Goal: Task Accomplishment & Management: Use online tool/utility

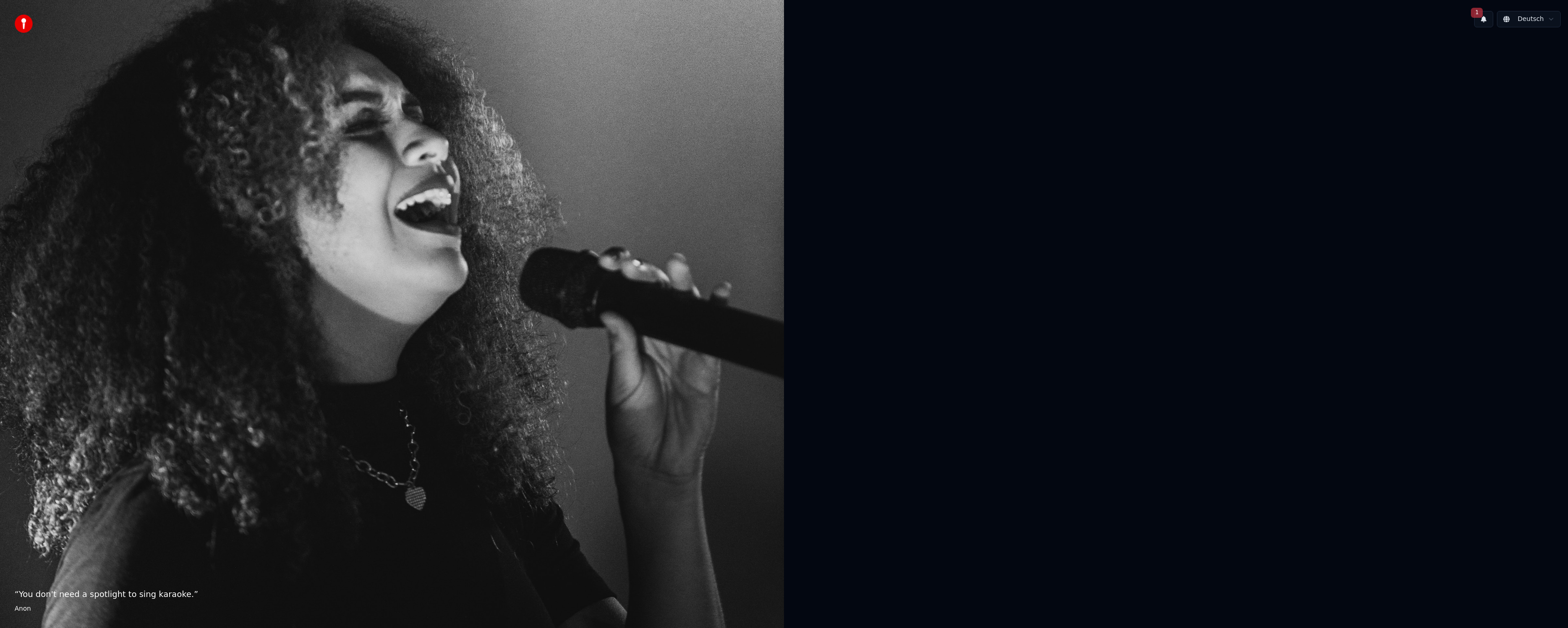
click at [1481, 17] on span "1" at bounding box center [1477, 12] width 12 height 10
click at [1499, 52] on div "Klicken Sie auf die Schaltfläche, um zu aktualisieren" at bounding box center [1487, 54] width 166 height 9
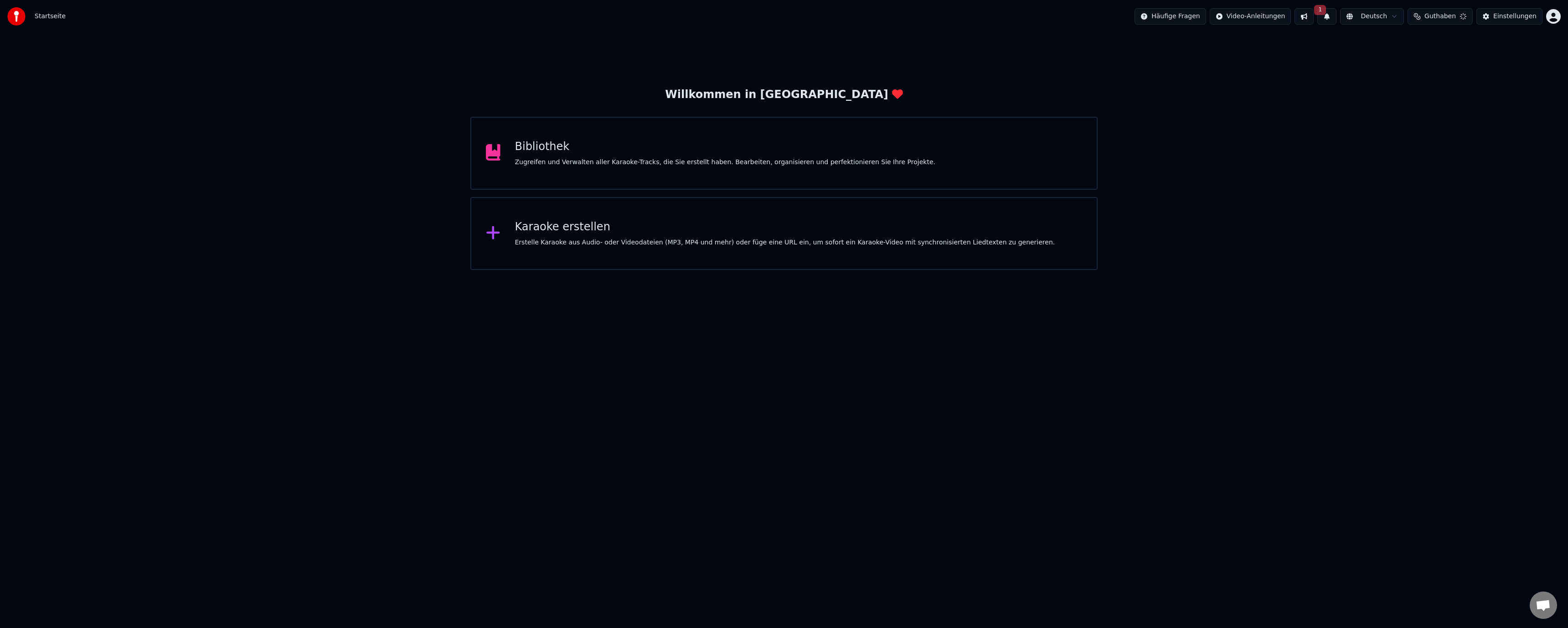
click at [1443, 59] on div "Willkommen in Youka Bibliothek Zugreifen und Verwalten aller Karaoke-Tracks, di…" at bounding box center [784, 151] width 1568 height 237
click at [1309, 19] on button at bounding box center [1300, 16] width 19 height 17
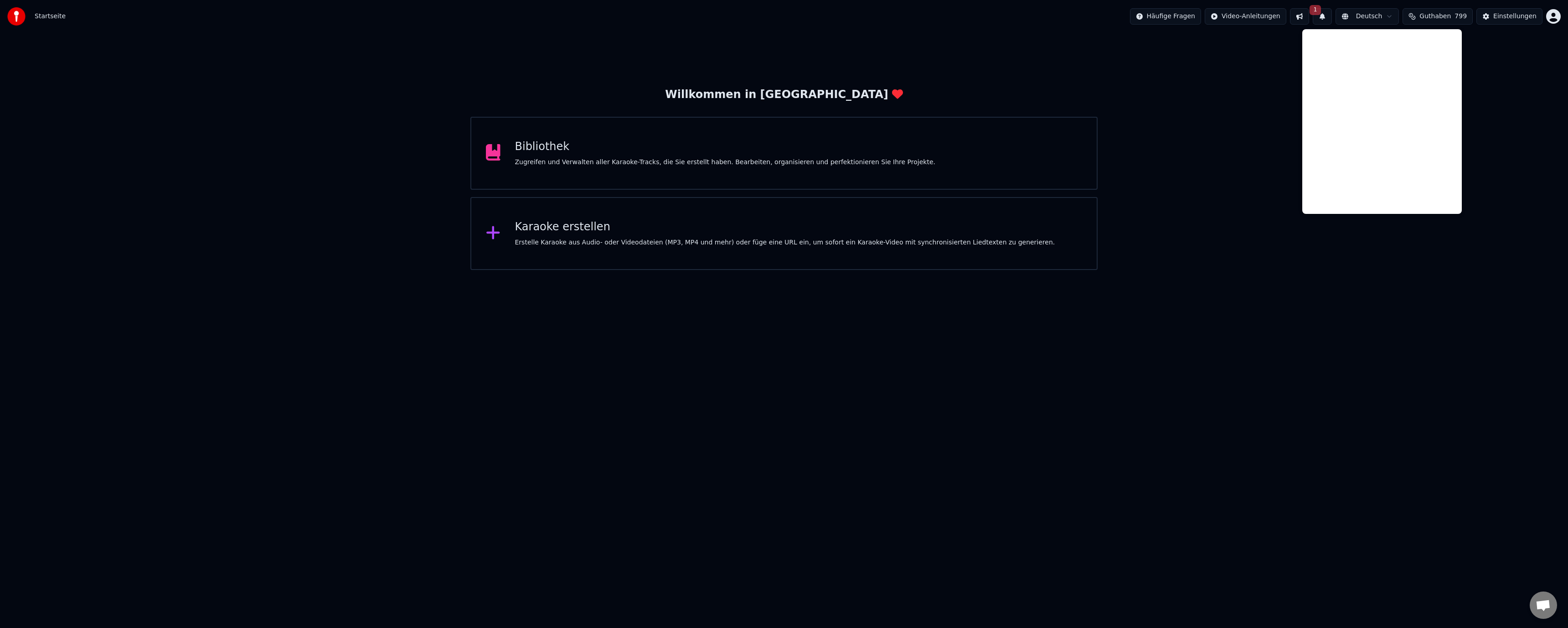
click at [1332, 17] on button "1" at bounding box center [1322, 16] width 19 height 17
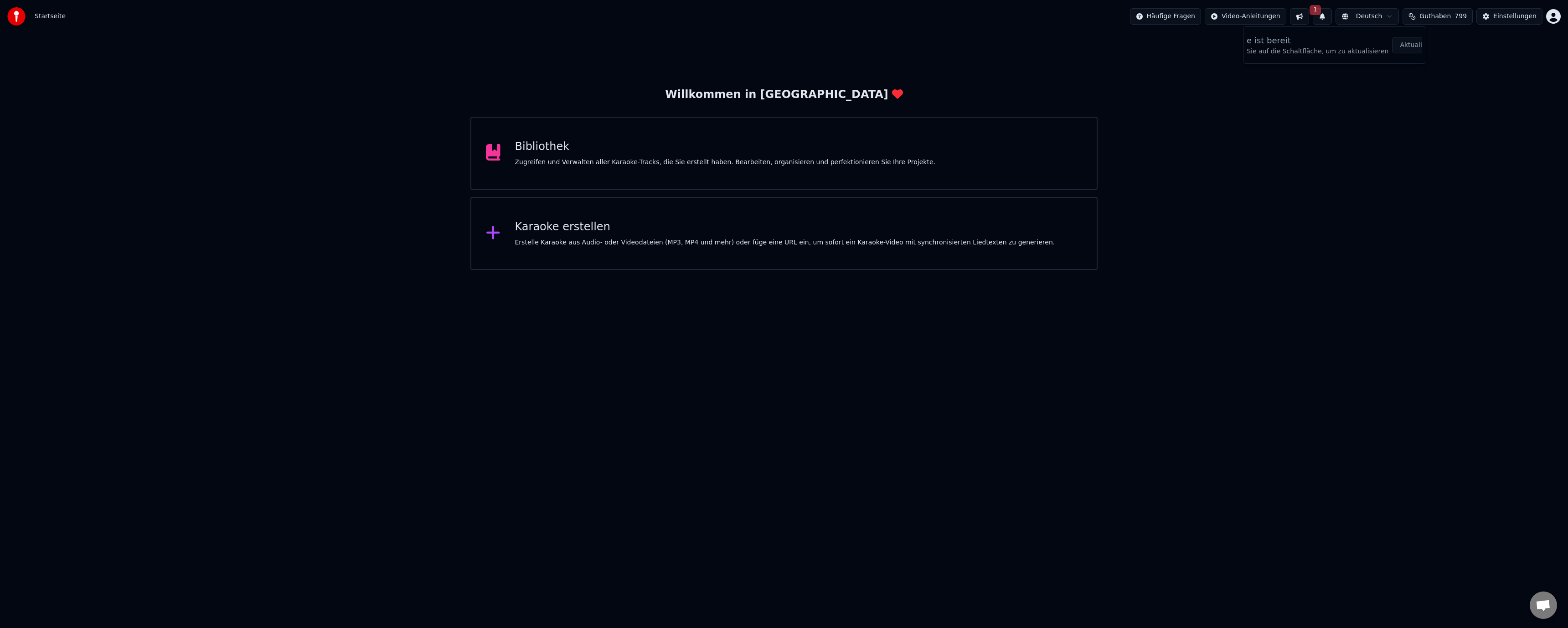
scroll to position [0, 40]
click at [1404, 46] on button "Aktualisieren" at bounding box center [1419, 45] width 57 height 17
click at [618, 229] on div "Karaoke erstellen" at bounding box center [785, 227] width 540 height 15
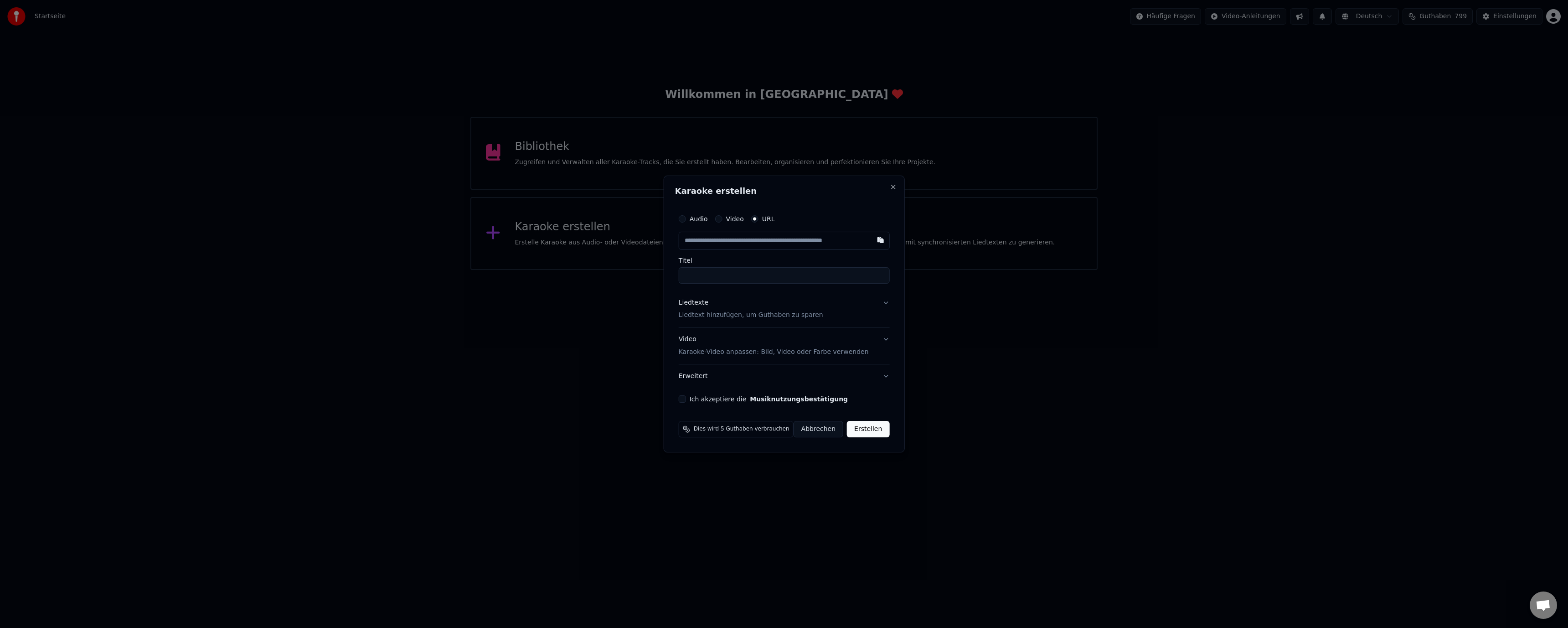
type input "**********"
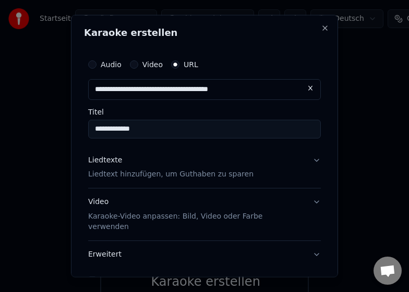
type input "**********"
click at [130, 175] on p "Liedtext hinzufügen, um Guthaben zu sparen" at bounding box center [170, 174] width 165 height 10
type input "**********"
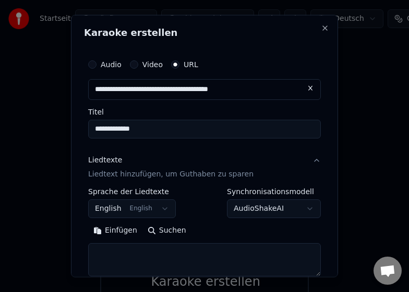
click at [120, 230] on button "Einfügen" at bounding box center [115, 231] width 54 height 17
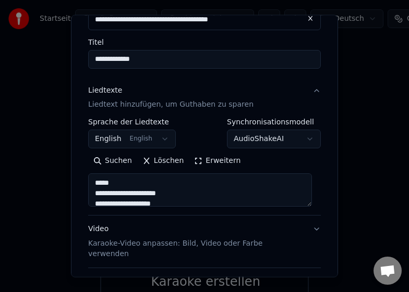
scroll to position [151, 0]
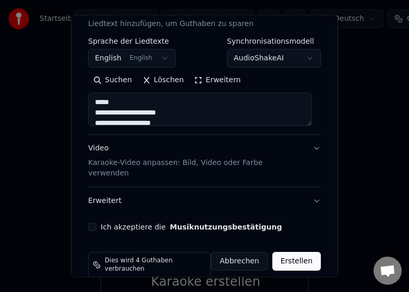
type textarea "**********"
click at [96, 223] on div "Ich akzeptiere die Musiknutzungsbestätigung" at bounding box center [204, 227] width 232 height 8
click at [96, 223] on button "Ich akzeptiere die Musiknutzungsbestätigung" at bounding box center [92, 227] width 8 height 8
click at [286, 252] on button "Erstellen" at bounding box center [296, 261] width 48 height 19
select select "**"
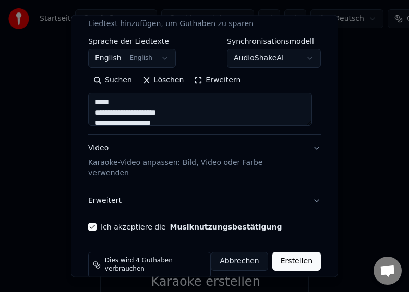
type textarea "**********"
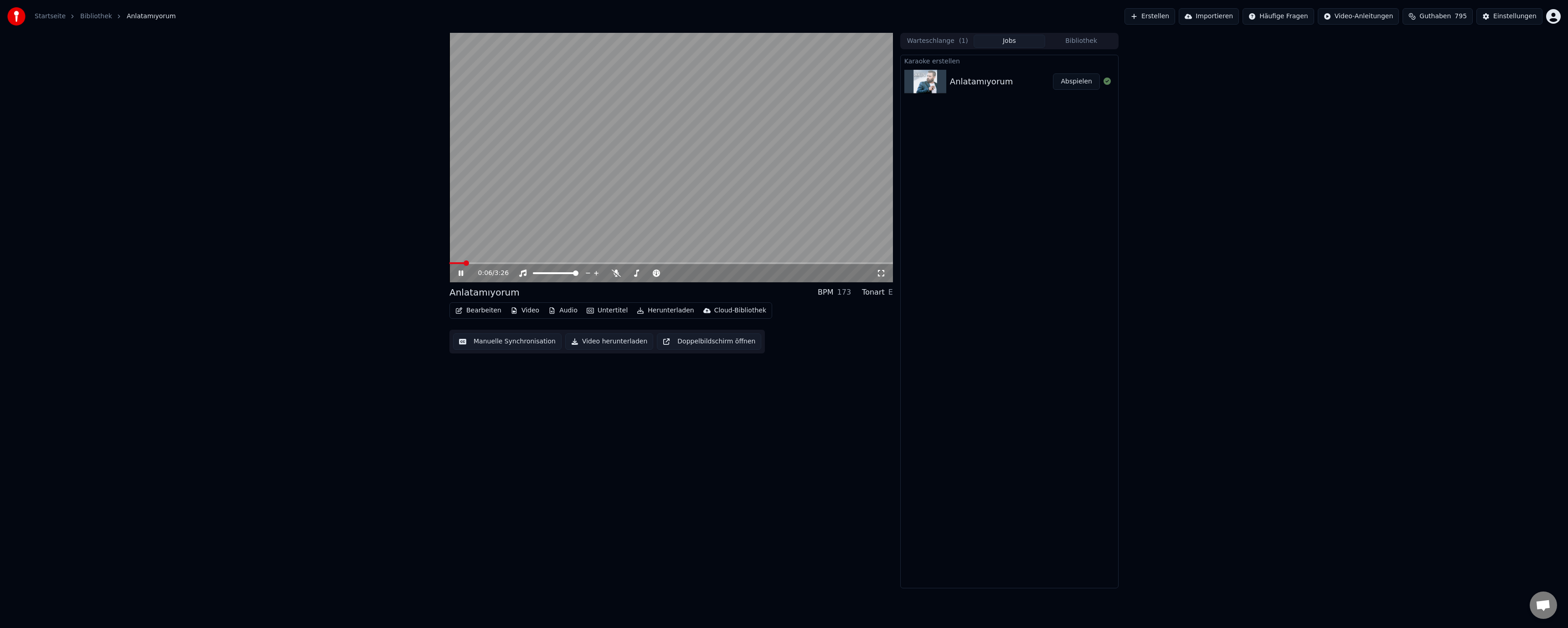
click at [603, 308] on button "Untertitel" at bounding box center [607, 311] width 48 height 13
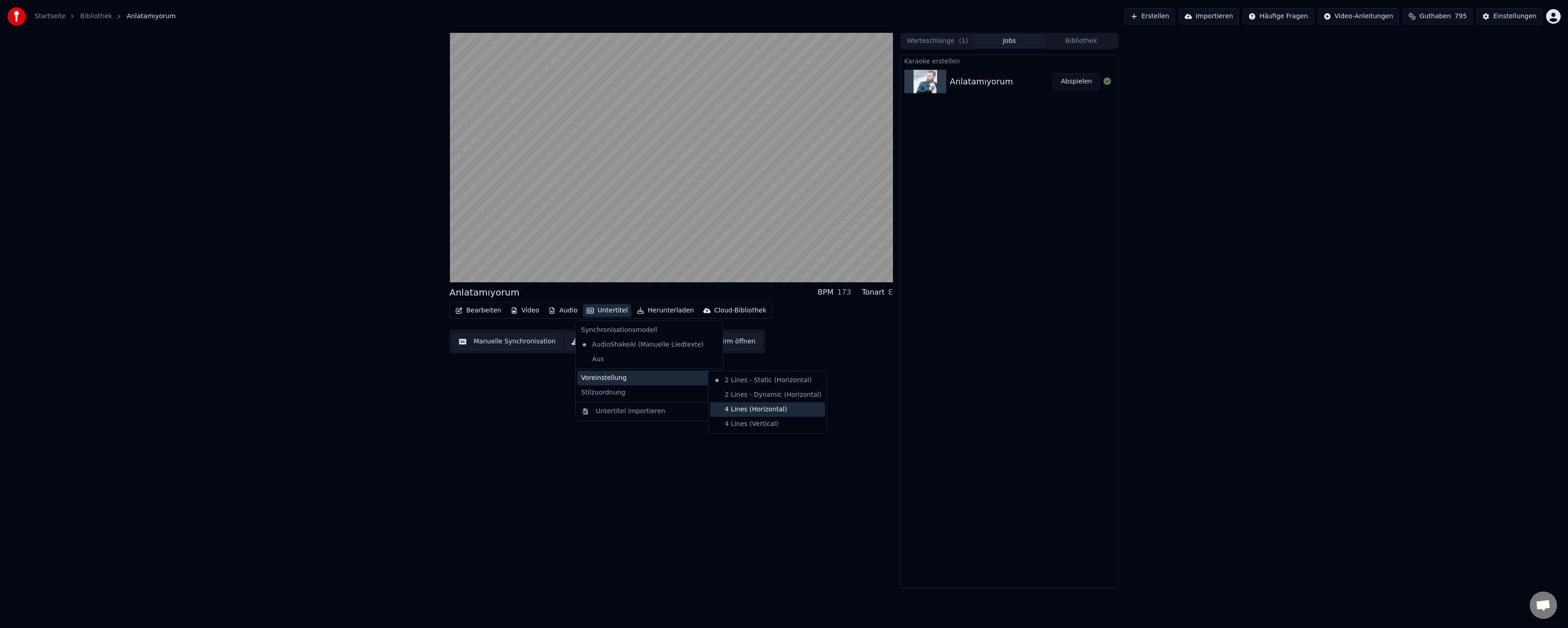
click at [747, 408] on div "4 Lines (Horizontal)" at bounding box center [767, 409] width 115 height 15
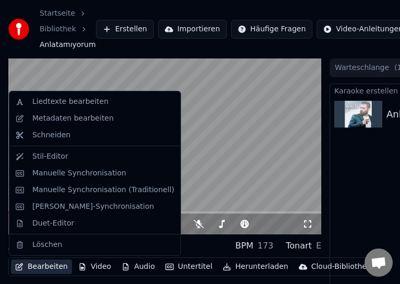
click at [40, 268] on button "Bearbeiten" at bounding box center [41, 266] width 61 height 15
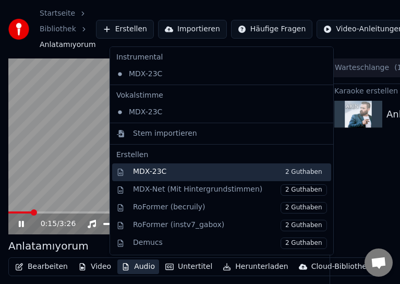
click at [260, 168] on div "MDX-23C 2 Guthaben" at bounding box center [230, 171] width 194 height 11
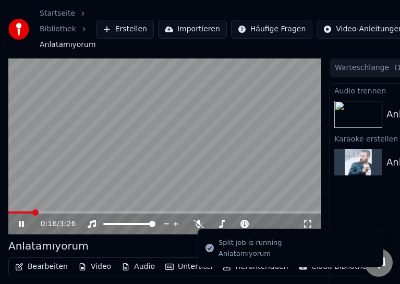
click at [275, 142] on video at bounding box center [164, 146] width 313 height 176
click at [39, 270] on button "Bearbeiten" at bounding box center [41, 266] width 61 height 15
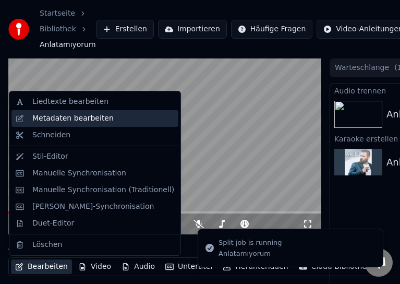
click at [87, 113] on div "Metadaten bearbeiten" at bounding box center [72, 118] width 81 height 10
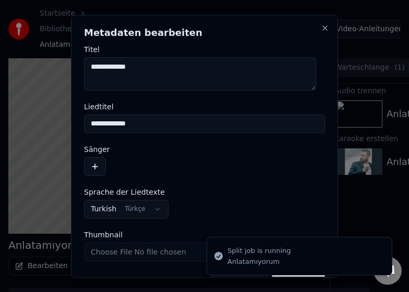
click at [155, 65] on textarea "**********" at bounding box center [200, 73] width 232 height 33
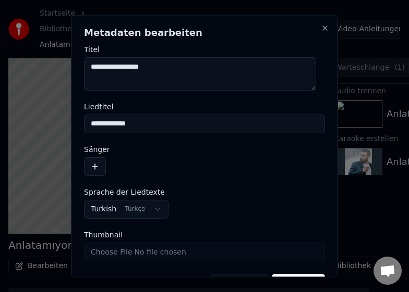
click at [158, 70] on textarea "**********" at bounding box center [200, 73] width 232 height 33
paste textarea "**********"
click at [92, 66] on textarea "**********" at bounding box center [200, 73] width 232 height 33
drag, startPoint x: 304, startPoint y: 68, endPoint x: 68, endPoint y: 67, distance: 236.1
click at [68, 67] on body "**********" at bounding box center [200, 146] width 400 height 292
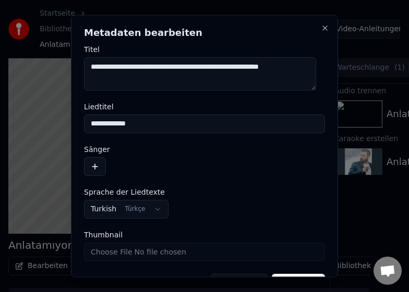
type textarea "**********"
click at [97, 166] on button "button" at bounding box center [95, 166] width 22 height 19
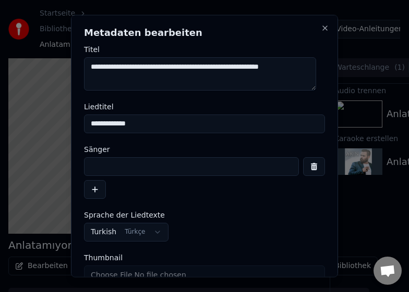
click at [130, 173] on input at bounding box center [191, 166] width 215 height 19
paste input "**********"
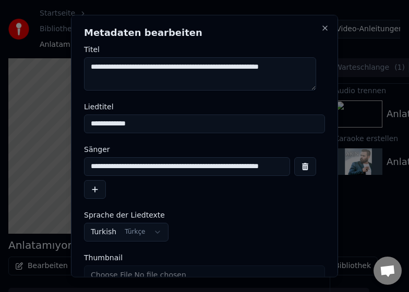
type input "**********"
click at [152, 121] on input "**********" at bounding box center [204, 123] width 241 height 19
drag, startPoint x: 131, startPoint y: 124, endPoint x: 80, endPoint y: 121, distance: 50.6
click at [80, 121] on div "**********" at bounding box center [204, 146] width 267 height 263
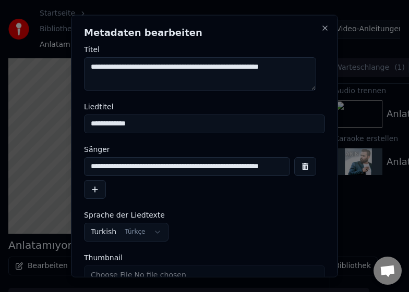
paste input "**********"
type input "**********"
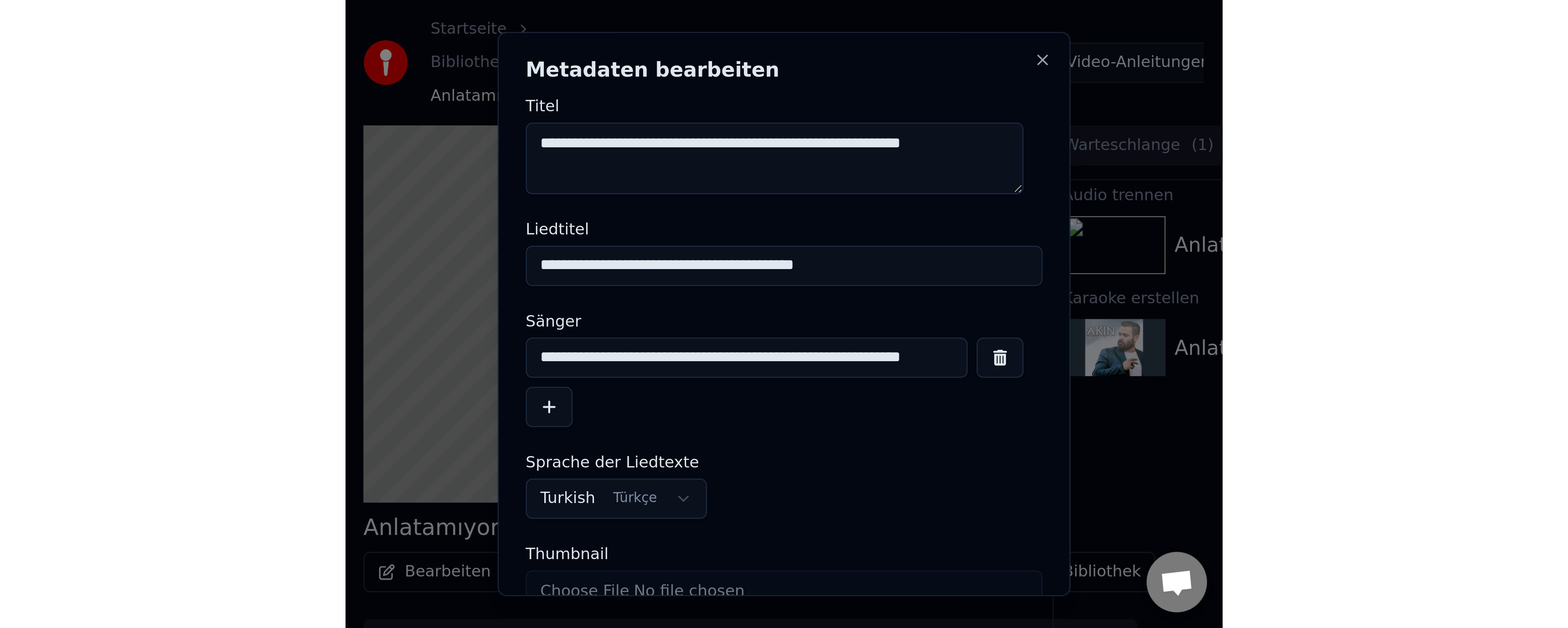
scroll to position [45, 0]
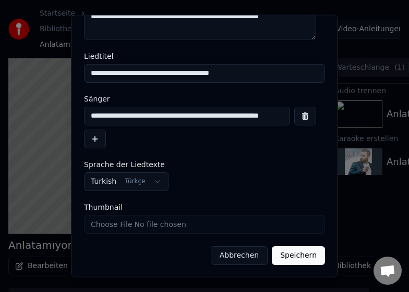
click at [292, 262] on button "Speichern" at bounding box center [298, 255] width 53 height 19
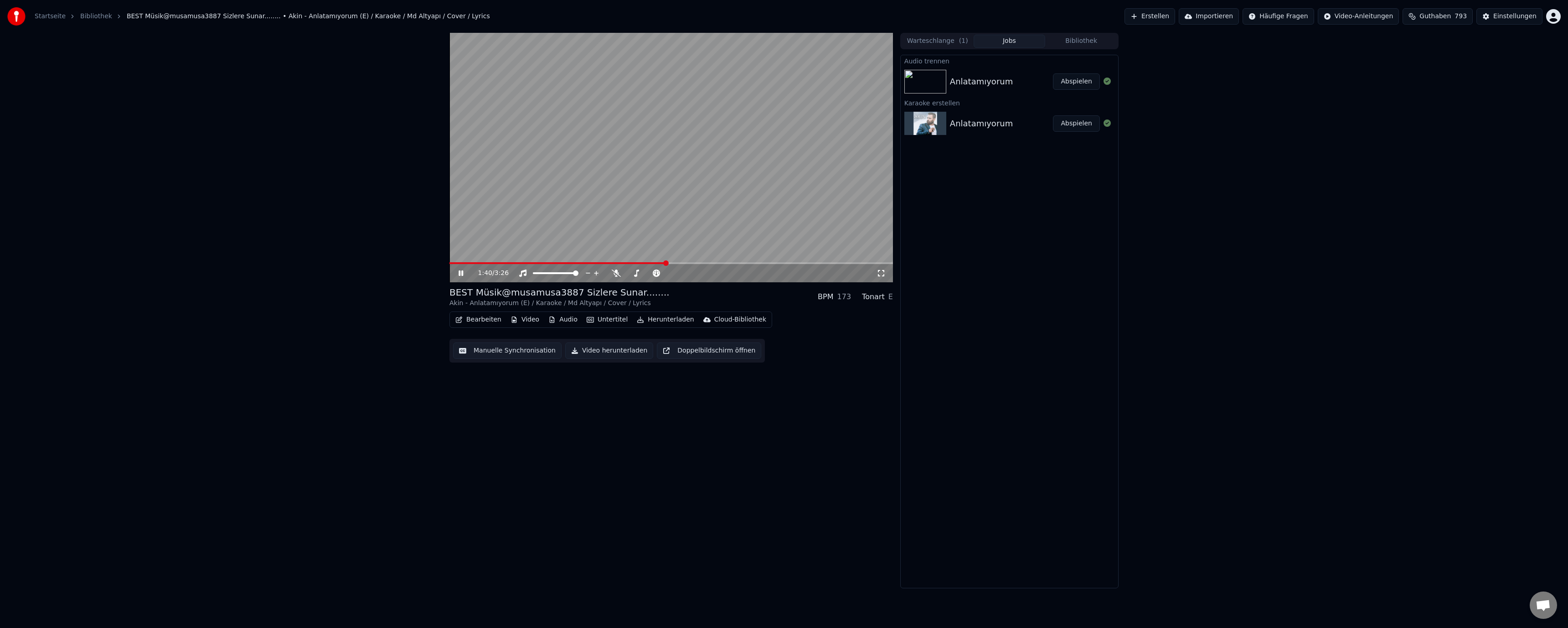
click at [452, 262] on span at bounding box center [558, 263] width 217 height 2
click at [449, 262] on span at bounding box center [452, 263] width 5 height 5
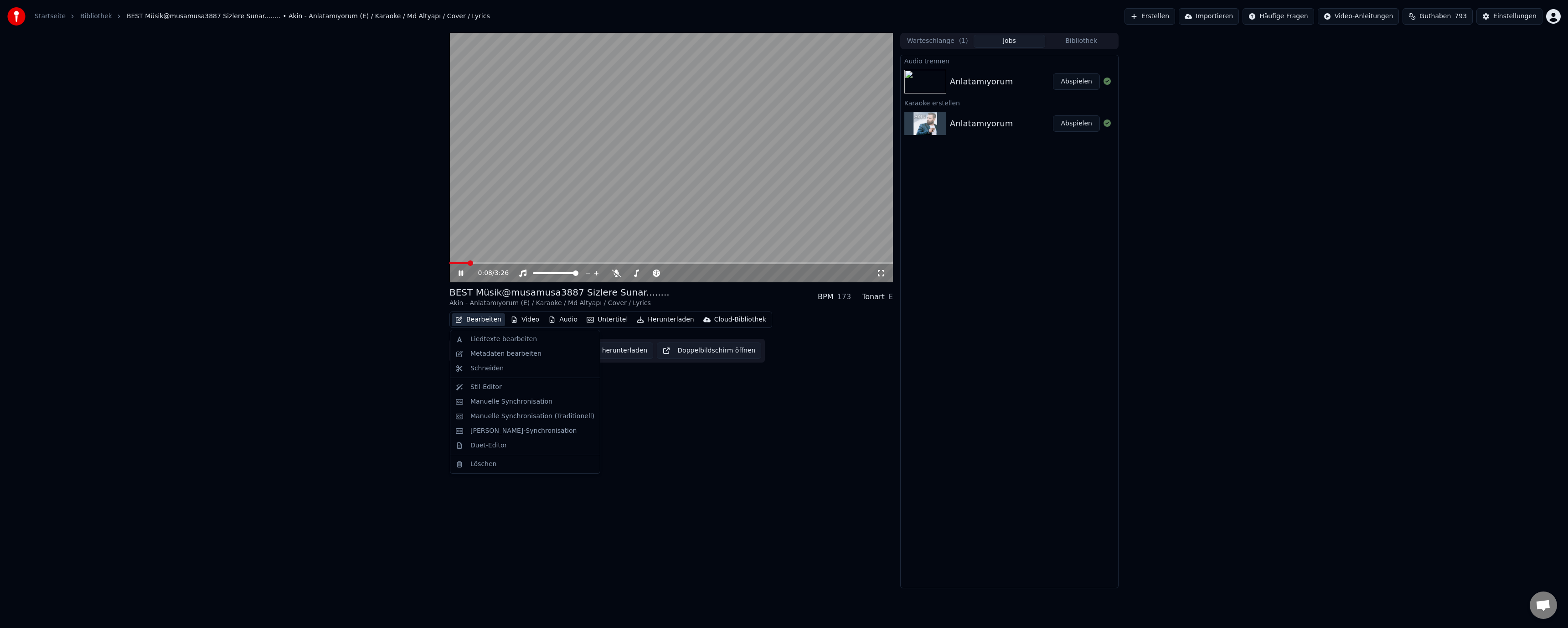
click at [481, 320] on button "Bearbeiten" at bounding box center [477, 319] width 53 height 13
click at [624, 431] on div "0:09 / 3:26 BEST Müsik@musamusa3887 Sizlere Sunar........ Akin - Anlatamıyorum …" at bounding box center [671, 311] width 443 height 555
click at [519, 353] on button "Manuelle Synchronisation" at bounding box center [507, 350] width 108 height 17
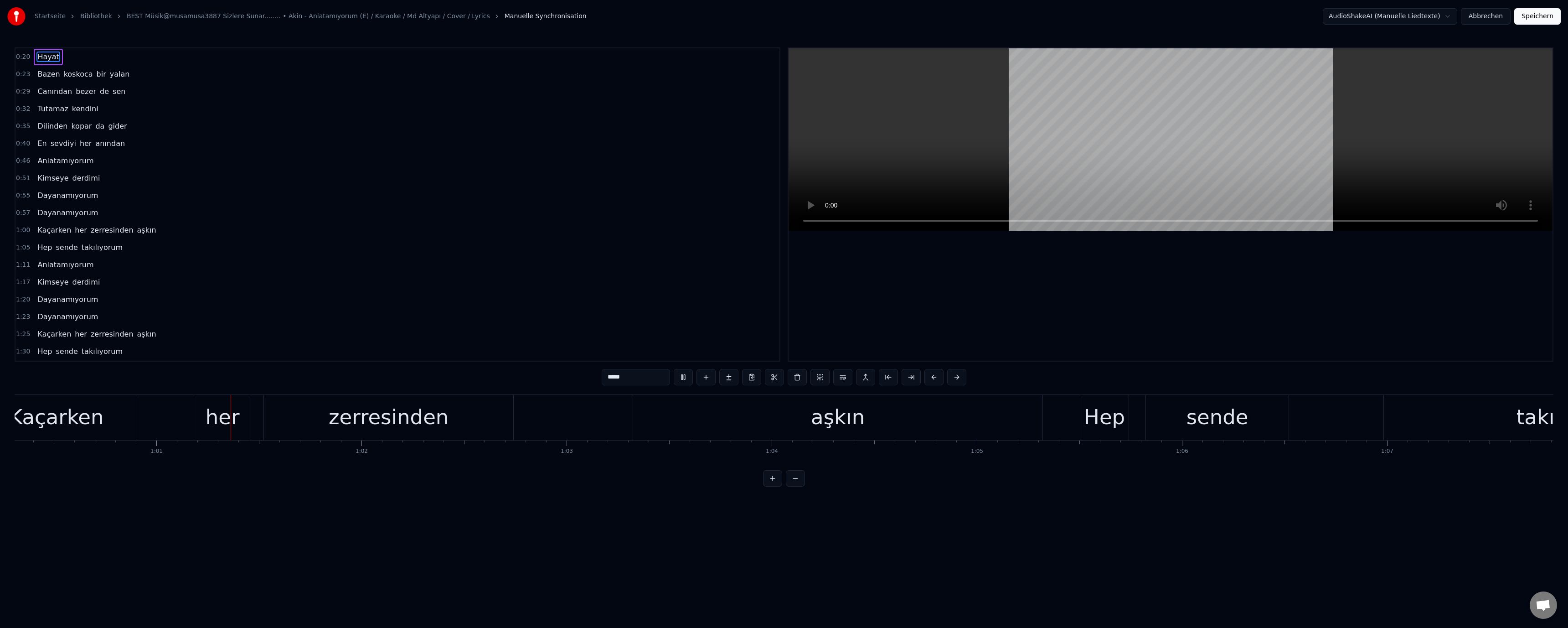
scroll to position [0, 12376]
click at [394, 420] on div "zerresinden" at bounding box center [381, 416] width 120 height 31
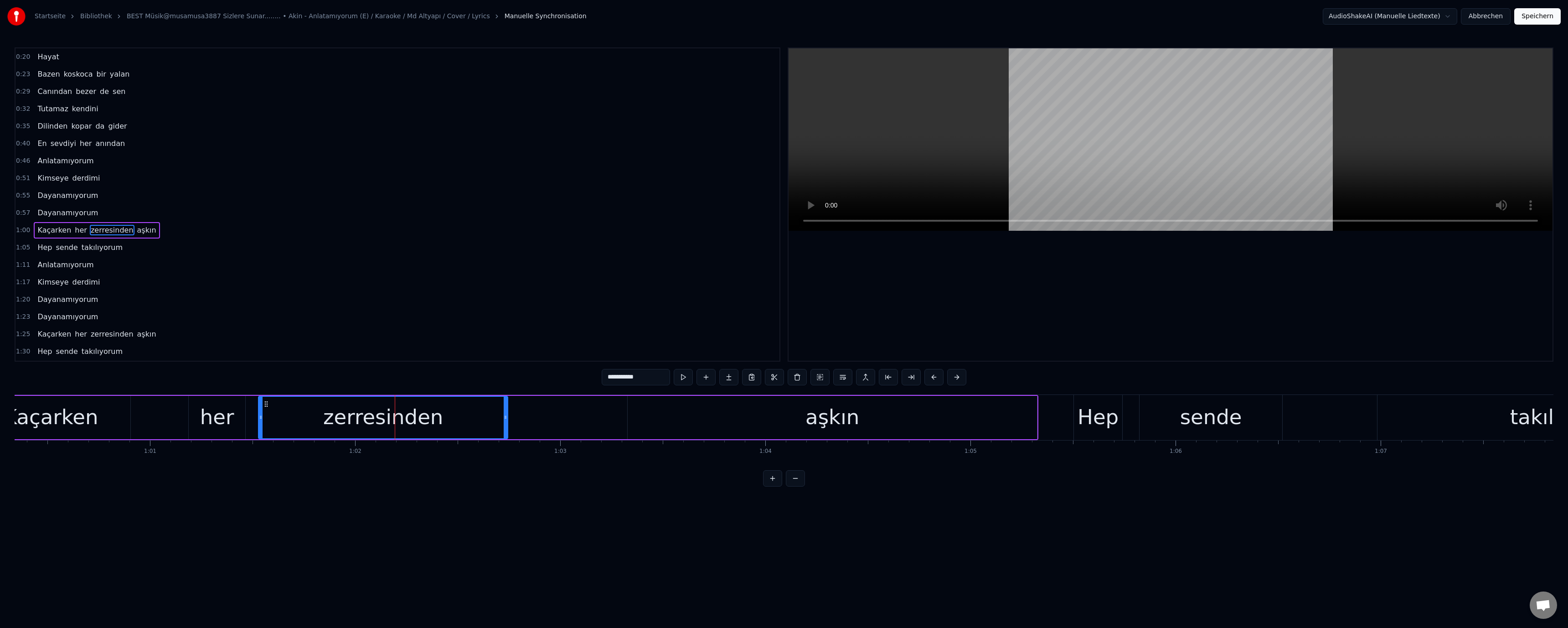
scroll to position [25, 0]
drag, startPoint x: 605, startPoint y: 378, endPoint x: 610, endPoint y: 383, distance: 7.1
click at [610, 383] on input "**********" at bounding box center [636, 377] width 68 height 17
click at [868, 189] on video at bounding box center [1170, 139] width 763 height 182
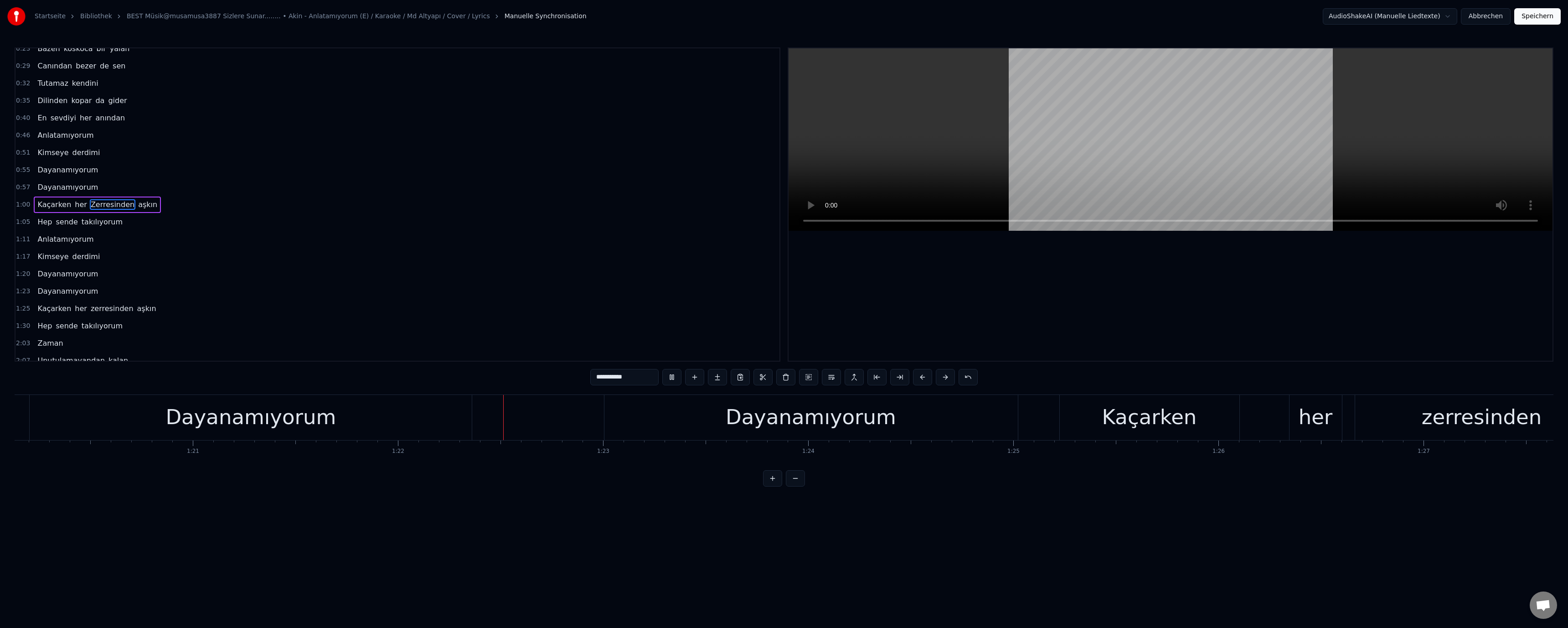
scroll to position [0, 16776]
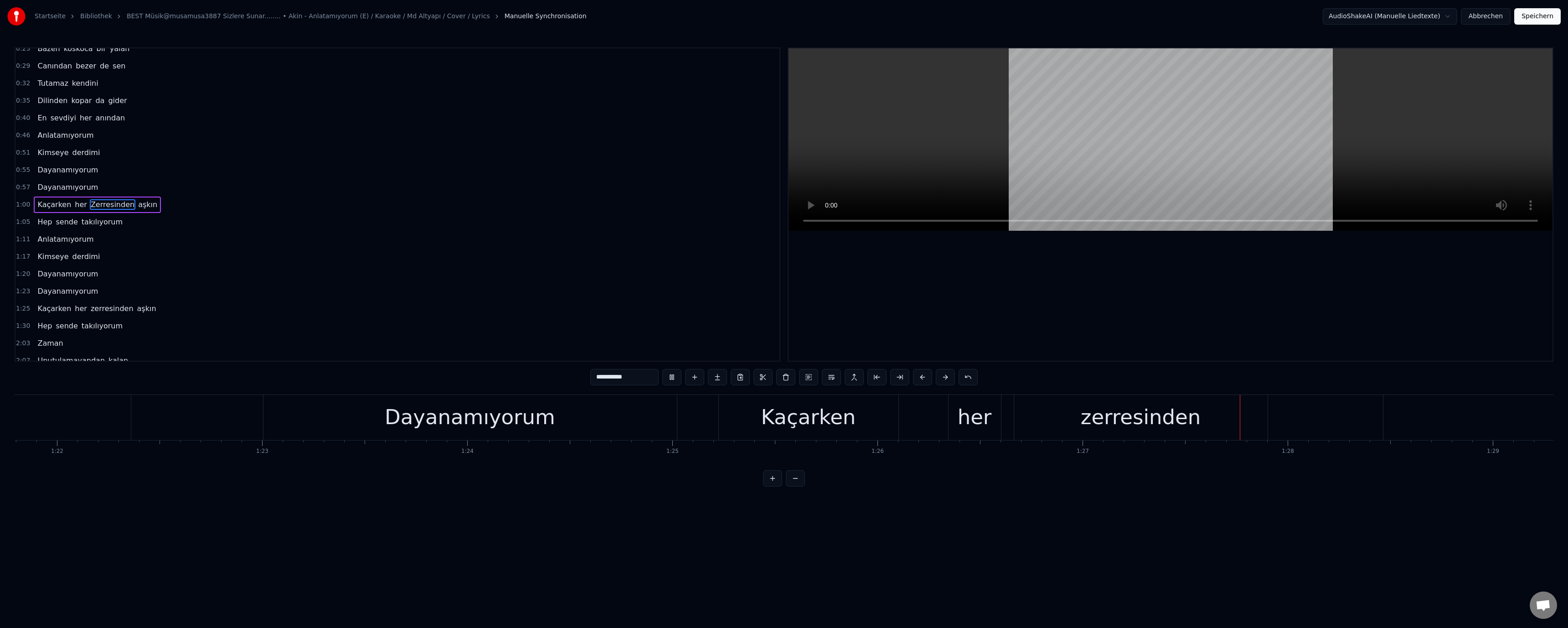
click at [1041, 175] on video at bounding box center [1170, 139] width 763 height 182
click at [1101, 415] on div "zerresinden" at bounding box center [1140, 416] width 120 height 31
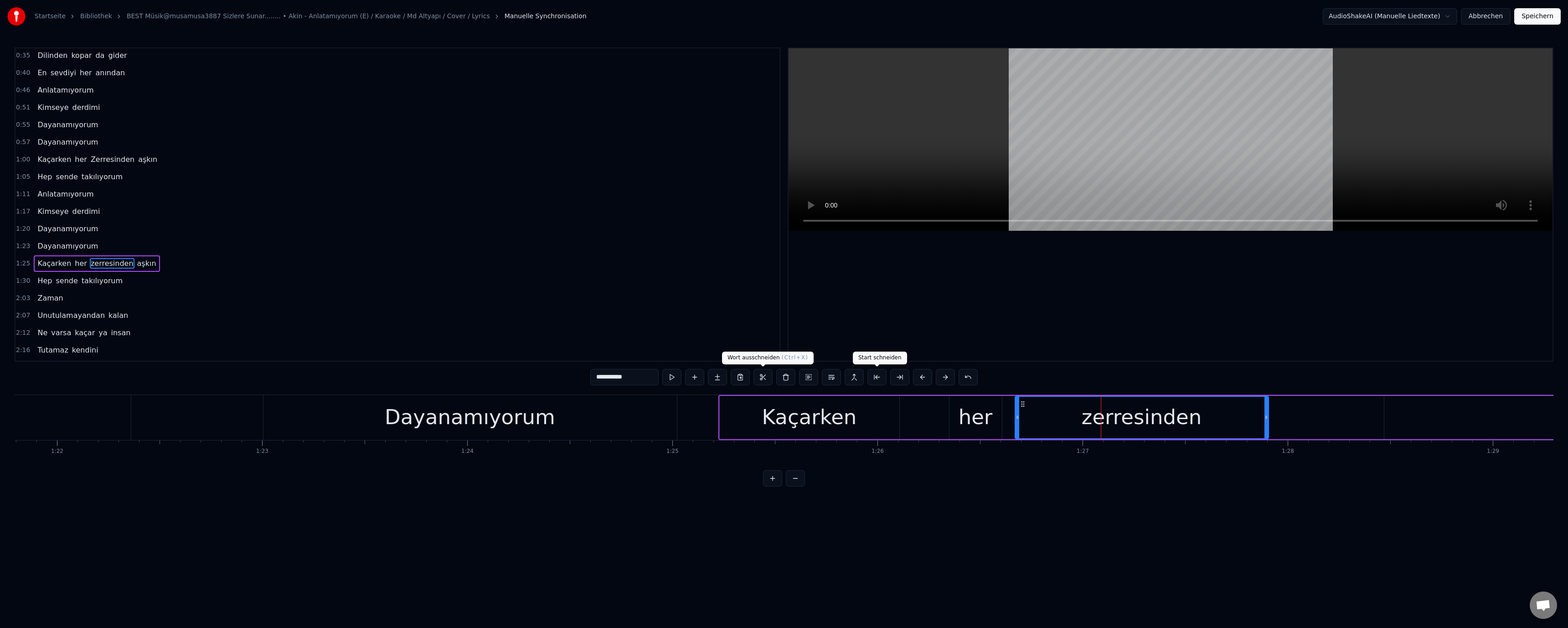
scroll to position [129, 0]
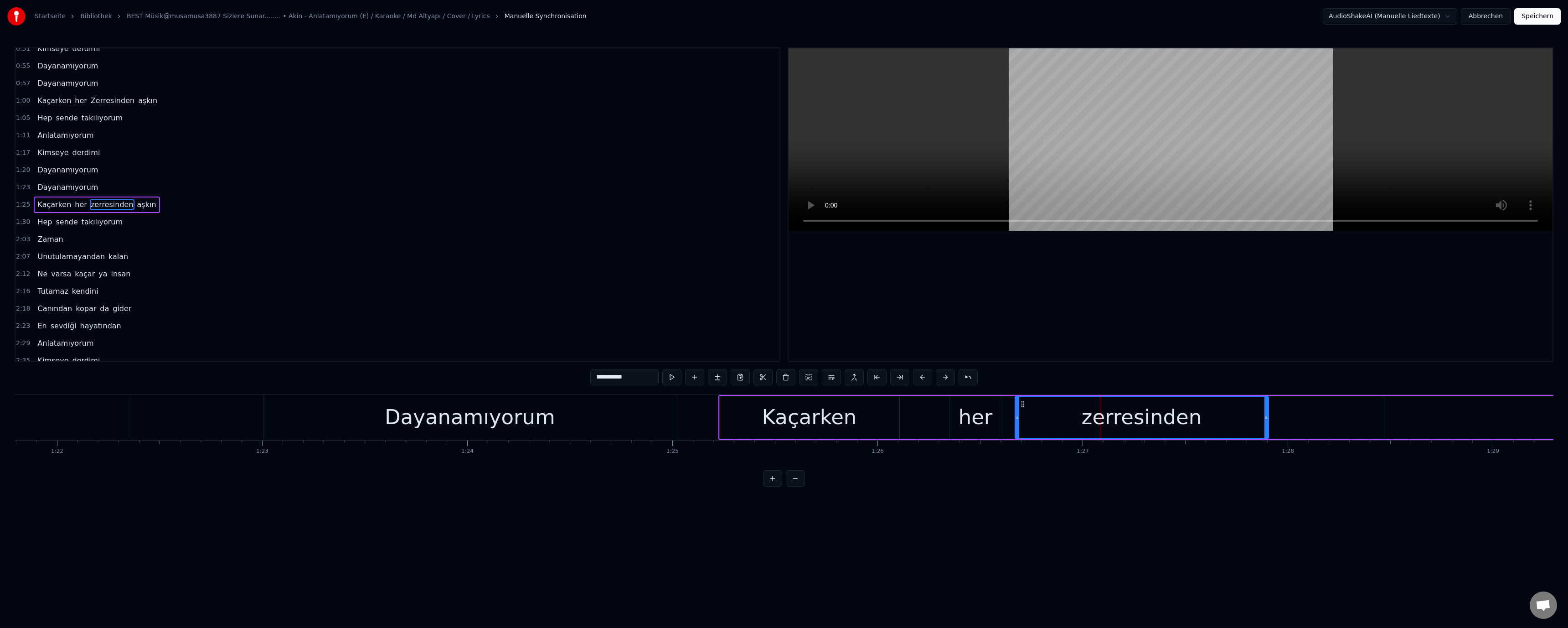
drag, startPoint x: 596, startPoint y: 379, endPoint x: 599, endPoint y: 386, distance: 7.6
click at [599, 386] on div "**********" at bounding box center [784, 378] width 387 height 18
type input "**********"
click at [1096, 122] on video at bounding box center [1170, 139] width 763 height 182
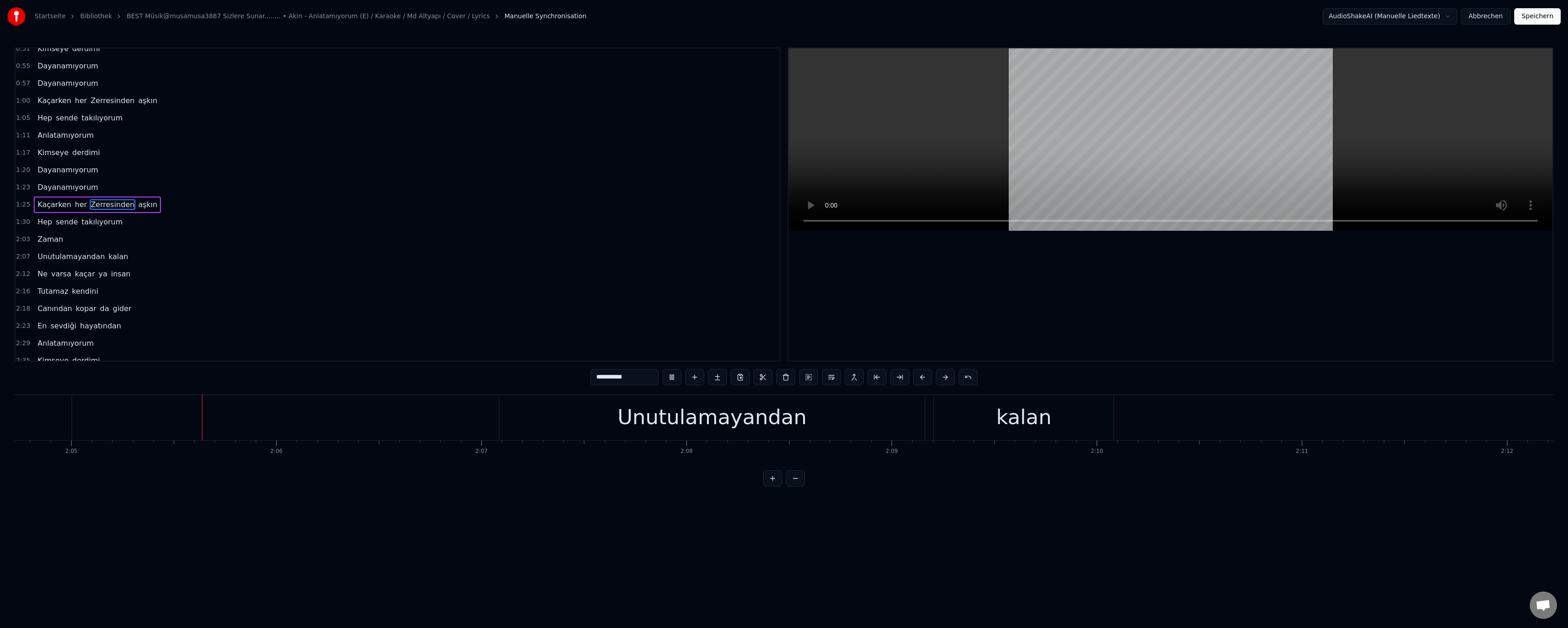
scroll to position [0, 25587]
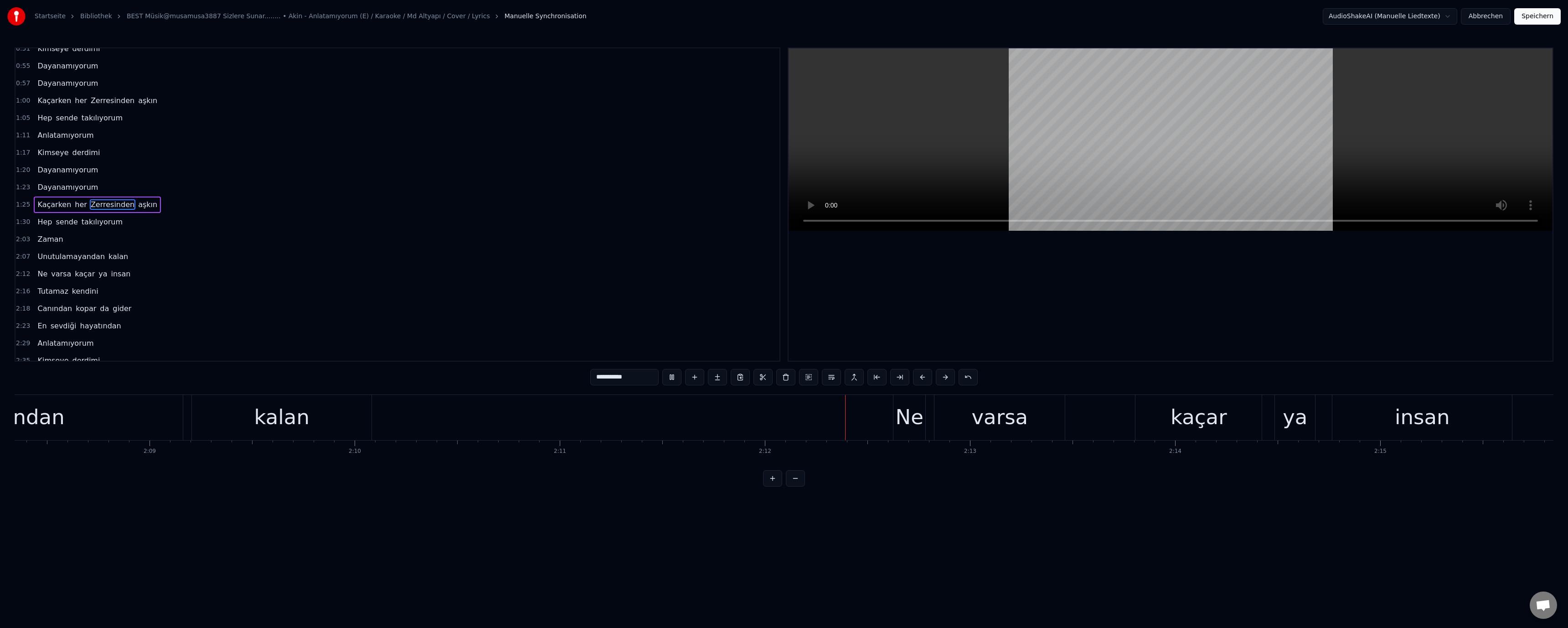
click at [994, 297] on div at bounding box center [1170, 204] width 763 height 312
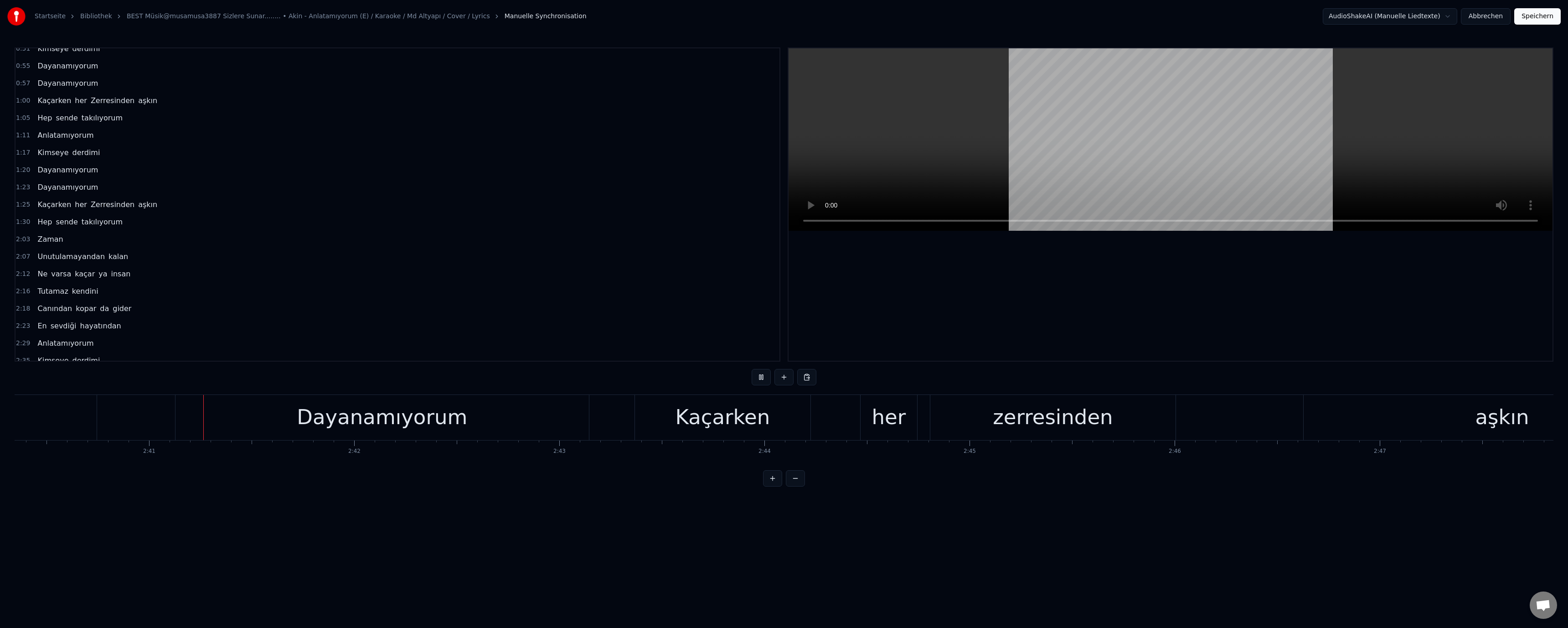
scroll to position [0, 32893]
click at [1153, 119] on video at bounding box center [1170, 139] width 763 height 182
click at [1029, 415] on div "zerresinden" at bounding box center [1046, 416] width 120 height 31
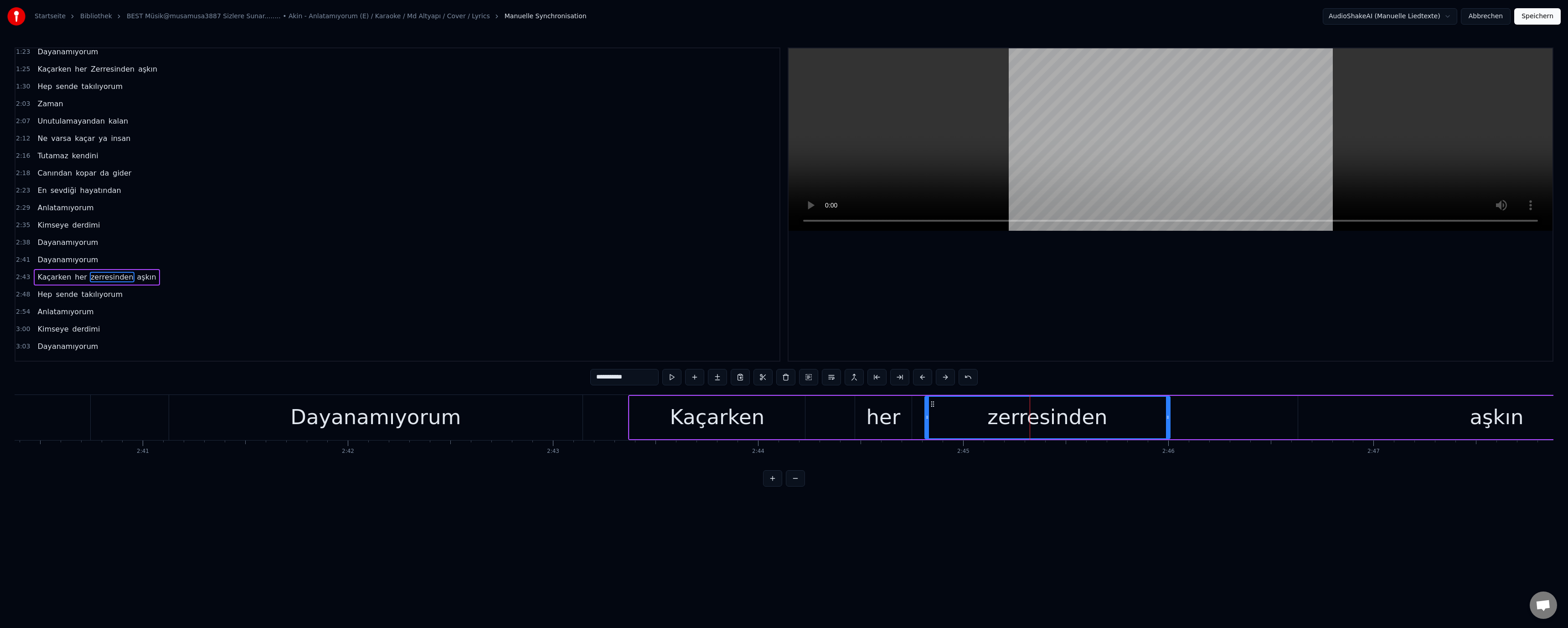
scroll to position [311, 0]
drag, startPoint x: 595, startPoint y: 378, endPoint x: 600, endPoint y: 384, distance: 7.8
click at [600, 384] on input "**********" at bounding box center [624, 377] width 68 height 17
click at [839, 189] on video at bounding box center [1170, 139] width 763 height 182
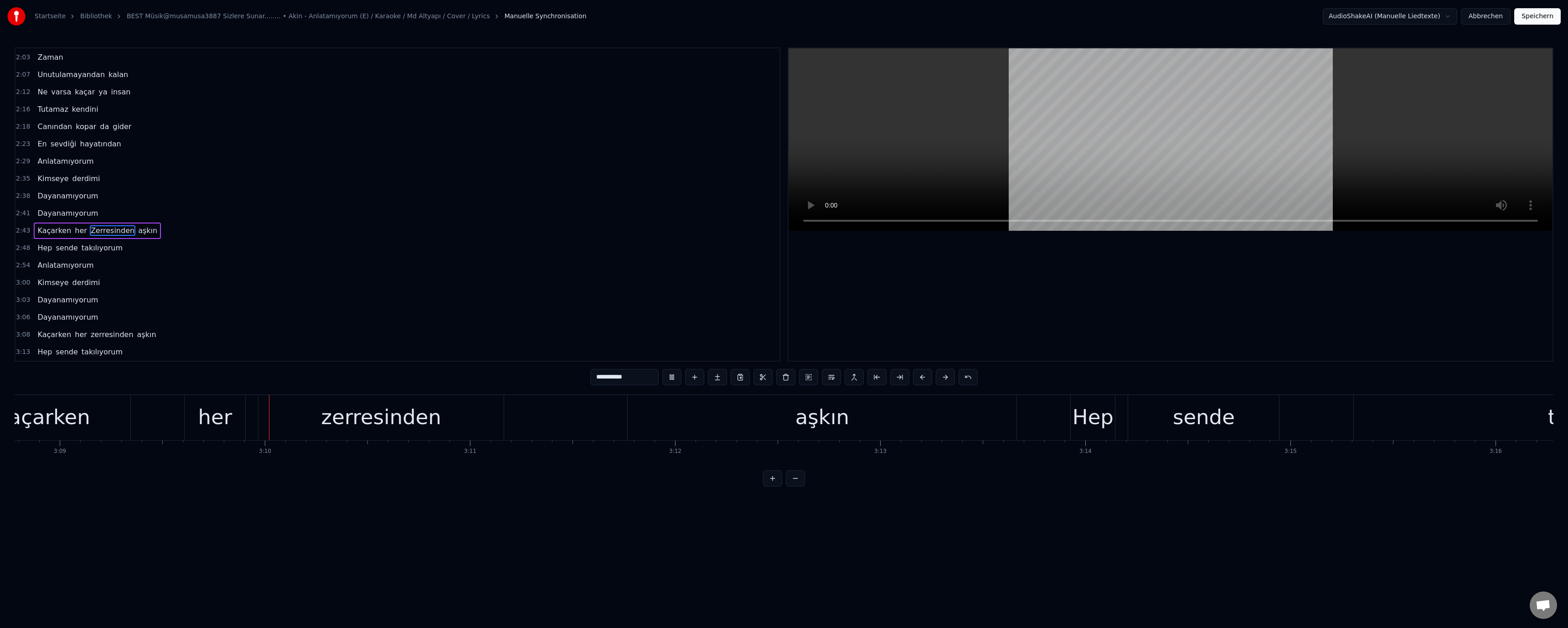
scroll to position [0, 38800]
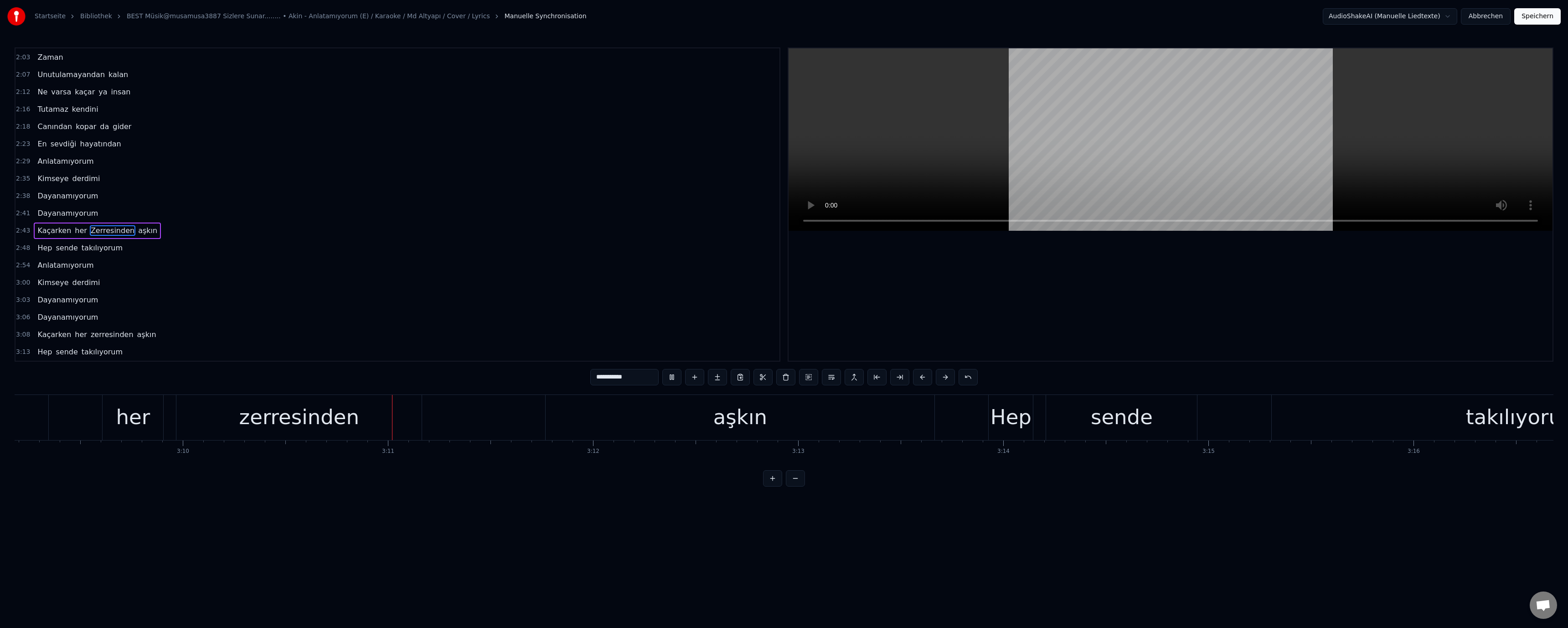
click at [310, 413] on div "zerresinden" at bounding box center [299, 416] width 120 height 31
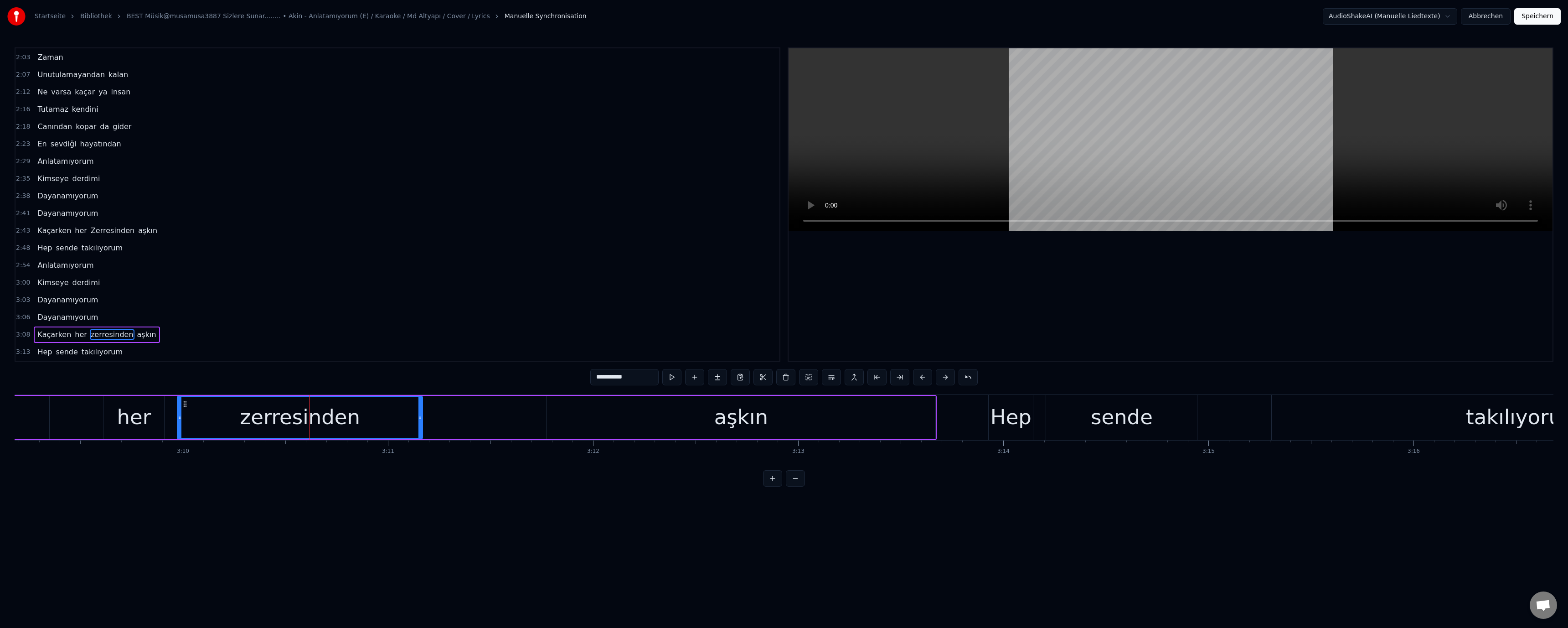
drag, startPoint x: 591, startPoint y: 373, endPoint x: 598, endPoint y: 383, distance: 12.2
click at [598, 383] on input "**********" at bounding box center [624, 377] width 68 height 17
type input "**********"
click at [986, 115] on video at bounding box center [1170, 139] width 763 height 182
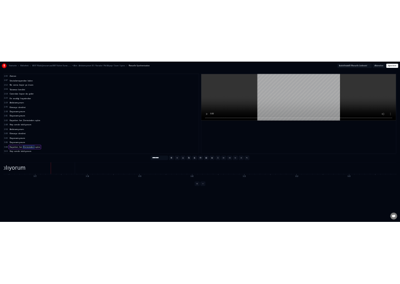
scroll to position [0, 46070]
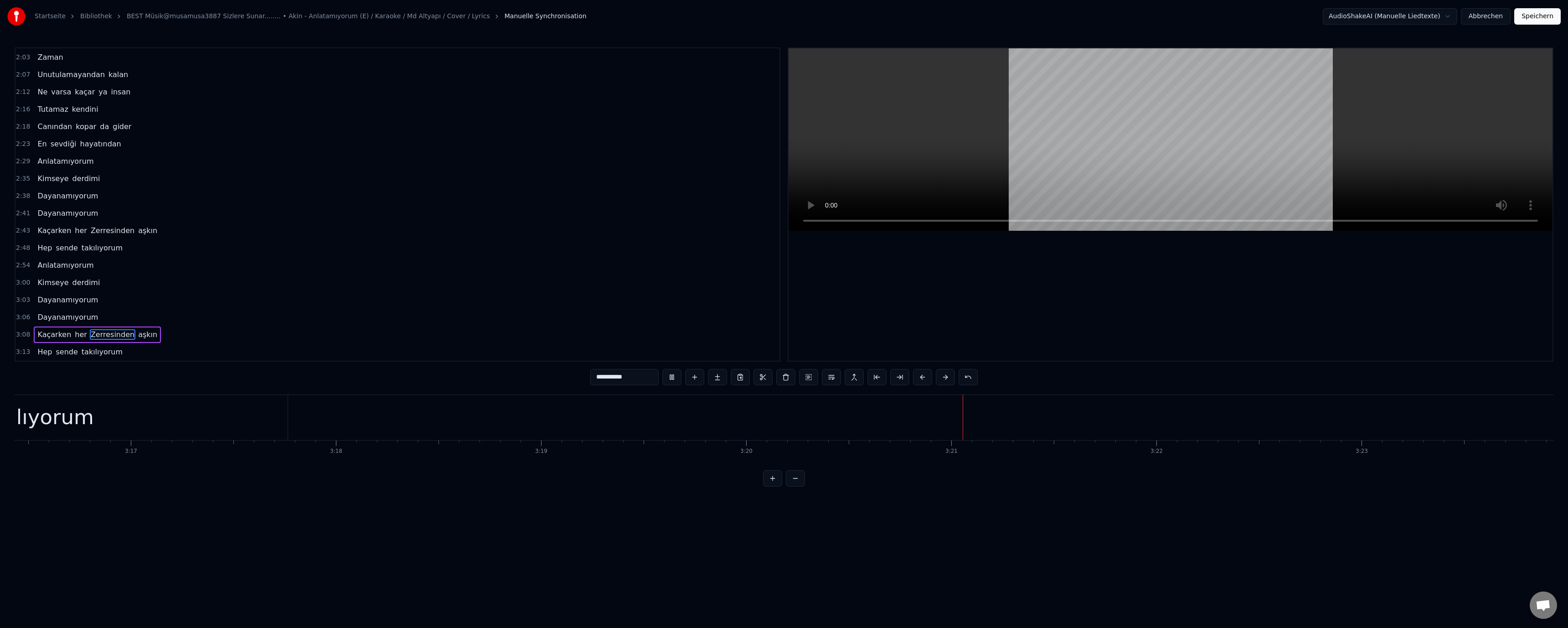
click at [1531, 21] on button "Speichern" at bounding box center [1537, 16] width 46 height 17
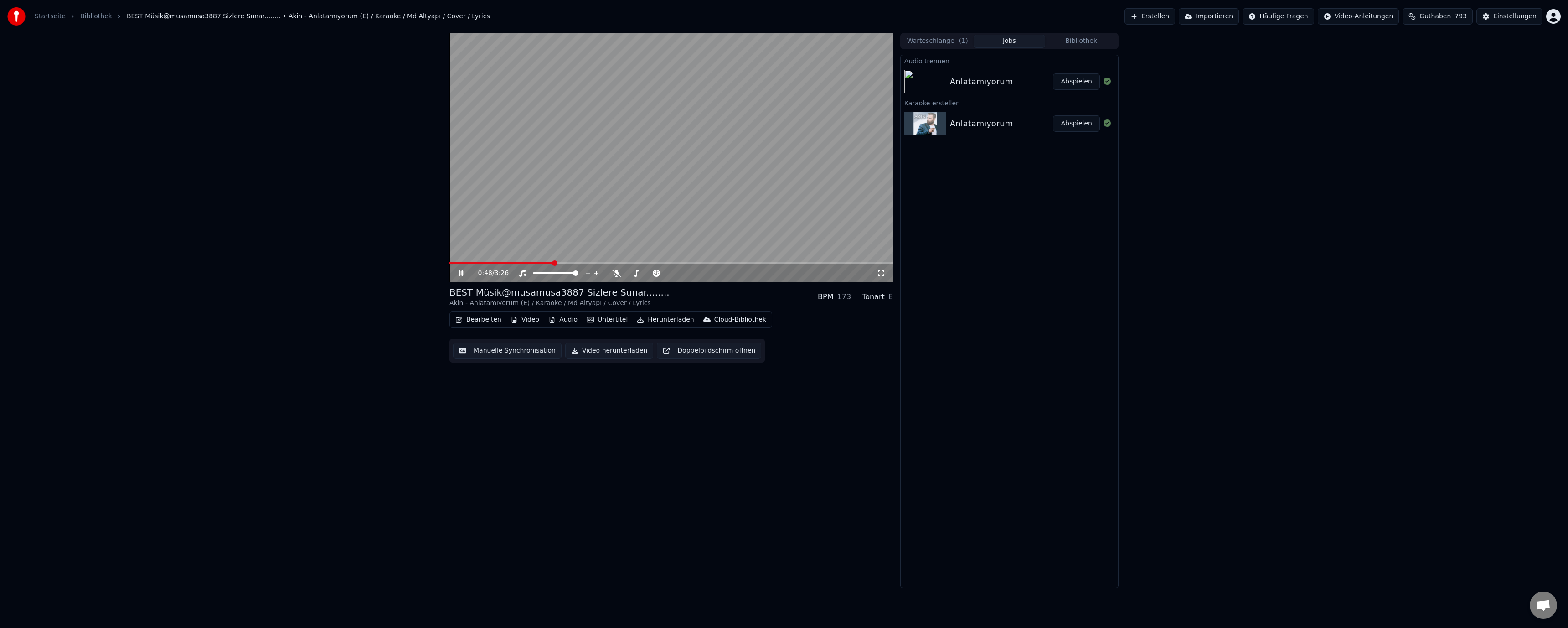
click at [453, 264] on div "0:48 / 3:26" at bounding box center [671, 273] width 443 height 18
click at [454, 263] on span at bounding box center [451, 263] width 4 height 2
drag, startPoint x: 460, startPoint y: 259, endPoint x: 464, endPoint y: 262, distance: 5.0
click at [461, 260] on video at bounding box center [671, 157] width 443 height 249
click at [466, 264] on span at bounding box center [458, 263] width 17 height 2
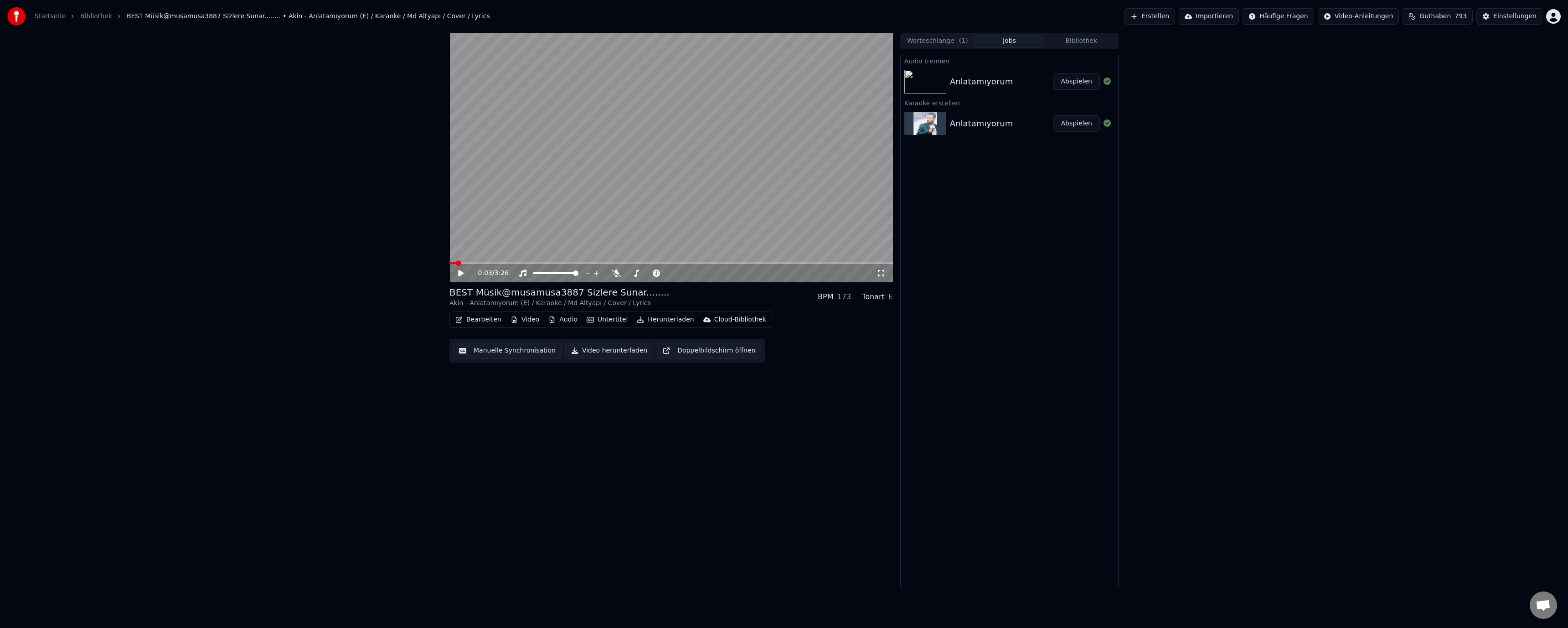
click at [451, 264] on span at bounding box center [452, 263] width 6 height 2
click at [458, 274] on icon at bounding box center [461, 273] width 5 height 6
click at [450, 262] on span at bounding box center [450, 263] width 3 height 2
click at [739, 304] on div "BEST Müsik@musamusa3887 Sizlere Sunar........ Akin - Anlatamıyorum (E) / Karaok…" at bounding box center [671, 297] width 443 height 22
click at [639, 276] on icon at bounding box center [636, 273] width 9 height 7
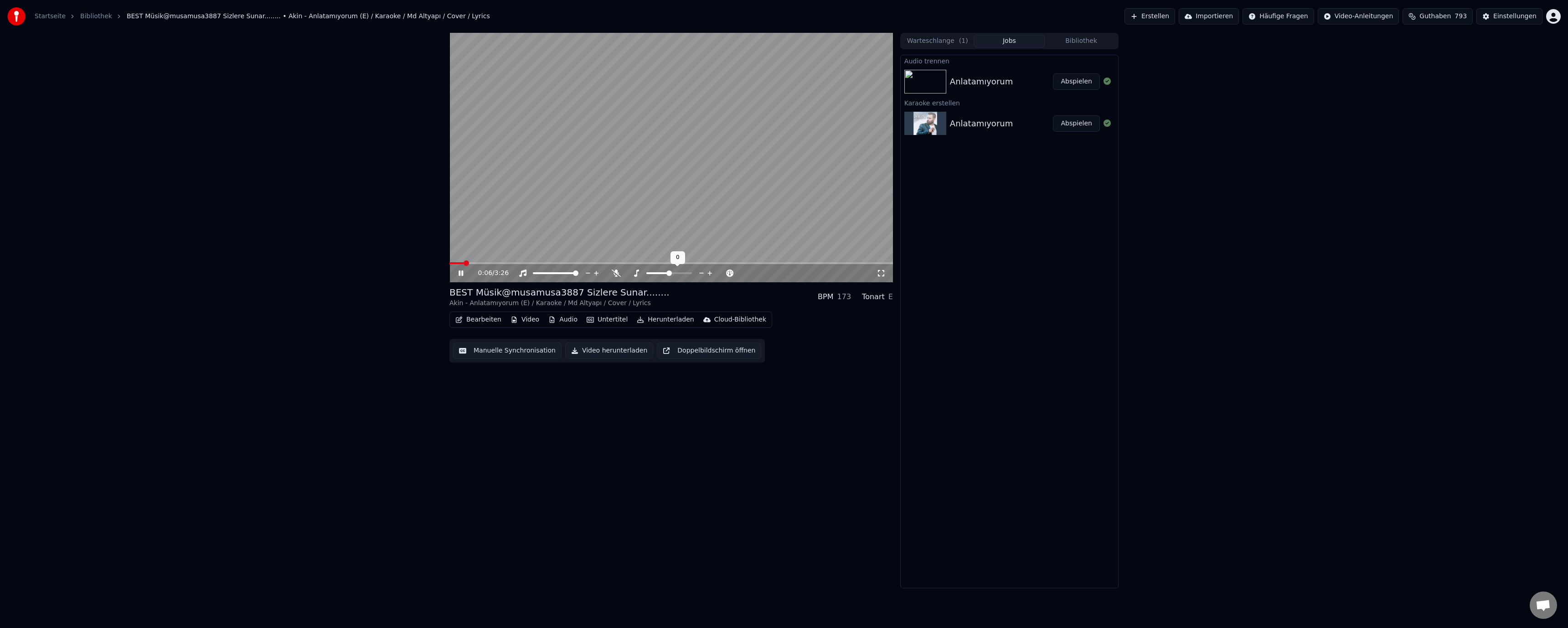
click at [711, 274] on icon at bounding box center [710, 273] width 9 height 9
click at [709, 272] on icon at bounding box center [709, 273] width 4 height 4
click at [710, 272] on icon at bounding box center [709, 273] width 4 height 4
click at [656, 271] on icon at bounding box center [656, 273] width 9 height 7
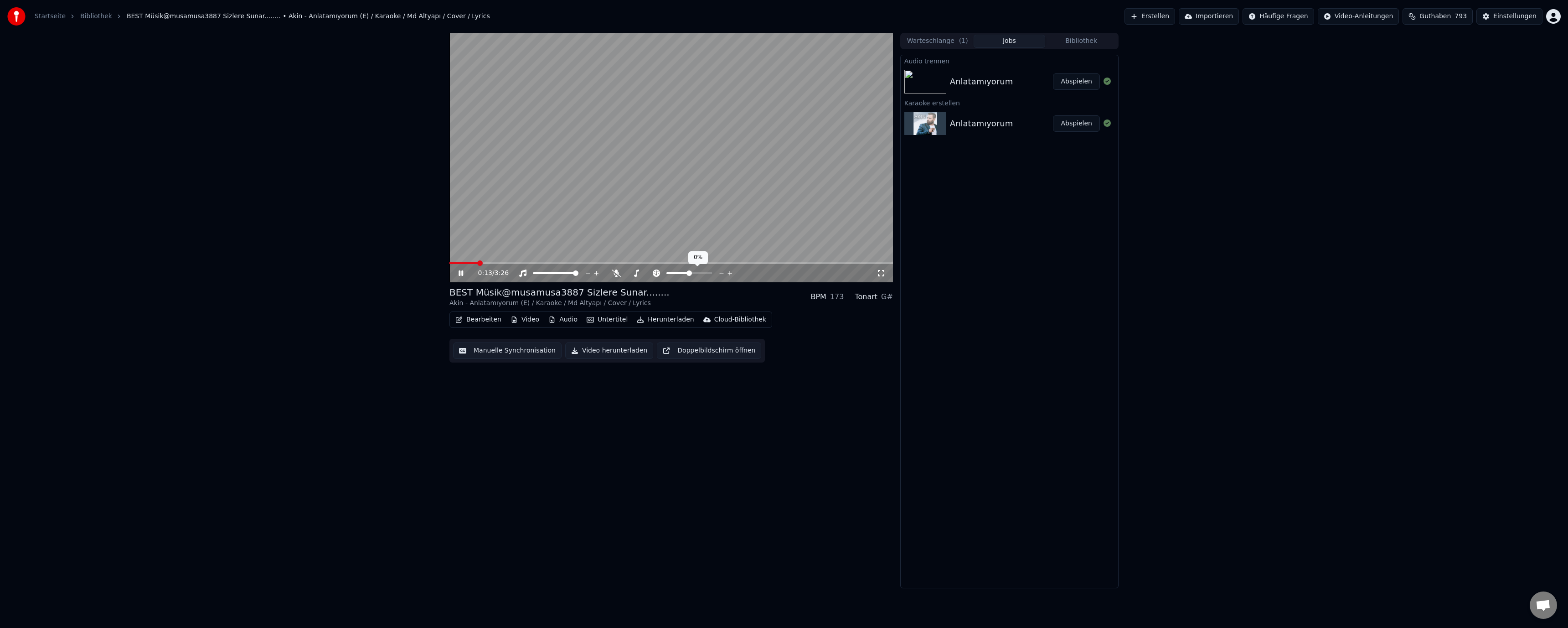
click at [719, 273] on icon at bounding box center [721, 273] width 9 height 9
click at [719, 272] on icon at bounding box center [721, 273] width 9 height 9
click at [719, 271] on icon at bounding box center [721, 273] width 9 height 9
click at [729, 271] on icon at bounding box center [730, 273] width 9 height 9
click at [729, 270] on icon at bounding box center [730, 273] width 9 height 9
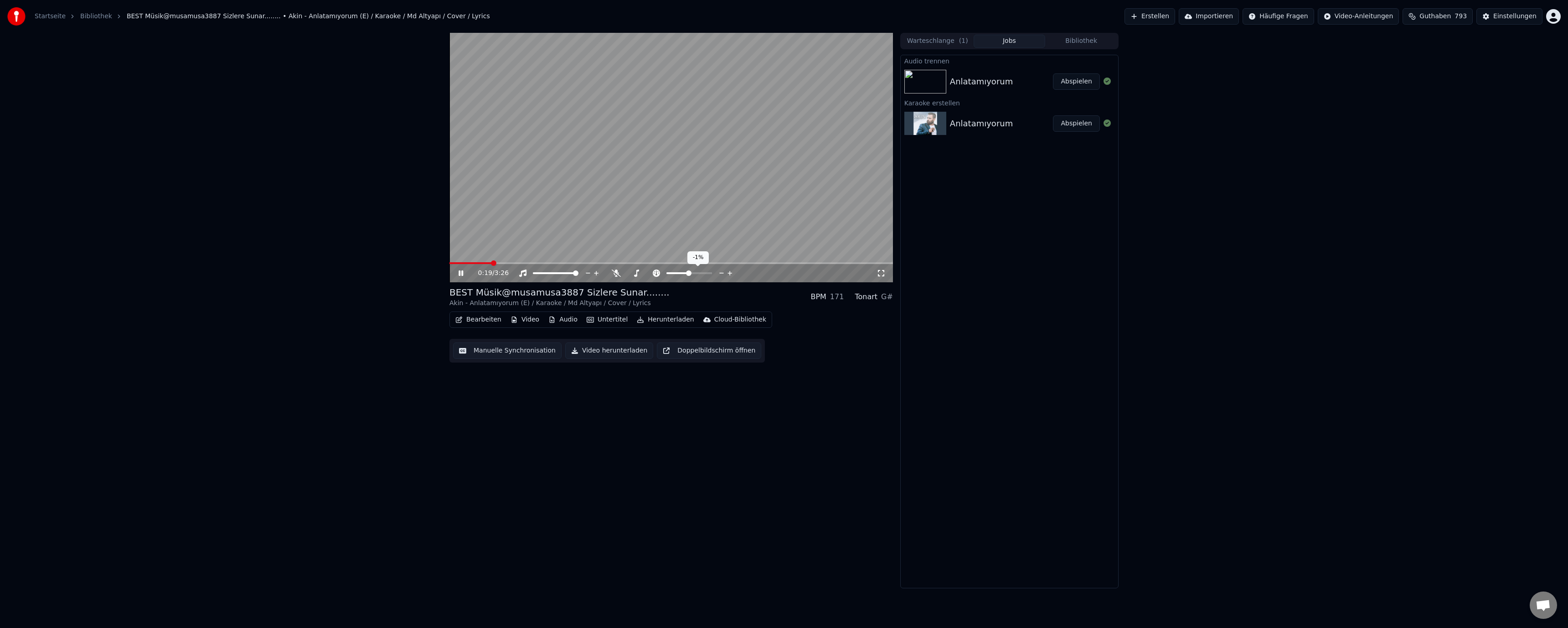
click at [729, 270] on icon at bounding box center [730, 273] width 9 height 9
click at [638, 271] on icon at bounding box center [637, 273] width 5 height 7
click at [700, 272] on icon at bounding box center [701, 273] width 9 height 9
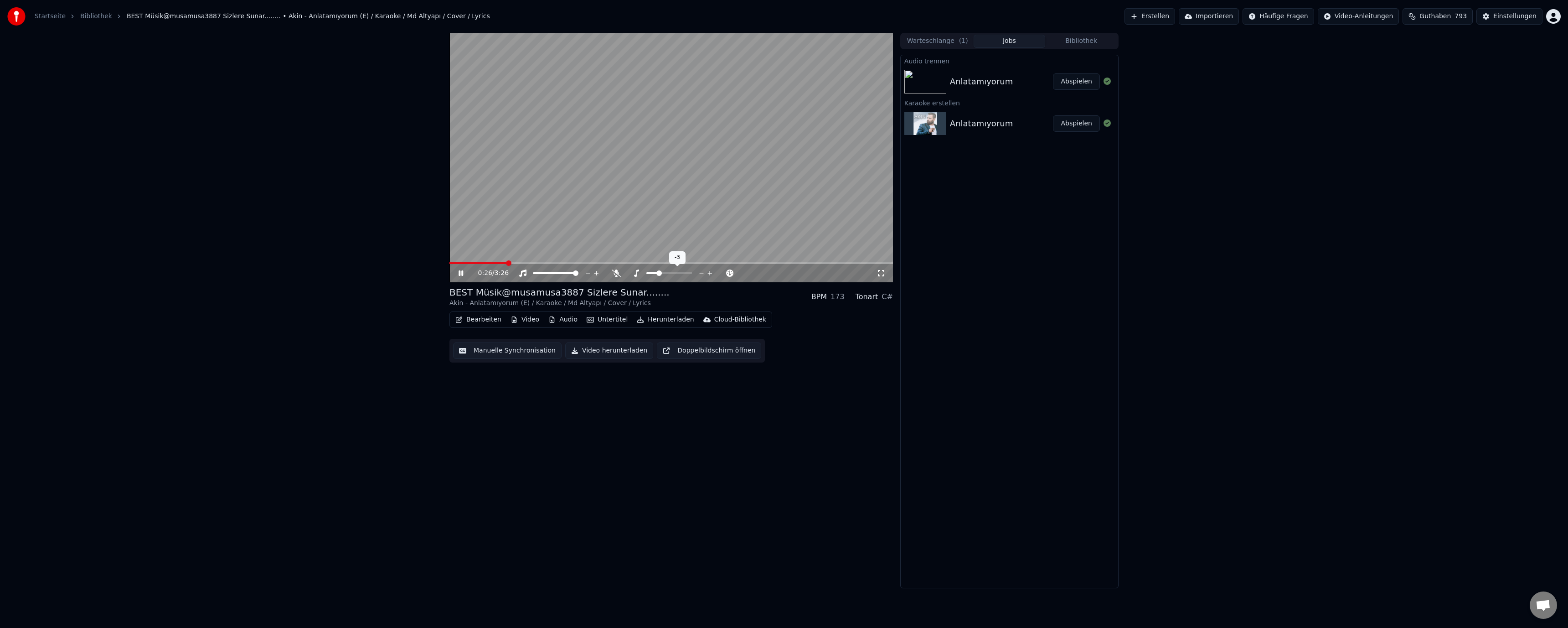
click at [708, 272] on icon at bounding box center [710, 273] width 9 height 9
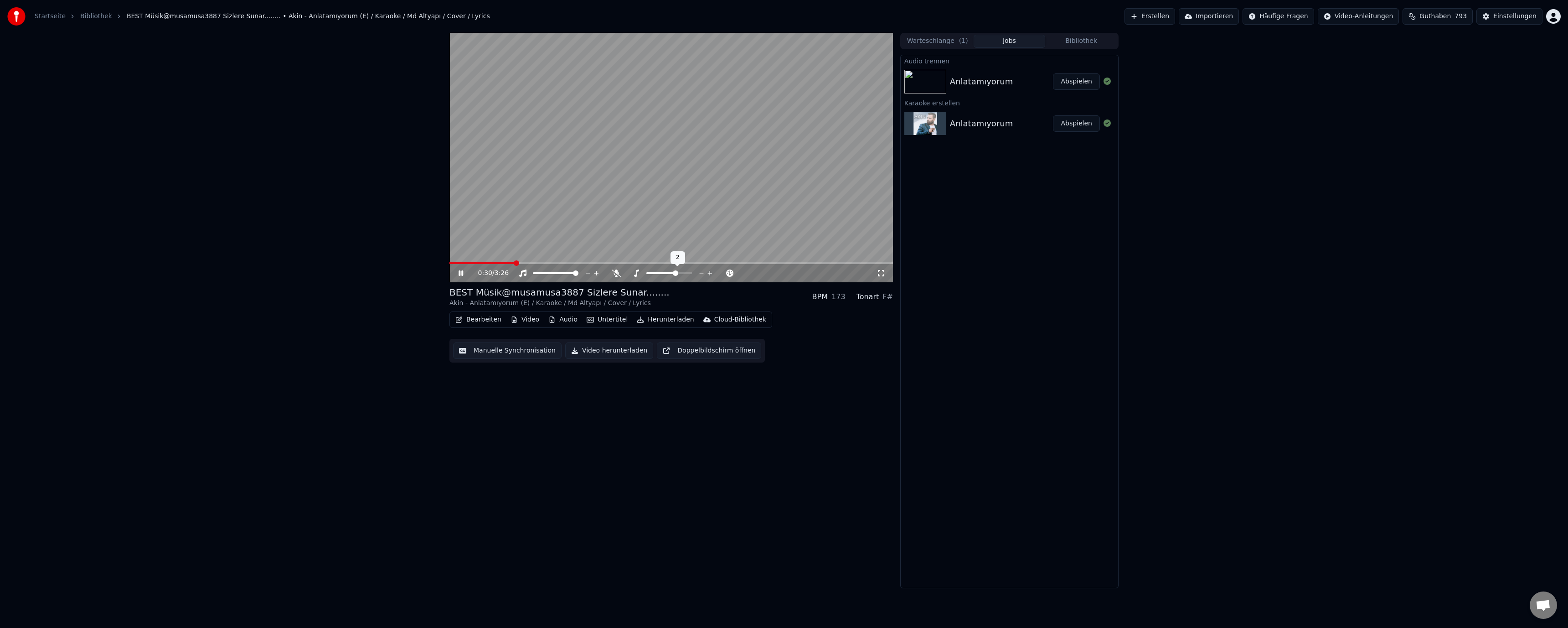
click at [708, 272] on icon at bounding box center [710, 273] width 9 height 9
click at [505, 226] on video at bounding box center [671, 157] width 443 height 249
click at [449, 266] on span at bounding box center [452, 263] width 5 height 5
click at [454, 274] on div "0:00 / 3:26" at bounding box center [671, 273] width 436 height 9
drag, startPoint x: 463, startPoint y: 276, endPoint x: 468, endPoint y: 271, distance: 7.1
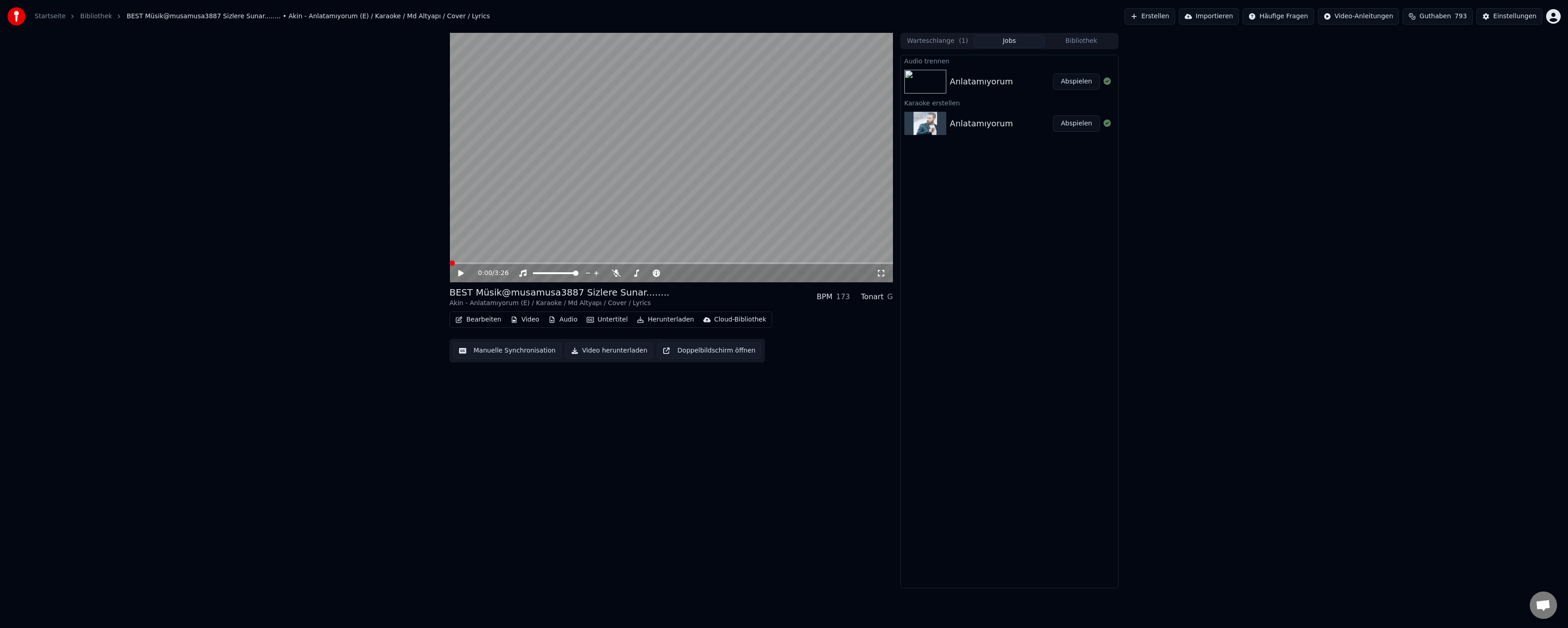
click at [467, 271] on icon at bounding box center [467, 273] width 21 height 7
click at [729, 318] on div "Cloud-Bibliothek" at bounding box center [740, 319] width 52 height 9
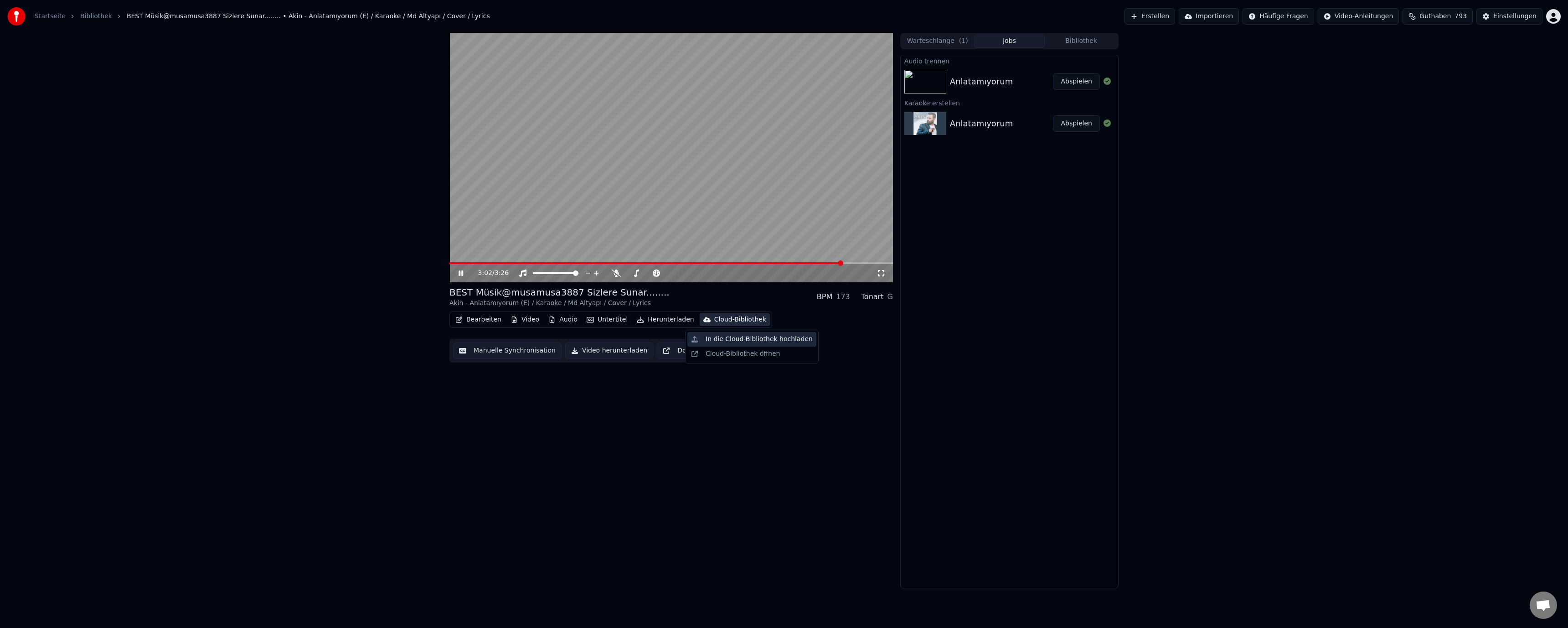
click at [735, 342] on div "In die Cloud-Bibliothek hochladen" at bounding box center [759, 339] width 107 height 9
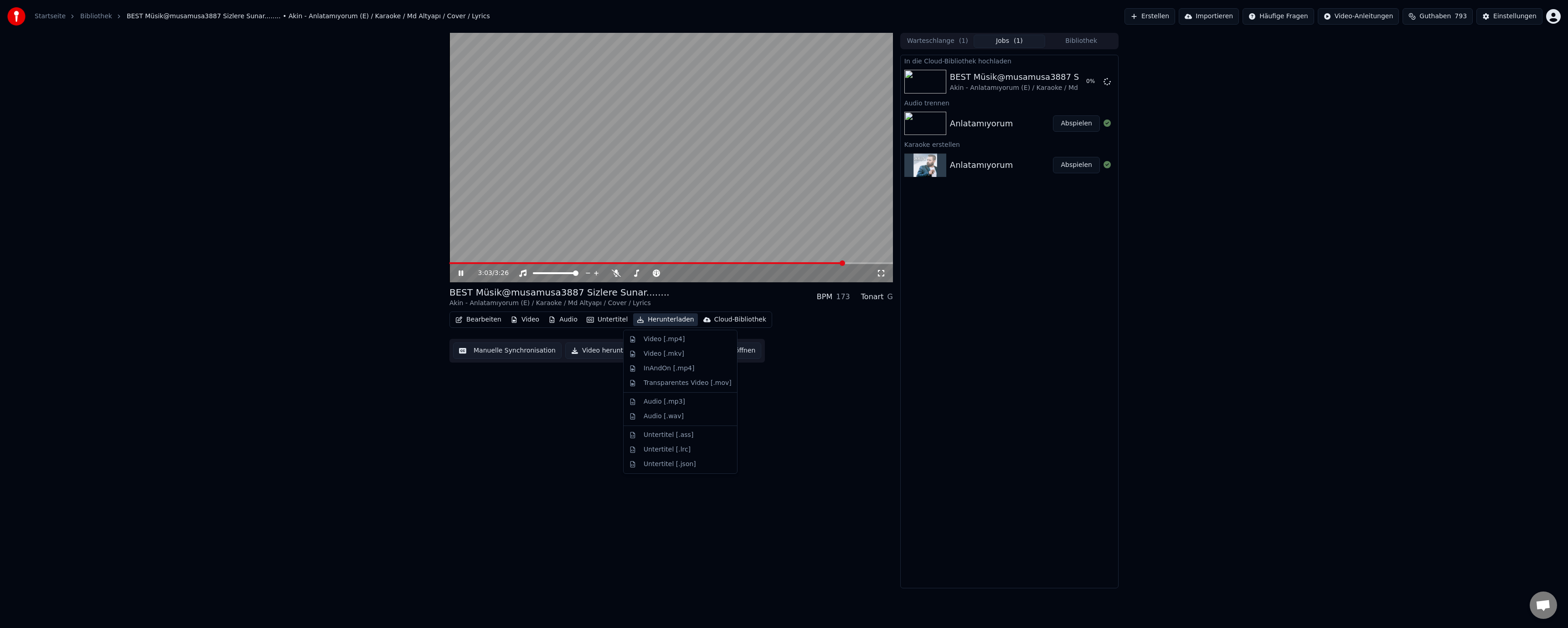
click at [666, 320] on button "Herunterladen" at bounding box center [665, 319] width 64 height 13
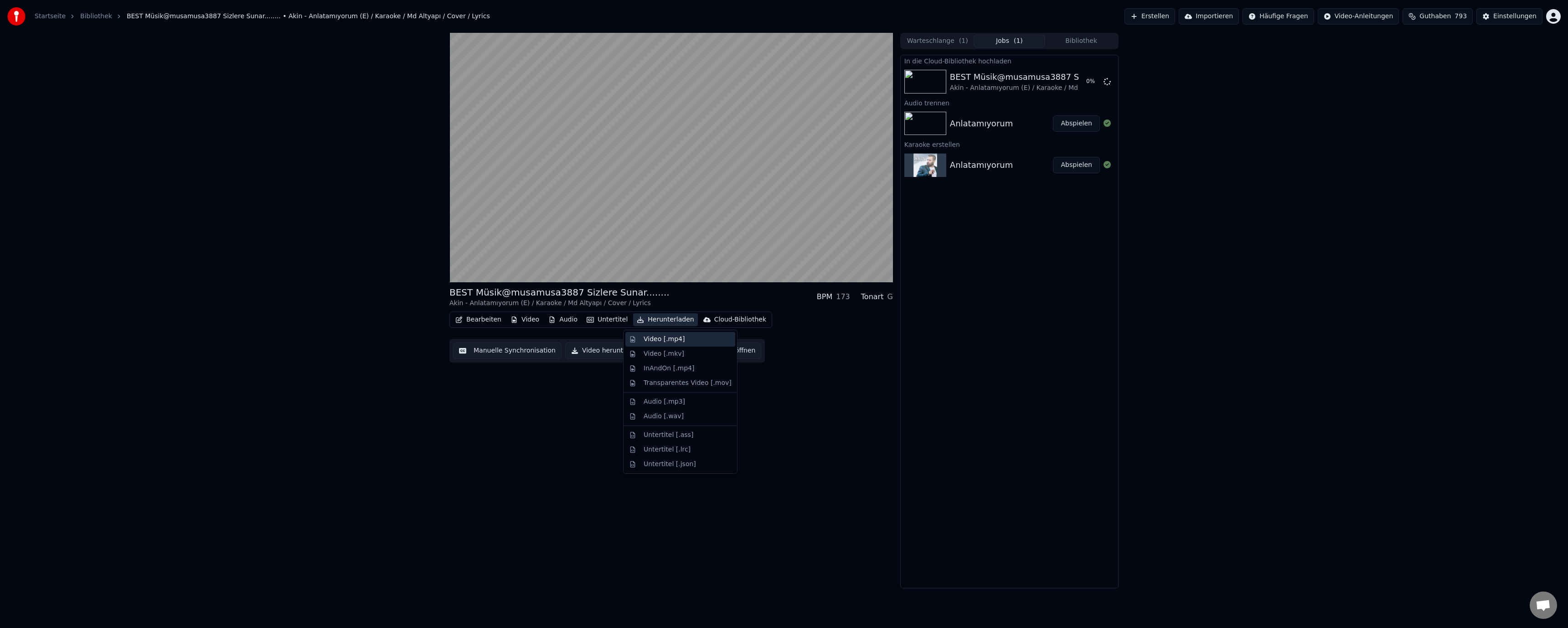
click at [665, 341] on div "Video [.mp4]" at bounding box center [664, 339] width 41 height 9
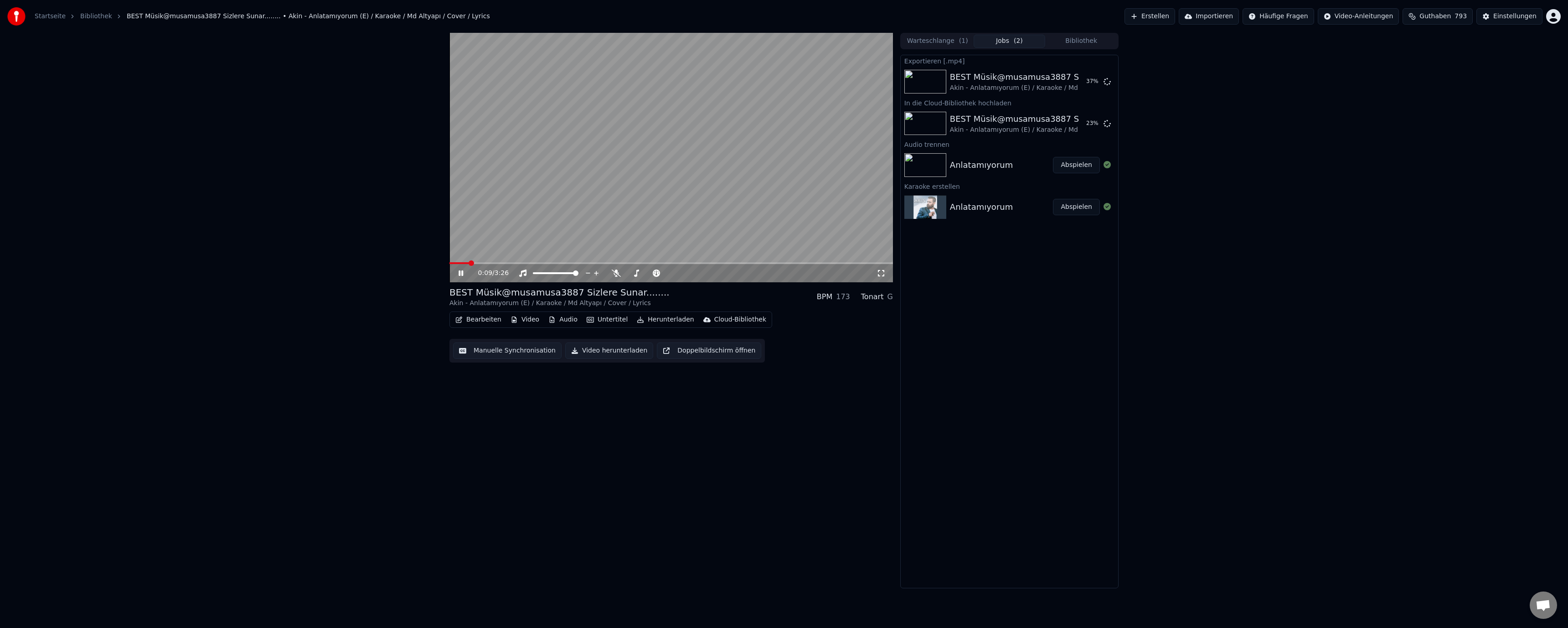
click at [469, 262] on span at bounding box center [459, 263] width 19 height 2
click at [468, 263] on span at bounding box center [459, 263] width 19 height 2
drag, startPoint x: 443, startPoint y: 311, endPoint x: 408, endPoint y: 359, distance: 59.4
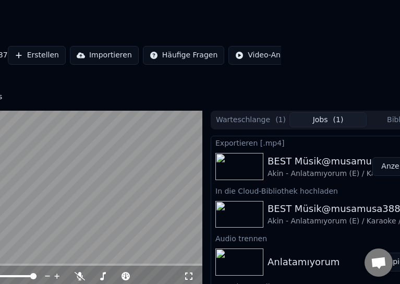
scroll to position [0, 164]
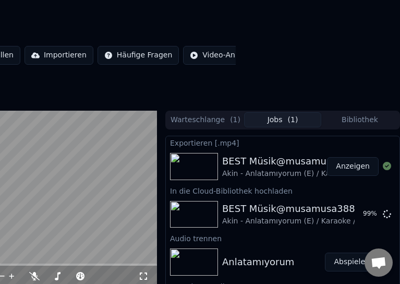
click at [367, 164] on button "Anzeigen" at bounding box center [353, 166] width 52 height 19
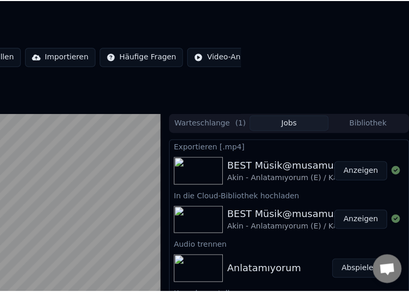
scroll to position [0, 0]
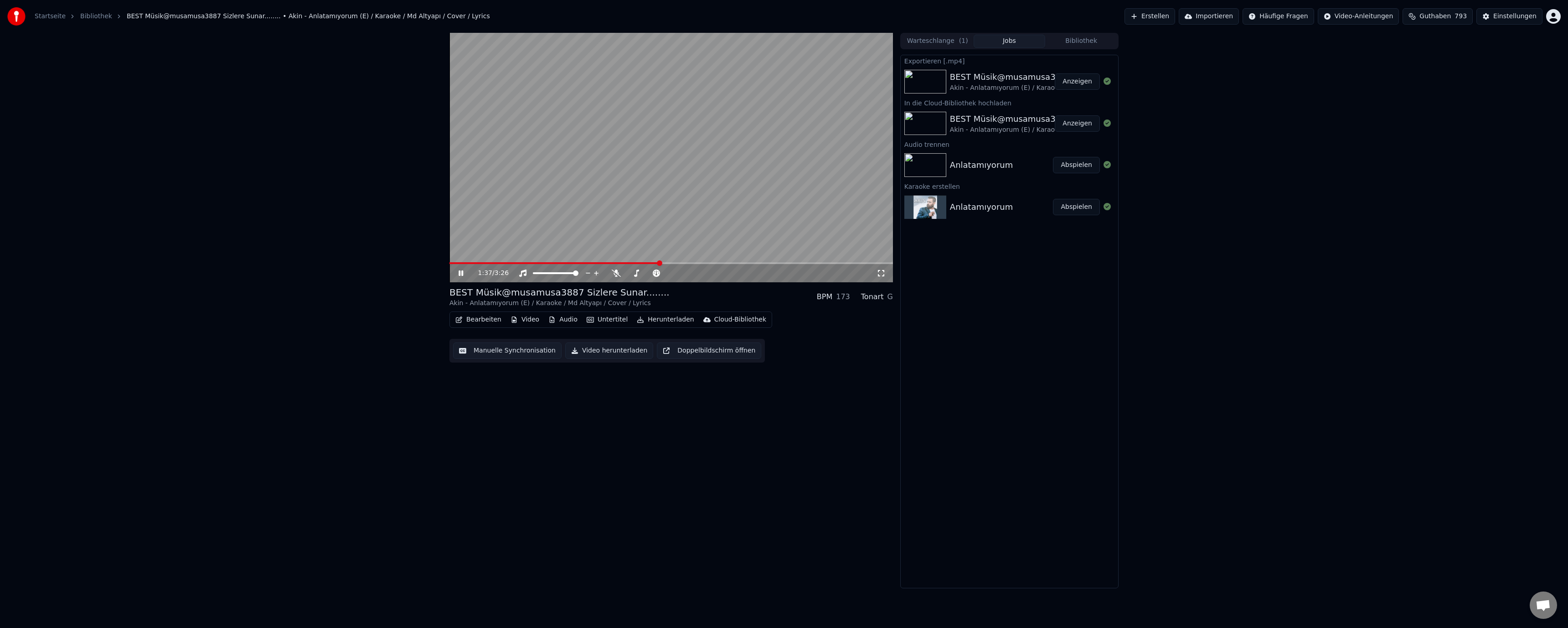
click at [674, 262] on video at bounding box center [671, 157] width 443 height 249
click at [680, 262] on video at bounding box center [671, 157] width 443 height 249
click at [682, 263] on span at bounding box center [671, 263] width 443 height 2
click at [705, 267] on div "1:48 / 3:26" at bounding box center [671, 273] width 443 height 18
drag, startPoint x: 718, startPoint y: 265, endPoint x: 722, endPoint y: 262, distance: 5.0
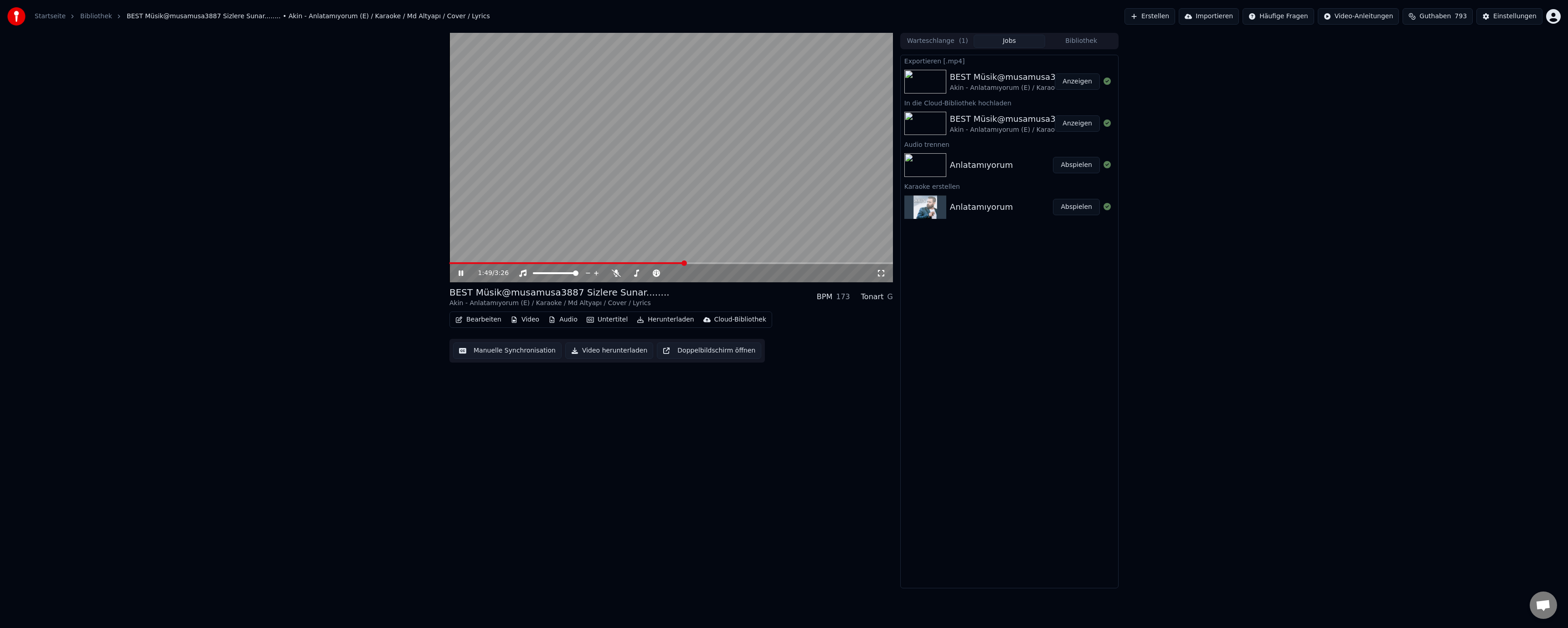
click at [719, 264] on div "1:49 / 3:26" at bounding box center [671, 272] width 443 height 20
click at [728, 260] on video at bounding box center [671, 157] width 443 height 249
click at [728, 262] on span at bounding box center [671, 263] width 443 height 2
click at [1175, 11] on button "Erstellen" at bounding box center [1150, 16] width 51 height 17
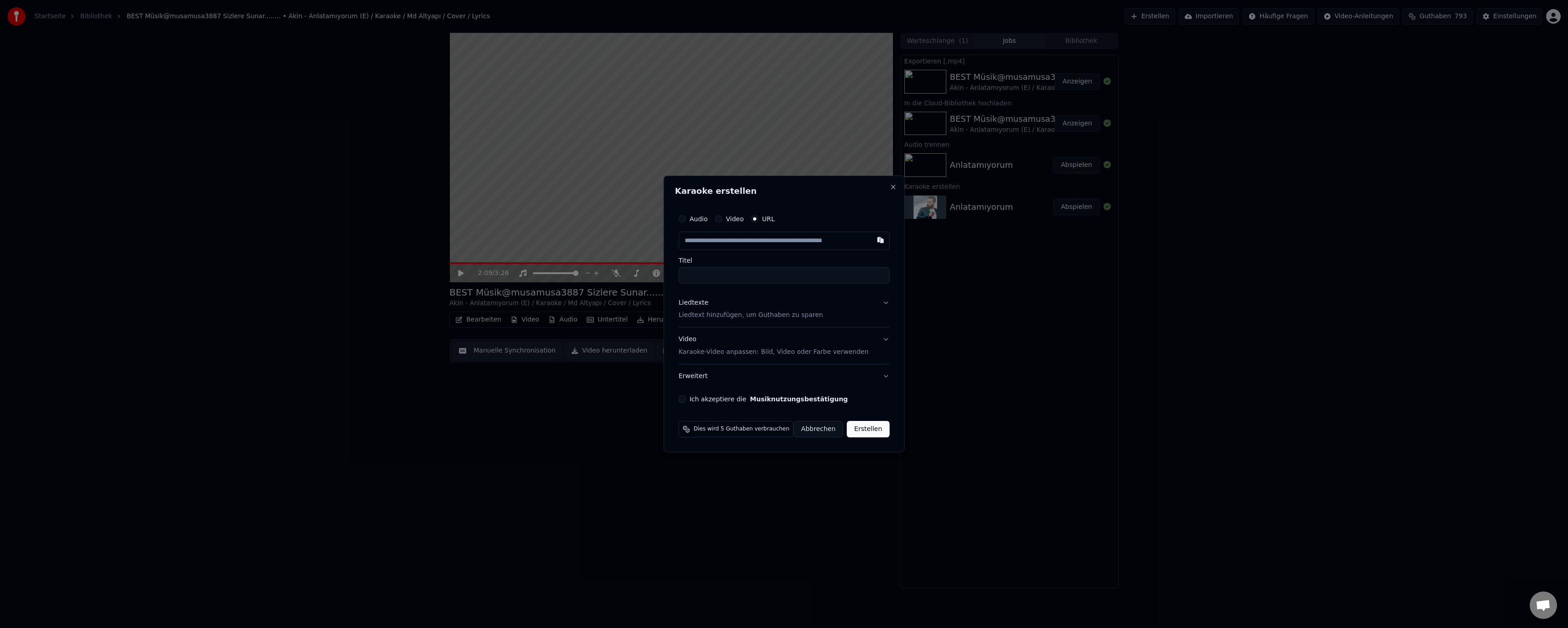
type input "**********"
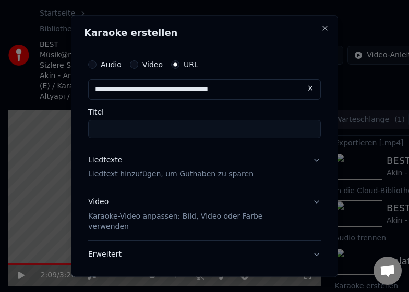
type input "******"
type input "**********"
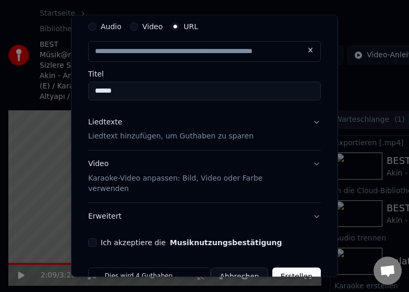
scroll to position [54, 0]
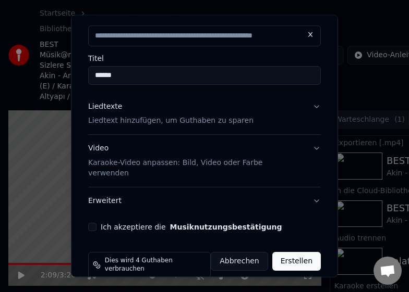
click at [173, 118] on p "Liedtext hinzufügen, um Guthaben zu sparen" at bounding box center [170, 121] width 165 height 10
type input "**********"
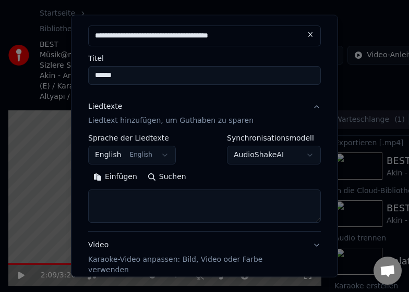
click at [116, 180] on button "Einfügen" at bounding box center [115, 177] width 54 height 17
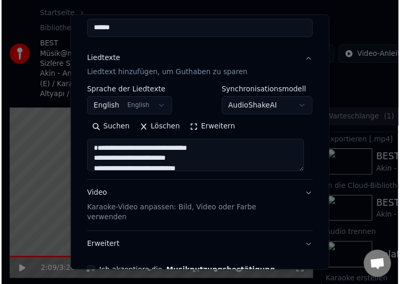
scroll to position [151, 0]
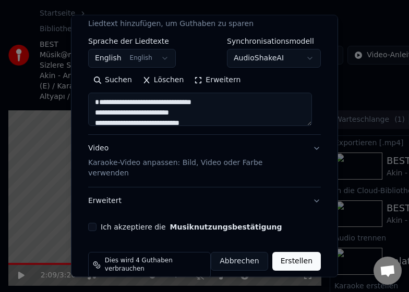
click at [93, 223] on button "Ich akzeptiere die Musiknutzungsbestätigung" at bounding box center [92, 227] width 8 height 8
type textarea "**********"
click at [303, 252] on button "Erstellen" at bounding box center [296, 261] width 48 height 19
select select "**"
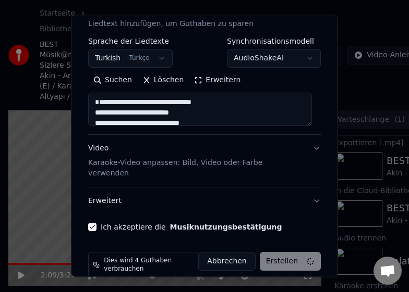
type textarea "**********"
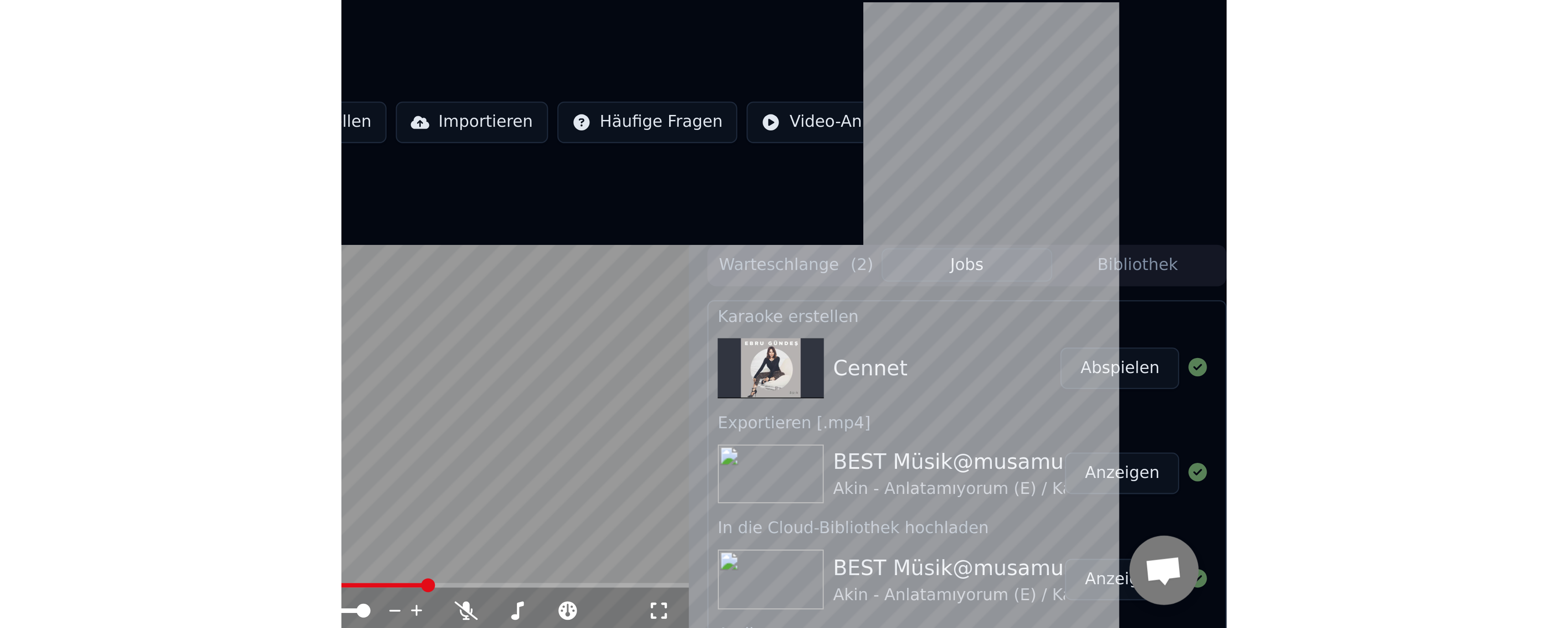
scroll to position [0, 0]
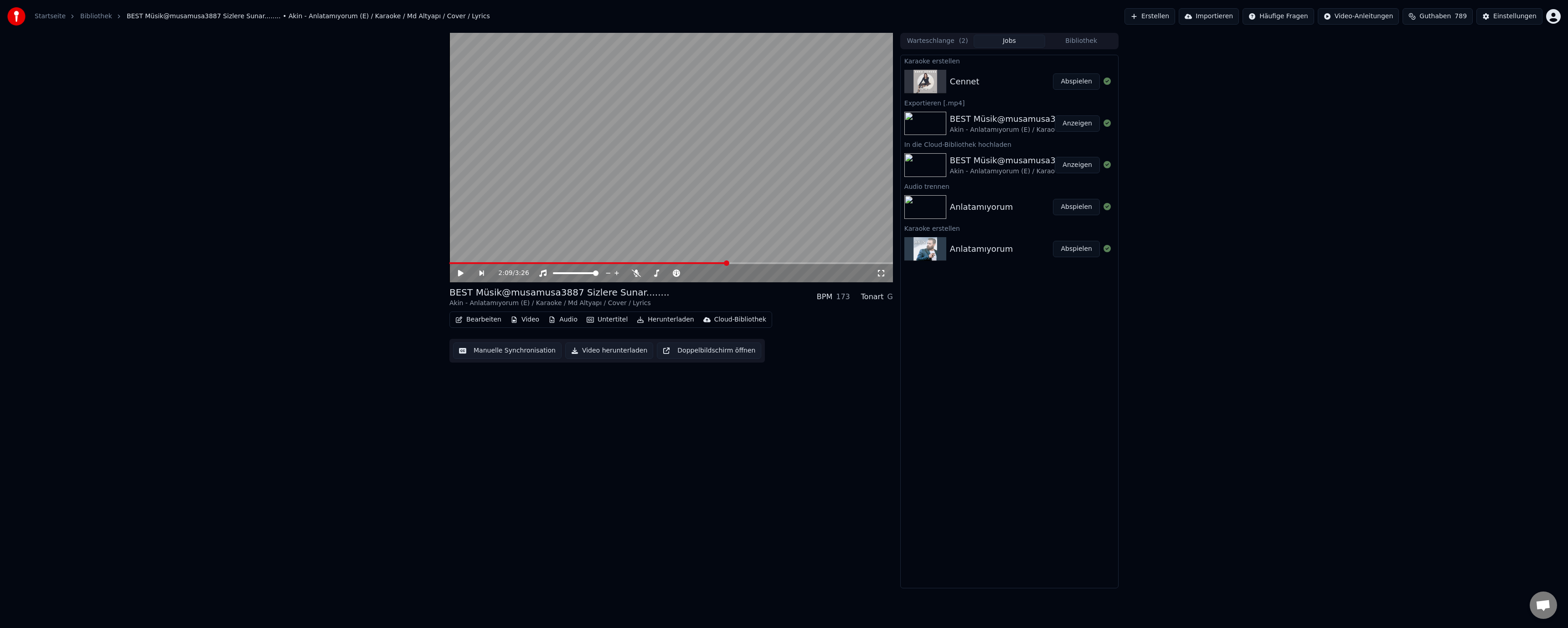
click at [997, 82] on div "Cennet" at bounding box center [1001, 81] width 103 height 13
click at [1077, 84] on button "Abspielen" at bounding box center [1077, 81] width 47 height 17
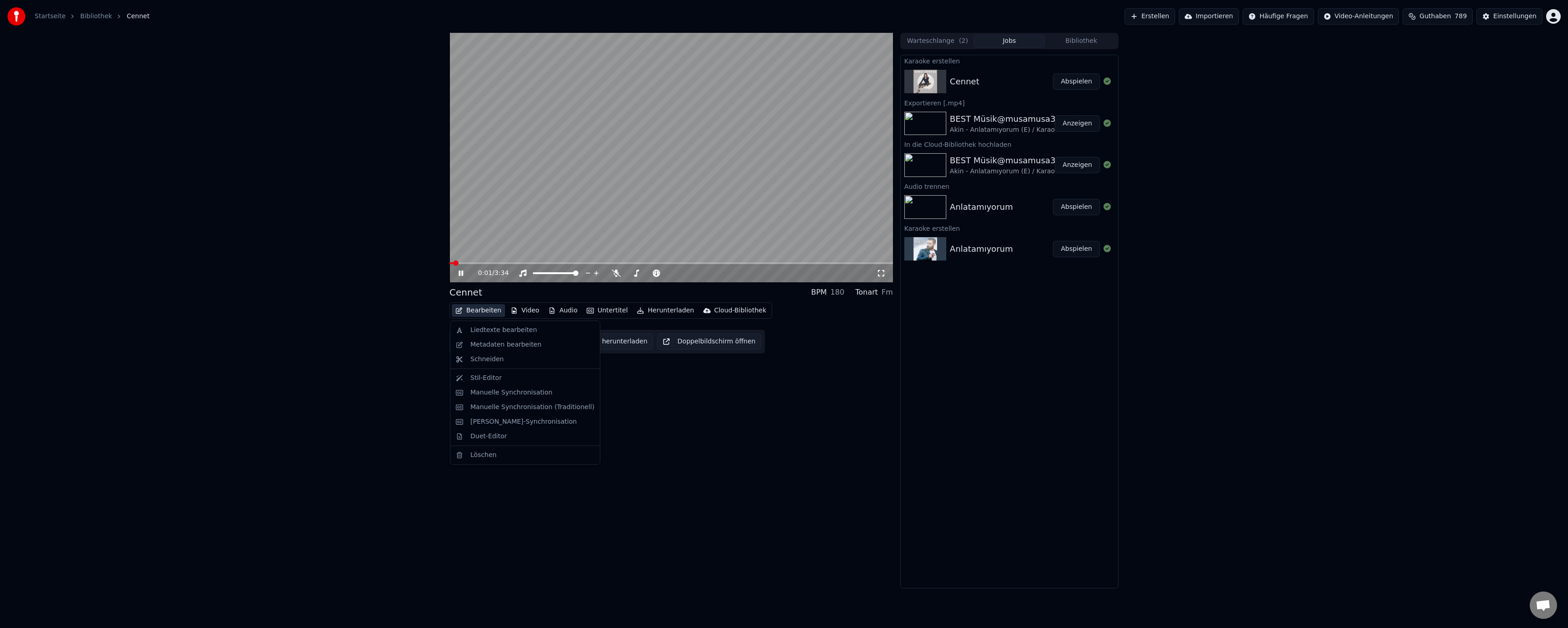
click at [481, 314] on button "Bearbeiten" at bounding box center [477, 311] width 53 height 13
drag, startPoint x: 498, startPoint y: 335, endPoint x: 506, endPoint y: 344, distance: 12.0
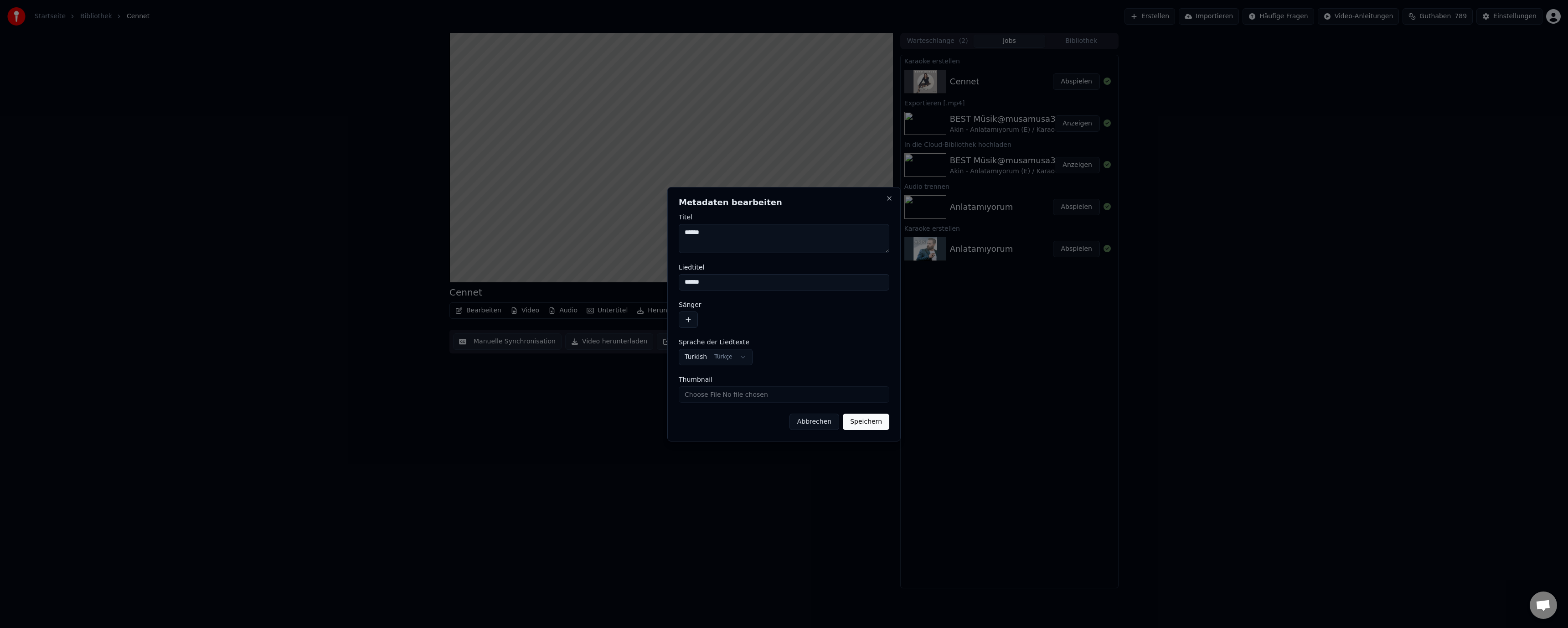
drag, startPoint x: 726, startPoint y: 283, endPoint x: 653, endPoint y: 282, distance: 73.0
click at [655, 282] on body "**********" at bounding box center [784, 314] width 1568 height 628
paste input "**********"
type input "**********"
click at [684, 235] on textarea "******" at bounding box center [784, 238] width 211 height 29
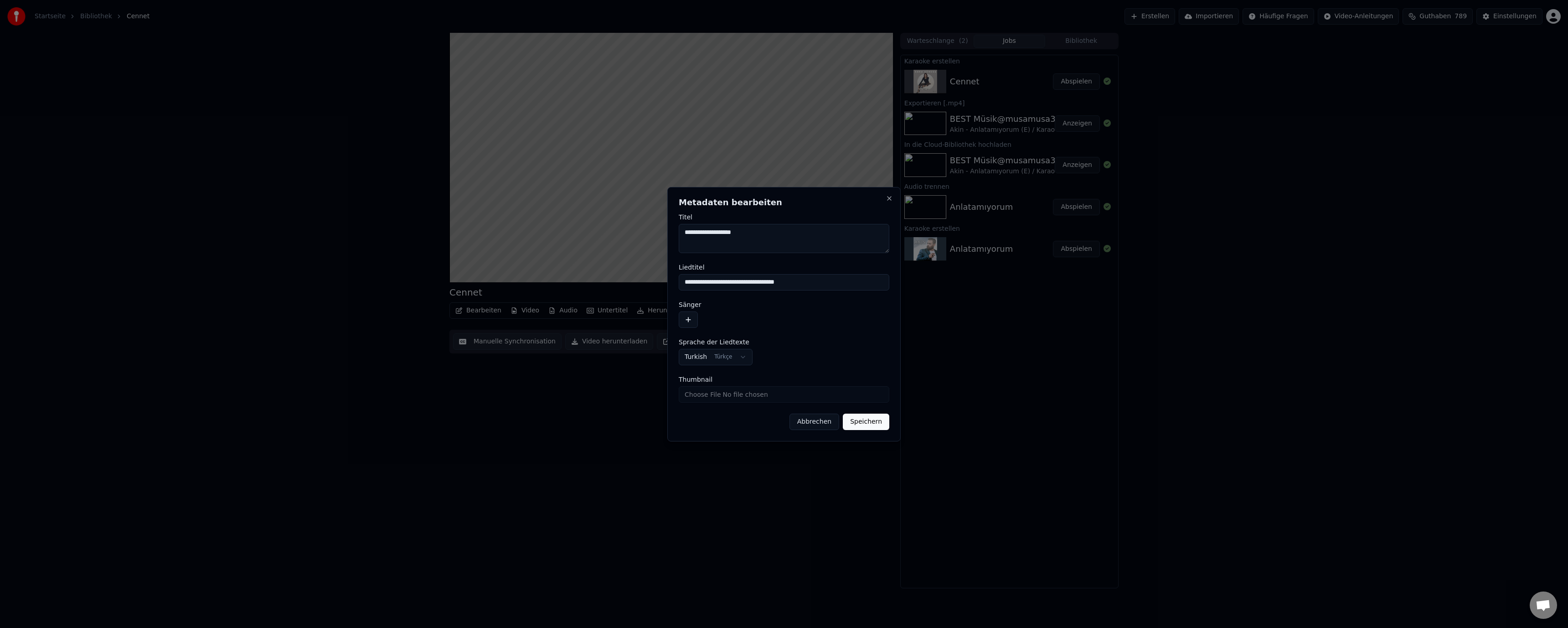
drag, startPoint x: 748, startPoint y: 235, endPoint x: 759, endPoint y: 235, distance: 11.0
click at [749, 234] on textarea "**********" at bounding box center [784, 238] width 211 height 29
drag, startPoint x: 711, startPoint y: 310, endPoint x: 749, endPoint y: 262, distance: 61.2
click at [711, 310] on div "Sänger" at bounding box center [784, 314] width 211 height 26
click at [769, 238] on textarea "**********" at bounding box center [784, 238] width 211 height 29
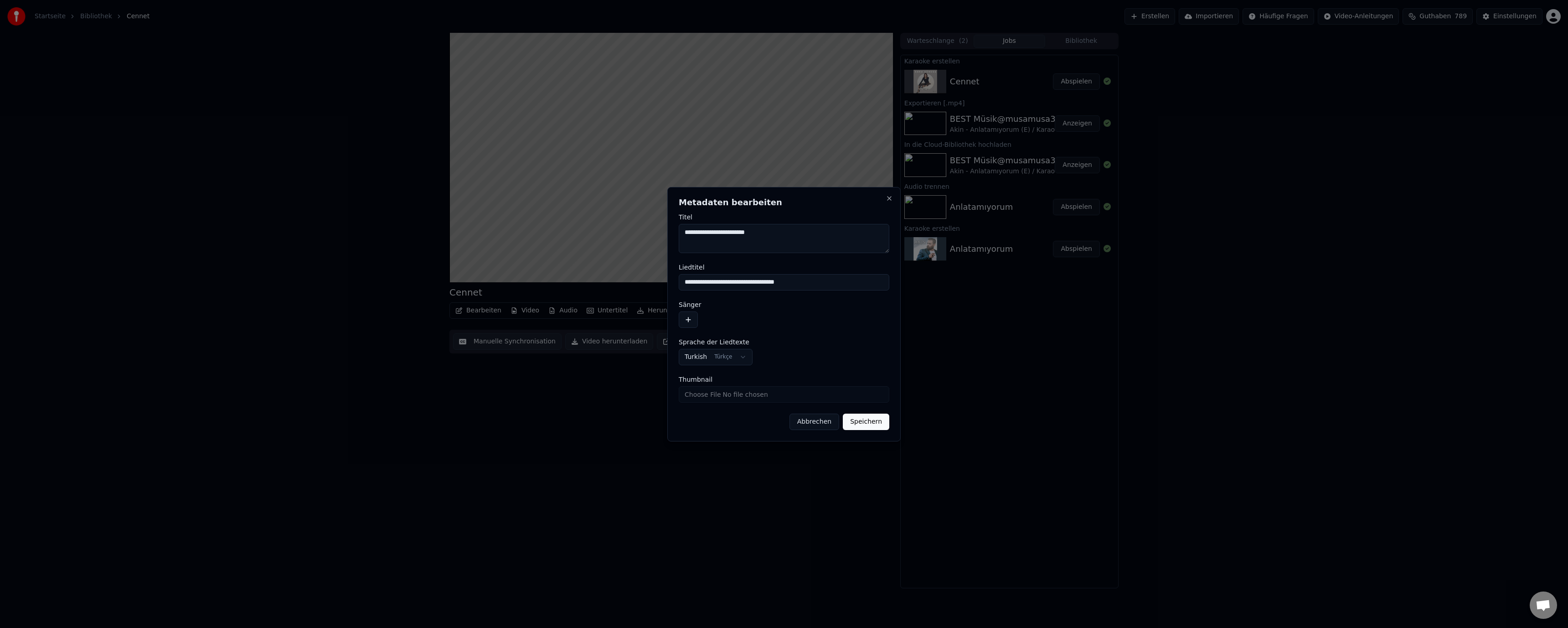
paste textarea "**********"
click at [767, 232] on textarea "**********" at bounding box center [784, 238] width 211 height 29
drag, startPoint x: 872, startPoint y: 230, endPoint x: 684, endPoint y: 234, distance: 188.0
click at [684, 234] on textarea "**********" at bounding box center [784, 238] width 211 height 29
type textarea "**********"
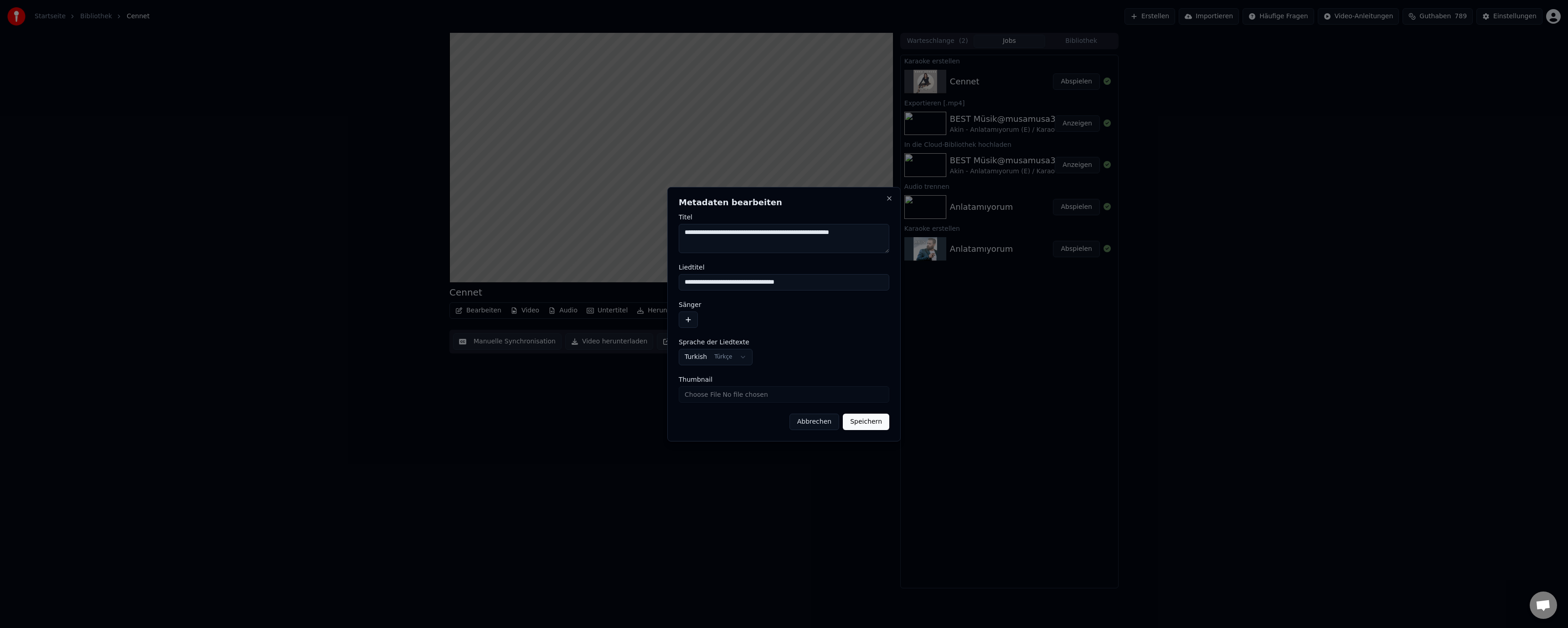
click at [687, 324] on button "button" at bounding box center [688, 319] width 19 height 17
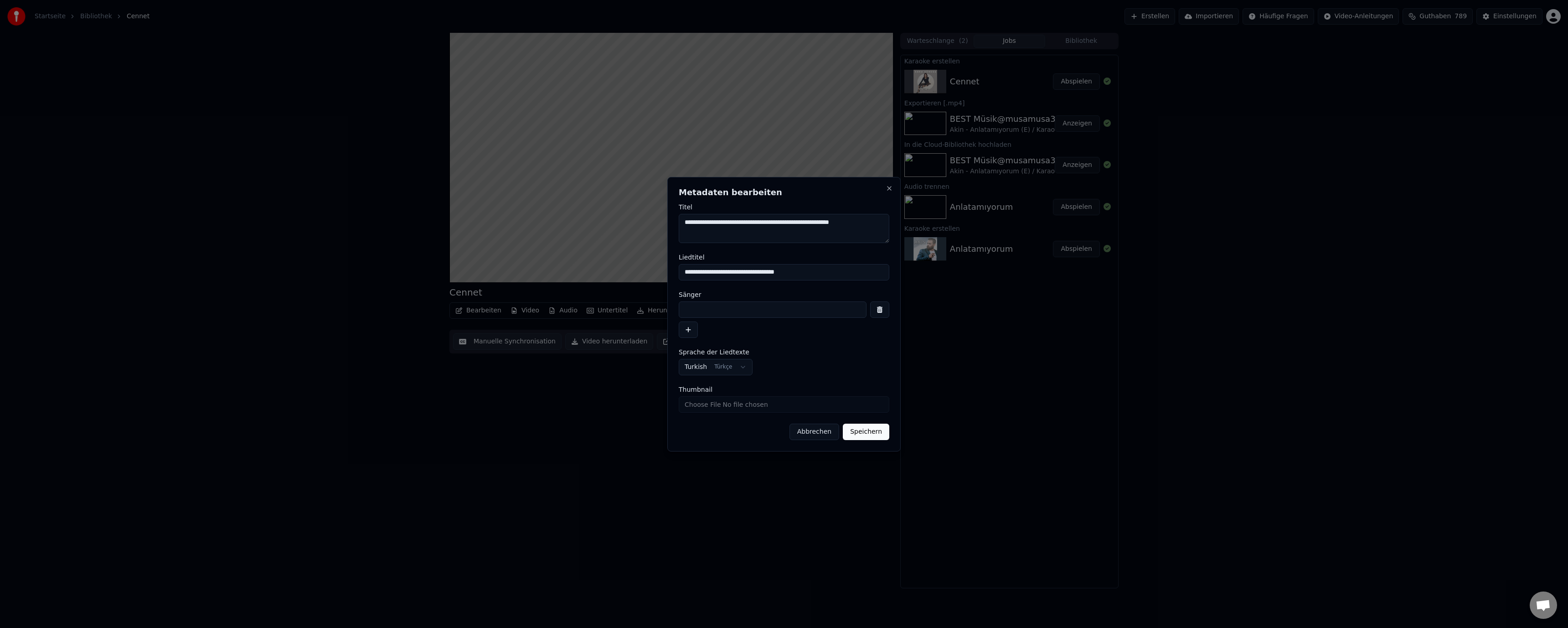
click at [708, 313] on input at bounding box center [772, 309] width 188 height 17
paste input "**********"
type input "**********"
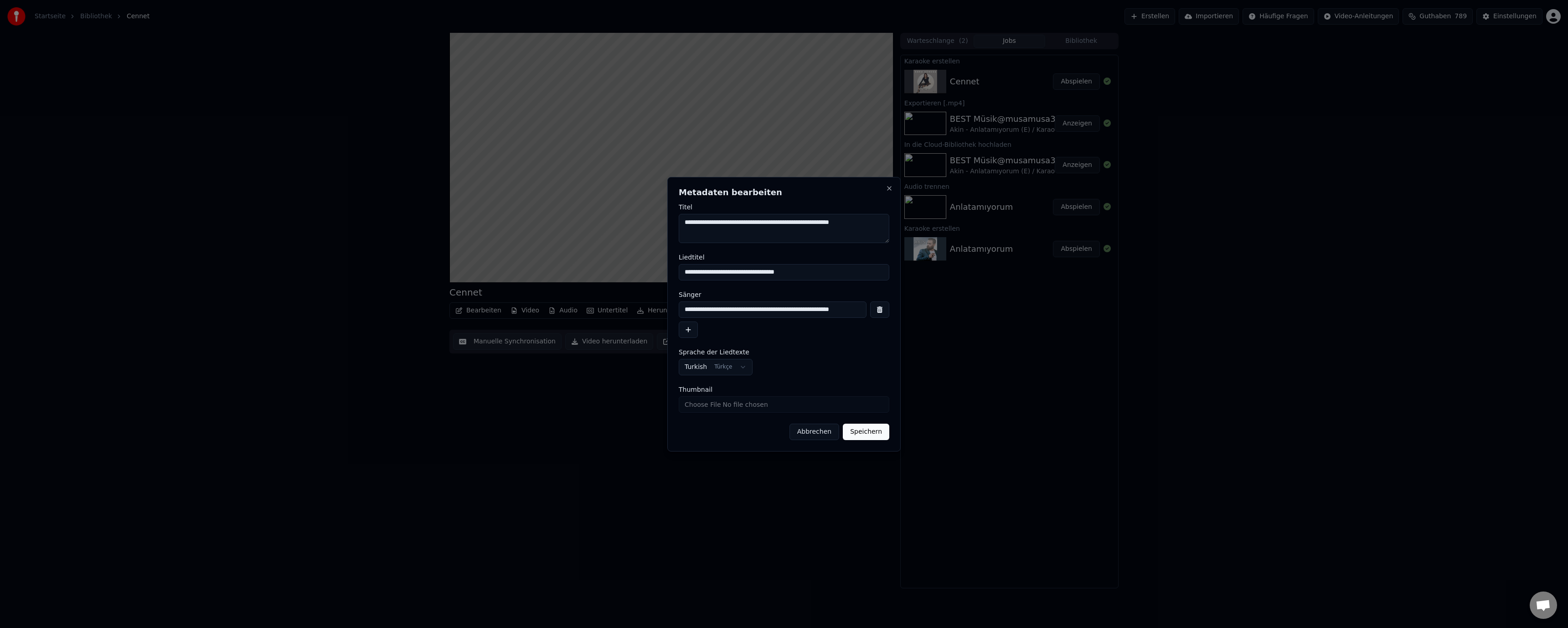
click at [868, 432] on button "Speichern" at bounding box center [866, 431] width 46 height 17
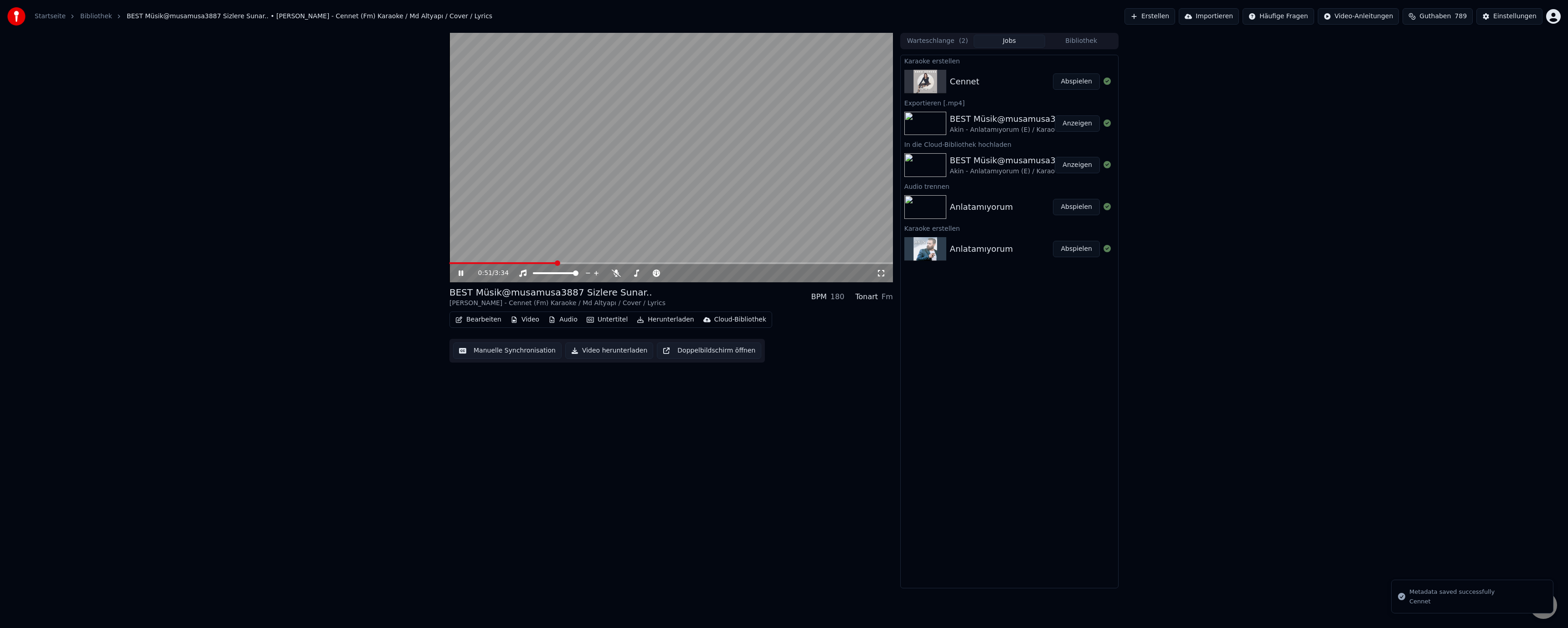
click at [608, 318] on button "Untertitel" at bounding box center [607, 319] width 48 height 13
click at [740, 415] on div "0:51 / 3:34 BEST Müsik@musamusa3887 Sizlere Sunar.. Ebru Gündes - Cennet (Fm) K…" at bounding box center [671, 311] width 443 height 555
click at [597, 319] on button "Untertitel" at bounding box center [607, 319] width 48 height 13
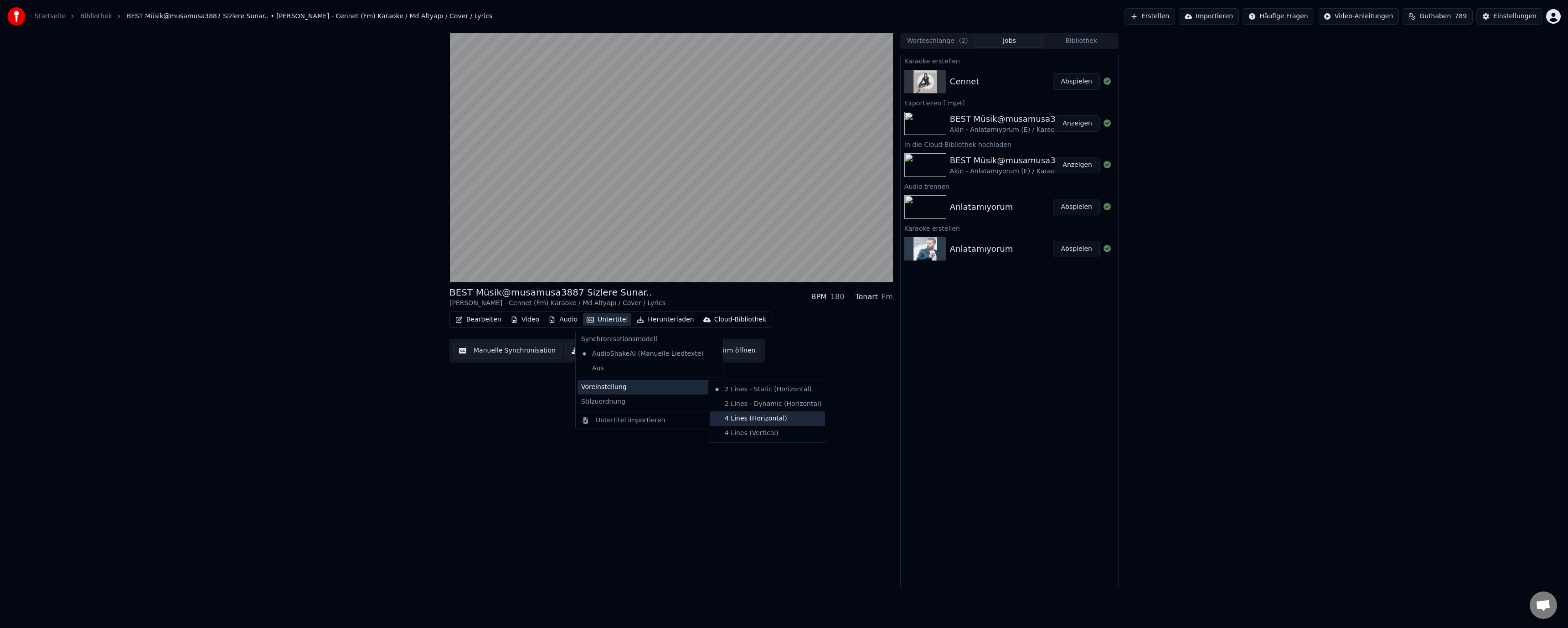
click at [736, 418] on div "4 Lines (Horizontal)" at bounding box center [767, 418] width 115 height 15
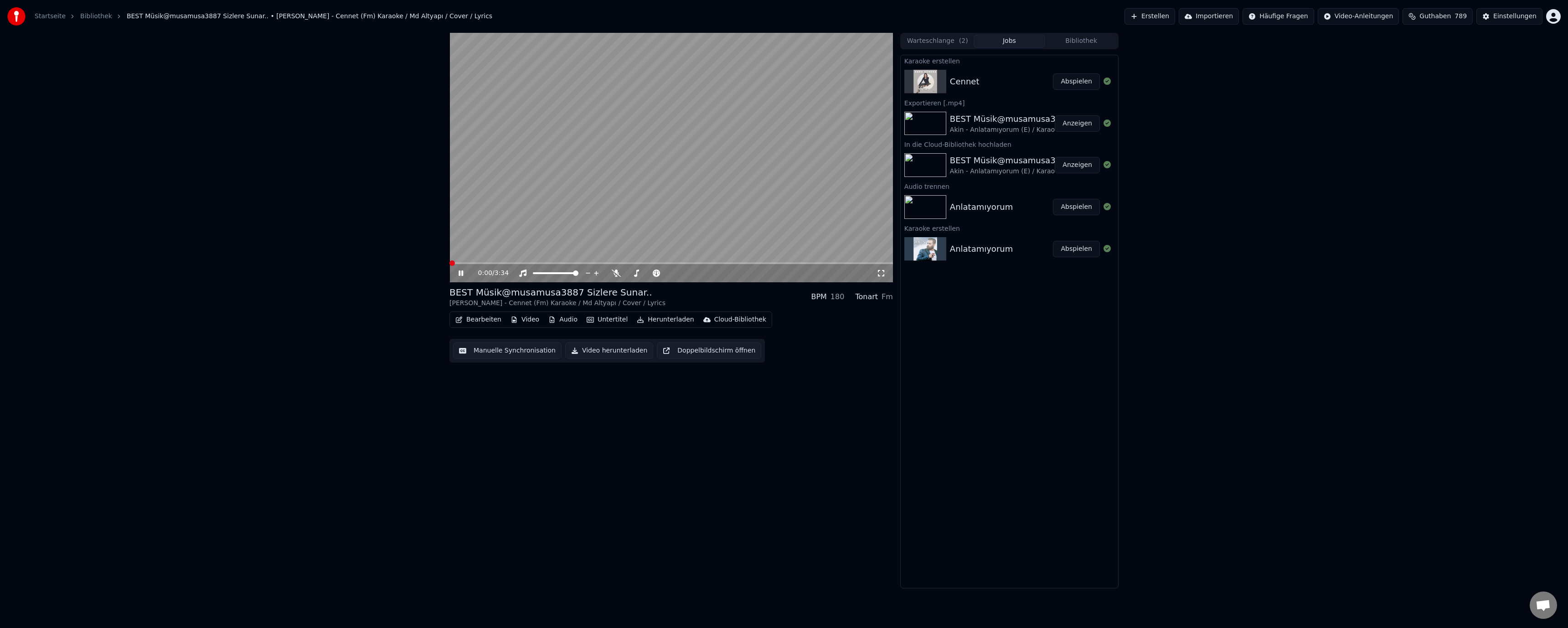
click at [449, 266] on span at bounding box center [452, 263] width 5 height 5
click at [520, 352] on button "Manuelle Synchronisation" at bounding box center [507, 350] width 108 height 17
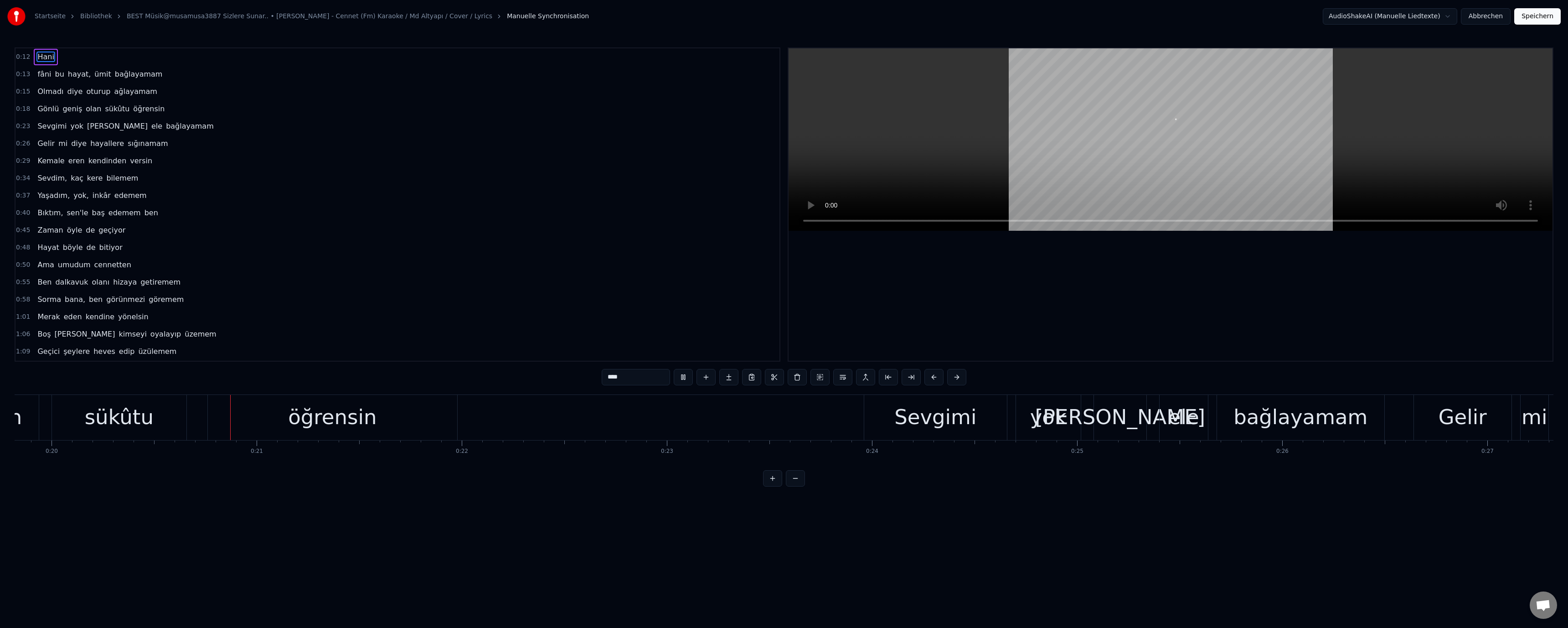
scroll to position [0, 4071]
click at [843, 164] on video at bounding box center [1170, 139] width 763 height 182
click at [94, 422] on div "sükûtu" at bounding box center [113, 416] width 69 height 31
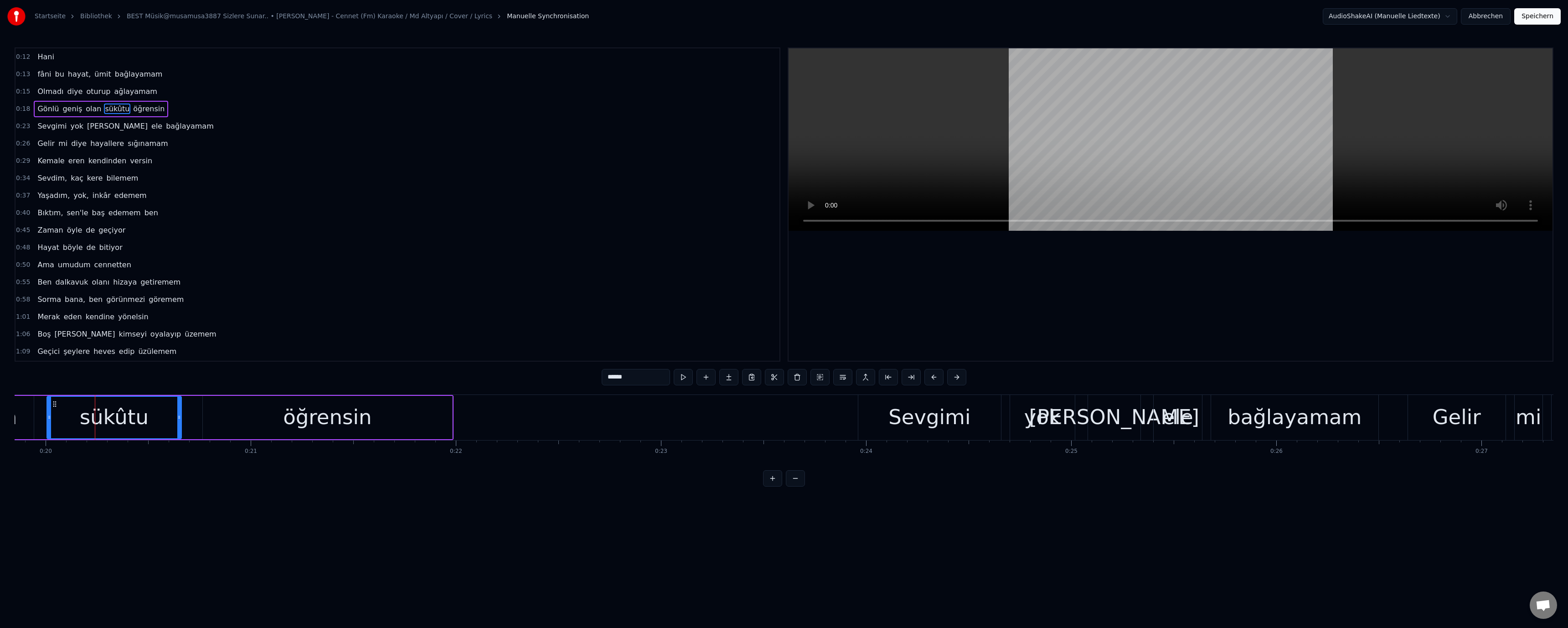
drag, startPoint x: 609, startPoint y: 375, endPoint x: 610, endPoint y: 380, distance: 5.1
click at [610, 380] on input "******" at bounding box center [636, 377] width 68 height 17
type input "******"
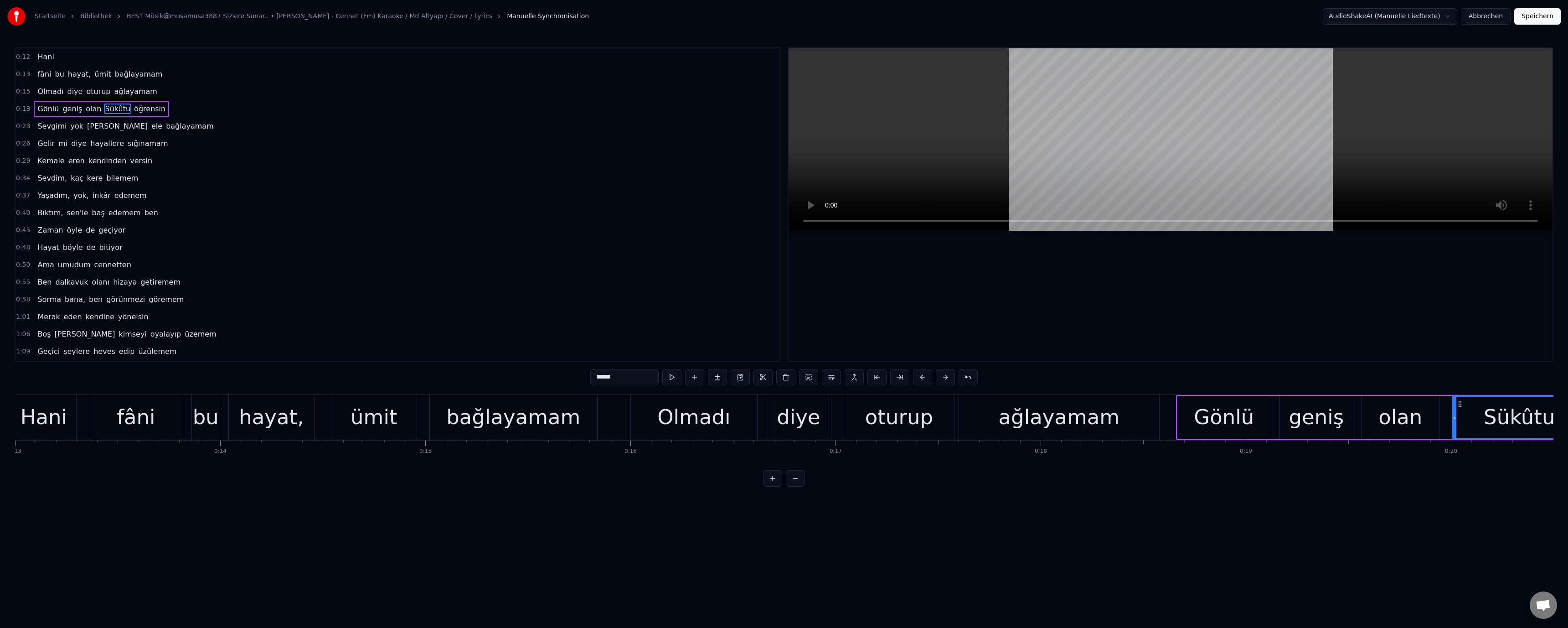
scroll to position [0, 1799]
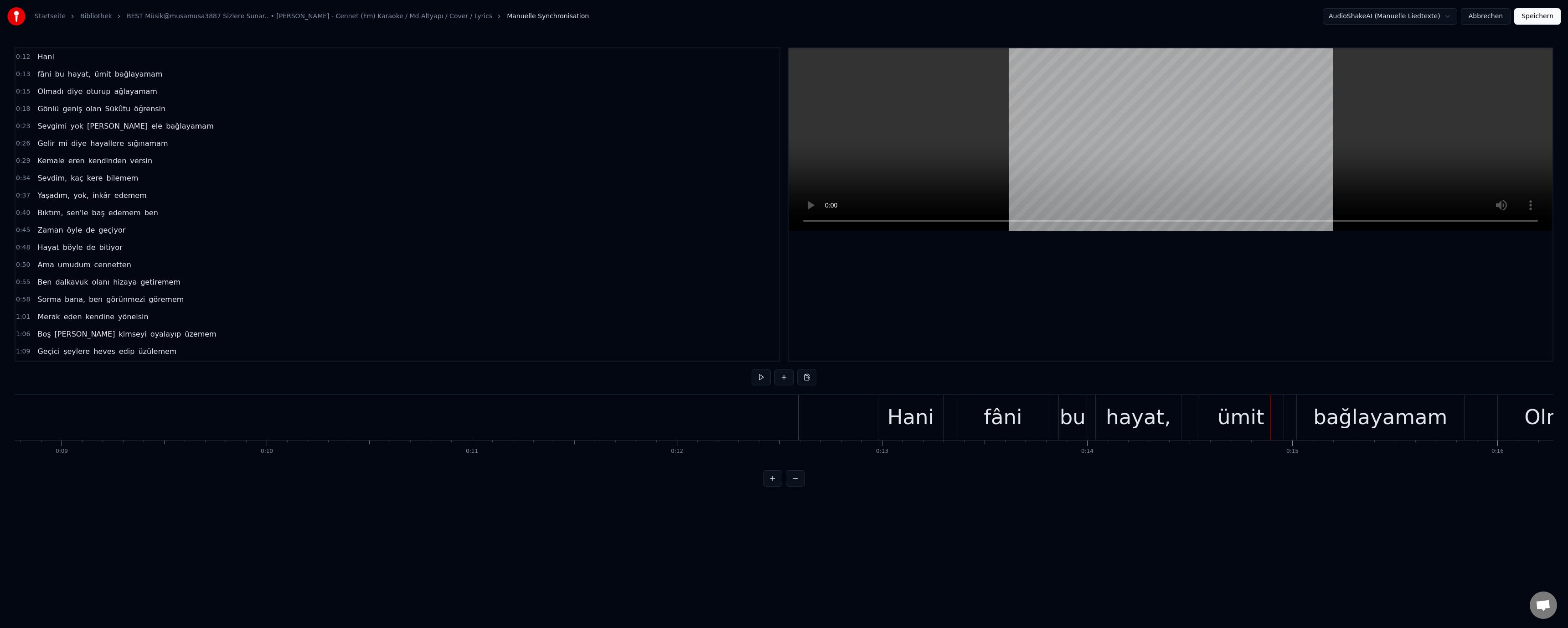
drag, startPoint x: 1219, startPoint y: 411, endPoint x: 1152, endPoint y: 408, distance: 67.1
click at [1218, 411] on div "ümit" at bounding box center [1240, 417] width 85 height 45
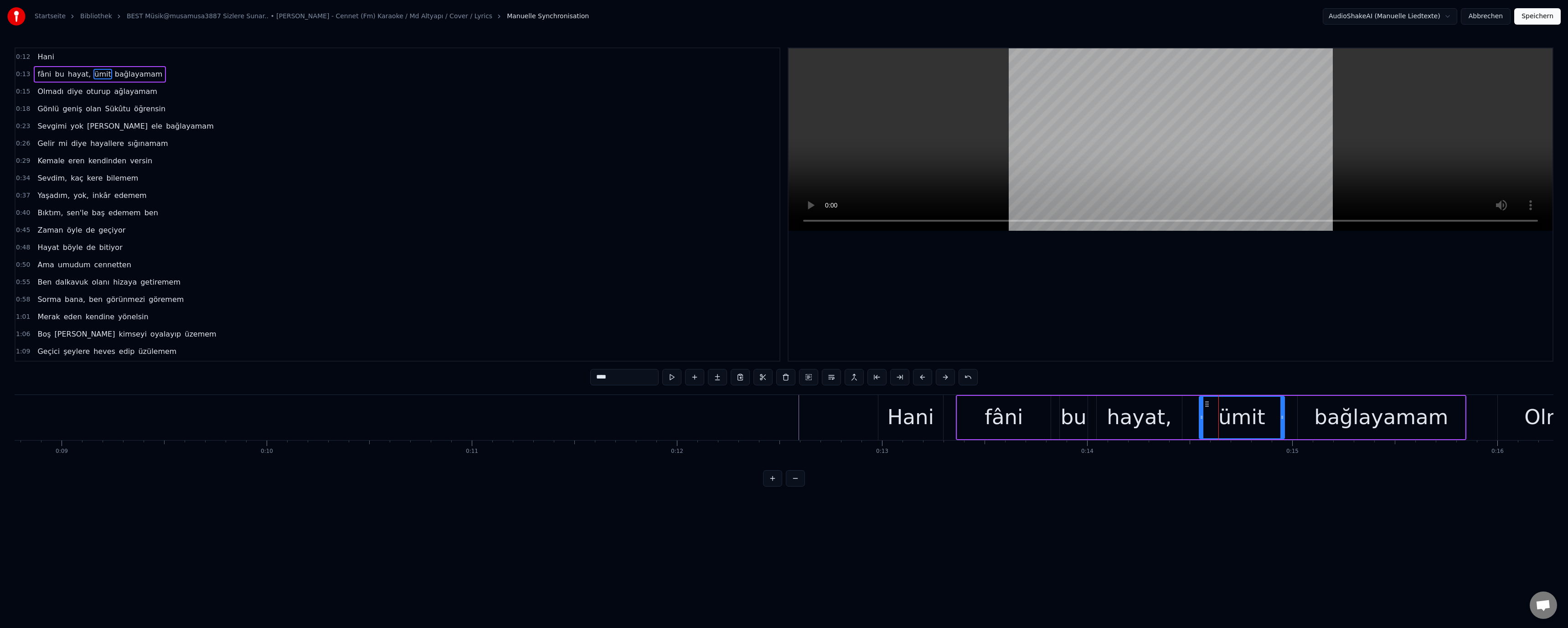
drag, startPoint x: 590, startPoint y: 377, endPoint x: 598, endPoint y: 382, distance: 9.4
click at [598, 382] on input "****" at bounding box center [624, 377] width 68 height 17
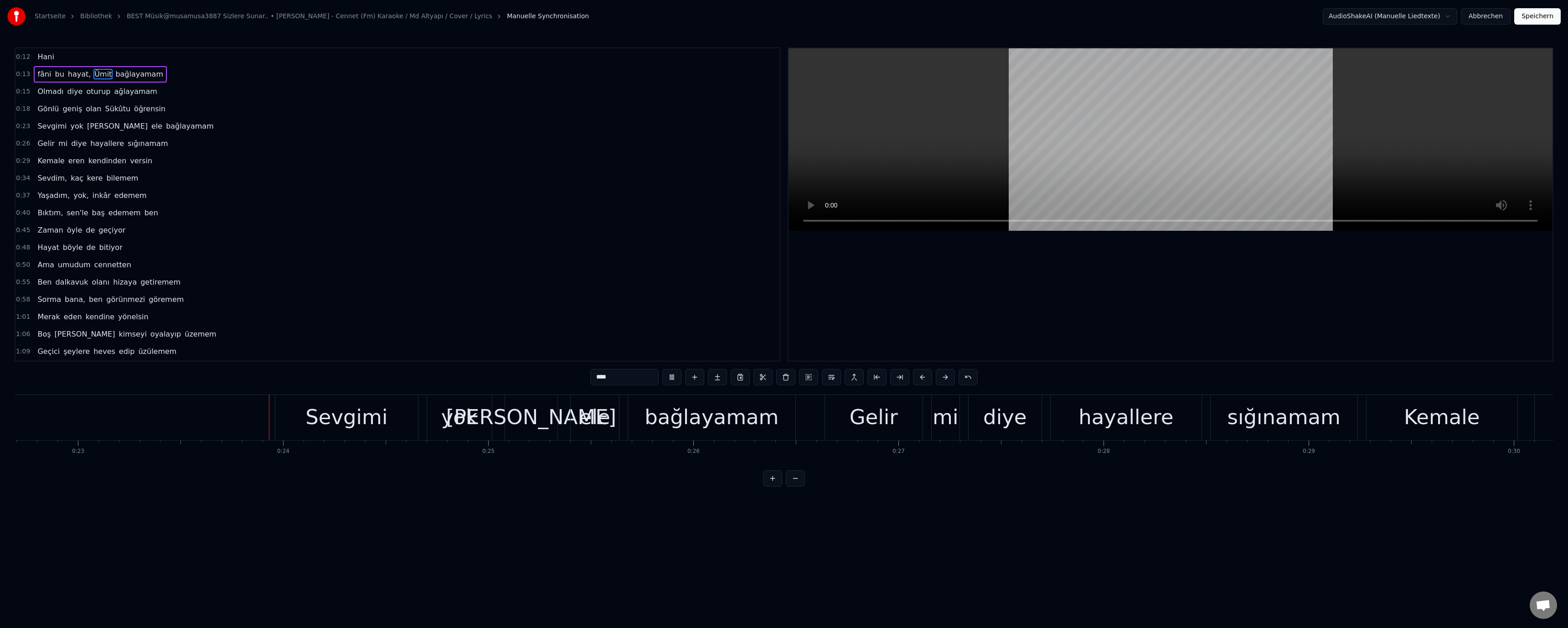
scroll to position [0, 4736]
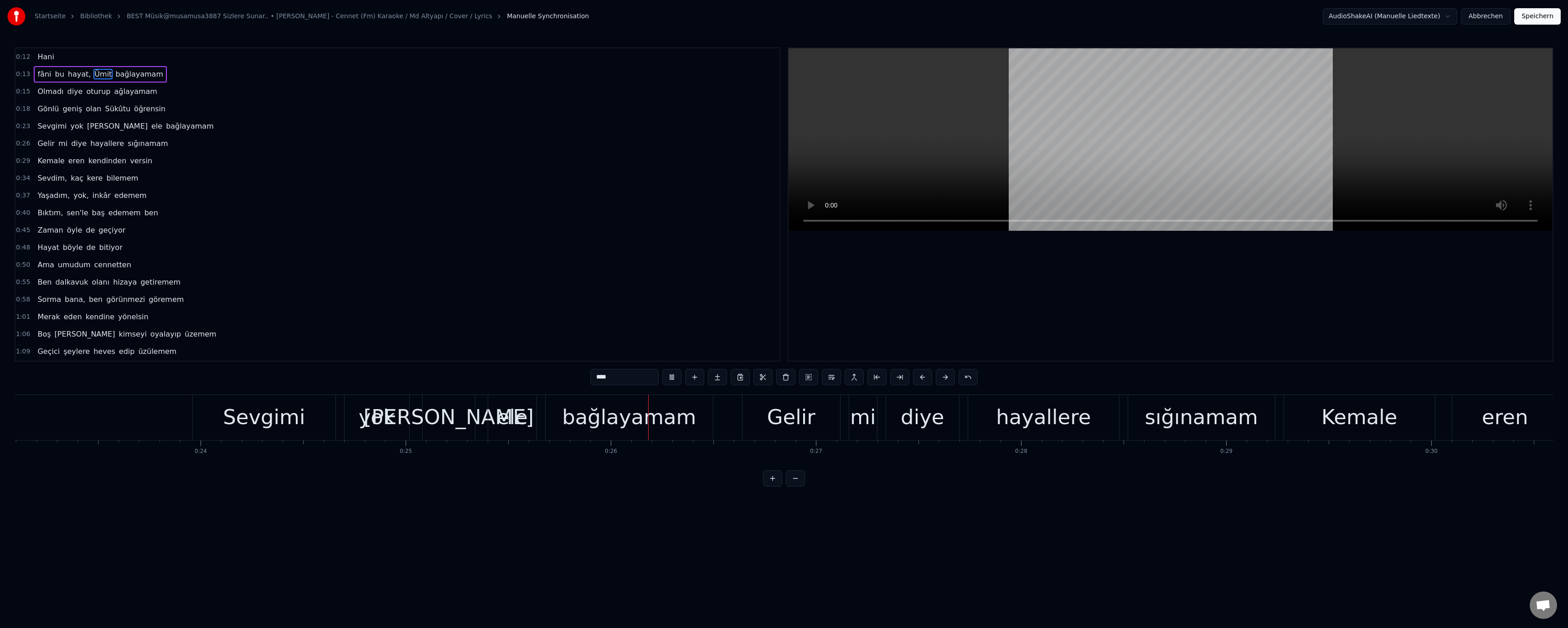
click at [519, 422] on div "ele" at bounding box center [512, 416] width 31 height 31
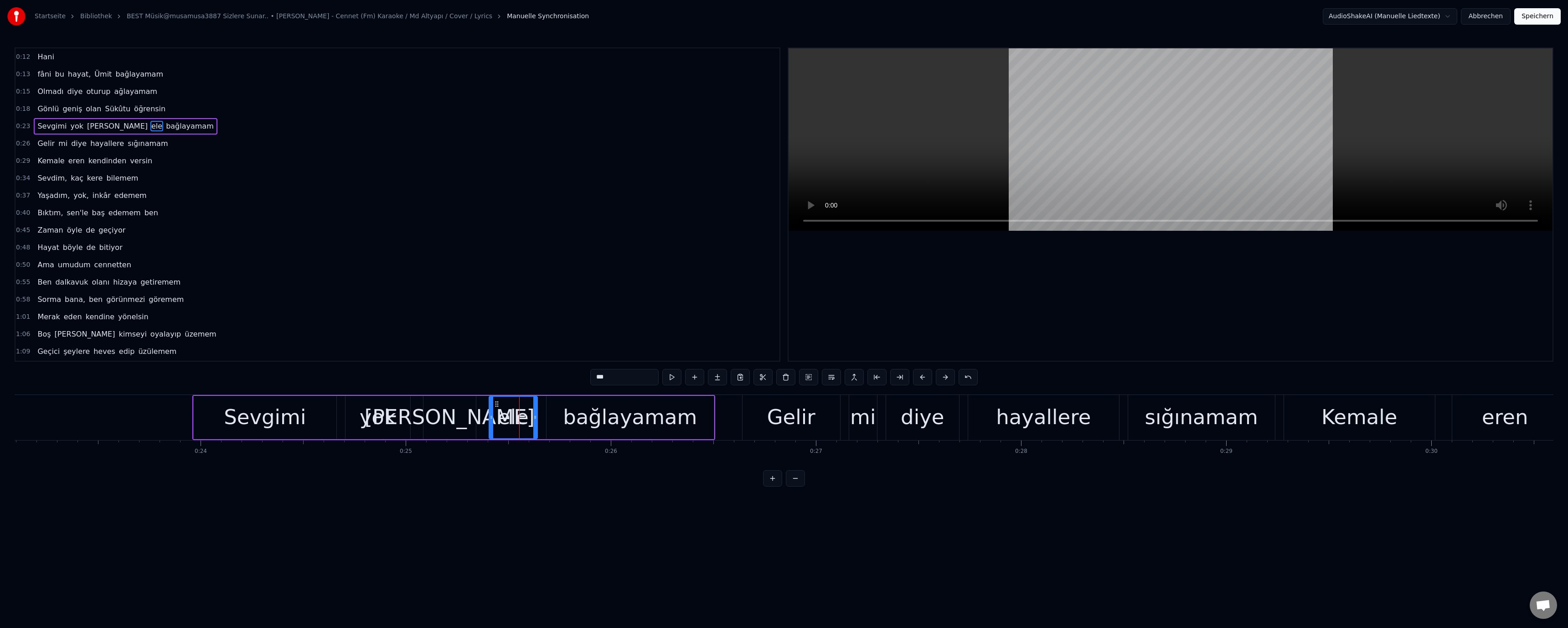
click at [600, 380] on input "***" at bounding box center [624, 377] width 68 height 17
click at [1027, 423] on div "hayallere" at bounding box center [1043, 416] width 94 height 31
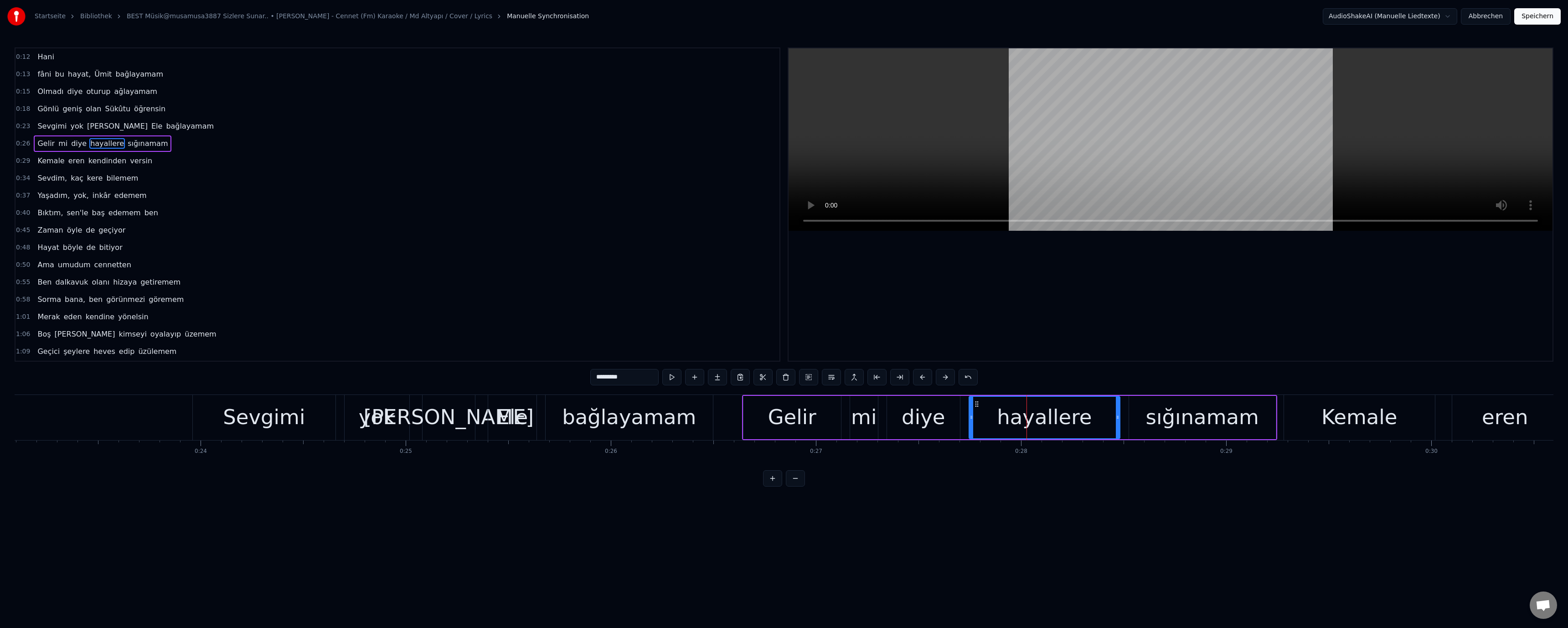
drag, startPoint x: 600, startPoint y: 379, endPoint x: 586, endPoint y: 381, distance: 14.1
click at [586, 381] on div "0:12 Hani 0:13 fâni bu hayat, Ümit bağlayamam 0:15 Olmadı diye oturup ağlayamam…" at bounding box center [784, 267] width 1538 height 439
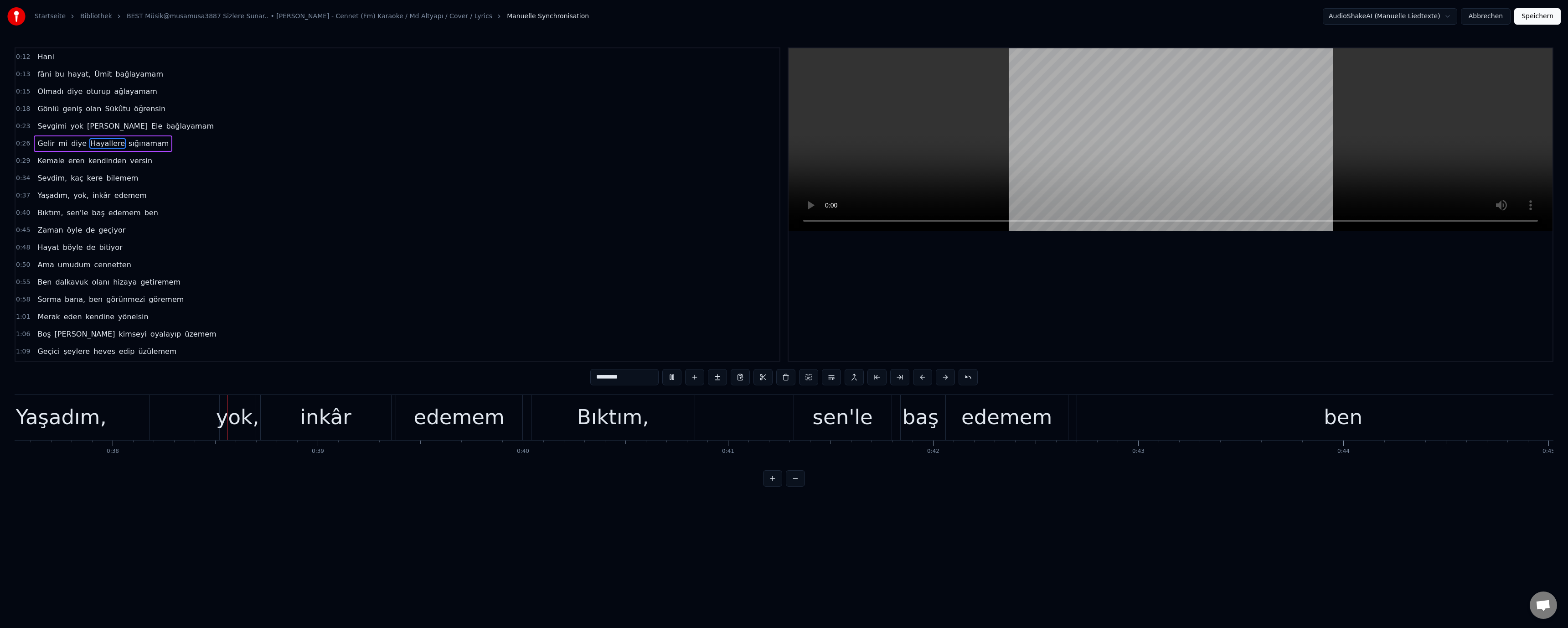
scroll to position [0, 7702]
click at [592, 422] on div "Bıktım," at bounding box center [607, 416] width 72 height 31
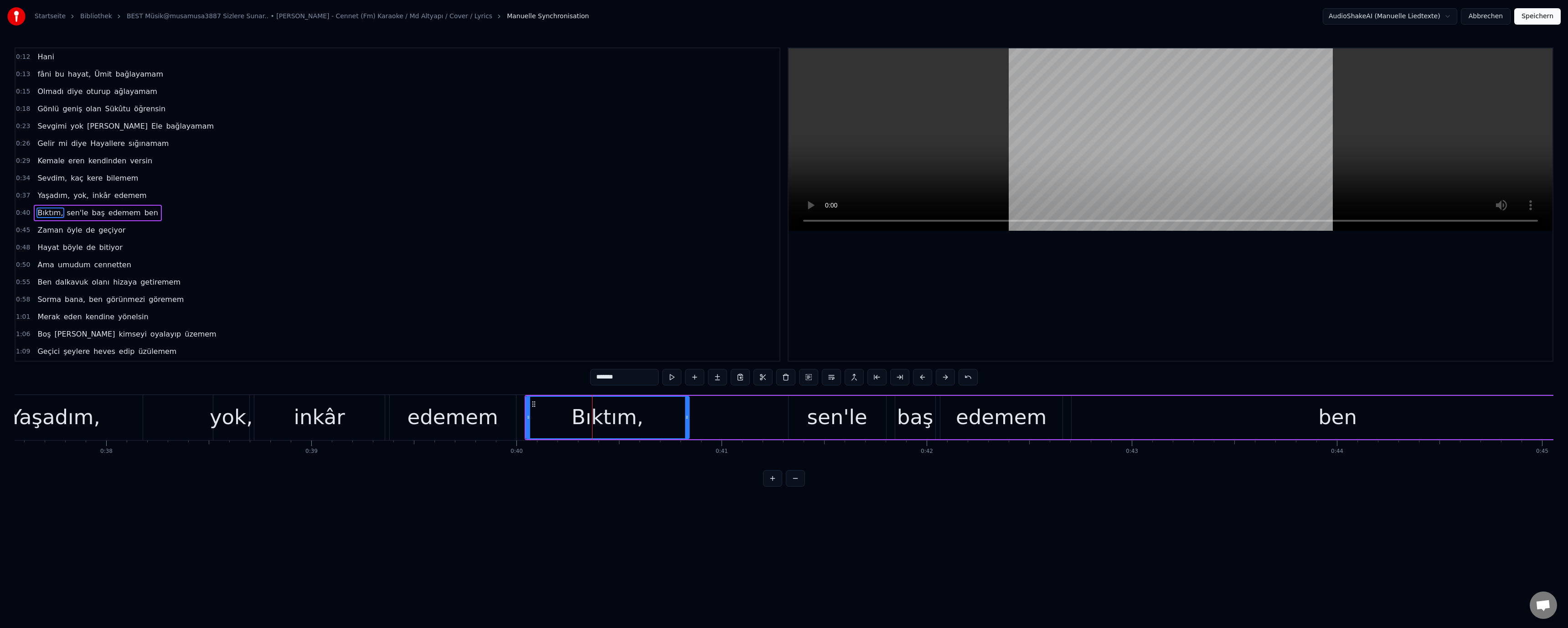
scroll to position [8, 0]
click at [599, 380] on input "*******" at bounding box center [624, 377] width 68 height 17
click at [805, 427] on div "sen'le" at bounding box center [838, 417] width 98 height 44
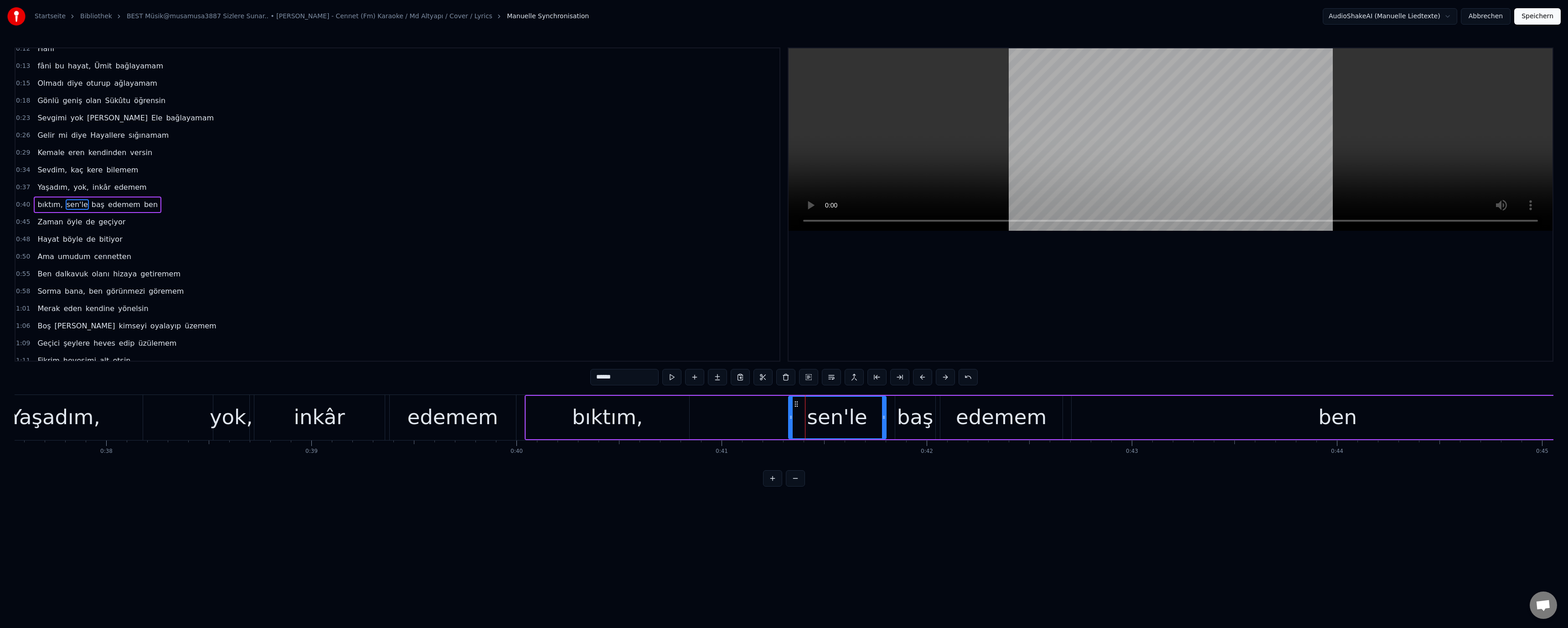
click at [596, 379] on input "******" at bounding box center [624, 377] width 68 height 17
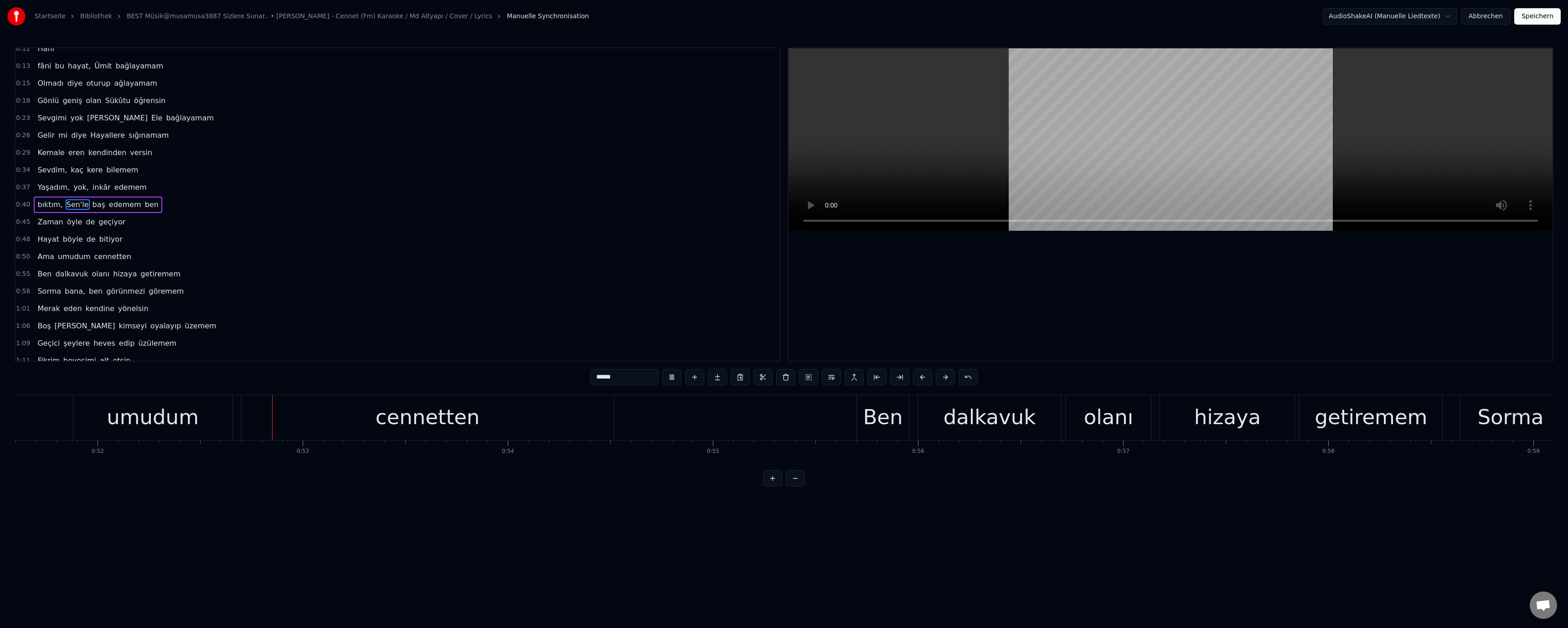
scroll to position [0, 10665]
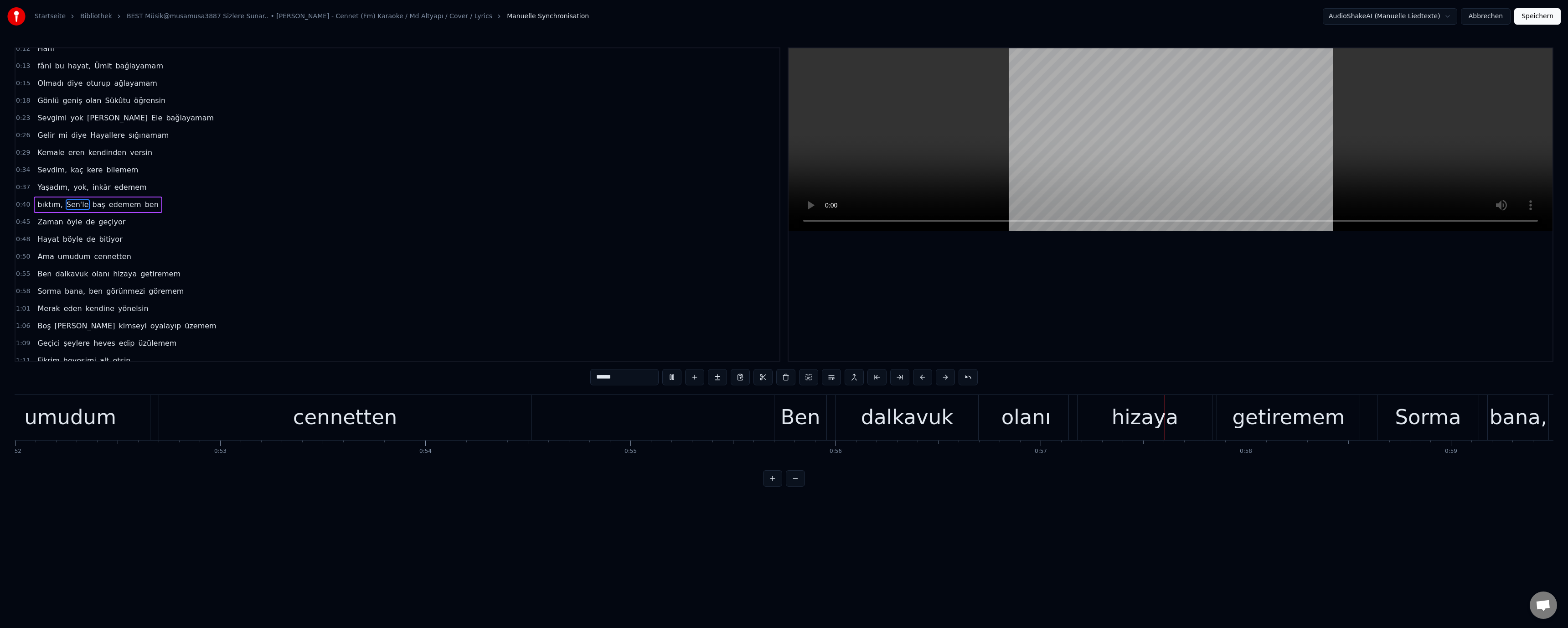
click at [1133, 421] on div "hizaya" at bounding box center [1145, 416] width 66 height 31
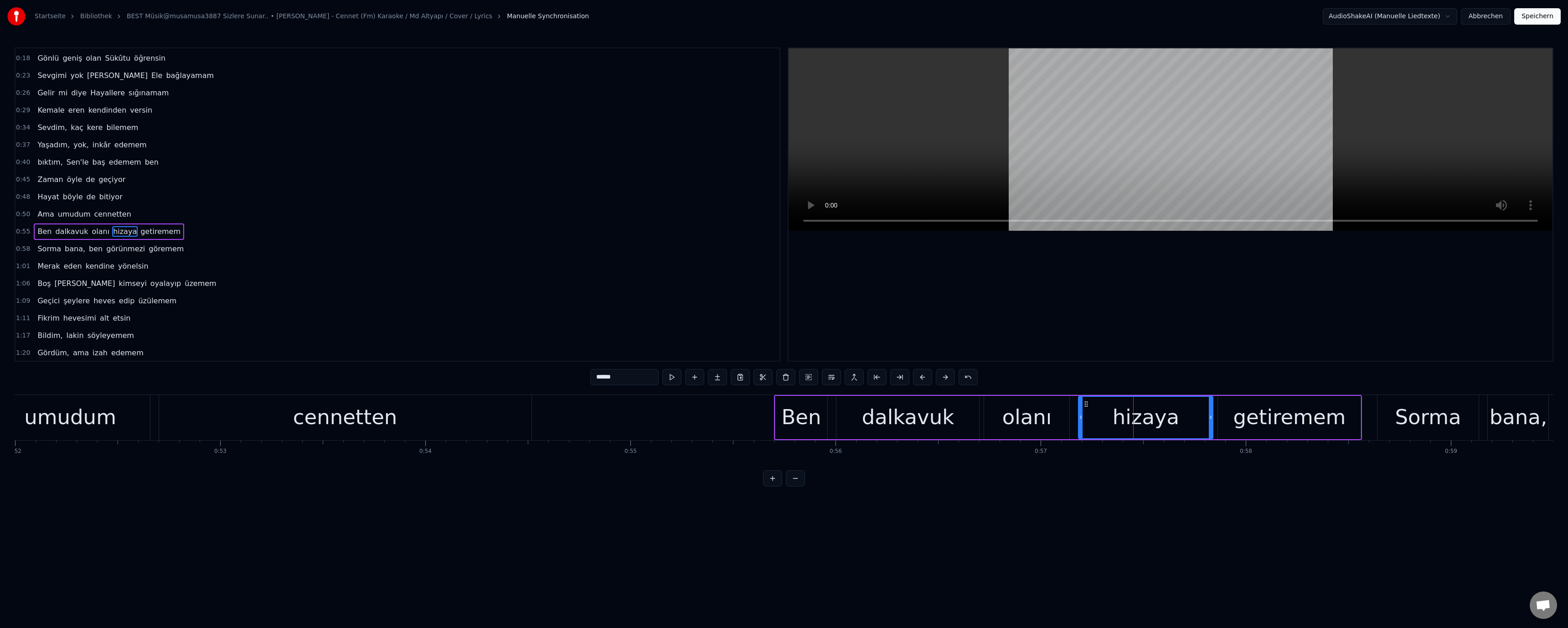
scroll to position [78, 0]
drag, startPoint x: 594, startPoint y: 378, endPoint x: 598, endPoint y: 382, distance: 5.7
click at [598, 382] on input "******" at bounding box center [624, 377] width 68 height 17
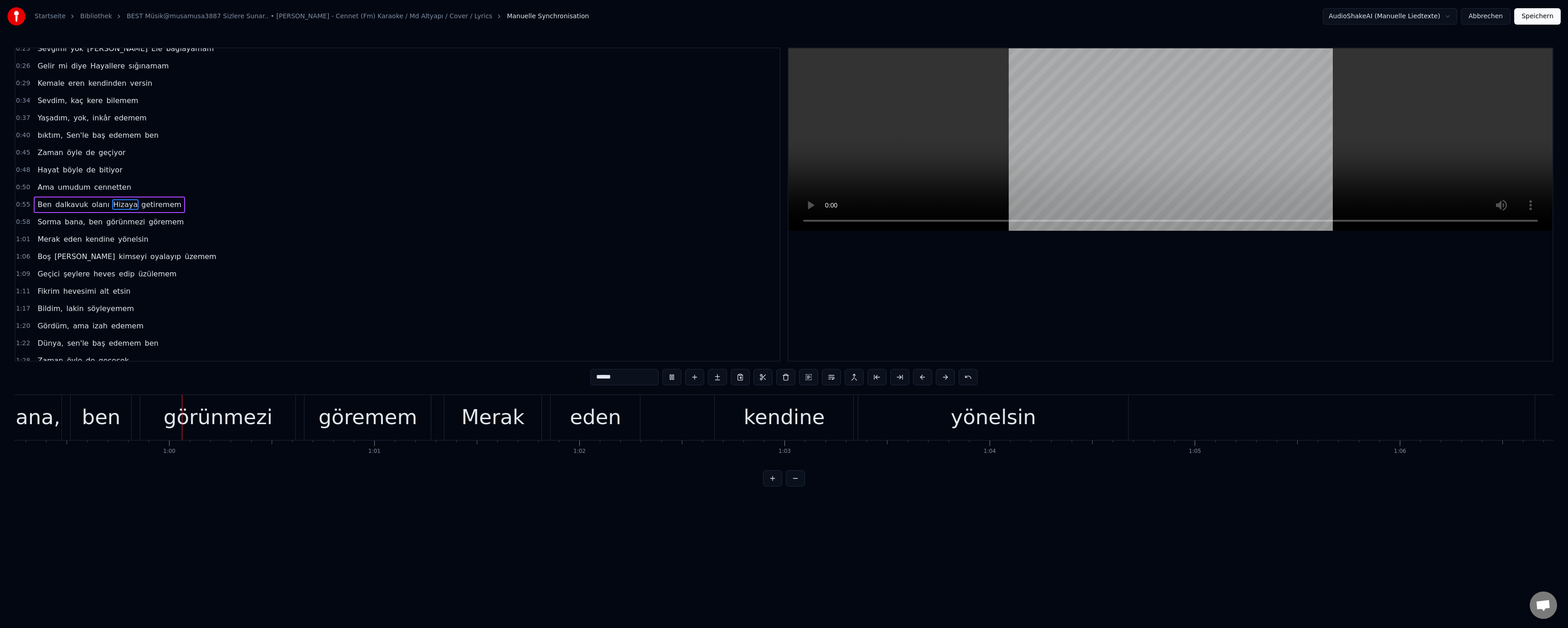
scroll to position [0, 12157]
click at [195, 424] on div "görünmezi" at bounding box center [212, 416] width 109 height 31
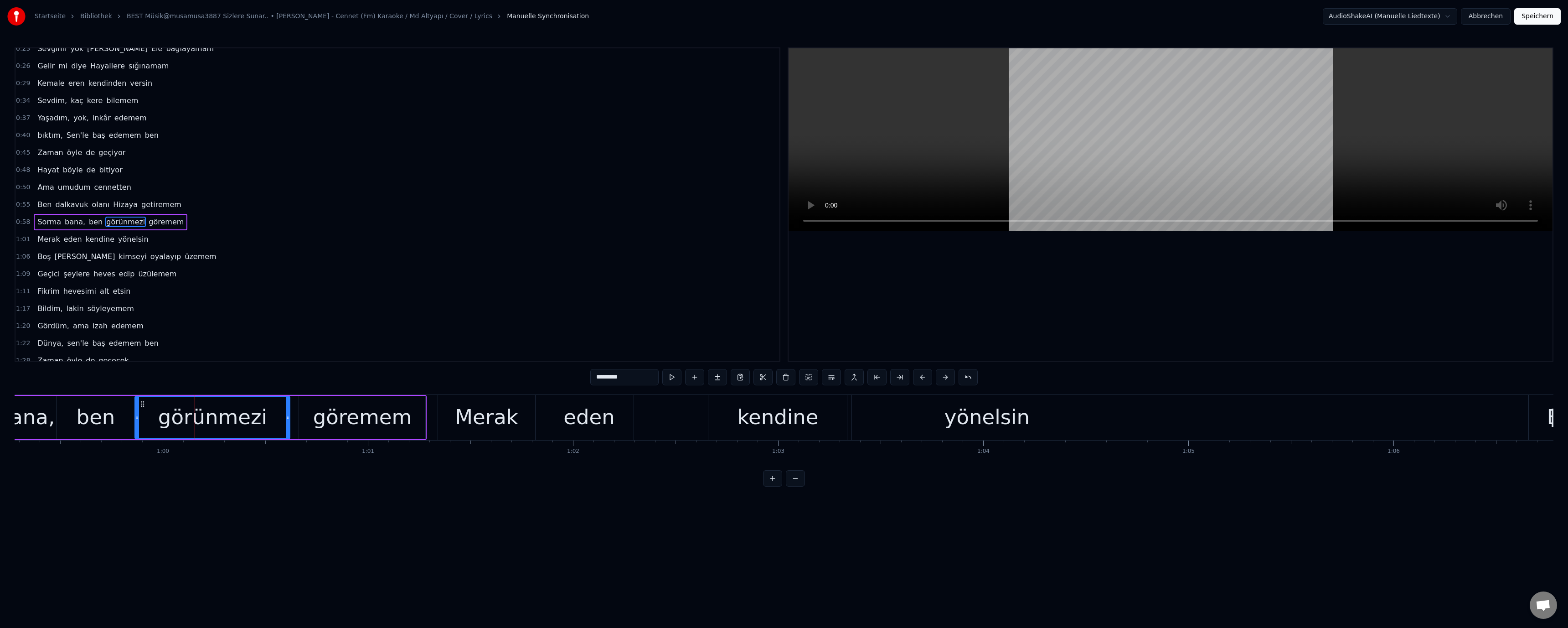
scroll to position [94, 0]
click at [597, 381] on input "*********" at bounding box center [624, 377] width 68 height 17
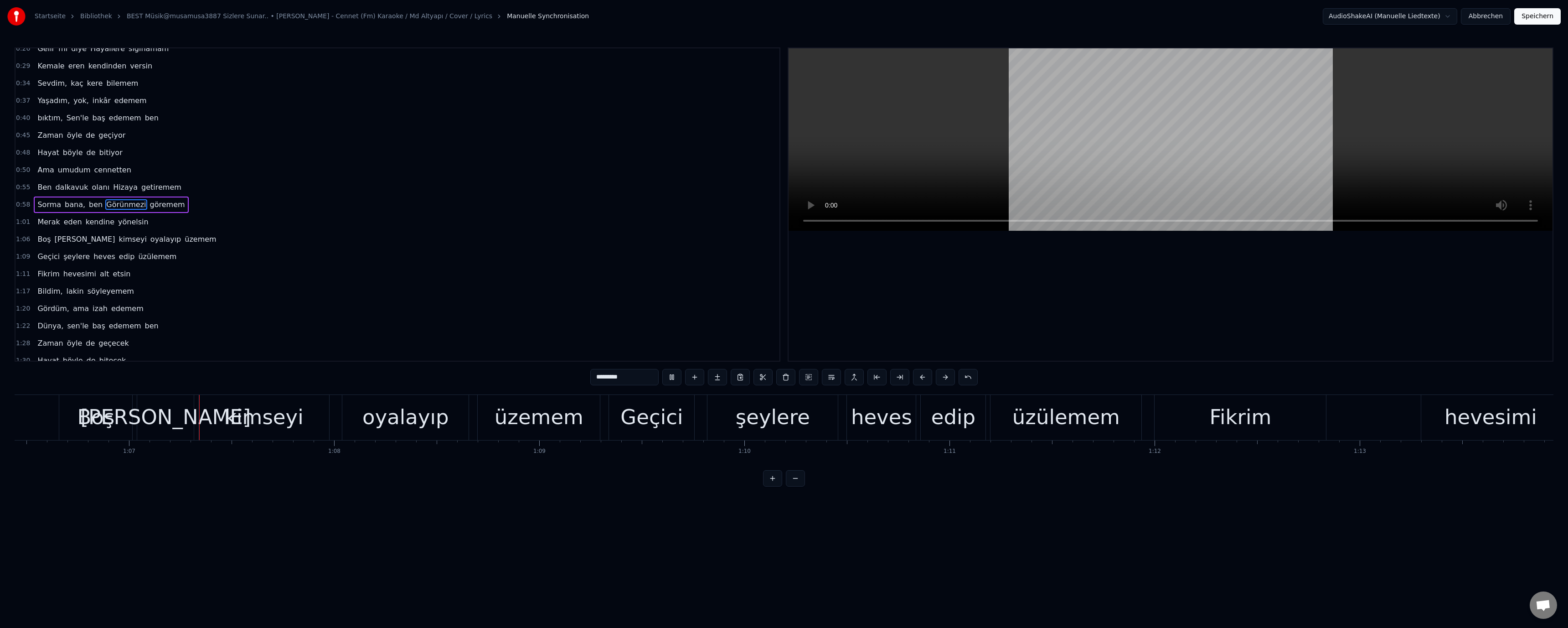
scroll to position [0, 13634]
click at [400, 434] on div "oyalayıp" at bounding box center [399, 417] width 126 height 45
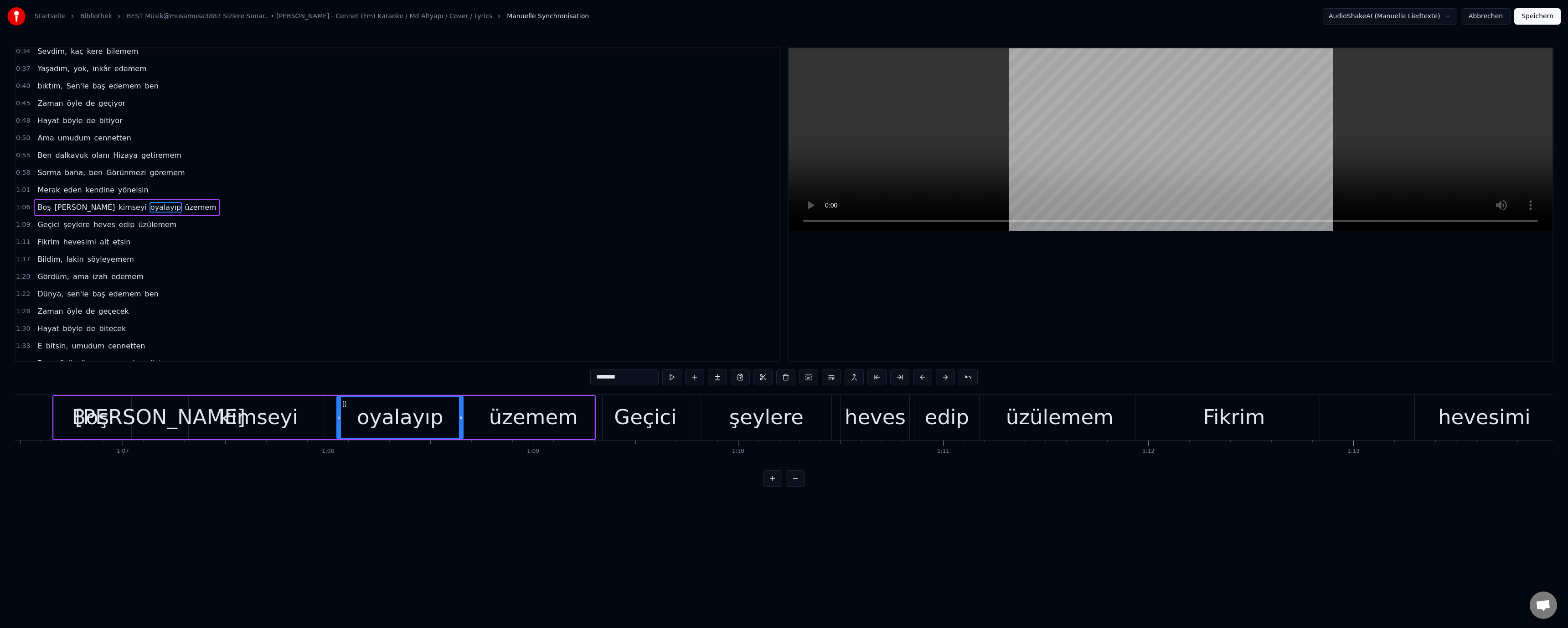
scroll to position [129, 0]
click at [600, 380] on input "********" at bounding box center [624, 377] width 68 height 17
click at [859, 429] on div "heves" at bounding box center [875, 416] width 61 height 31
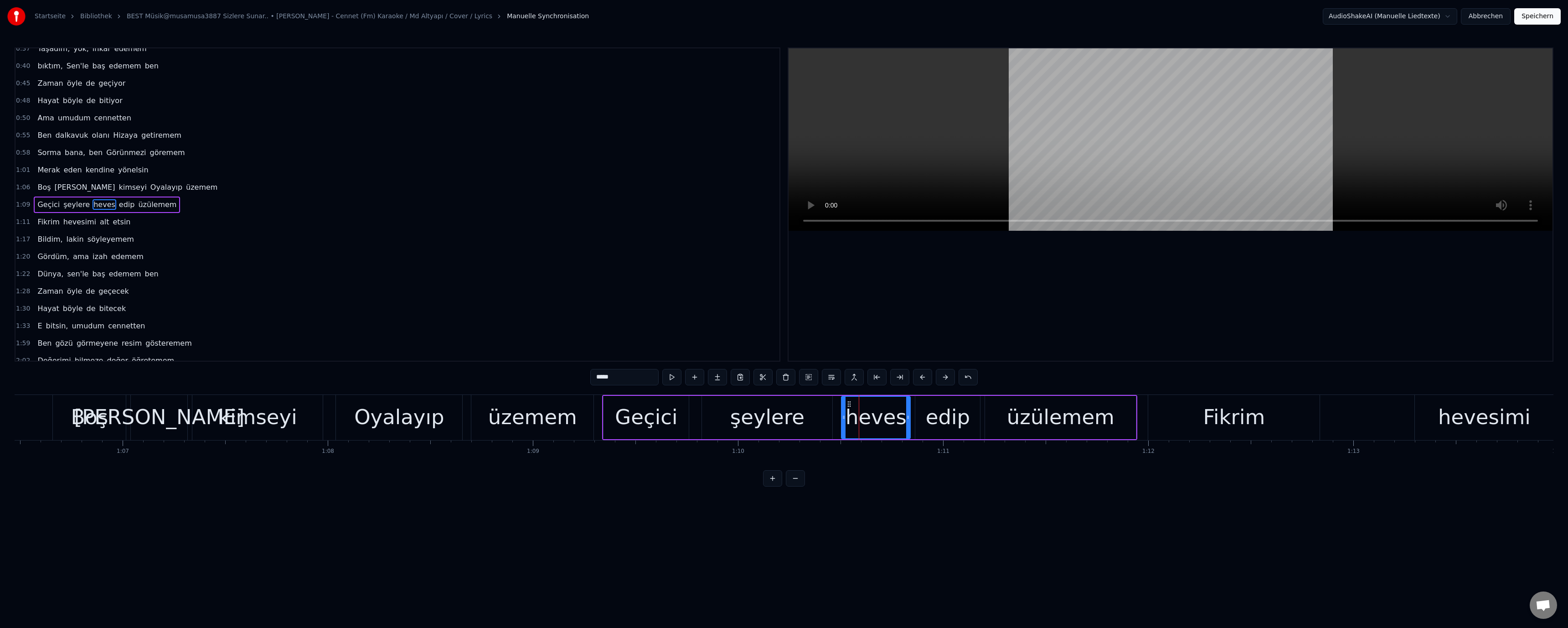
click at [596, 378] on input "*****" at bounding box center [624, 377] width 68 height 17
drag, startPoint x: 592, startPoint y: 378, endPoint x: 599, endPoint y: 382, distance: 8.1
click at [599, 382] on input "*****" at bounding box center [624, 377] width 68 height 17
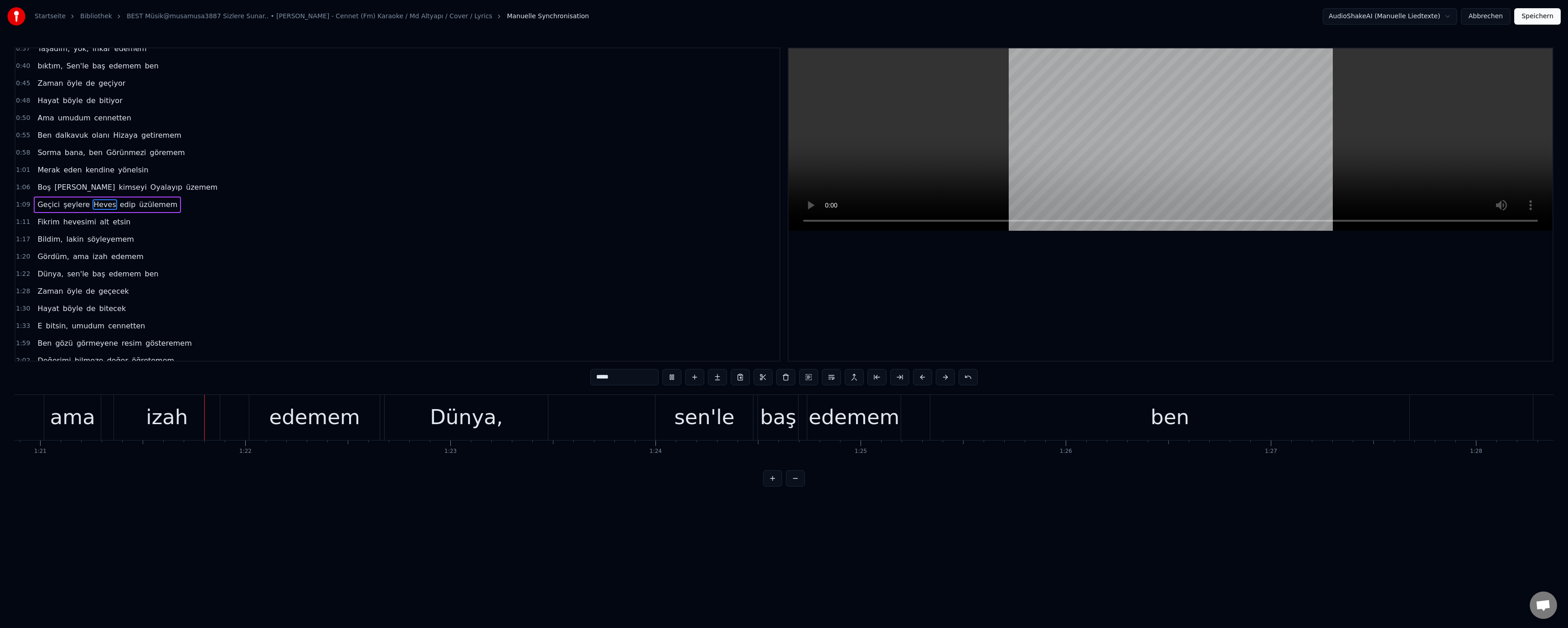
scroll to position [0, 16594]
click at [440, 423] on div "Dünya," at bounding box center [459, 416] width 73 height 31
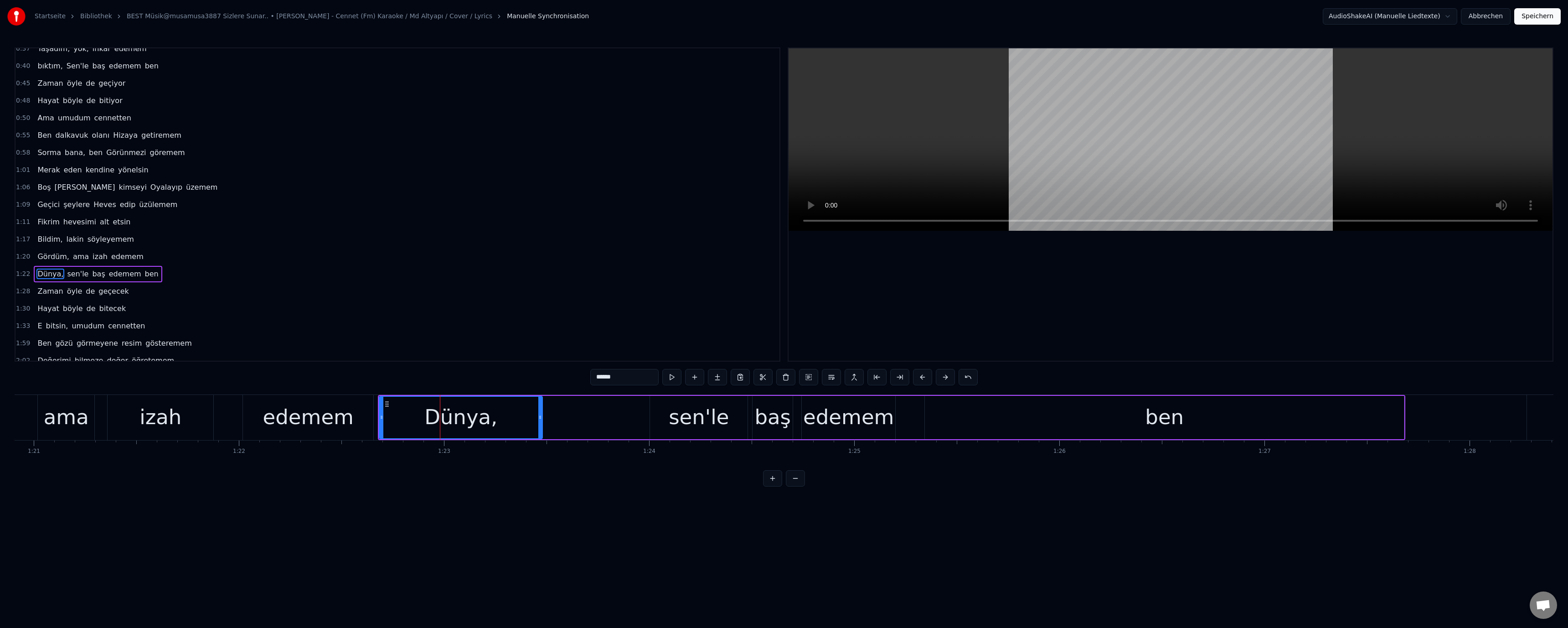
scroll to position [216, 0]
drag, startPoint x: 593, startPoint y: 380, endPoint x: 598, endPoint y: 380, distance: 5.0
click at [598, 380] on input "******" at bounding box center [624, 377] width 68 height 17
click at [601, 380] on input "******" at bounding box center [624, 377] width 68 height 17
drag, startPoint x: 679, startPoint y: 422, endPoint x: 637, endPoint y: 396, distance: 49.4
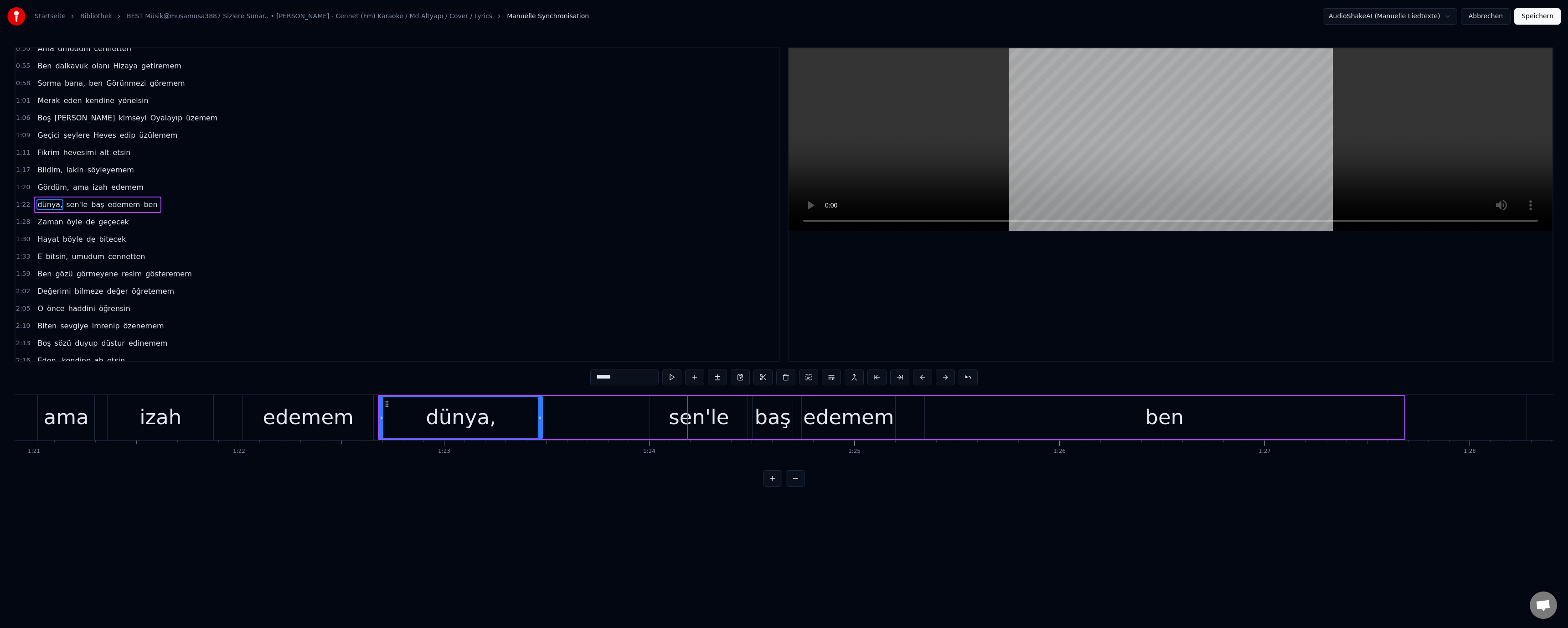
click at [679, 421] on div "sen'le" at bounding box center [699, 416] width 60 height 31
drag, startPoint x: 598, startPoint y: 379, endPoint x: 587, endPoint y: 380, distance: 11.0
click at [587, 380] on div "0:12 Hani 0:13 fâni bu hayat, Ümit bağlayamam 0:15 Olmadı diye oturup ağlayamam…" at bounding box center [784, 267] width 1538 height 439
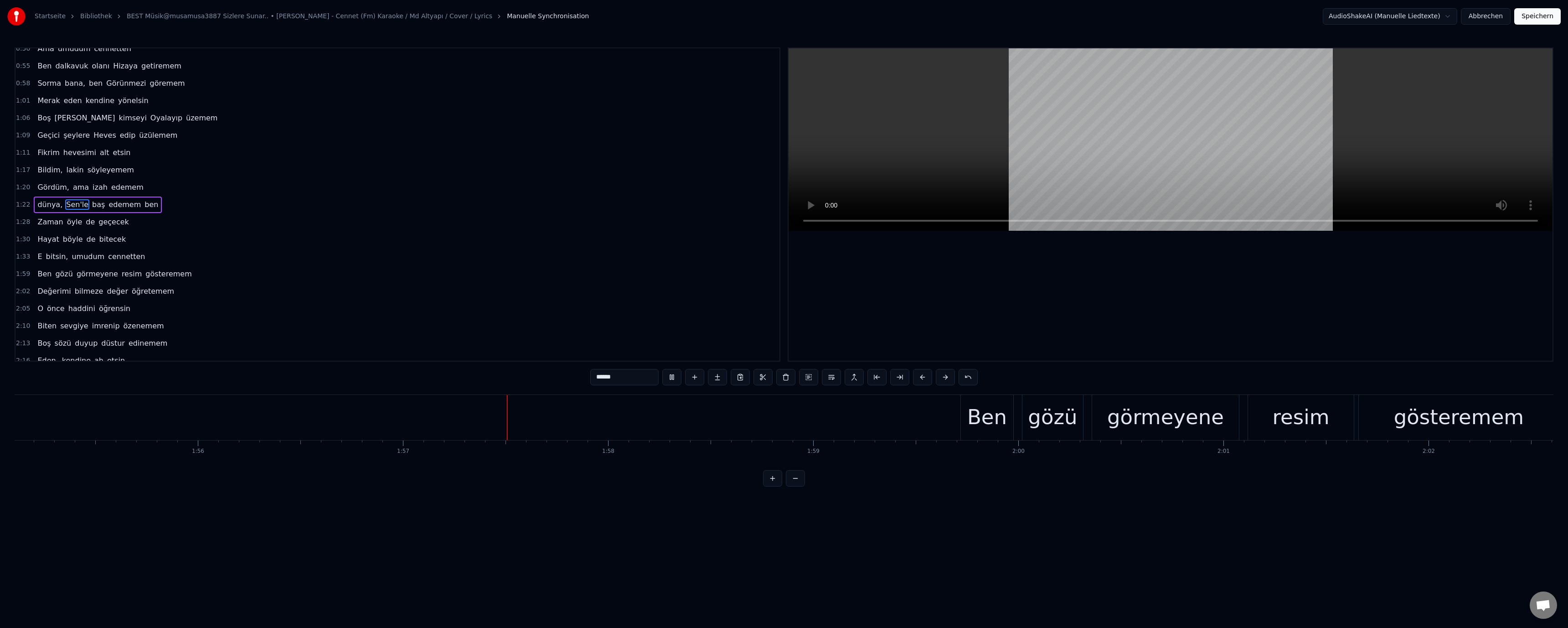
scroll to position [0, 23949]
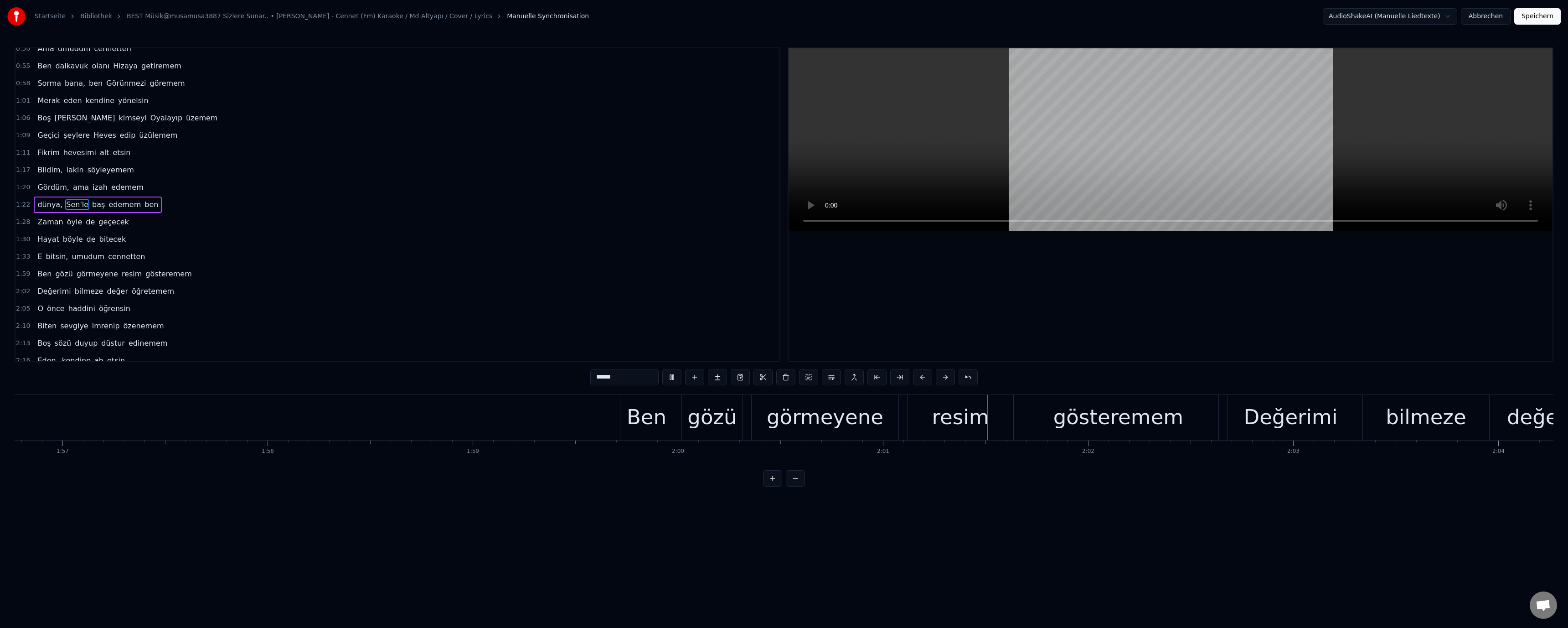
click at [961, 427] on div "resim" at bounding box center [959, 416] width 57 height 31
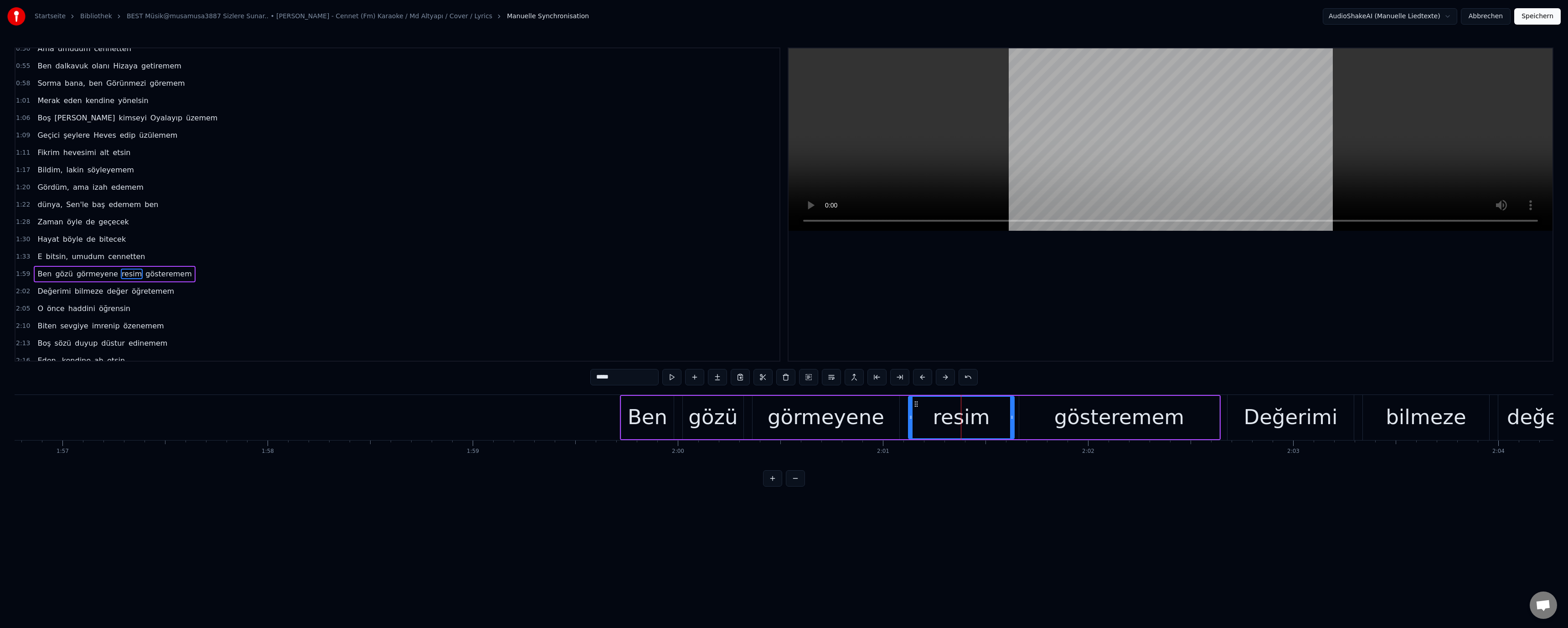
scroll to position [285, 0]
drag, startPoint x: 594, startPoint y: 376, endPoint x: 599, endPoint y: 381, distance: 7.1
click at [599, 381] on input "*****" at bounding box center [624, 377] width 68 height 17
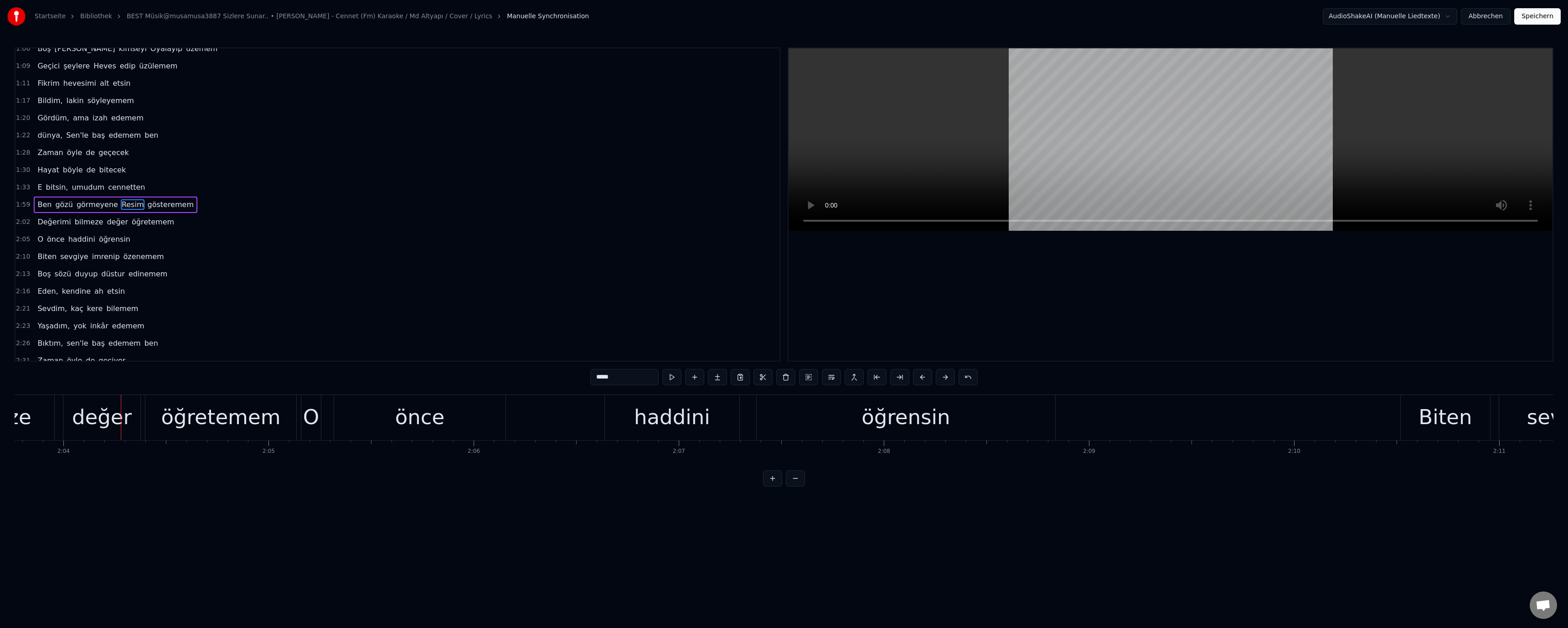
scroll to position [0, 25444]
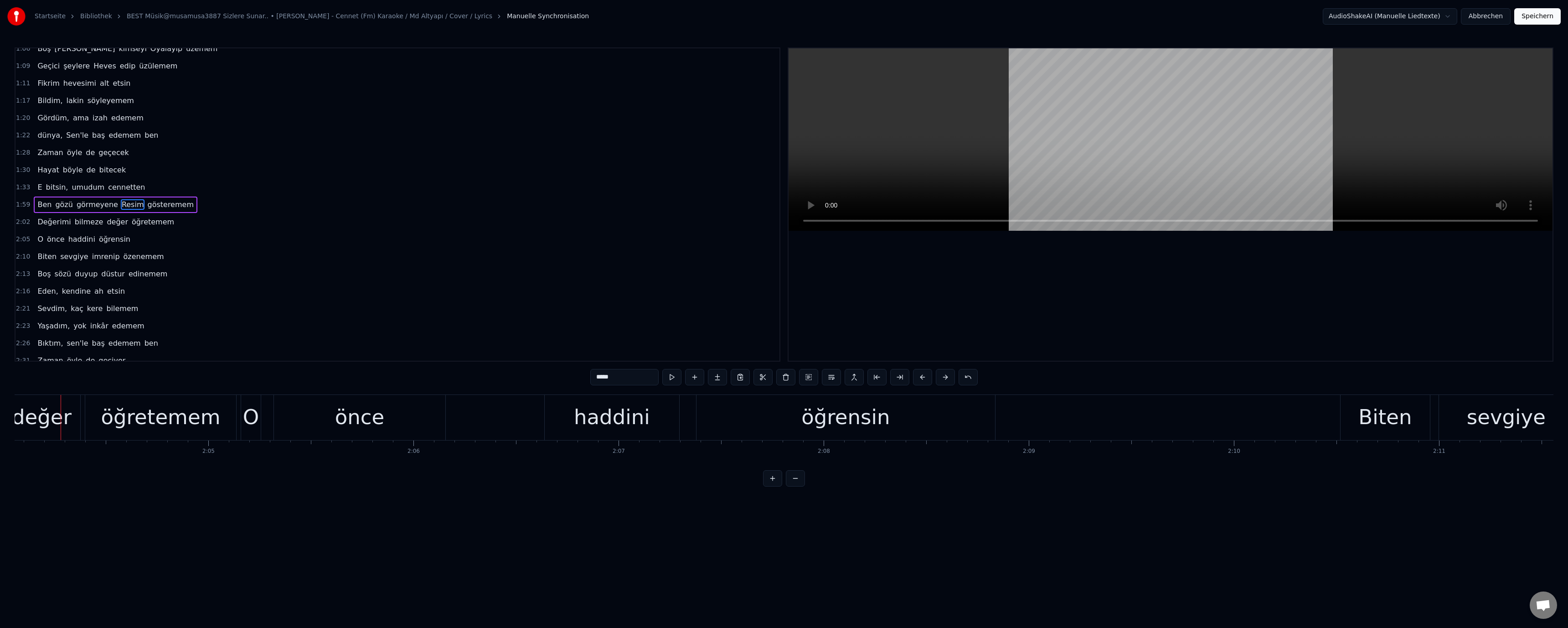
click at [46, 419] on div "değer" at bounding box center [42, 416] width 59 height 31
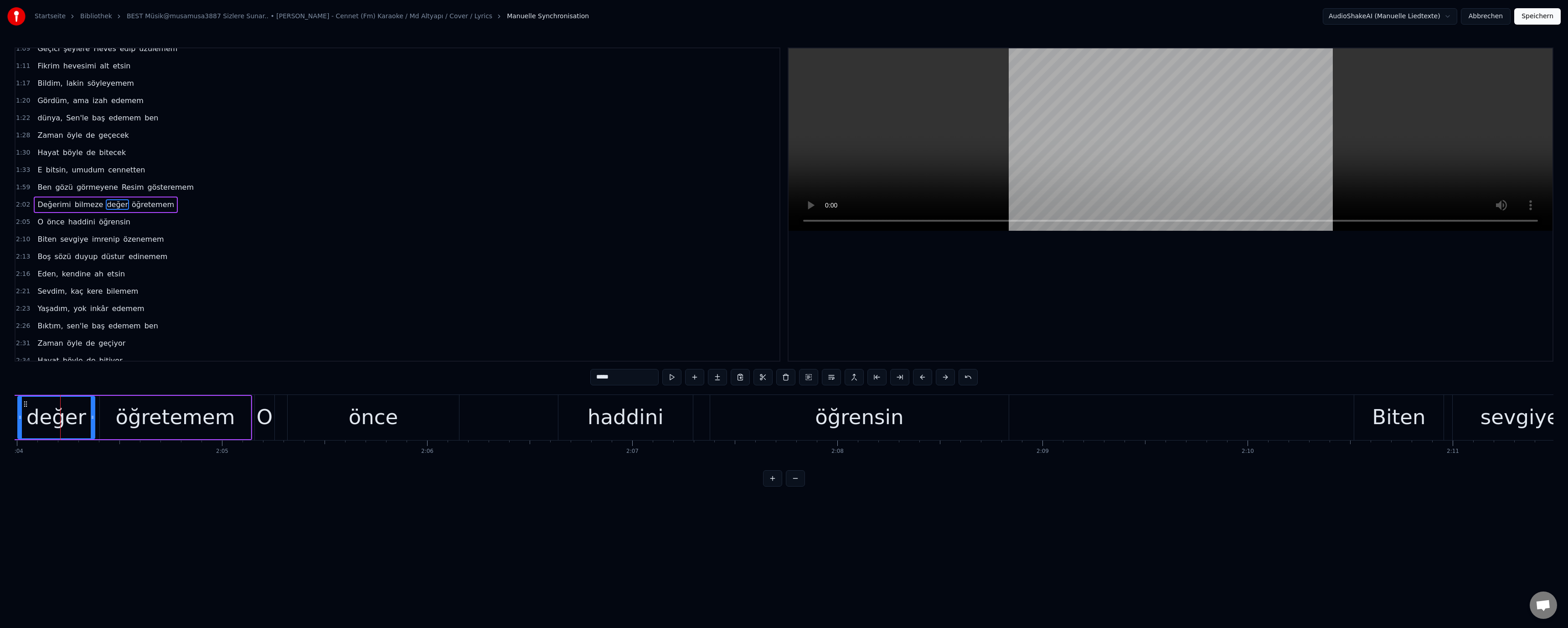
click at [599, 380] on input "*****" at bounding box center [624, 377] width 68 height 17
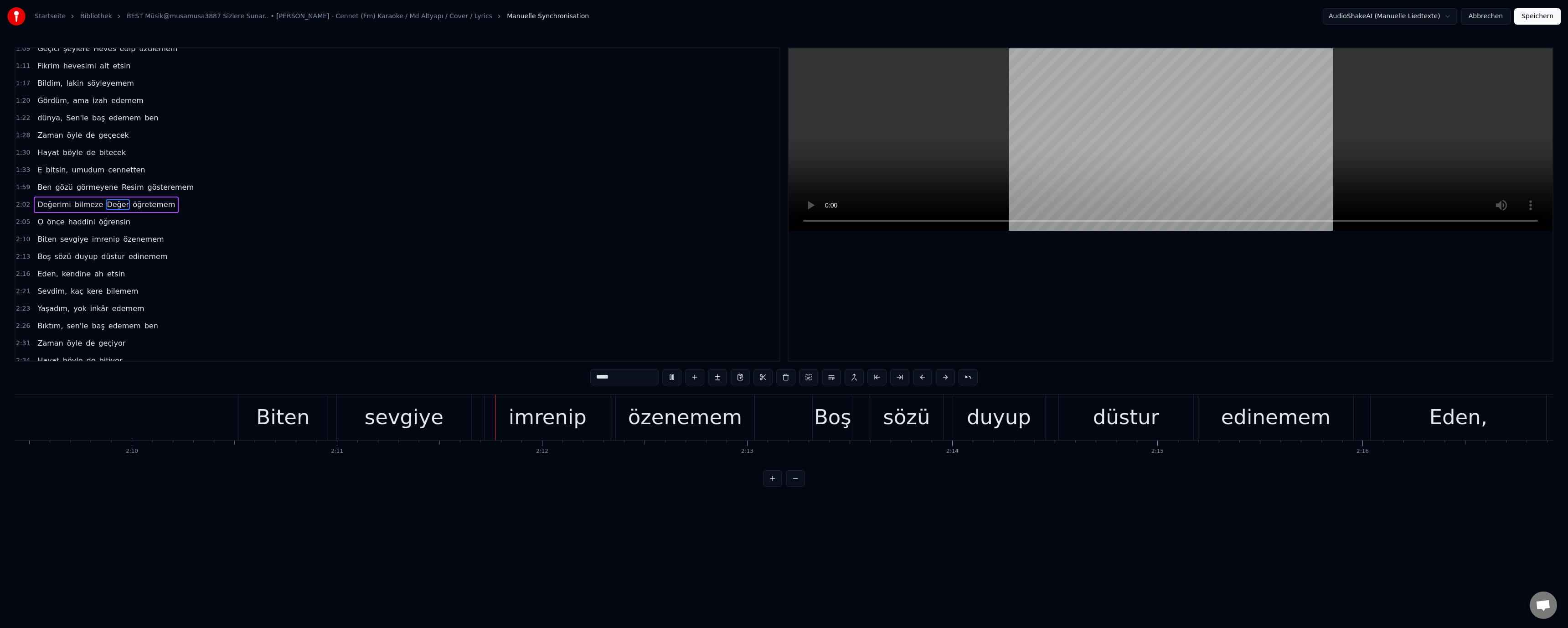
scroll to position [0, 26882]
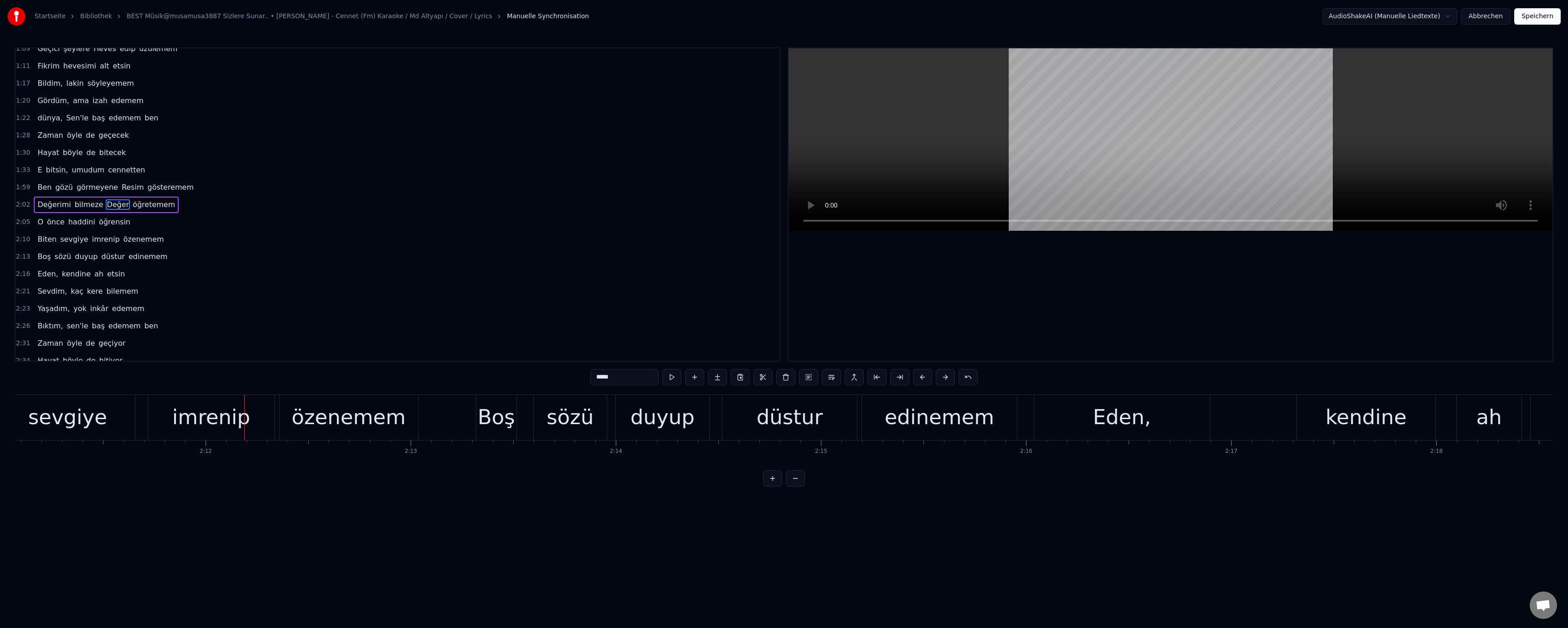
click at [196, 426] on div "imrenip" at bounding box center [211, 416] width 78 height 31
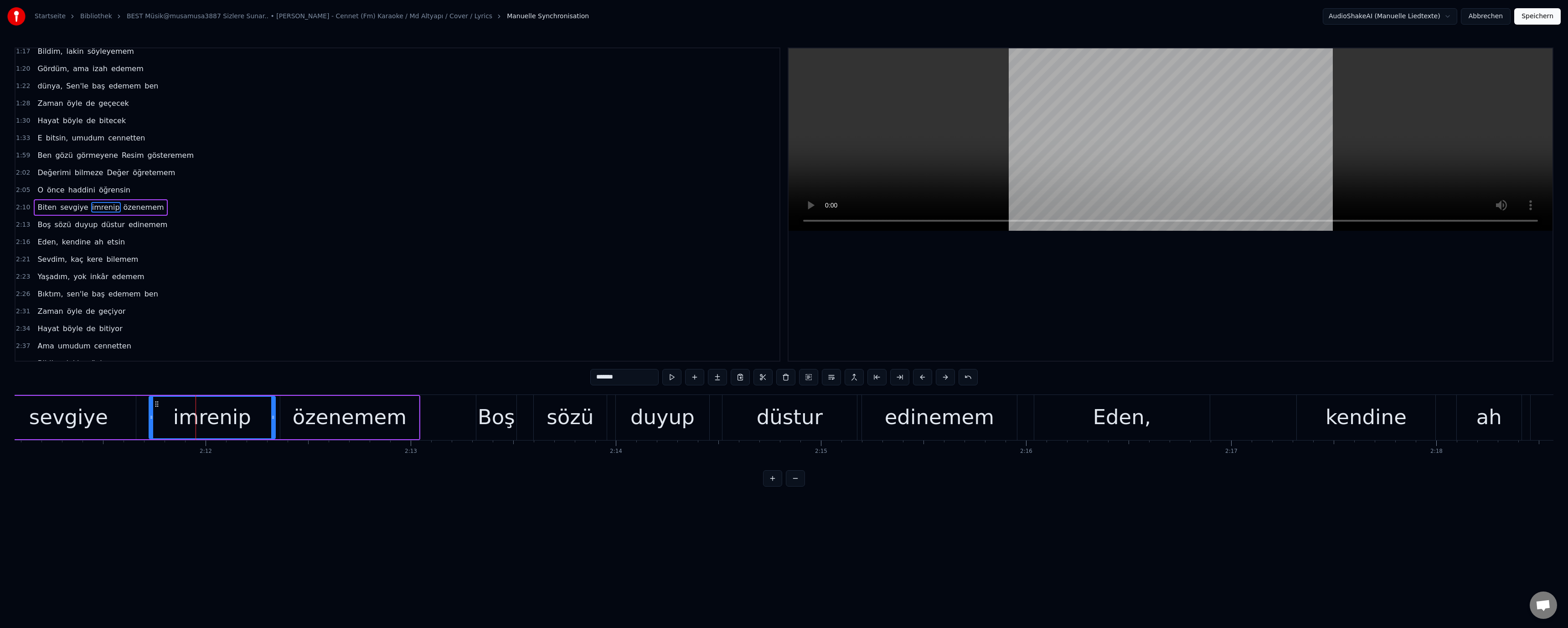
scroll to position [338, 0]
click at [209, 425] on div "imrenip" at bounding box center [212, 416] width 78 height 31
drag, startPoint x: 596, startPoint y: 378, endPoint x: 599, endPoint y: 382, distance: 5.0
click at [599, 382] on input "*******" at bounding box center [624, 377] width 68 height 17
paste input "text"
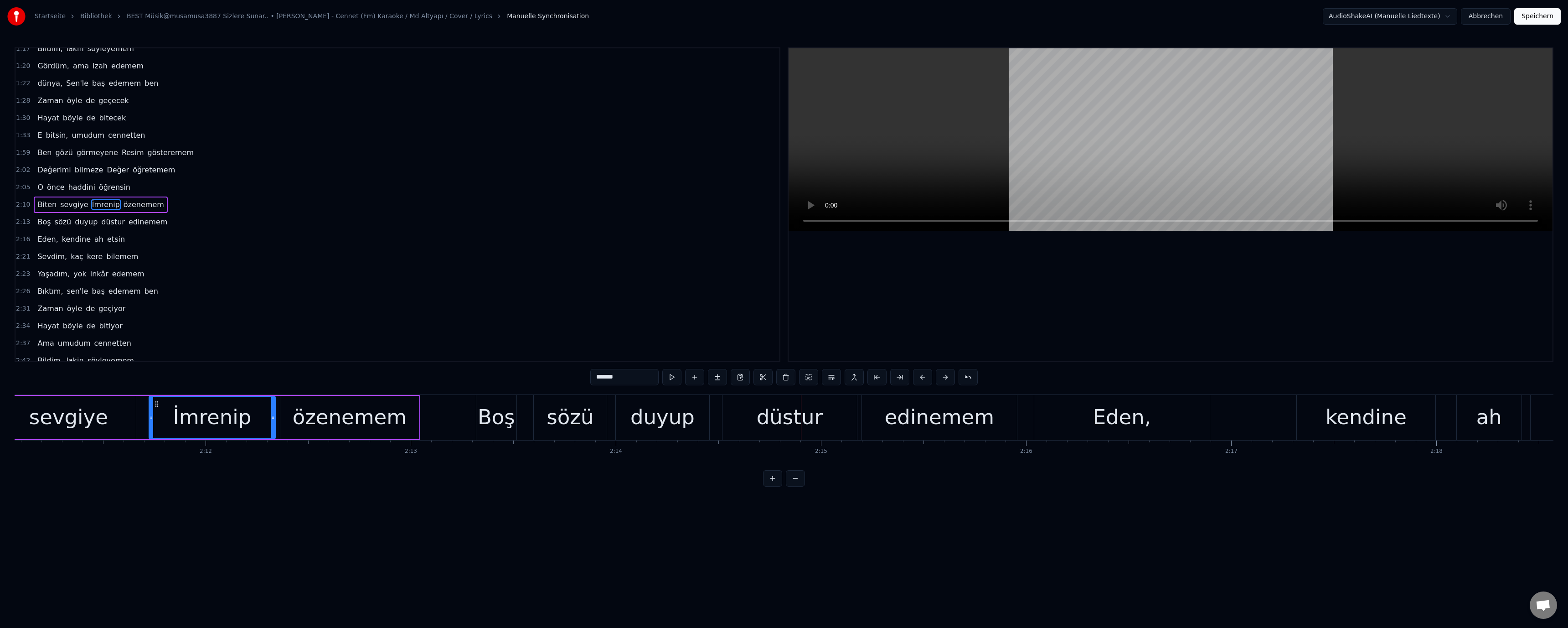
click at [773, 427] on div "düstur" at bounding box center [790, 416] width 66 height 31
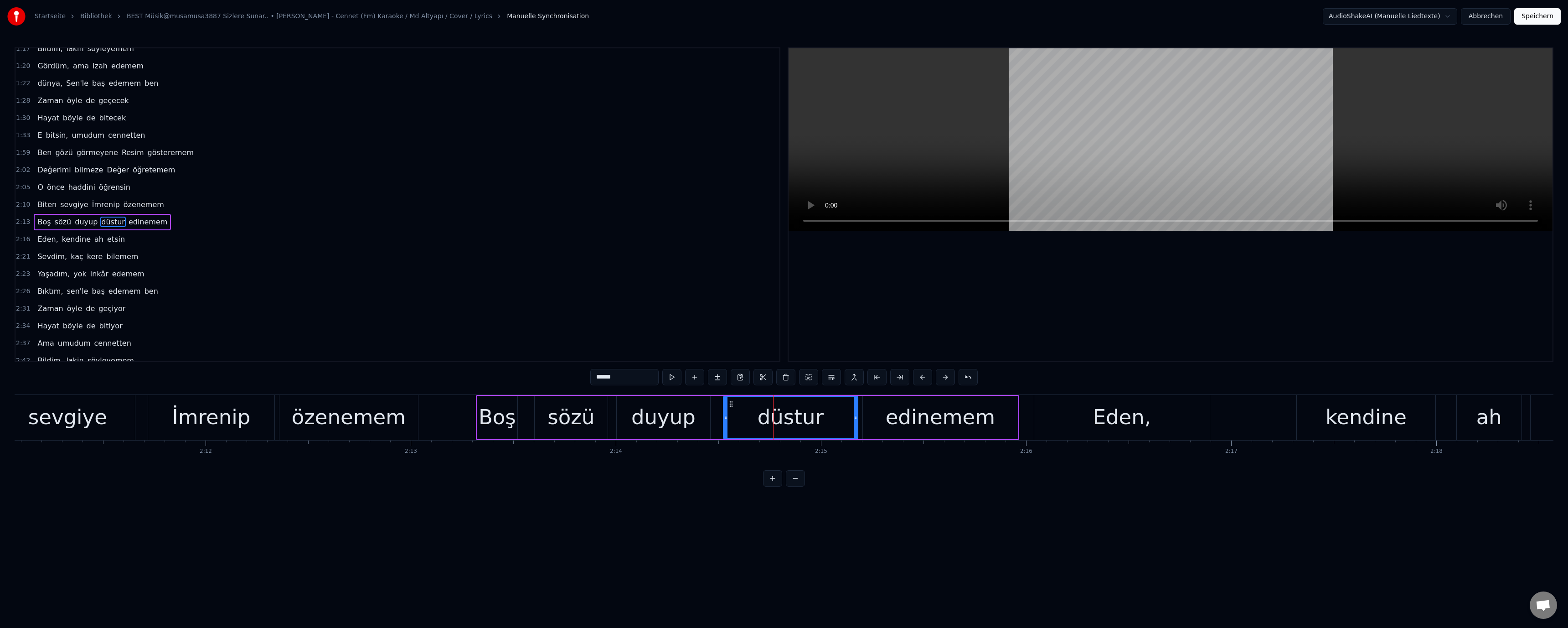
scroll to position [354, 0]
click at [596, 378] on input "******" at bounding box center [624, 377] width 68 height 17
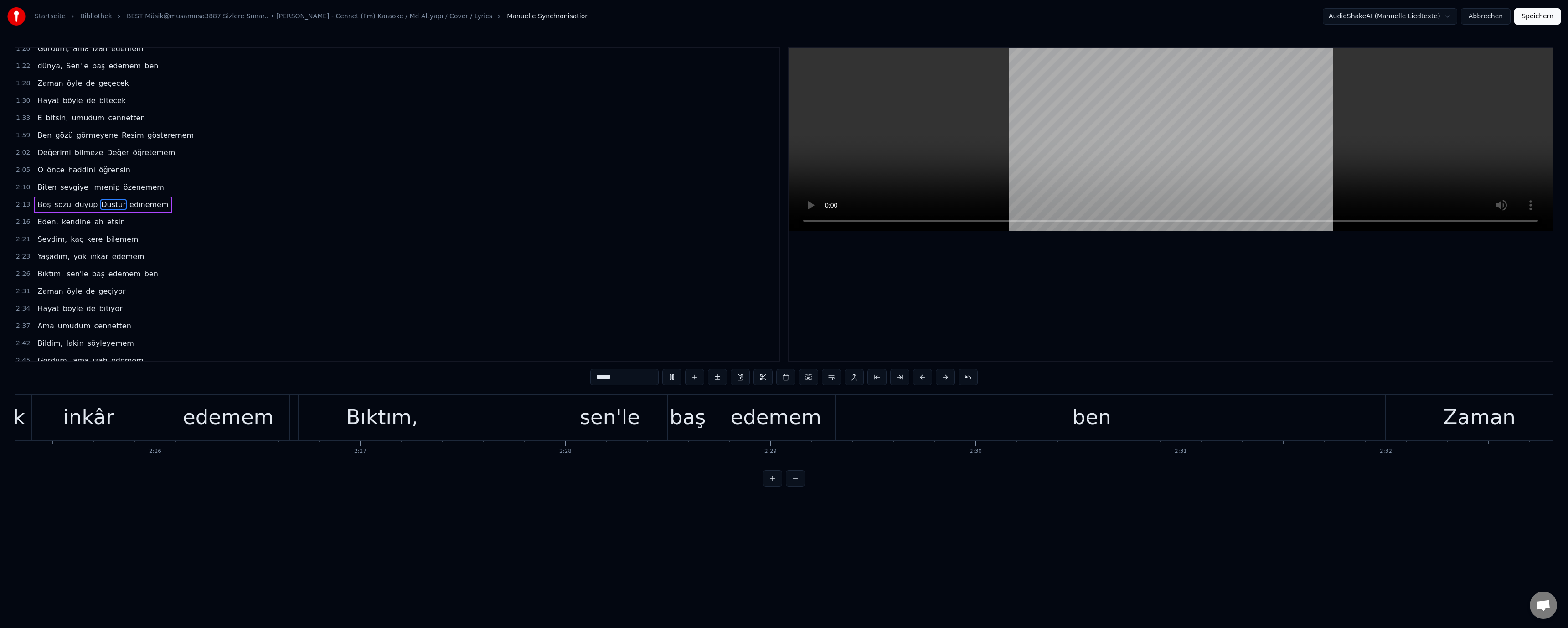
scroll to position [0, 29810]
click at [401, 426] on div "Bıktım," at bounding box center [375, 416] width 72 height 31
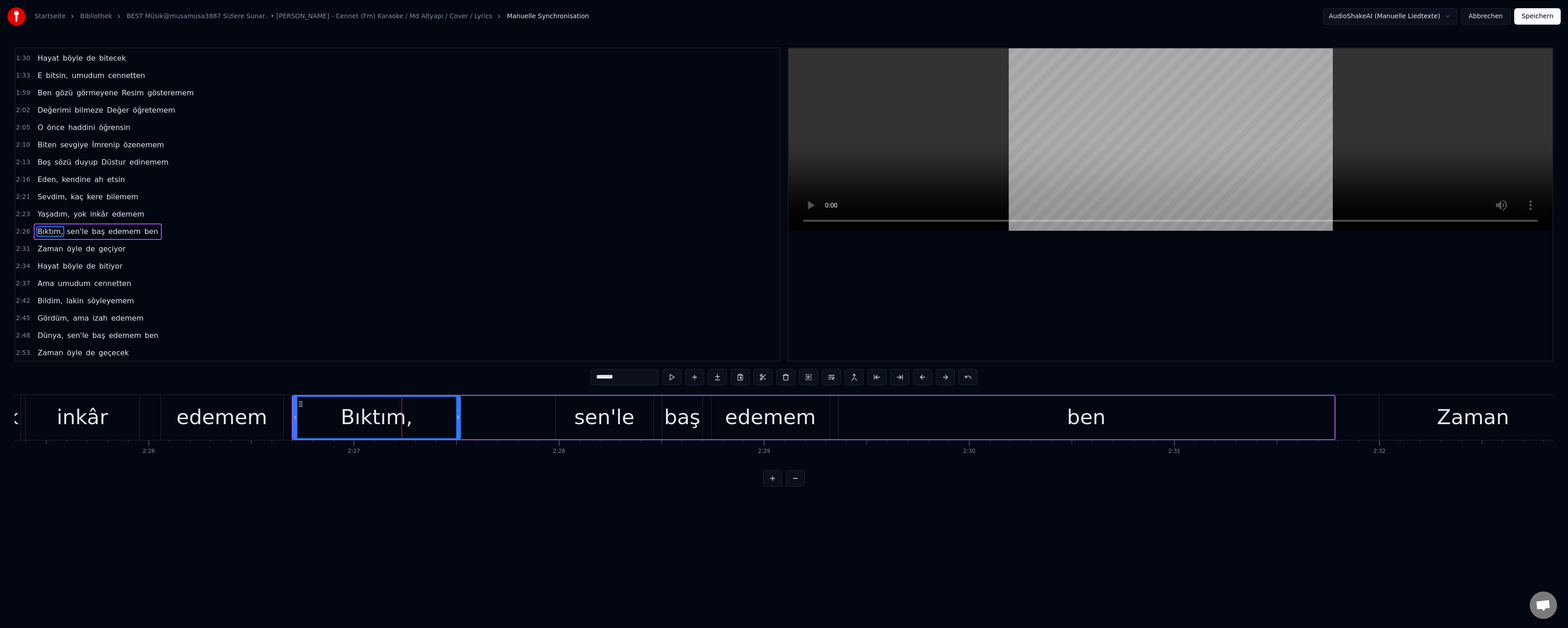
scroll to position [424, 0]
drag, startPoint x: 594, startPoint y: 375, endPoint x: 600, endPoint y: 380, distance: 7.8
click at [600, 380] on input "*******" at bounding box center [624, 377] width 68 height 17
click at [603, 420] on div "sen'le" at bounding box center [604, 416] width 60 height 31
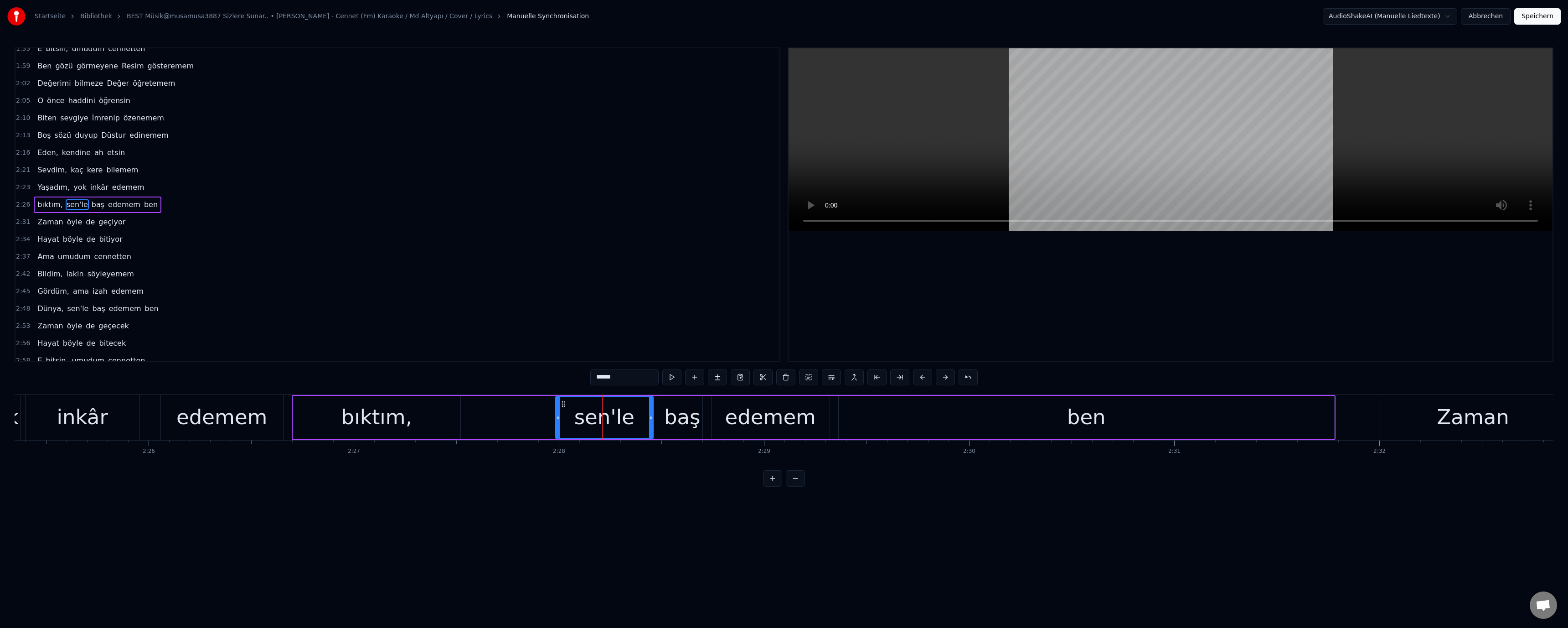
click at [598, 380] on input "******" at bounding box center [624, 377] width 68 height 17
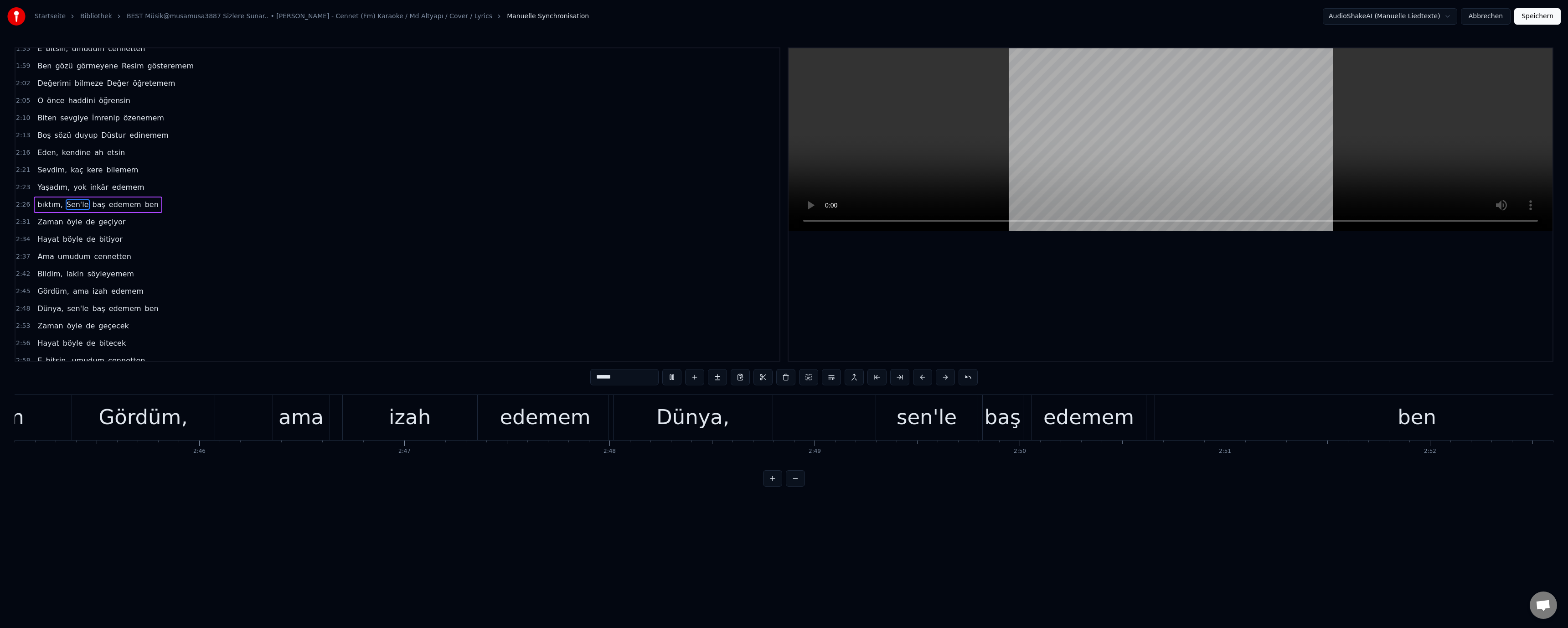
scroll to position [0, 34202]
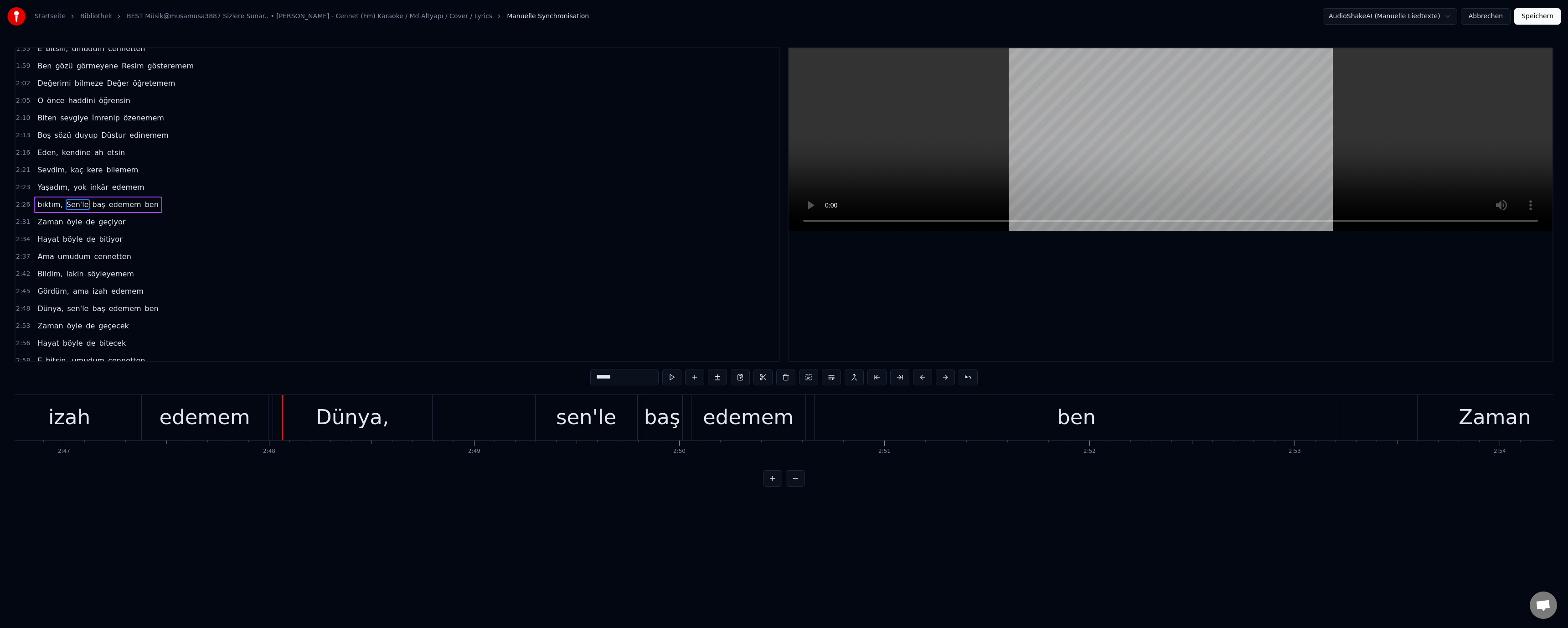
click at [305, 425] on div "Dünya," at bounding box center [352, 417] width 159 height 45
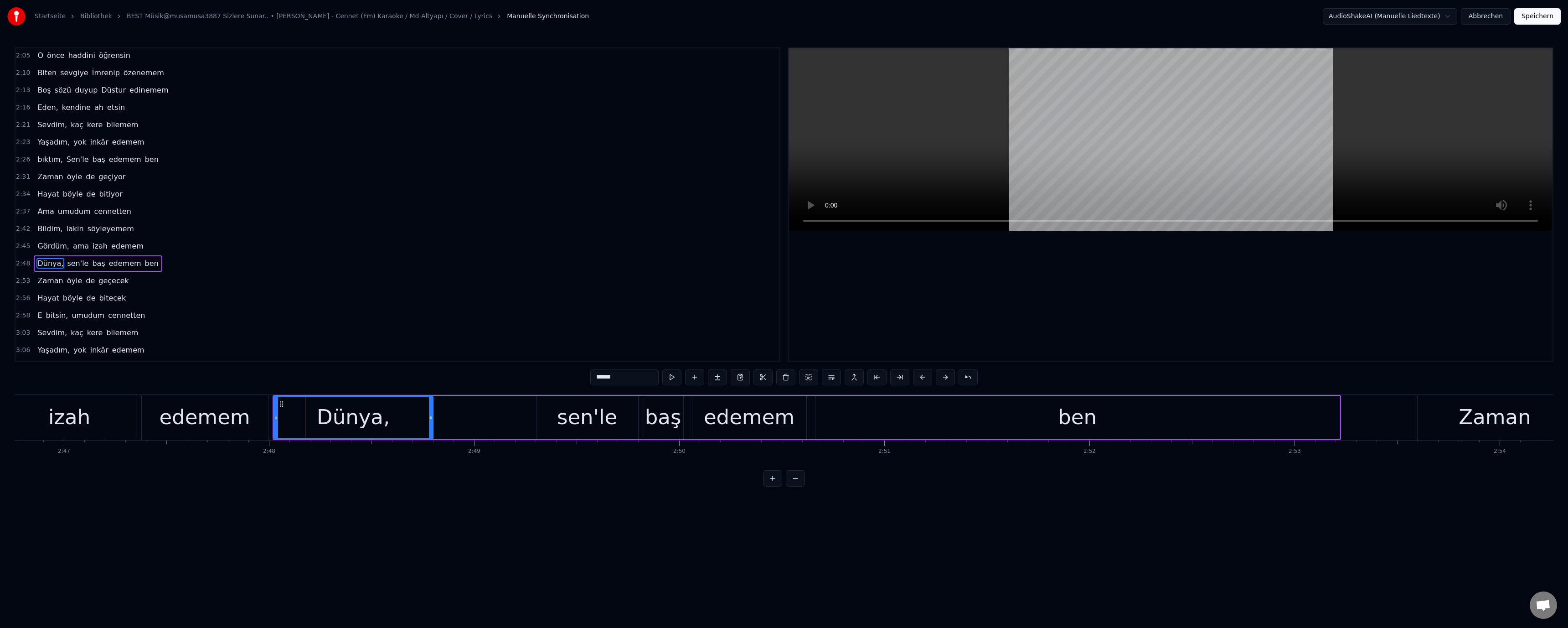
scroll to position [528, 0]
drag, startPoint x: 601, startPoint y: 379, endPoint x: 592, endPoint y: 377, distance: 9.2
click at [592, 377] on input "******" at bounding box center [624, 377] width 68 height 17
click at [593, 412] on div "sen'le" at bounding box center [587, 416] width 60 height 31
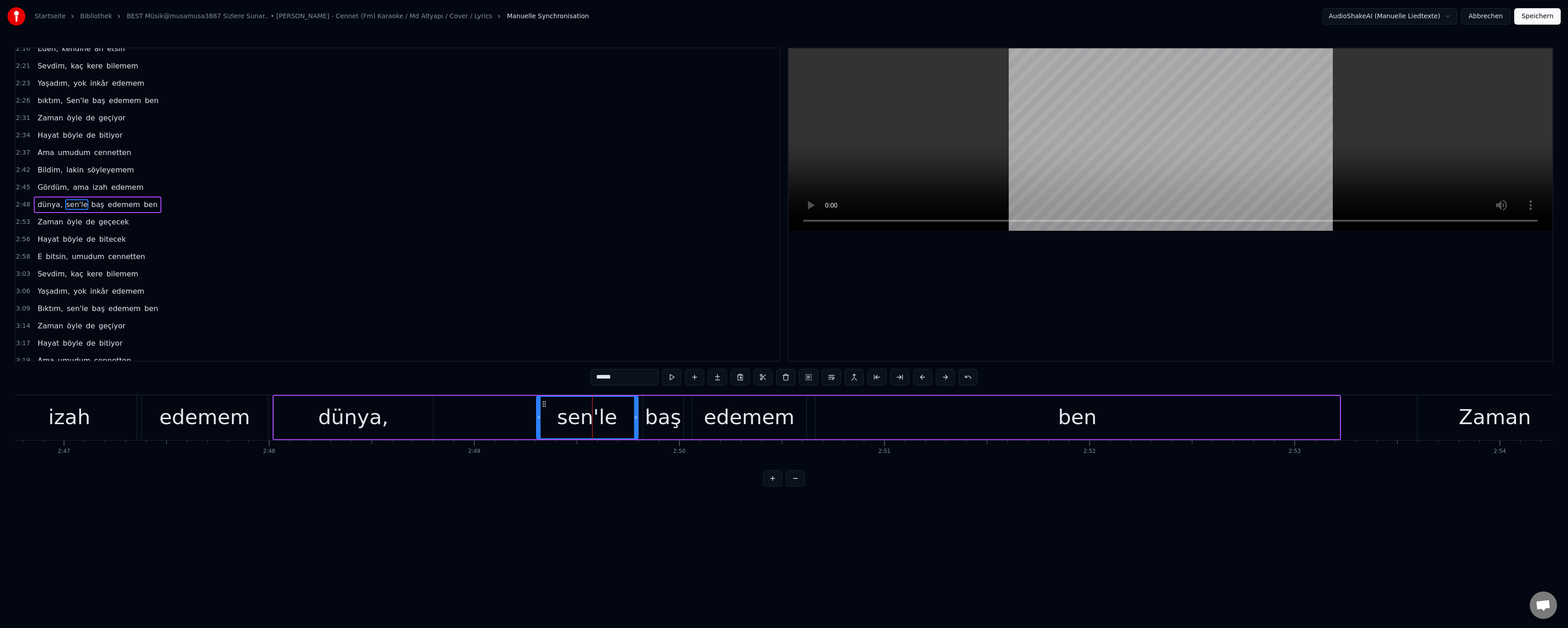
click at [598, 381] on input "******" at bounding box center [624, 377] width 68 height 17
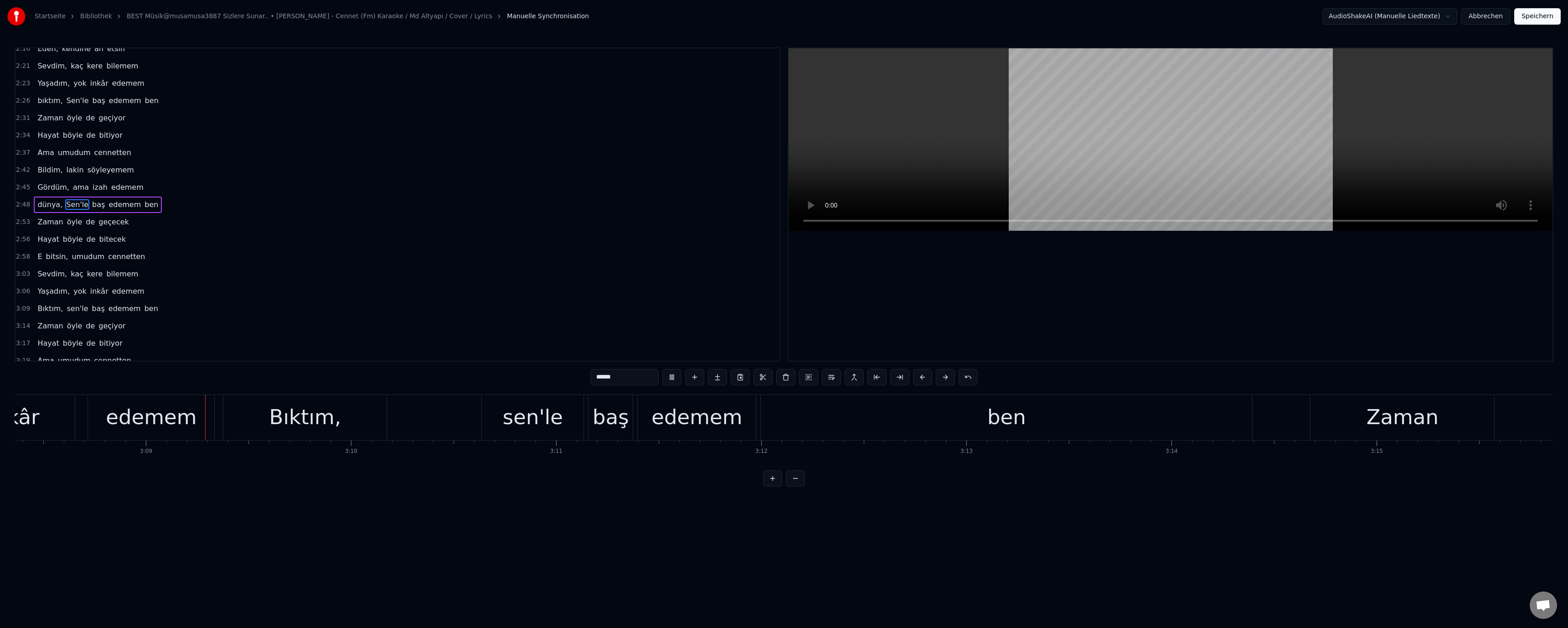
scroll to position [0, 38639]
click at [328, 426] on div "Bıktım," at bounding box center [299, 416] width 72 height 31
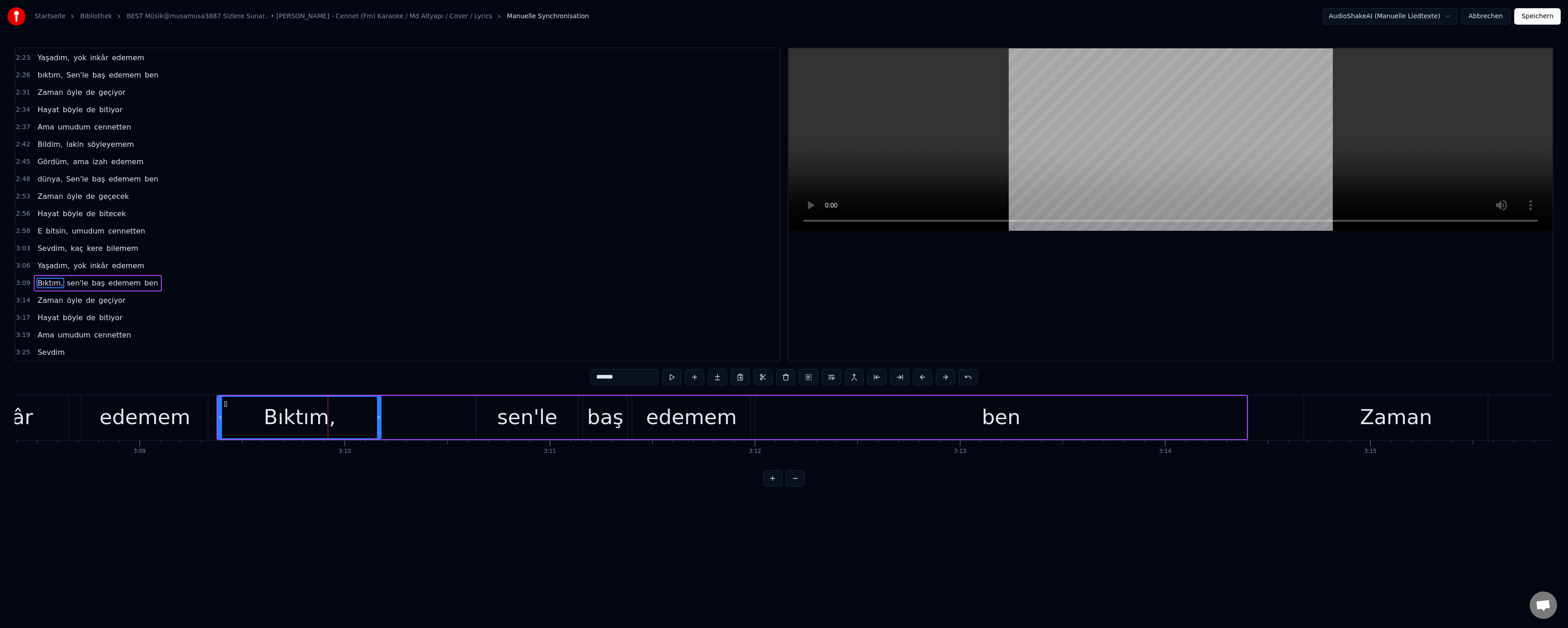
scroll to position [554, 0]
drag, startPoint x: 599, startPoint y: 376, endPoint x: 595, endPoint y: 383, distance: 8.1
click at [595, 383] on input "*******" at bounding box center [624, 377] width 68 height 17
click at [519, 427] on div "sen'le" at bounding box center [527, 416] width 60 height 31
click at [597, 381] on input "******" at bounding box center [624, 377] width 68 height 17
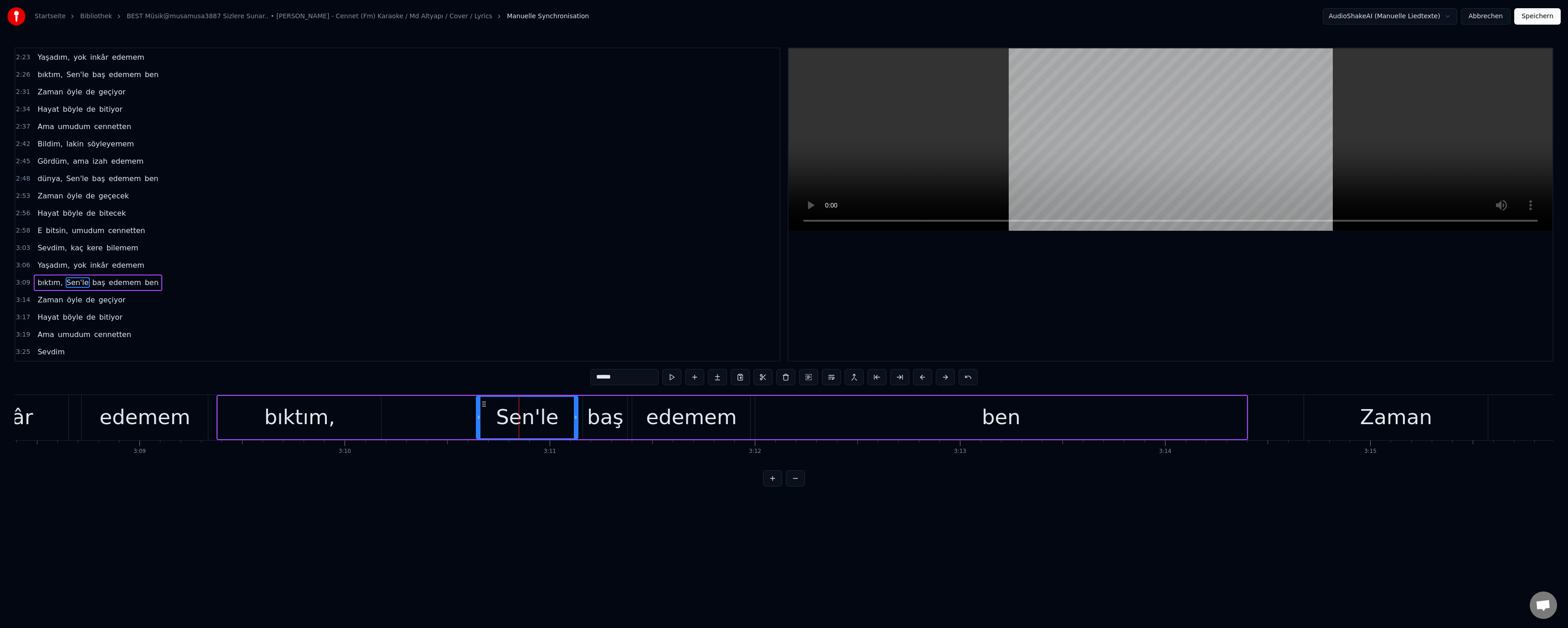
type input "******"
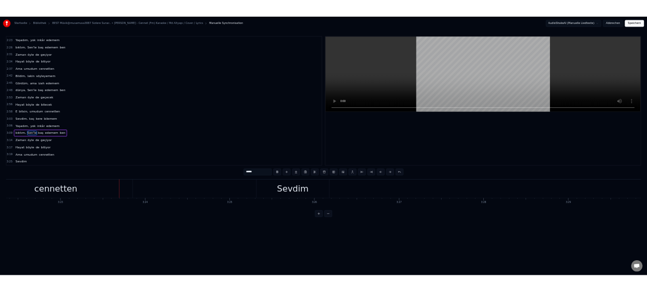
scroll to position [0, 47553]
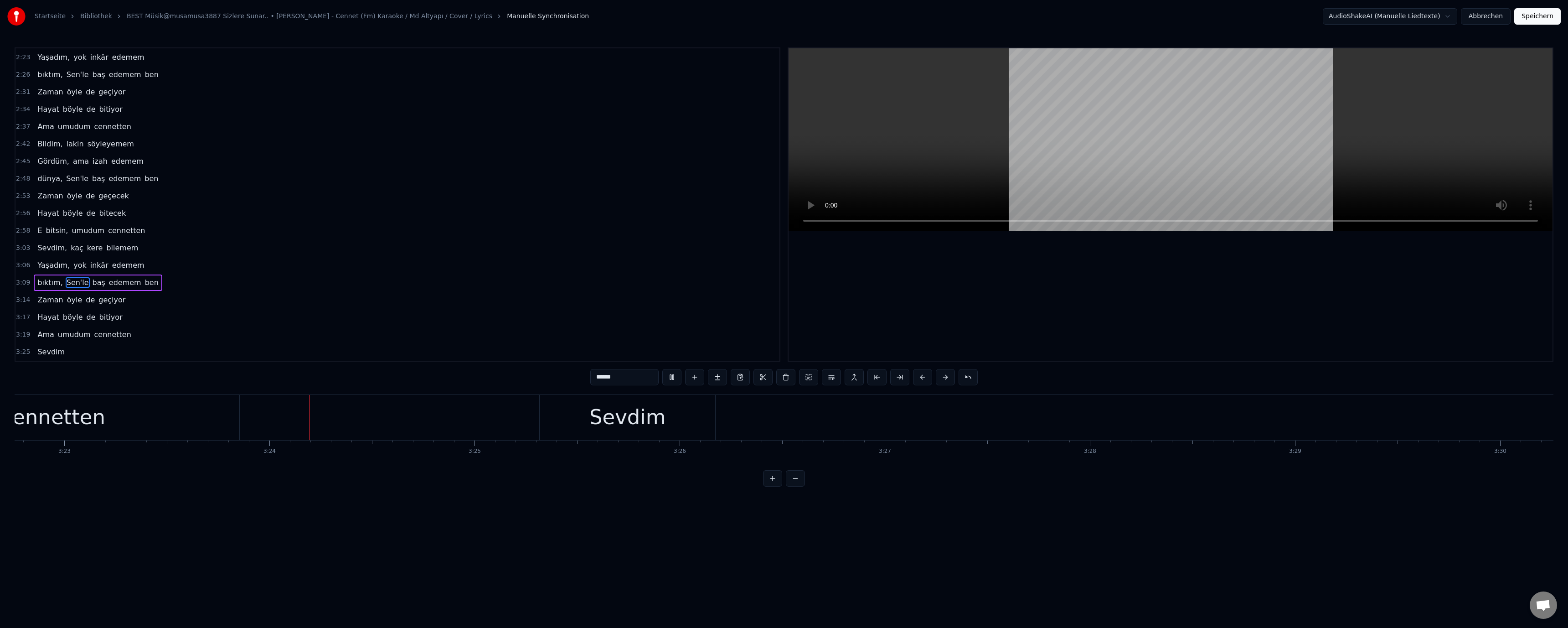
click at [1546, 16] on button "Speichern" at bounding box center [1537, 16] width 46 height 17
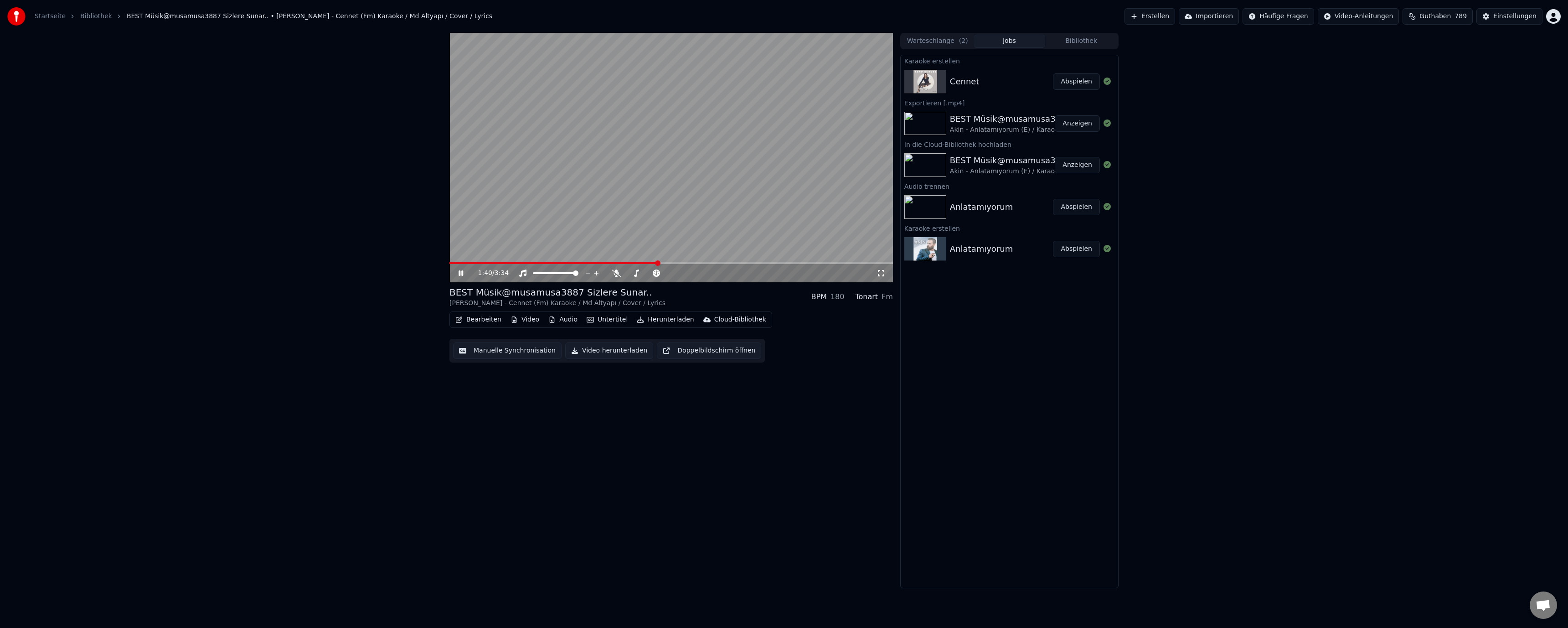
click at [556, 114] on video at bounding box center [671, 157] width 443 height 249
click at [449, 261] on span at bounding box center [452, 263] width 5 height 5
click at [464, 276] on icon at bounding box center [467, 273] width 21 height 7
click at [461, 275] on icon at bounding box center [467, 273] width 21 height 7
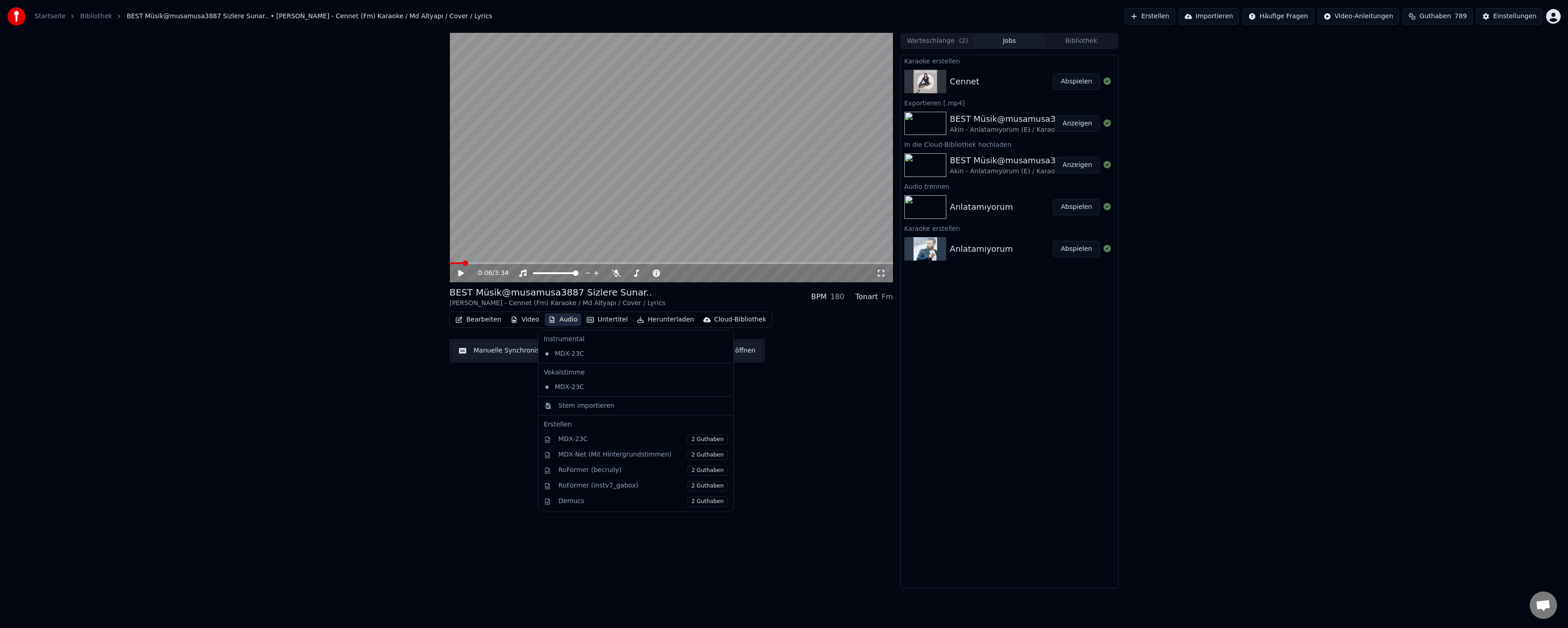
click at [554, 320] on button "Audio" at bounding box center [563, 319] width 37 height 13
click at [576, 459] on div "MDX-Net (Mit Hintergrundstimmen) 2 Guthaben" at bounding box center [643, 454] width 170 height 10
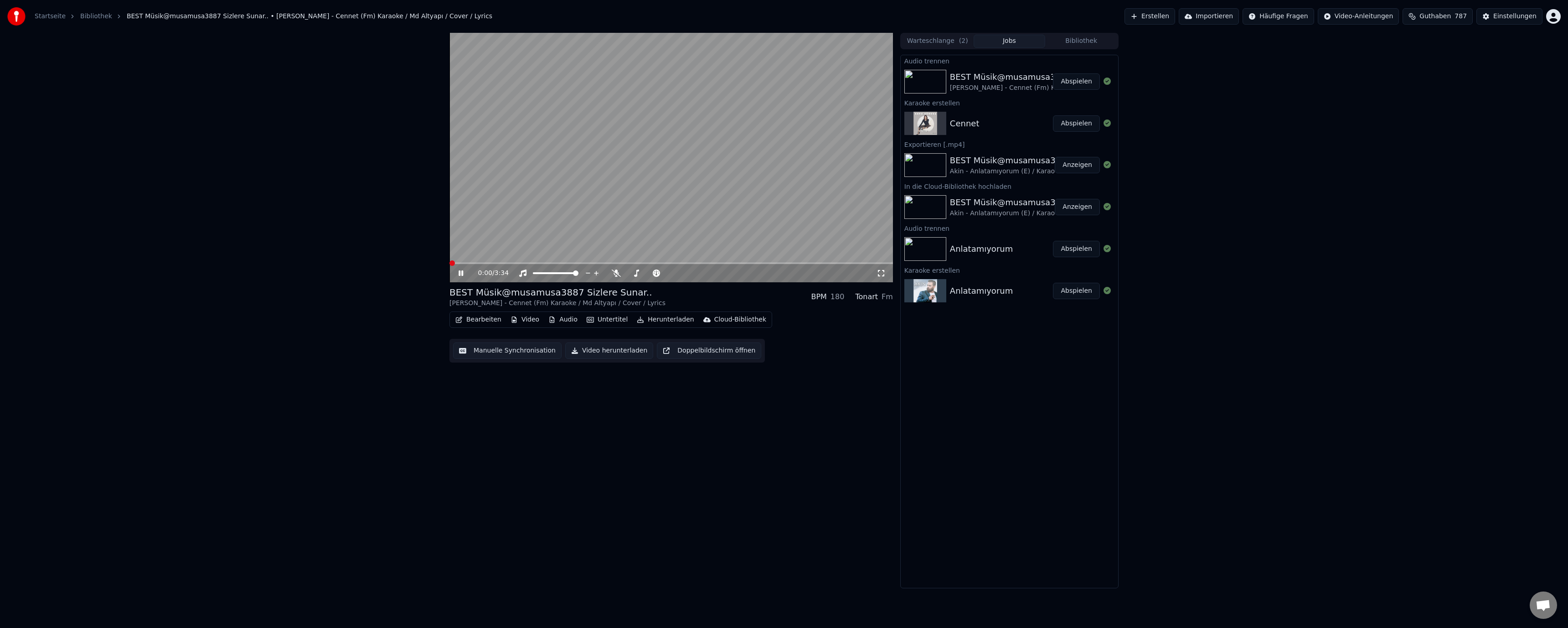
click at [449, 262] on span at bounding box center [452, 263] width 5 height 5
click at [637, 275] on icon at bounding box center [637, 273] width 5 height 7
click at [699, 272] on icon at bounding box center [701, 273] width 9 height 9
click at [707, 273] on icon at bounding box center [710, 273] width 9 height 9
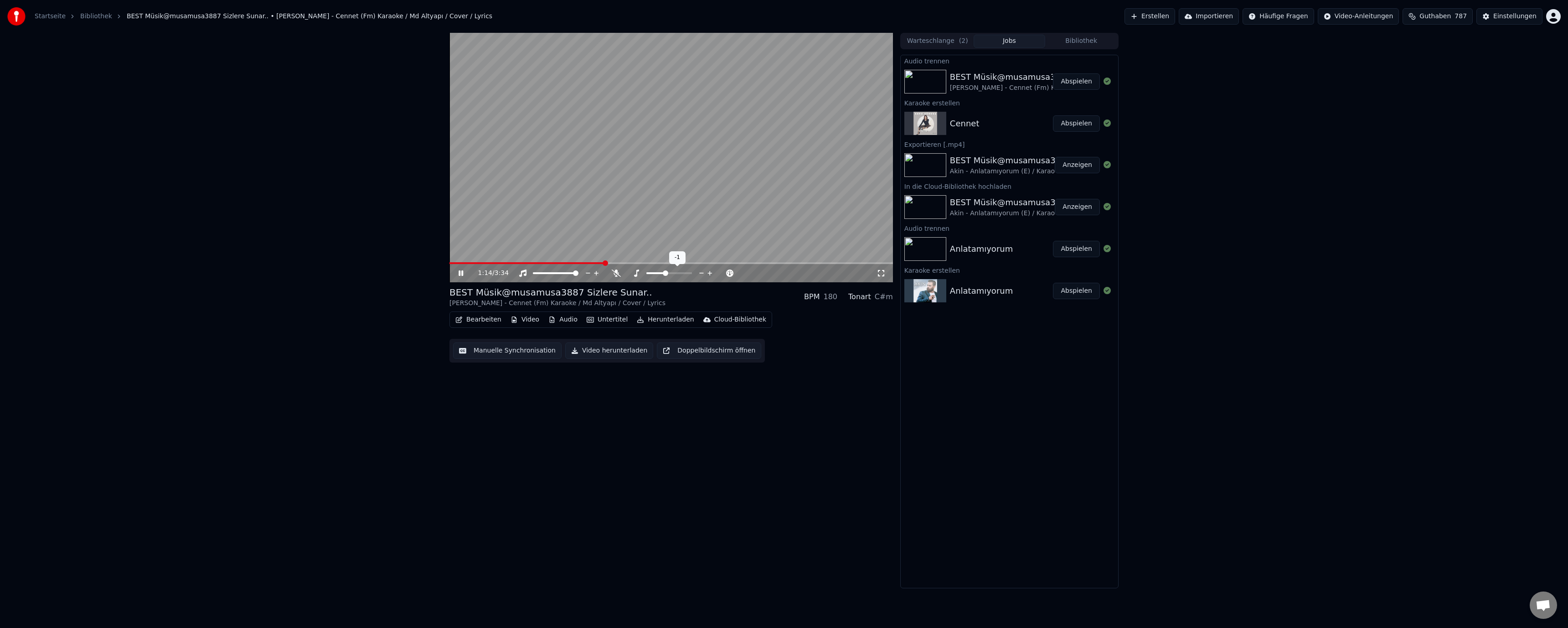
click at [707, 273] on icon at bounding box center [710, 273] width 9 height 9
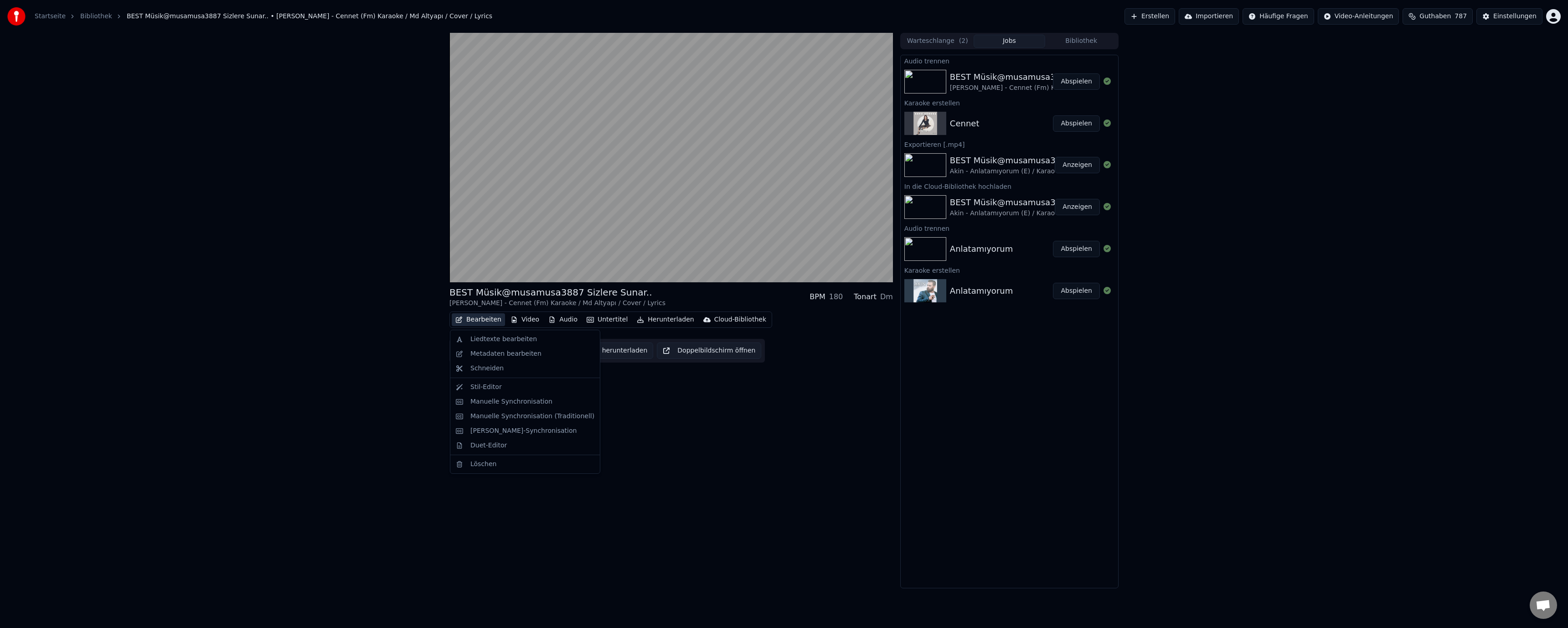
click at [487, 320] on button "Bearbeiten" at bounding box center [477, 319] width 53 height 13
click at [511, 352] on div "Metadaten bearbeiten" at bounding box center [505, 353] width 71 height 9
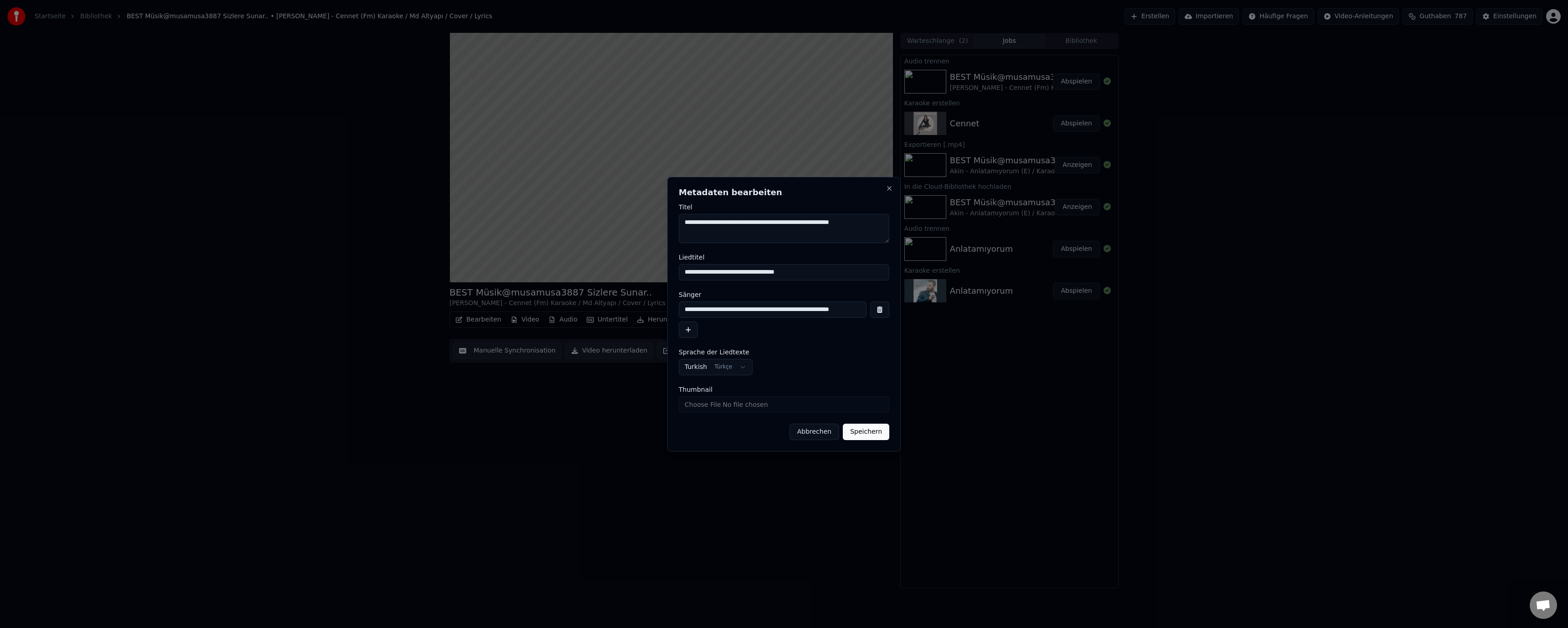
click at [754, 220] on textarea "**********" at bounding box center [784, 227] width 211 height 29
type textarea "**********"
click at [754, 311] on input "**********" at bounding box center [772, 309] width 188 height 17
type input "**********"
click at [868, 429] on button "Speichern" at bounding box center [866, 431] width 46 height 17
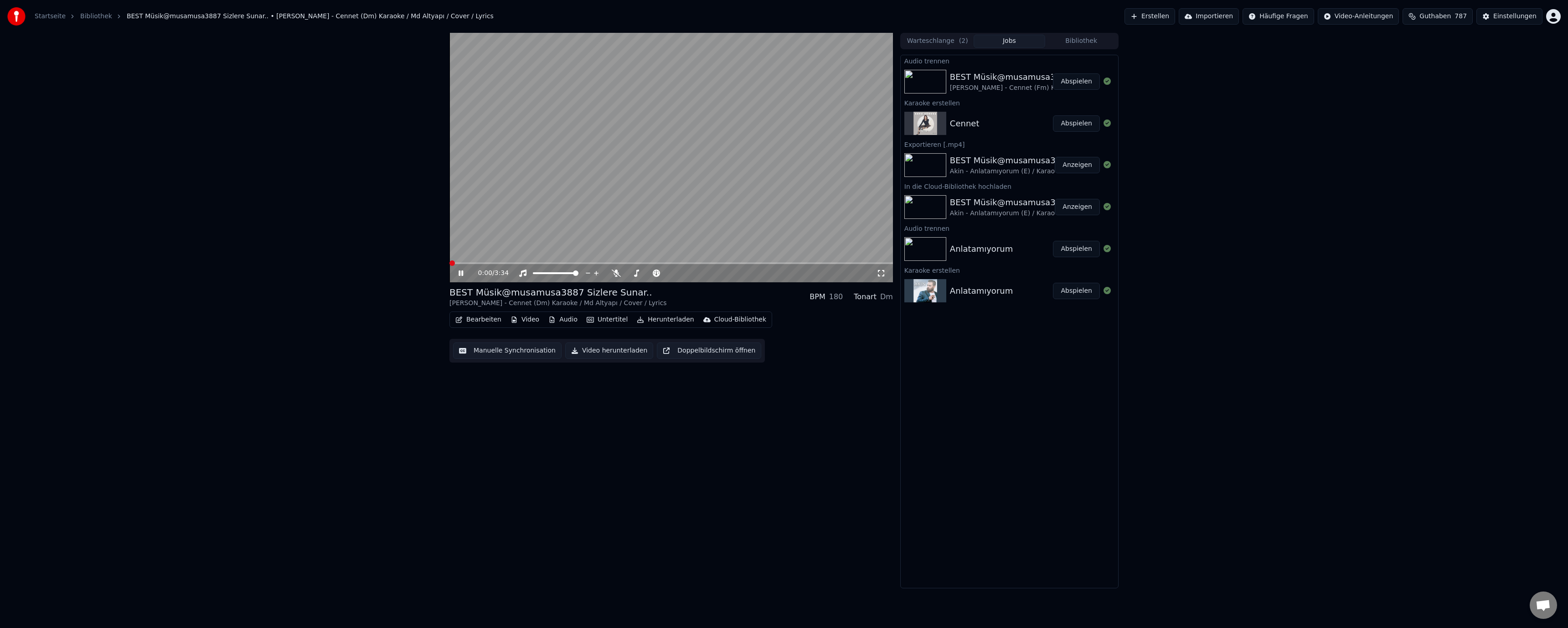
click at [449, 266] on span at bounding box center [452, 263] width 5 height 5
click at [653, 437] on div "0:39 / 3:34 BEST Müsik@musamusa3887 Sizlere Sunar.. Ebru Gündes - Cennet (Dm) K…" at bounding box center [671, 311] width 443 height 555
click at [714, 317] on div "Cloud-Bibliothek" at bounding box center [740, 319] width 52 height 9
click at [726, 336] on div "In die Cloud-Bibliothek hochladen" at bounding box center [759, 339] width 107 height 9
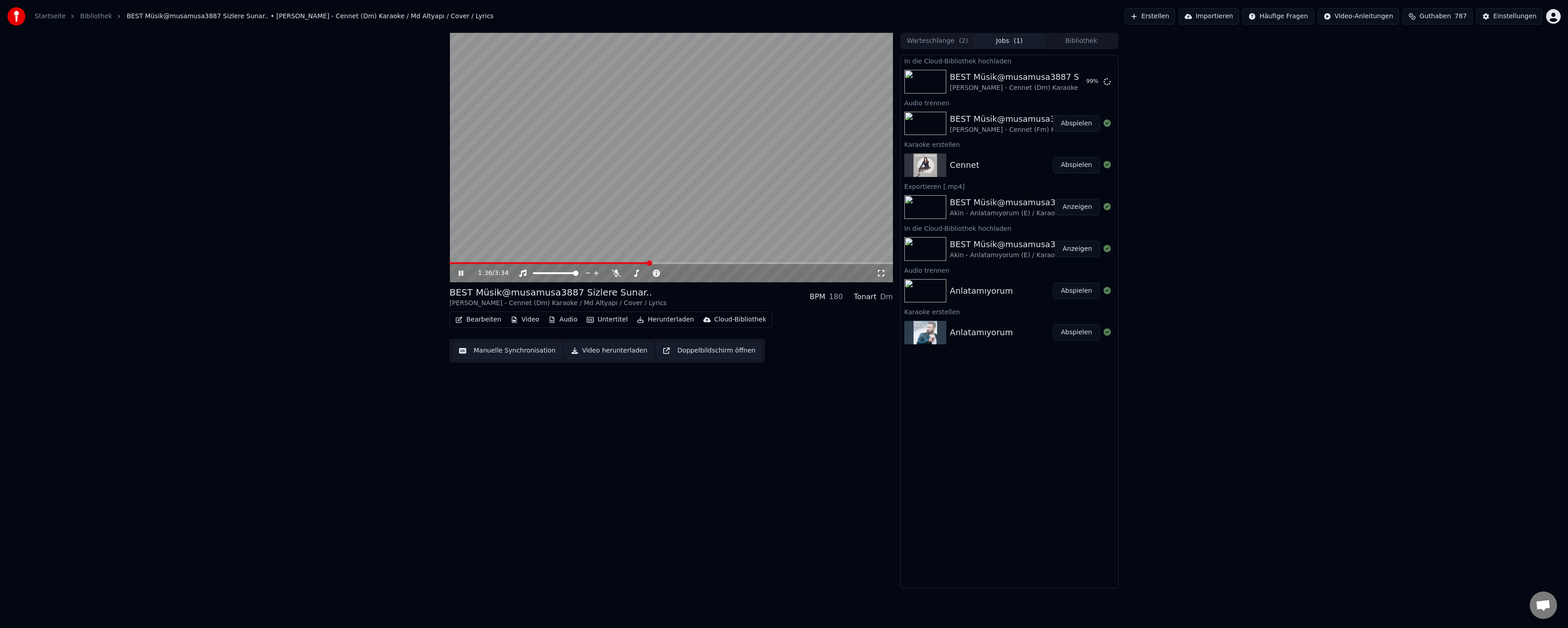
click at [666, 318] on button "Herunterladen" at bounding box center [665, 319] width 64 height 13
click at [670, 343] on div "Video [.mp4]" at bounding box center [664, 339] width 41 height 9
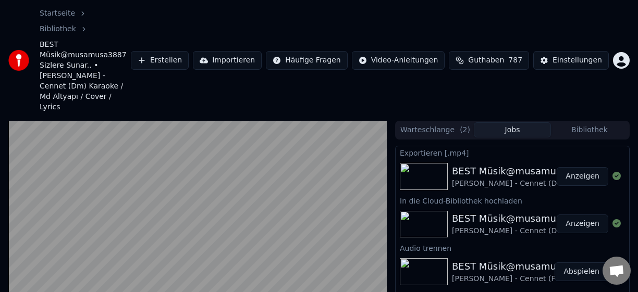
click at [560, 167] on button "Anzeigen" at bounding box center [583, 176] width 52 height 19
click at [179, 51] on button "Erstellen" at bounding box center [160, 60] width 58 height 19
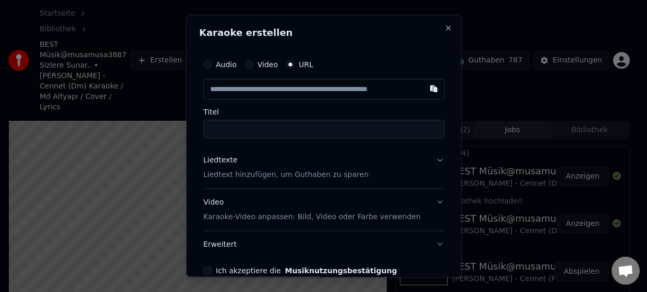
type input "**********"
click at [233, 174] on p "Liedtext hinzufügen, um Guthaben zu sparen" at bounding box center [285, 174] width 165 height 10
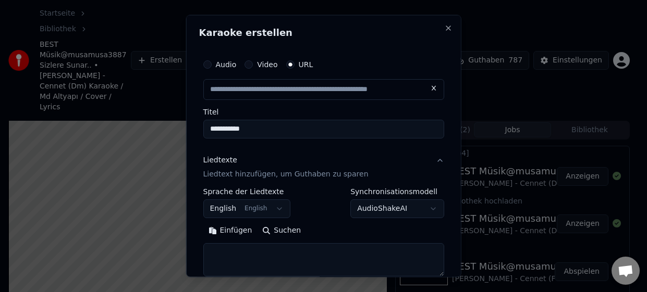
type input "**********"
click at [233, 229] on button "Einfügen" at bounding box center [230, 231] width 54 height 17
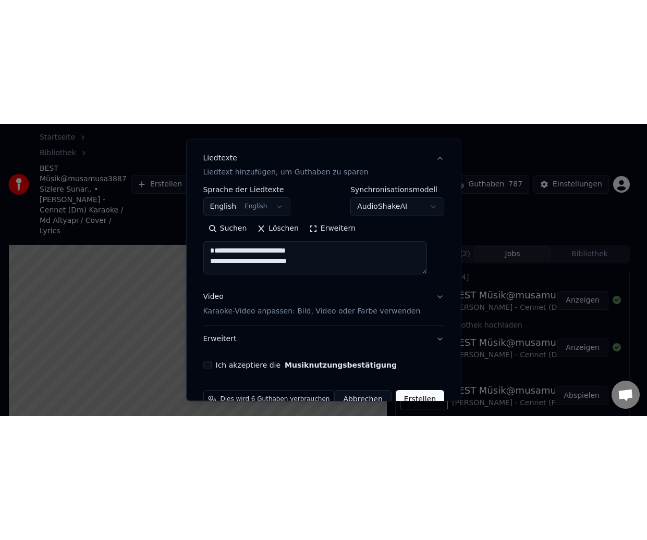
scroll to position [151, 0]
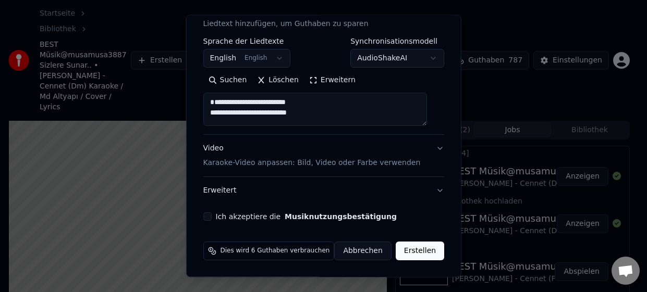
click at [211, 218] on button "Ich akzeptiere die Musiknutzungsbestätigung" at bounding box center [207, 217] width 8 height 8
type textarea "**********"
click at [397, 247] on button "Erstellen" at bounding box center [420, 251] width 48 height 19
select select "**"
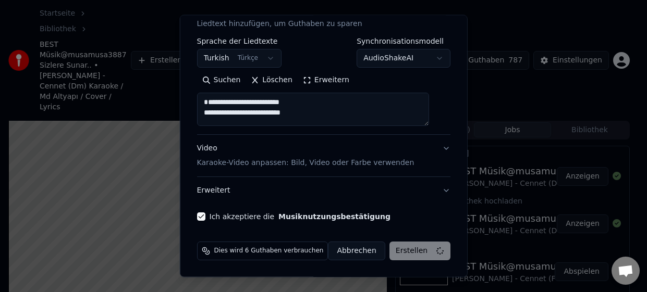
type textarea "**********"
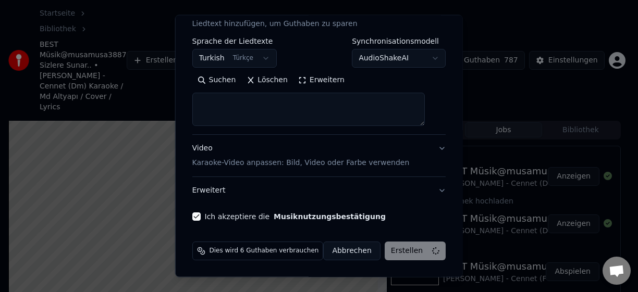
select select
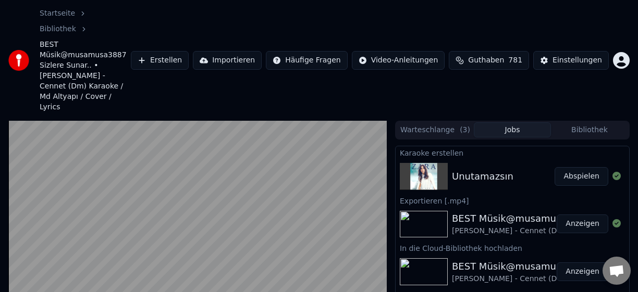
click at [574, 167] on button "Abspielen" at bounding box center [582, 176] width 54 height 19
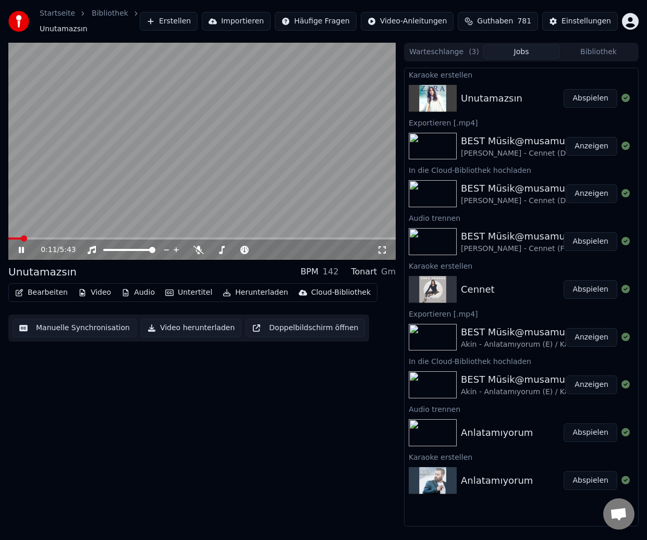
click at [52, 292] on button "Bearbeiten" at bounding box center [41, 293] width 61 height 15
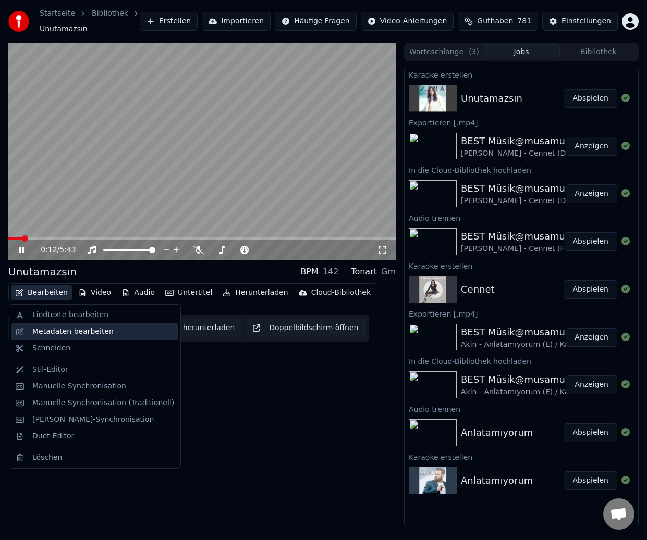
click at [61, 329] on div "Metadaten bearbeiten" at bounding box center [72, 332] width 81 height 10
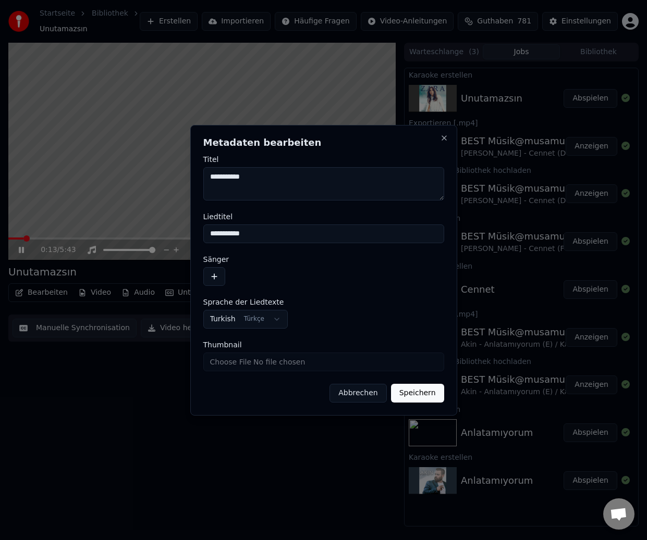
click at [269, 180] on textarea "**********" at bounding box center [323, 183] width 241 height 33
type textarea "**********"
drag, startPoint x: 275, startPoint y: 235, endPoint x: 201, endPoint y: 236, distance: 74.0
click at [202, 236] on div "**********" at bounding box center [323, 270] width 267 height 291
paste input "**********"
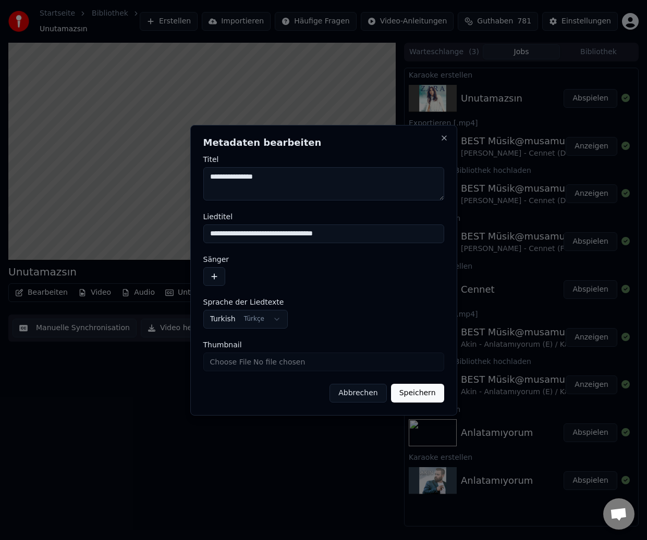
type input "**********"
click at [273, 265] on div "Sänger" at bounding box center [323, 271] width 241 height 30
click at [296, 178] on textarea "**********" at bounding box center [323, 183] width 241 height 33
paste textarea "**********"
drag, startPoint x: 272, startPoint y: 175, endPoint x: 286, endPoint y: 175, distance: 13.6
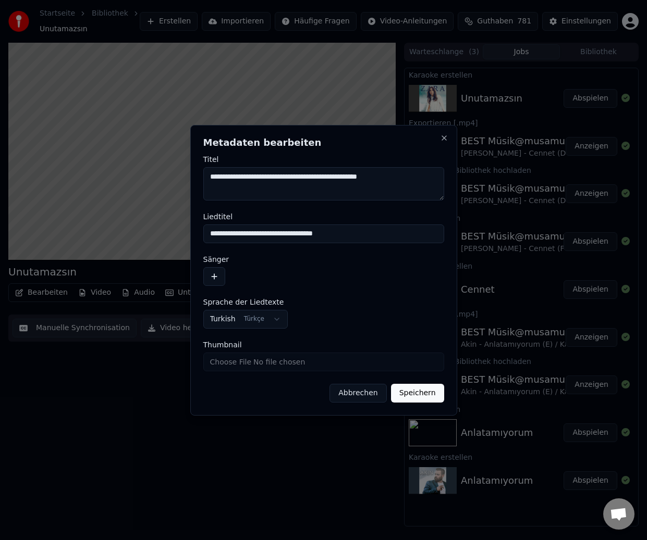
click at [273, 175] on textarea "**********" at bounding box center [323, 183] width 241 height 33
drag, startPoint x: 402, startPoint y: 184, endPoint x: 188, endPoint y: 178, distance: 214.3
click at [189, 178] on body "Startseite Bibliothek Unutamazsın Erstellen Importieren Häufige Fragen Video-An…" at bounding box center [323, 270] width 647 height 540
type textarea "**********"
click at [222, 277] on button "button" at bounding box center [214, 276] width 22 height 19
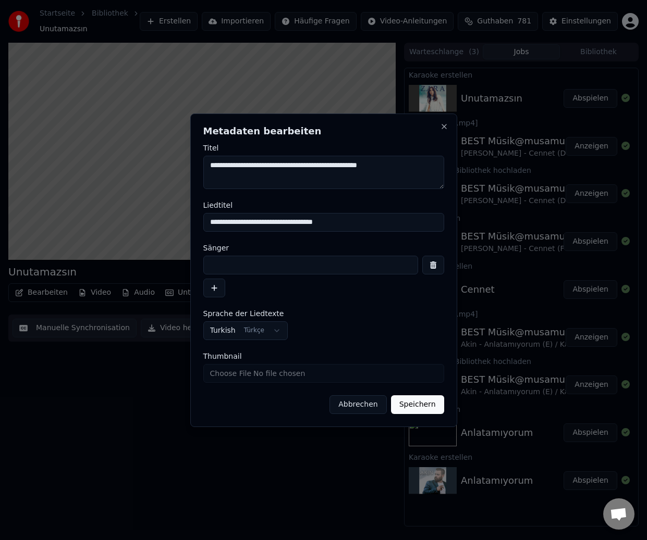
click at [239, 267] on input at bounding box center [310, 265] width 215 height 19
paste input "**********"
type input "**********"
click at [430, 408] on button "Speichern" at bounding box center [417, 405] width 53 height 19
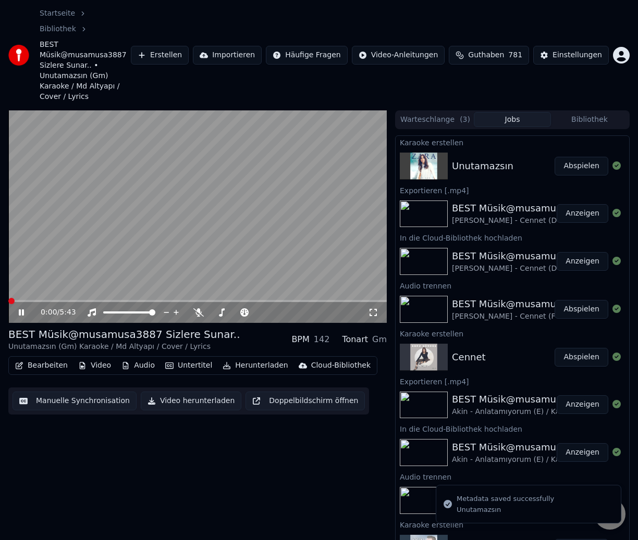
click at [11, 298] on span at bounding box center [11, 301] width 6 height 6
click at [8, 298] on span at bounding box center [11, 301] width 6 height 6
click at [75, 392] on button "Manuelle Synchronisation" at bounding box center [75, 401] width 124 height 19
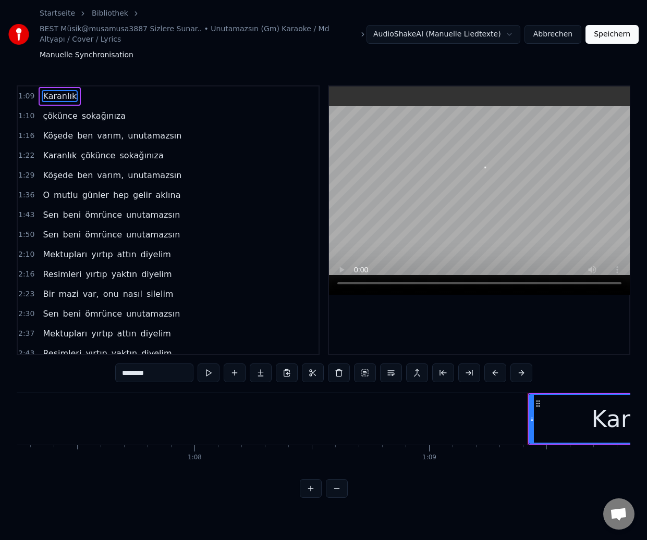
scroll to position [0, 16228]
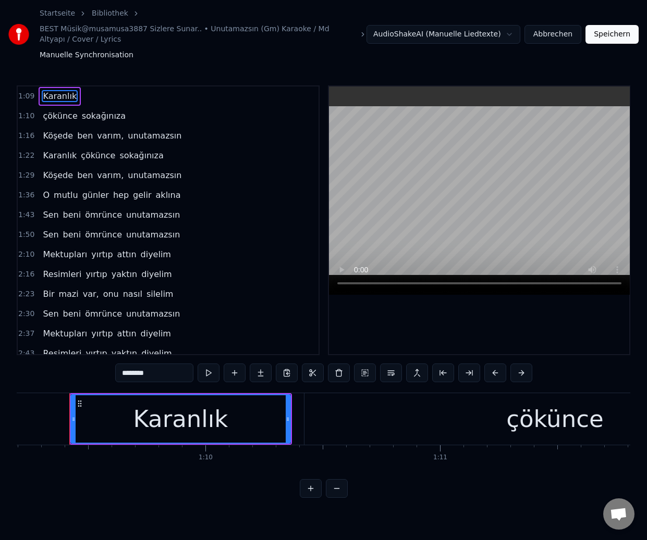
click at [562, 29] on button "Abbrechen" at bounding box center [552, 34] width 57 height 19
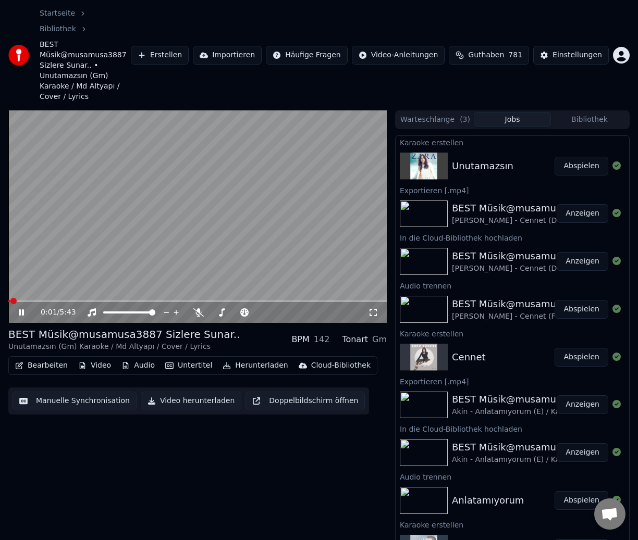
click at [241, 359] on button "Herunterladen" at bounding box center [254, 366] width 73 height 15
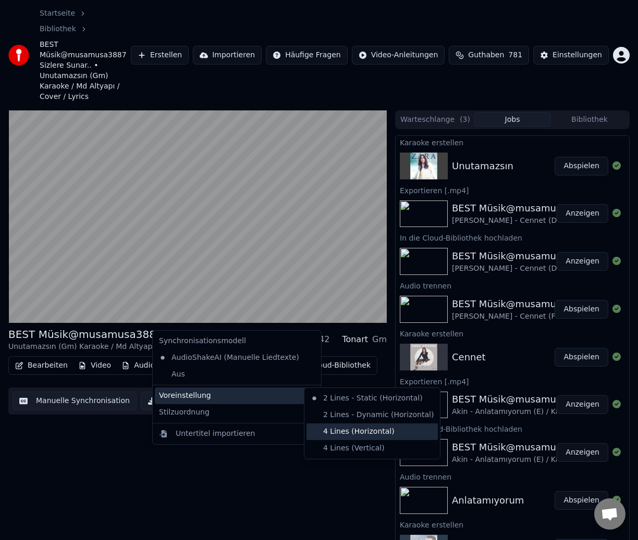
click at [336, 429] on div "4 Lines (Horizontal)" at bounding box center [371, 432] width 131 height 17
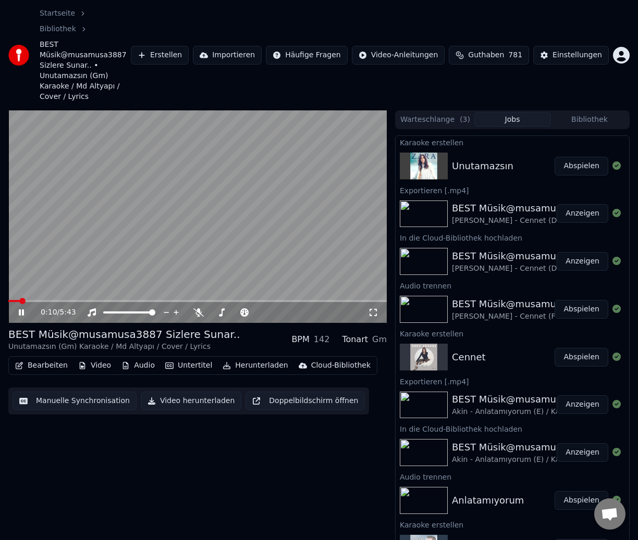
click at [78, 392] on button "Manuelle Synchronisation" at bounding box center [75, 401] width 124 height 19
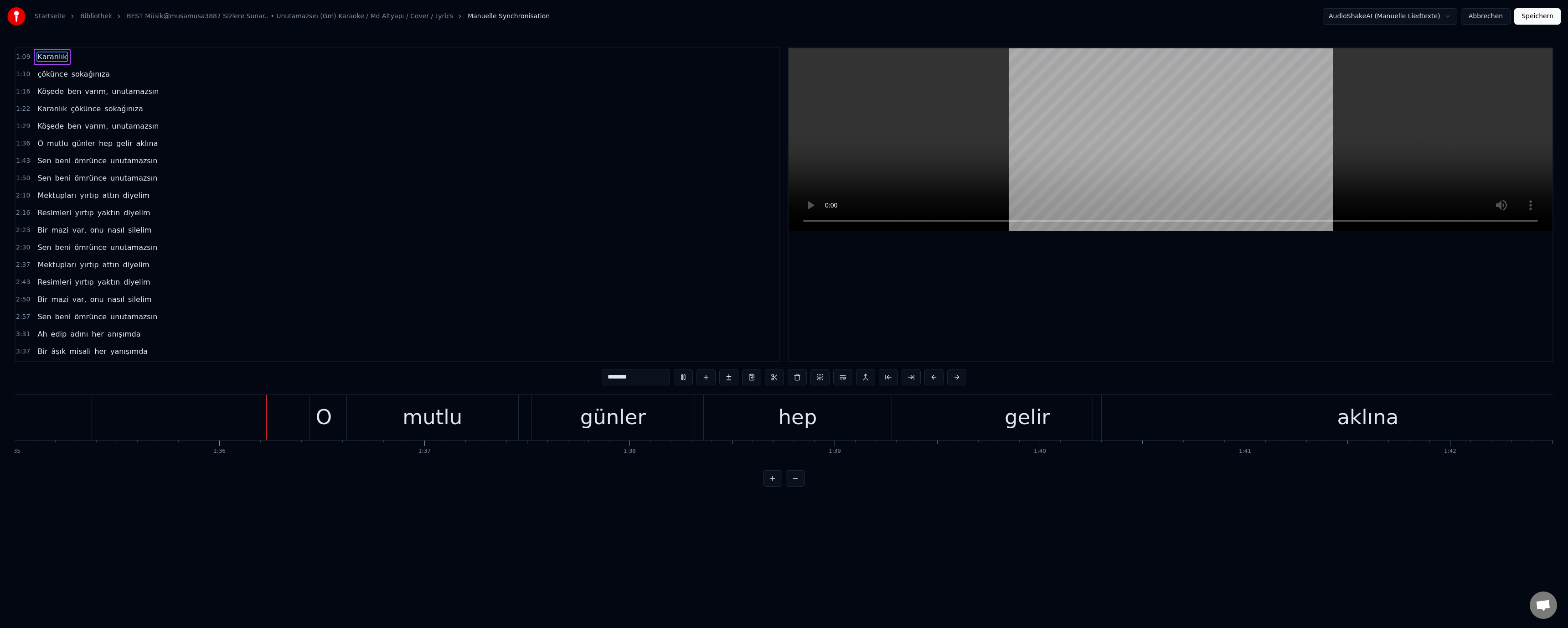
scroll to position [0, 19567]
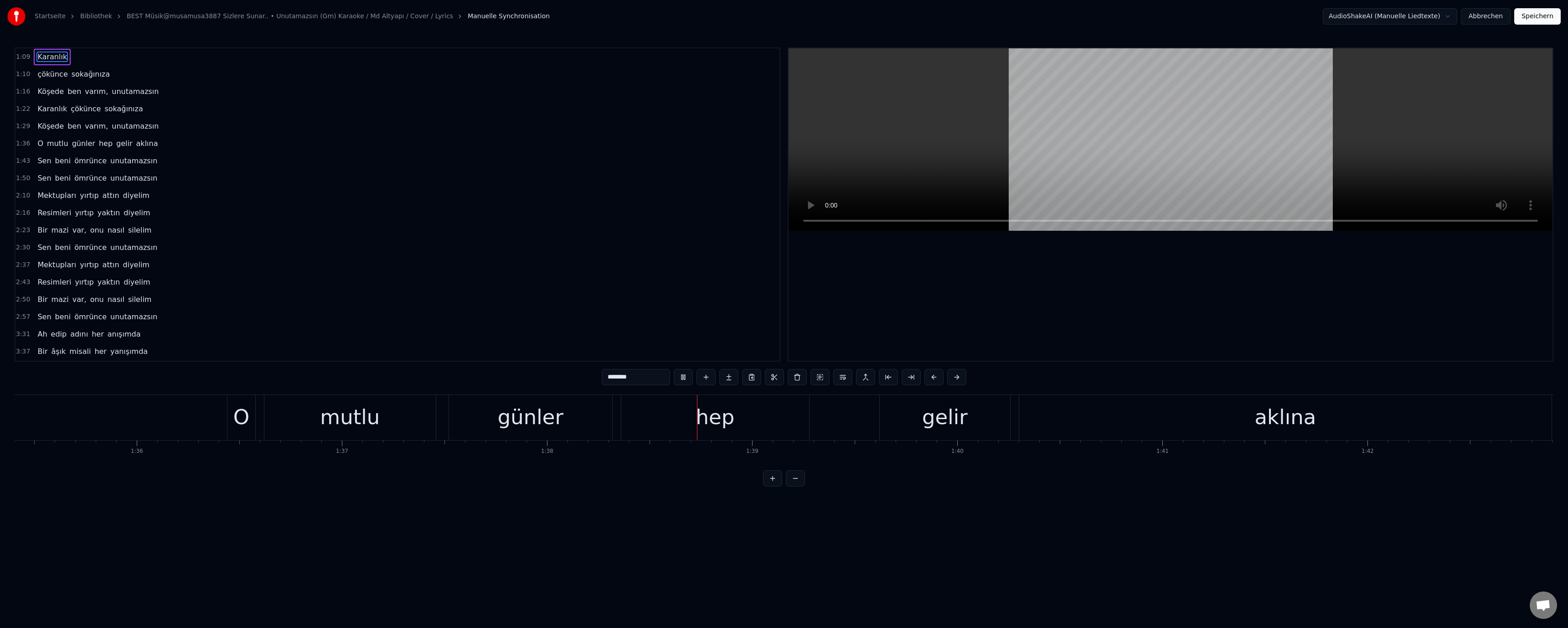
click at [731, 421] on div "hep" at bounding box center [714, 416] width 38 height 31
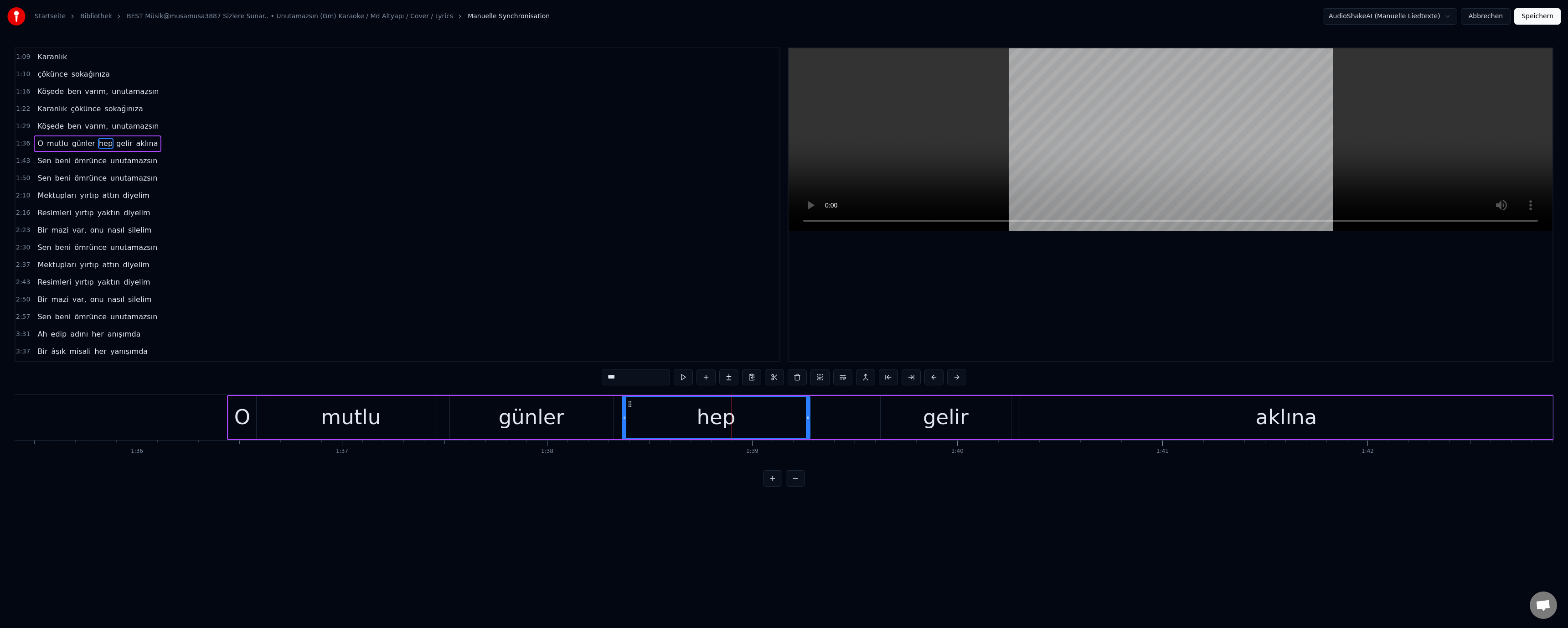
drag, startPoint x: 608, startPoint y: 378, endPoint x: 610, endPoint y: 383, distance: 5.4
click at [610, 383] on input "***" at bounding box center [636, 377] width 68 height 17
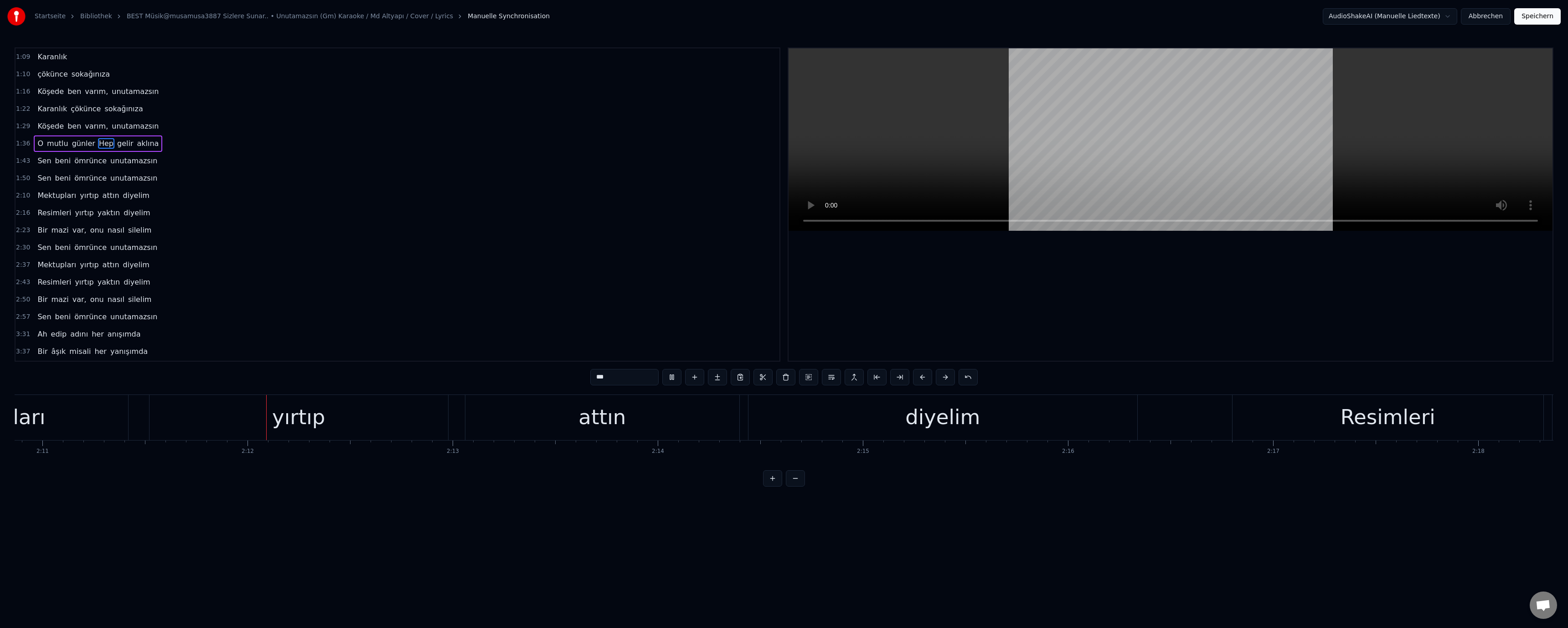
scroll to position [0, 26922]
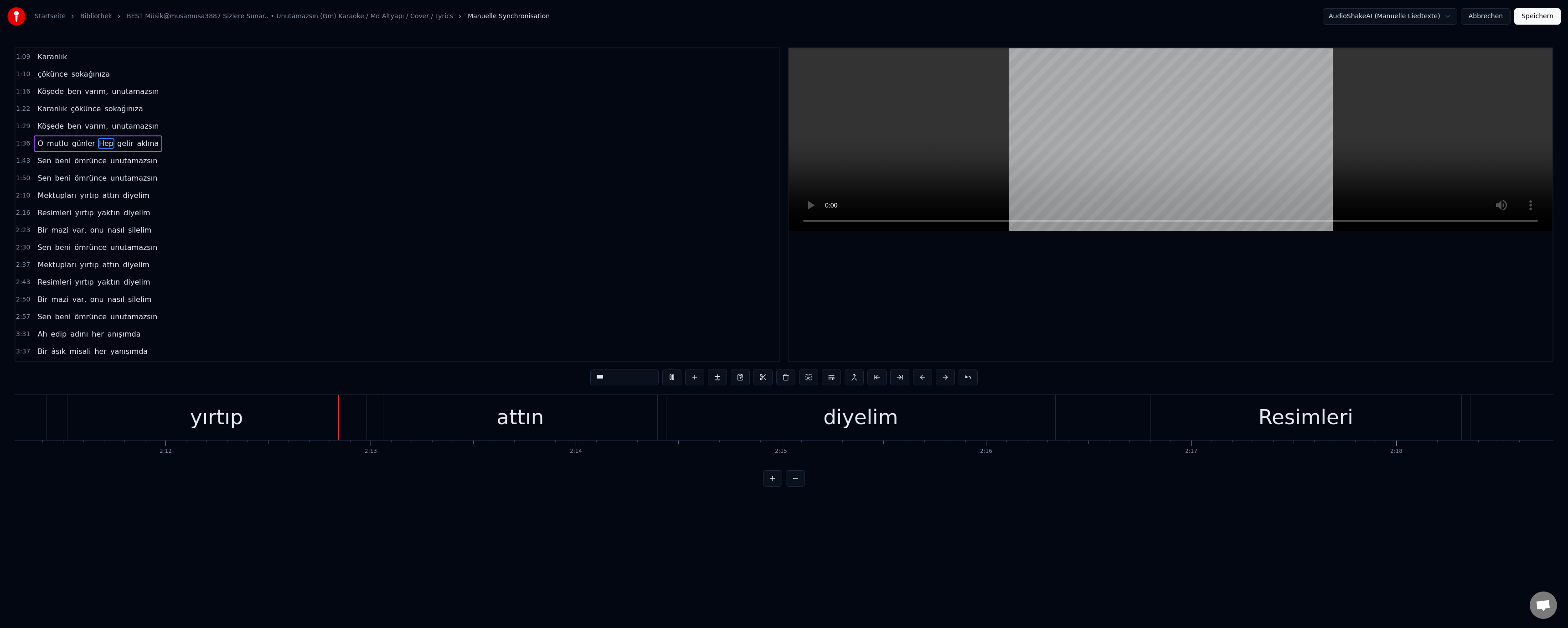
click at [498, 423] on div "attın" at bounding box center [519, 417] width 274 height 45
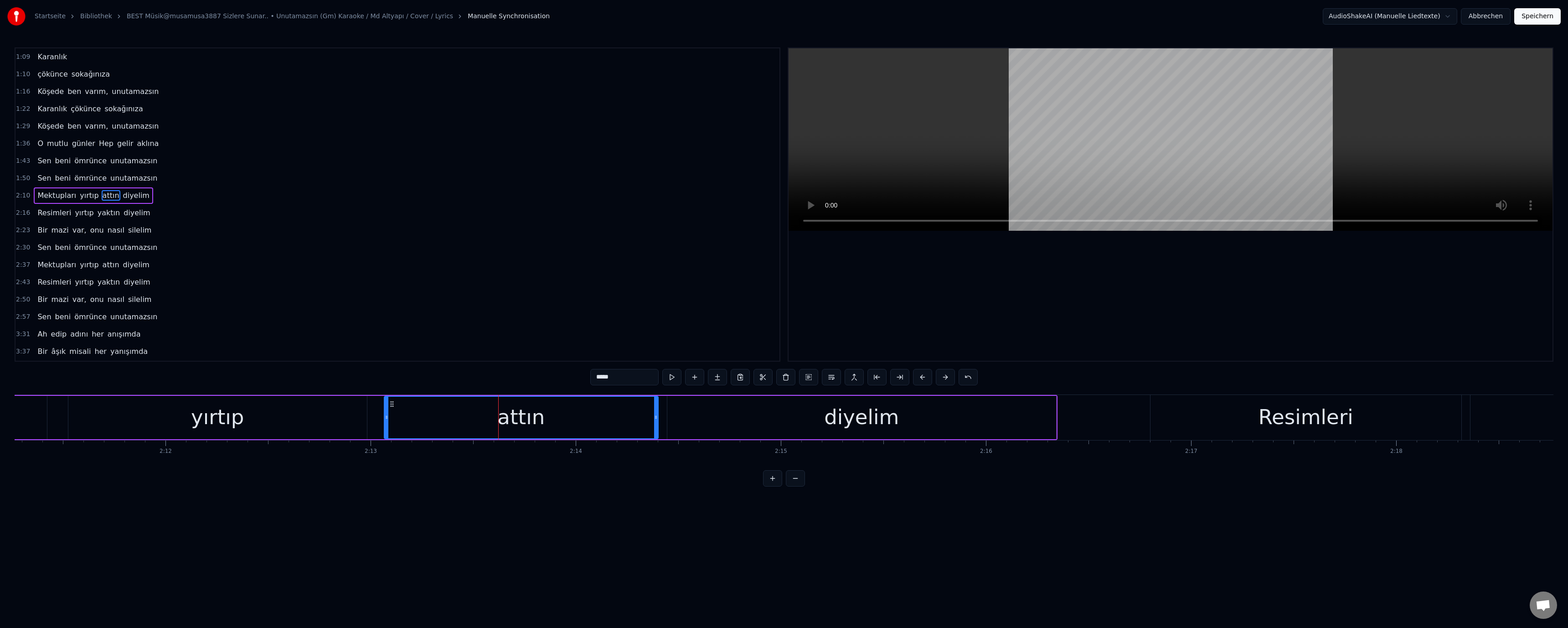
click at [600, 380] on input "*****" at bounding box center [624, 377] width 68 height 17
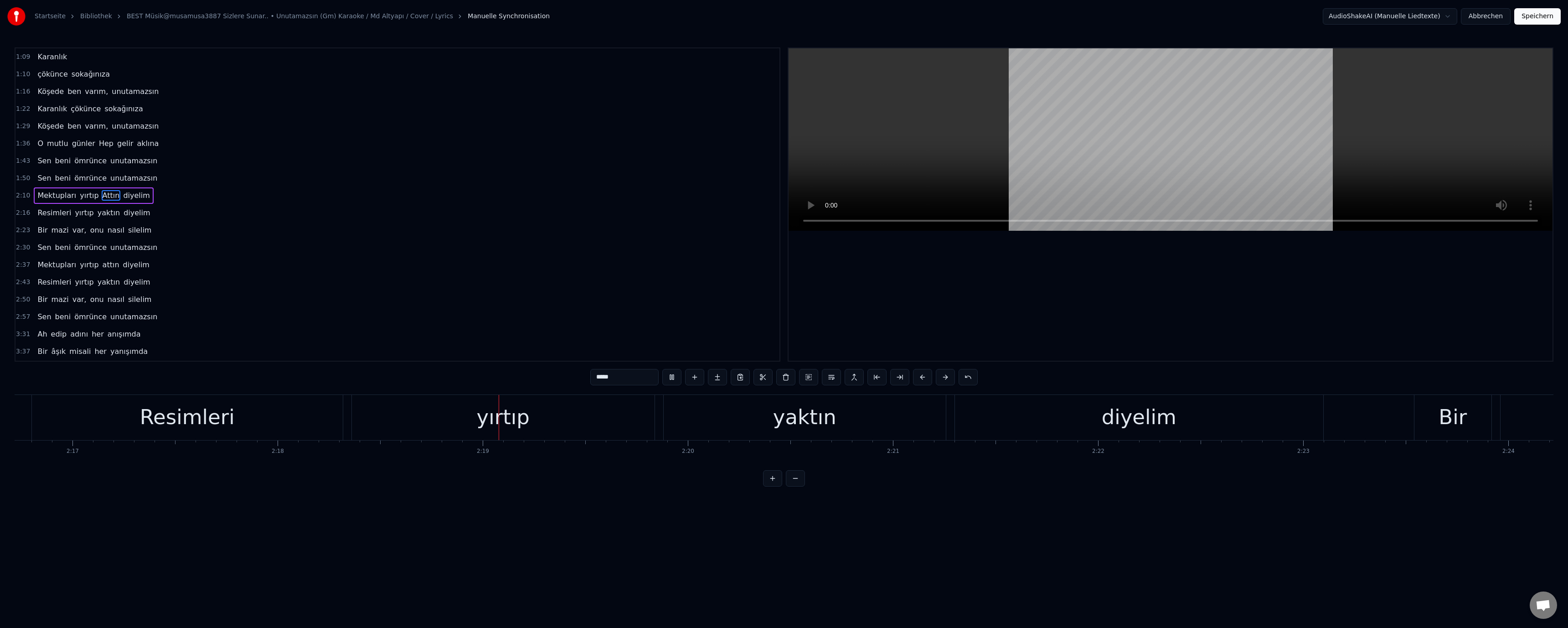
scroll to position [0, 28377]
click at [468, 419] on div "yaktın" at bounding box center [468, 416] width 63 height 31
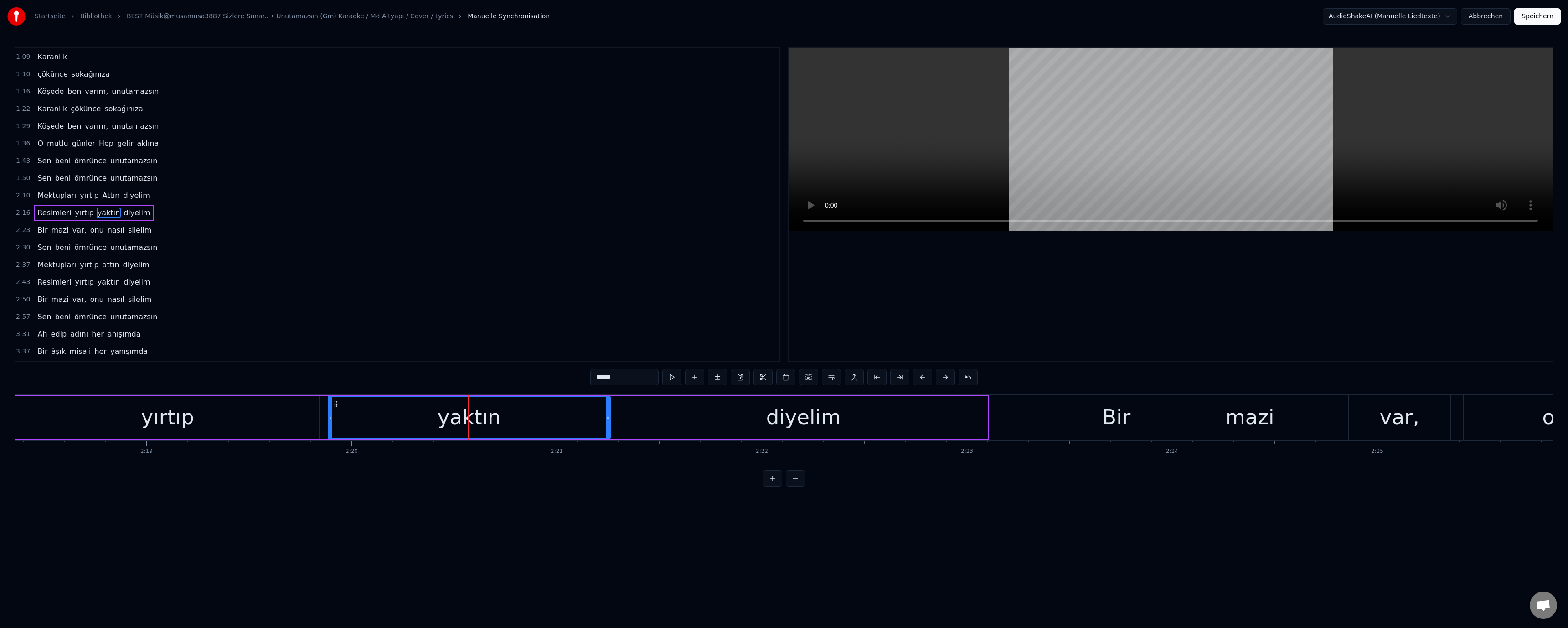
scroll to position [8, 0]
drag, startPoint x: 596, startPoint y: 377, endPoint x: 599, endPoint y: 381, distance: 5.0
click at [599, 381] on input "******" at bounding box center [624, 377] width 68 height 17
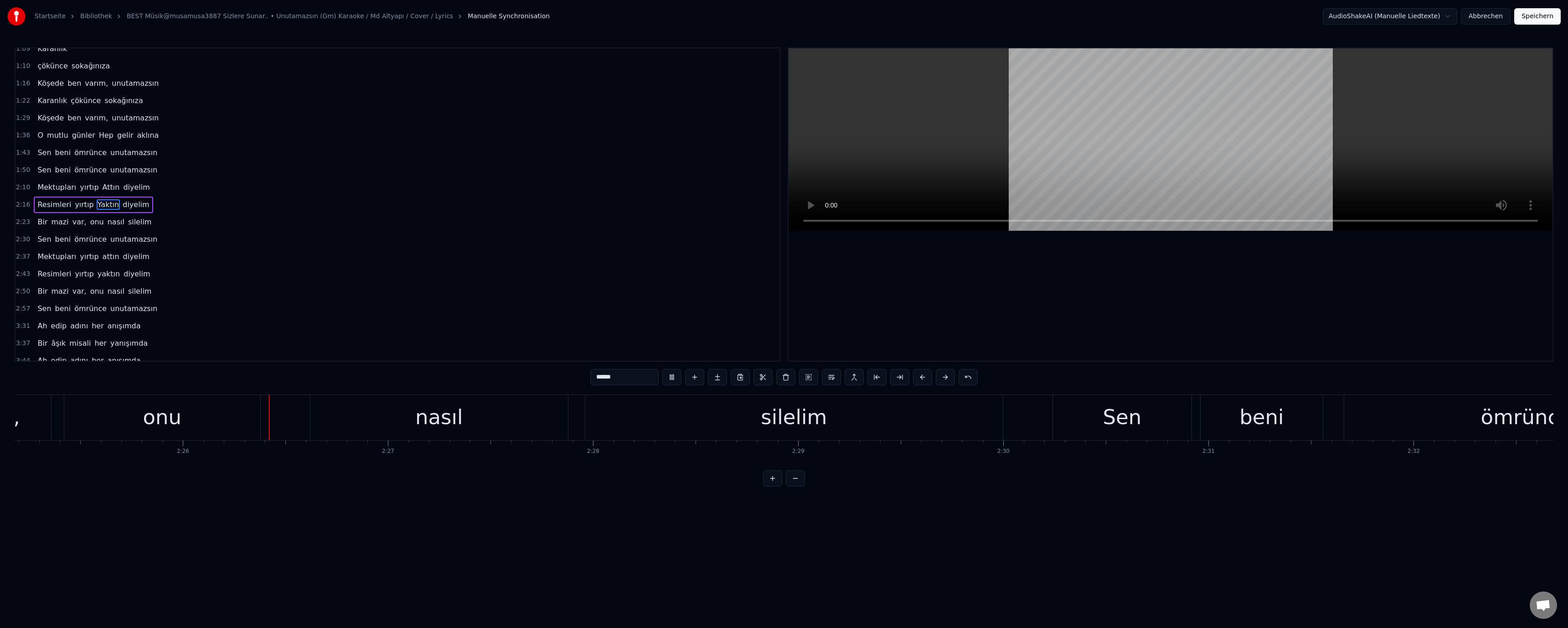
scroll to position [0, 29859]
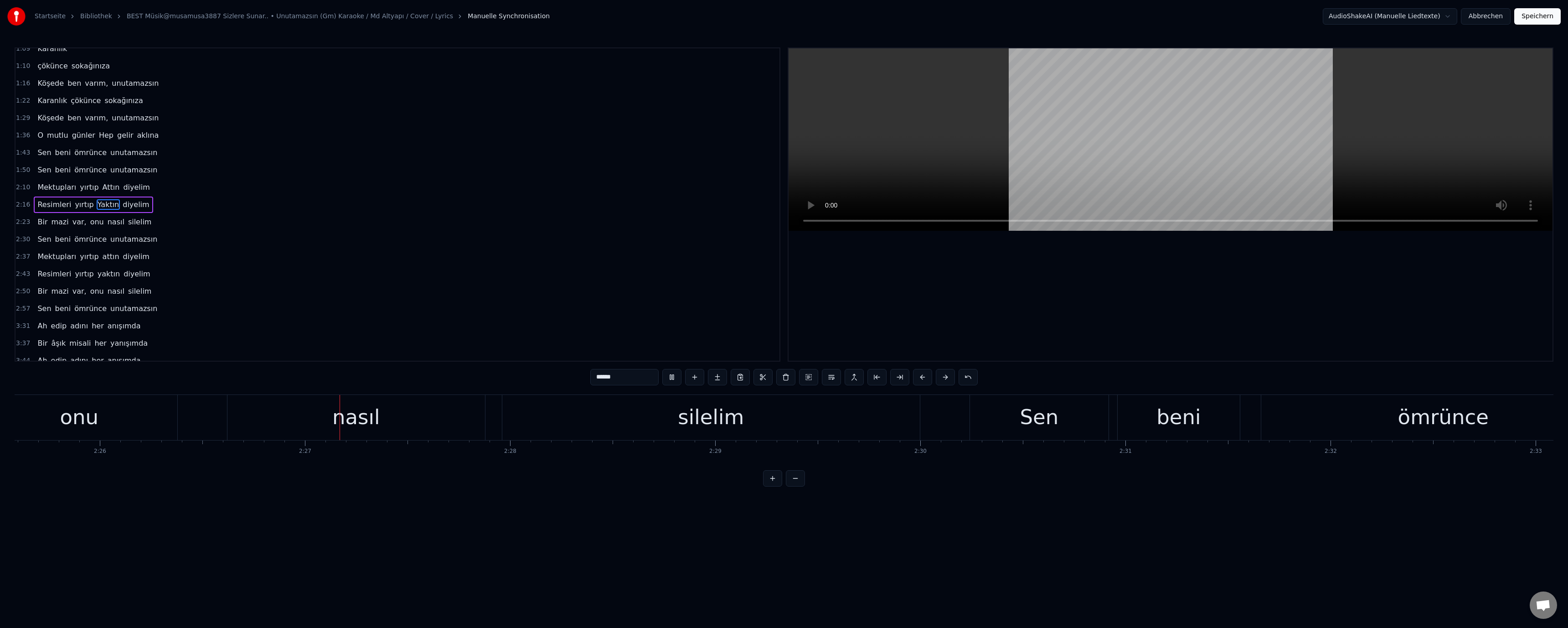
click at [353, 416] on div "nasıl" at bounding box center [356, 416] width 48 height 31
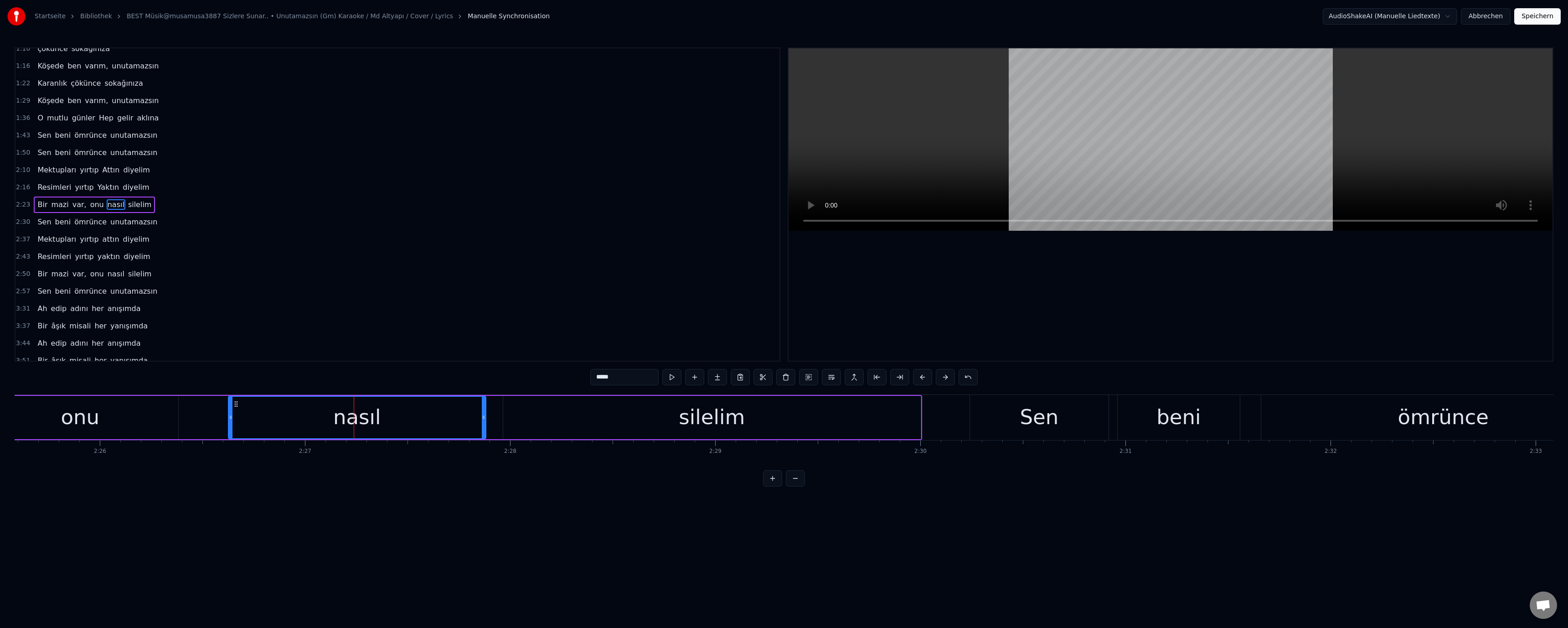
click at [598, 380] on input "*****" at bounding box center [624, 377] width 68 height 17
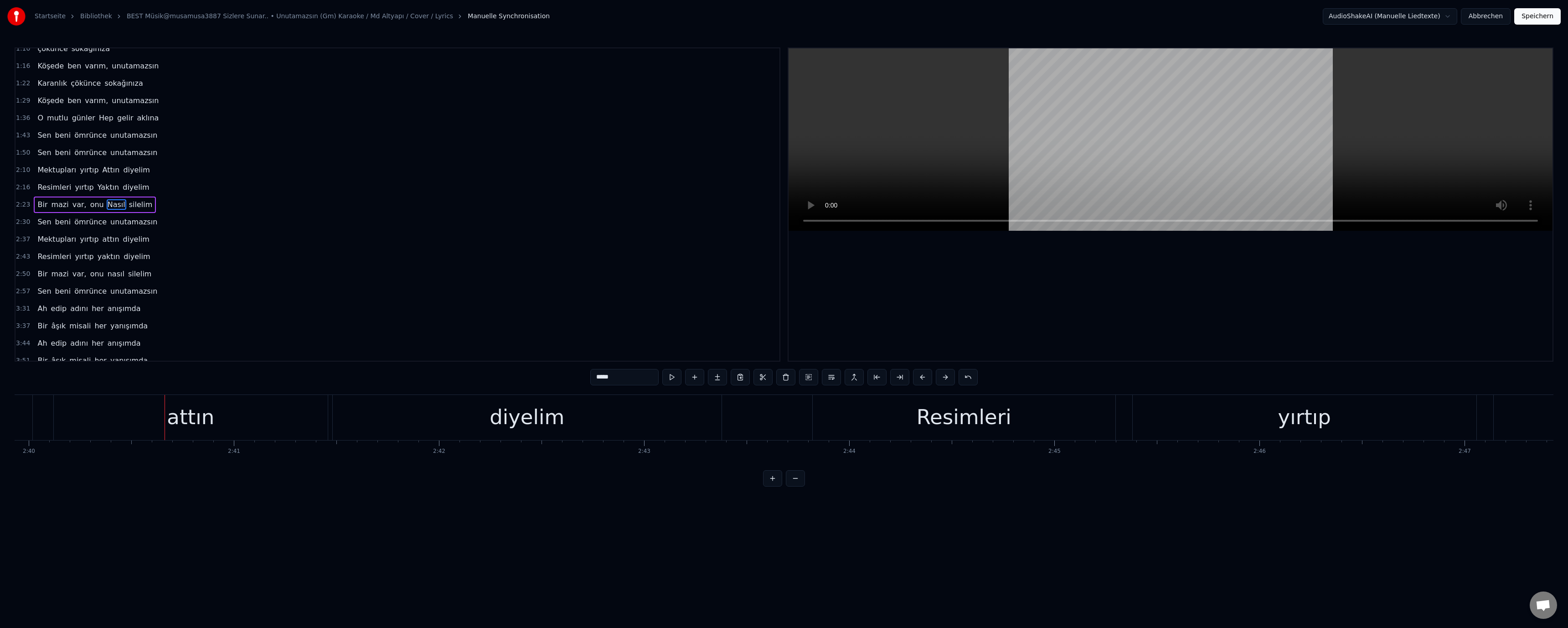
scroll to position [0, 32808]
click at [213, 417] on div "attın" at bounding box center [184, 417] width 274 height 45
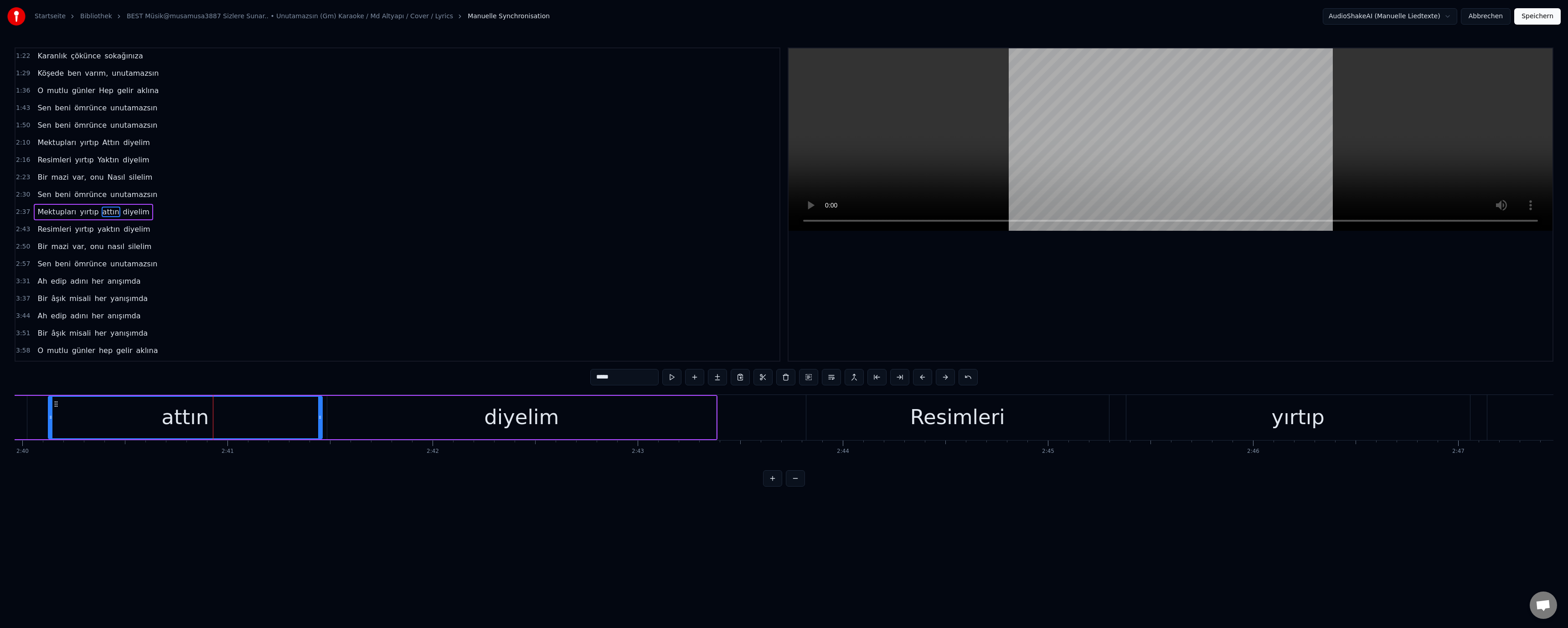
scroll to position [60, 0]
click at [599, 380] on input "*****" at bounding box center [624, 377] width 68 height 17
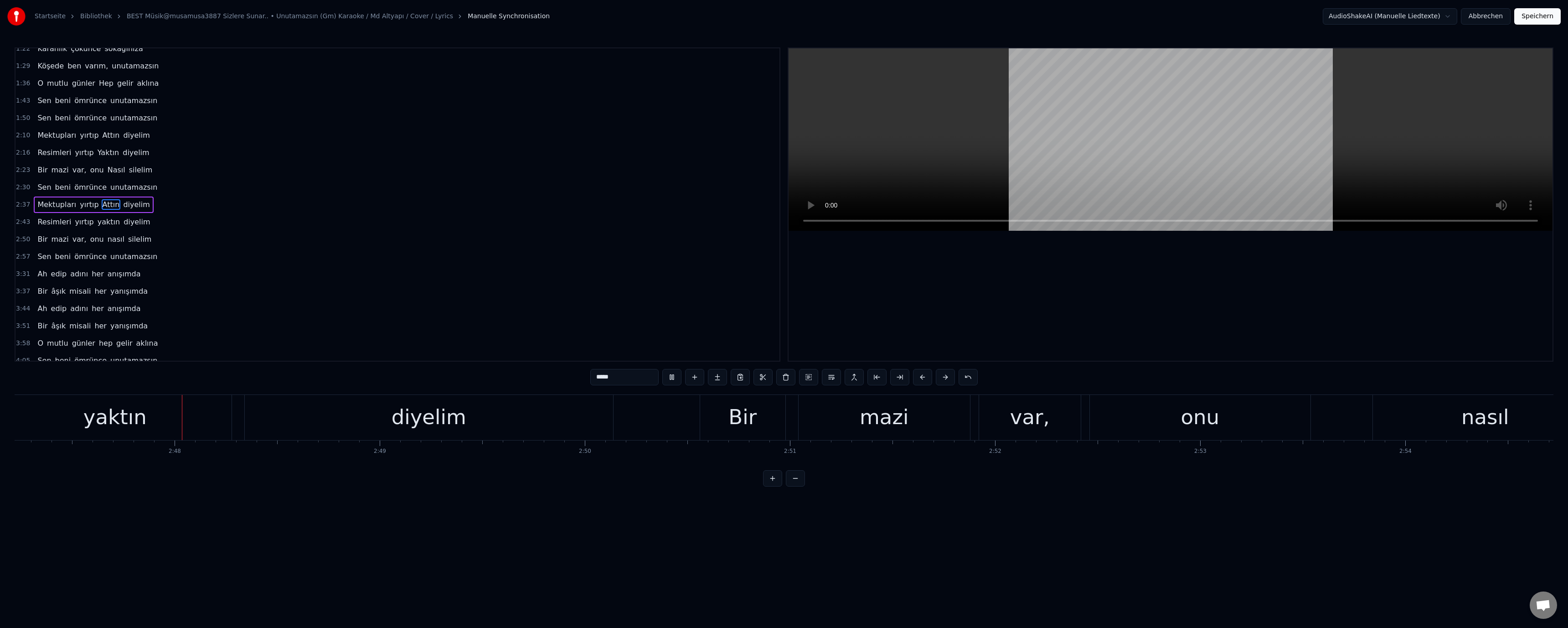
scroll to position [0, 34303]
click at [120, 417] on div "yaktın" at bounding box center [108, 416] width 63 height 31
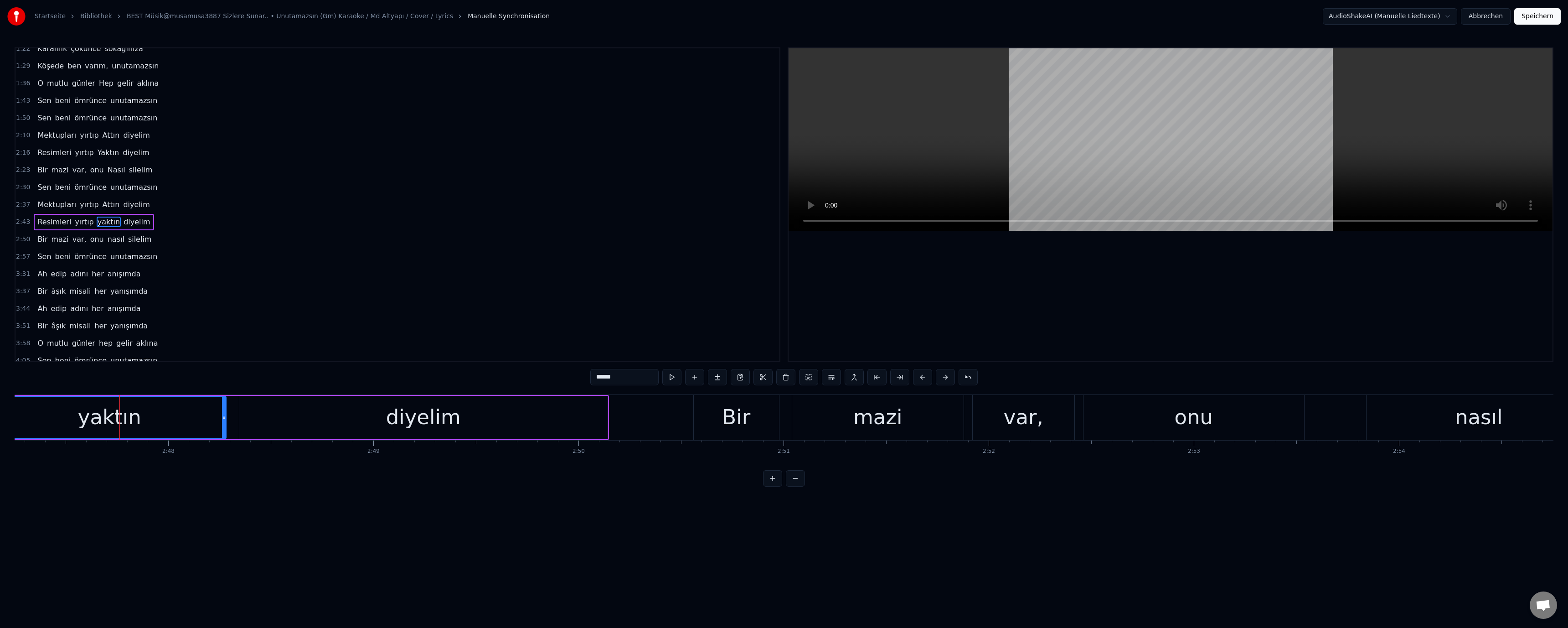
scroll to position [78, 0]
click at [599, 381] on input "******" at bounding box center [624, 377] width 68 height 17
click at [1457, 426] on div "nasıl" at bounding box center [1478, 417] width 225 height 45
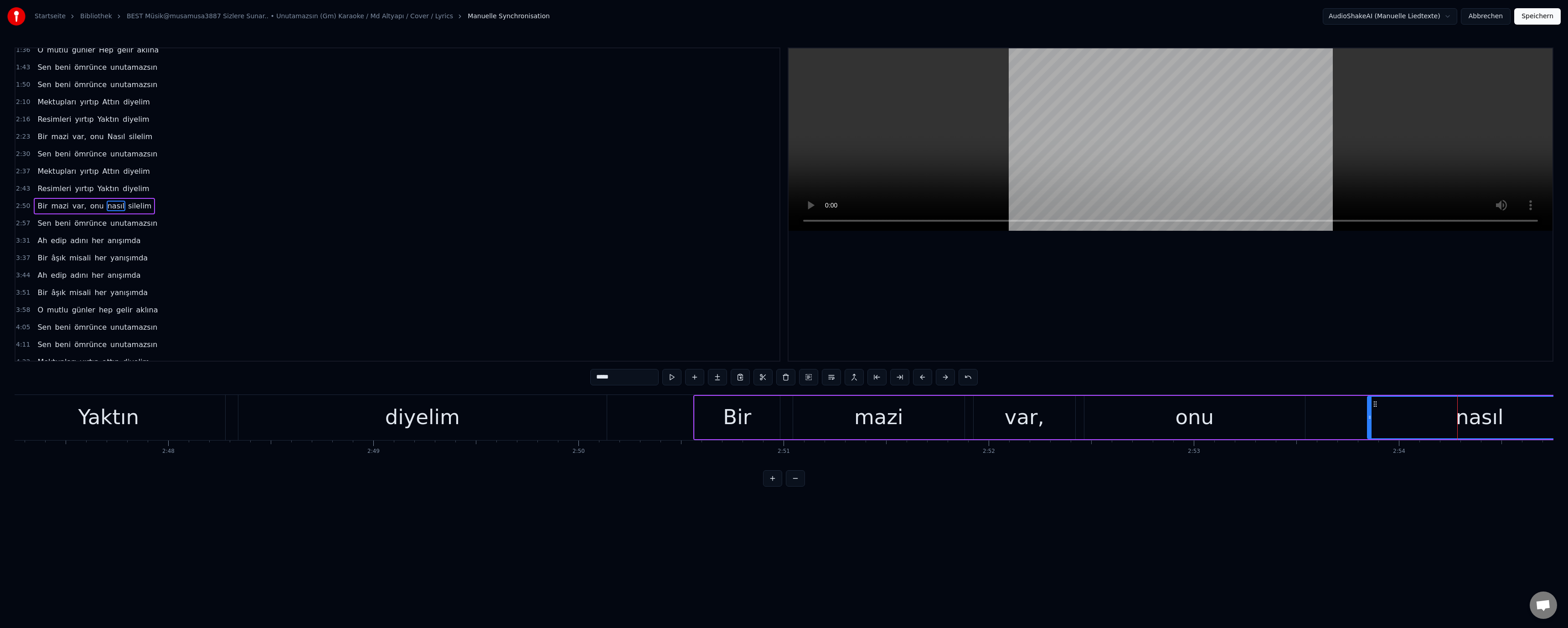
scroll to position [94, 0]
drag, startPoint x: 595, startPoint y: 378, endPoint x: 601, endPoint y: 381, distance: 6.7
click at [601, 381] on input "*****" at bounding box center [624, 377] width 68 height 17
type input "*****"
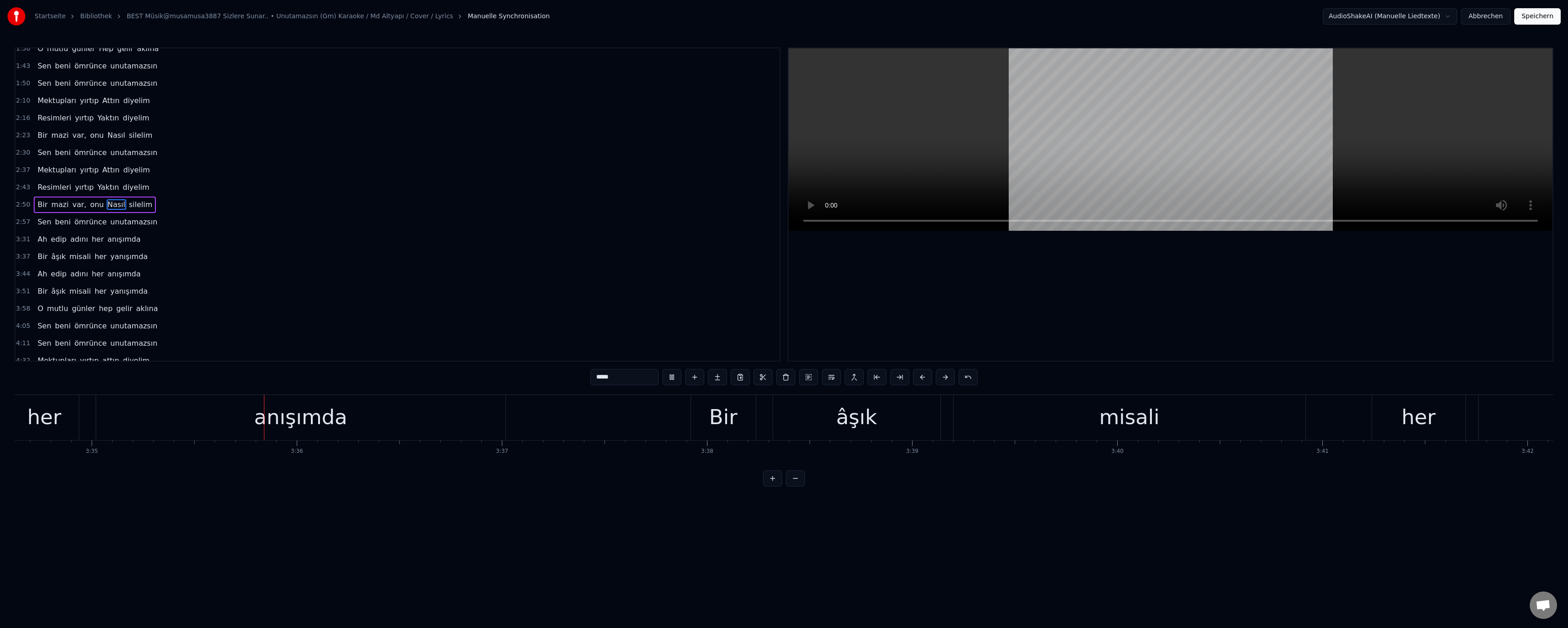
scroll to position [0, 44101]
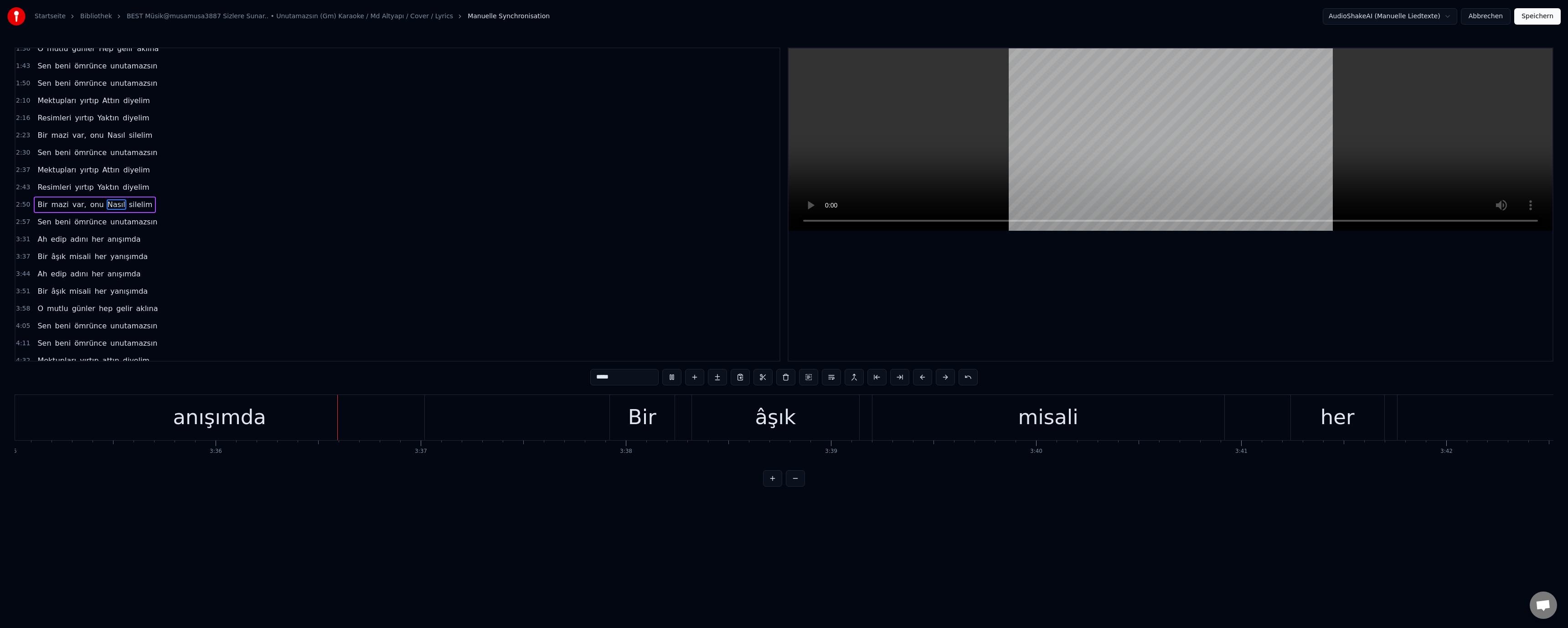
click at [1194, 171] on video at bounding box center [1170, 139] width 763 height 182
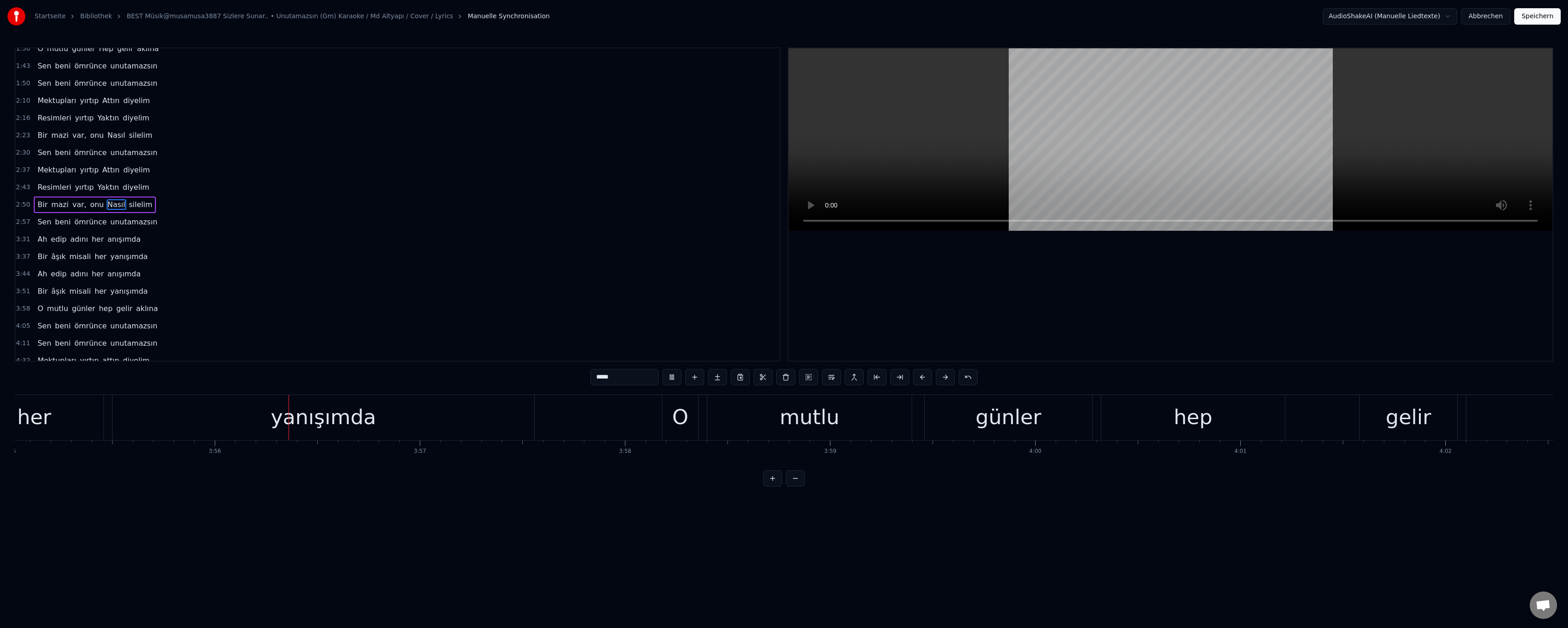
scroll to position [0, 48286]
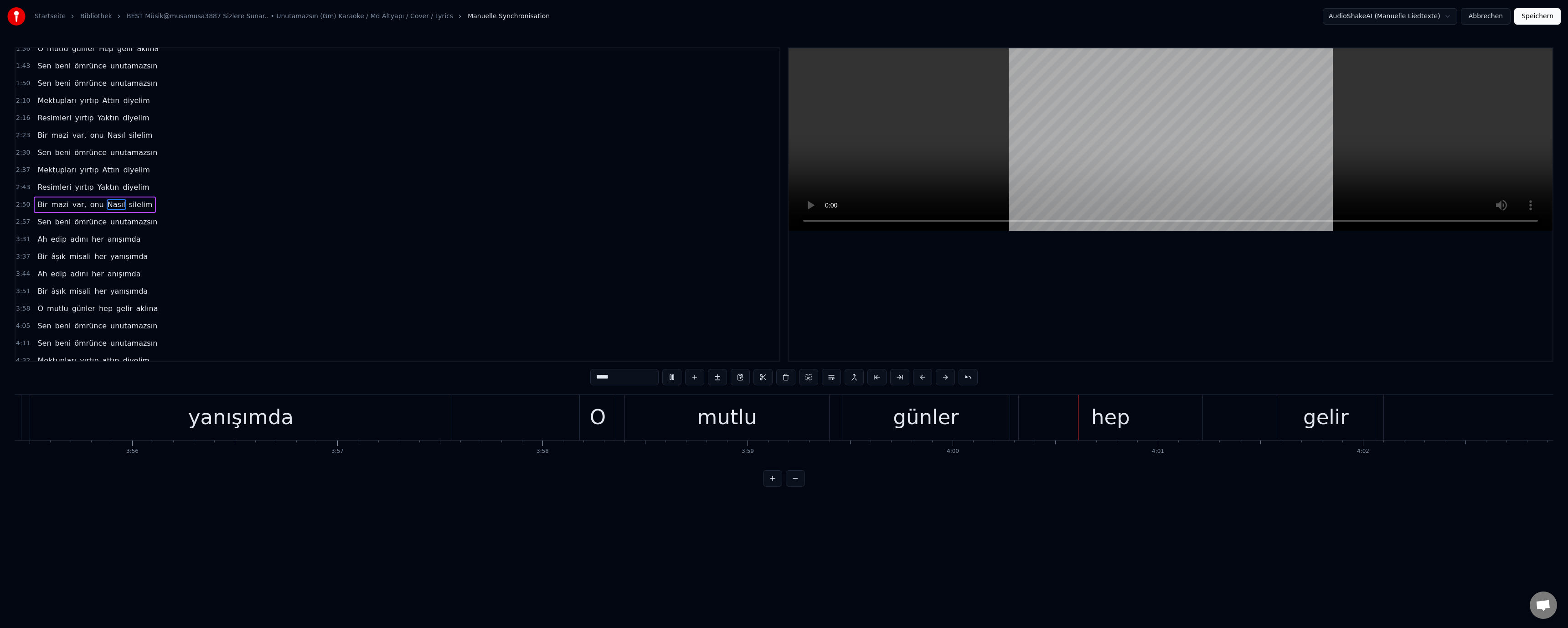
click at [1098, 412] on div "hep" at bounding box center [1111, 416] width 38 height 31
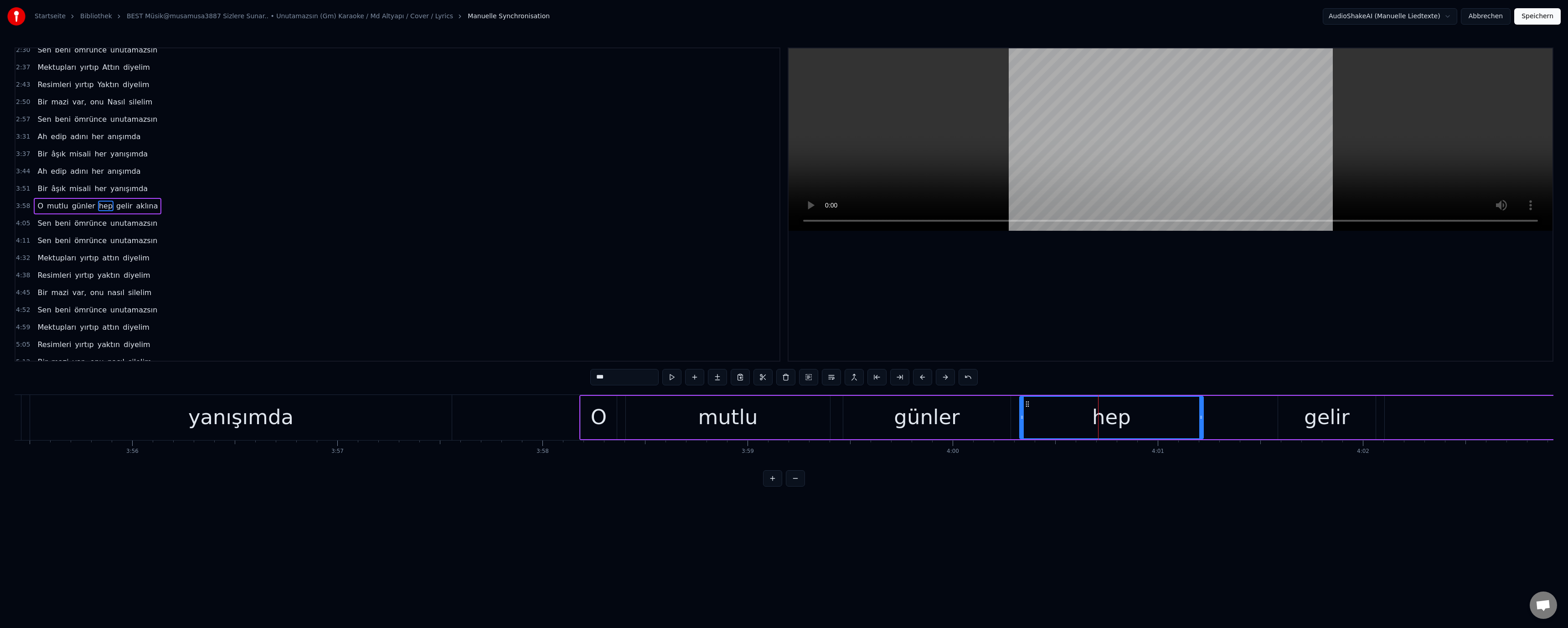
scroll to position [199, 0]
drag, startPoint x: 594, startPoint y: 376, endPoint x: 600, endPoint y: 384, distance: 10.0
click at [600, 384] on input "***" at bounding box center [624, 377] width 68 height 17
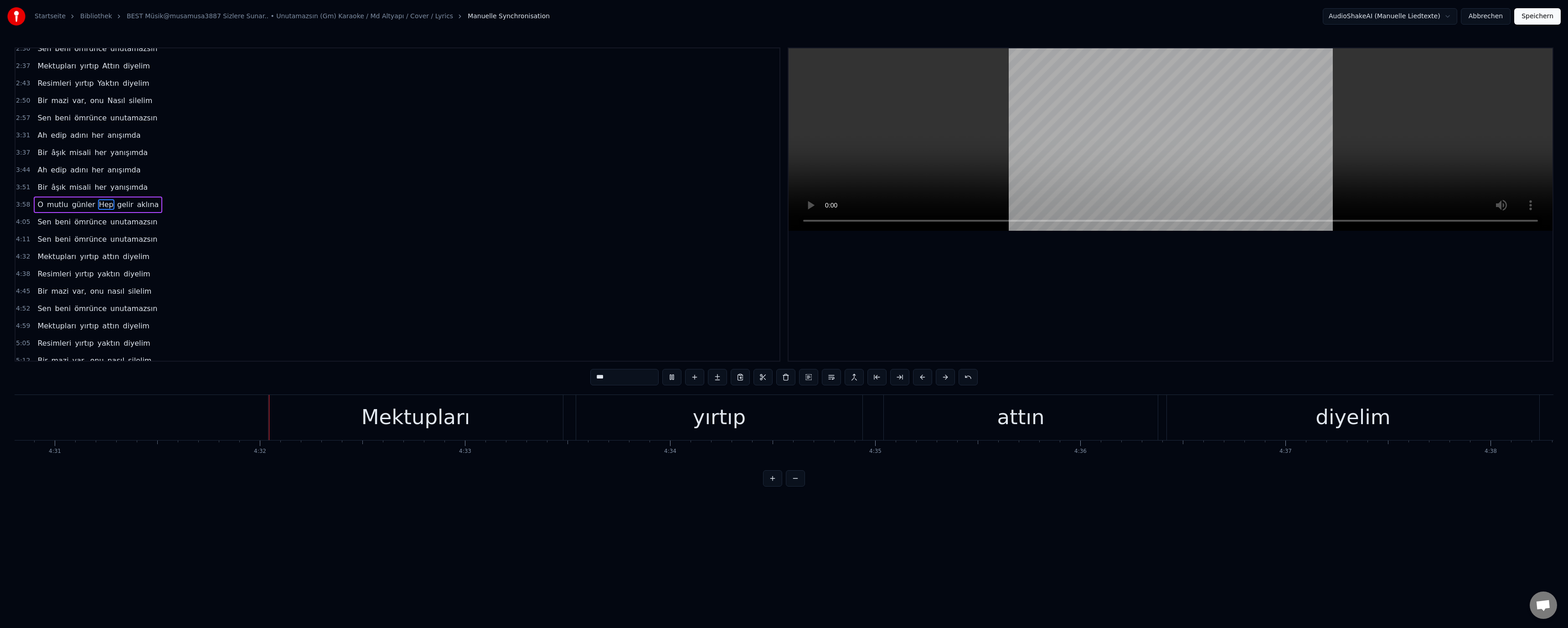
scroll to position [0, 55624]
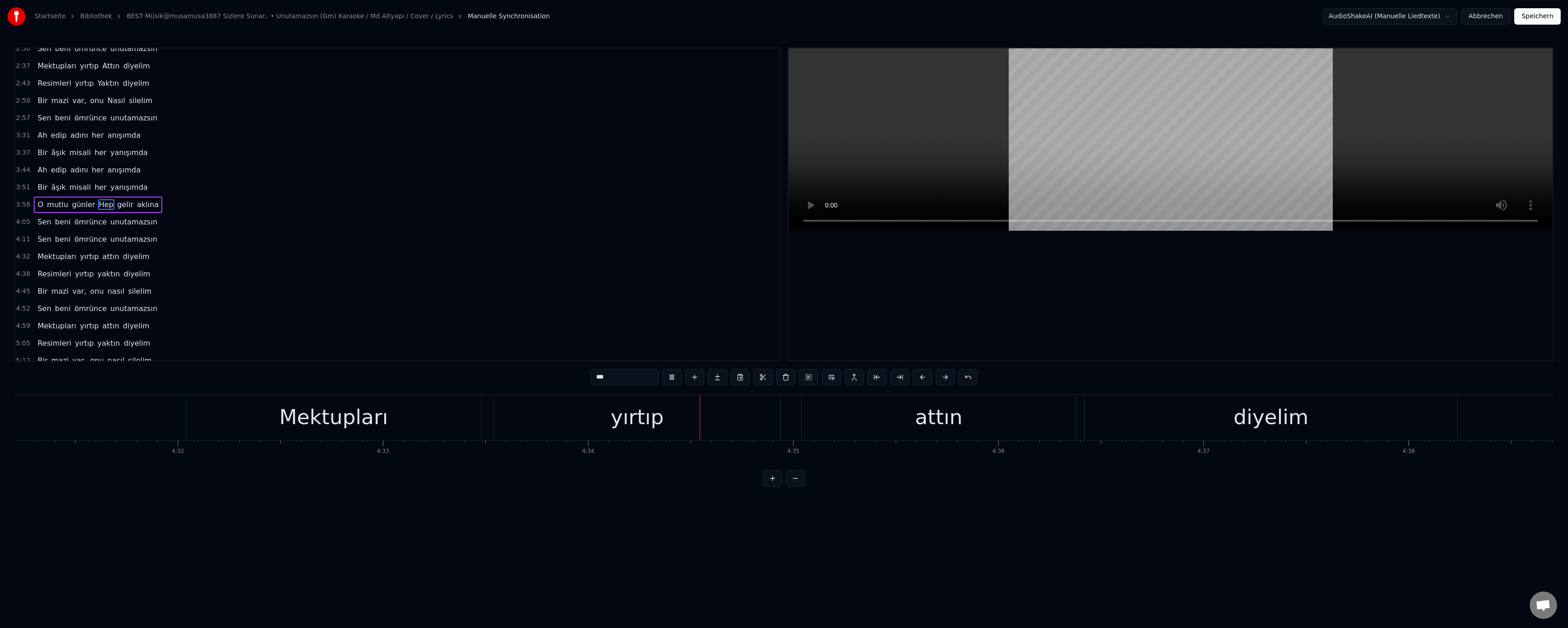
click at [910, 427] on div "attın" at bounding box center [938, 417] width 274 height 45
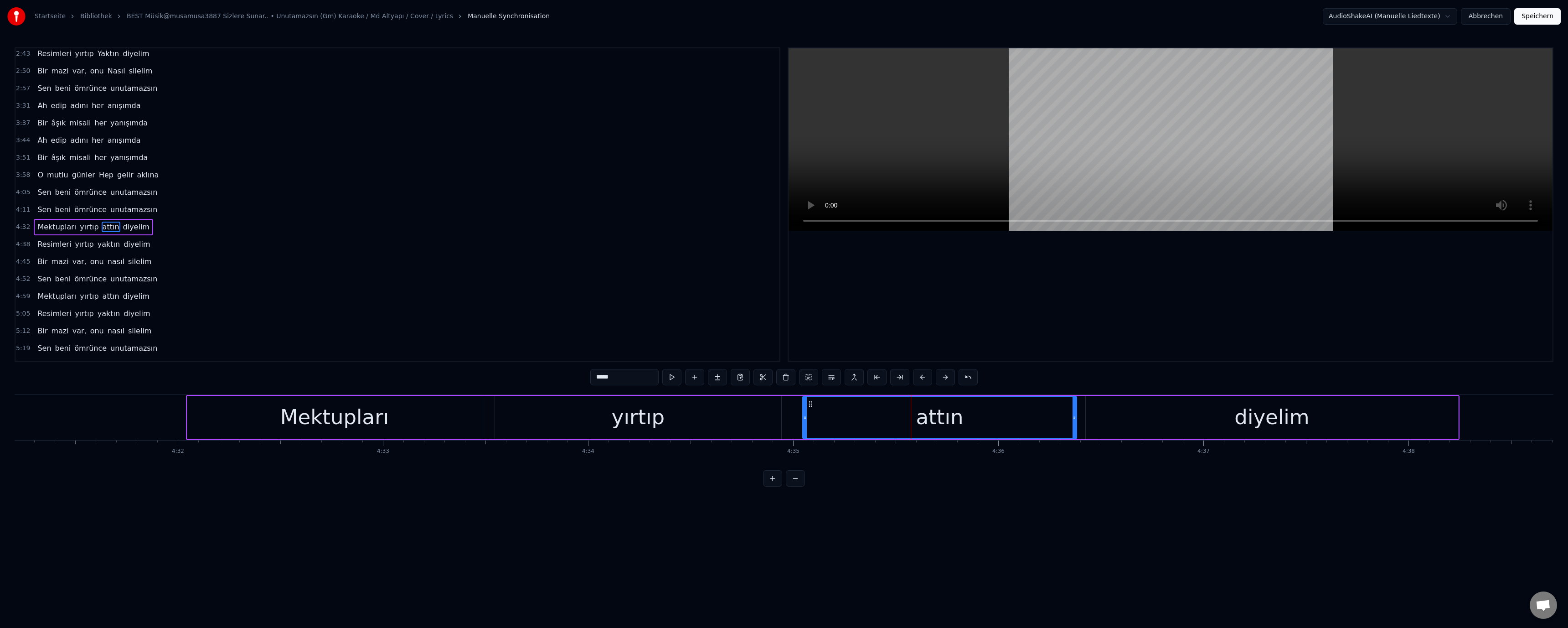
scroll to position [242, 0]
drag, startPoint x: 594, startPoint y: 377, endPoint x: 598, endPoint y: 381, distance: 5.7
click at [598, 381] on input "*****" at bounding box center [624, 377] width 68 height 17
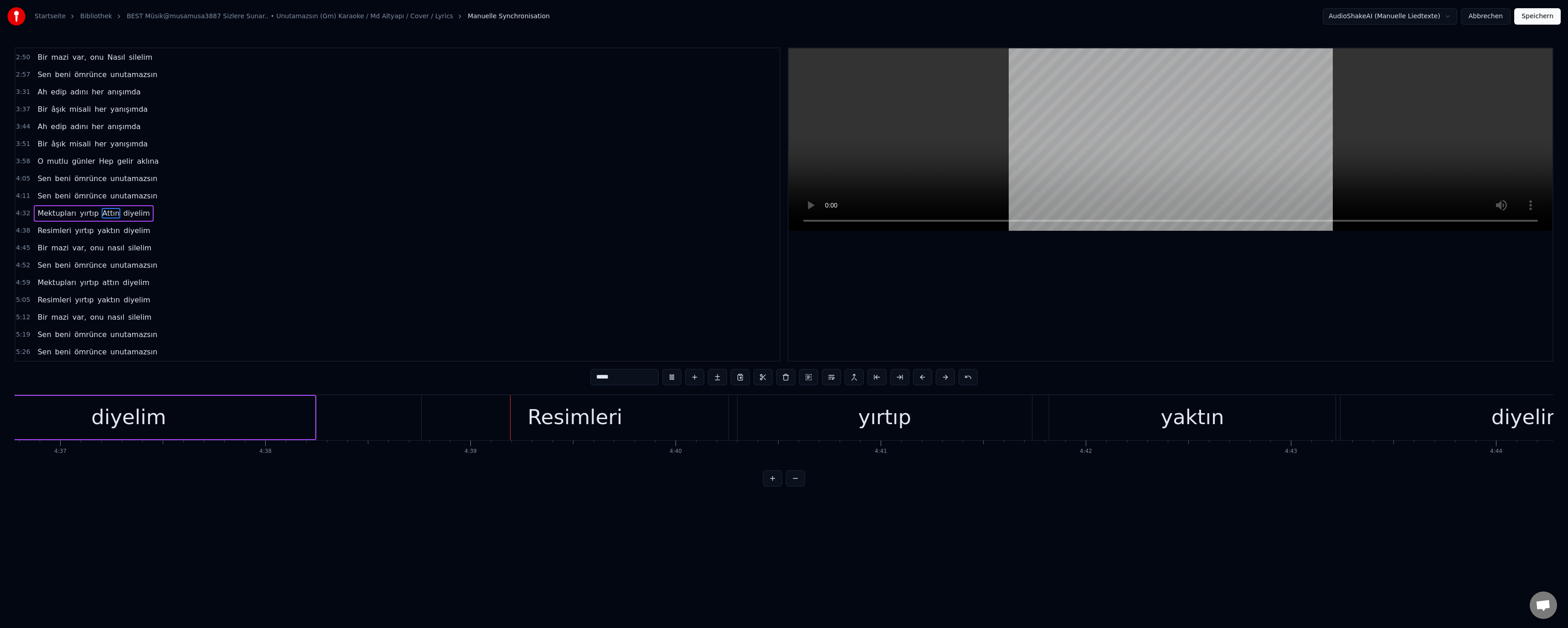
scroll to position [0, 57112]
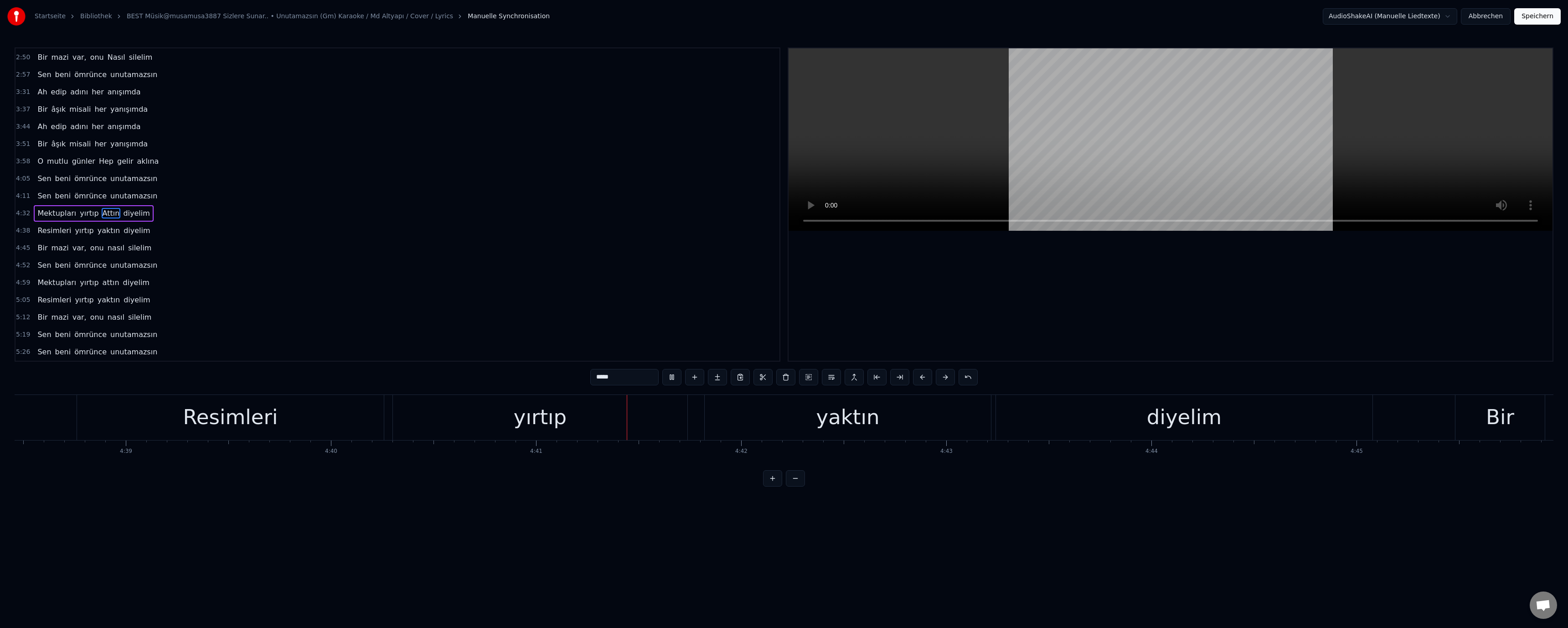
click at [832, 427] on div "yaktın" at bounding box center [847, 416] width 63 height 31
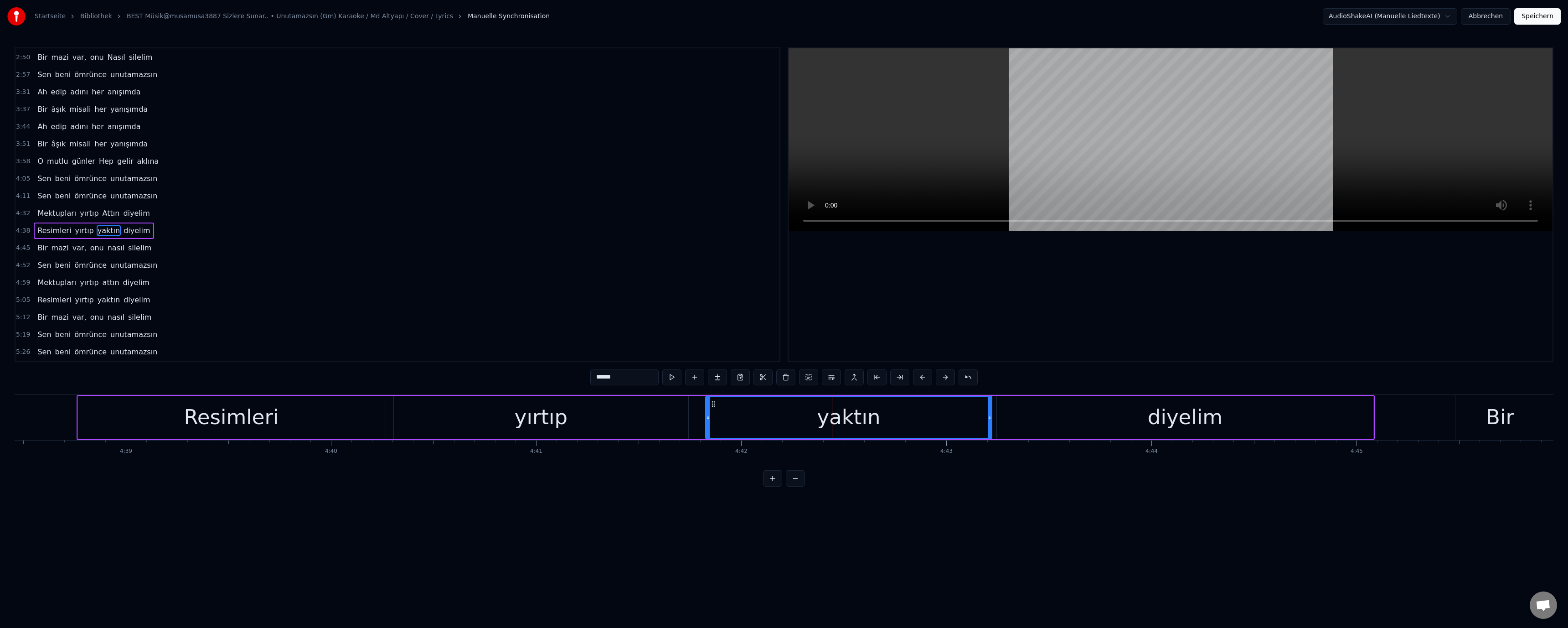
drag, startPoint x: 596, startPoint y: 380, endPoint x: 598, endPoint y: 385, distance: 5.4
click at [598, 385] on input "******" at bounding box center [624, 377] width 68 height 17
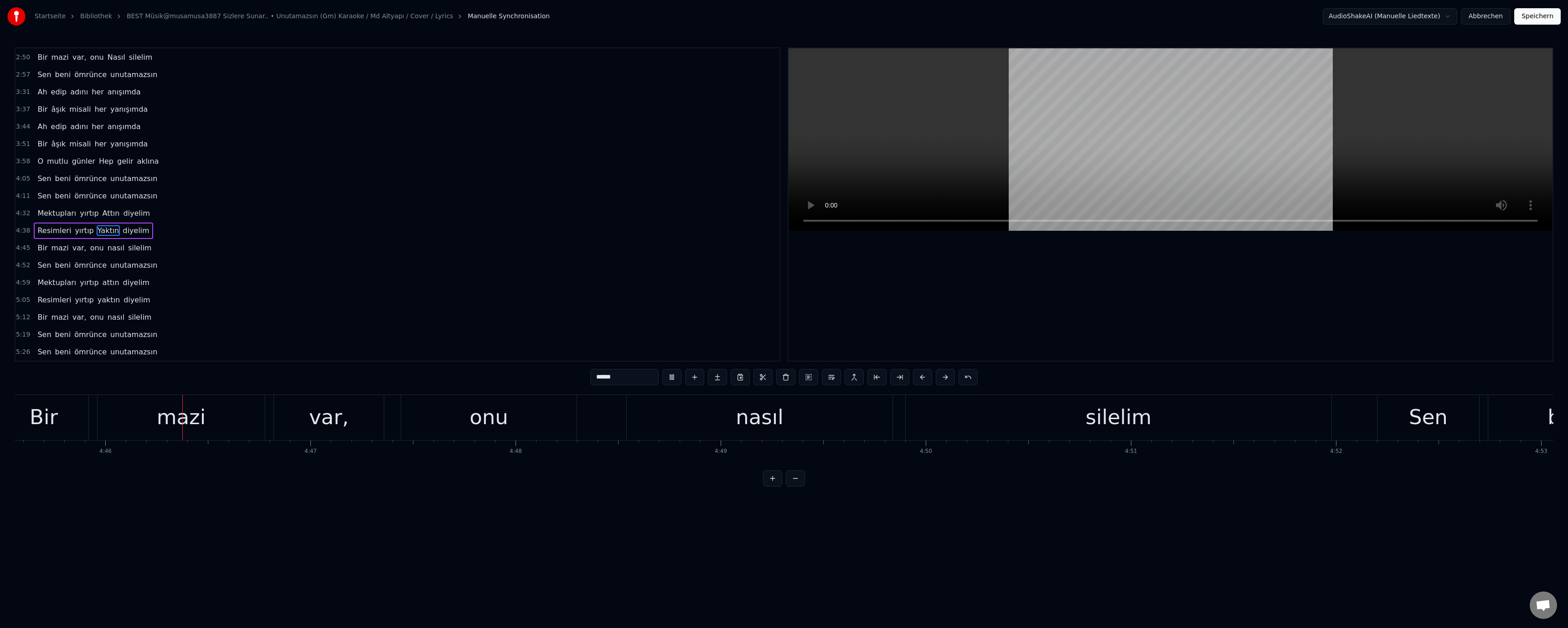
scroll to position [0, 58574]
click at [752, 425] on div "nasıl" at bounding box center [753, 416] width 48 height 31
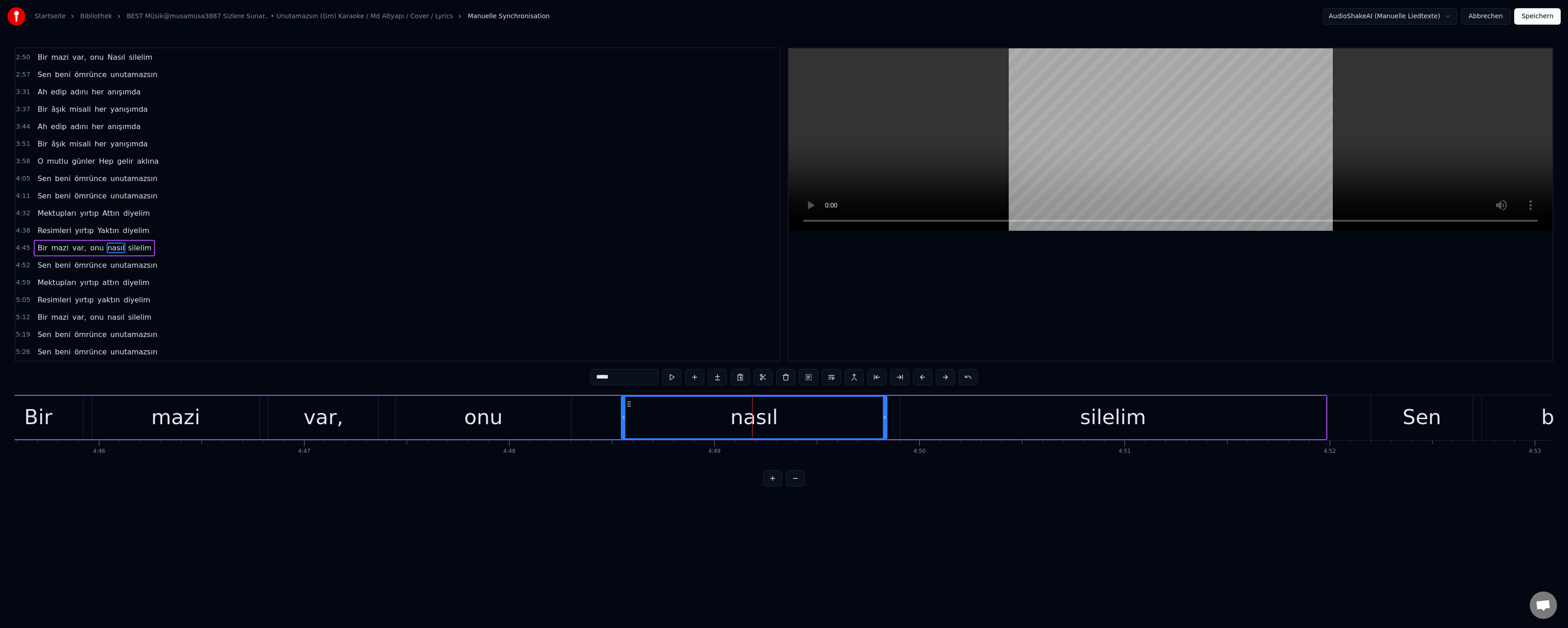
drag, startPoint x: 589, startPoint y: 376, endPoint x: 600, endPoint y: 382, distance: 12.5
click at [600, 382] on div "1:09 Karanlık 1:10 çökünce sokağınıza 1:16 Köşede ben varım, unutamazsın 1:22 K…" at bounding box center [784, 267] width 1538 height 439
click at [599, 380] on input "*****" at bounding box center [624, 377] width 68 height 17
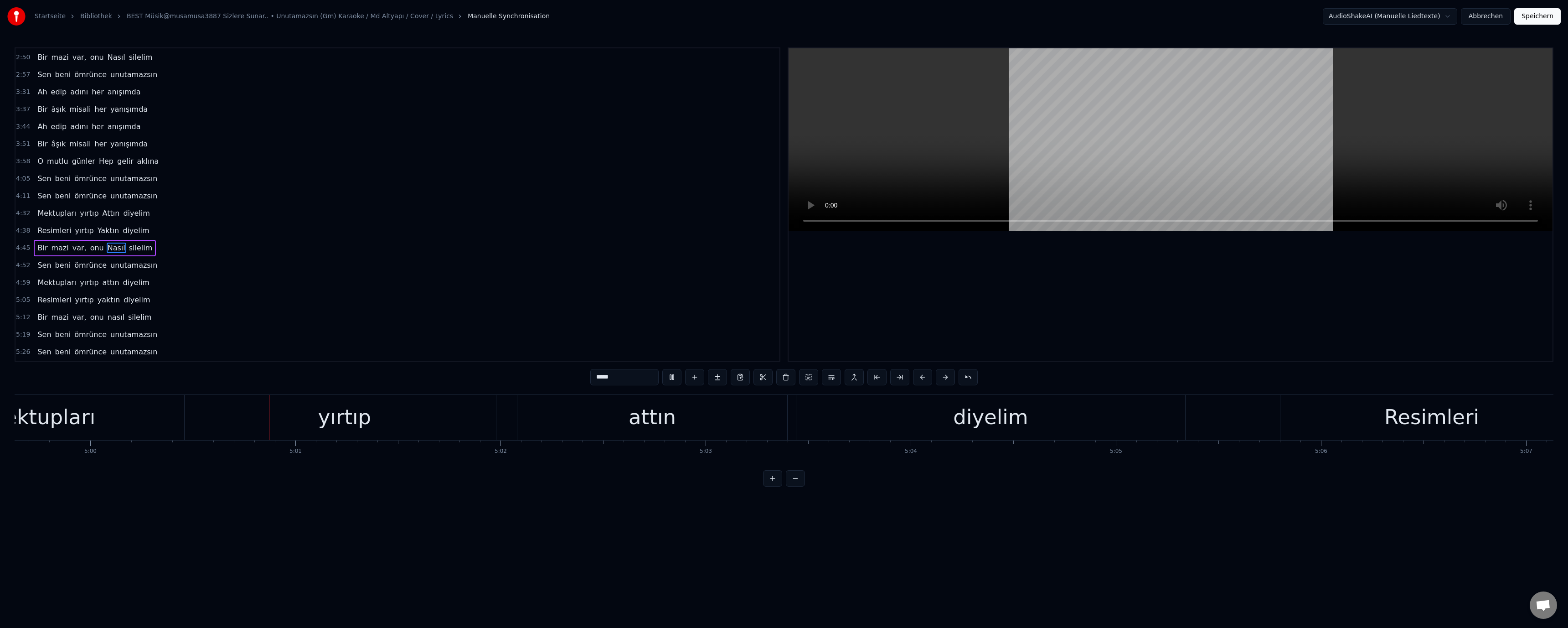
scroll to position [0, 61536]
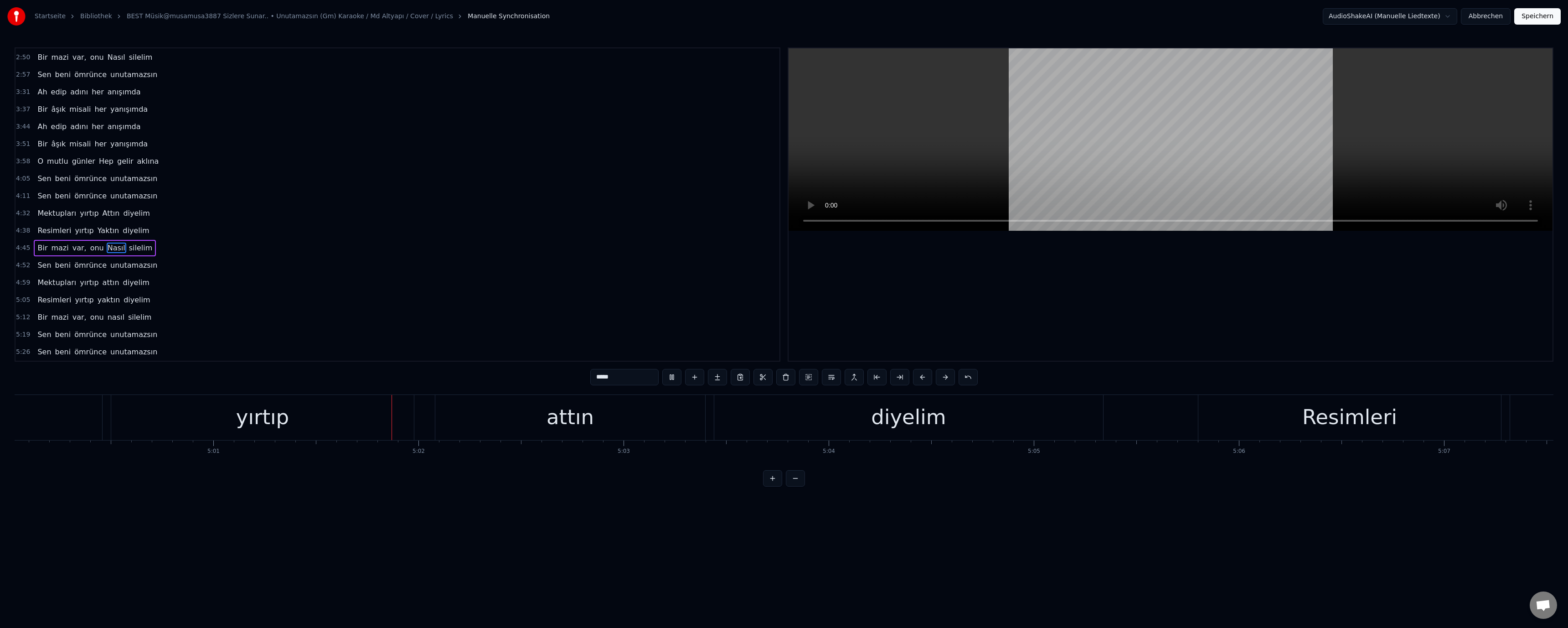
click at [554, 426] on div "attın" at bounding box center [570, 416] width 47 height 31
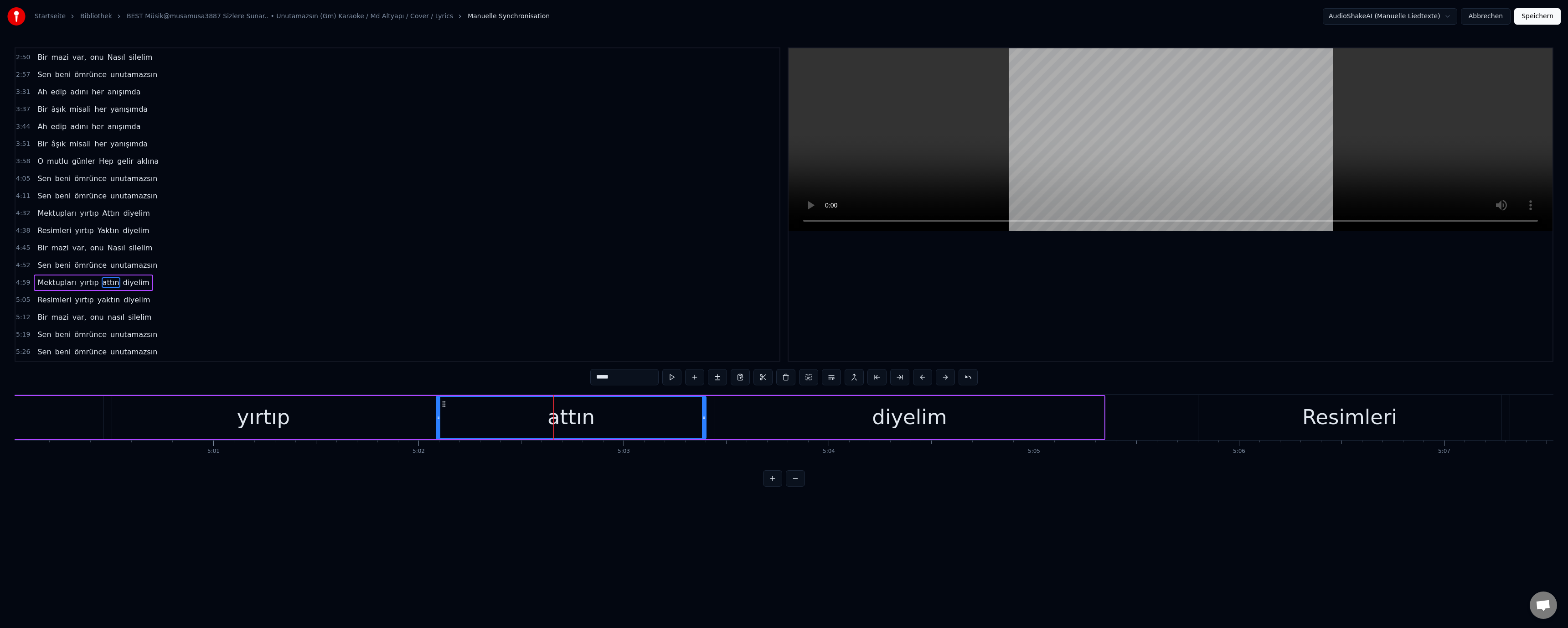
click at [599, 380] on input "*****" at bounding box center [624, 377] width 68 height 17
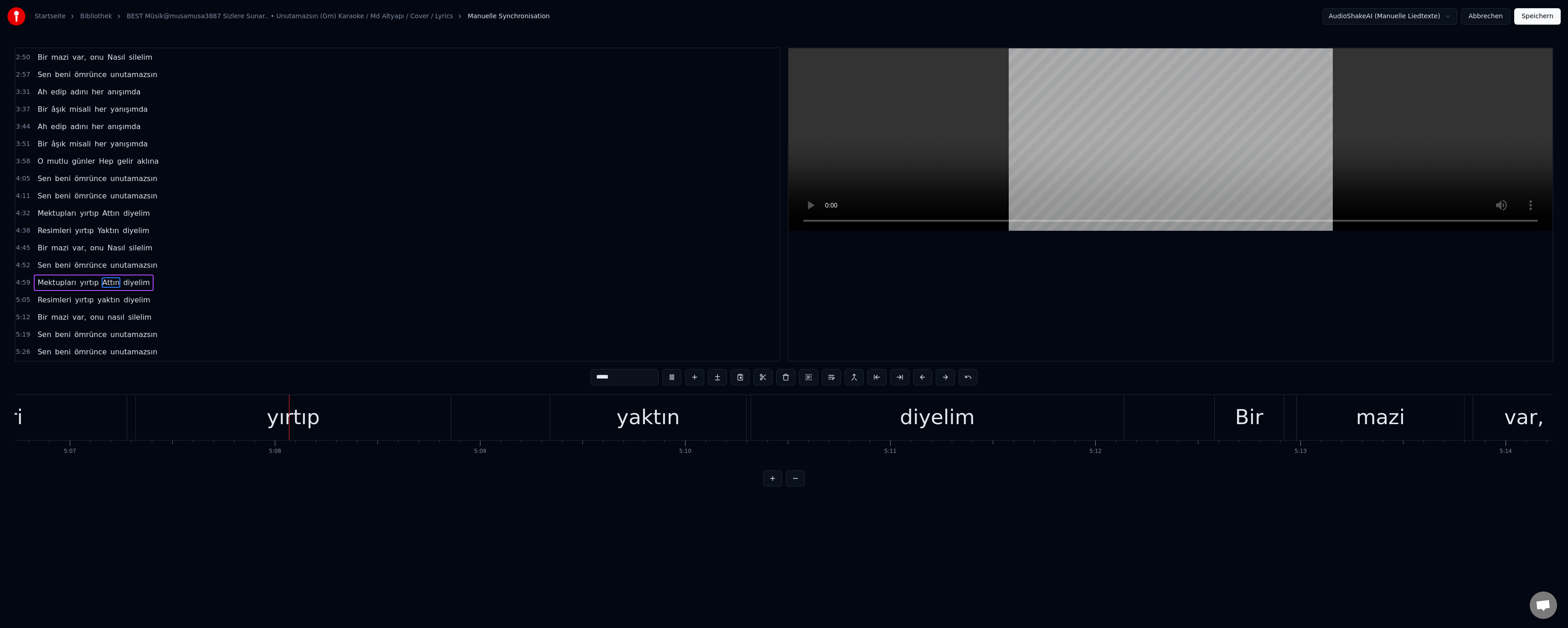
scroll to position [0, 62992]
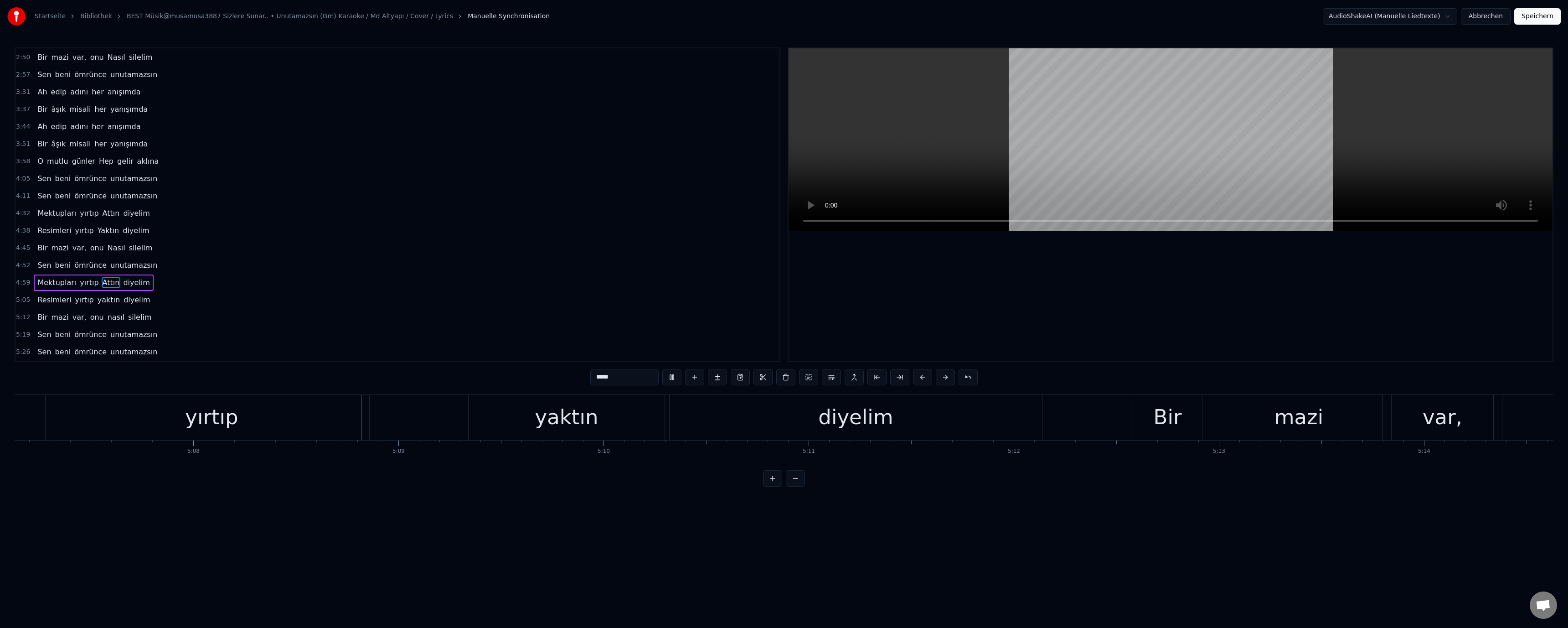
click at [547, 423] on div "yaktın" at bounding box center [567, 416] width 63 height 31
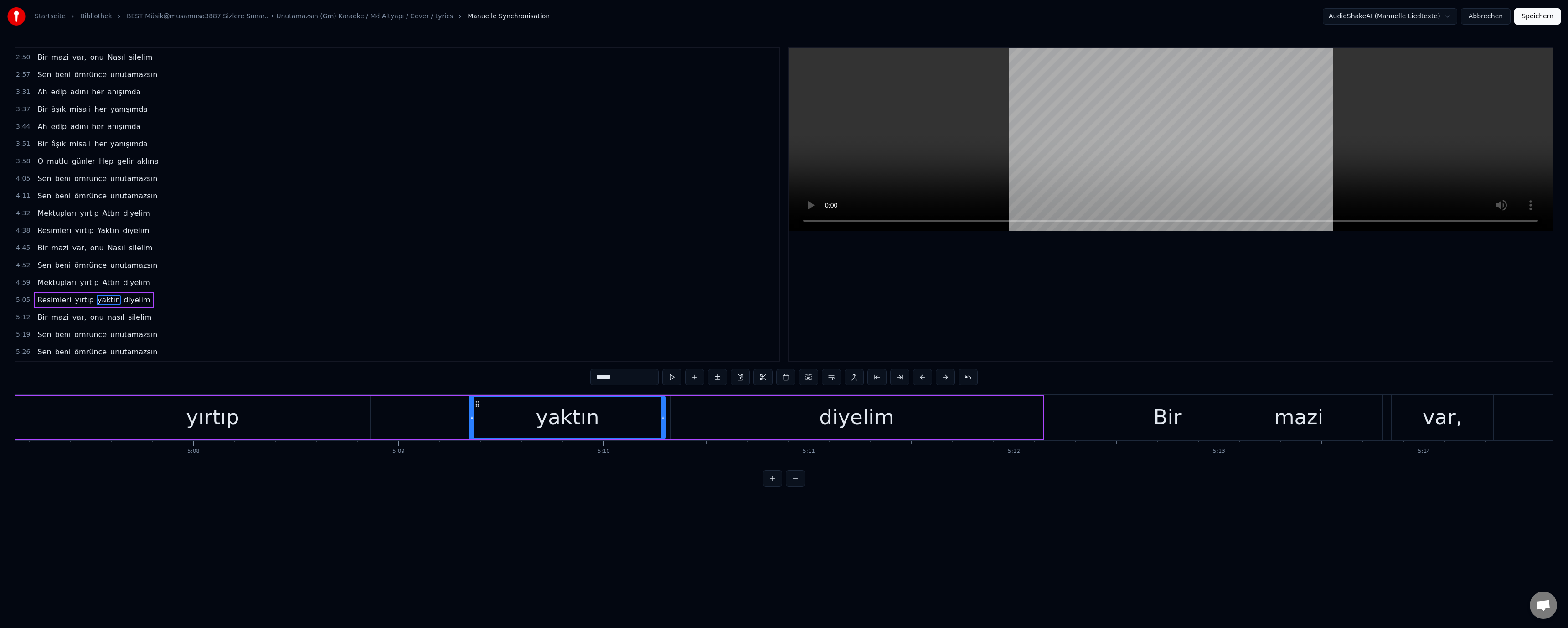
drag, startPoint x: 597, startPoint y: 376, endPoint x: 598, endPoint y: 382, distance: 6.1
click at [598, 382] on input "******" at bounding box center [624, 377] width 68 height 17
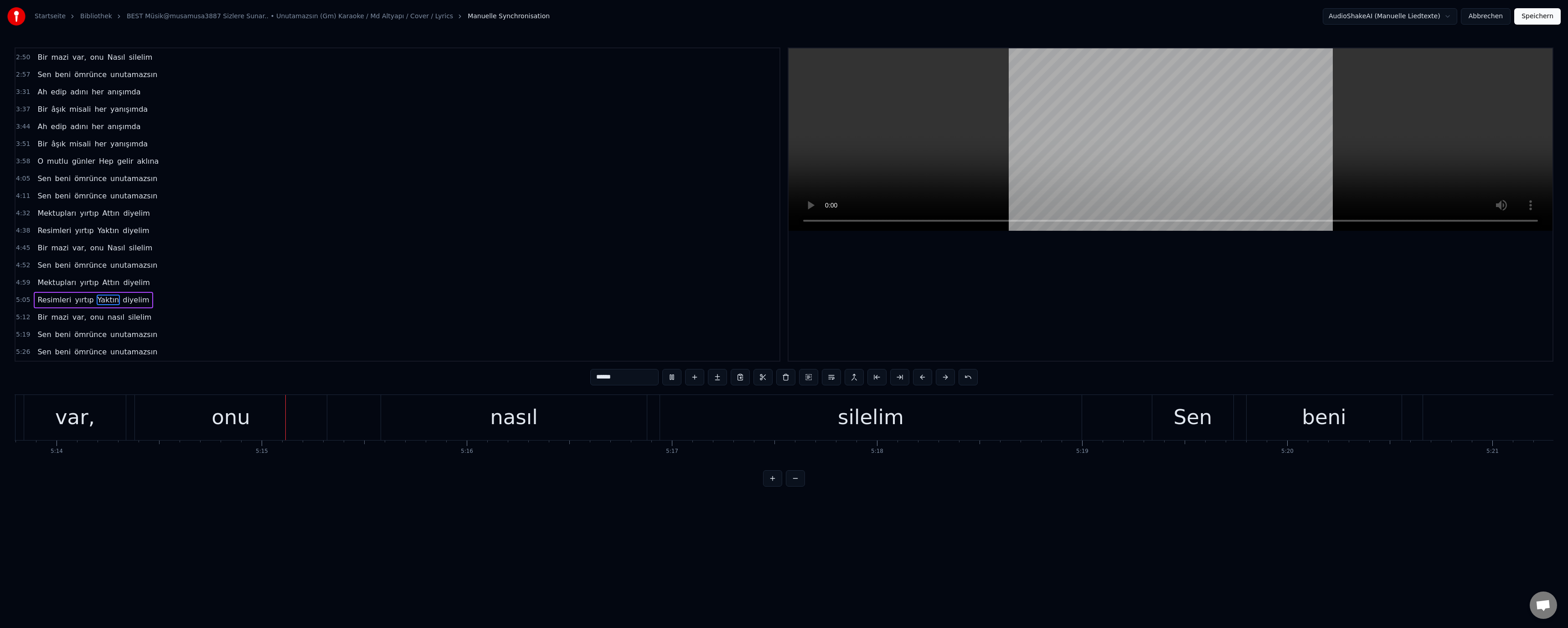
scroll to position [0, 64440]
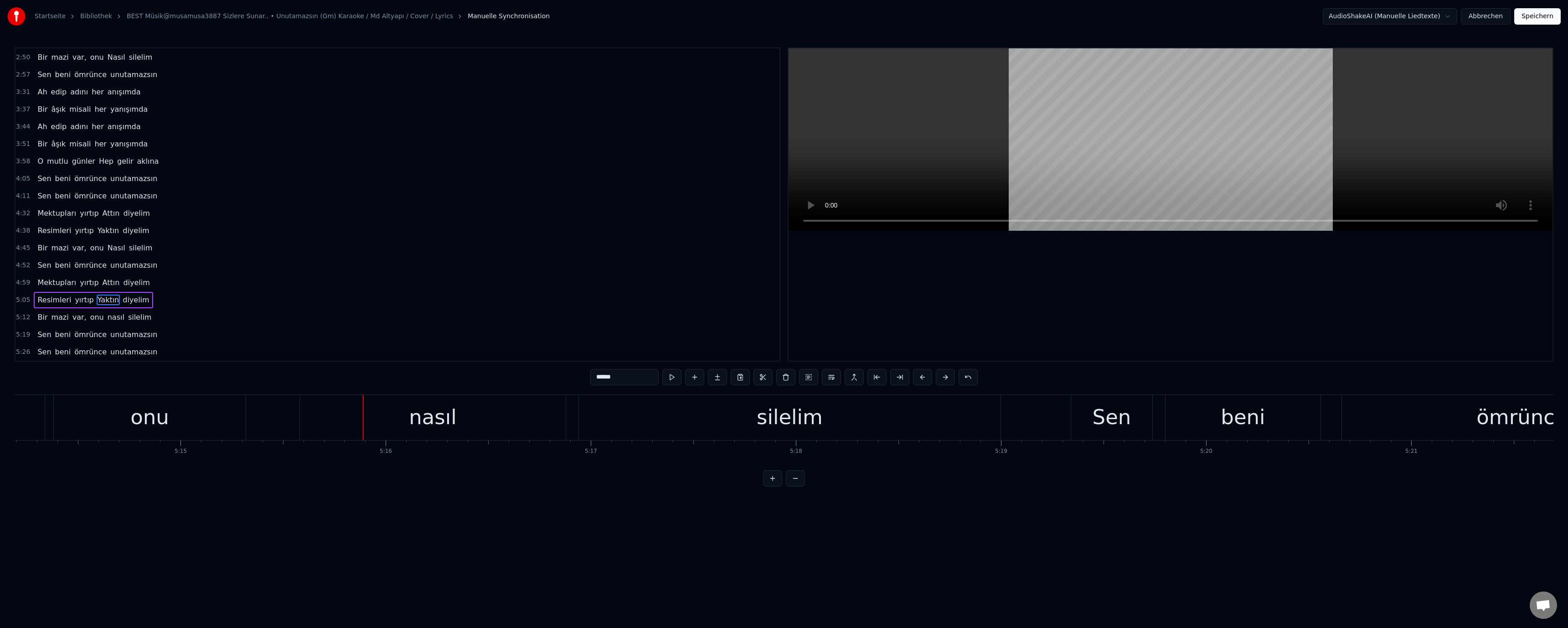
drag, startPoint x: 438, startPoint y: 436, endPoint x: 491, endPoint y: 419, distance: 55.7
click at [438, 435] on div "nasıl" at bounding box center [433, 417] width 266 height 45
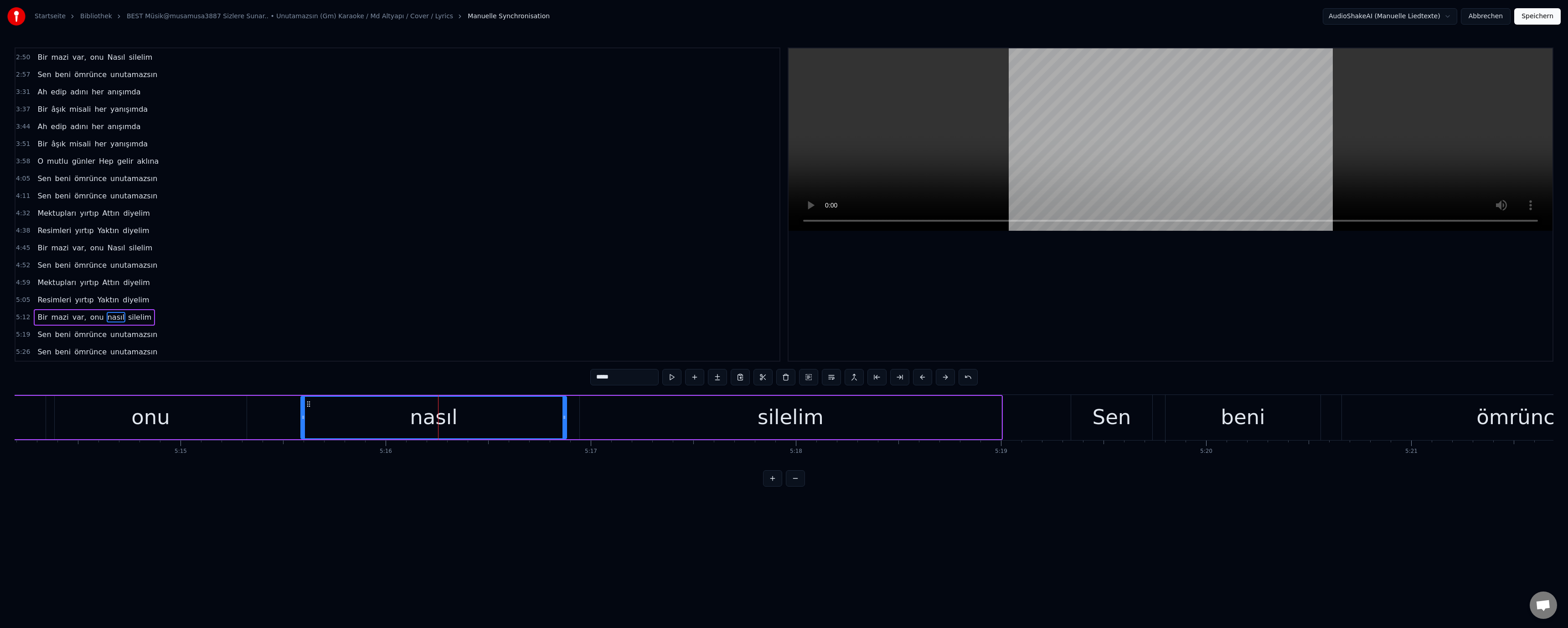
drag, startPoint x: 593, startPoint y: 379, endPoint x: 600, endPoint y: 382, distance: 7.6
click at [600, 382] on input "*****" at bounding box center [624, 377] width 68 height 17
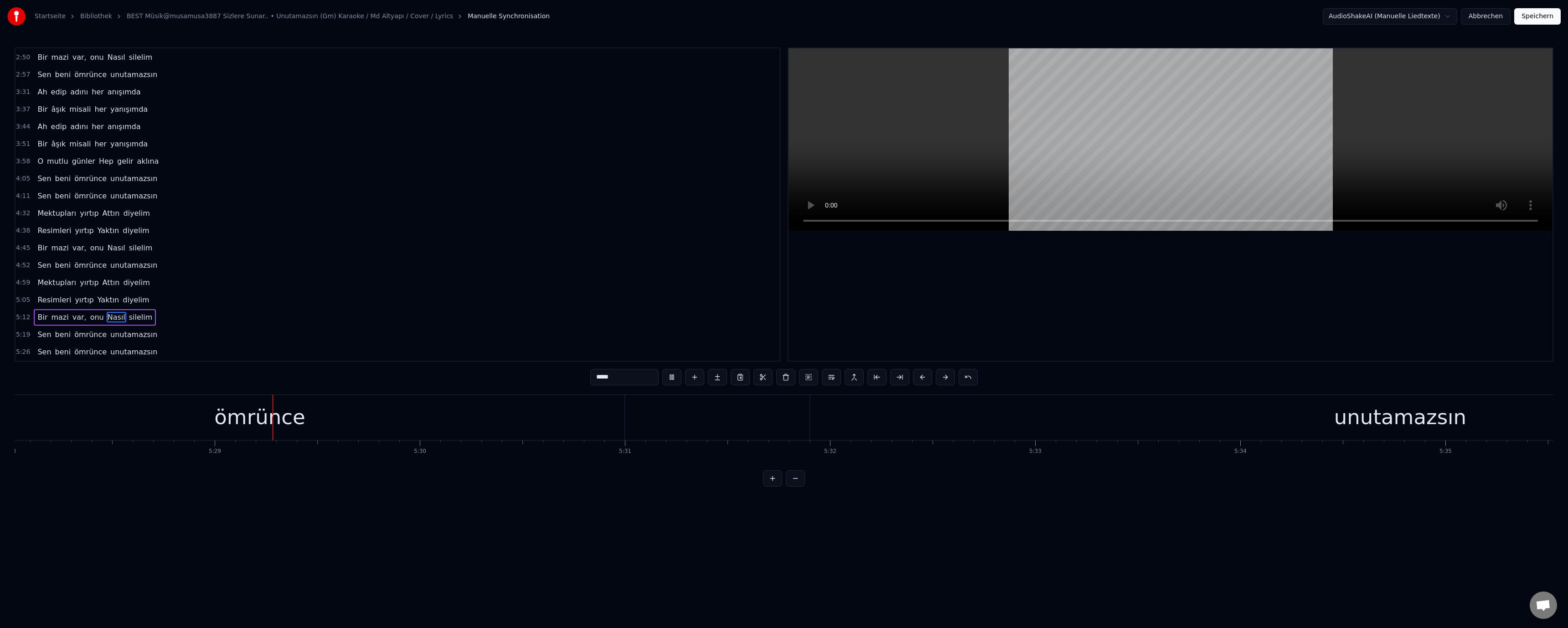
scroll to position [0, 67360]
click at [1258, 426] on div "unutamazsın" at bounding box center [1318, 417] width 1181 height 45
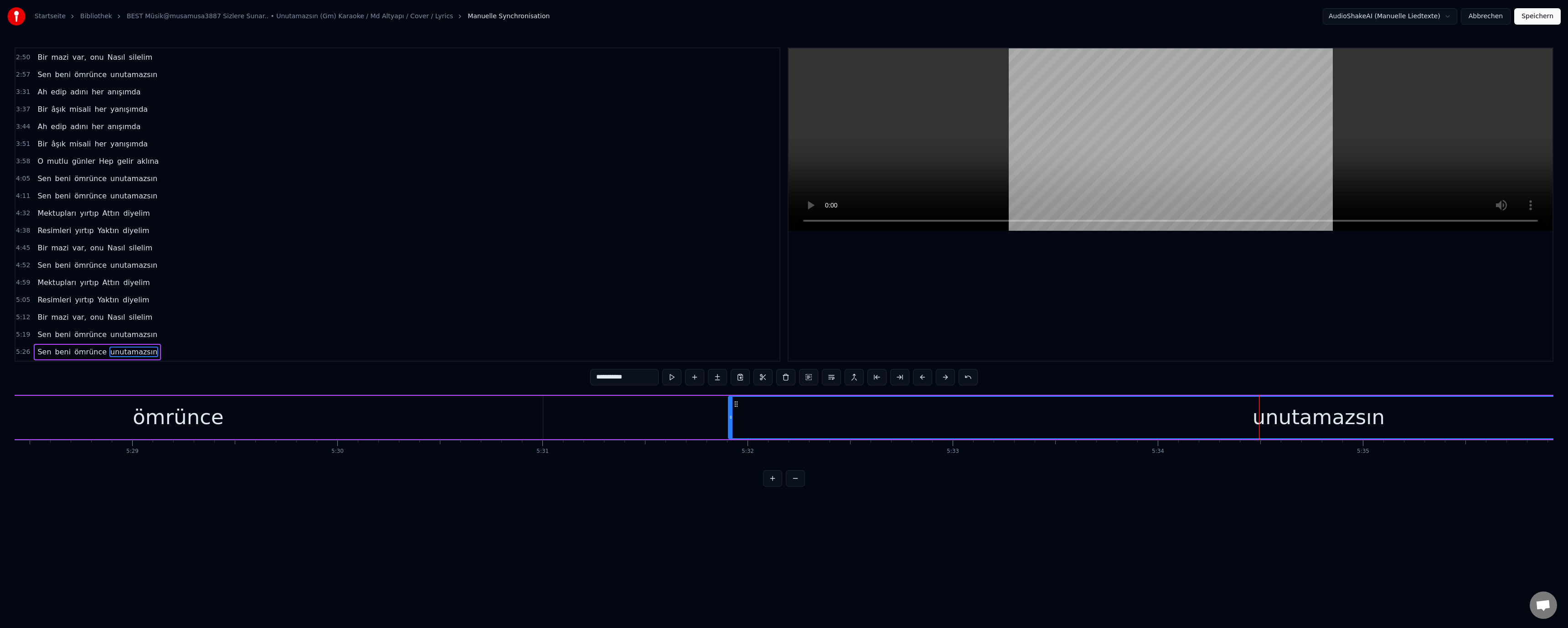
click at [598, 378] on input "**********" at bounding box center [624, 377] width 68 height 17
type input "**********"
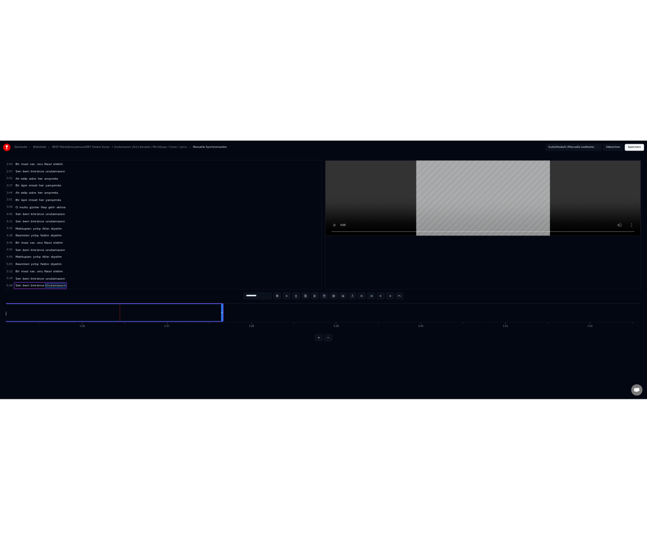
scroll to position [0, 78684]
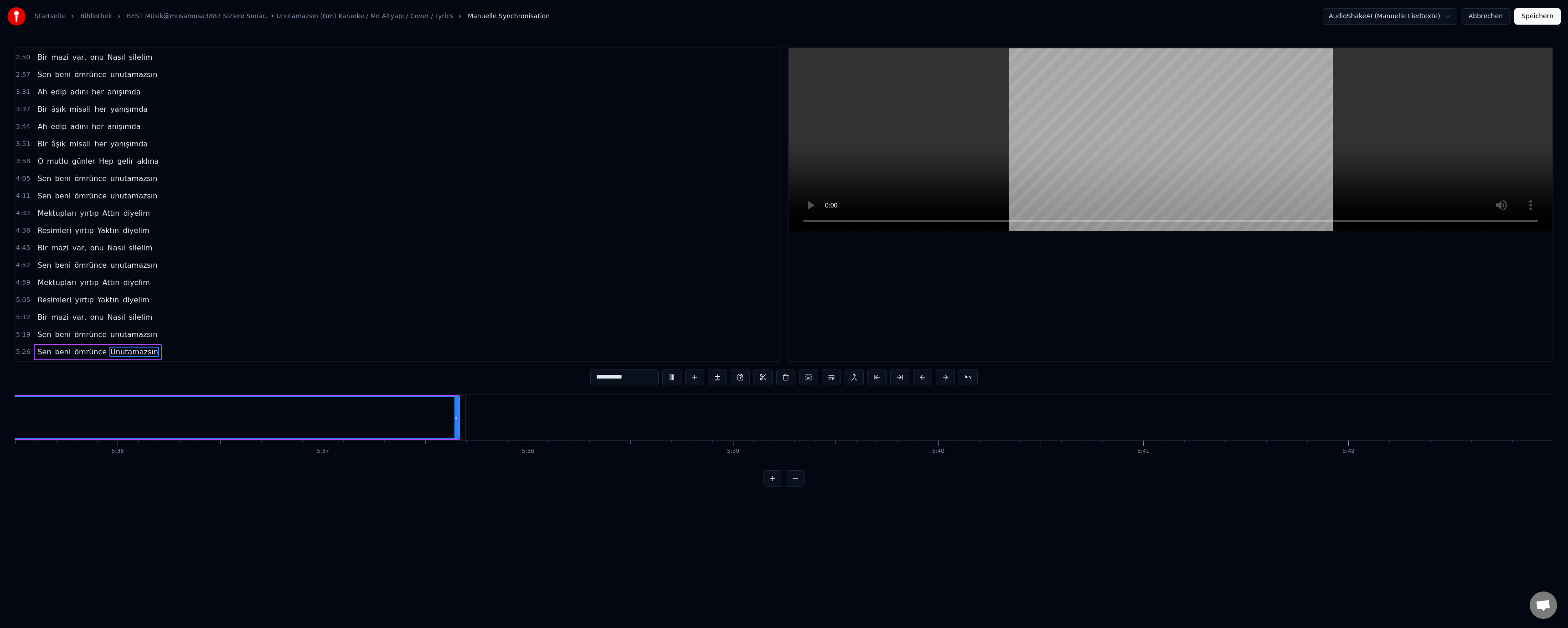
click at [1549, 17] on button "Speichern" at bounding box center [1537, 16] width 46 height 17
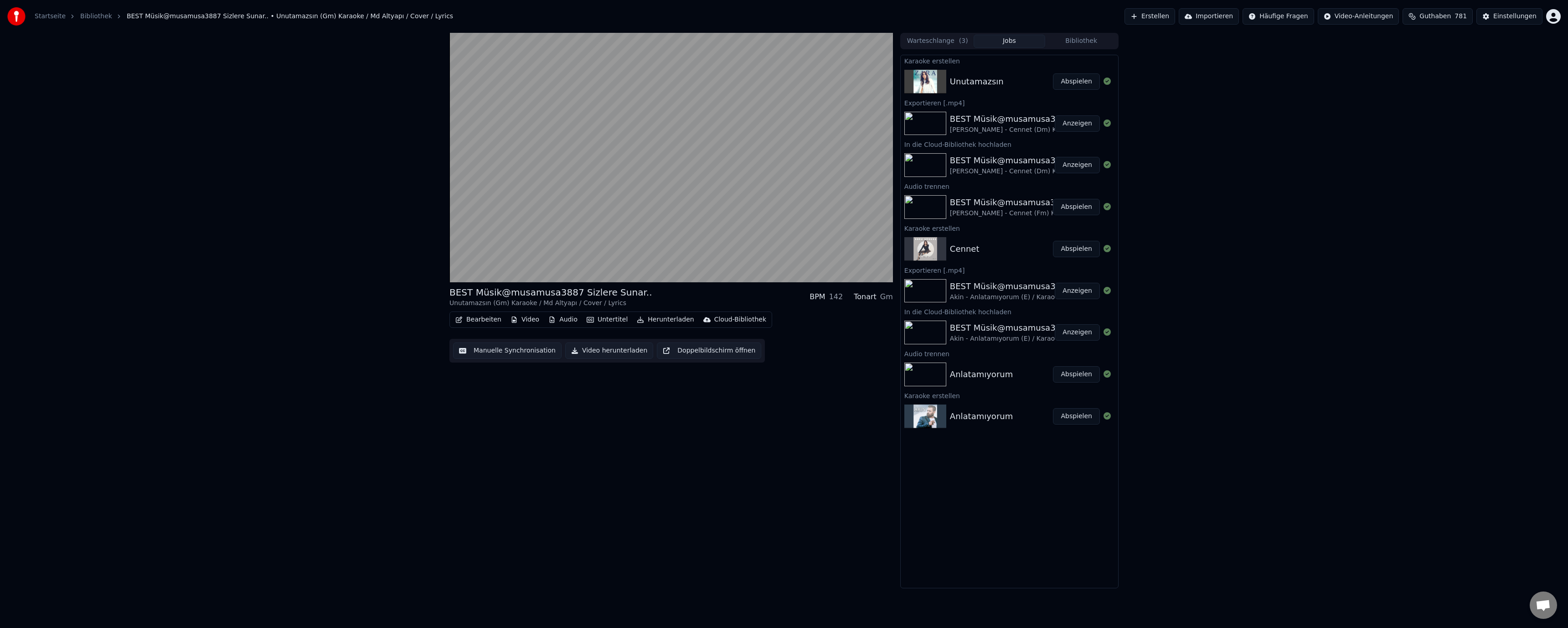
click at [721, 352] on button "Doppelbildschirm öffnen" at bounding box center [708, 350] width 104 height 17
click at [728, 320] on div "Cloud-Bibliothek" at bounding box center [740, 319] width 52 height 9
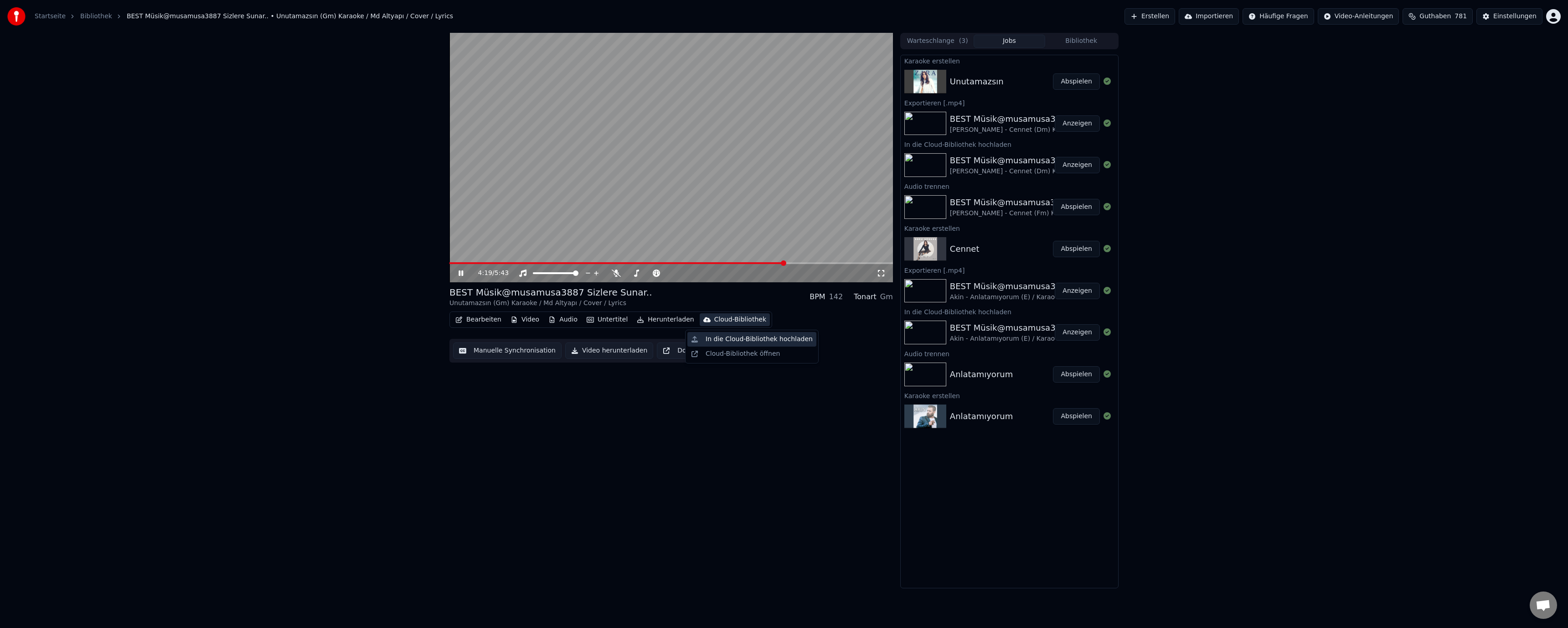
click at [749, 338] on div "In die Cloud-Bibliothek hochladen" at bounding box center [759, 339] width 107 height 9
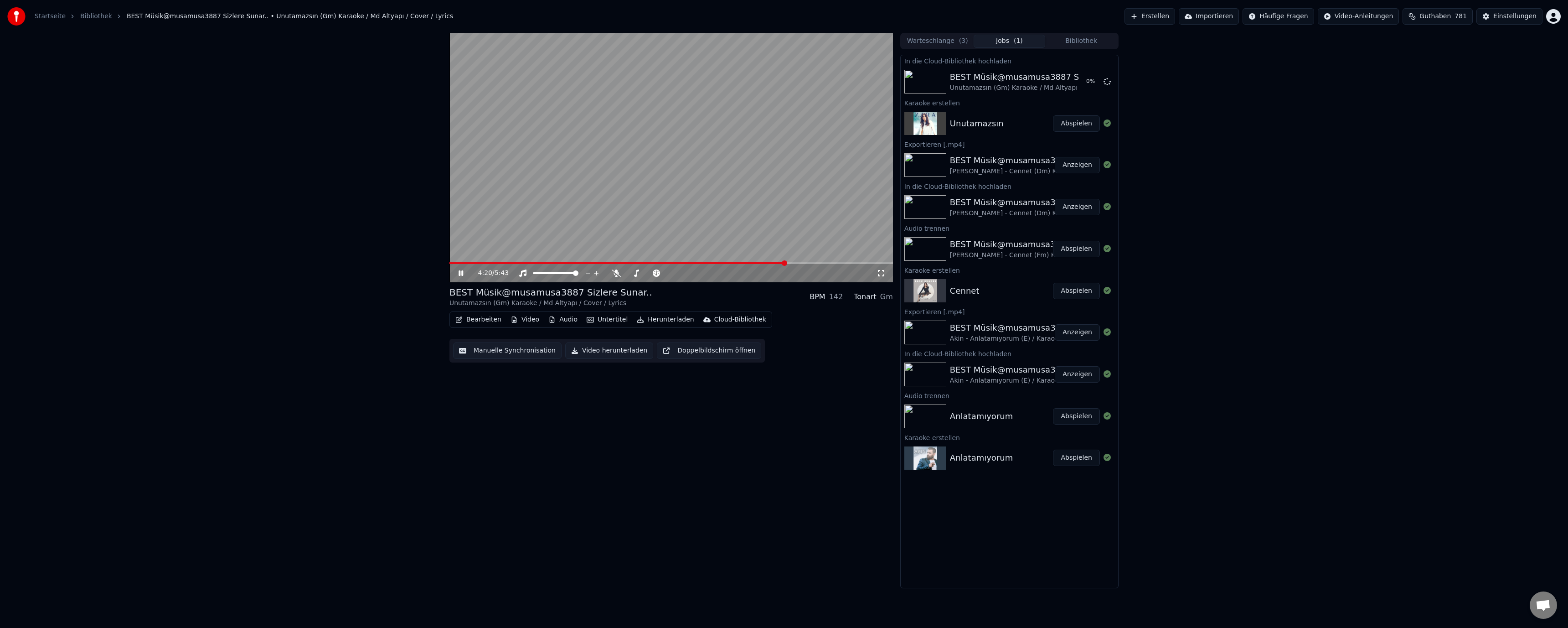
click at [669, 318] on button "Herunterladen" at bounding box center [665, 319] width 64 height 13
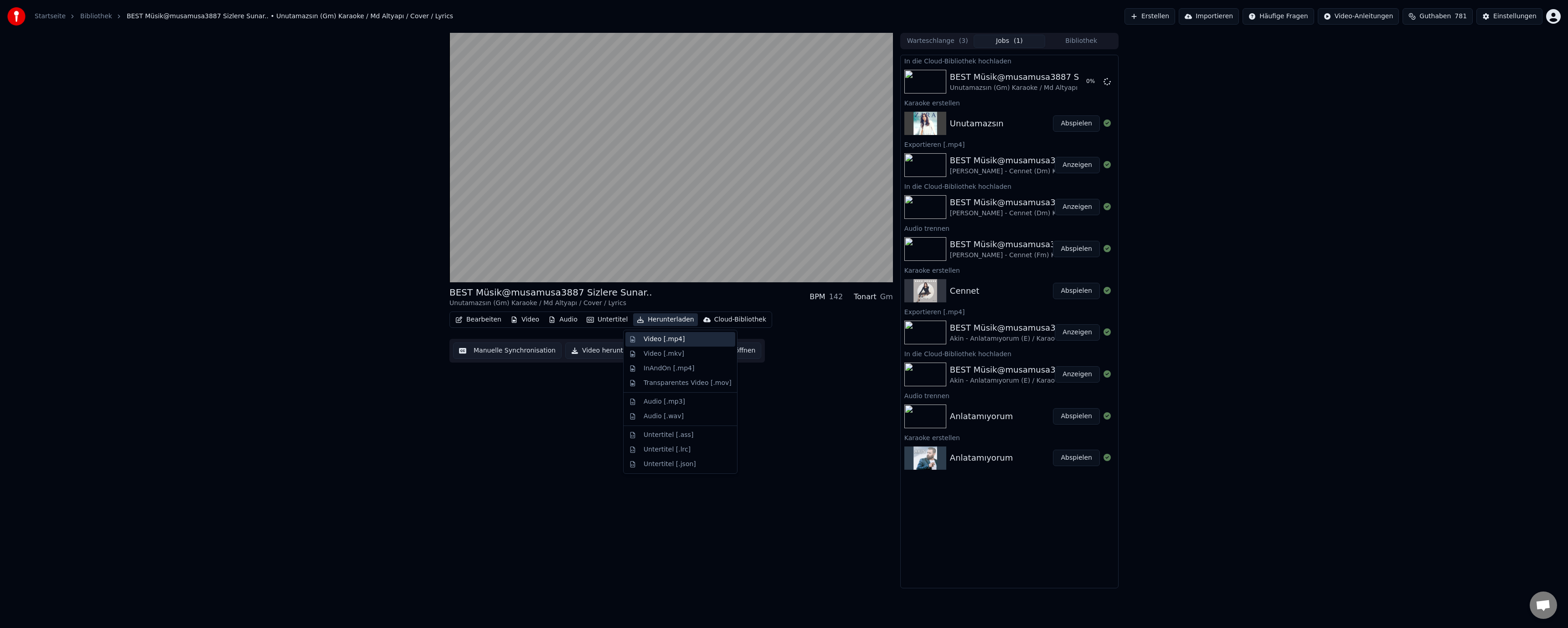
click at [667, 343] on div "Video [.mp4]" at bounding box center [664, 339] width 41 height 9
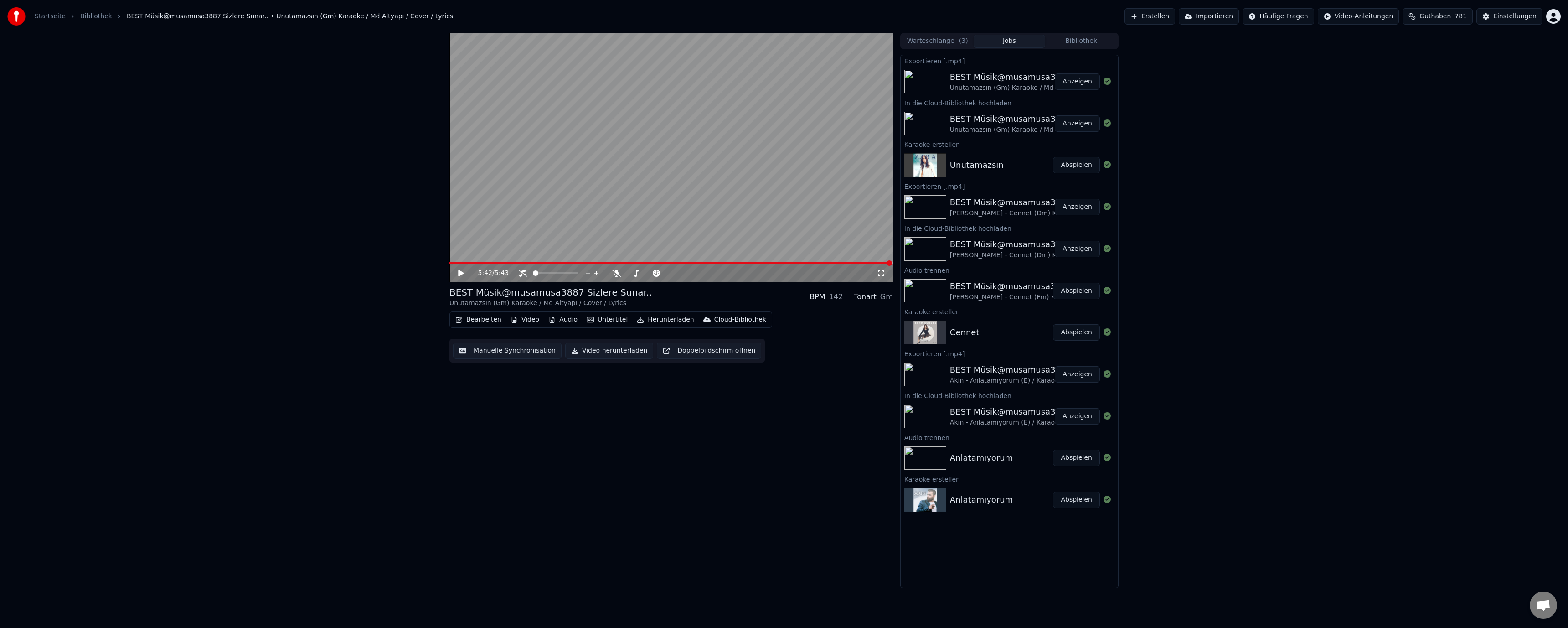
click at [769, 192] on video at bounding box center [671, 157] width 443 height 249
click at [1082, 85] on button "Anzeigen" at bounding box center [1077, 81] width 45 height 17
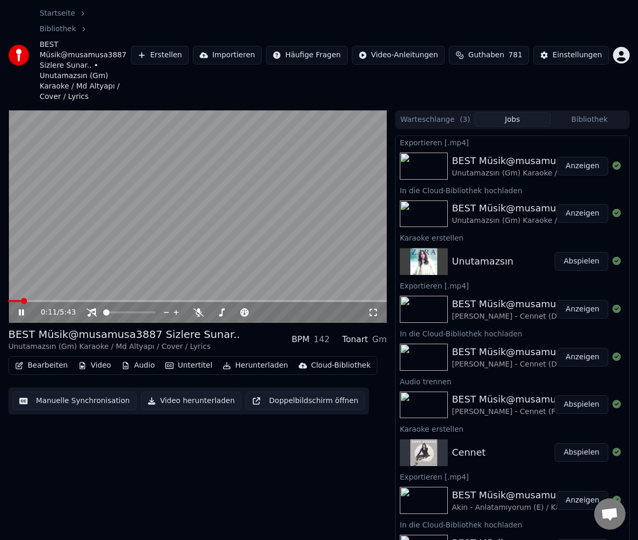
click at [299, 163] on video at bounding box center [197, 216] width 378 height 213
drag, startPoint x: 376, startPoint y: 4, endPoint x: 316, endPoint y: -138, distance: 153.2
click at [316, 0] on html "Startseite Bibliothek BEST Müsik@musamusa3887 Sizlere Sunar.. • Unutamazsın (Gm…" at bounding box center [319, 270] width 638 height 540
drag, startPoint x: 475, startPoint y: 2, endPoint x: 453, endPoint y: -145, distance: 148.6
click at [453, 0] on html "Startseite Bibliothek BEST Müsik@musamusa3887 Sizlere Sunar.. • Unutamazsın (Gm…" at bounding box center [319, 270] width 638 height 540
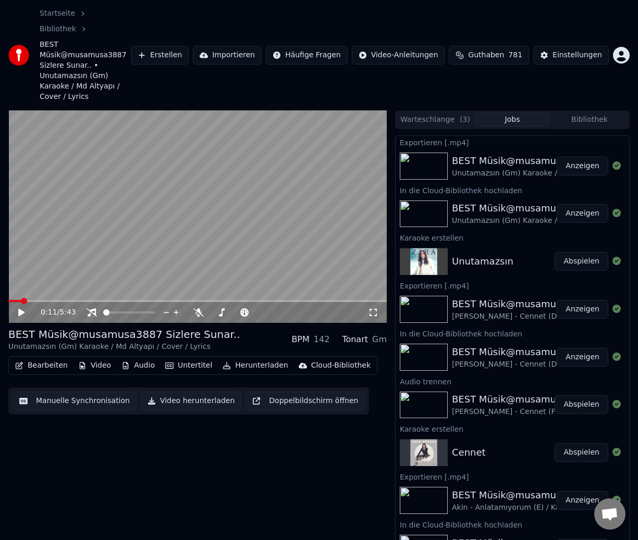
click at [186, 46] on button "Erstellen" at bounding box center [160, 55] width 58 height 19
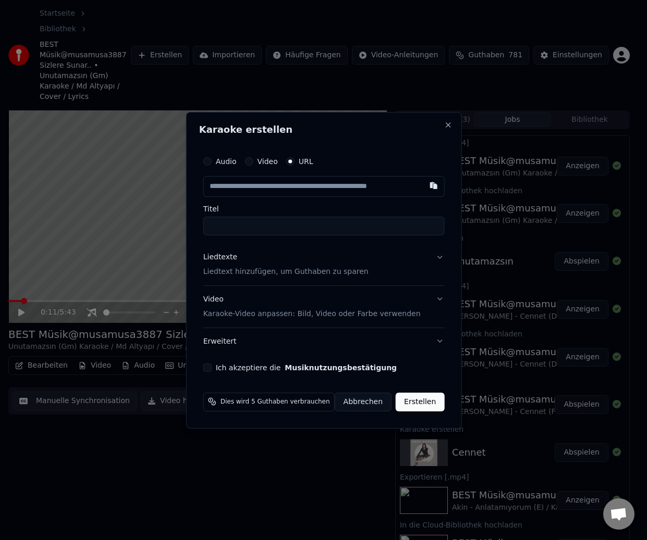
type input "**********"
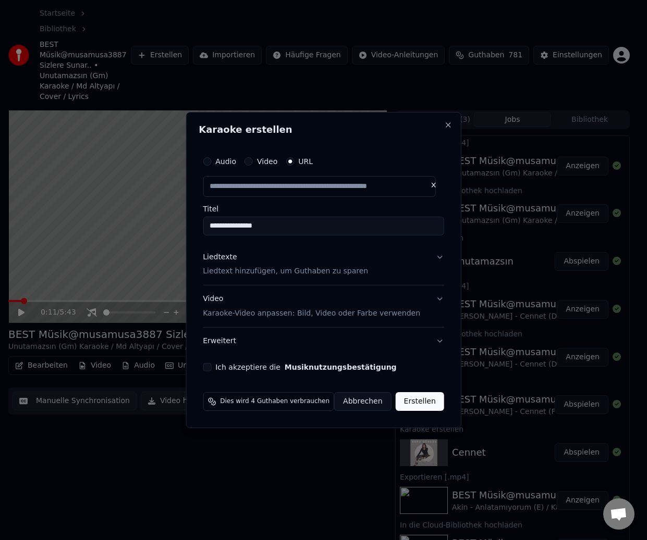
click at [231, 255] on div "Liedtexte" at bounding box center [220, 257] width 34 height 10
type input "**********"
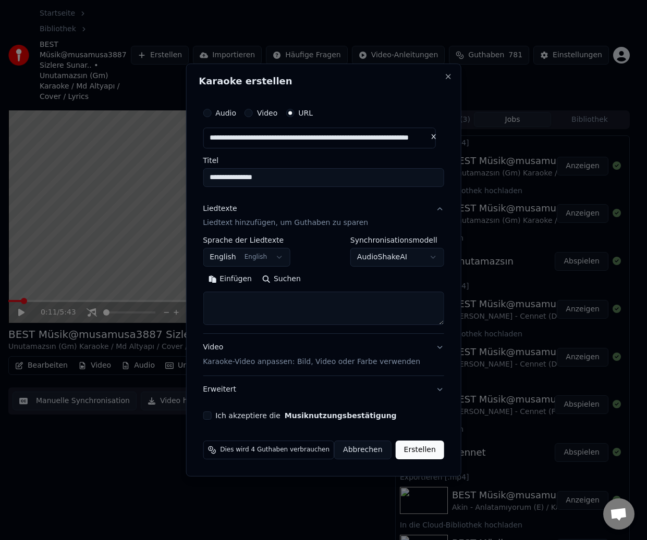
click at [242, 276] on button "Einfügen" at bounding box center [230, 280] width 54 height 17
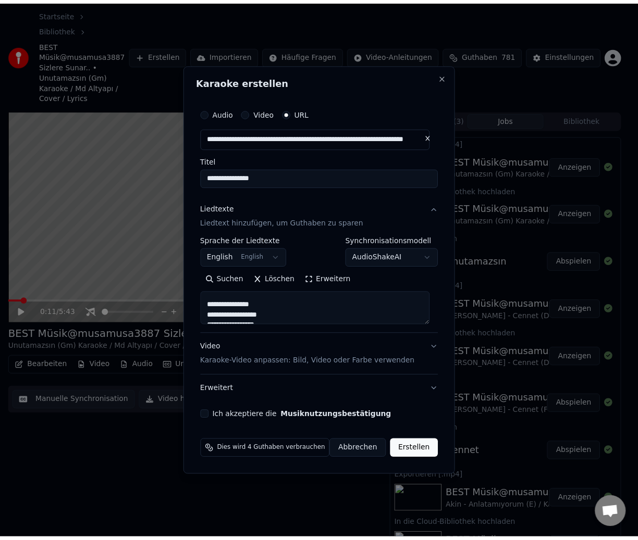
scroll to position [104, 0]
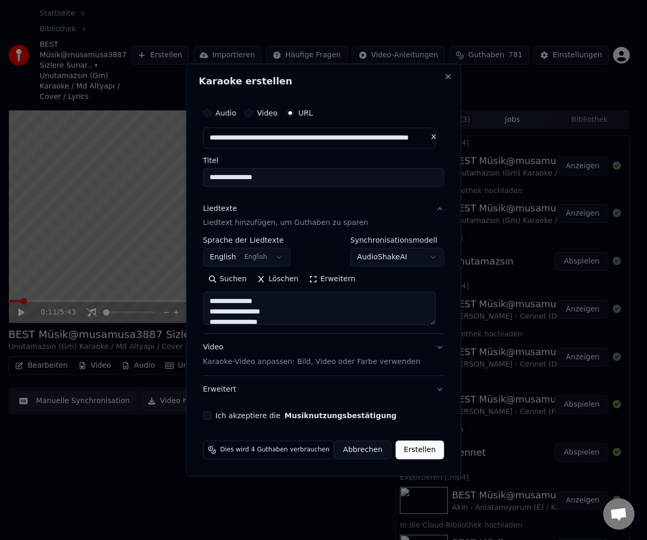
click at [218, 412] on div "Ich akzeptiere die Musiknutzungsbestätigung" at bounding box center [323, 416] width 241 height 8
drag, startPoint x: 212, startPoint y: 415, endPoint x: 217, endPoint y: 416, distance: 5.2
click at [217, 416] on div "Ich akzeptiere die Musiknutzungsbestätigung" at bounding box center [323, 416] width 241 height 8
type textarea "**********"
click at [211, 419] on button "Ich akzeptiere die Musiknutzungsbestätigung" at bounding box center [207, 416] width 8 height 8
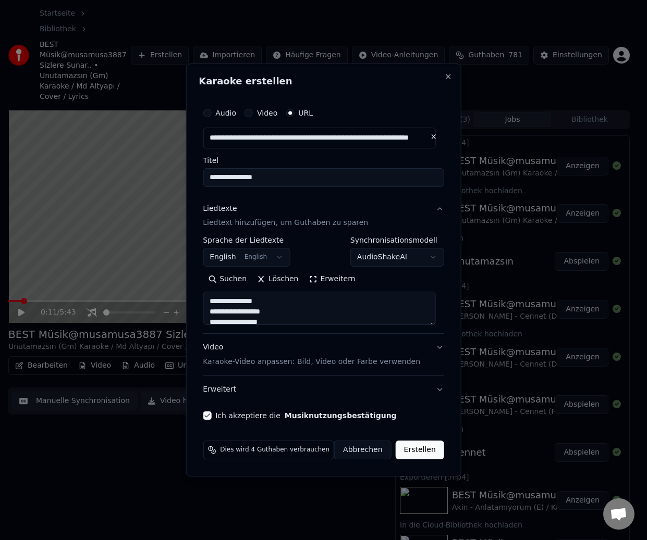
click at [417, 446] on button "Erstellen" at bounding box center [420, 450] width 48 height 19
select select "**"
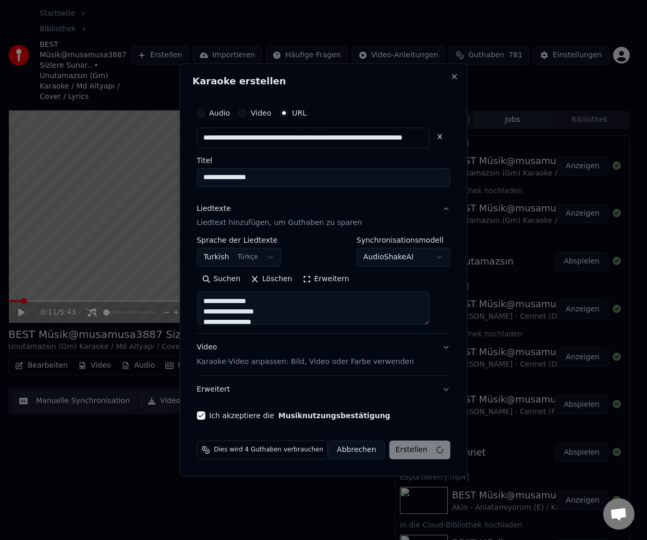
type textarea "**********"
select select
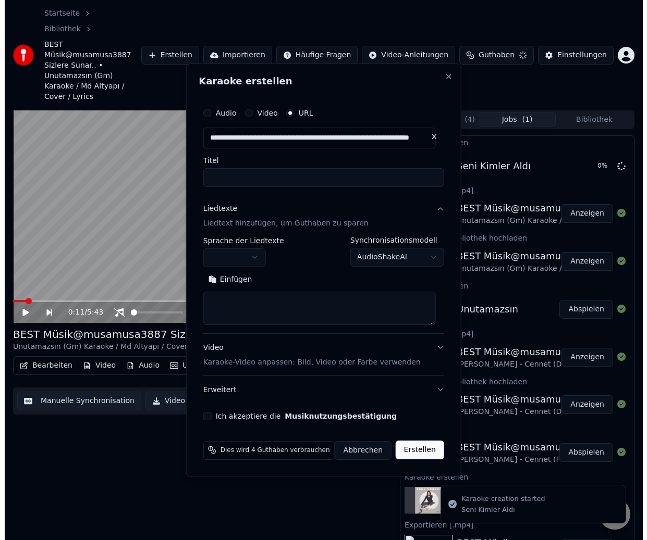
scroll to position [0, 0]
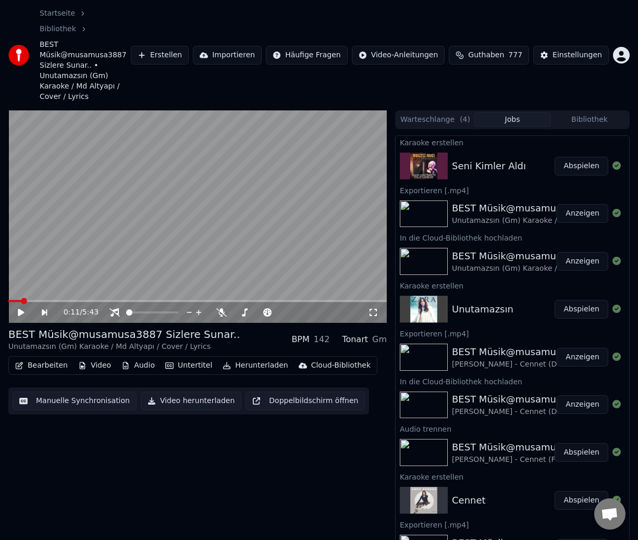
click at [580, 157] on button "Abspielen" at bounding box center [582, 166] width 54 height 19
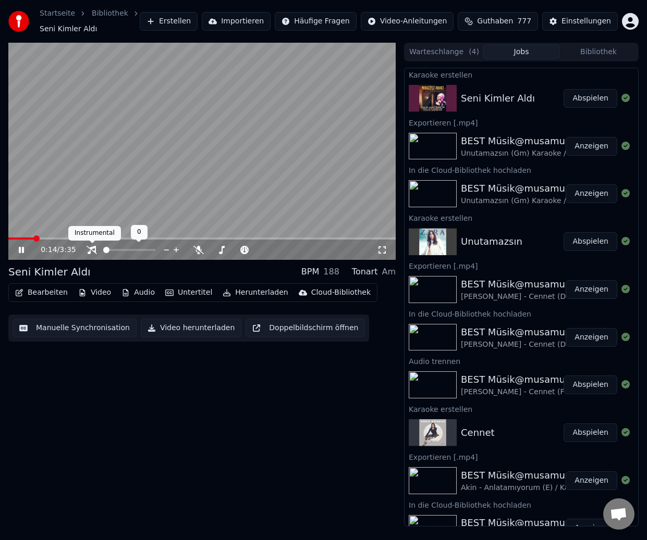
click at [95, 248] on icon at bounding box center [92, 250] width 10 height 8
click at [193, 294] on button "Untertitel" at bounding box center [188, 293] width 55 height 15
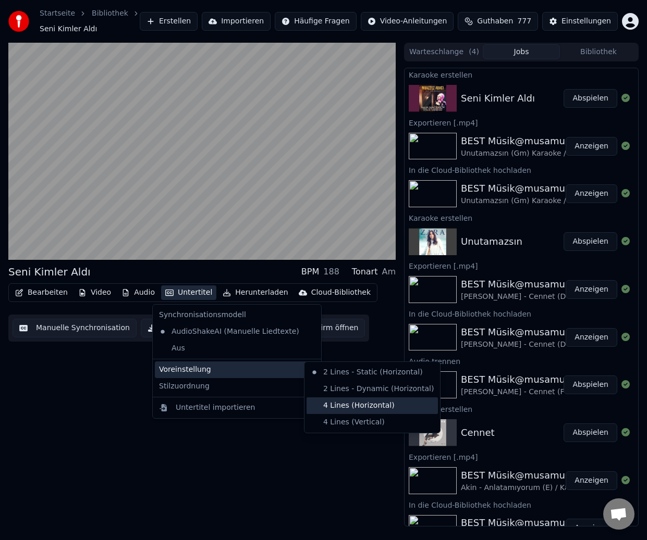
click at [339, 402] on div "4 Lines (Horizontal)" at bounding box center [371, 406] width 131 height 17
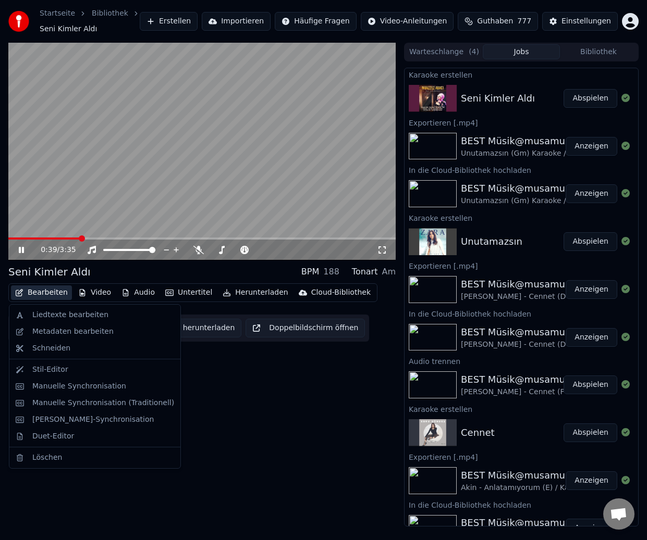
click at [48, 289] on button "Bearbeiten" at bounding box center [41, 293] width 61 height 15
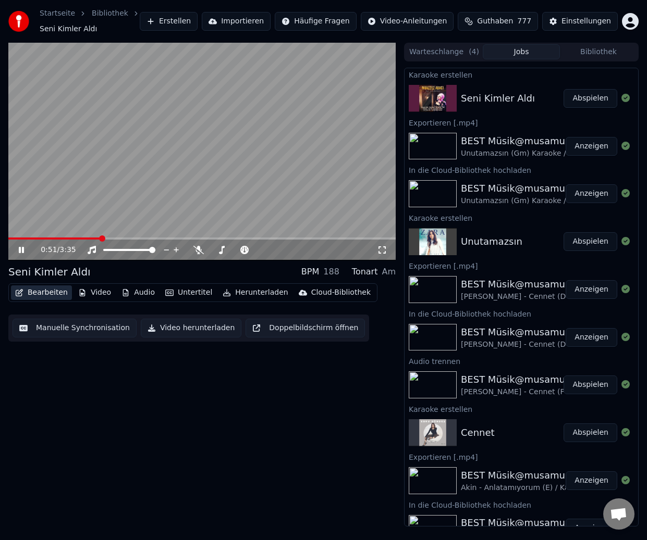
click at [39, 291] on button "Bearbeiten" at bounding box center [41, 293] width 61 height 15
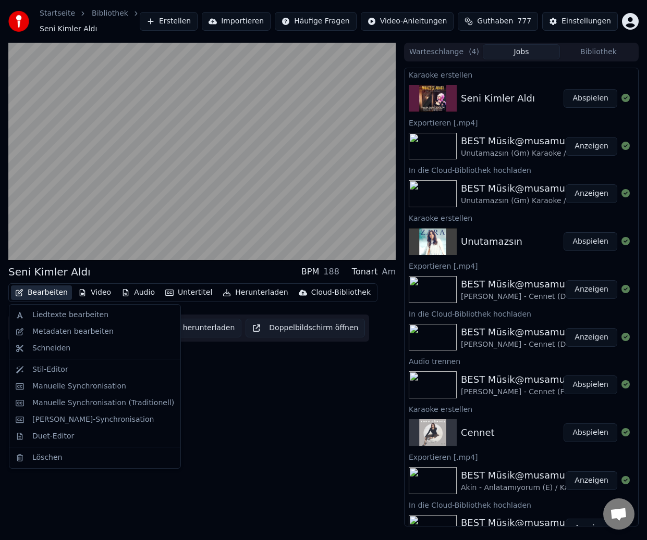
click at [41, 291] on button "Bearbeiten" at bounding box center [41, 293] width 61 height 15
click at [64, 328] on div "Metadaten bearbeiten" at bounding box center [72, 332] width 81 height 10
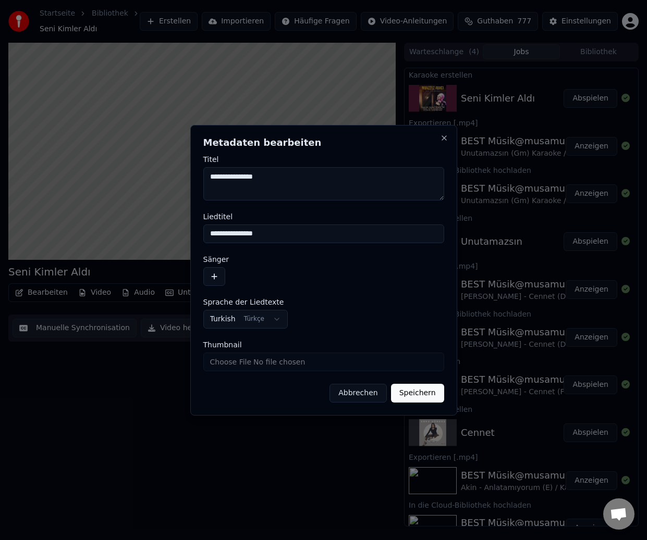
click at [300, 179] on textarea "**********" at bounding box center [323, 183] width 241 height 33
click at [308, 179] on textarea "**********" at bounding box center [323, 183] width 241 height 33
paste textarea "**********"
type textarea "**********"
drag, startPoint x: 289, startPoint y: 236, endPoint x: 207, endPoint y: 238, distance: 81.3
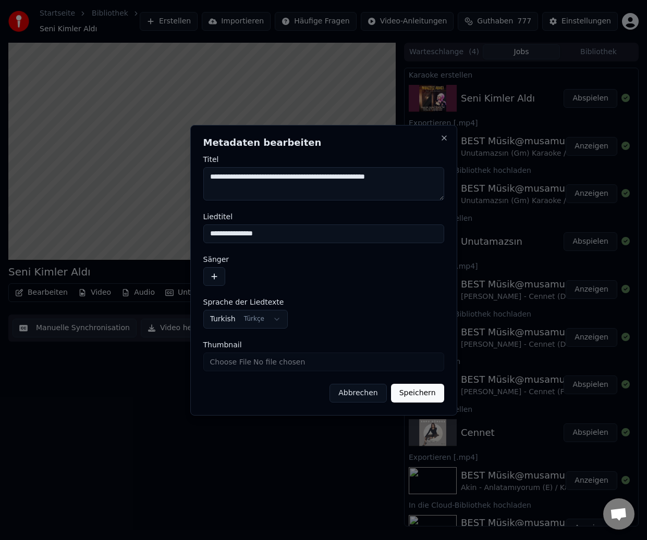
click at [207, 238] on input "**********" at bounding box center [323, 234] width 241 height 19
paste input "**********"
type input "**********"
drag, startPoint x: 396, startPoint y: 178, endPoint x: 191, endPoint y: 177, distance: 204.8
click at [191, 177] on div "**********" at bounding box center [323, 270] width 267 height 291
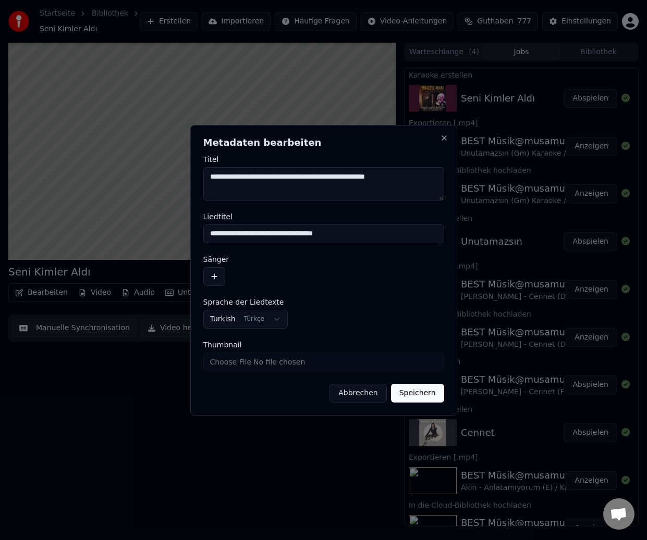
click at [212, 273] on button "button" at bounding box center [214, 276] width 22 height 19
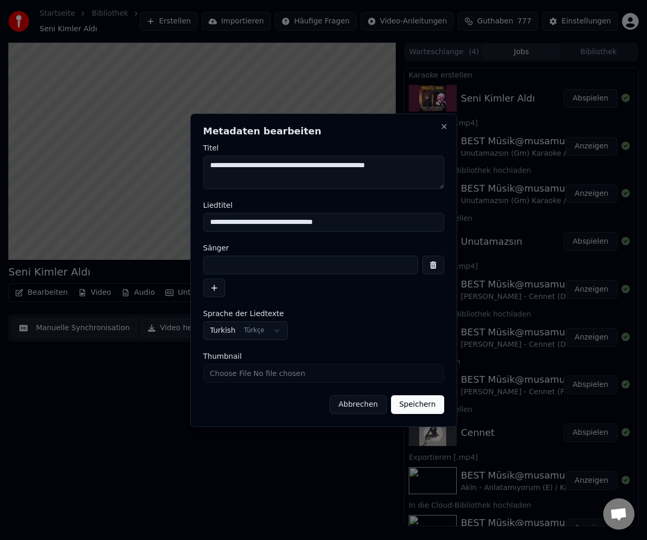
click at [249, 267] on input at bounding box center [310, 265] width 215 height 19
paste input "**********"
type input "**********"
click at [428, 406] on button "Speichern" at bounding box center [417, 405] width 53 height 19
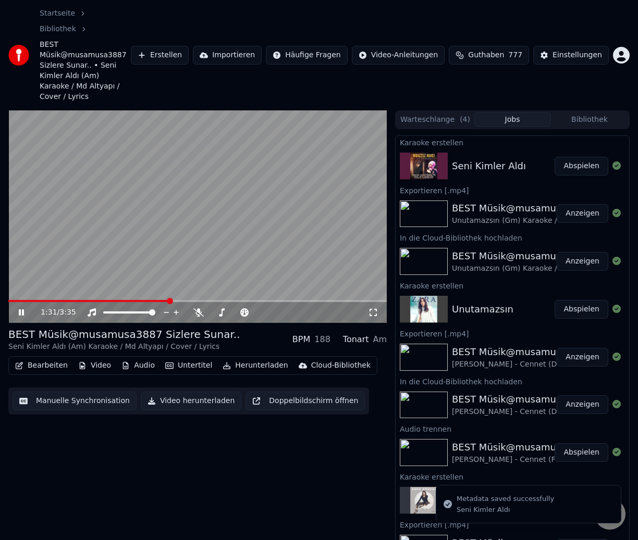
click at [84, 392] on button "Manuelle Synchronisation" at bounding box center [75, 401] width 124 height 19
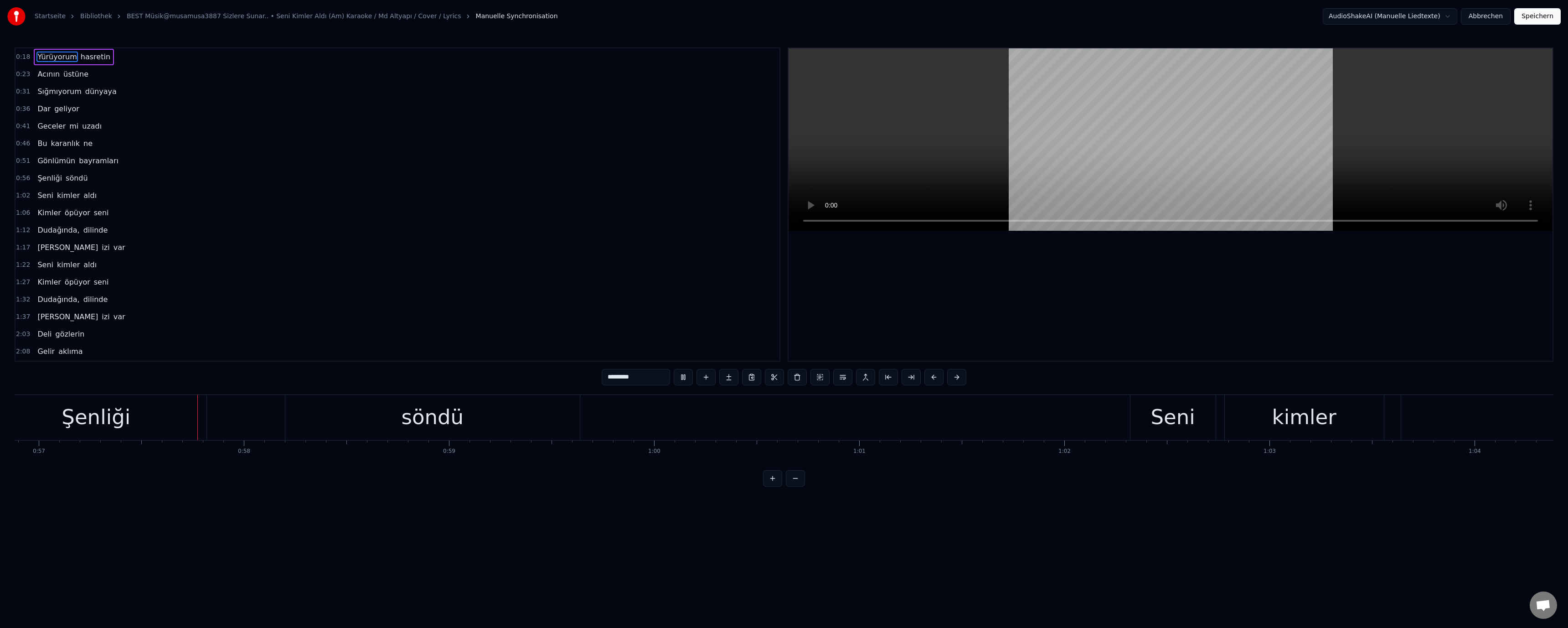
scroll to position [0, 11673]
click at [875, 431] on div "Neue Zeile Ctrl+N" at bounding box center [905, 427] width 112 height 15
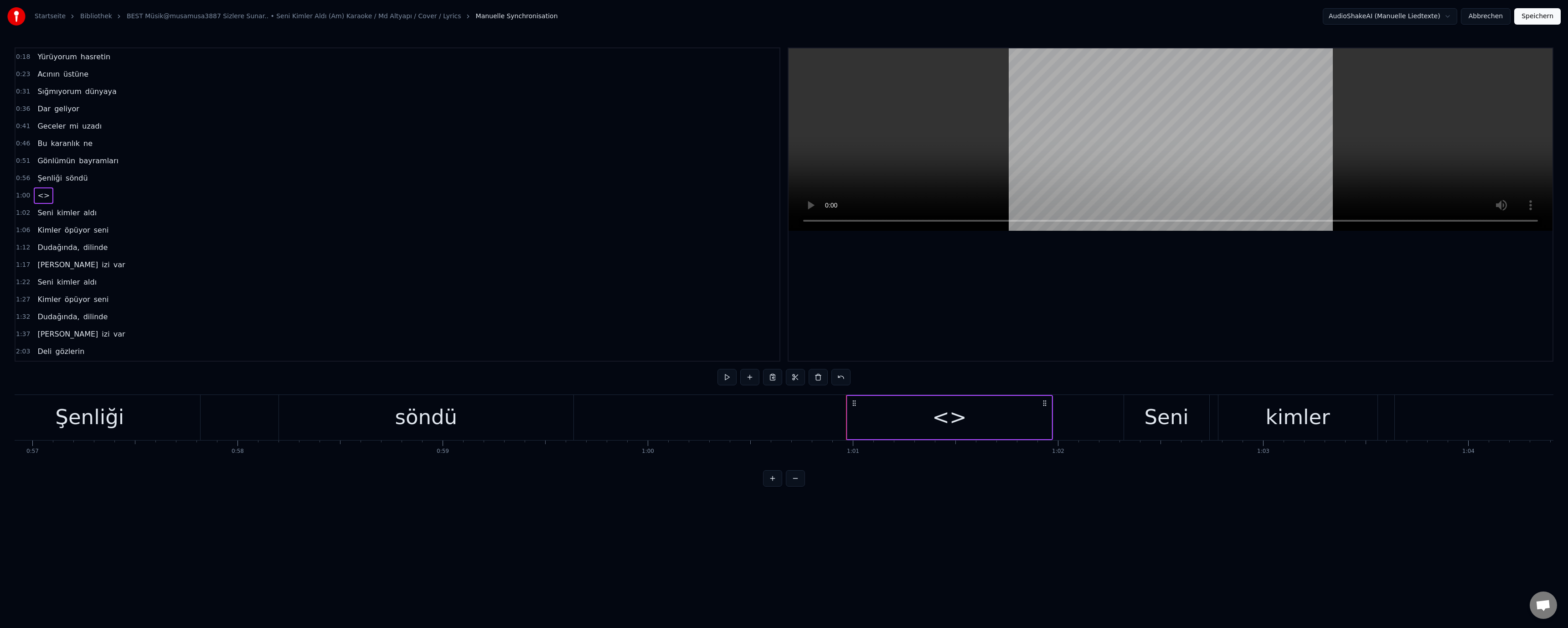
click at [896, 429] on div "<>" at bounding box center [949, 417] width 204 height 44
drag, startPoint x: 607, startPoint y: 378, endPoint x: 589, endPoint y: 379, distance: 18.0
click at [589, 379] on div "0:18 Yürüyorum hasretin 0:23 Acının üstüne 0:31 Sığmıyorum dünyaya 0:36 Dar gel…" at bounding box center [784, 267] width 1538 height 439
drag, startPoint x: 621, startPoint y: 373, endPoint x: 584, endPoint y: 373, distance: 37.0
click at [584, 373] on div "0:18 Yürüyorum hasretin 0:23 Acının üstüne 0:31 Sığmıyorum dünyaya 0:36 Dar gel…" at bounding box center [784, 267] width 1538 height 439
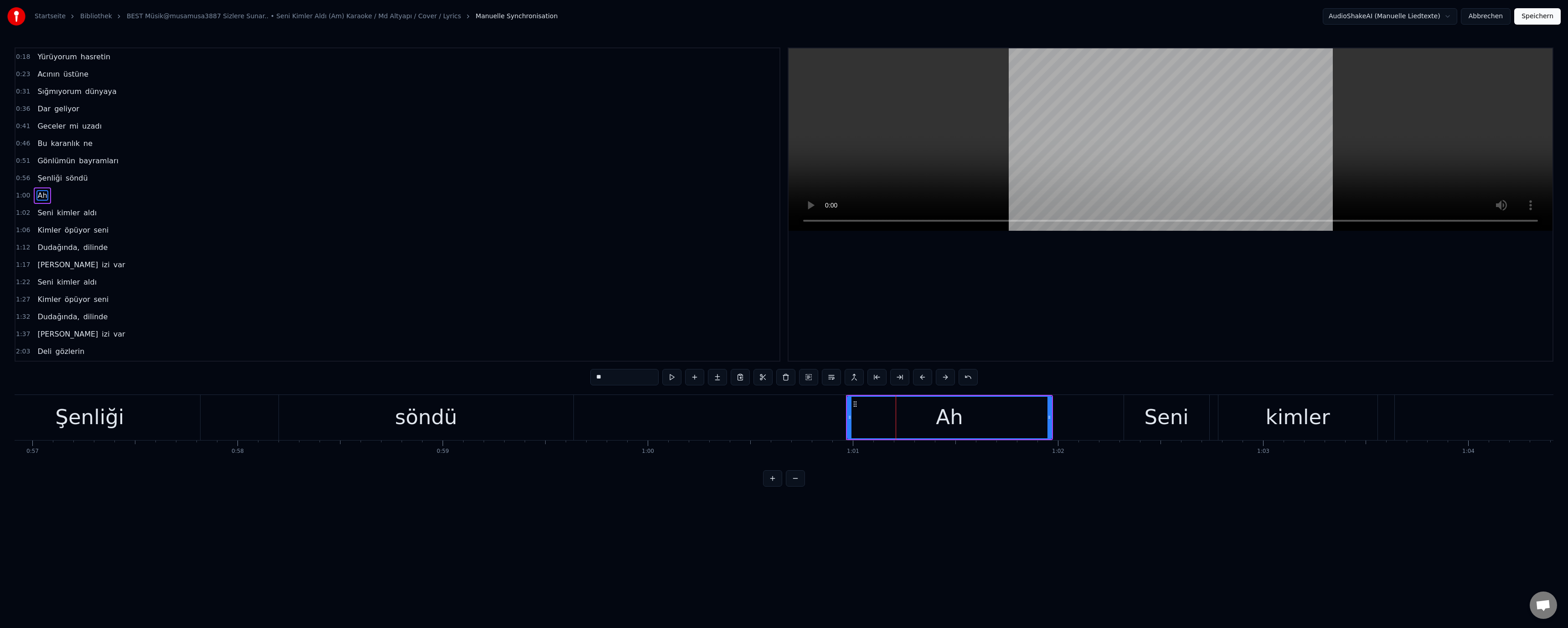
click at [437, 411] on div "söndü" at bounding box center [425, 416] width 62 height 31
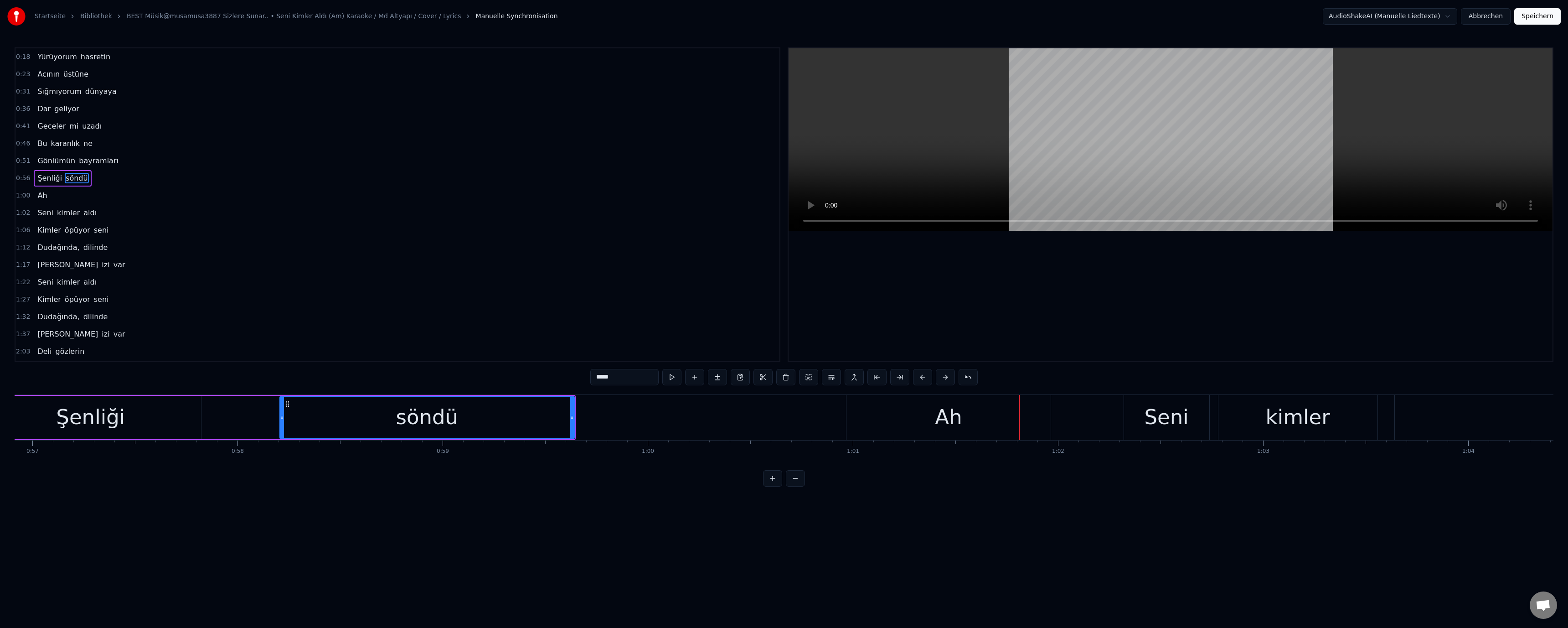
click at [949, 417] on div "Ah" at bounding box center [948, 416] width 27 height 31
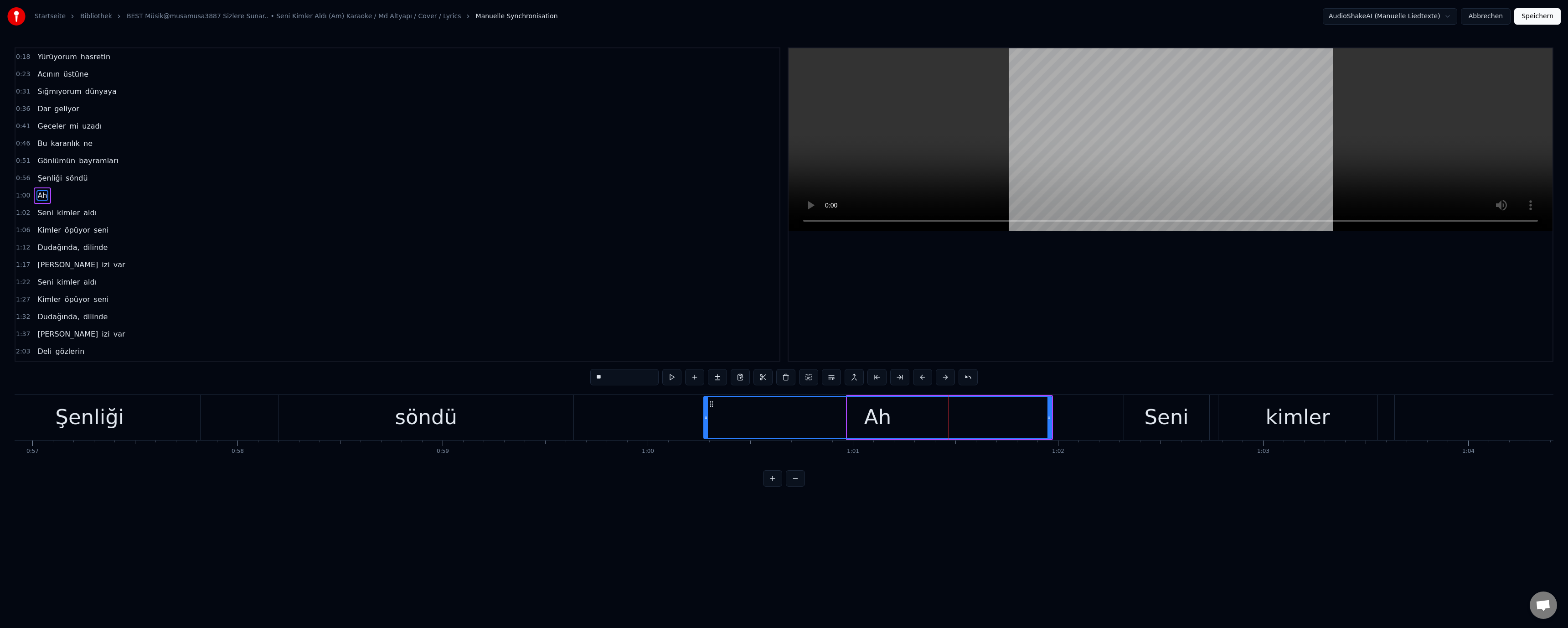
drag, startPoint x: 850, startPoint y: 416, endPoint x: 648, endPoint y: 402, distance: 202.5
click at [706, 415] on icon at bounding box center [706, 417] width 3 height 7
click at [626, 380] on input "**" at bounding box center [624, 377] width 68 height 17
click at [996, 416] on div "Ah ah ah" at bounding box center [877, 416] width 347 height 41
click at [443, 419] on div "söndü" at bounding box center [425, 416] width 62 height 31
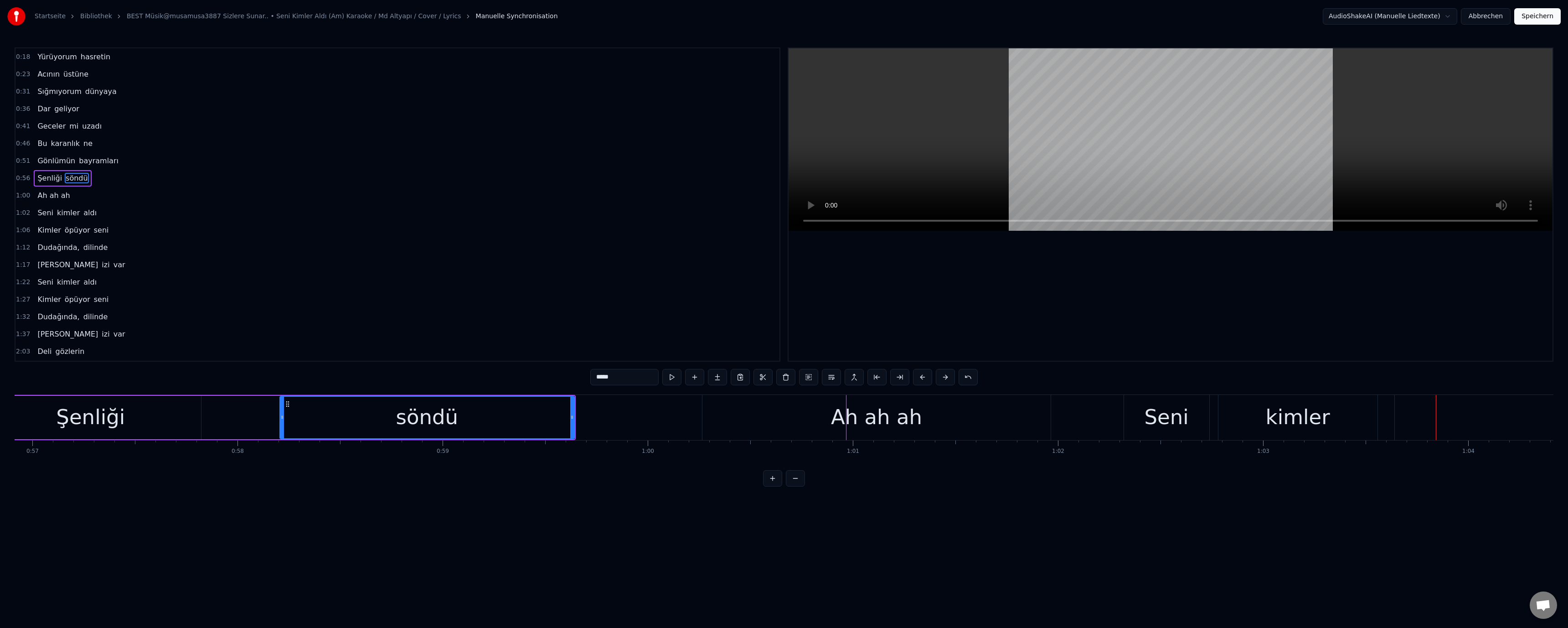
click at [144, 431] on div "Şenliği" at bounding box center [91, 417] width 220 height 44
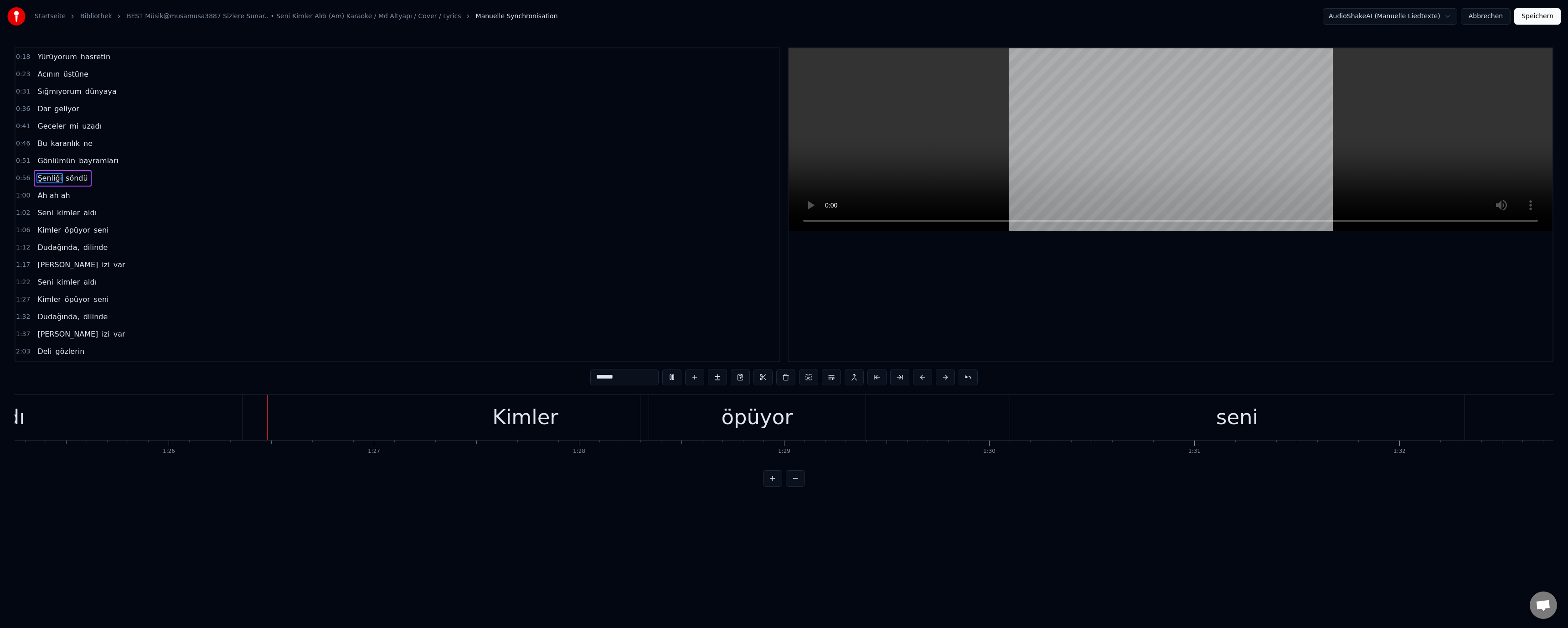
scroll to position [0, 17567]
click at [1117, 426] on div "seni" at bounding box center [1155, 417] width 455 height 45
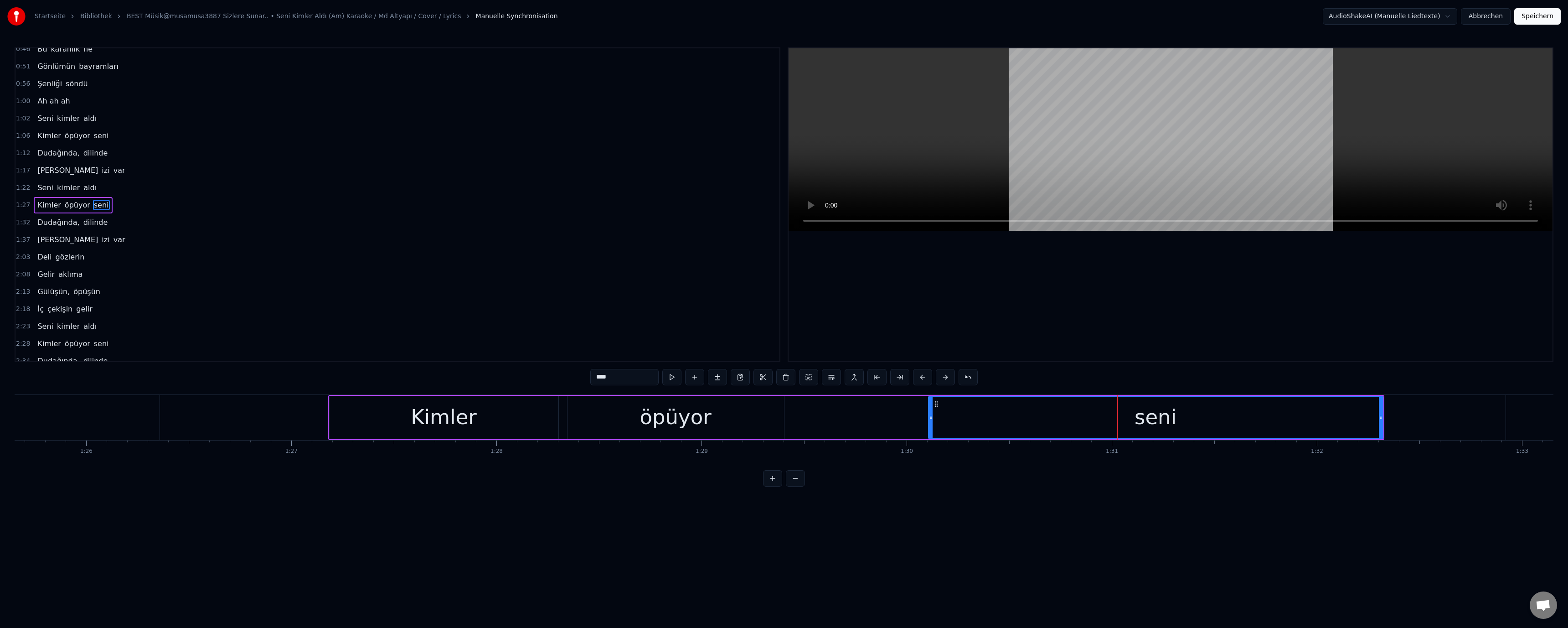
scroll to position [94, 0]
drag, startPoint x: 595, startPoint y: 376, endPoint x: 599, endPoint y: 381, distance: 6.4
click at [599, 381] on input "****" at bounding box center [624, 377] width 68 height 17
type input "****"
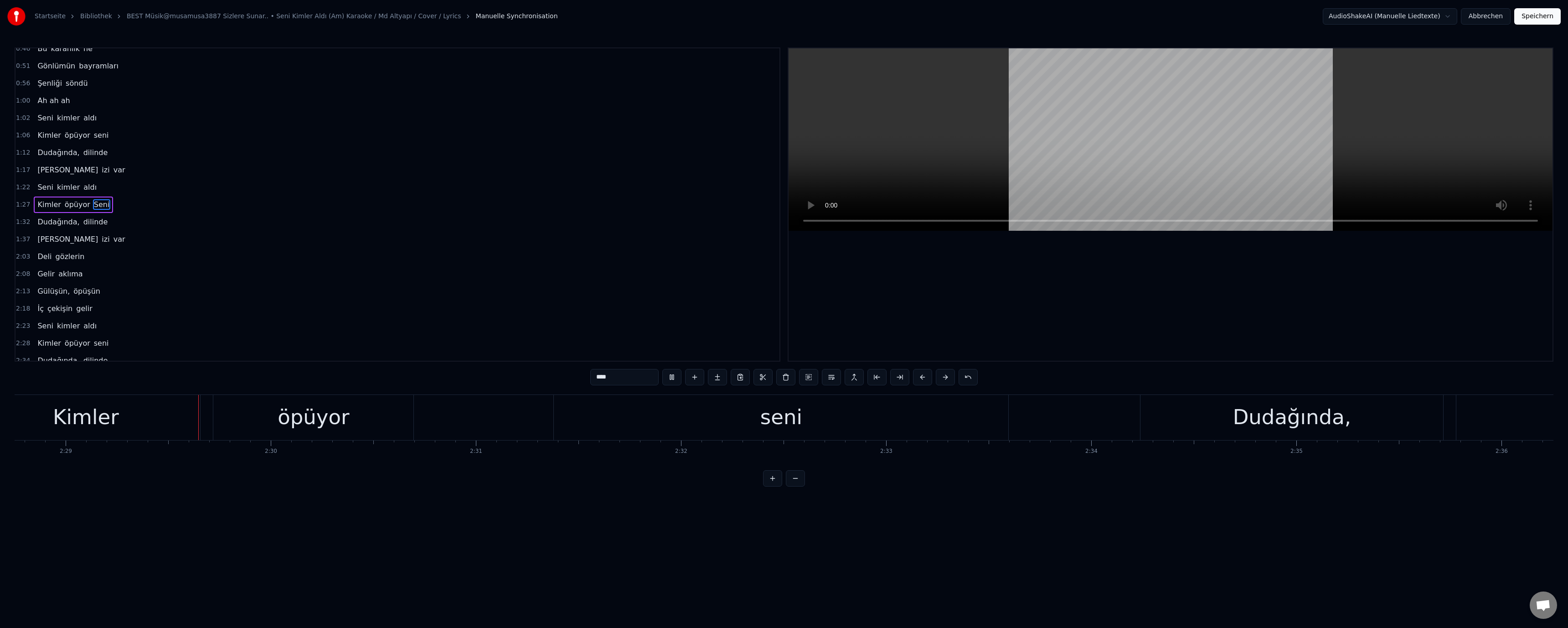
scroll to position [0, 30514]
click at [764, 415] on div "seni" at bounding box center [776, 416] width 42 height 31
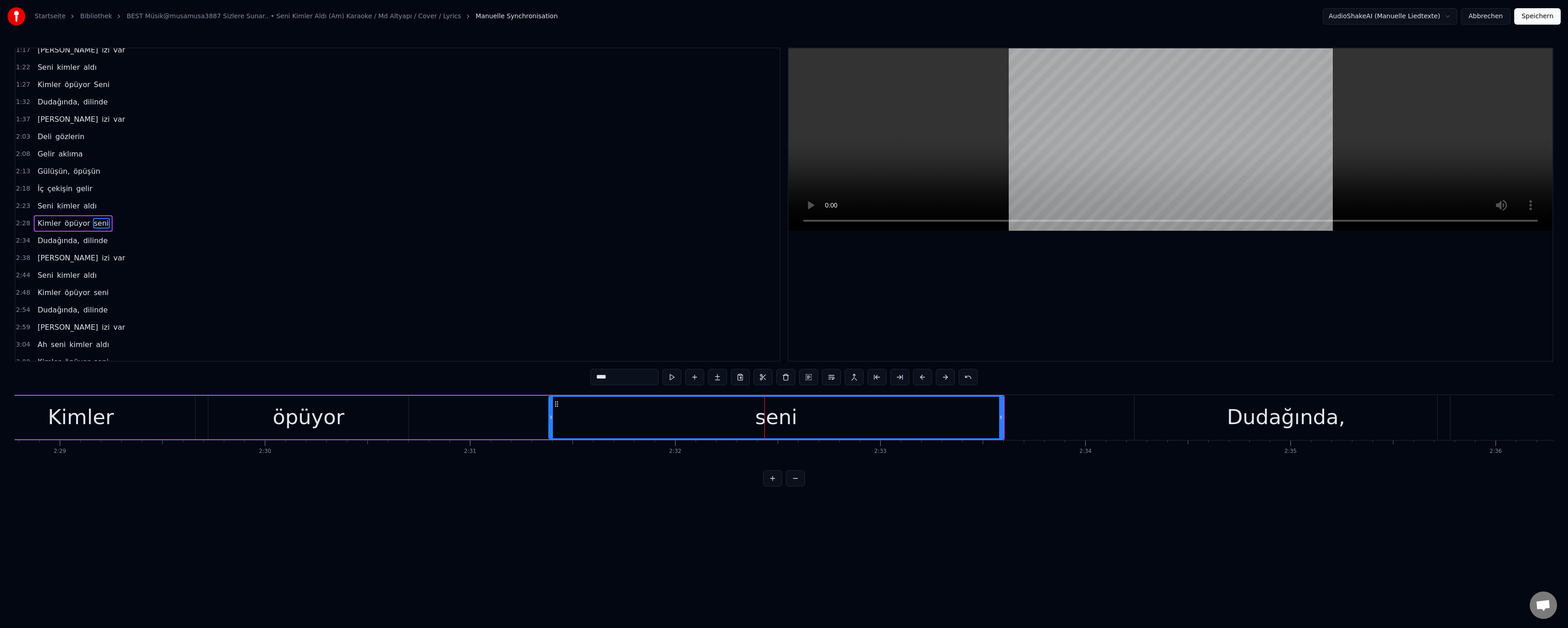
scroll to position [234, 0]
click at [599, 379] on input "****" at bounding box center [624, 377] width 68 height 17
type input "****"
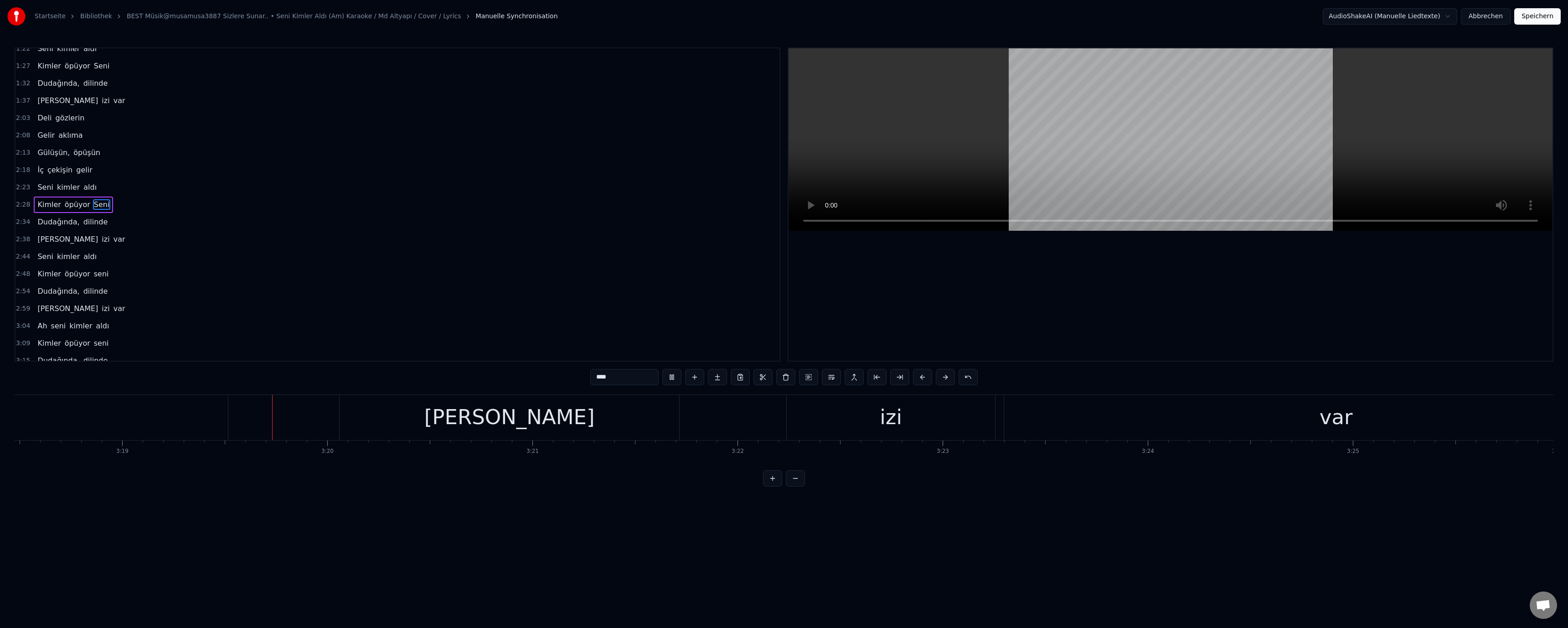
scroll to position [0, 40790]
click at [1535, 12] on button "Speichern" at bounding box center [1537, 16] width 46 height 17
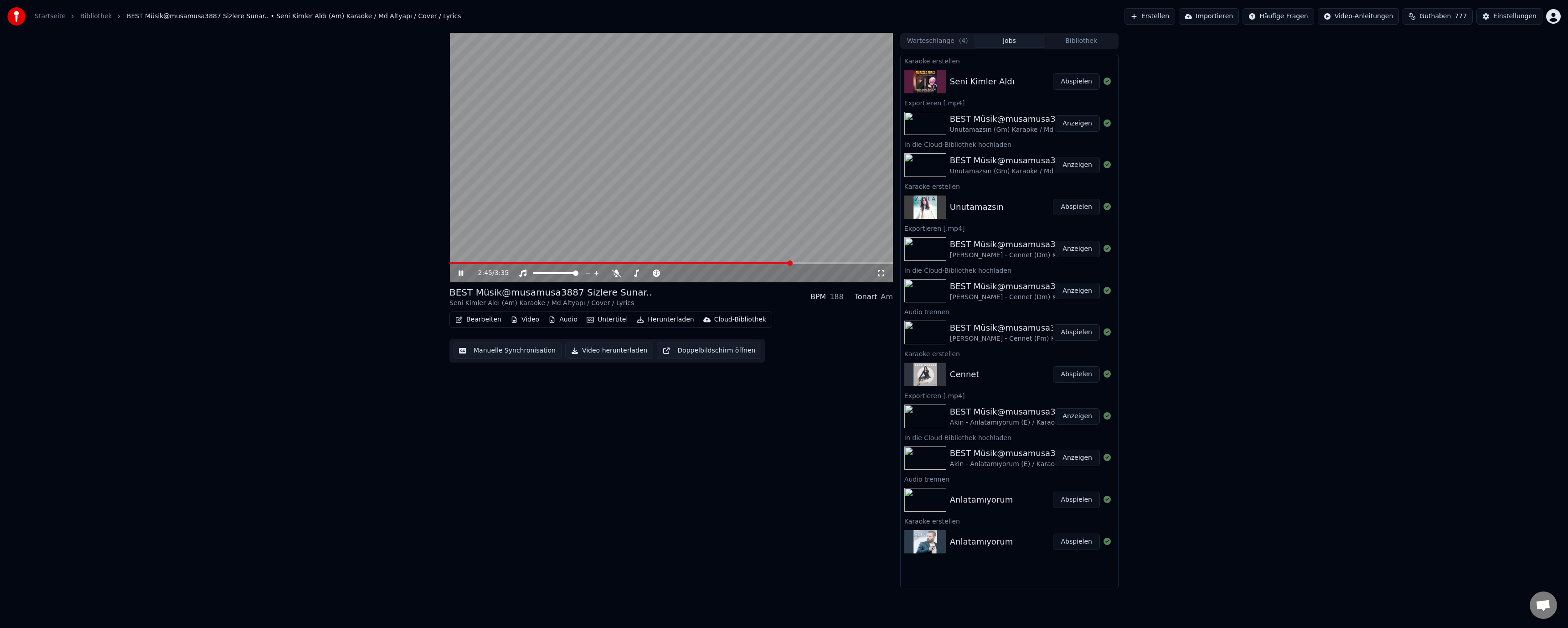
click at [721, 324] on div "Cloud-Bibliothek" at bounding box center [740, 319] width 52 height 9
click at [732, 335] on div "In die Cloud-Bibliothek hochladen" at bounding box center [759, 339] width 107 height 9
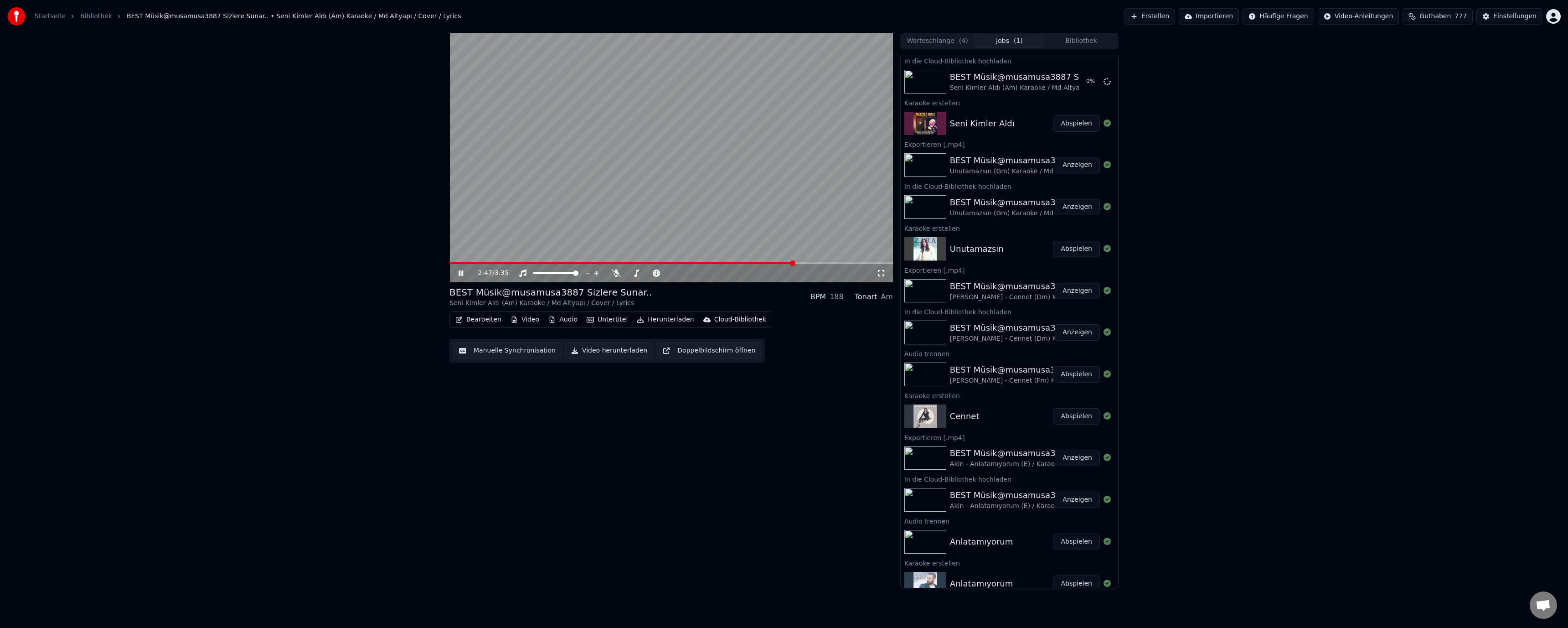
click at [672, 319] on button "Herunterladen" at bounding box center [665, 319] width 64 height 13
click at [656, 339] on div "Video [.mp4]" at bounding box center [664, 339] width 41 height 9
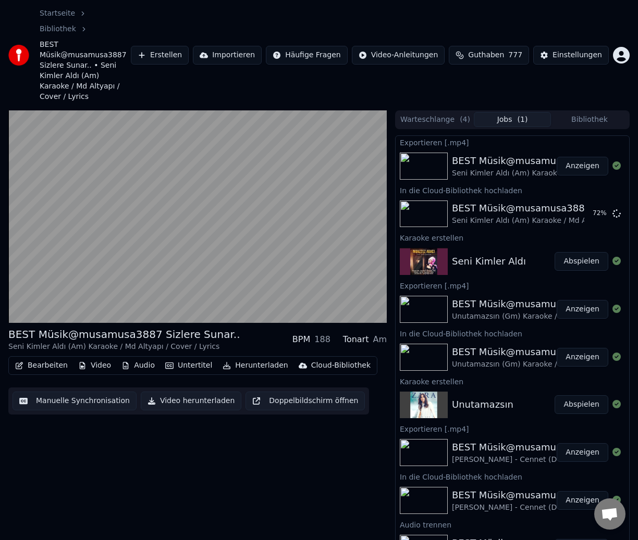
click at [583, 157] on button "Anzeigen" at bounding box center [583, 166] width 52 height 19
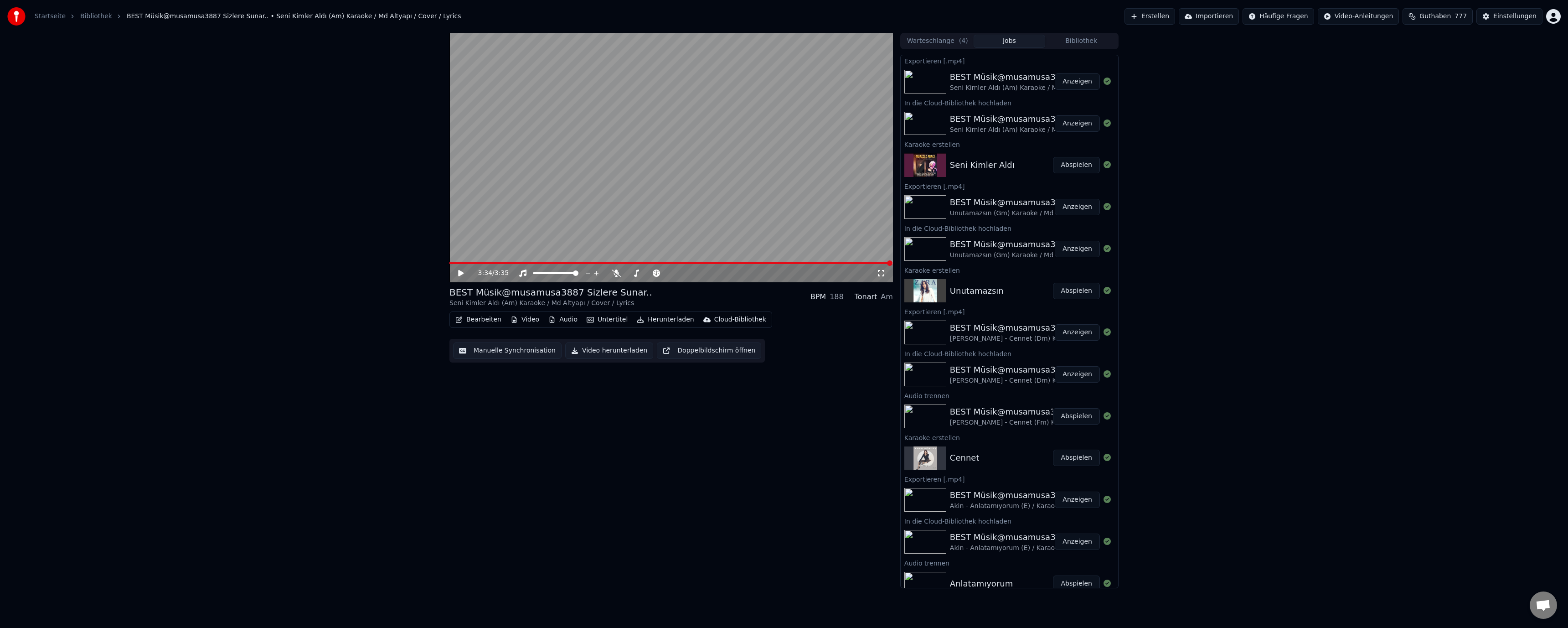
click at [1162, 12] on button "Erstellen" at bounding box center [1150, 16] width 51 height 17
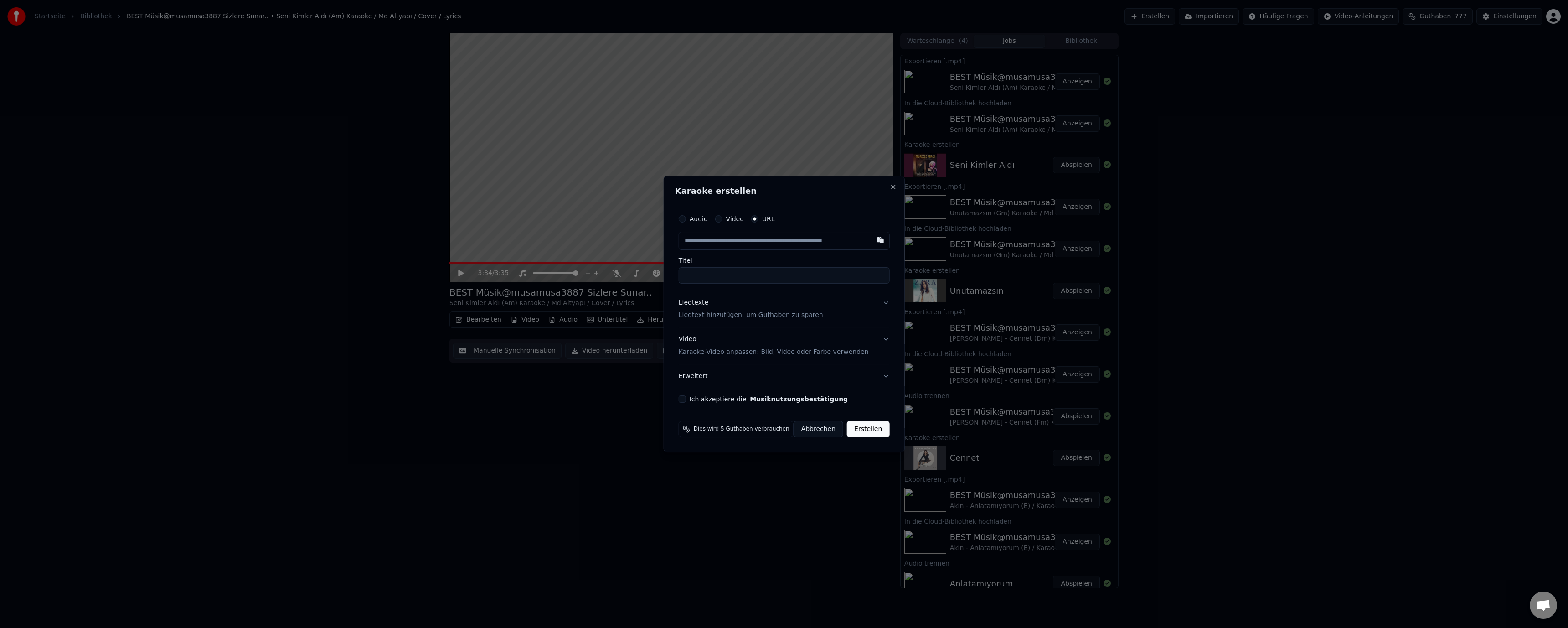
type input "**********"
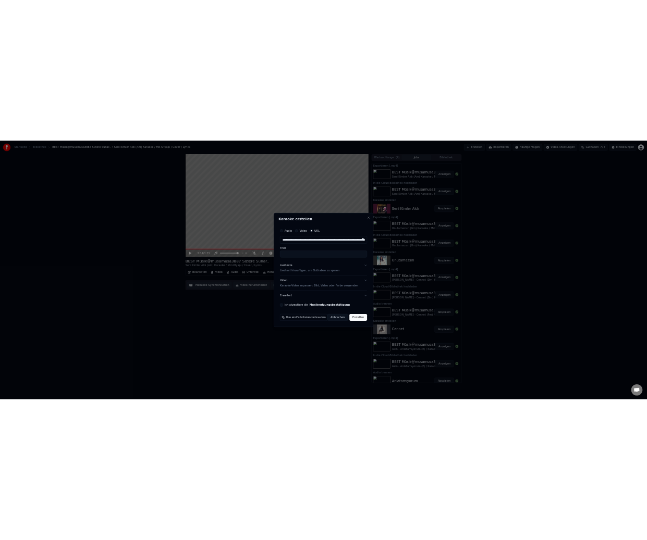
scroll to position [0, 157]
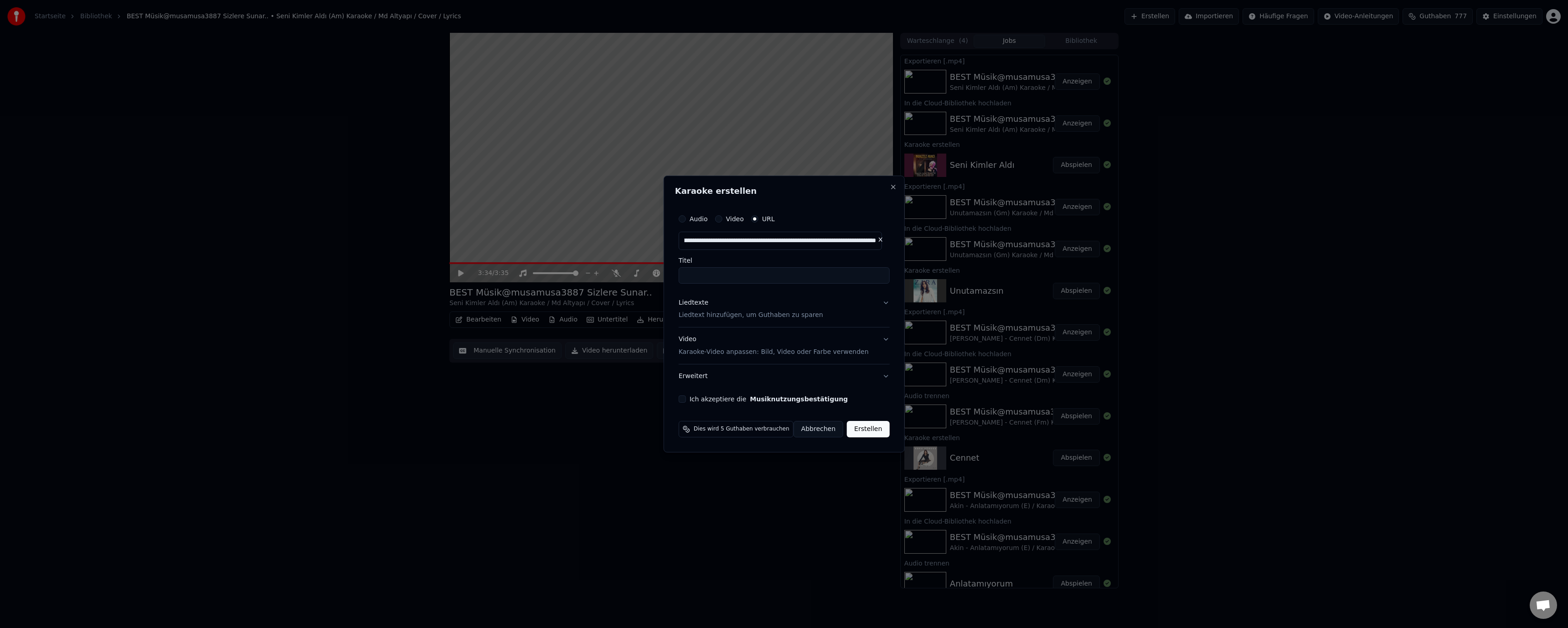
type input "*******"
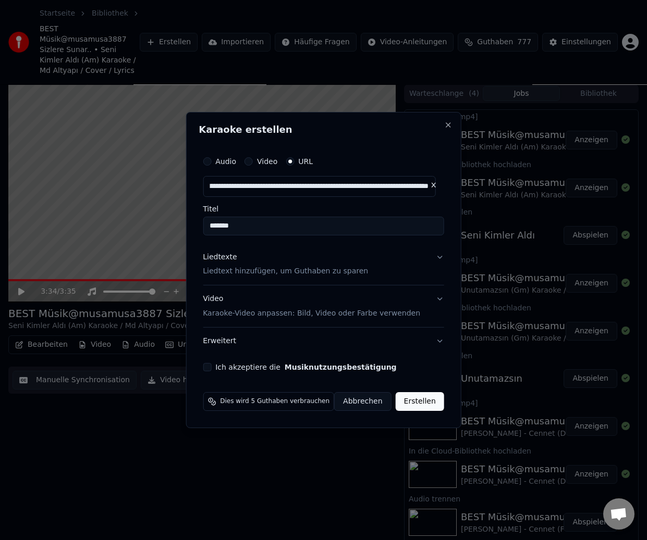
type input "**********"
click at [229, 260] on div "Liedtexte" at bounding box center [220, 257] width 34 height 10
type input "**********"
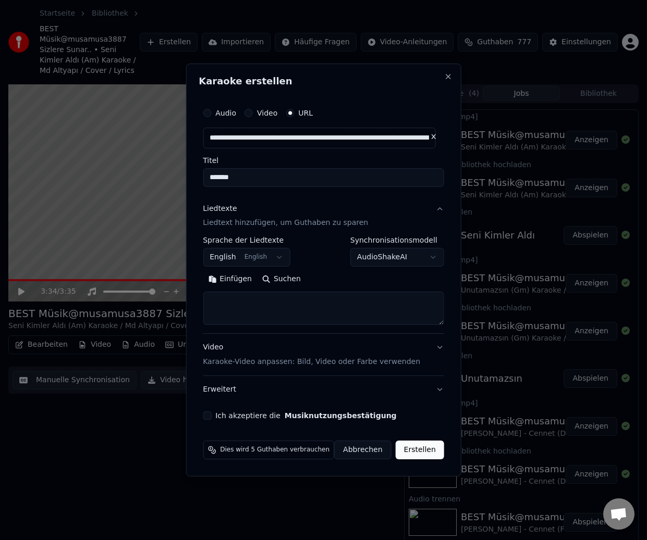
click at [238, 281] on button "Einfügen" at bounding box center [230, 280] width 54 height 17
click at [211, 416] on button "Ich akzeptiere die Musiknutzungsbestätigung" at bounding box center [207, 416] width 8 height 8
type textarea "**********"
click at [412, 456] on button "Erstellen" at bounding box center [420, 450] width 48 height 19
select select "**"
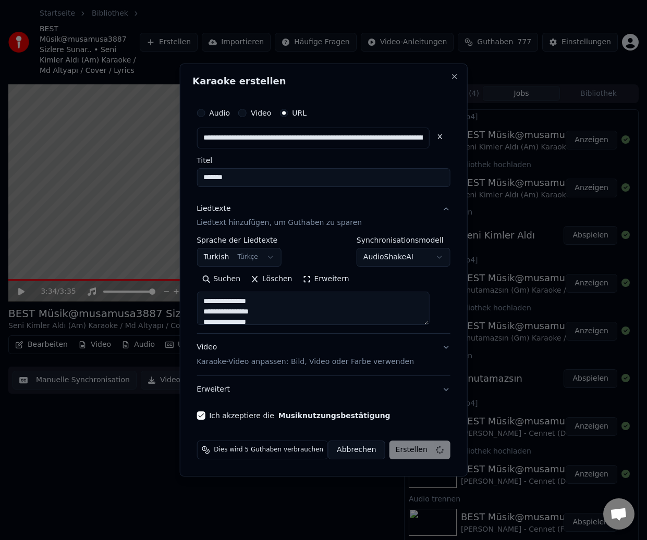
type textarea "**********"
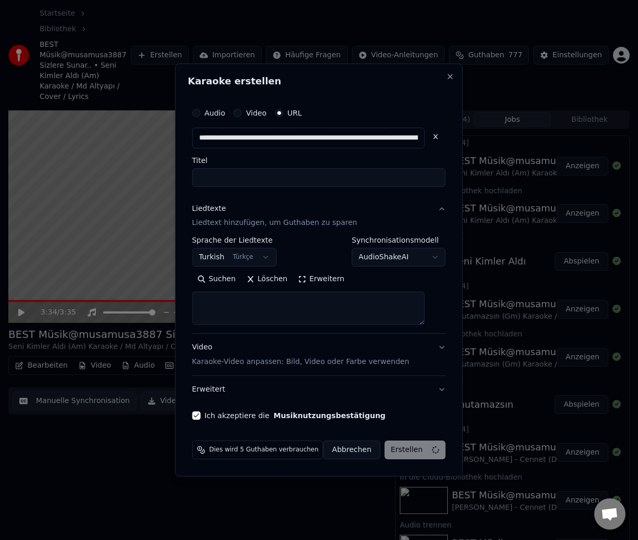
select select
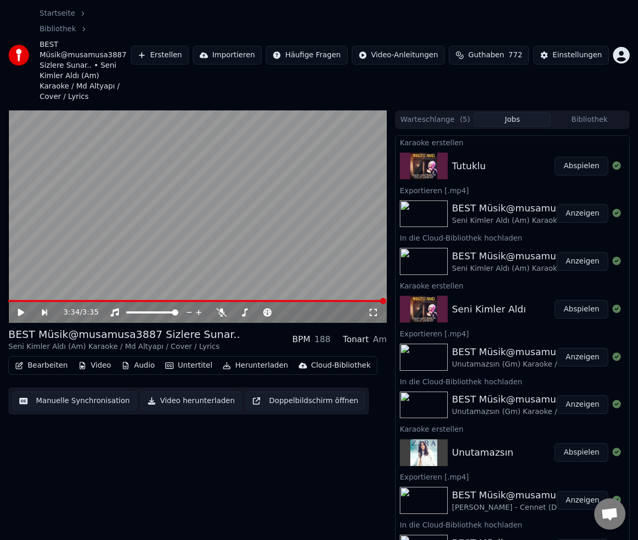
click at [576, 157] on button "Abspielen" at bounding box center [582, 166] width 54 height 19
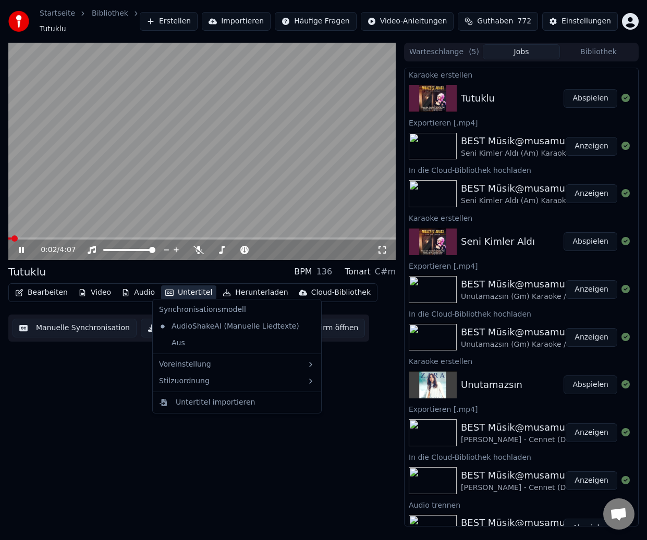
click at [194, 290] on button "Untertitel" at bounding box center [188, 293] width 55 height 15
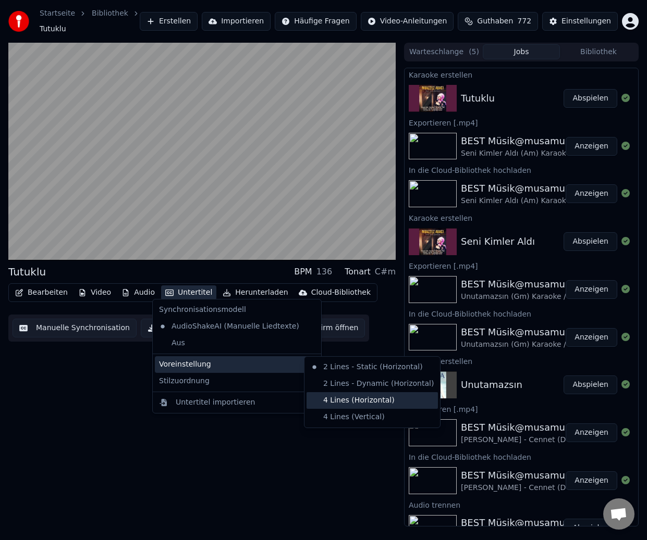
click at [338, 401] on div "4 Lines (Horizontal)" at bounding box center [371, 400] width 131 height 17
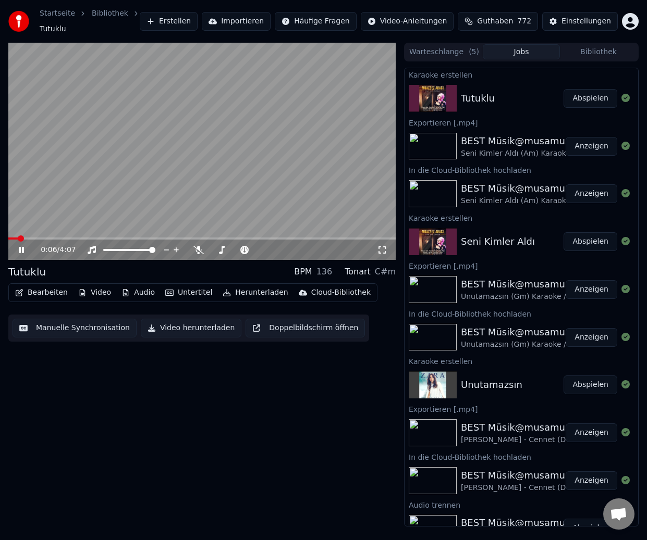
click at [260, 154] on video at bounding box center [201, 152] width 387 height 218
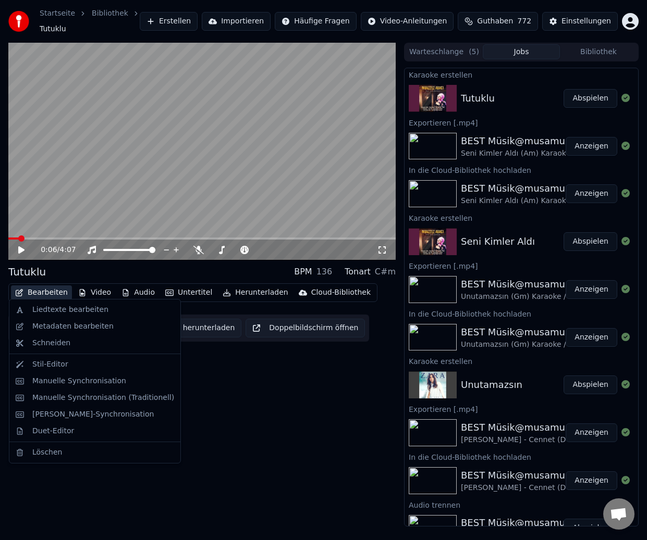
click at [43, 287] on button "Bearbeiten" at bounding box center [41, 293] width 61 height 15
click at [65, 325] on div "Metadaten bearbeiten" at bounding box center [72, 327] width 81 height 10
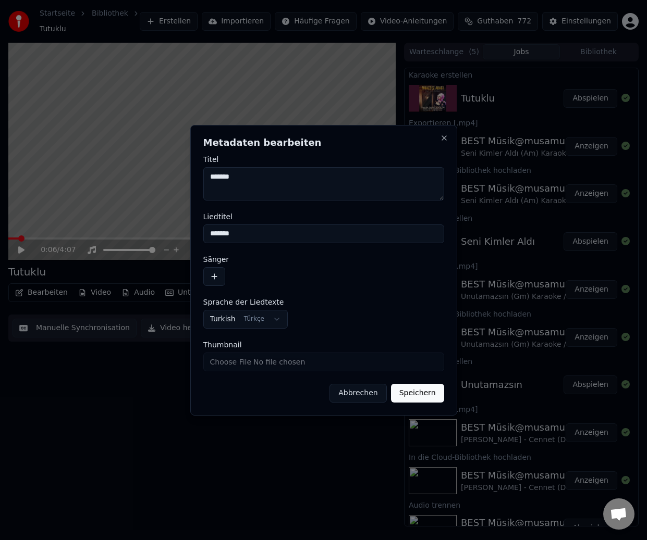
click at [259, 173] on textarea "*******" at bounding box center [323, 183] width 241 height 33
click at [270, 173] on textarea "*********" at bounding box center [323, 183] width 241 height 33
click at [290, 184] on textarea "**********" at bounding box center [323, 183] width 241 height 33
paste textarea "**********"
type textarea "**********"
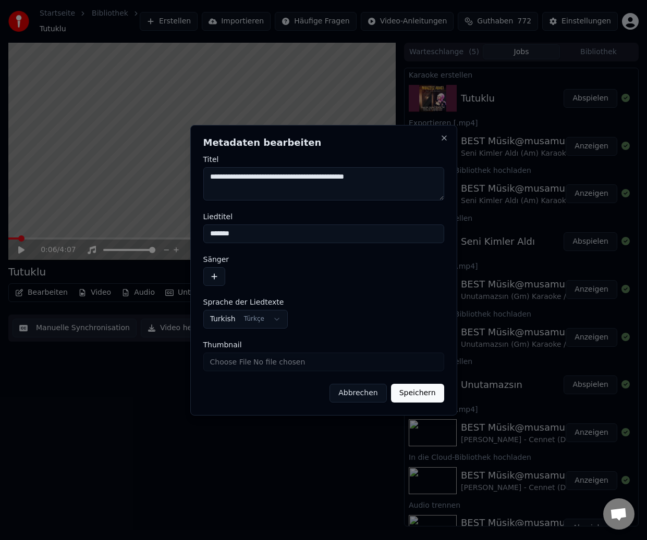
drag, startPoint x: 251, startPoint y: 233, endPoint x: 182, endPoint y: 236, distance: 68.8
click at [182, 236] on body "Startseite Bibliothek Tutuklu Erstellen Importieren Häufige Fragen Video-Anleit…" at bounding box center [323, 270] width 647 height 540
paste input "**********"
type input "**********"
click at [215, 275] on button "button" at bounding box center [214, 276] width 22 height 19
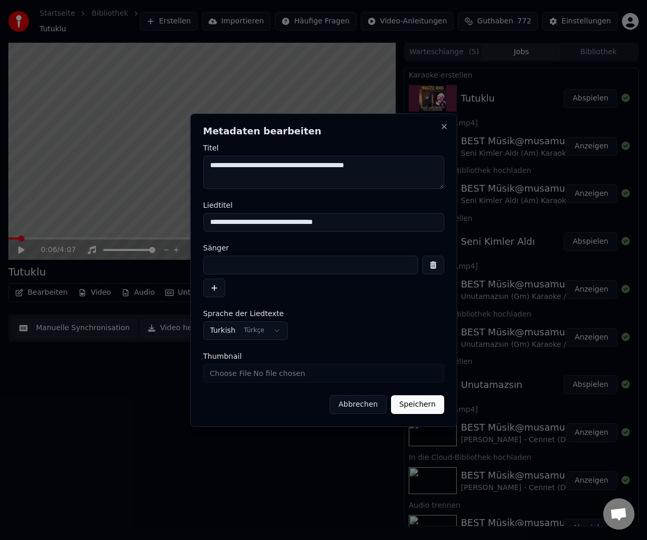
click at [210, 167] on textarea "**********" at bounding box center [323, 172] width 241 height 33
type textarea "**********"
drag, startPoint x: 392, startPoint y: 171, endPoint x: 198, endPoint y: 168, distance: 194.4
click at [198, 168] on div "**********" at bounding box center [323, 271] width 267 height 314
click at [267, 259] on input at bounding box center [310, 265] width 215 height 19
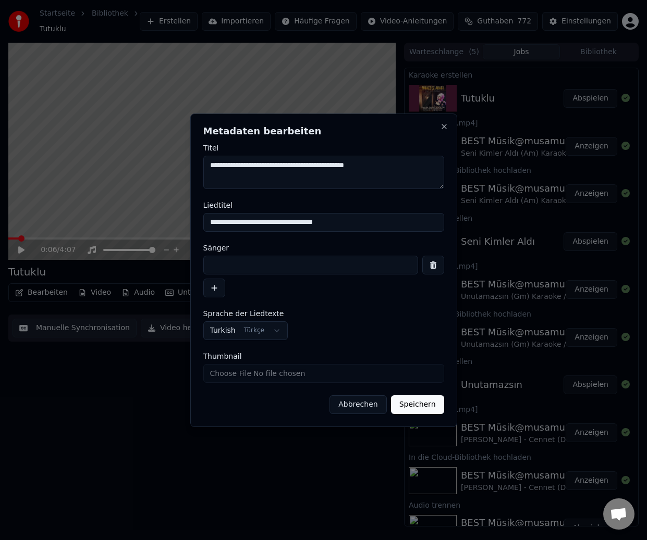
paste input "**********"
type input "**********"
click at [402, 406] on button "Speichern" at bounding box center [417, 405] width 53 height 19
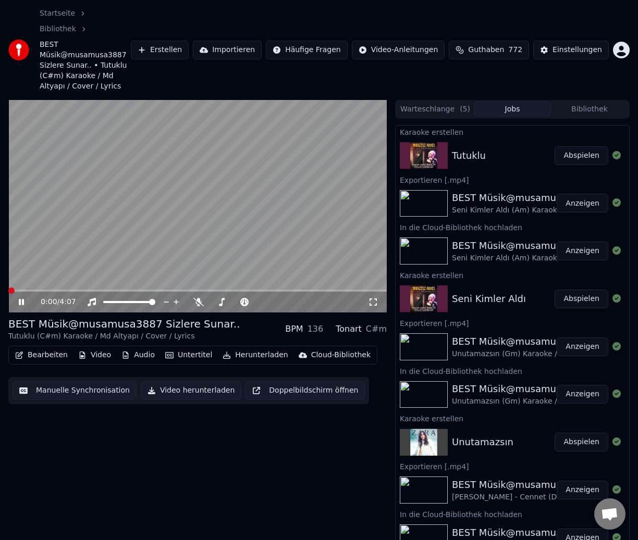
click at [8, 288] on span at bounding box center [11, 291] width 6 height 6
click at [65, 382] on button "Manuelle Synchronisation" at bounding box center [75, 391] width 124 height 19
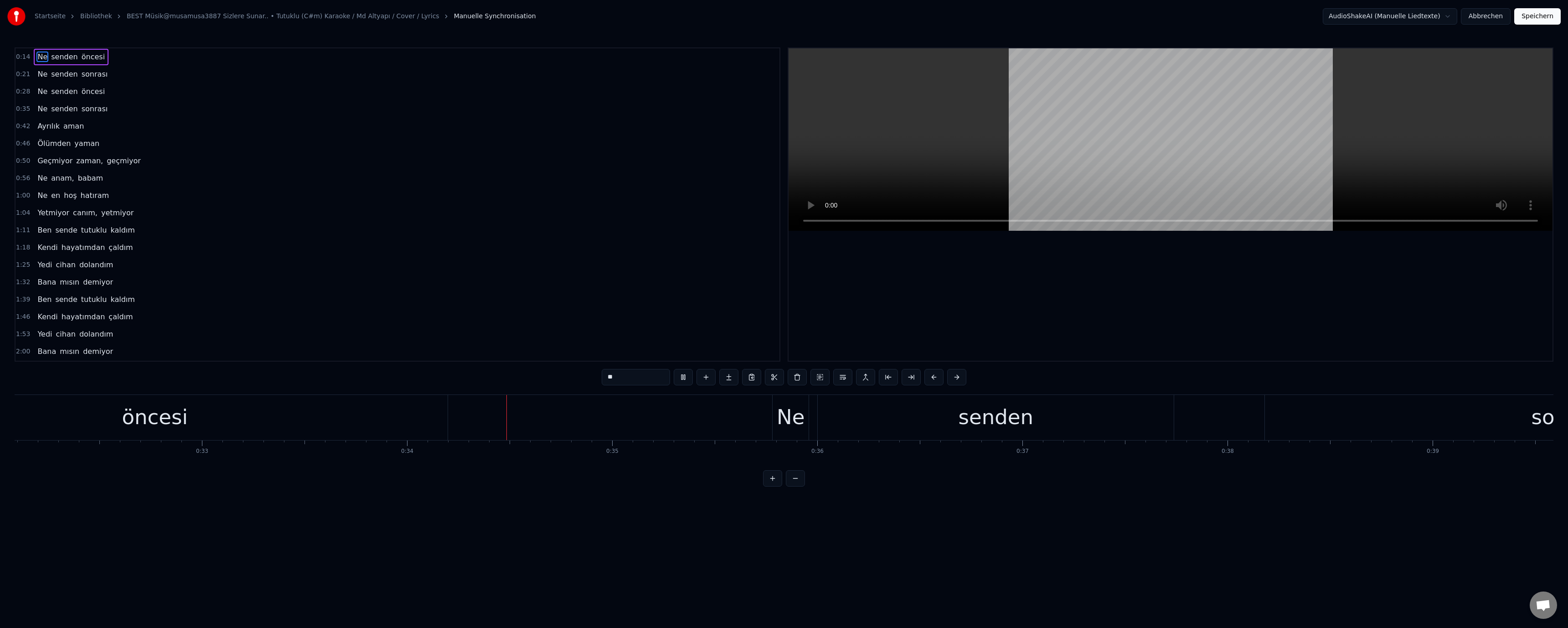
scroll to position [0, 6922]
click at [967, 165] on video at bounding box center [1170, 139] width 763 height 182
click at [1001, 90] on video at bounding box center [1170, 139] width 763 height 182
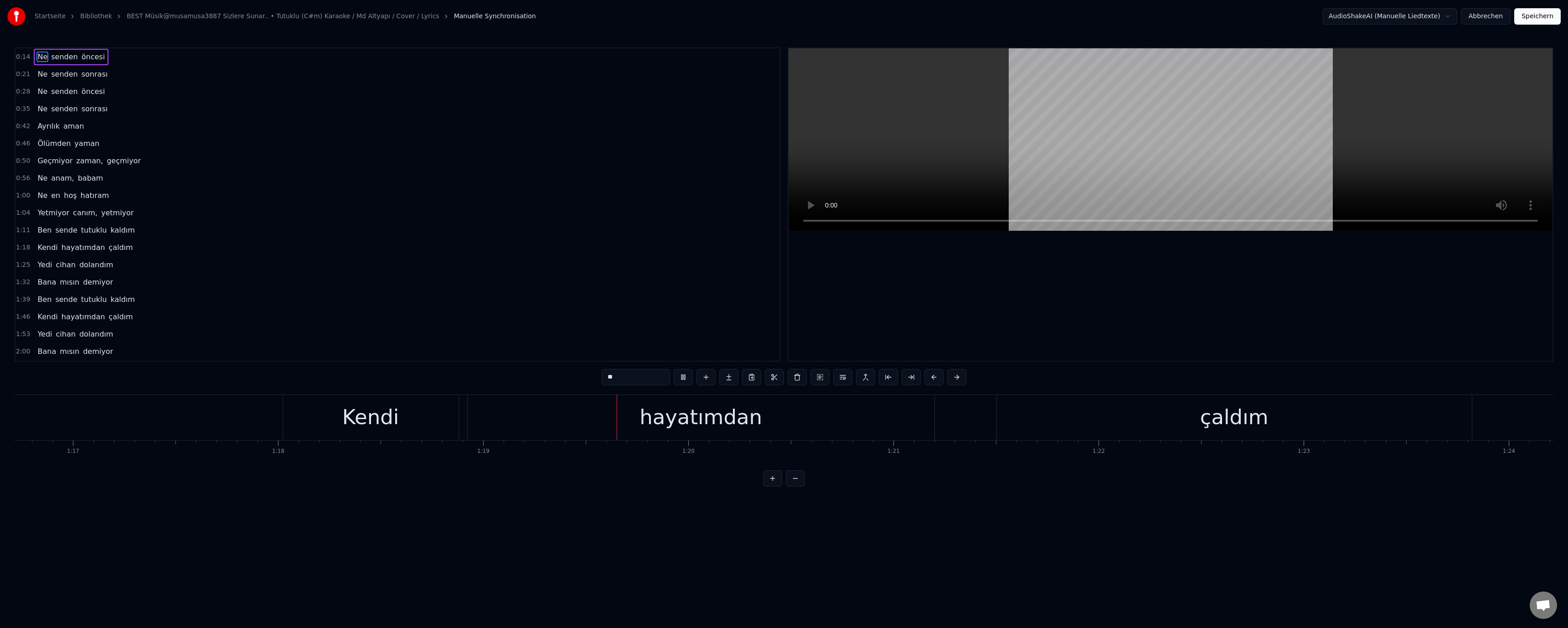
click at [868, 136] on video at bounding box center [1170, 139] width 763 height 182
click at [963, 157] on video at bounding box center [1170, 139] width 763 height 182
click at [1183, 416] on div "demiyor" at bounding box center [1190, 416] width 84 height 31
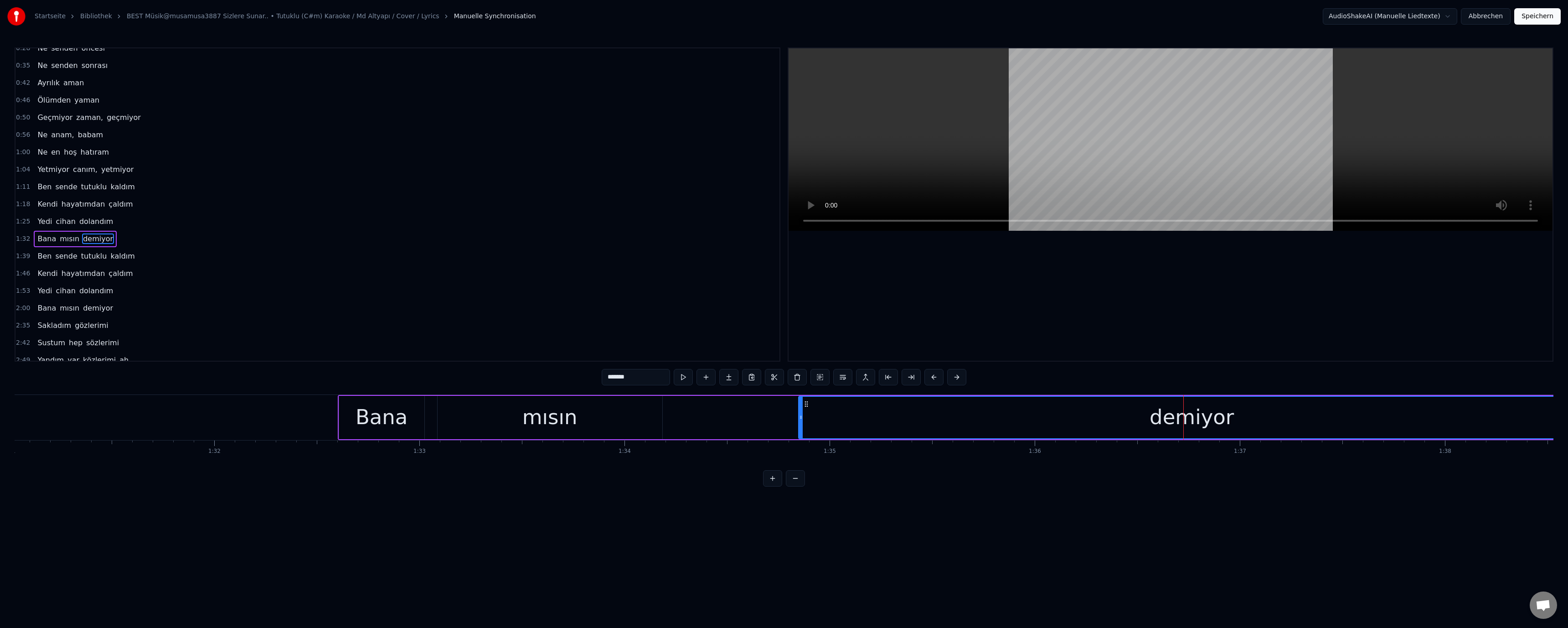
scroll to position [78, 0]
drag, startPoint x: 607, startPoint y: 378, endPoint x: 611, endPoint y: 381, distance: 5.0
click at [611, 381] on input "*******" at bounding box center [636, 377] width 68 height 17
click at [971, 163] on video at bounding box center [1170, 139] width 763 height 182
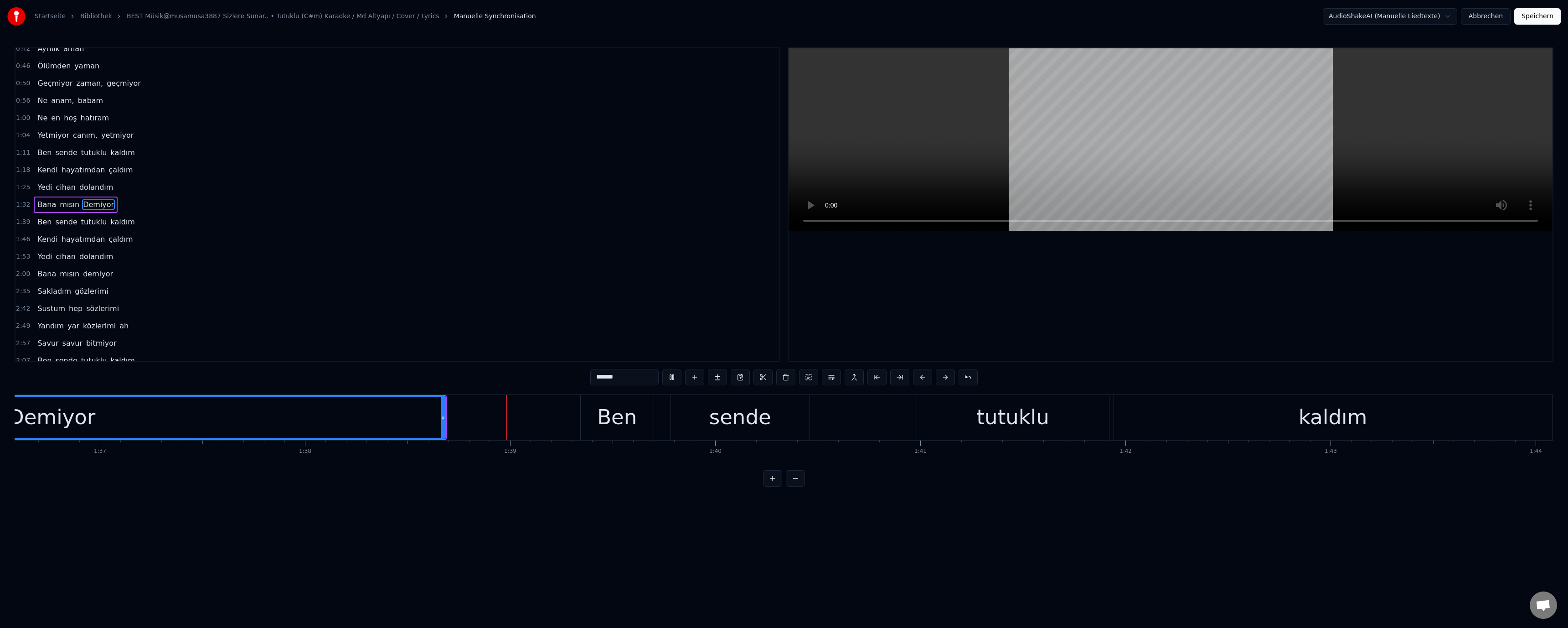
scroll to position [0, 20153]
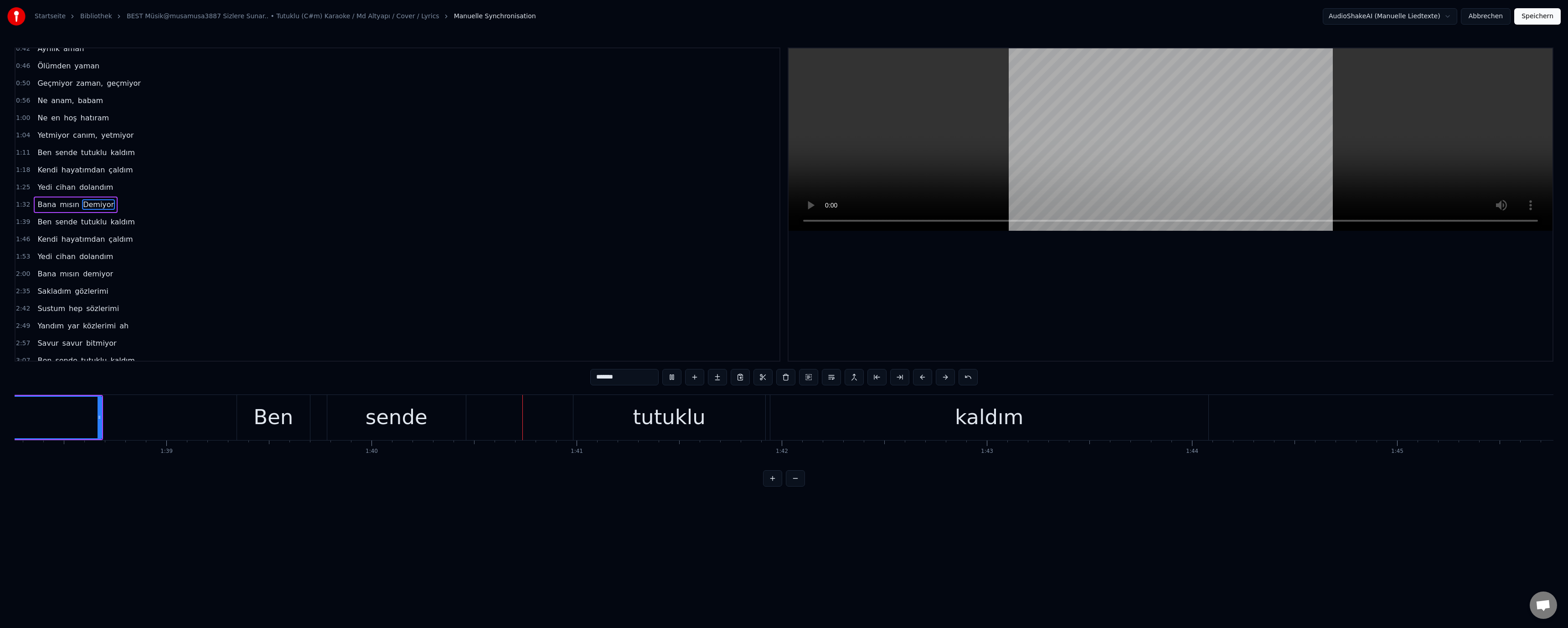
click at [651, 415] on div "tutuklu" at bounding box center [668, 416] width 73 height 31
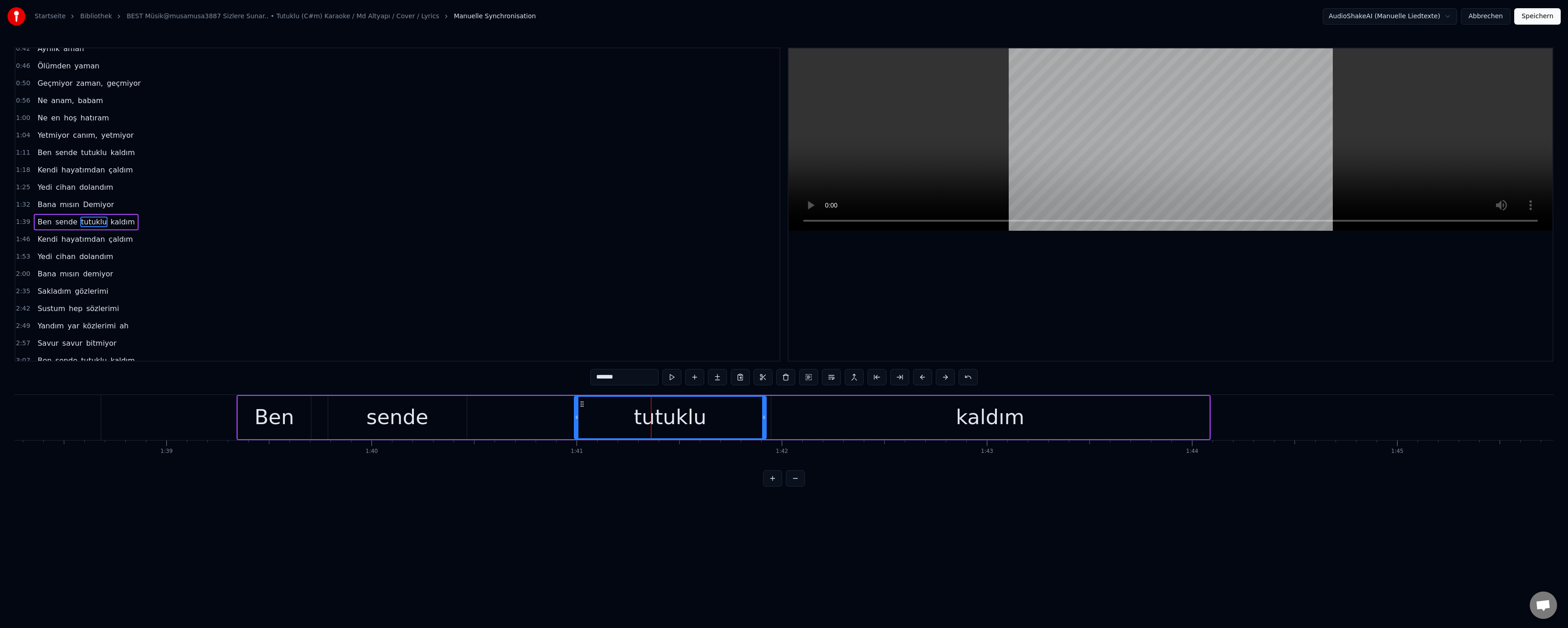
scroll to position [94, 0]
drag, startPoint x: 599, startPoint y: 376, endPoint x: 582, endPoint y: 375, distance: 17.0
click at [582, 375] on div "0:14 Ne senden öncesi 0:21 Ne senden sonrası 0:28 Ne senden öncesi 0:35 Ne send…" at bounding box center [784, 267] width 1538 height 439
type input "*******"
click at [986, 171] on video at bounding box center [1170, 139] width 763 height 182
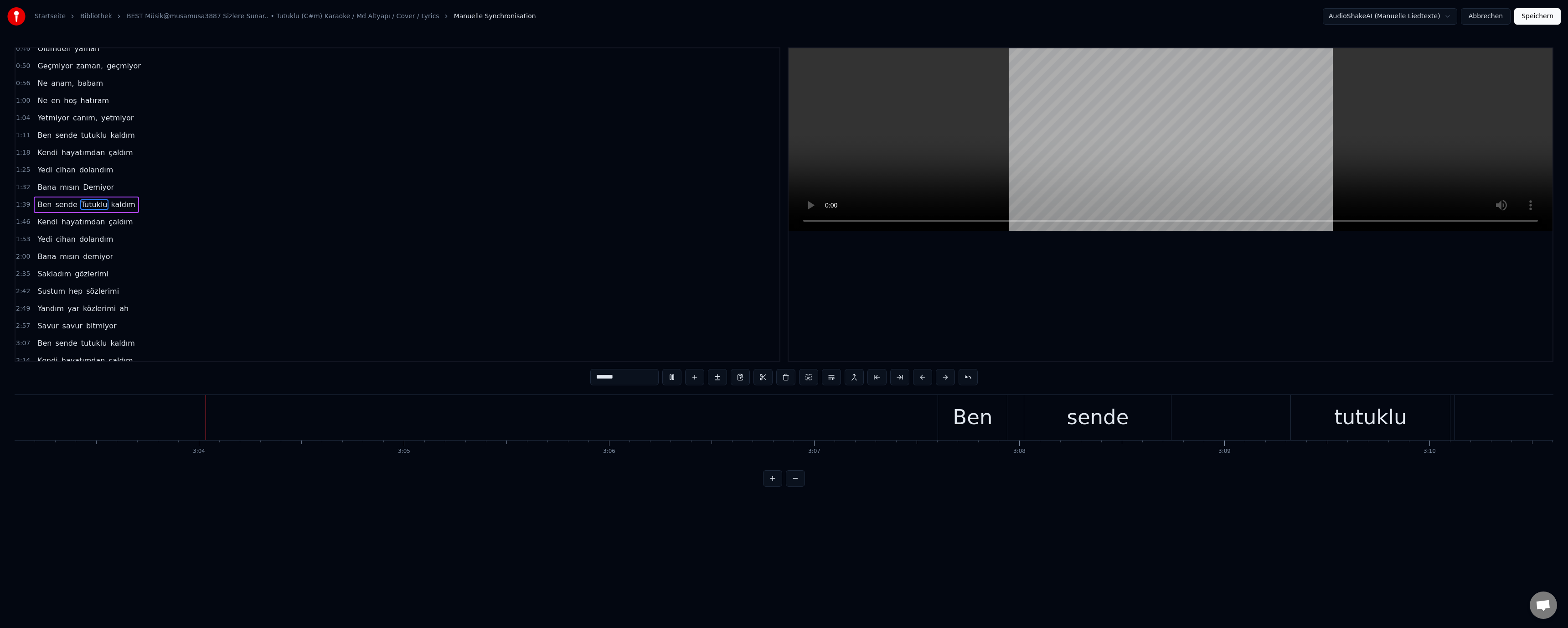
scroll to position [0, 37560]
click at [1355, 419] on div "tutuklu" at bounding box center [1364, 416] width 73 height 31
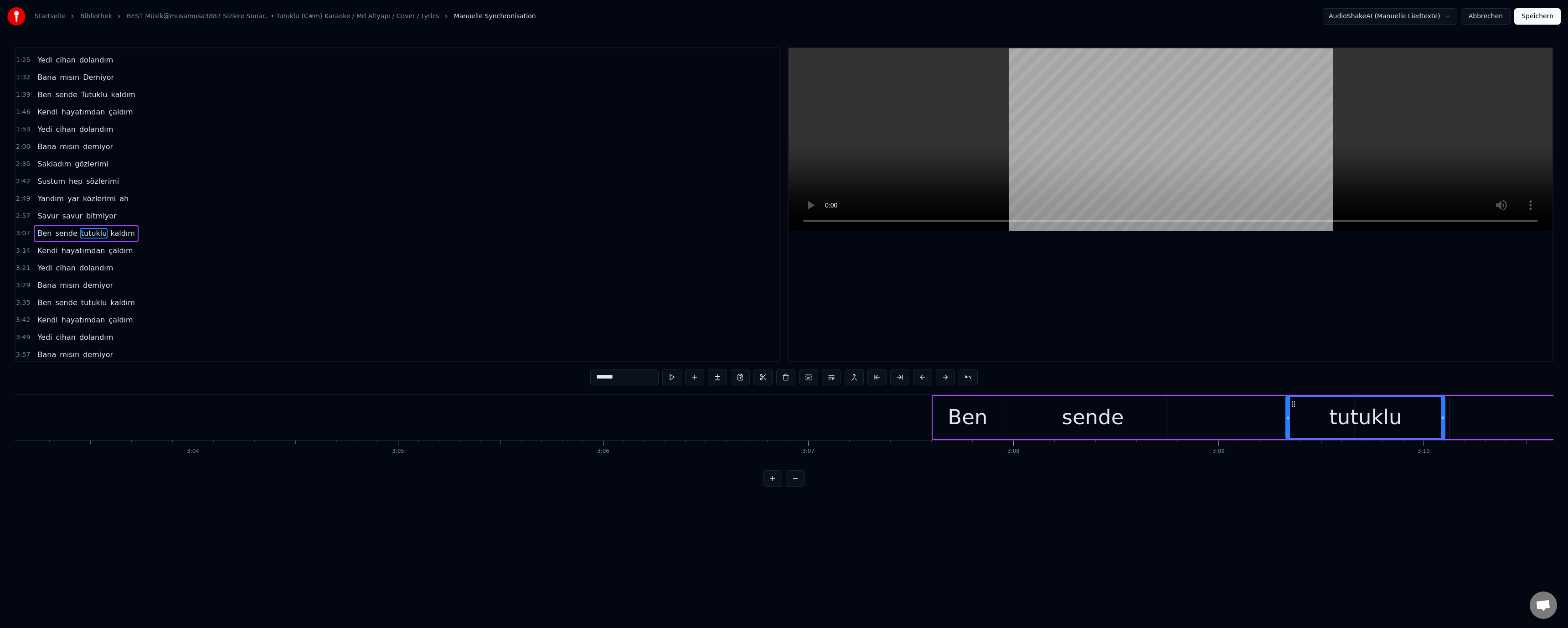
scroll to position [207, 0]
drag, startPoint x: 598, startPoint y: 375, endPoint x: 585, endPoint y: 375, distance: 13.0
click at [585, 375] on div "0:14 Ne senden öncesi 0:21 Ne senden sonrası 0:28 Ne senden öncesi 0:35 Ne send…" at bounding box center [784, 267] width 1538 height 439
click at [979, 149] on video at bounding box center [1170, 139] width 763 height 182
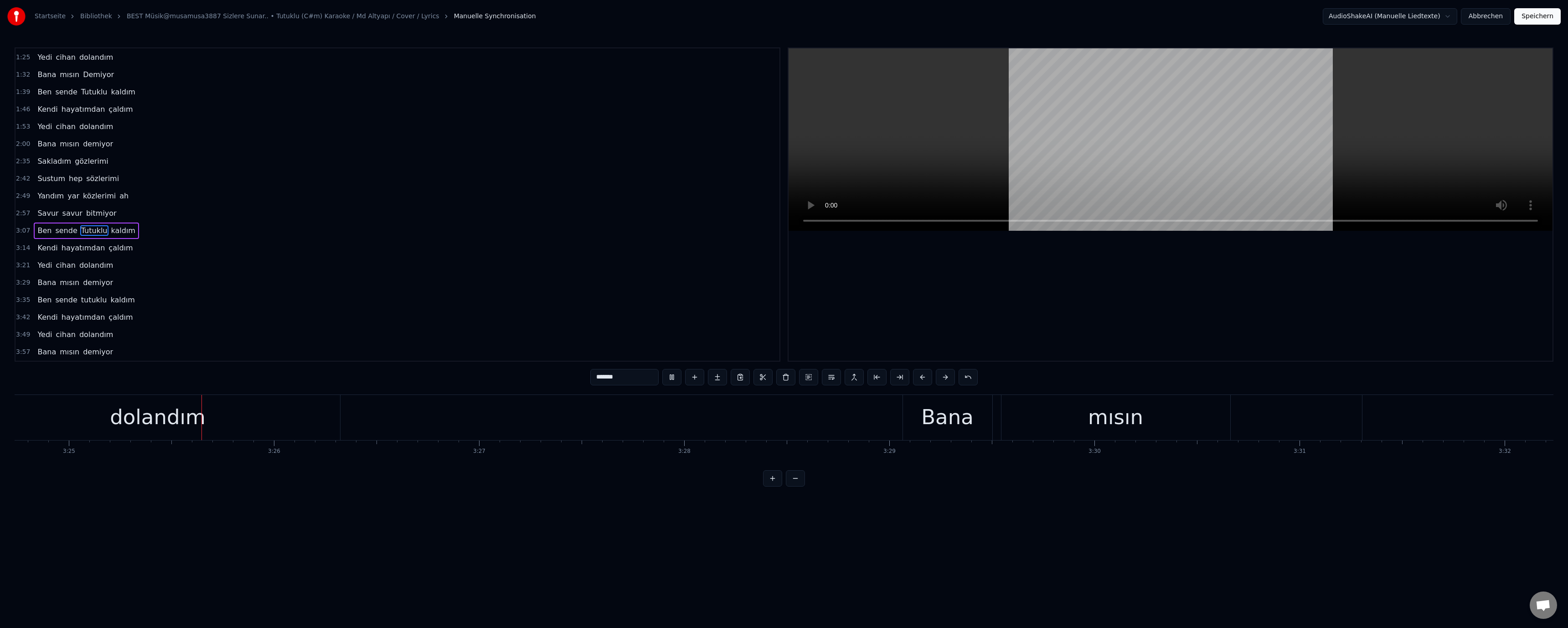
scroll to position [0, 41998]
drag, startPoint x: 1413, startPoint y: 413, endPoint x: 1409, endPoint y: 409, distance: 5.7
click at [1409, 409] on div "demiyor" at bounding box center [1078, 417] width 791 height 45
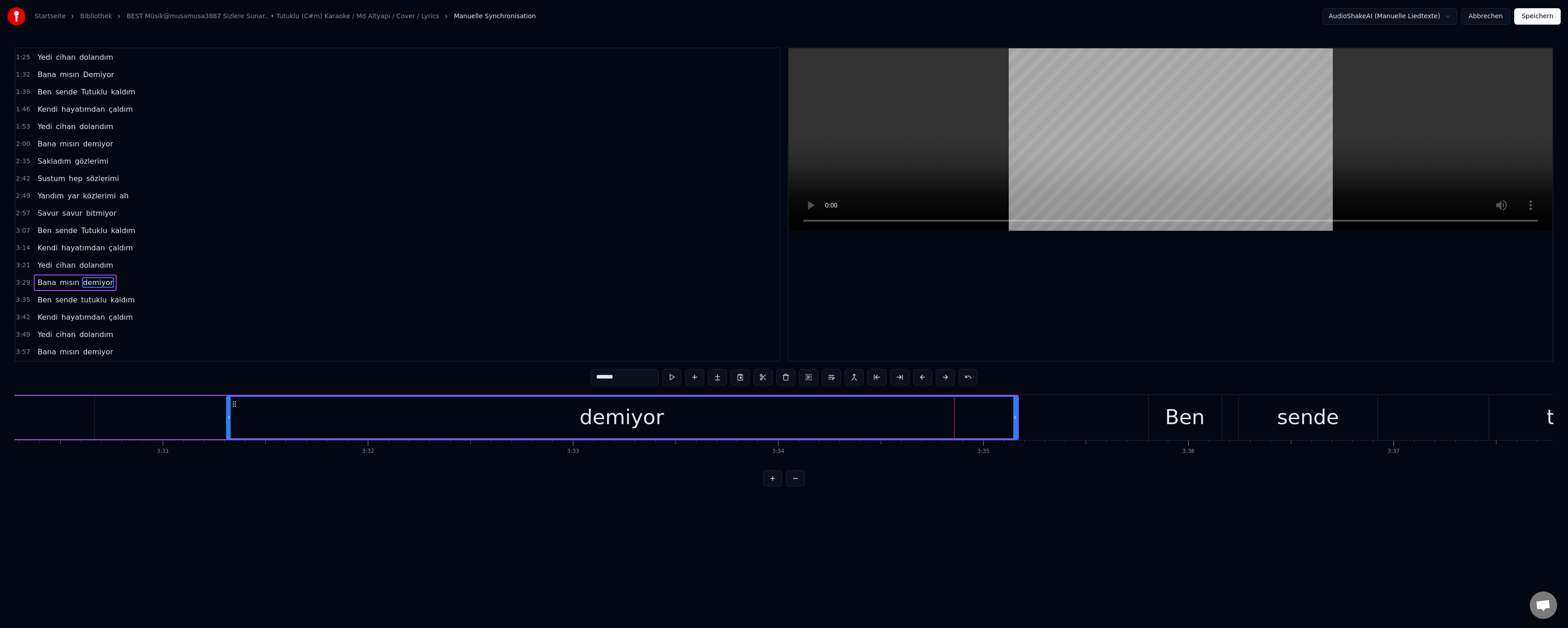
scroll to position [0, 43468]
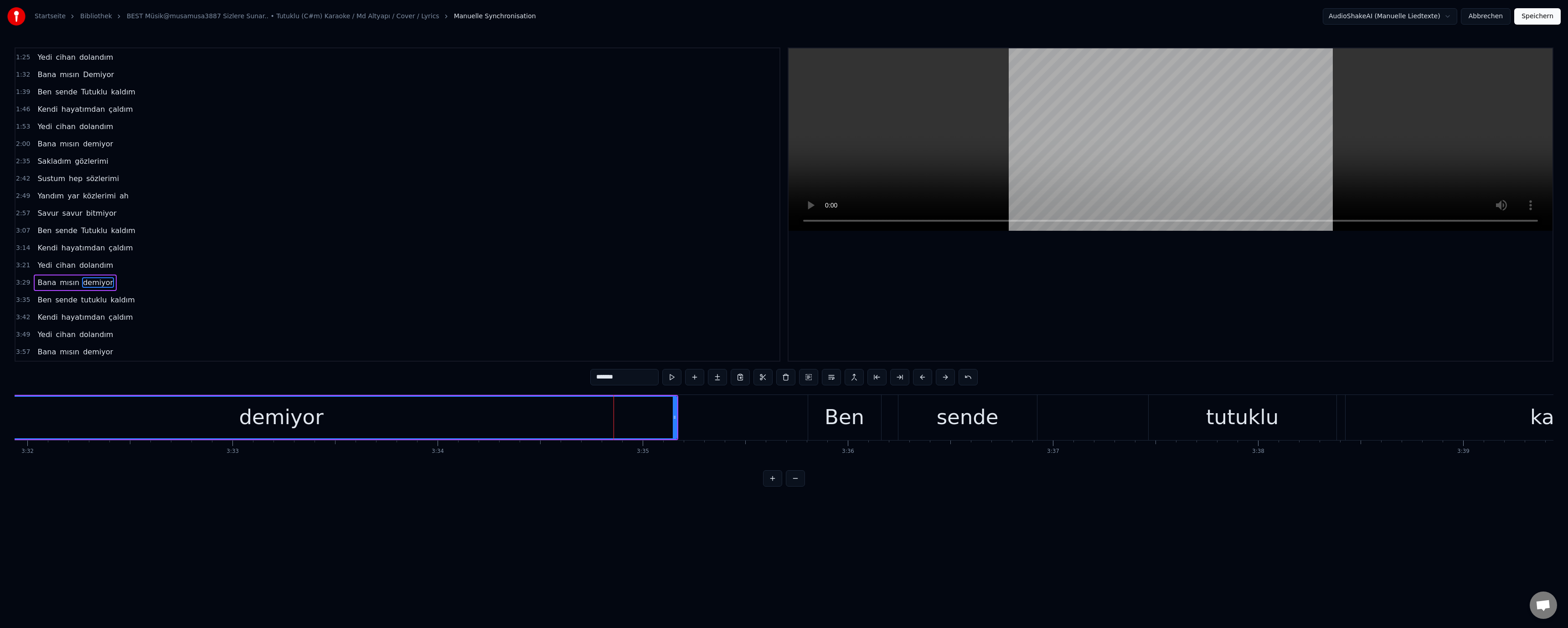
drag, startPoint x: 272, startPoint y: 415, endPoint x: 286, endPoint y: 413, distance: 14.1
click at [272, 415] on div "demiyor" at bounding box center [281, 416] width 84 height 31
drag, startPoint x: 599, startPoint y: 375, endPoint x: 585, endPoint y: 375, distance: 14.0
click at [585, 375] on div "0:14 Ne senden öncesi 0:21 Ne senden sonrası 0:28 Ne senden öncesi 0:35 Ne send…" at bounding box center [784, 267] width 1538 height 439
drag, startPoint x: 1221, startPoint y: 415, endPoint x: 1197, endPoint y: 408, distance: 25.0
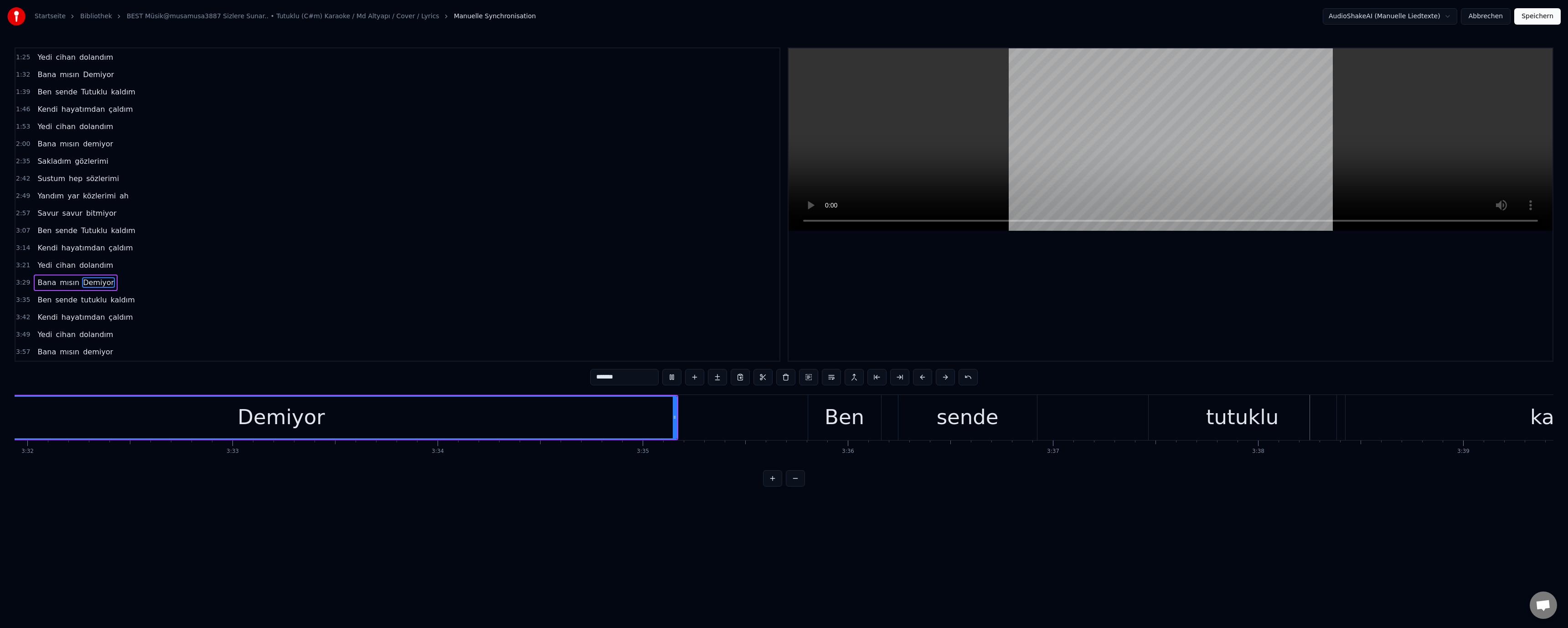
click at [1222, 415] on div "tutuklu" at bounding box center [1242, 416] width 73 height 31
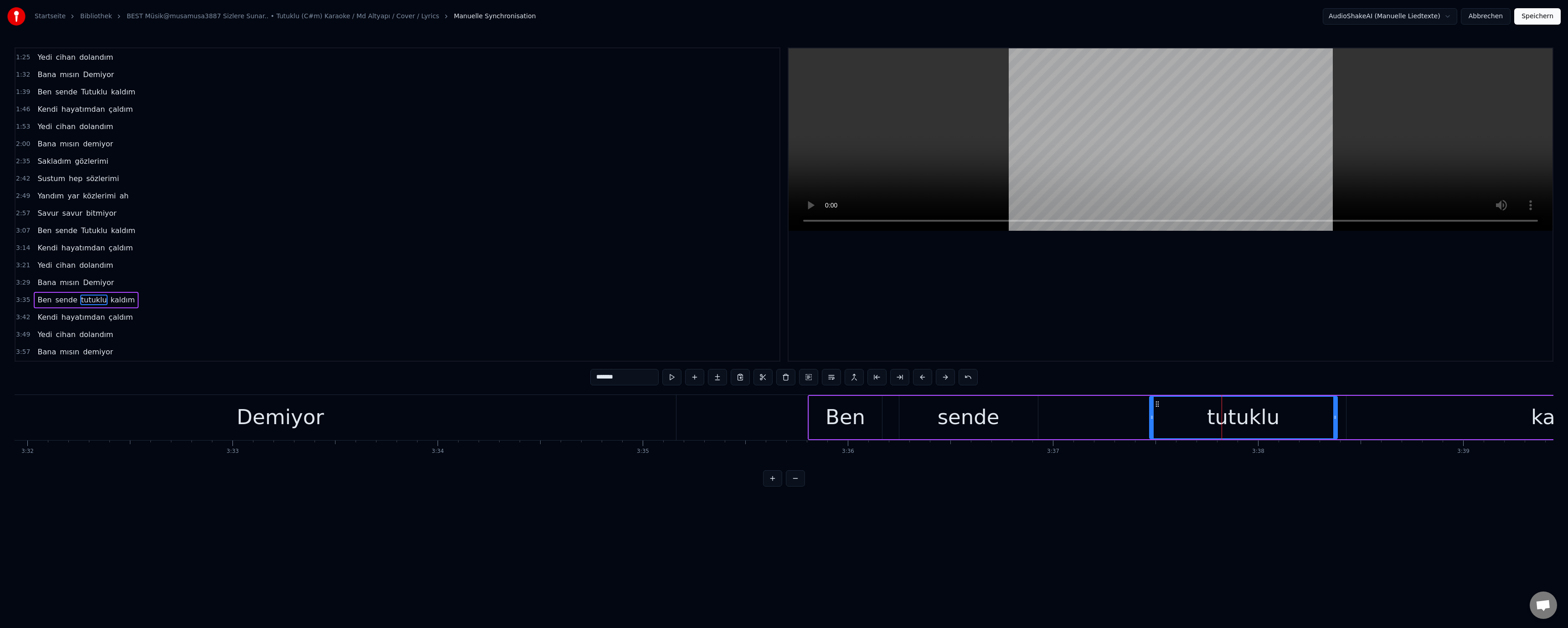
drag, startPoint x: 596, startPoint y: 379, endPoint x: 599, endPoint y: 384, distance: 5.8
click at [599, 384] on input "*******" at bounding box center [624, 377] width 68 height 17
type input "*******"
click at [982, 171] on video at bounding box center [1170, 139] width 763 height 182
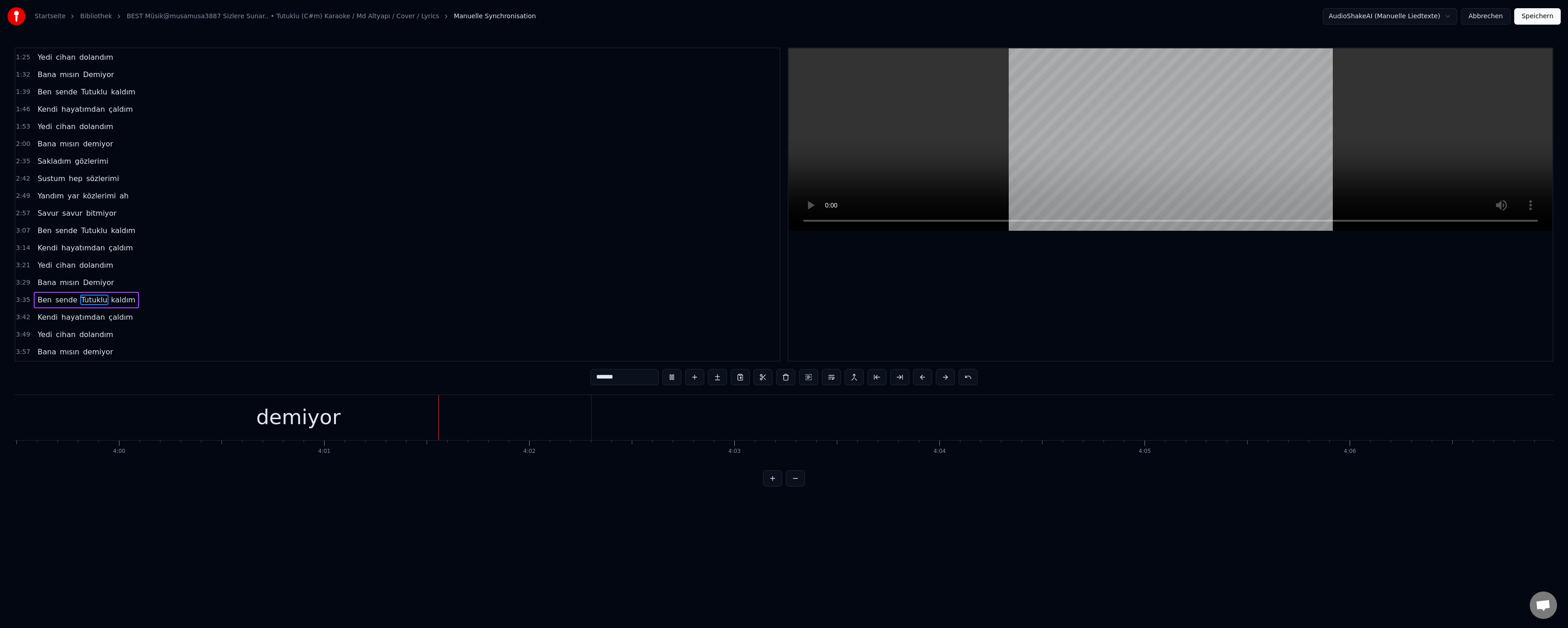
scroll to position [0, 49120]
click at [1533, 17] on button "Speichern" at bounding box center [1537, 16] width 46 height 17
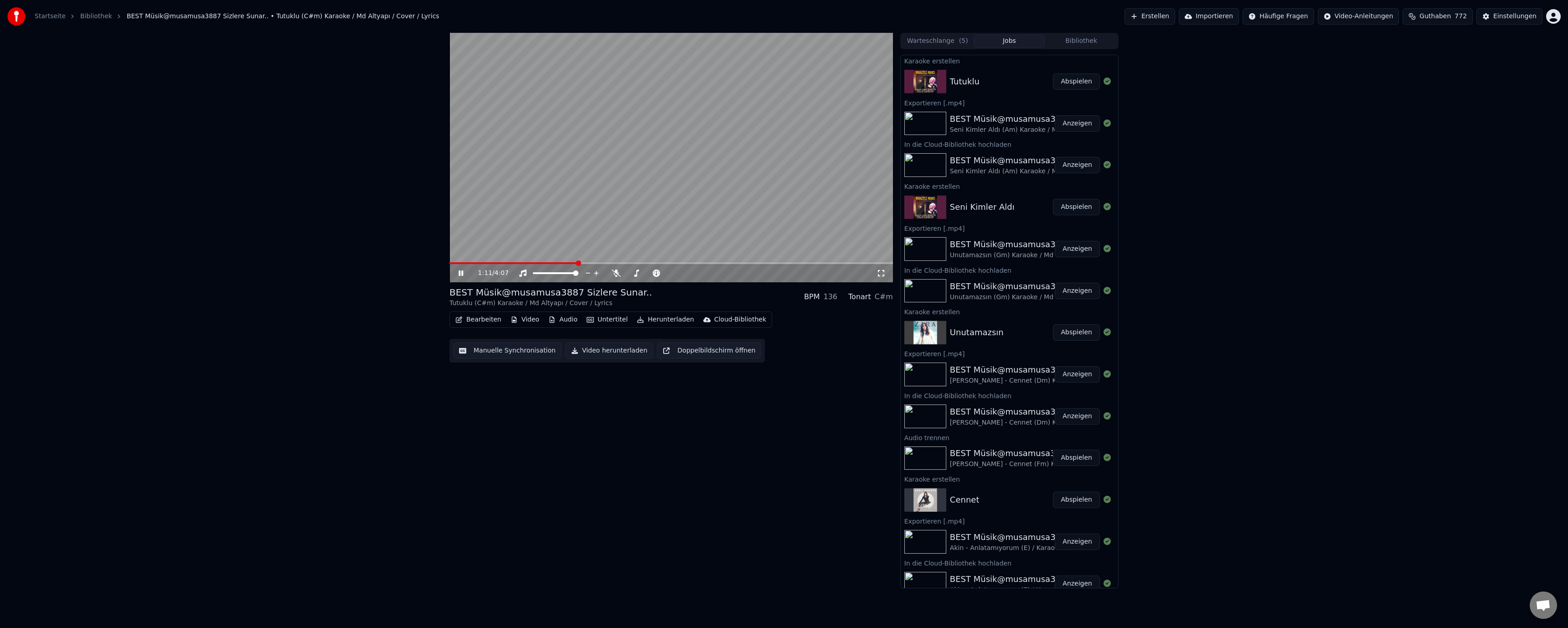
click at [510, 354] on button "Manuelle Synchronisation" at bounding box center [507, 350] width 108 height 17
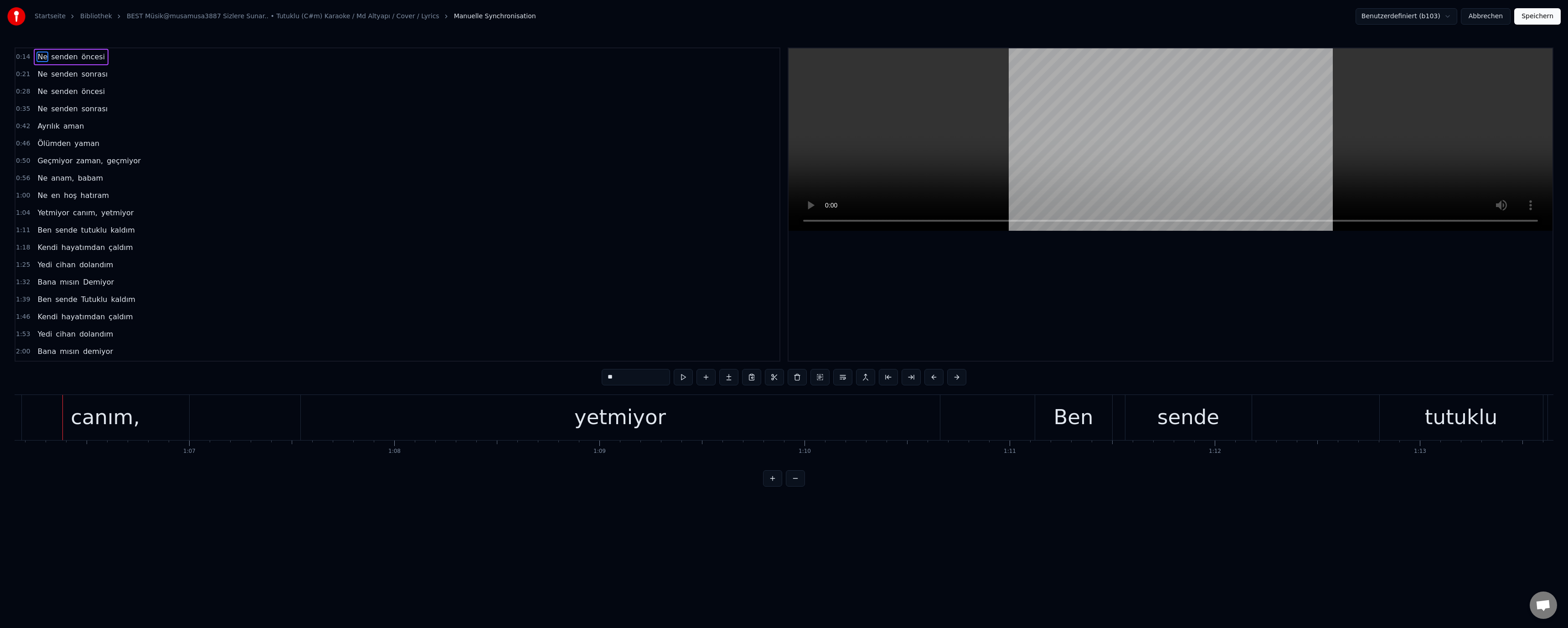
scroll to position [0, 13569]
click at [1412, 423] on div "tutuklu" at bounding box center [1460, 417] width 164 height 45
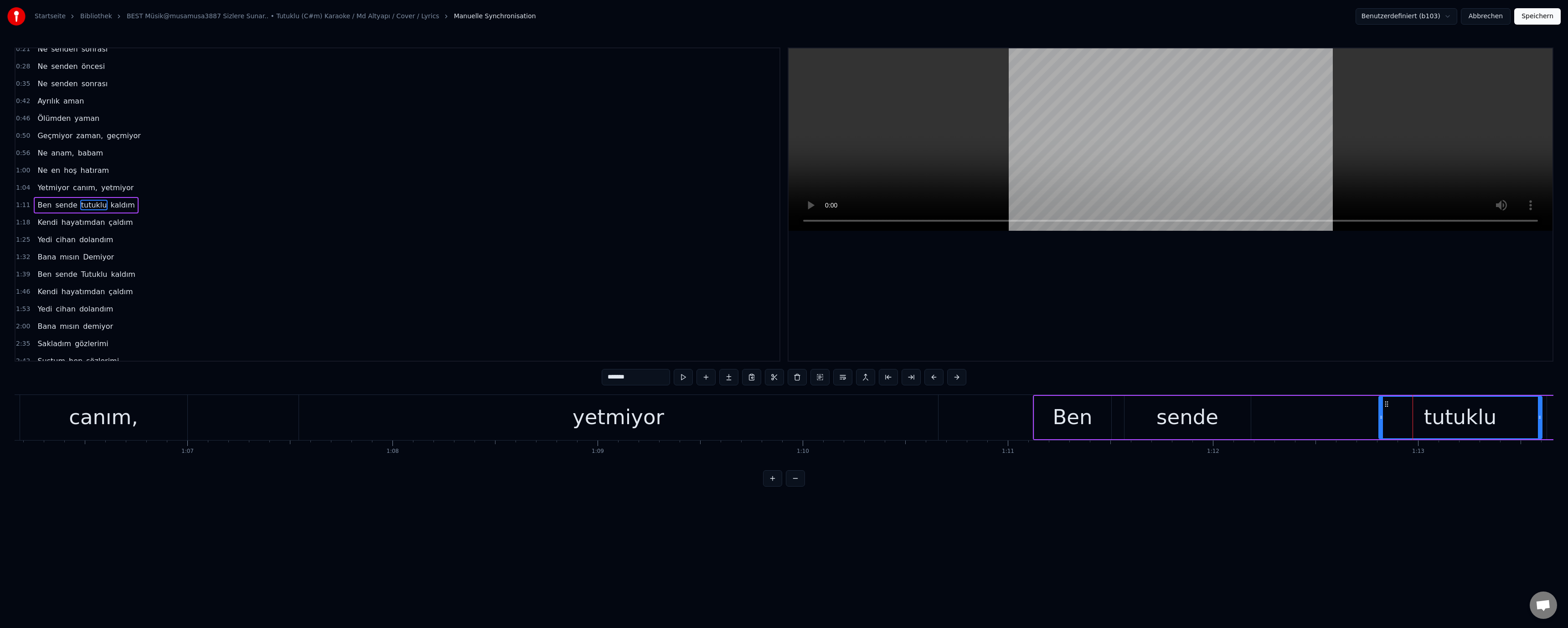
scroll to position [25, 0]
drag, startPoint x: 610, startPoint y: 375, endPoint x: 605, endPoint y: 376, distance: 5.1
click at [605, 376] on input "*******" at bounding box center [636, 377] width 68 height 17
type input "*******"
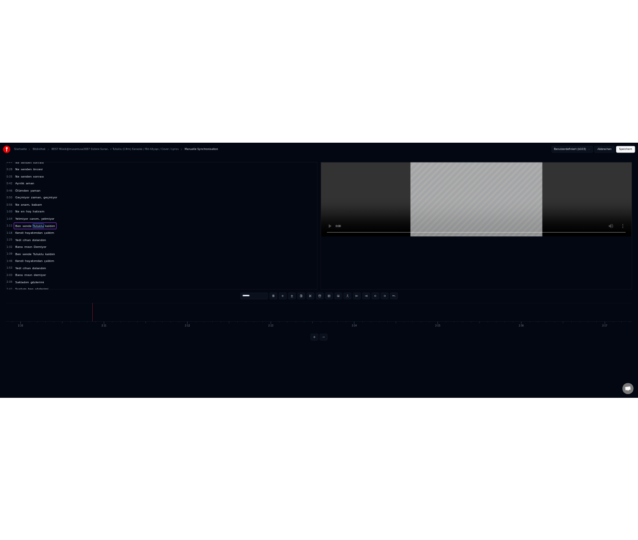
scroll to position [0, 30542]
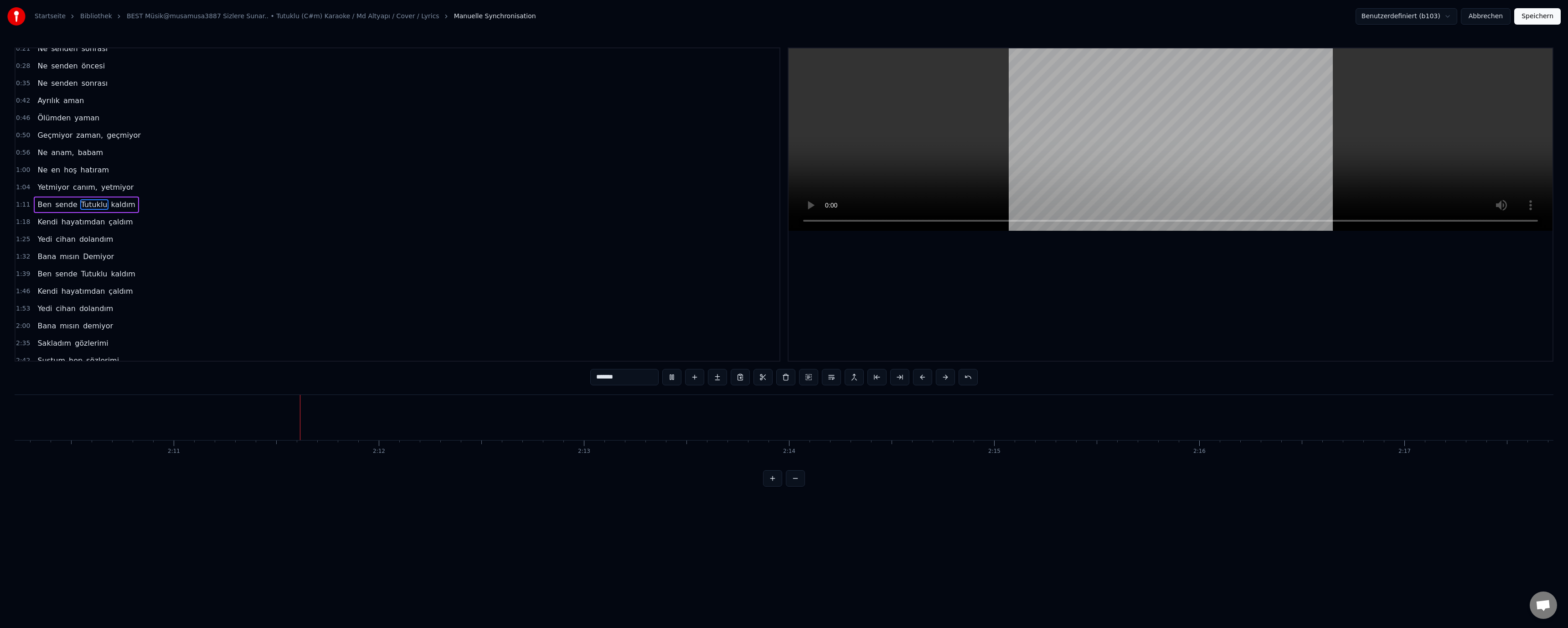
click at [1530, 17] on button "Speichern" at bounding box center [1537, 16] width 46 height 17
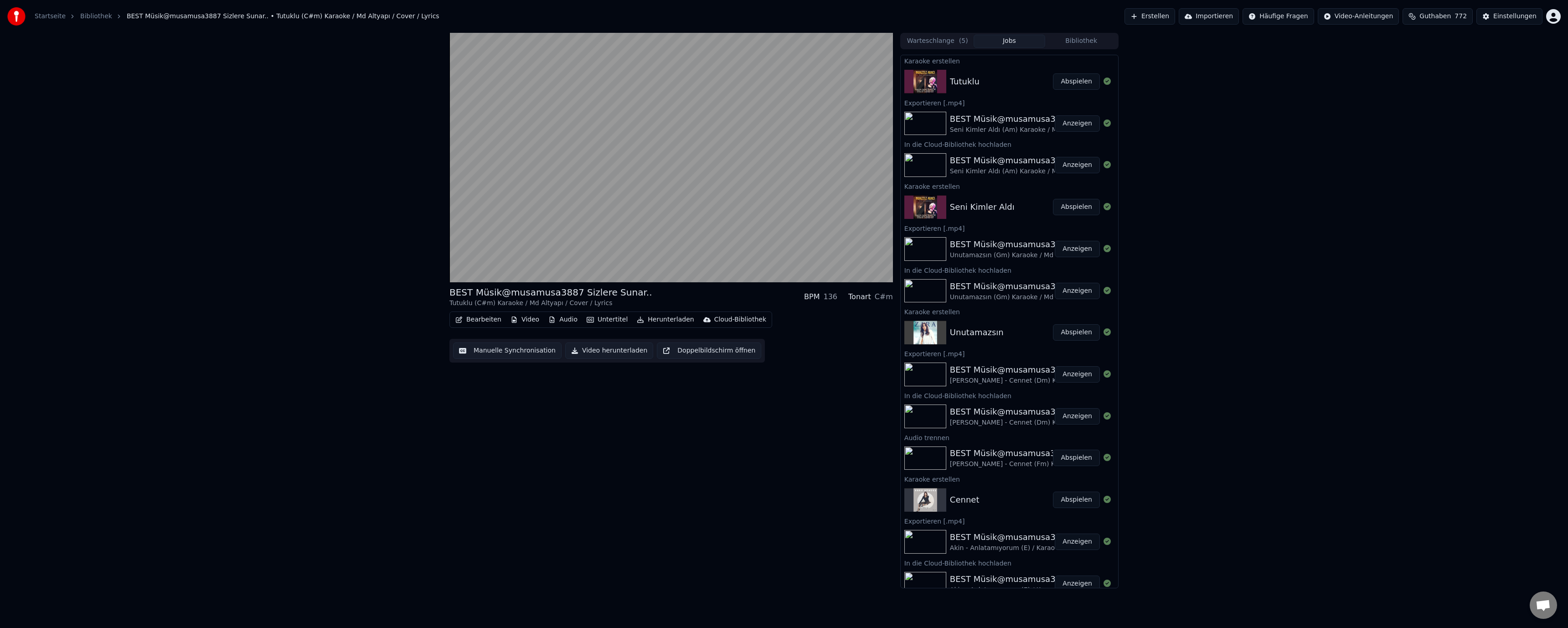
click at [566, 318] on button "Audio" at bounding box center [563, 319] width 37 height 13
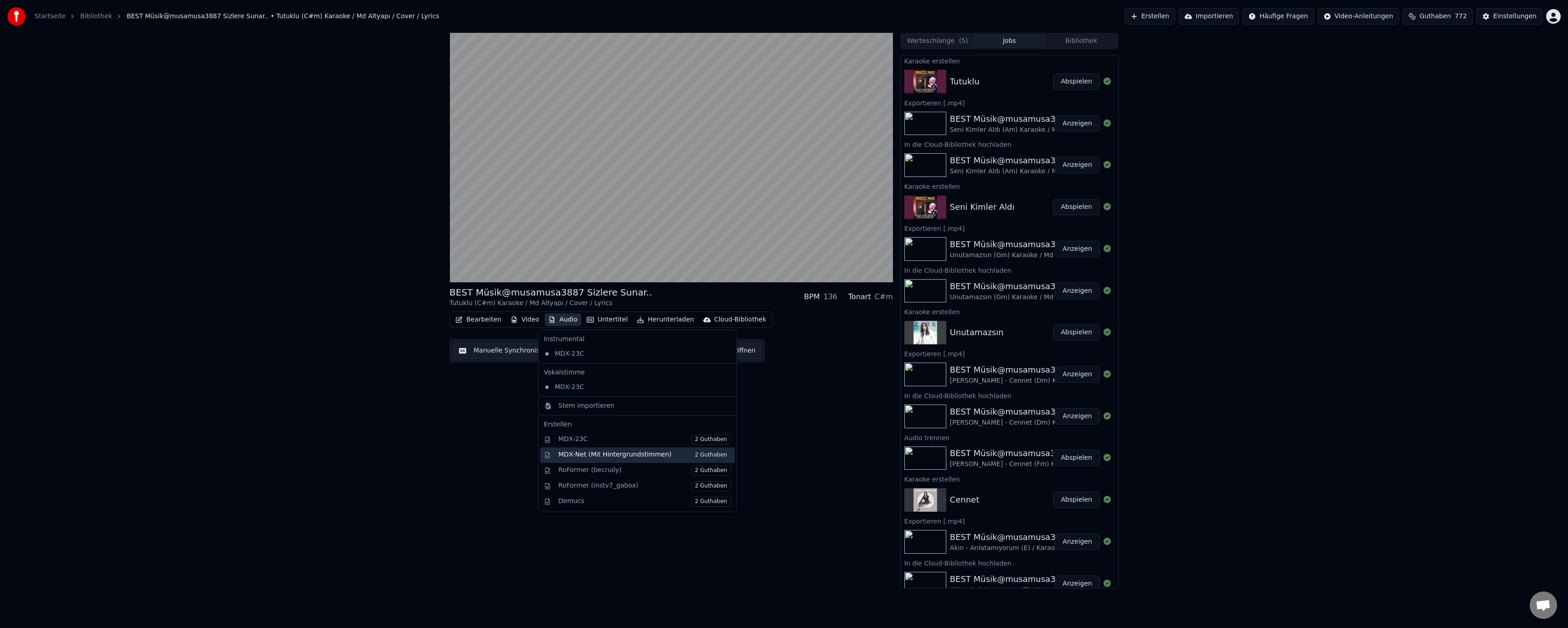
click at [607, 450] on div "MDX-Net (Mit Hintergrundstimmen) 2 Guthaben" at bounding box center [645, 454] width 173 height 10
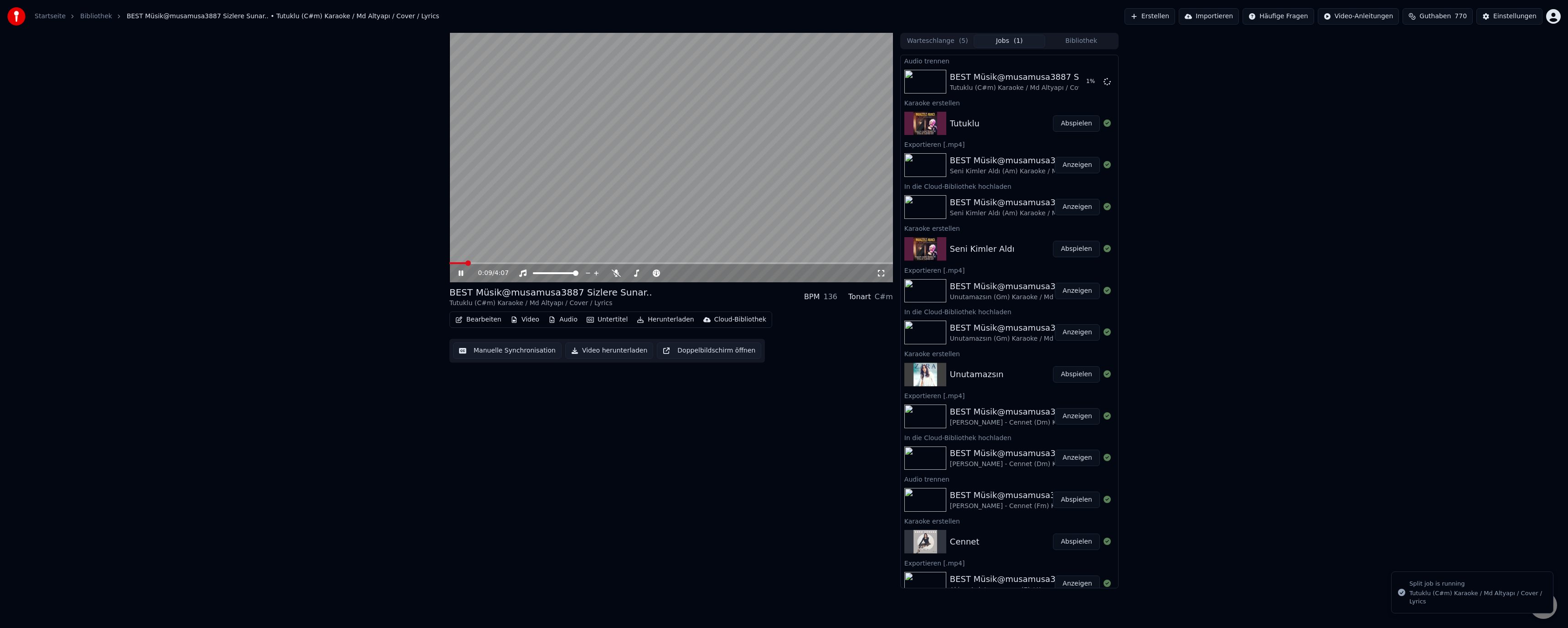
click at [456, 276] on div "0:09 / 4:07" at bounding box center [671, 273] width 436 height 9
click at [462, 276] on icon at bounding box center [467, 273] width 21 height 7
click at [618, 228] on video at bounding box center [671, 157] width 443 height 249
click at [1071, 85] on button "Abspielen" at bounding box center [1077, 81] width 47 height 17
click at [716, 321] on div "Cloud-Bibliothek" at bounding box center [740, 319] width 52 height 9
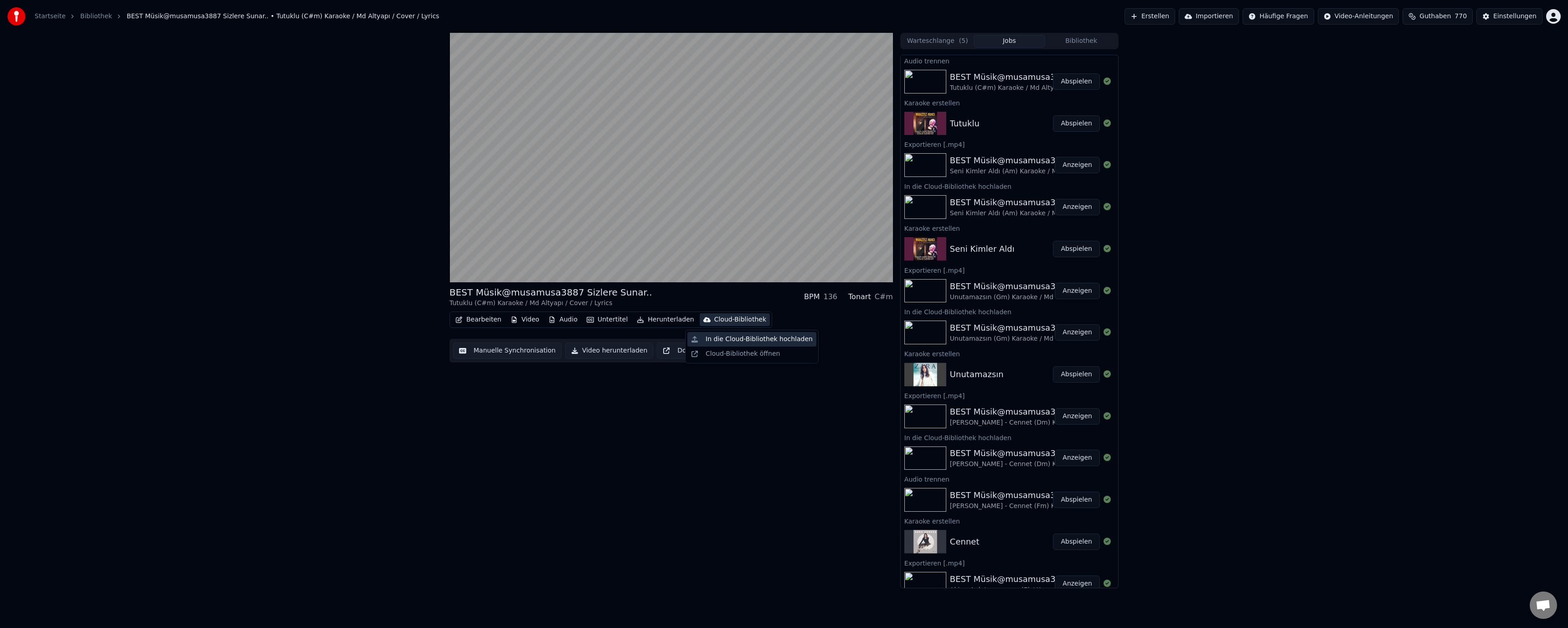
click at [728, 339] on div "In die Cloud-Bibliothek hochladen" at bounding box center [759, 339] width 107 height 9
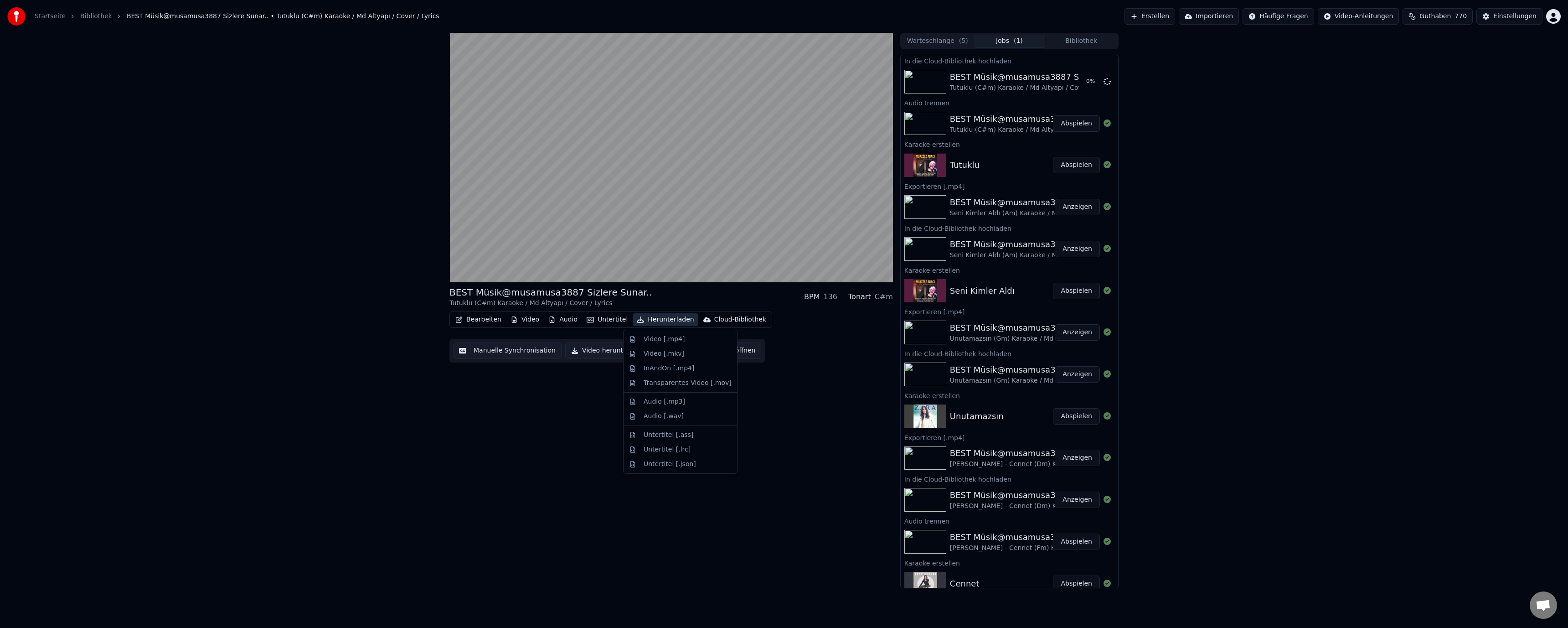
click at [660, 318] on button "Herunterladen" at bounding box center [665, 319] width 64 height 13
click at [664, 340] on div "Video [.mp4]" at bounding box center [664, 339] width 41 height 9
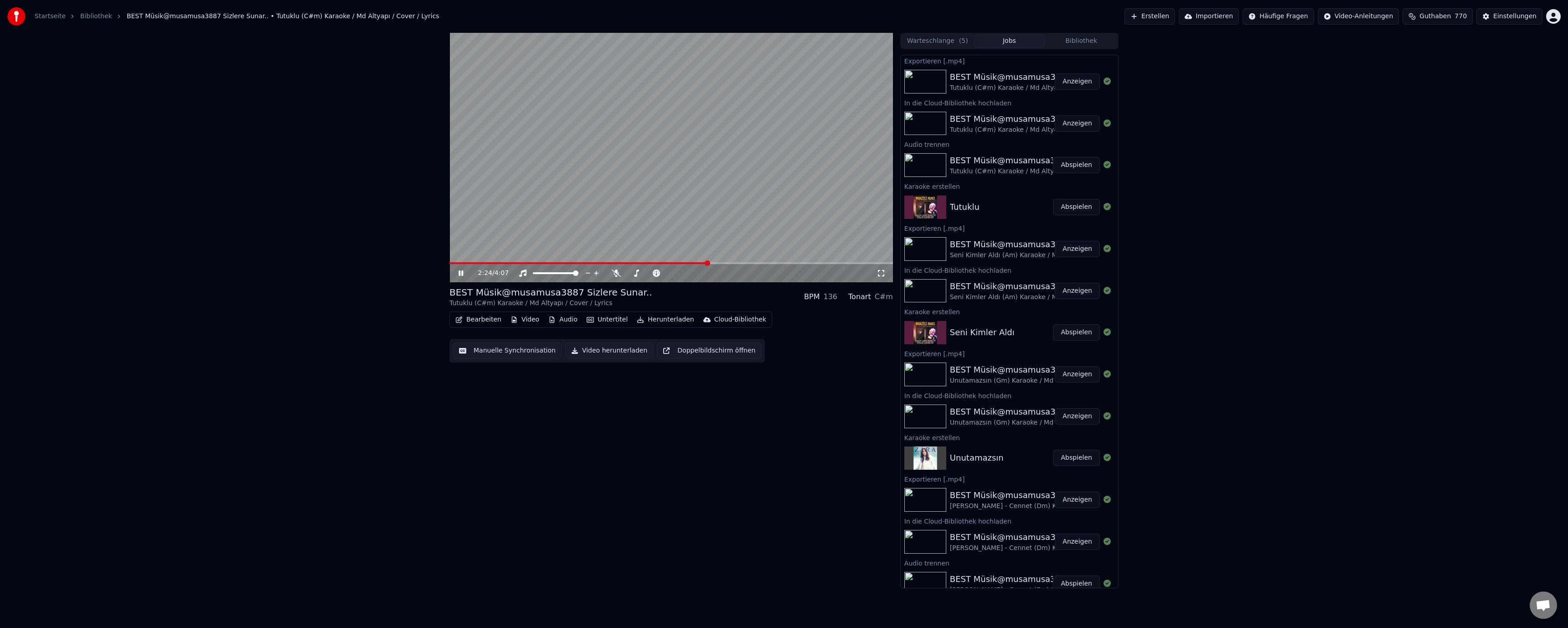
click at [707, 264] on span at bounding box center [671, 263] width 443 height 2
click at [715, 262] on span at bounding box center [671, 263] width 443 height 2
click at [721, 263] on span at bounding box center [671, 263] width 443 height 2
click at [729, 262] on span at bounding box center [671, 263] width 443 height 2
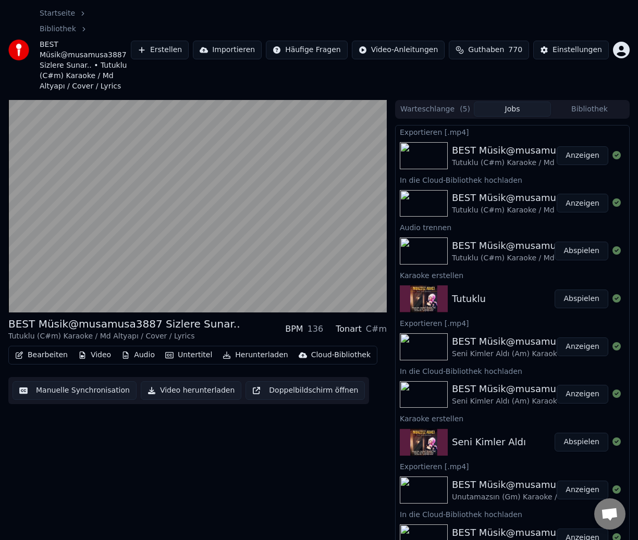
click at [561, 146] on button "Anzeigen" at bounding box center [583, 155] width 52 height 19
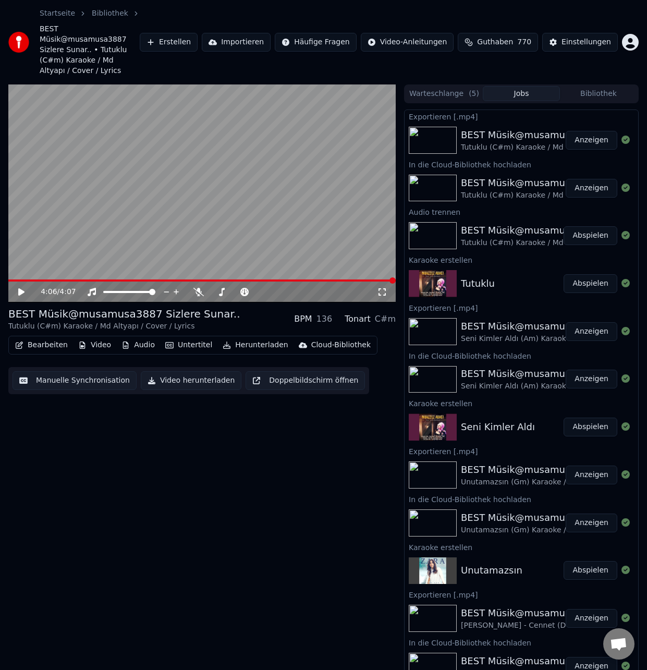
click at [190, 33] on button "Erstellen" at bounding box center [169, 42] width 58 height 19
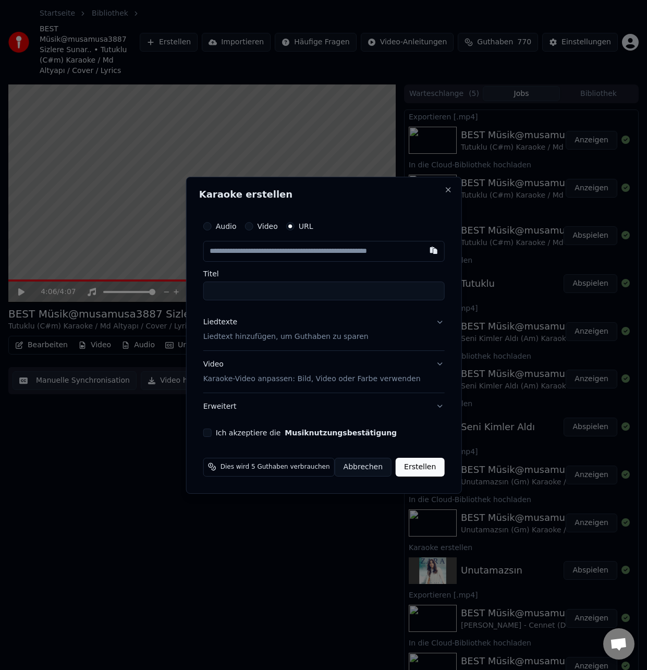
type input "**********"
type input "*********"
type input "**********"
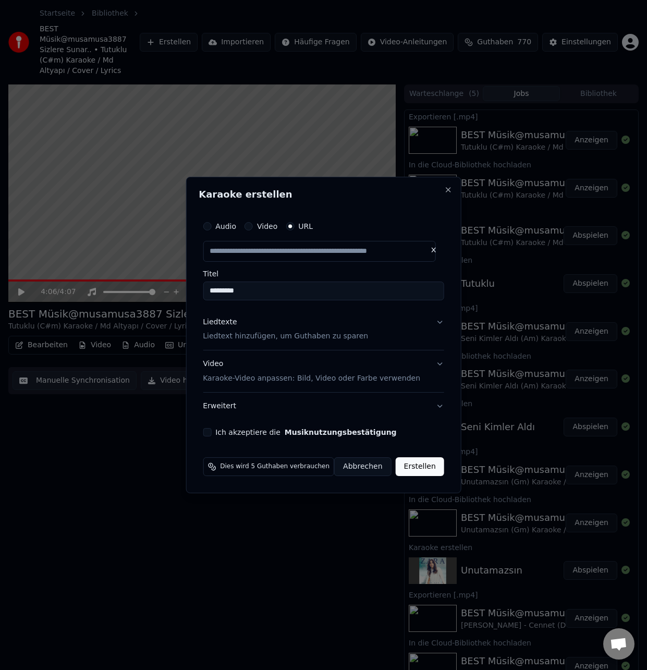
click at [223, 336] on p "Liedtext hinzufügen, um Guthaben zu sparen" at bounding box center [285, 336] width 165 height 10
type input "**********"
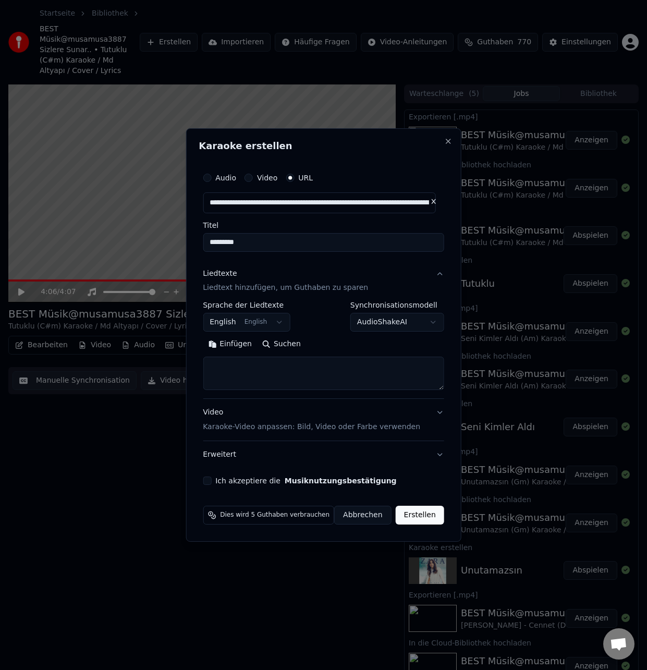
click at [224, 344] on button "Einfügen" at bounding box center [230, 344] width 54 height 17
click at [240, 484] on label "Ich akzeptiere die Musiknutzungsbestätigung" at bounding box center [305, 480] width 181 height 7
click at [211, 484] on button "Ich akzeptiere die Musiknutzungsbestätigung" at bounding box center [207, 480] width 8 height 8
type textarea "**********"
click at [411, 523] on button "Erstellen" at bounding box center [420, 515] width 48 height 19
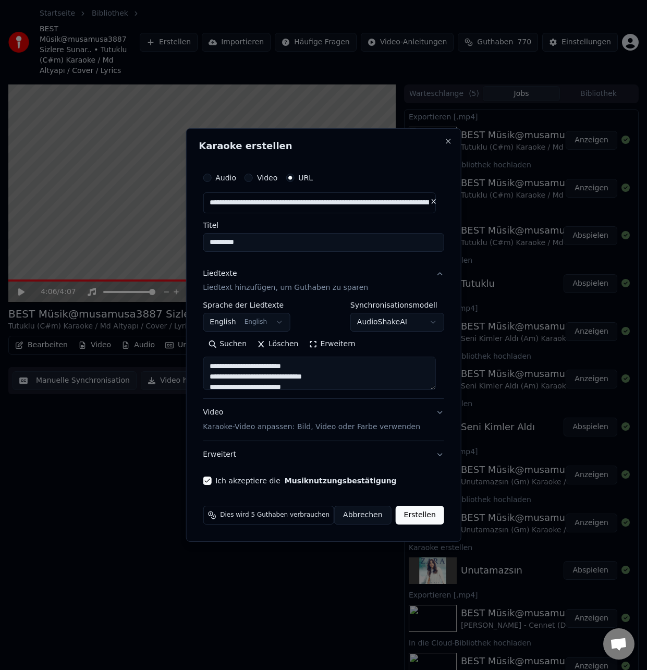
select select "**"
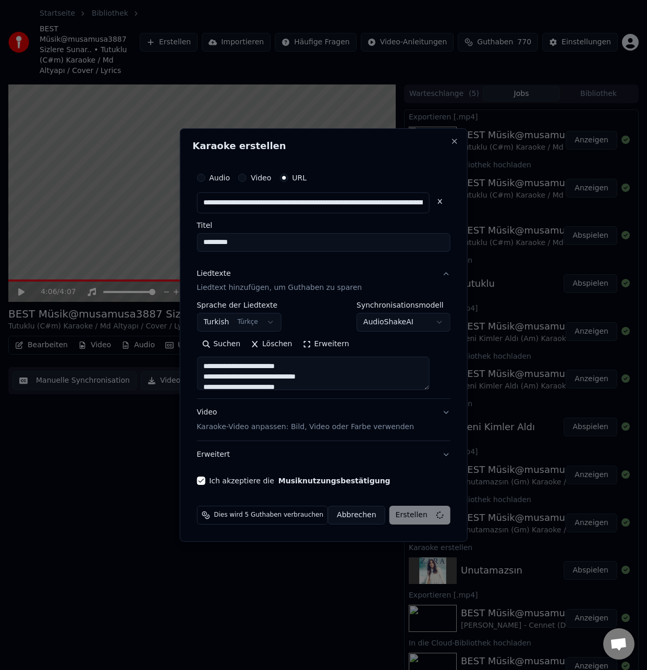
type textarea "**********"
select select
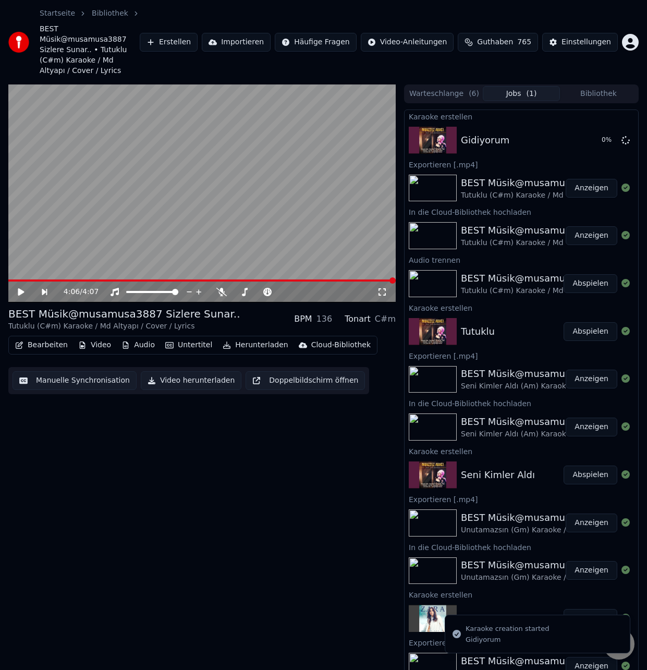
click at [491, 37] on span "Guthaben" at bounding box center [495, 42] width 36 height 10
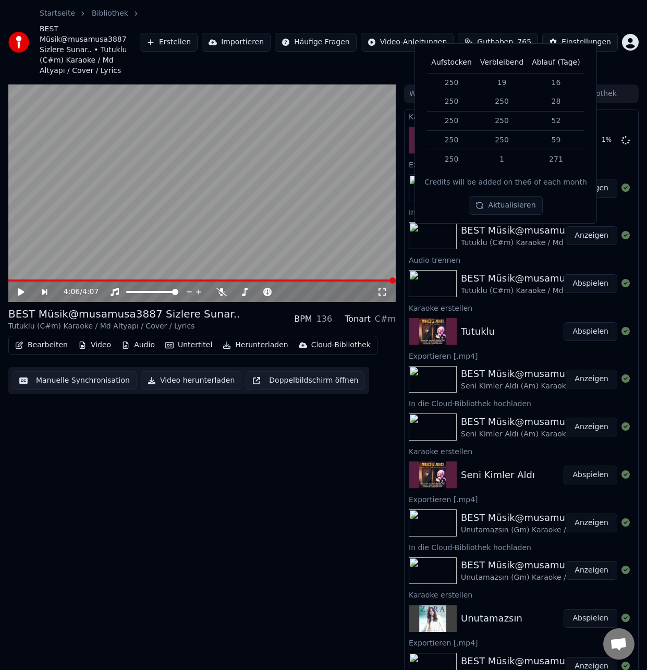
click at [518, 208] on button "Aktualisieren" at bounding box center [505, 205] width 73 height 19
click at [328, 178] on video at bounding box center [201, 193] width 387 height 218
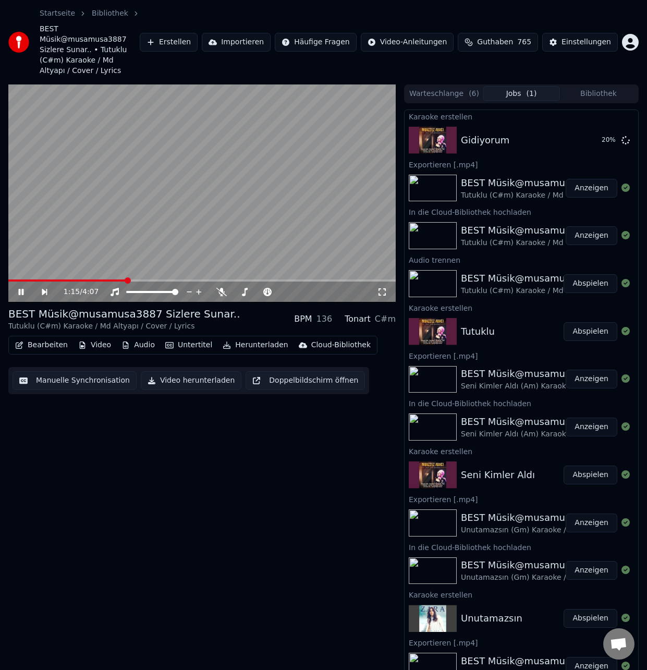
click at [110, 222] on video at bounding box center [201, 193] width 387 height 218
click at [571, 131] on button "Abspielen" at bounding box center [590, 140] width 54 height 19
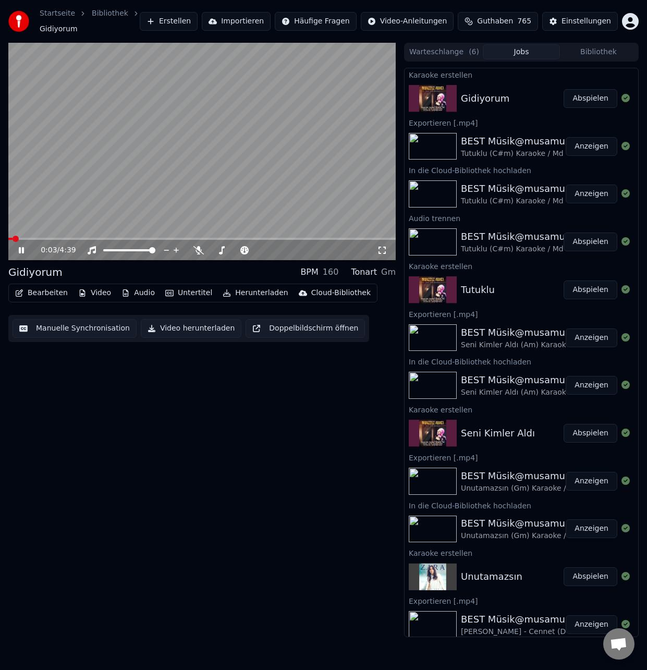
click at [266, 114] on video at bounding box center [201, 152] width 387 height 218
click at [45, 294] on button "Bearbeiten" at bounding box center [41, 293] width 61 height 15
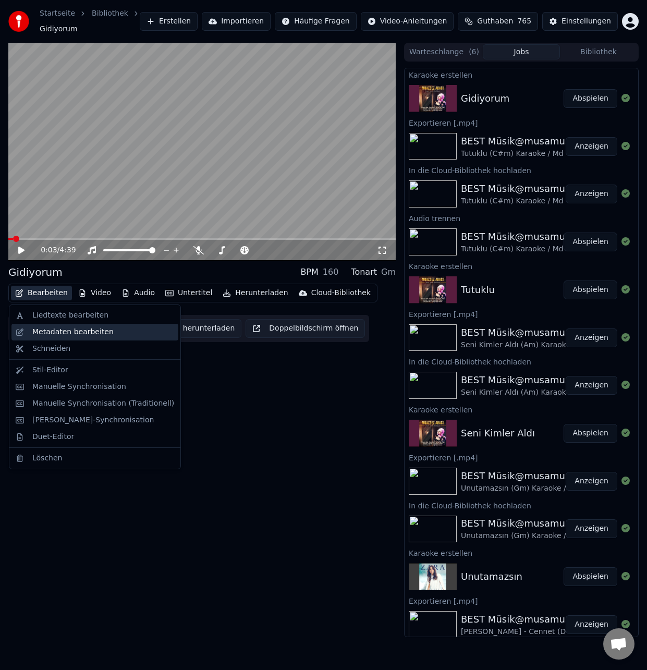
click at [51, 331] on div "Metadaten bearbeiten" at bounding box center [72, 332] width 81 height 10
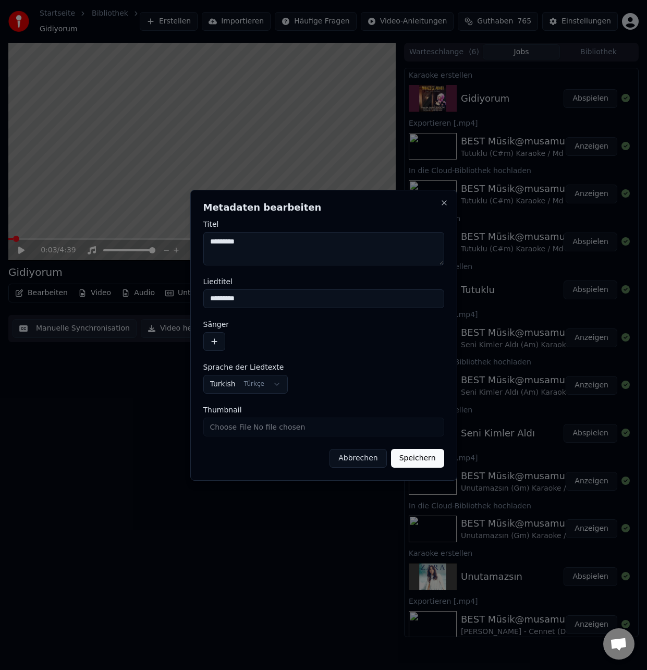
click at [268, 244] on textarea "*********" at bounding box center [323, 248] width 241 height 33
click at [297, 245] on textarea "**********" at bounding box center [323, 248] width 241 height 33
paste textarea "**********"
type textarea "**********"
drag, startPoint x: 256, startPoint y: 298, endPoint x: 188, endPoint y: 300, distance: 68.3
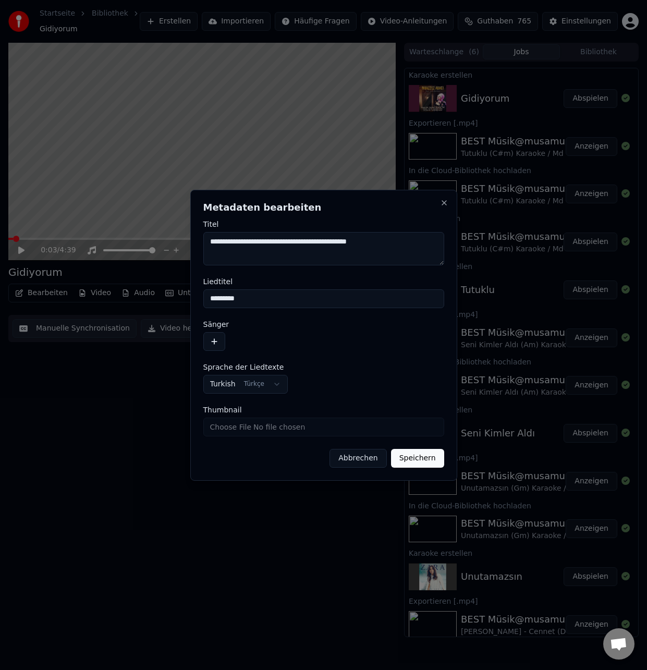
click at [188, 300] on body "Startseite Bibliothek Gidiyorum Erstellen Importieren Häufige Fragen Video-Anle…" at bounding box center [323, 335] width 647 height 670
paste input "**********"
type input "**********"
click at [214, 338] on button "button" at bounding box center [214, 341] width 22 height 19
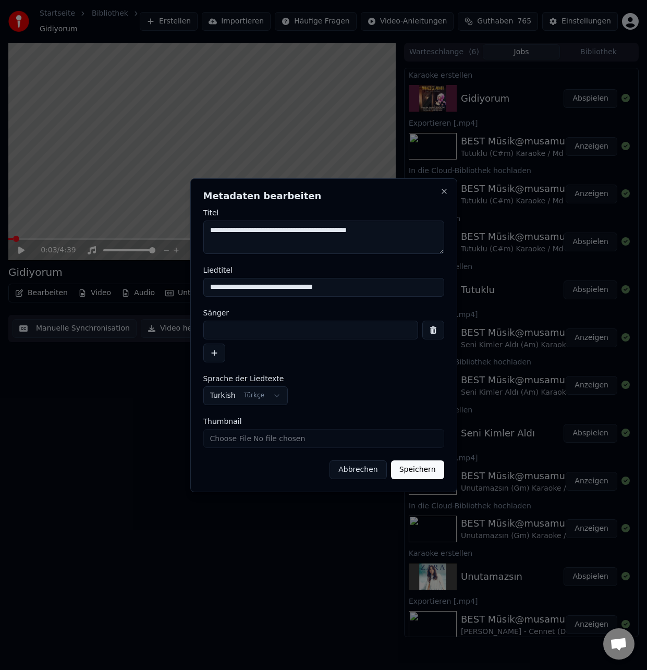
drag, startPoint x: 399, startPoint y: 232, endPoint x: 171, endPoint y: 229, distance: 227.8
click at [171, 229] on body "Startseite Bibliothek Gidiyorum Erstellen Importieren Häufige Fragen Video-Anle…" at bounding box center [323, 335] width 647 height 670
click at [241, 334] on input at bounding box center [310, 330] width 215 height 19
drag, startPoint x: 231, startPoint y: 232, endPoint x: 181, endPoint y: 227, distance: 50.3
click at [181, 227] on body "Startseite Bibliothek Gidiyorum Erstellen Importieren Häufige Fragen Video-Anle…" at bounding box center [323, 335] width 647 height 670
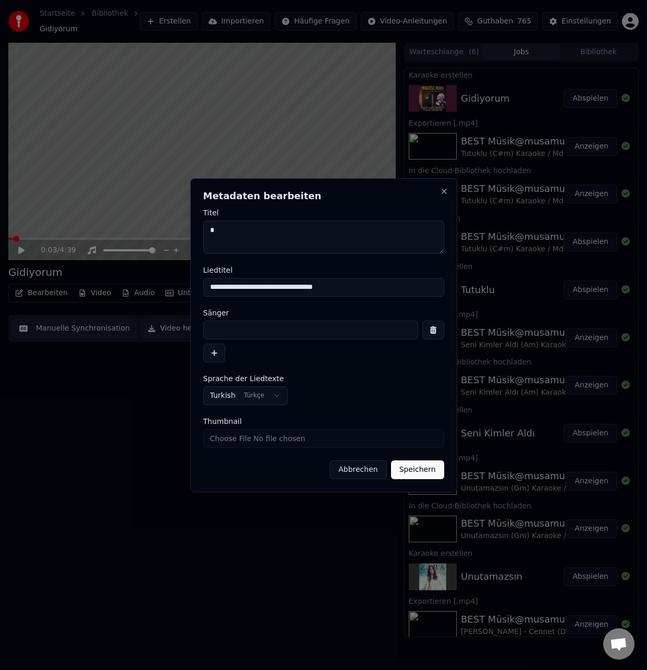
paste textarea "**********"
type textarea "**********"
click at [354, 465] on button "Abbrechen" at bounding box center [357, 469] width 57 height 19
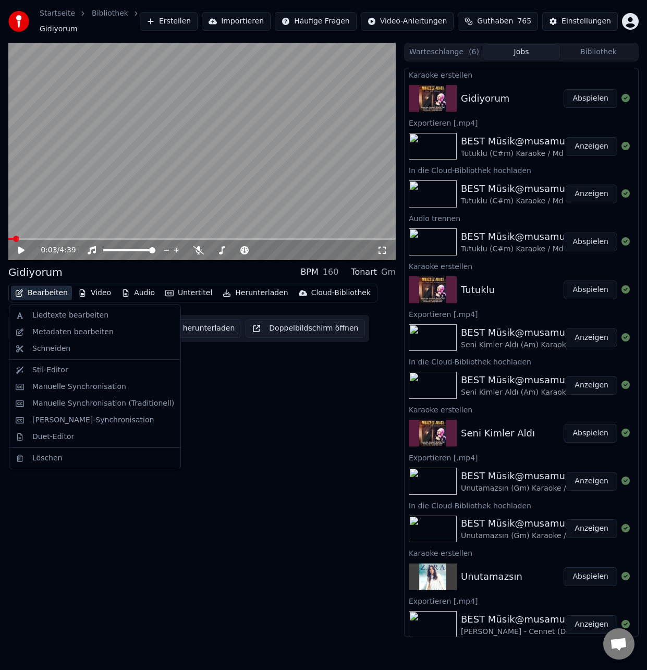
click at [48, 298] on button "Bearbeiten" at bounding box center [41, 293] width 61 height 15
click at [71, 335] on div "Metadaten bearbeiten" at bounding box center [72, 332] width 81 height 10
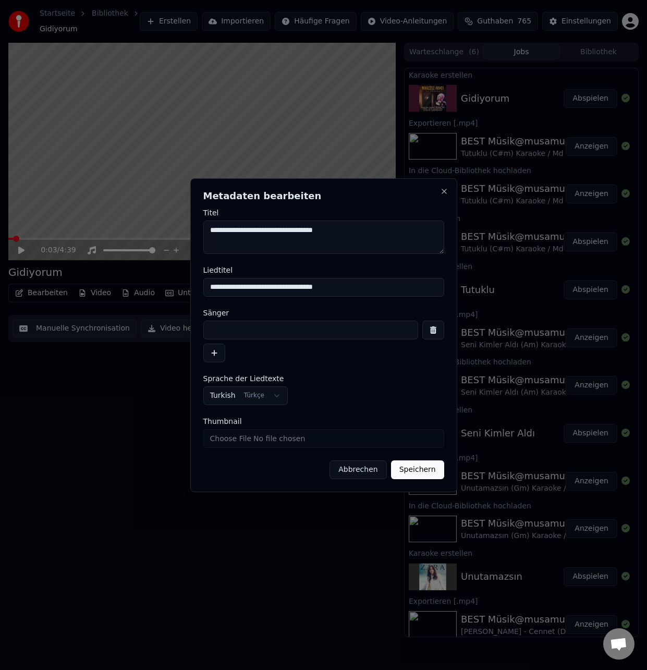
drag, startPoint x: 386, startPoint y: 231, endPoint x: 191, endPoint y: 222, distance: 195.1
click at [191, 222] on div "**********" at bounding box center [323, 335] width 267 height 314
type textarea "*"
click at [324, 238] on textarea "**********" at bounding box center [323, 236] width 241 height 33
paste textarea "**********"
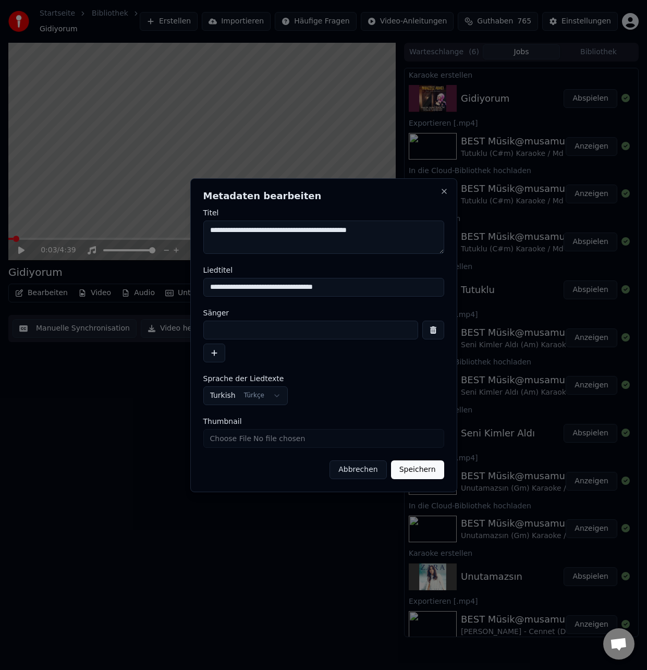
drag, startPoint x: 401, startPoint y: 231, endPoint x: 199, endPoint y: 236, distance: 202.8
click at [198, 229] on div "**********" at bounding box center [323, 335] width 267 height 314
type textarea "**********"
paste input "**********"
click at [256, 331] on input at bounding box center [310, 330] width 215 height 19
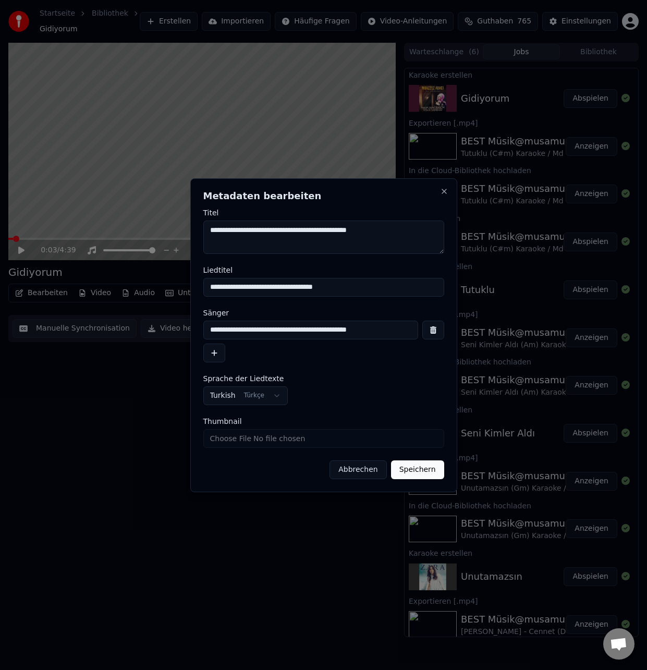
type input "**********"
click at [413, 473] on button "Speichern" at bounding box center [417, 469] width 53 height 19
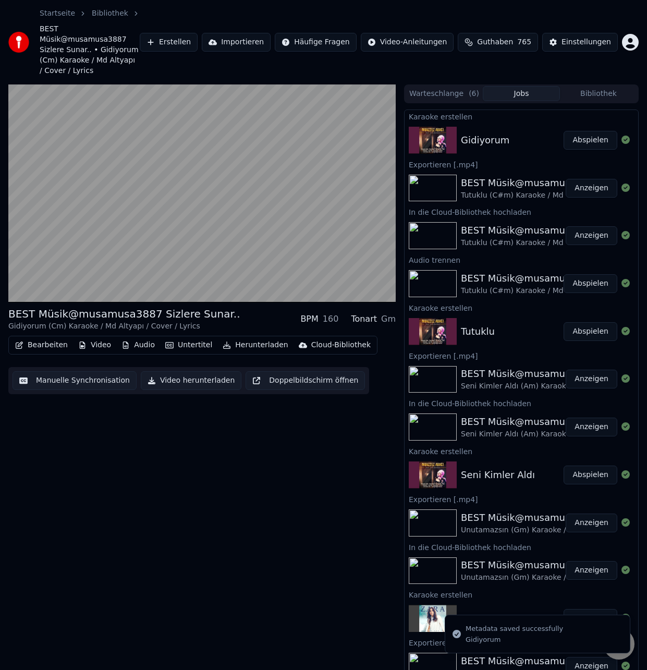
click at [54, 338] on button "Bearbeiten" at bounding box center [41, 345] width 61 height 15
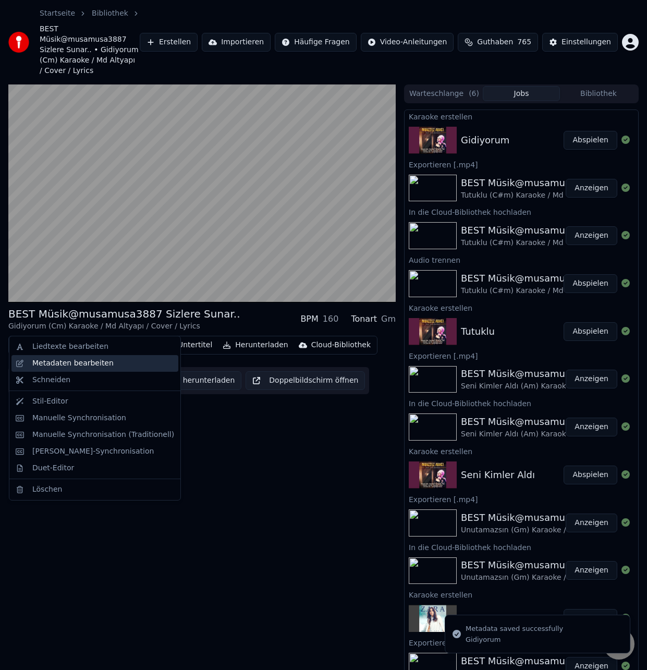
click at [61, 364] on div "Metadaten bearbeiten" at bounding box center [72, 363] width 81 height 10
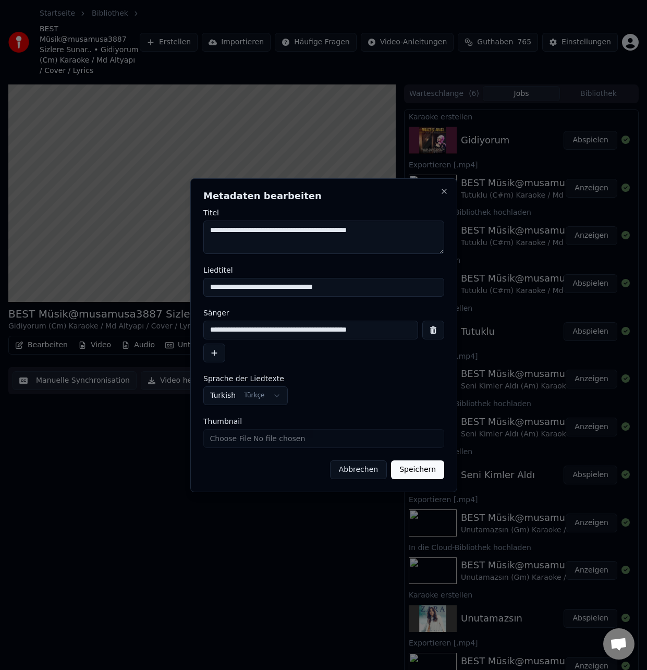
click at [251, 228] on textarea "**********" at bounding box center [323, 236] width 241 height 33
drag, startPoint x: 387, startPoint y: 238, endPoint x: 201, endPoint y: 233, distance: 186.1
click at [201, 235] on div "**********" at bounding box center [323, 335] width 267 height 314
type textarea "**********"
drag, startPoint x: 390, startPoint y: 328, endPoint x: 181, endPoint y: 328, distance: 208.5
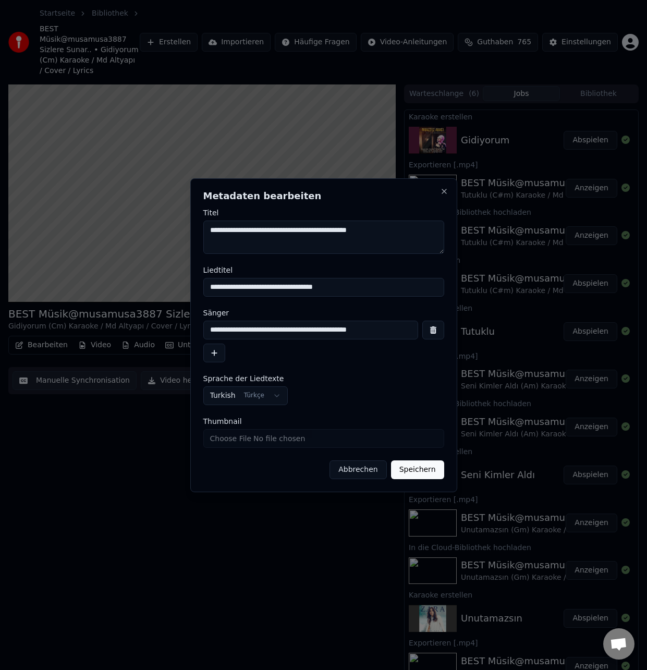
click at [181, 328] on body "Startseite Bibliothek BEST Müsik@musamusa3887 Sizlere Sunar.. • Gidiyorum (Cm) …" at bounding box center [323, 335] width 647 height 670
paste input
type input "**********"
click at [433, 475] on button "Speichern" at bounding box center [417, 469] width 53 height 19
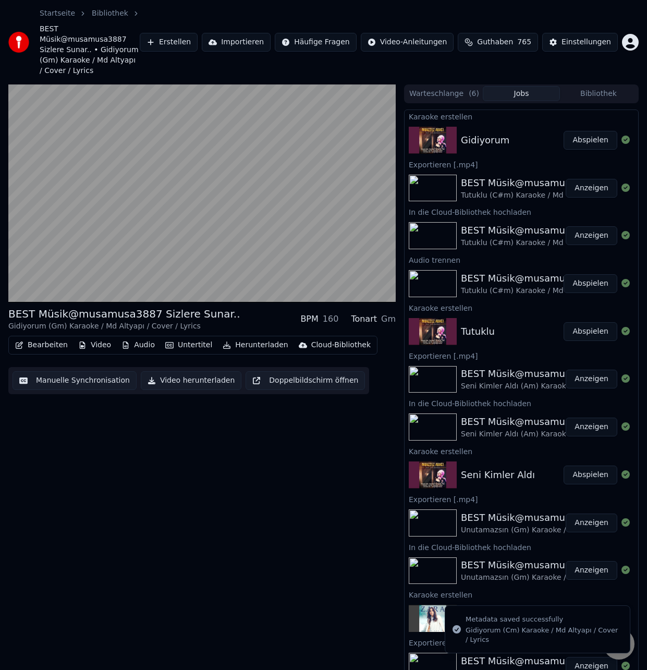
click at [179, 338] on button "Untertitel" at bounding box center [188, 345] width 55 height 15
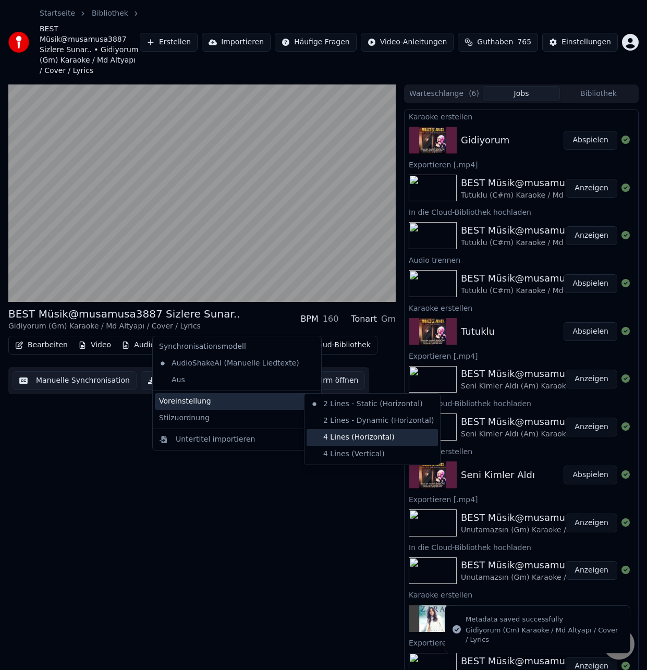
click at [341, 437] on div "4 Lines (Horizontal)" at bounding box center [371, 437] width 131 height 17
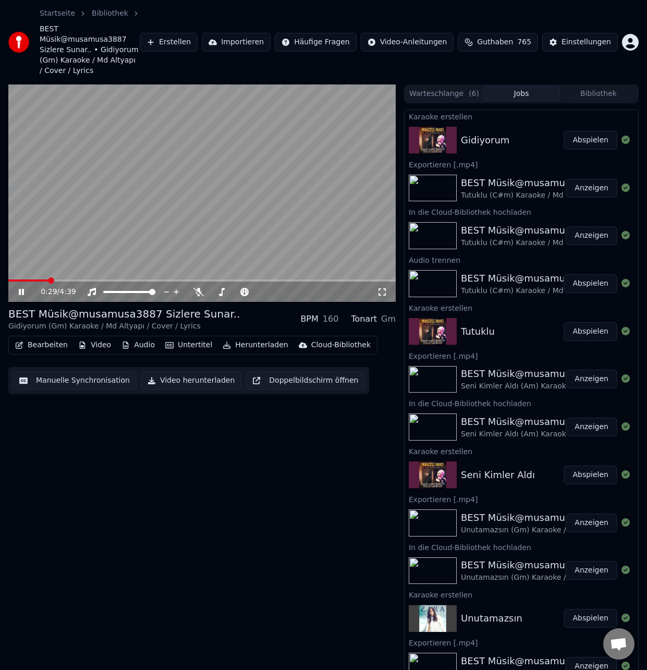
click at [68, 371] on button "Manuelle Synchronisation" at bounding box center [75, 380] width 124 height 19
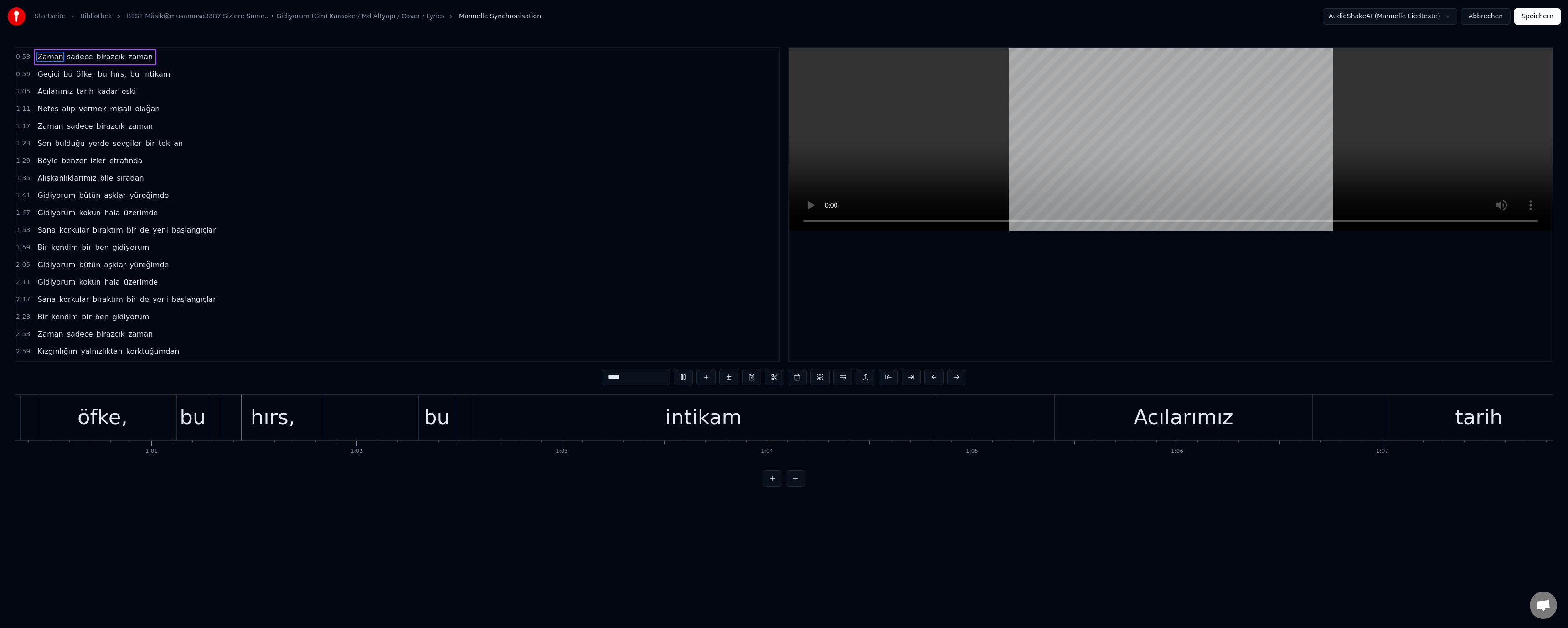
scroll to position [0, 12456]
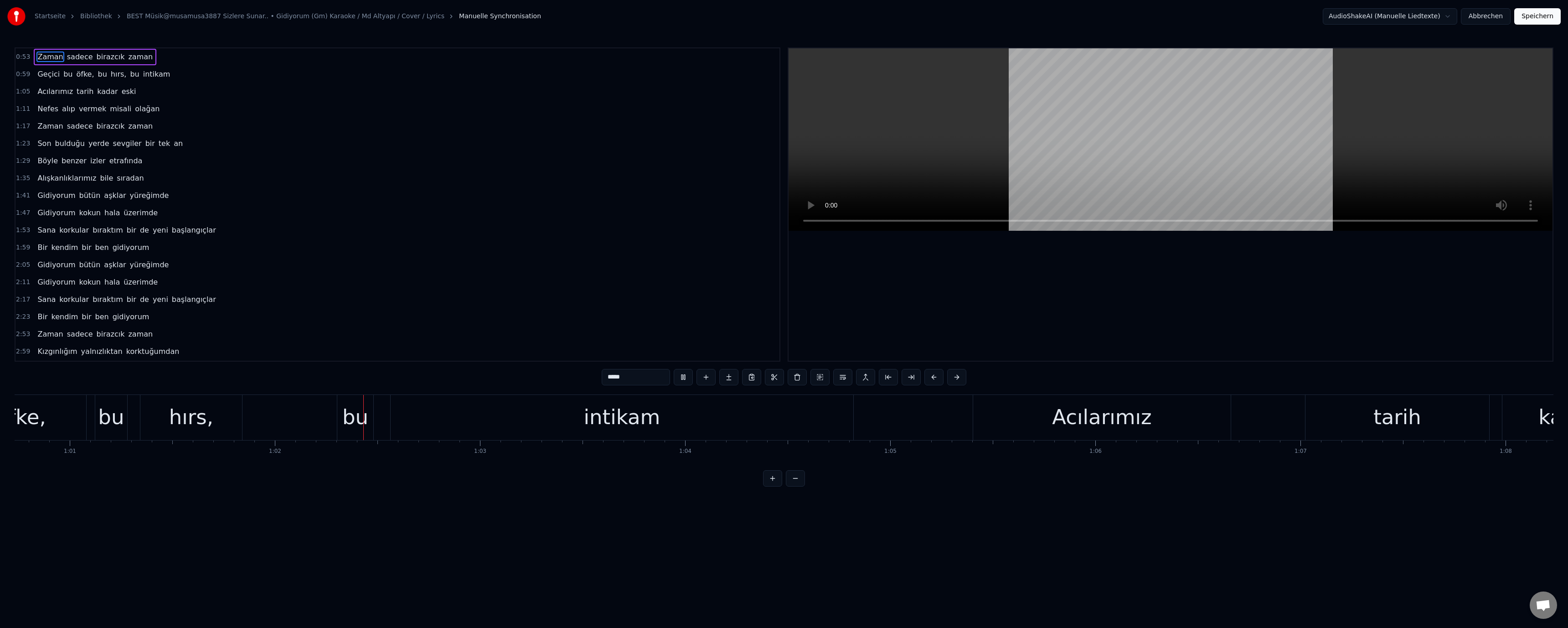
click at [192, 413] on div "hırs," at bounding box center [191, 416] width 45 height 31
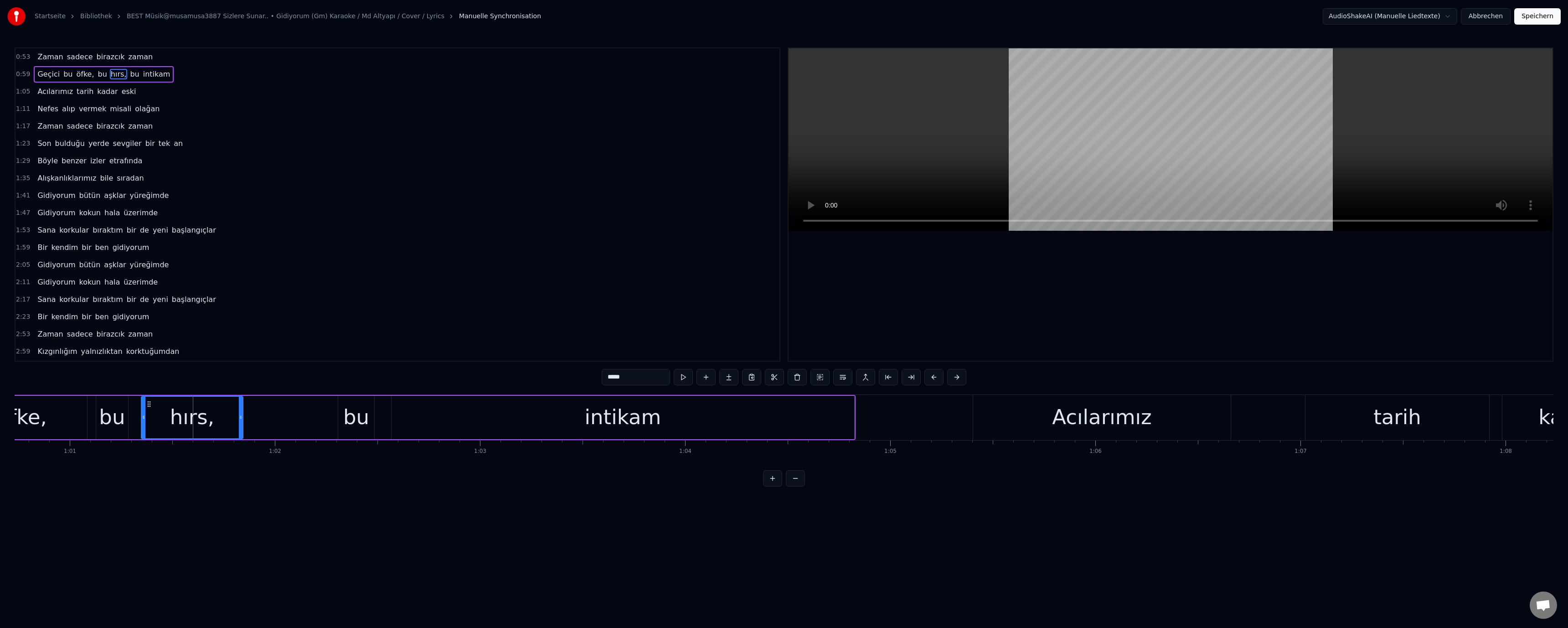
drag, startPoint x: 609, startPoint y: 376, endPoint x: 610, endPoint y: 381, distance: 5.1
click at [557, 381] on input "*****" at bounding box center [636, 377] width 68 height 17
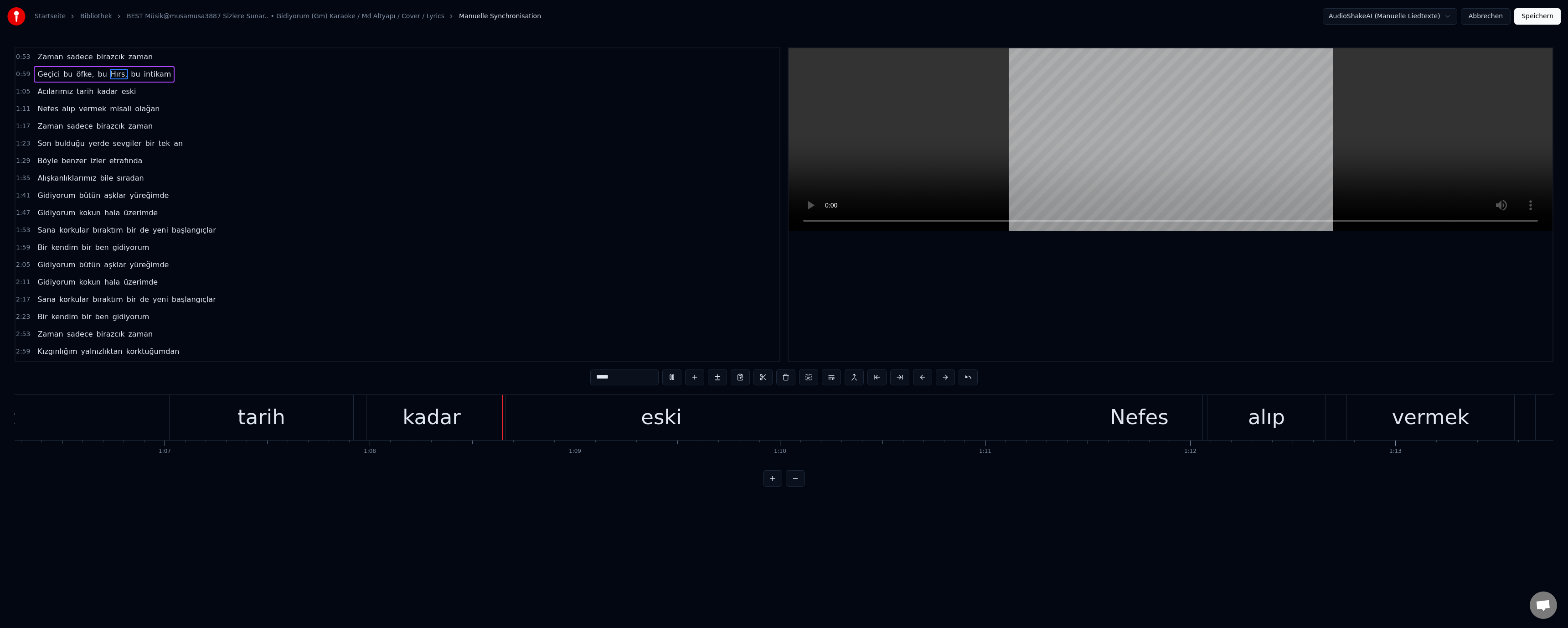
scroll to position [0, 13934]
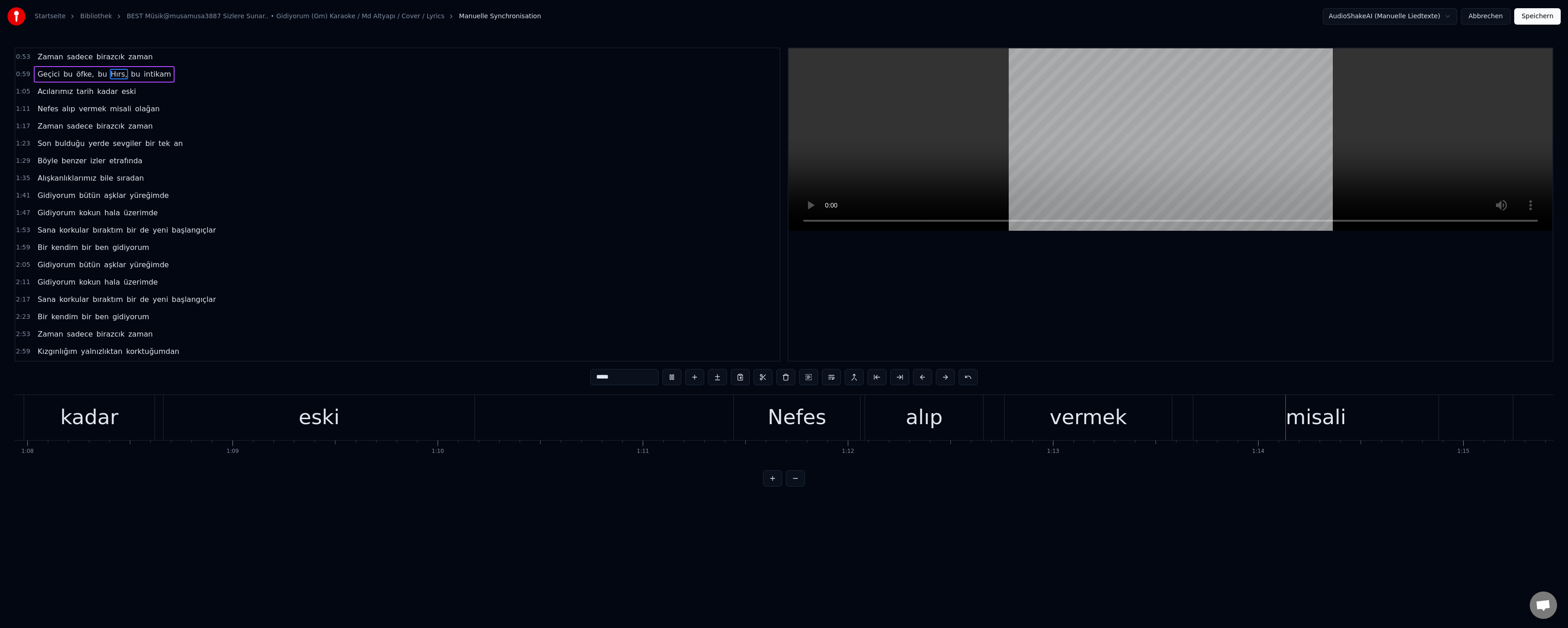
click at [557, 422] on div "misali" at bounding box center [1315, 416] width 60 height 31
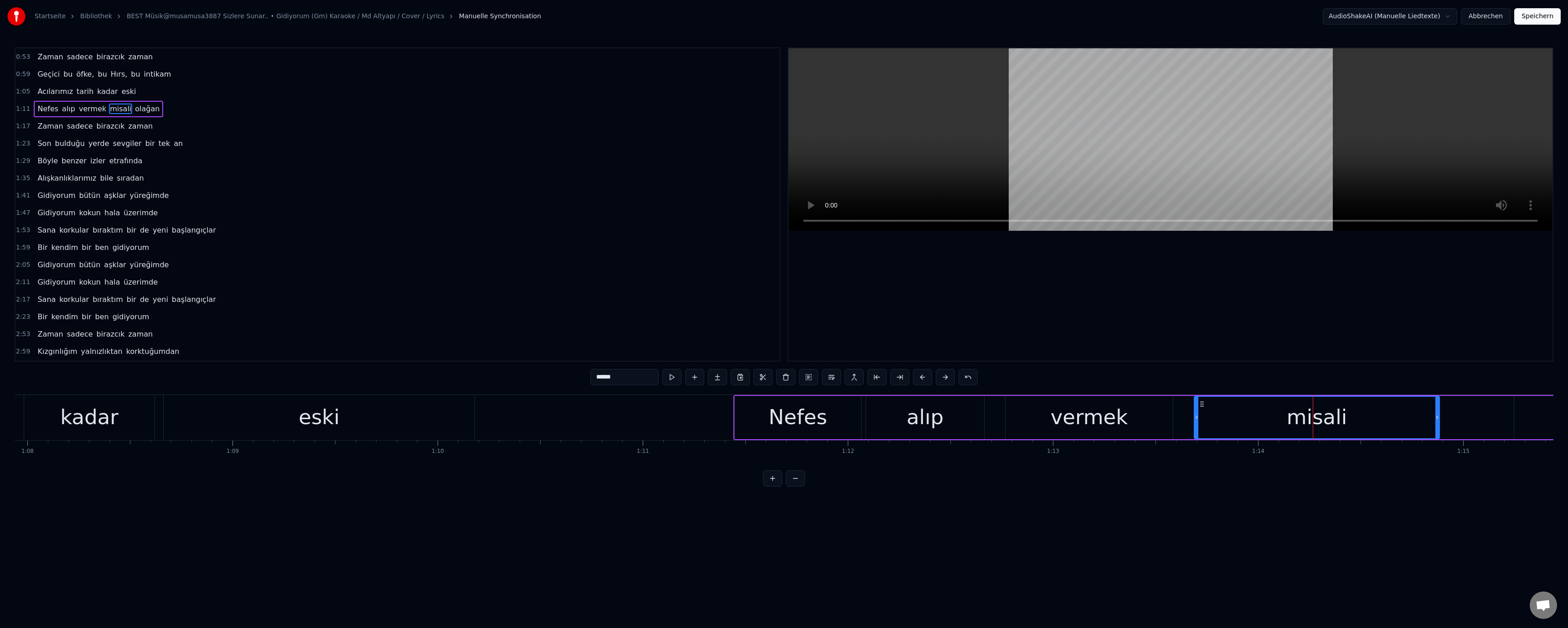
drag, startPoint x: 598, startPoint y: 380, endPoint x: 600, endPoint y: 386, distance: 6.3
click at [557, 386] on div "******" at bounding box center [784, 378] width 387 height 18
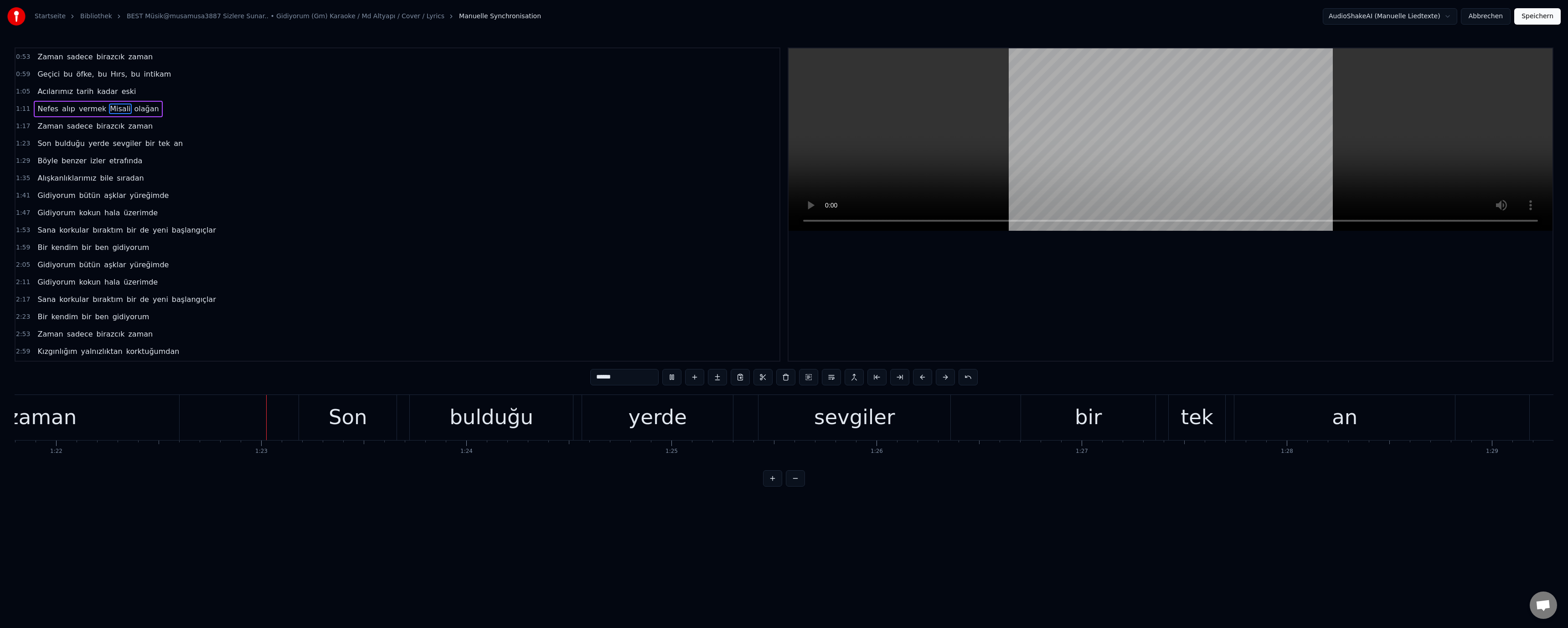
scroll to position [0, 16859]
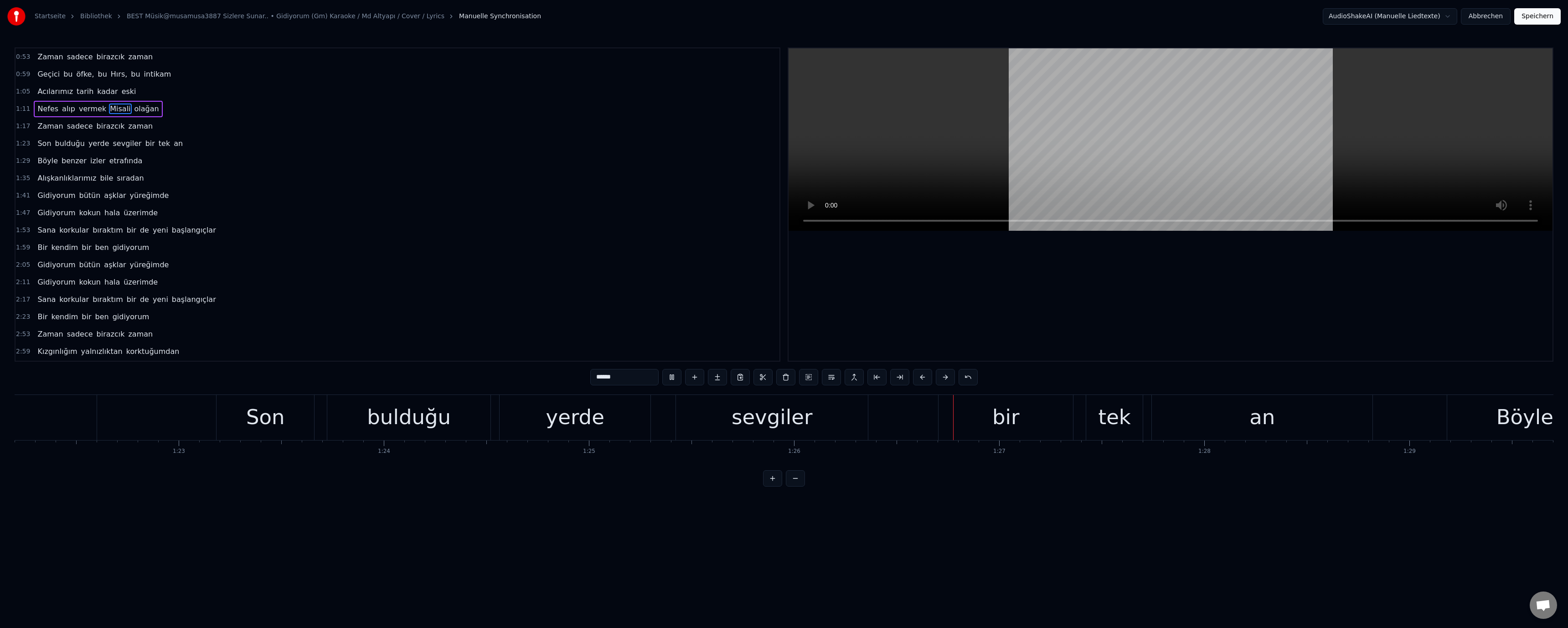
drag, startPoint x: 773, startPoint y: 413, endPoint x: 696, endPoint y: 380, distance: 83.8
click at [557, 413] on div "sevgiler" at bounding box center [771, 416] width 81 height 31
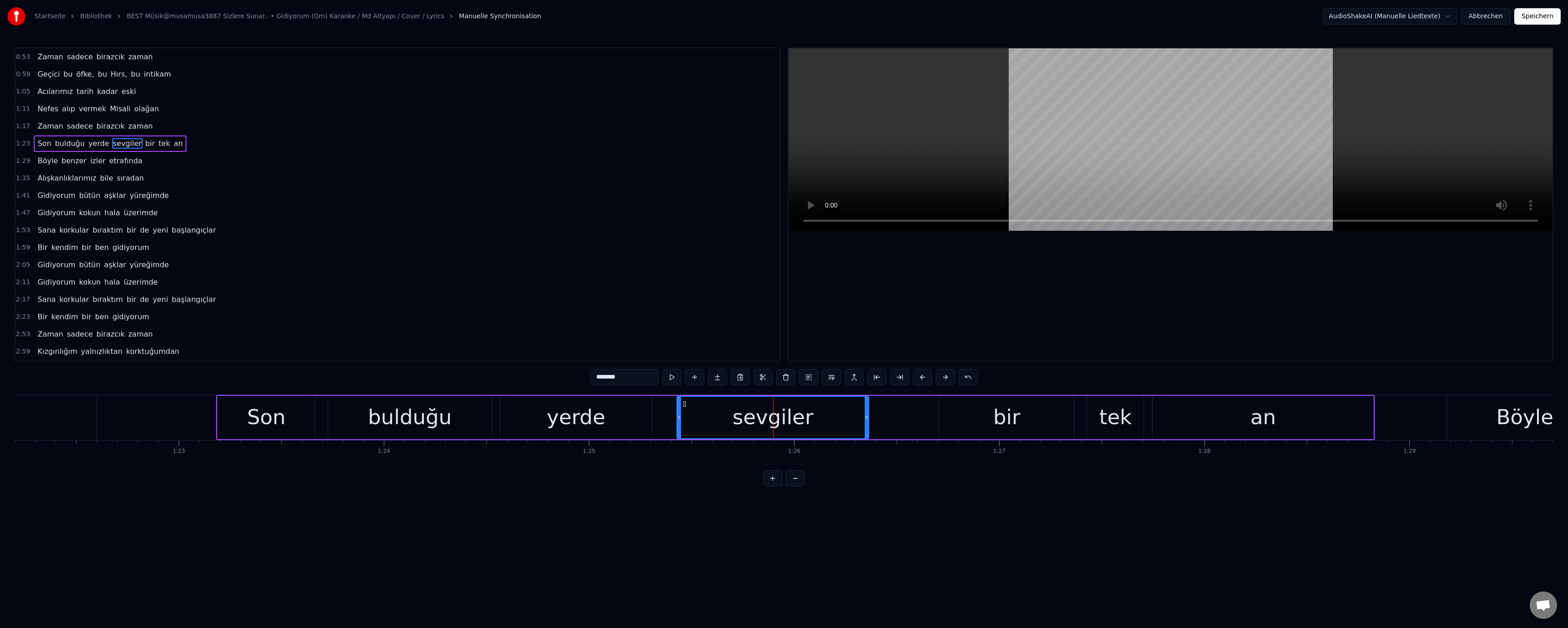
click at [557, 381] on input "********" at bounding box center [624, 377] width 68 height 17
click at [557, 185] on video at bounding box center [1170, 139] width 763 height 182
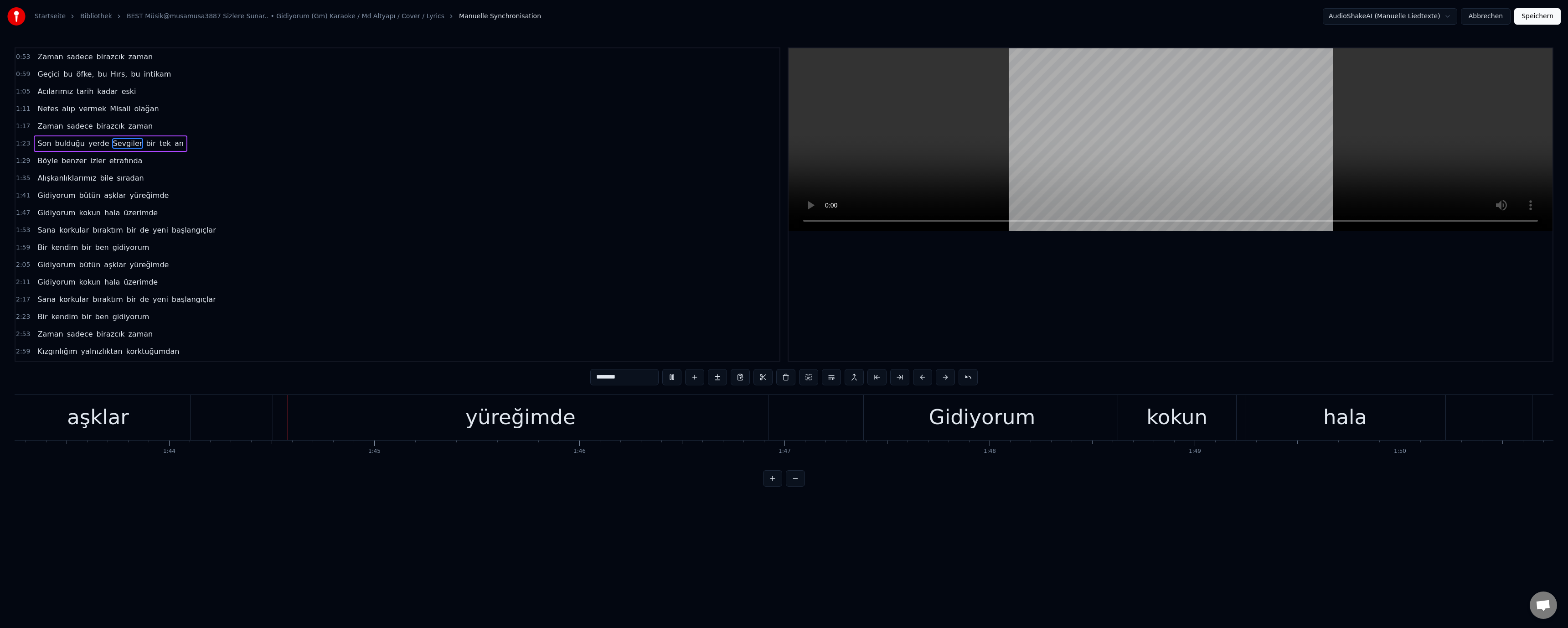
scroll to position [0, 21259]
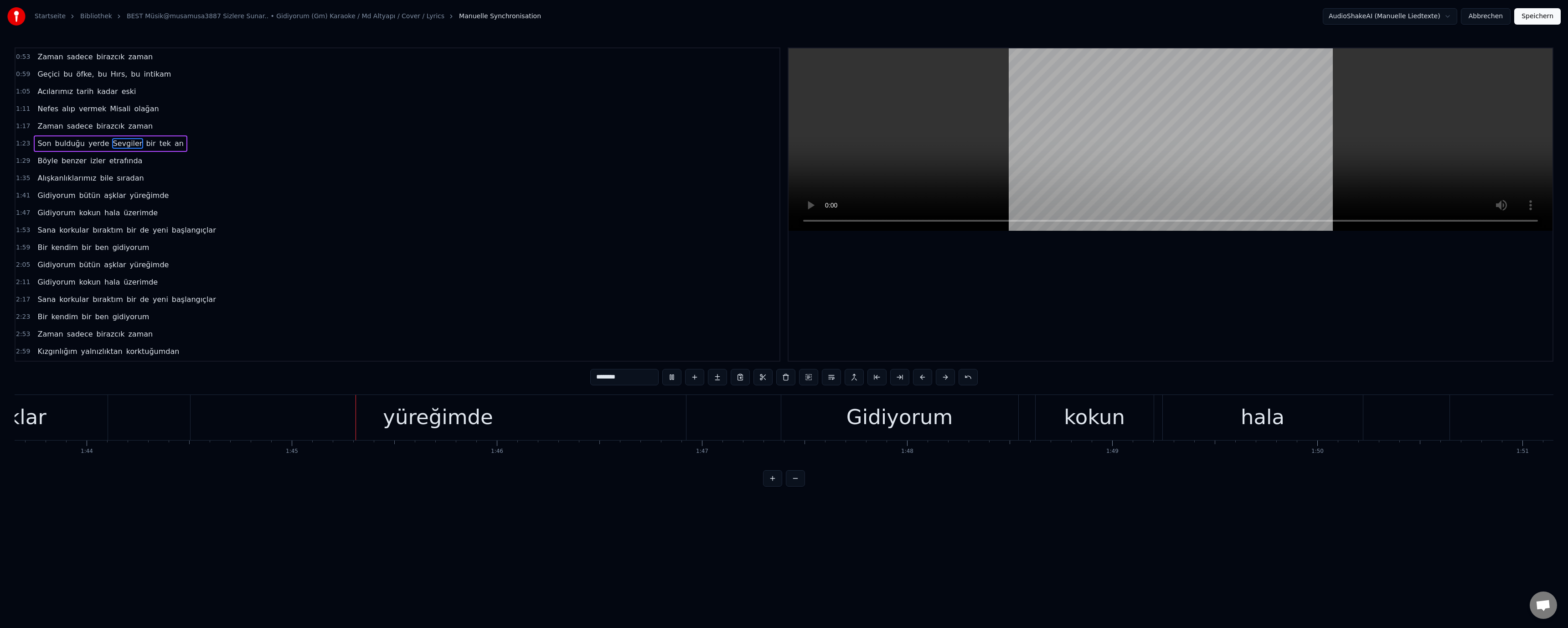
click at [39, 412] on div "aşklar" at bounding box center [15, 416] width 62 height 31
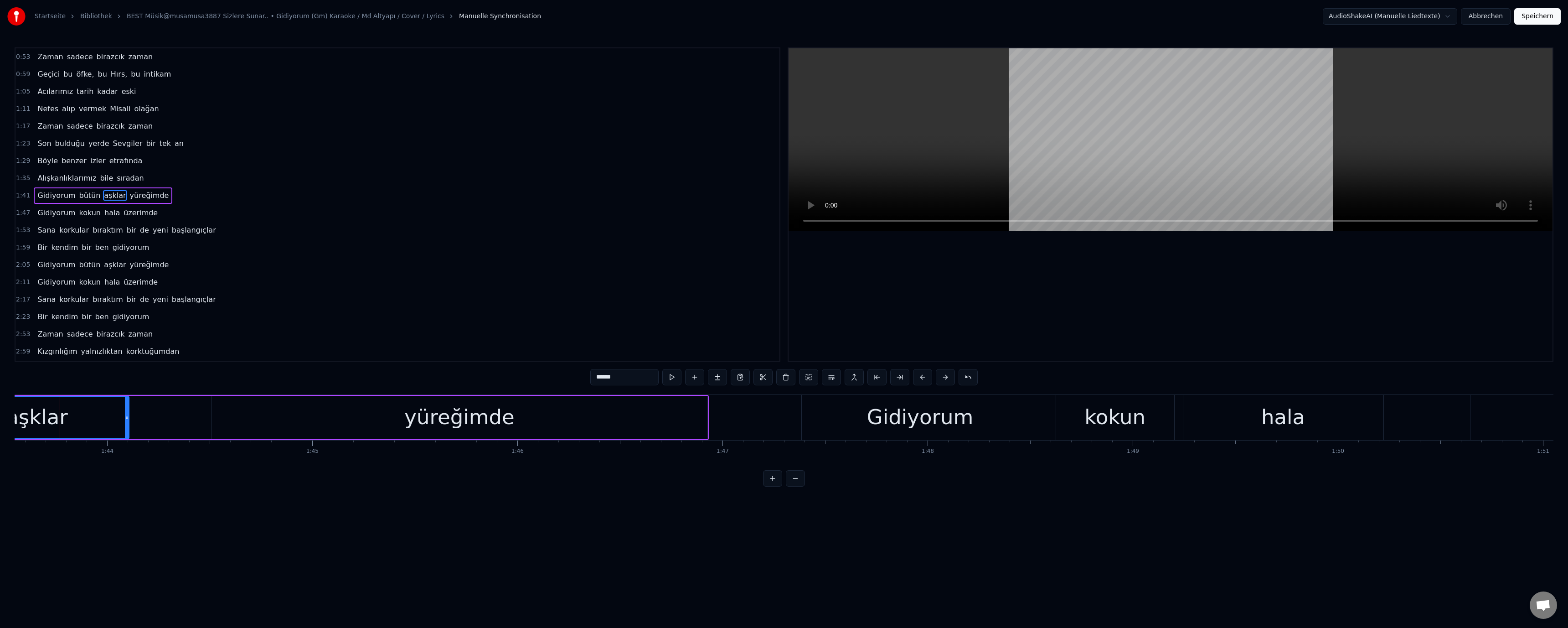
scroll to position [0, 21238]
drag, startPoint x: 598, startPoint y: 376, endPoint x: 590, endPoint y: 377, distance: 8.1
click at [557, 377] on input "******" at bounding box center [624, 377] width 68 height 17
click at [557, 180] on video at bounding box center [1170, 139] width 763 height 182
click at [557, 436] on div "hala" at bounding box center [1283, 417] width 200 height 45
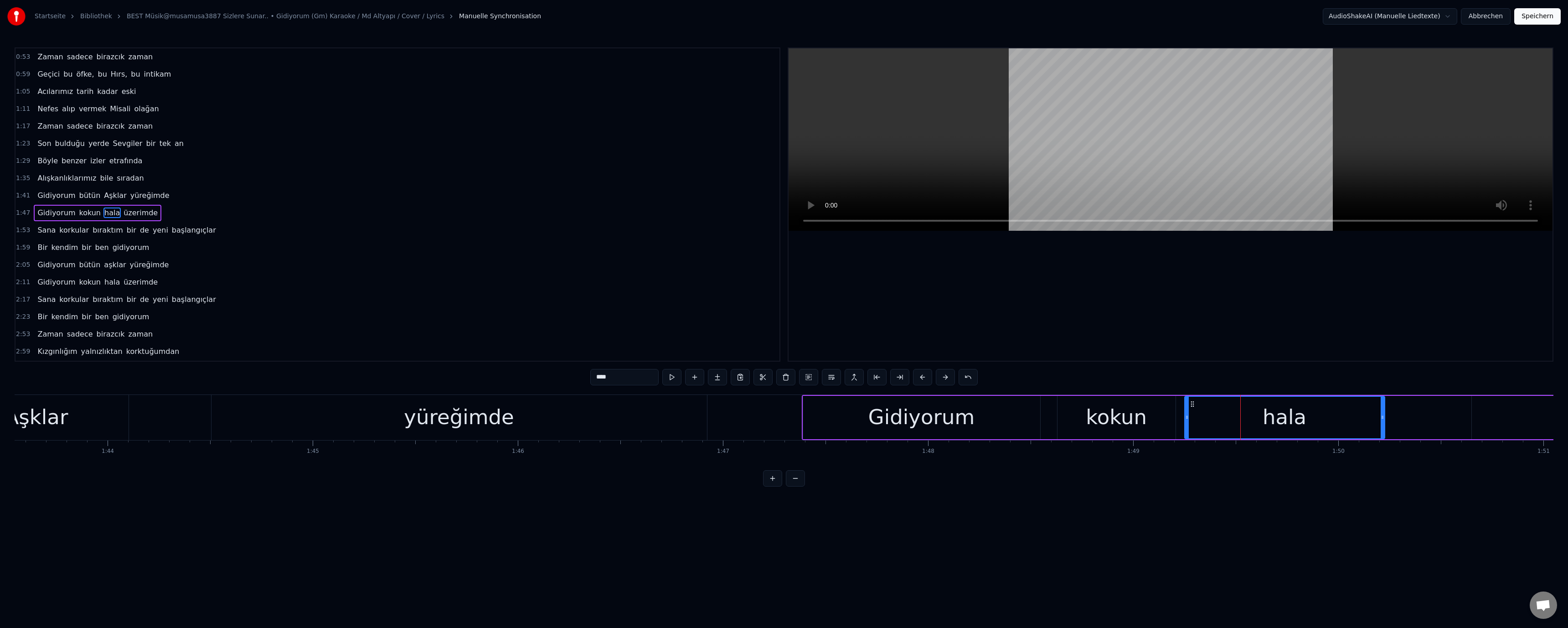
scroll to position [8, 0]
drag, startPoint x: 598, startPoint y: 378, endPoint x: 584, endPoint y: 378, distance: 14.0
click at [557, 378] on div "0:53 Zaman sadece birazcık zaman 0:59 Geçici bu öfke, bu Hırs, bu intikam 1:05 …" at bounding box center [784, 267] width 1538 height 439
click at [557, 161] on video at bounding box center [1170, 139] width 763 height 182
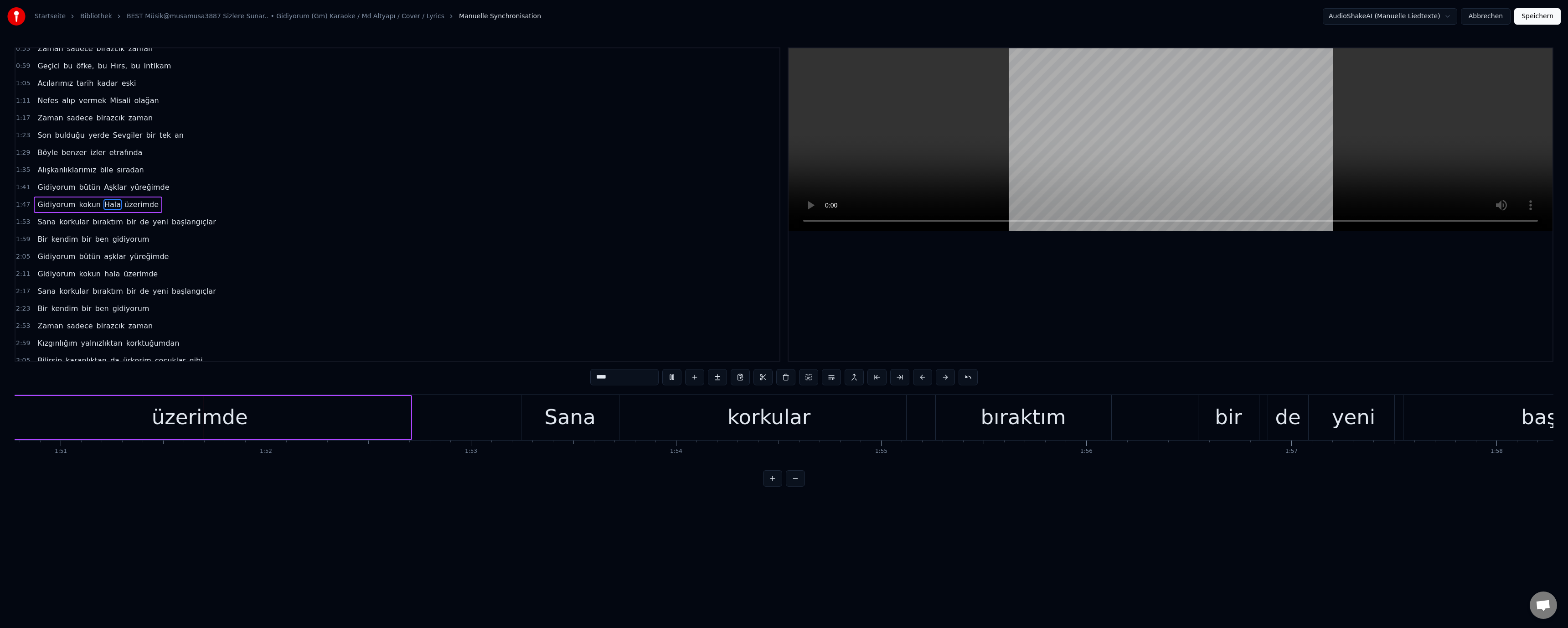
scroll to position [0, 22726]
click at [557, 423] on div "bir" at bounding box center [1222, 416] width 27 height 31
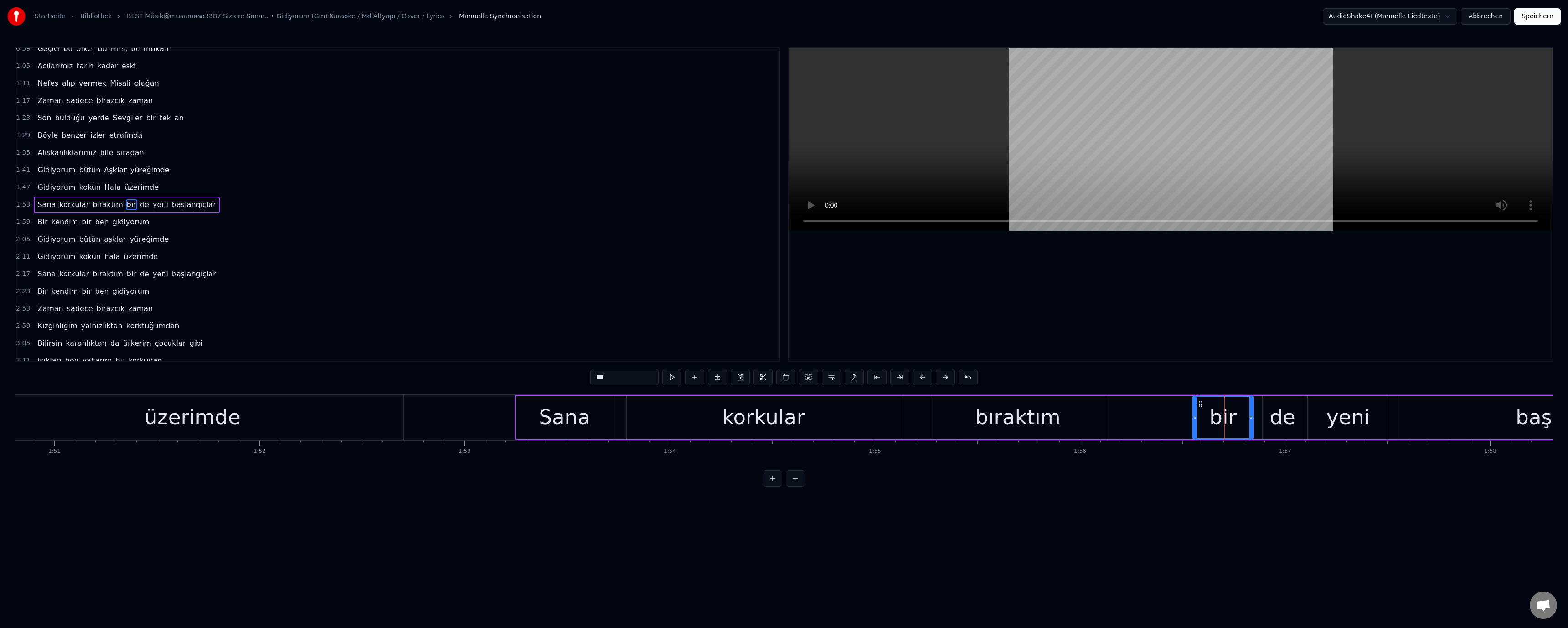
drag, startPoint x: 596, startPoint y: 378, endPoint x: 599, endPoint y: 381, distance: 4.2
click at [557, 381] on input "***" at bounding box center [624, 377] width 68 height 17
click at [557, 106] on video at bounding box center [1170, 139] width 763 height 182
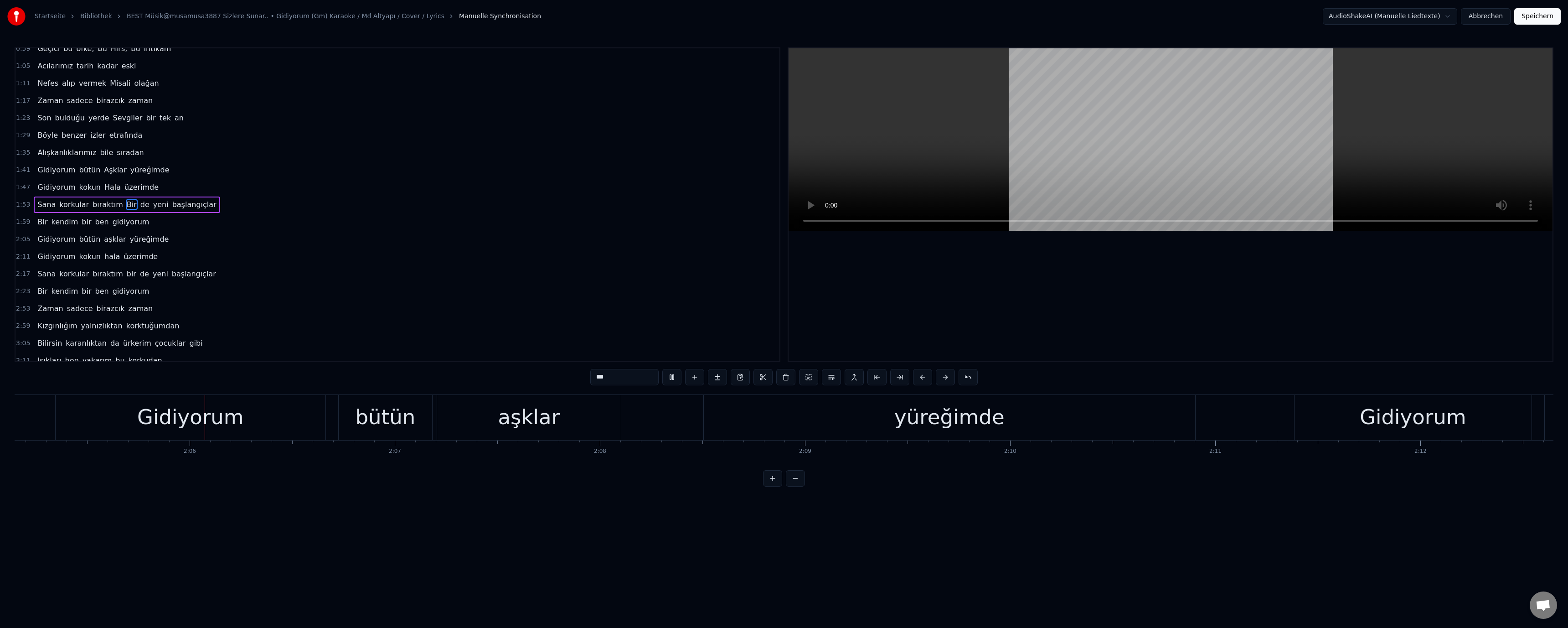
scroll to position [0, 25674]
click at [519, 415] on div "aşklar" at bounding box center [522, 416] width 62 height 31
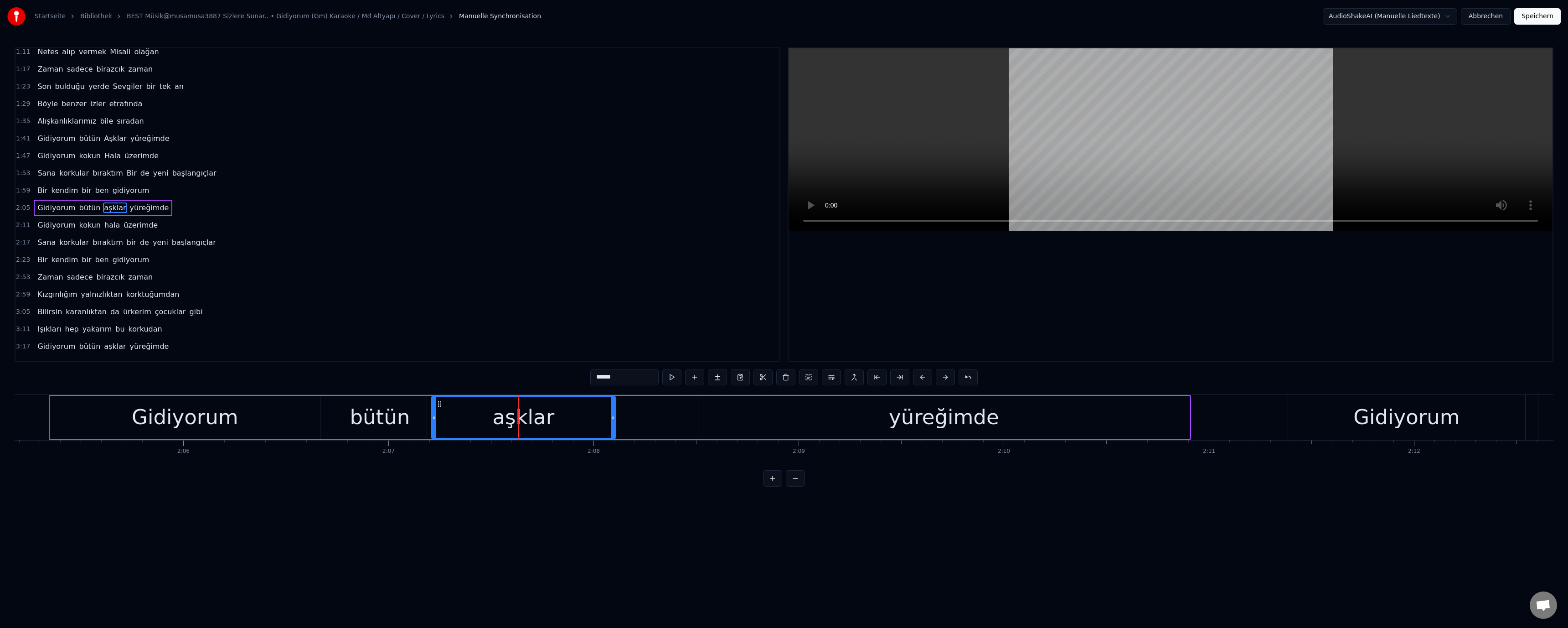
scroll to position [60, 0]
drag, startPoint x: 594, startPoint y: 376, endPoint x: 598, endPoint y: 381, distance: 6.4
click at [557, 381] on input "******" at bounding box center [624, 377] width 68 height 17
click at [557, 175] on video at bounding box center [1170, 139] width 763 height 182
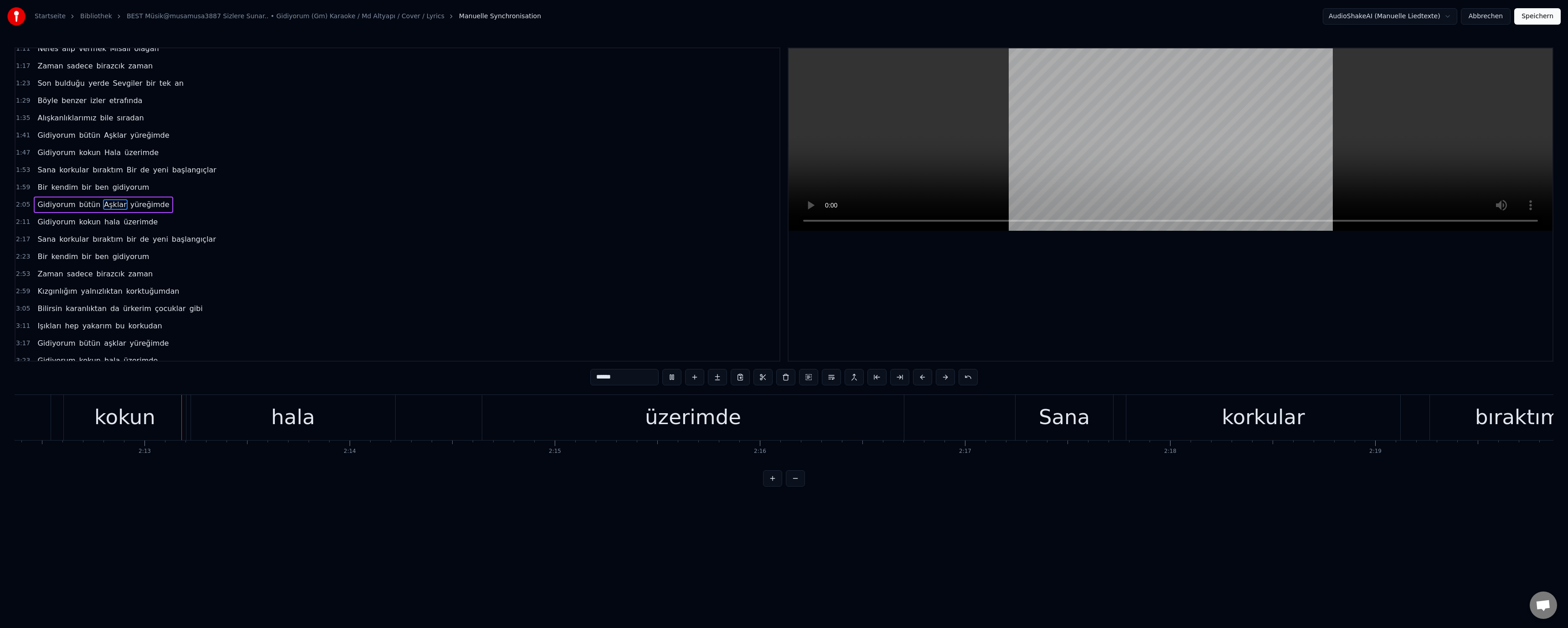
scroll to position [0, 27154]
click at [297, 422] on div "hala" at bounding box center [287, 416] width 44 height 31
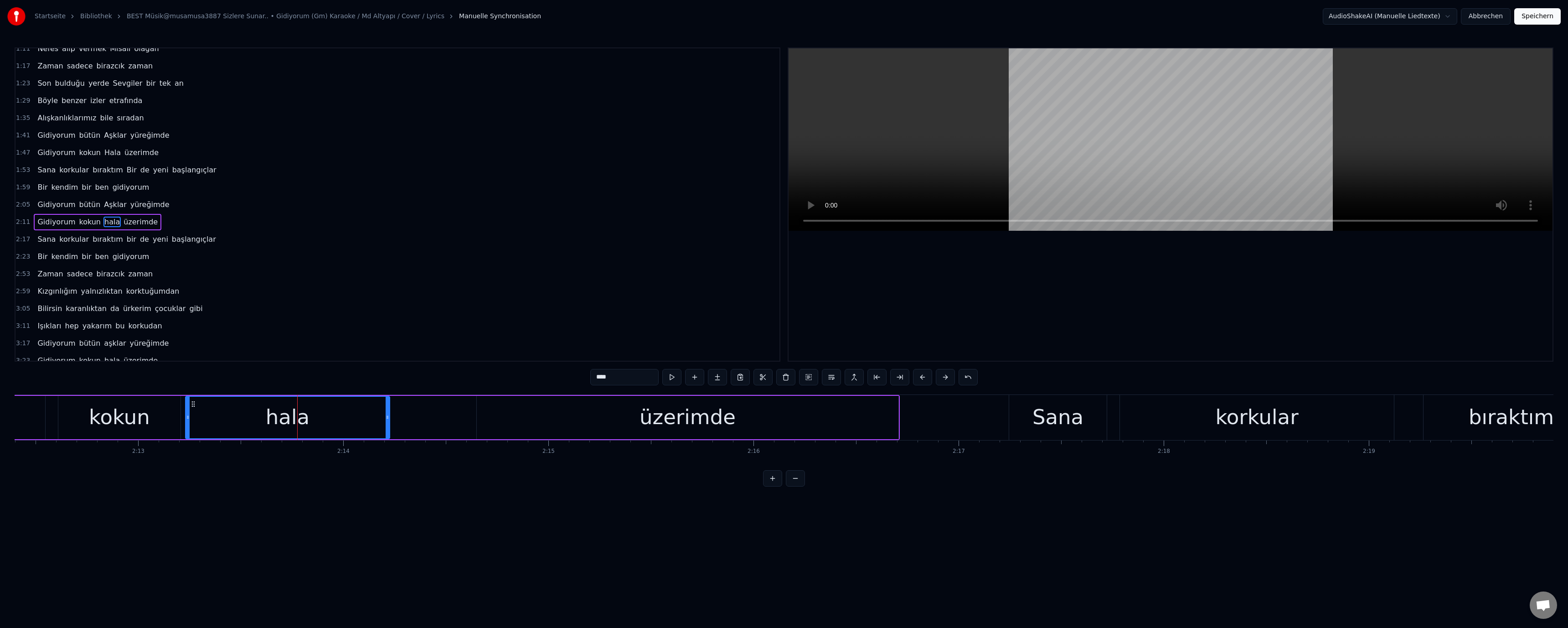
scroll to position [78, 0]
click at [557, 378] on input "****" at bounding box center [624, 377] width 68 height 17
click at [557, 156] on video at bounding box center [1170, 139] width 763 height 182
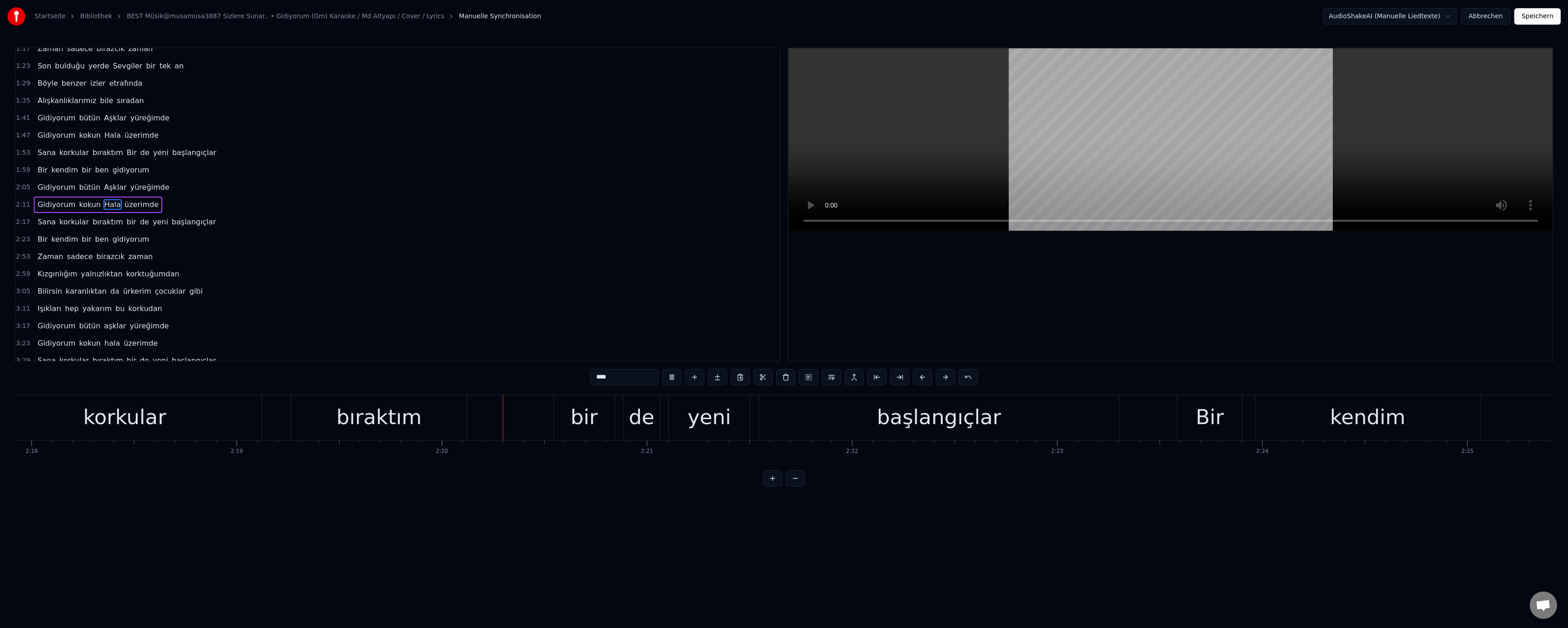
scroll to position [0, 28628]
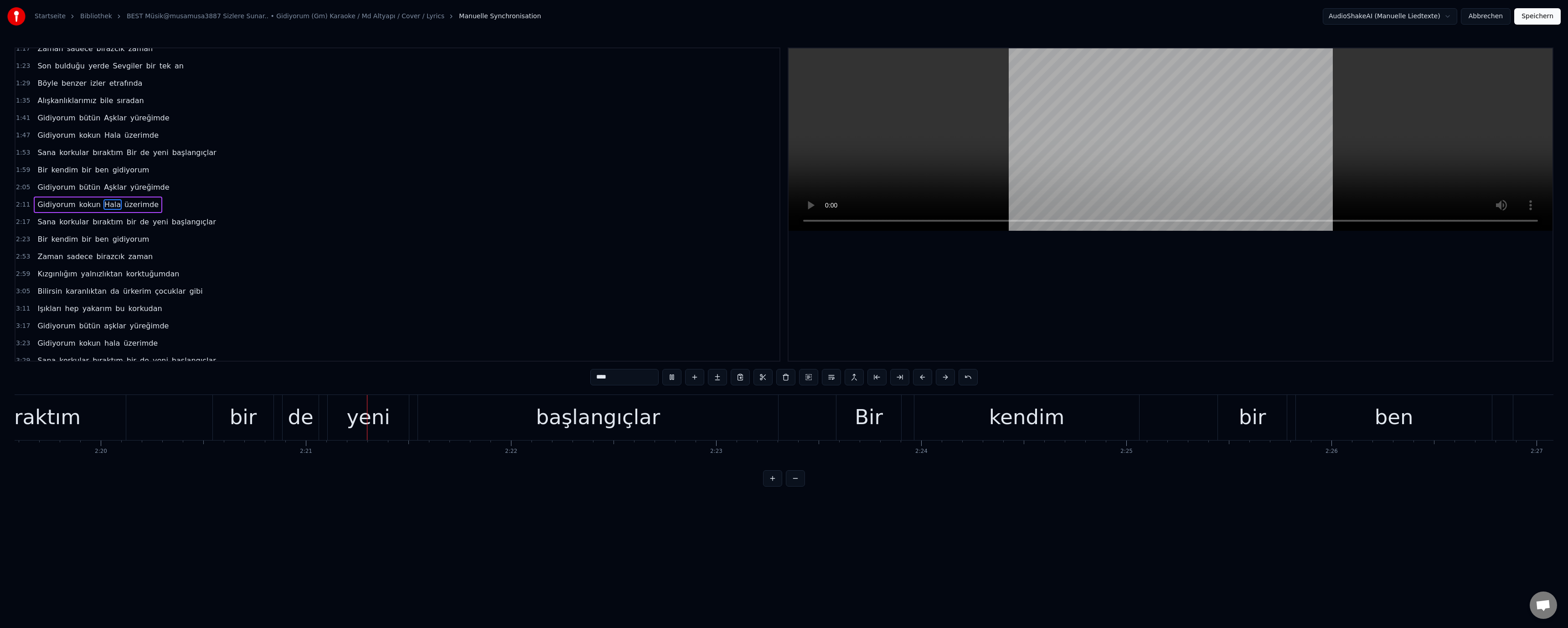
click at [233, 419] on div "bir" at bounding box center [243, 416] width 27 height 31
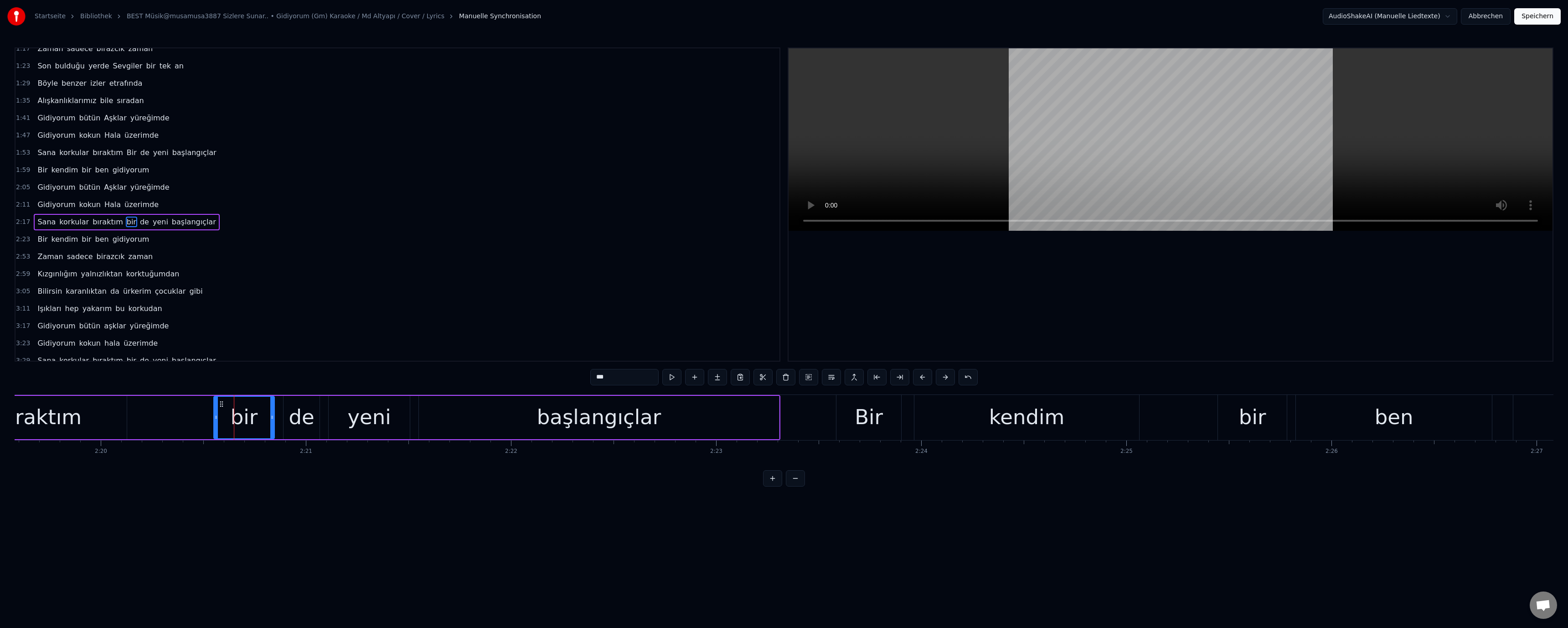
scroll to position [94, 0]
drag, startPoint x: 593, startPoint y: 379, endPoint x: 598, endPoint y: 382, distance: 5.8
click at [557, 382] on input "***" at bounding box center [624, 377] width 68 height 17
type input "***"
click at [557, 143] on video at bounding box center [1170, 139] width 763 height 182
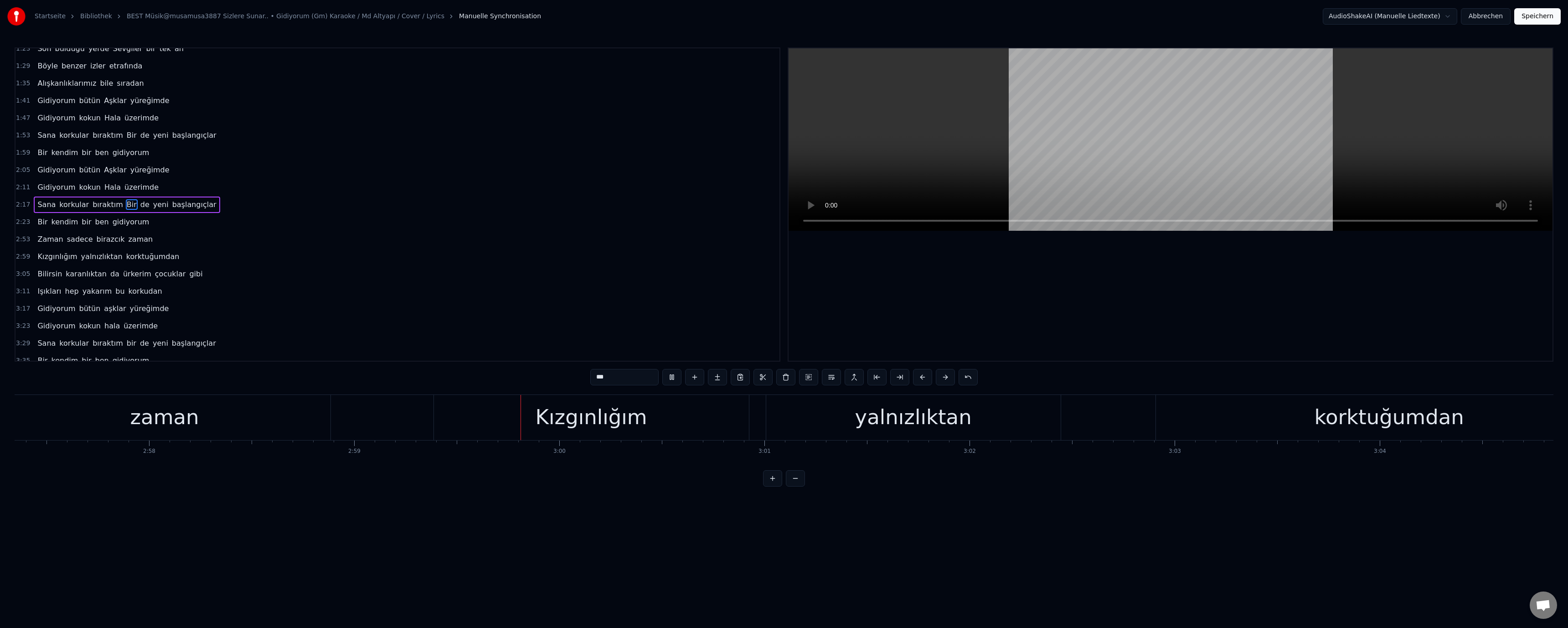
scroll to position [0, 36710]
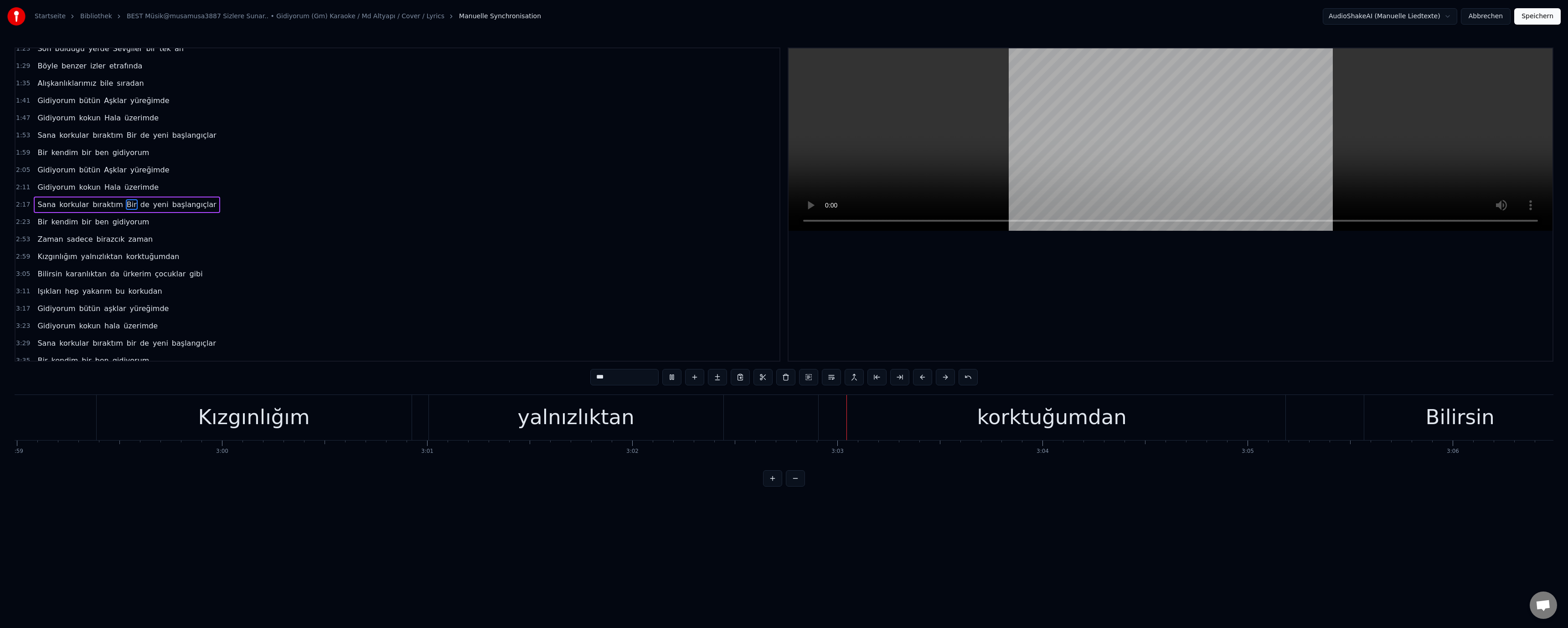
click at [557, 418] on div "korktuğumdan" at bounding box center [1051, 416] width 150 height 31
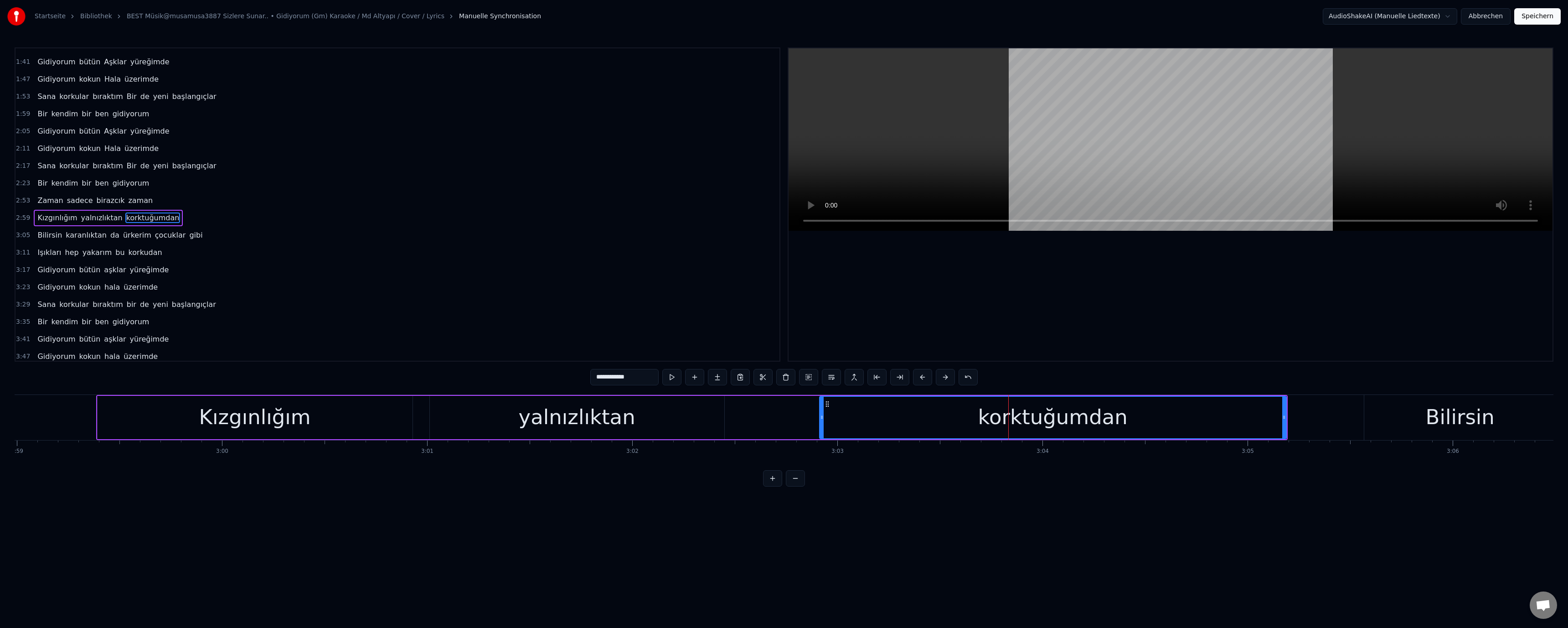
scroll to position [147, 0]
click at [557, 382] on input "**********" at bounding box center [624, 377] width 68 height 17
click at [557, 171] on video at bounding box center [1170, 139] width 763 height 182
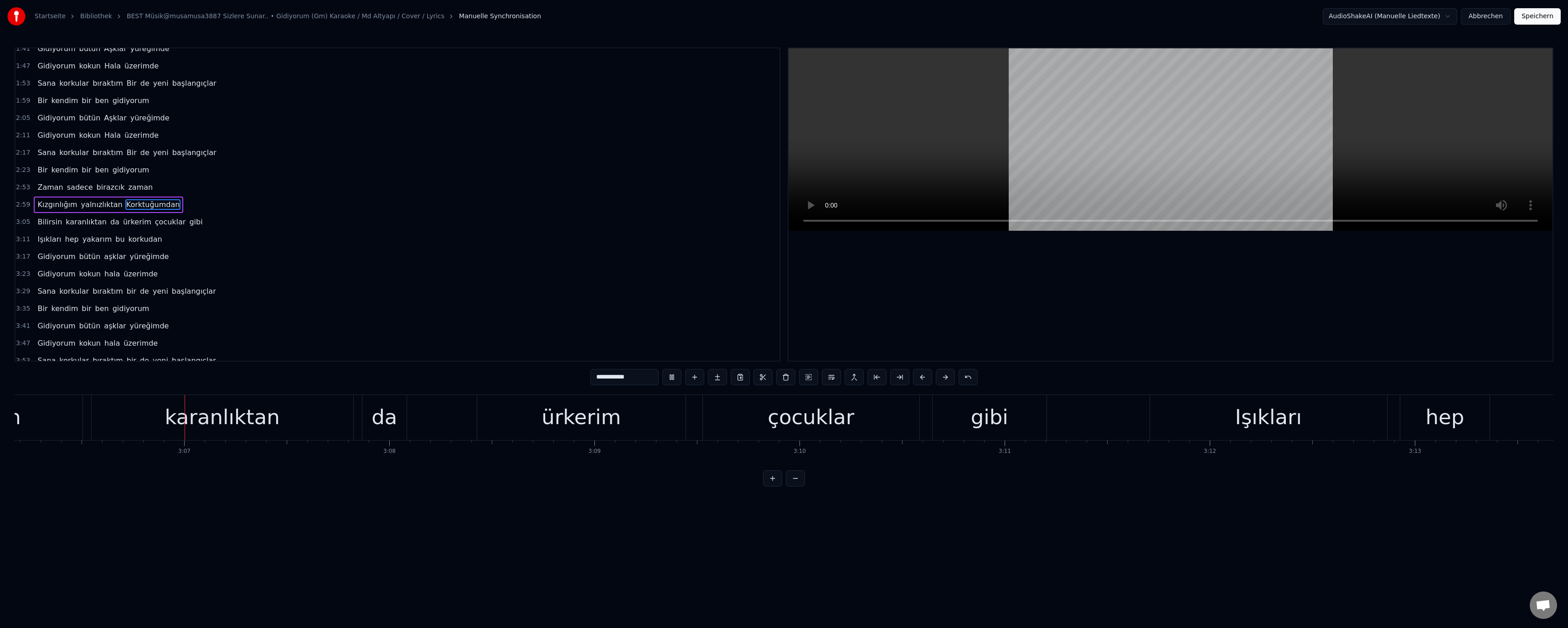
scroll to position [0, 38186]
click at [557, 418] on div "ürkerim" at bounding box center [579, 416] width 80 height 31
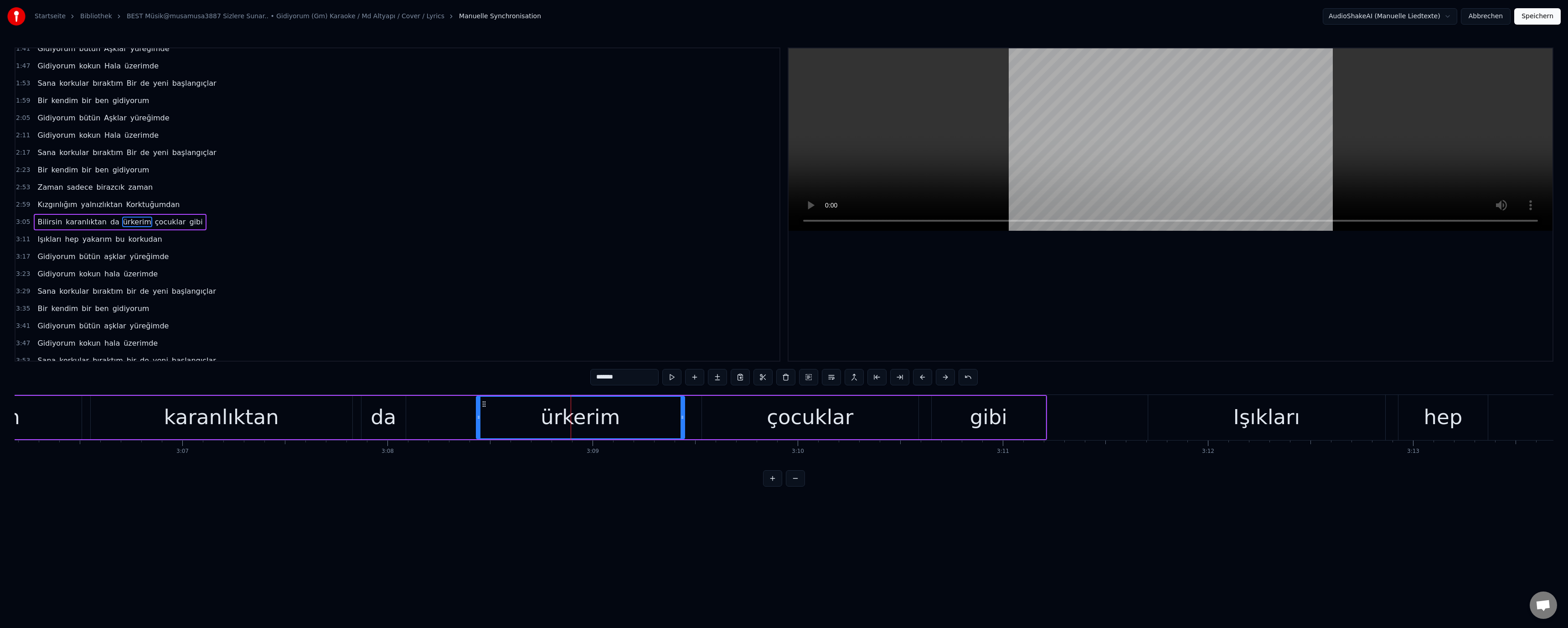
scroll to position [164, 0]
click at [557, 378] on div "0:53 Zaman sadece birazcık zaman 0:59 Geçici bu öfke, bu Hırs, bu intikam 1:05 …" at bounding box center [784, 267] width 1538 height 439
drag, startPoint x: 599, startPoint y: 378, endPoint x: 594, endPoint y: 378, distance: 5.0
click at [557, 378] on input "*******" at bounding box center [624, 377] width 68 height 17
click at [557, 187] on video at bounding box center [1170, 139] width 763 height 182
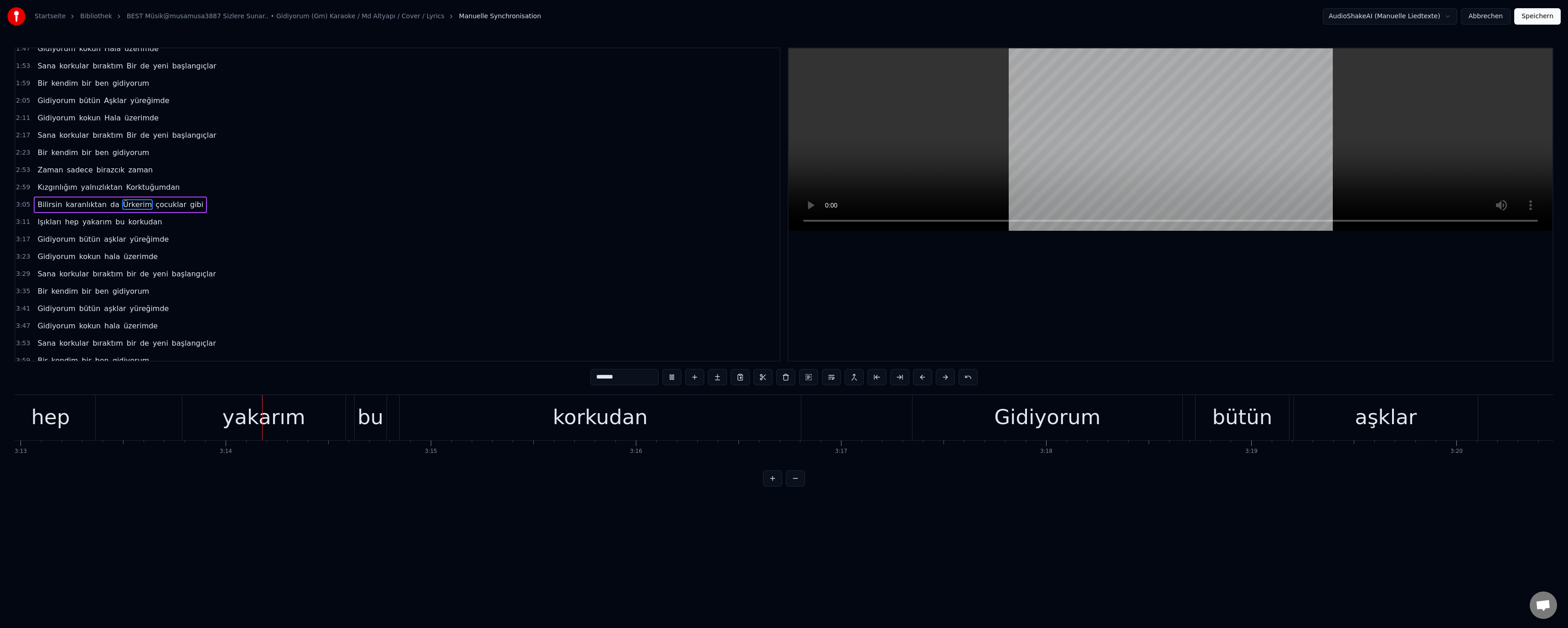
scroll to position [0, 39659]
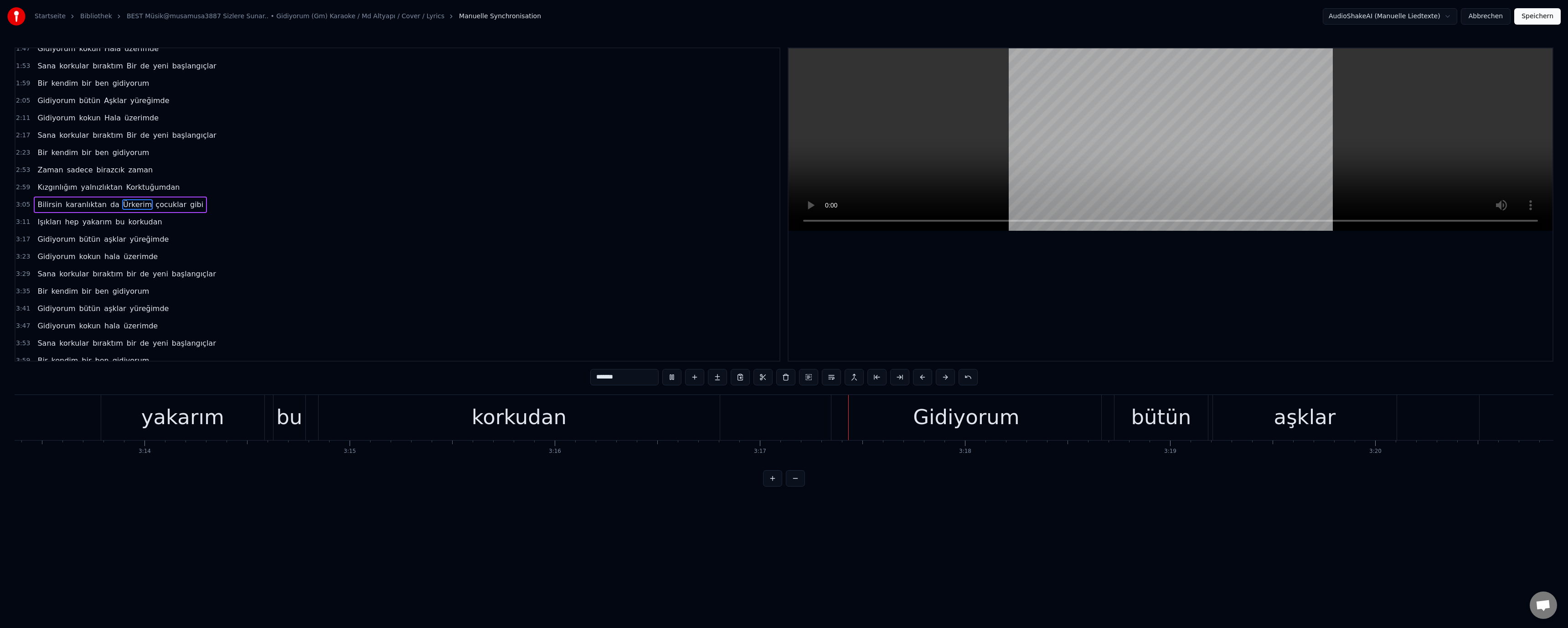
click at [557, 174] on video at bounding box center [1170, 139] width 763 height 182
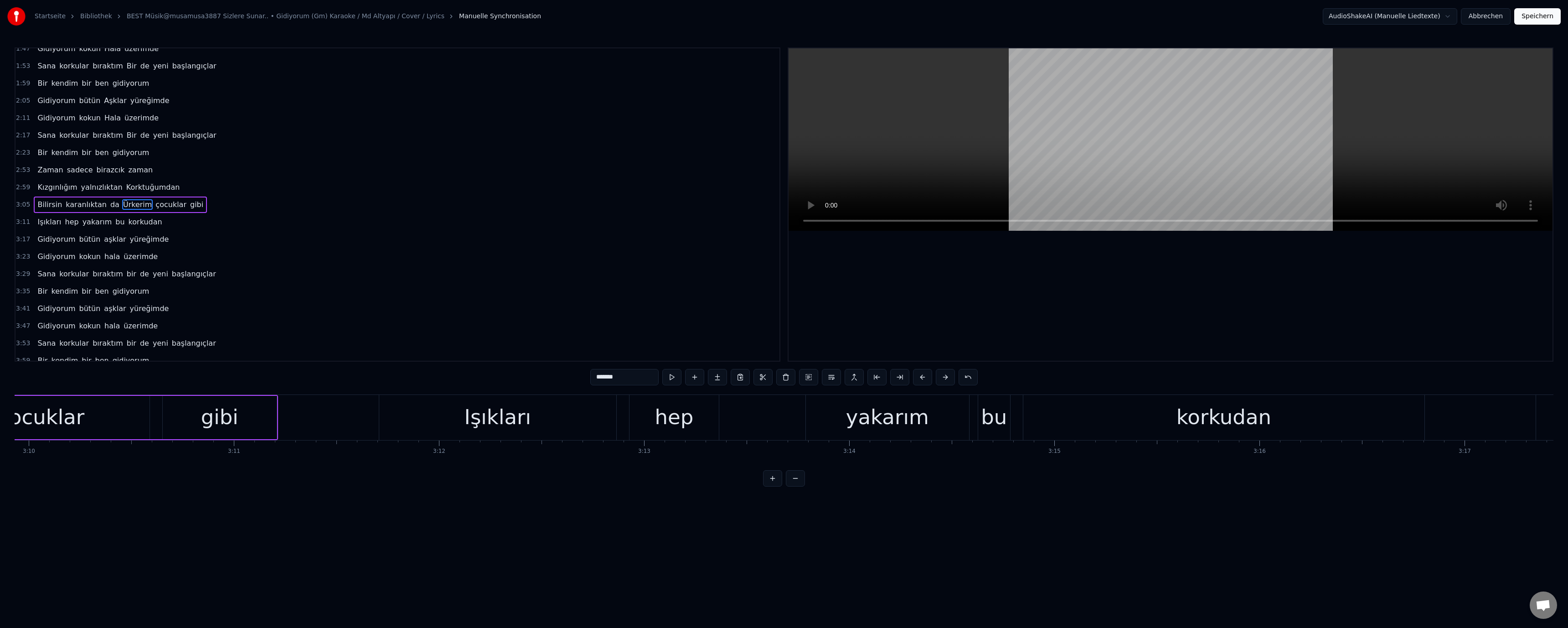
scroll to position [0, 38681]
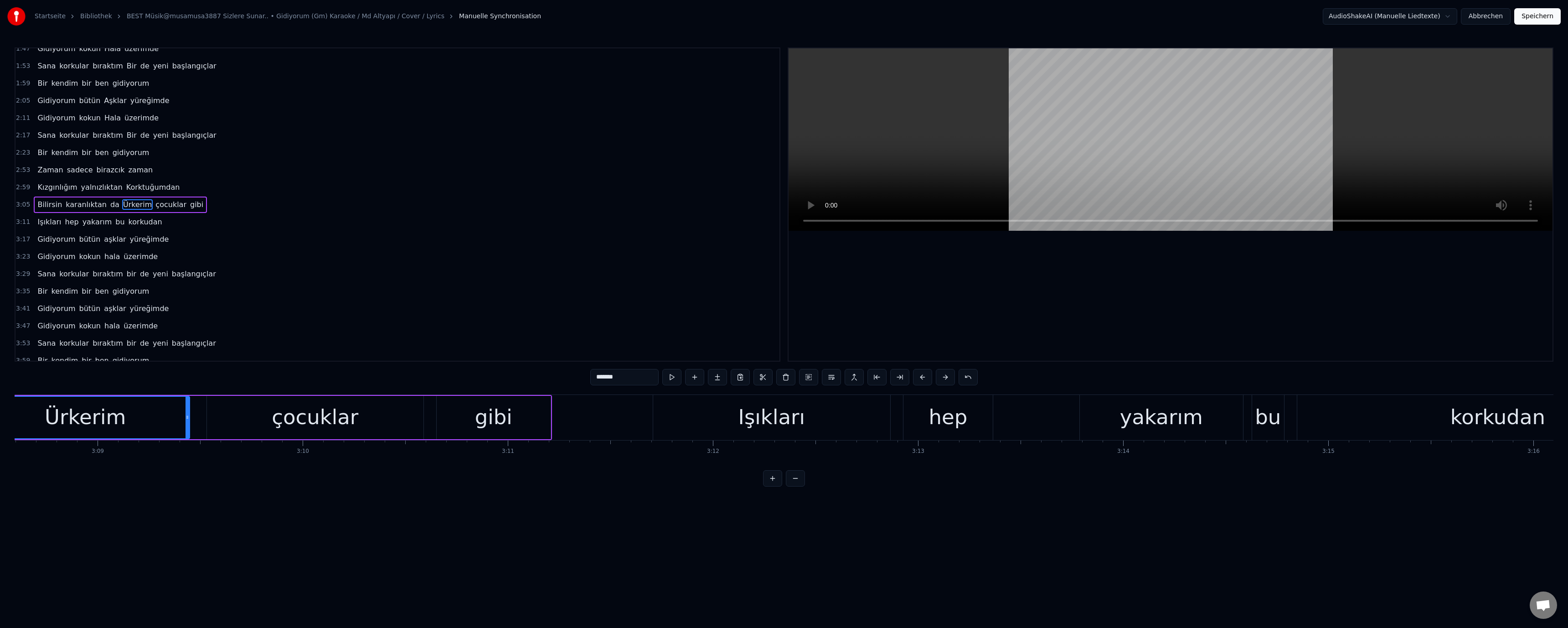
click at [557, 418] on div "Işıkları" at bounding box center [771, 416] width 66 height 31
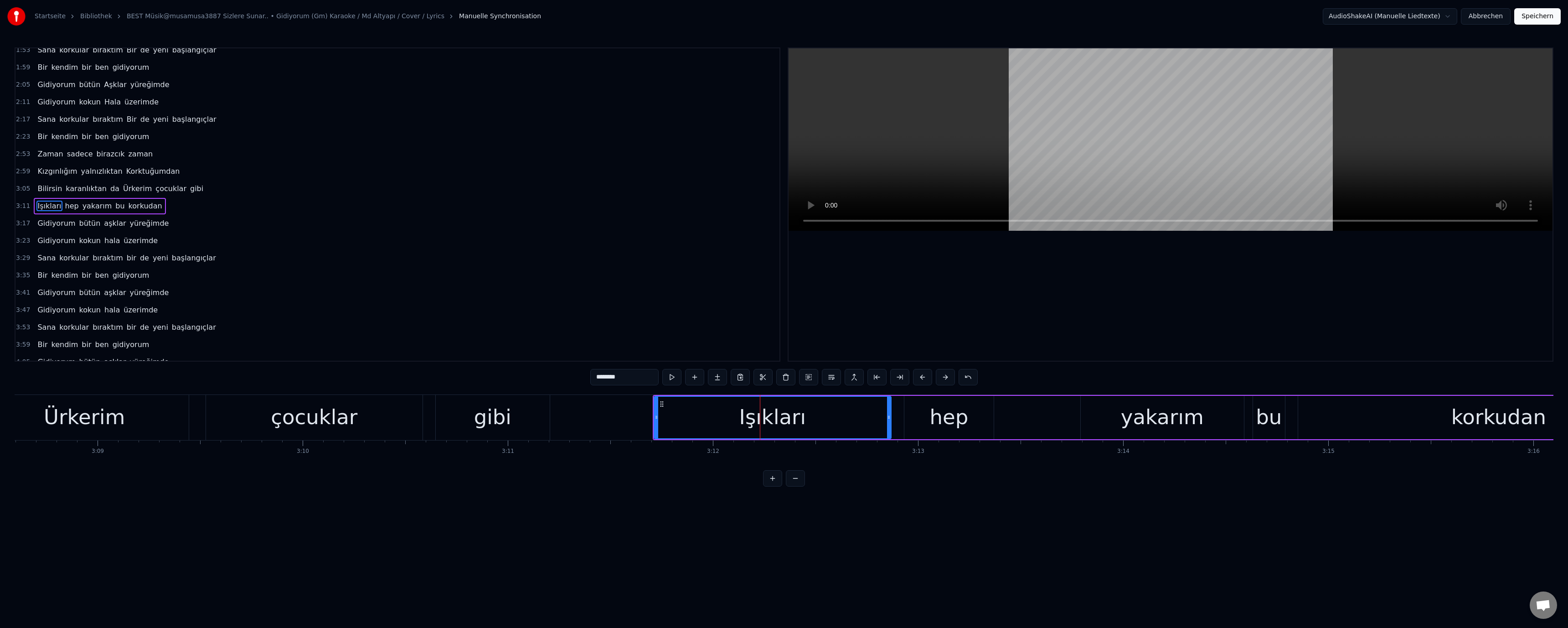
scroll to position [181, 0]
click at [557, 472] on div "0:53 Zaman sadece birazcık zaman 0:59 Geçici bu öfke, bu Hırs, bu intikam 1:05 …" at bounding box center [784, 267] width 1538 height 439
click at [557, 425] on div "Işıkları" at bounding box center [772, 416] width 66 height 31
drag, startPoint x: 1165, startPoint y: 429, endPoint x: 1160, endPoint y: 430, distance: 5.1
click at [557, 430] on div "yakarım" at bounding box center [1162, 416] width 83 height 31
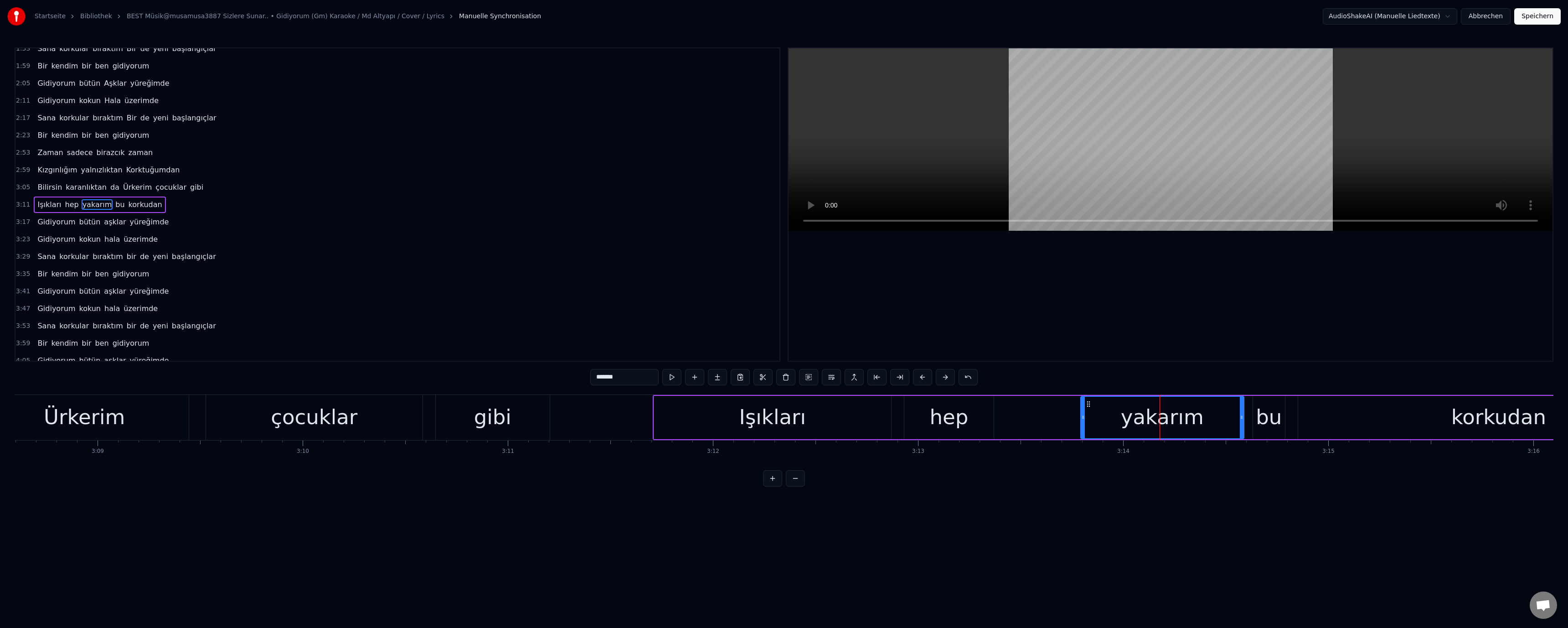
drag, startPoint x: 597, startPoint y: 378, endPoint x: 598, endPoint y: 382, distance: 4.1
click at [557, 382] on input "*******" at bounding box center [624, 377] width 68 height 17
click at [557, 143] on video at bounding box center [1170, 139] width 763 height 182
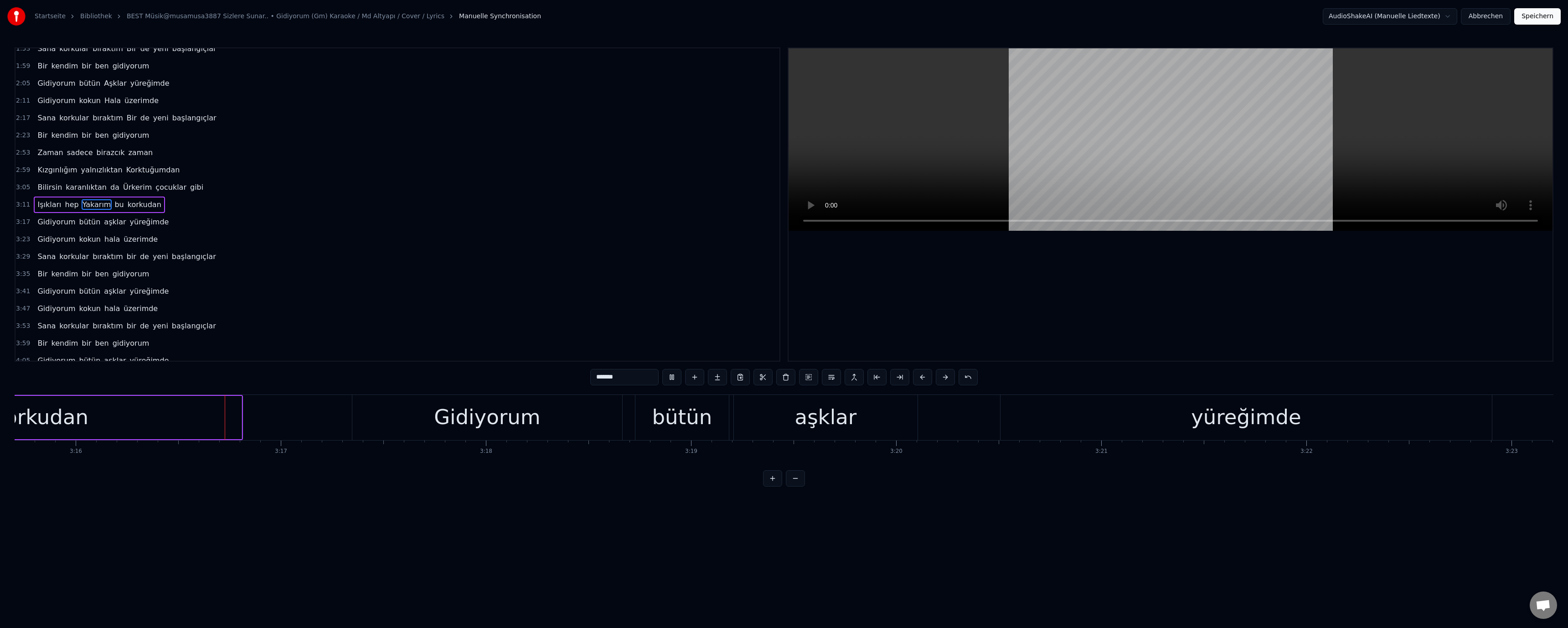
scroll to position [0, 40144]
click at [557, 420] on div "aşklar" at bounding box center [819, 416] width 62 height 31
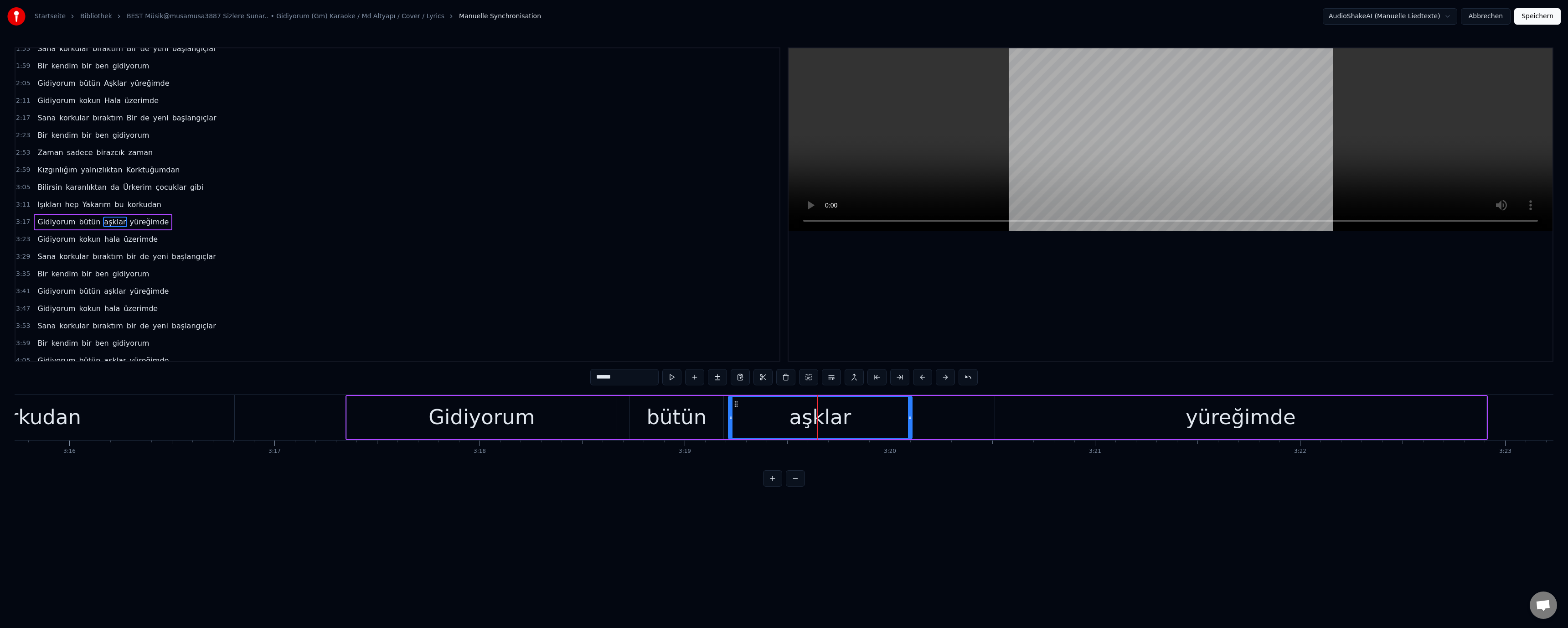
scroll to position [199, 0]
click at [557, 383] on input "******" at bounding box center [624, 377] width 68 height 17
click at [557, 144] on video at bounding box center [1170, 139] width 763 height 182
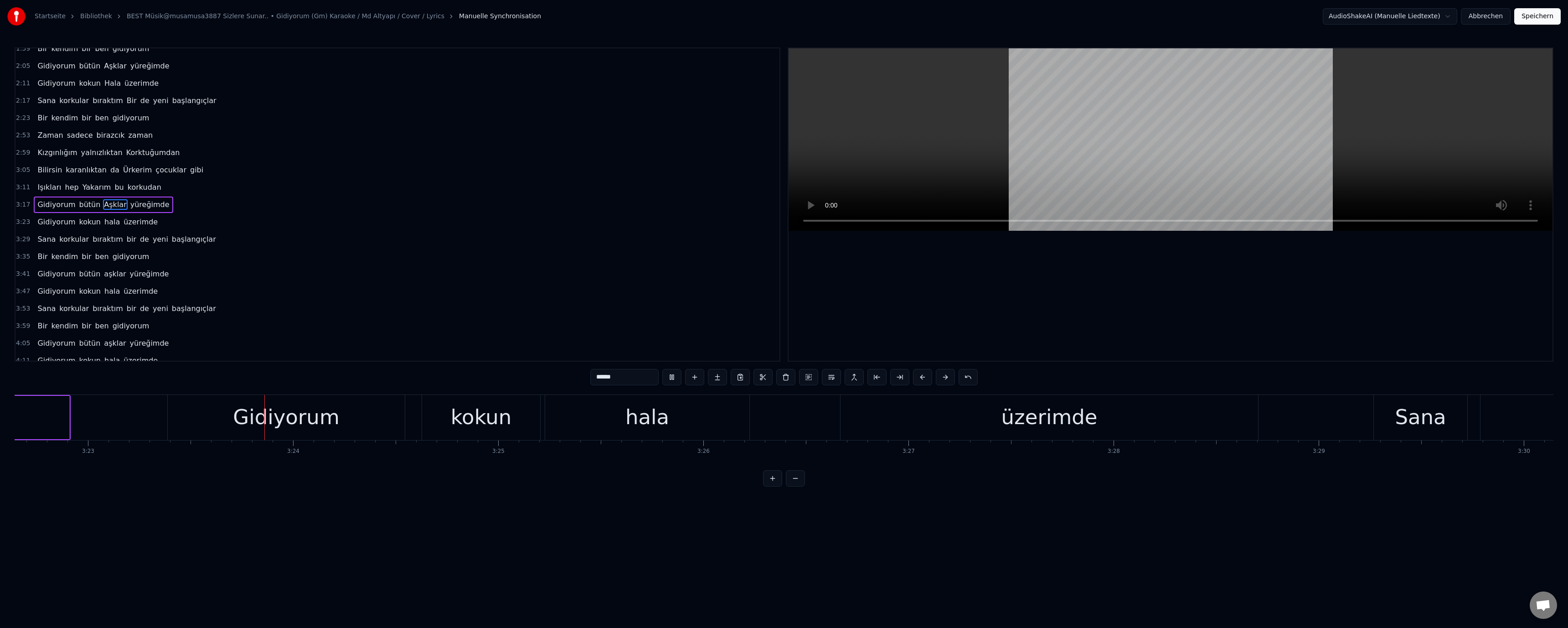
scroll to position [0, 41646]
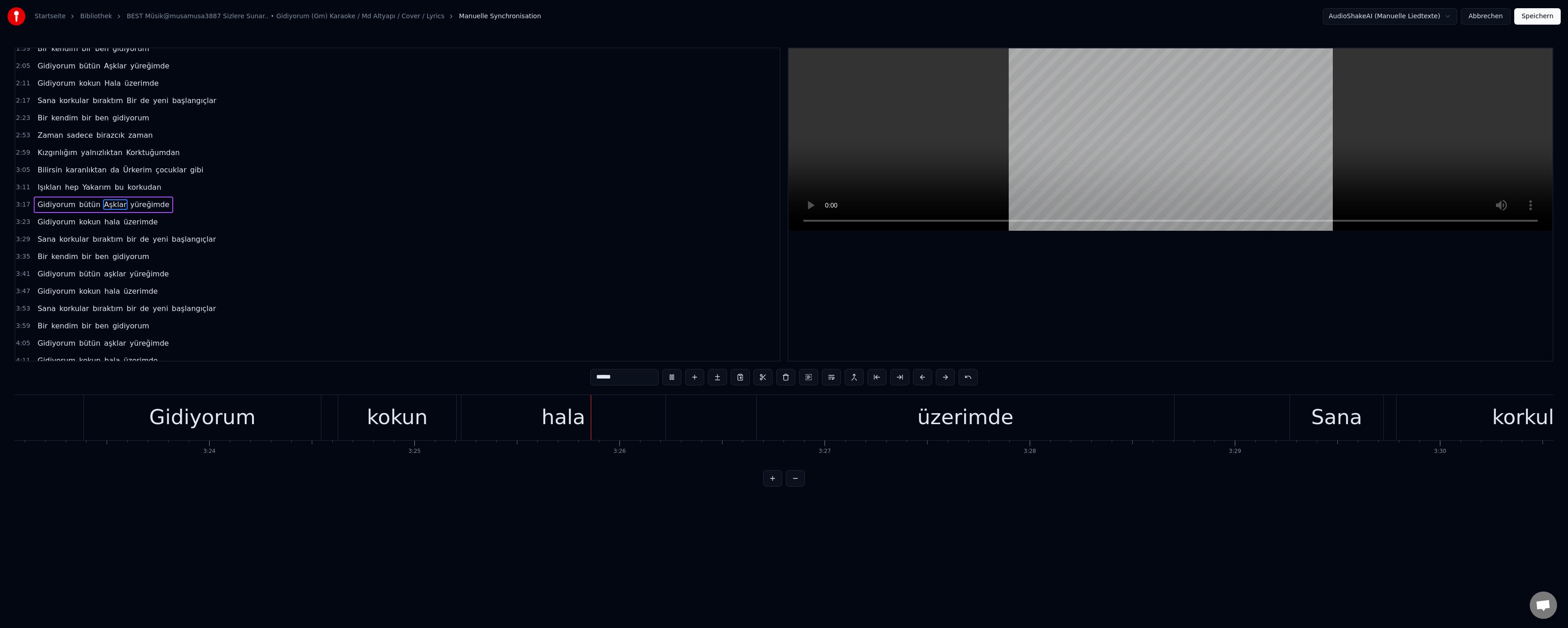
click at [554, 405] on div "hala" at bounding box center [563, 416] width 44 height 31
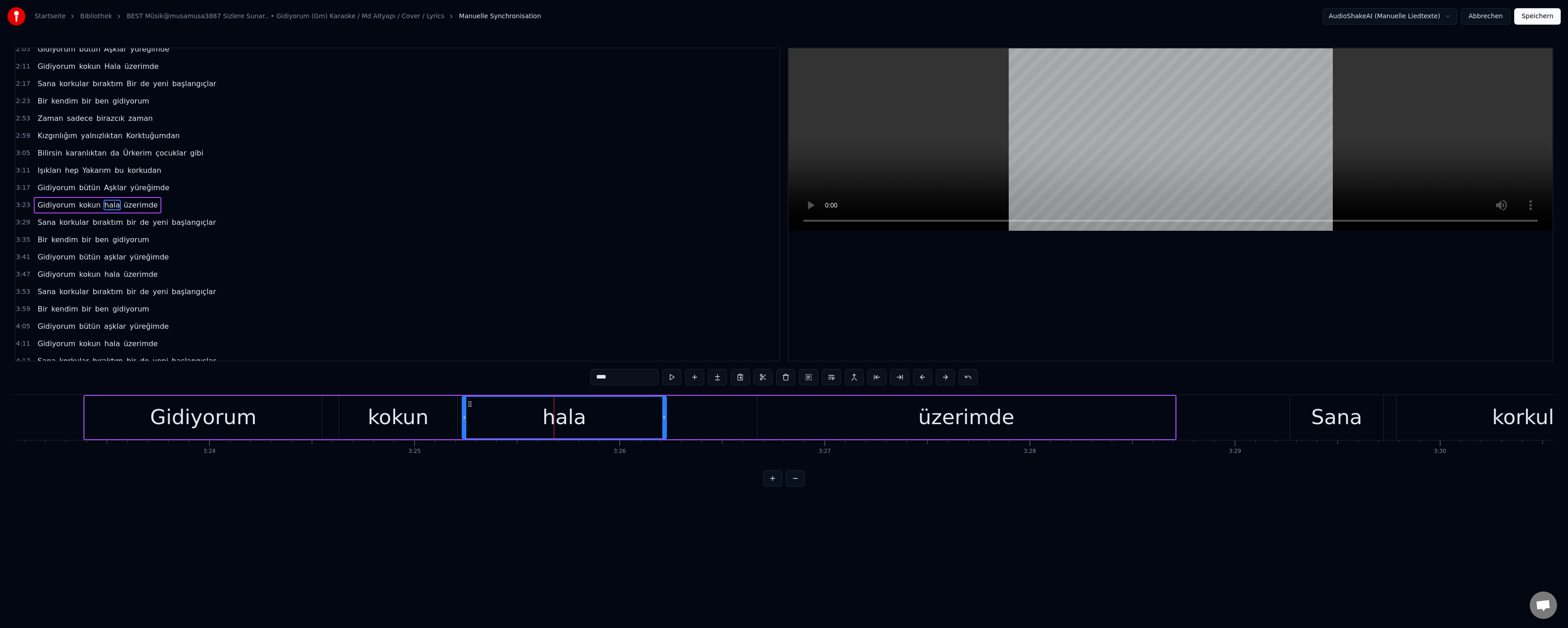
scroll to position [216, 0]
drag, startPoint x: 591, startPoint y: 375, endPoint x: 599, endPoint y: 379, distance: 8.9
click at [557, 379] on input "****" at bounding box center [624, 377] width 68 height 17
click at [557, 144] on video at bounding box center [1170, 139] width 763 height 182
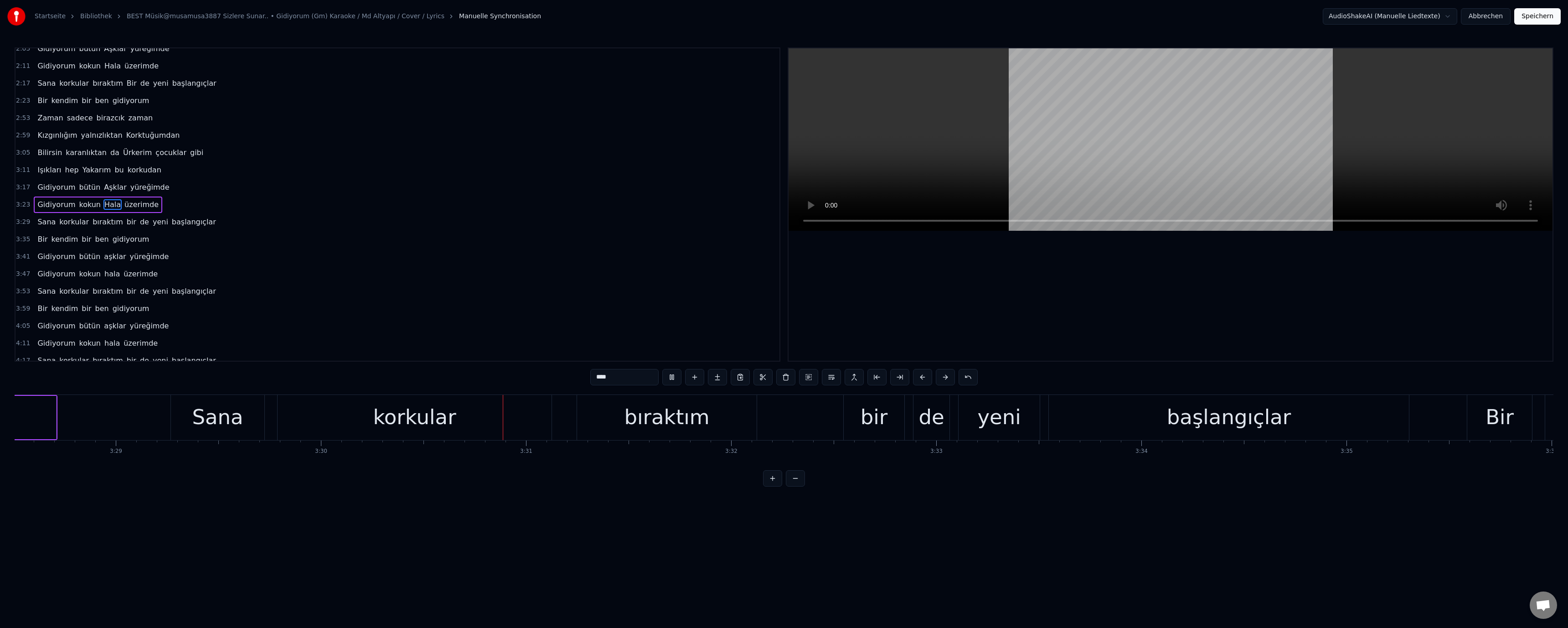
scroll to position [0, 43102]
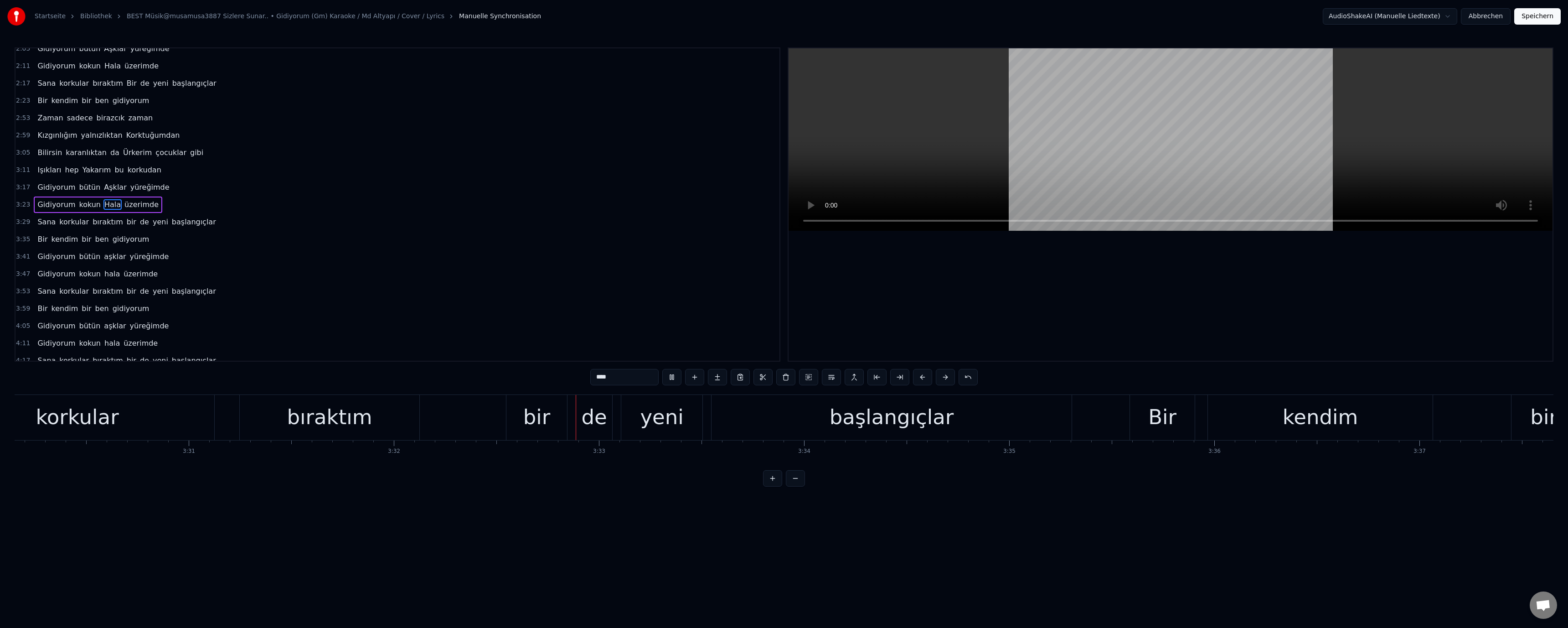
drag, startPoint x: 536, startPoint y: 415, endPoint x: 577, endPoint y: 399, distance: 44.0
click at [537, 414] on div "bir" at bounding box center [536, 416] width 27 height 31
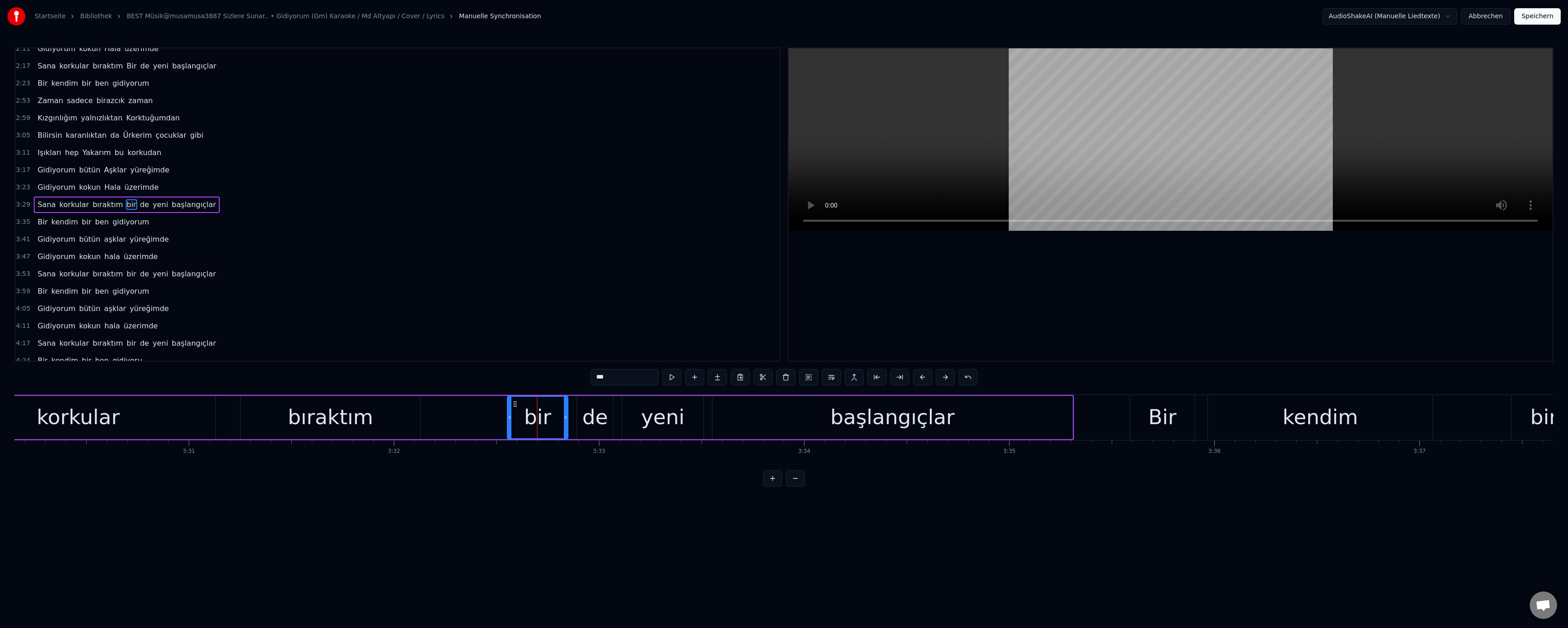
drag, startPoint x: 596, startPoint y: 376, endPoint x: 598, endPoint y: 383, distance: 7.3
click at [557, 383] on input "***" at bounding box center [624, 377] width 68 height 17
click at [557, 87] on video at bounding box center [1170, 139] width 763 height 182
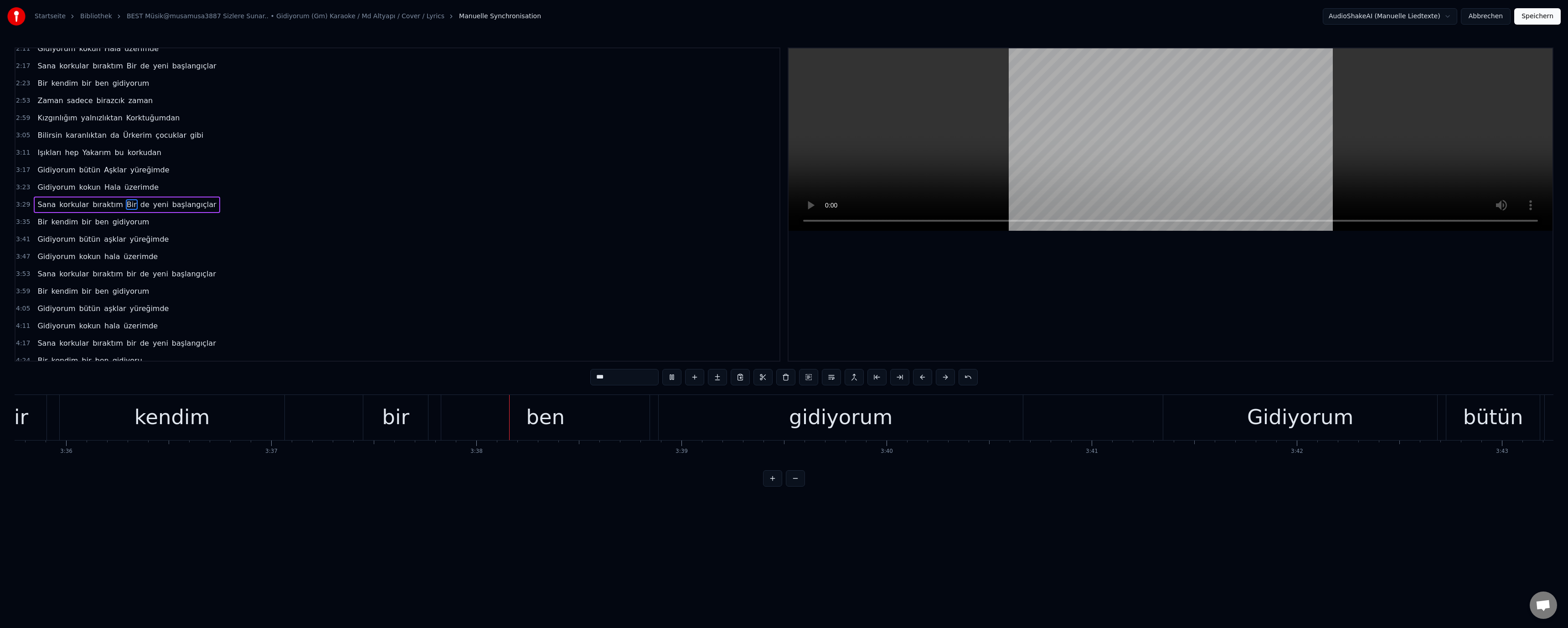
scroll to position [0, 44596]
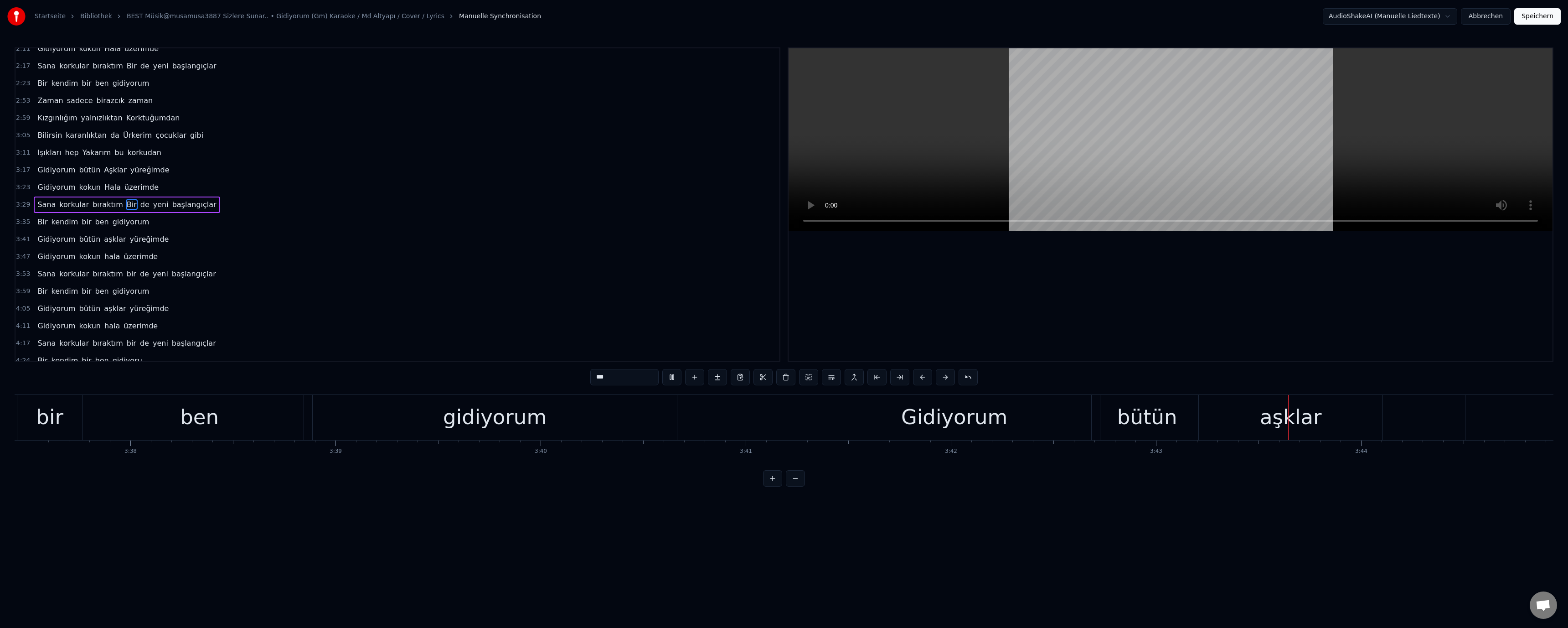
click at [557, 419] on div "aşklar" at bounding box center [1291, 416] width 62 height 31
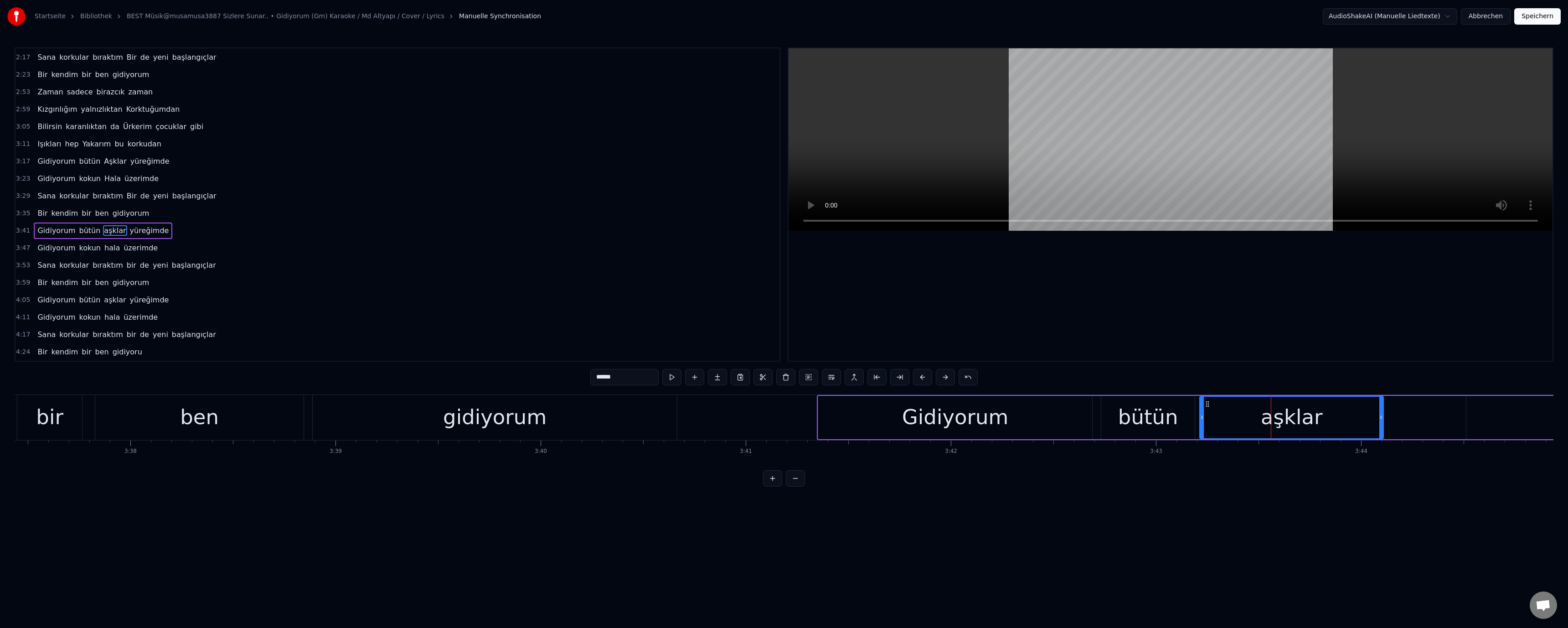
click at [557, 381] on input "******" at bounding box center [624, 377] width 68 height 17
click at [557, 167] on video at bounding box center [1170, 139] width 763 height 182
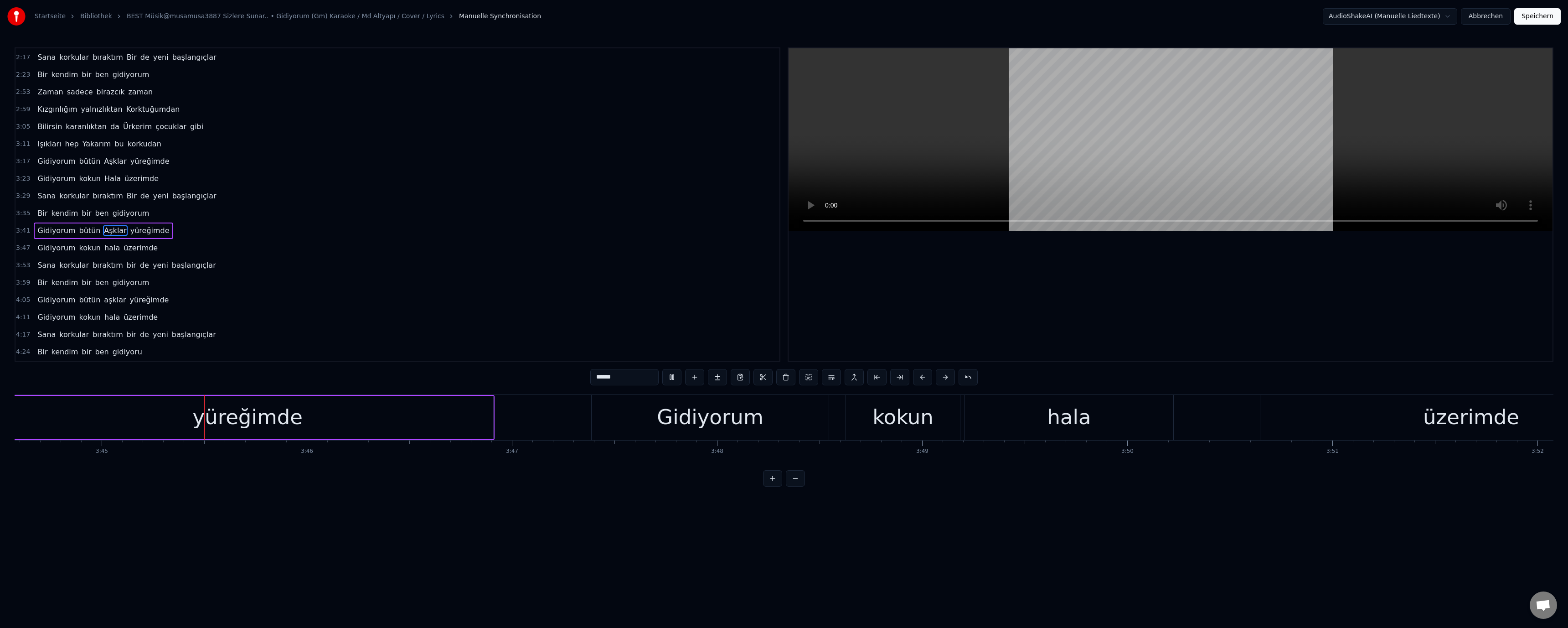
scroll to position [0, 46062]
click at [557, 414] on div "hala" at bounding box center [1067, 416] width 44 height 31
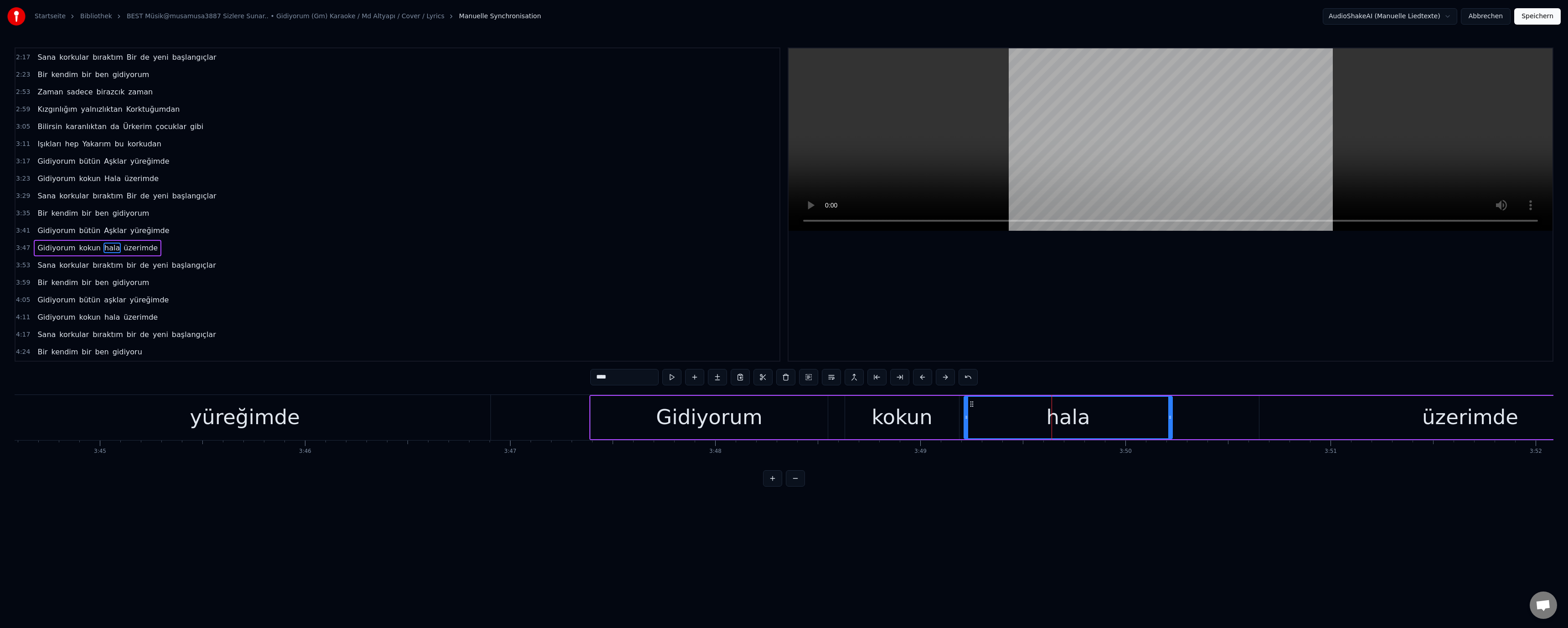
click at [557, 381] on input "****" at bounding box center [624, 377] width 68 height 17
click at [557, 150] on video at bounding box center [1170, 139] width 763 height 182
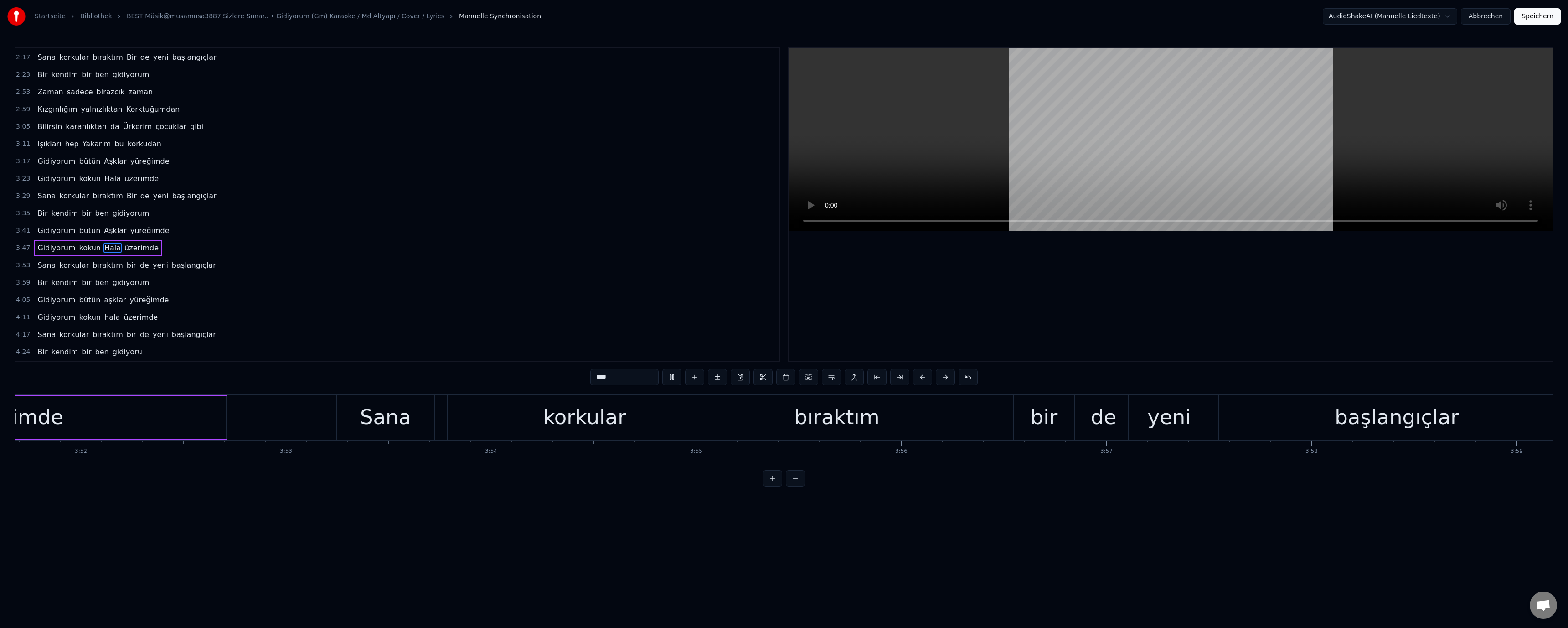
scroll to position [0, 47524]
drag, startPoint x: 1031, startPoint y: 426, endPoint x: 1014, endPoint y: 425, distance: 17.0
click at [557, 425] on div "bir" at bounding box center [1037, 416] width 27 height 31
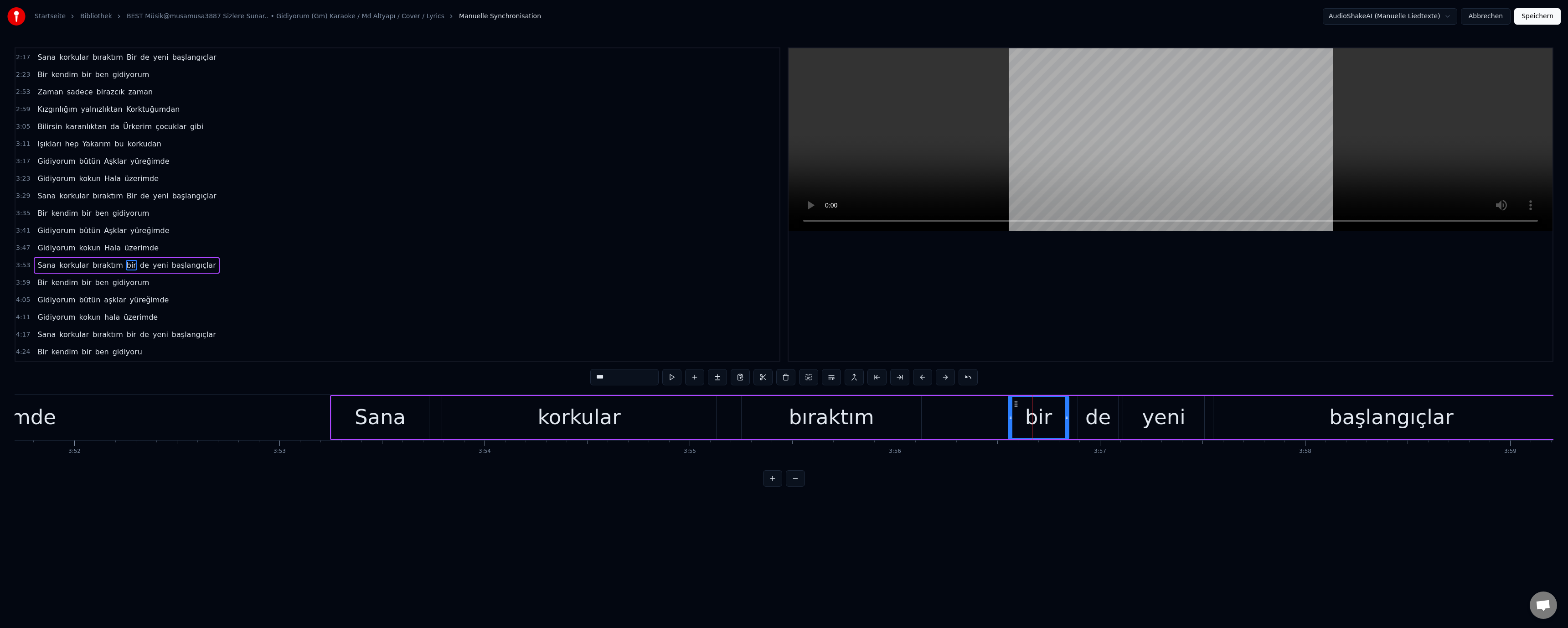
drag, startPoint x: 593, startPoint y: 380, endPoint x: 600, endPoint y: 382, distance: 7.3
click at [557, 382] on input "***" at bounding box center [624, 377] width 68 height 17
click at [557, 146] on video at bounding box center [1170, 139] width 763 height 182
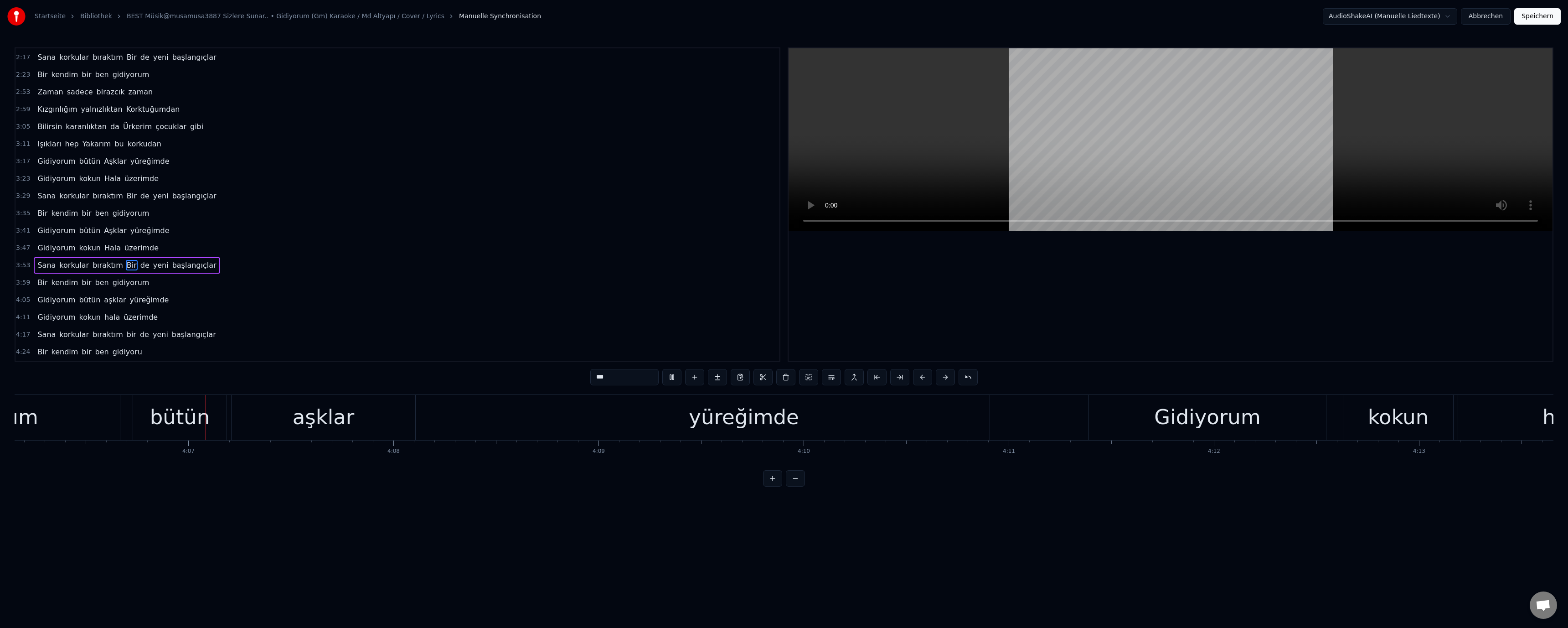
scroll to position [0, 50493]
click at [293, 415] on div "aşklar" at bounding box center [317, 416] width 62 height 31
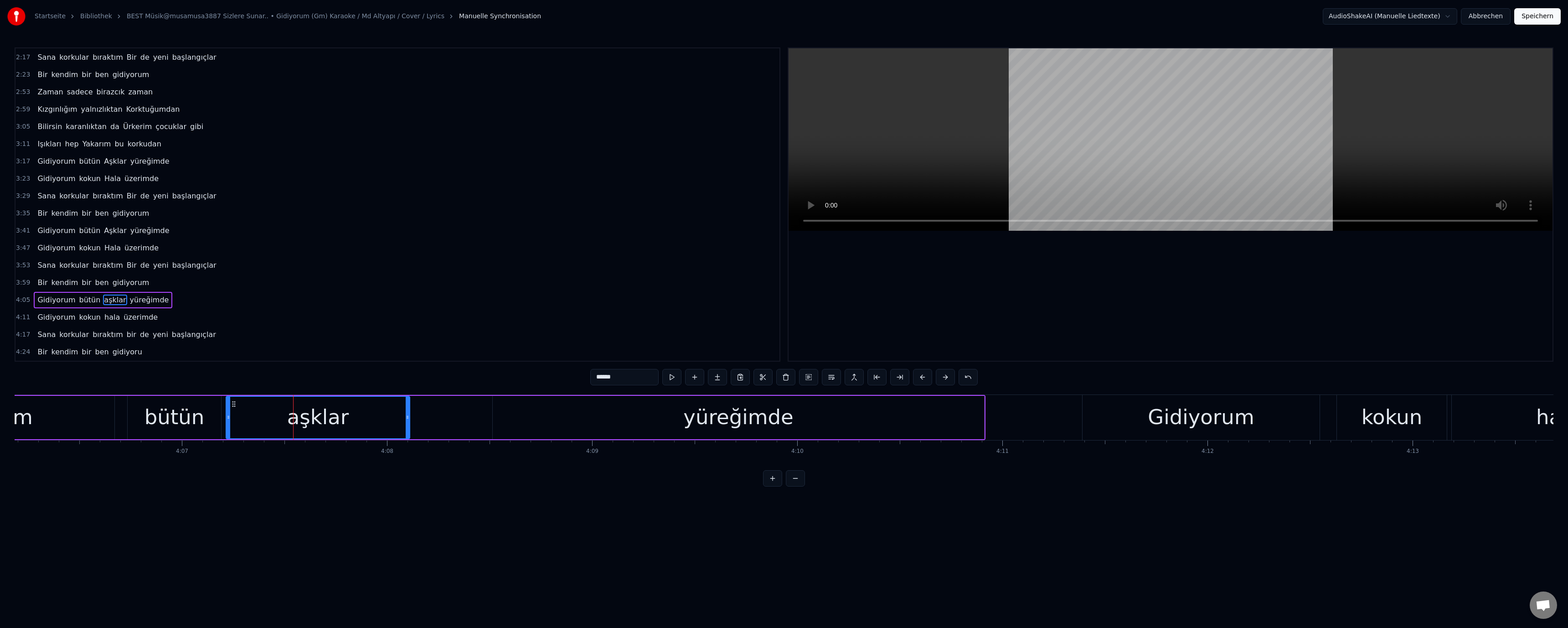
drag, startPoint x: 596, startPoint y: 378, endPoint x: 598, endPoint y: 381, distance: 3.6
click at [557, 381] on input "******" at bounding box center [624, 377] width 68 height 17
click at [557, 167] on video at bounding box center [1170, 139] width 763 height 182
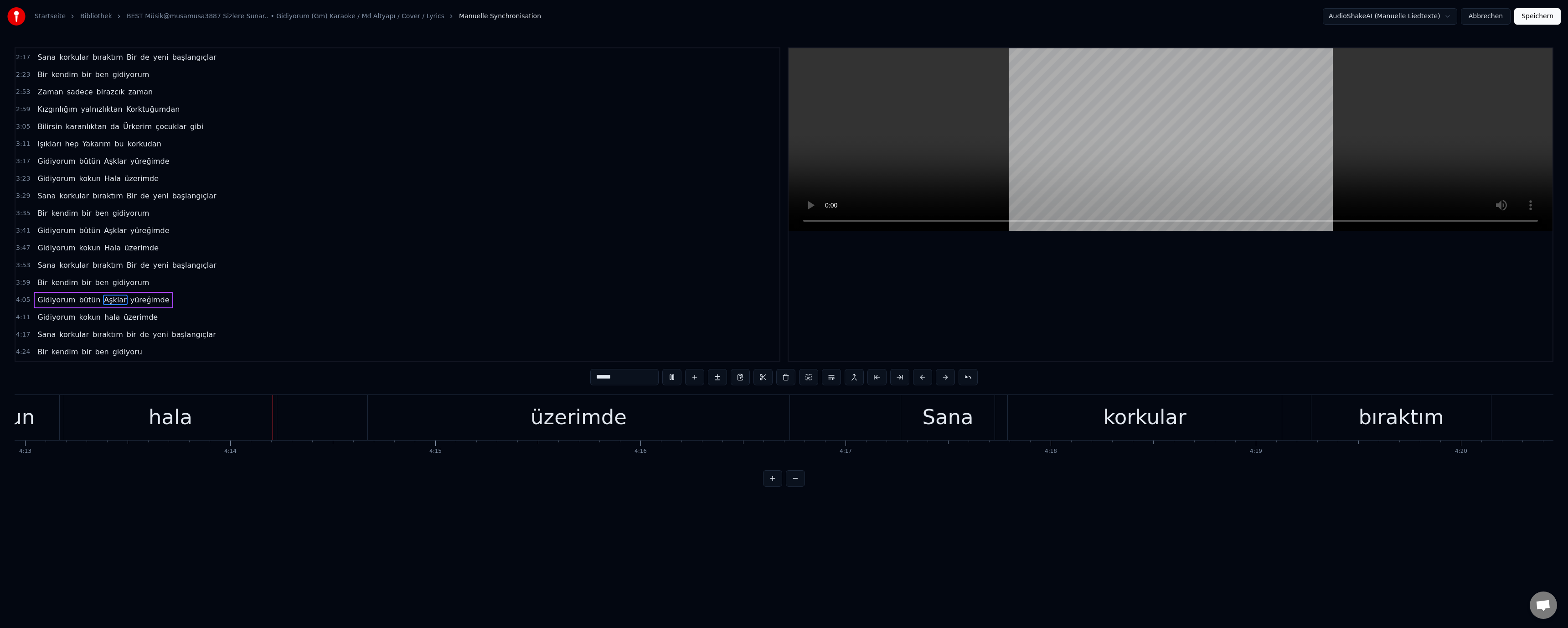
scroll to position [0, 51962]
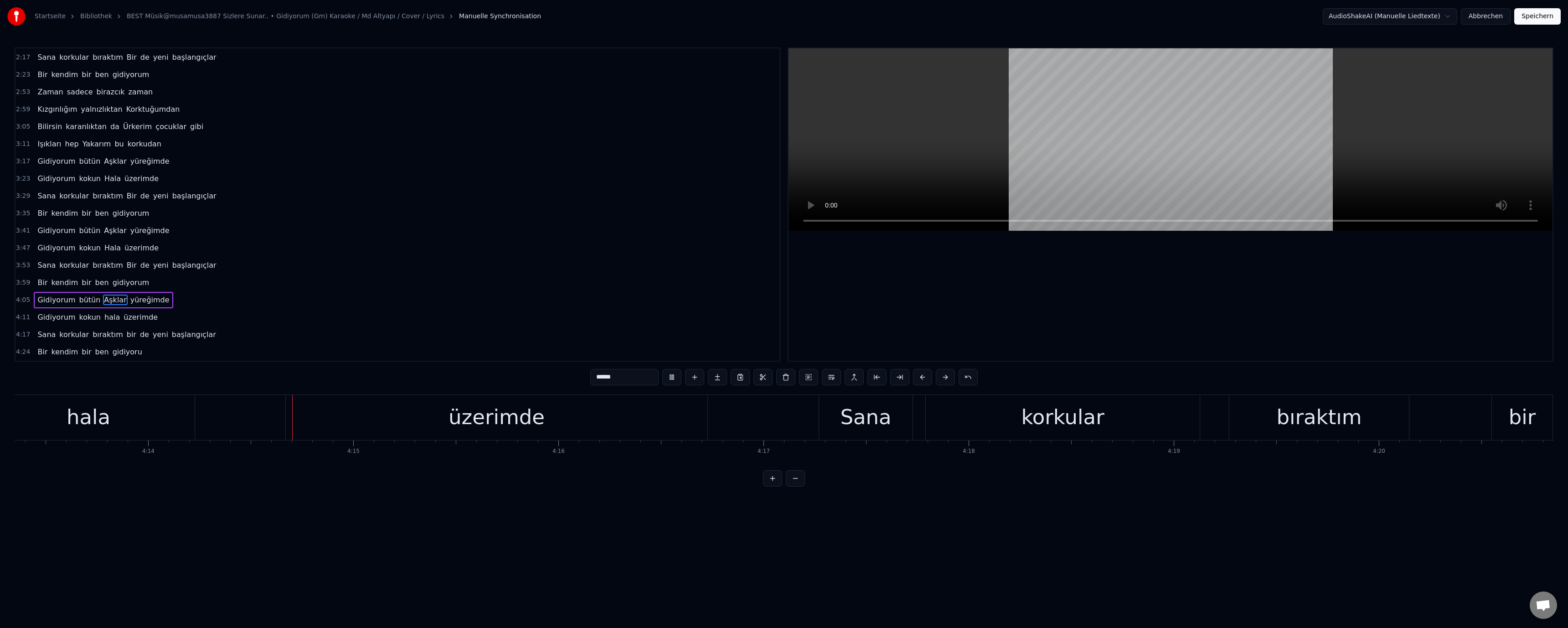
click at [93, 424] on div "hala" at bounding box center [88, 416] width 44 height 31
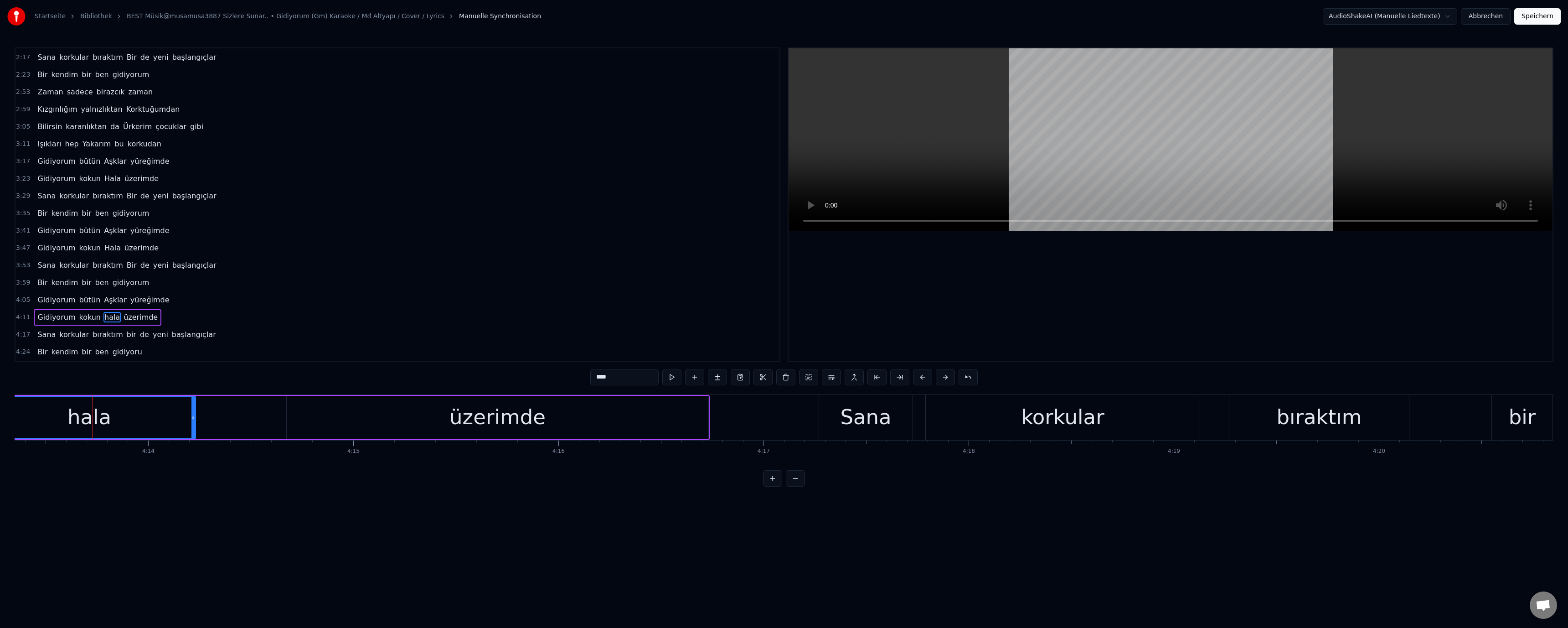
drag, startPoint x: 598, startPoint y: 376, endPoint x: 593, endPoint y: 380, distance: 6.4
click at [557, 380] on input "****" at bounding box center [624, 377] width 68 height 17
click at [557, 181] on video at bounding box center [1170, 139] width 763 height 182
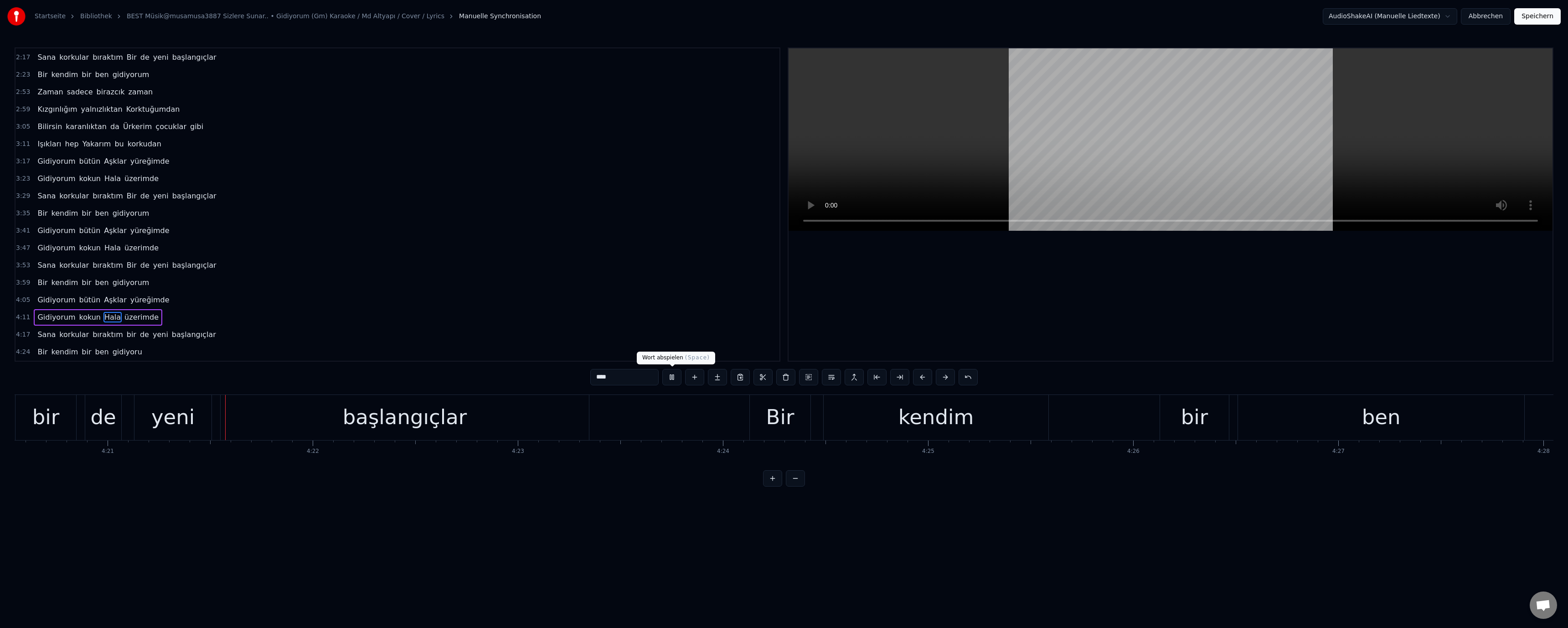
scroll to position [0, 53444]
click at [45, 416] on div "bir" at bounding box center [39, 416] width 27 height 31
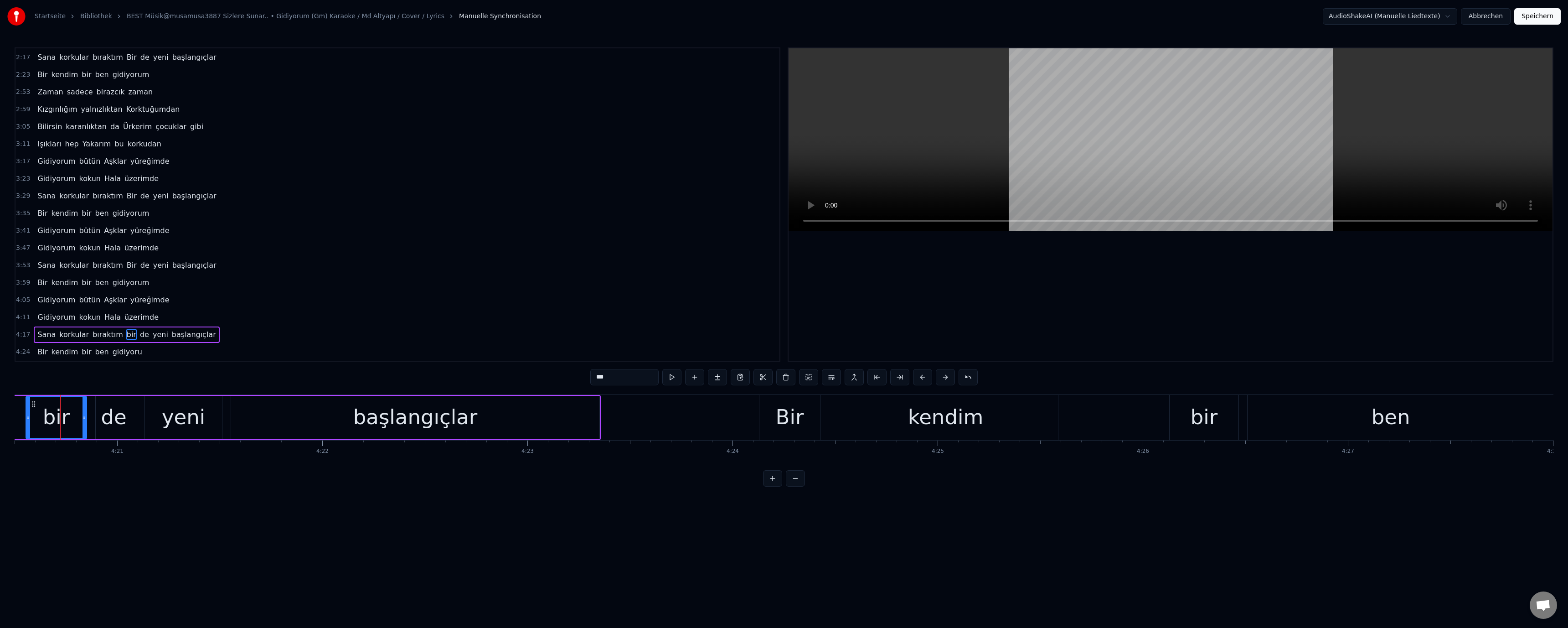
click at [557, 379] on input "***" at bounding box center [624, 377] width 68 height 17
click at [557, 128] on video at bounding box center [1170, 139] width 763 height 182
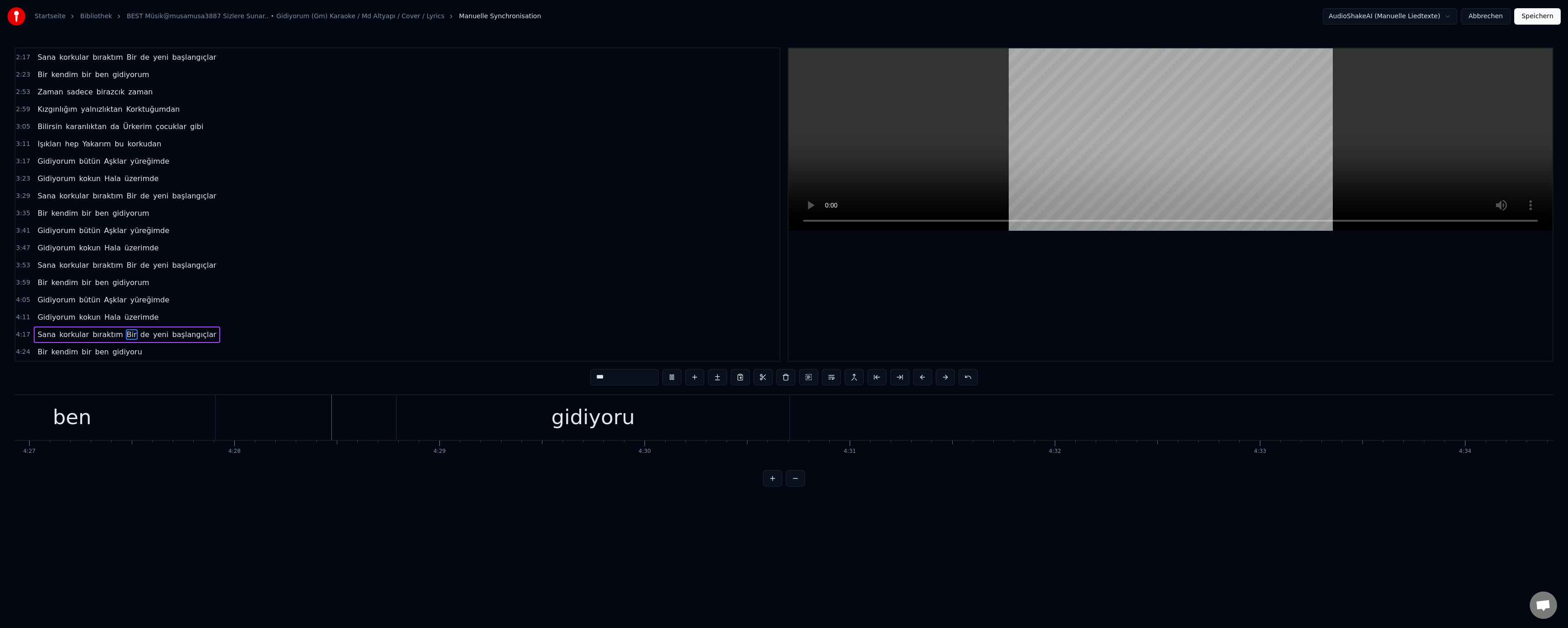
scroll to position [0, 54883]
click at [436, 420] on div "gidiyoru" at bounding box center [456, 416] width 83 height 31
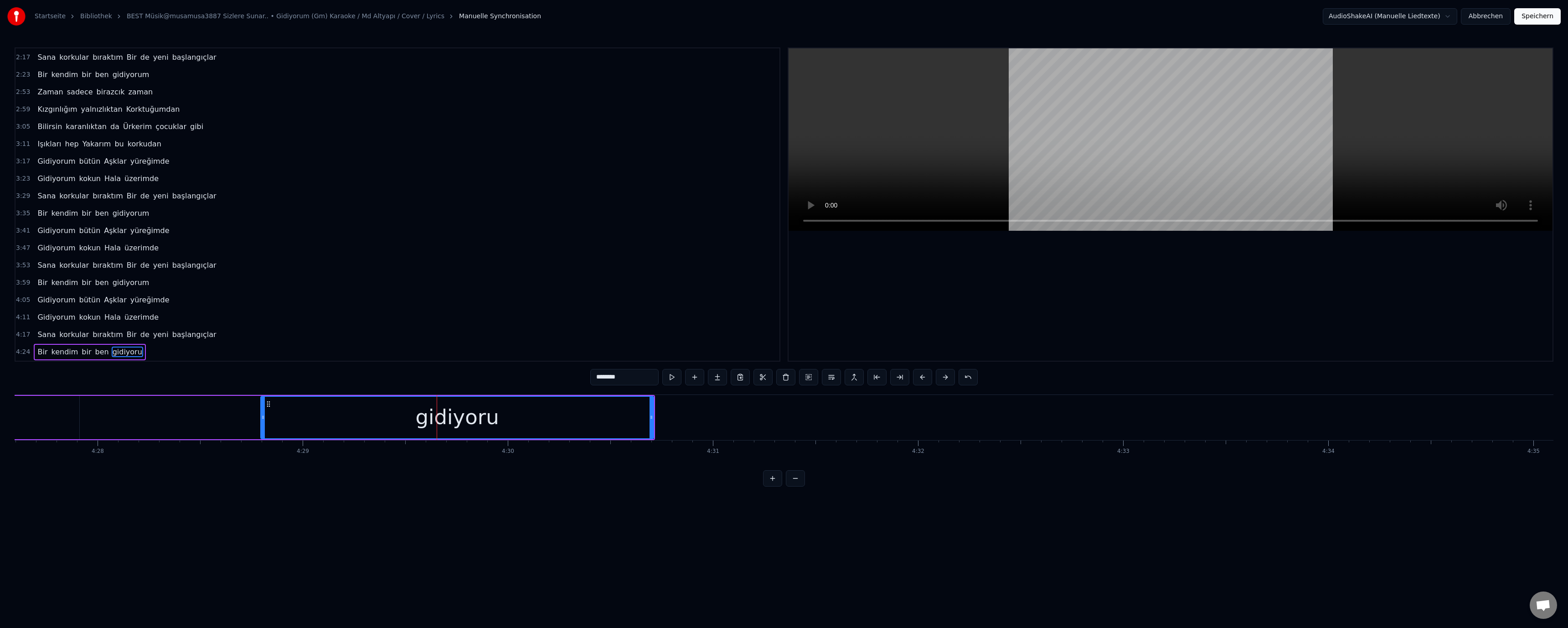
click at [557, 381] on input "********" at bounding box center [624, 377] width 68 height 17
click at [557, 143] on video at bounding box center [1170, 139] width 763 height 182
click at [476, 421] on div "Gidiyoru" at bounding box center [456, 416] width 87 height 31
click at [557, 378] on input "********" at bounding box center [624, 377] width 68 height 17
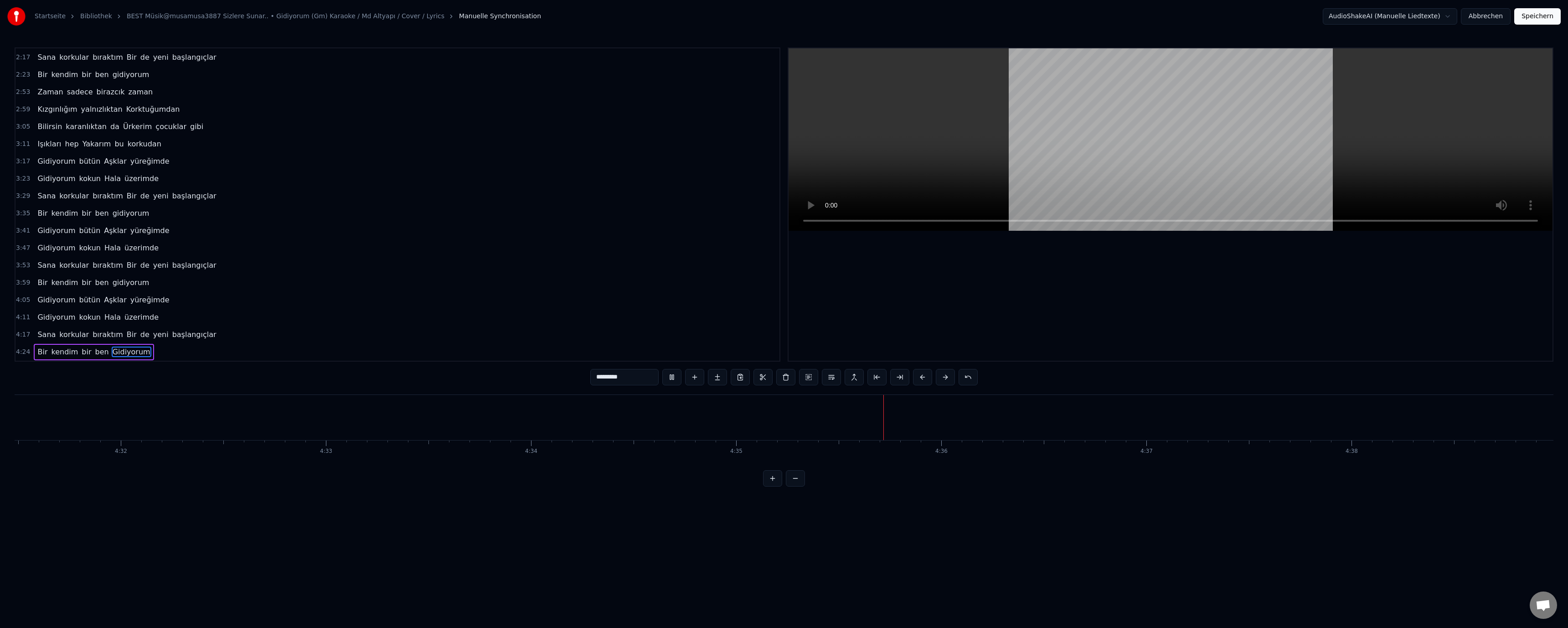
scroll to position [0, 55684]
type input "*********"
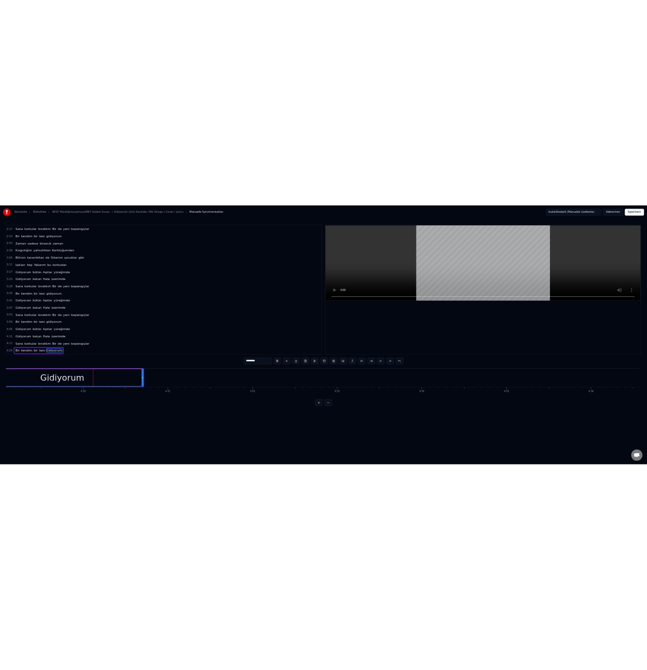
scroll to position [0, 63117]
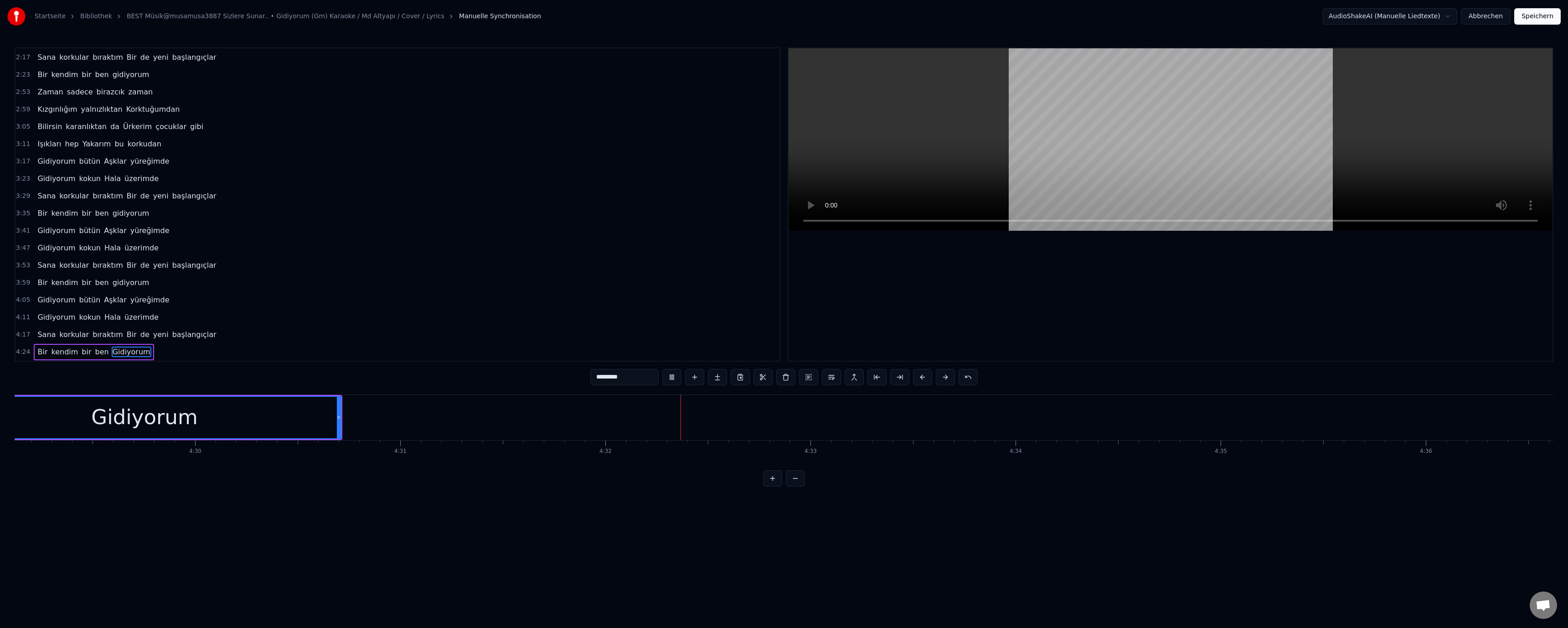
click at [557, 16] on button "Speichern" at bounding box center [1537, 16] width 46 height 17
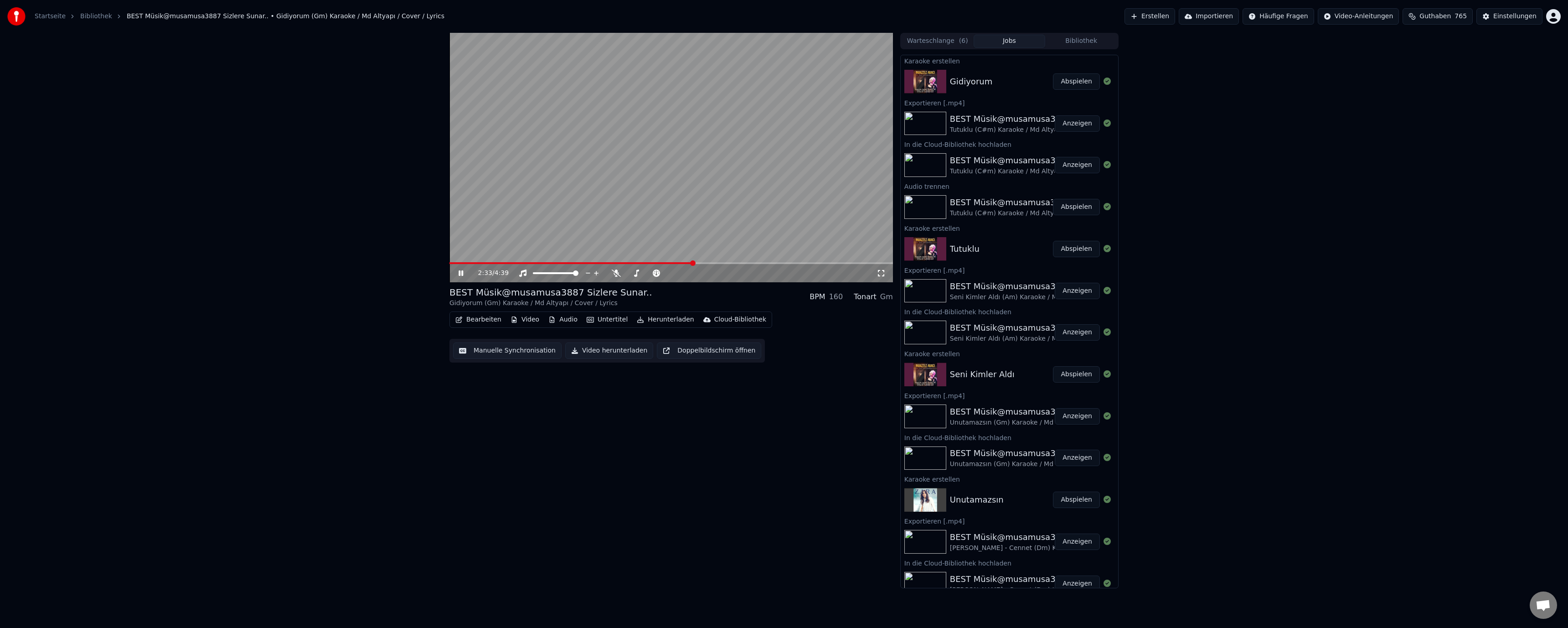
click at [557, 317] on div "Cloud-Bibliothek" at bounding box center [740, 319] width 52 height 9
click at [557, 339] on div "In die Cloud-Bibliothek hochladen" at bounding box center [759, 339] width 107 height 9
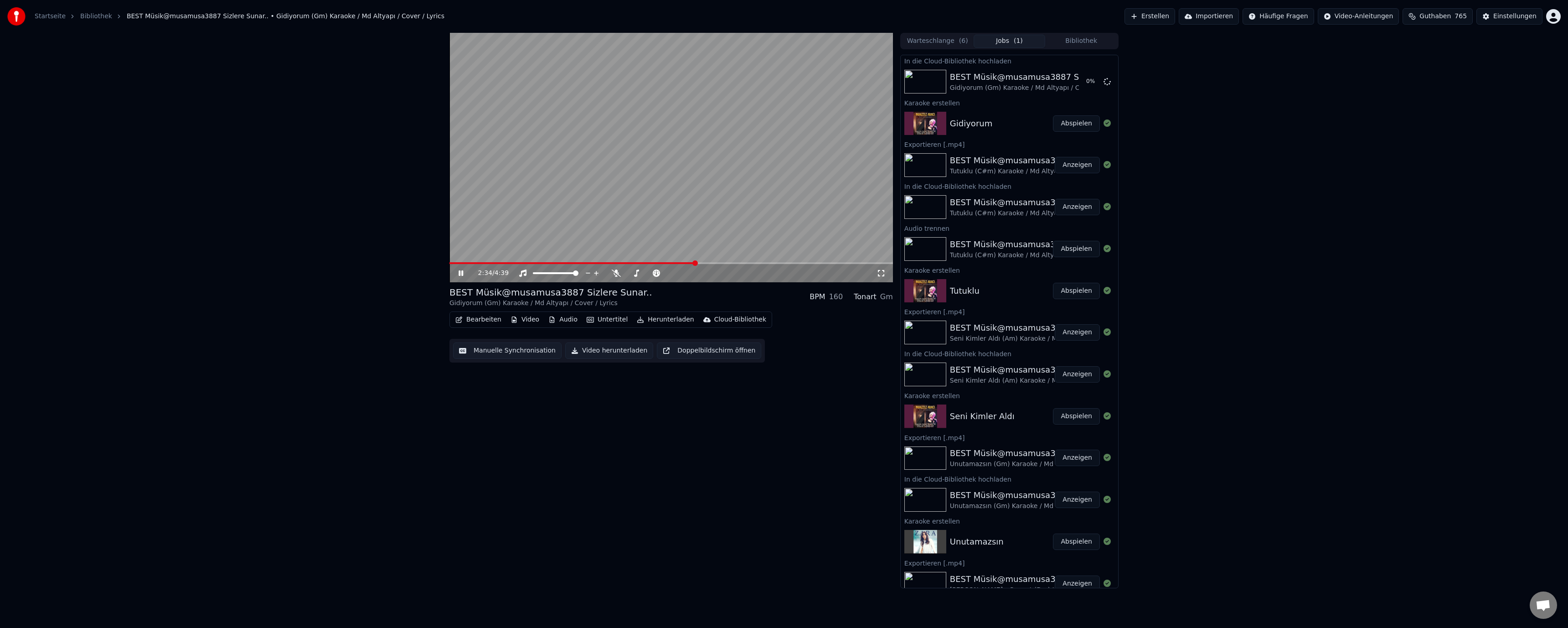
click at [557, 310] on div "BEST Müsik@musamusa3887 Sizlere Sunar.. Gidiyorum (Gm) Karaoke / Md Altyapı / C…" at bounding box center [671, 324] width 443 height 77
click at [557, 316] on button "Herunterladen" at bounding box center [665, 319] width 64 height 13
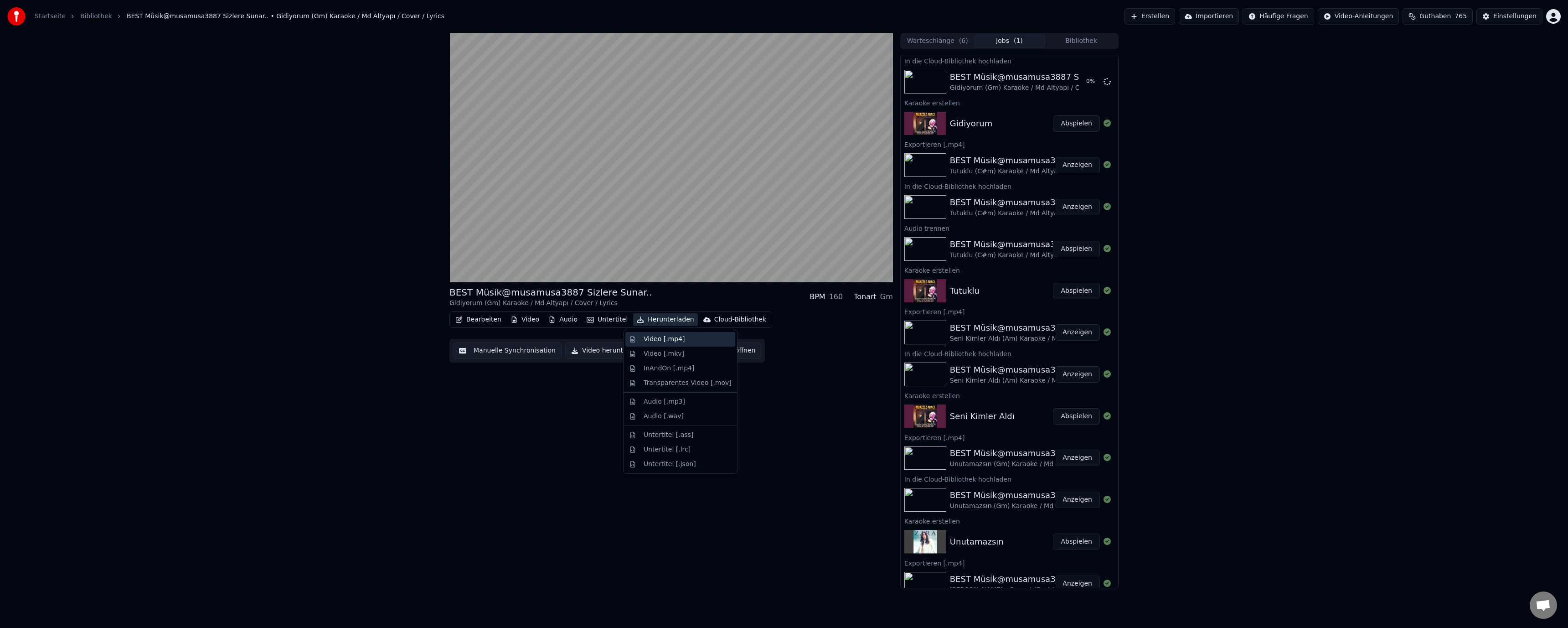
click at [557, 336] on div "Video [.mp4]" at bounding box center [664, 339] width 41 height 9
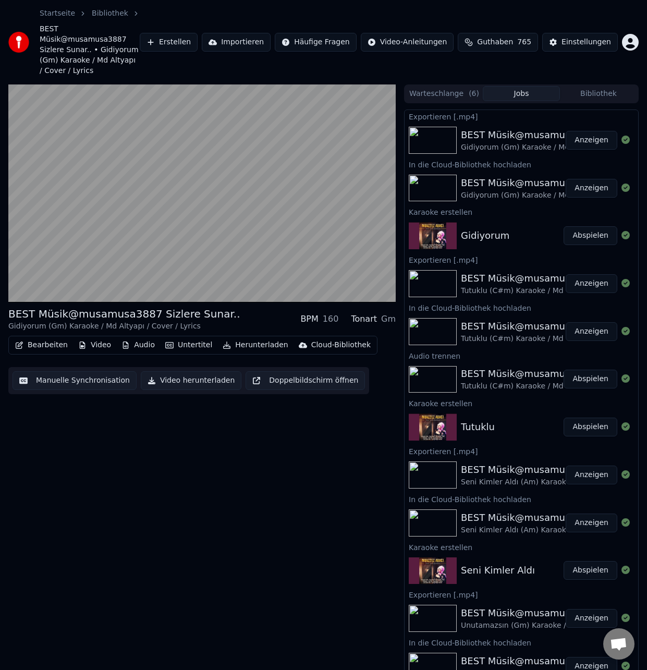
click at [584, 131] on button "Anzeigen" at bounding box center [591, 140] width 52 height 19
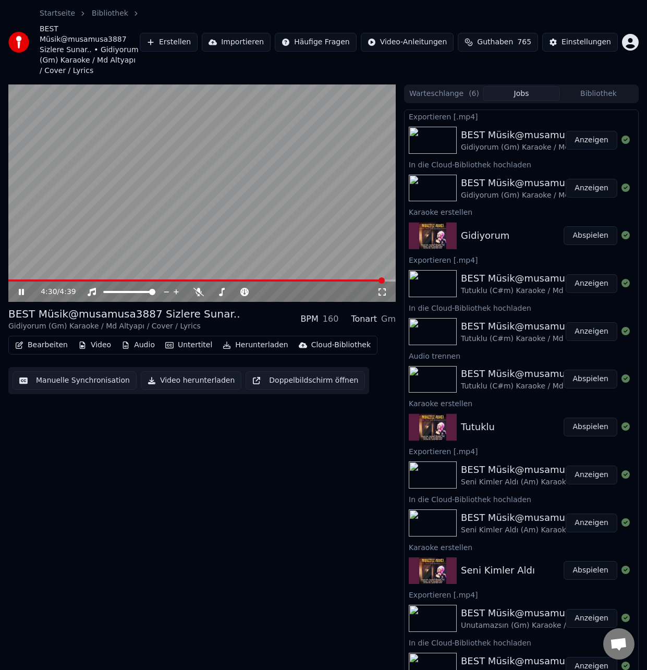
click at [196, 168] on video at bounding box center [201, 193] width 387 height 218
click at [192, 33] on button "Erstellen" at bounding box center [169, 42] width 58 height 19
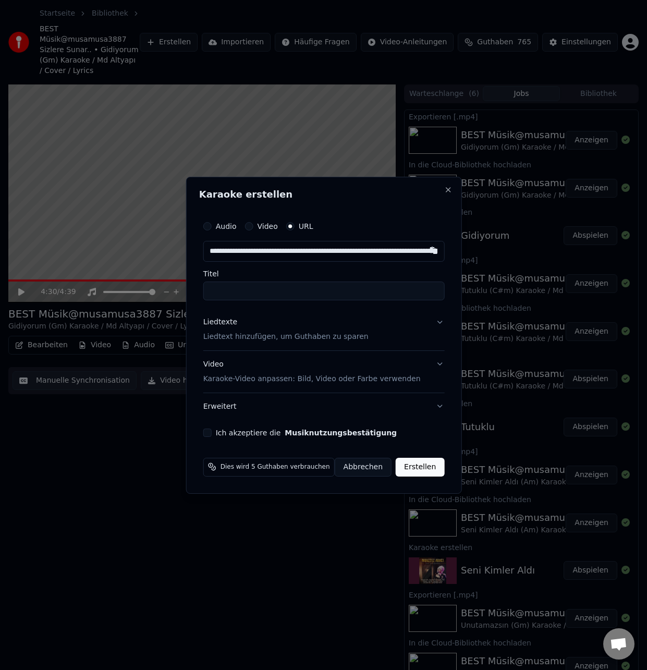
scroll to position [0, 156]
type input "**********"
click at [224, 337] on p "Liedtext hinzufügen, um Guthaben zu sparen" at bounding box center [285, 336] width 165 height 10
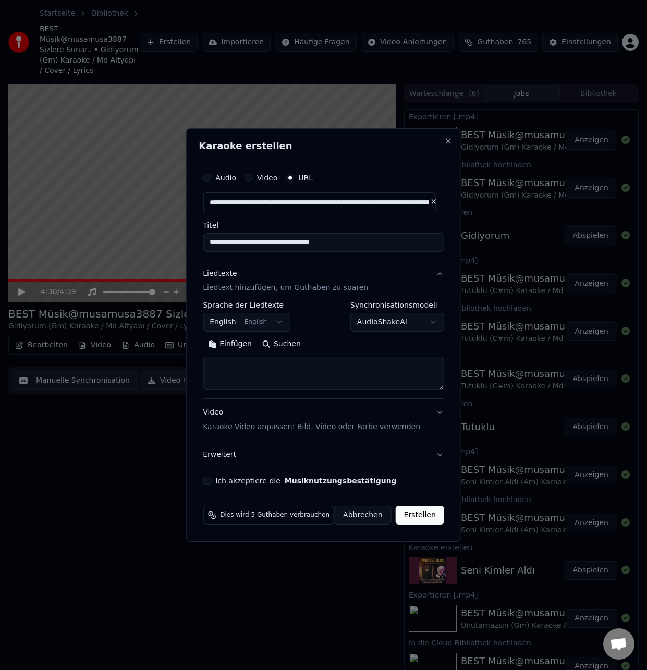
click at [237, 344] on button "Einfügen" at bounding box center [230, 344] width 54 height 17
click at [226, 484] on label "Ich akzeptiere die Musiknutzungsbestätigung" at bounding box center [305, 480] width 181 height 7
click at [211, 484] on button "Ich akzeptiere die Musiknutzungsbestätigung" at bounding box center [207, 480] width 8 height 8
type textarea "**********"
click at [422, 513] on button "Erstellen" at bounding box center [420, 515] width 48 height 19
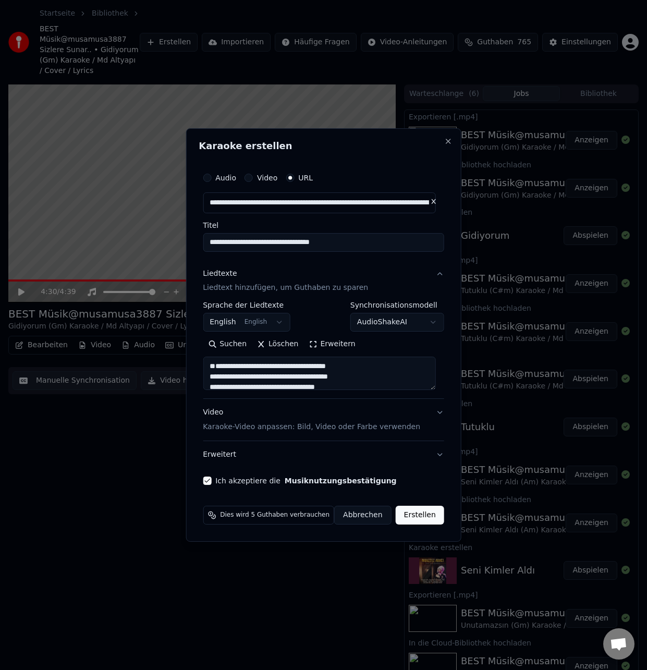
select select "**"
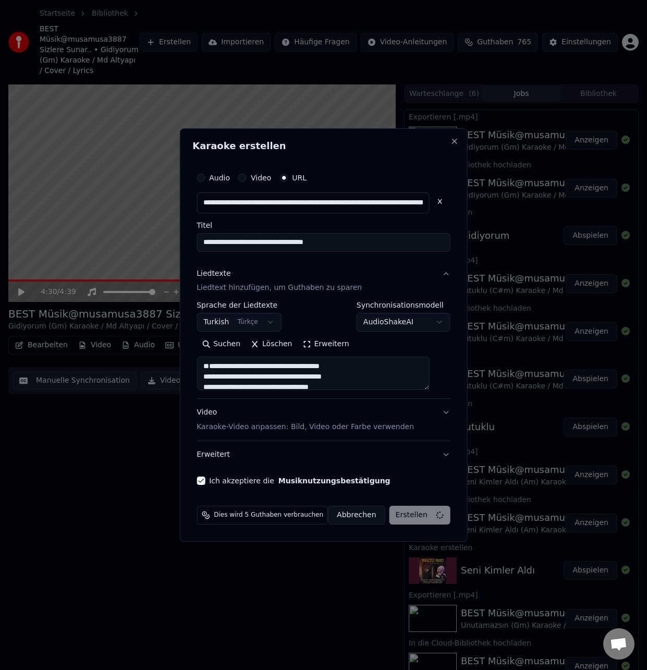
type textarea "**********"
select select
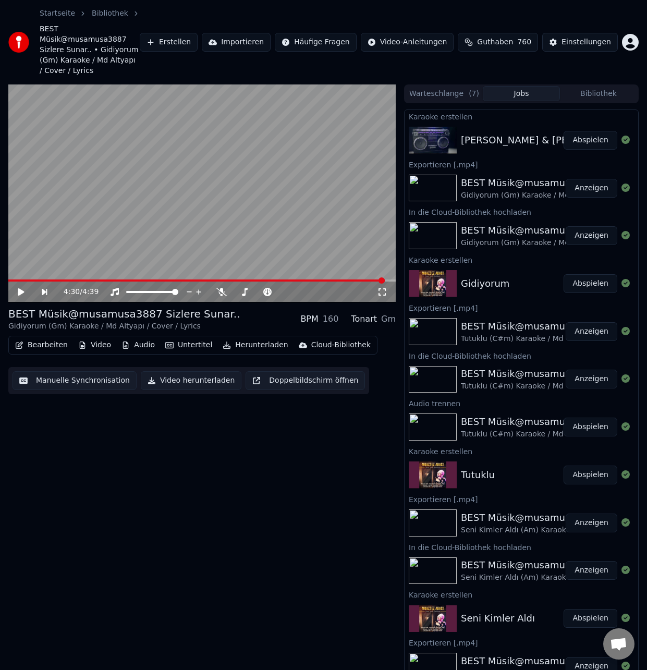
click at [586, 131] on button "Abspielen" at bounding box center [590, 140] width 54 height 19
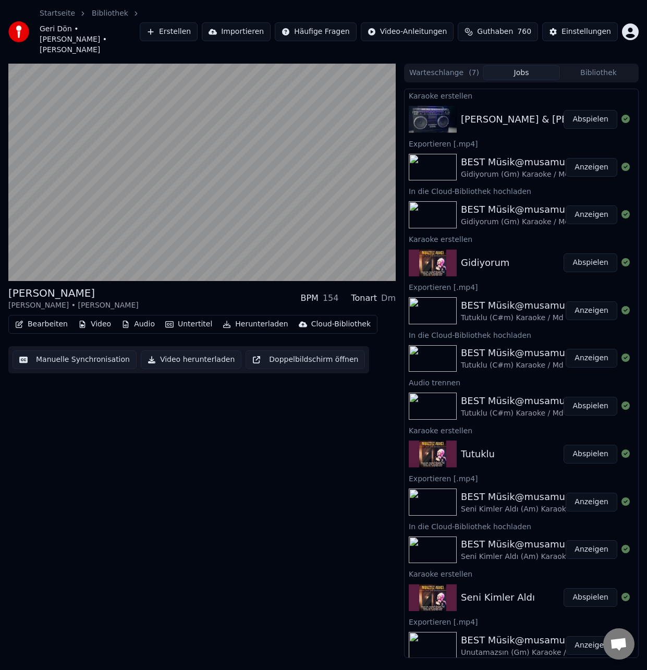
drag, startPoint x: 455, startPoint y: 1, endPoint x: 575, endPoint y: 5, distance: 120.5
click at [575, 5] on div "Startseite Bibliothek Geri Dön • Serkan Kaya • Muazzez Abacı Erstellen Importie…" at bounding box center [323, 32] width 647 height 64
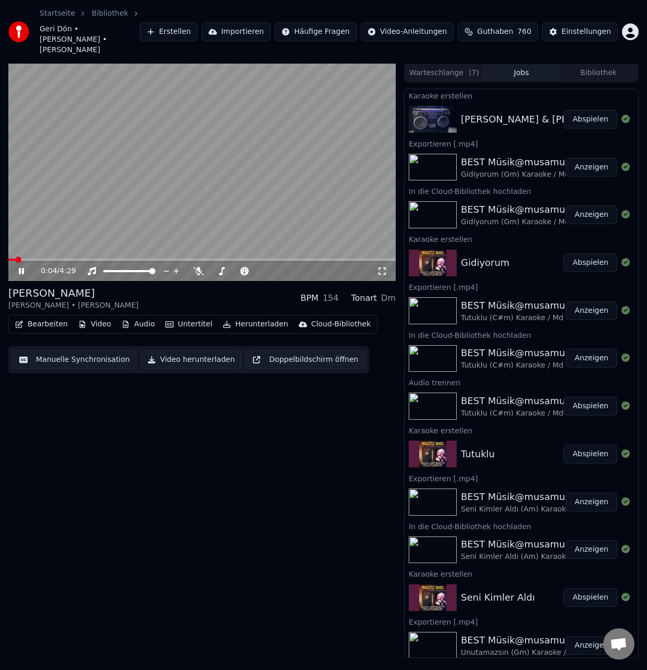
click at [181, 317] on button "Untertitel" at bounding box center [188, 324] width 55 height 15
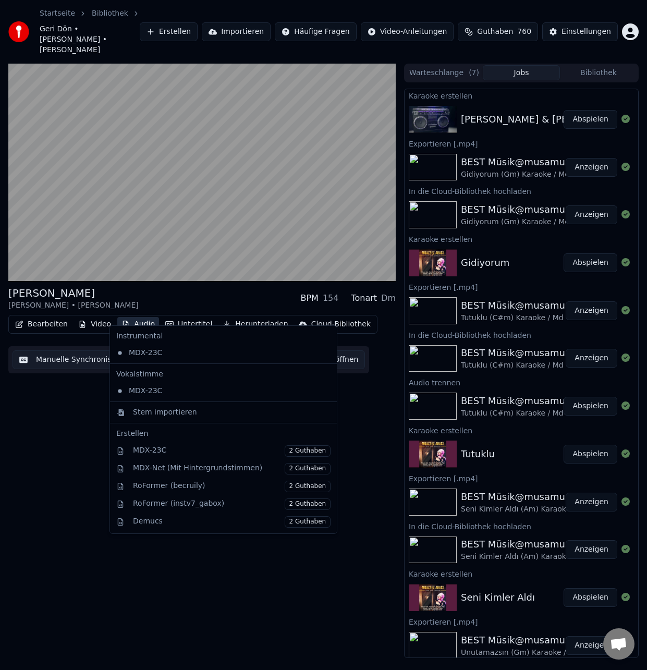
click at [55, 423] on div "Geri Dön Serkan Kaya • Muazzez Abacı BPM 154 Tonart Dm Bearbeiten Video Audio U…" at bounding box center [201, 361] width 387 height 594
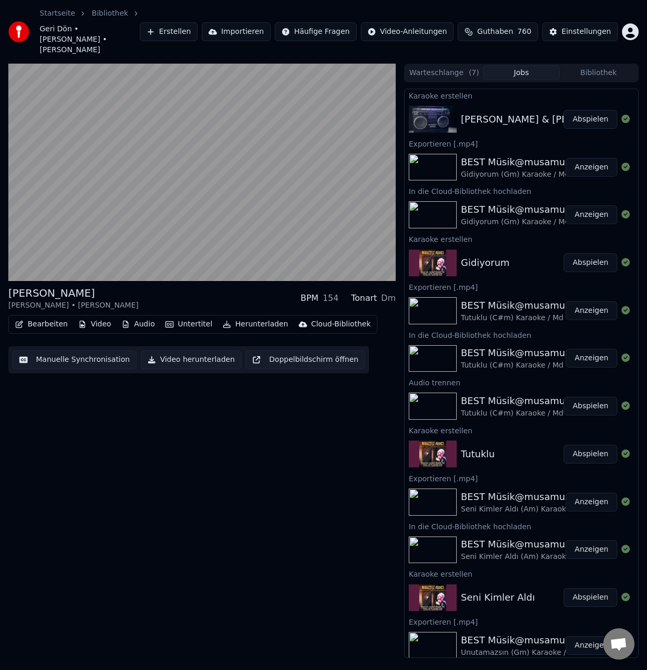
click at [184, 317] on button "Untertitel" at bounding box center [188, 324] width 55 height 15
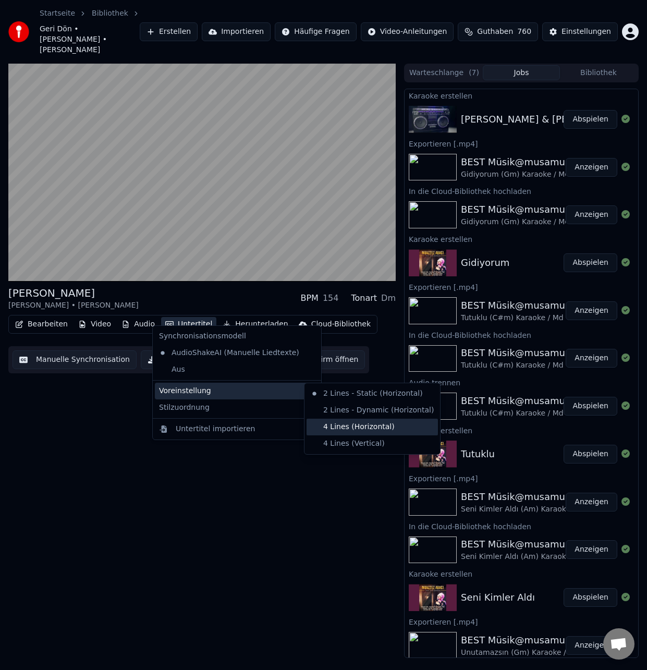
click at [350, 426] on div "4 Lines (Horizontal)" at bounding box center [371, 427] width 131 height 17
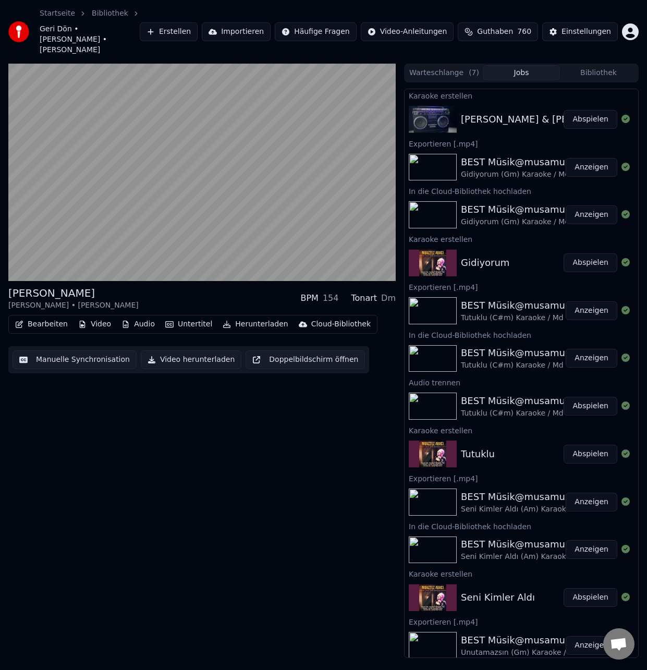
click at [53, 317] on button "Bearbeiten" at bounding box center [41, 324] width 61 height 15
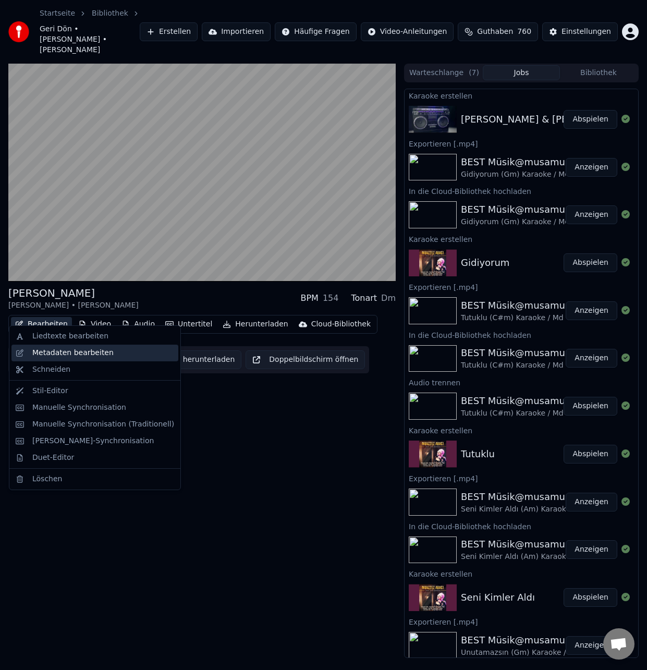
click at [63, 353] on div "Metadaten bearbeiten" at bounding box center [72, 353] width 81 height 10
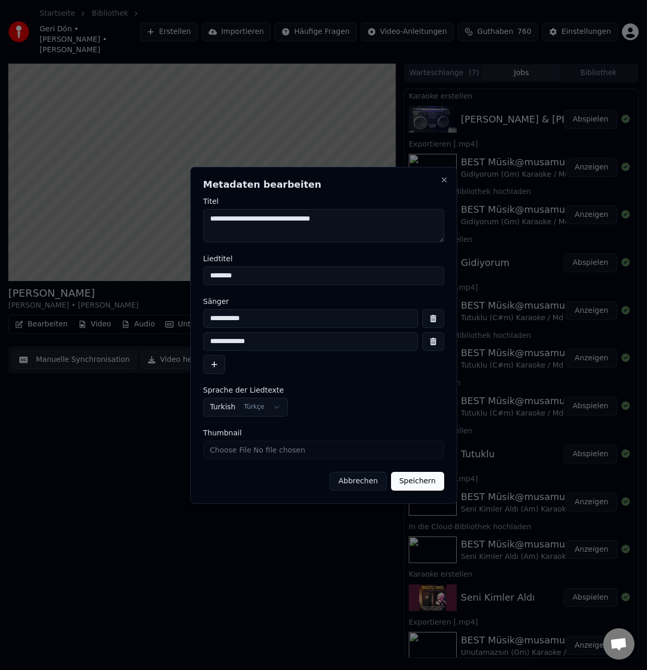
drag, startPoint x: 313, startPoint y: 219, endPoint x: 161, endPoint y: 216, distance: 152.2
click at [161, 216] on body "Startseite Bibliothek Geri Dön • Serkan Kaya • Muazzez Abacı Erstellen Importie…" at bounding box center [323, 335] width 647 height 670
type textarea "********"
drag, startPoint x: 413, startPoint y: 485, endPoint x: 407, endPoint y: 478, distance: 9.6
click at [412, 484] on button "Speichern" at bounding box center [417, 481] width 53 height 19
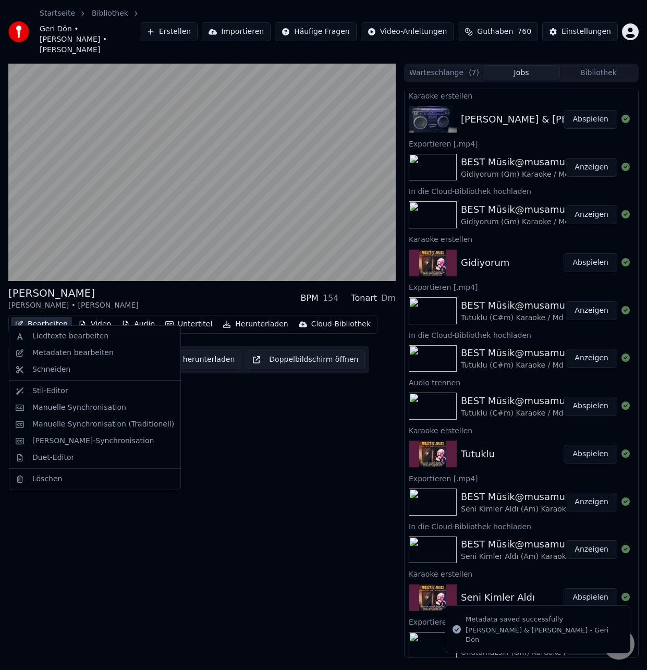
click at [50, 317] on button "Bearbeiten" at bounding box center [41, 324] width 61 height 15
click at [77, 348] on div "Metadaten bearbeiten" at bounding box center [72, 353] width 81 height 10
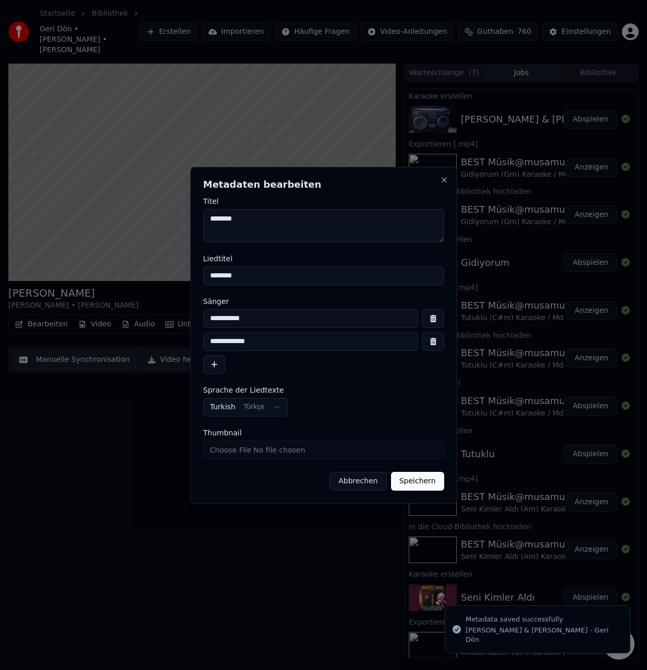
click at [251, 222] on textarea "********" at bounding box center [323, 225] width 241 height 33
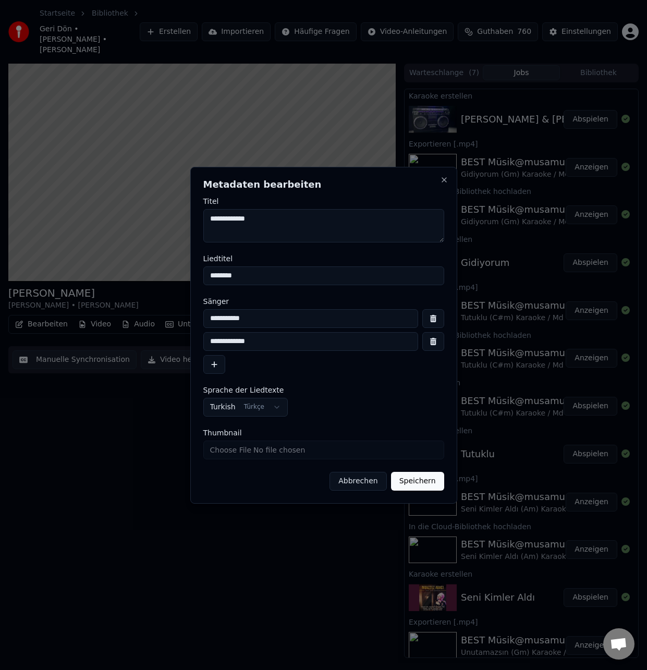
click at [281, 224] on textarea "**********" at bounding box center [323, 225] width 241 height 33
paste textarea "**********"
type textarea "**********"
click at [283, 324] on input "**********" at bounding box center [310, 318] width 215 height 19
drag, startPoint x: 288, startPoint y: 320, endPoint x: 206, endPoint y: 314, distance: 82.1
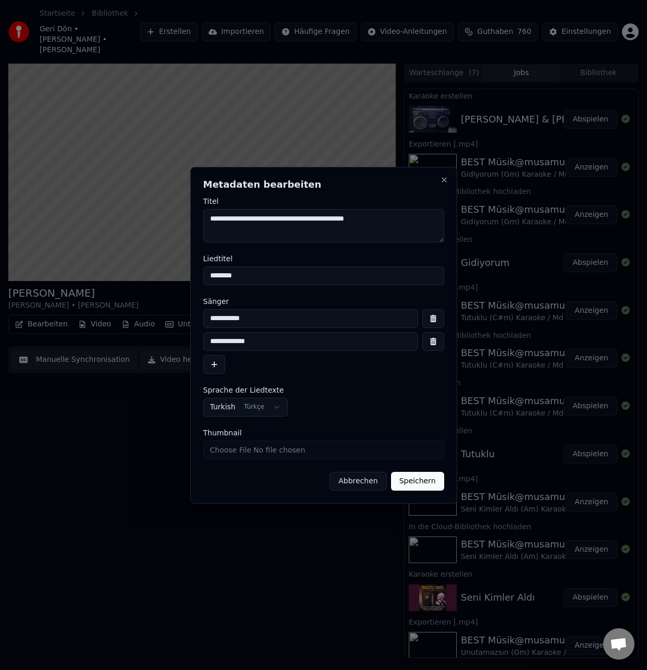
click at [206, 314] on input "**********" at bounding box center [310, 318] width 215 height 19
drag, startPoint x: 261, startPoint y: 277, endPoint x: 193, endPoint y: 273, distance: 67.9
click at [193, 273] on div "**********" at bounding box center [323, 335] width 267 height 337
paste input "**********"
type input "**********"
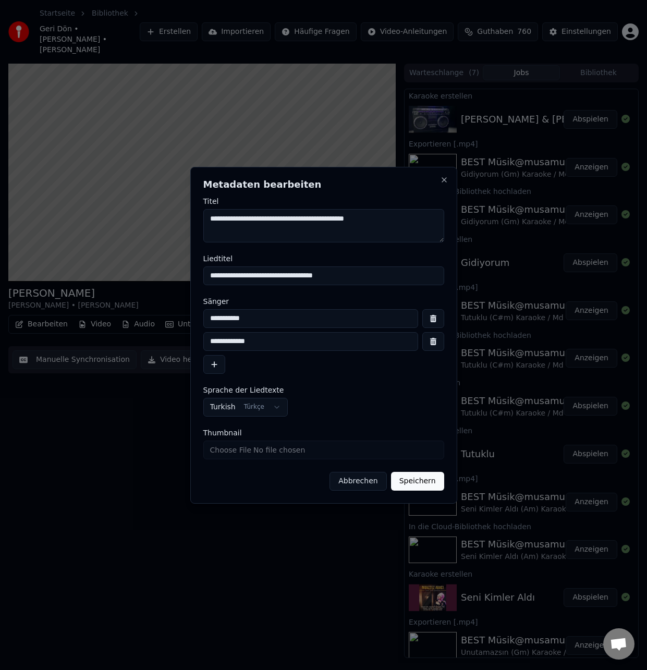
click at [429, 343] on button "button" at bounding box center [433, 341] width 22 height 19
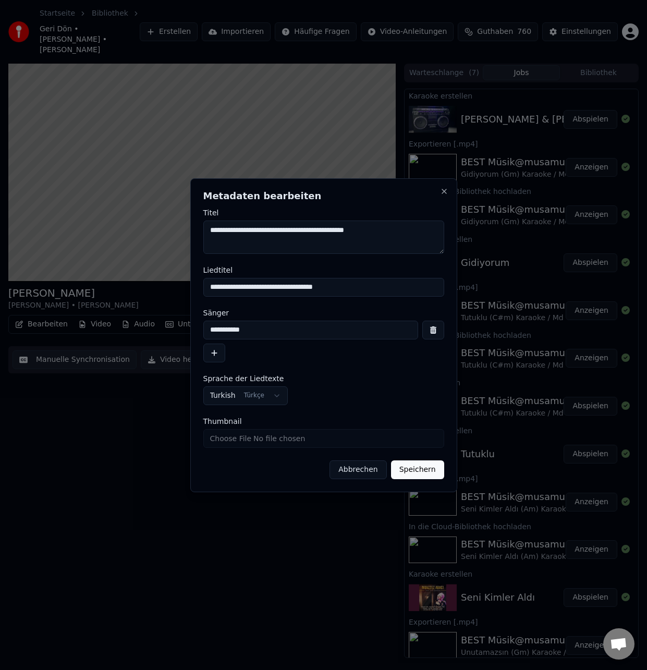
drag, startPoint x: 402, startPoint y: 235, endPoint x: 157, endPoint y: 218, distance: 245.0
click at [157, 218] on body "Startseite Bibliothek Geri Dön • Serkan Kaya • Muazzez Abacı Erstellen Importie…" at bounding box center [323, 335] width 647 height 670
click at [306, 330] on input "**********" at bounding box center [310, 330] width 215 height 19
drag, startPoint x: 269, startPoint y: 333, endPoint x: 194, endPoint y: 355, distance: 78.5
click at [182, 327] on body "Startseite Bibliothek Geri Dön • Serkan Kaya • Muazzez Abacı Erstellen Importie…" at bounding box center [323, 335] width 647 height 670
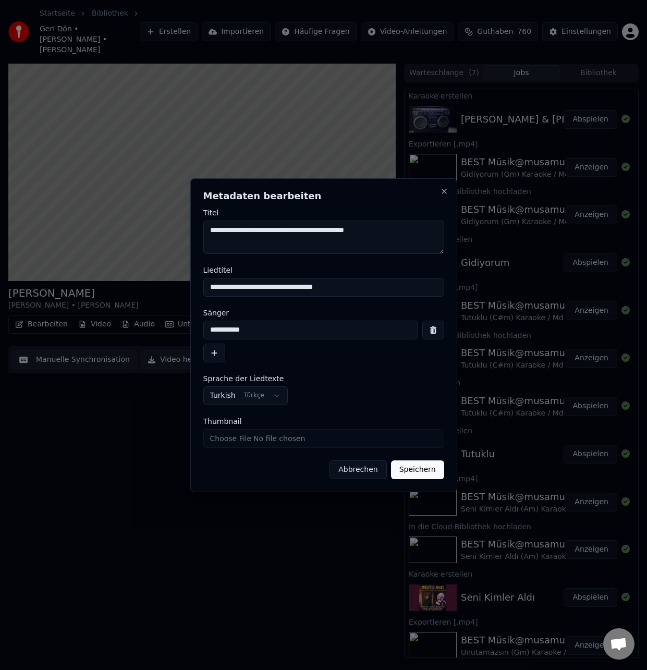
paste input "**********"
type input "**********"
click at [420, 470] on button "Speichern" at bounding box center [417, 469] width 53 height 19
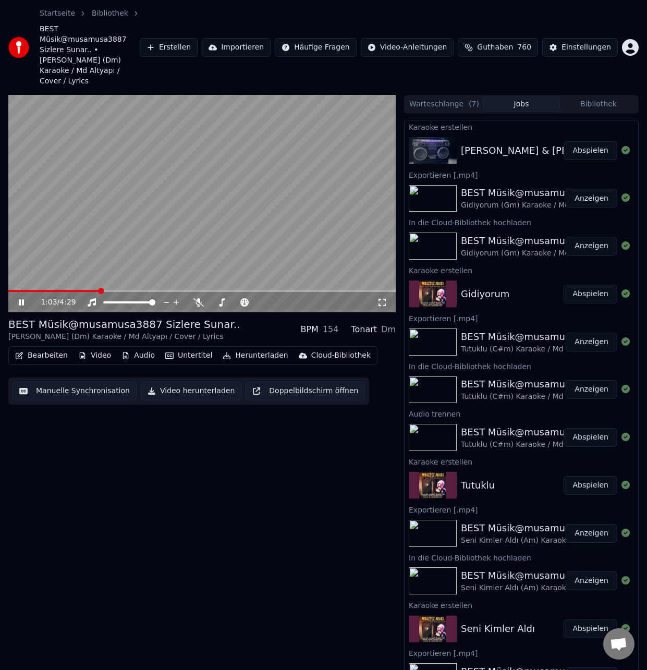
drag, startPoint x: 357, startPoint y: 2, endPoint x: 366, endPoint y: -34, distance: 37.0
click at [366, 0] on html "Startseite Bibliothek BEST Müsik@musamusa3887 Sizlere Sunar.. • Geri Dön (Dm) K…" at bounding box center [323, 335] width 647 height 670
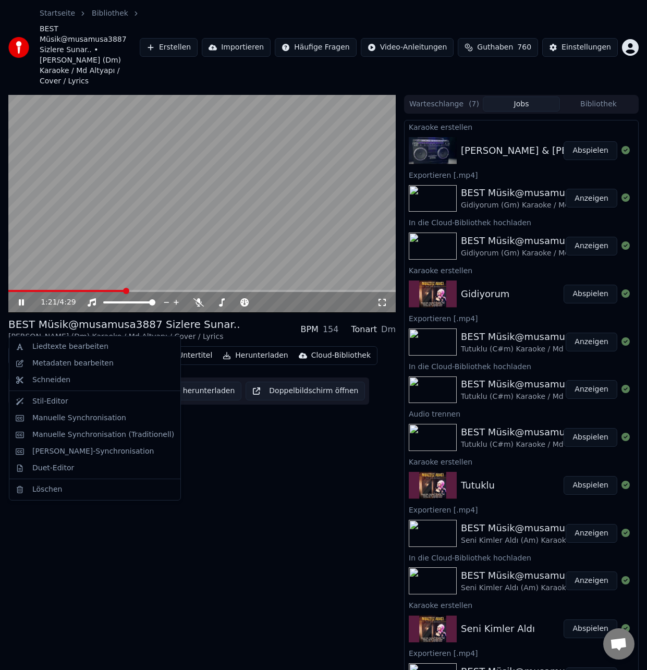
click at [47, 348] on button "Bearbeiten" at bounding box center [41, 355] width 61 height 15
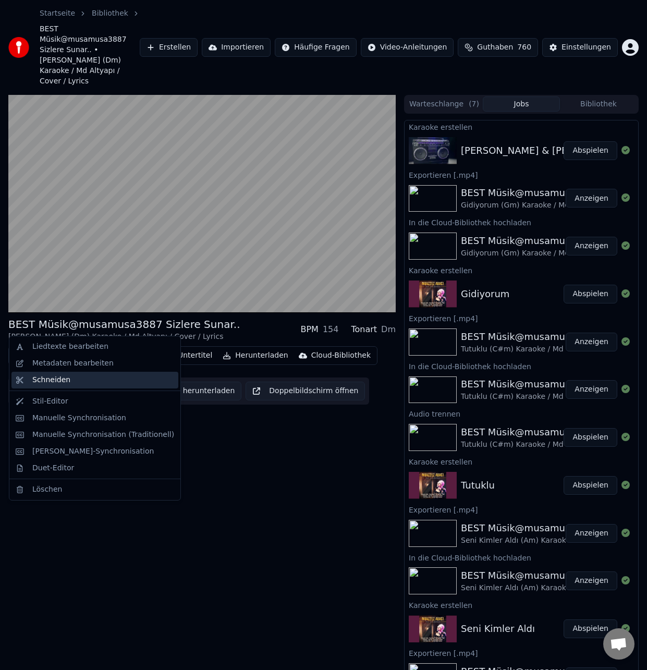
click at [81, 385] on div "Schneiden" at bounding box center [94, 380] width 167 height 17
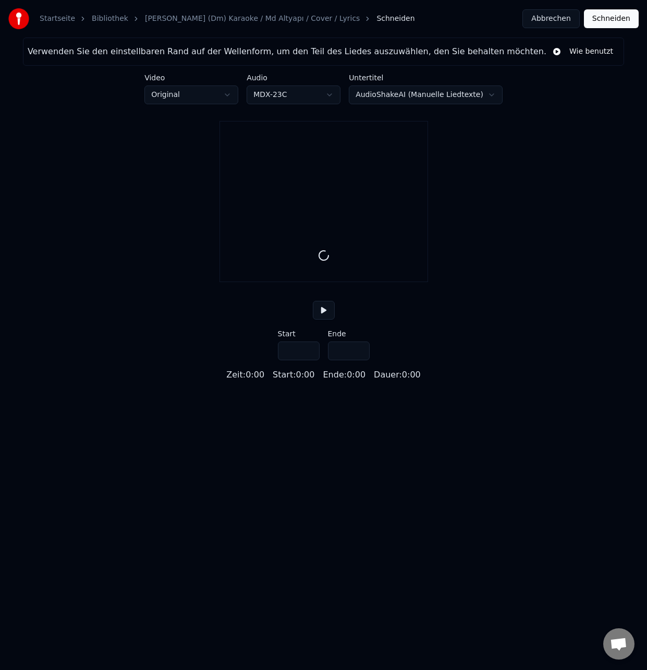
type input "*****"
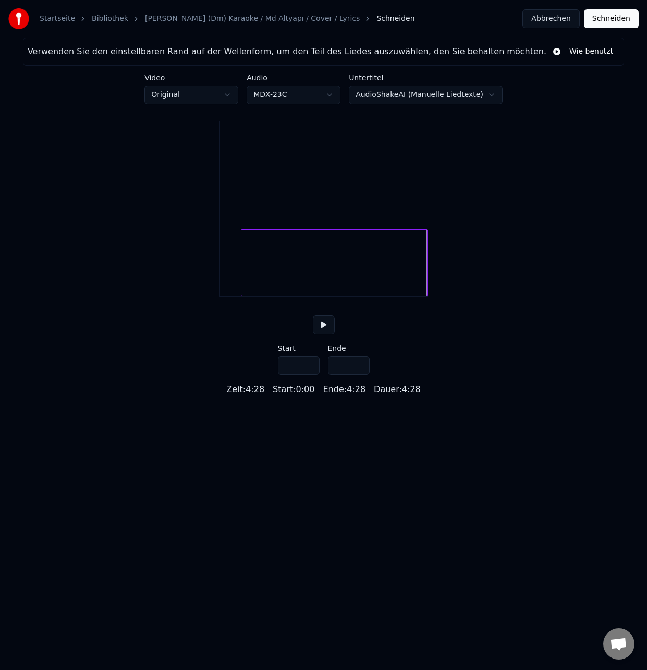
click at [244, 279] on div at bounding box center [242, 263] width 3 height 66
click at [322, 334] on button at bounding box center [324, 324] width 22 height 19
click at [225, 281] on div at bounding box center [224, 263] width 3 height 66
type input "***"
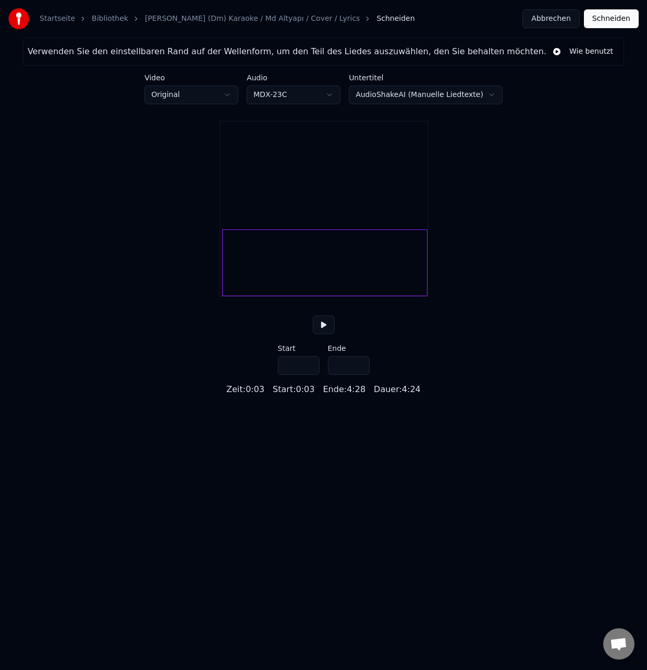
click at [322, 334] on button at bounding box center [324, 324] width 22 height 19
click at [613, 18] on button "Schneiden" at bounding box center [611, 18] width 55 height 19
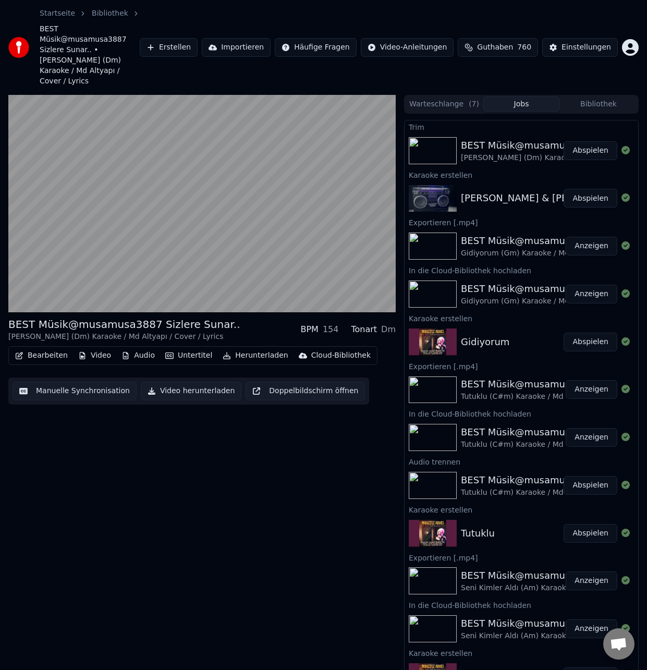
click at [104, 382] on button "Manuelle Synchronisation" at bounding box center [75, 391] width 124 height 19
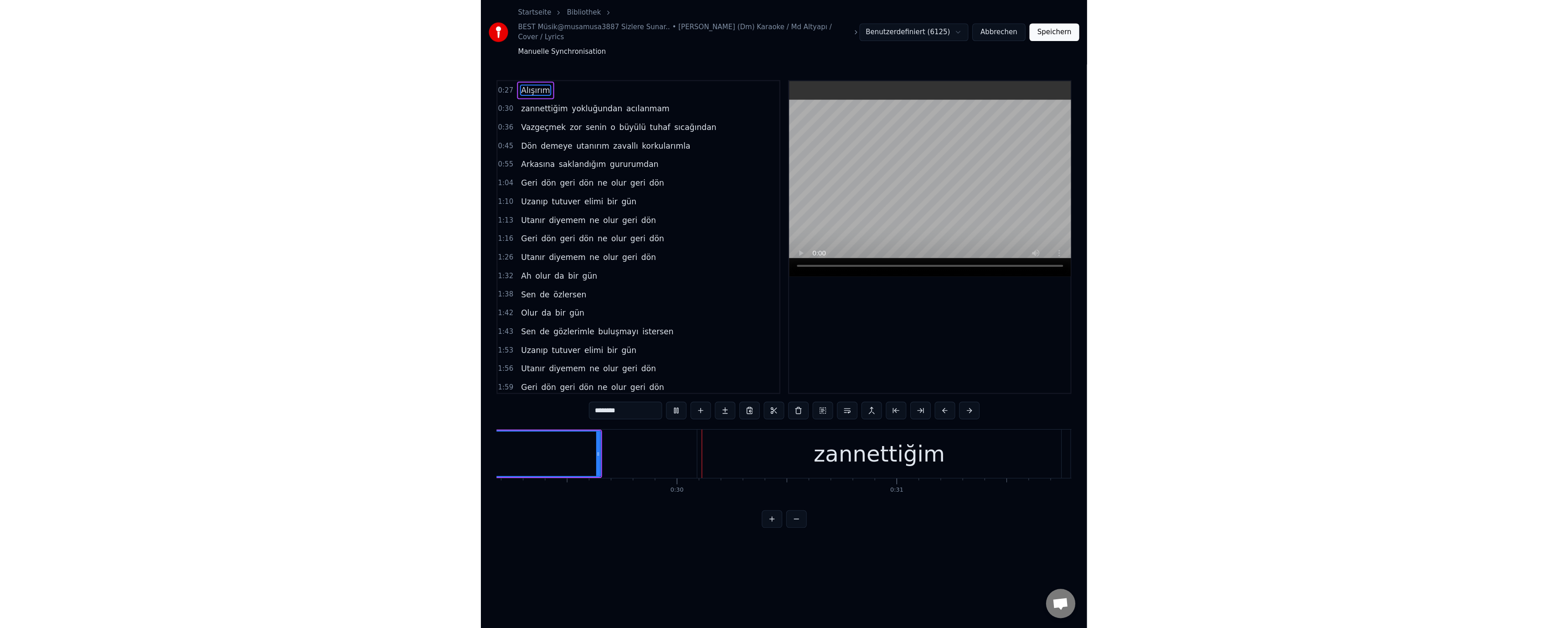
scroll to position [0, 6020]
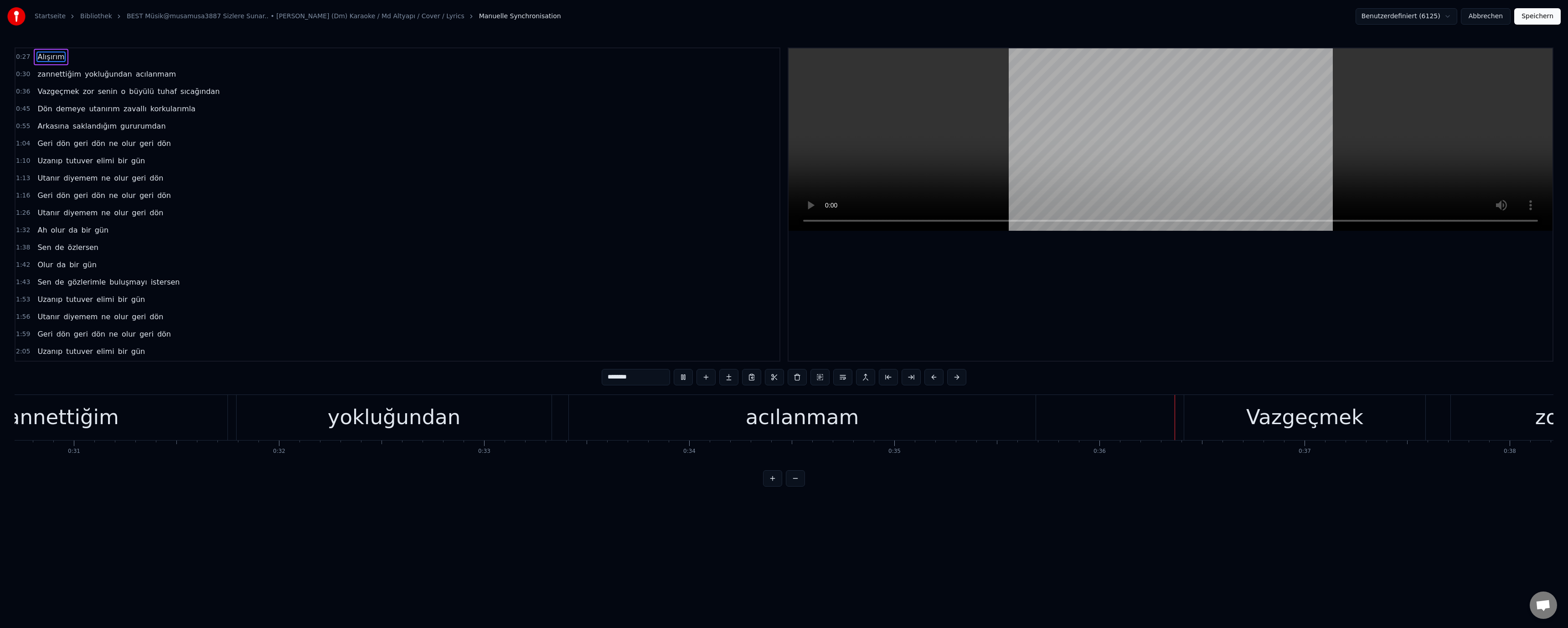
click at [557, 121] on video at bounding box center [1170, 139] width 763 height 182
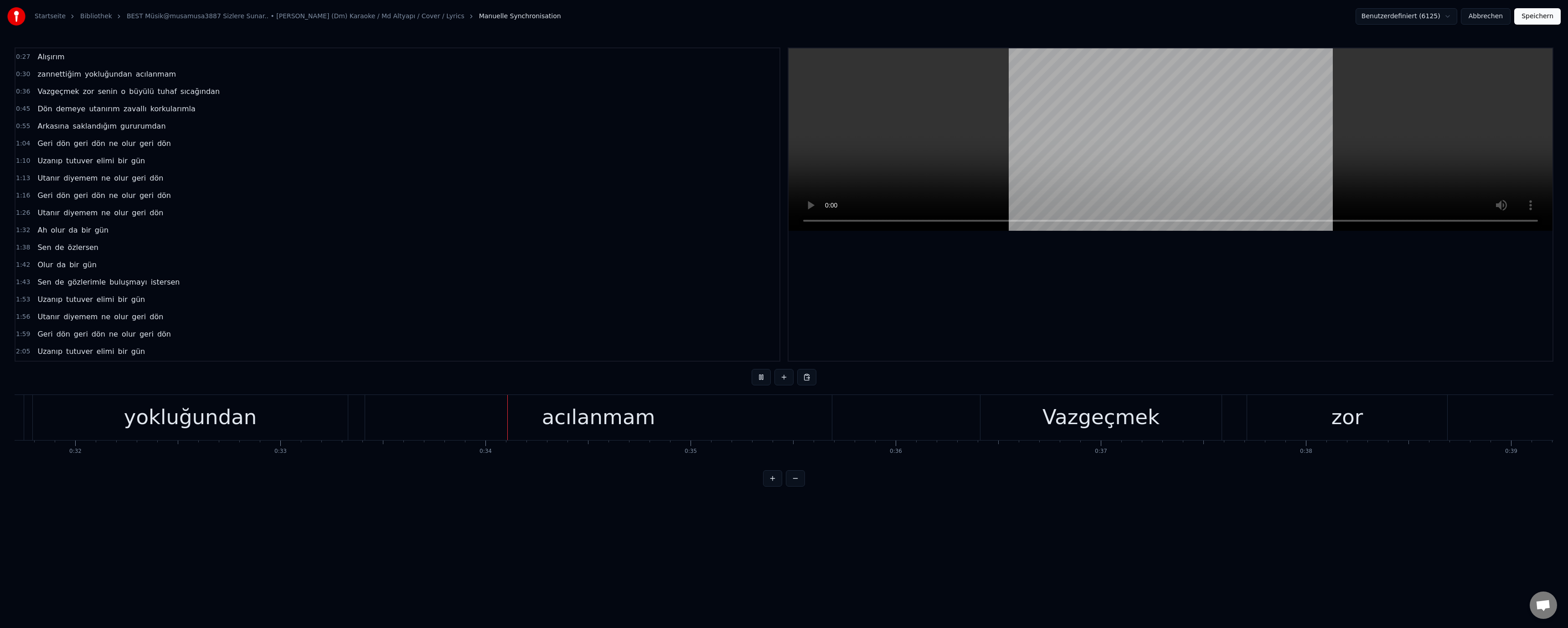
scroll to position [0, 6841]
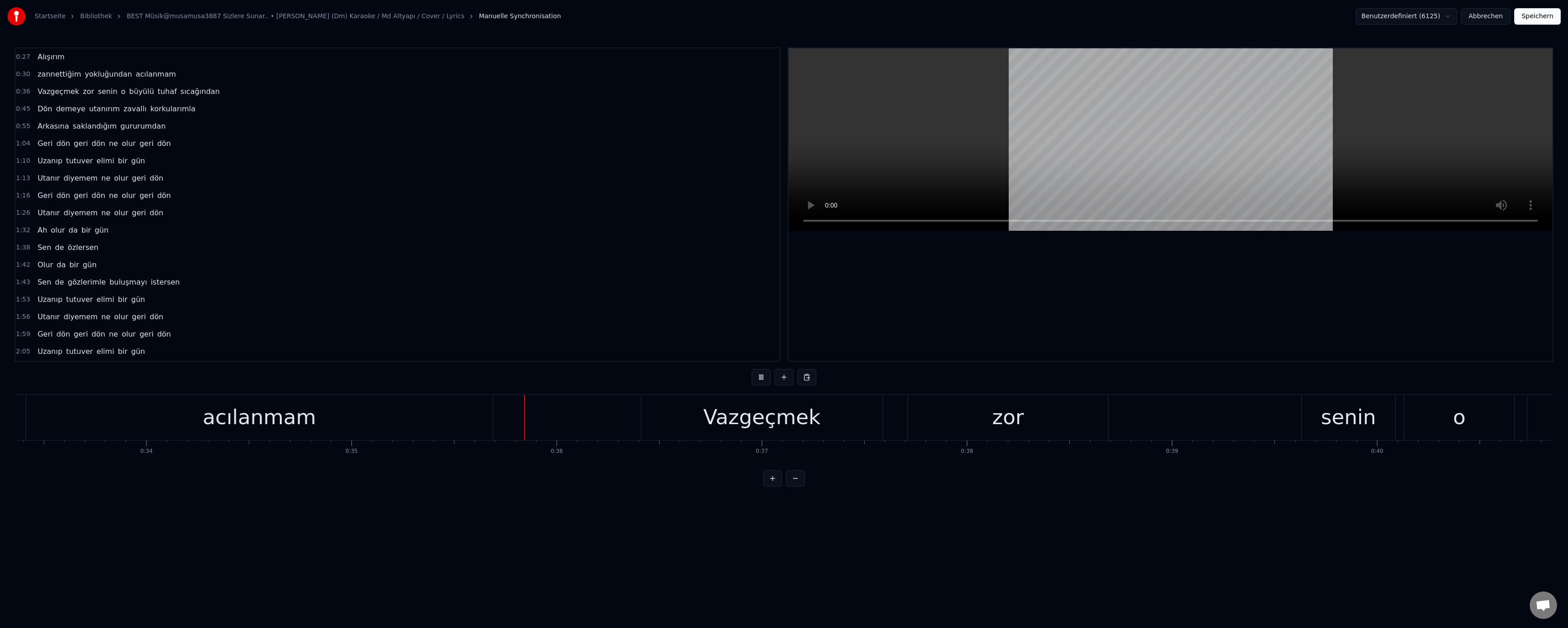
click at [557, 14] on button "Abbrechen" at bounding box center [1485, 16] width 50 height 17
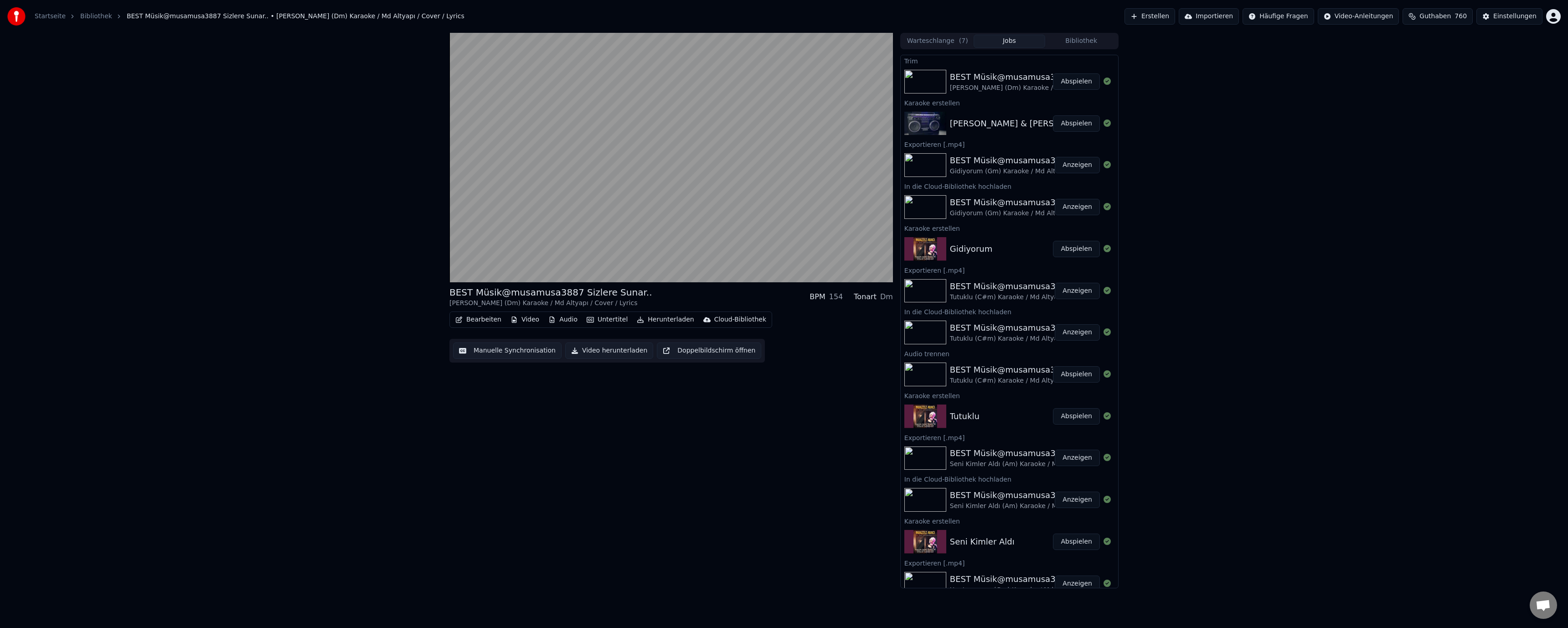
click at [557, 126] on button "Abspielen" at bounding box center [1077, 123] width 47 height 17
click at [557, 81] on button "Abspielen" at bounding box center [1077, 81] width 47 height 17
click at [473, 261] on video at bounding box center [671, 157] width 443 height 249
click at [477, 262] on span at bounding box center [671, 263] width 443 height 2
click at [461, 272] on icon at bounding box center [461, 273] width 5 height 6
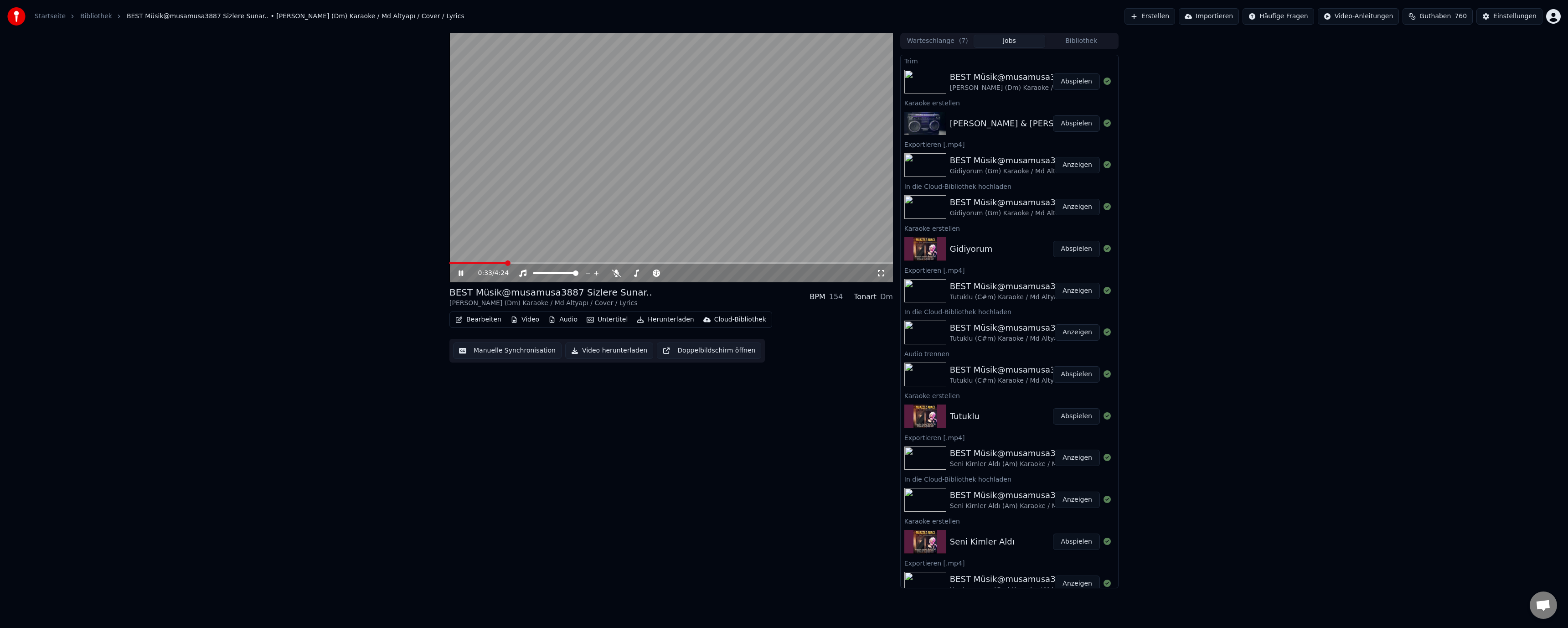
click at [498, 348] on button "Manuelle Synchronisation" at bounding box center [507, 350] width 108 height 17
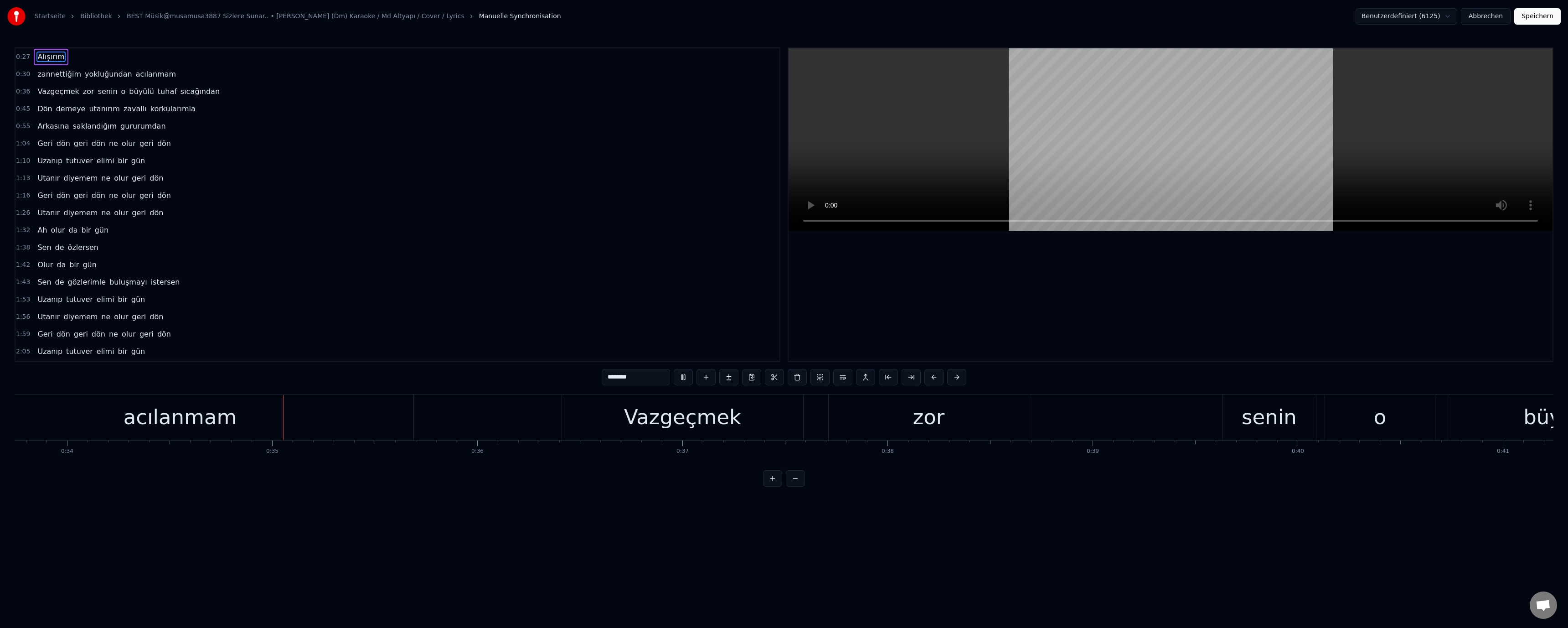
scroll to position [0, 7002]
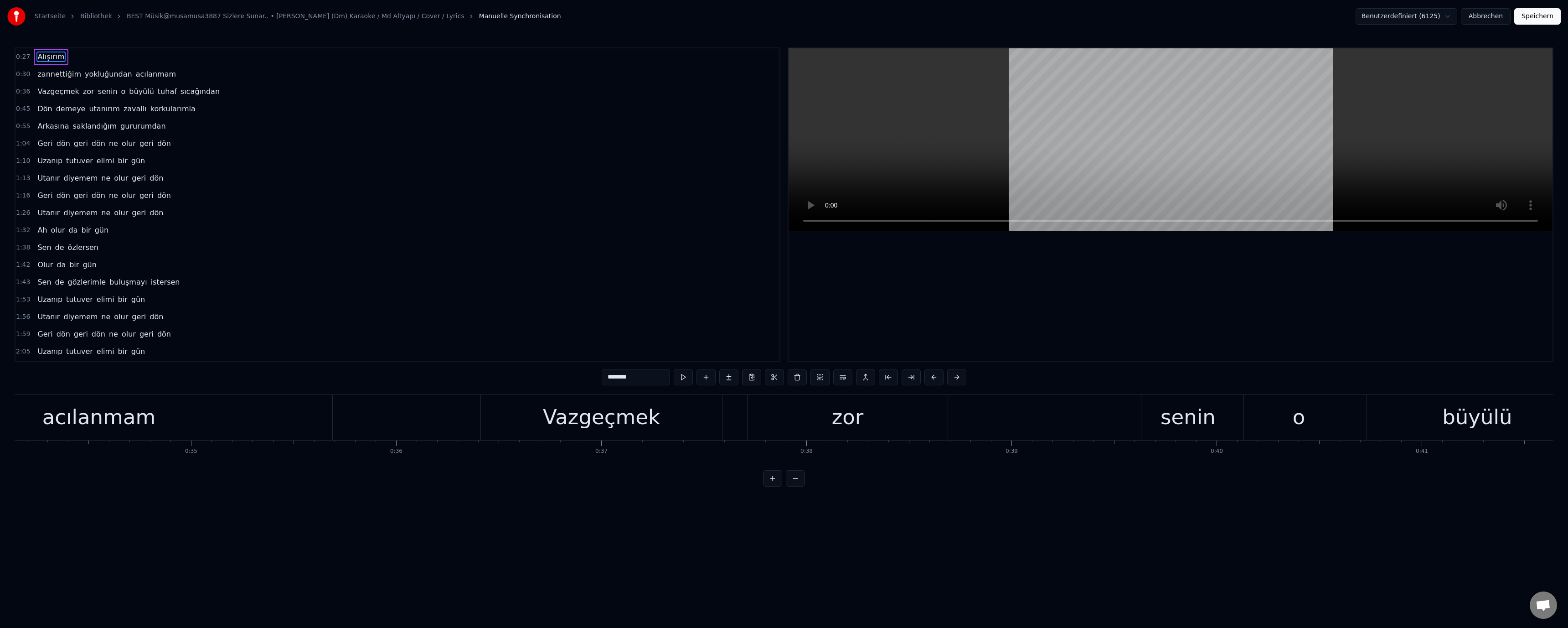
click at [557, 17] on button "Abbrechen" at bounding box center [1485, 16] width 50 height 17
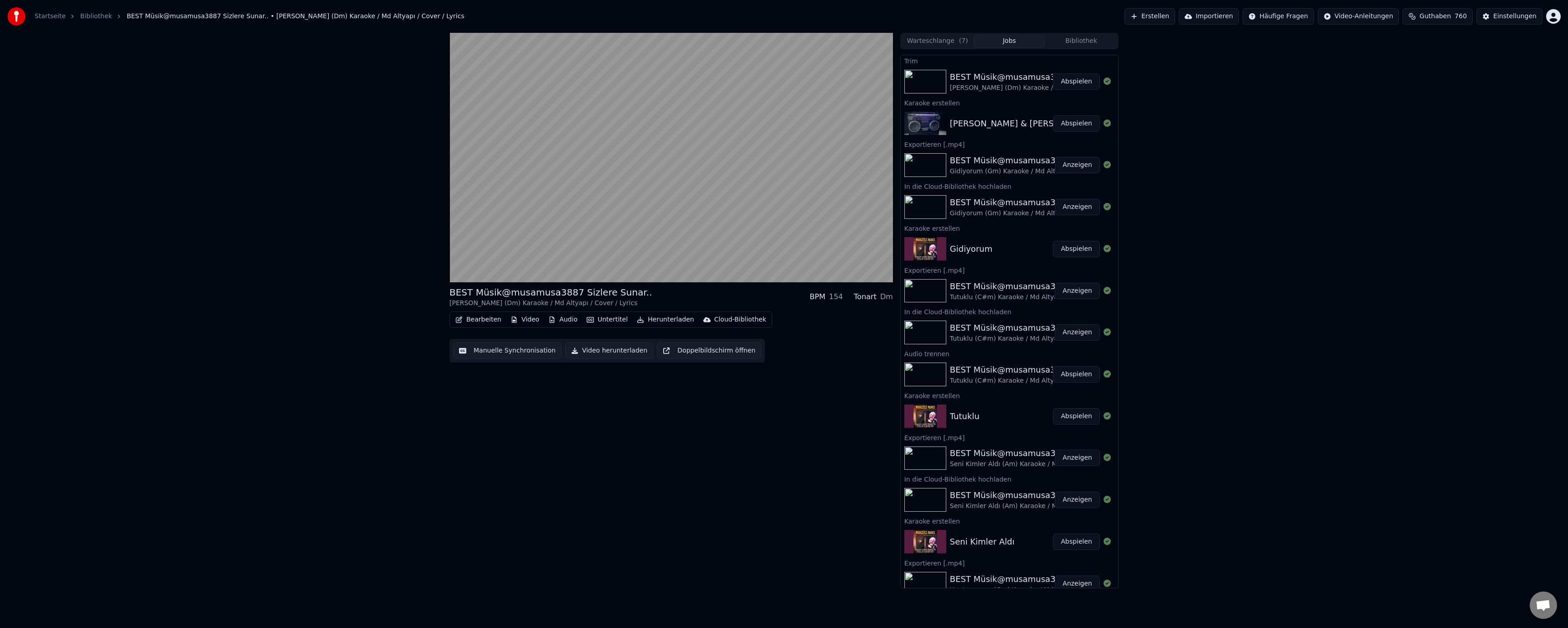
click at [557, 126] on img at bounding box center [925, 123] width 42 height 24
click at [499, 351] on button "Manuelle Synchronisation" at bounding box center [507, 350] width 108 height 17
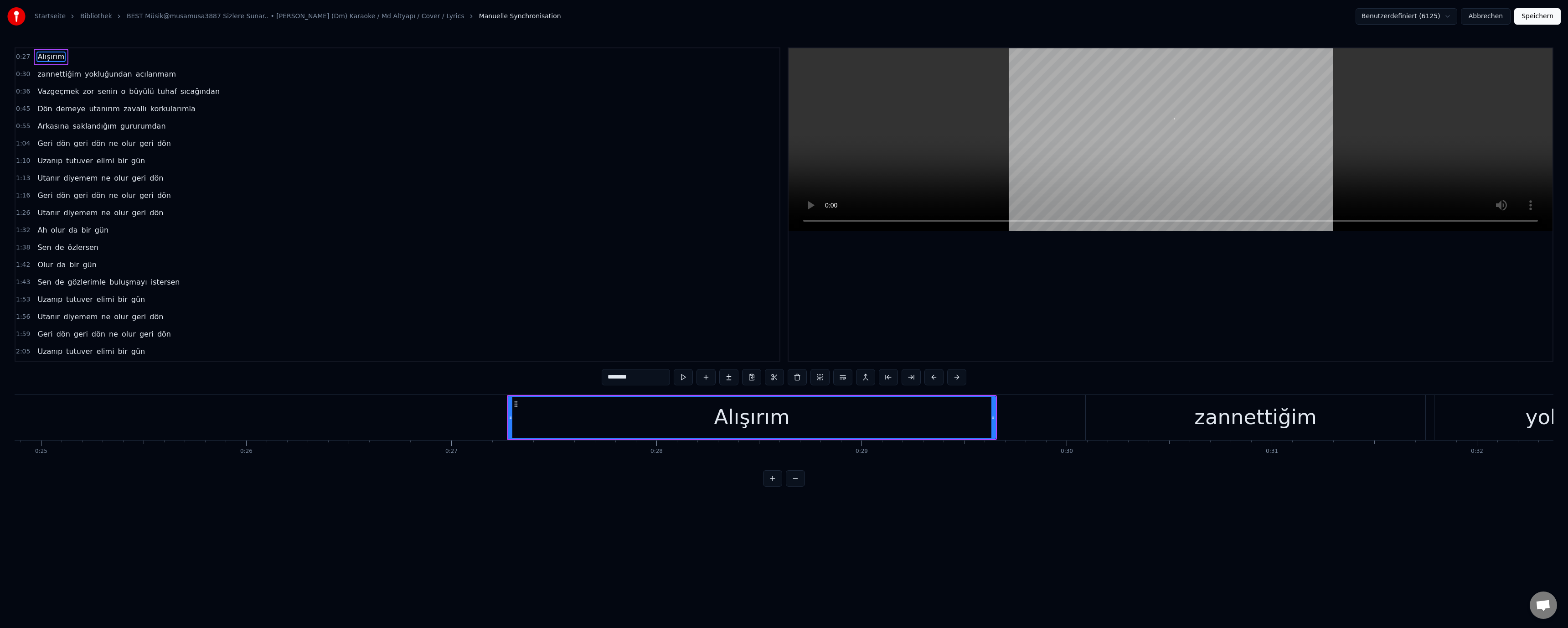
scroll to position [0, 5548]
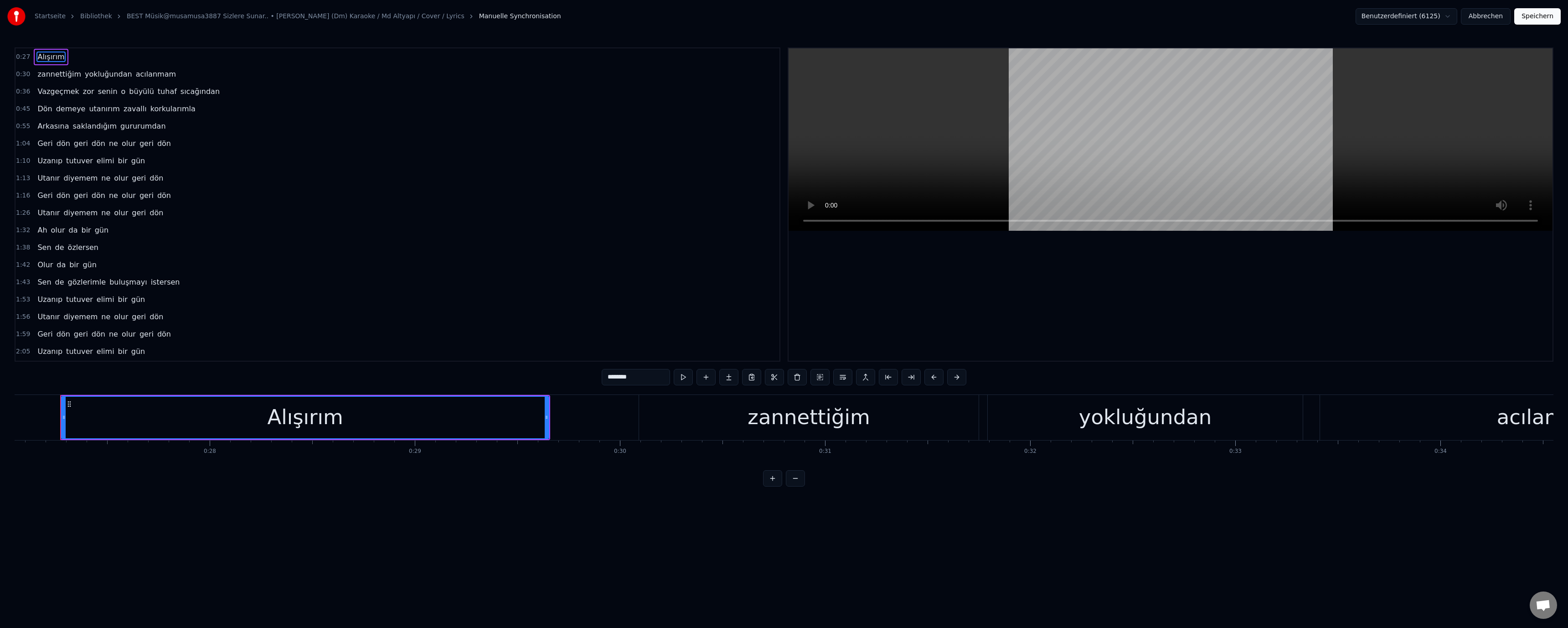
drag, startPoint x: 1498, startPoint y: 17, endPoint x: 1458, endPoint y: 23, distance: 40.4
click at [557, 27] on div "Startseite Bibliothek BEST Müsik@musamusa3887 Sizlere Sunar.. • Geri Dön (Dm) K…" at bounding box center [784, 17] width 1568 height 33
click at [557, 18] on html "Startseite Bibliothek BEST Müsik@musamusa3887 Sizlere Sunar.. • Geri Dön (Dm) K…" at bounding box center [784, 250] width 1568 height 501
click at [557, 16] on button "Abbrechen" at bounding box center [1485, 16] width 50 height 17
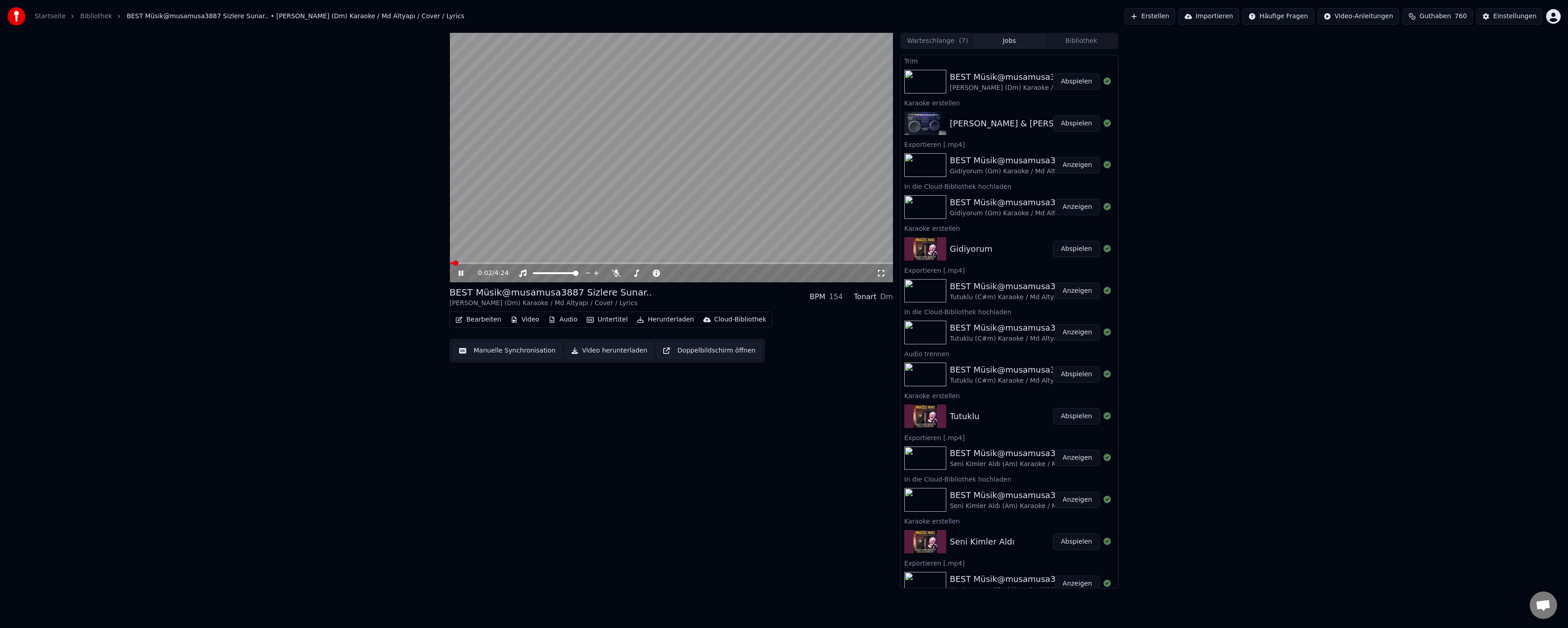
click at [480, 317] on button "Bearbeiten" at bounding box center [477, 319] width 53 height 13
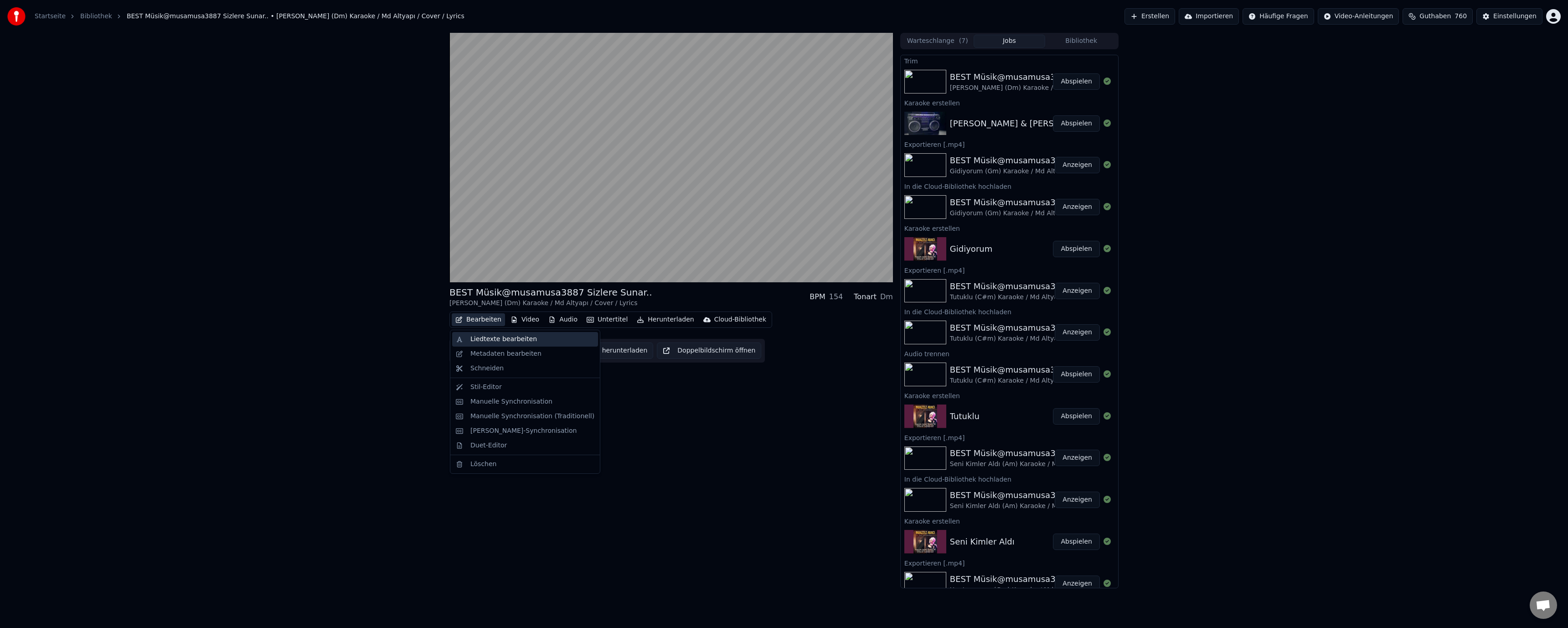
click at [483, 338] on div "Liedtexte bearbeiten" at bounding box center [504, 339] width 66 height 9
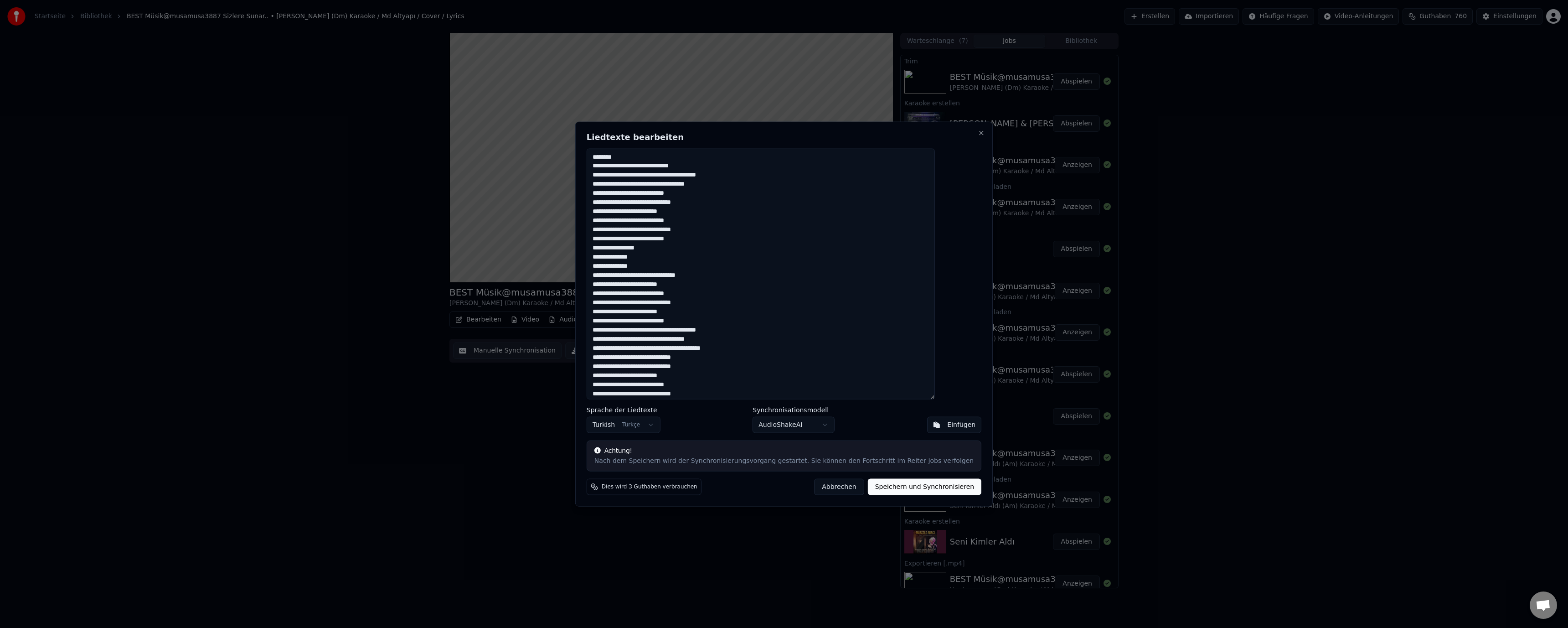
click at [557, 472] on button "Speichern und Synchronisieren" at bounding box center [924, 486] width 114 height 17
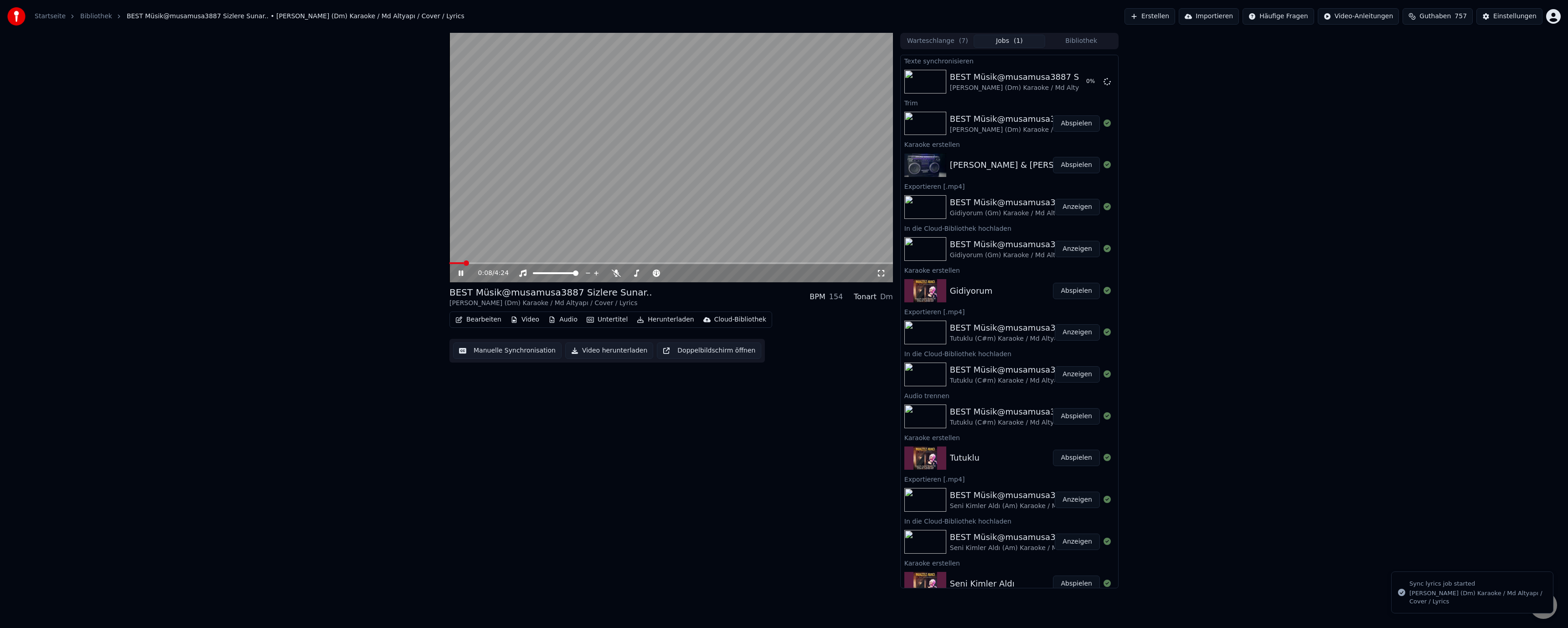
click at [557, 218] on video at bounding box center [671, 157] width 443 height 249
click at [557, 85] on button "Abspielen" at bounding box center [1077, 81] width 47 height 17
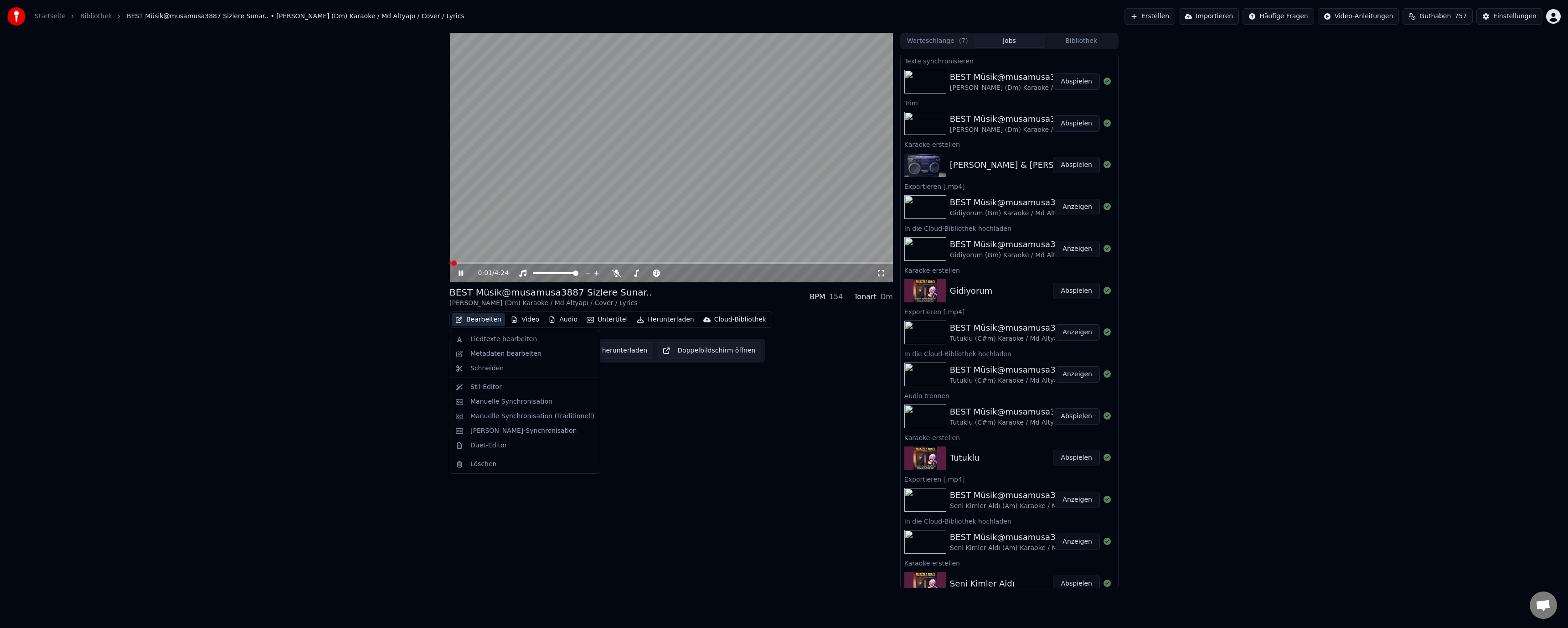
click at [485, 321] on button "Bearbeiten" at bounding box center [477, 319] width 53 height 13
drag, startPoint x: 497, startPoint y: 350, endPoint x: 664, endPoint y: 440, distance: 189.7
click at [557, 440] on body "Startseite Bibliothek BEST Müsik@musamusa3887 Sizlere Sunar.. • Geri Dön (Dm) K…" at bounding box center [784, 314] width 1568 height 628
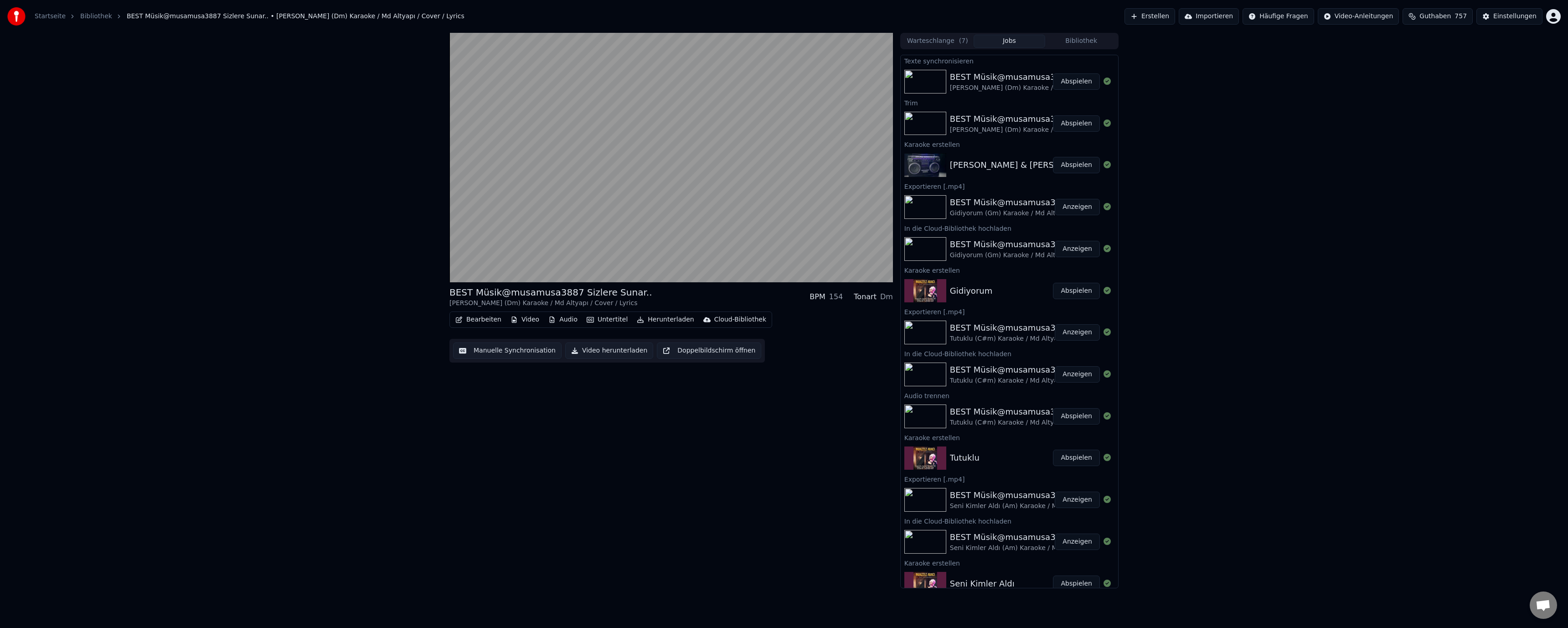
drag, startPoint x: 671, startPoint y: 432, endPoint x: 656, endPoint y: 419, distance: 19.8
click at [557, 431] on div "BEST Müsik@musamusa3887 Sizlere Sunar.. Geri Dön (Dm) Karaoke / Md Altyapı / Co…" at bounding box center [671, 311] width 443 height 555
click at [528, 352] on button "Manuelle Synchronisation" at bounding box center [507, 350] width 108 height 17
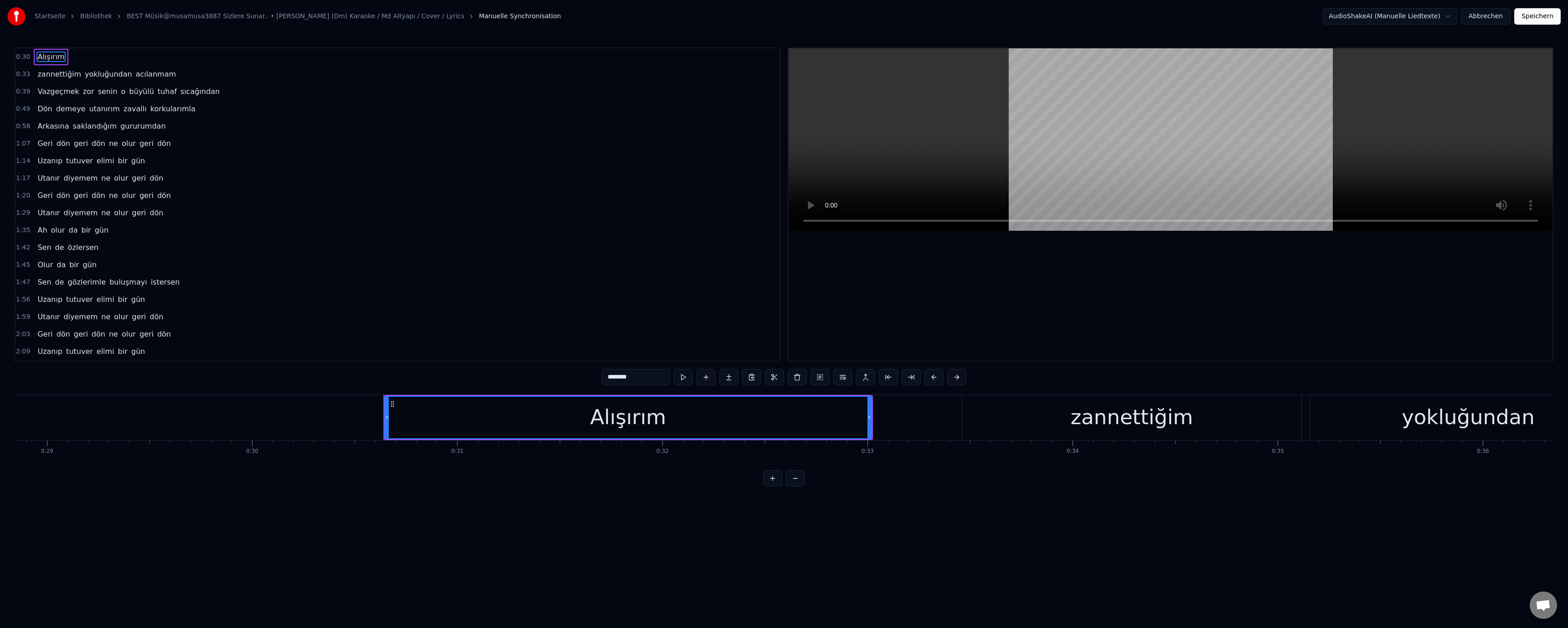
scroll to position [0, 6238]
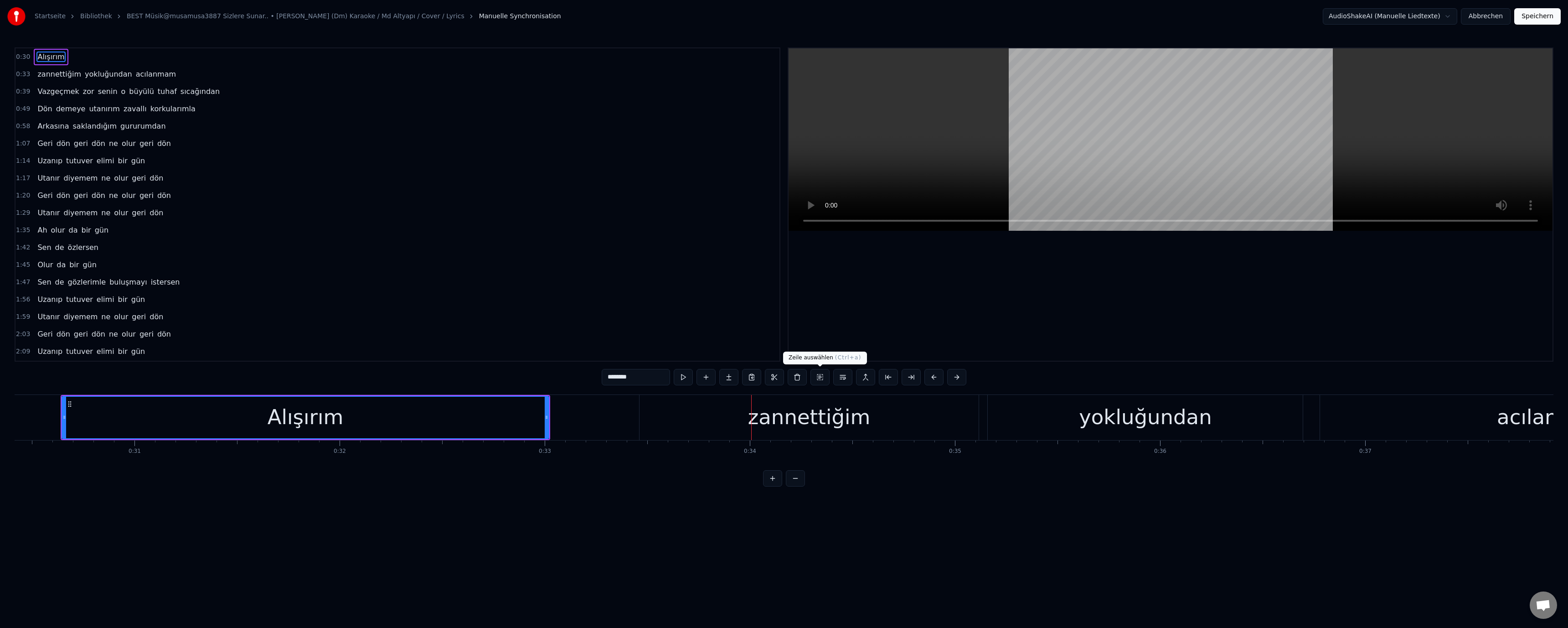
click at [557, 415] on div "zannettiğim" at bounding box center [809, 416] width 122 height 31
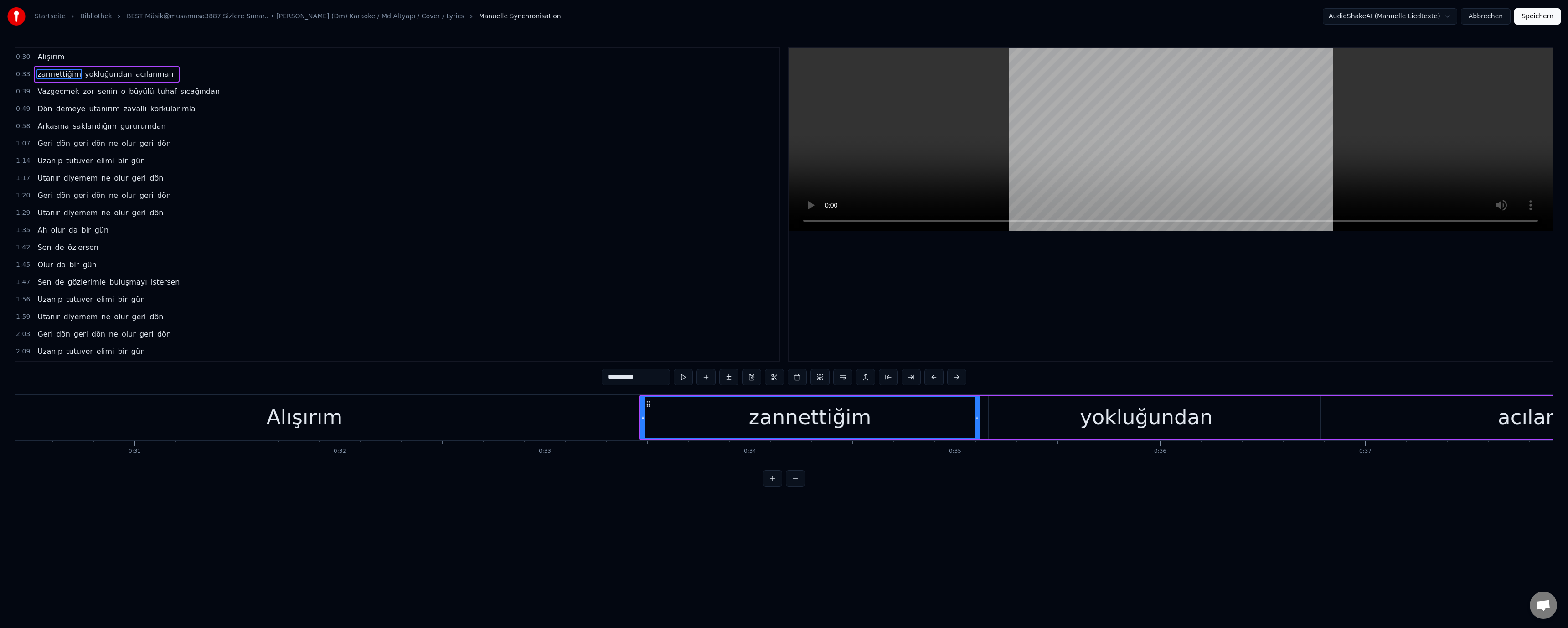
drag, startPoint x: 610, startPoint y: 376, endPoint x: 600, endPoint y: 376, distance: 10.0
click at [557, 376] on div "0:30 Alışırım 0:33 zannettiğim yokluğundan acılanmam 0:39 Vazgeçmek zor senin o…" at bounding box center [784, 267] width 1538 height 439
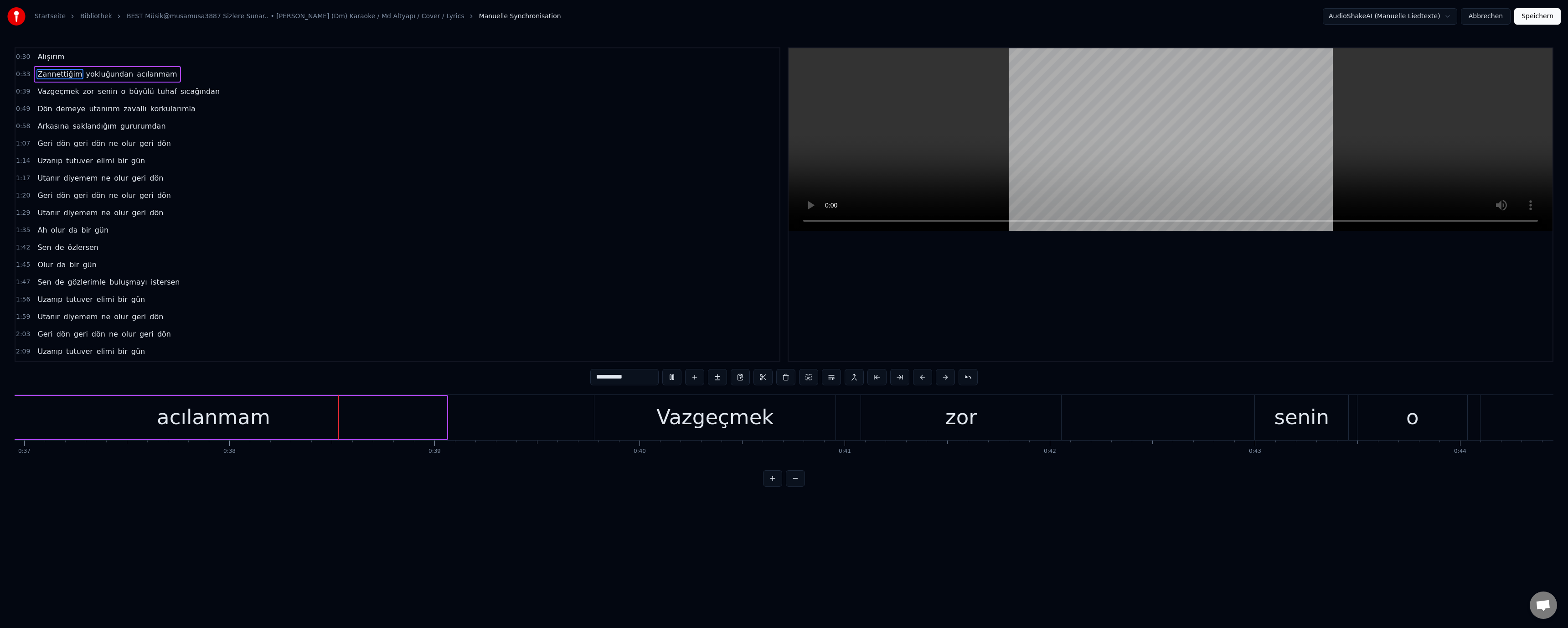
scroll to position [0, 7718]
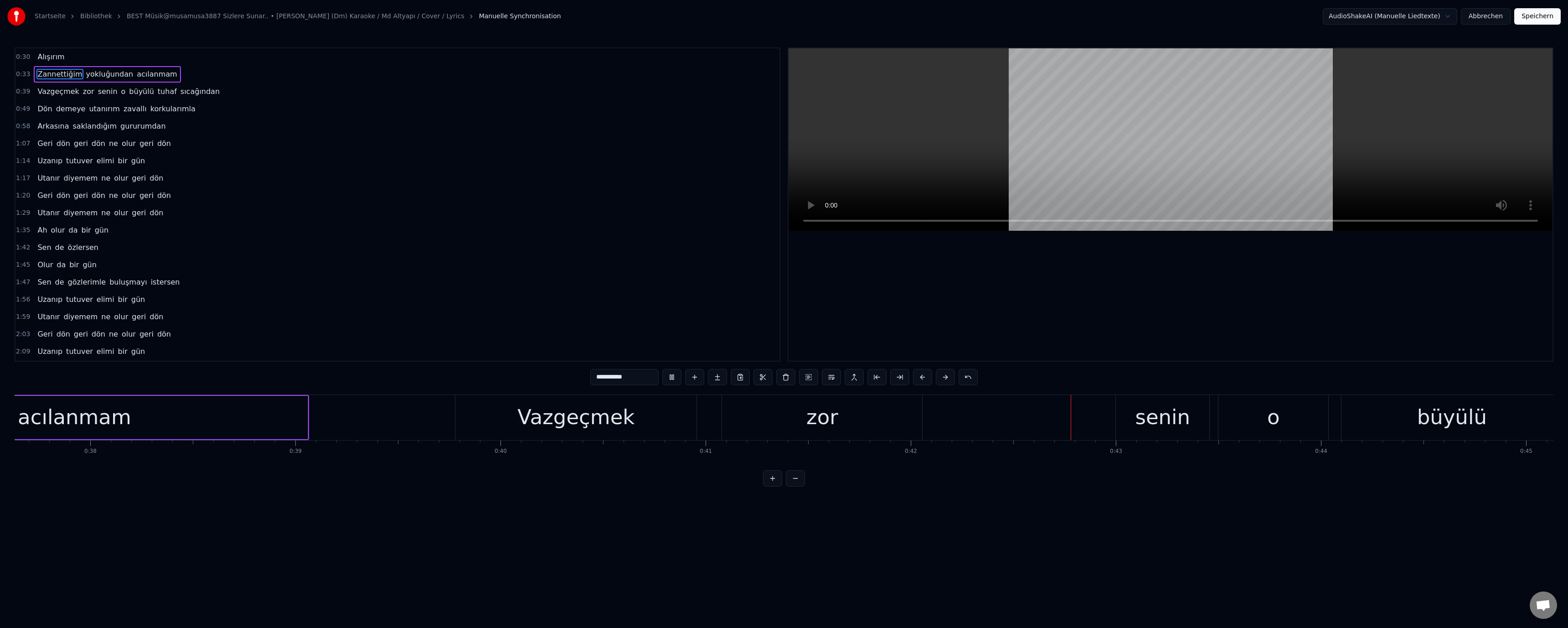
click at [557, 419] on div "senin" at bounding box center [1162, 416] width 55 height 31
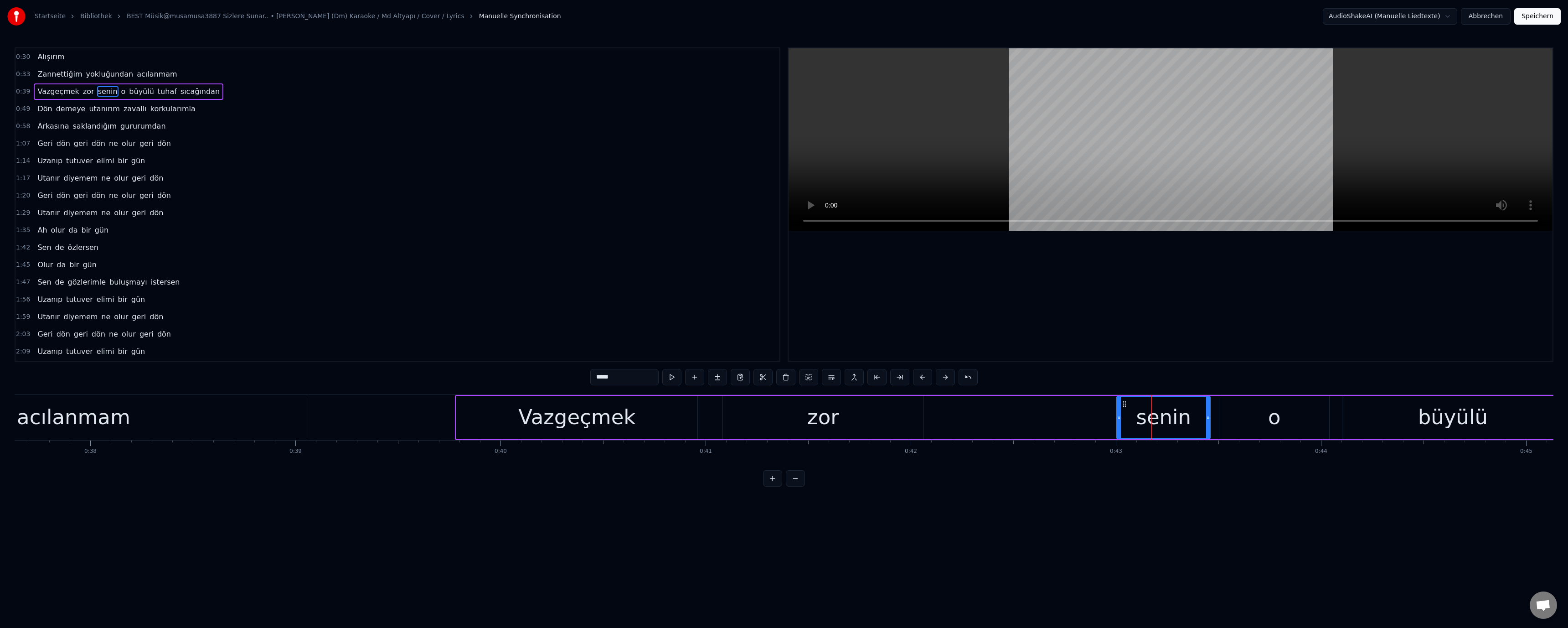
drag, startPoint x: 593, startPoint y: 374, endPoint x: 597, endPoint y: 376, distance: 4.5
click at [557, 376] on input "*****" at bounding box center [624, 377] width 68 height 17
click at [557, 158] on video at bounding box center [1170, 139] width 763 height 182
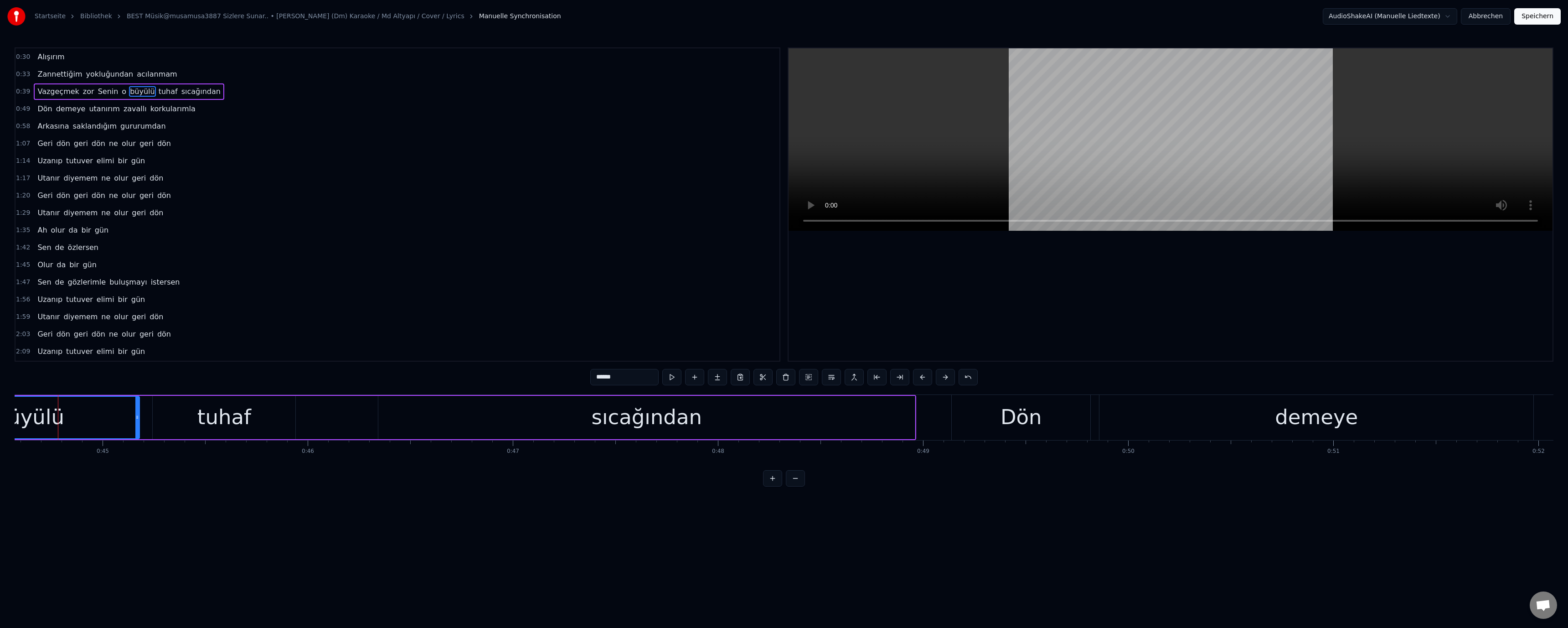
scroll to position [0, 9140]
drag, startPoint x: 600, startPoint y: 378, endPoint x: 593, endPoint y: 377, distance: 7.1
click at [557, 377] on input "******" at bounding box center [624, 377] width 68 height 17
click at [557, 166] on video at bounding box center [1170, 139] width 763 height 182
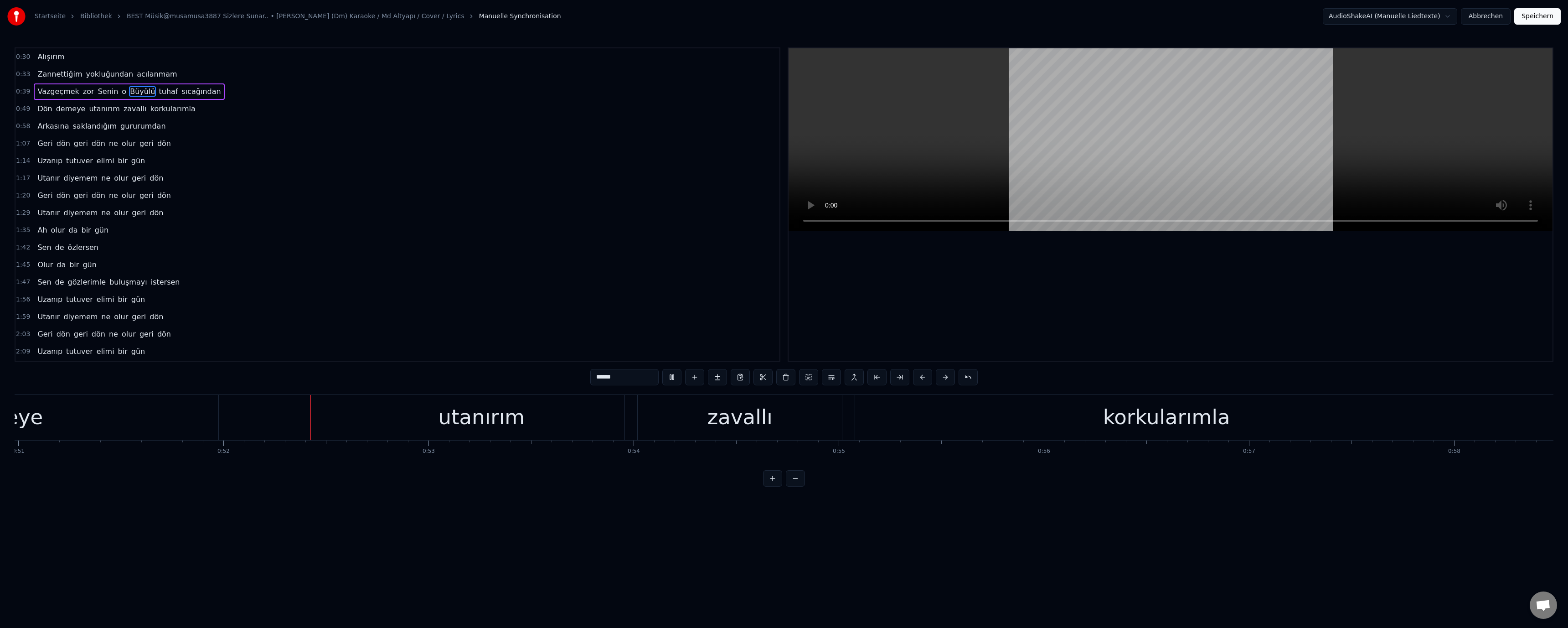
scroll to position [0, 10593]
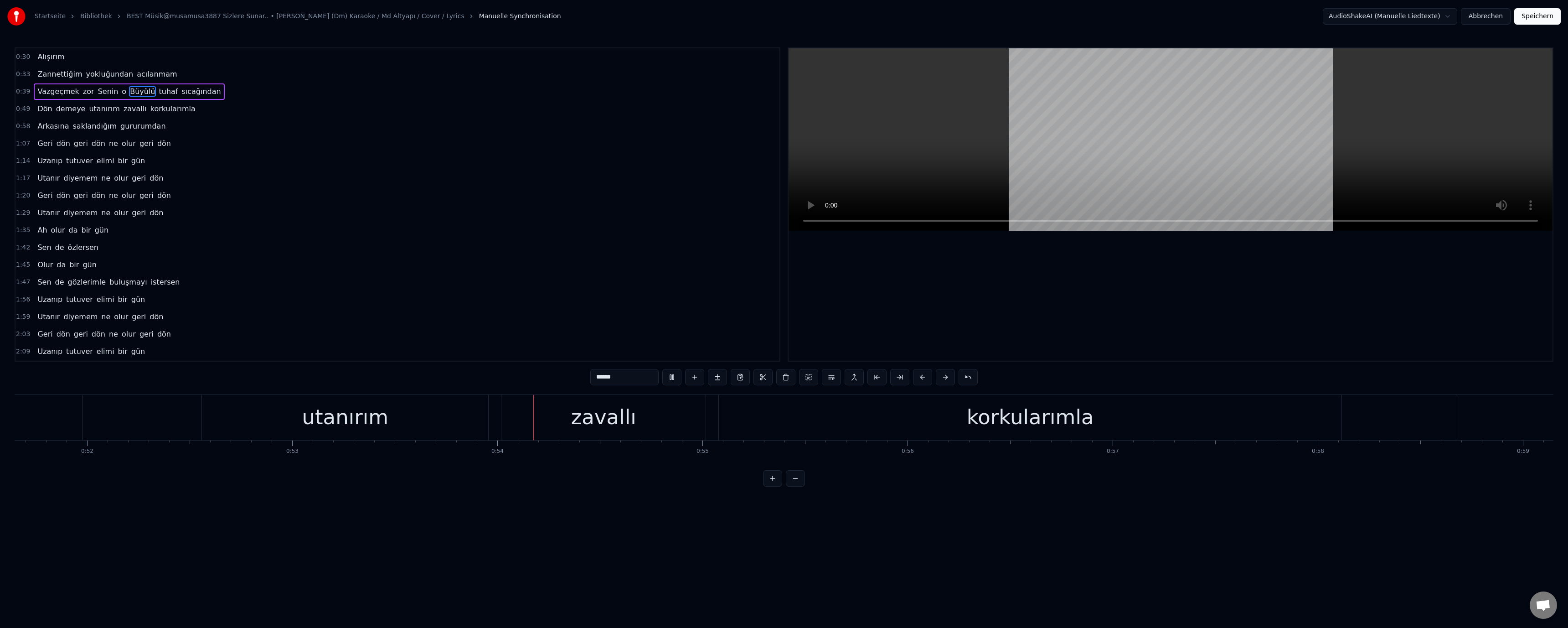
click at [557, 424] on div "zavallı" at bounding box center [603, 416] width 66 height 31
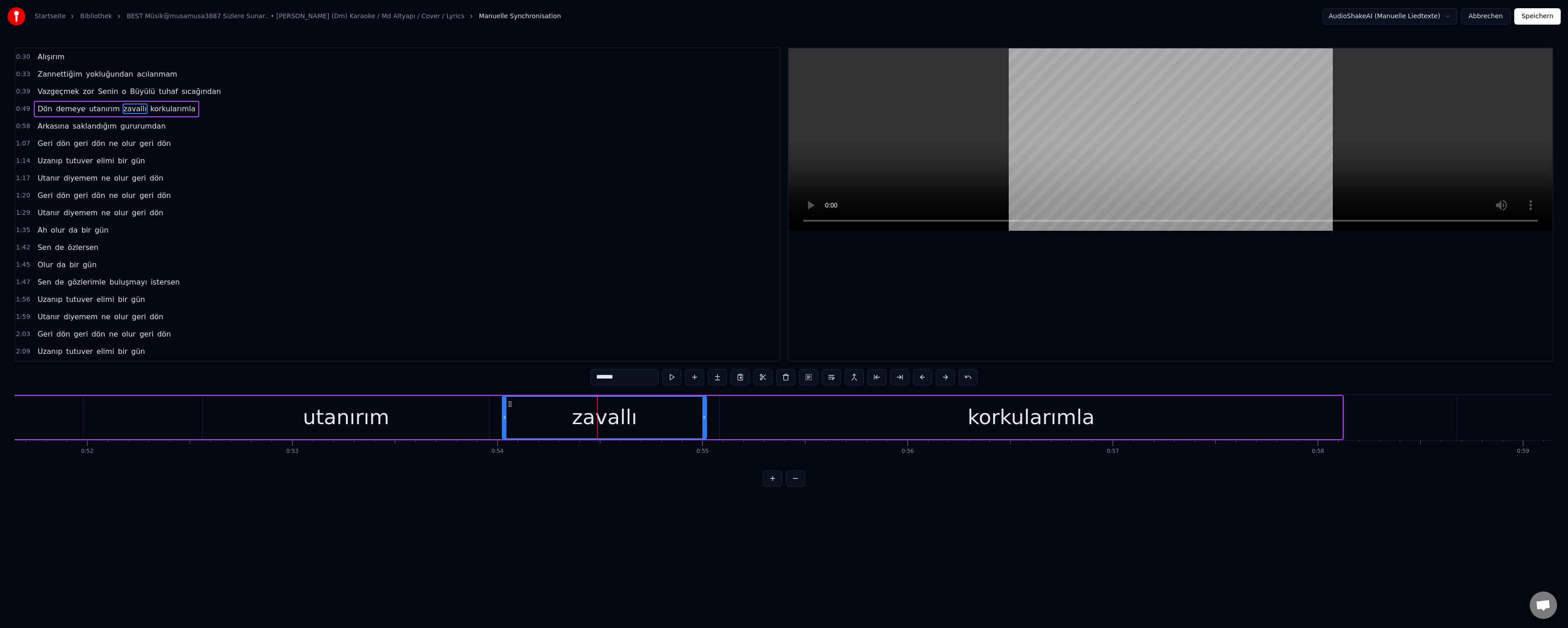
click at [557, 377] on input "*******" at bounding box center [624, 377] width 68 height 17
click at [557, 178] on video at bounding box center [1170, 139] width 763 height 182
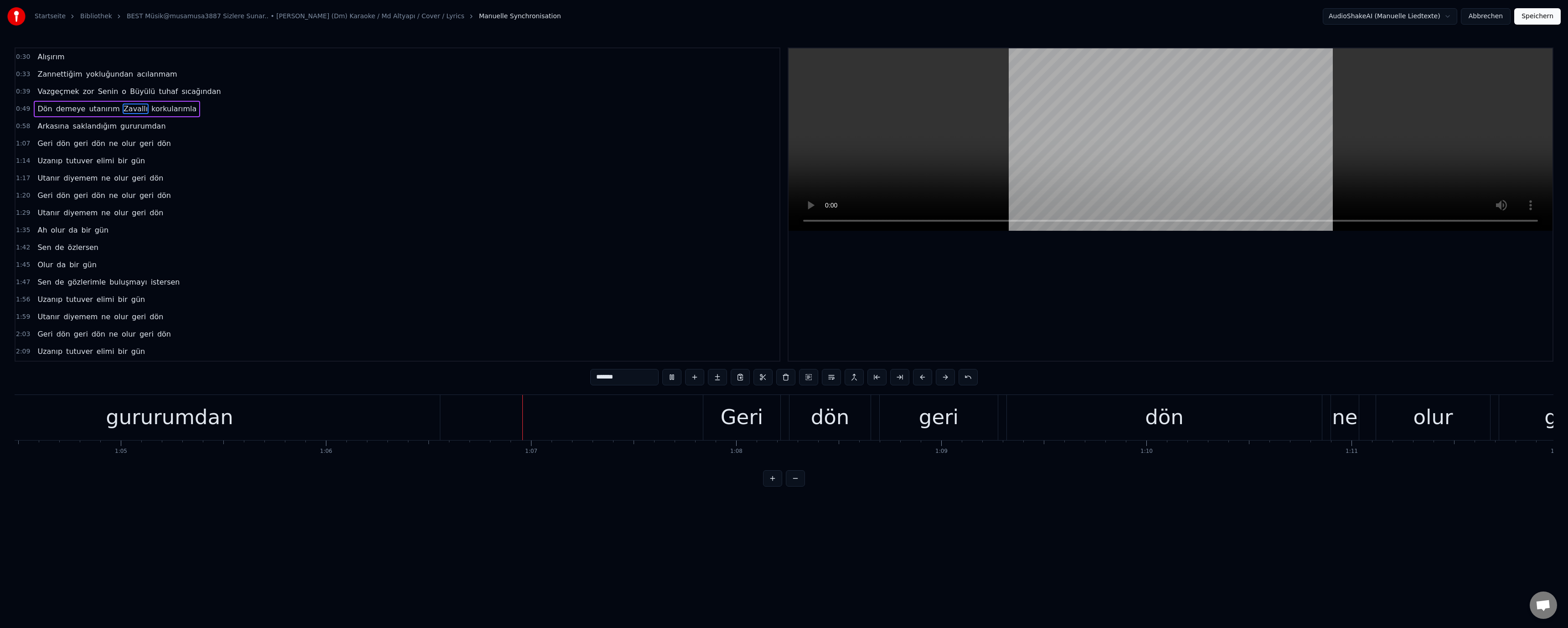
scroll to position [0, 13565]
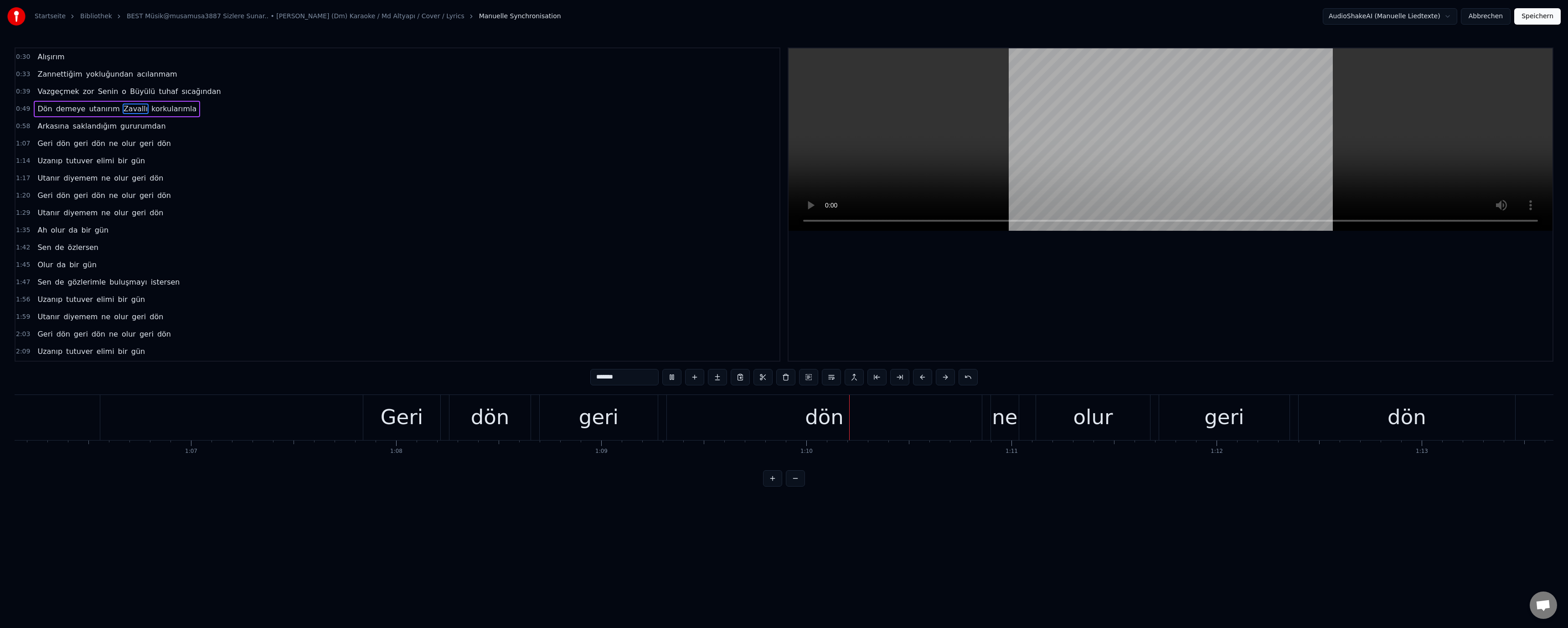
click at [557, 418] on div "ne" at bounding box center [1004, 416] width 25 height 31
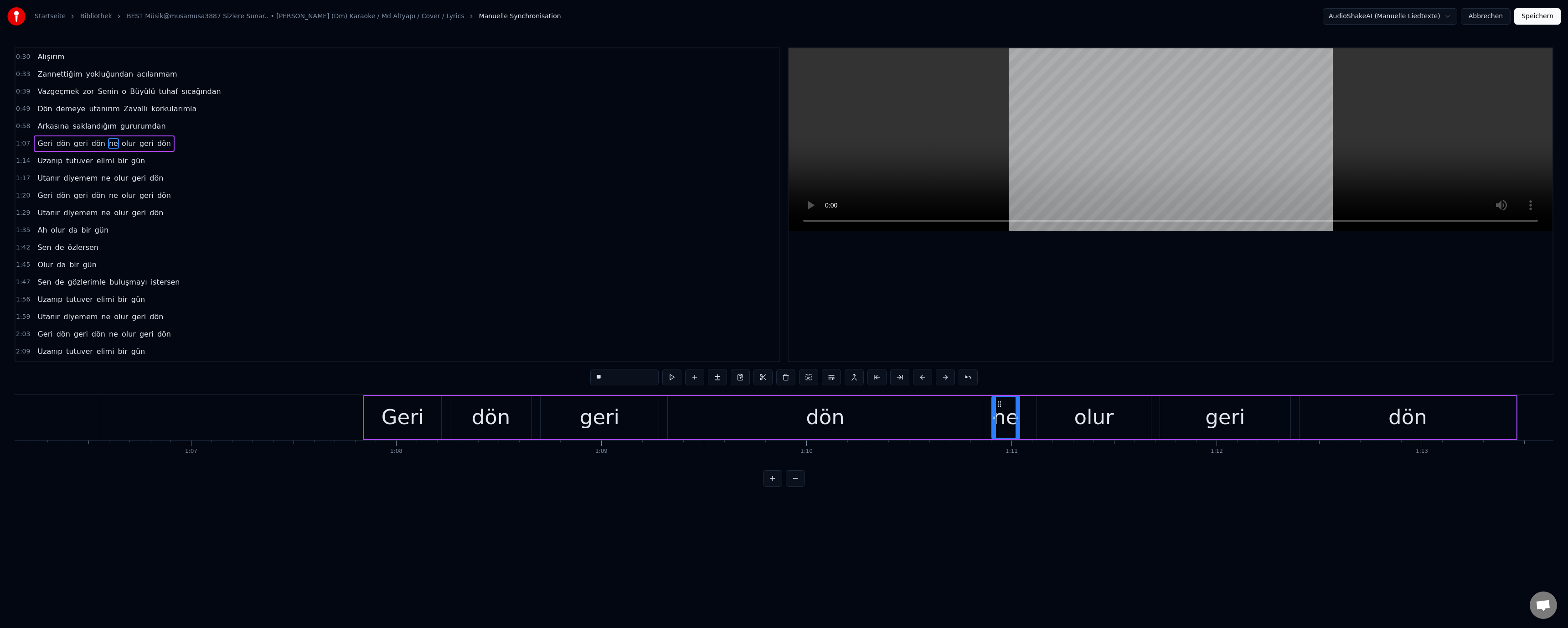
drag, startPoint x: 598, startPoint y: 378, endPoint x: 568, endPoint y: 377, distance: 30.0
click at [557, 377] on div "0:30 Alışırım 0:33 Zannettiğim yokluğundan acılanmam 0:39 Vazgeçmek zor Senin o…" at bounding box center [784, 267] width 1538 height 439
click at [557, 173] on video at bounding box center [1170, 139] width 763 height 182
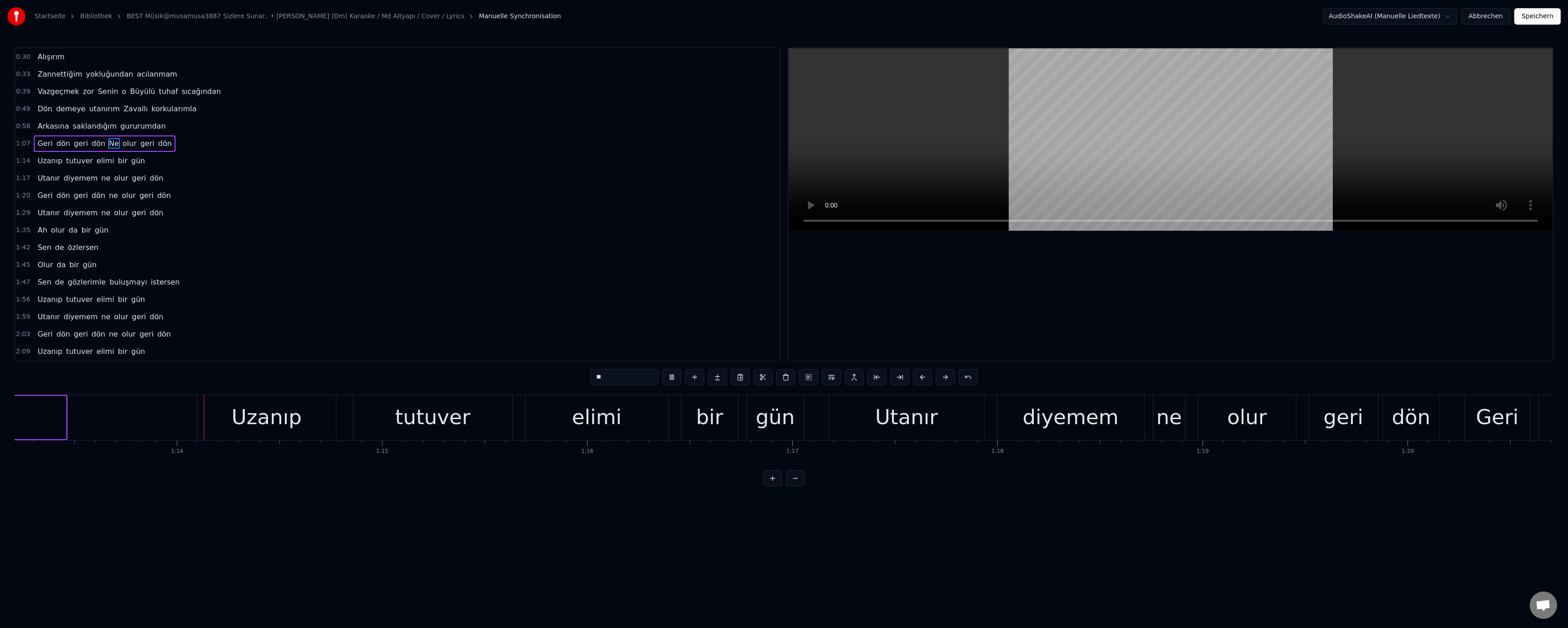
scroll to position [0, 15029]
click at [557, 163] on video at bounding box center [1170, 139] width 763 height 182
click at [557, 417] on div "ne" at bounding box center [1154, 416] width 25 height 31
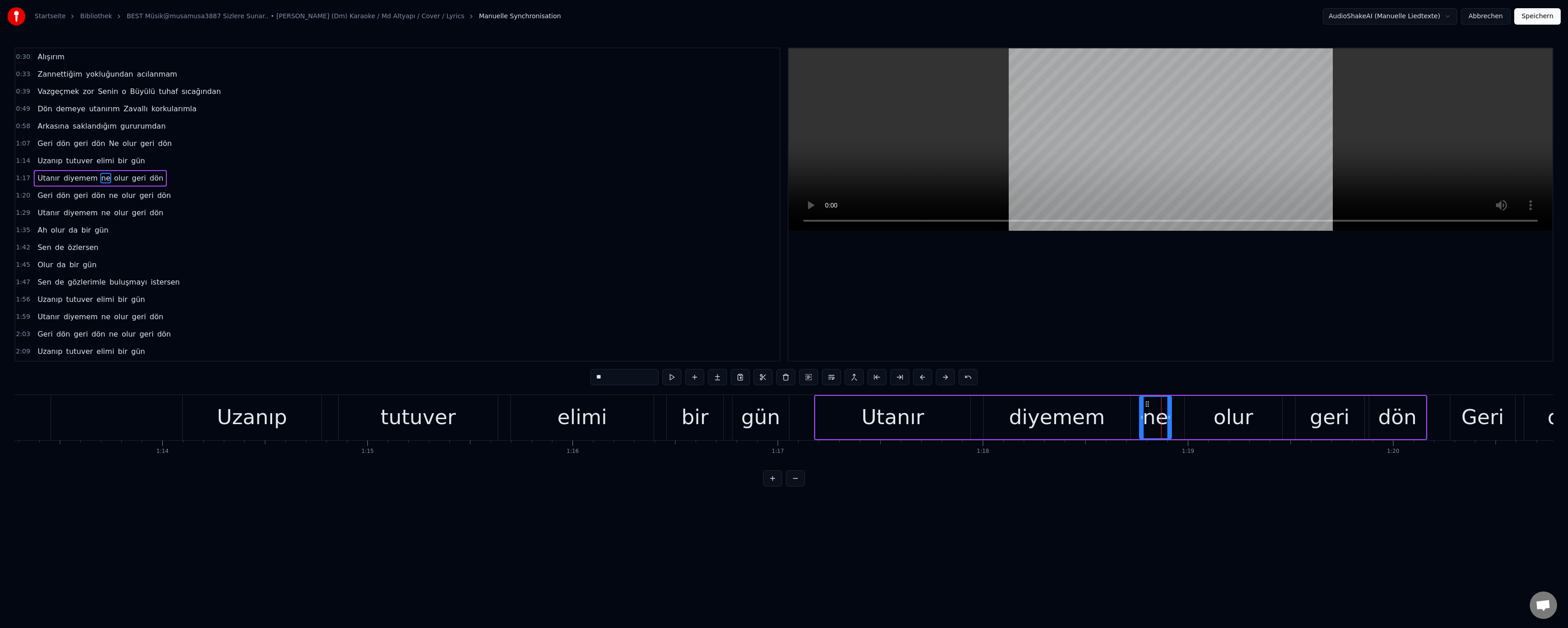
drag, startPoint x: 598, startPoint y: 378, endPoint x: 588, endPoint y: 379, distance: 10.0
click at [557, 379] on div "0:30 Alışırım 0:33 Zannettiğim yokluğundan acılanmam 0:39 Vazgeçmek zor Senin o…" at bounding box center [784, 267] width 1538 height 439
click at [557, 156] on video at bounding box center [1170, 139] width 763 height 182
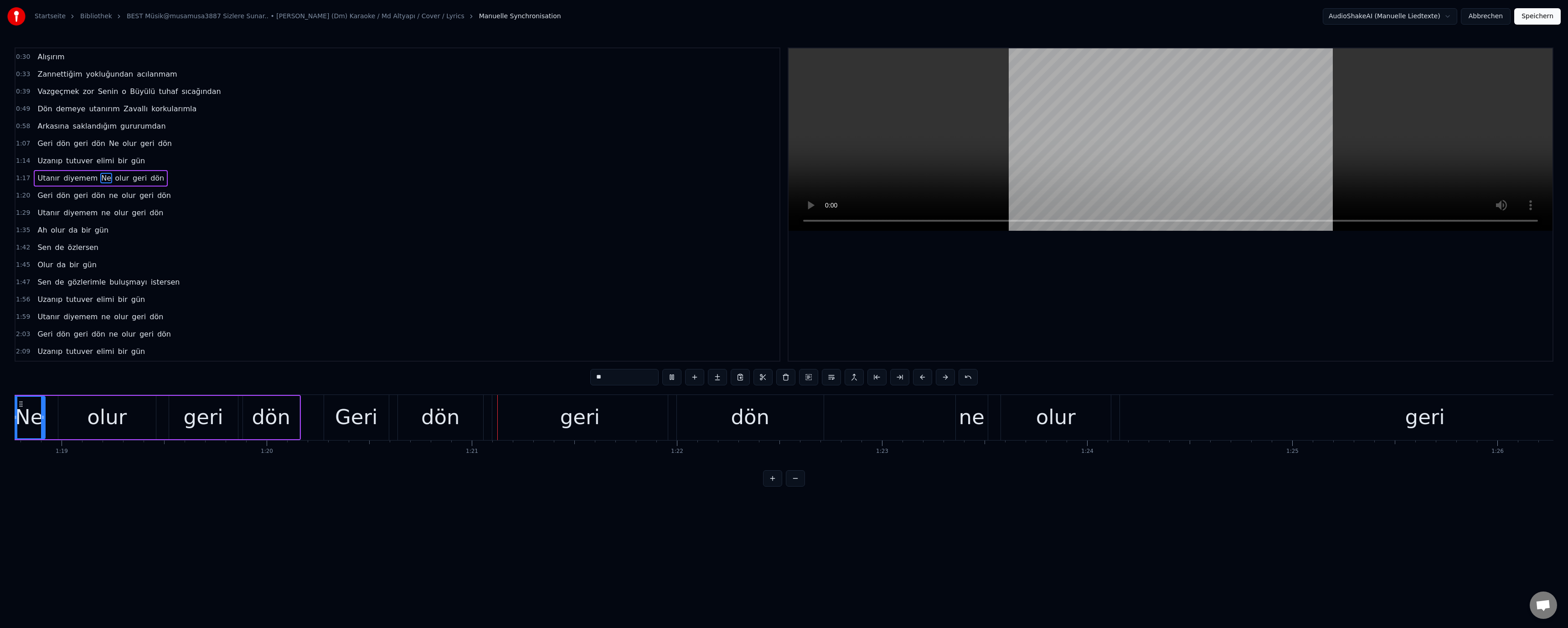
scroll to position [0, 16495]
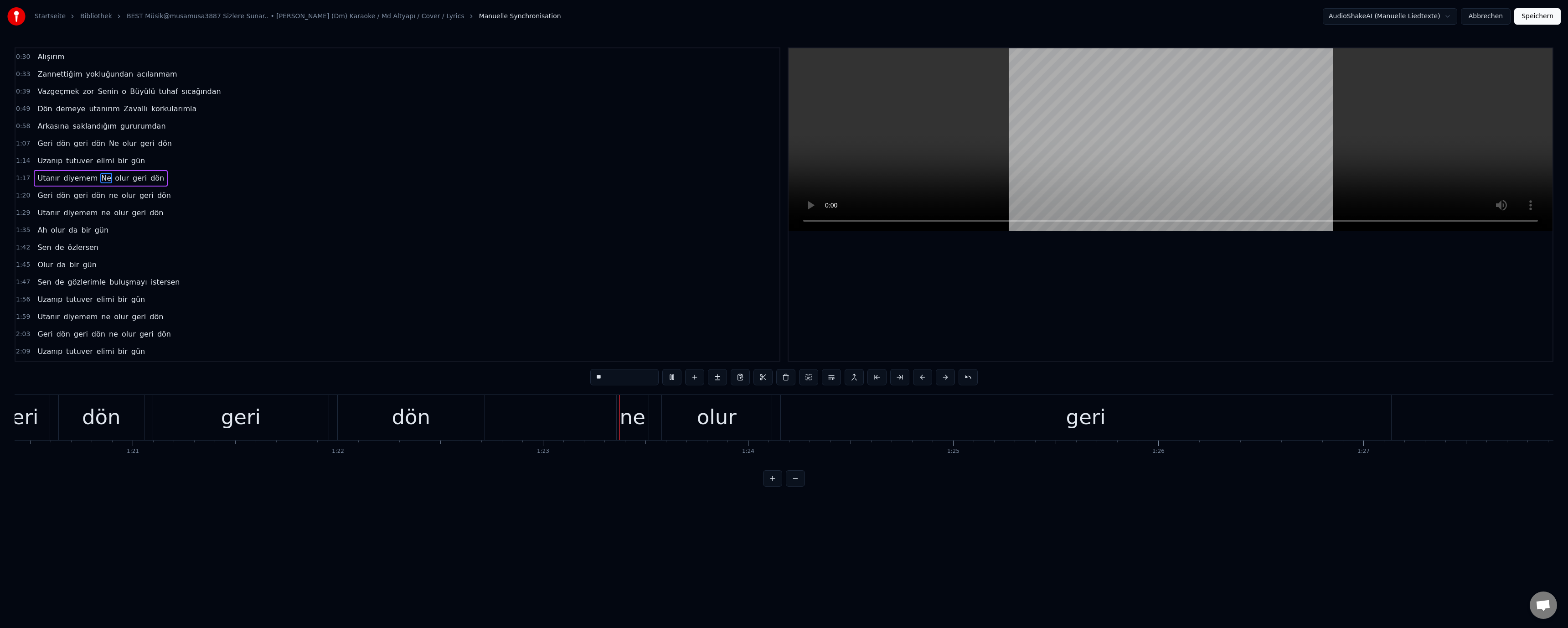
click at [557, 424] on div "ne" at bounding box center [632, 416] width 25 height 31
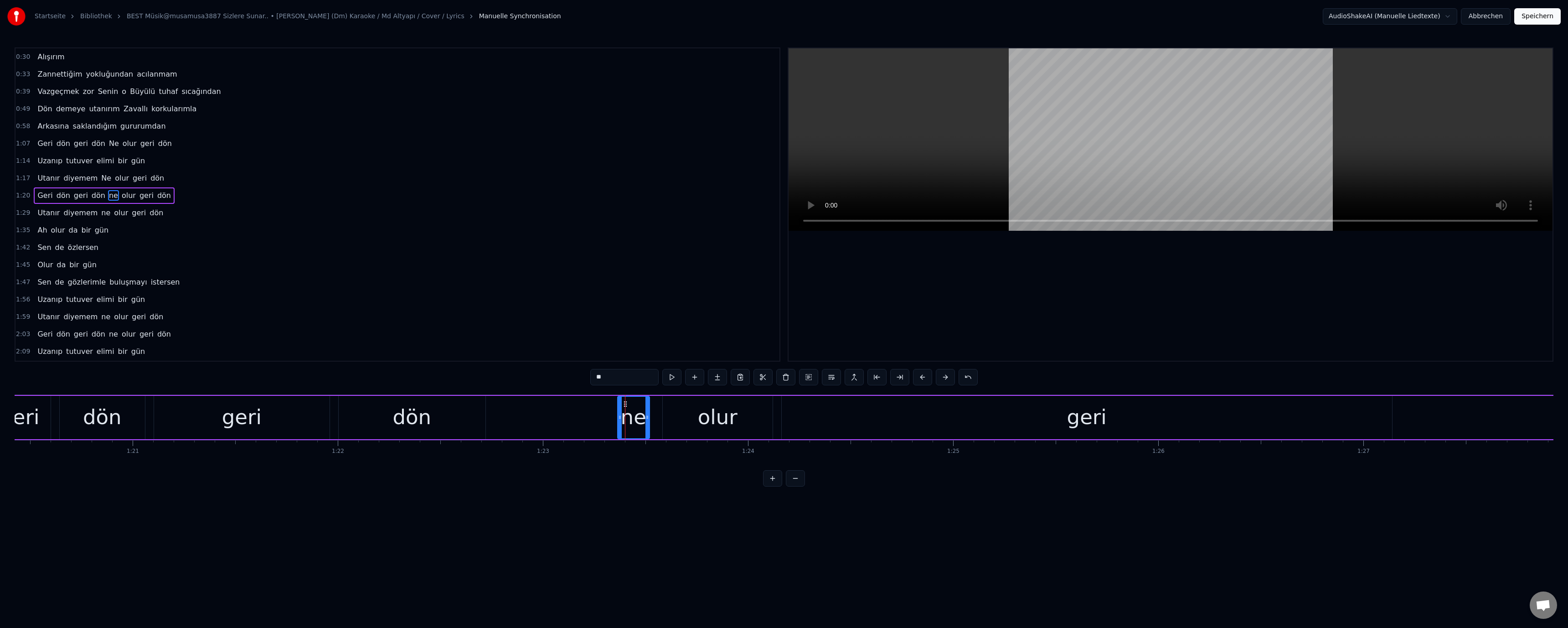
click at [557, 382] on input "**" at bounding box center [624, 377] width 68 height 17
click at [557, 67] on video at bounding box center [1170, 139] width 763 height 182
click at [557, 66] on video at bounding box center [1170, 139] width 763 height 182
click at [557, 417] on div "geri" at bounding box center [1087, 417] width 610 height 44
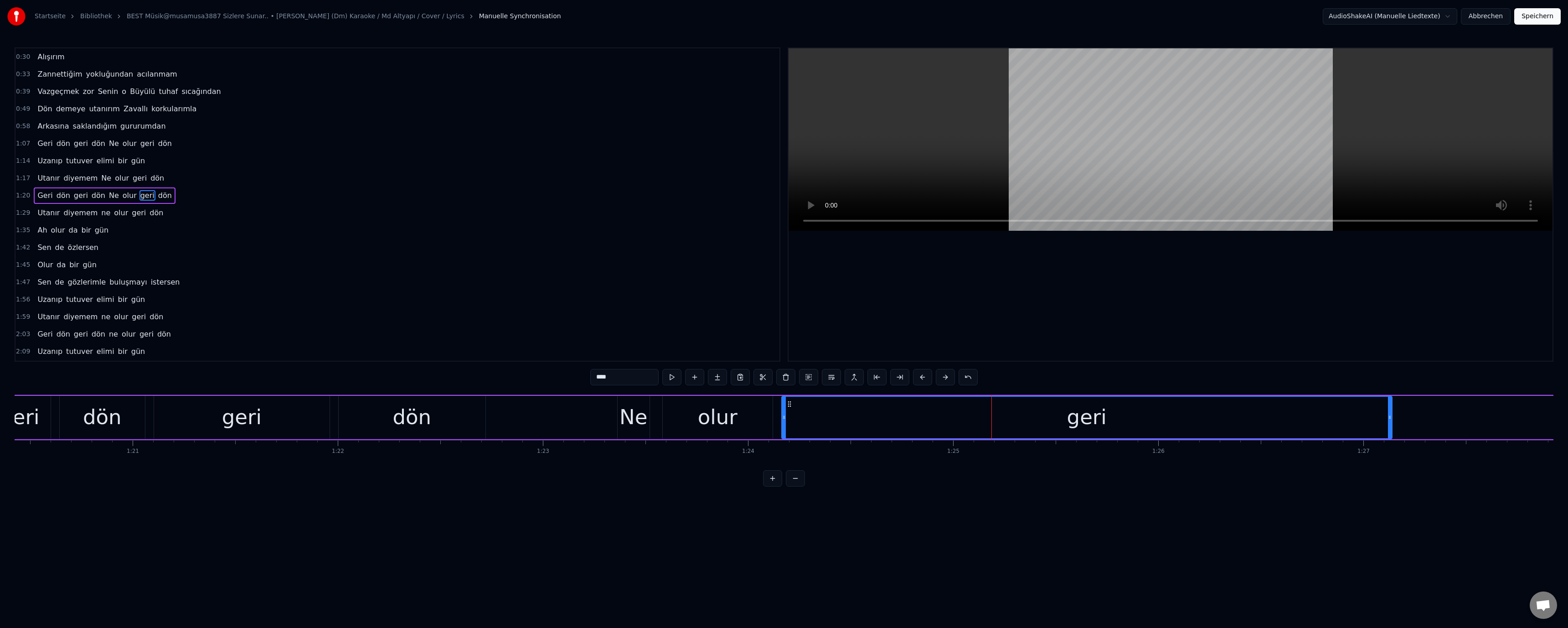
drag, startPoint x: 200, startPoint y: 408, endPoint x: 222, endPoint y: 400, distance: 23.4
click at [200, 408] on div "geri" at bounding box center [241, 417] width 176 height 44
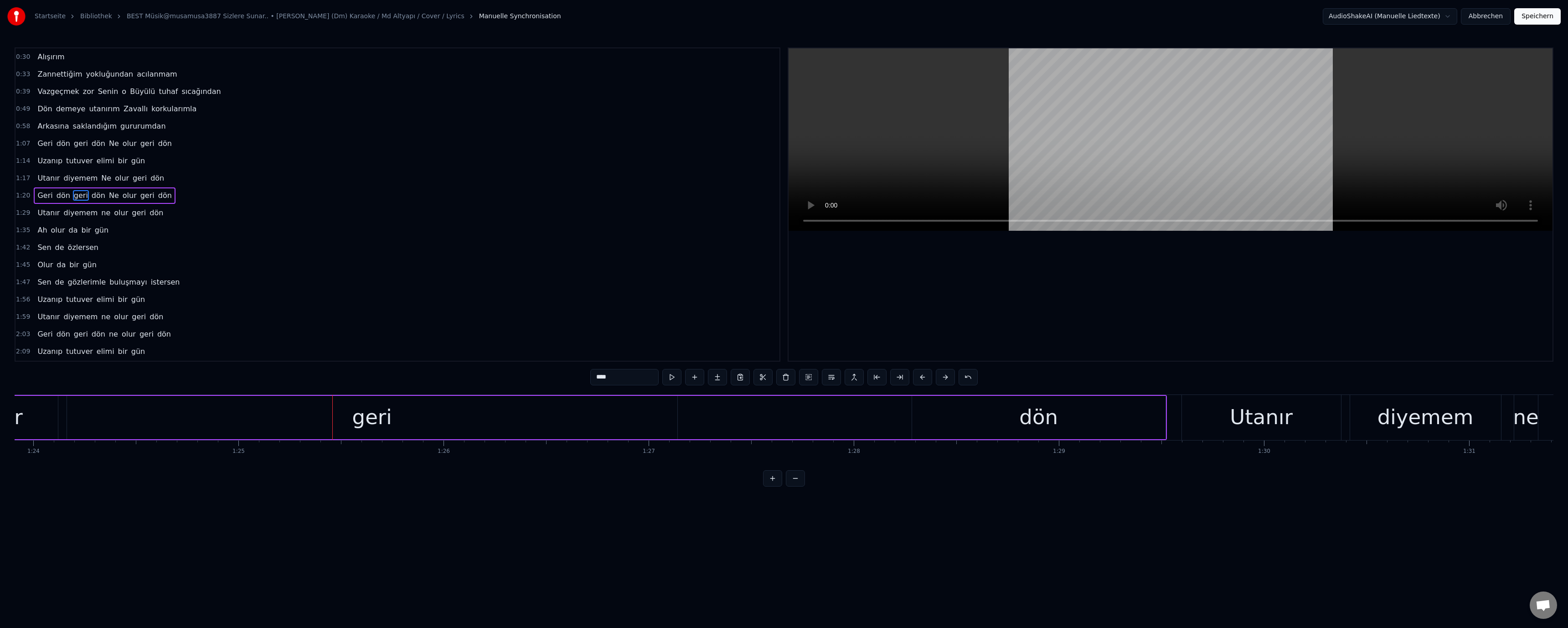
scroll to position [0, 17193]
click at [557, 427] on div "geri" at bounding box center [389, 417] width 610 height 44
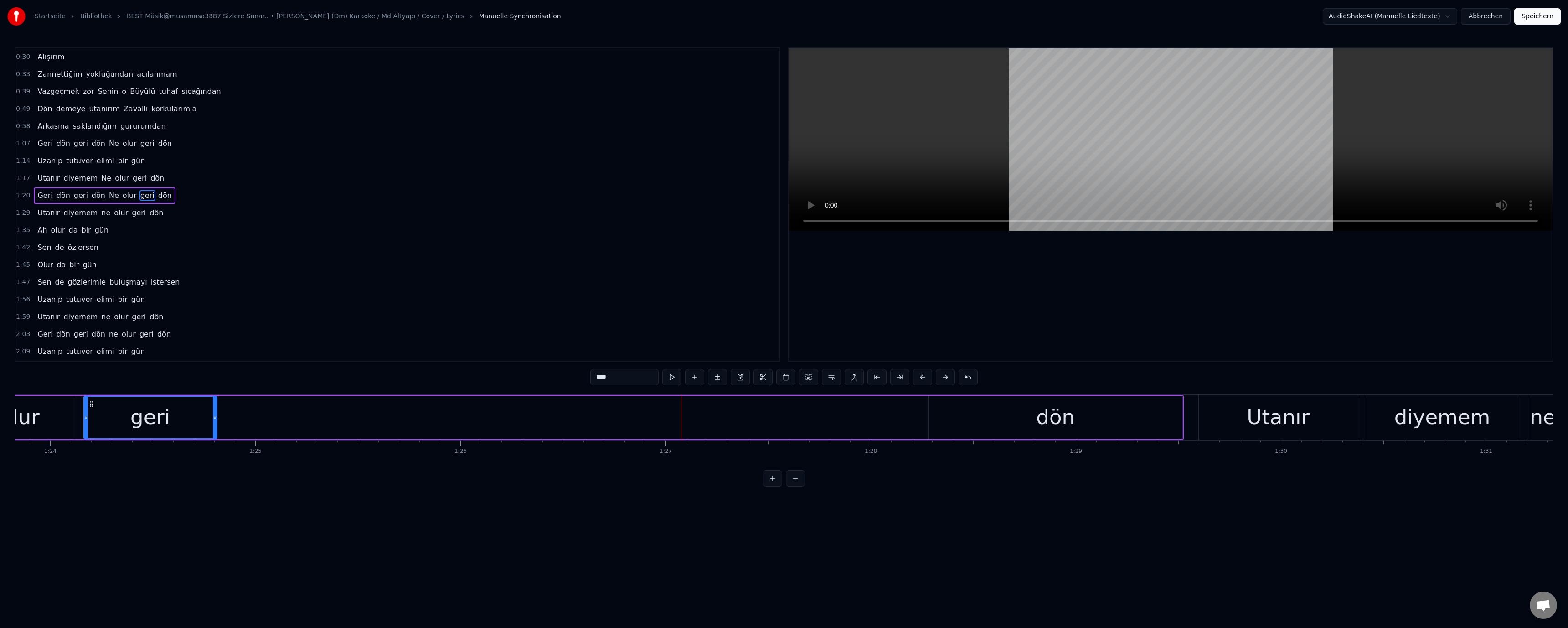
drag, startPoint x: 693, startPoint y: 420, endPoint x: 216, endPoint y: 416, distance: 477.0
click at [216, 416] on icon at bounding box center [214, 417] width 3 height 7
click at [557, 421] on div "dön" at bounding box center [1056, 417] width 254 height 44
type input "***"
click at [557, 419] on div "Geri dön geri dön Ne olur geri dön" at bounding box center [234, 417] width 1897 height 45
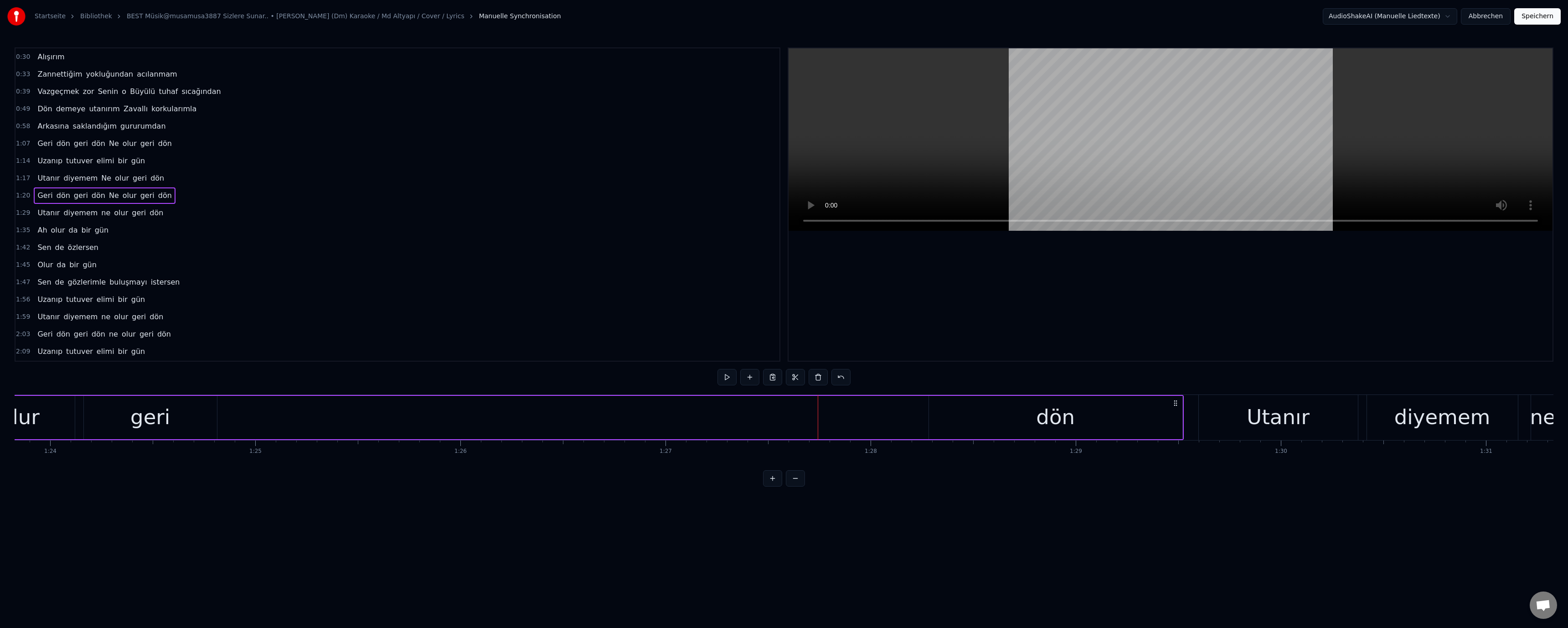
scroll to position [0, 16683]
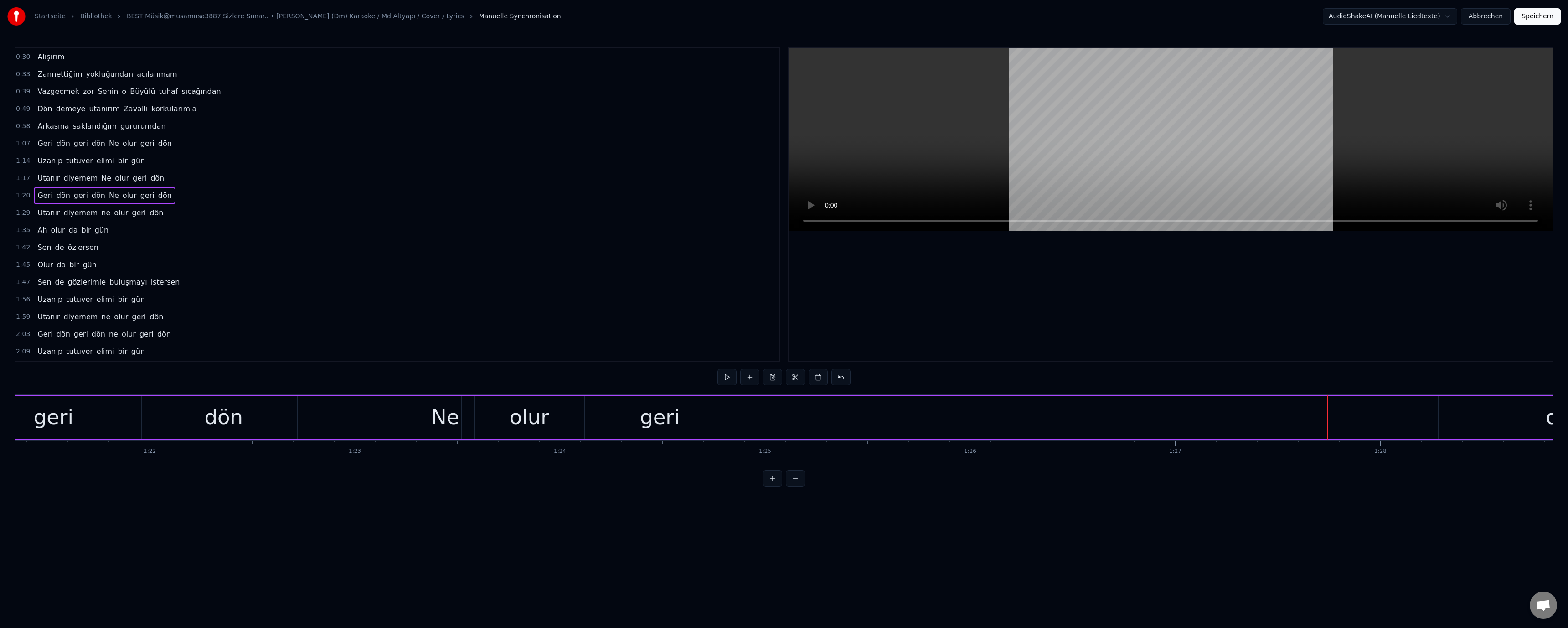
click at [443, 427] on div "Ne" at bounding box center [445, 416] width 28 height 31
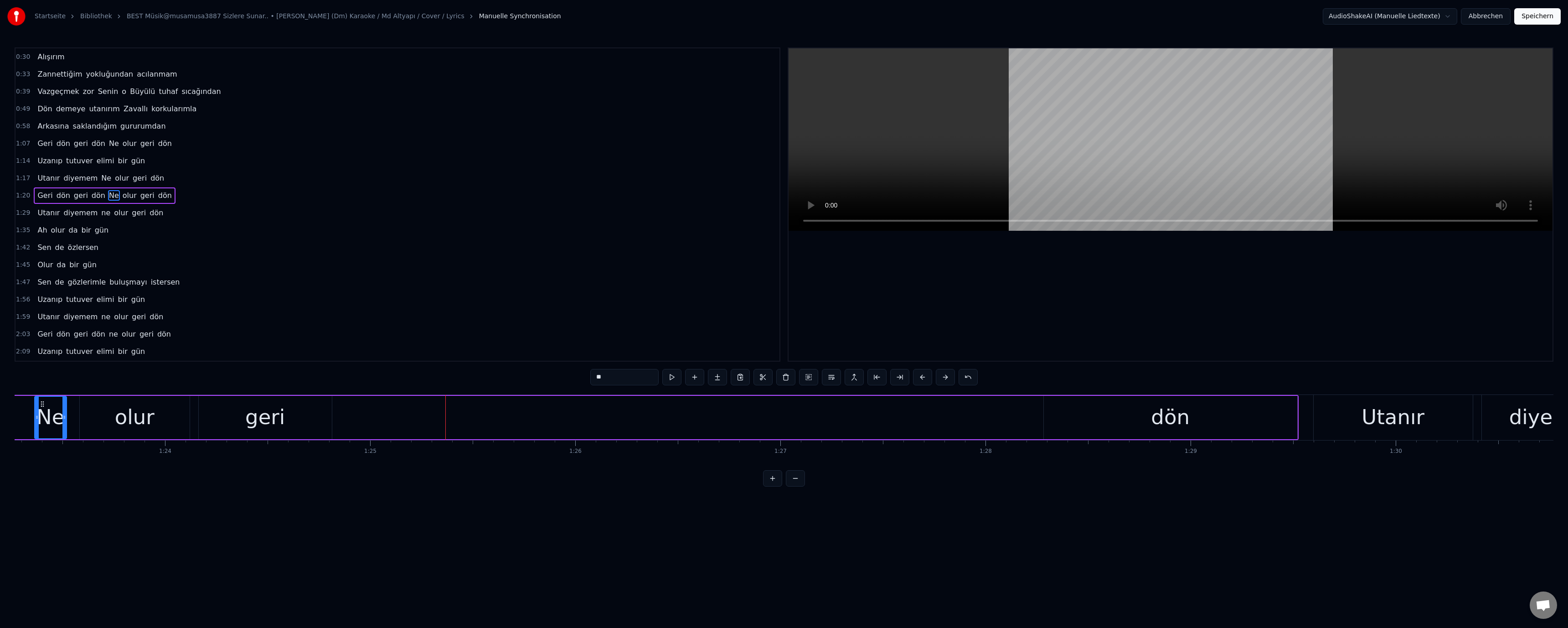
click at [557, 421] on div "dön" at bounding box center [1170, 417] width 254 height 44
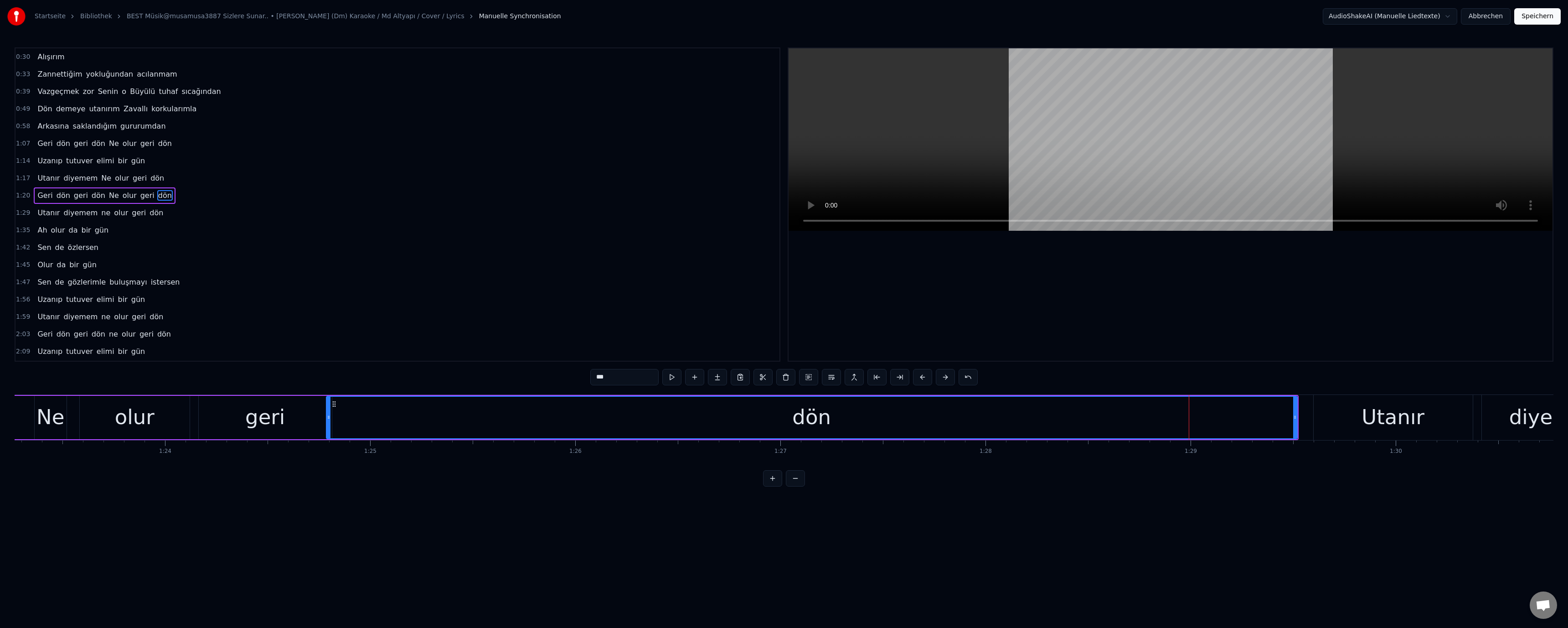
drag, startPoint x: 1036, startPoint y: 417, endPoint x: 324, endPoint y: 392, distance: 712.4
click at [324, 392] on div "0:30 Alışırım 0:33 Zannettiğim yokluğundan acılanmam 0:39 Vazgeçmek zor Senin o…" at bounding box center [784, 267] width 1538 height 439
drag, startPoint x: 268, startPoint y: 421, endPoint x: 350, endPoint y: 398, distance: 85.2
click at [270, 419] on div "geri" at bounding box center [264, 416] width 39 height 31
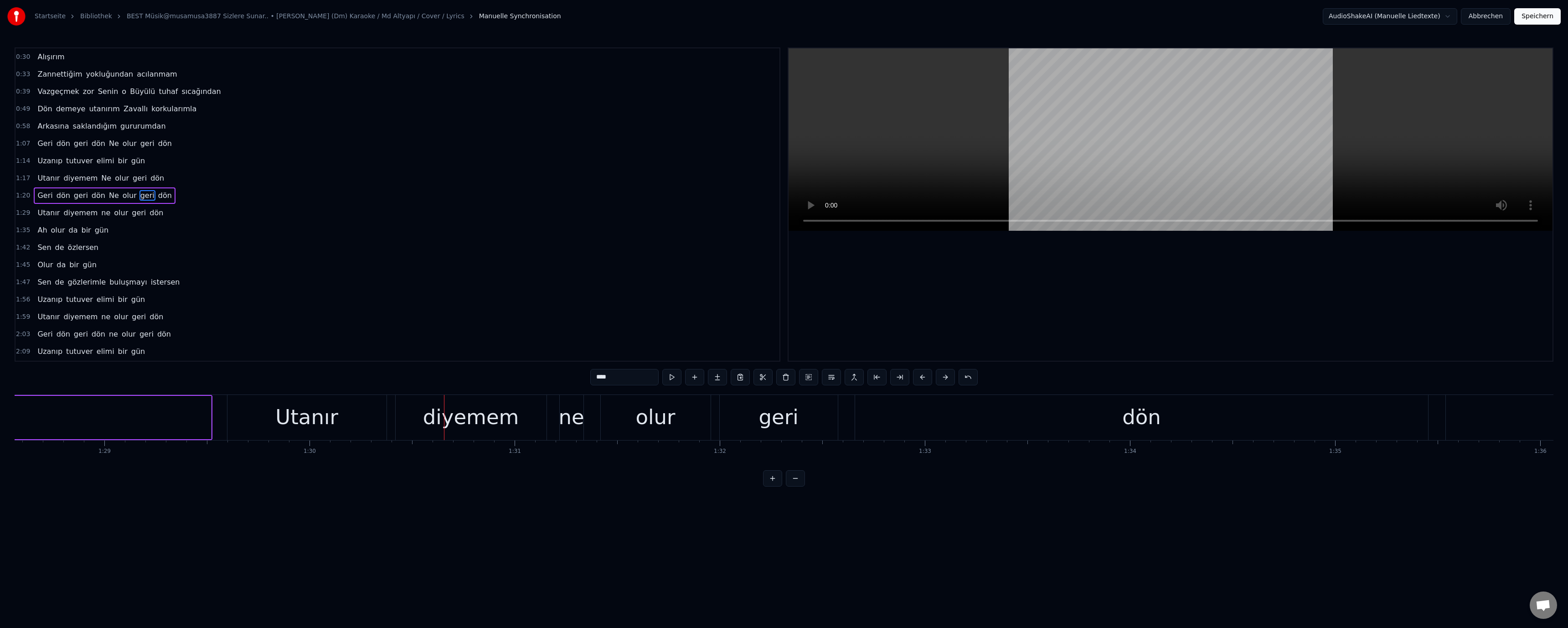
scroll to position [0, 18147]
click at [499, 421] on div "diyemem" at bounding box center [488, 416] width 96 height 31
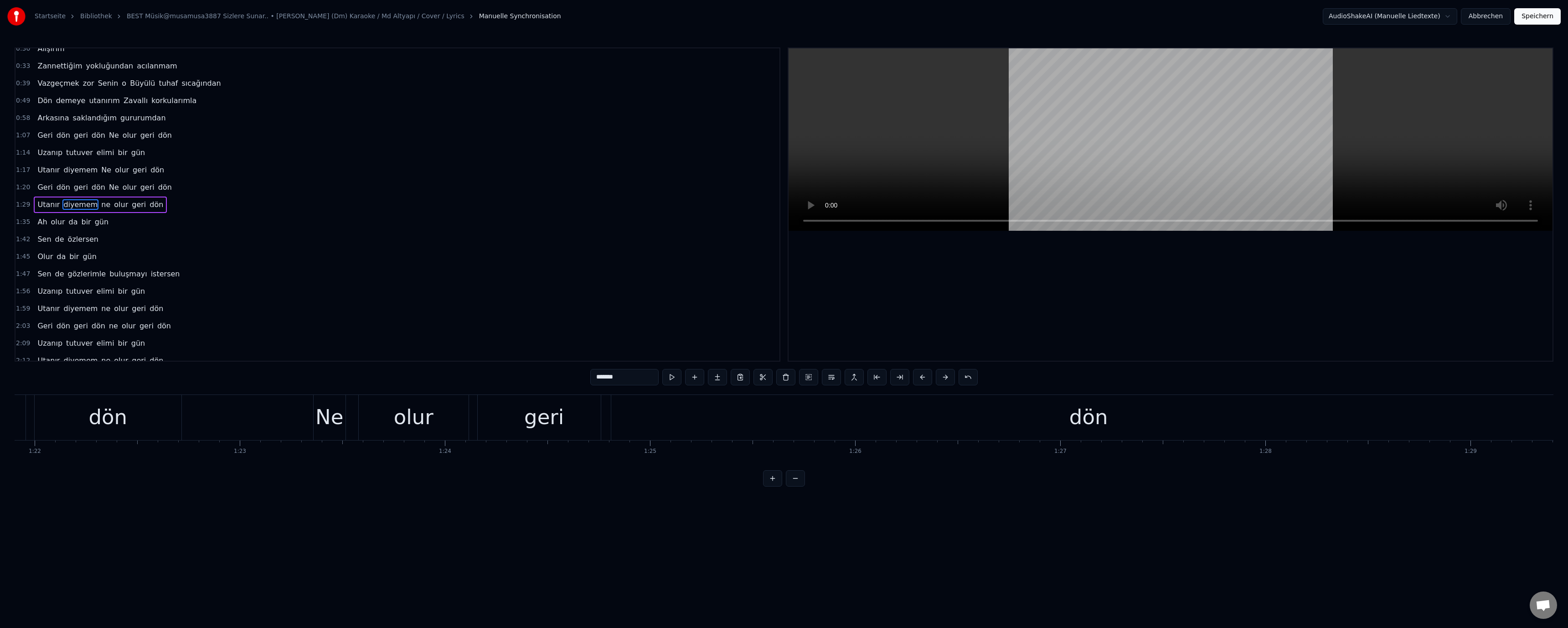
scroll to position [0, 16535]
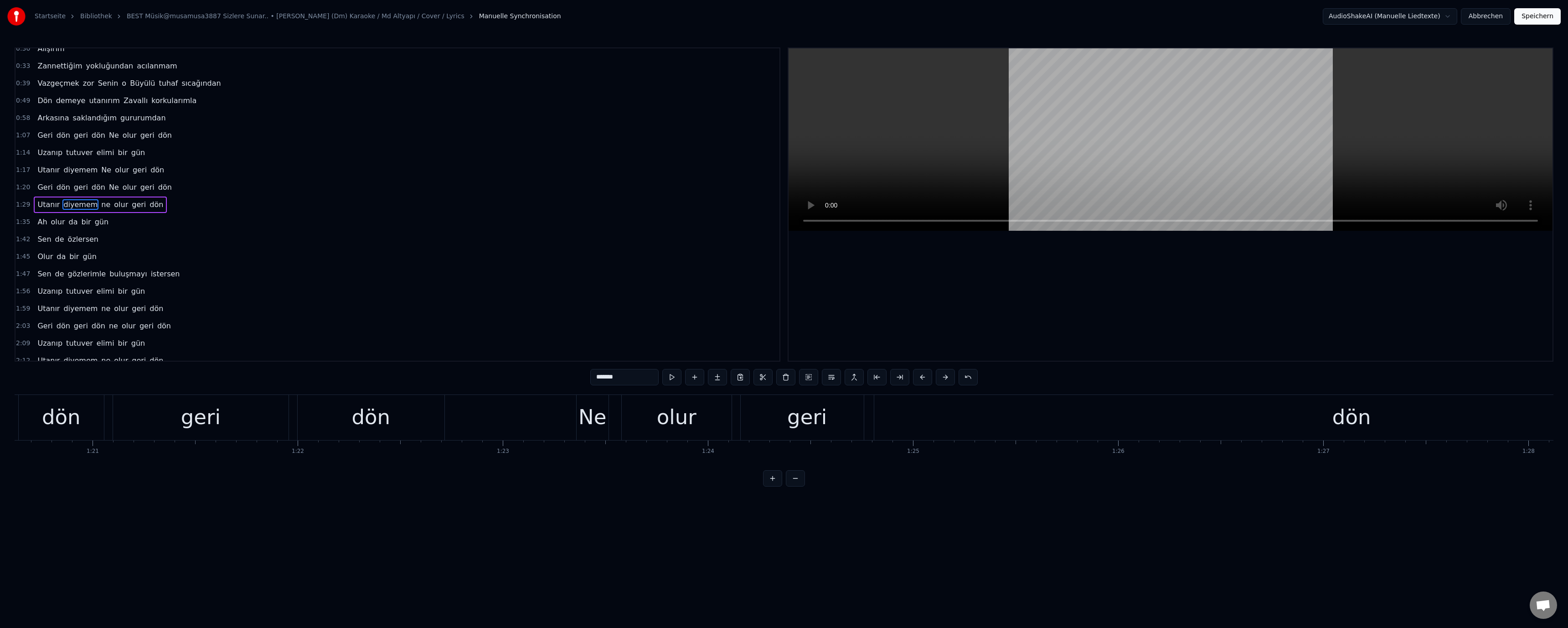
click at [557, 422] on div "Ne" at bounding box center [592, 416] width 28 height 31
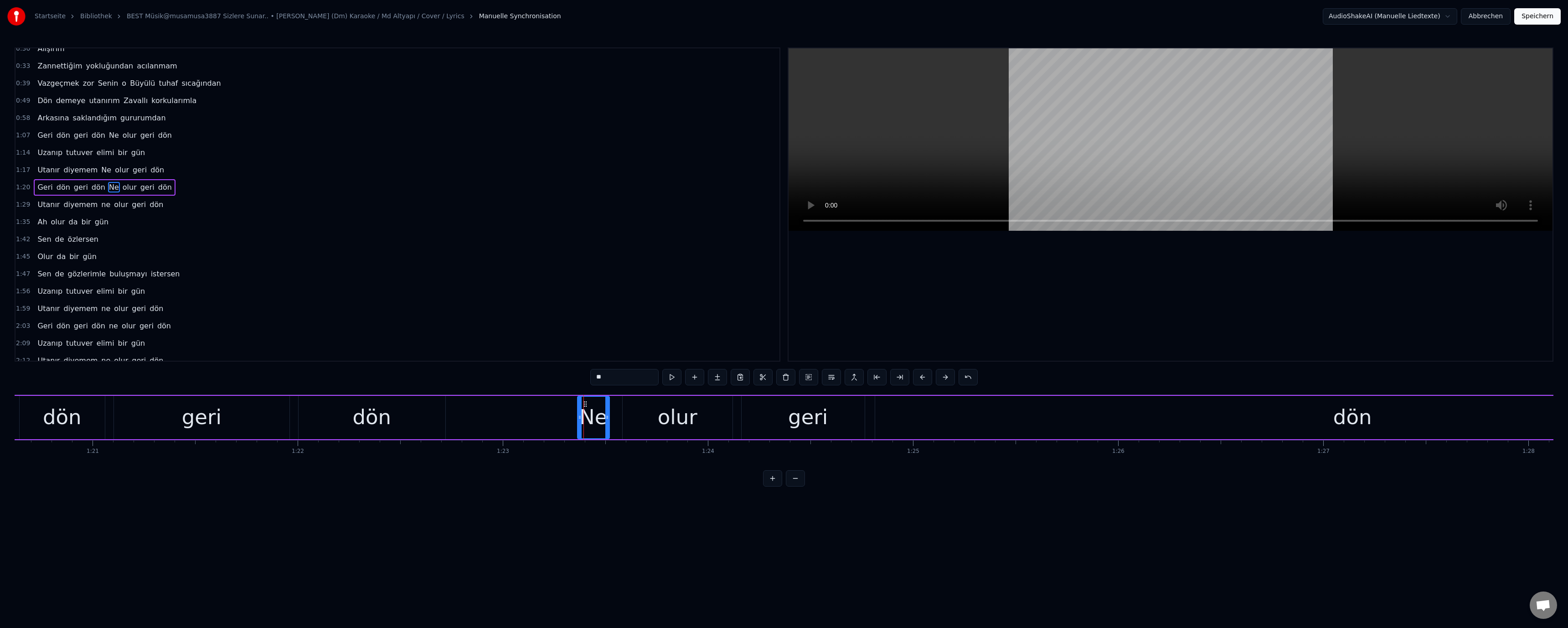
scroll to position [0, 0]
click at [557, 426] on div "dön" at bounding box center [1352, 416] width 38 height 31
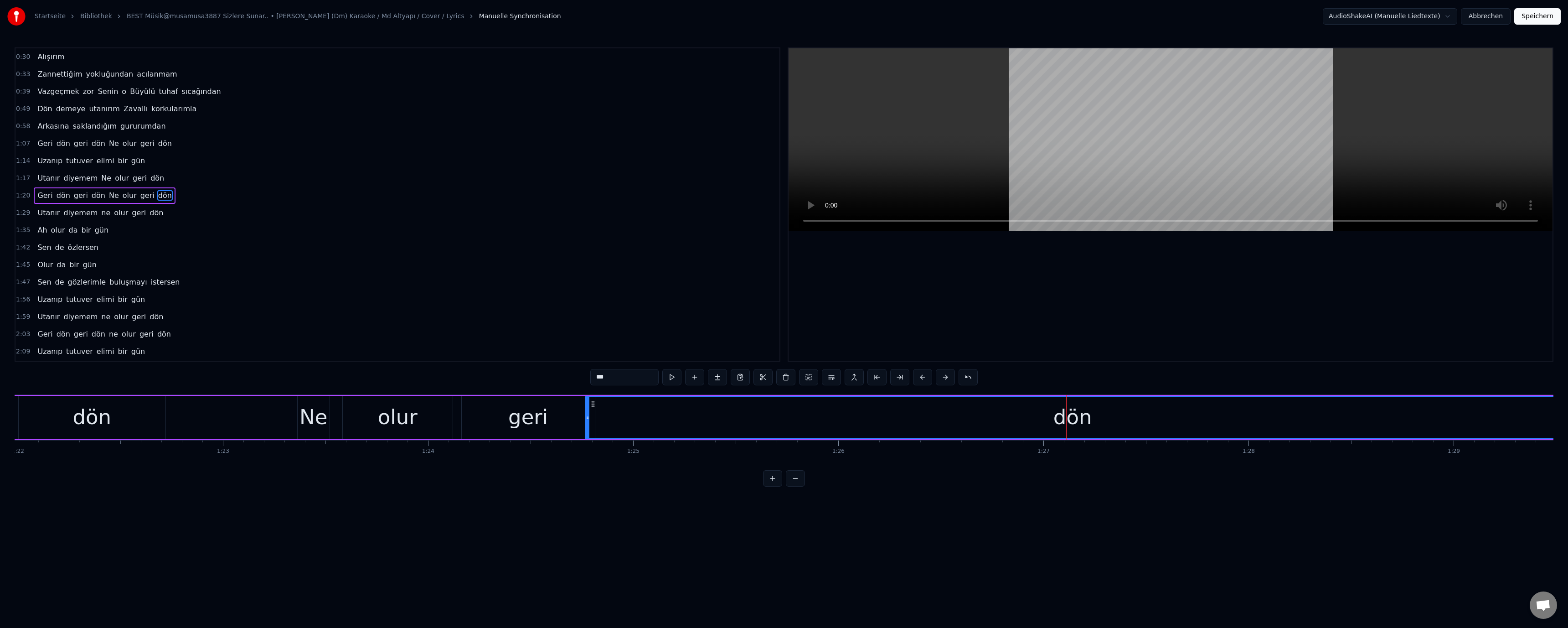
scroll to position [0, 16930]
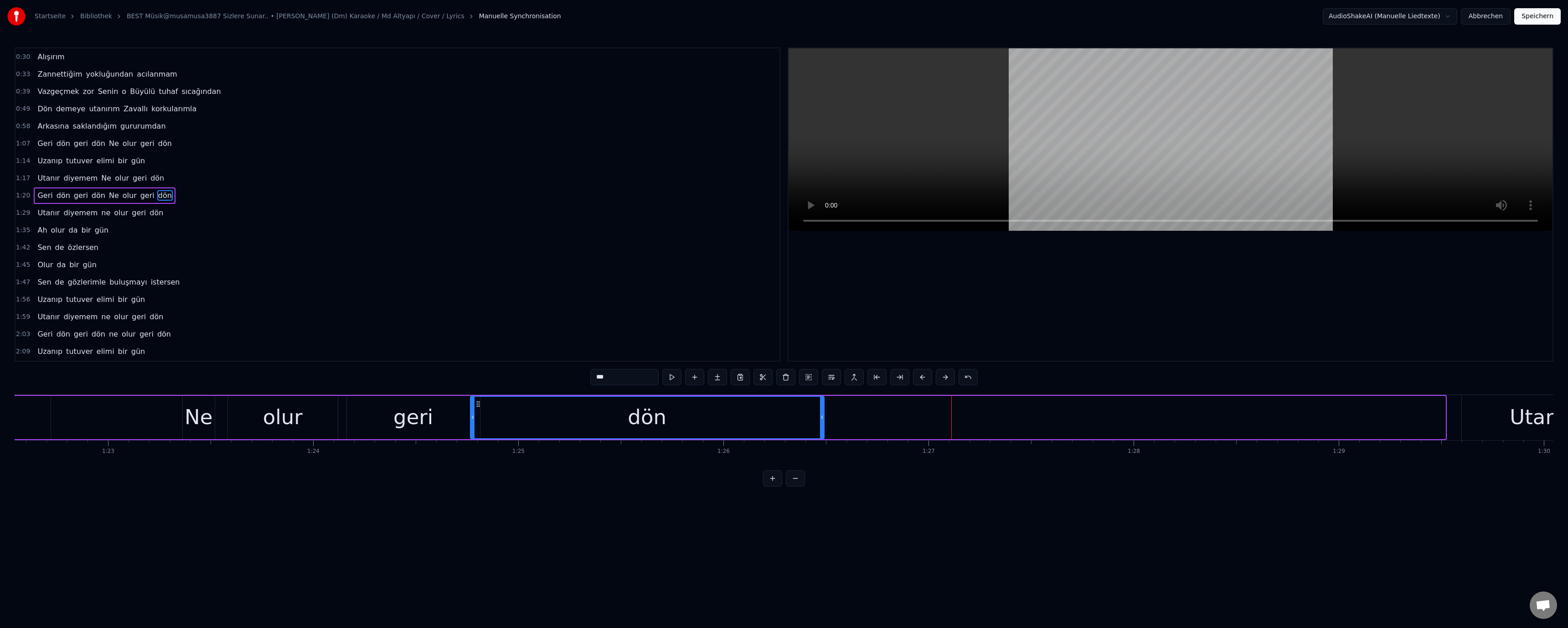
drag, startPoint x: 1444, startPoint y: 422, endPoint x: 724, endPoint y: 430, distance: 720.0
click at [557, 422] on div at bounding box center [822, 416] width 3 height 41
click at [386, 414] on div "geri" at bounding box center [414, 417] width 133 height 44
type input "****"
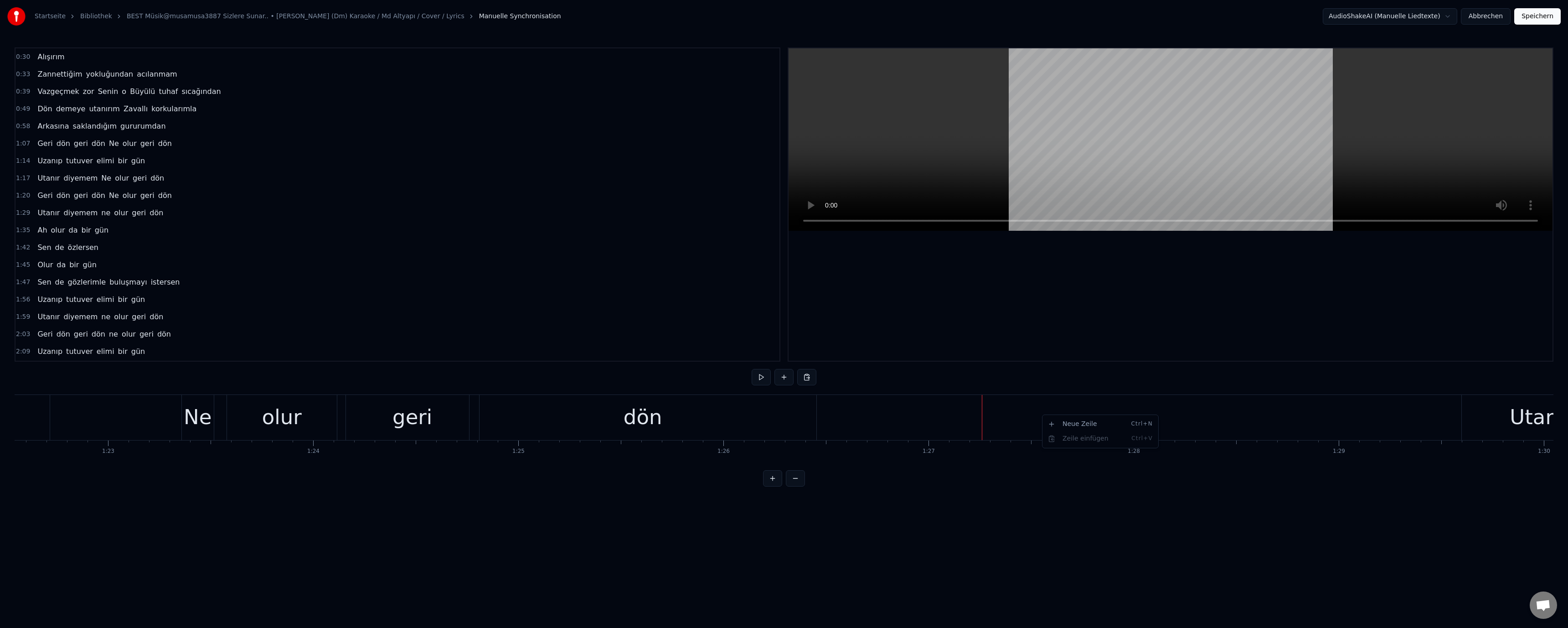
click at [557, 424] on div "Neue Zeile Ctrl+N" at bounding box center [1100, 423] width 112 height 15
click at [557, 421] on div "<>" at bounding box center [1084, 417] width 204 height 44
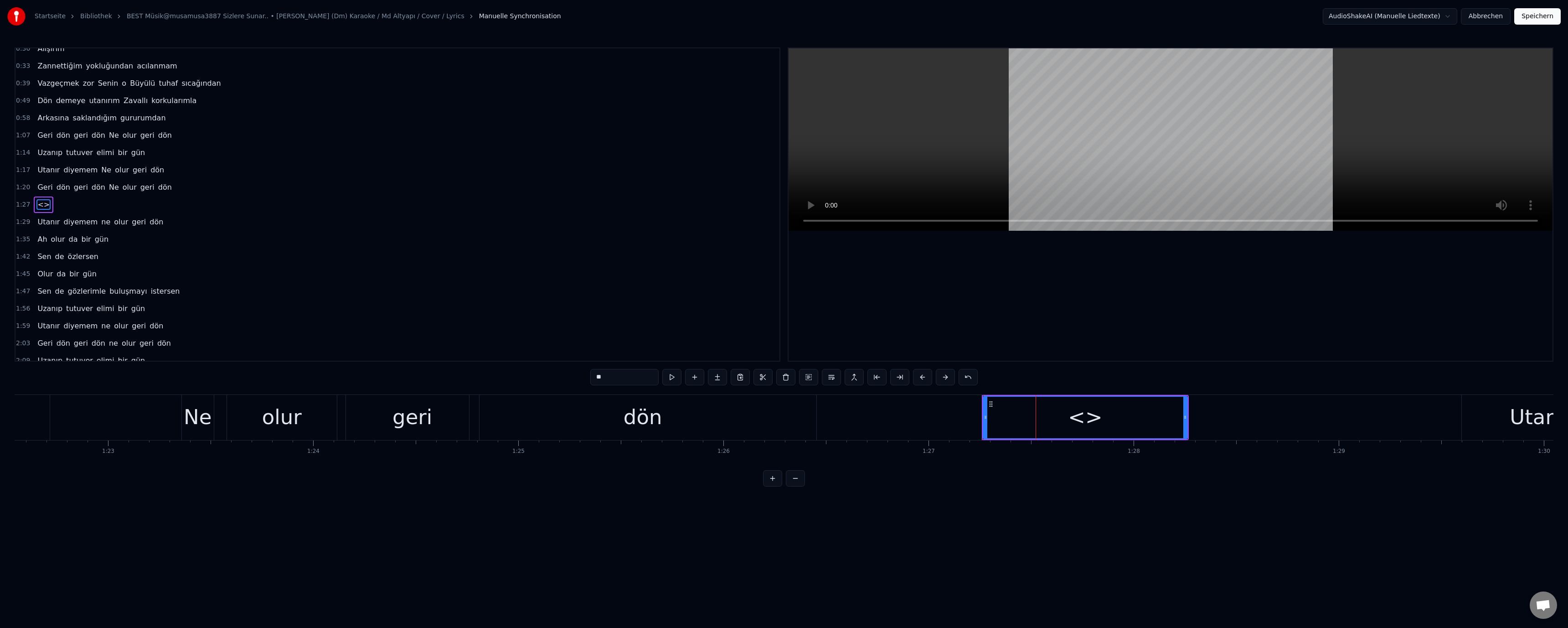
drag, startPoint x: 616, startPoint y: 383, endPoint x: 566, endPoint y: 380, distance: 50.1
click at [557, 380] on div "0:30 Alışırım 0:33 Zannettiğim yokluğundan acılanmam 0:39 Vazgeçmek zor Senin o…" at bounding box center [784, 267] width 1538 height 439
paste input "**********"
type input "**********"
drag, startPoint x: 1079, startPoint y: 510, endPoint x: 1132, endPoint y: 480, distance: 60.9
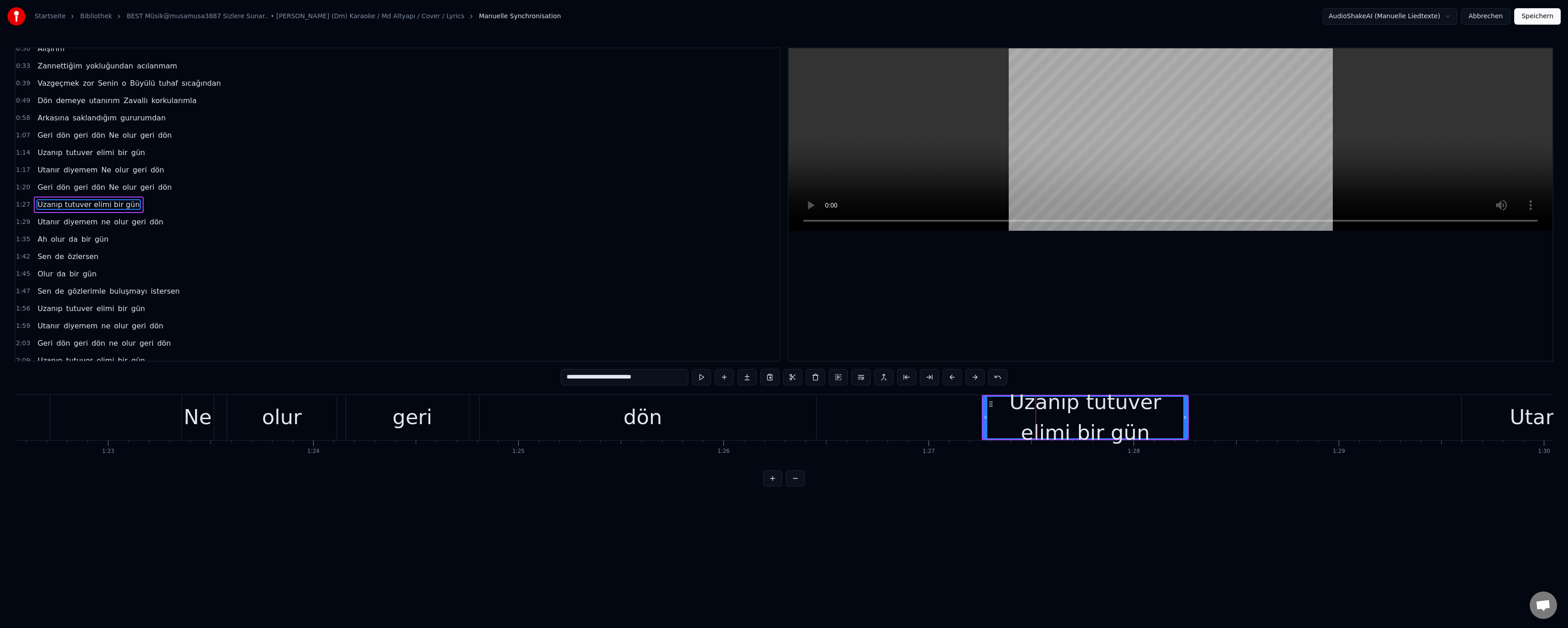
click at [557, 472] on html "Startseite Bibliothek BEST Müsik@musamusa3887 Sizlere Sunar.. • Geri Dön (Dm) K…" at bounding box center [784, 250] width 1568 height 501
drag, startPoint x: 1140, startPoint y: 430, endPoint x: 1160, endPoint y: 427, distance: 20.2
click at [557, 430] on div "Uzanıp tutuver elimi bir gün" at bounding box center [1085, 417] width 203 height 61
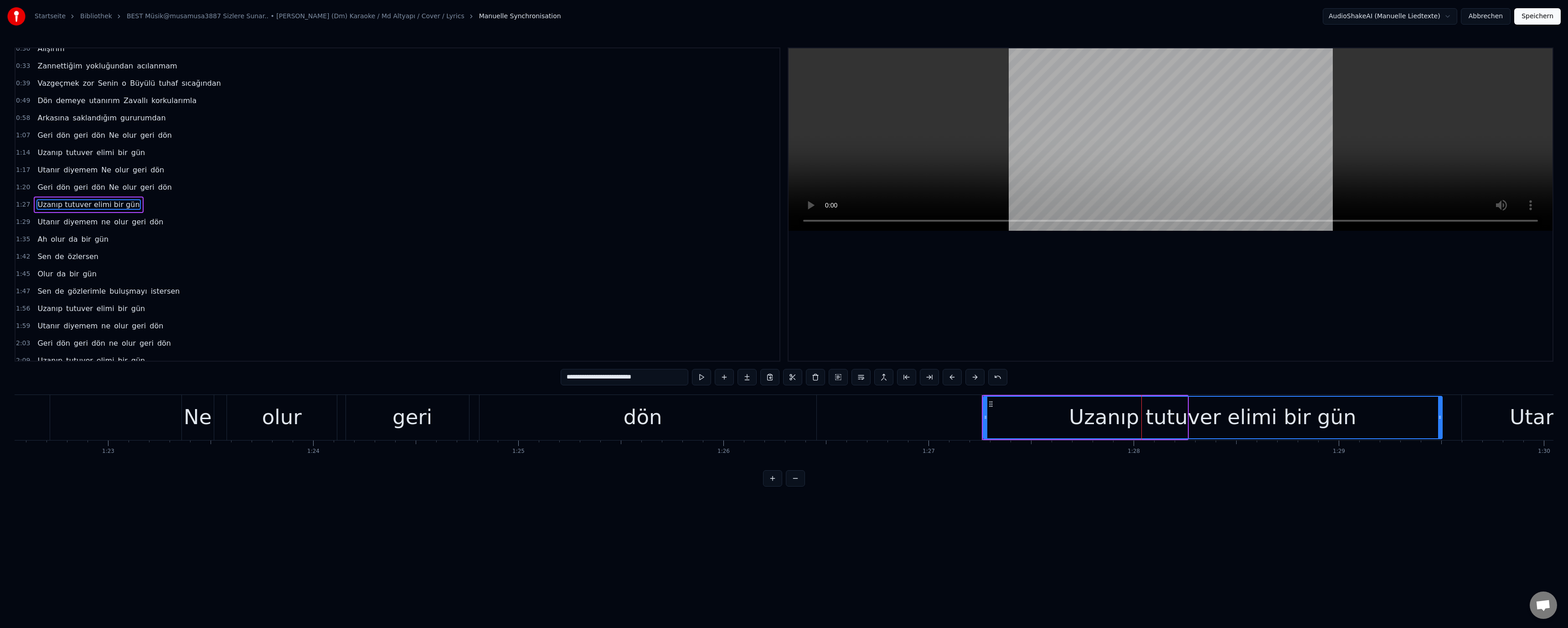
drag, startPoint x: 1185, startPoint y: 419, endPoint x: 1452, endPoint y: 414, distance: 267.0
click at [557, 415] on icon at bounding box center [1439, 417] width 3 height 7
drag, startPoint x: 991, startPoint y: 414, endPoint x: 816, endPoint y: 413, distance: 175.0
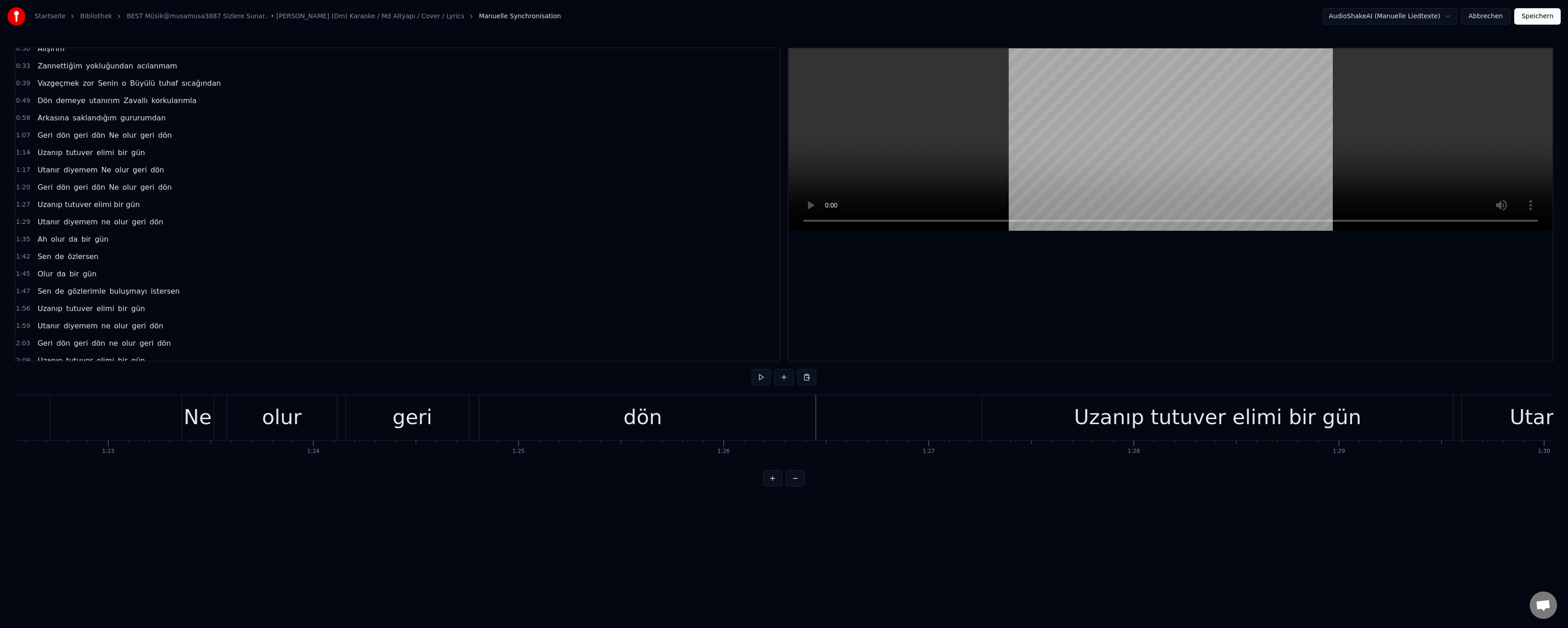
drag, startPoint x: 1035, startPoint y: 413, endPoint x: 976, endPoint y: 413, distance: 59.0
click at [557, 413] on div "Uzanıp tutuver elimi bir gün" at bounding box center [1217, 417] width 470 height 45
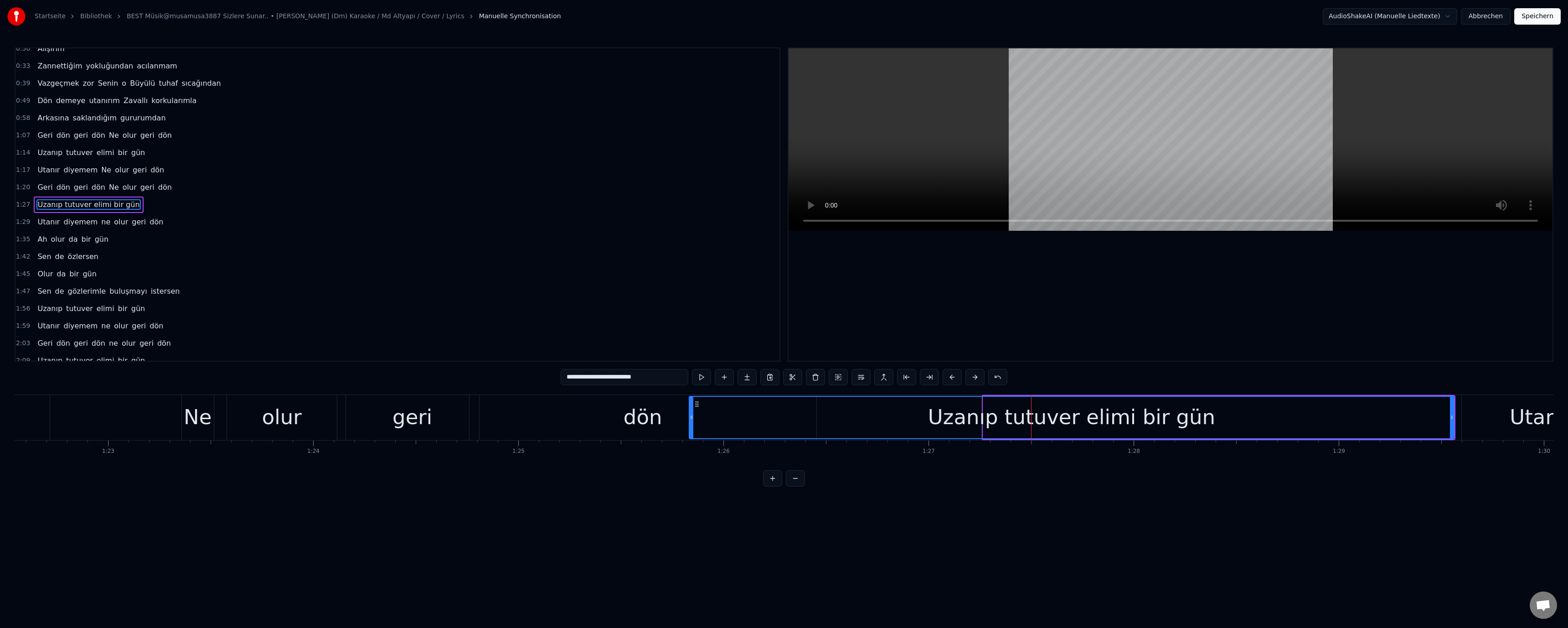
drag, startPoint x: 985, startPoint y: 414, endPoint x: 668, endPoint y: 417, distance: 317.0
click at [557, 415] on icon at bounding box center [692, 417] width 3 height 7
click at [400, 419] on div "geri" at bounding box center [412, 416] width 39 height 31
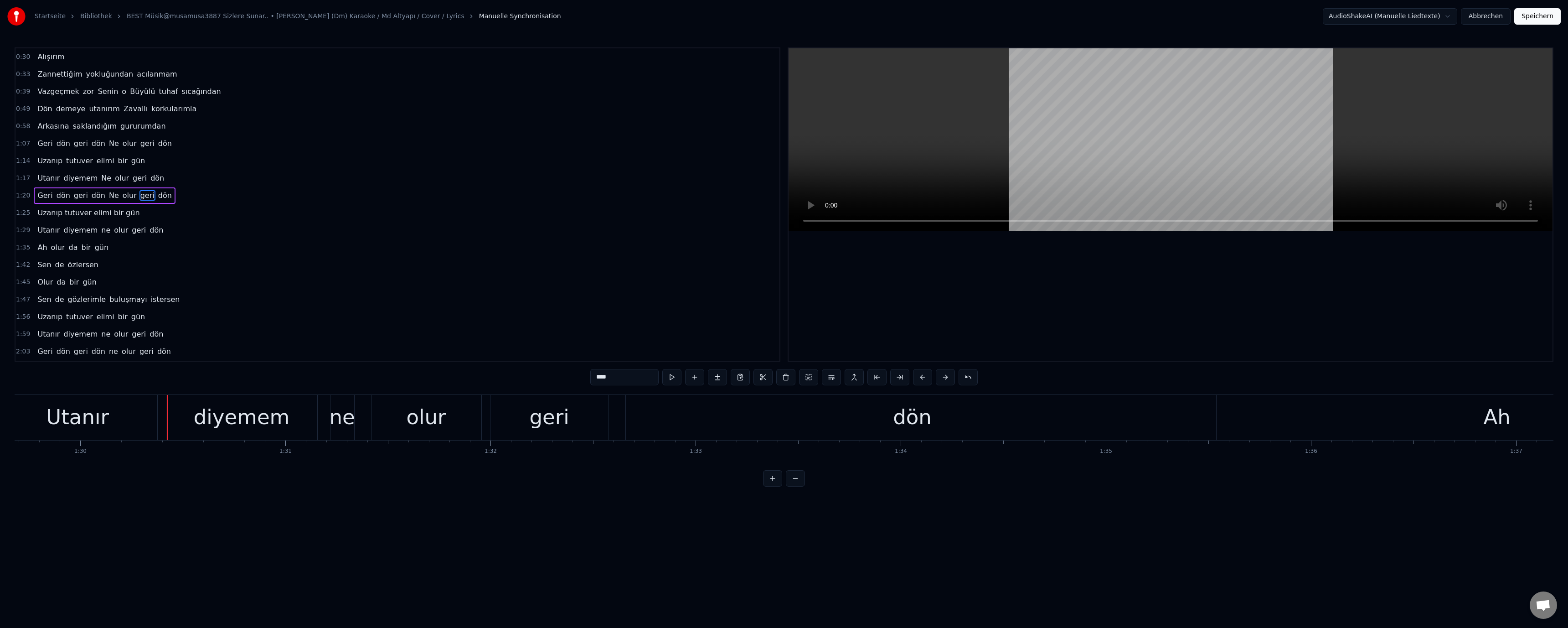
scroll to position [0, 18400]
click at [557, 411] on div "dön" at bounding box center [906, 416] width 38 height 31
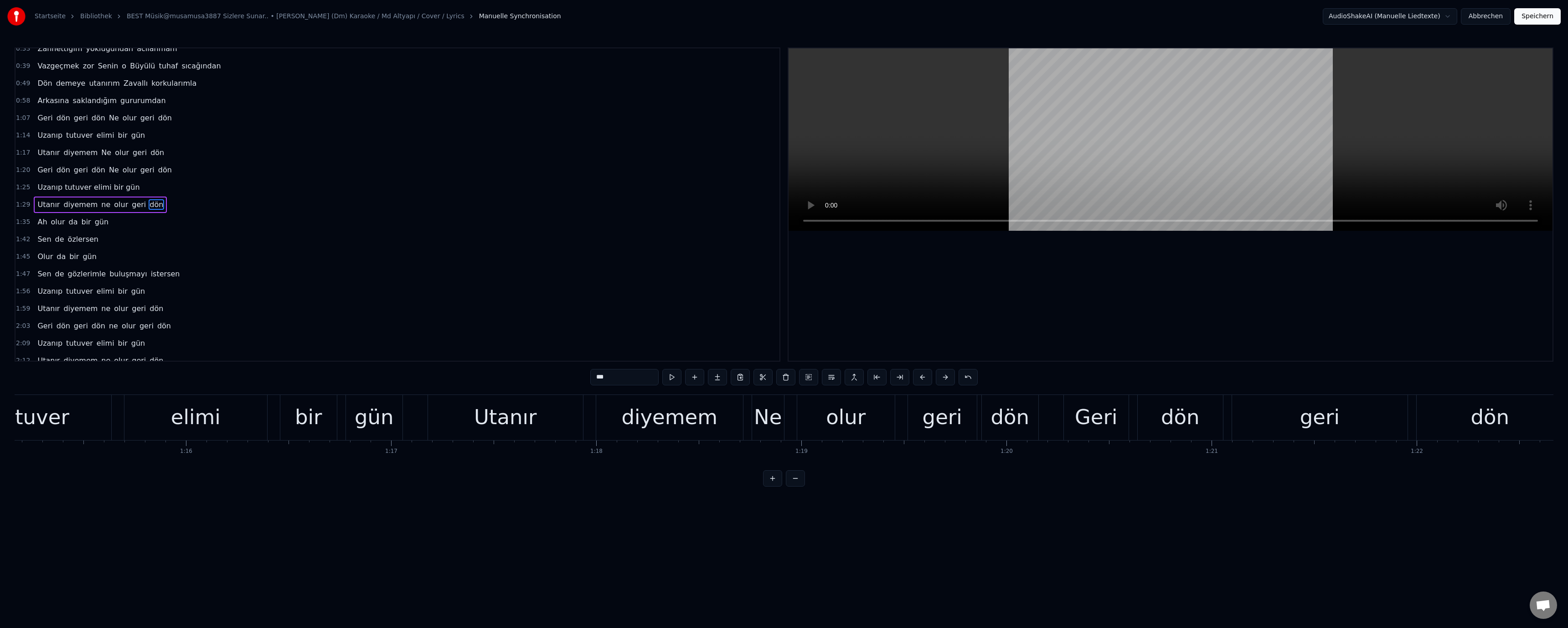
scroll to position [0, 14281]
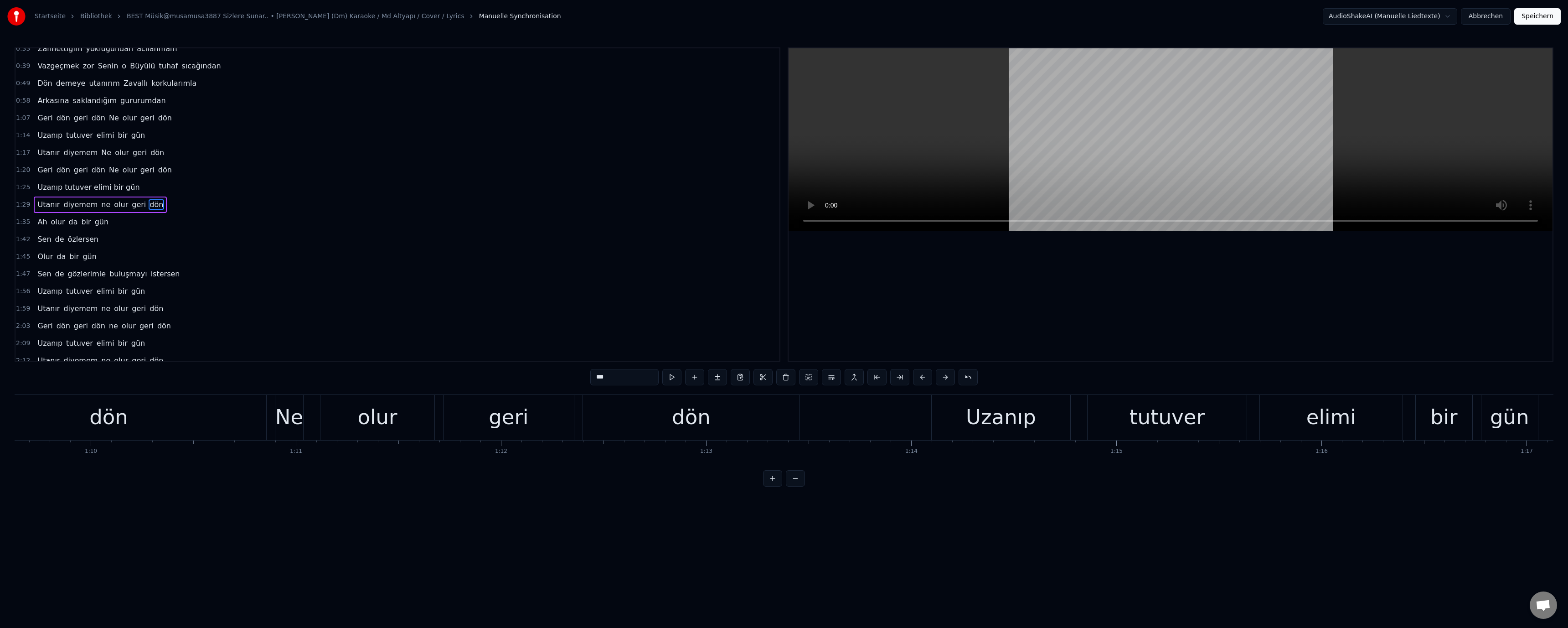
click at [536, 415] on div "geri" at bounding box center [508, 417] width 130 height 45
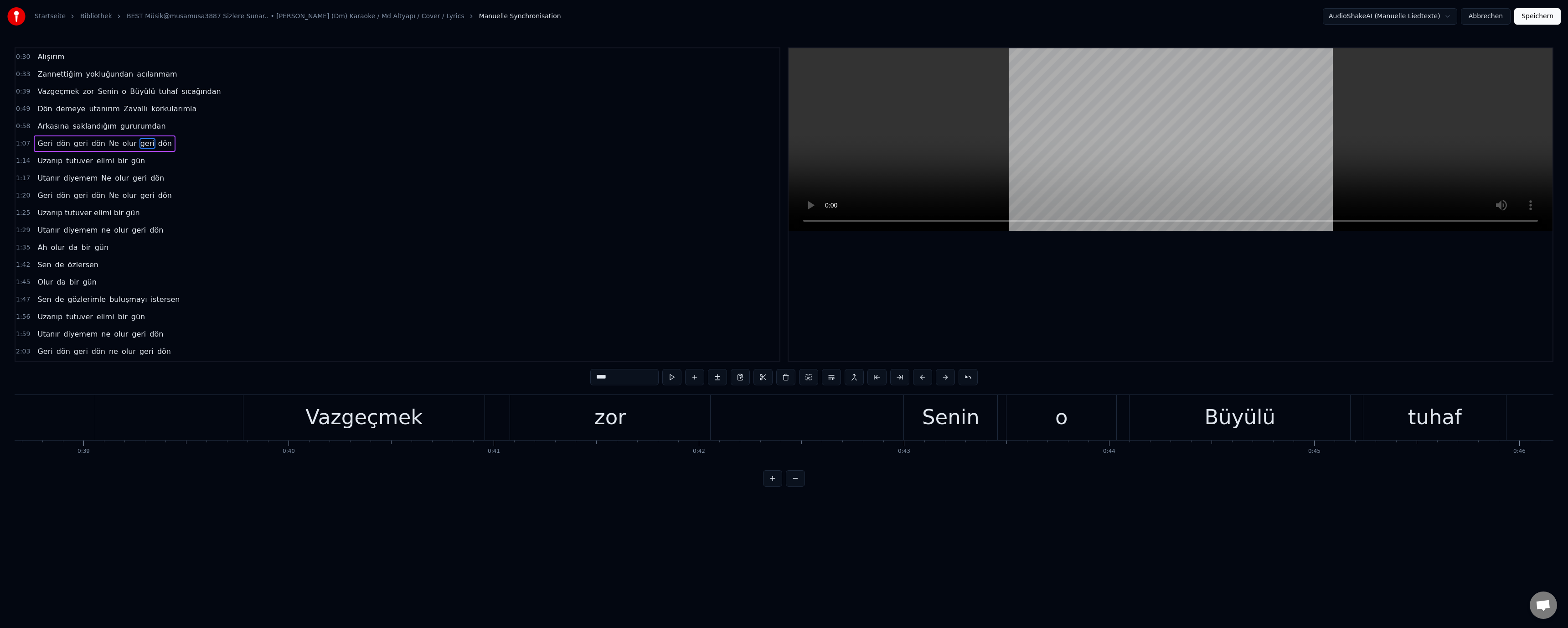
scroll to position [0, 7437]
click at [329, 428] on div "acılanmam" at bounding box center [355, 416] width 114 height 31
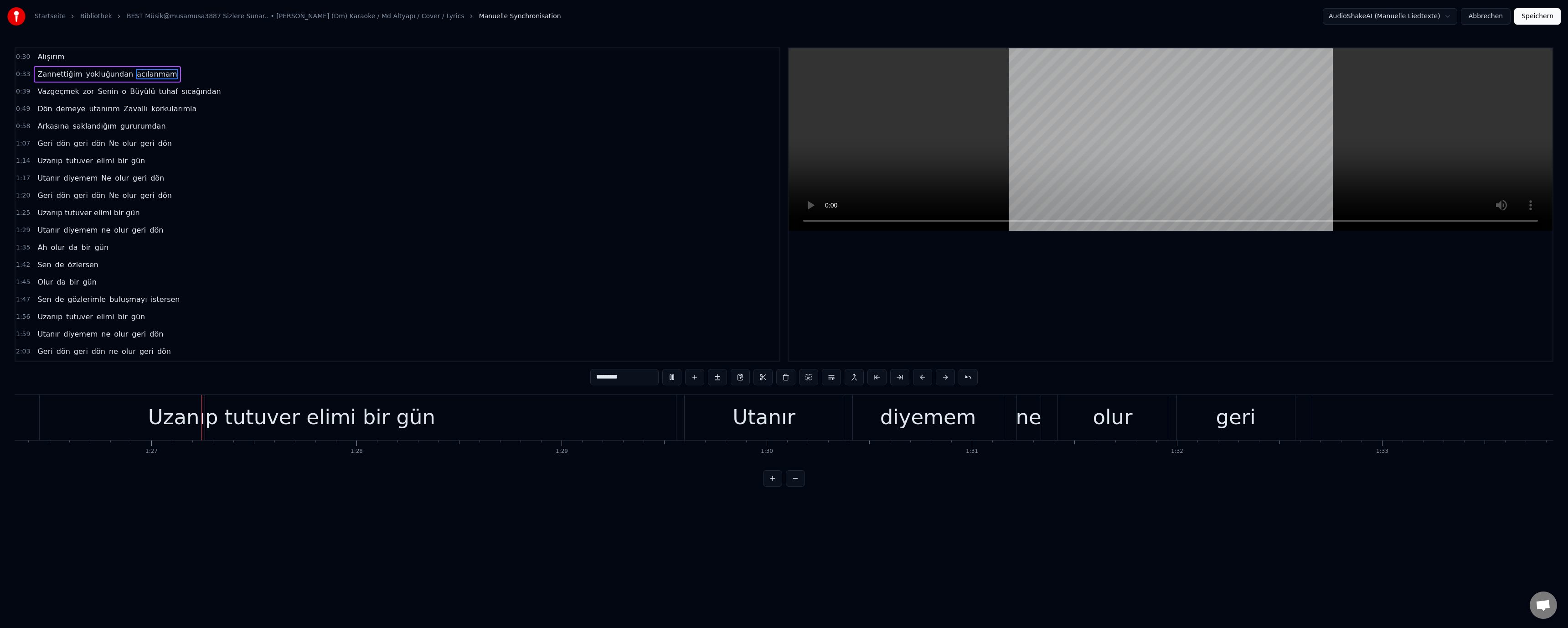
scroll to position [0, 17713]
click at [557, 423] on div "Utanır" at bounding box center [758, 417] width 159 height 45
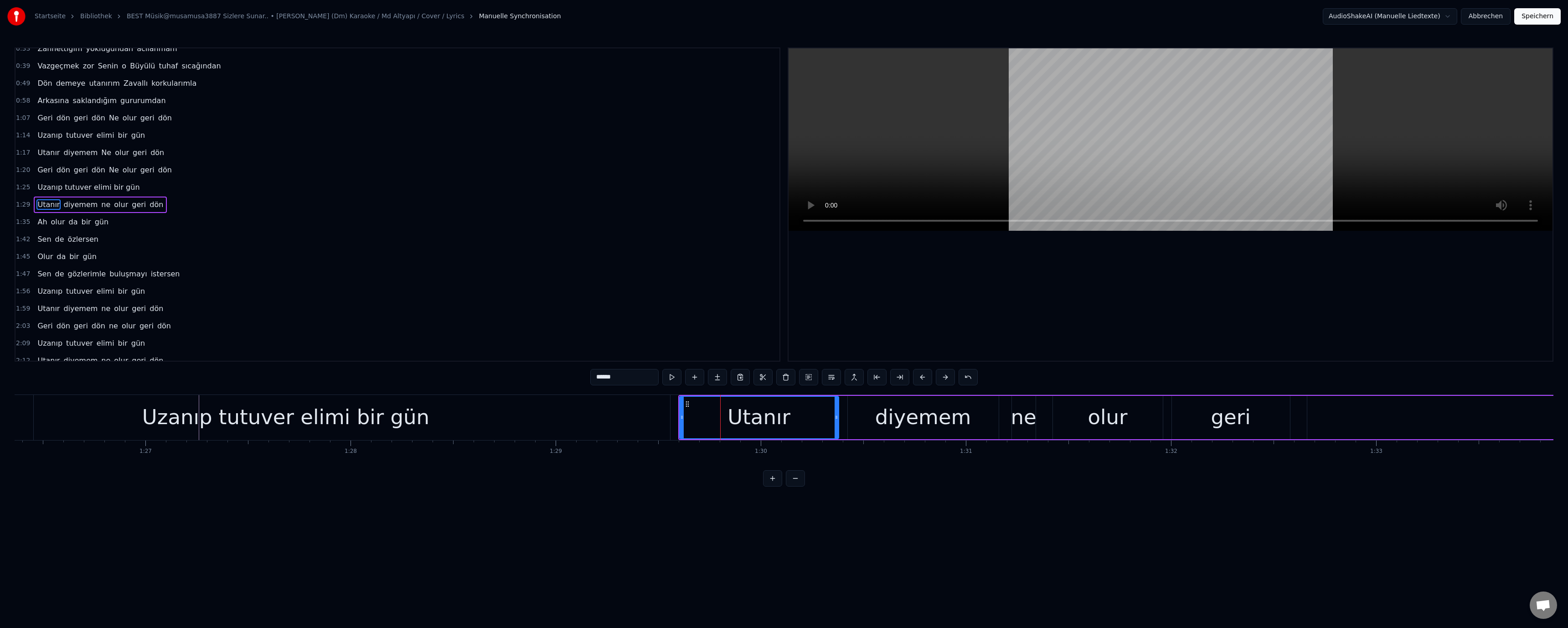
click at [359, 435] on div "Uzanıp tutuver elimi bir gün" at bounding box center [285, 417] width 769 height 45
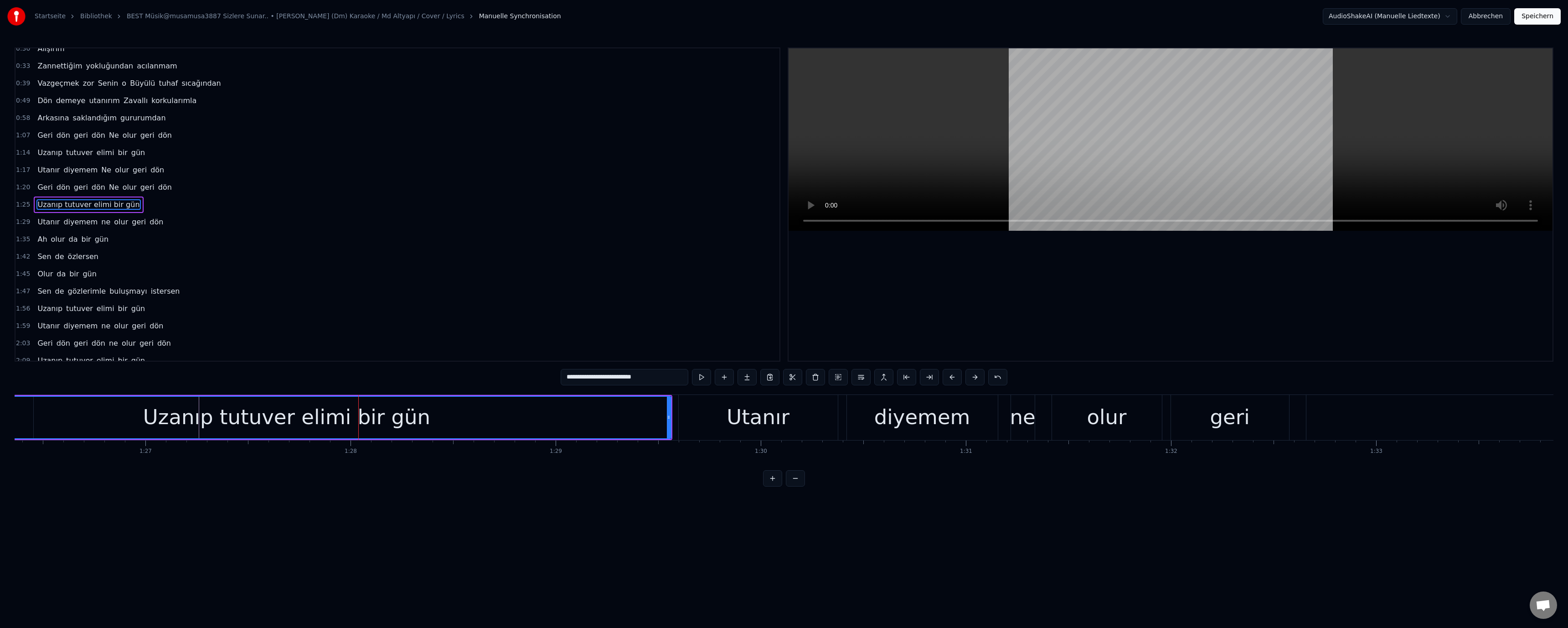
click at [207, 419] on div "Uzanıp tutuver elimi bir gün" at bounding box center [287, 416] width 287 height 31
click at [557, 375] on input "**********" at bounding box center [624, 377] width 128 height 17
click at [557, 378] on input "**********" at bounding box center [624, 377] width 146 height 17
click at [162, 423] on div "Uzanıp tutuver elimi bir gün" at bounding box center [287, 416] width 287 height 31
click at [341, 417] on div "Uzanıp tutuver elimi bir gün" at bounding box center [287, 416] width 287 height 31
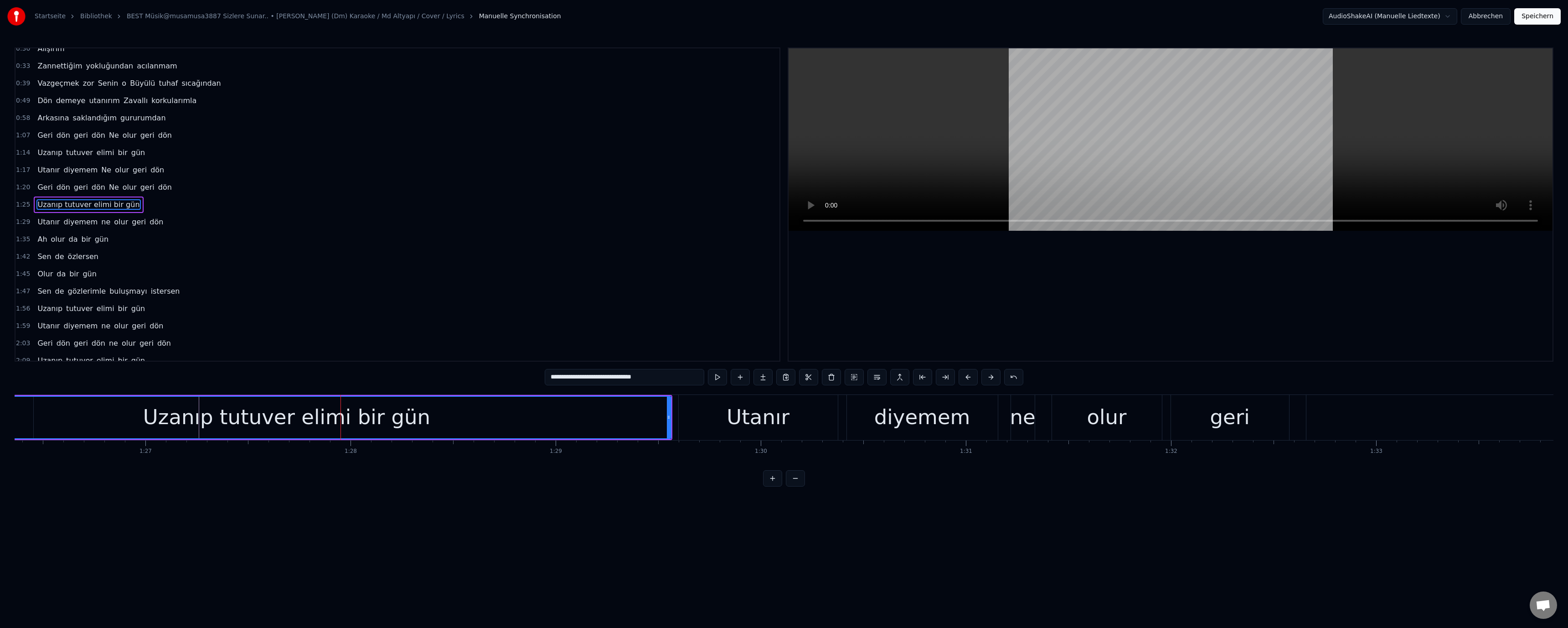
drag, startPoint x: 645, startPoint y: 378, endPoint x: 575, endPoint y: 380, distance: 70.0
click at [557, 380] on input "**********" at bounding box center [624, 377] width 159 height 17
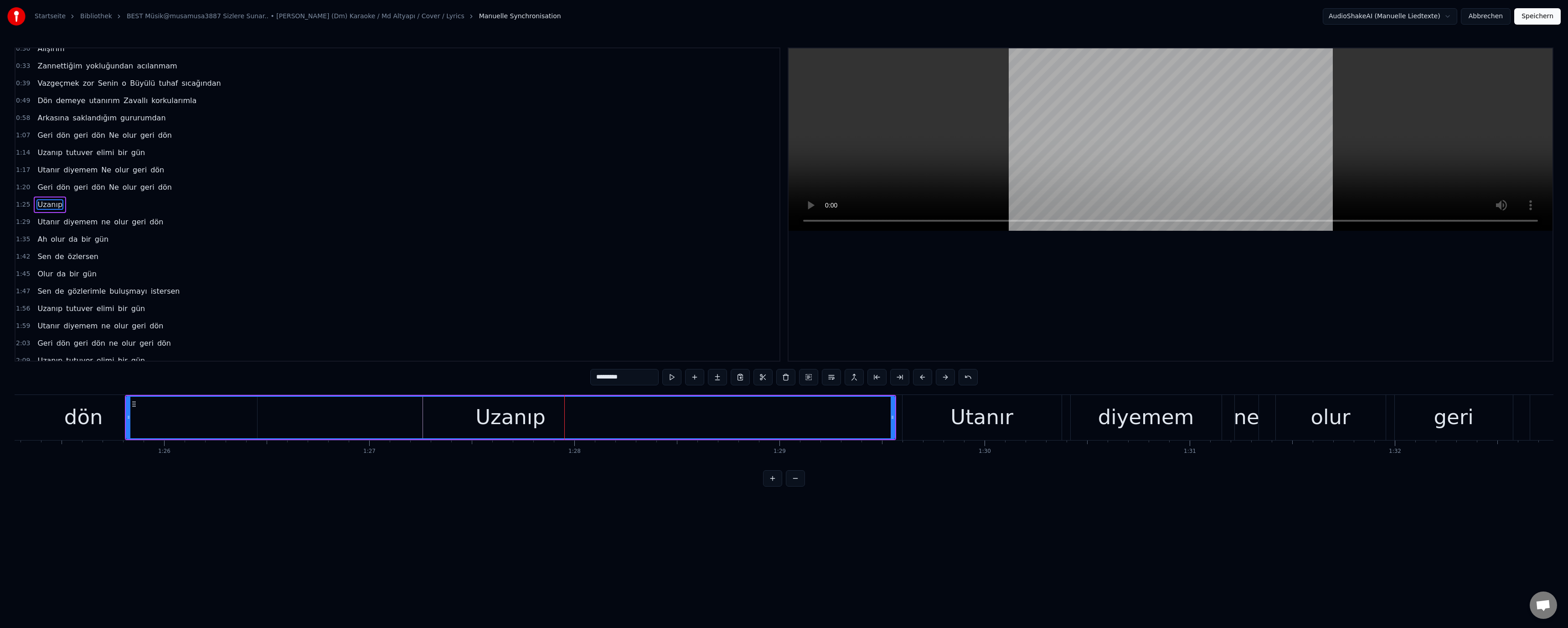
scroll to position [0, 17374]
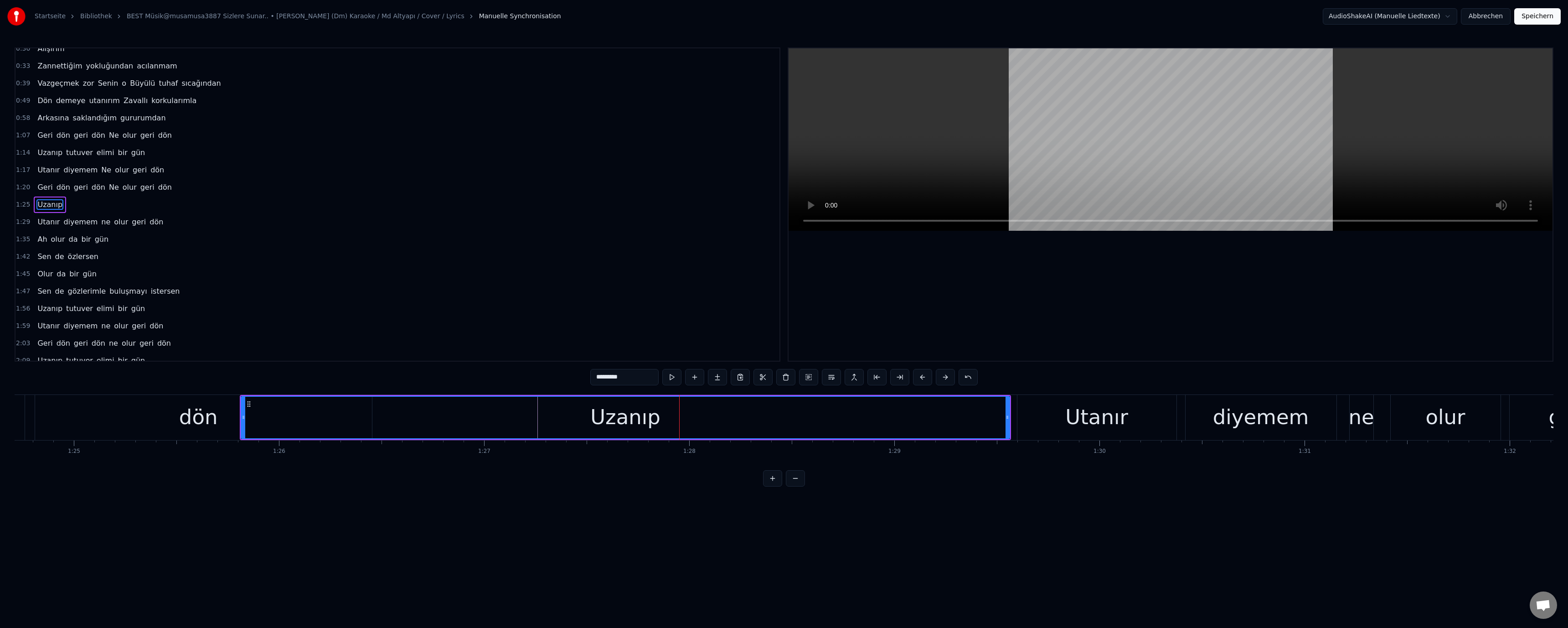
click at [220, 423] on div "dön" at bounding box center [199, 417] width 347 height 45
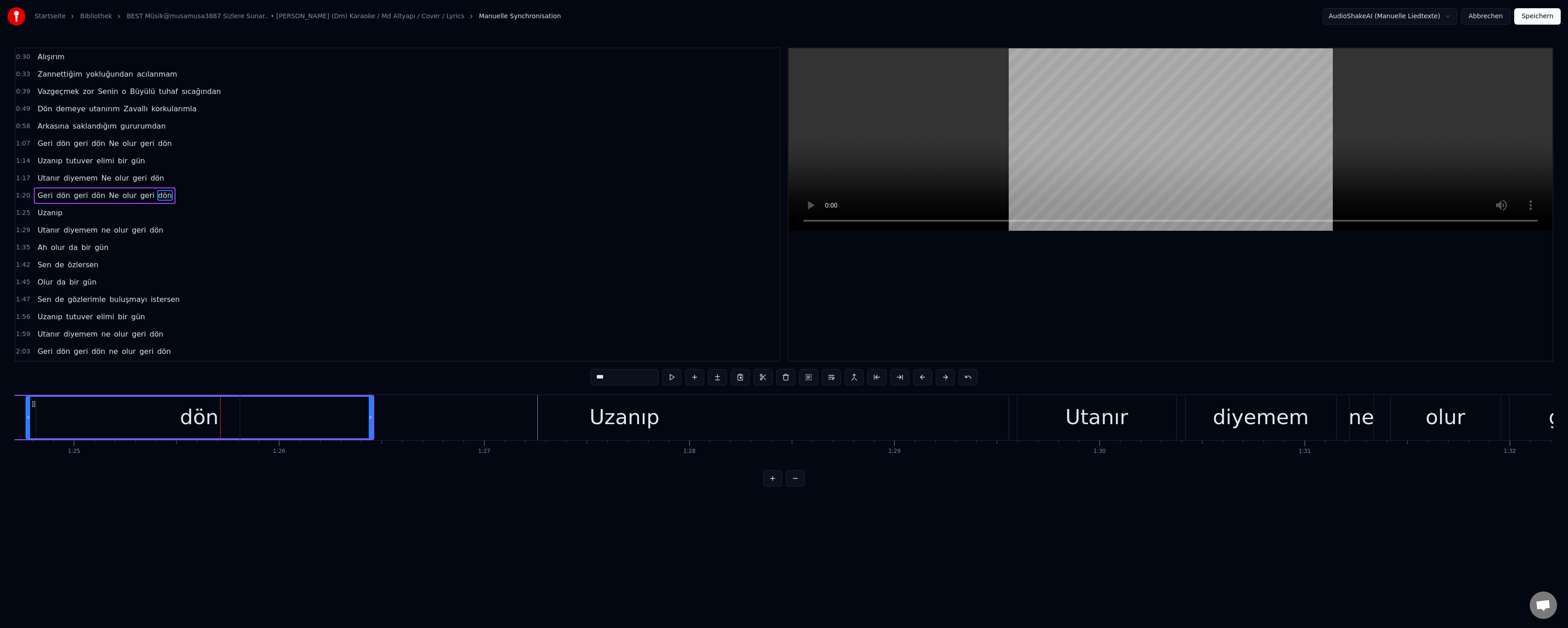
click at [372, 416] on div "Uzanıp" at bounding box center [624, 417] width 769 height 45
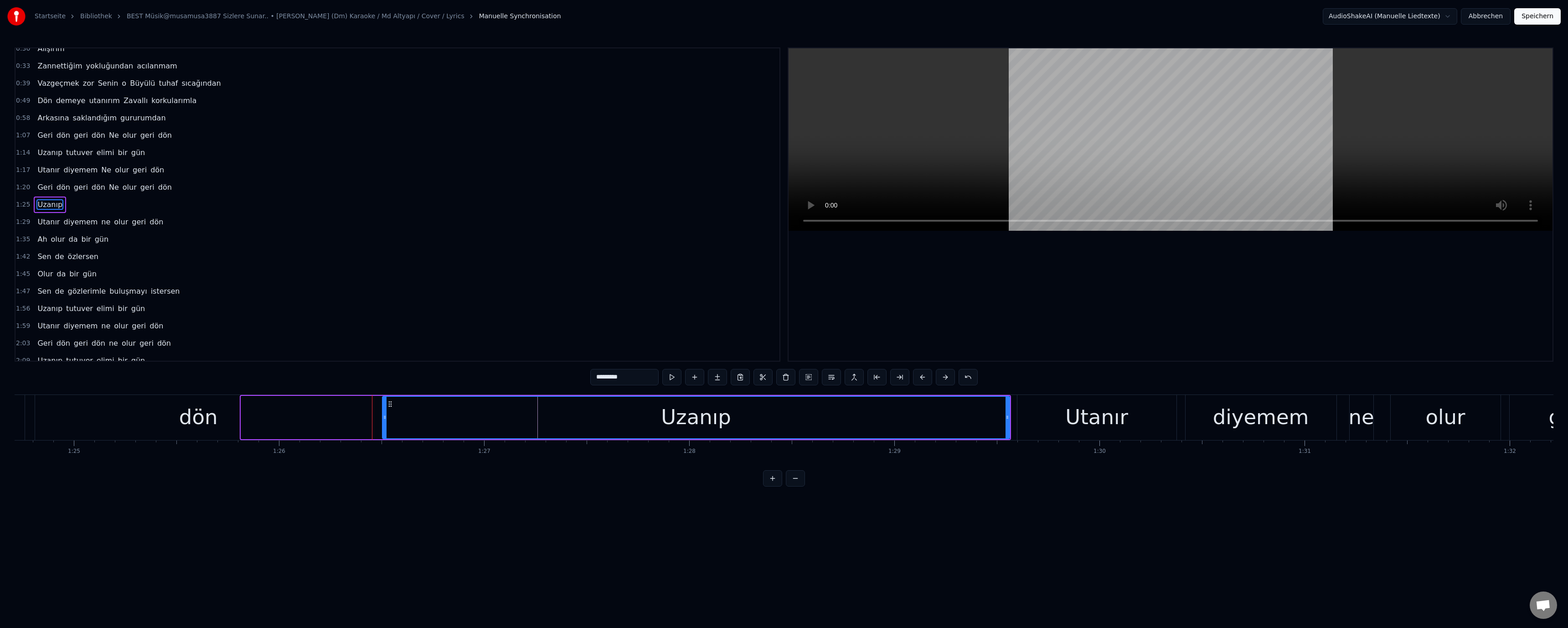
drag, startPoint x: 243, startPoint y: 417, endPoint x: 348, endPoint y: 415, distance: 105.0
click at [387, 414] on icon at bounding box center [385, 417] width 3 height 7
click at [189, 416] on div "dön" at bounding box center [199, 416] width 38 height 31
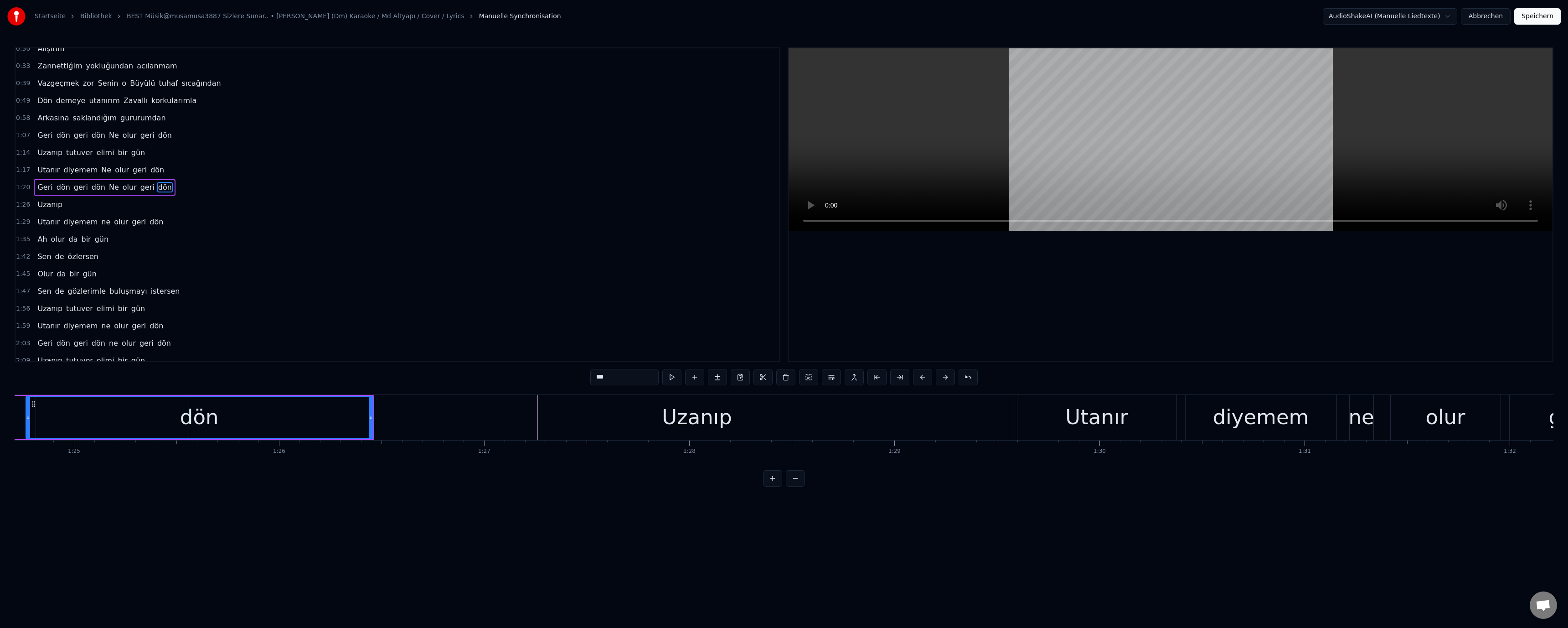
scroll to position [0, 0]
click at [557, 411] on div "Uzanıp" at bounding box center [696, 417] width 624 height 45
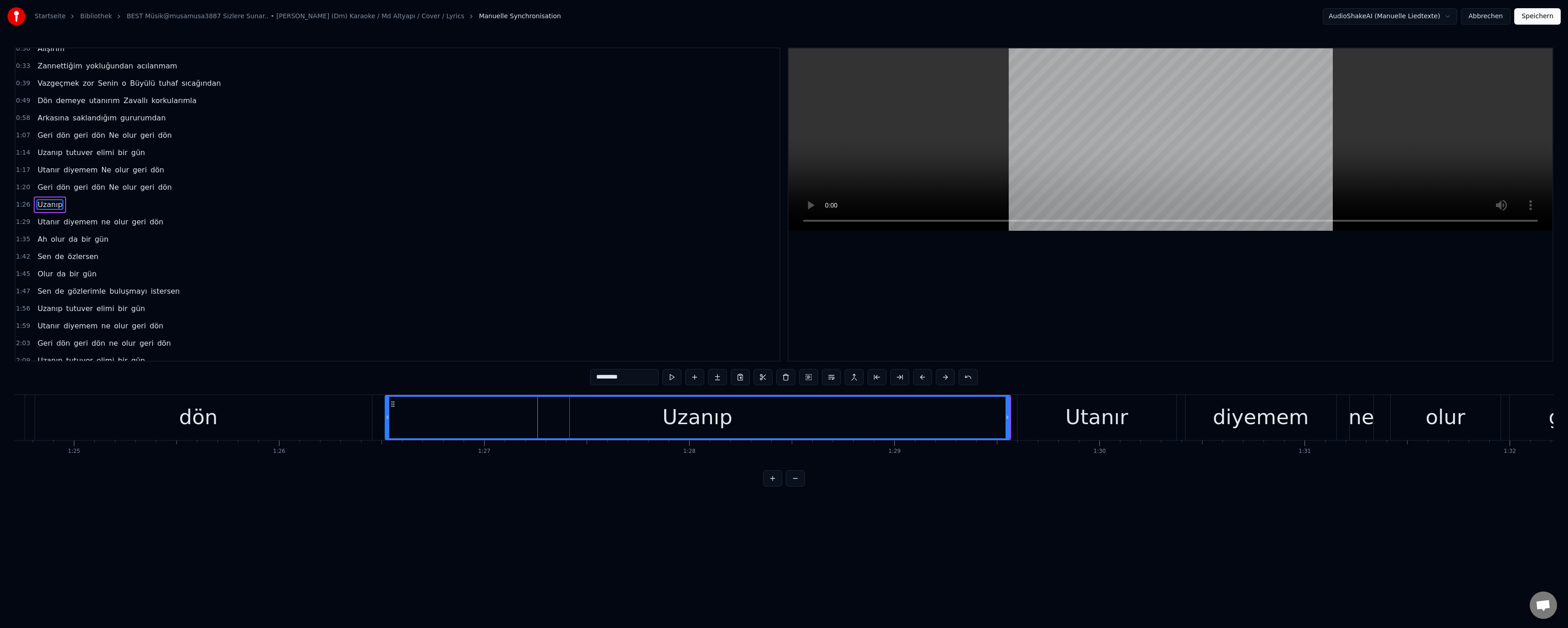
click at [386, 416] on icon at bounding box center [387, 417] width 3 height 7
click at [359, 415] on div "dön" at bounding box center [199, 417] width 347 height 45
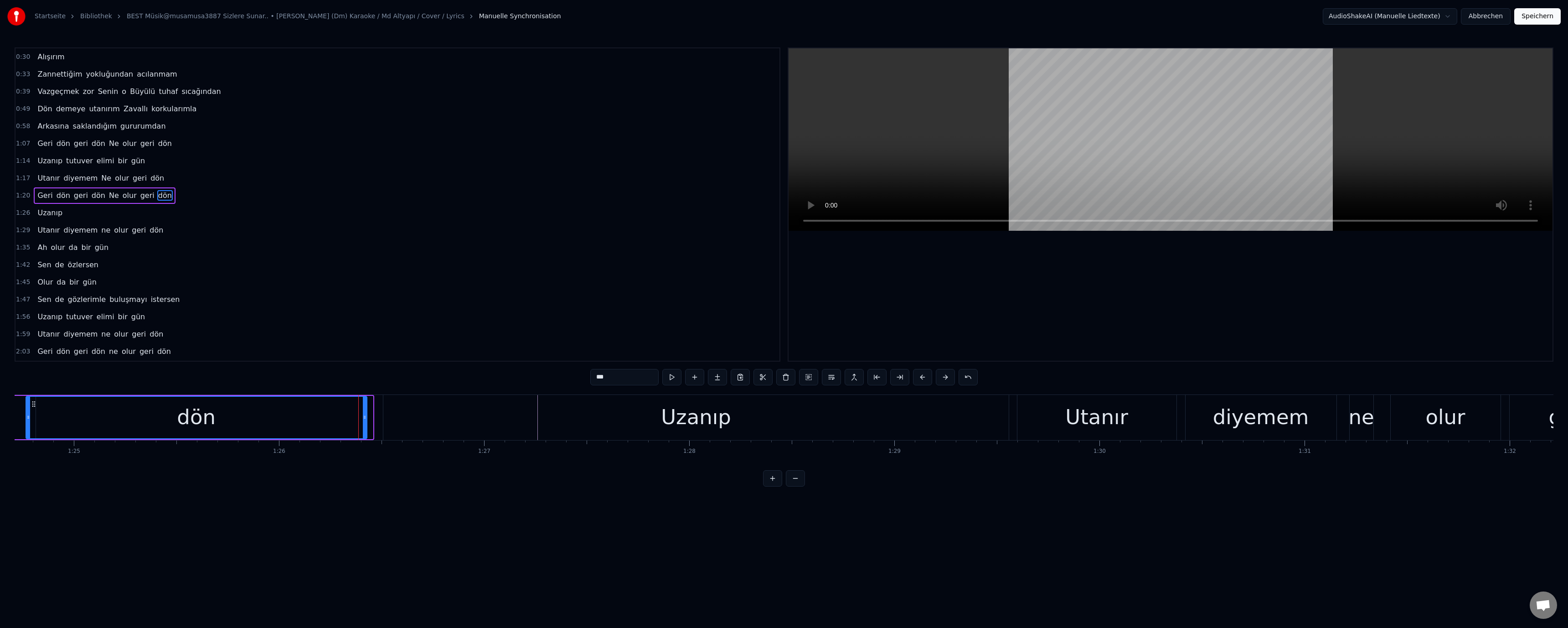
click at [366, 417] on icon at bounding box center [365, 417] width 3 height 7
click at [408, 415] on div "Uzanıp" at bounding box center [695, 417] width 625 height 45
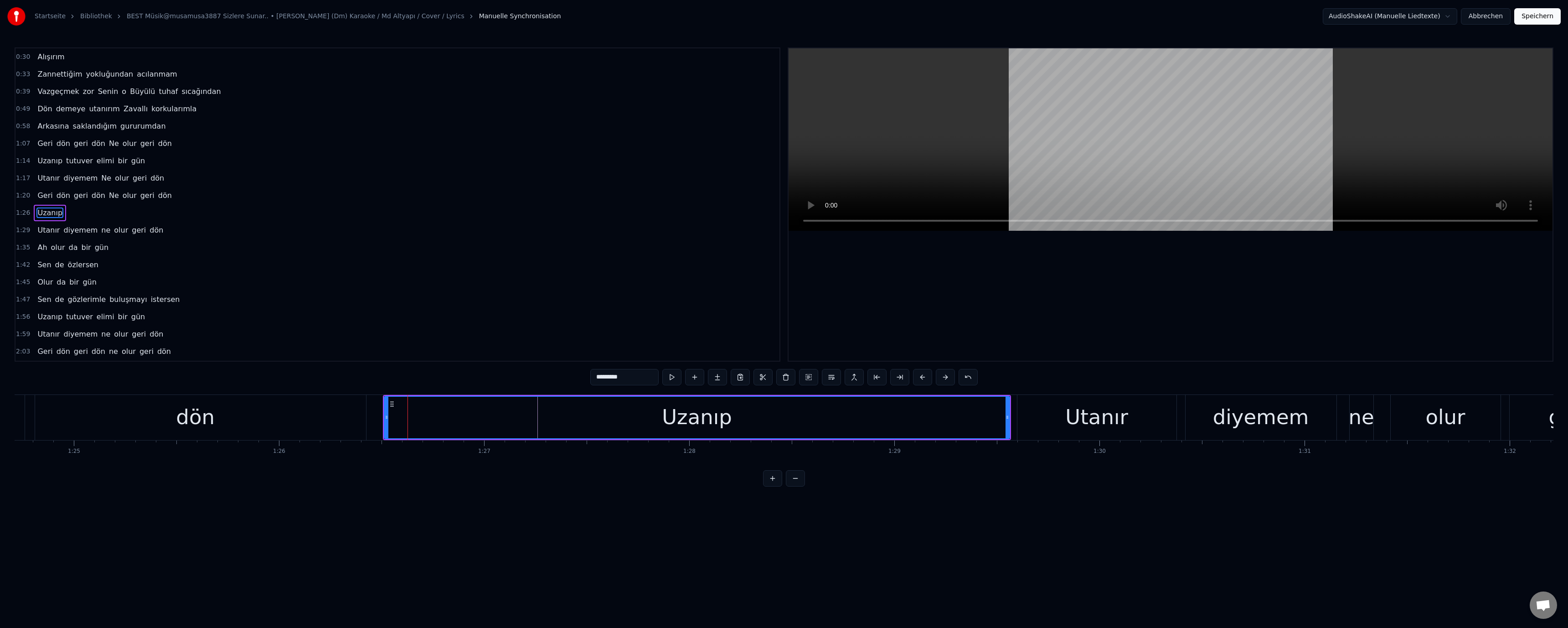
scroll to position [8, 0]
click at [361, 415] on div "dön" at bounding box center [196, 417] width 341 height 45
type input "***"
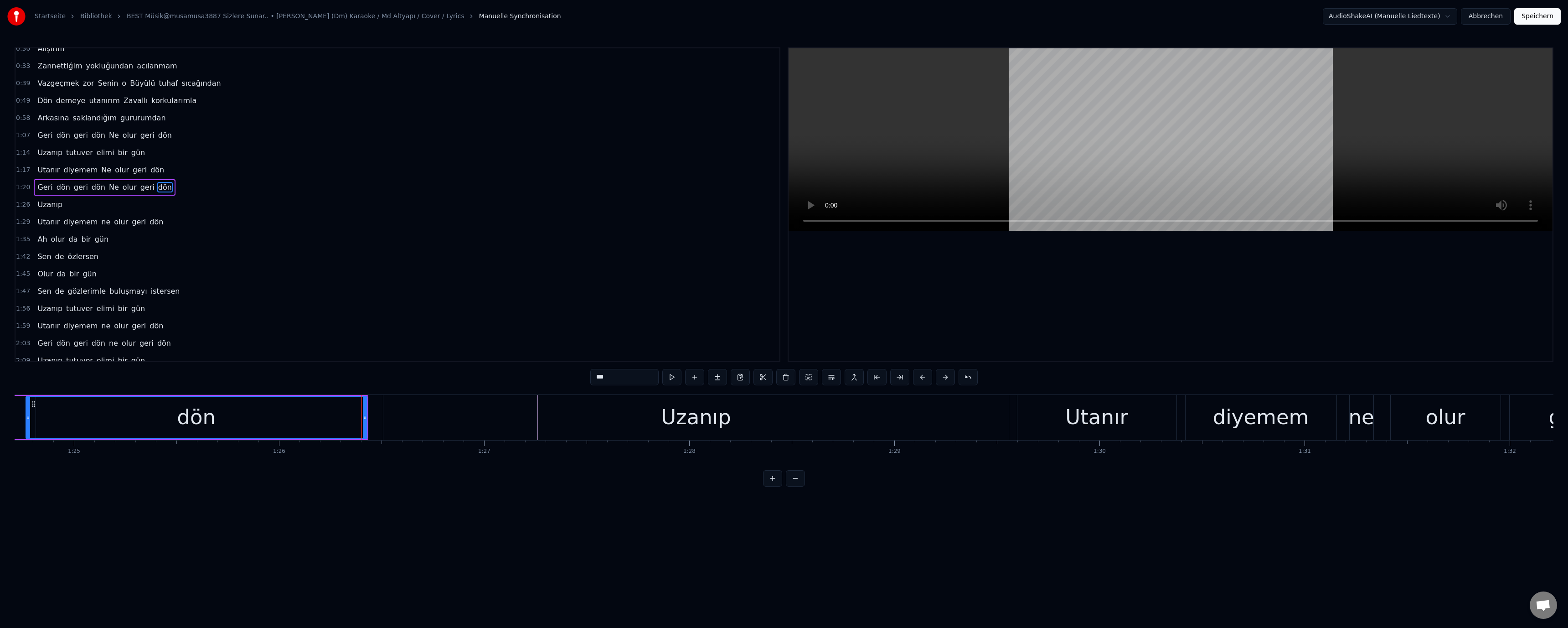
scroll to position [0, 0]
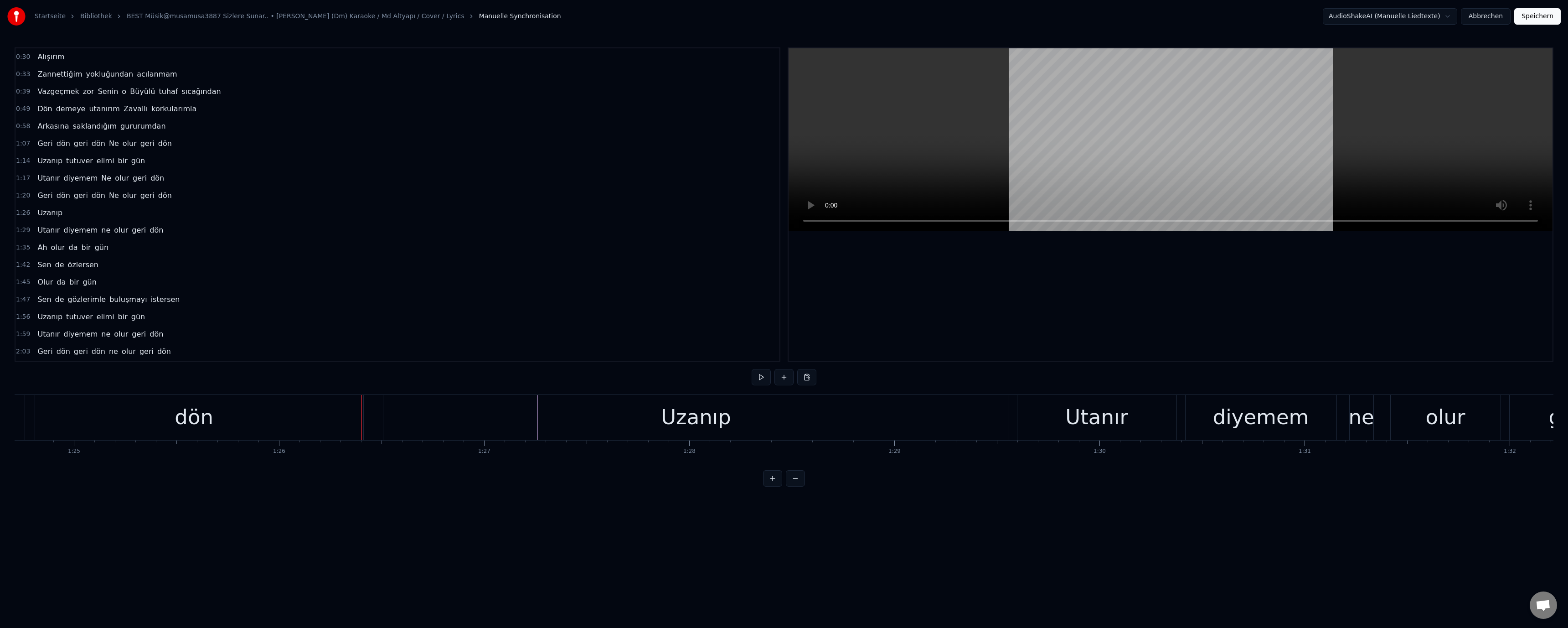
click at [412, 409] on div "Uzanıp" at bounding box center [695, 417] width 625 height 45
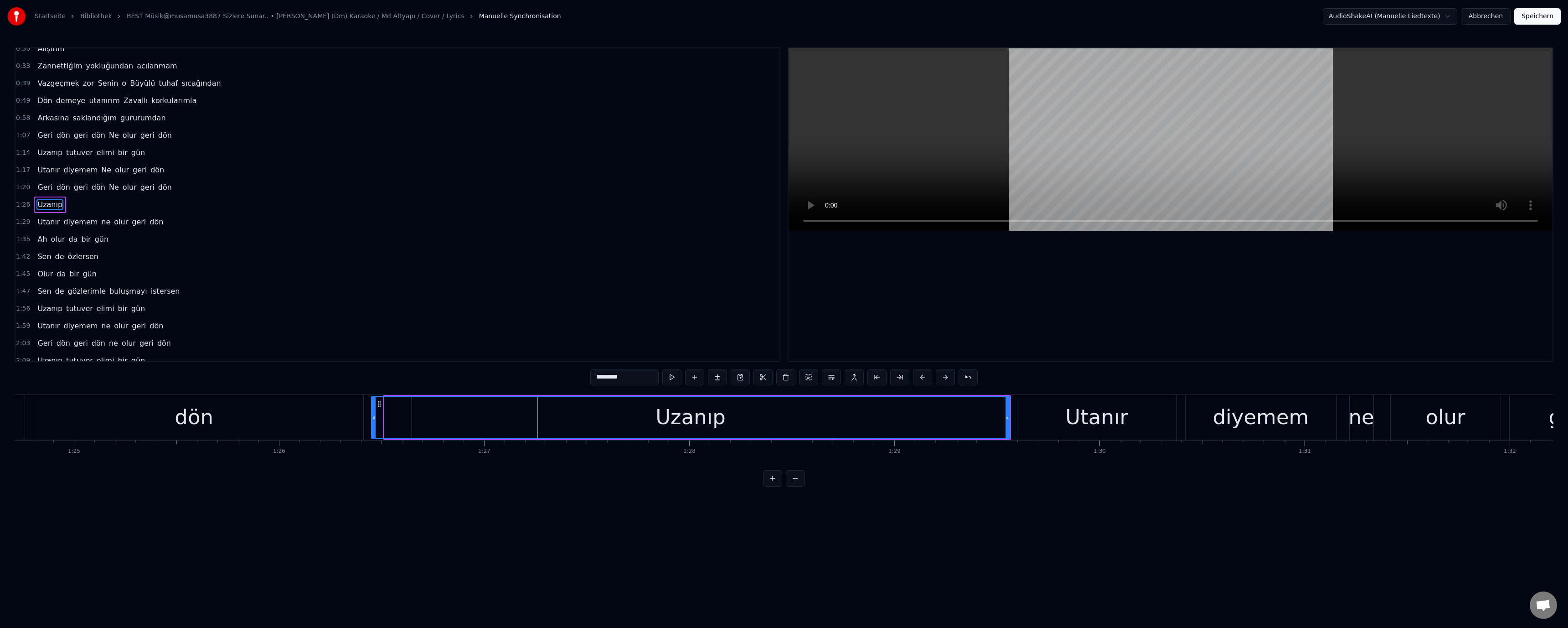
drag, startPoint x: 386, startPoint y: 415, endPoint x: 373, endPoint y: 415, distance: 13.0
click at [373, 415] on icon at bounding box center [373, 417] width 3 height 7
click at [557, 414] on div "Uzanıp" at bounding box center [690, 417] width 641 height 45
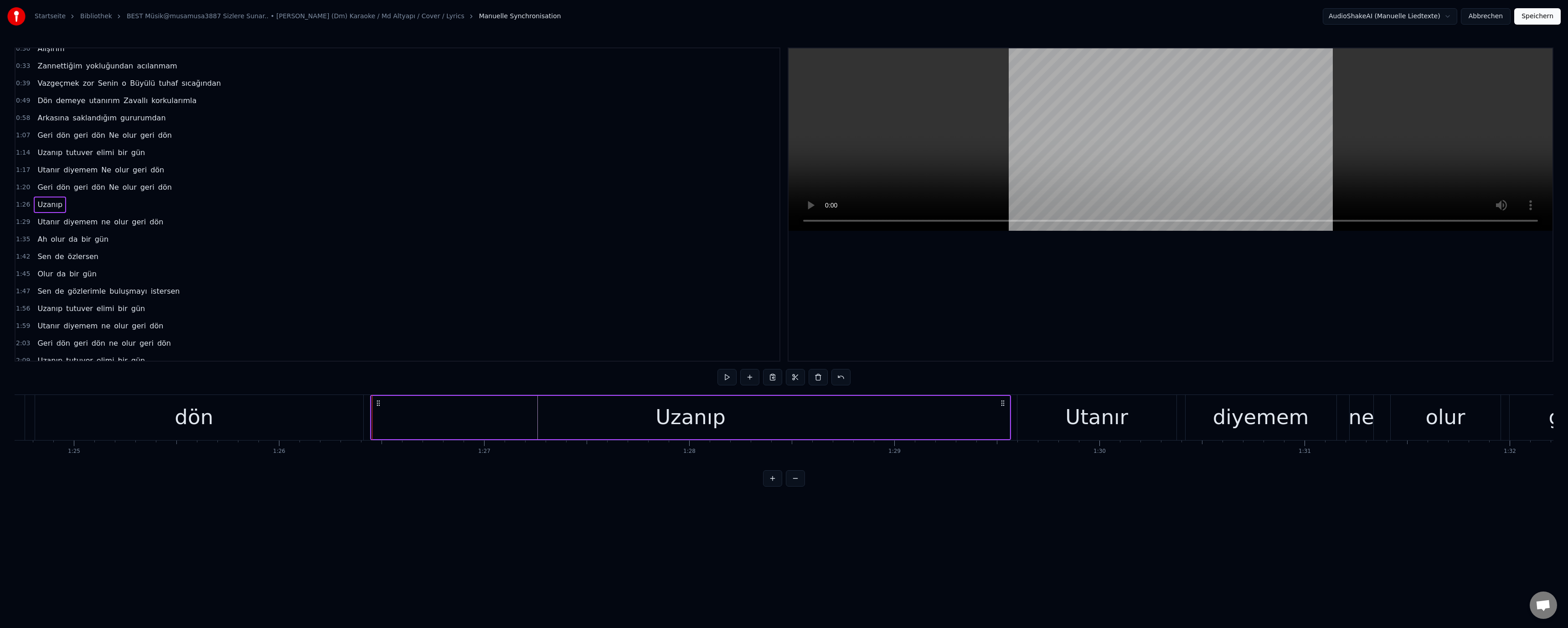
drag, startPoint x: 1003, startPoint y: 416, endPoint x: 746, endPoint y: 419, distance: 257.0
click at [557, 420] on div "Uzanıp" at bounding box center [691, 417] width 638 height 44
drag, startPoint x: 1007, startPoint y: 416, endPoint x: 473, endPoint y: 419, distance: 534.0
click at [479, 419] on icon at bounding box center [479, 417] width 3 height 7
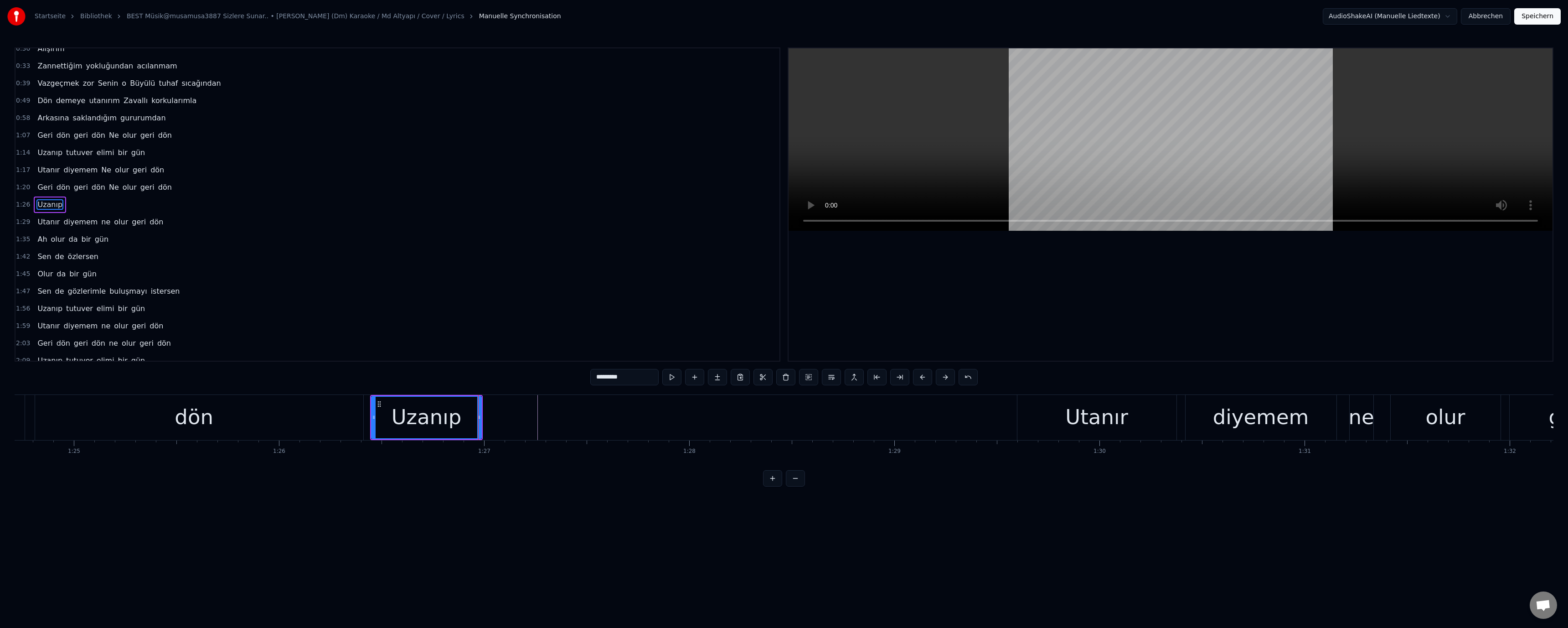
click at [282, 418] on div "dön" at bounding box center [194, 417] width 338 height 45
type input "***"
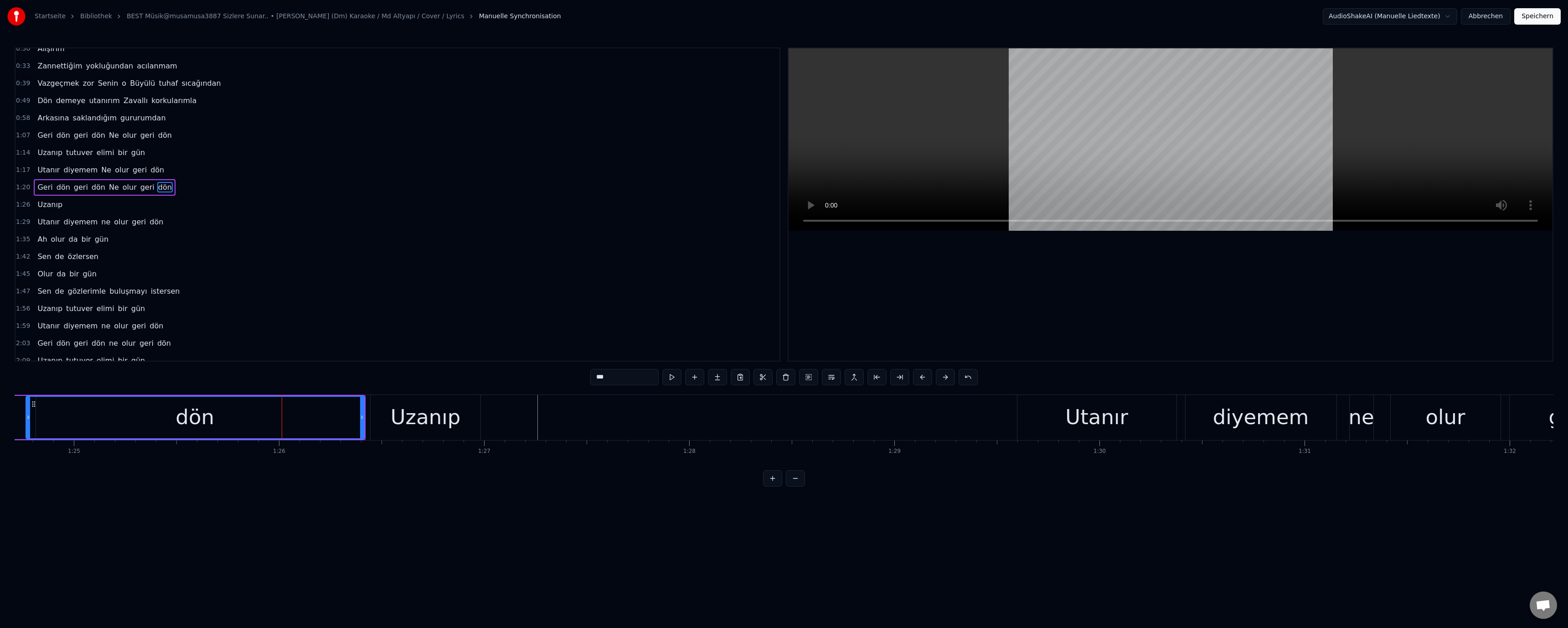
scroll to position [0, 0]
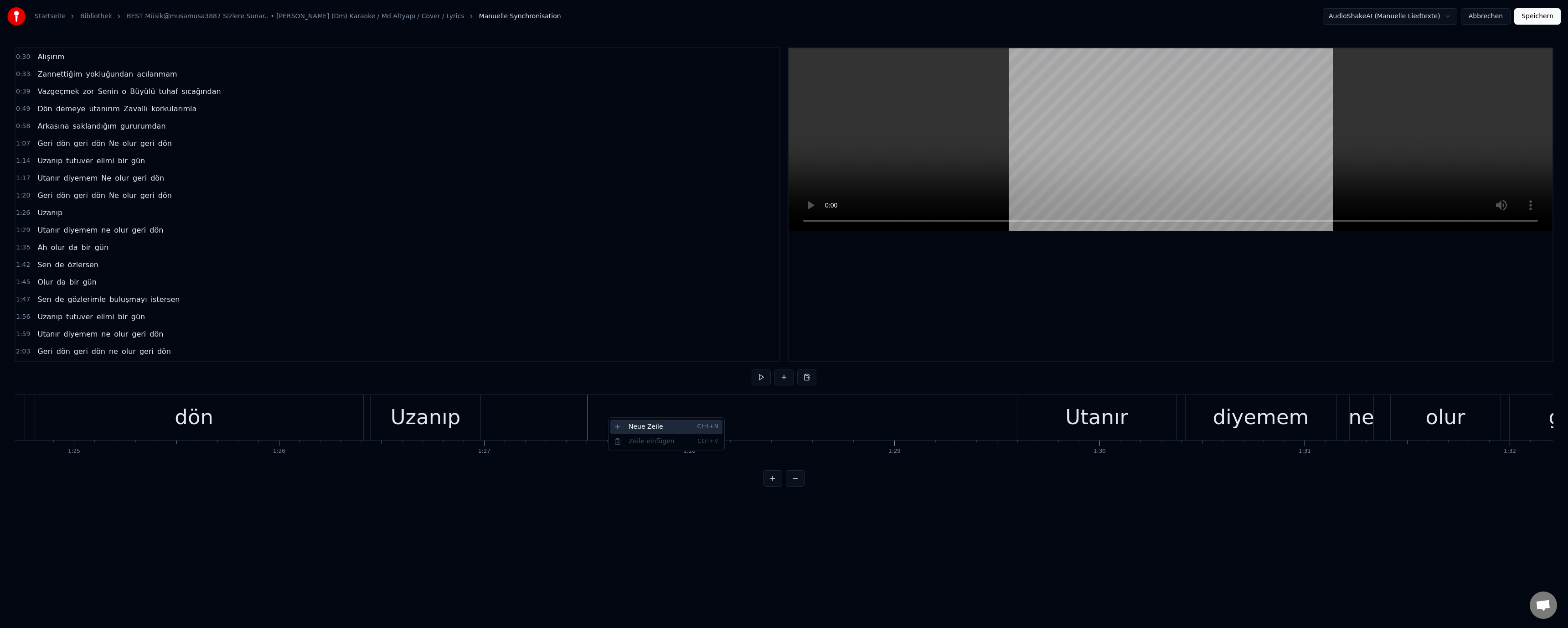
click at [557, 431] on div "Neue Zeile Ctrl+N" at bounding box center [666, 426] width 112 height 15
click at [557, 420] on div "<>" at bounding box center [690, 417] width 204 height 44
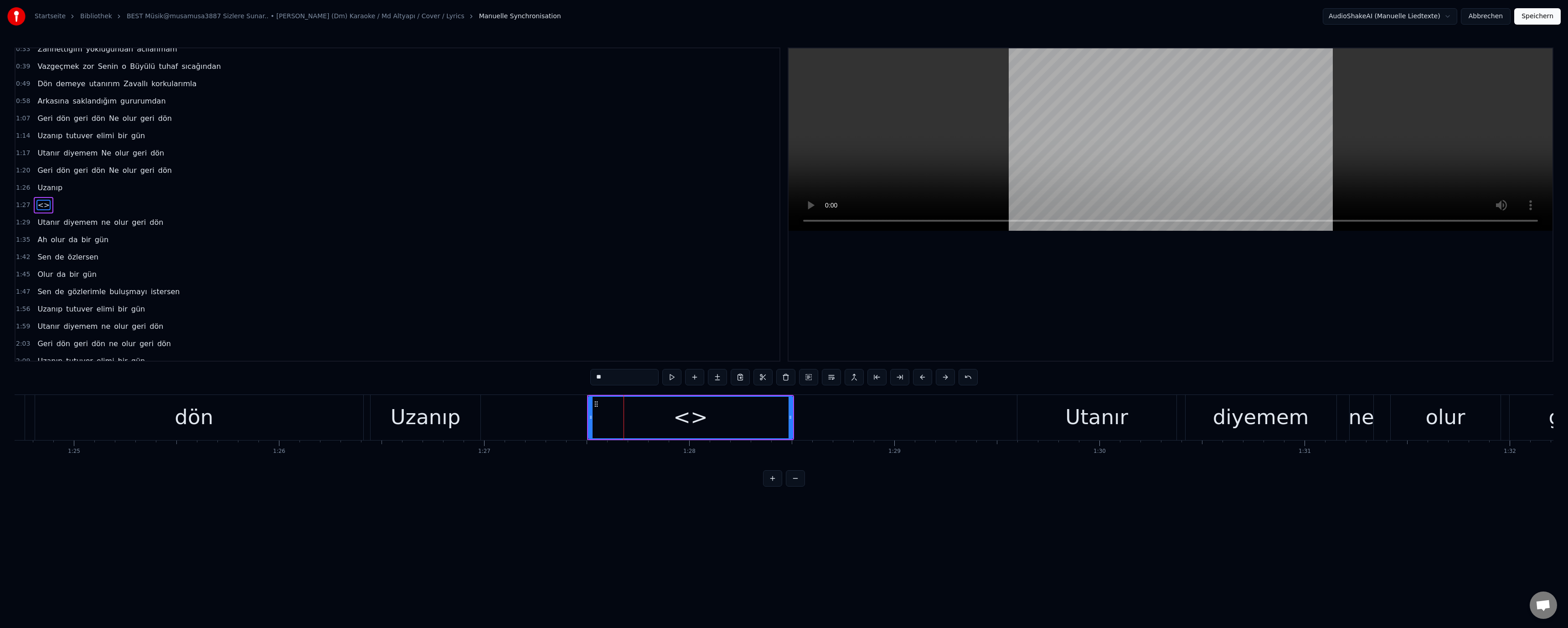
scroll to position [25, 0]
drag, startPoint x: 617, startPoint y: 376, endPoint x: 577, endPoint y: 378, distance: 40.0
click at [557, 378] on div "0:30 Alışırım 0:33 Zannettiğim yokluğundan acılanmam 0:39 Vazgeçmek zor Senin o…" at bounding box center [784, 267] width 1538 height 439
paste input "*****"
type input "*******"
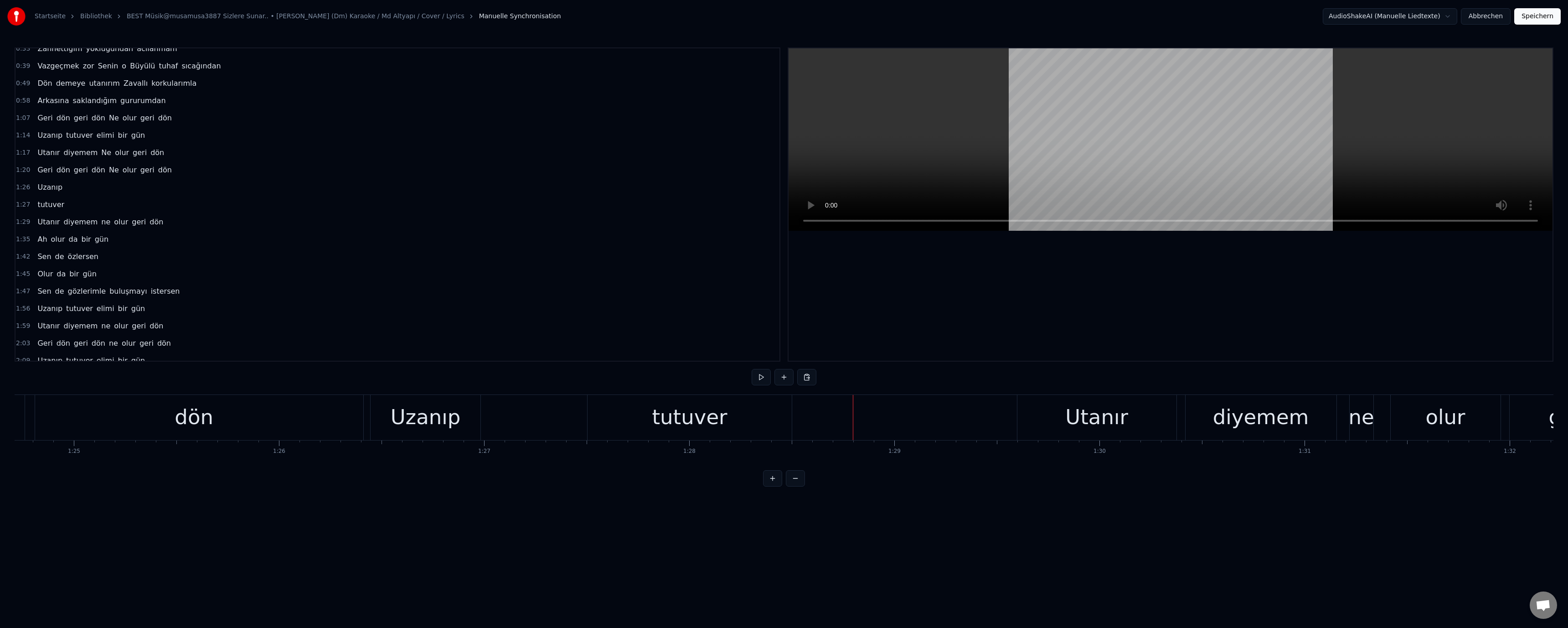
click at [557, 417] on div "tutuver" at bounding box center [689, 417] width 204 height 45
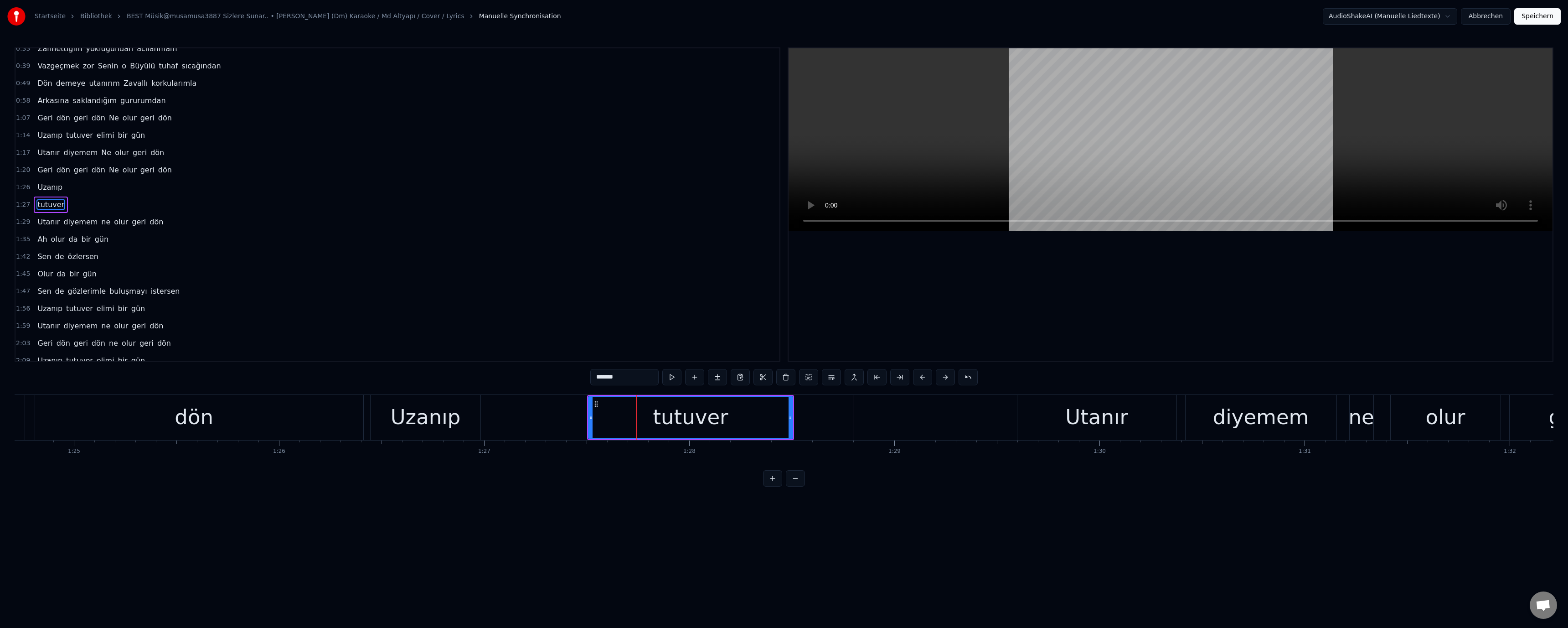
click at [449, 417] on div "Uzanıp" at bounding box center [426, 416] width 70 height 31
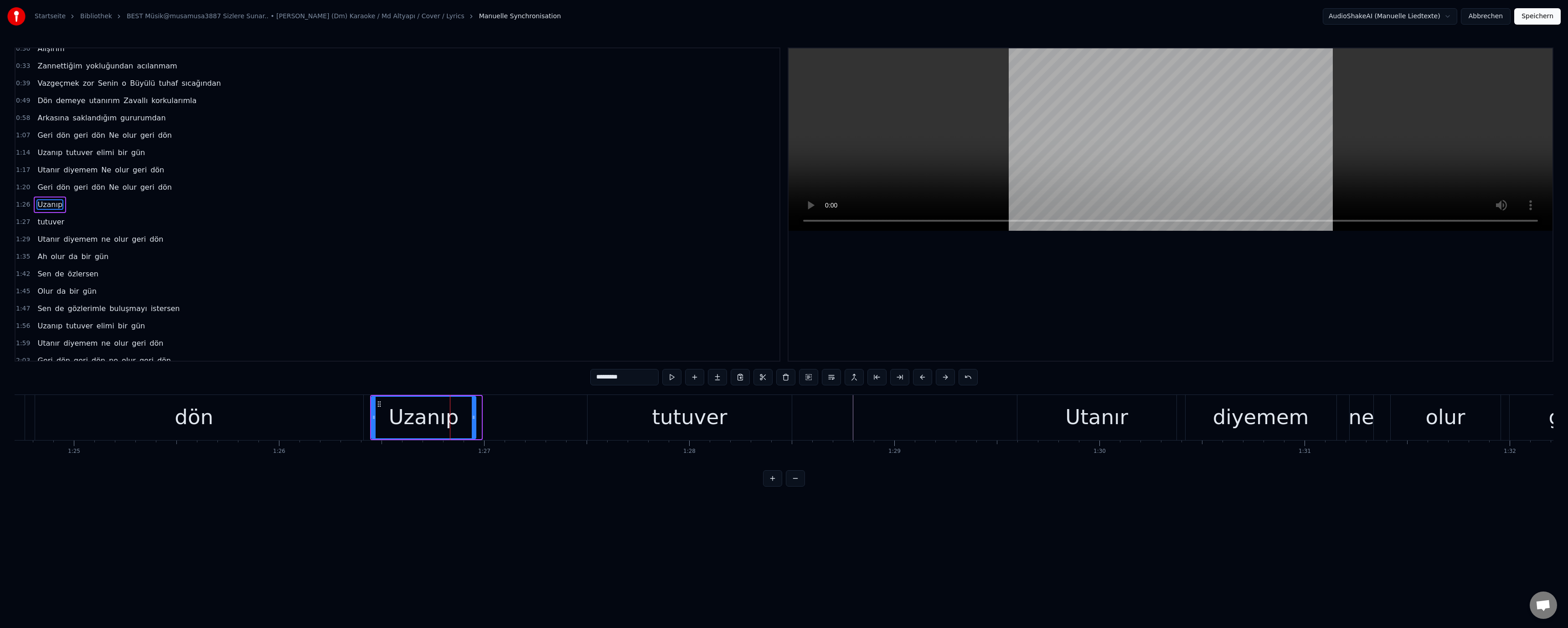
drag, startPoint x: 478, startPoint y: 418, endPoint x: 473, endPoint y: 418, distance: 5.0
click at [473, 418] on circle at bounding box center [473, 418] width 1 height 1
click at [557, 416] on div "tutuver" at bounding box center [689, 417] width 204 height 45
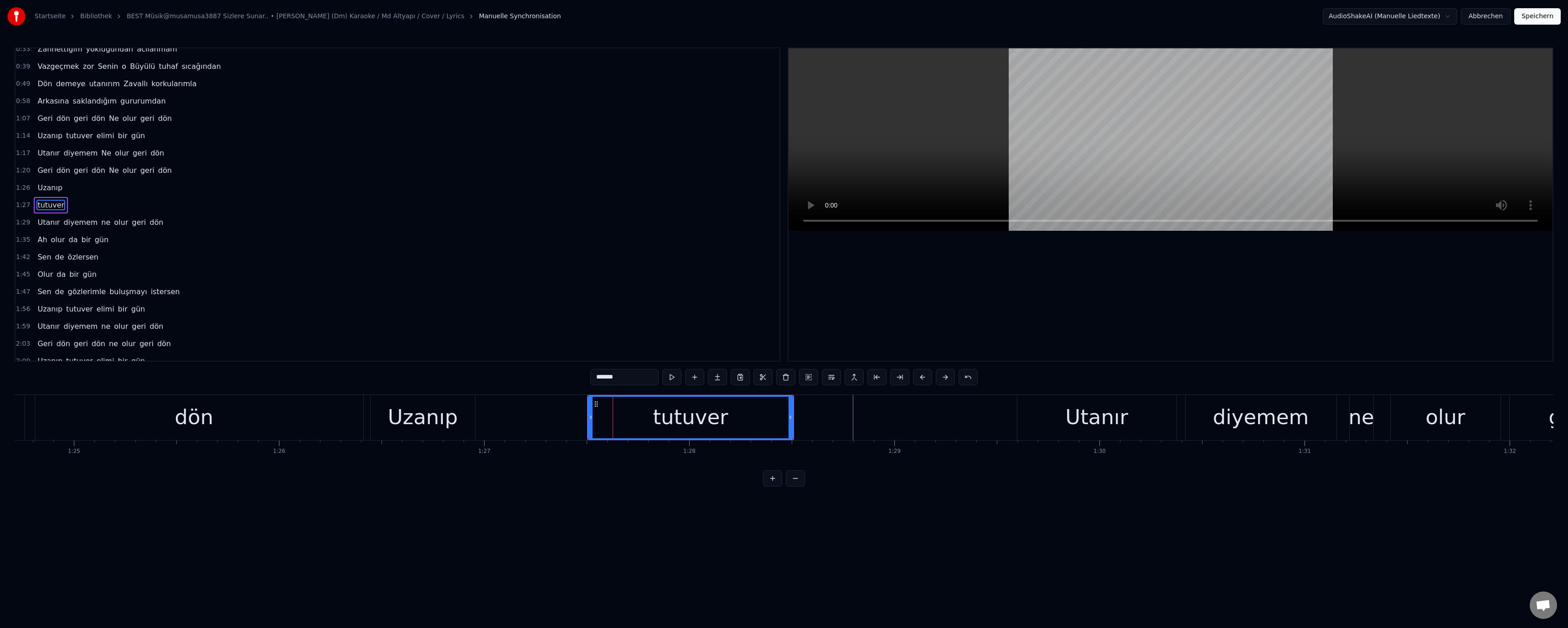
scroll to position [25, 0]
drag, startPoint x: 590, startPoint y: 417, endPoint x: 482, endPoint y: 415, distance: 108.0
click at [482, 415] on icon at bounding box center [482, 417] width 3 height 7
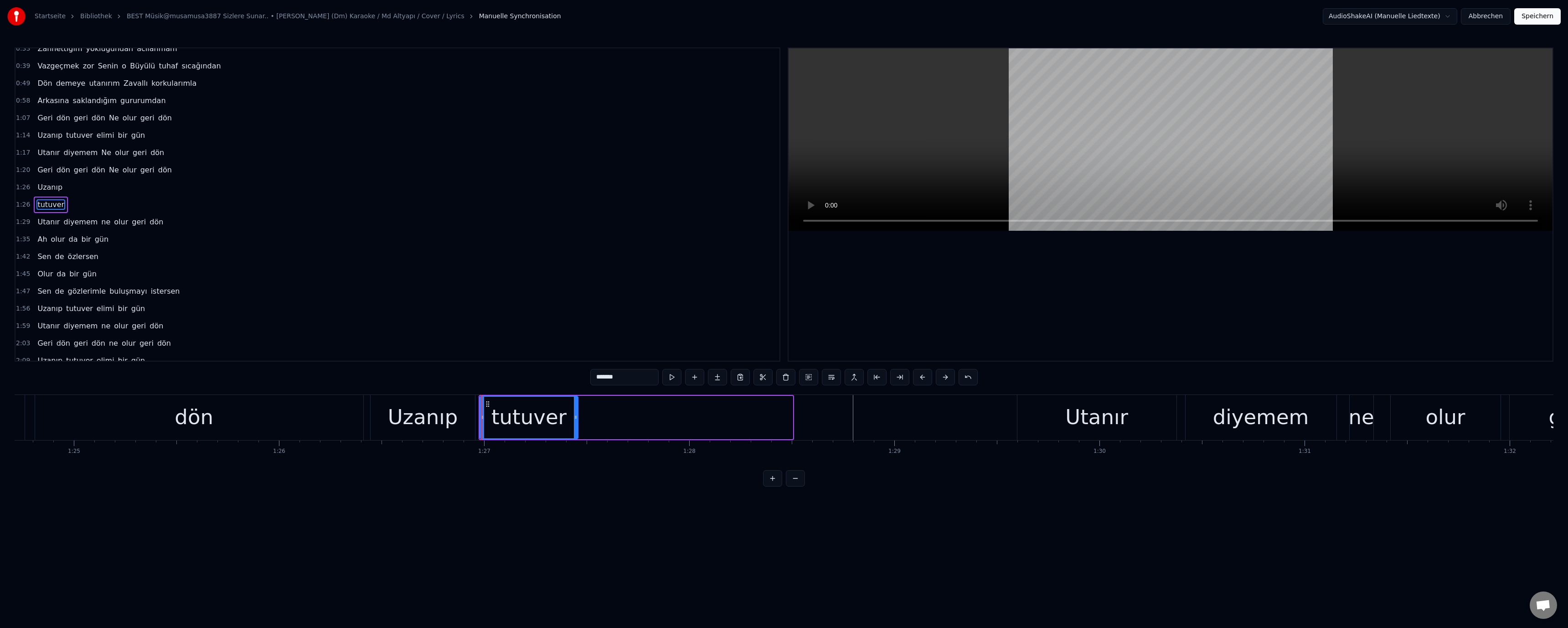
drag, startPoint x: 790, startPoint y: 417, endPoint x: 562, endPoint y: 419, distance: 228.0
click at [557, 419] on icon at bounding box center [575, 417] width 3 height 7
click at [403, 422] on div "Uzanıp" at bounding box center [423, 416] width 70 height 31
type input "******"
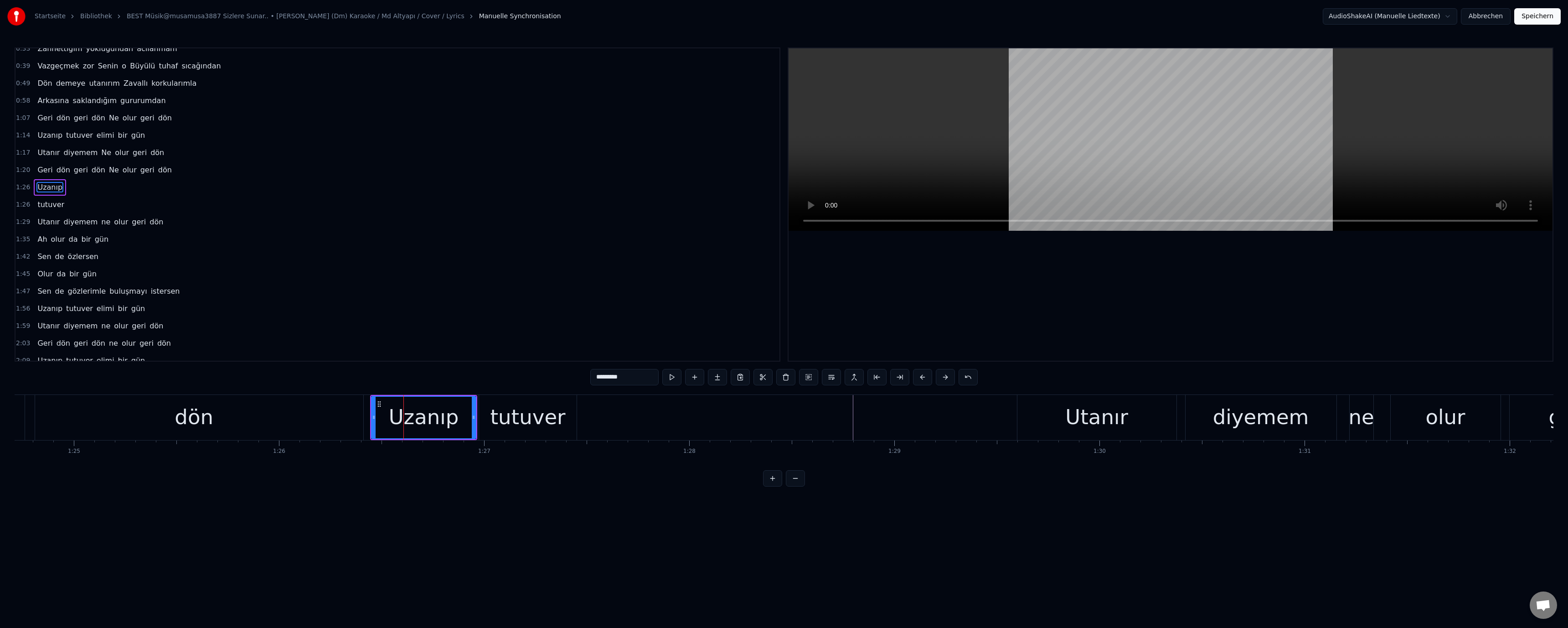
scroll to position [8, 0]
click at [557, 472] on html "Startseite Bibliothek BEST Müsik@musamusa3887 Sizlere Sunar.. • Geri Dön (Dm) K…" at bounding box center [784, 250] width 1568 height 501
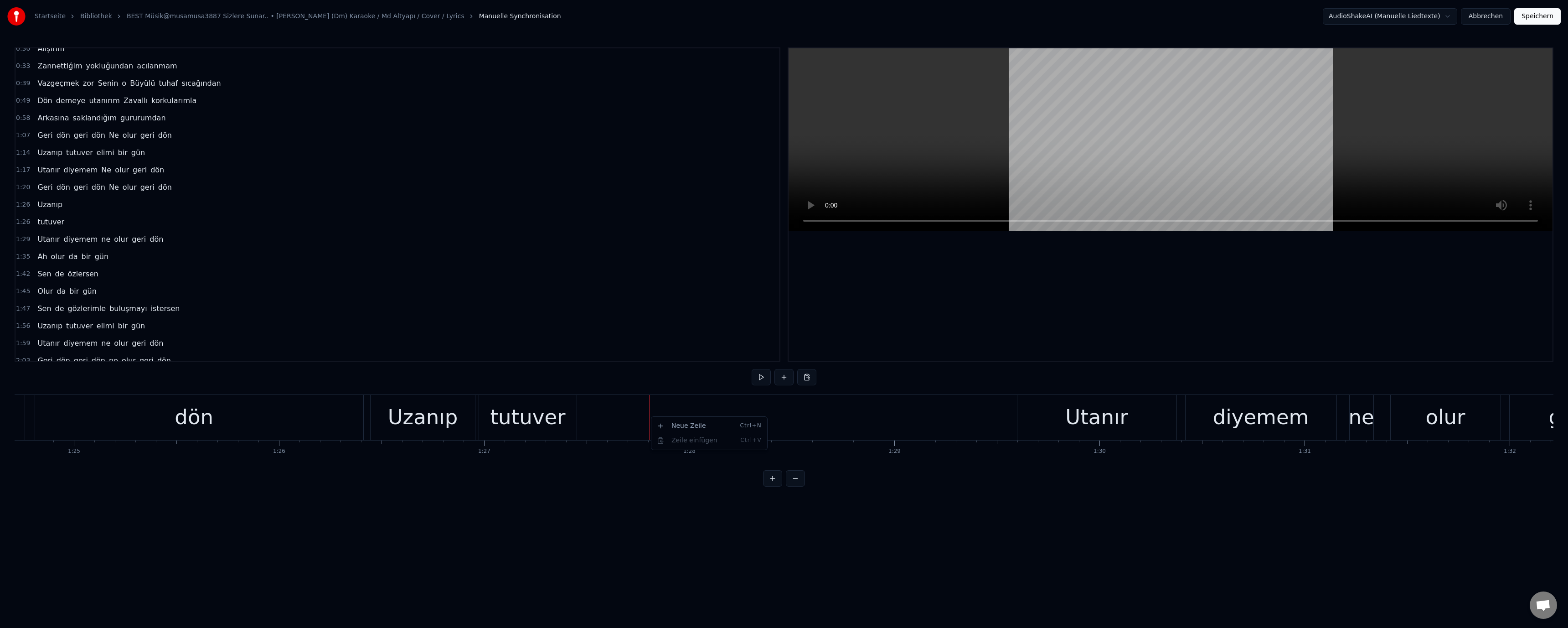
click at [557, 423] on div "Neue Zeile Ctrl+N" at bounding box center [709, 425] width 112 height 15
click at [557, 417] on div "<>" at bounding box center [752, 417] width 204 height 44
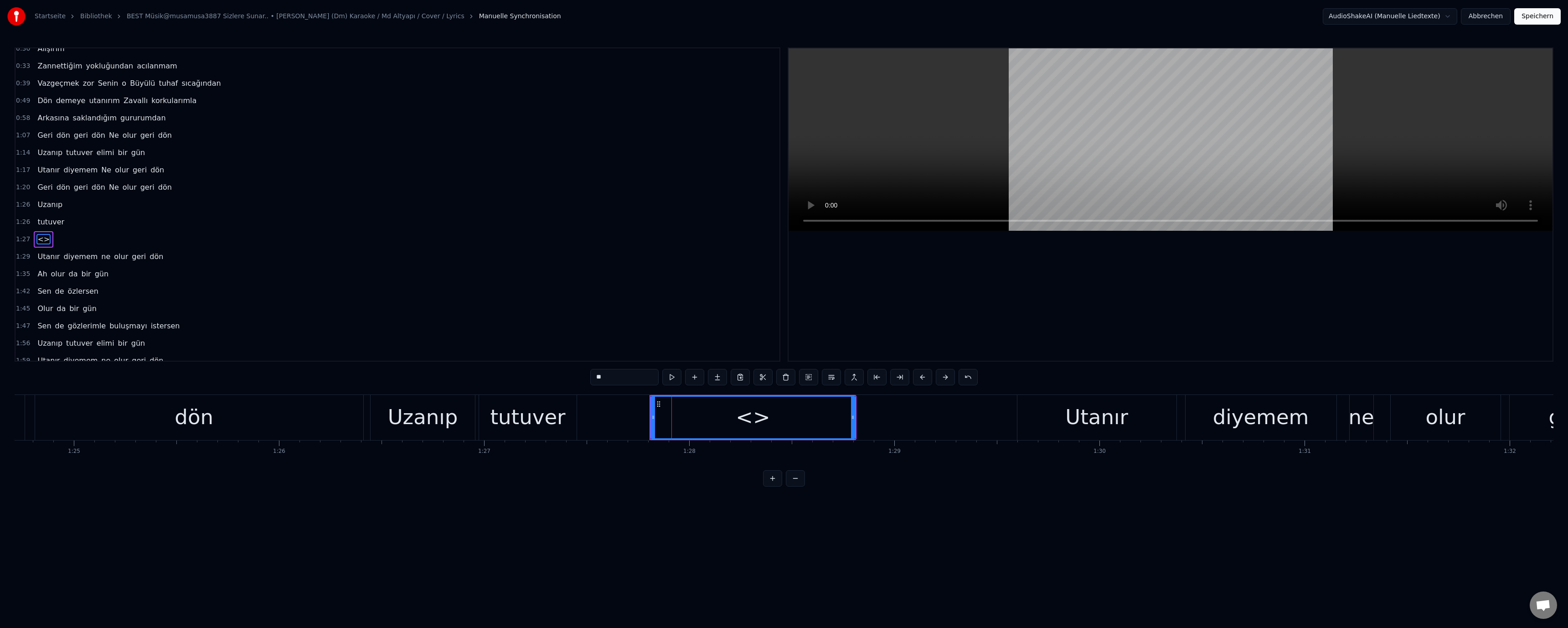
scroll to position [43, 0]
drag, startPoint x: 631, startPoint y: 378, endPoint x: 582, endPoint y: 374, distance: 49.2
click at [557, 374] on div "0:30 Alışırım 0:33 Zannettiğim yokluğundan acılanmam 0:39 Vazgeçmek zor Senin o…" at bounding box center [784, 267] width 1538 height 439
paste input "**********"
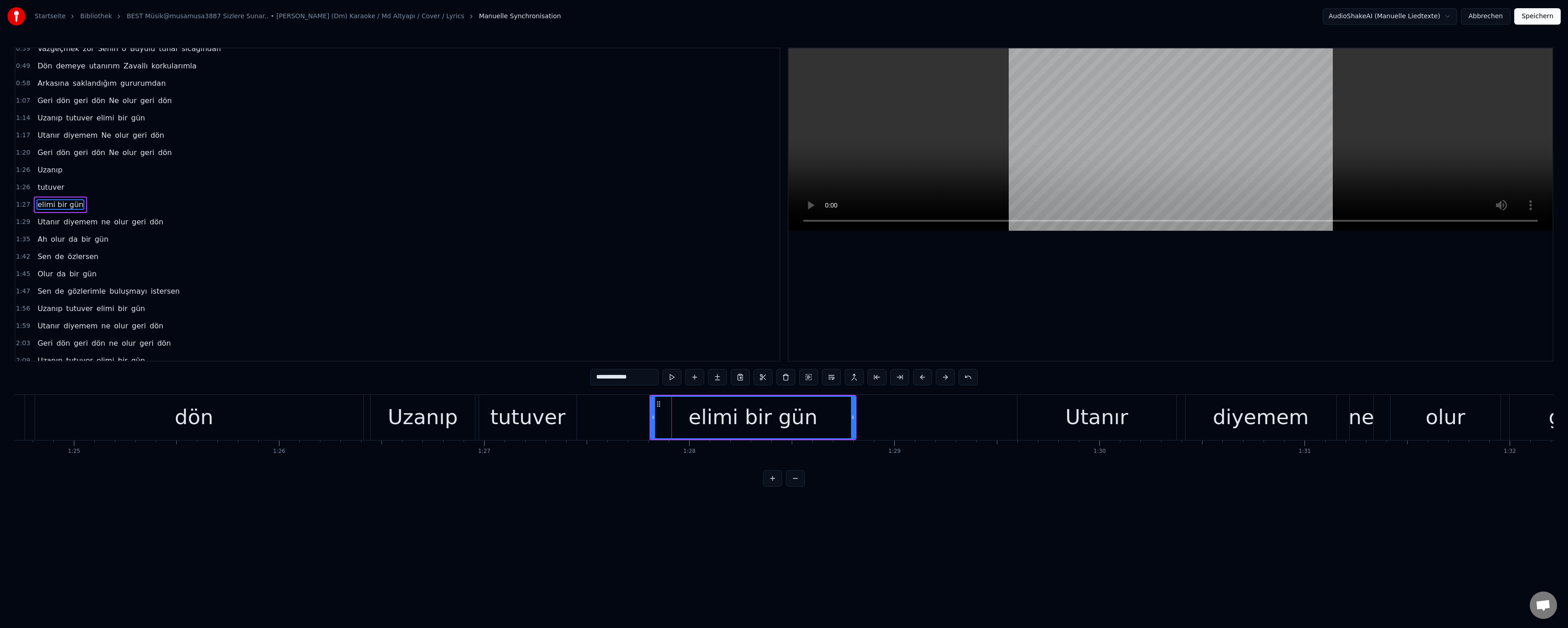
drag, startPoint x: 798, startPoint y: 516, endPoint x: 812, endPoint y: 507, distance: 16.6
click at [557, 472] on html "Startseite Bibliothek BEST Müsik@musamusa3887 Sizlere Sunar.. • Geri Dön (Dm) K…" at bounding box center [784, 250] width 1568 height 501
drag, startPoint x: 853, startPoint y: 415, endPoint x: 994, endPoint y: 415, distance: 141.0
click at [557, 415] on icon at bounding box center [995, 417] width 3 height 7
drag, startPoint x: 652, startPoint y: 415, endPoint x: 457, endPoint y: 419, distance: 195.0
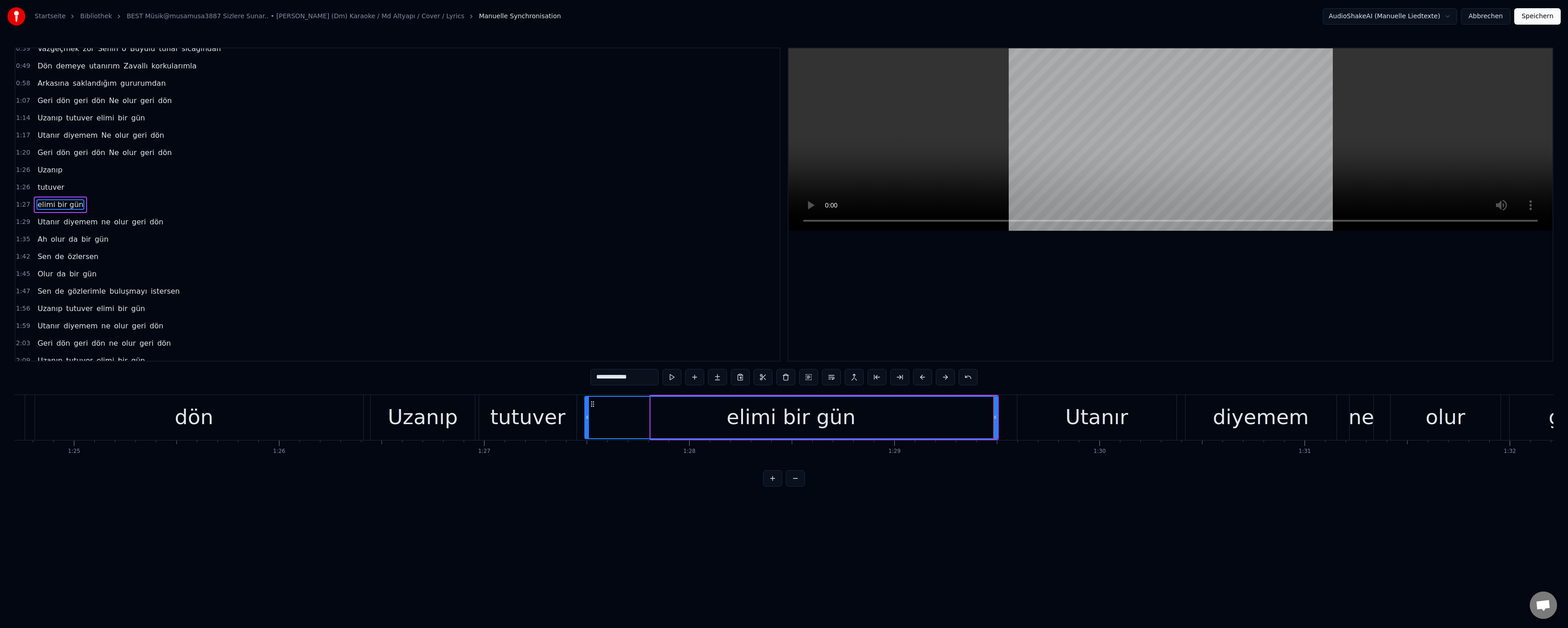
click at [557, 415] on icon at bounding box center [587, 417] width 3 height 7
click at [412, 418] on div "Uzanıp" at bounding box center [423, 416] width 70 height 31
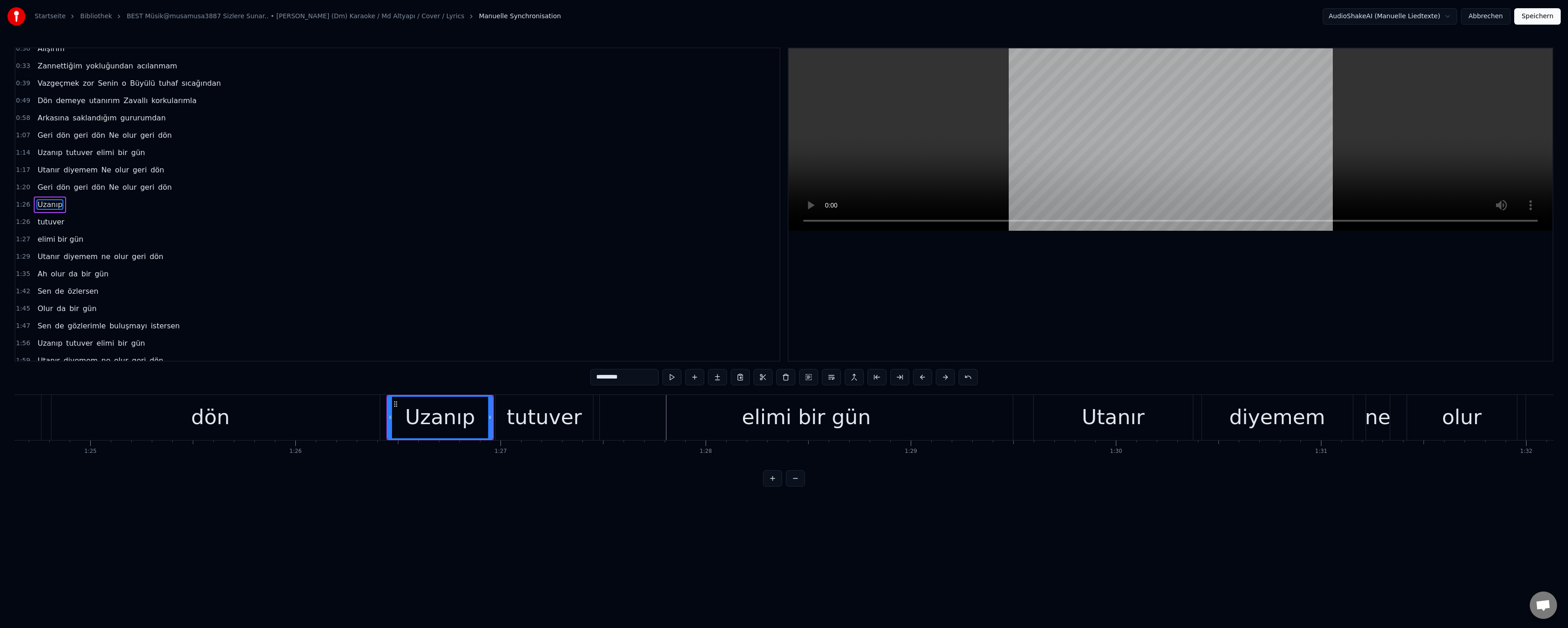
scroll to position [0, 17226]
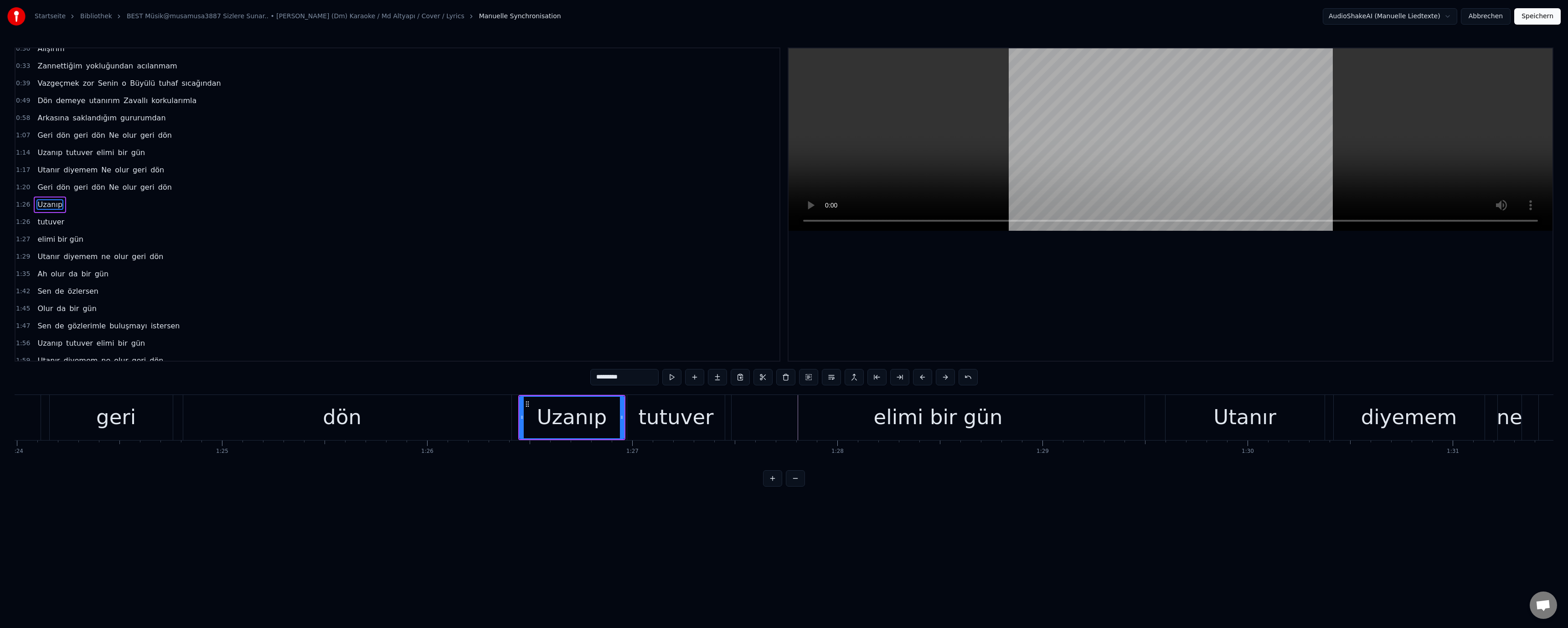
click at [152, 427] on div "geri" at bounding box center [116, 417] width 133 height 45
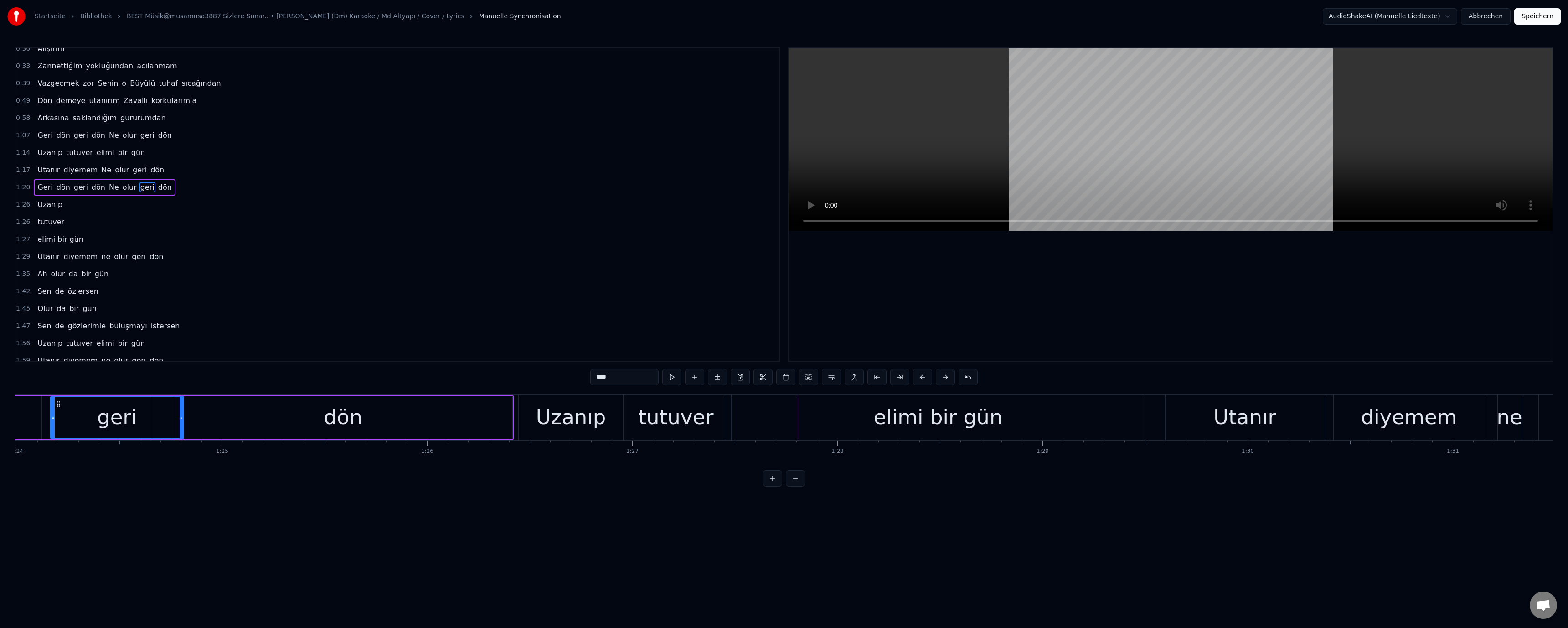
scroll to position [0, 0]
click at [557, 422] on div "Uzanıp" at bounding box center [571, 416] width 70 height 31
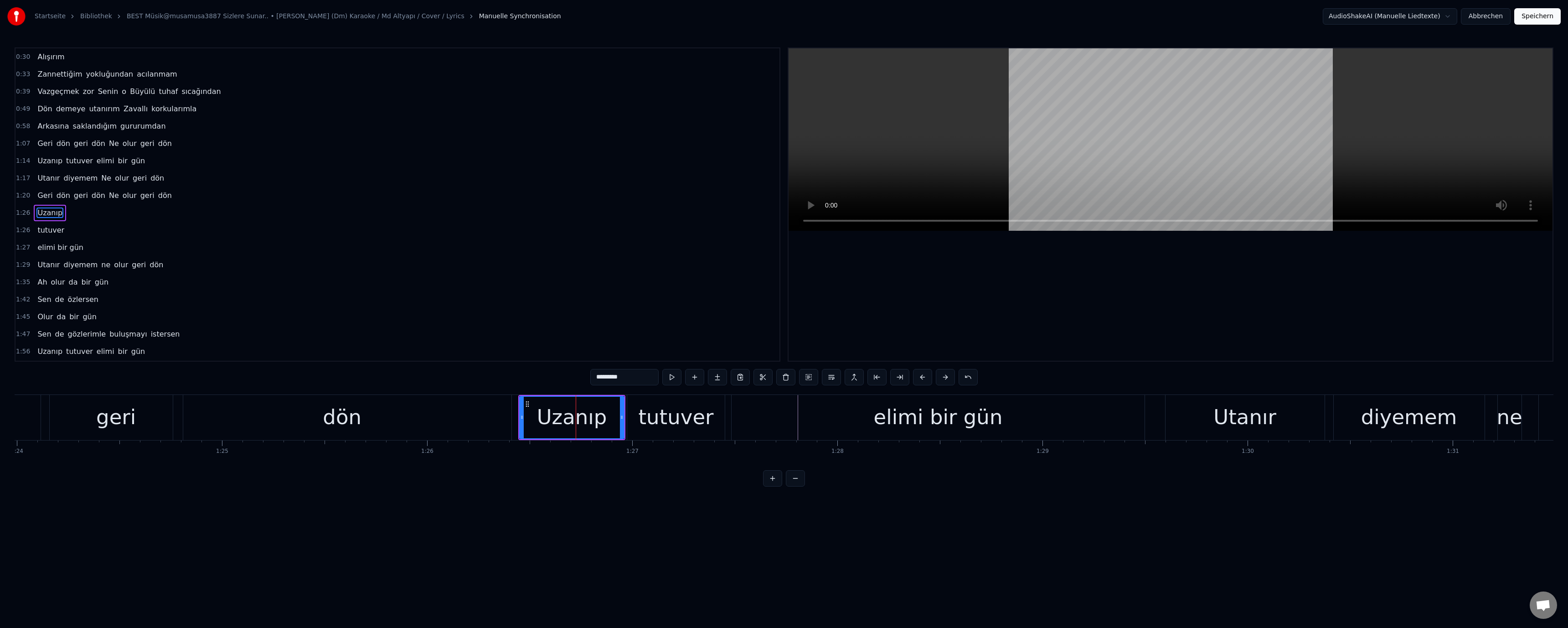
scroll to position [8, 0]
drag, startPoint x: 602, startPoint y: 377, endPoint x: 589, endPoint y: 378, distance: 13.0
click at [557, 378] on div "0:30 Alışırım 0:33 Zannettiğim yokluğundan acılanmam 0:39 Vazgeçmek zor Senin o…" at bounding box center [784, 267] width 1538 height 439
click at [557, 380] on input "******" at bounding box center [624, 377] width 68 height 17
drag, startPoint x: 599, startPoint y: 378, endPoint x: 578, endPoint y: 378, distance: 21.0
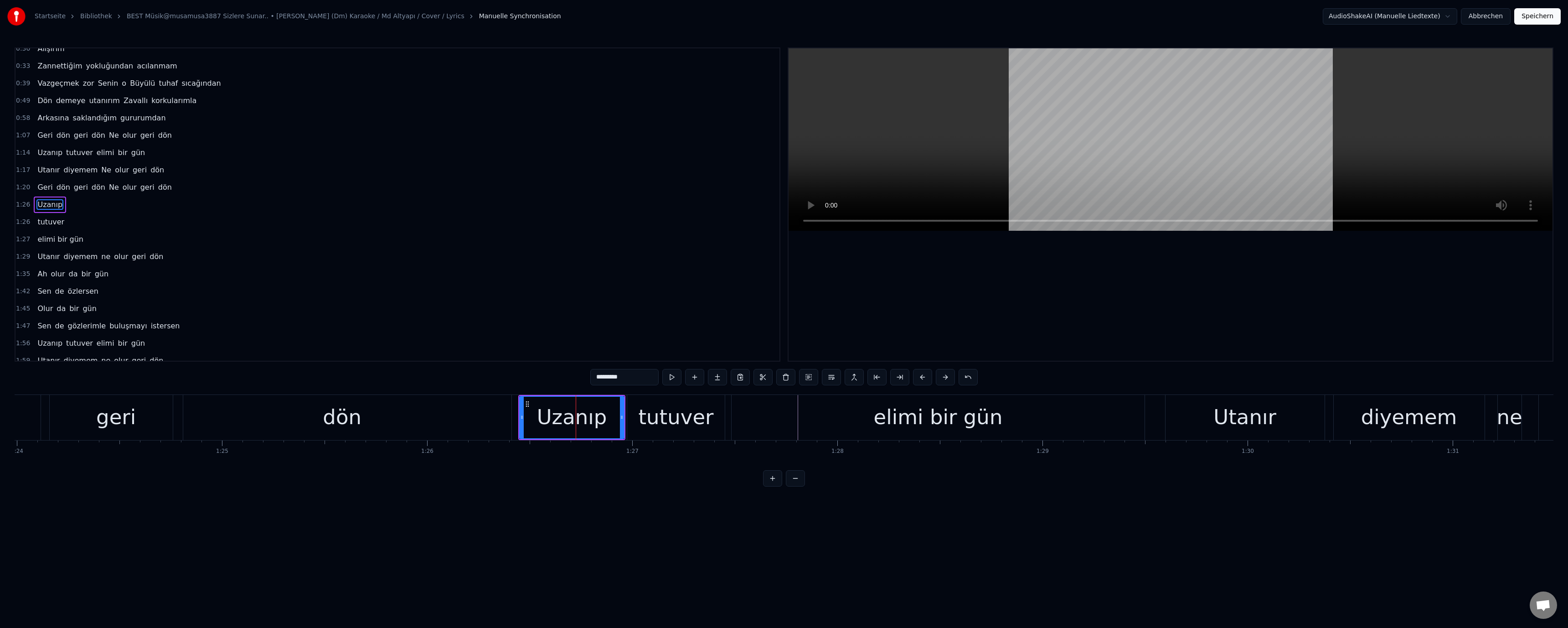
click at [557, 378] on div "0:30 Alışırım 0:33 Zannettiğim yokluğundan acılanmam 0:39 Vazgeçmek zor Senin o…" at bounding box center [784, 267] width 1538 height 439
click at [557, 377] on input "*****" at bounding box center [624, 377] width 68 height 17
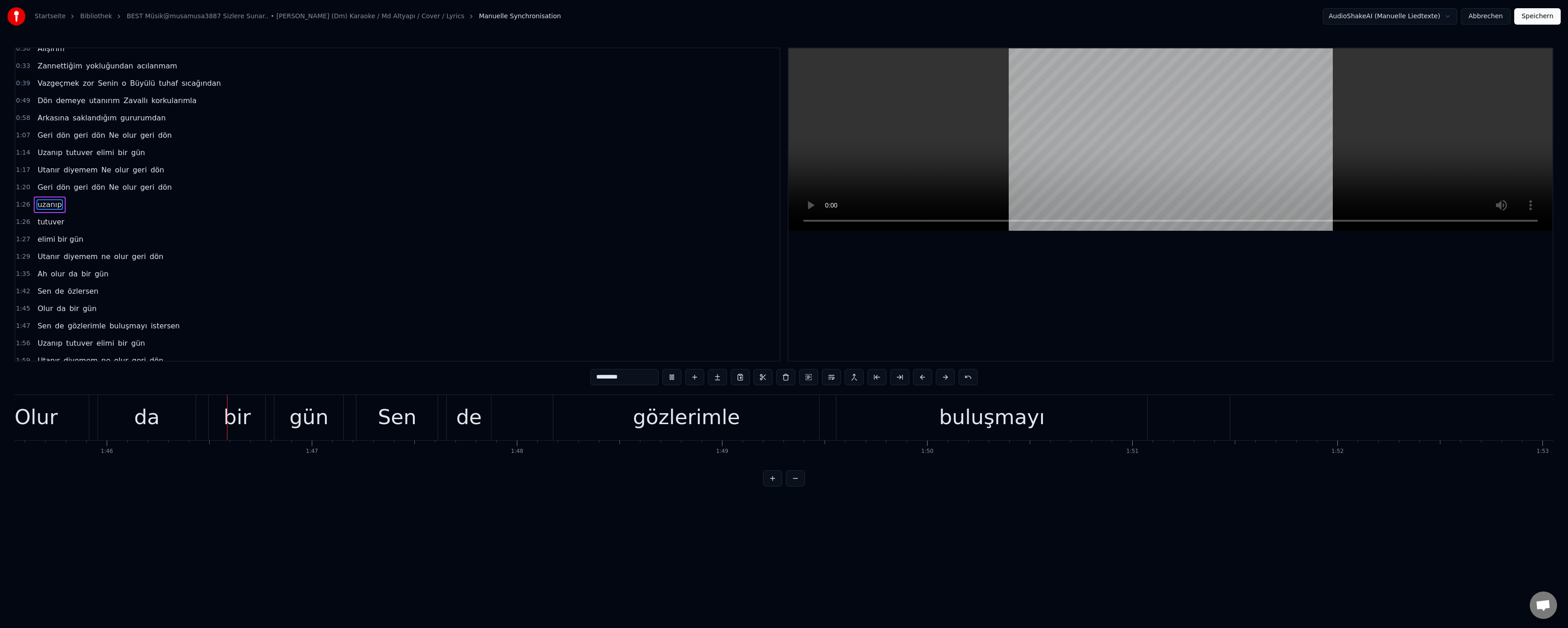
scroll to position [0, 21655]
click at [557, 429] on div "buluşmayı" at bounding box center [985, 417] width 310 height 45
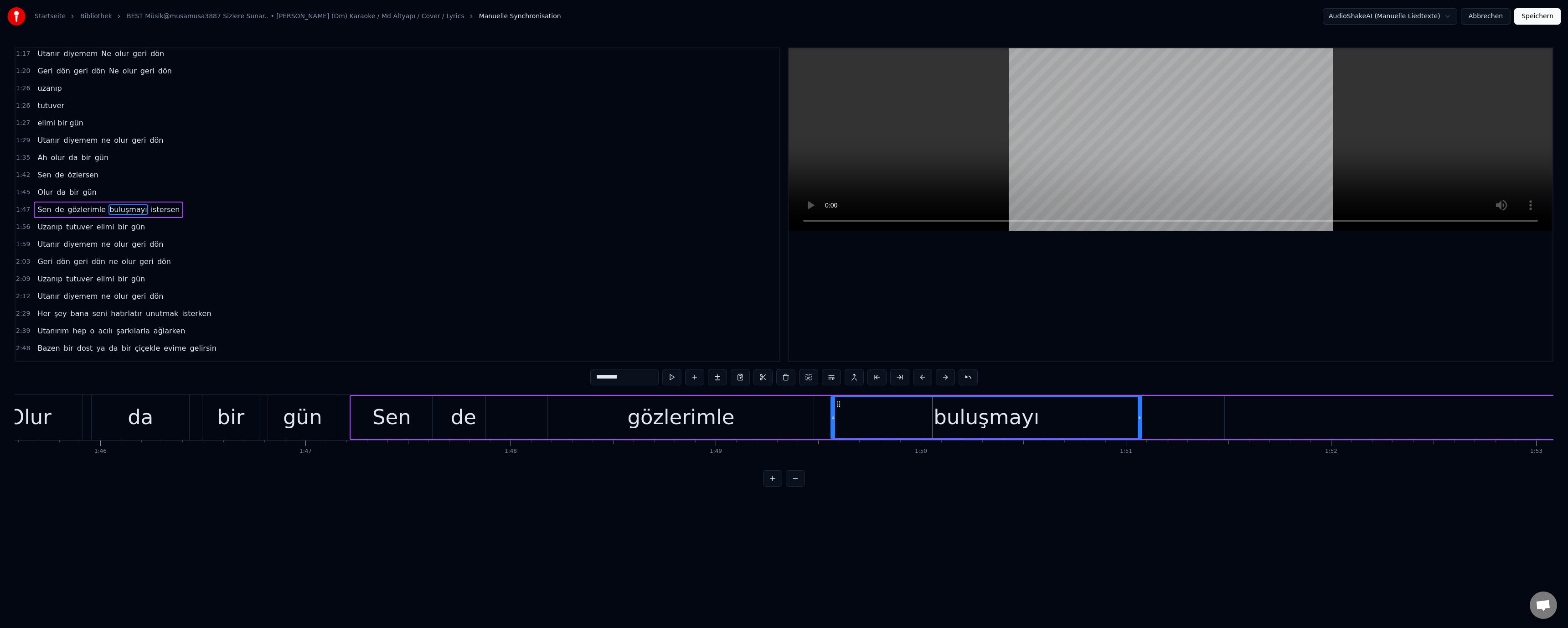
scroll to position [129, 0]
drag, startPoint x: 600, startPoint y: 375, endPoint x: 569, endPoint y: 371, distance: 31.3
click at [557, 373] on div "0:30 Alışırım 0:33 Zannettiğim yokluğundan acılanmam 0:39 Vazgeçmek zor Senin o…" at bounding box center [784, 267] width 1538 height 439
click at [557, 158] on video at bounding box center [1170, 139] width 763 height 182
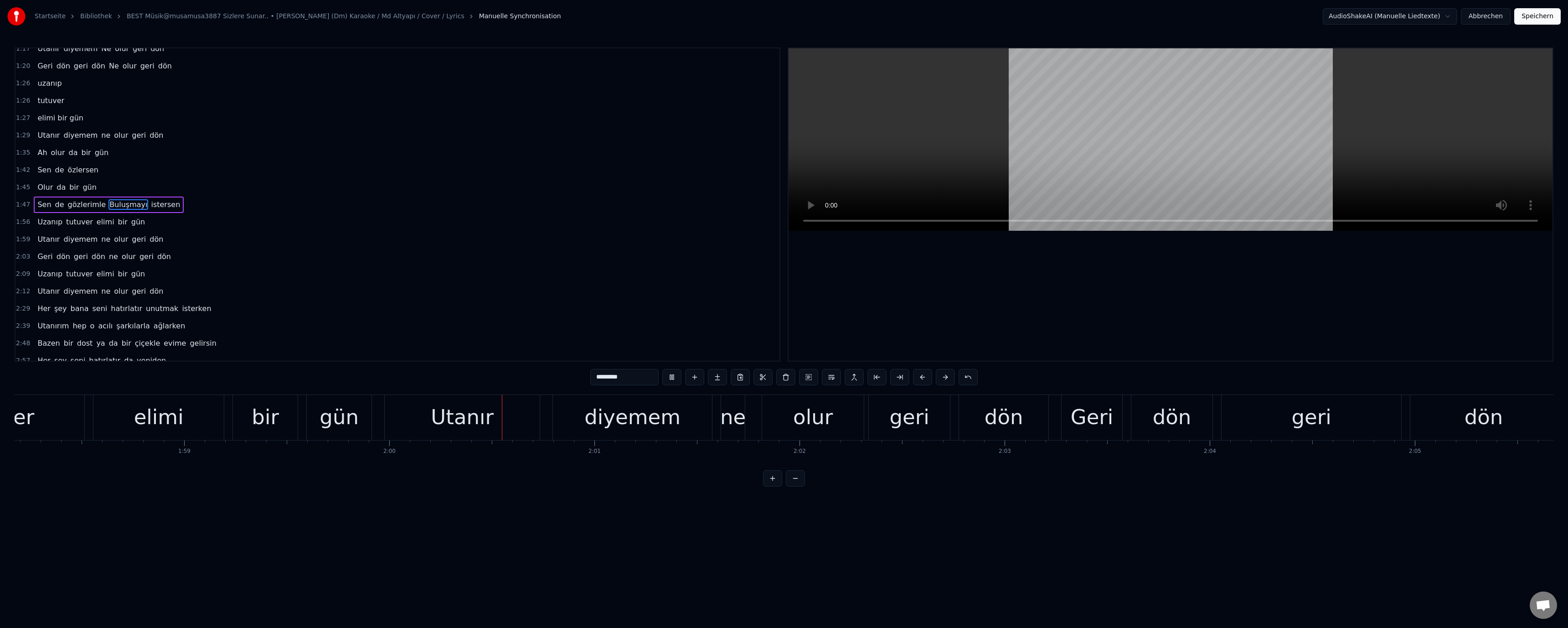
scroll to position [0, 24578]
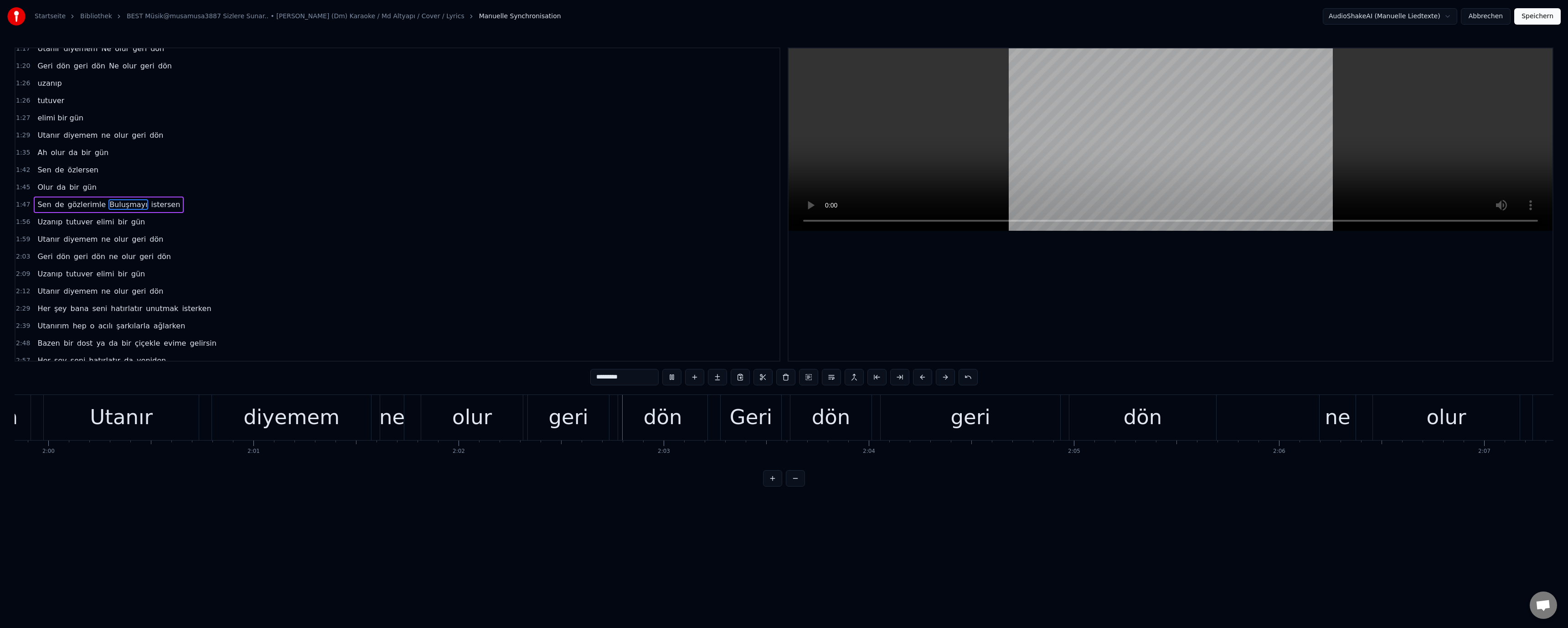
click at [393, 427] on div "ne" at bounding box center [392, 416] width 25 height 31
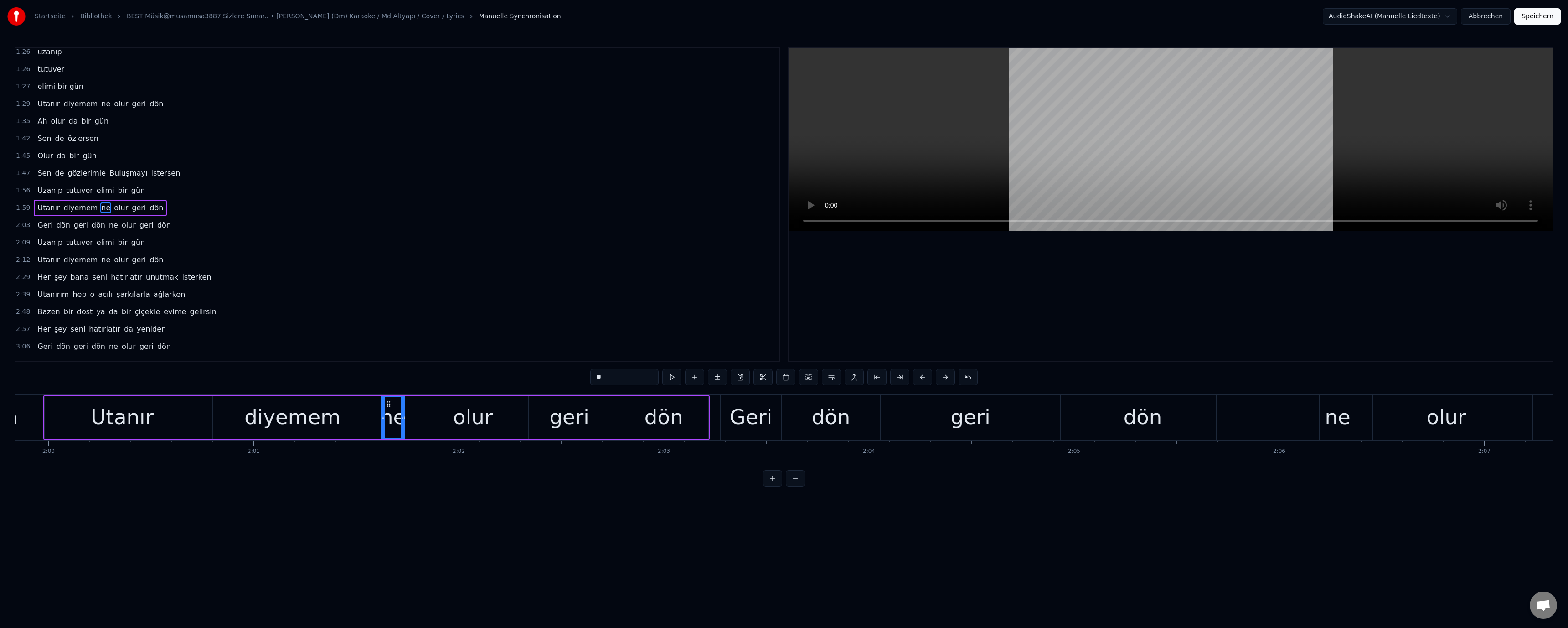
scroll to position [164, 0]
drag, startPoint x: 594, startPoint y: 379, endPoint x: 584, endPoint y: 378, distance: 10.0
click at [557, 378] on div "0:30 Alışırım 0:33 Zannettiğim yokluğundan acılanmam 0:39 Vazgeçmek zor Senin o…" at bounding box center [784, 267] width 1538 height 439
click at [557, 178] on video at bounding box center [1170, 139] width 763 height 182
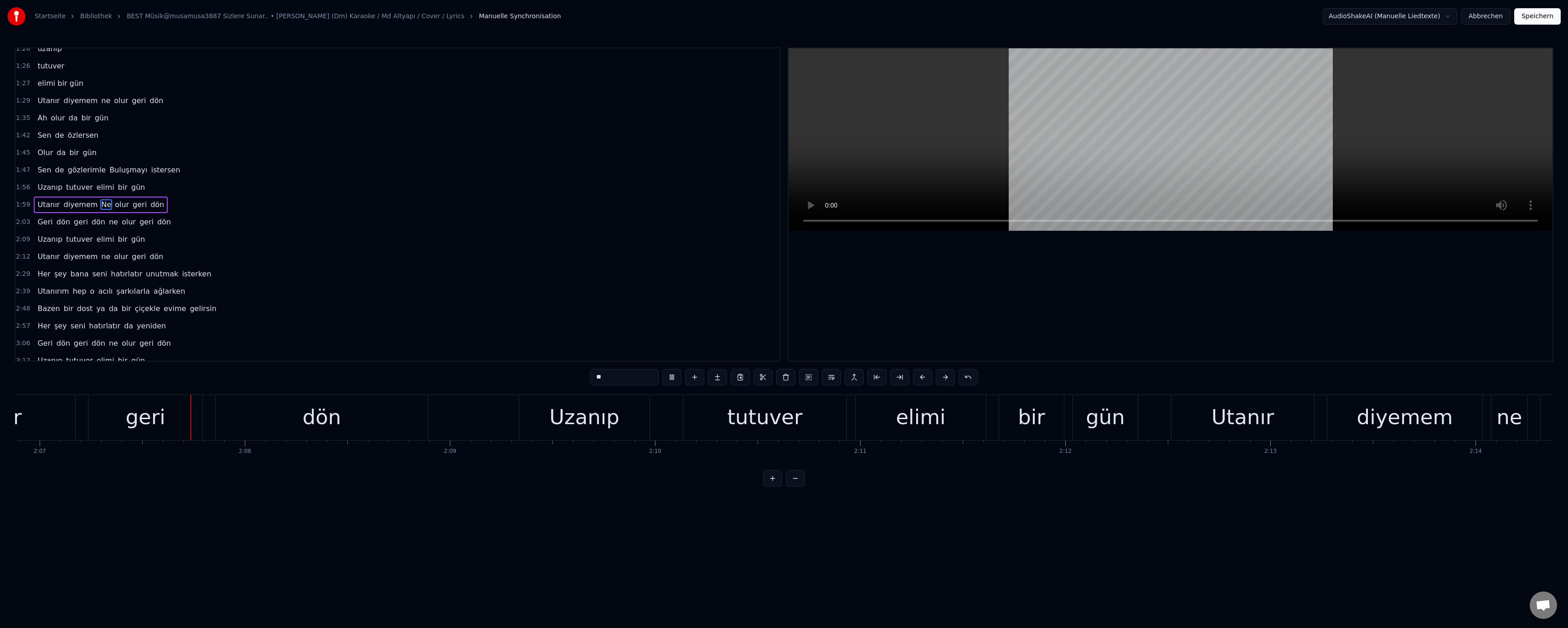
scroll to position [0, 26037]
click at [557, 178] on video at bounding box center [1170, 139] width 763 height 182
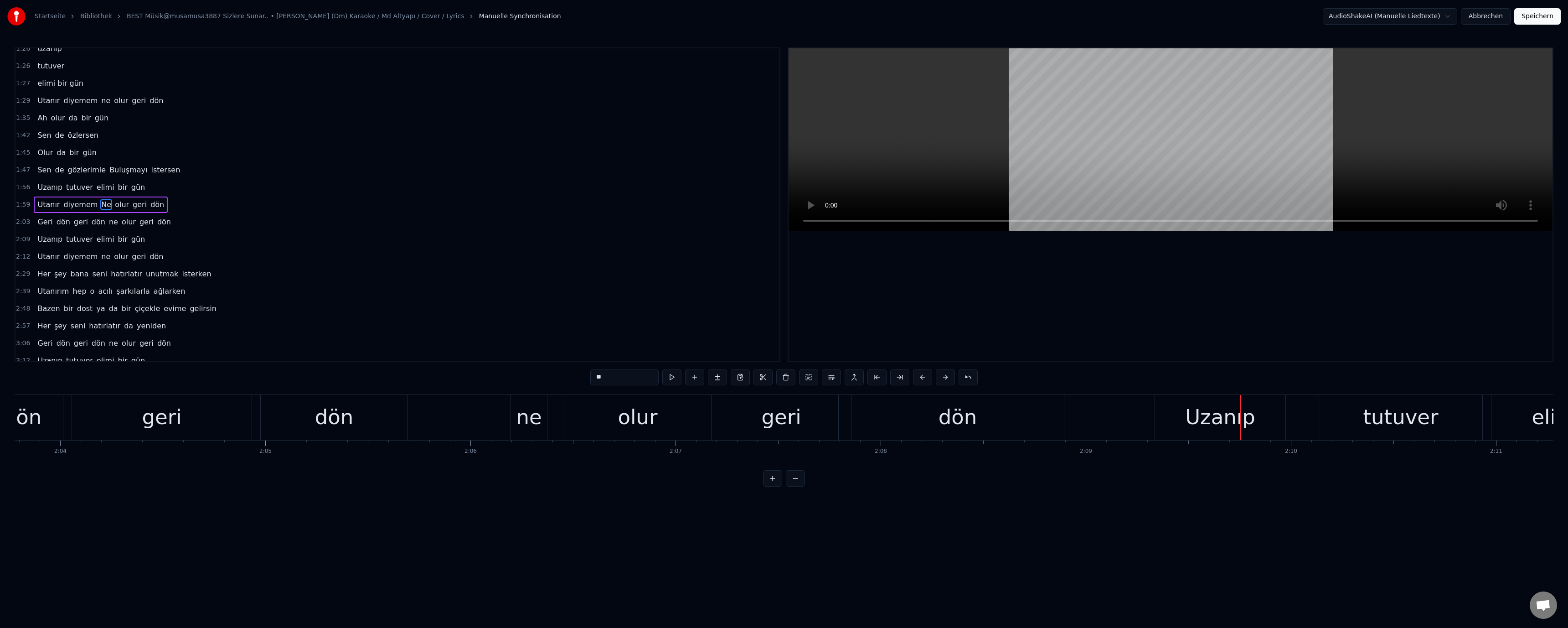
scroll to position [0, 25370]
click at [554, 419] on div "ne" at bounding box center [545, 416] width 25 height 31
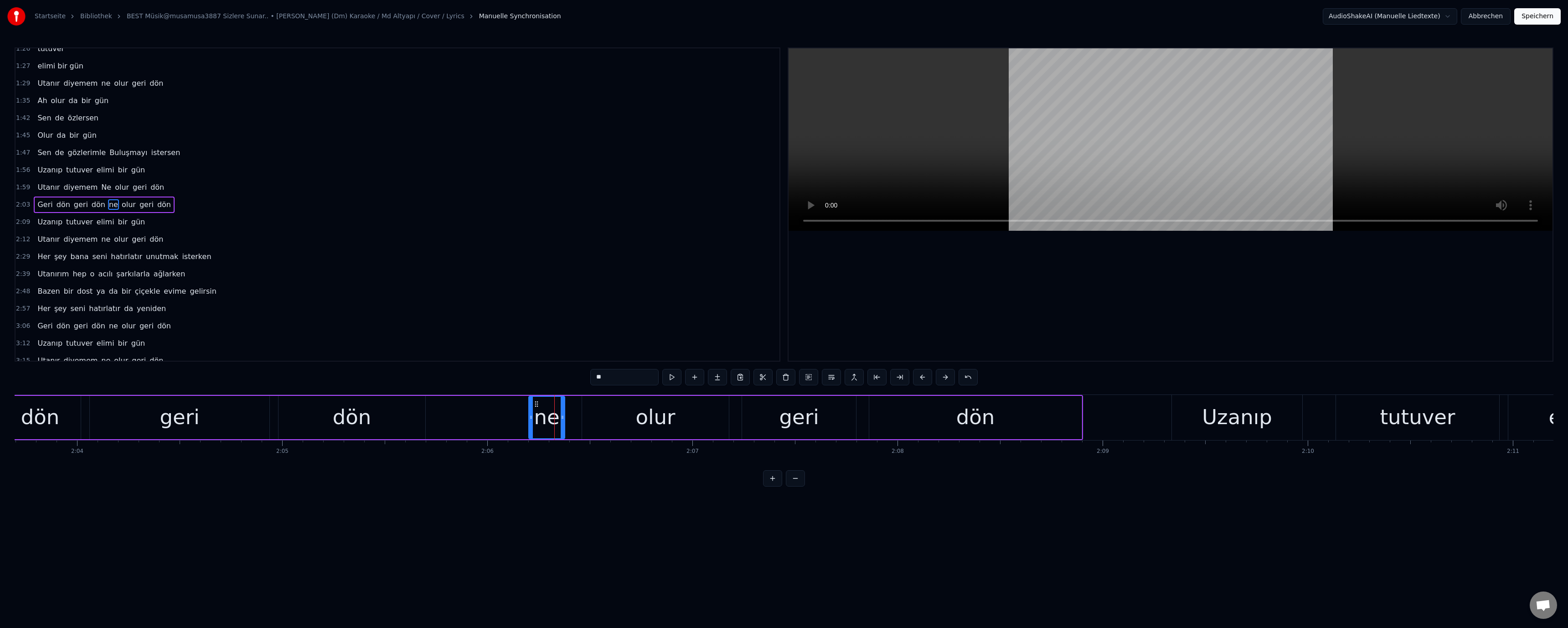
drag, startPoint x: 599, startPoint y: 378, endPoint x: 585, endPoint y: 378, distance: 14.0
click at [557, 378] on div "0:30 Alışırım 0:33 Zannettiğim yokluğundan acılanmam 0:39 Vazgeçmek zor Senin o…" at bounding box center [784, 267] width 1538 height 439
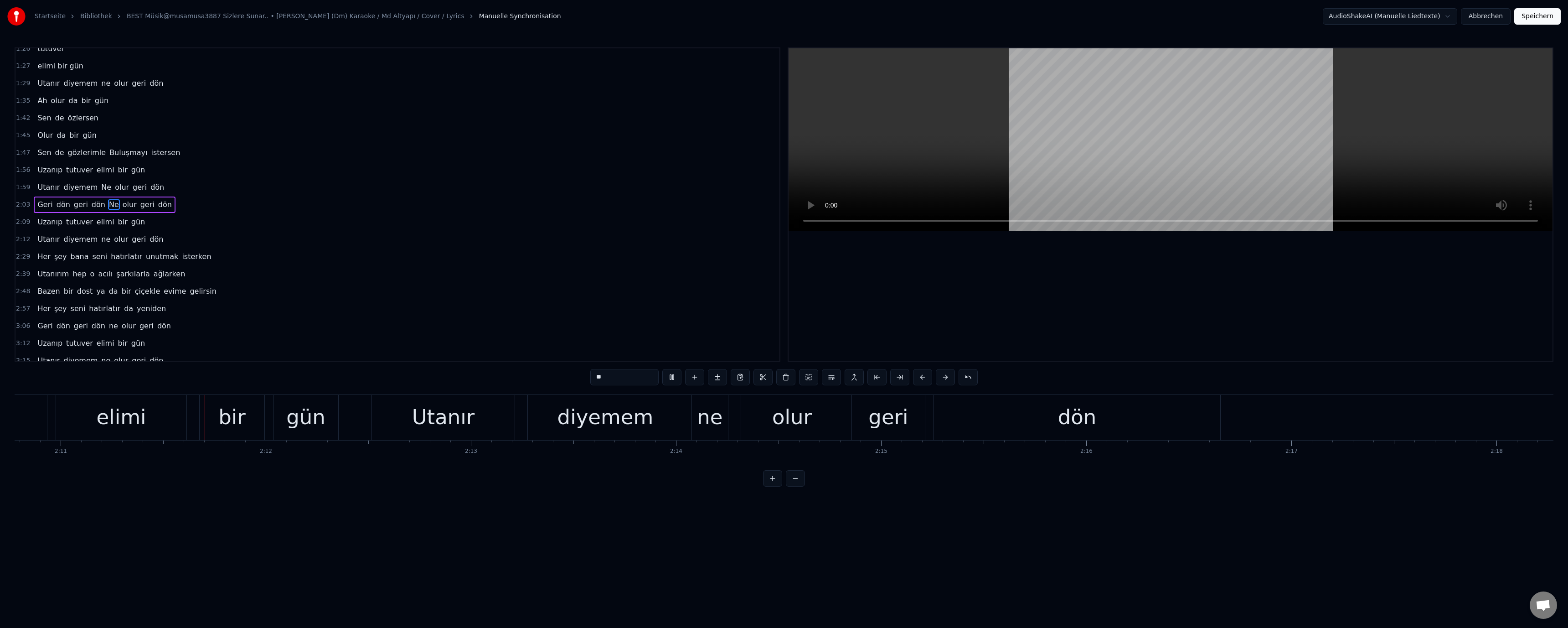
scroll to position [0, 26828]
click at [557, 415] on div "ne" at bounding box center [703, 416] width 25 height 31
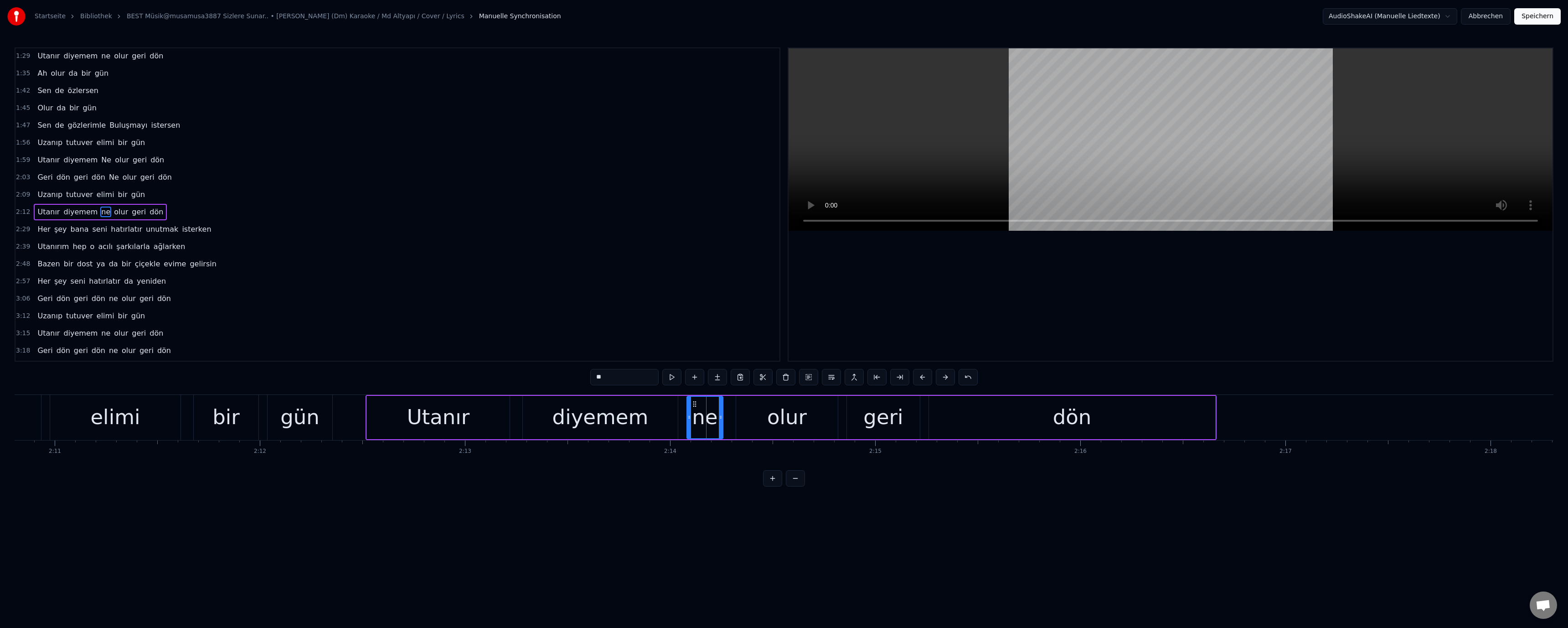
scroll to position [216, 0]
drag, startPoint x: 600, startPoint y: 378, endPoint x: 581, endPoint y: 378, distance: 19.0
click at [557, 378] on div "0:30 Alışırım 0:33 Zannettiğim yokluğundan acılanmam 0:39 Vazgeçmek zor Senin o…" at bounding box center [784, 267] width 1538 height 439
type input "**"
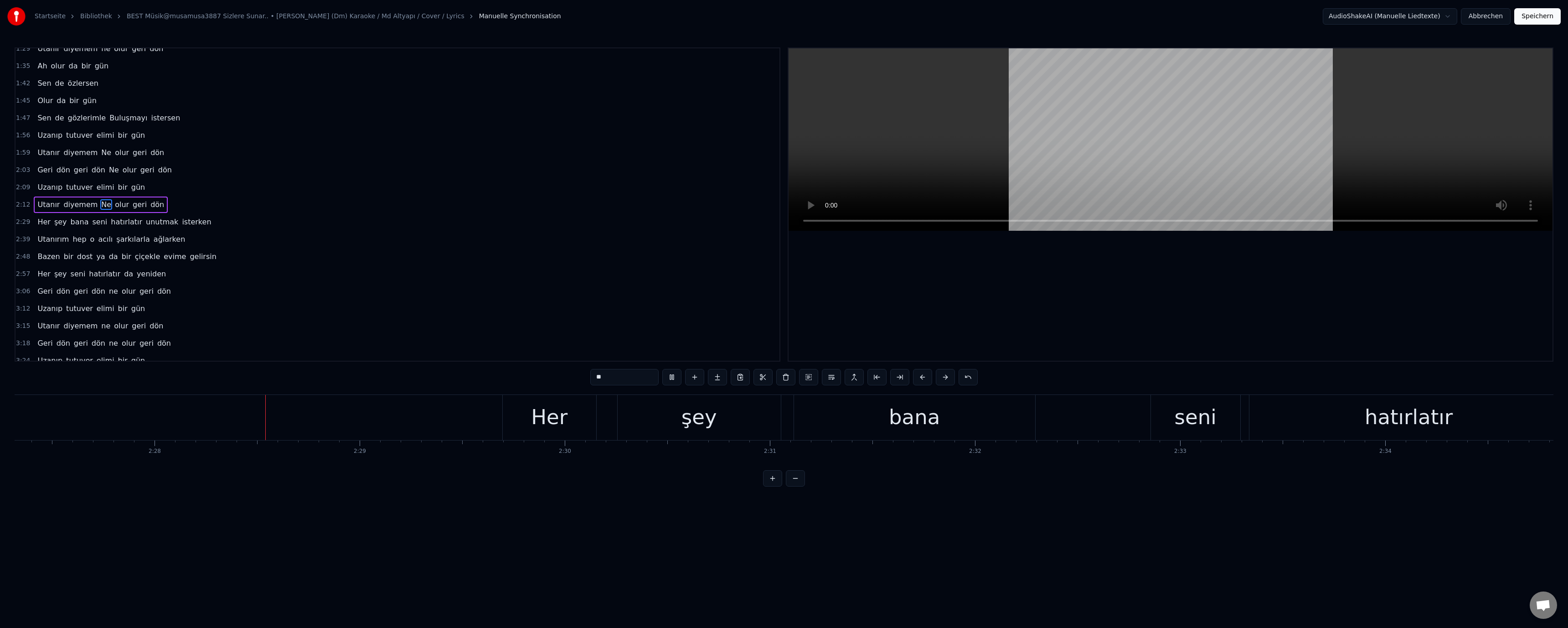
scroll to position [0, 30329]
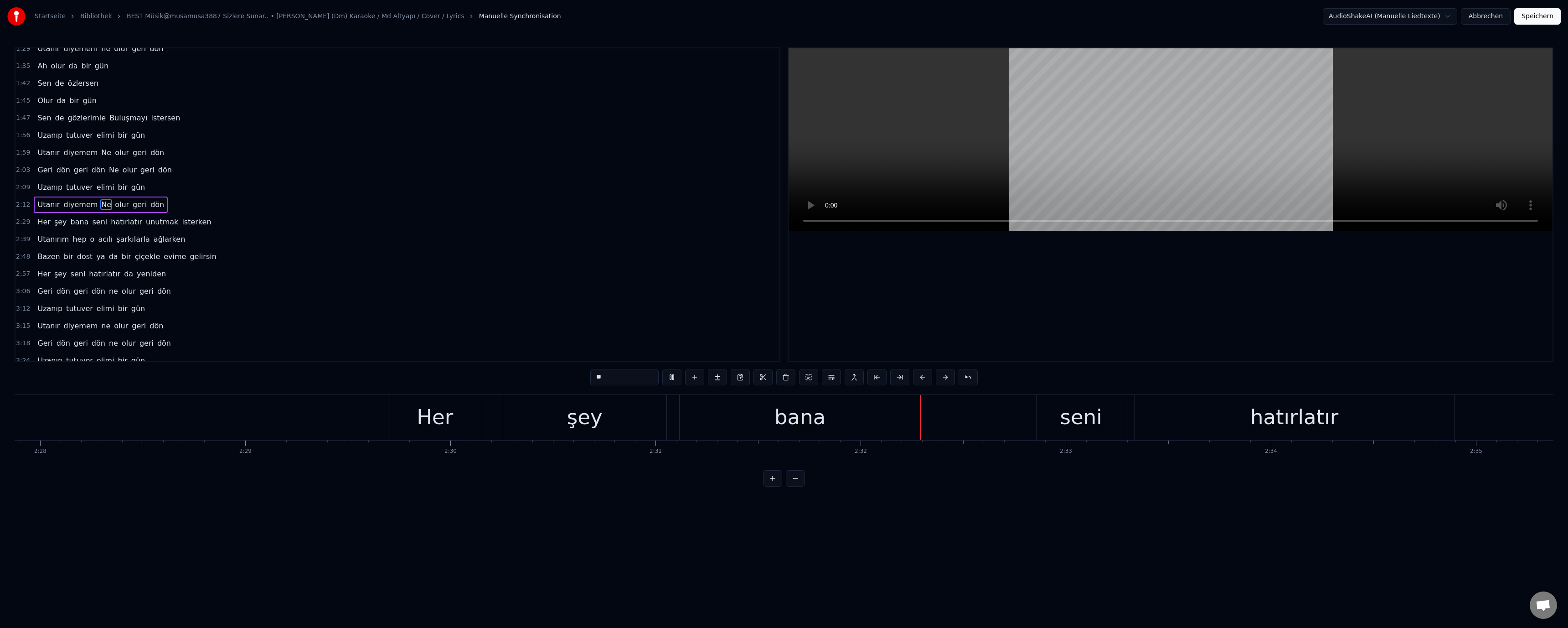
click at [557, 418] on div "seni" at bounding box center [1081, 416] width 42 height 31
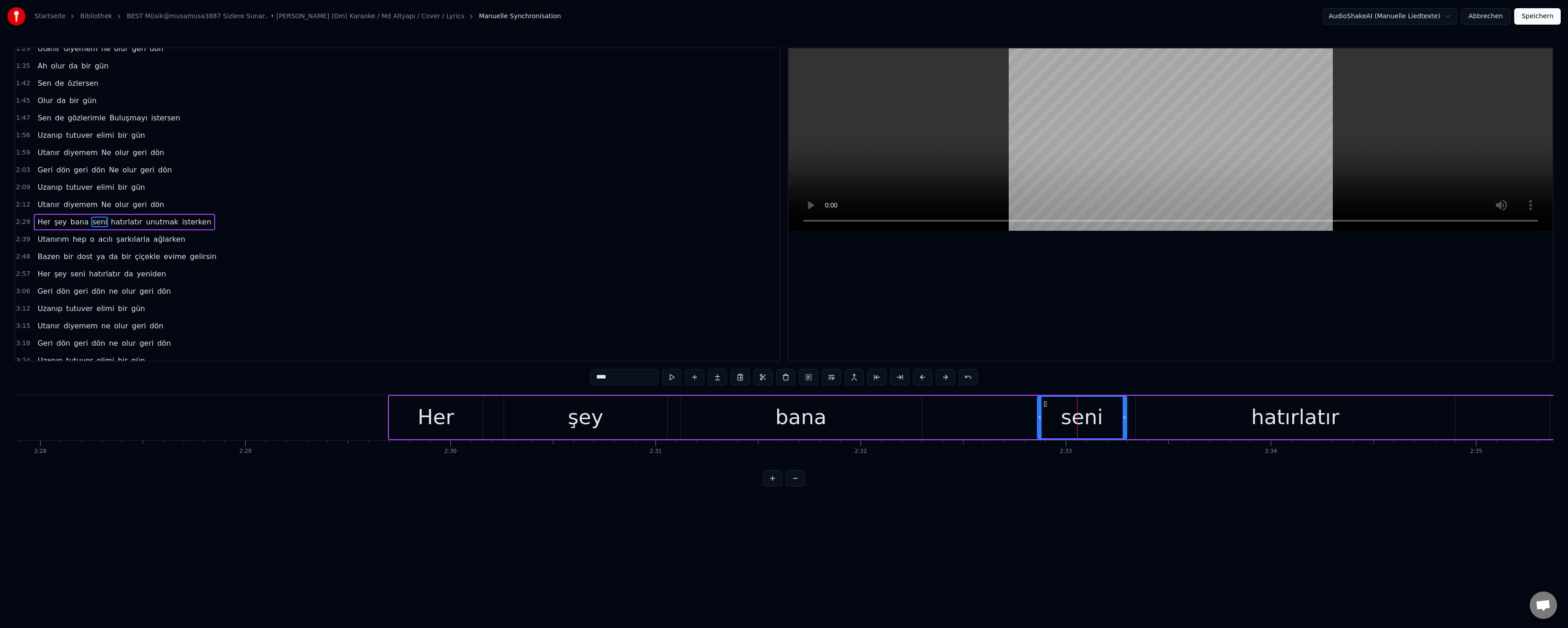
scroll to position [234, 0]
drag, startPoint x: 598, startPoint y: 376, endPoint x: 587, endPoint y: 377, distance: 11.0
click at [557, 377] on div "0:30 Alışırım 0:33 Zannettiğim yokluğundan acılanmam 0:39 Vazgeçmek zor Senin o…" at bounding box center [784, 267] width 1538 height 439
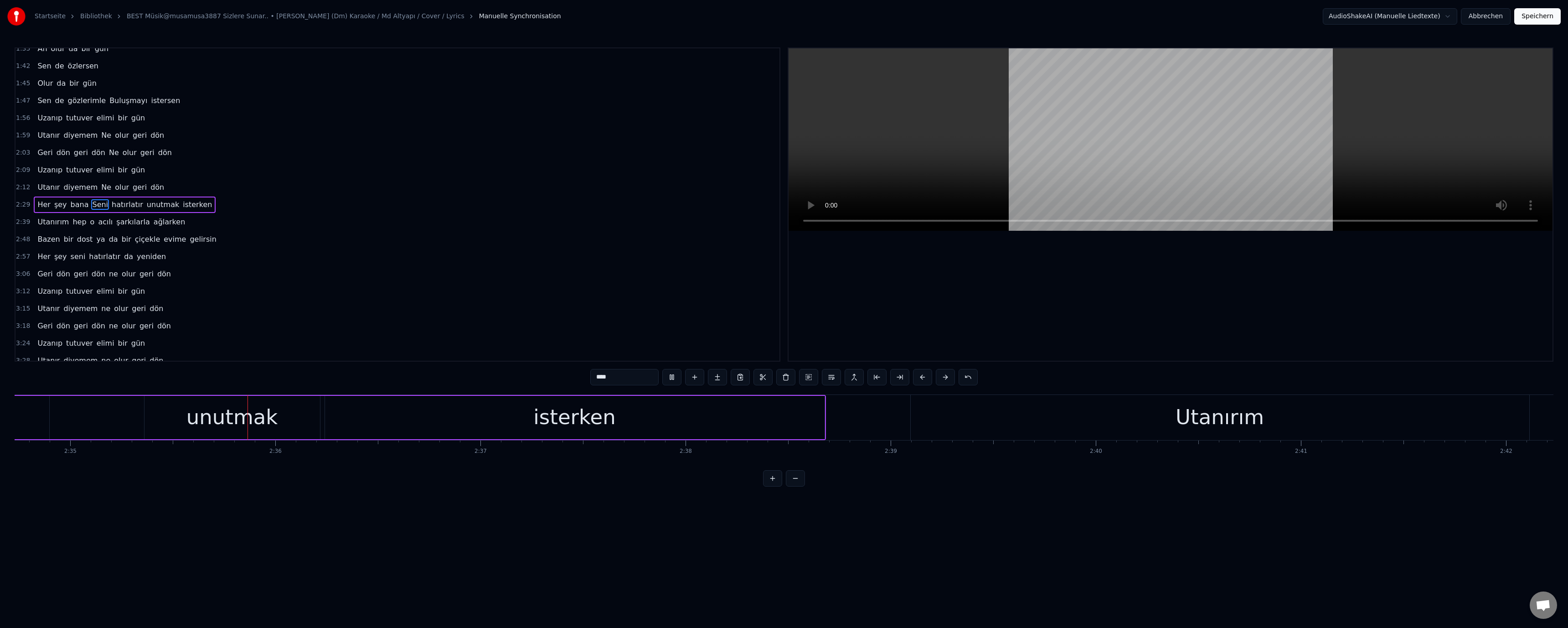
scroll to position [0, 31818]
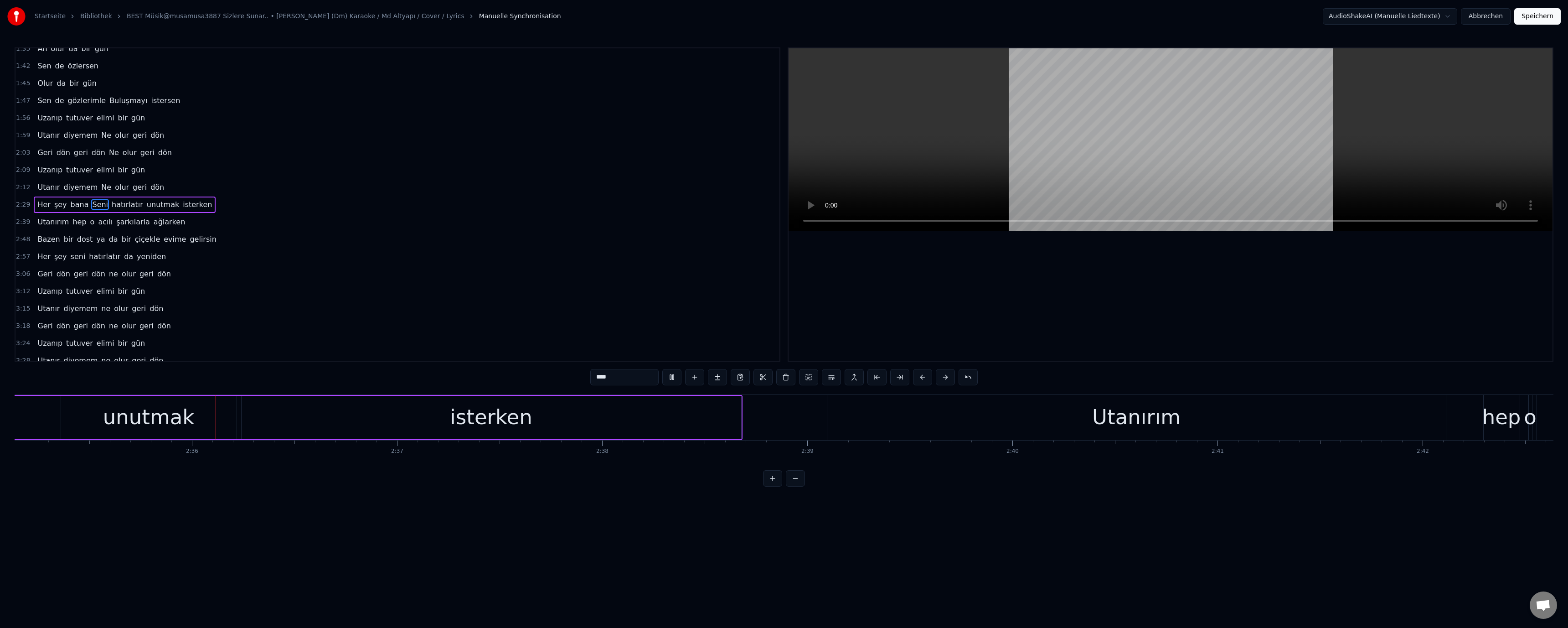
click at [557, 121] on video at bounding box center [1170, 139] width 763 height 182
click at [114, 429] on div "unutmak" at bounding box center [149, 416] width 92 height 31
drag, startPoint x: 600, startPoint y: 376, endPoint x: 584, endPoint y: 377, distance: 16.0
click at [557, 377] on div "0:30 Alışırım 0:33 Zannettiğim yokluğundan acılanmam 0:39 Vazgeçmek zor Senin o…" at bounding box center [784, 267] width 1538 height 439
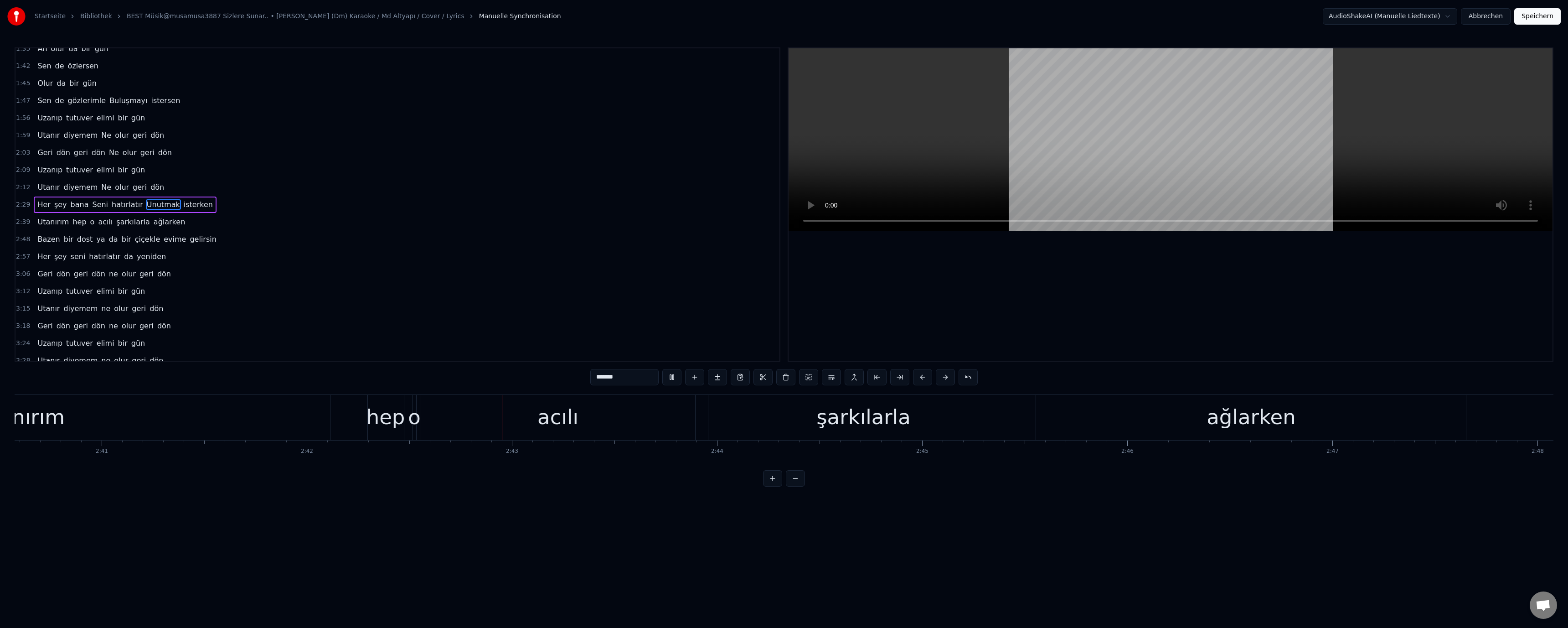
scroll to position [0, 33270]
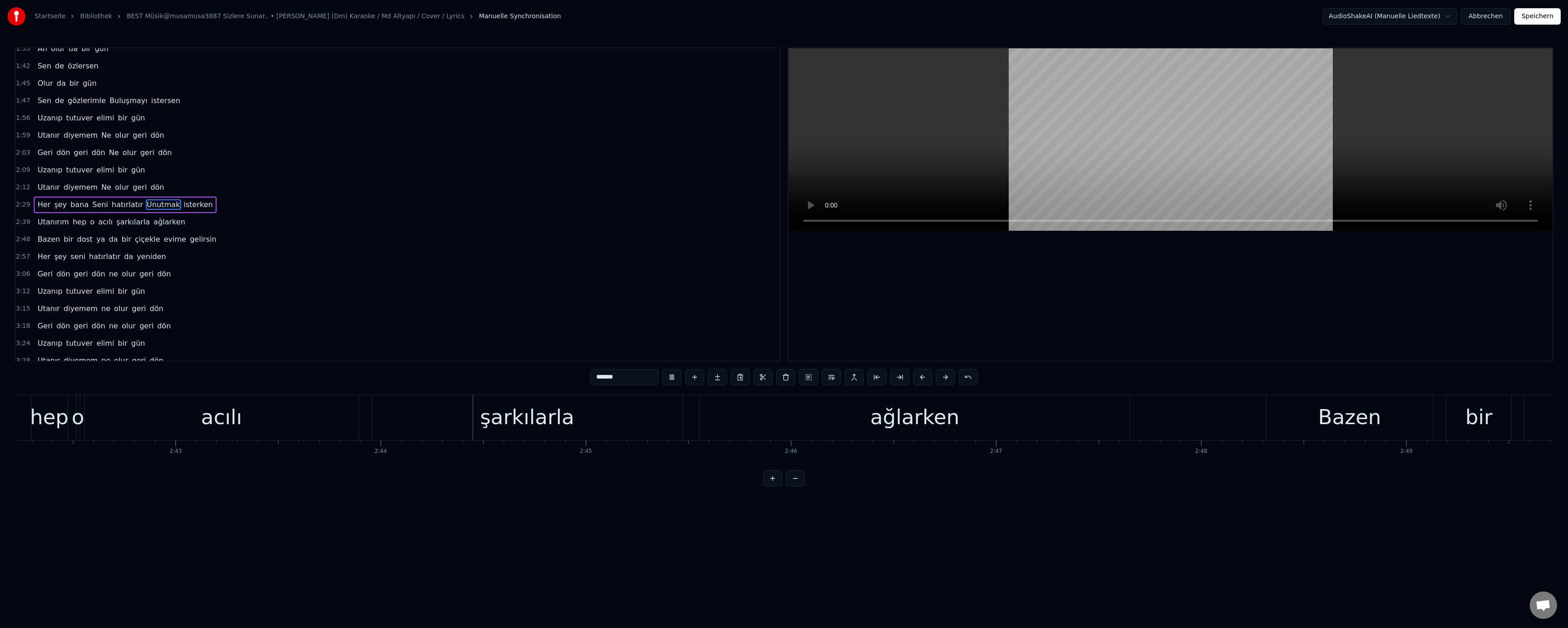
click at [529, 409] on div "şarkılarla" at bounding box center [527, 416] width 94 height 31
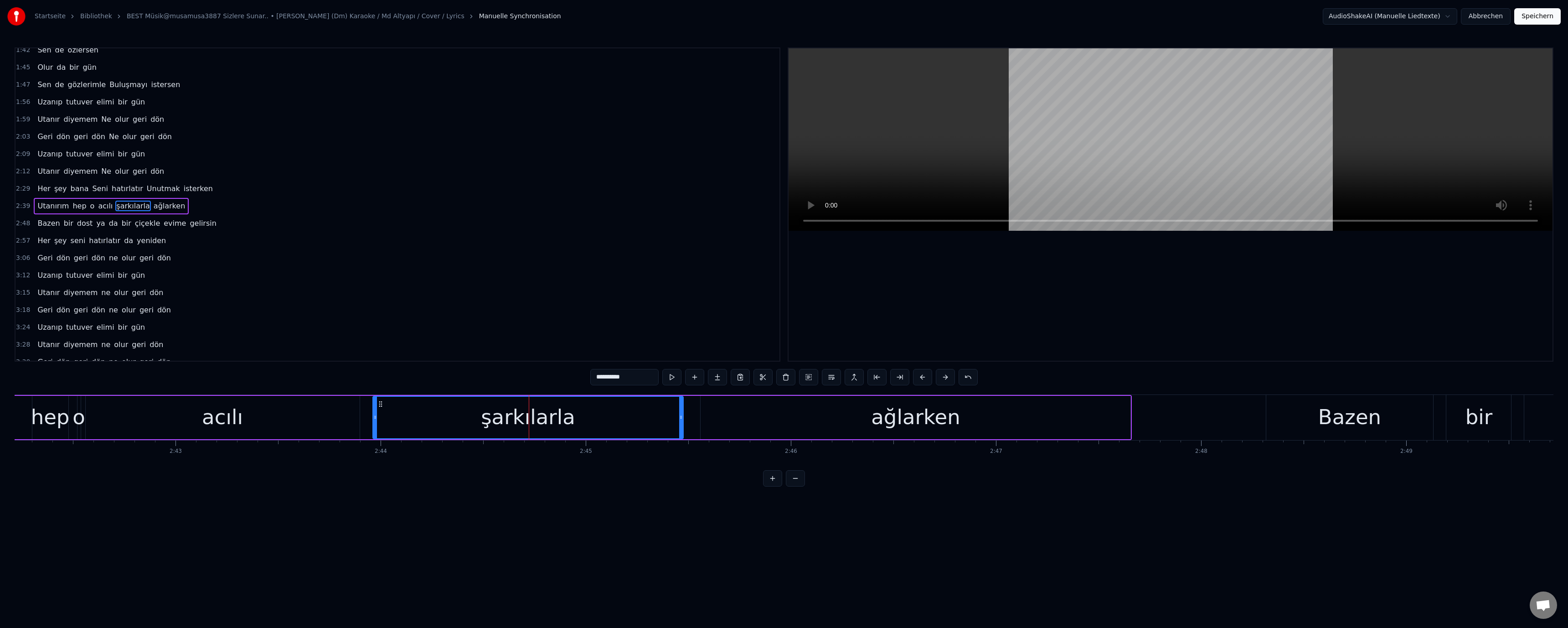
scroll to position [251, 0]
drag, startPoint x: 526, startPoint y: 412, endPoint x: 571, endPoint y: 400, distance: 46.6
click at [533, 410] on div "şarkılarla" at bounding box center [528, 416] width 94 height 31
drag, startPoint x: 598, startPoint y: 376, endPoint x: 569, endPoint y: 380, distance: 29.3
click at [557, 380] on div "0:30 Alışırım 0:33 Zannettiğim yokluğundan acılanmam 0:39 Vazgeçmek zor Senin o…" at bounding box center [784, 267] width 1538 height 439
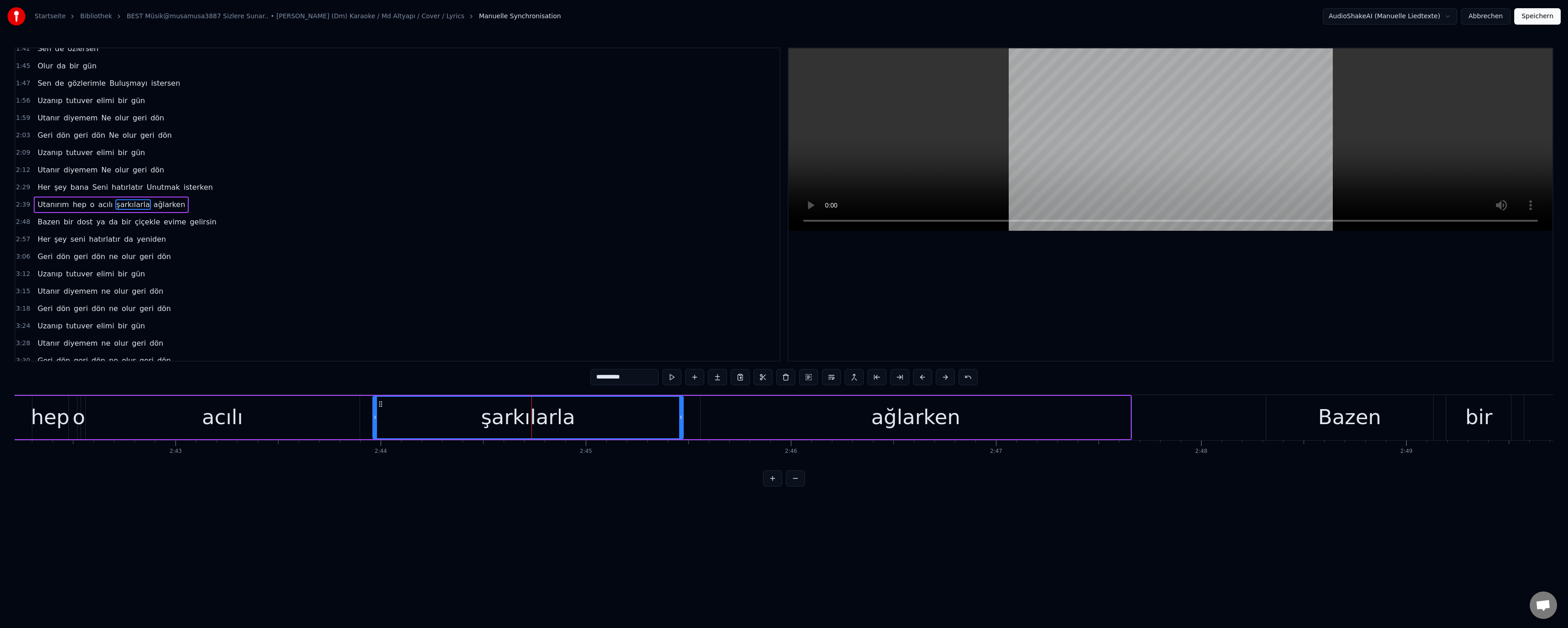
paste input "text"
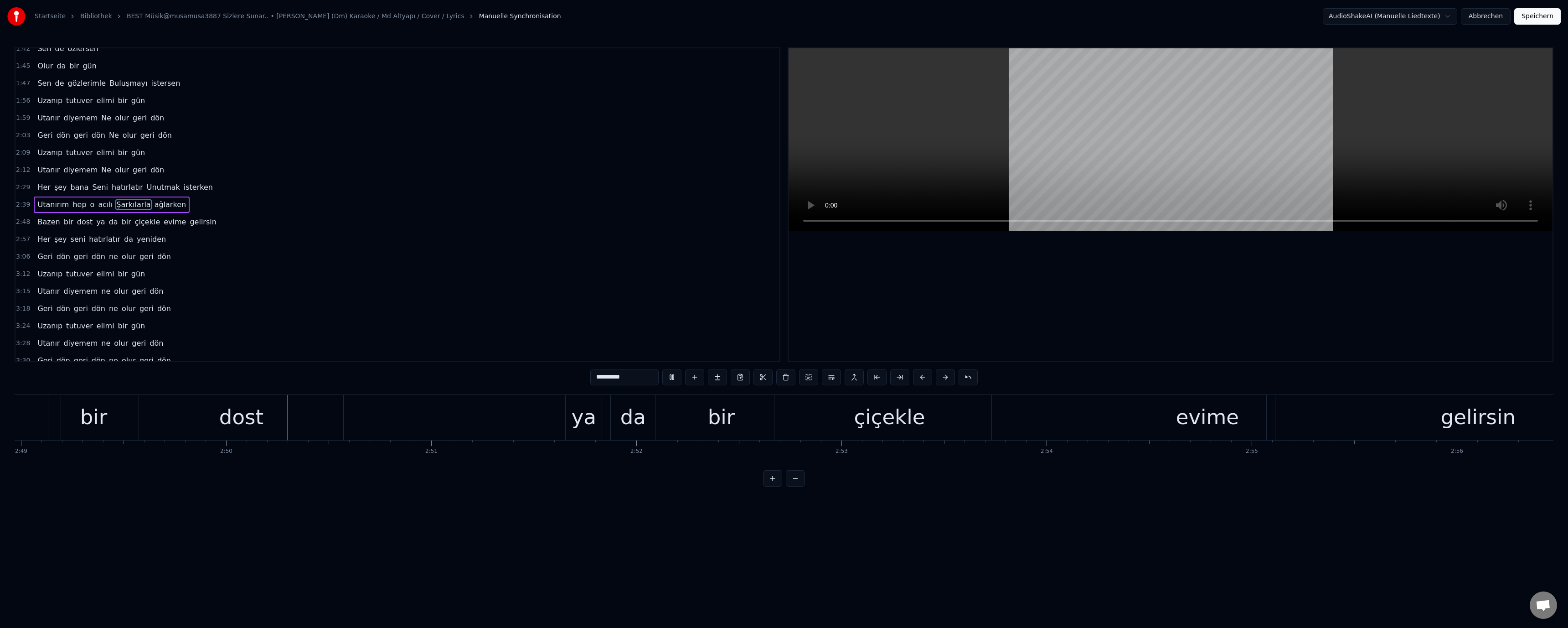
scroll to position [0, 34765]
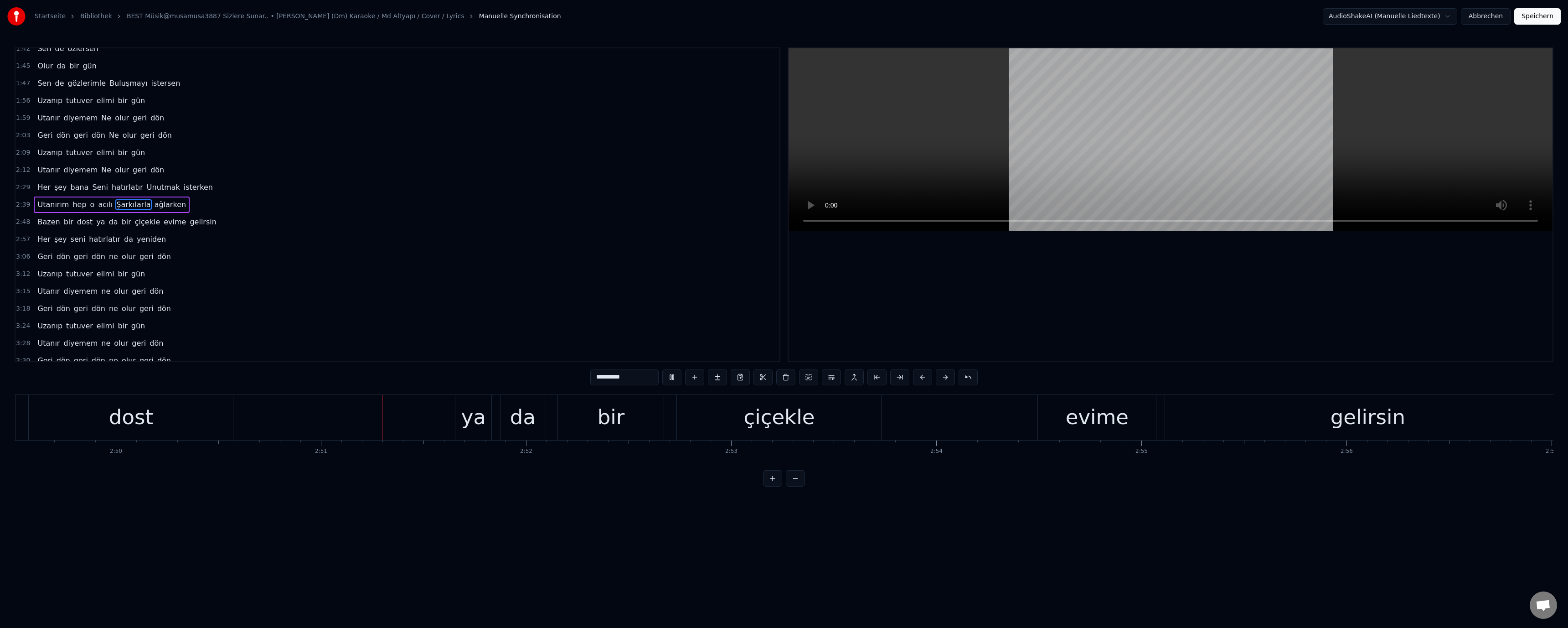
drag, startPoint x: 463, startPoint y: 422, endPoint x: 540, endPoint y: 399, distance: 80.4
click at [463, 422] on div "ya" at bounding box center [473, 416] width 24 height 31
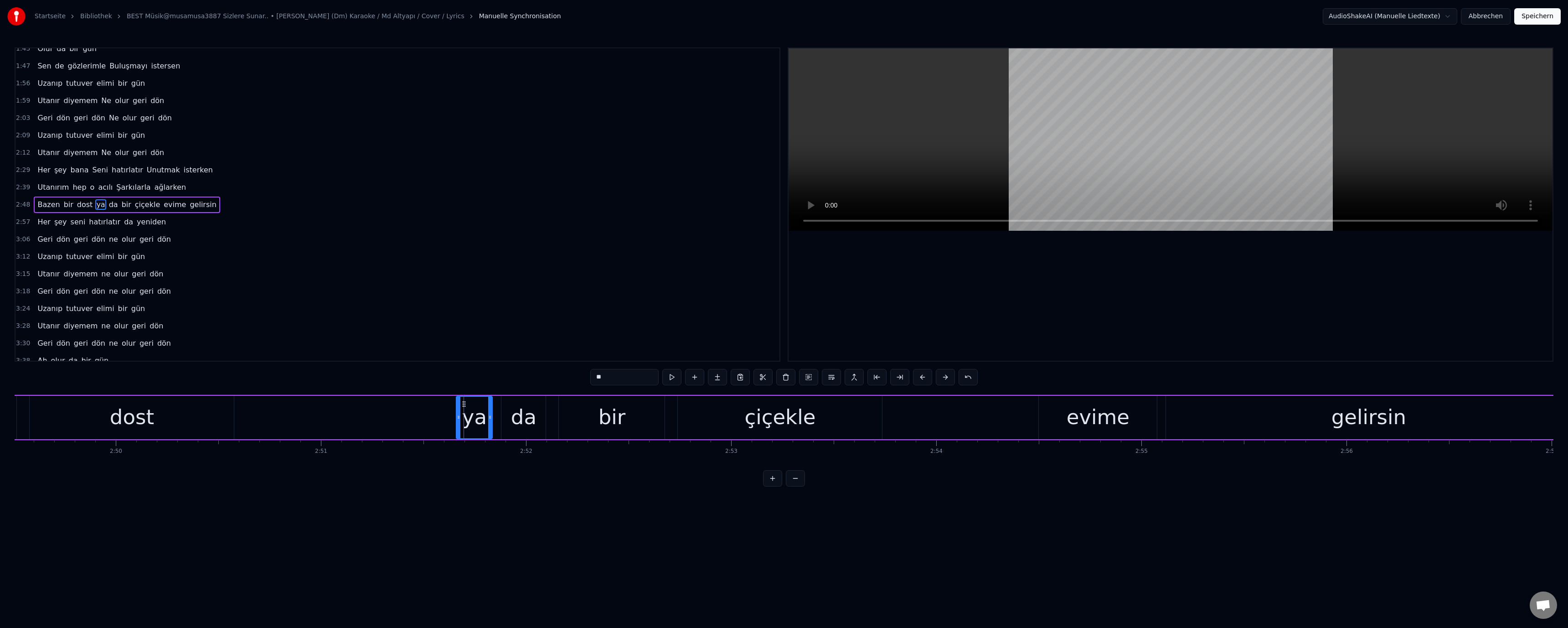
drag, startPoint x: 599, startPoint y: 375, endPoint x: 574, endPoint y: 380, distance: 25.5
click at [557, 378] on div "0:30 Alışırım 0:33 Zannettiğim yokluğundan acılanmam 0:39 Vazgeçmek zor Senin o…" at bounding box center [784, 267] width 1538 height 439
click at [557, 415] on div "evime" at bounding box center [1098, 416] width 63 height 31
drag, startPoint x: 599, startPoint y: 380, endPoint x: 588, endPoint y: 379, distance: 11.0
click at [557, 379] on div "0:30 Alışırım 0:33 Zannettiğim yokluğundan acılanmam 0:39 Vazgeçmek zor Senin o…" at bounding box center [784, 267] width 1538 height 439
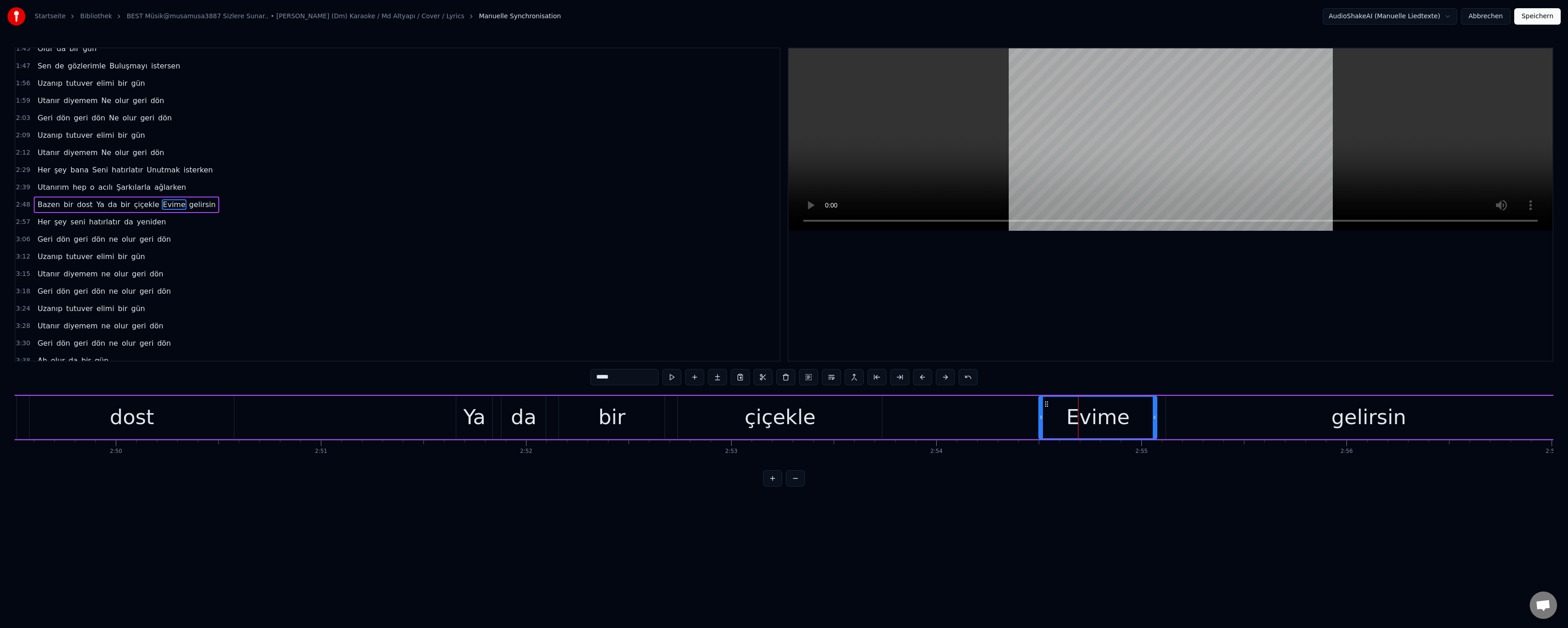
click at [557, 176] on video at bounding box center [1170, 139] width 763 height 182
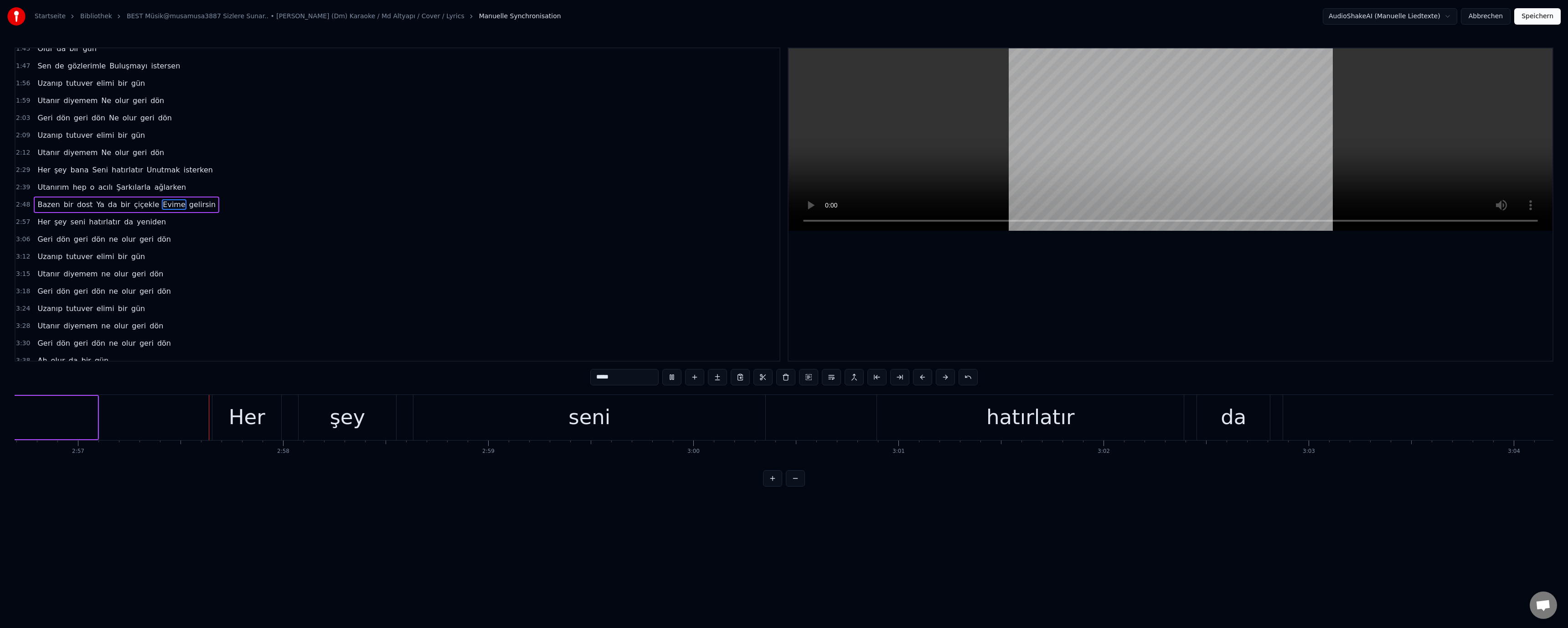
scroll to position [0, 36254]
click at [557, 414] on div "hatırlatır" at bounding box center [1015, 416] width 88 height 31
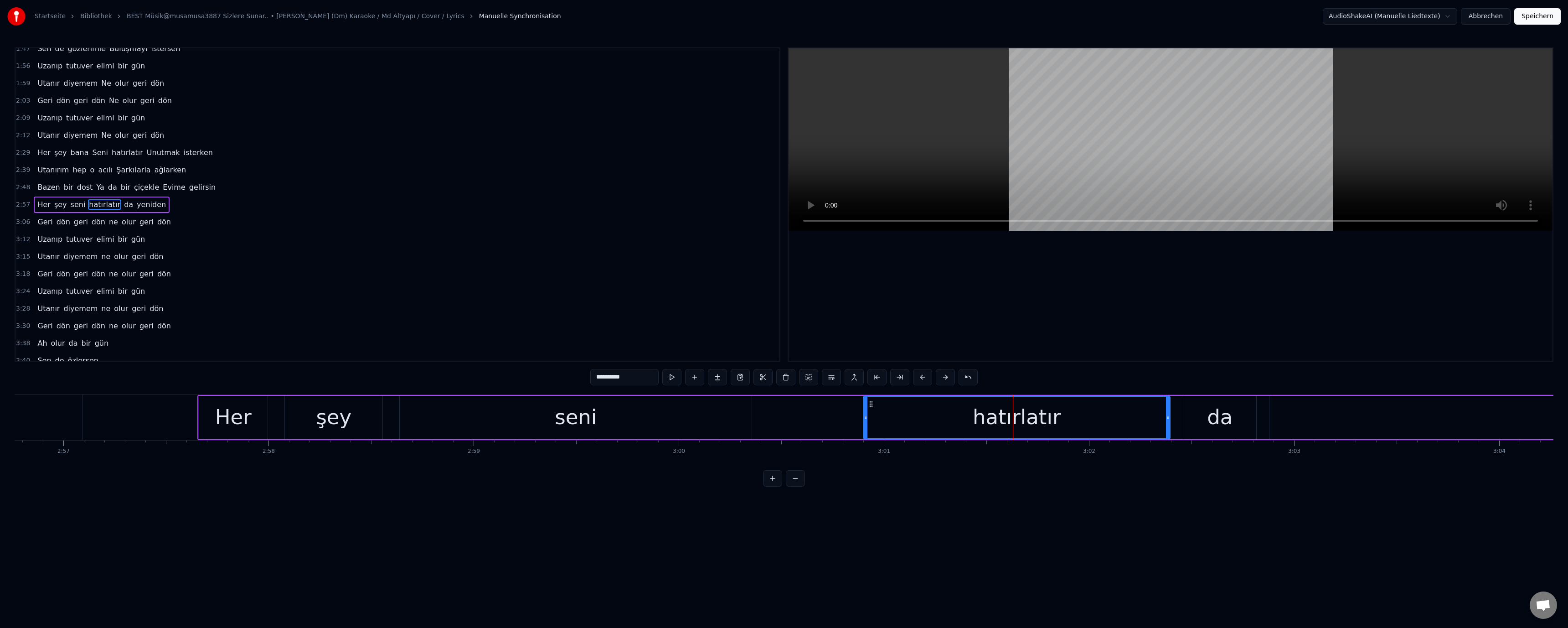
drag, startPoint x: 598, startPoint y: 378, endPoint x: 584, endPoint y: 378, distance: 14.0
click at [557, 378] on div "0:30 Alışırım 0:33 Zannettiğim yokluğundan acılanmam 0:39 Vazgeçmek zor Senin o…" at bounding box center [784, 267] width 1538 height 439
type input "**********"
click at [557, 179] on video at bounding box center [1170, 139] width 763 height 182
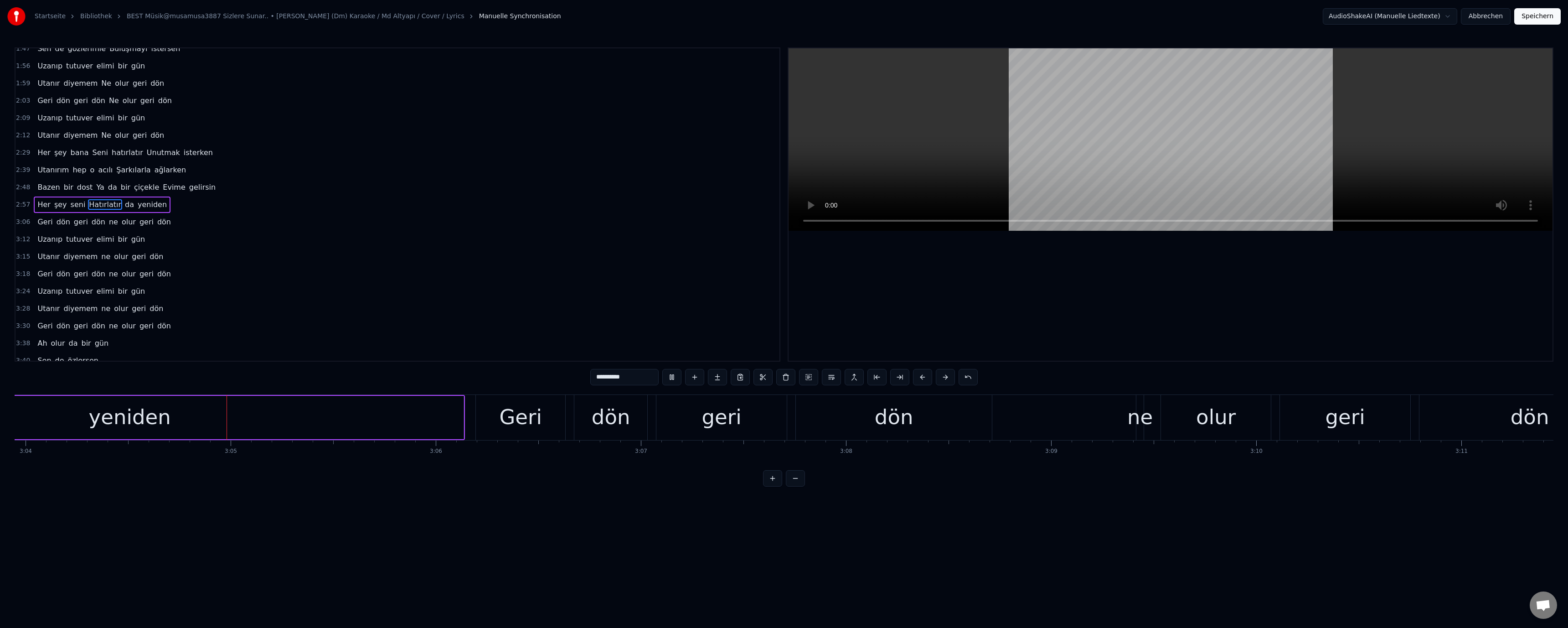
scroll to position [0, 37733]
click at [557, 425] on div "Geri dön geri dön ne olur geri dön" at bounding box center [1052, 417] width 1167 height 45
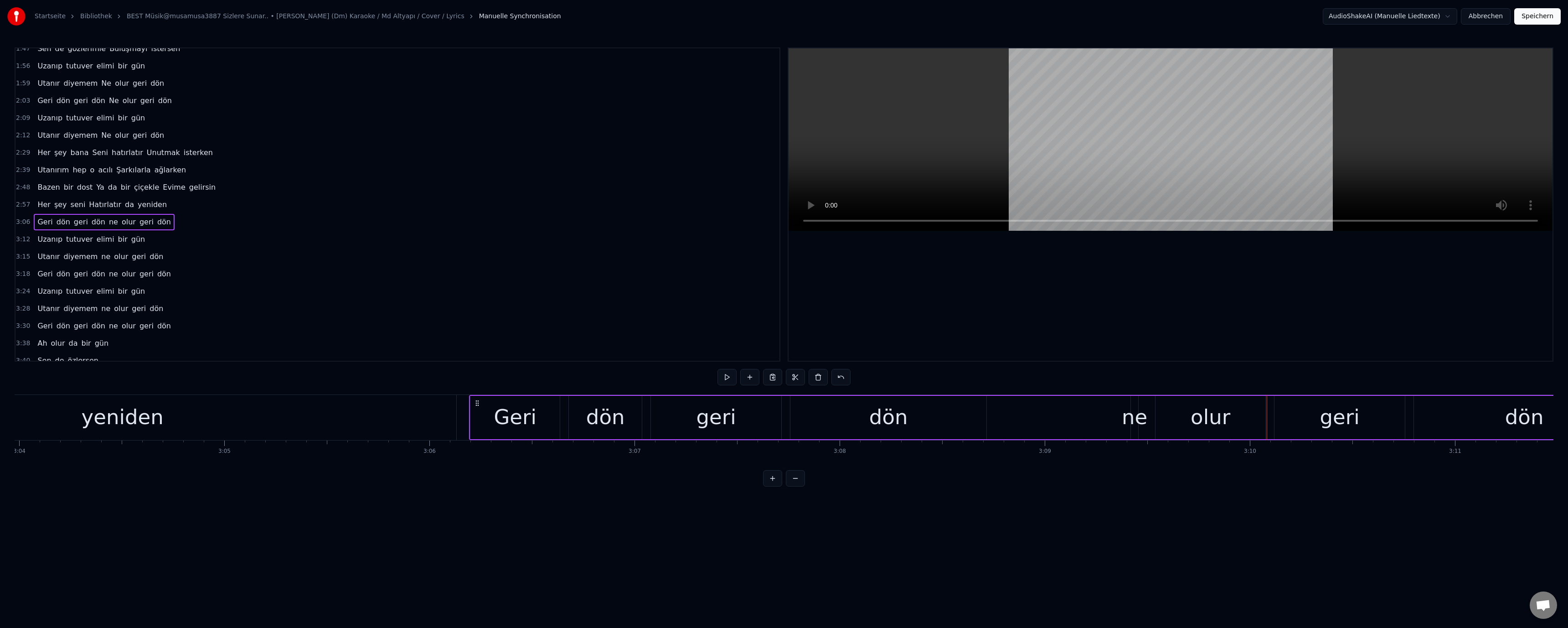
click at [557, 419] on div "ne" at bounding box center [1134, 416] width 25 height 31
drag, startPoint x: 597, startPoint y: 377, endPoint x: 587, endPoint y: 377, distance: 10.0
click at [557, 377] on div "0:30 Alışırım 0:33 Zannettiğim yokluğundan acılanmam 0:39 Vazgeçmek zor Senin o…" at bounding box center [784, 267] width 1538 height 439
type input "**"
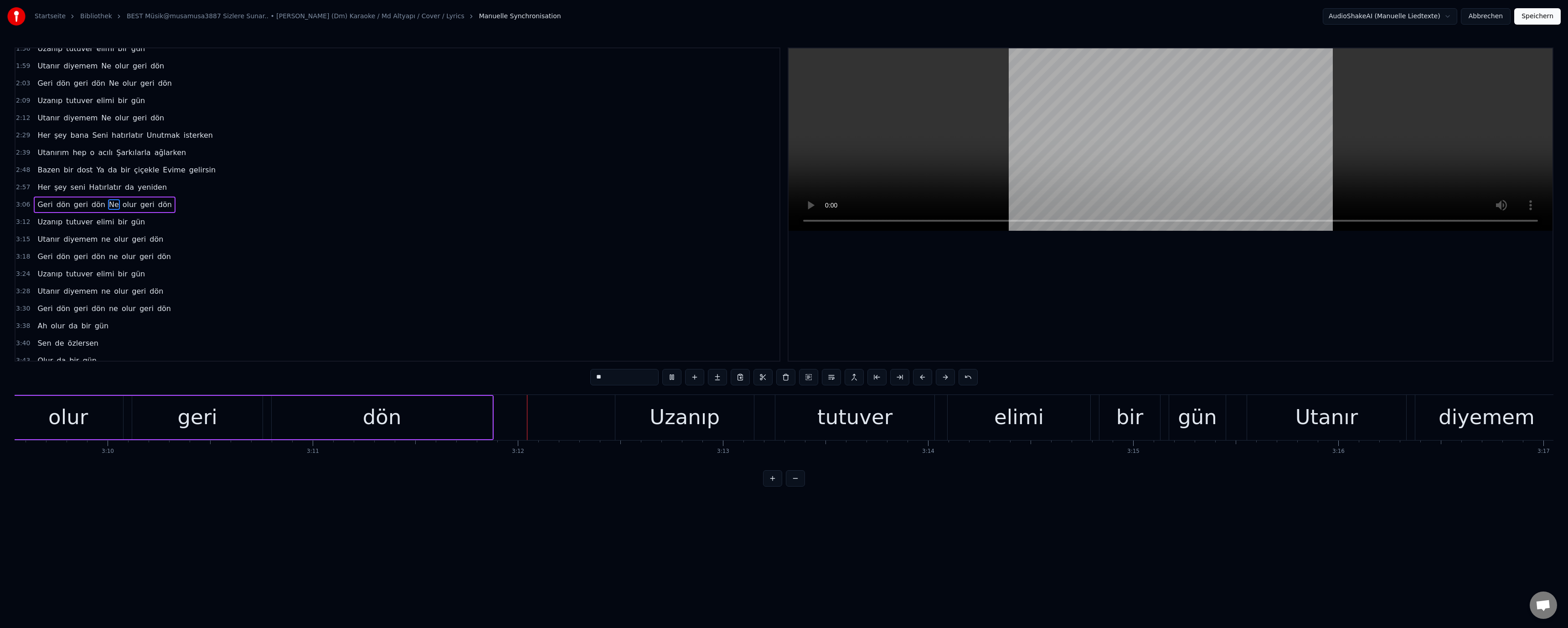
scroll to position [0, 39219]
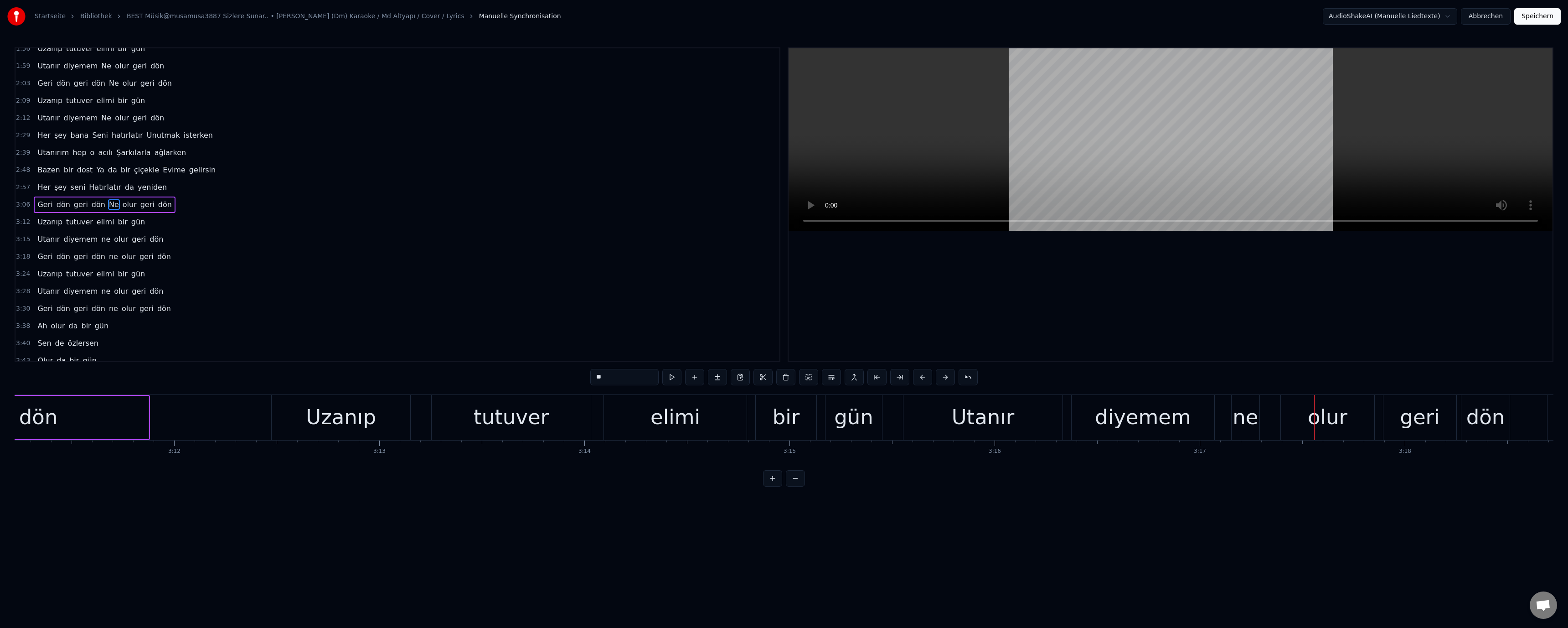
click at [557, 428] on div "Utanır diyemem ne olur geri dön" at bounding box center [1207, 417] width 609 height 45
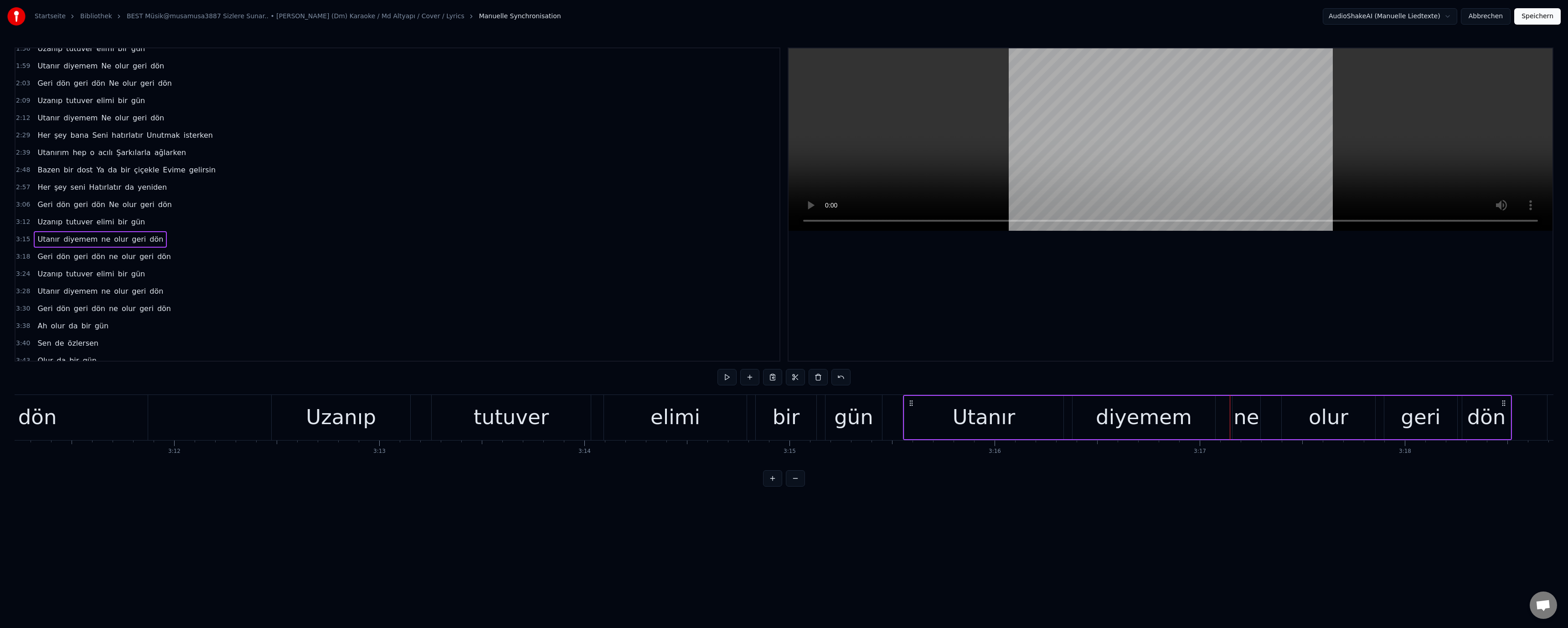
click at [557, 427] on div "ne" at bounding box center [1245, 416] width 25 height 31
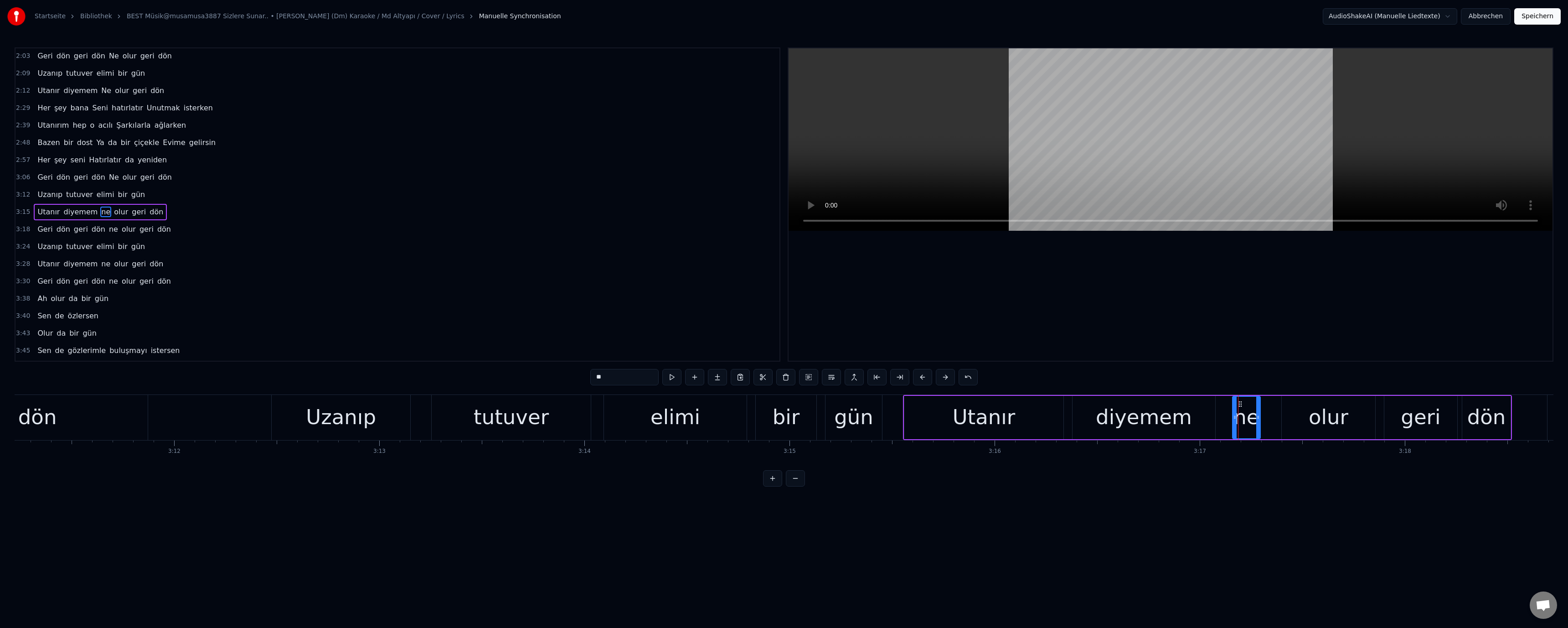
scroll to position [338, 0]
drag, startPoint x: 600, startPoint y: 380, endPoint x: 590, endPoint y: 380, distance: 10.0
click at [557, 380] on input "**" at bounding box center [624, 377] width 68 height 17
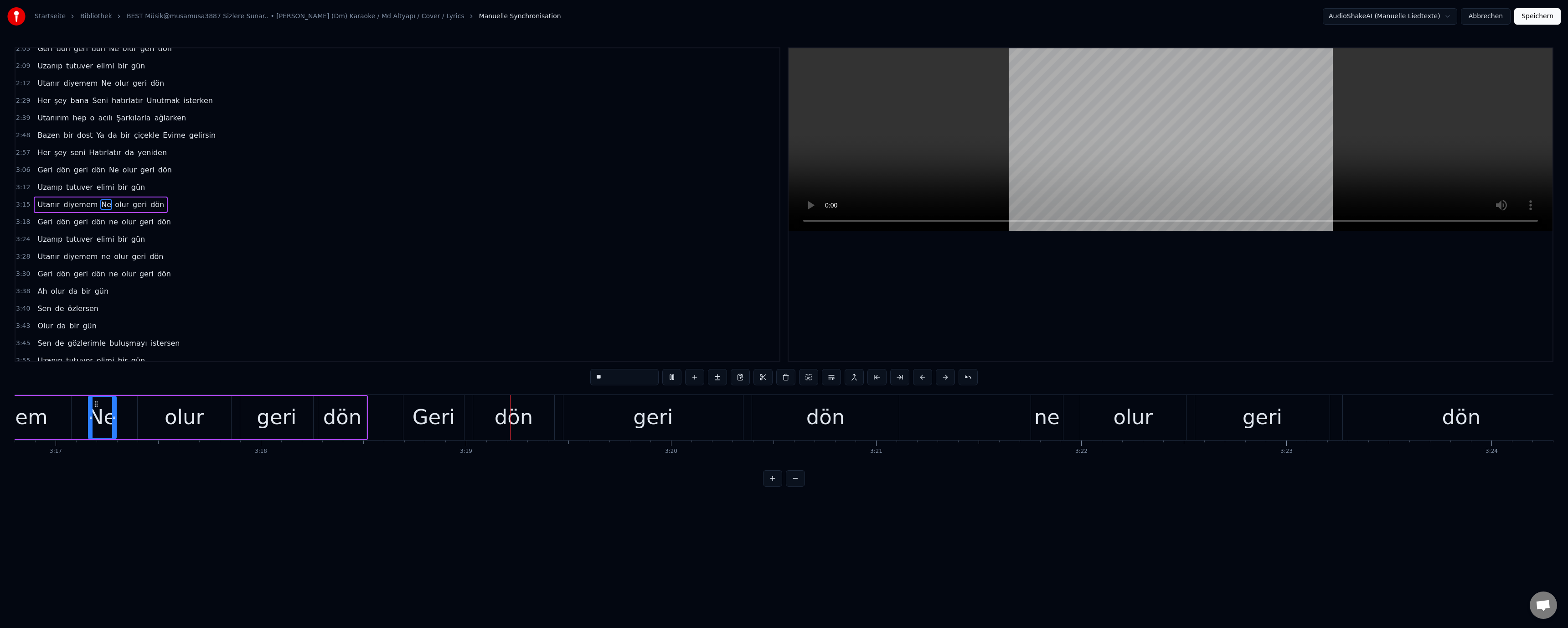
scroll to position [0, 40709]
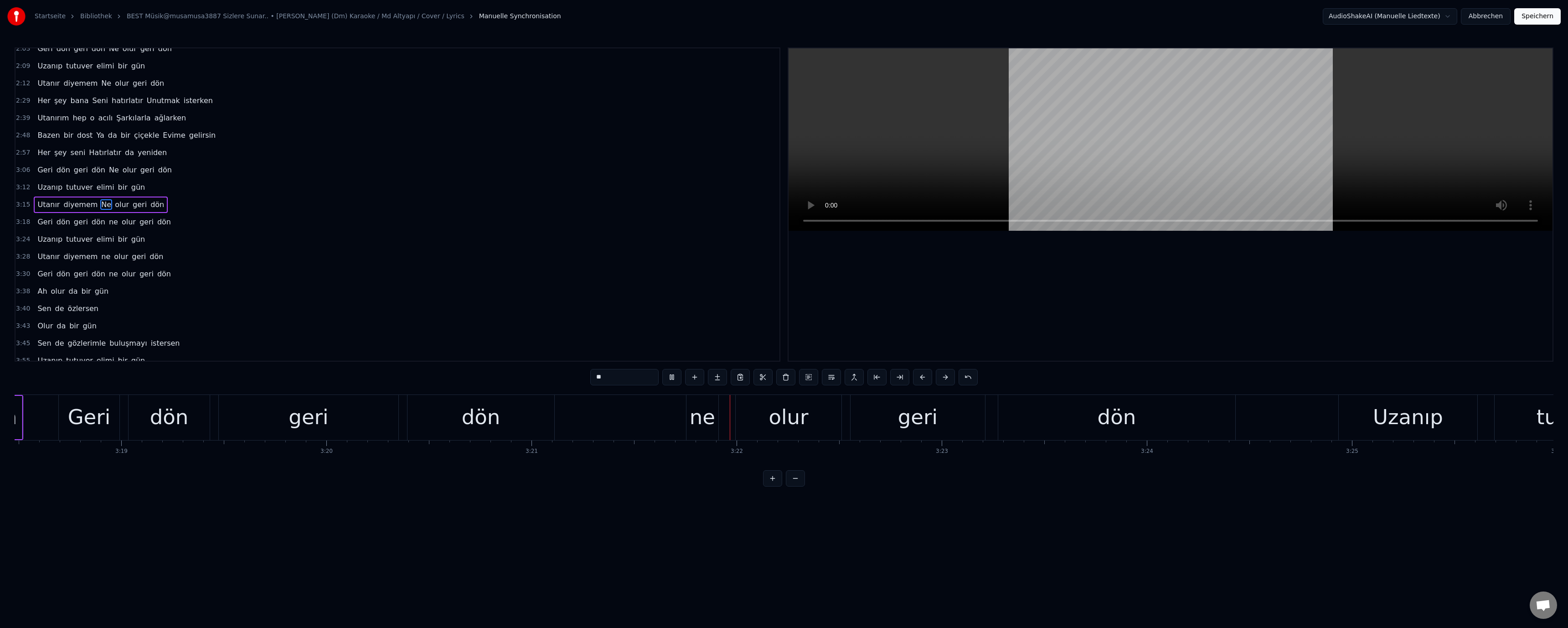
click at [557, 419] on div "ne" at bounding box center [702, 416] width 25 height 31
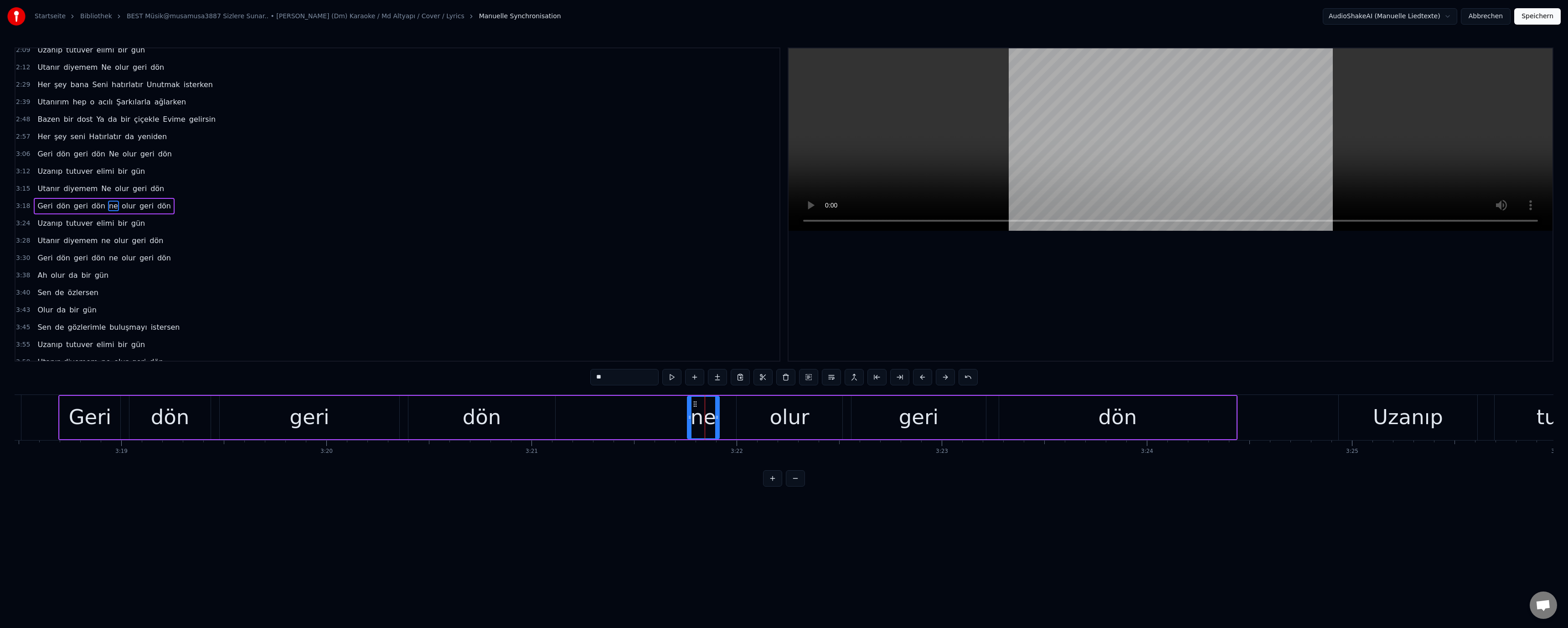
scroll to position [354, 0]
drag, startPoint x: 599, startPoint y: 378, endPoint x: 587, endPoint y: 378, distance: 12.0
click at [557, 378] on div "0:30 Alışırım 0:33 Zannettiğim yokluğundan acılanmam 0:39 Vazgeçmek zor Senin o…" at bounding box center [784, 267] width 1538 height 439
click at [557, 171] on video at bounding box center [1170, 139] width 763 height 182
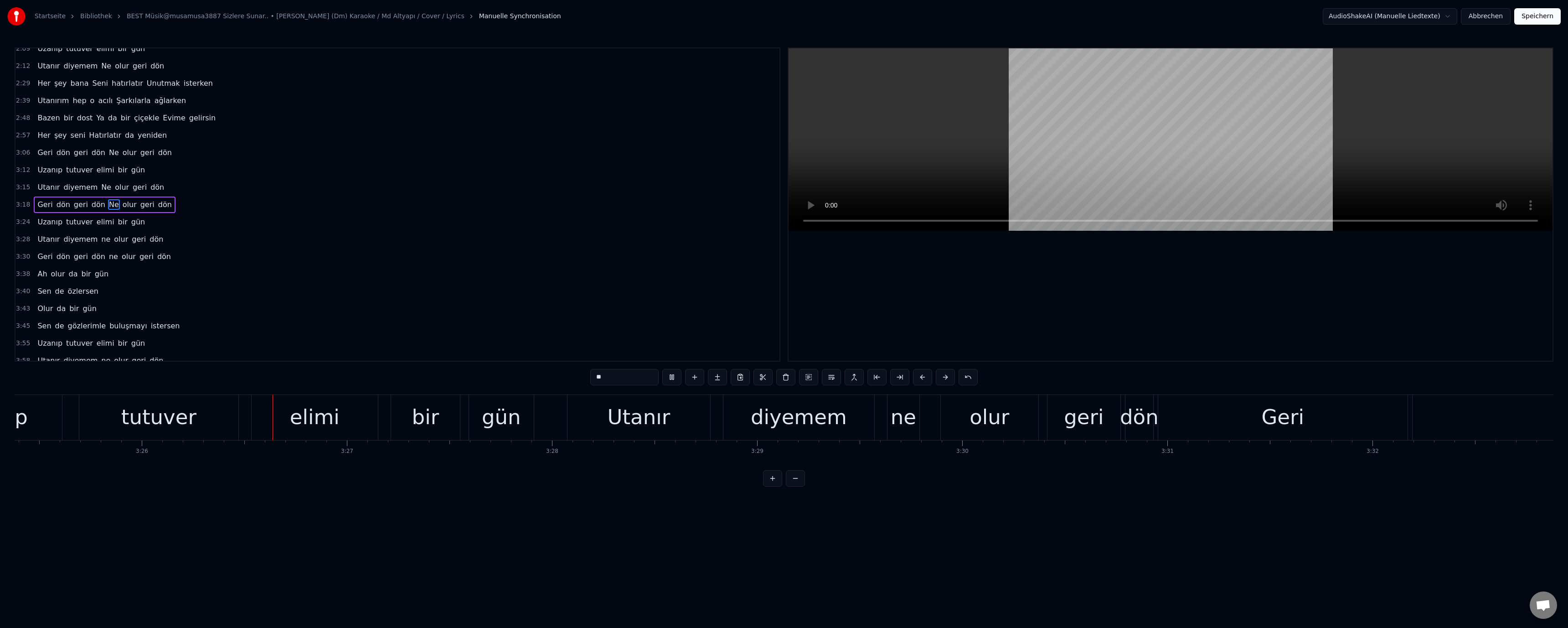
scroll to position [0, 42207]
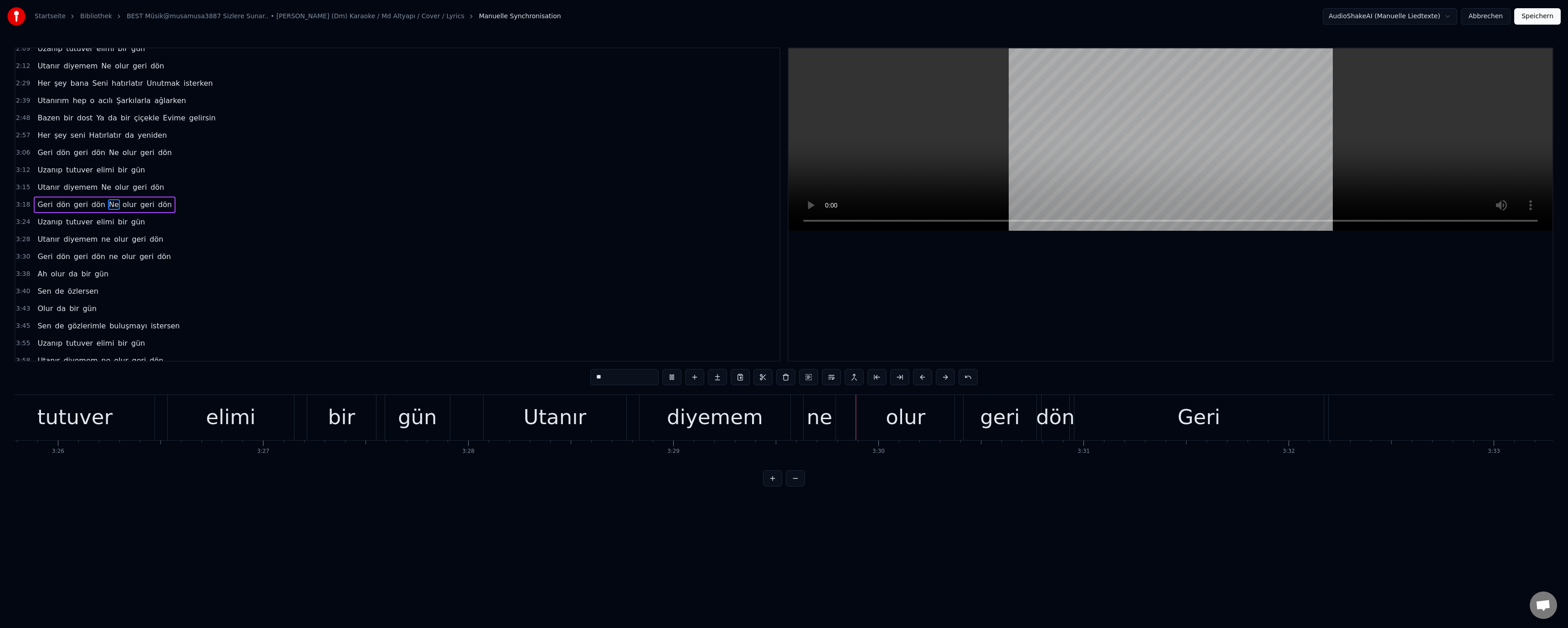
click at [557, 410] on div "ne" at bounding box center [819, 416] width 25 height 31
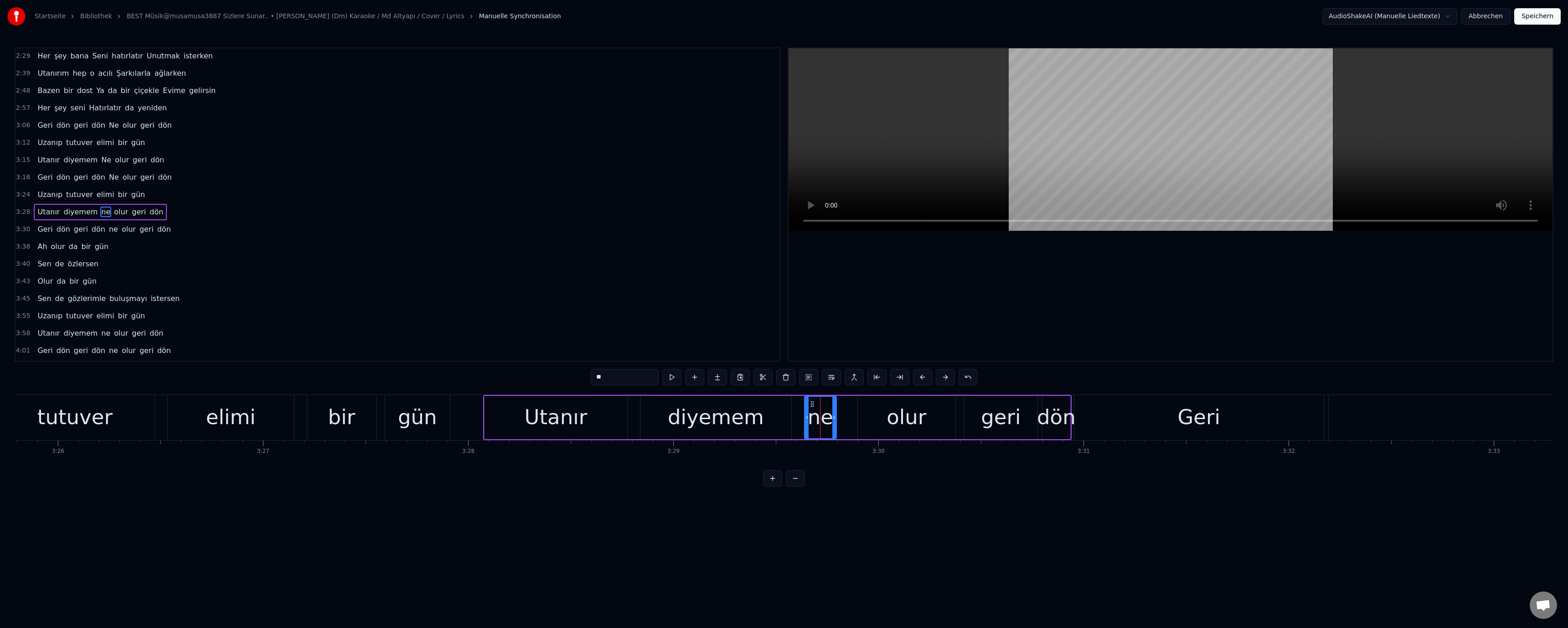
scroll to position [389, 0]
drag, startPoint x: 601, startPoint y: 375, endPoint x: 580, endPoint y: 376, distance: 21.0
click at [557, 376] on div "0:30 Alışırım 0:33 Zannettiğim yokluğundan acılanmam 0:39 Vazgeçmek zor Senin o…" at bounding box center [784, 267] width 1538 height 439
type input "**"
click at [557, 175] on video at bounding box center [1170, 139] width 763 height 182
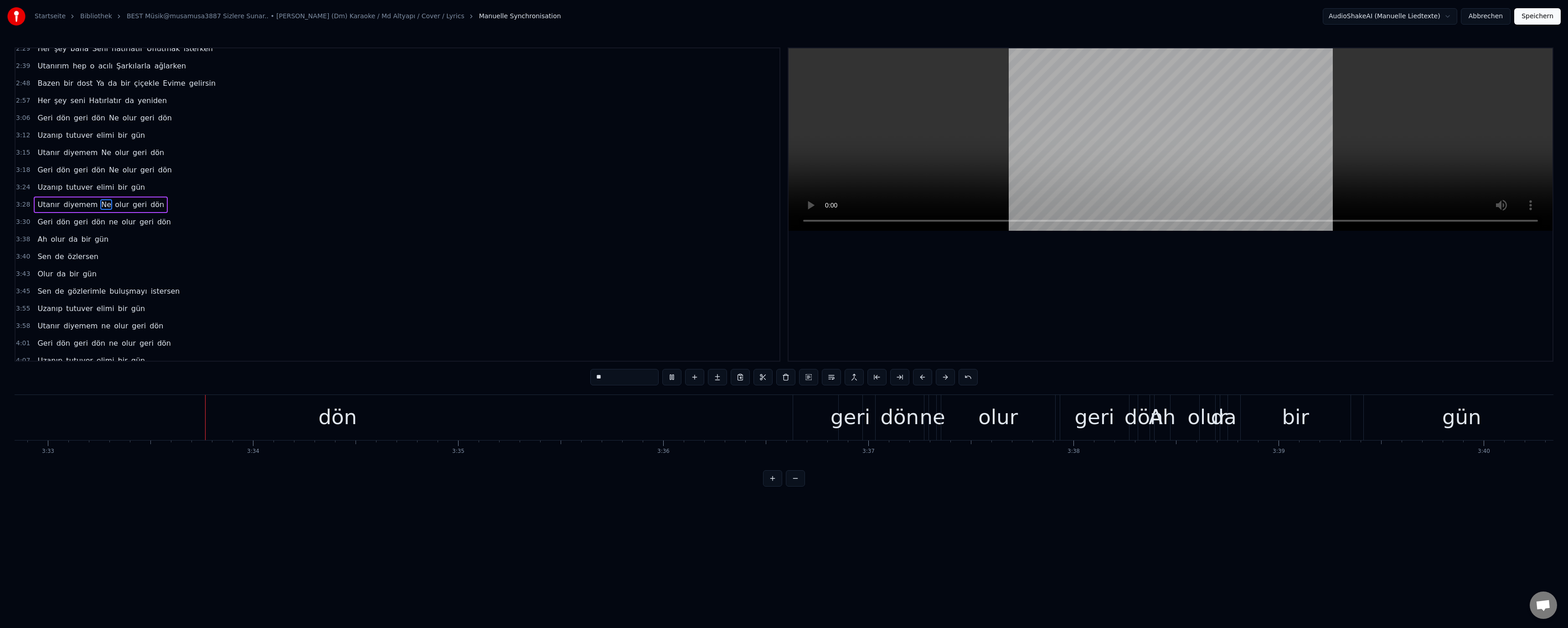
scroll to position [0, 43659]
click at [557, 239] on div "3:38 Ah olur da bir gün" at bounding box center [397, 240] width 763 height 17
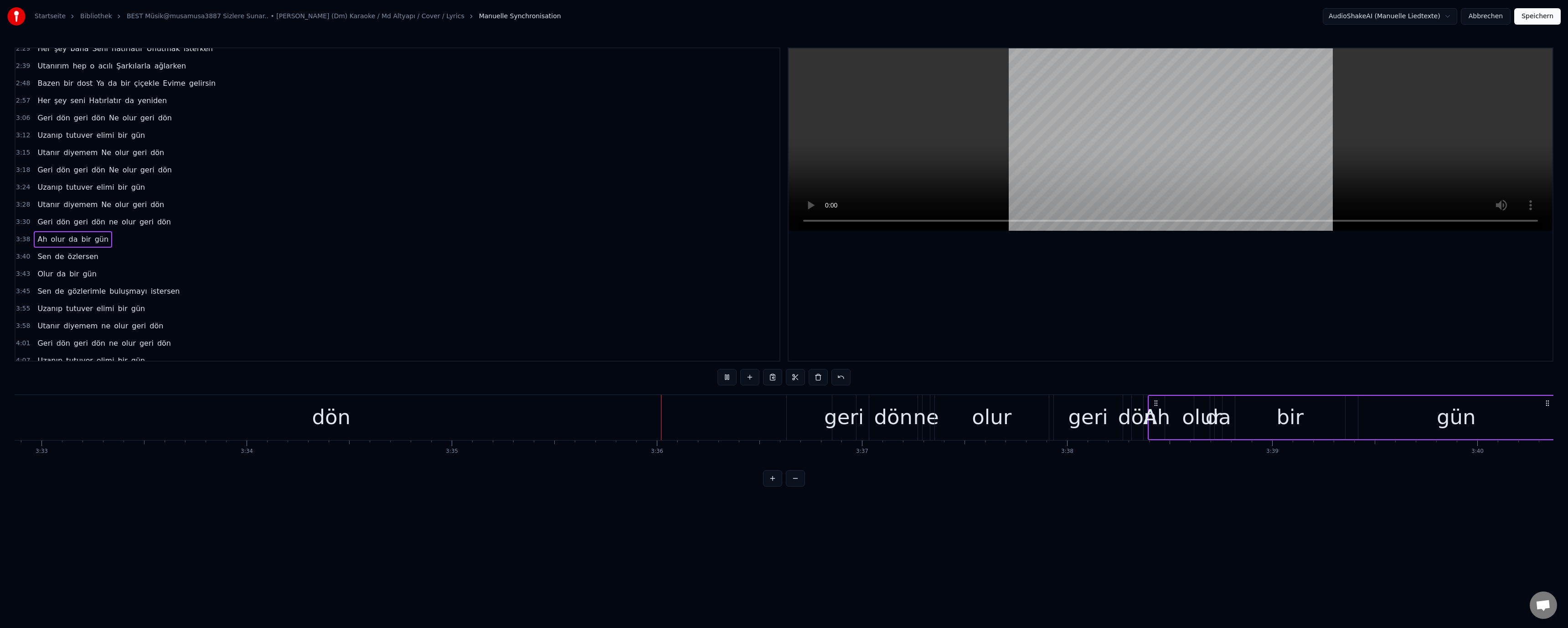
click at [557, 247] on div "3:38 Ah olur da bir gün" at bounding box center [397, 240] width 763 height 17
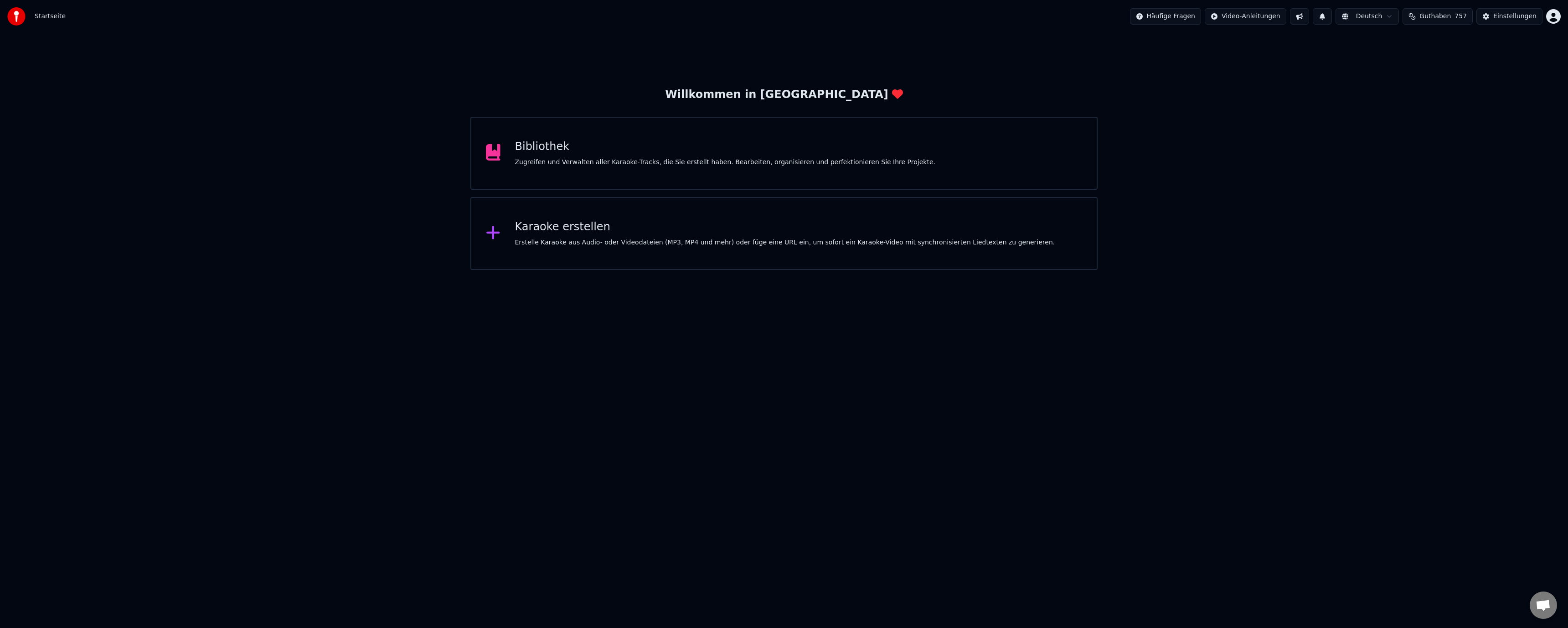
click at [551, 162] on div "Zugreifen und Verwalten aller Karaoke-Tracks, die Sie erstellt haben. Bearbeite…" at bounding box center [725, 162] width 421 height 9
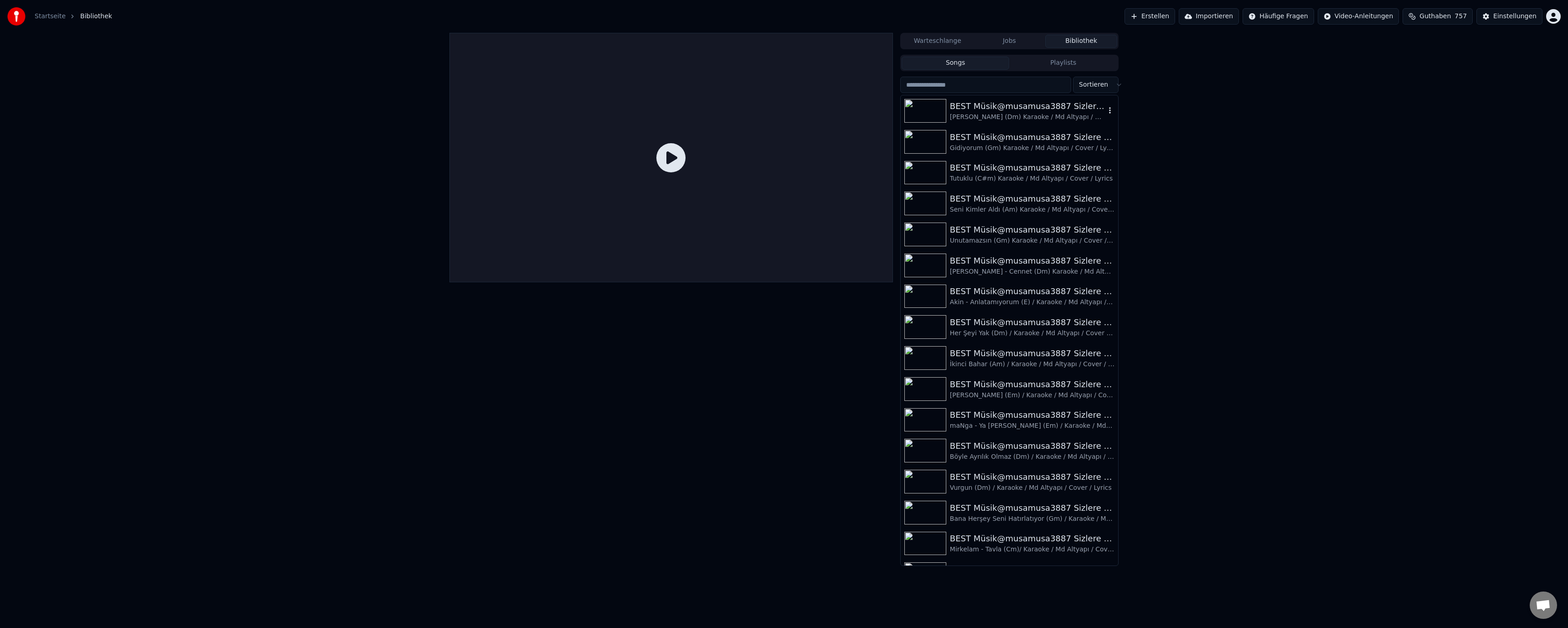
click at [980, 120] on div "Geri Dön (Dm) Karaoke / Md Altyapı / Cover / Lyrics" at bounding box center [1028, 117] width 156 height 9
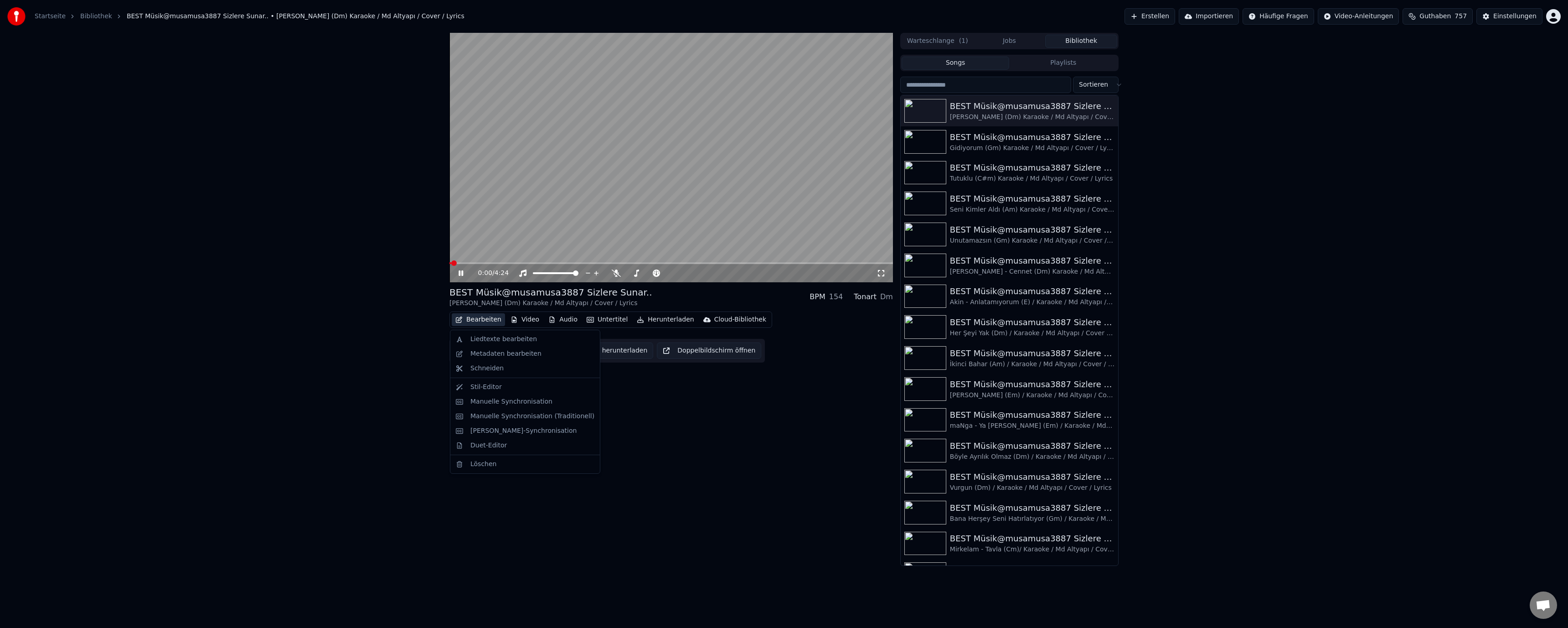
click at [492, 314] on button "Bearbeiten" at bounding box center [477, 319] width 53 height 13
click at [486, 344] on div "Liedtexte bearbeiten" at bounding box center [525, 338] width 146 height 15
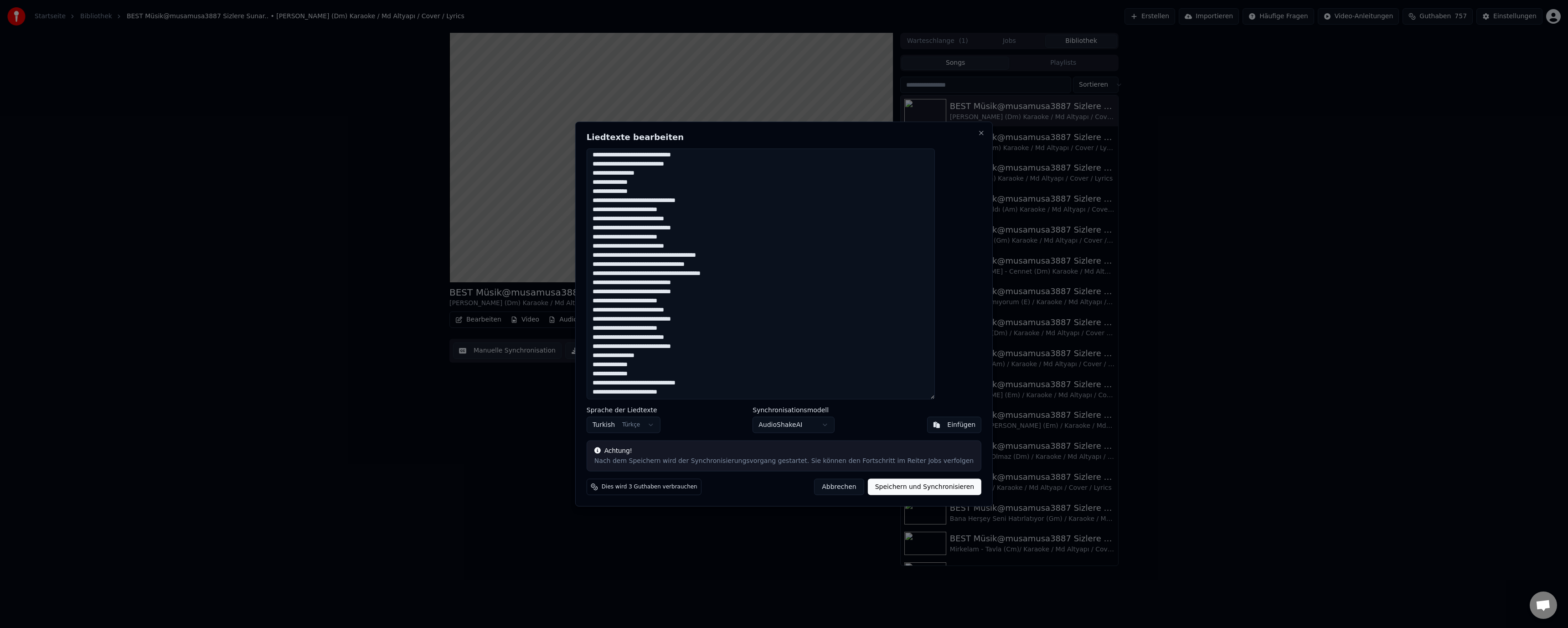
scroll to position [122, 0]
drag, startPoint x: 617, startPoint y: 155, endPoint x: 749, endPoint y: 406, distance: 283.6
click at [749, 406] on div "Liedtexte bearbeiten Sprache der Liedtexte Turkish Türkçe Synchronisationsmodel…" at bounding box center [784, 314] width 417 height 385
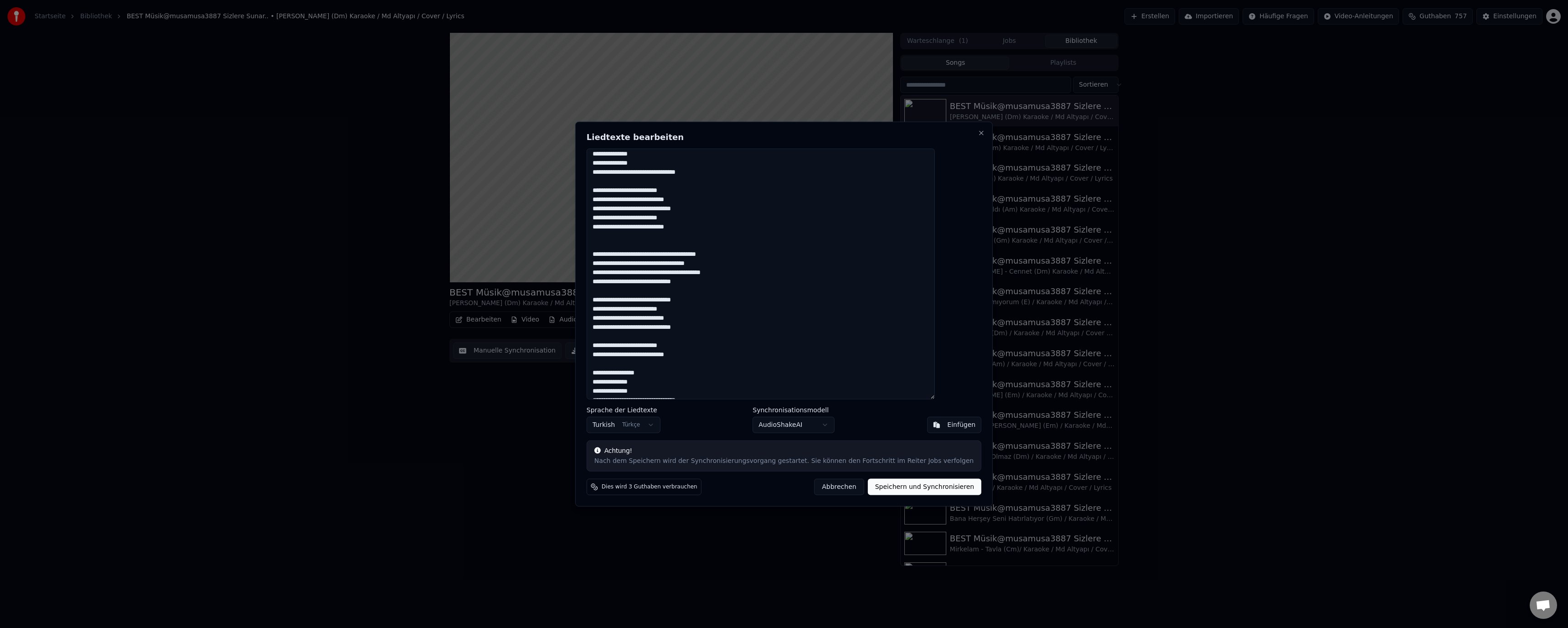
scroll to position [191, 0]
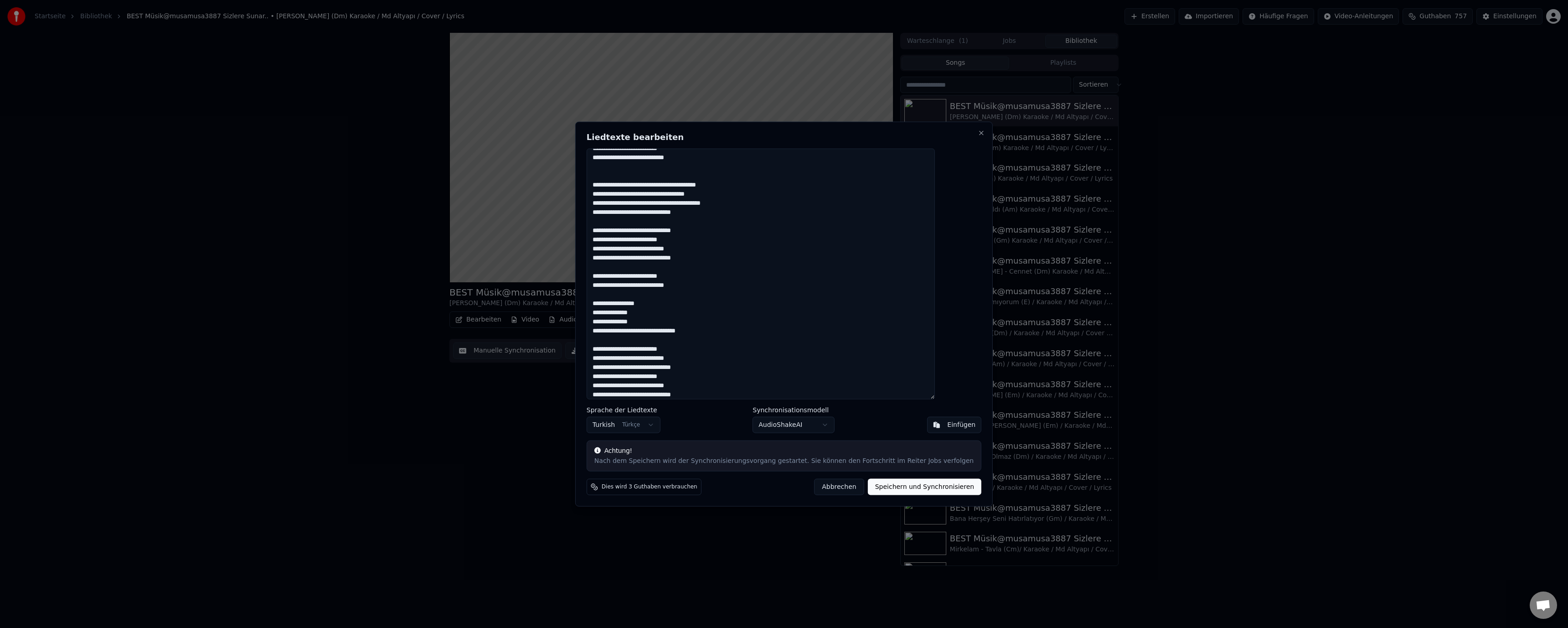
type textarea "**********"
click at [889, 486] on button "Speichern und Synchronisieren" at bounding box center [924, 486] width 114 height 17
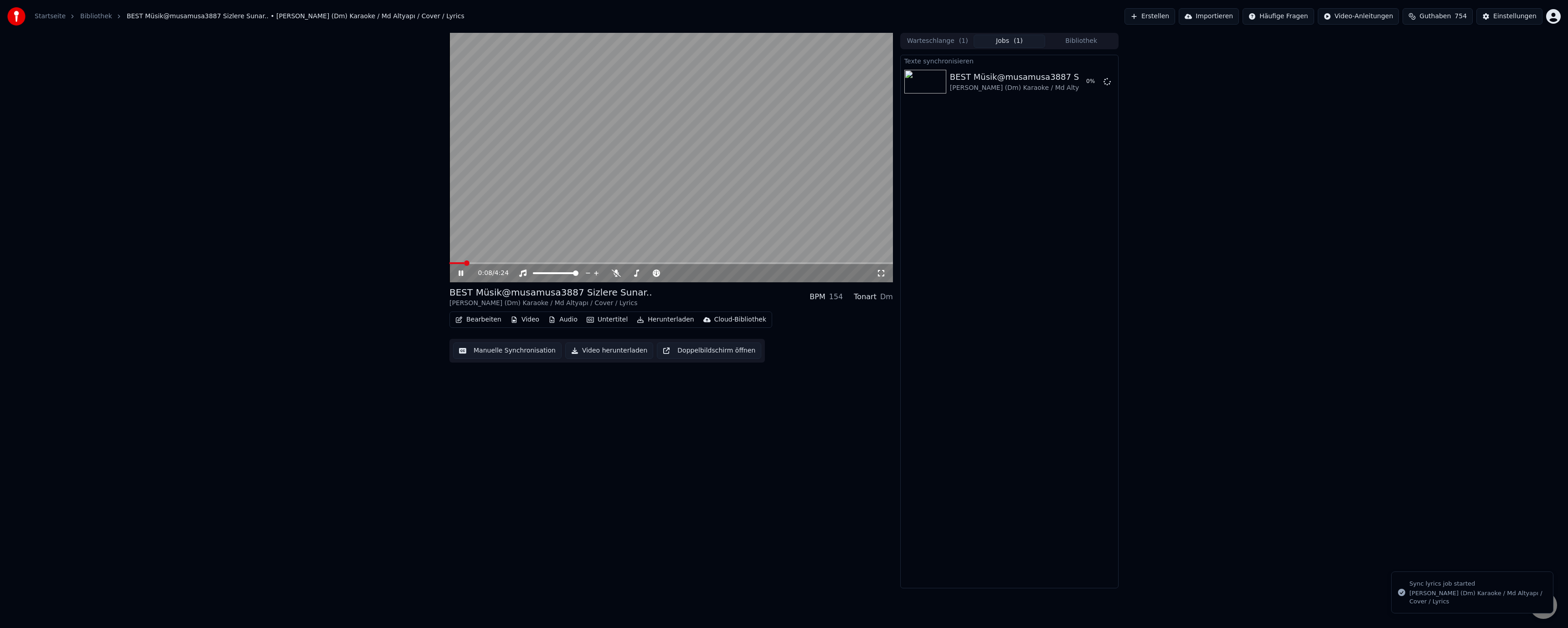
click at [508, 241] on video at bounding box center [671, 157] width 443 height 249
click at [449, 262] on span at bounding box center [452, 263] width 5 height 5
click at [484, 347] on button "Manuelle Synchronisation" at bounding box center [507, 350] width 108 height 17
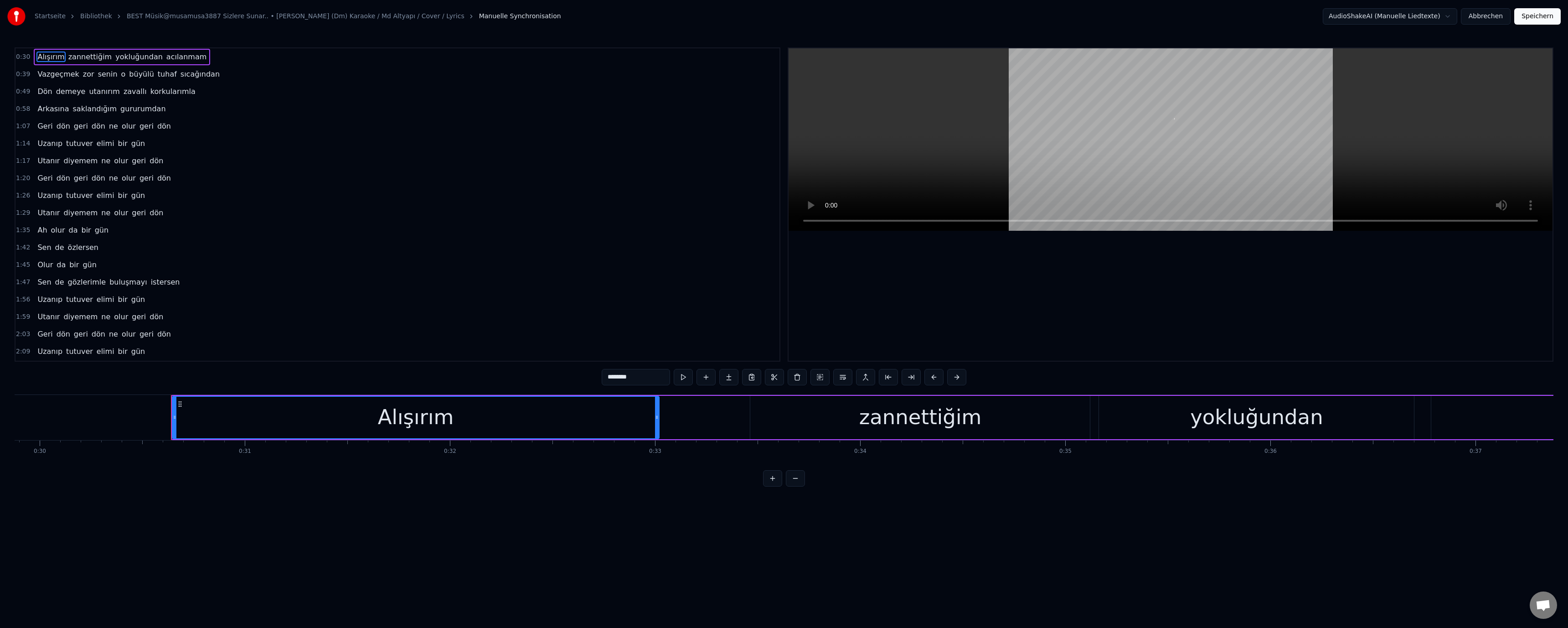
scroll to position [0, 6238]
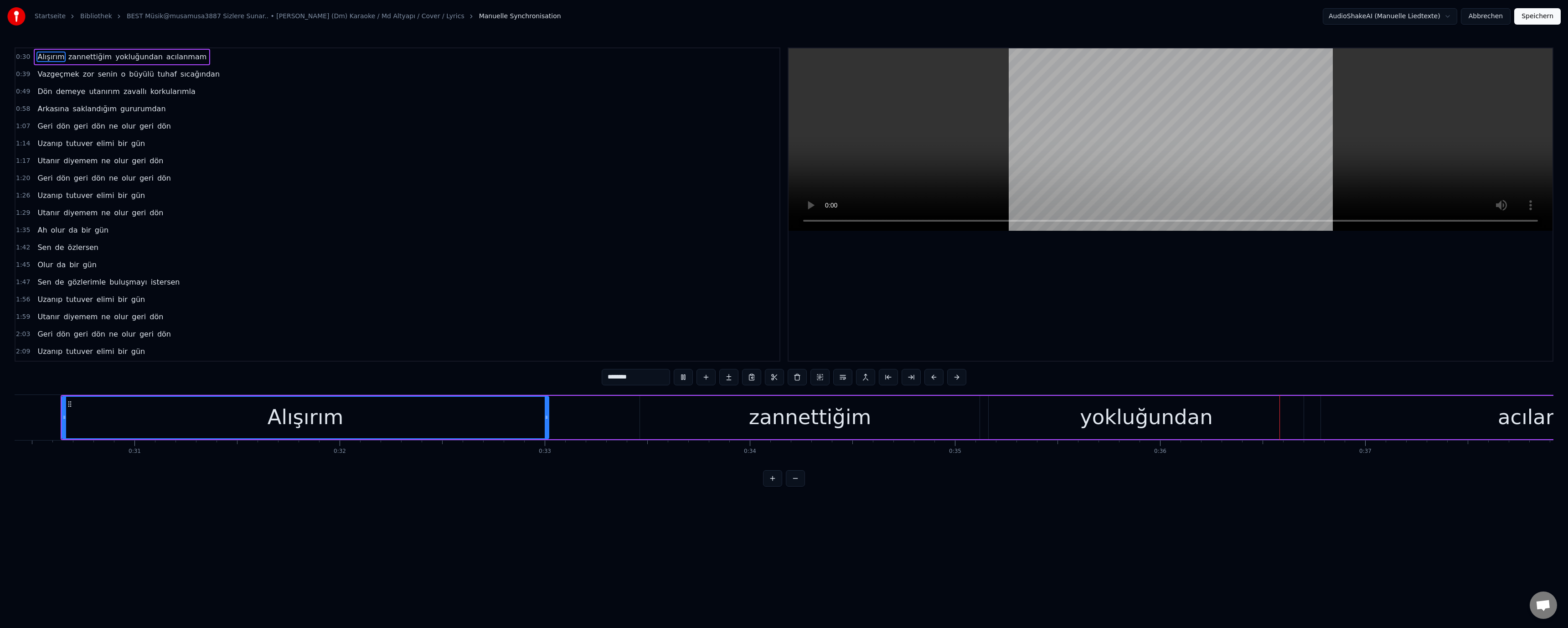
click at [1105, 436] on div "yokluğundan" at bounding box center [1146, 417] width 315 height 44
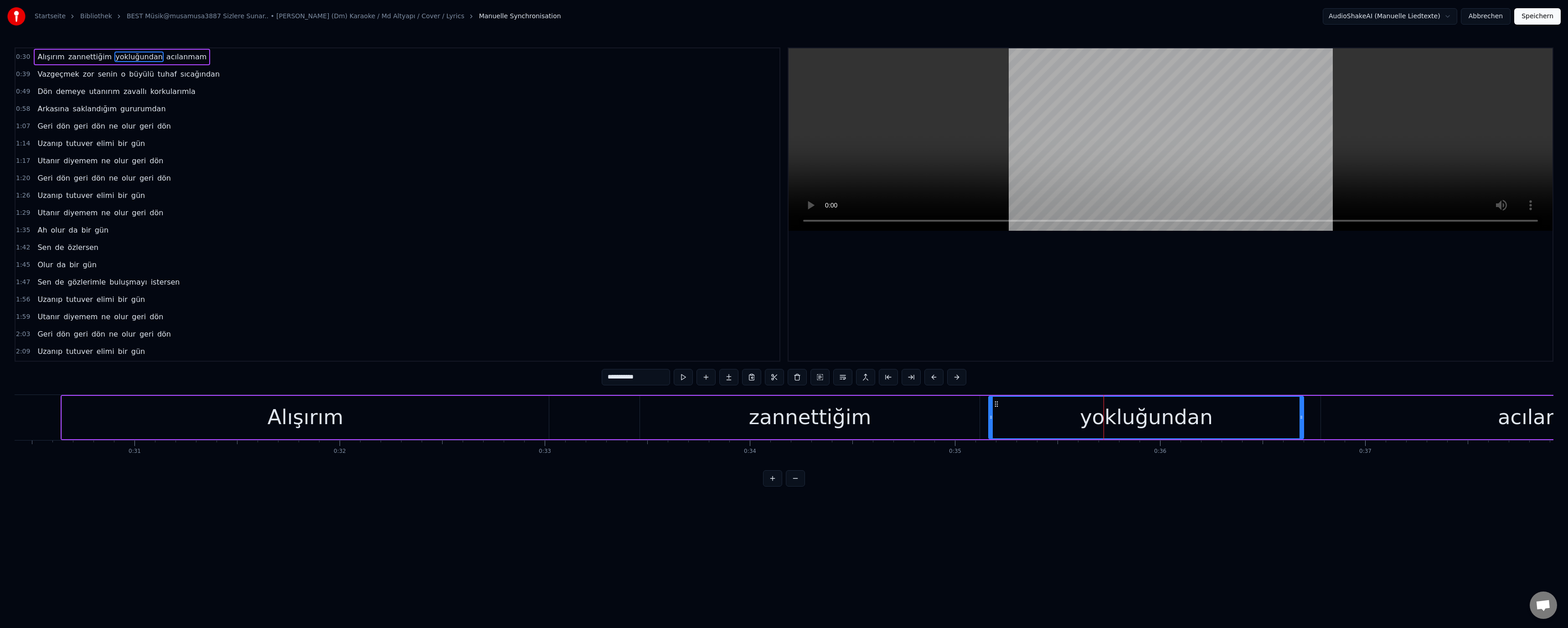
click at [610, 376] on input "**********" at bounding box center [636, 377] width 68 height 17
click at [1090, 143] on video at bounding box center [1170, 139] width 763 height 182
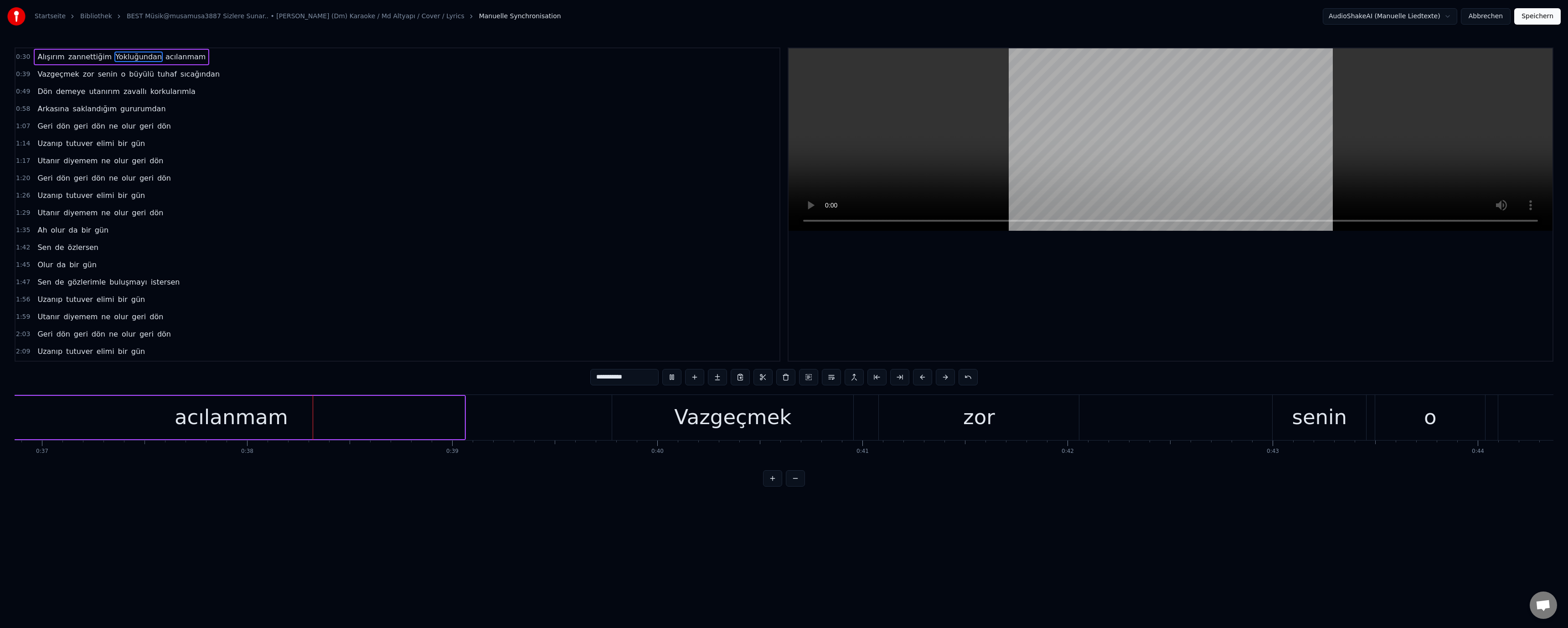
scroll to position [0, 7698]
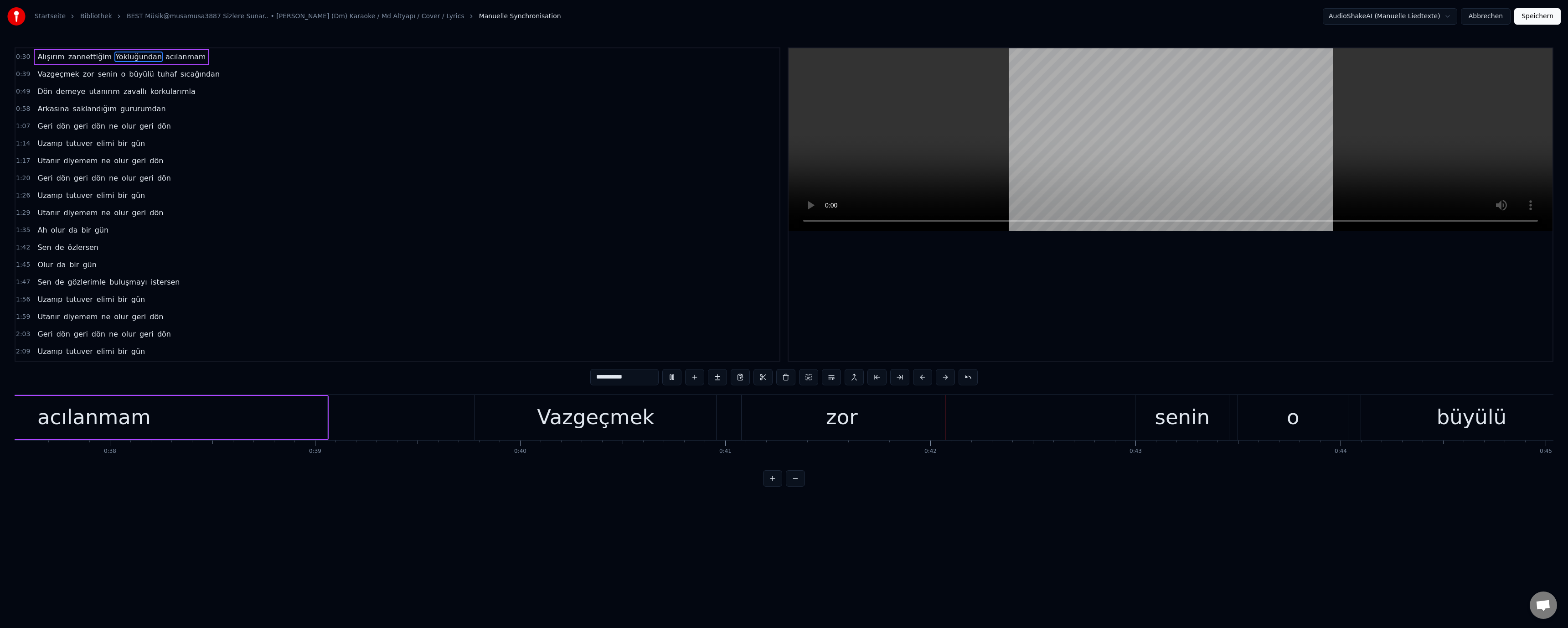
click at [1159, 416] on div "senin" at bounding box center [1181, 416] width 55 height 31
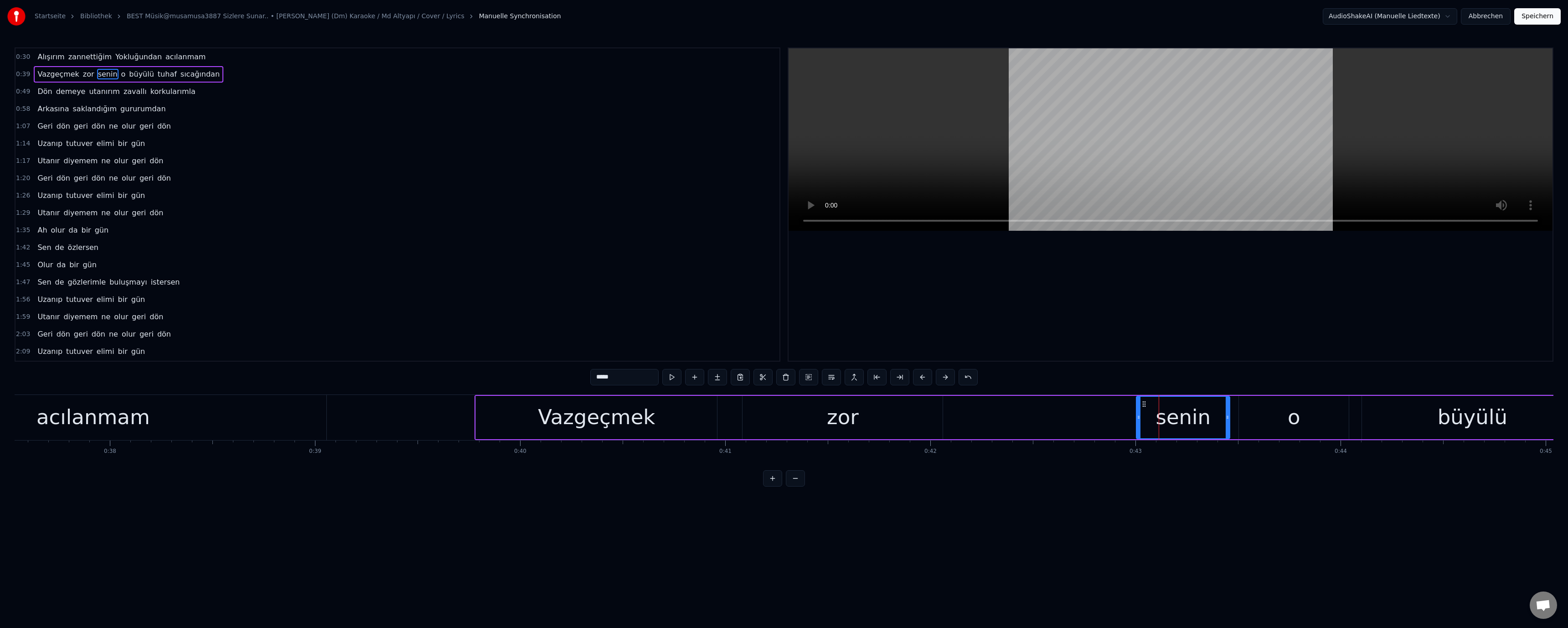
click at [599, 380] on input "*****" at bounding box center [624, 377] width 68 height 17
click at [1086, 148] on video at bounding box center [1170, 139] width 763 height 182
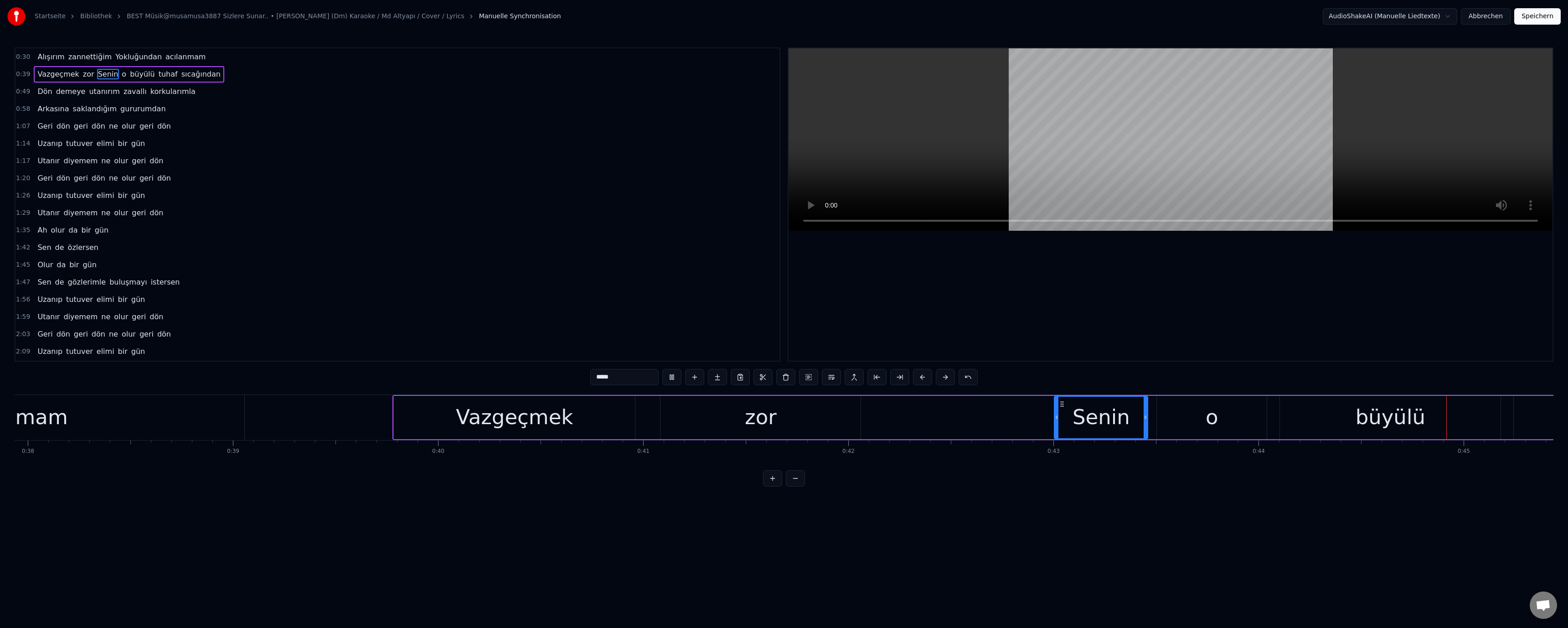
click at [1387, 419] on div "büyülü" at bounding box center [1390, 417] width 220 height 44
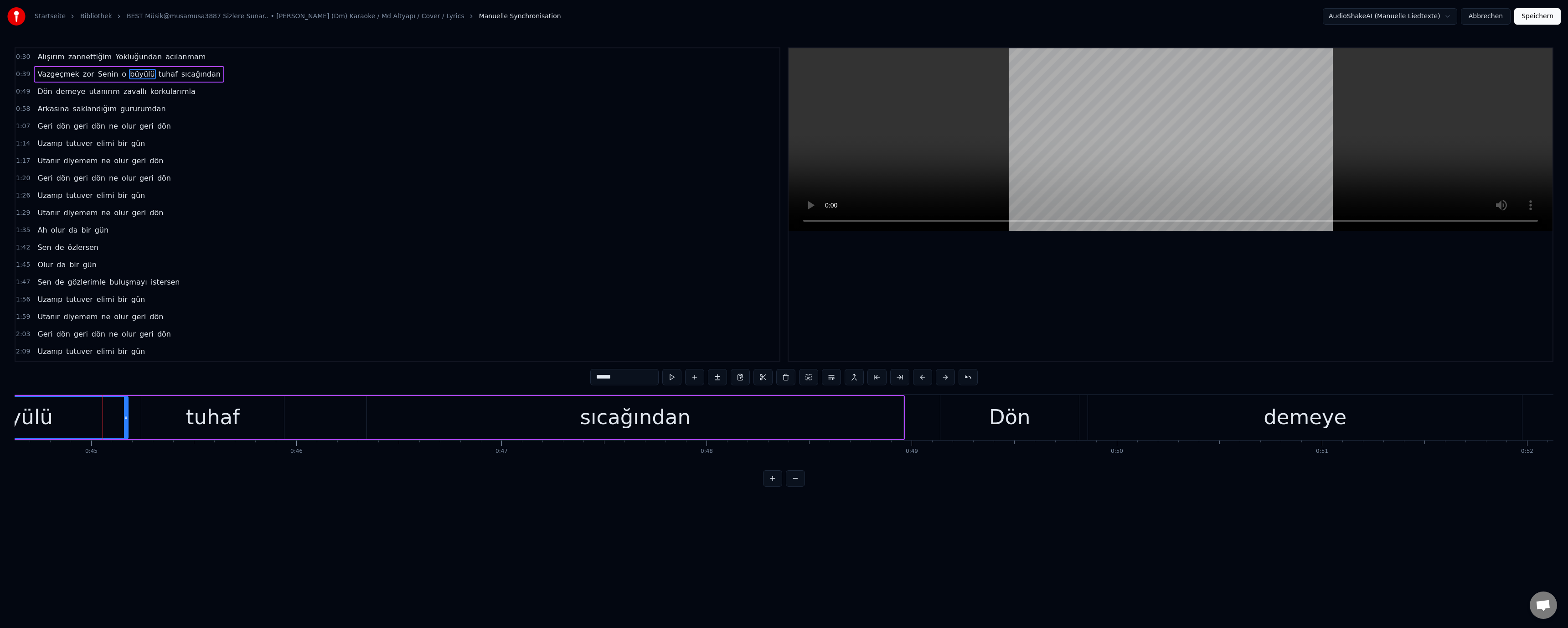
scroll to position [0, 9160]
click at [46, 419] on div "büyülü" at bounding box center [10, 416] width 220 height 41
drag, startPoint x: 594, startPoint y: 379, endPoint x: 599, endPoint y: 382, distance: 5.8
click at [599, 382] on input "******" at bounding box center [624, 377] width 68 height 17
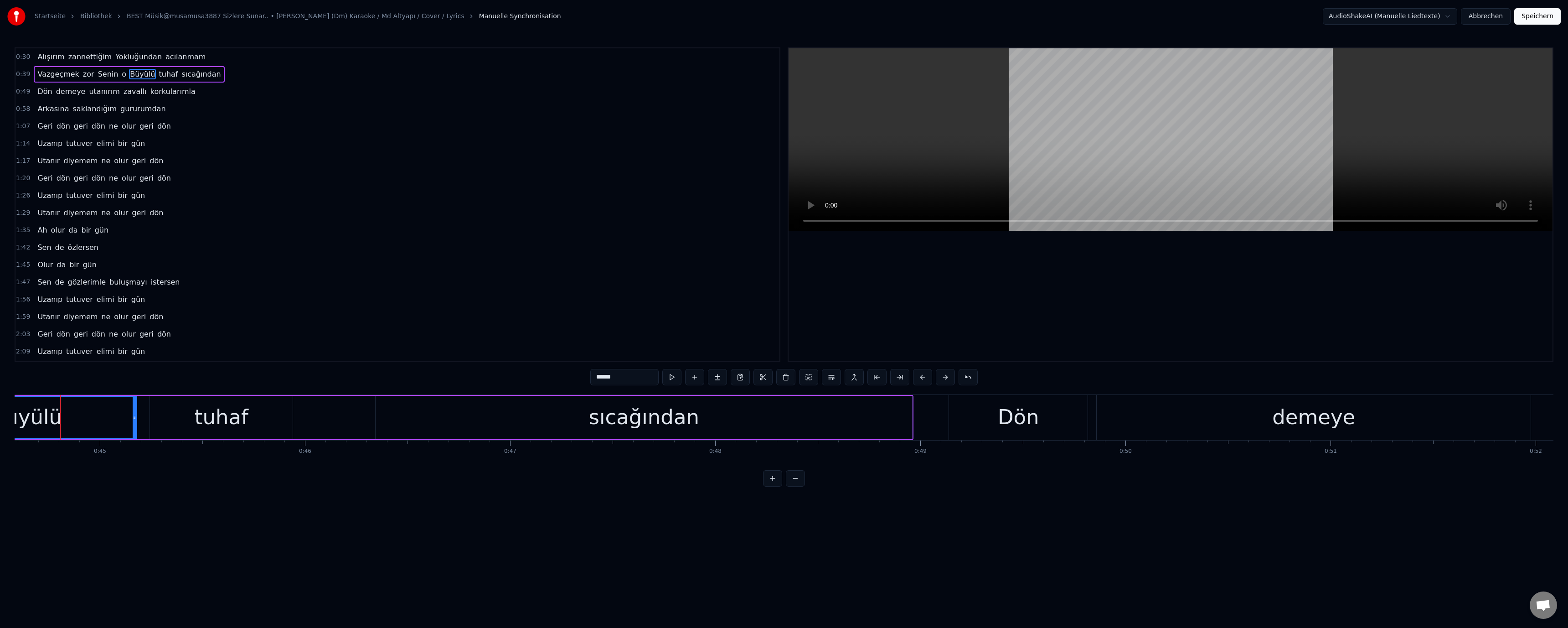
click at [957, 163] on video at bounding box center [1170, 139] width 763 height 182
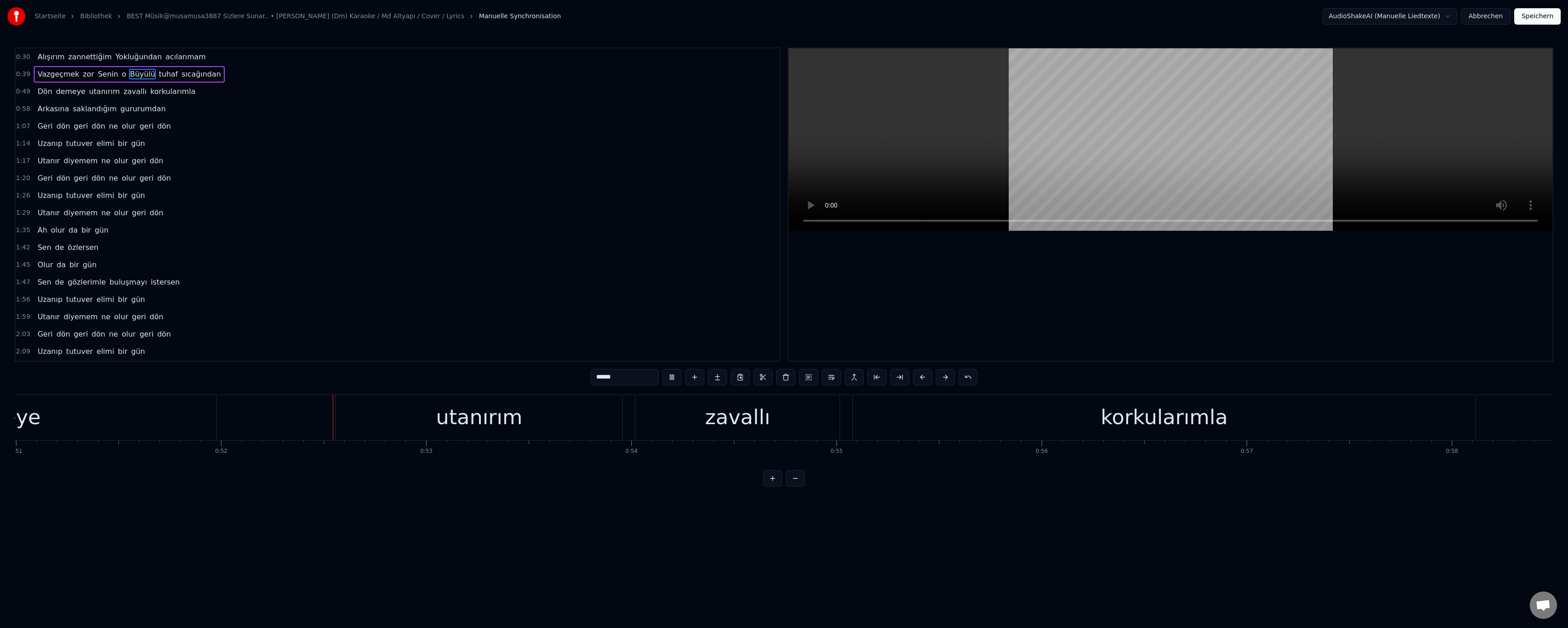
scroll to position [0, 10595]
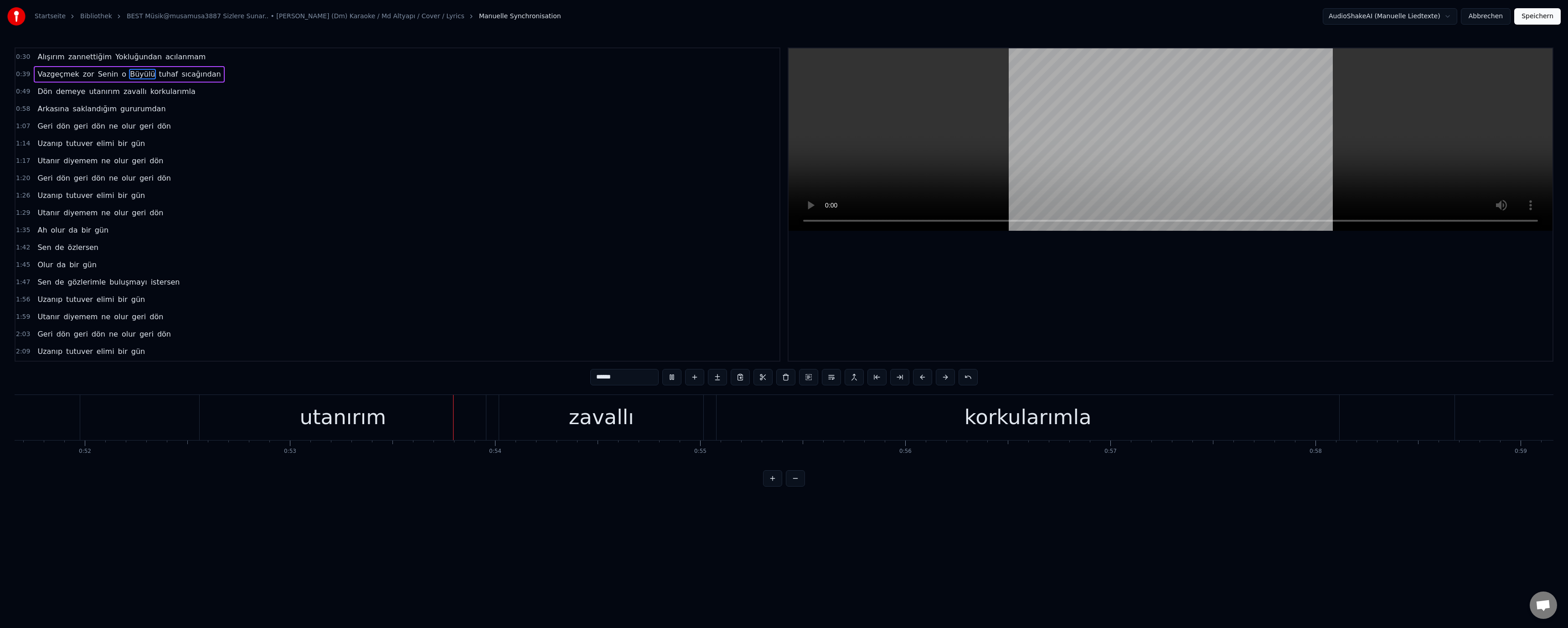
drag, startPoint x: 606, startPoint y: 416, endPoint x: 617, endPoint y: 375, distance: 42.4
click at [606, 415] on div "zavallı" at bounding box center [601, 416] width 66 height 31
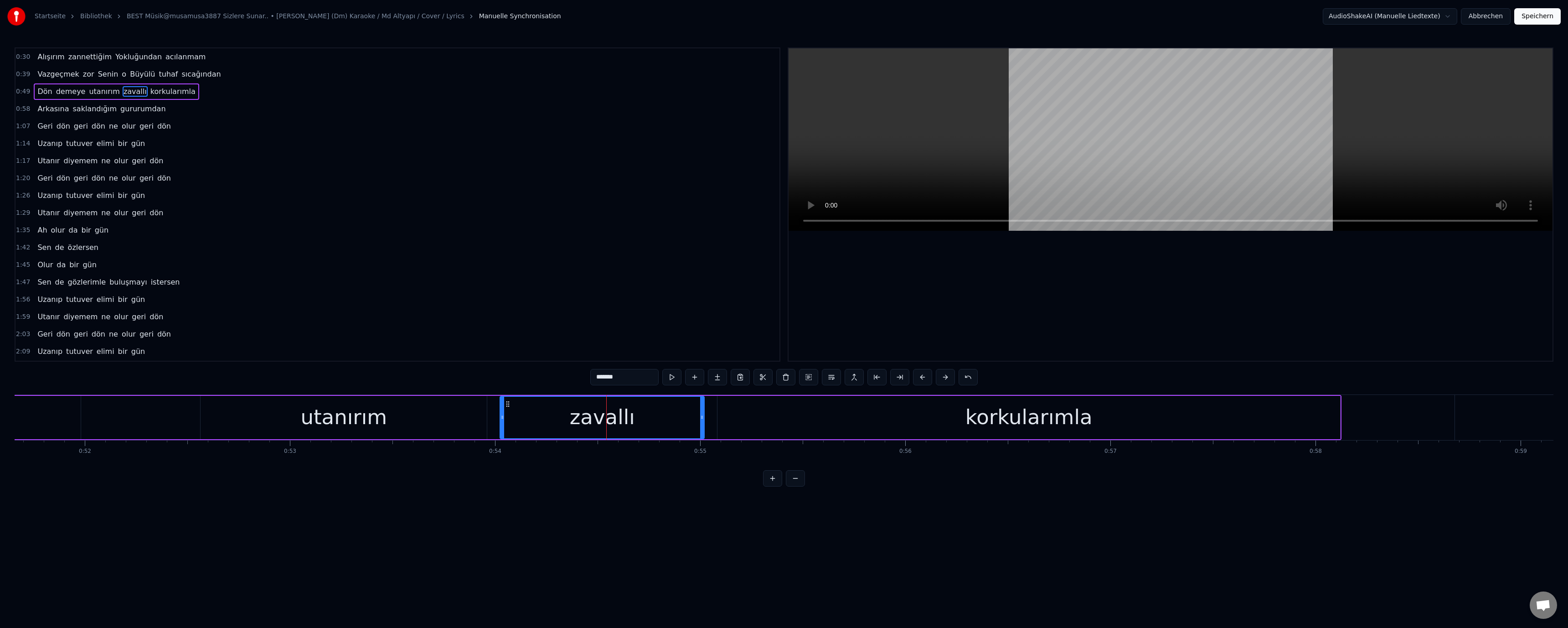
click at [599, 378] on input "*******" at bounding box center [624, 377] width 68 height 17
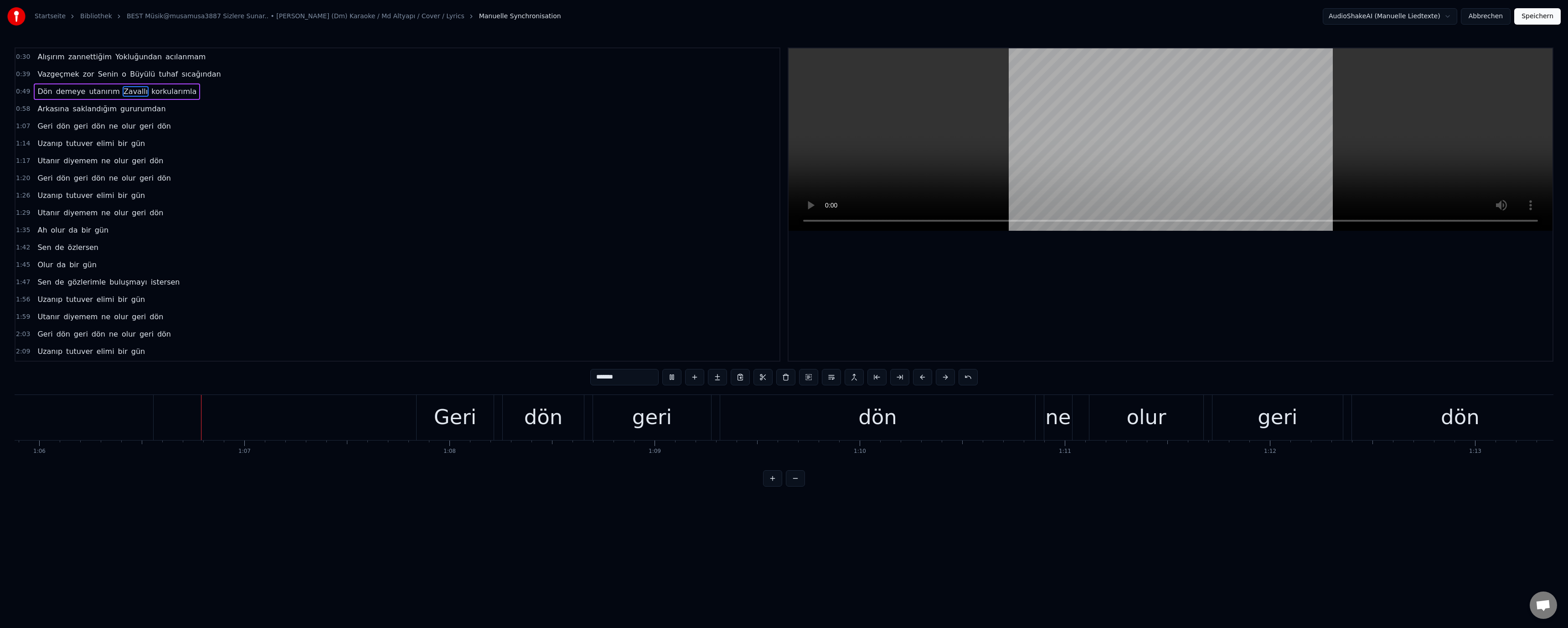
scroll to position [0, 13518]
click at [1037, 425] on div "ne" at bounding box center [1051, 417] width 29 height 45
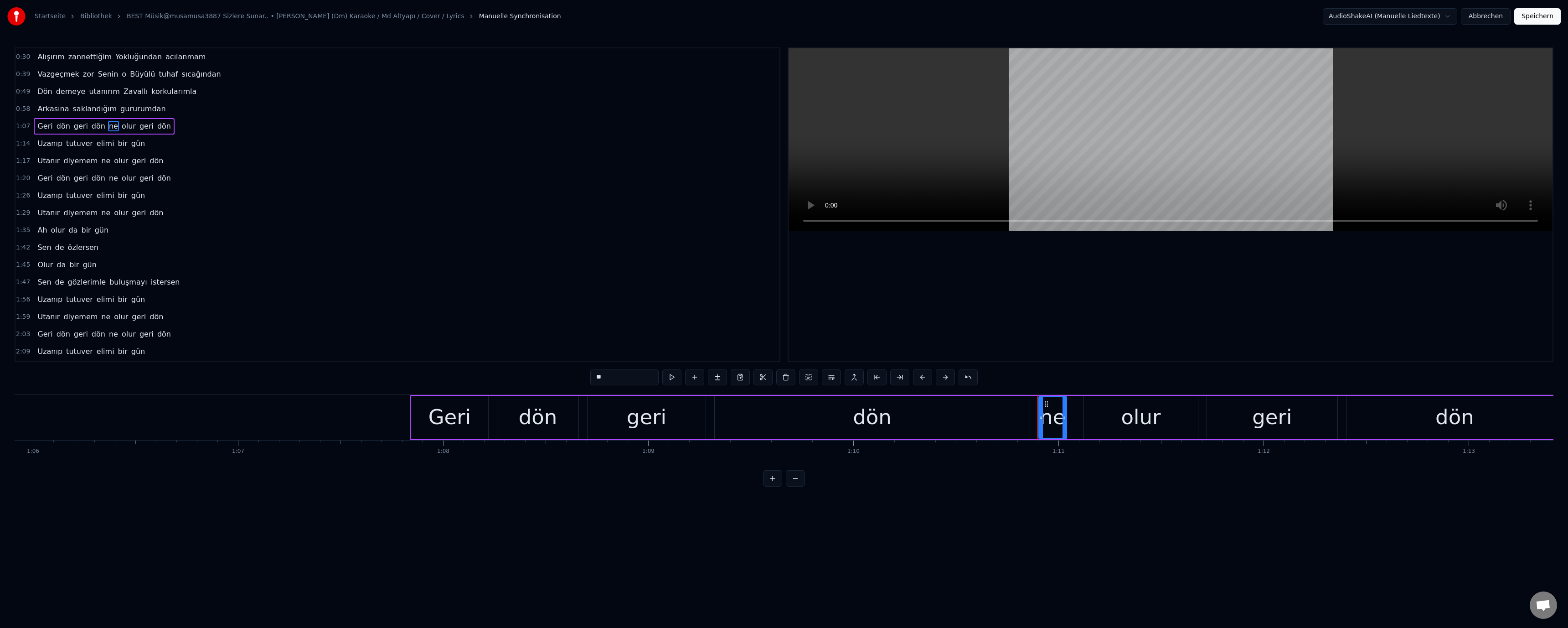
click at [598, 381] on input "**" at bounding box center [624, 377] width 68 height 17
click at [902, 184] on video at bounding box center [1170, 139] width 763 height 182
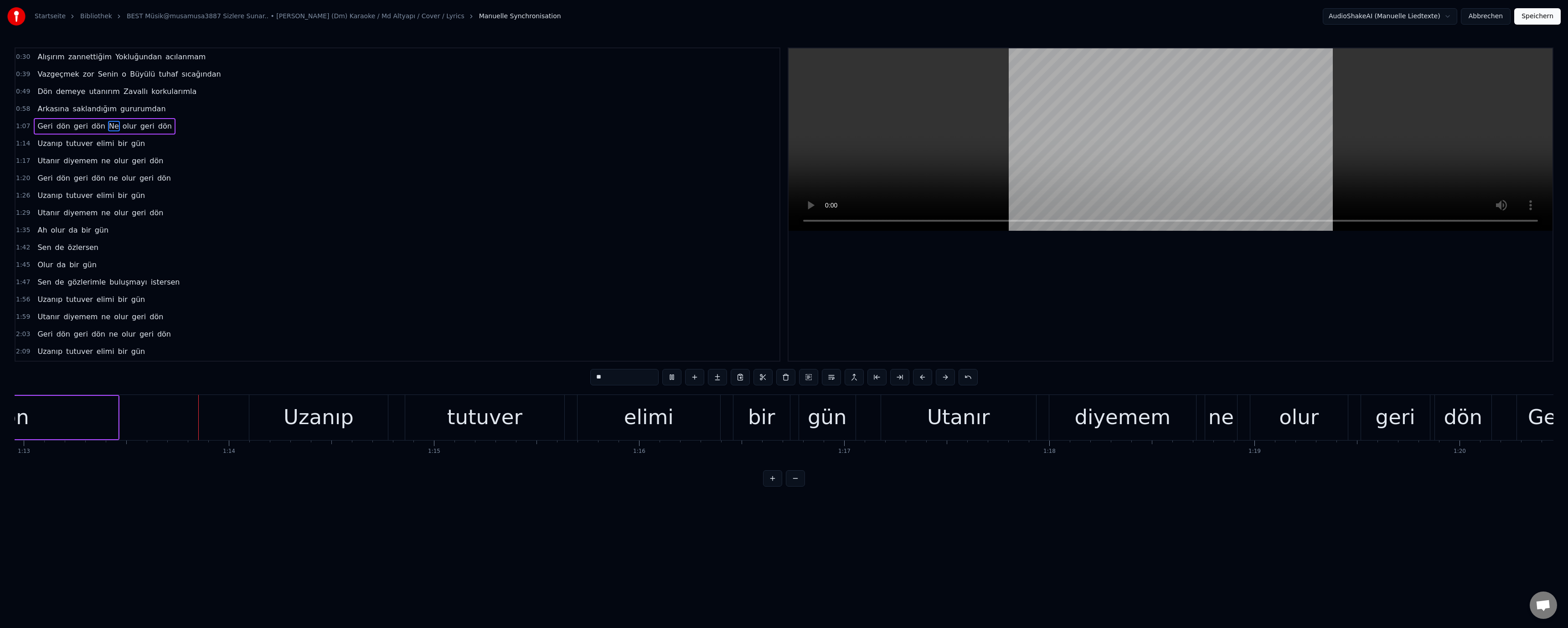
scroll to position [0, 14969]
click at [945, 306] on div at bounding box center [1170, 204] width 763 height 312
click at [1215, 421] on div "ne" at bounding box center [1215, 416] width 25 height 31
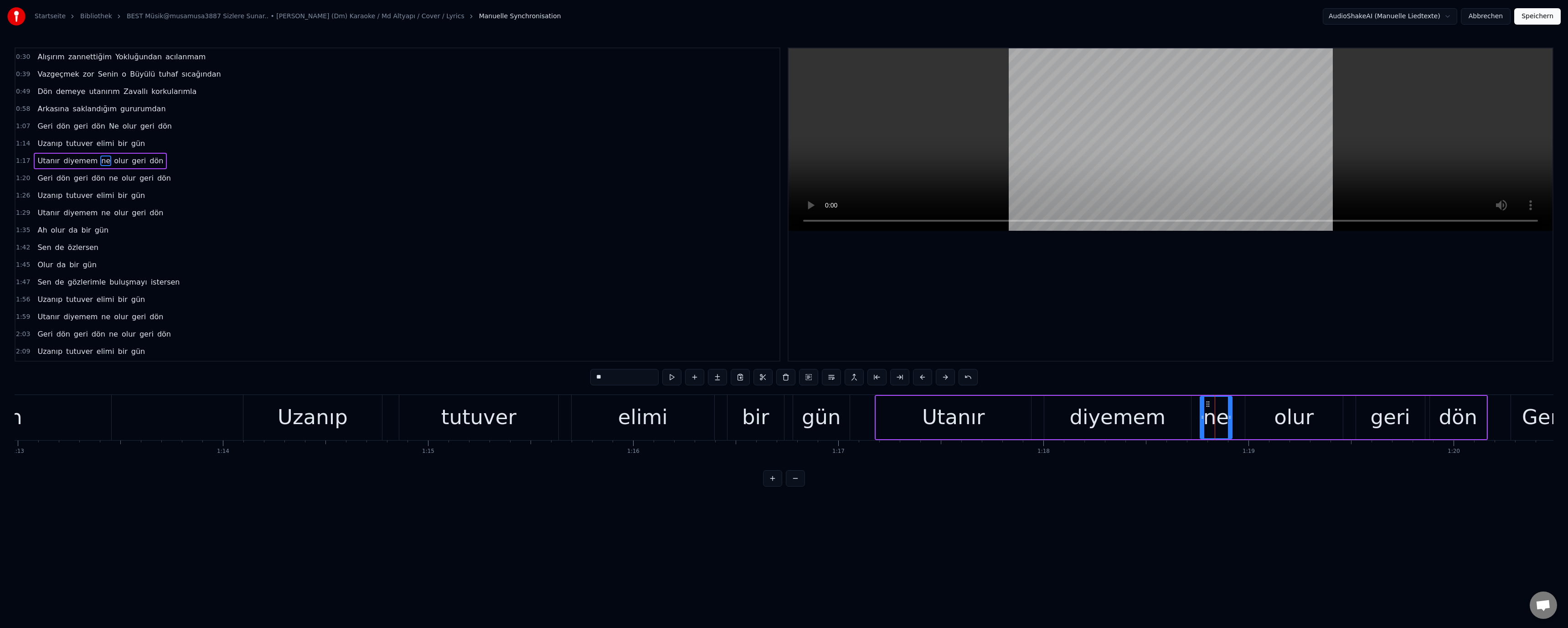
drag, startPoint x: 599, startPoint y: 373, endPoint x: 591, endPoint y: 376, distance: 8.5
click at [591, 376] on input "**" at bounding box center [624, 377] width 68 height 17
click at [994, 133] on video at bounding box center [1170, 139] width 763 height 182
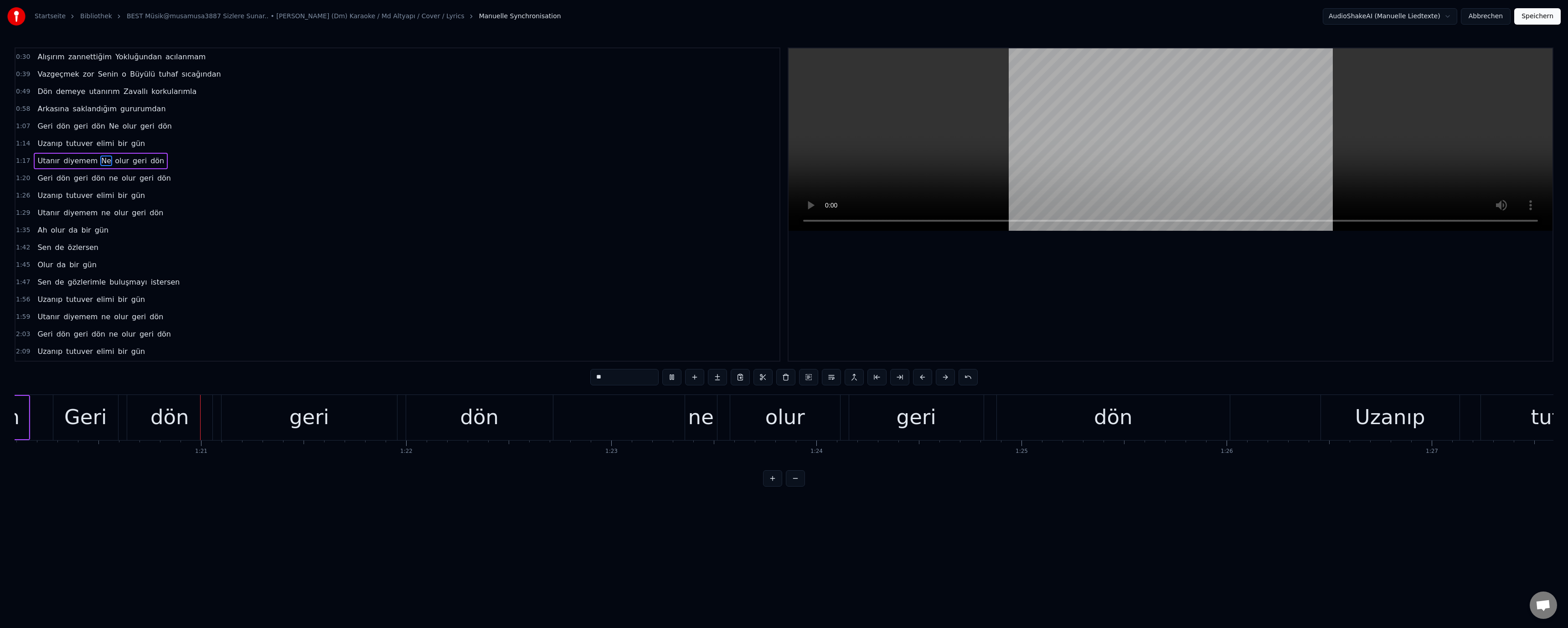
scroll to position [0, 16433]
click at [702, 414] on div "ne" at bounding box center [694, 416] width 25 height 31
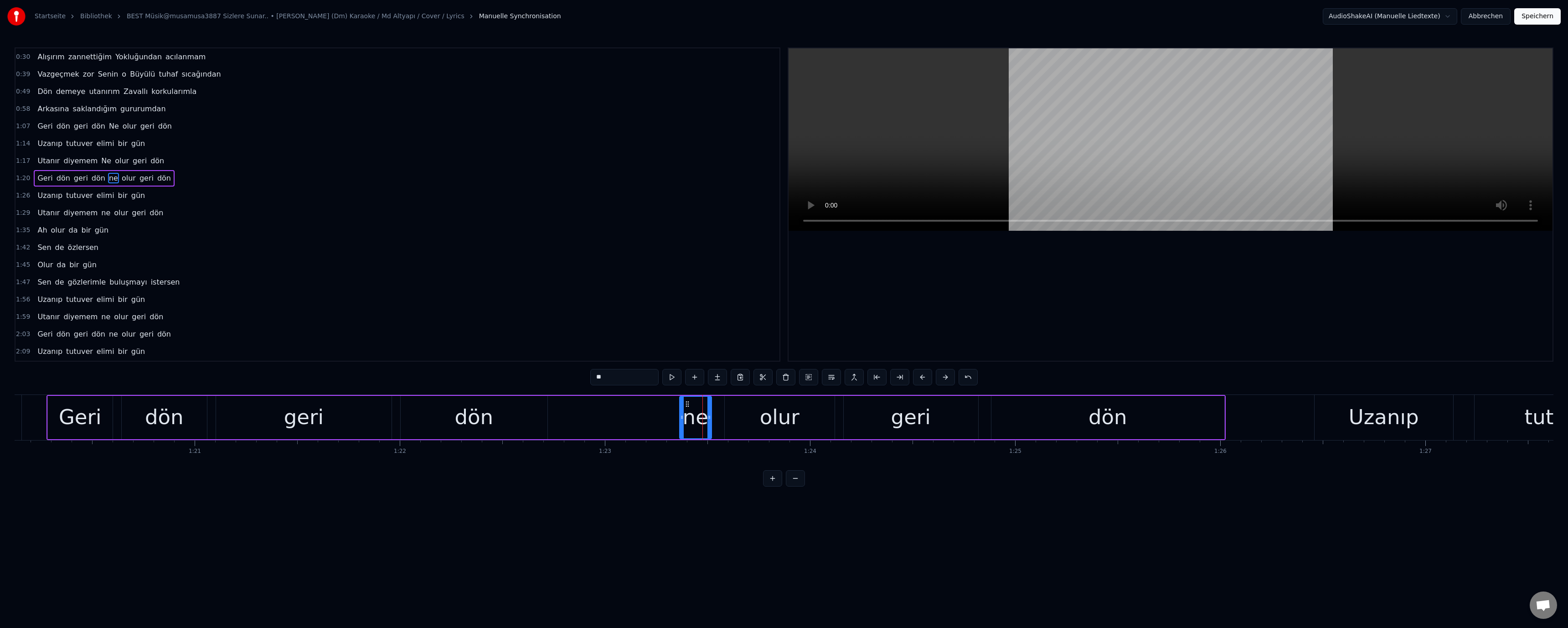
click at [599, 381] on input "**" at bounding box center [624, 377] width 68 height 17
click at [898, 160] on video at bounding box center [1170, 139] width 763 height 182
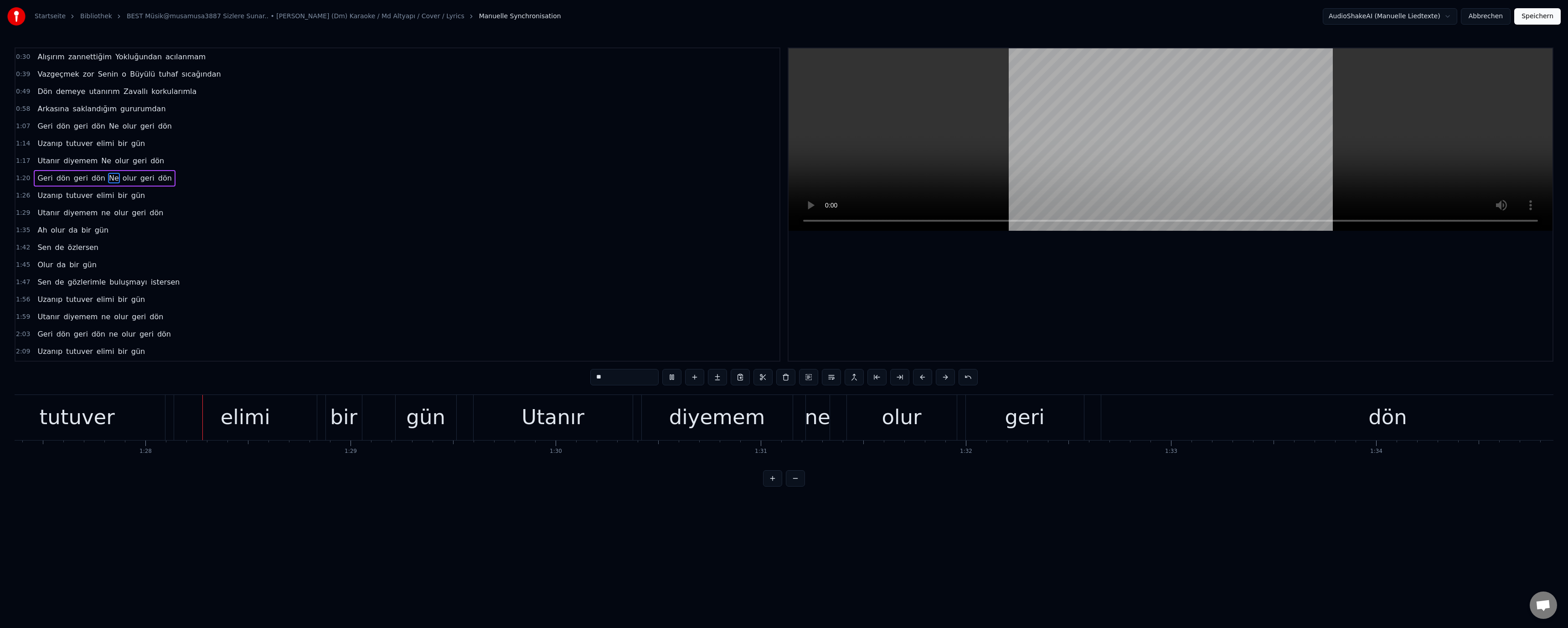
scroll to position [0, 17933]
click at [908, 153] on video at bounding box center [1170, 139] width 763 height 182
click at [802, 421] on div "ne" at bounding box center [802, 416] width 25 height 31
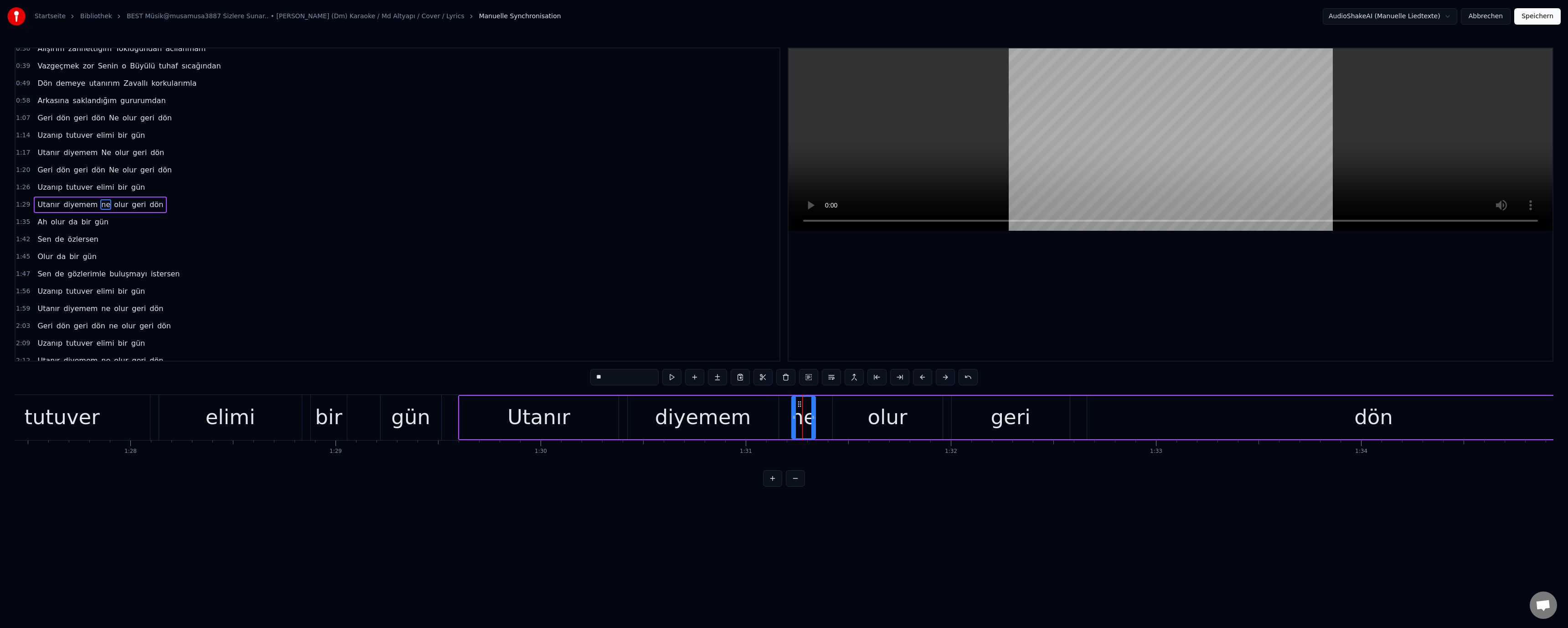
drag, startPoint x: 600, startPoint y: 379, endPoint x: 581, endPoint y: 379, distance: 19.0
click at [581, 379] on div "0:30 Alışırım zannettiğim Yokluğundan acılanmam 0:39 Vazgeçmek zor Senin o Büyü…" at bounding box center [784, 267] width 1538 height 439
click at [981, 161] on video at bounding box center [1170, 139] width 763 height 182
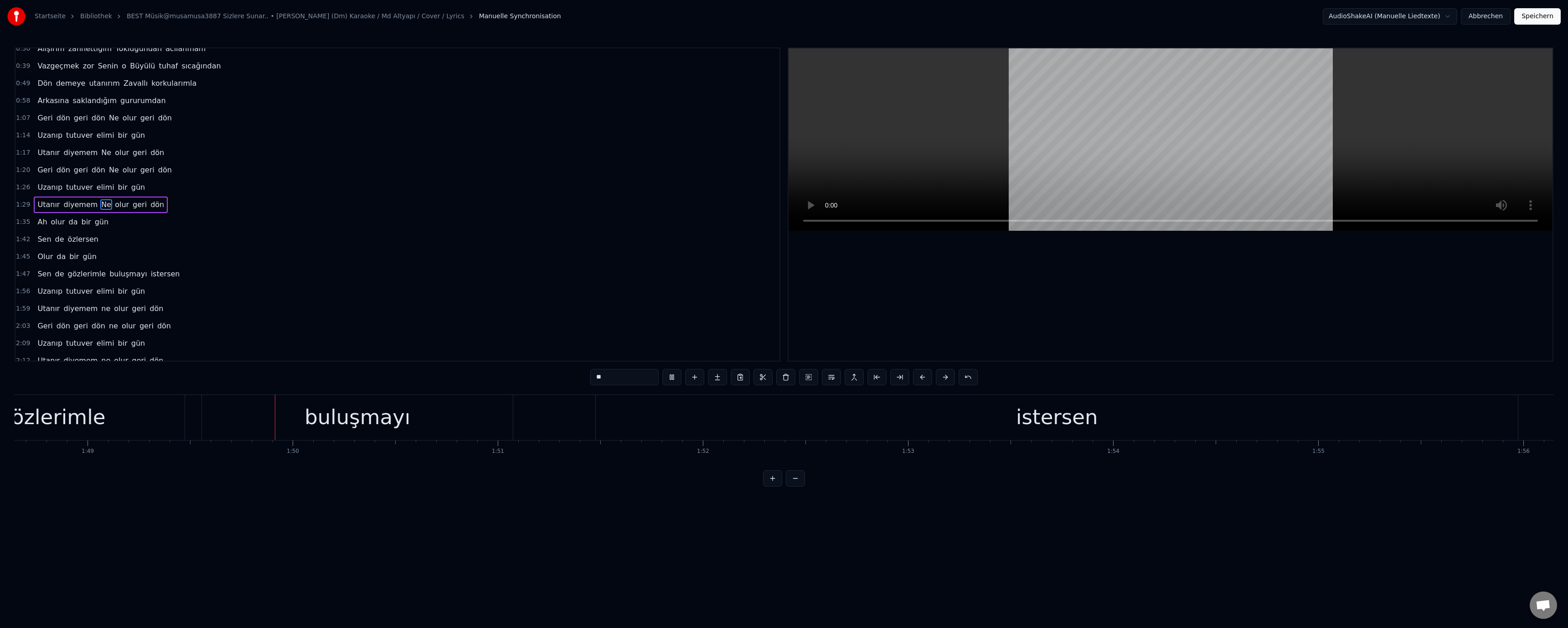
scroll to position [0, 22365]
drag, startPoint x: 218, startPoint y: 414, endPoint x: 223, endPoint y: 413, distance: 5.1
click at [218, 414] on div "buluşmayı" at bounding box center [275, 417] width 310 height 45
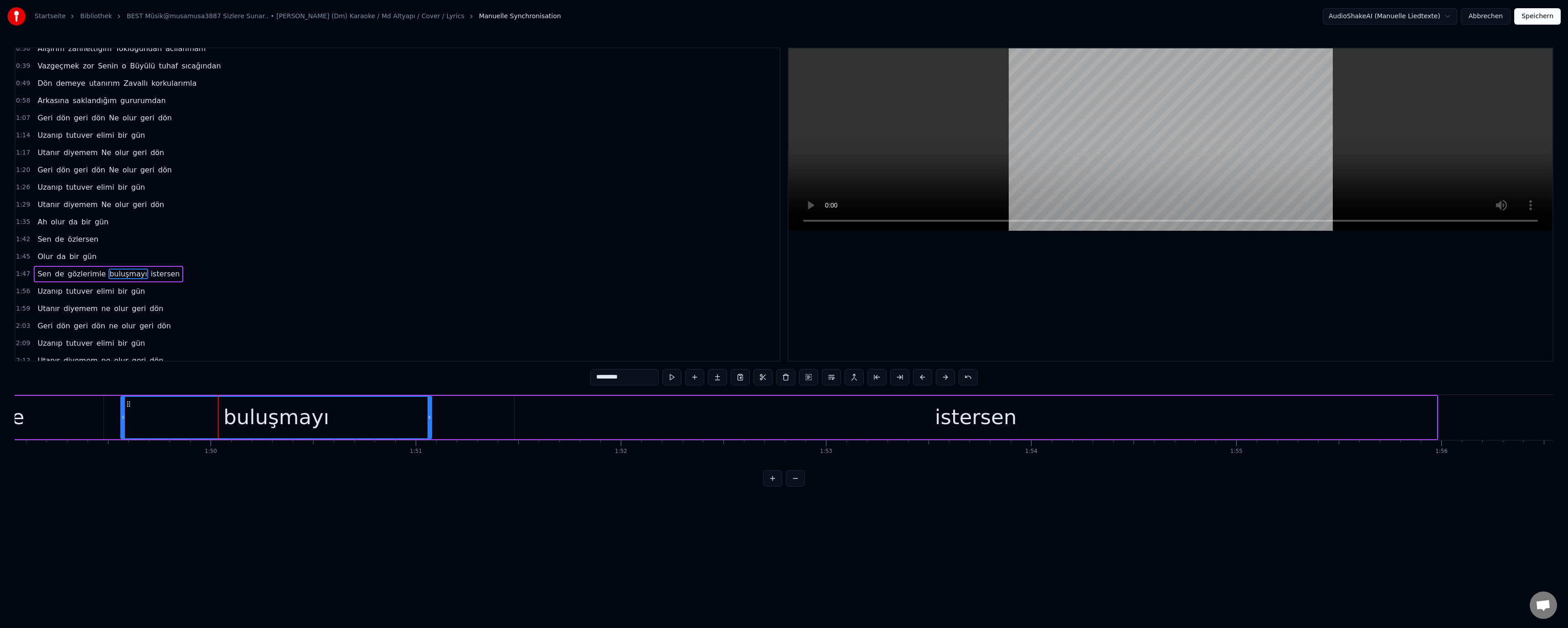
scroll to position [78, 0]
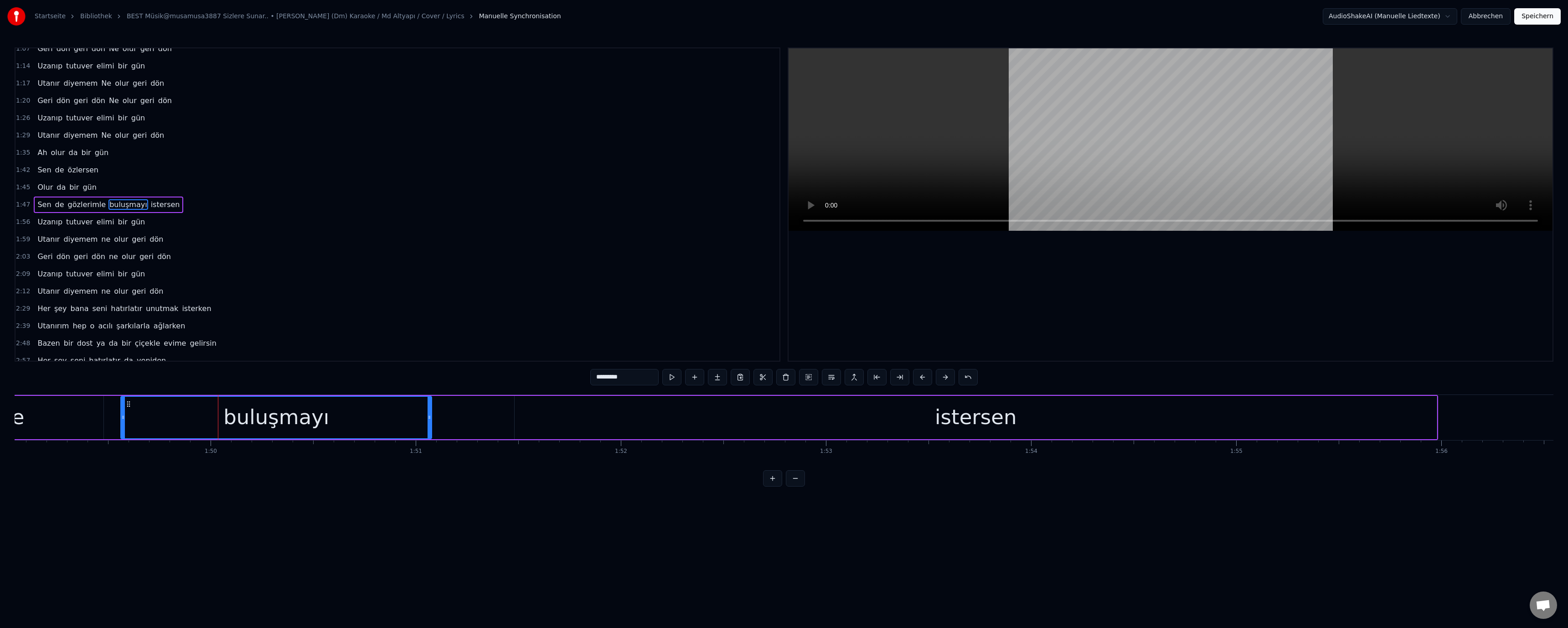
drag, startPoint x: 596, startPoint y: 375, endPoint x: 599, endPoint y: 383, distance: 8.5
click at [599, 383] on input "*********" at bounding box center [624, 377] width 68 height 17
click at [1036, 154] on video at bounding box center [1170, 139] width 763 height 182
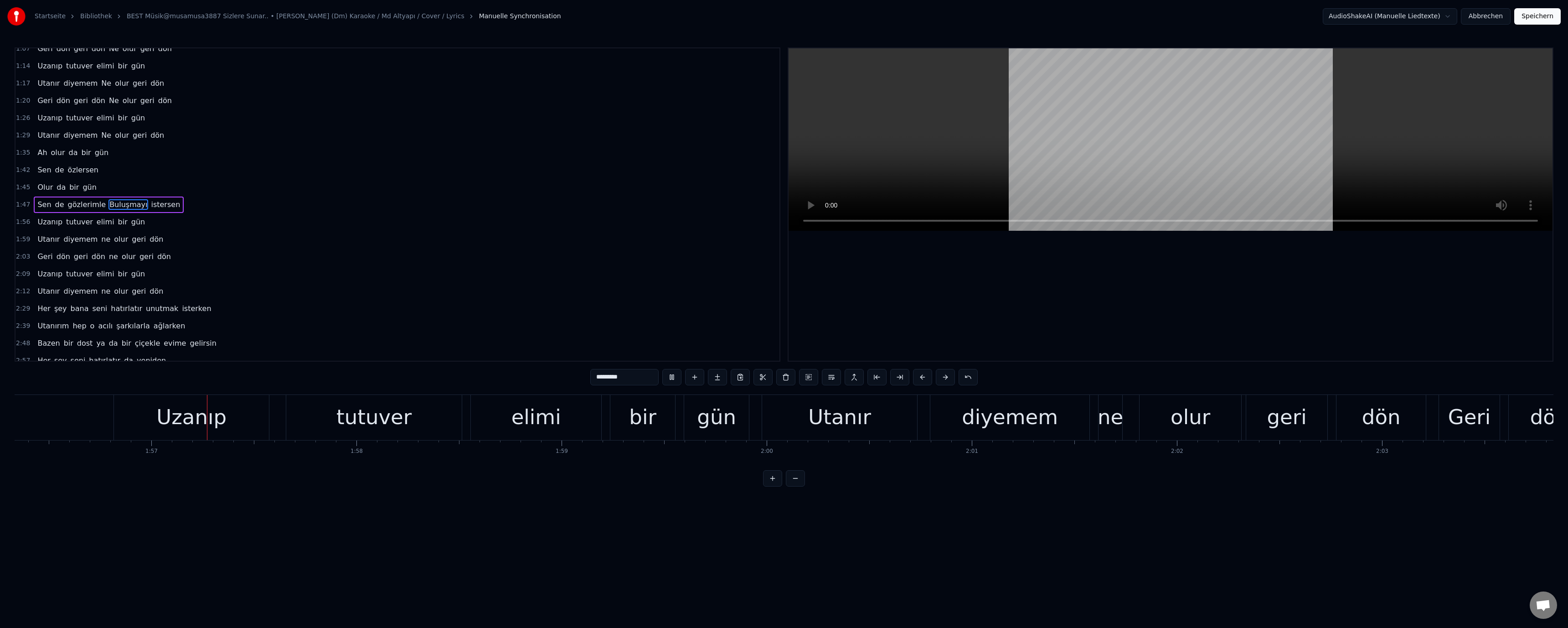
scroll to position [0, 23866]
click at [1109, 421] on div "ne" at bounding box center [1104, 416] width 25 height 31
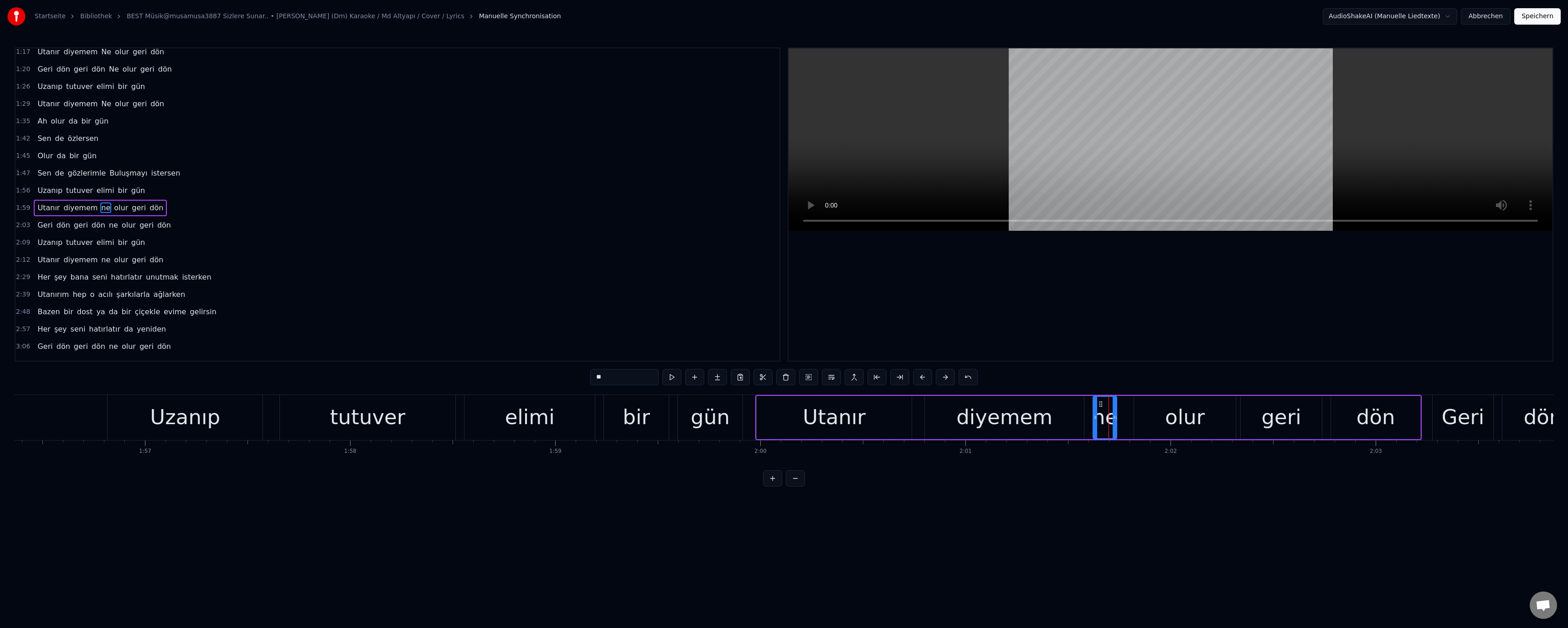
scroll to position [112, 0]
drag, startPoint x: 600, startPoint y: 377, endPoint x: 591, endPoint y: 379, distance: 9.2
click at [591, 379] on input "**" at bounding box center [624, 377] width 68 height 17
click at [1070, 167] on video at bounding box center [1170, 139] width 763 height 182
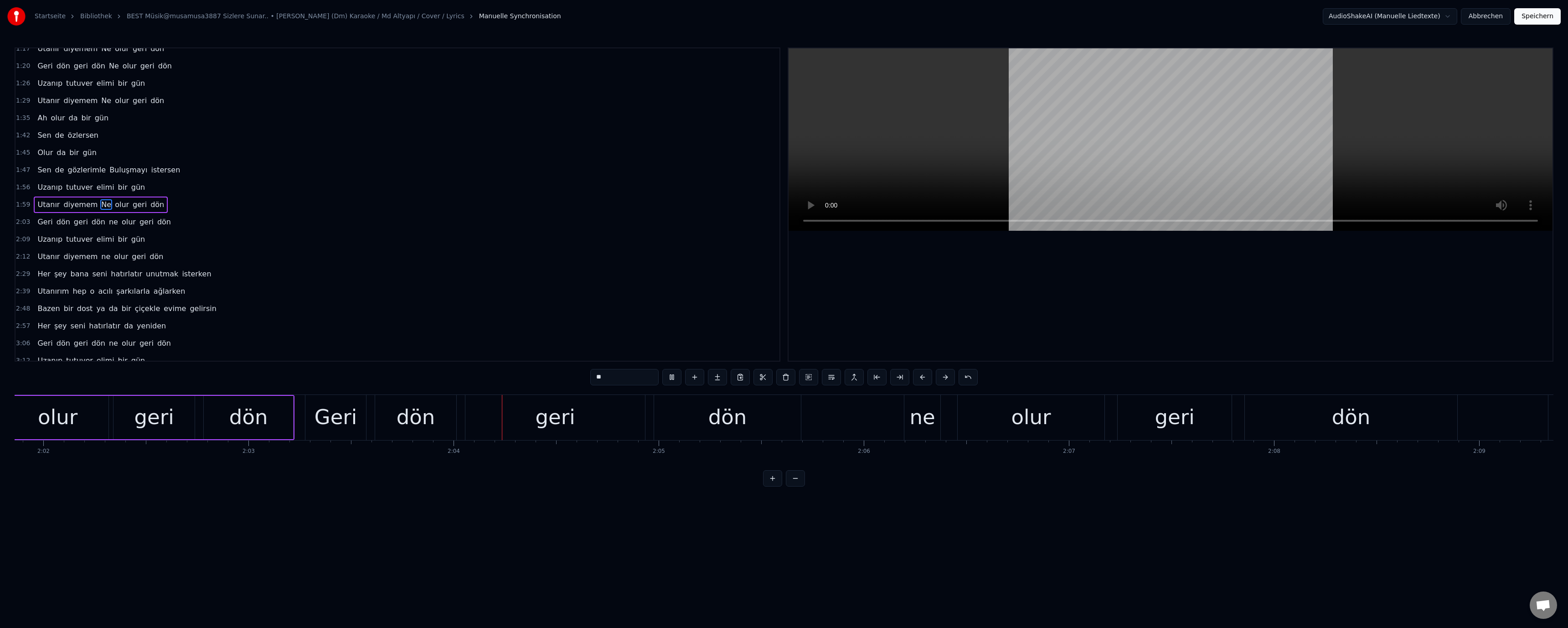
scroll to position [0, 25333]
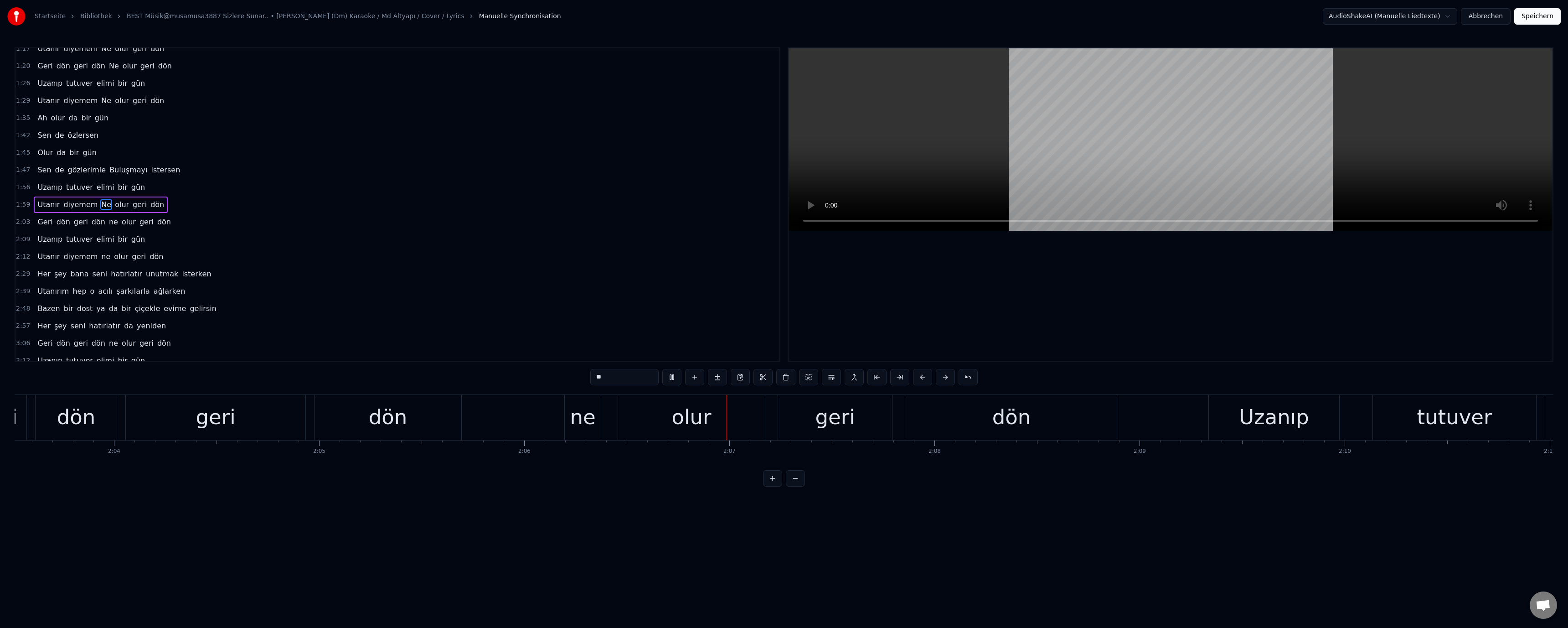
drag, startPoint x: 571, startPoint y: 411, endPoint x: 582, endPoint y: 388, distance: 25.5
click at [572, 410] on div "ne" at bounding box center [582, 417] width 36 height 45
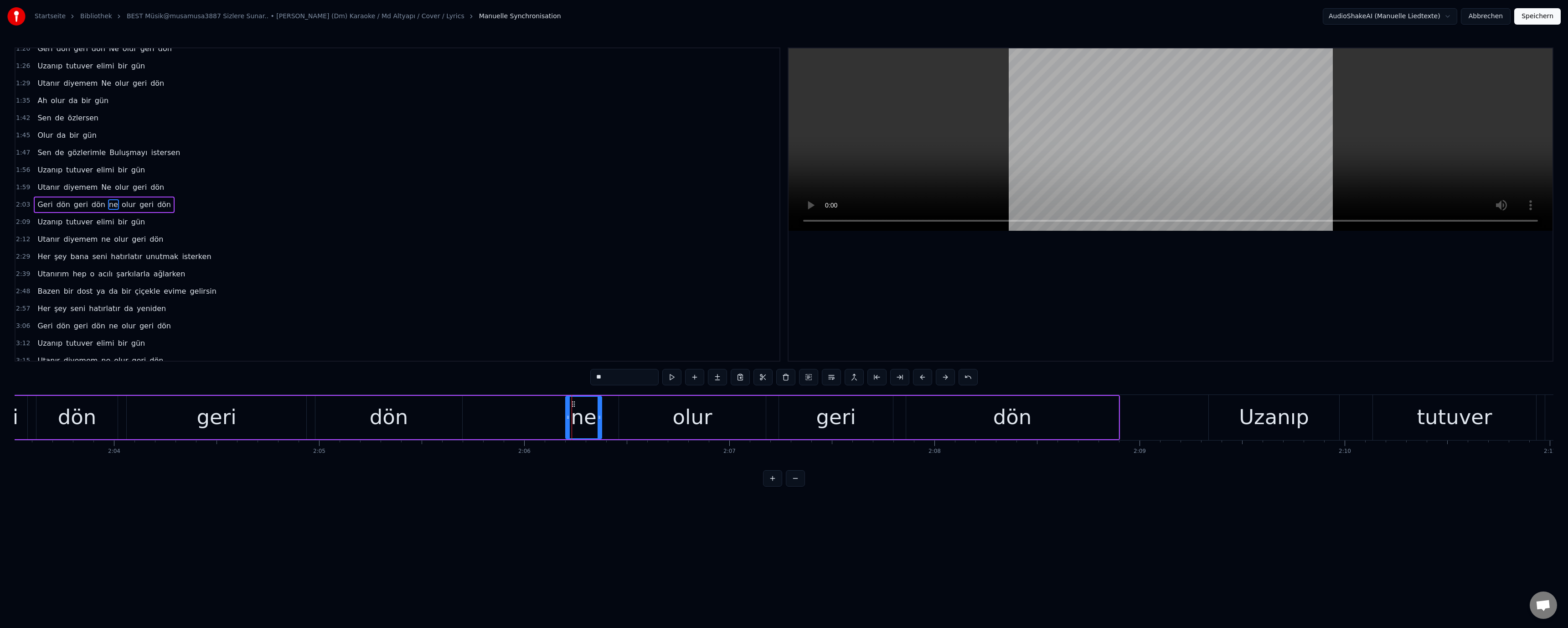
click at [598, 380] on input "**" at bounding box center [624, 377] width 68 height 17
click at [940, 152] on video at bounding box center [1170, 139] width 763 height 182
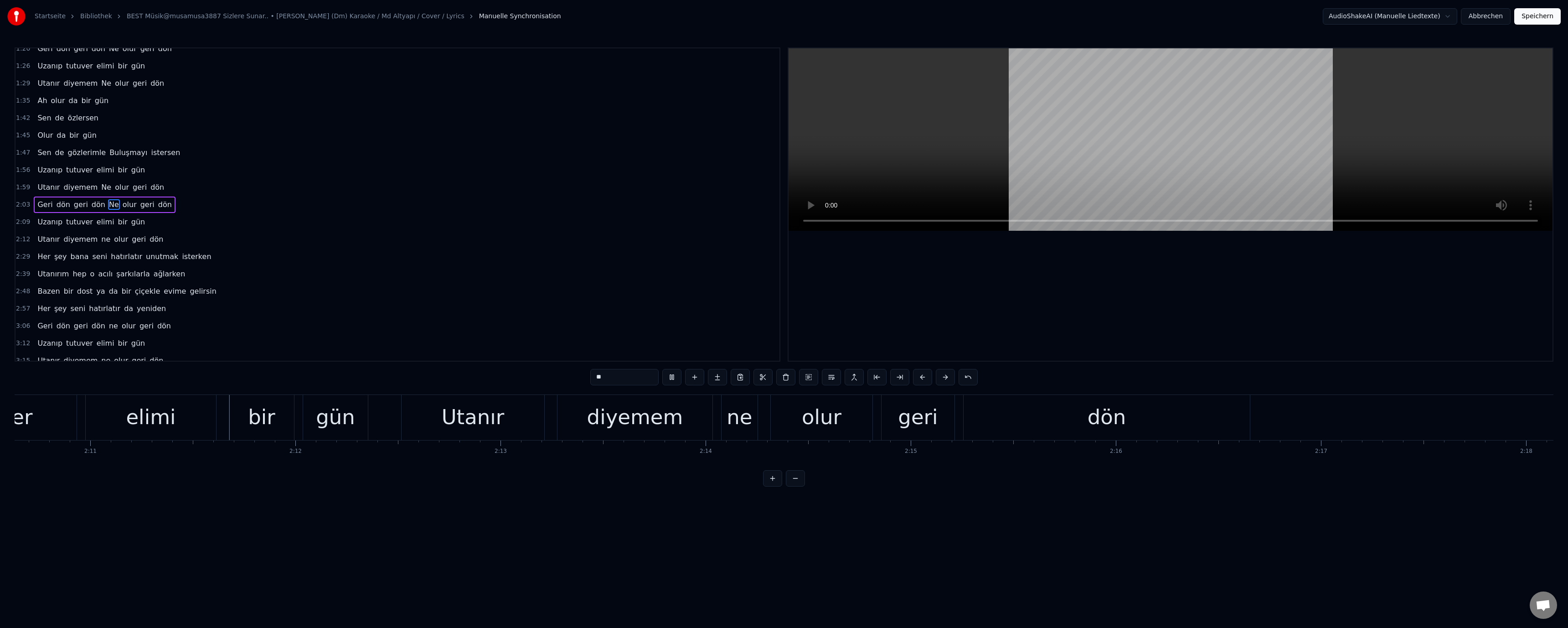
scroll to position [0, 26807]
click at [710, 422] on div "ne" at bounding box center [724, 417] width 36 height 45
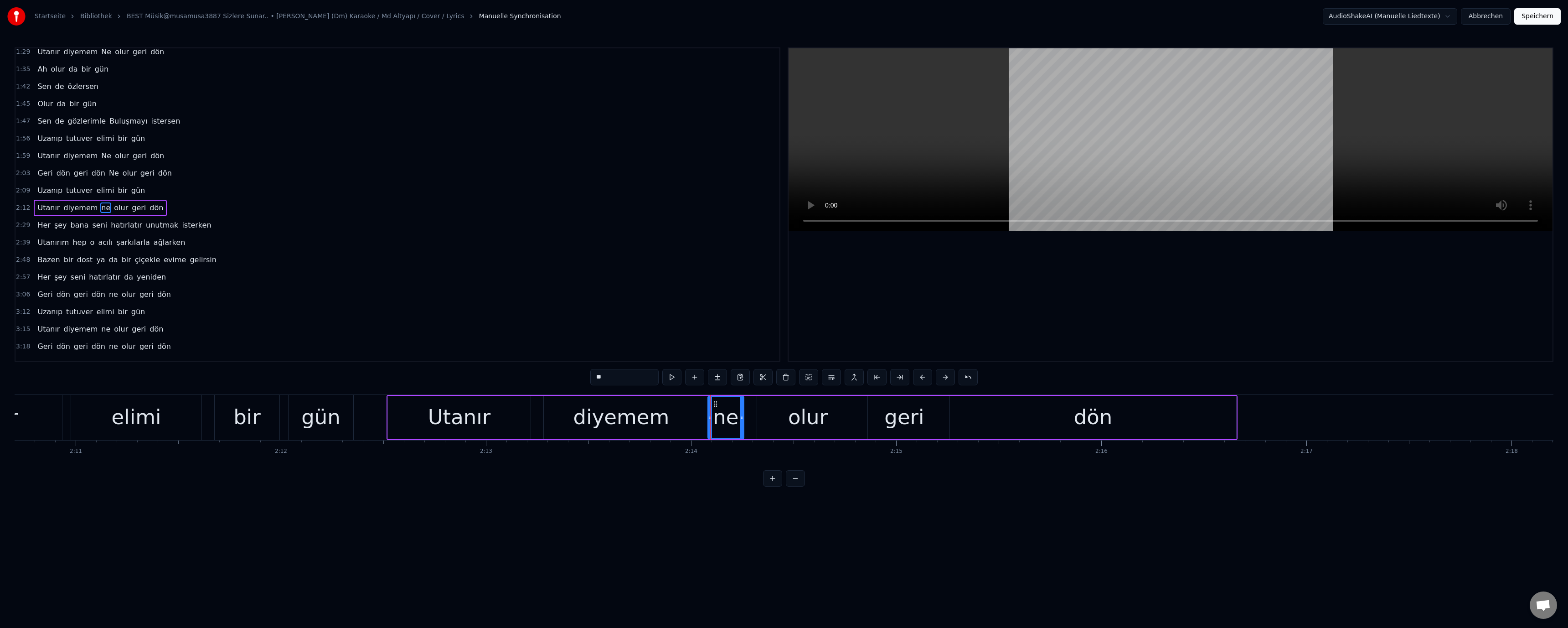
scroll to position [164, 0]
click at [599, 380] on input "**" at bounding box center [624, 377] width 68 height 17
type input "**"
click at [993, 171] on video at bounding box center [1170, 139] width 763 height 182
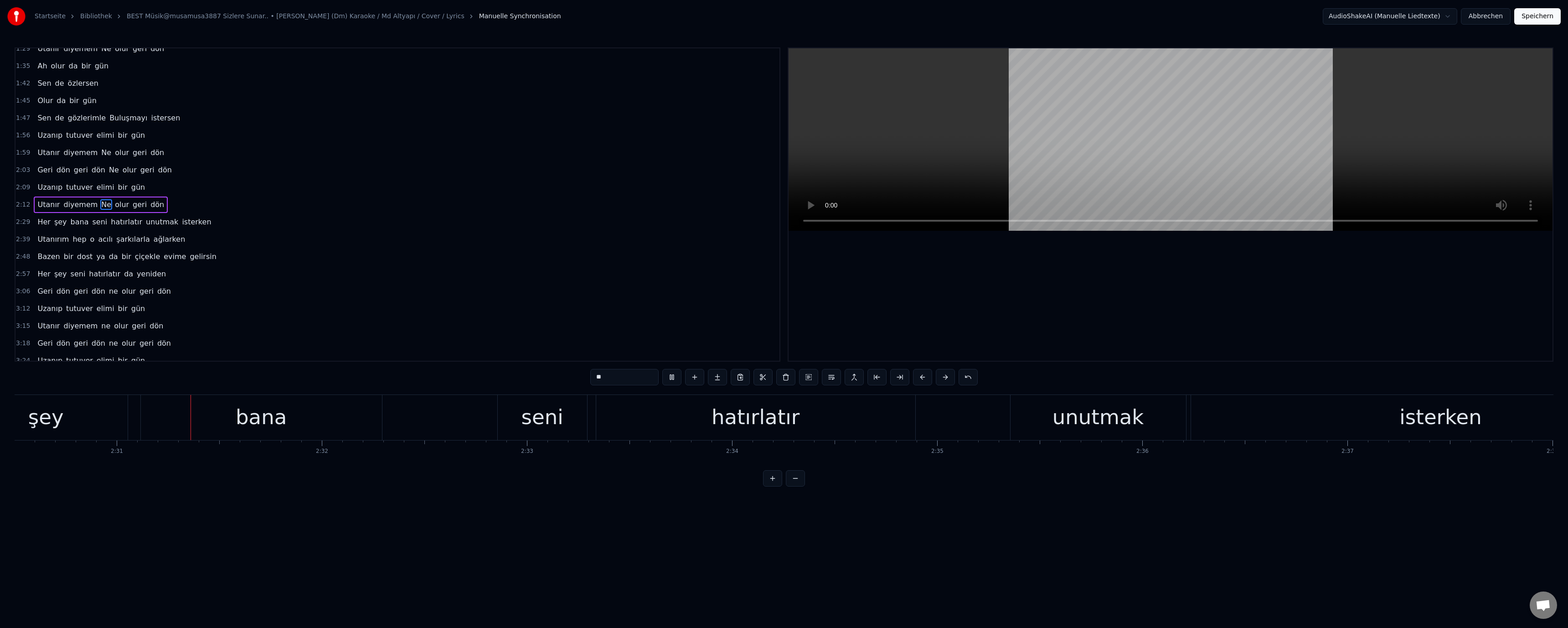
scroll to position [0, 30913]
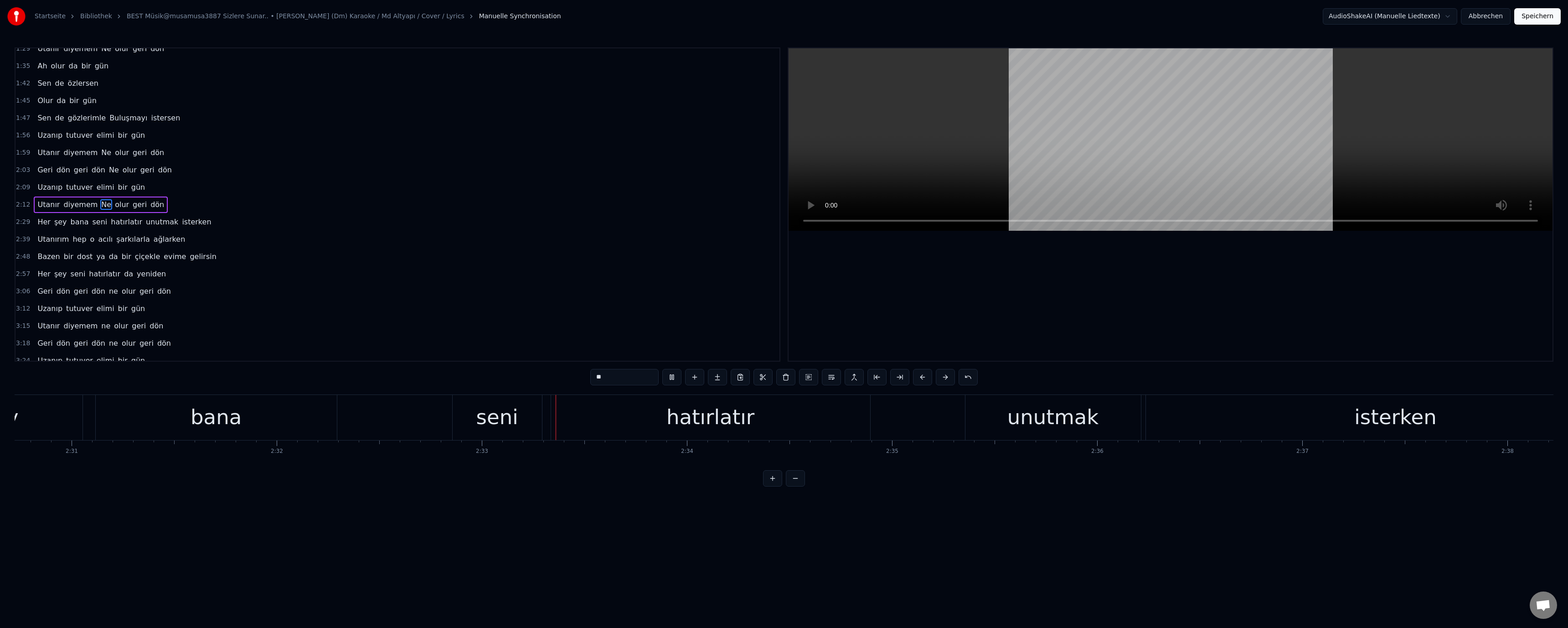
drag, startPoint x: 499, startPoint y: 422, endPoint x: 543, endPoint y: 403, distance: 47.9
click at [500, 421] on div "seni" at bounding box center [498, 416] width 42 height 31
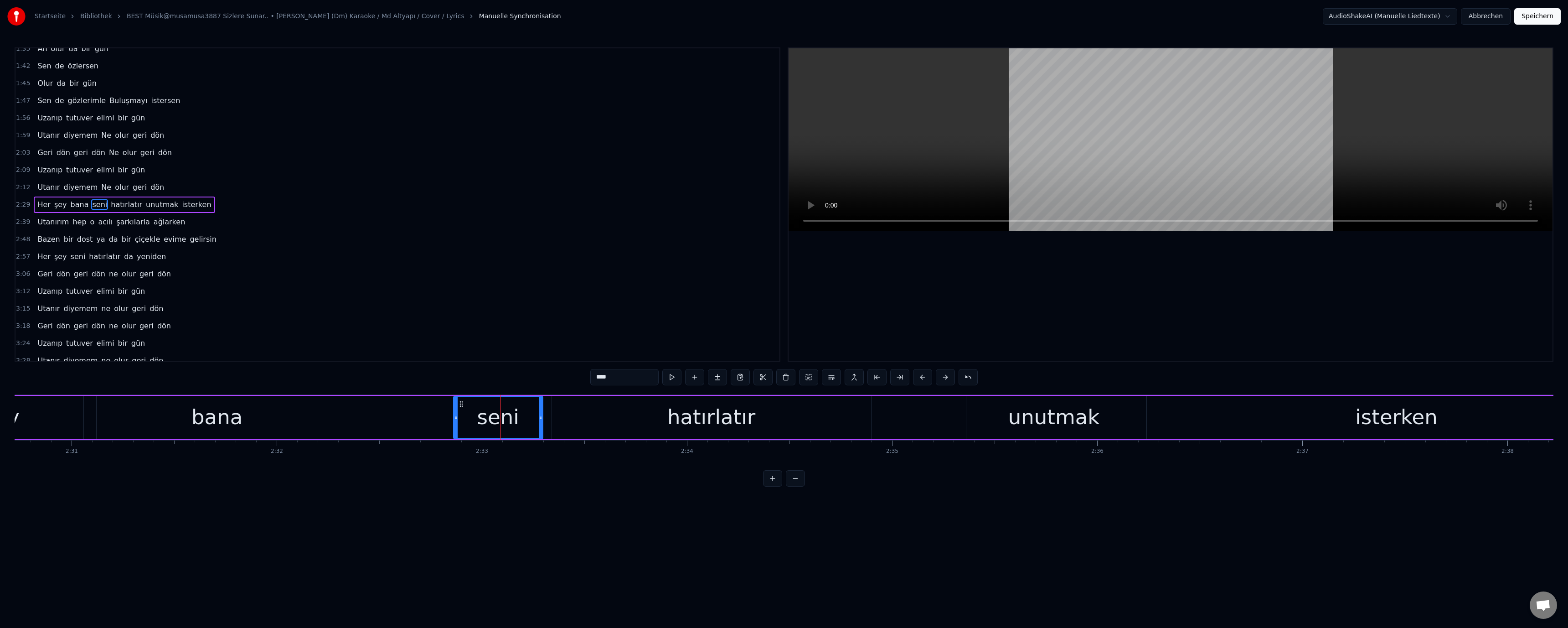
click at [597, 380] on input "****" at bounding box center [624, 377] width 68 height 17
click at [980, 157] on video at bounding box center [1170, 139] width 763 height 182
click at [1027, 427] on div "unutmak" at bounding box center [1054, 416] width 92 height 31
drag, startPoint x: 596, startPoint y: 379, endPoint x: 598, endPoint y: 382, distance: 3.6
click at [598, 382] on input "*******" at bounding box center [624, 377] width 68 height 17
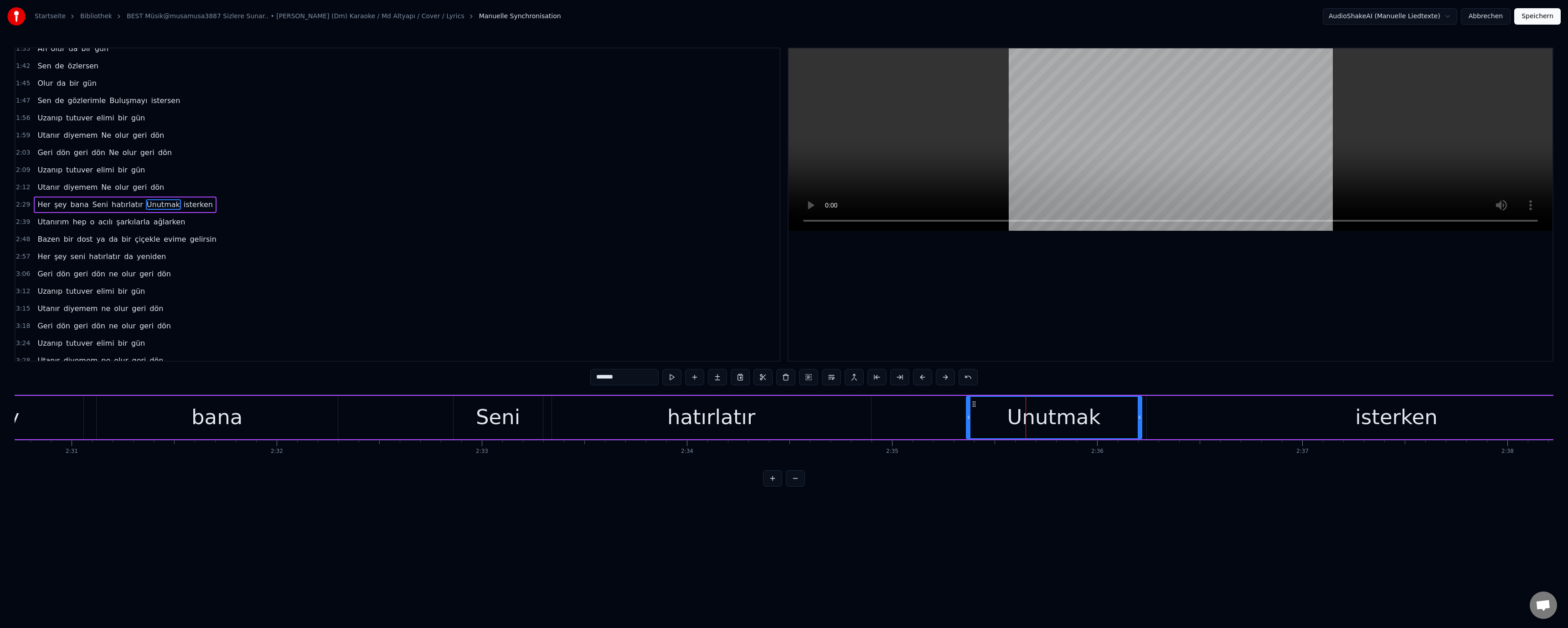
click at [1084, 141] on video at bounding box center [1170, 139] width 763 height 182
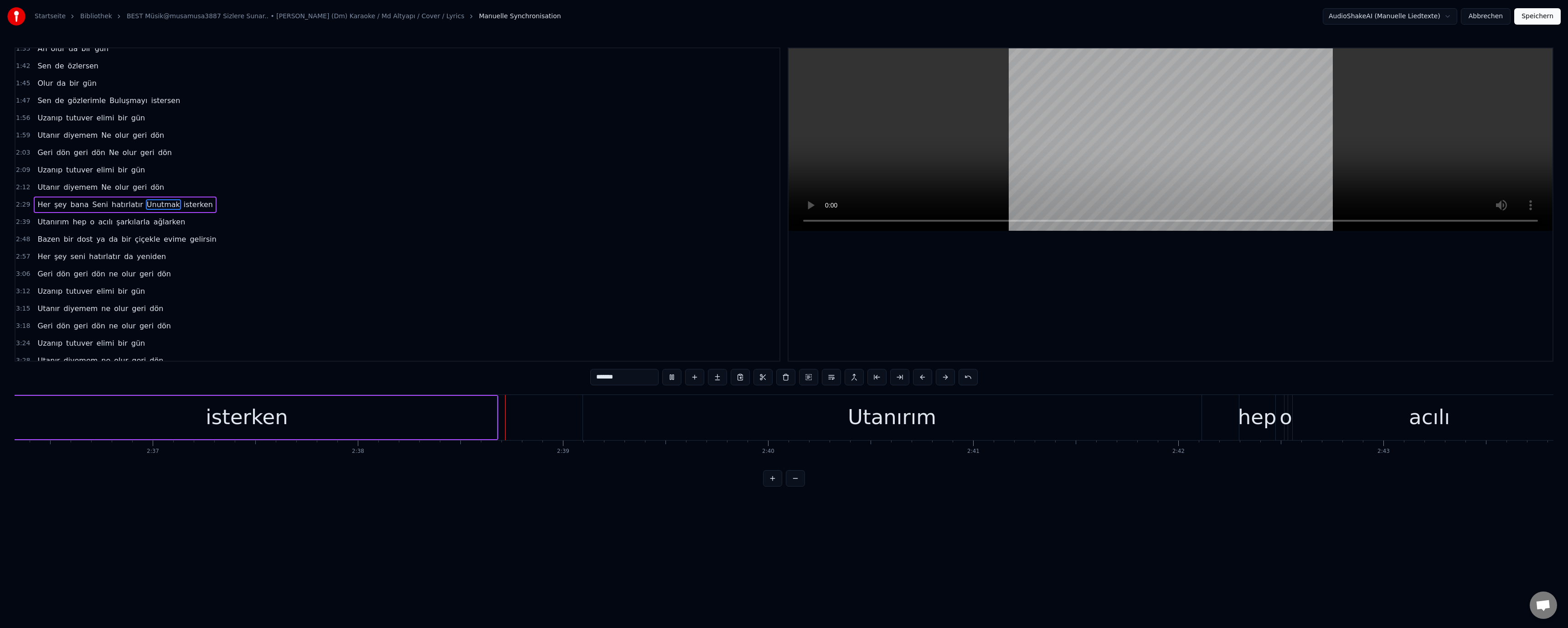
scroll to position [0, 32409]
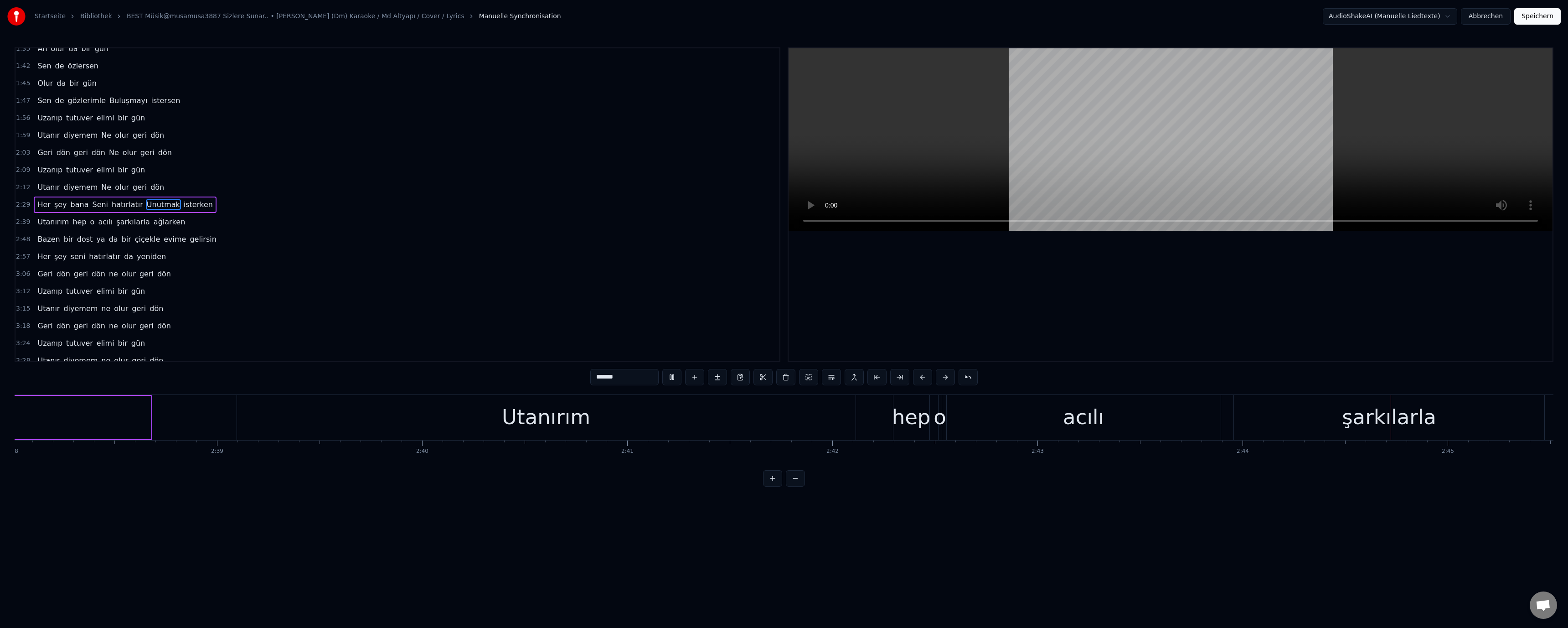
click at [1371, 419] on div "şarkılarla" at bounding box center [1389, 416] width 94 height 31
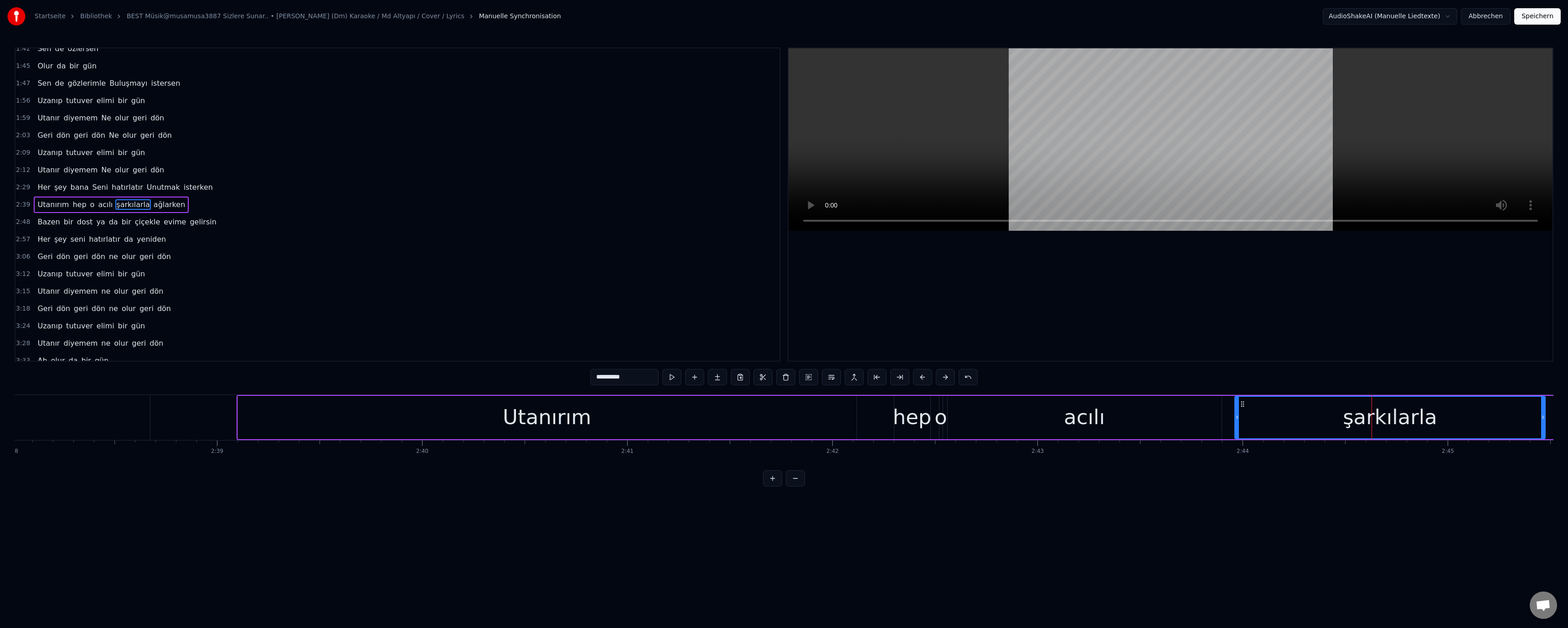
click at [696, 501] on html "Startseite Bibliothek BEST Müsik@musamusa3887 Sizlere Sunar.. • Geri Dön (Dm) K…" at bounding box center [784, 250] width 1568 height 501
click at [1369, 415] on div "şarkılarla" at bounding box center [1390, 416] width 94 height 31
click at [598, 381] on input "**********" at bounding box center [624, 377] width 68 height 17
paste input "text"
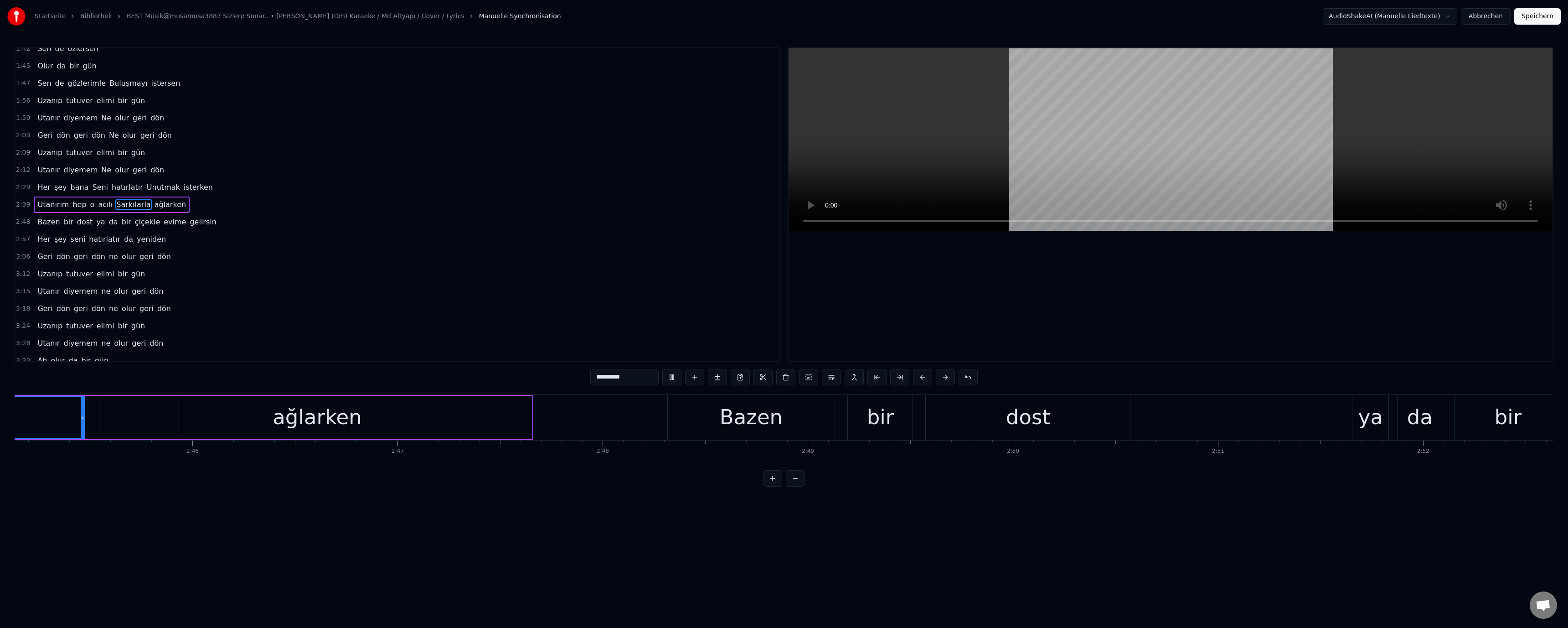
scroll to position [0, 33870]
click at [1366, 418] on div "ya" at bounding box center [1369, 416] width 24 height 31
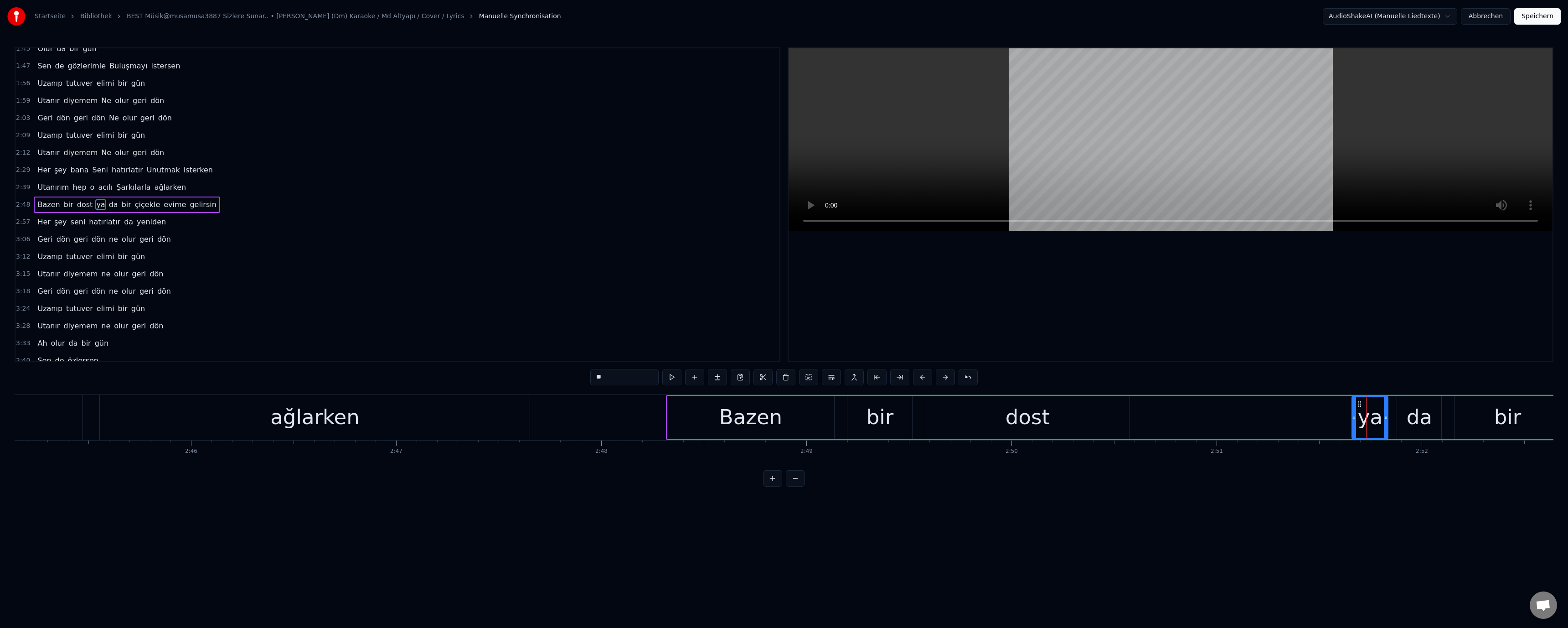
drag, startPoint x: 593, startPoint y: 374, endPoint x: 598, endPoint y: 385, distance: 12.1
click at [598, 385] on div "**" at bounding box center [784, 378] width 387 height 18
click at [920, 188] on video at bounding box center [1170, 139] width 763 height 182
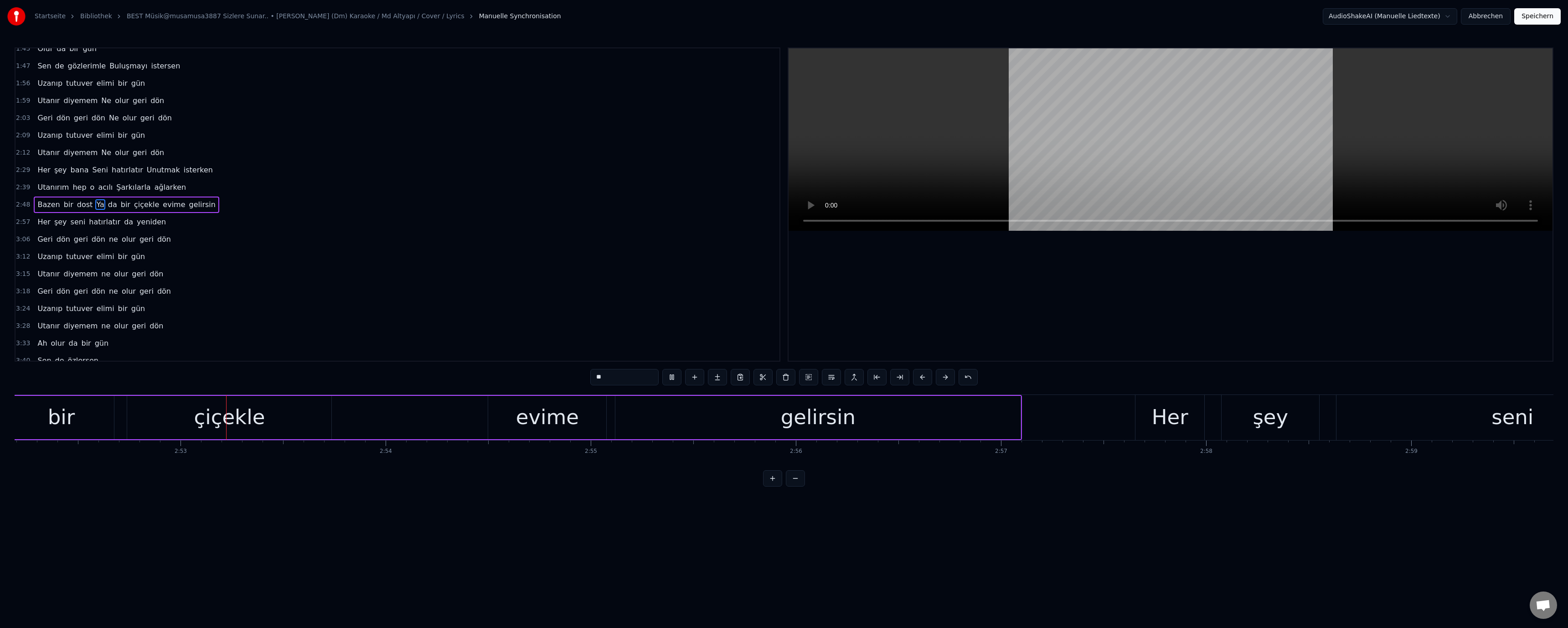
scroll to position [0, 35322]
drag, startPoint x: 569, startPoint y: 422, endPoint x: 593, endPoint y: 401, distance: 31.9
click at [571, 421] on div "evime" at bounding box center [540, 417] width 118 height 44
drag, startPoint x: 599, startPoint y: 376, endPoint x: 593, endPoint y: 378, distance: 6.3
click at [593, 378] on input "*****" at bounding box center [624, 377] width 68 height 17
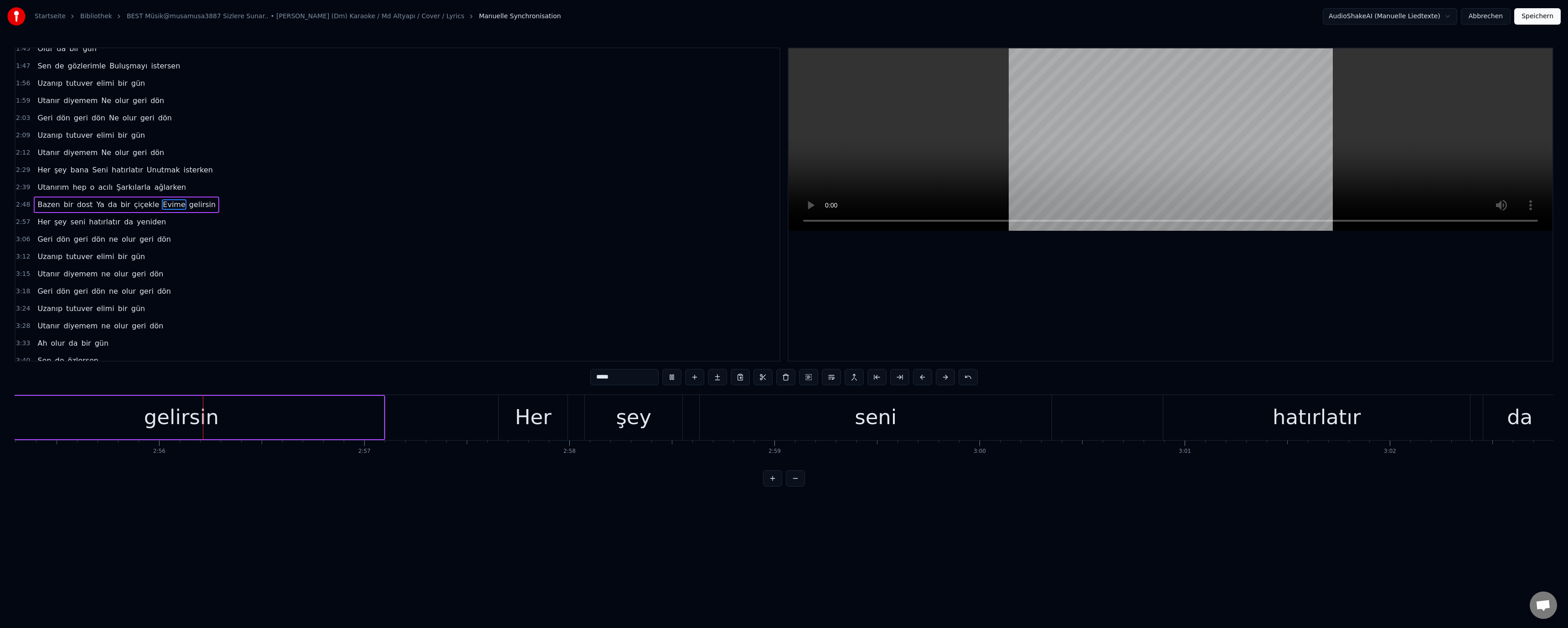
scroll to position [0, 35955]
click at [1293, 427] on div "hatırlatır" at bounding box center [1315, 416] width 88 height 31
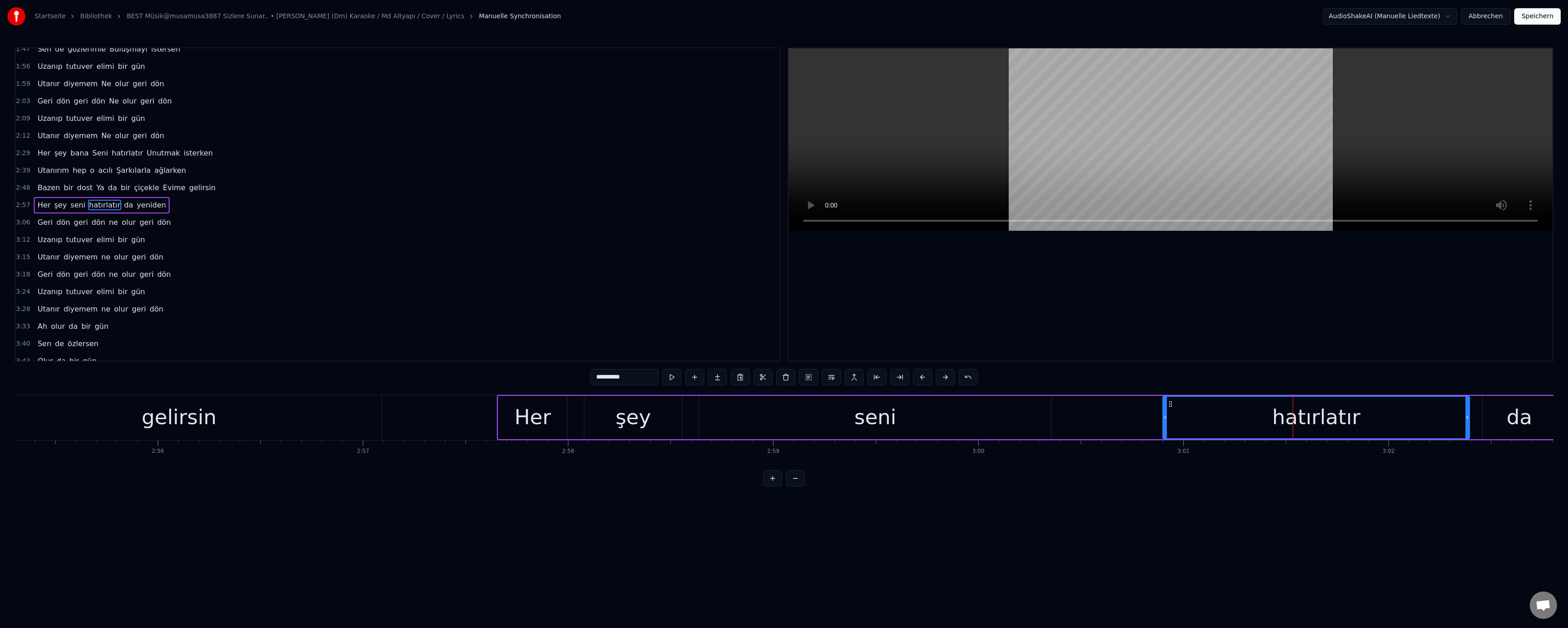
scroll to position [234, 0]
drag, startPoint x: 601, startPoint y: 380, endPoint x: 591, endPoint y: 380, distance: 10.0
click at [590, 380] on input "**********" at bounding box center [624, 377] width 68 height 17
type input "**********"
click at [1113, 180] on video at bounding box center [1170, 139] width 763 height 182
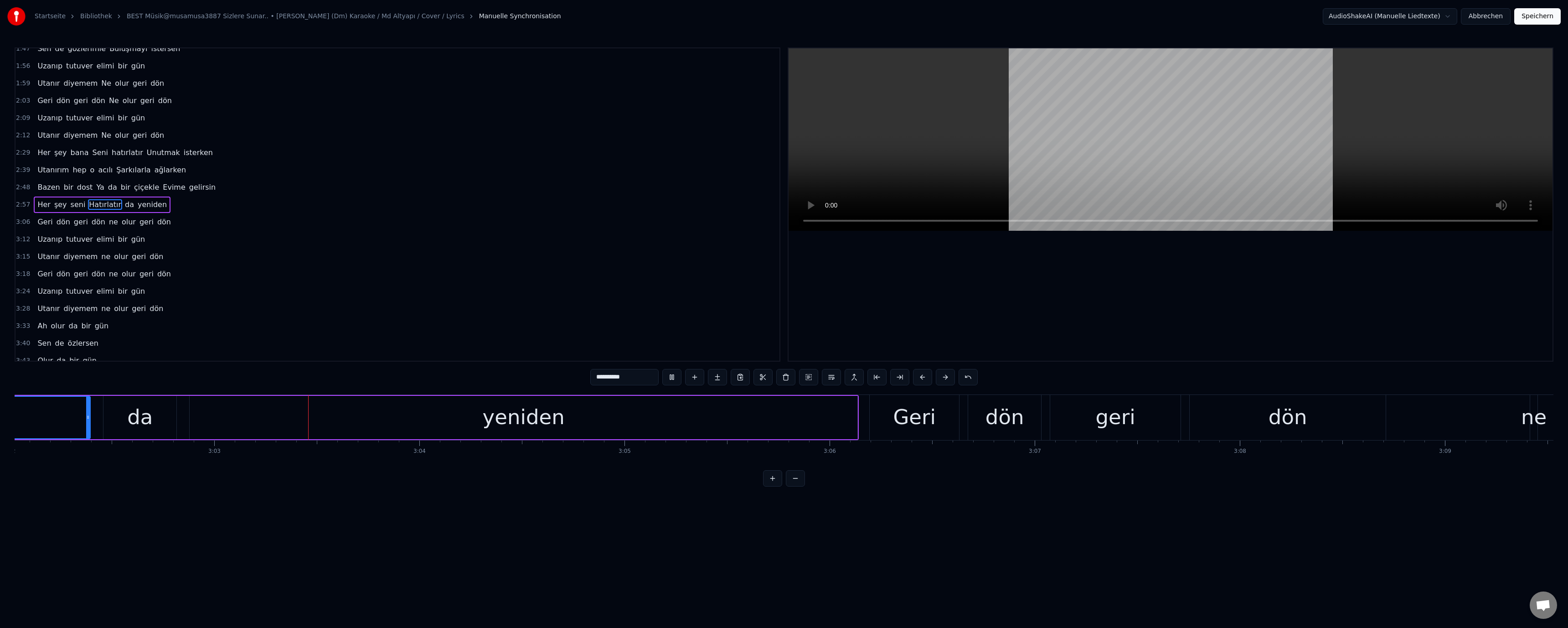
scroll to position [0, 37443]
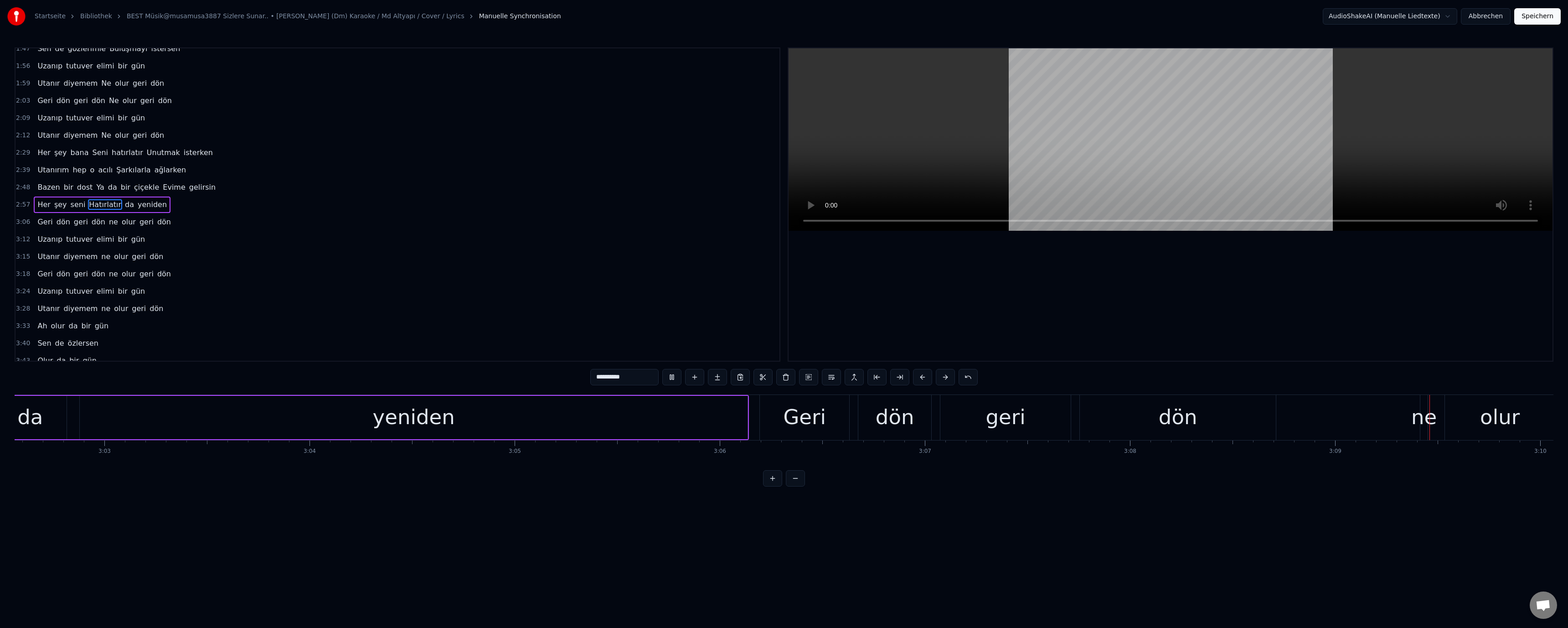
drag, startPoint x: 1356, startPoint y: 415, endPoint x: 1389, endPoint y: 415, distance: 33.0
click at [1360, 415] on div "Geri dön geri dön ne olur geri dön" at bounding box center [1342, 417] width 1167 height 45
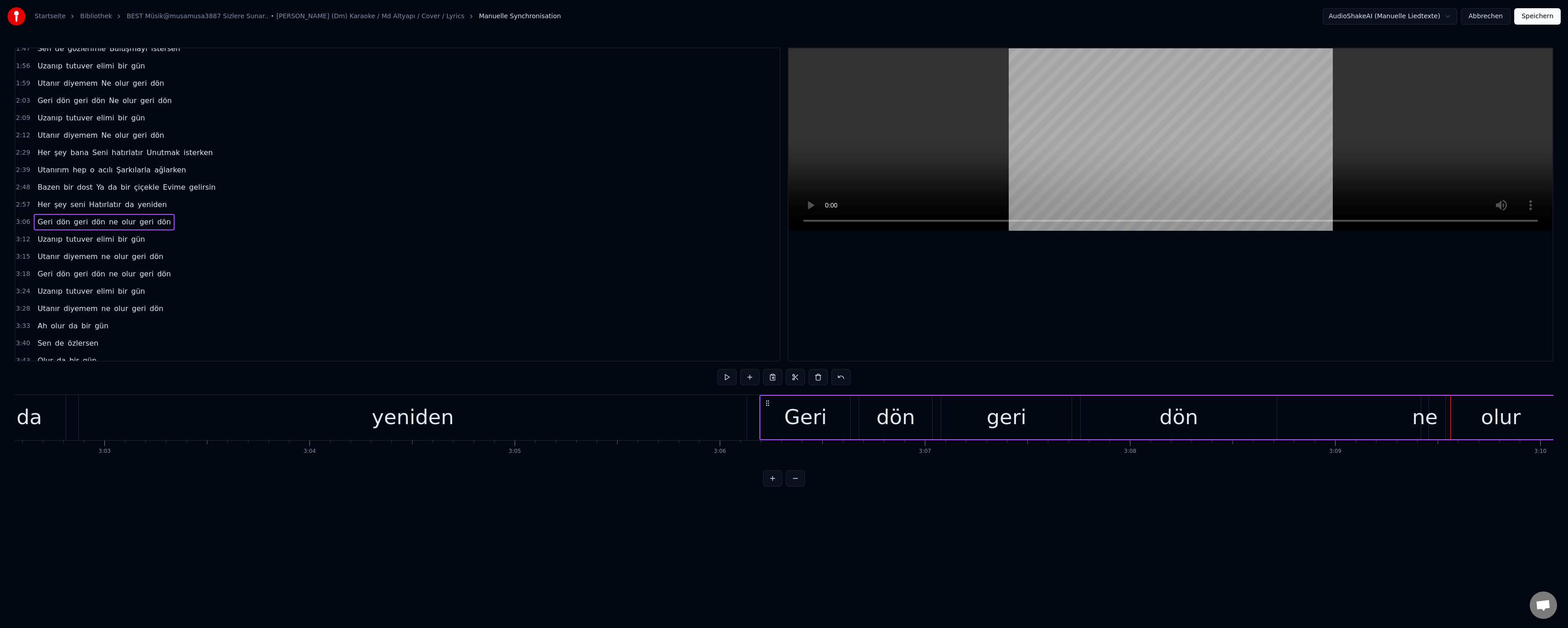
click at [1417, 421] on div "ne" at bounding box center [1425, 416] width 25 height 31
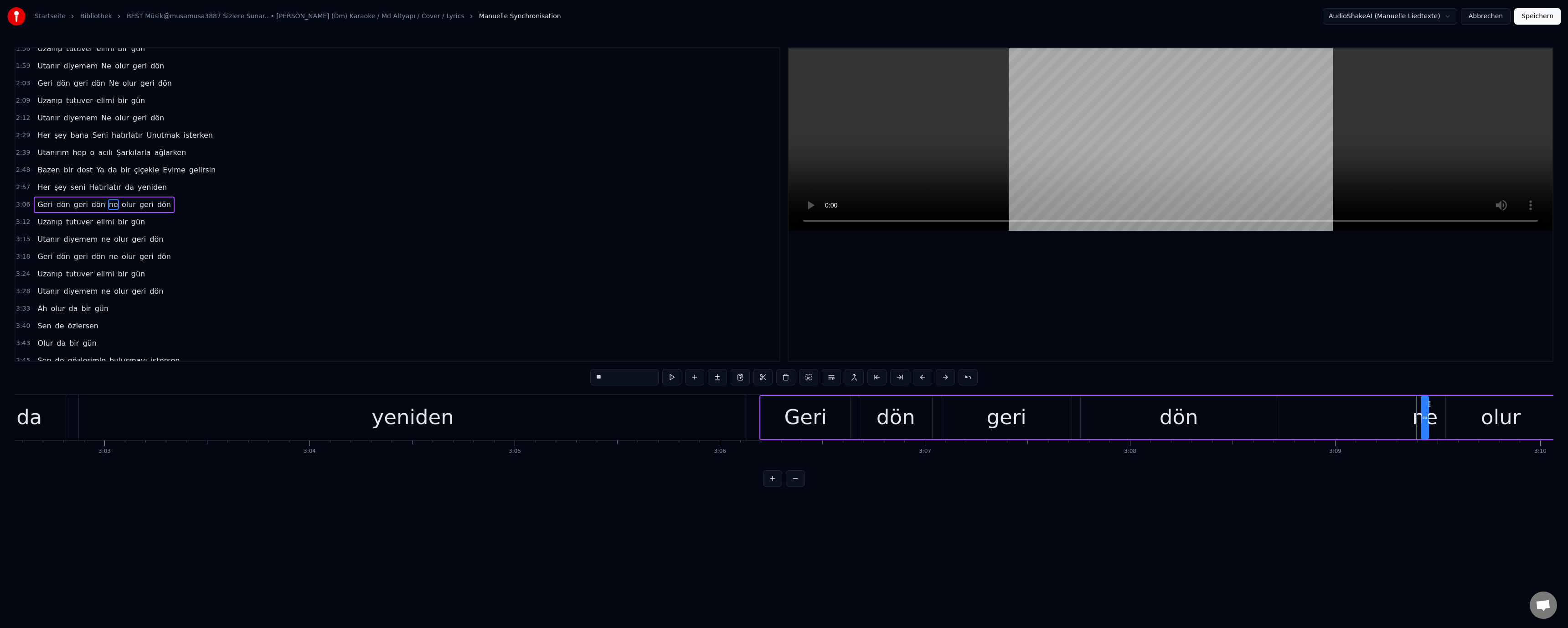
drag, startPoint x: 600, startPoint y: 376, endPoint x: 587, endPoint y: 376, distance: 13.0
click at [587, 376] on div "0:30 Alışırım zannettiğim Yokluğundan acılanmam 0:39 Vazgeçmek zor Senin o Büyü…" at bounding box center [784, 267] width 1538 height 439
click at [989, 134] on video at bounding box center [1170, 139] width 763 height 182
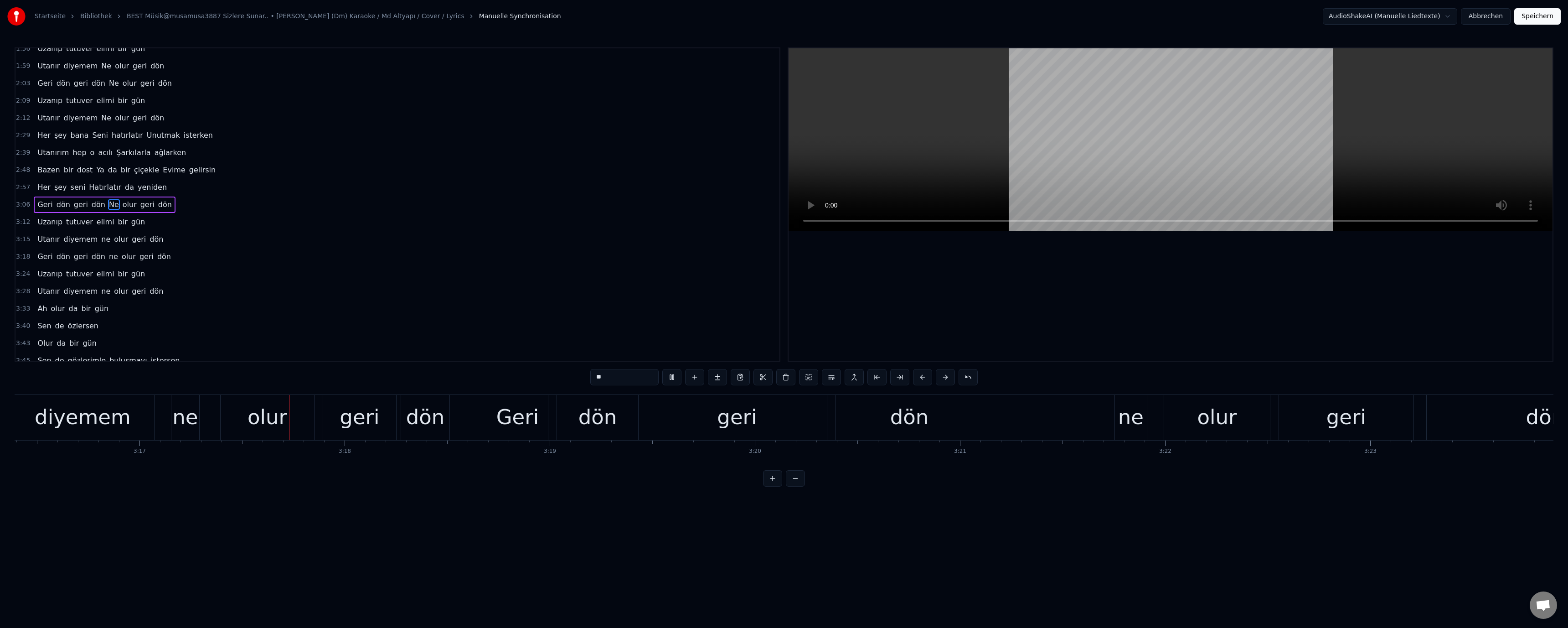
scroll to position [0, 40362]
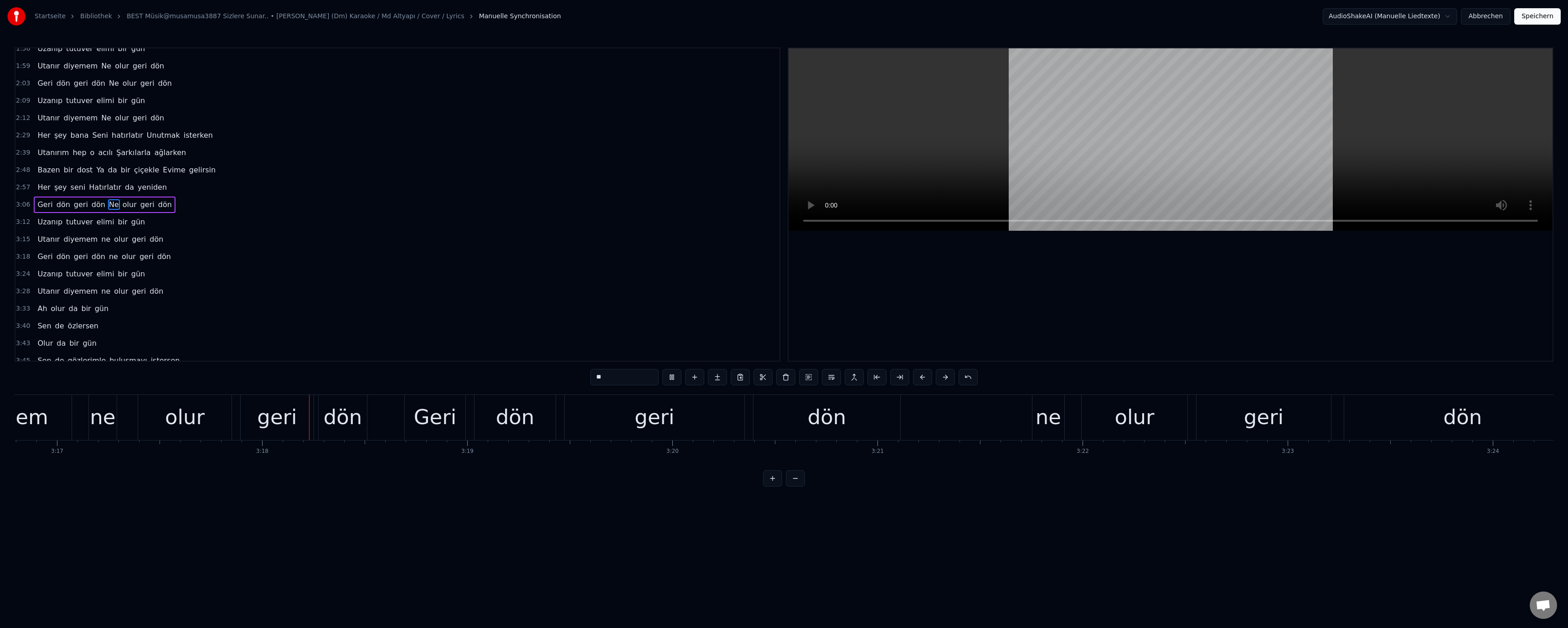
click at [101, 418] on div "ne" at bounding box center [102, 416] width 25 height 31
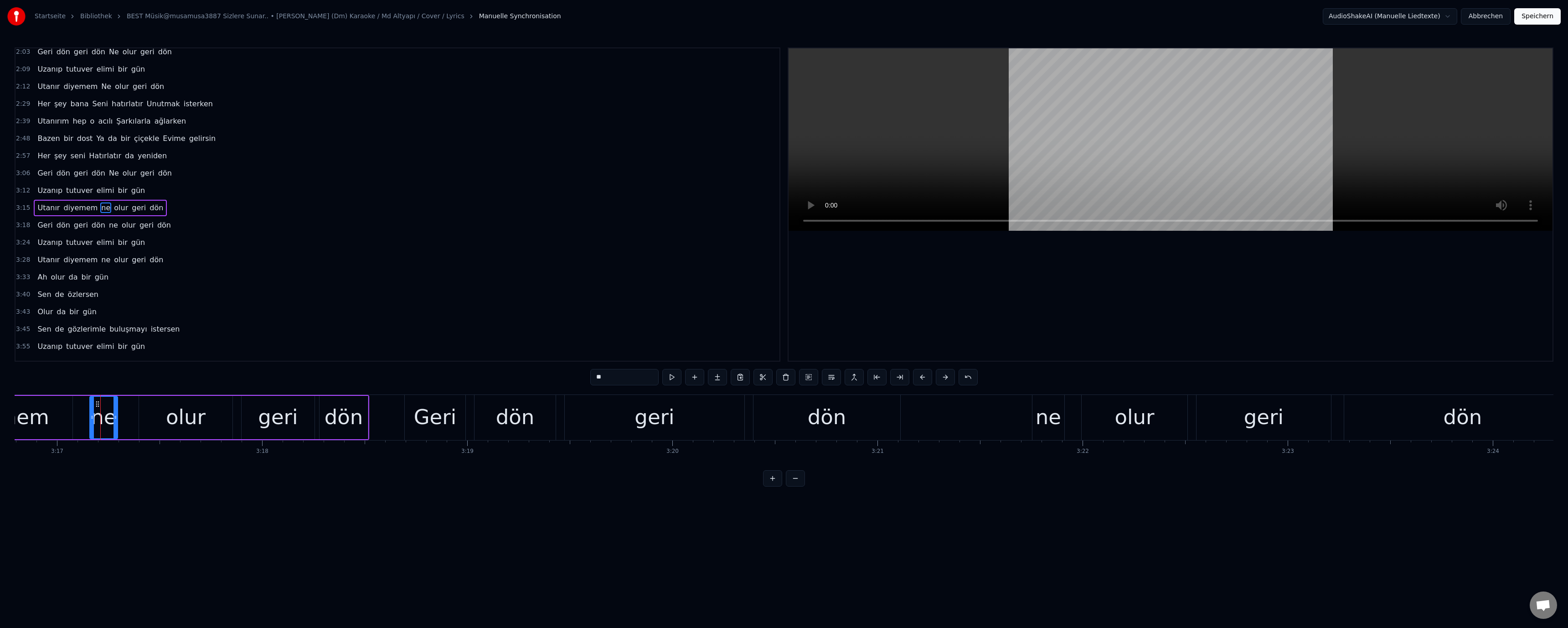
scroll to position [285, 0]
drag, startPoint x: 598, startPoint y: 377, endPoint x: 589, endPoint y: 380, distance: 9.5
click at [589, 380] on div "0:30 Alışırım zannettiğim Yokluğundan acılanmam 0:39 Vazgeçmek zor Senin o Büyü…" at bounding box center [784, 267] width 1538 height 439
click at [1016, 150] on video at bounding box center [1170, 139] width 763 height 182
click at [1052, 414] on div "ne" at bounding box center [1048, 416] width 25 height 31
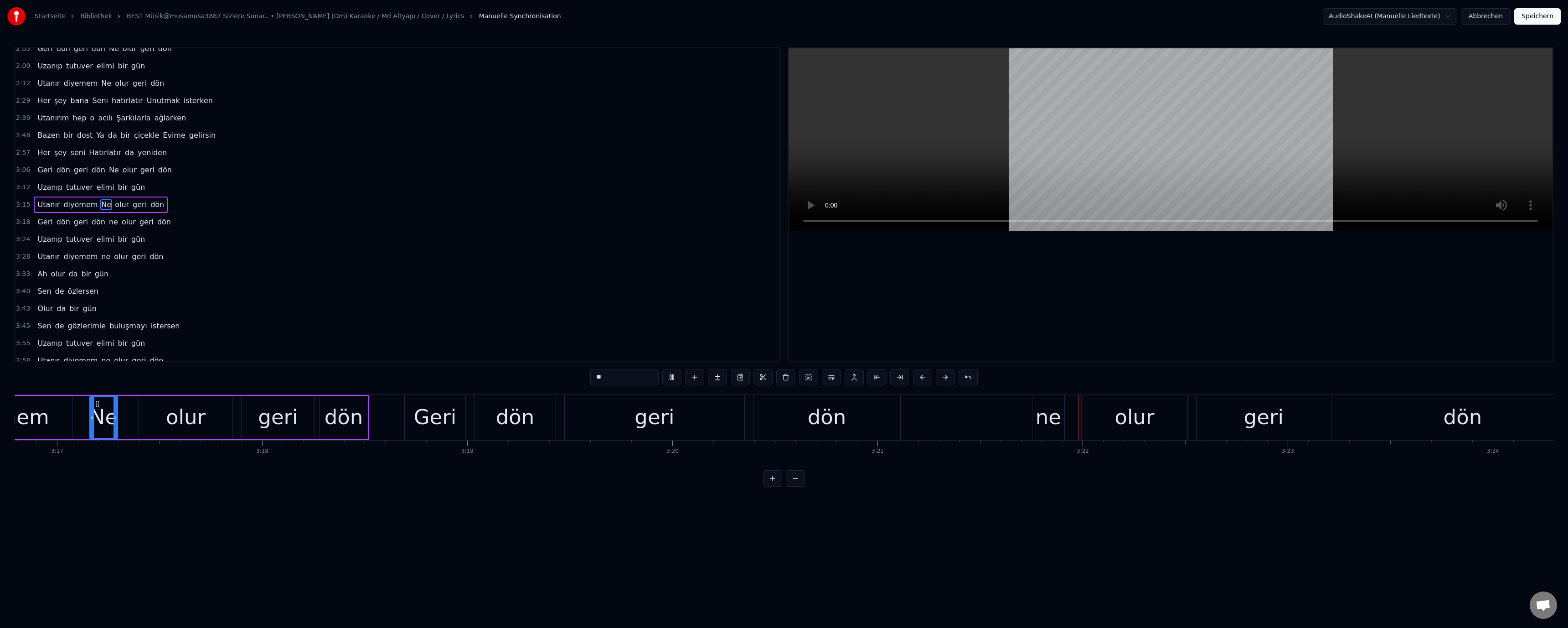
scroll to position [303, 0]
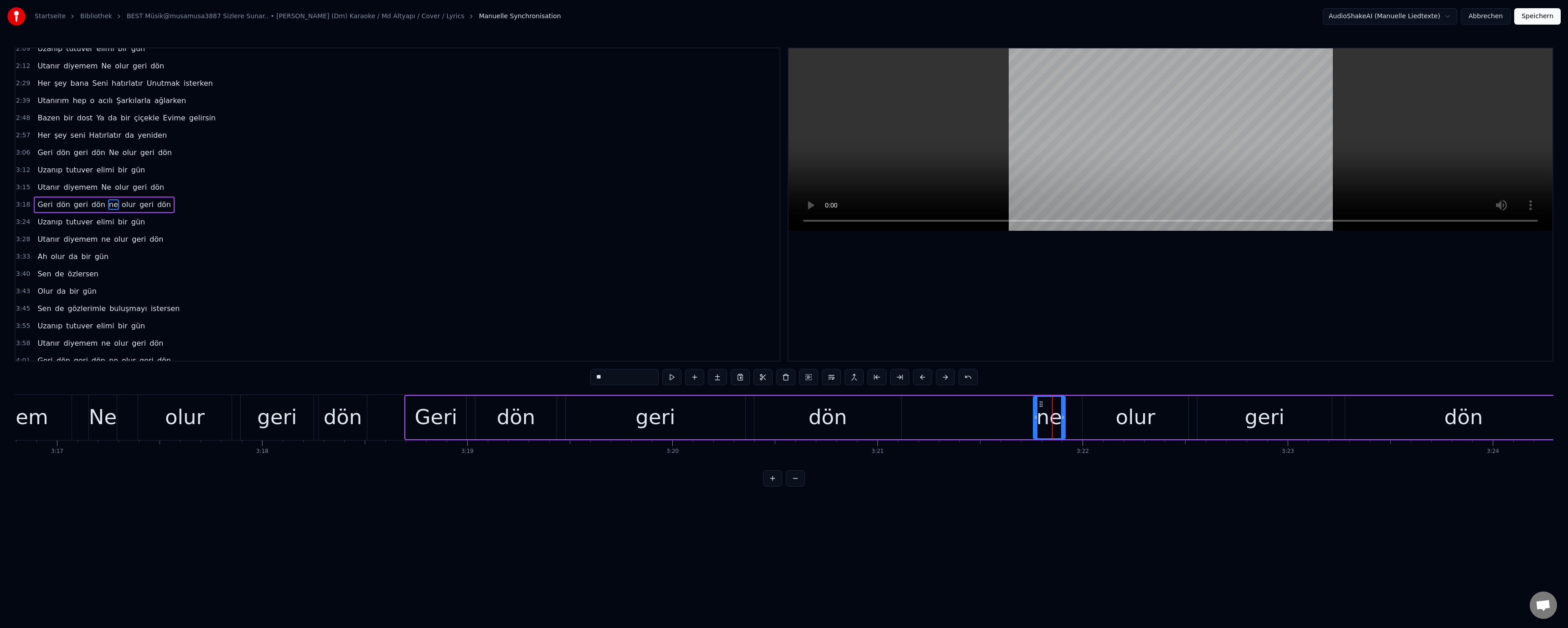
drag, startPoint x: 601, startPoint y: 380, endPoint x: 591, endPoint y: 380, distance: 10.0
click at [591, 380] on input "**" at bounding box center [624, 377] width 68 height 17
click at [1046, 120] on video at bounding box center [1170, 139] width 763 height 182
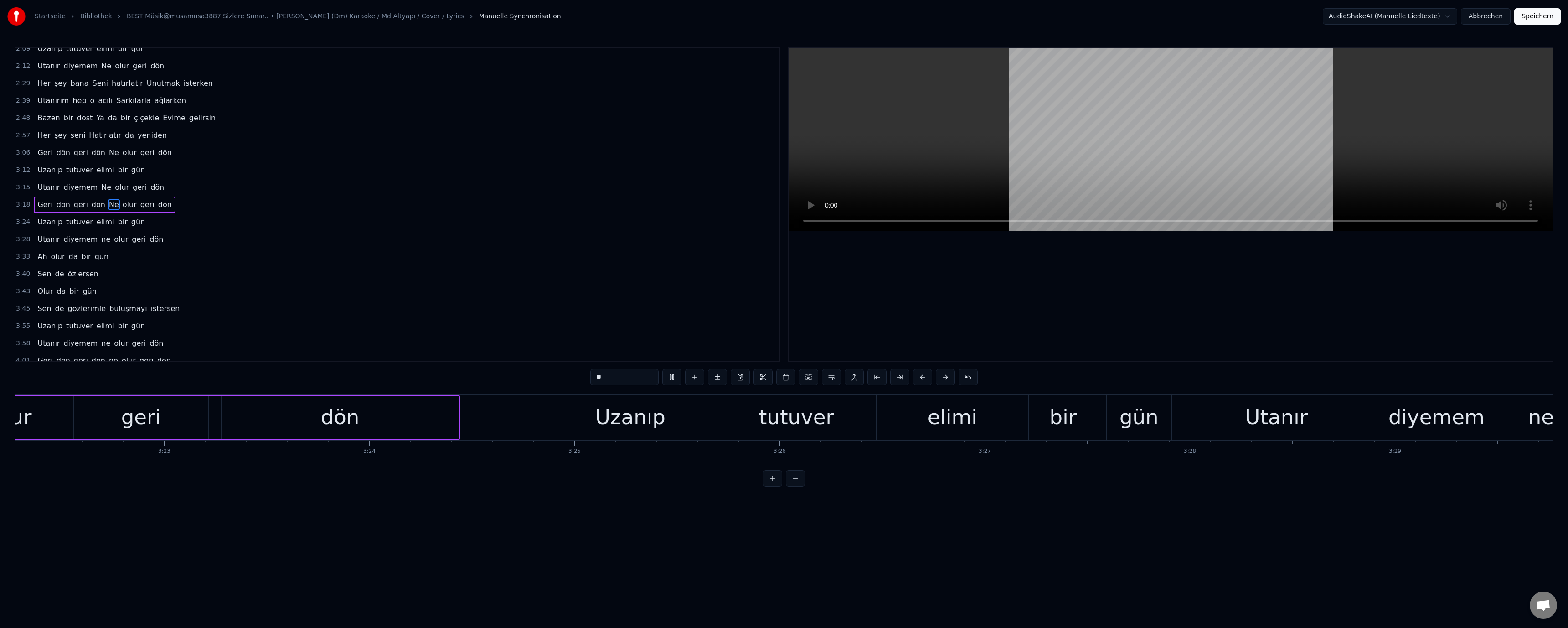
scroll to position [0, 41824]
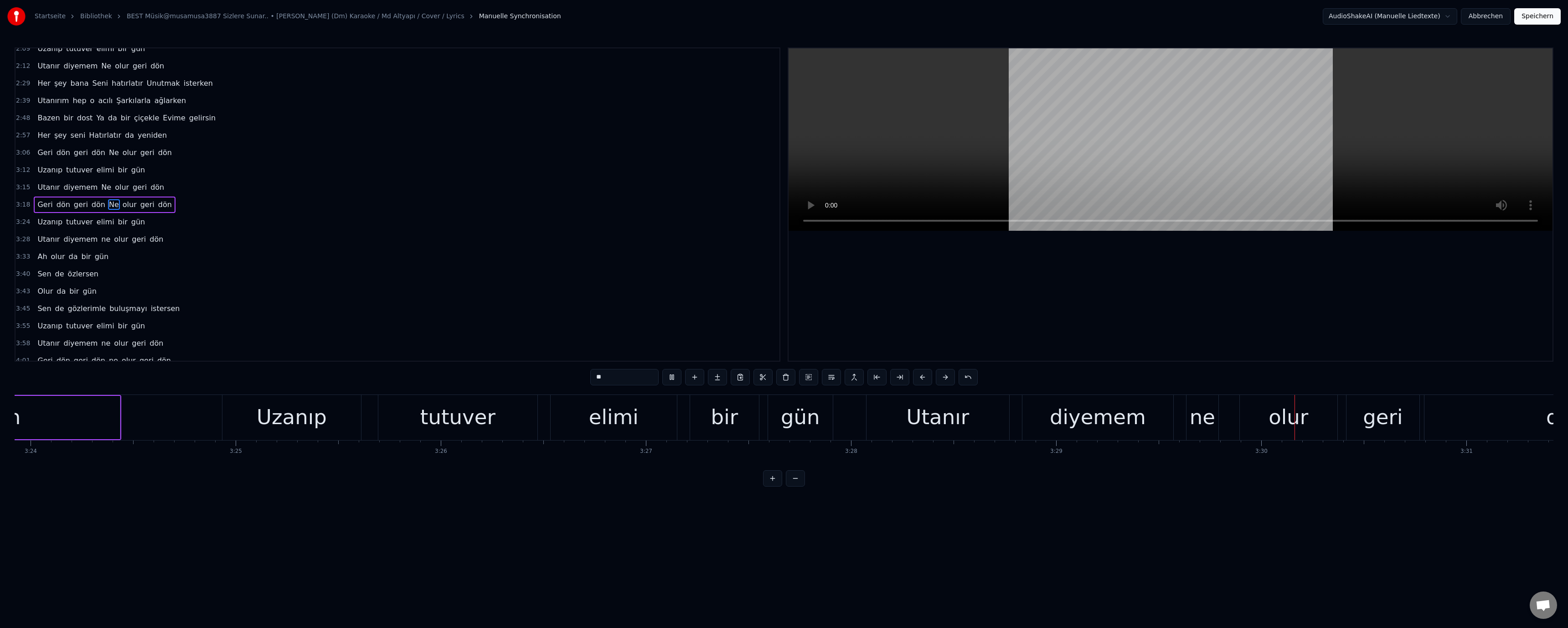
click at [1206, 412] on div "ne" at bounding box center [1202, 416] width 25 height 31
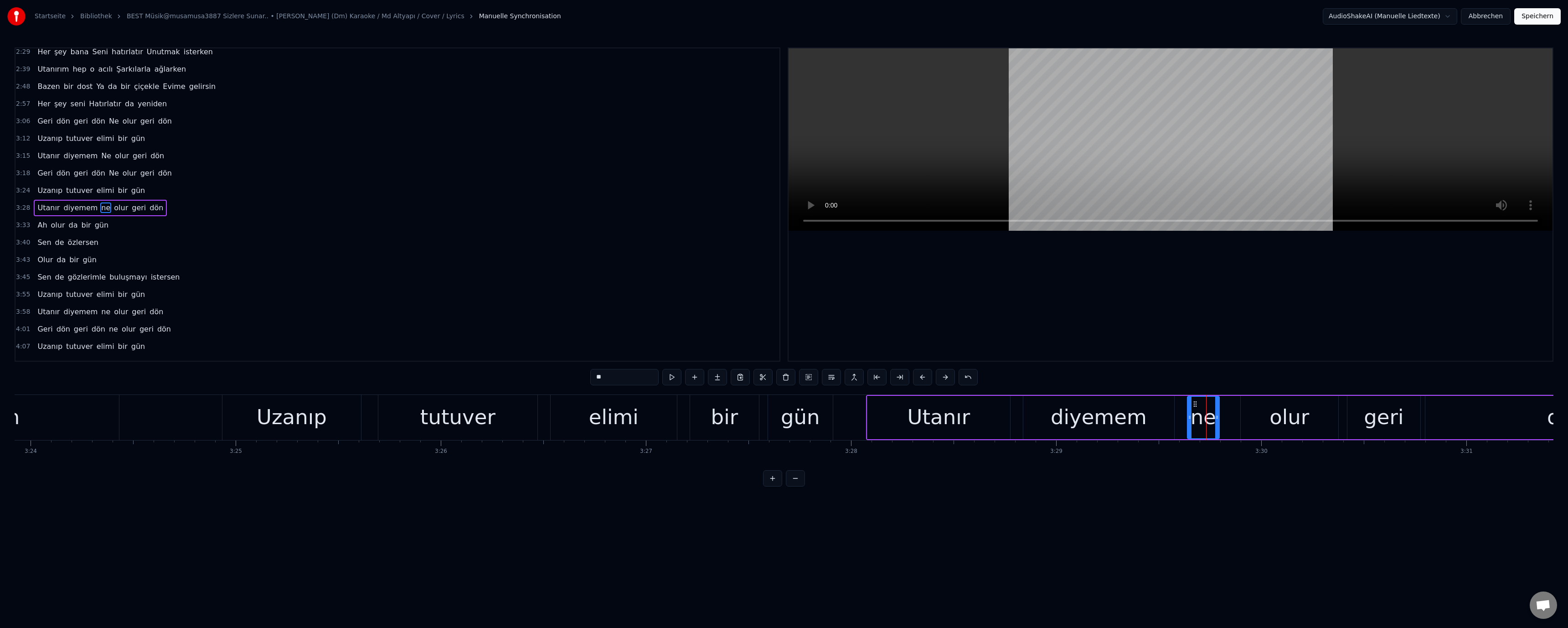
scroll to position [338, 0]
click at [599, 384] on input "**" at bounding box center [624, 377] width 68 height 17
click at [1014, 94] on video at bounding box center [1170, 139] width 763 height 182
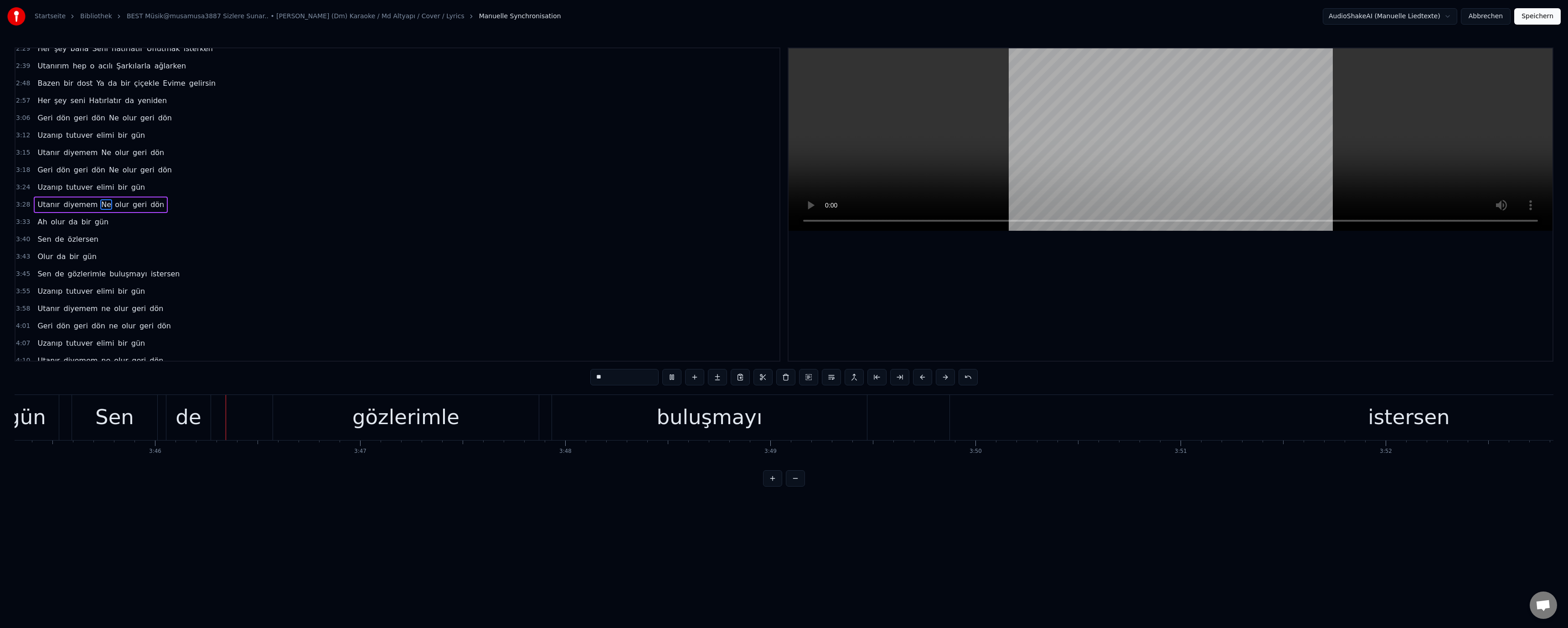
scroll to position [0, 46219]
click at [709, 410] on div "buluşmayı" at bounding box center [702, 416] width 106 height 31
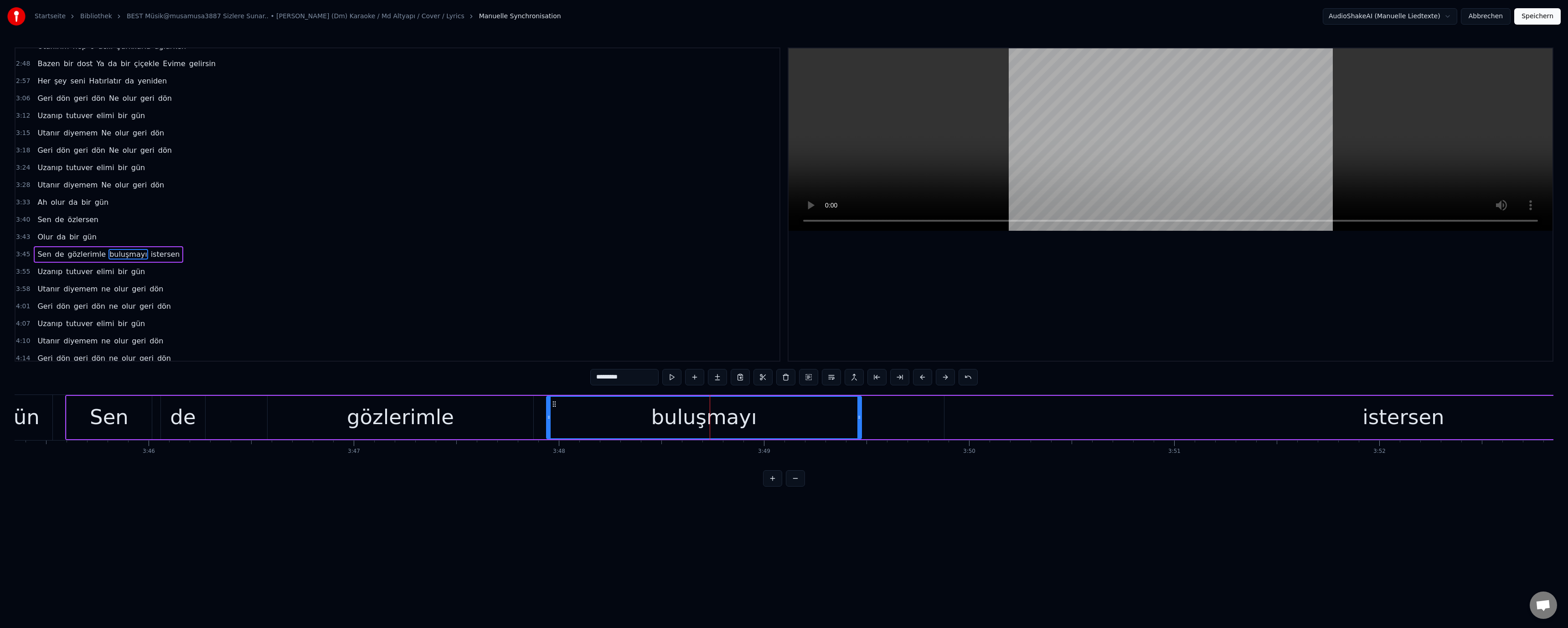
scroll to position [363, 0]
drag, startPoint x: 599, startPoint y: 378, endPoint x: 595, endPoint y: 381, distance: 5.0
click at [591, 380] on input "*********" at bounding box center [624, 377] width 68 height 17
click at [1035, 143] on video at bounding box center [1170, 139] width 763 height 182
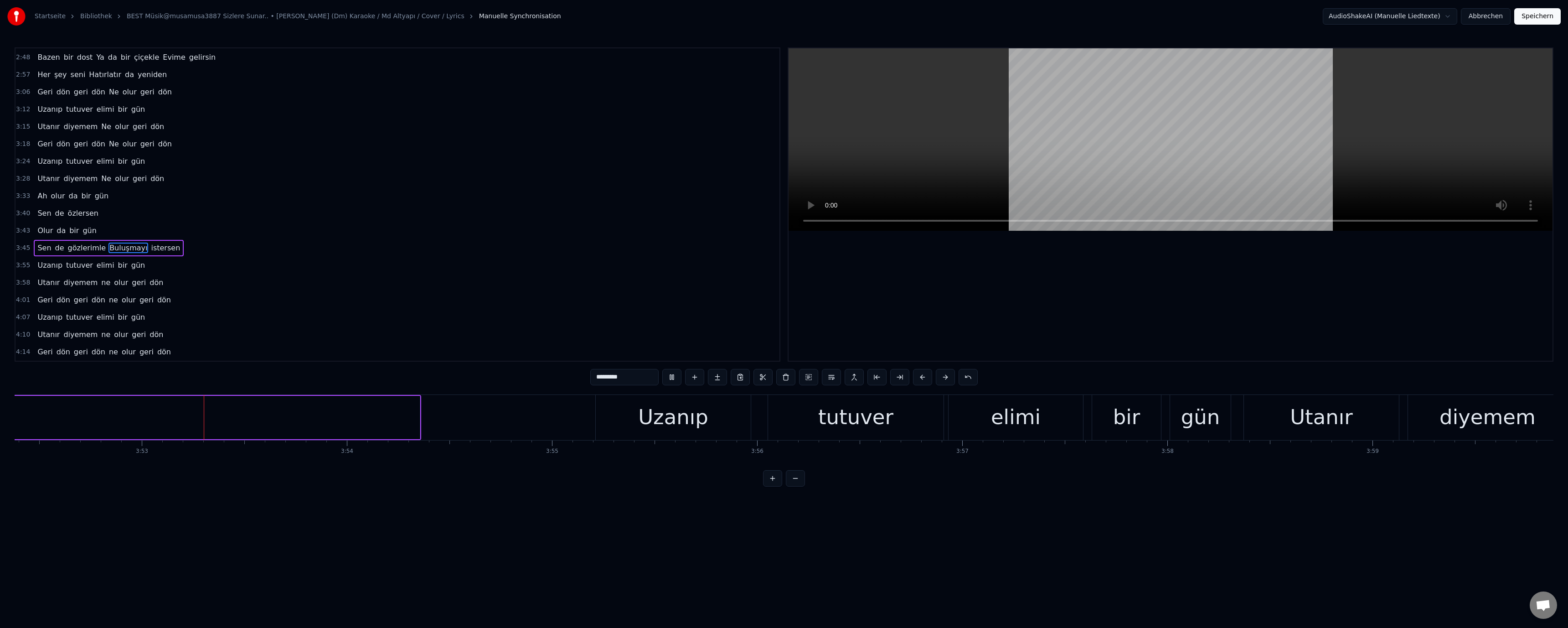
scroll to position [0, 47667]
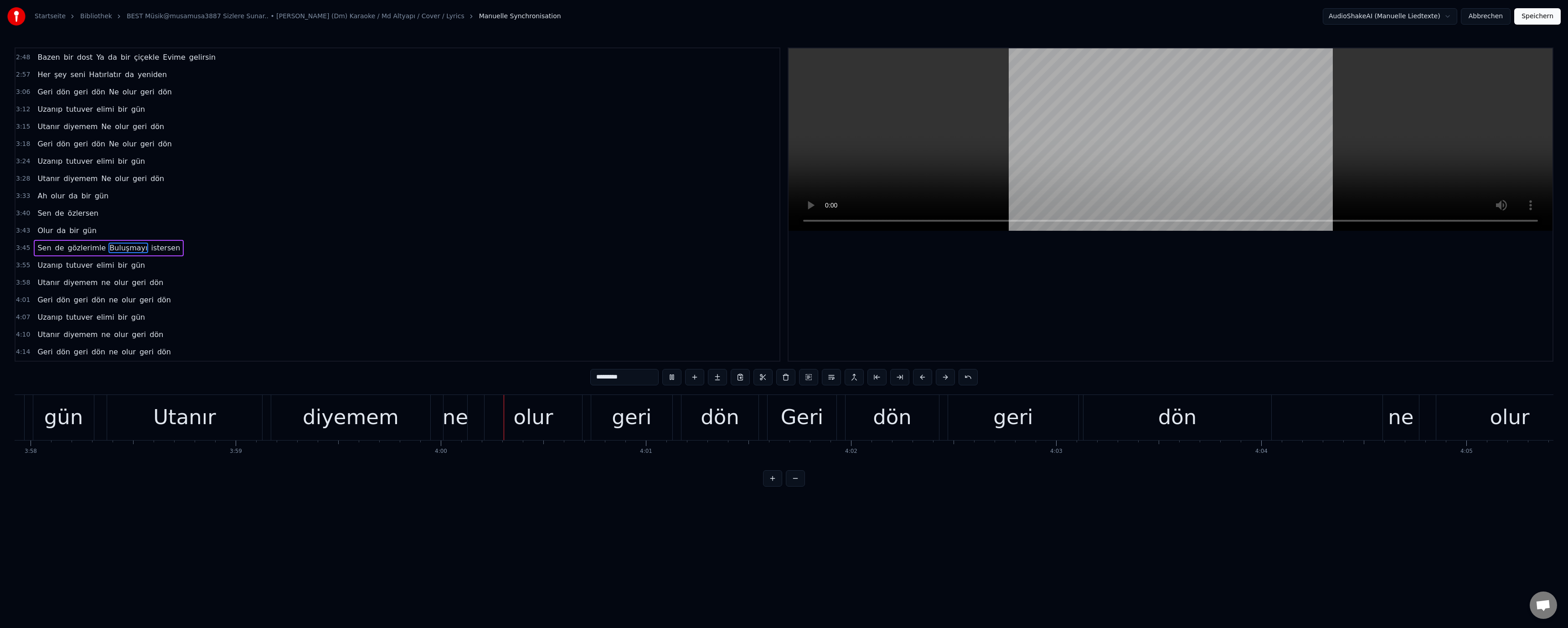
click at [1120, 166] on video at bounding box center [1170, 139] width 763 height 182
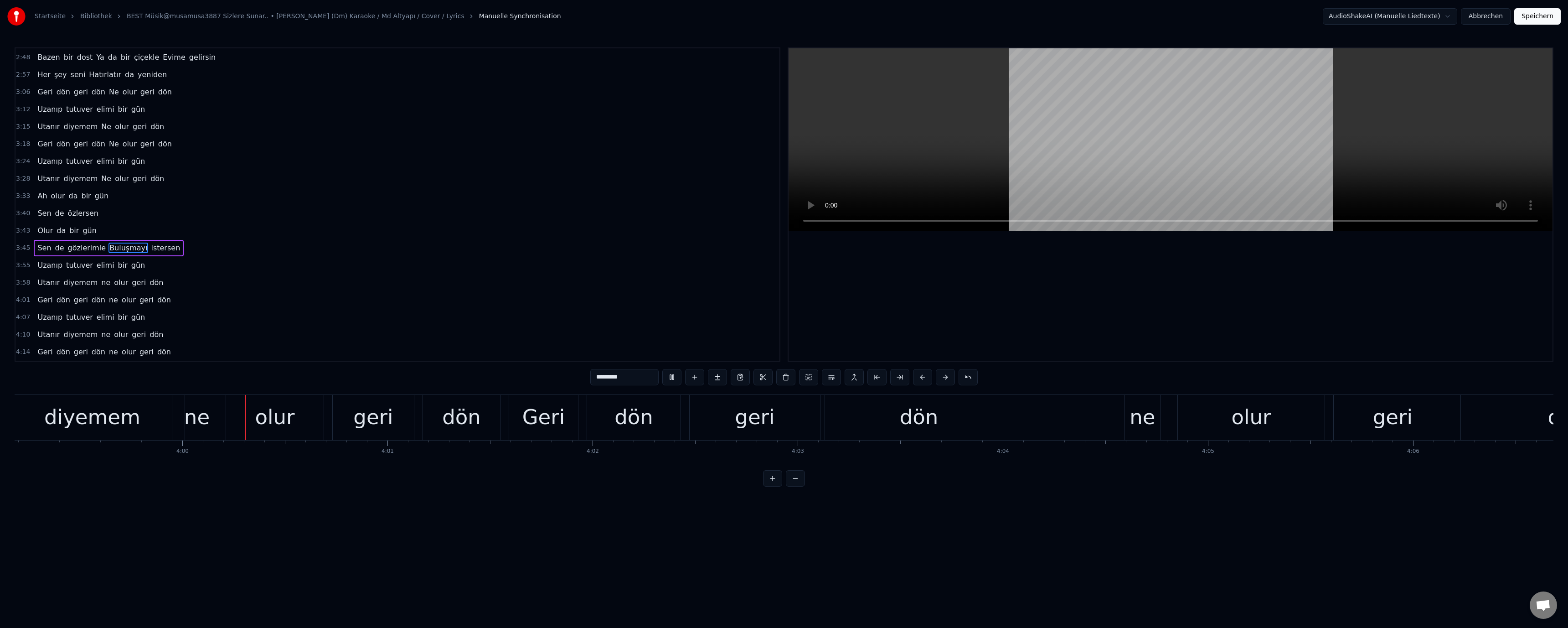
scroll to position [0, 49138]
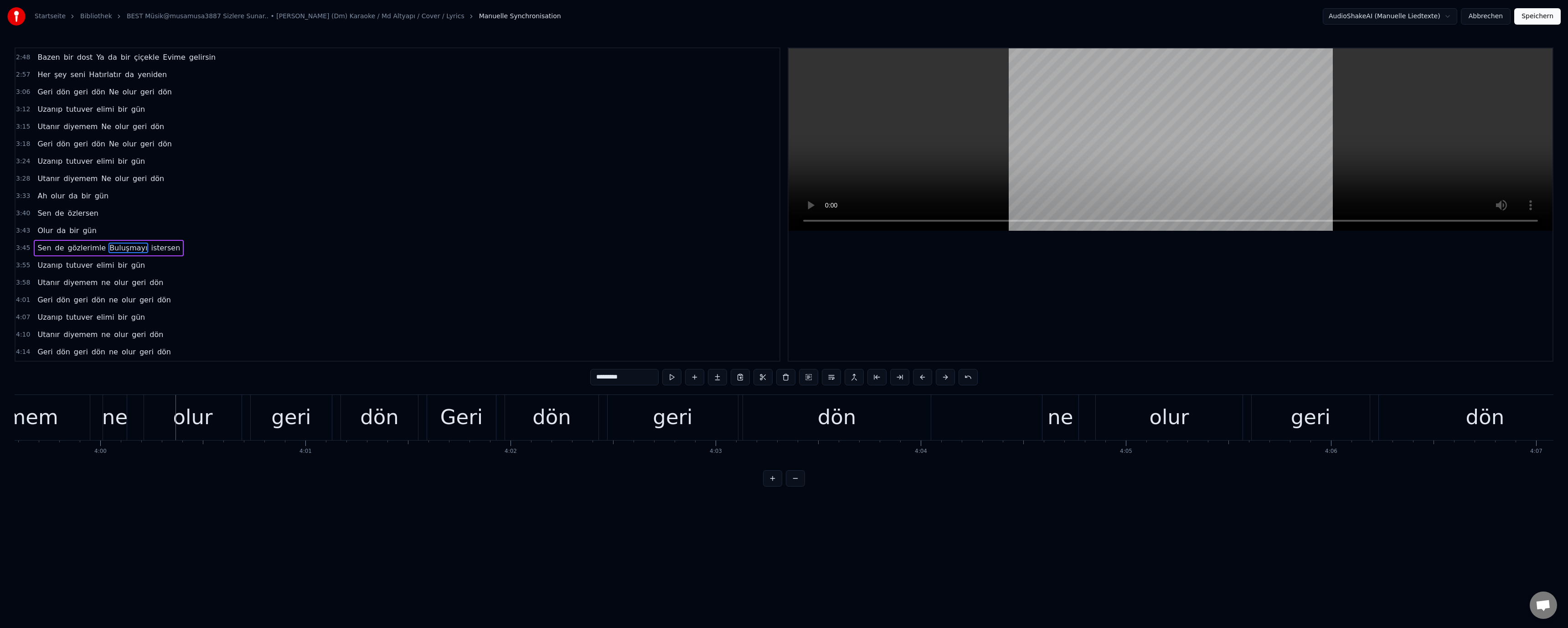
click at [123, 421] on div "ne" at bounding box center [115, 416] width 25 height 31
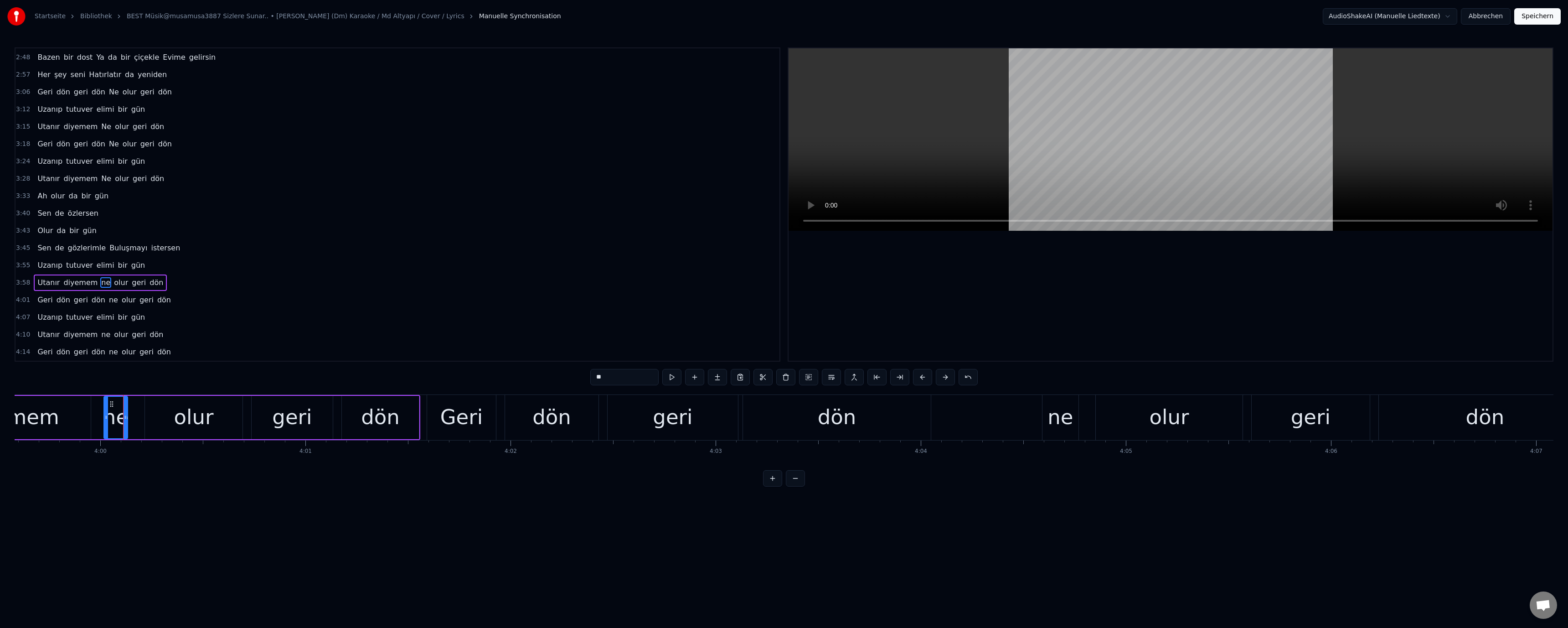
drag, startPoint x: 596, startPoint y: 377, endPoint x: 598, endPoint y: 381, distance: 4.5
click at [598, 381] on input "**" at bounding box center [624, 377] width 68 height 17
click at [951, 166] on video at bounding box center [1170, 139] width 763 height 182
click at [1051, 422] on div "ne" at bounding box center [1060, 416] width 25 height 31
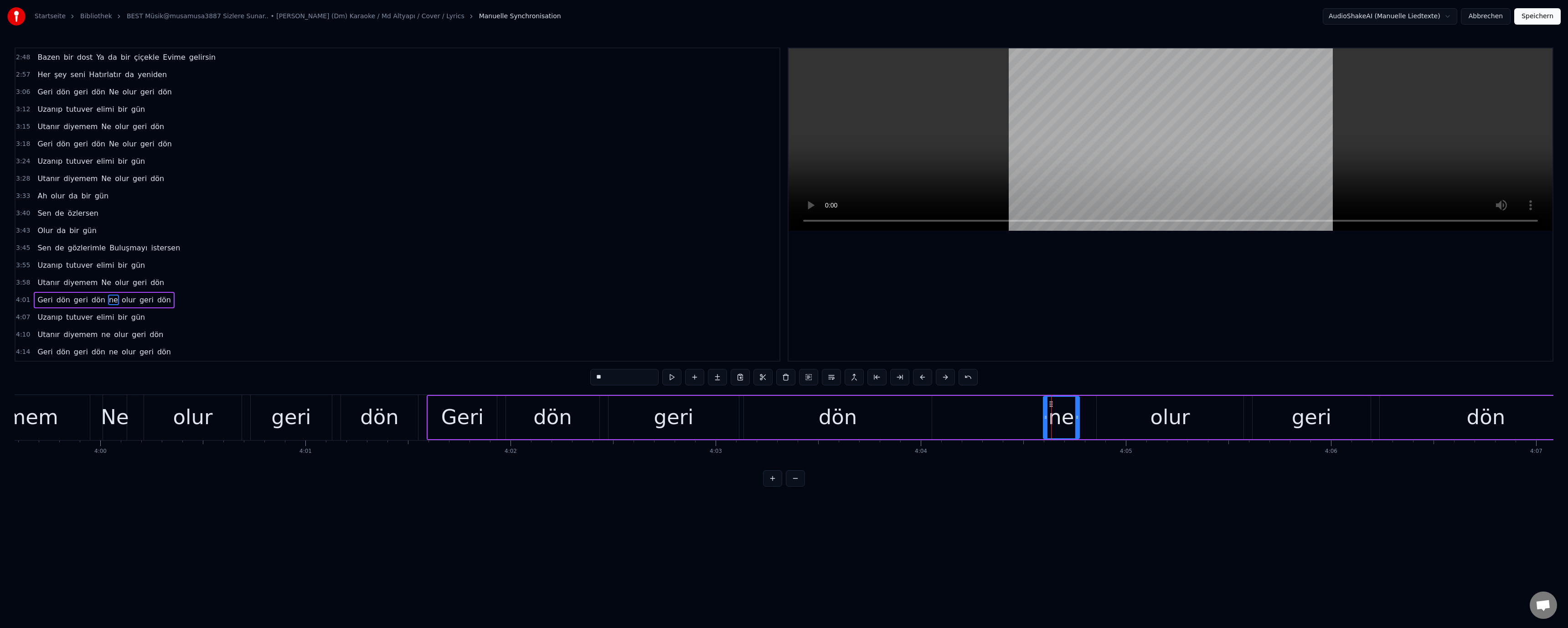
click at [598, 384] on input "**" at bounding box center [624, 377] width 68 height 17
click at [973, 176] on video at bounding box center [1170, 139] width 763 height 182
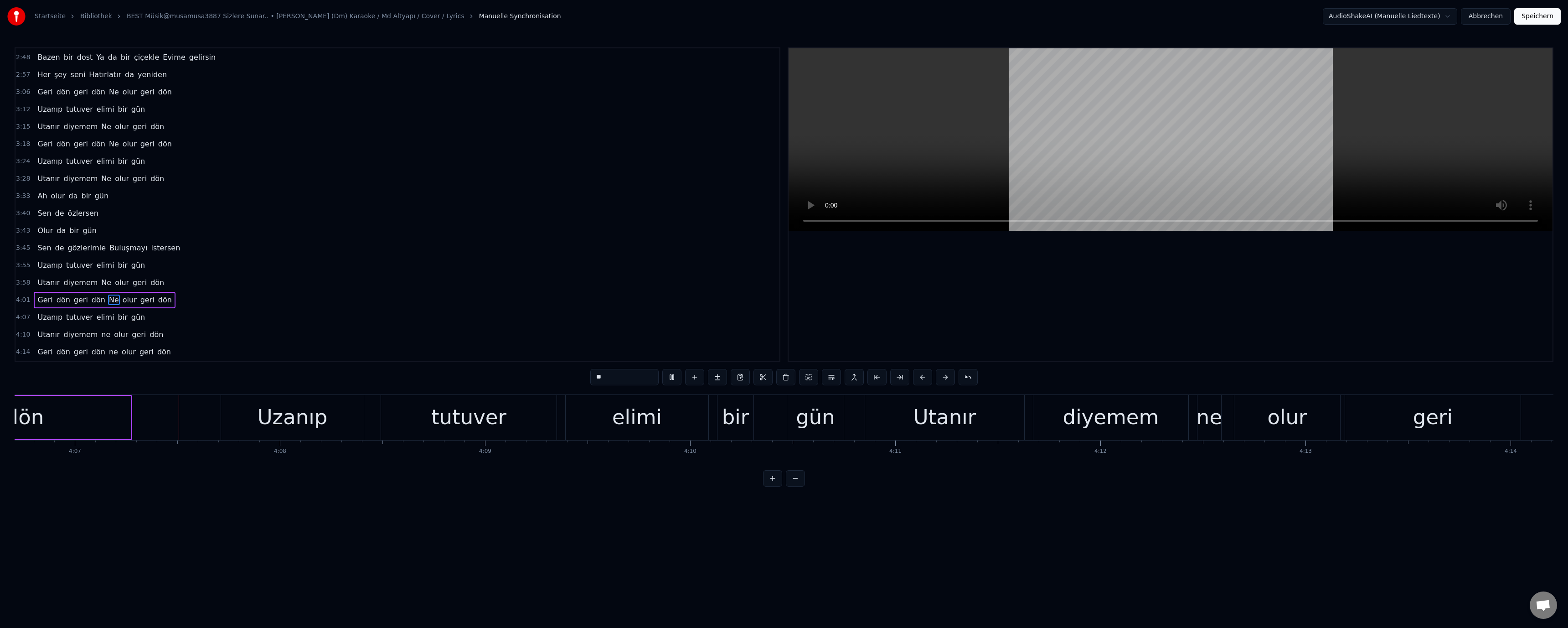
scroll to position [0, 50601]
click at [1095, 134] on video at bounding box center [1170, 139] width 763 height 182
click at [1204, 414] on div "ne" at bounding box center [1207, 416] width 25 height 31
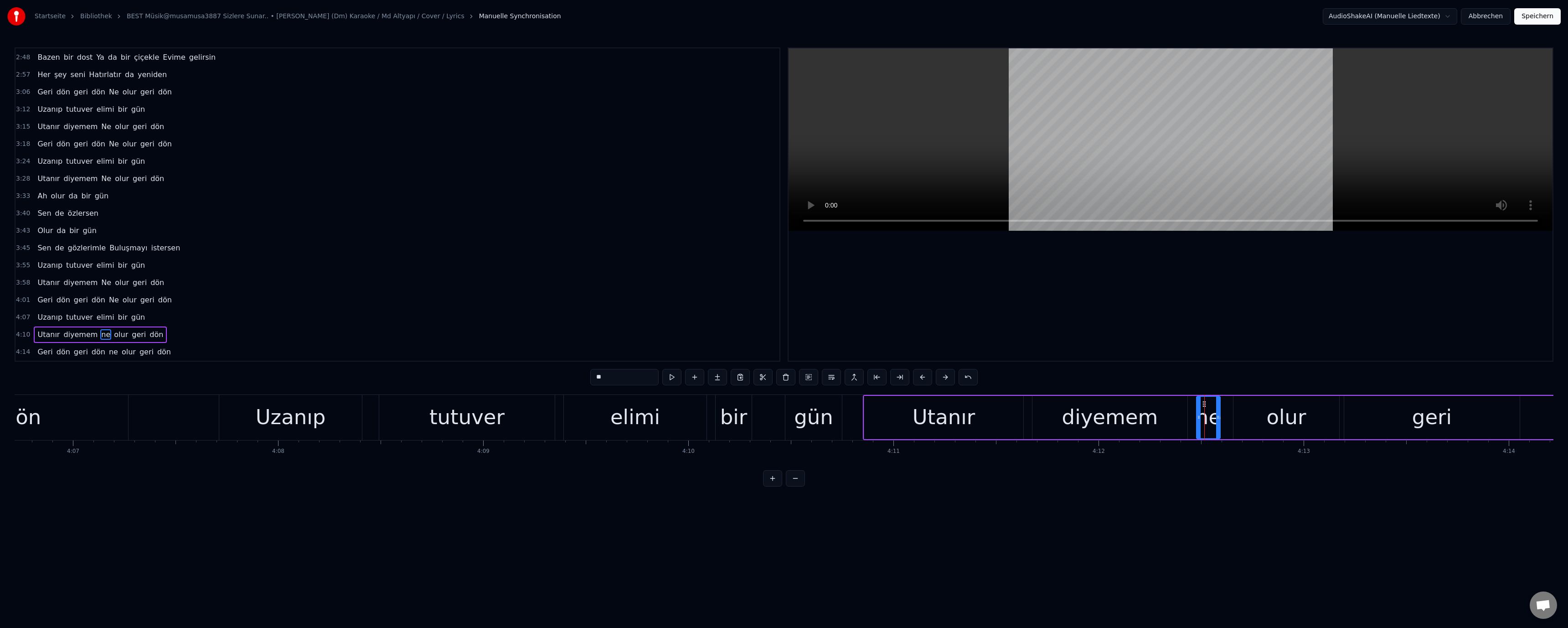
drag, startPoint x: 594, startPoint y: 379, endPoint x: 601, endPoint y: 380, distance: 7.1
click at [601, 380] on input "**" at bounding box center [624, 377] width 68 height 17
click at [971, 185] on video at bounding box center [1170, 139] width 763 height 182
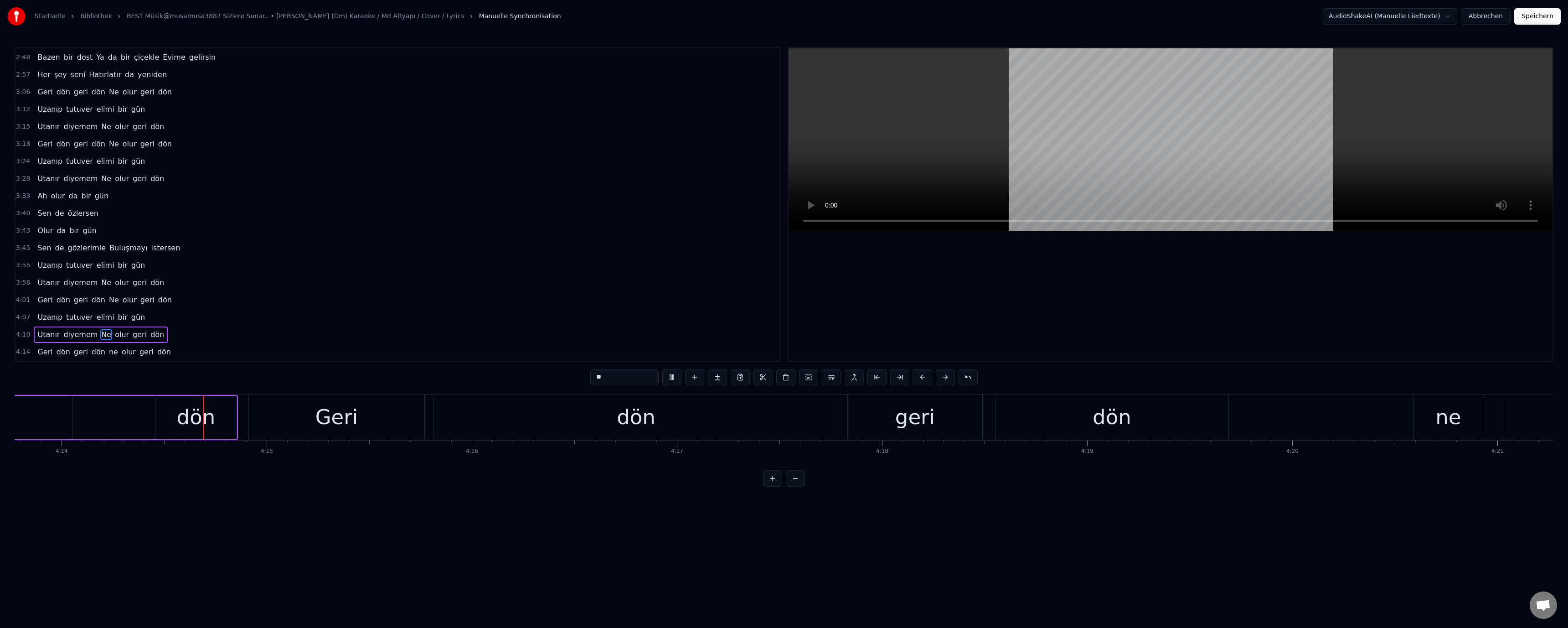
scroll to position [0, 52054]
click at [971, 185] on video at bounding box center [1170, 139] width 763 height 182
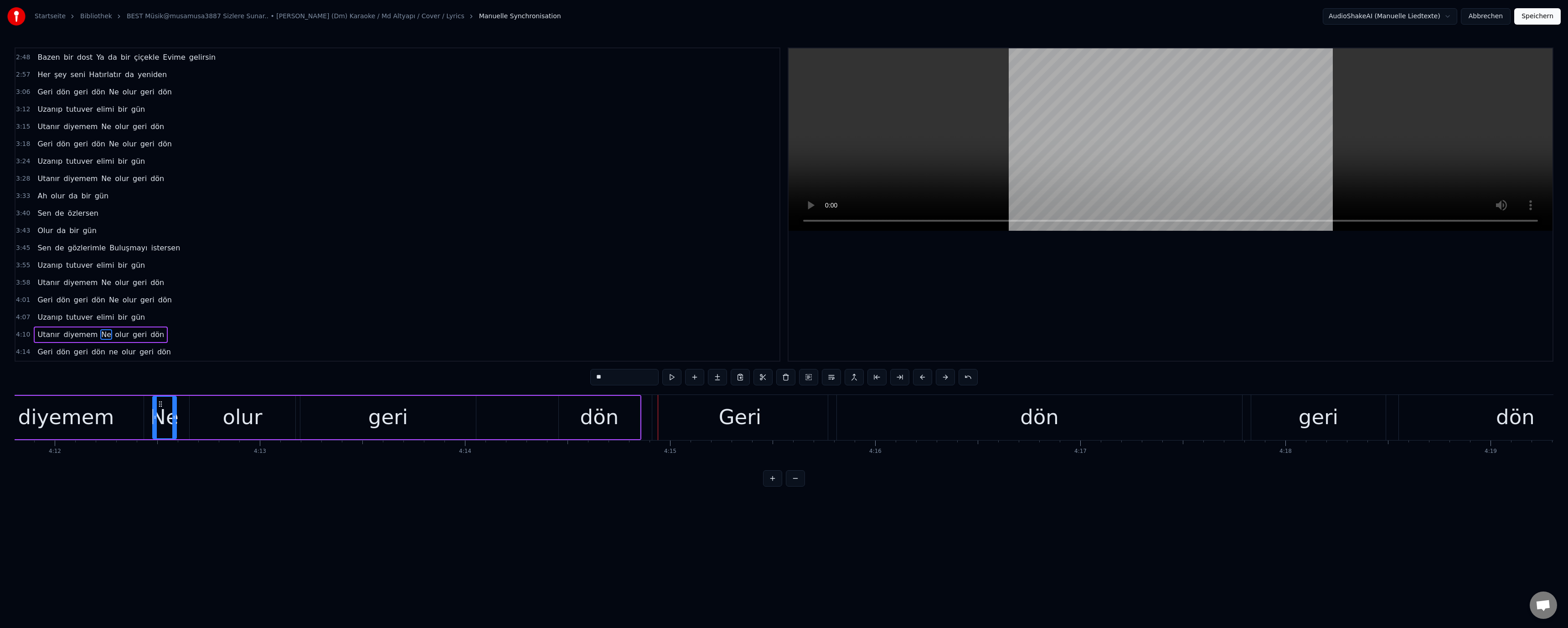
click at [84, 414] on div "diyemem" at bounding box center [66, 416] width 96 height 31
click at [415, 424] on div "geri" at bounding box center [387, 417] width 176 height 44
drag, startPoint x: 473, startPoint y: 419, endPoint x: 441, endPoint y: 419, distance: 32.0
click at [441, 419] on icon at bounding box center [442, 417] width 3 height 7
click at [581, 415] on div "dön" at bounding box center [599, 417] width 81 height 44
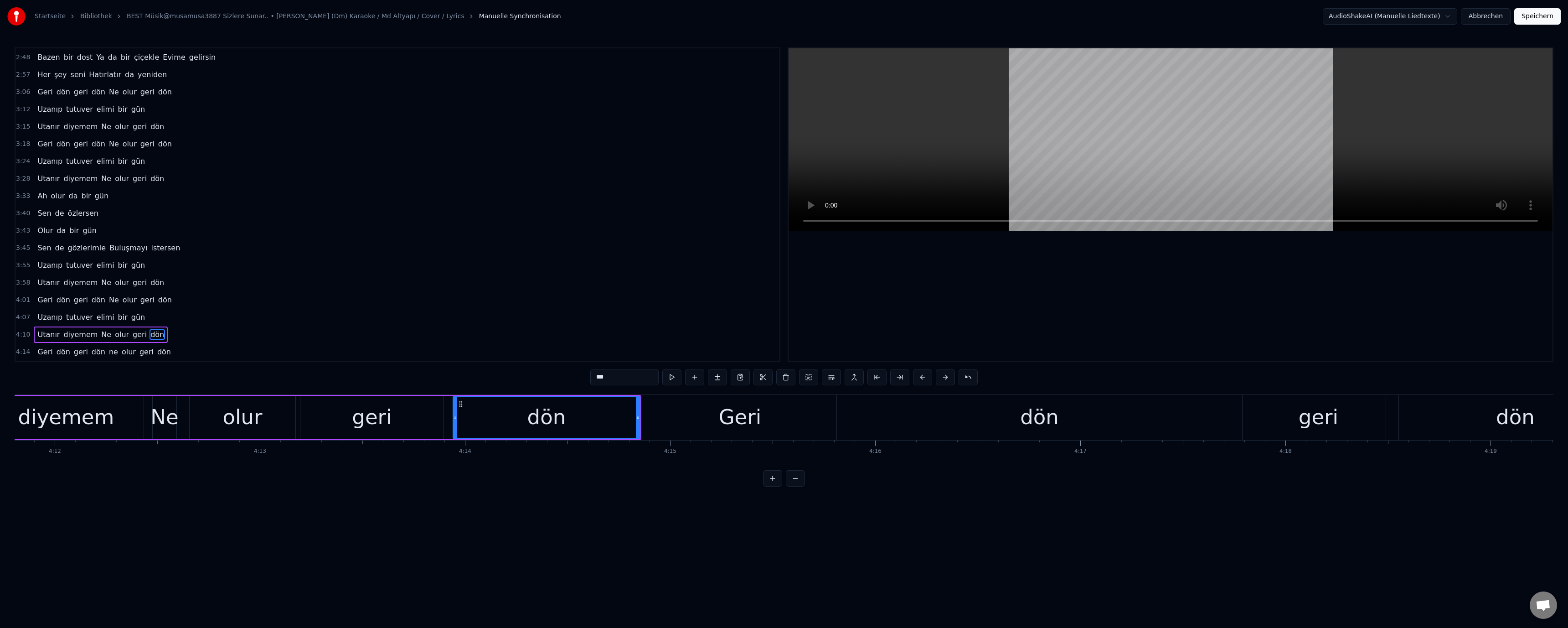
drag, startPoint x: 561, startPoint y: 416, endPoint x: 434, endPoint y: 423, distance: 127.2
click at [454, 418] on icon at bounding box center [456, 417] width 3 height 7
click at [239, 416] on div "olur" at bounding box center [241, 416] width 39 height 31
click at [590, 426] on div "dön" at bounding box center [545, 417] width 188 height 44
drag, startPoint x: 638, startPoint y: 421, endPoint x: 481, endPoint y: 426, distance: 157.1
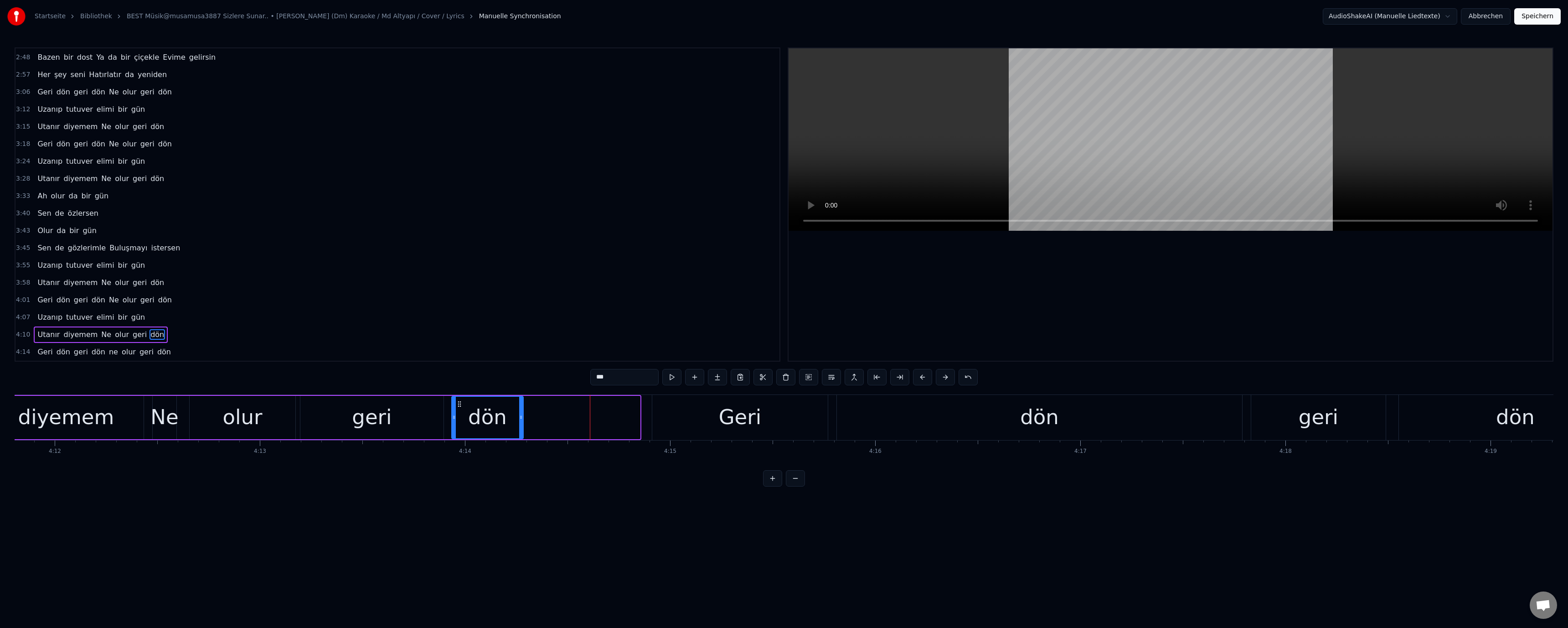
click at [519, 424] on div at bounding box center [521, 416] width 3 height 41
click at [261, 417] on div "olur" at bounding box center [241, 416] width 39 height 31
click at [366, 401] on div "geri" at bounding box center [372, 417] width 143 height 44
drag, startPoint x: 443, startPoint y: 418, endPoint x: 404, endPoint y: 419, distance: 39.0
click at [393, 419] on icon at bounding box center [391, 417] width 3 height 7
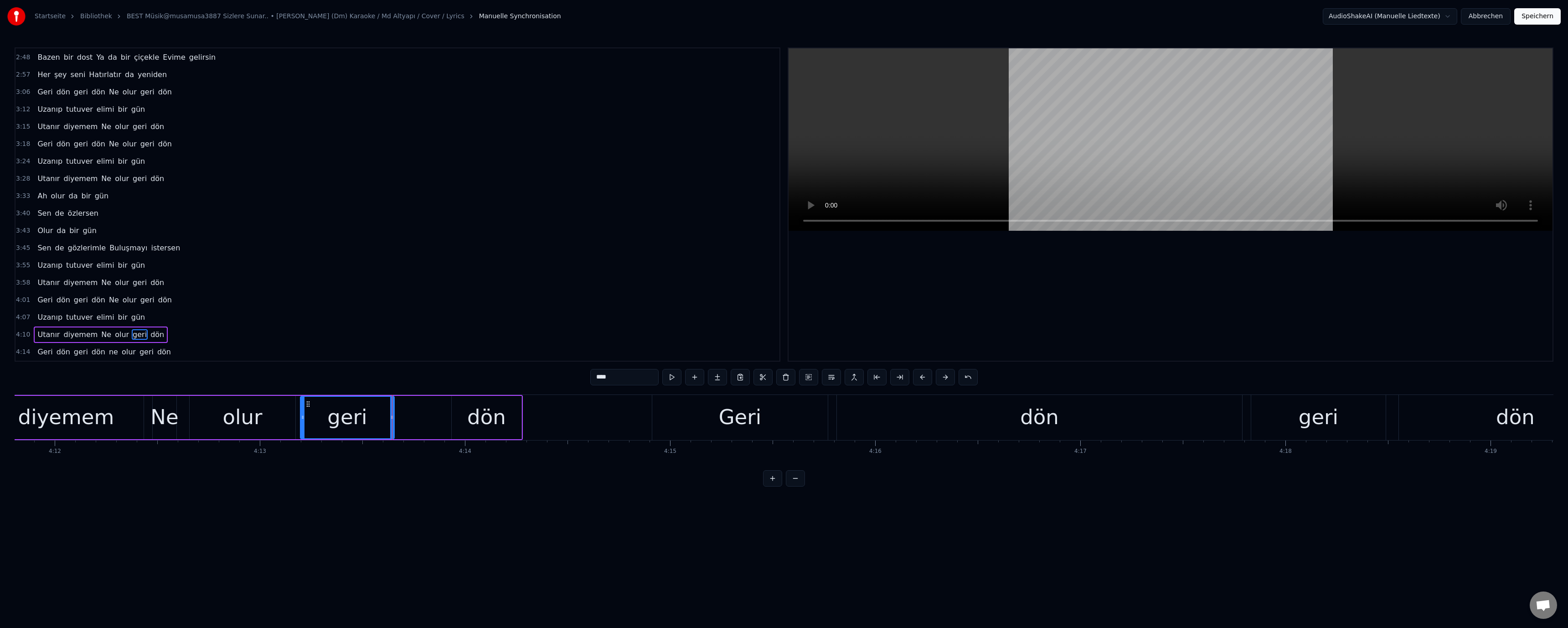
click at [476, 415] on div "dön" at bounding box center [486, 416] width 38 height 31
drag, startPoint x: 454, startPoint y: 416, endPoint x: 400, endPoint y: 415, distance: 54.0
click at [400, 415] on icon at bounding box center [401, 417] width 3 height 7
click at [268, 415] on div "olur" at bounding box center [242, 417] width 106 height 44
drag, startPoint x: 739, startPoint y: 402, endPoint x: 698, endPoint y: 412, distance: 42.2
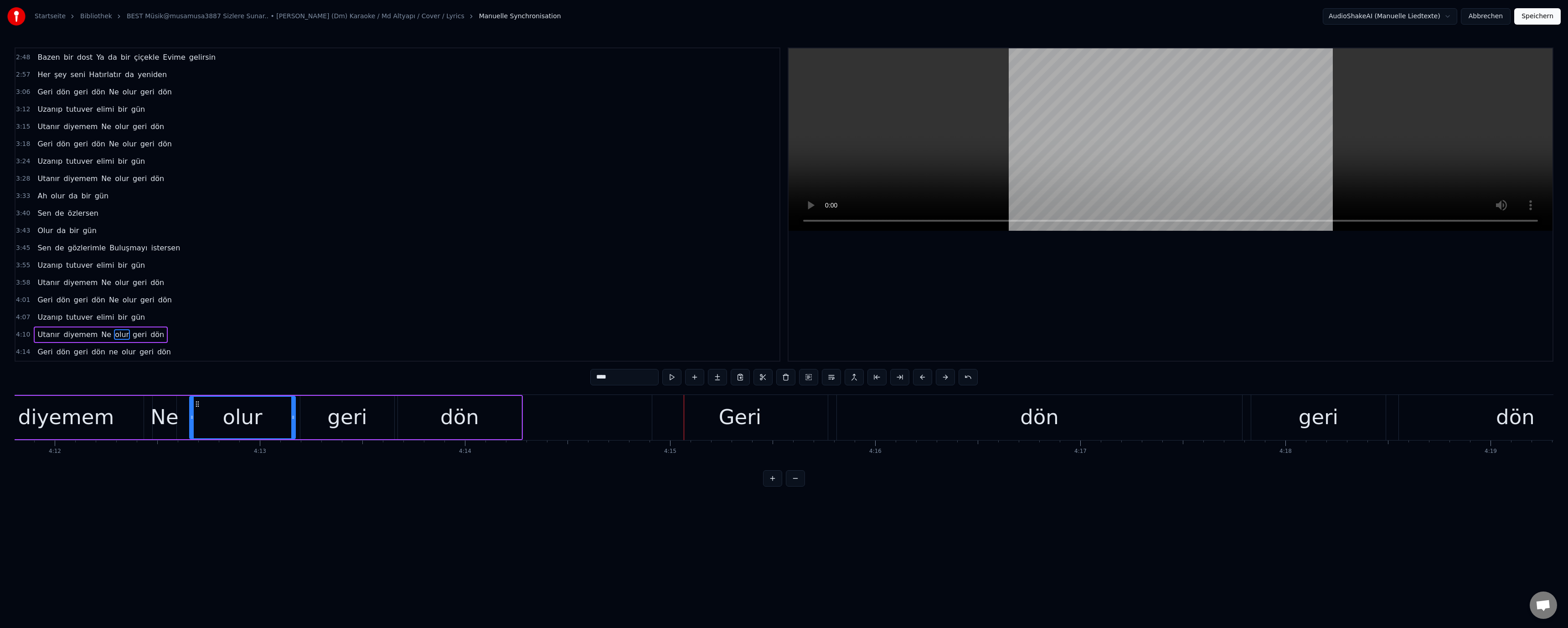
click at [739, 403] on div "Geri" at bounding box center [740, 416] width 43 height 31
type input "****"
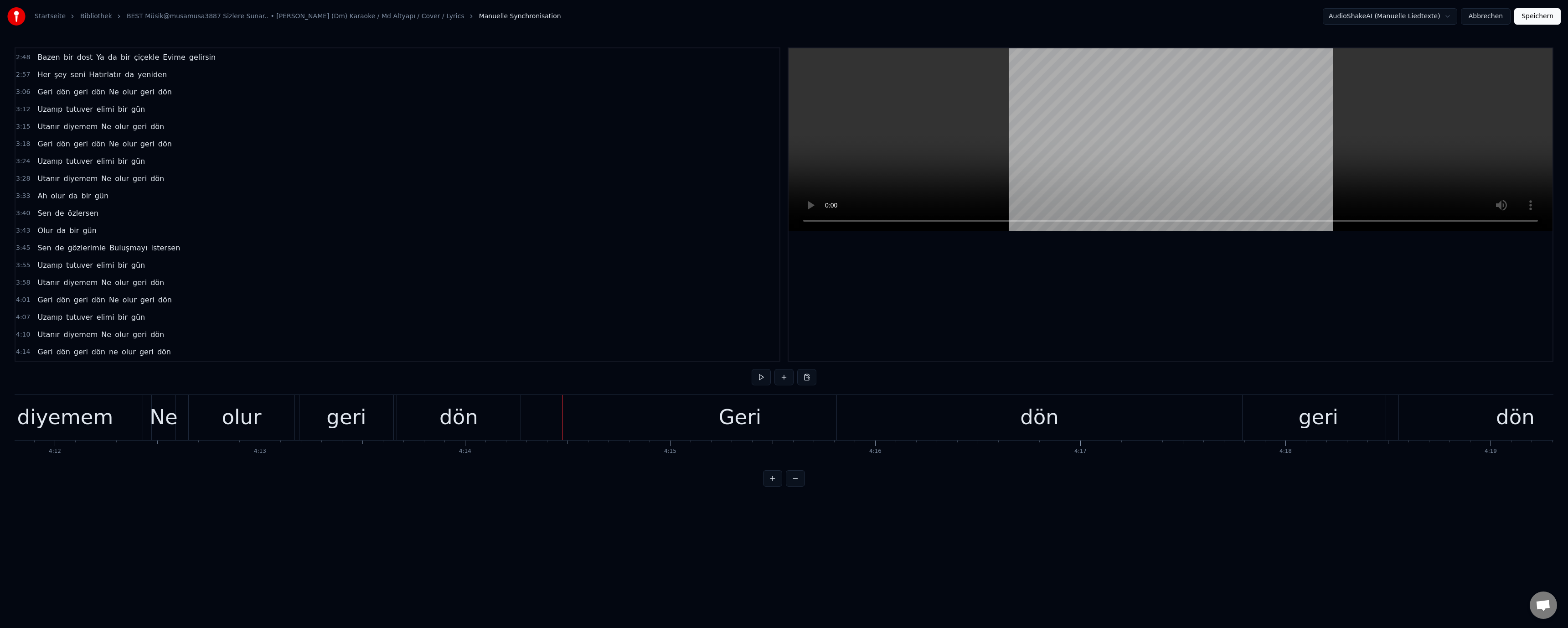
click at [668, 415] on div "Geri" at bounding box center [740, 417] width 176 height 45
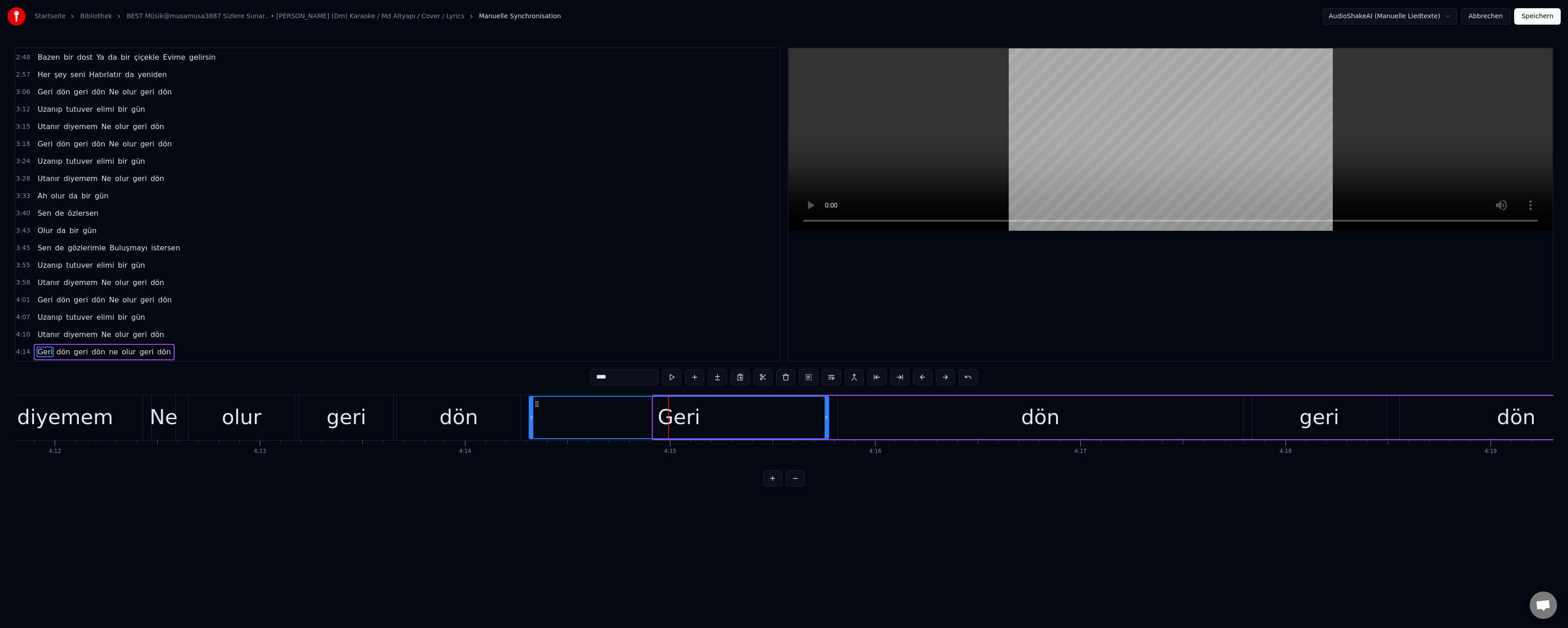
drag, startPoint x: 655, startPoint y: 417, endPoint x: 745, endPoint y: 416, distance: 90.0
click at [533, 415] on icon at bounding box center [532, 417] width 3 height 7
drag, startPoint x: 826, startPoint y: 417, endPoint x: 636, endPoint y: 418, distance: 190.0
click at [648, 418] on icon at bounding box center [649, 417] width 3 height 7
click at [264, 417] on div "olur" at bounding box center [241, 417] width 106 height 45
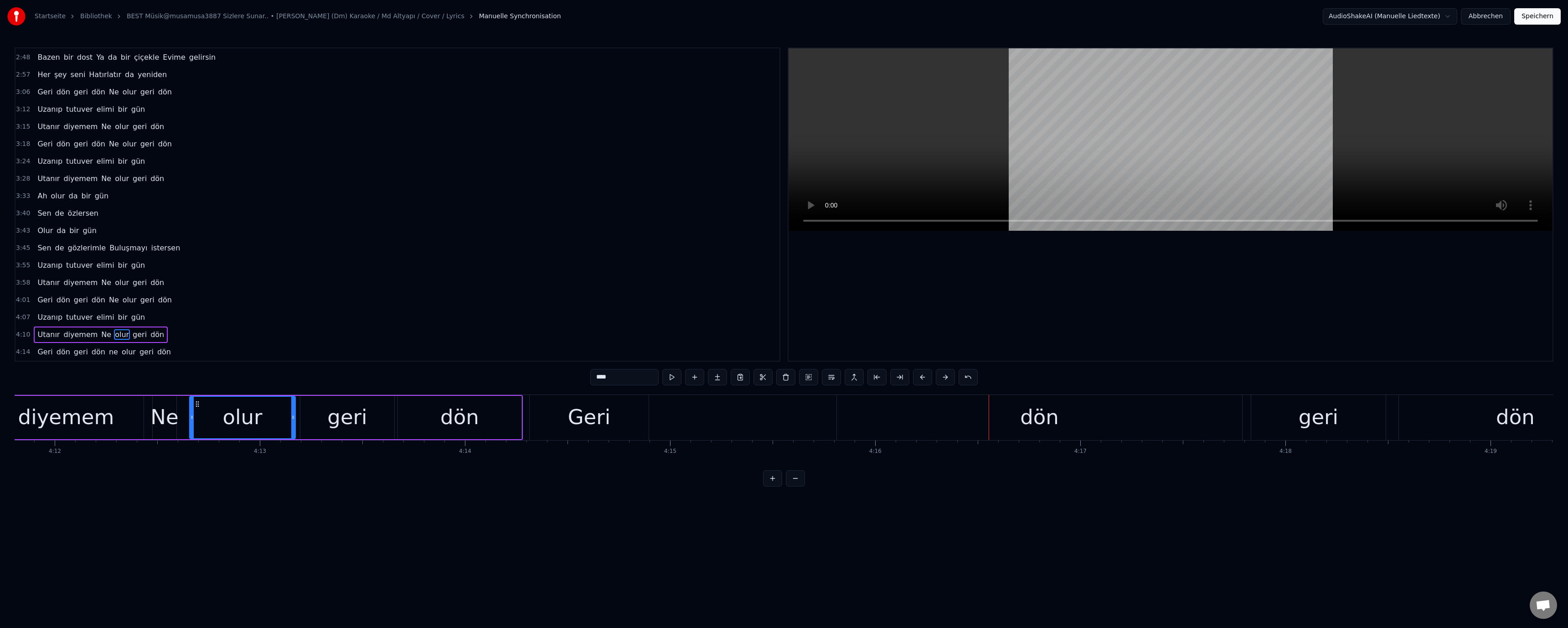
click at [1029, 409] on div "dön" at bounding box center [1039, 416] width 38 height 31
type input "***"
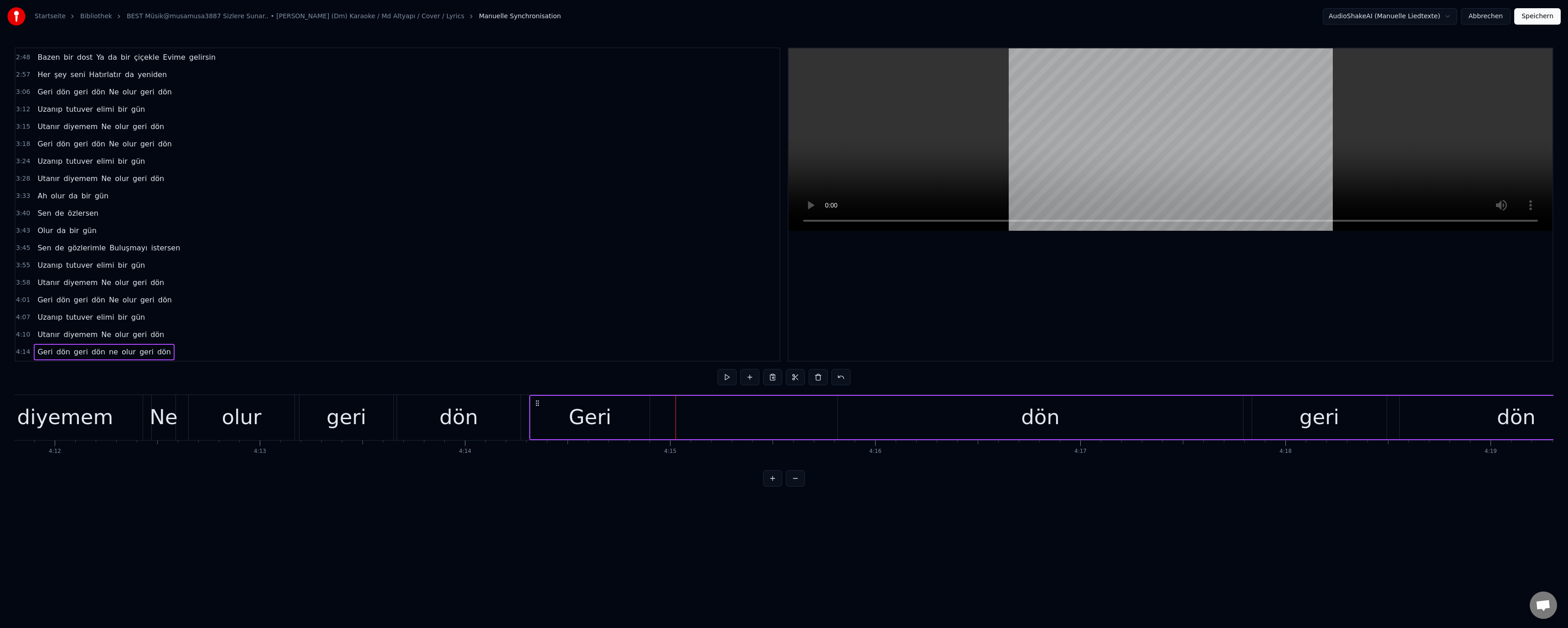
drag, startPoint x: 340, startPoint y: 411, endPoint x: 481, endPoint y: 377, distance: 145.0
click at [340, 411] on div "geri" at bounding box center [345, 416] width 39 height 31
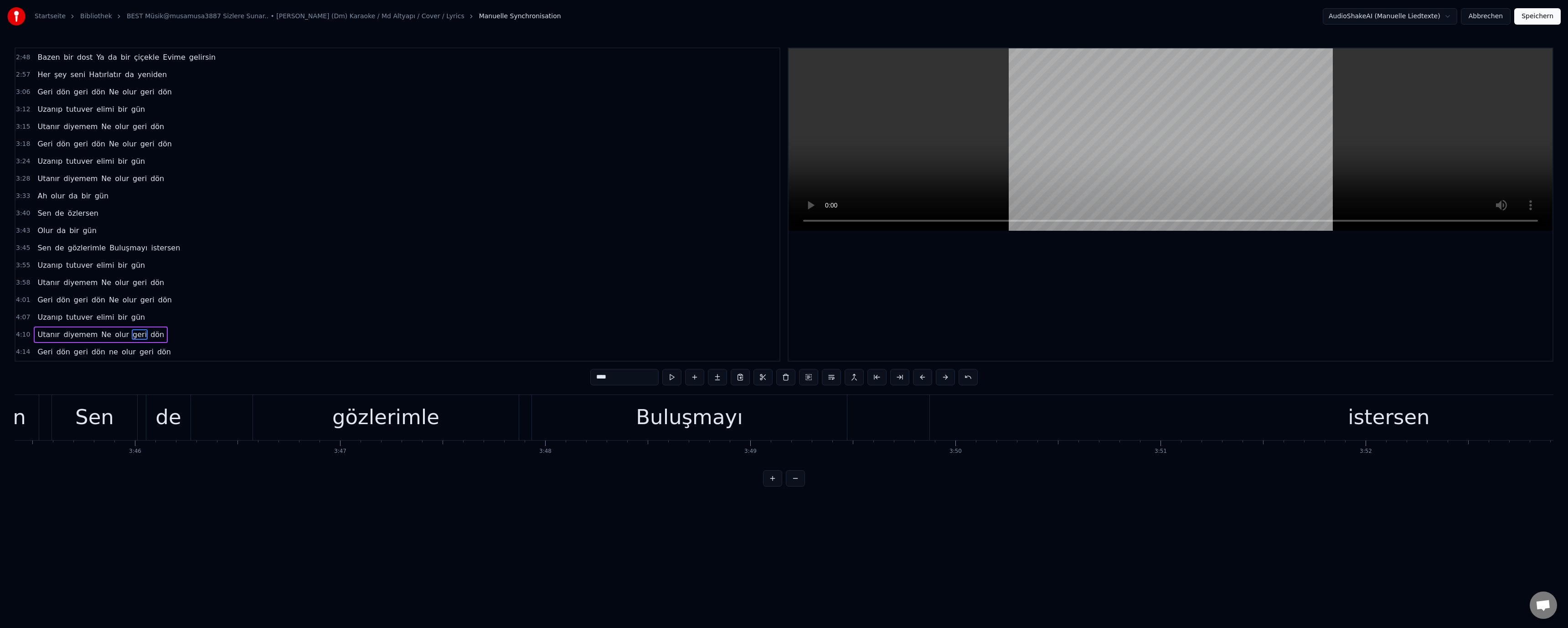
scroll to position [0, 45985]
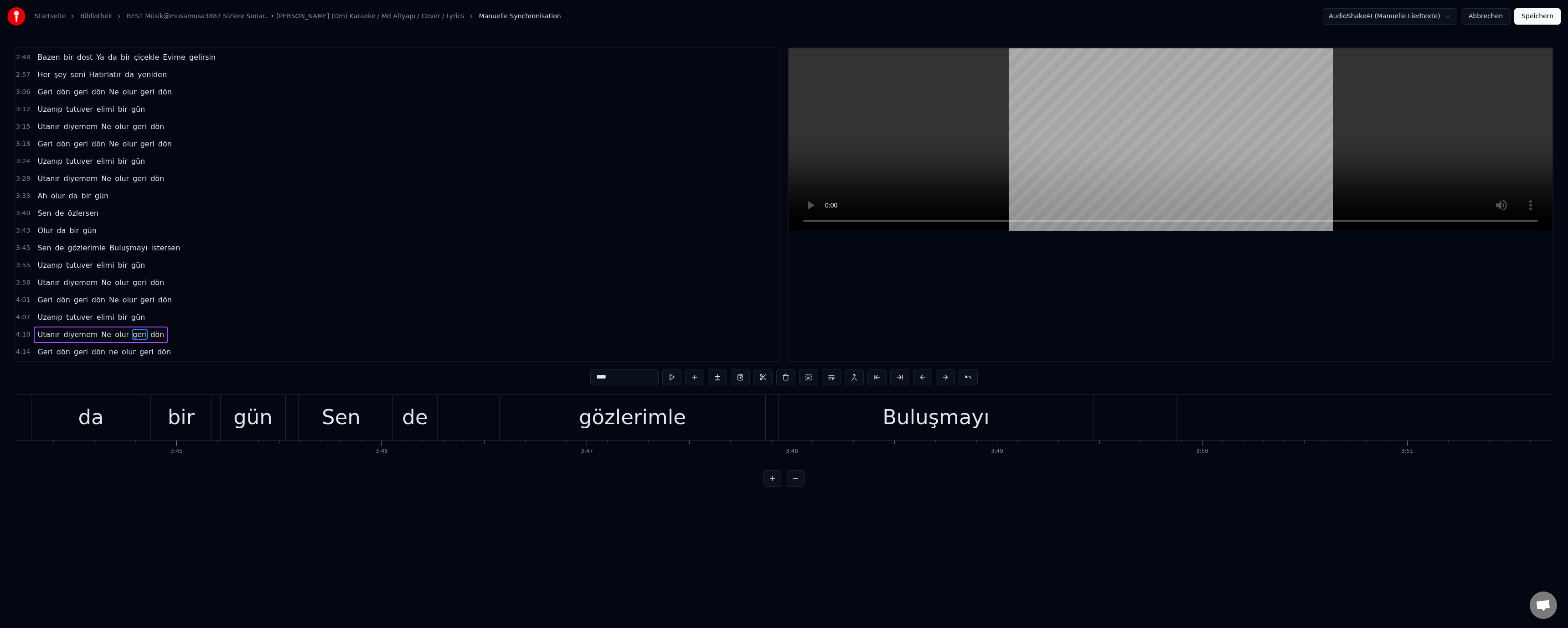
click at [609, 418] on div "gözlerimle" at bounding box center [632, 416] width 107 height 31
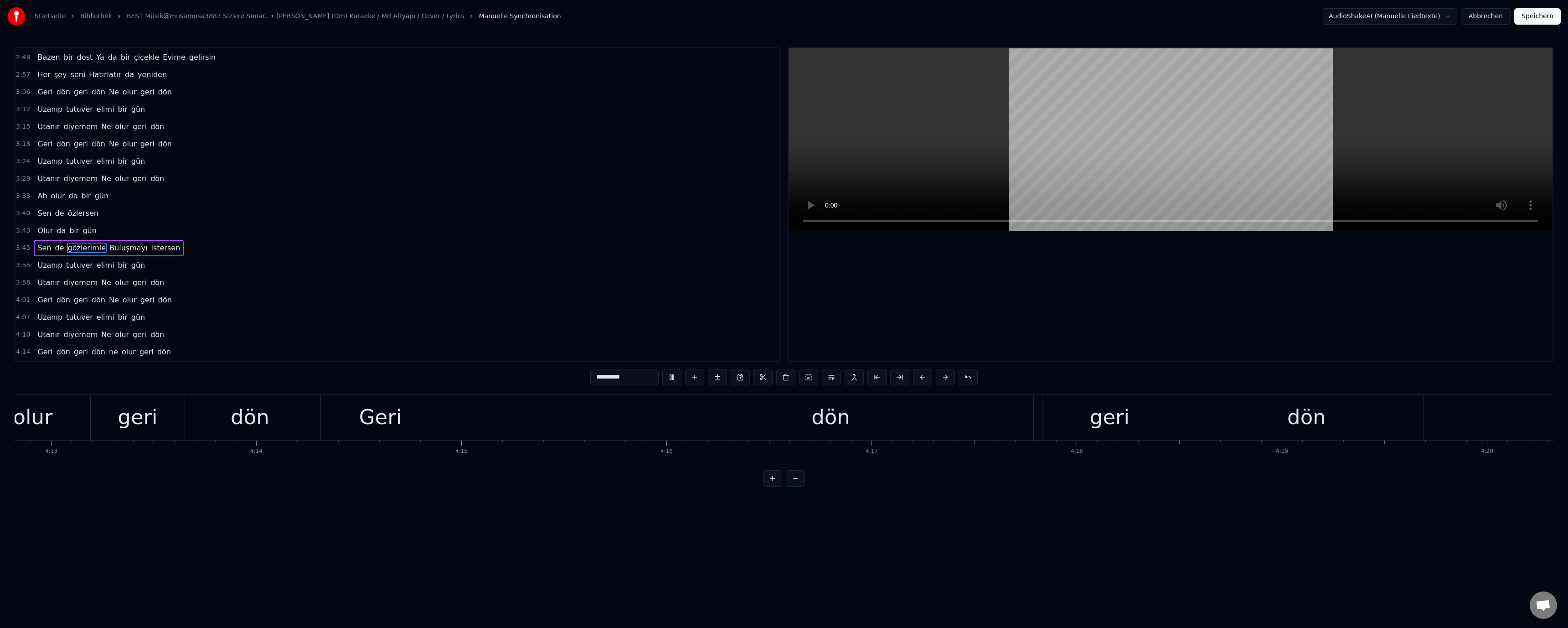
scroll to position [0, 51855]
click at [1066, 145] on video at bounding box center [1170, 139] width 763 height 182
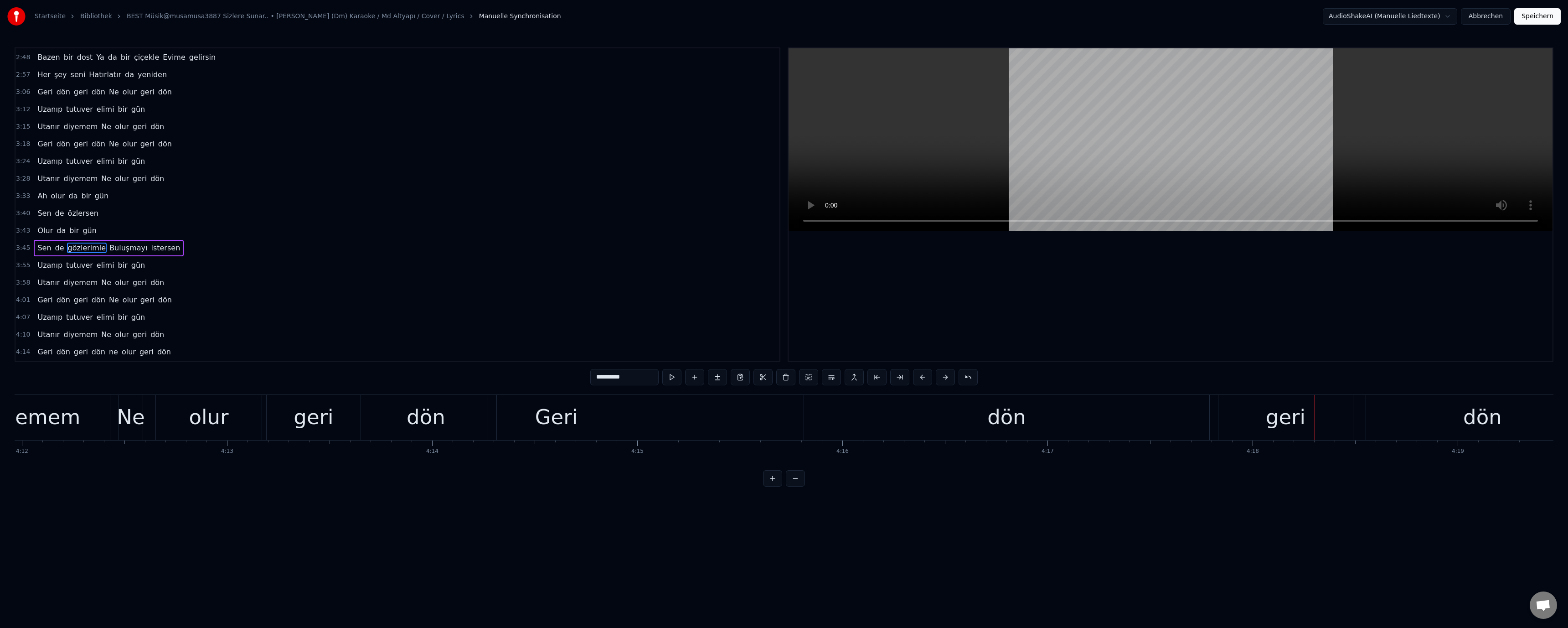
click at [286, 412] on div "geri" at bounding box center [313, 417] width 94 height 45
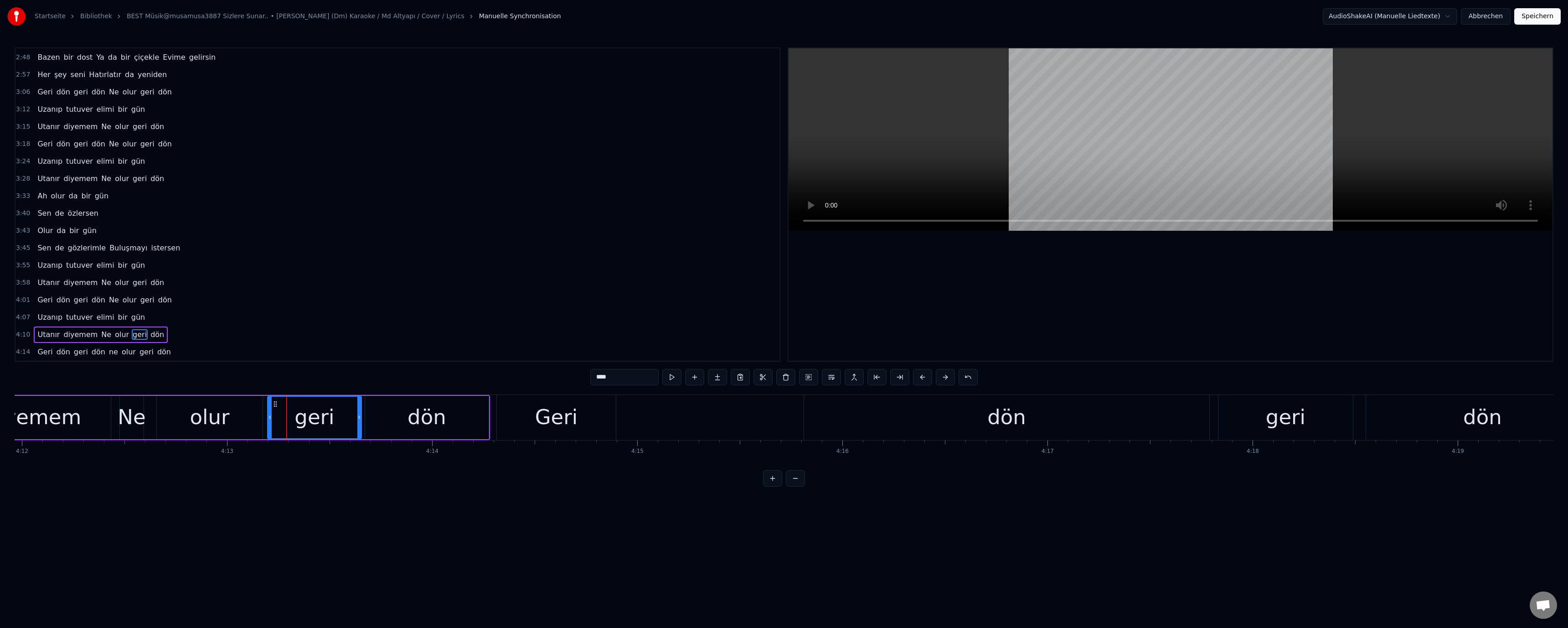
click at [73, 415] on div "diyemem" at bounding box center [33, 416] width 96 height 31
click at [314, 420] on div "geri" at bounding box center [314, 416] width 39 height 31
drag, startPoint x: 359, startPoint y: 417, endPoint x: 330, endPoint y: 417, distance: 29.0
click at [330, 417] on circle at bounding box center [330, 417] width 1 height 1
click at [387, 416] on div "dön" at bounding box center [426, 417] width 123 height 44
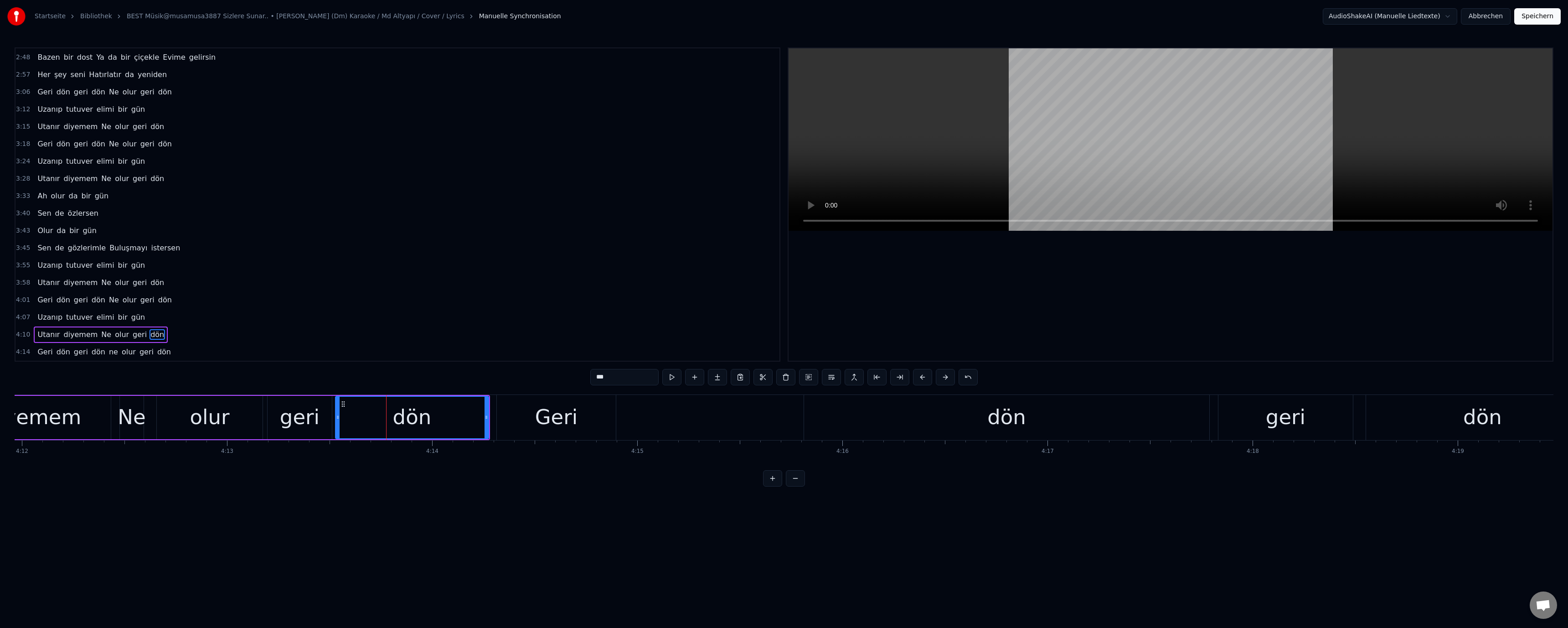
drag, startPoint x: 368, startPoint y: 415, endPoint x: 335, endPoint y: 416, distance: 33.0
click at [338, 415] on icon at bounding box center [338, 417] width 3 height 7
click at [182, 418] on div "olur" at bounding box center [209, 417] width 106 height 44
click at [564, 419] on div "Geri" at bounding box center [556, 416] width 43 height 31
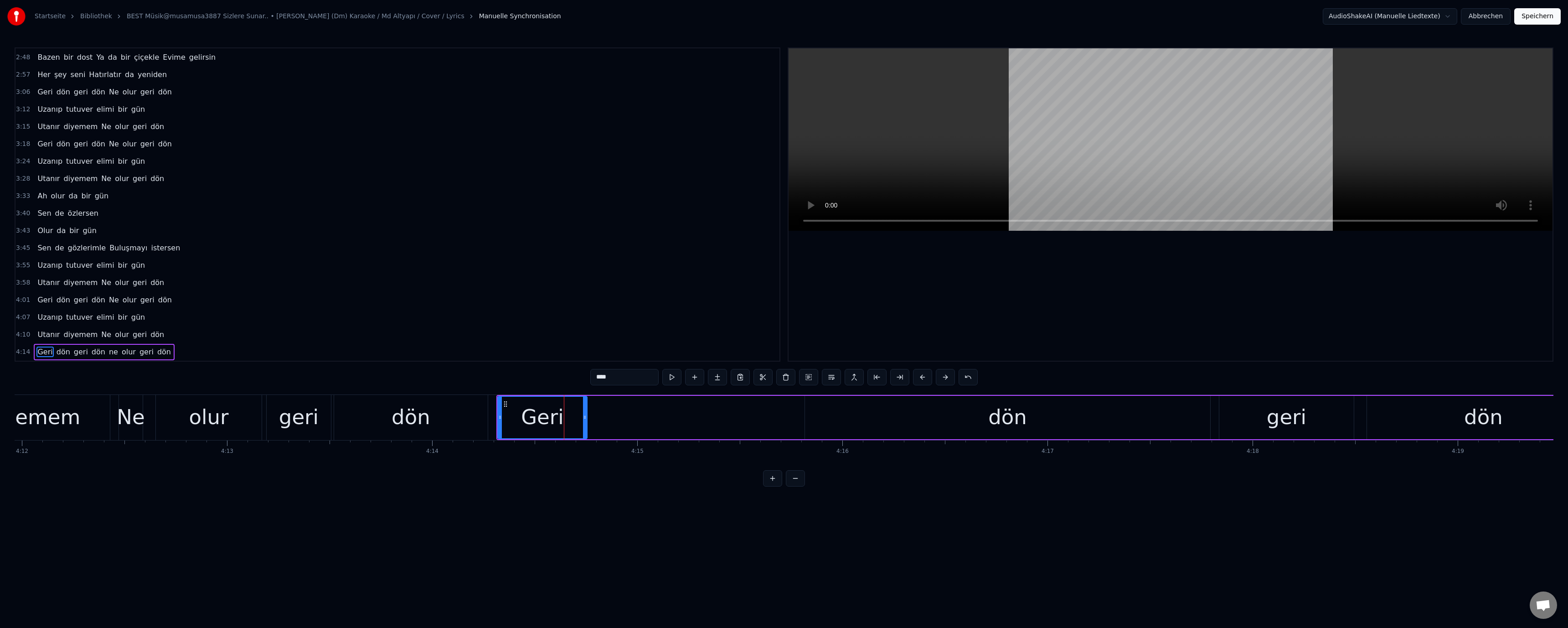
drag, startPoint x: 613, startPoint y: 416, endPoint x: 815, endPoint y: 421, distance: 202.1
click at [583, 416] on icon at bounding box center [585, 417] width 3 height 7
click at [911, 417] on div "dön" at bounding box center [1007, 417] width 405 height 44
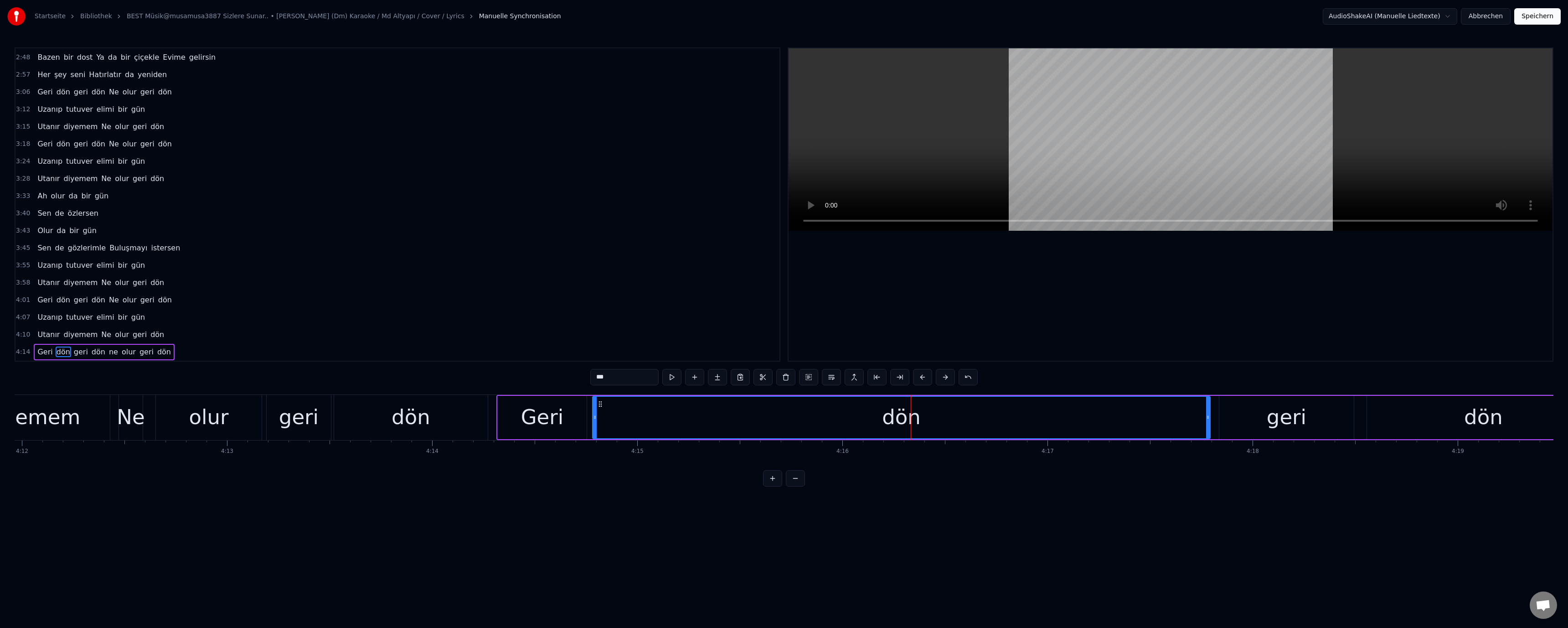
drag, startPoint x: 806, startPoint y: 417, endPoint x: 594, endPoint y: 415, distance: 212.0
click at [594, 415] on icon at bounding box center [595, 417] width 3 height 7
drag, startPoint x: 1208, startPoint y: 417, endPoint x: 617, endPoint y: 427, distance: 591.1
click at [646, 419] on icon at bounding box center [648, 417] width 3 height 7
click at [405, 432] on div "dön" at bounding box center [411, 416] width 38 height 31
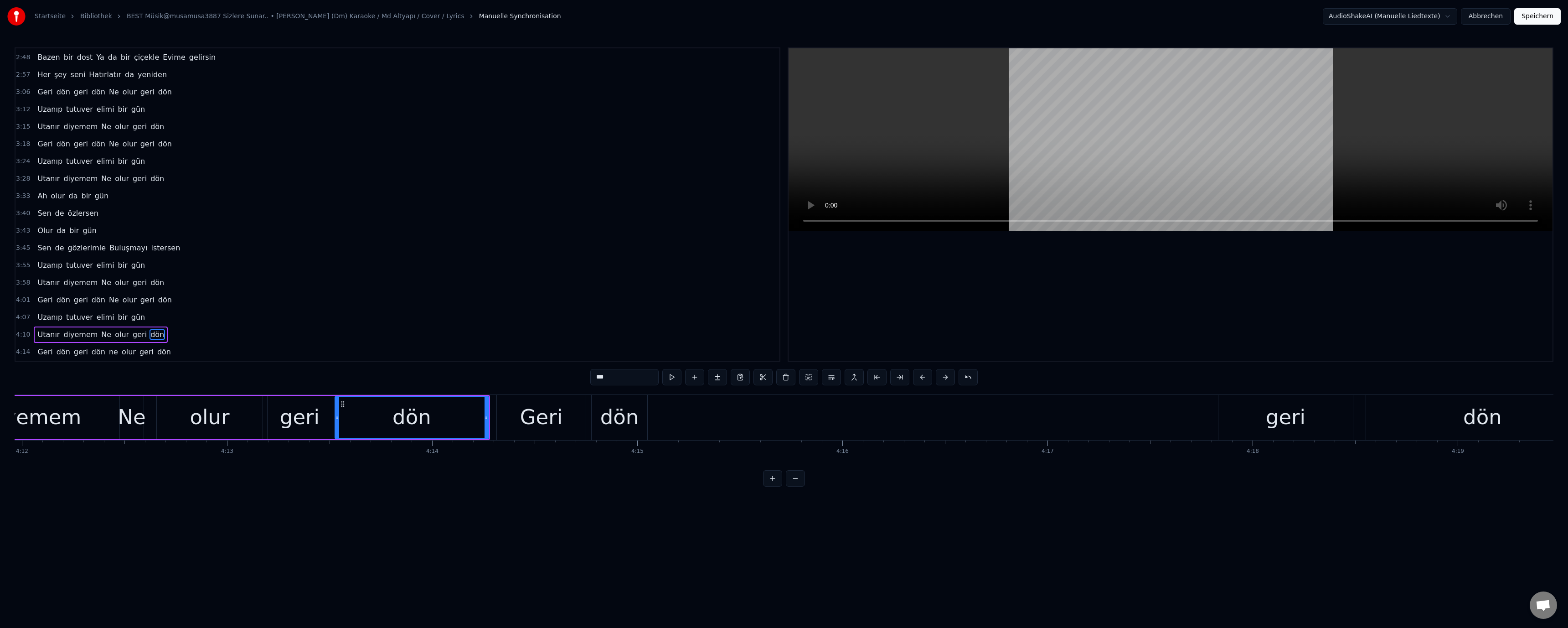
drag, startPoint x: 548, startPoint y: 407, endPoint x: 620, endPoint y: 429, distance: 75.3
click at [548, 407] on div "Geri" at bounding box center [541, 416] width 43 height 31
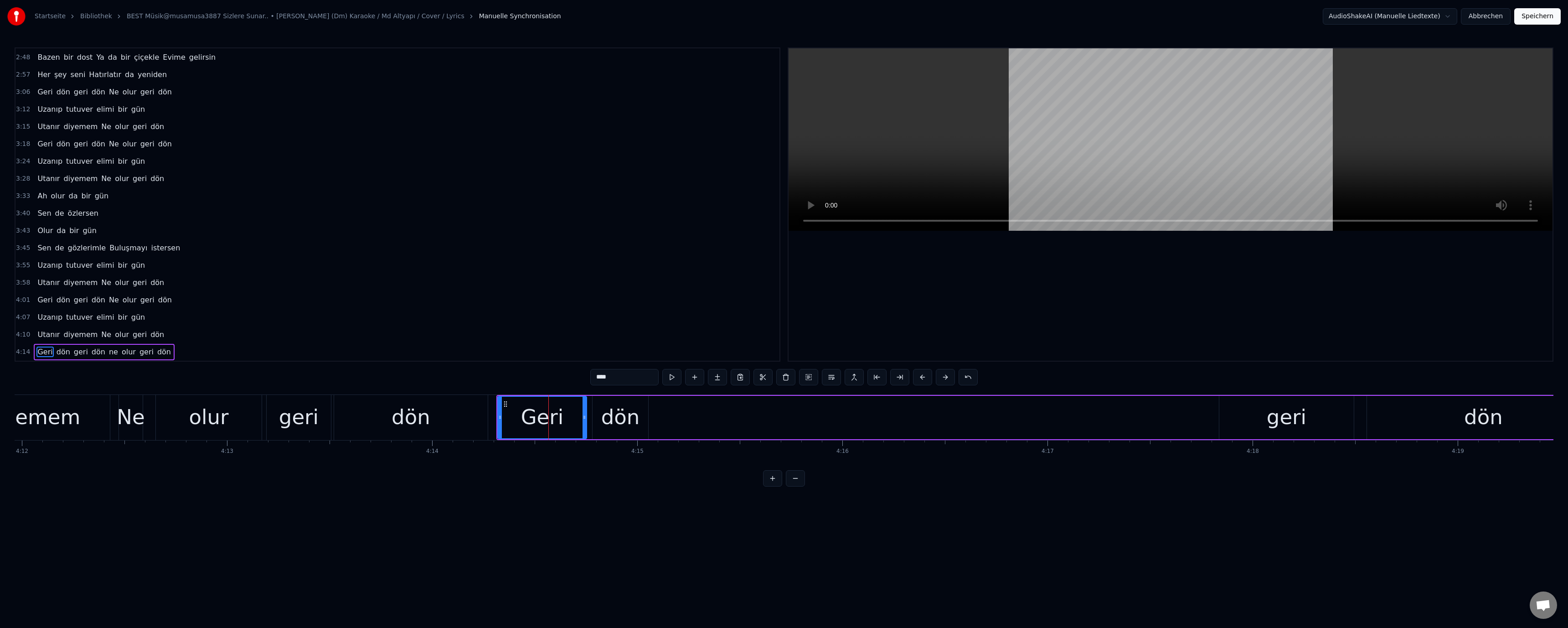
drag, startPoint x: 616, startPoint y: 416, endPoint x: 639, endPoint y: 420, distance: 23.3
click at [617, 416] on div "dön" at bounding box center [620, 416] width 38 height 31
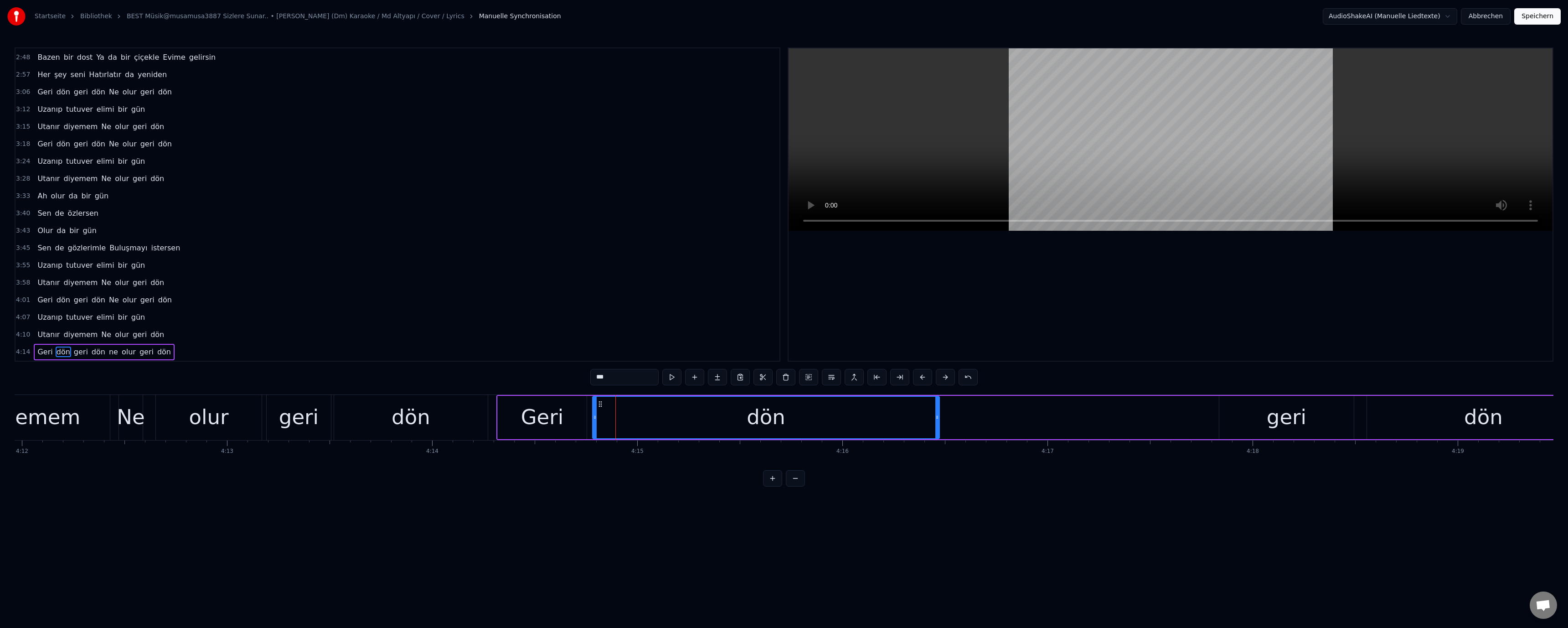
drag, startPoint x: 647, startPoint y: 417, endPoint x: 938, endPoint y: 418, distance: 291.0
click at [938, 418] on icon at bounding box center [937, 417] width 3 height 7
drag, startPoint x: 417, startPoint y: 426, endPoint x: 435, endPoint y: 417, distance: 20.1
click at [421, 423] on div "dön" at bounding box center [411, 416] width 38 height 31
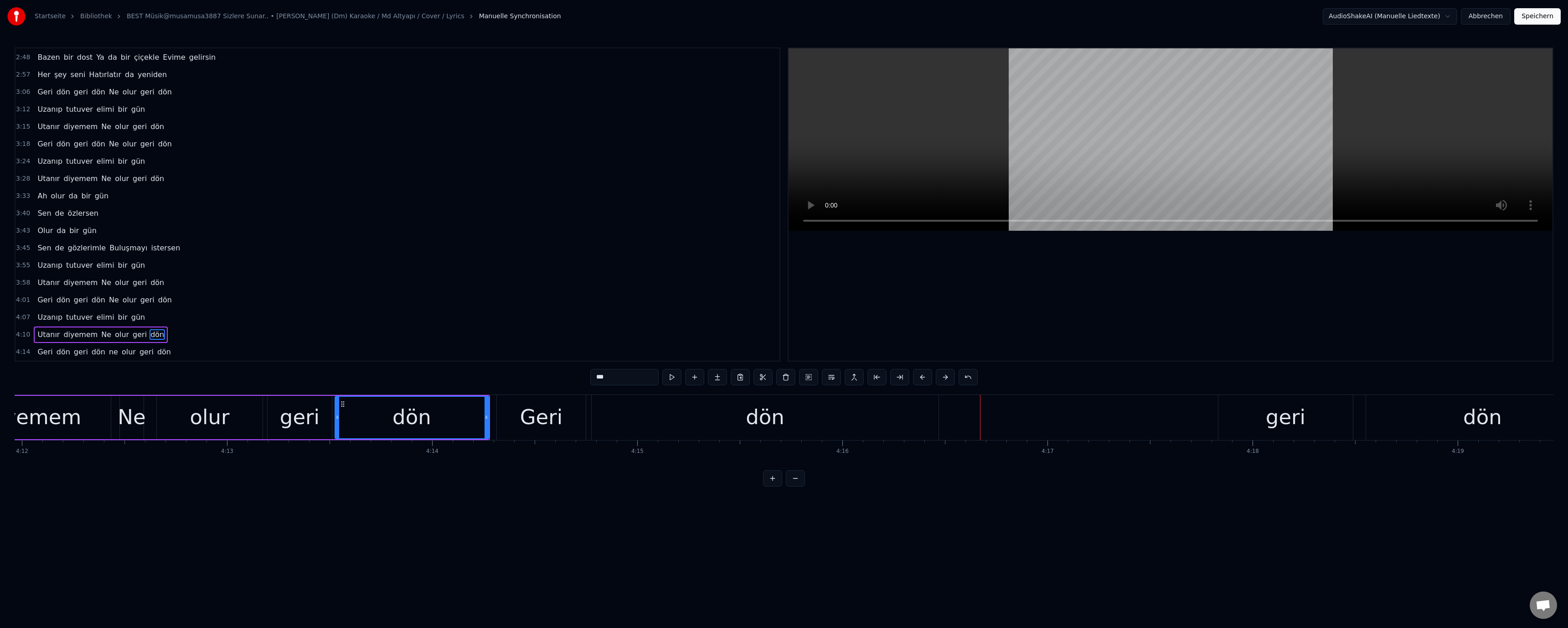
drag, startPoint x: 627, startPoint y: 418, endPoint x: 609, endPoint y: 418, distance: 18.0
click at [626, 418] on div "dön" at bounding box center [764, 417] width 347 height 45
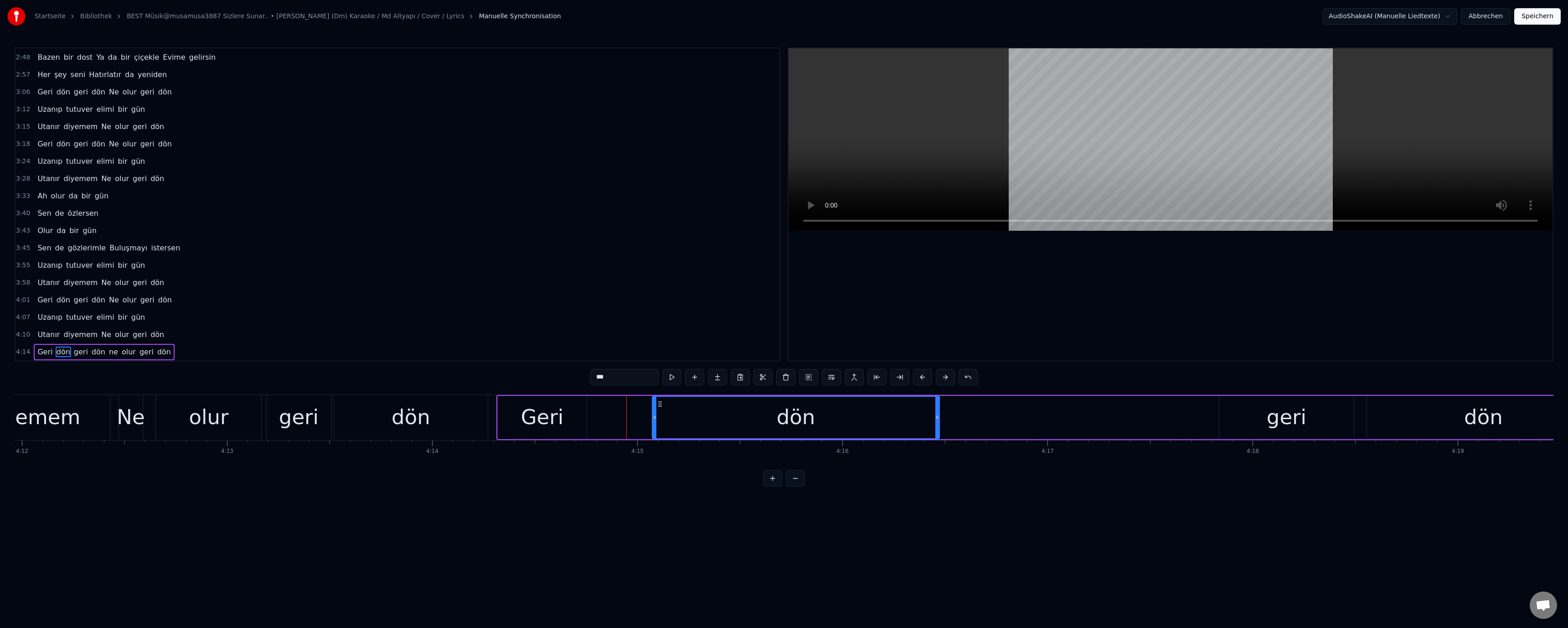
drag, startPoint x: 594, startPoint y: 416, endPoint x: 649, endPoint y: 415, distance: 55.0
click at [652, 416] on icon at bounding box center [654, 417] width 3 height 7
click at [561, 418] on div "Geri" at bounding box center [542, 416] width 43 height 31
type input "****"
drag, startPoint x: 587, startPoint y: 418, endPoint x: 610, endPoint y: 416, distance: 23.1
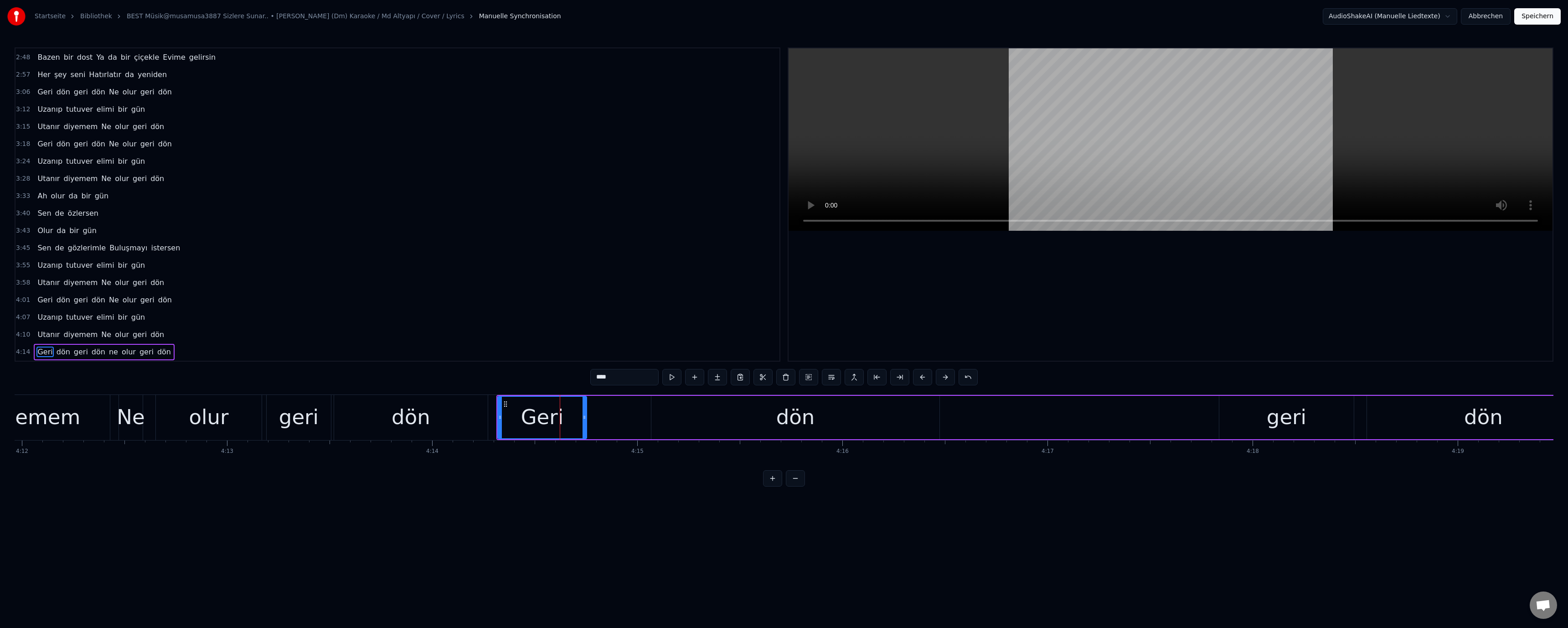
drag, startPoint x: 568, startPoint y: 415, endPoint x: 587, endPoint y: 419, distance: 19.4
click at [571, 415] on div "Geri" at bounding box center [542, 417] width 89 height 44
drag, startPoint x: 586, startPoint y: 418, endPoint x: 636, endPoint y: 417, distance: 50.0
click at [636, 417] on icon at bounding box center [634, 417] width 3 height 7
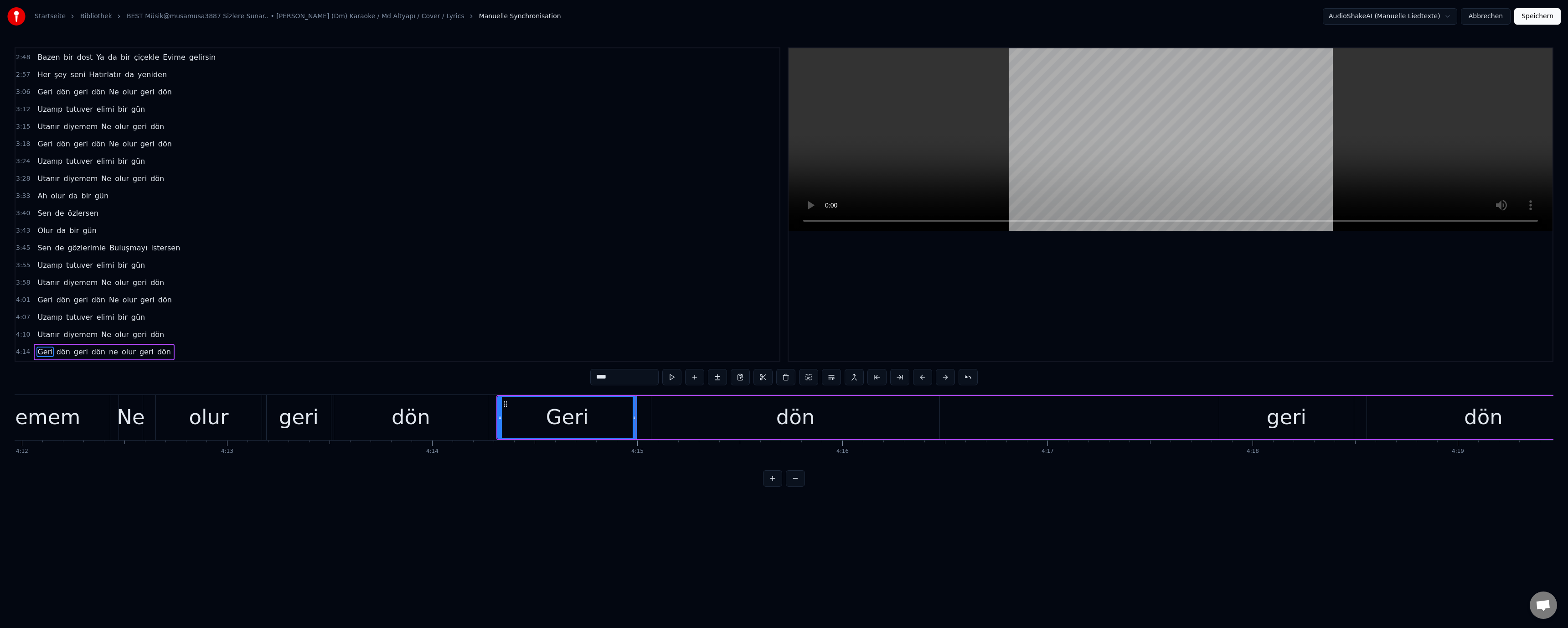
click at [321, 424] on div "geri" at bounding box center [298, 417] width 64 height 45
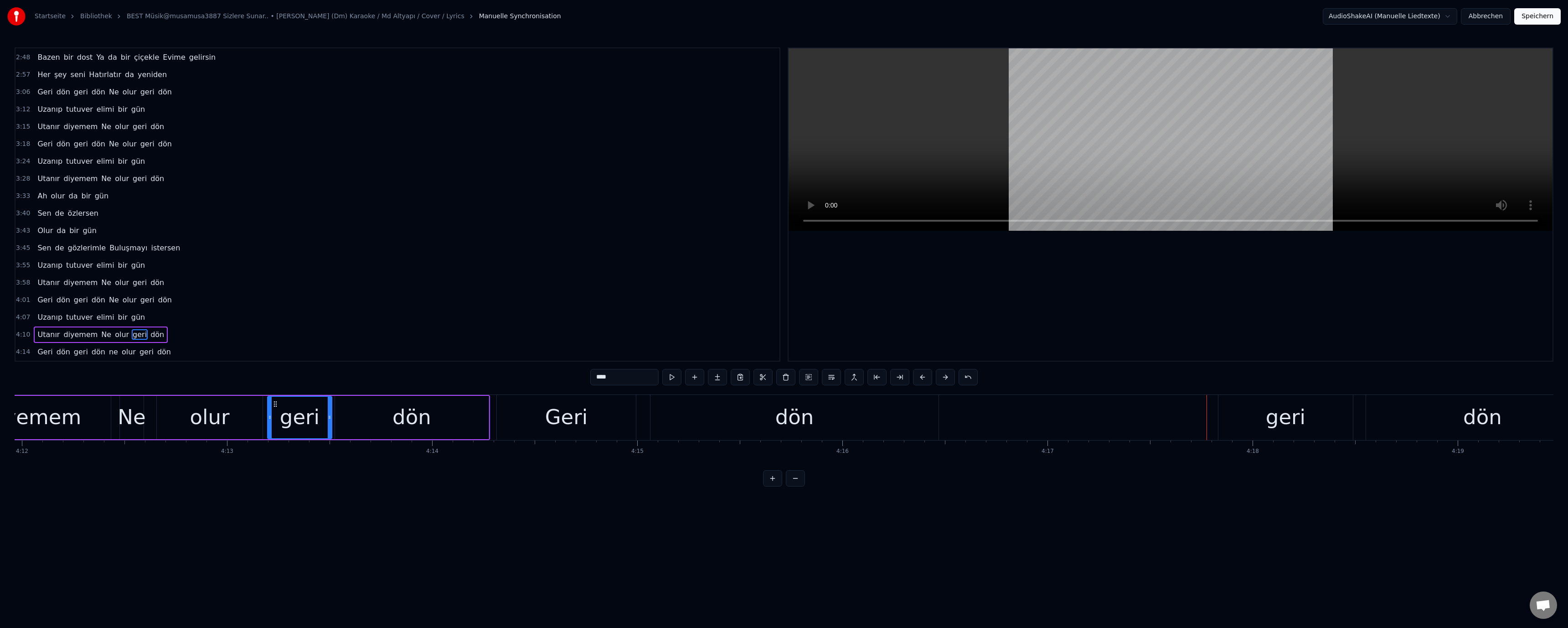
click at [19, 421] on div "diyemem" at bounding box center [33, 416] width 96 height 31
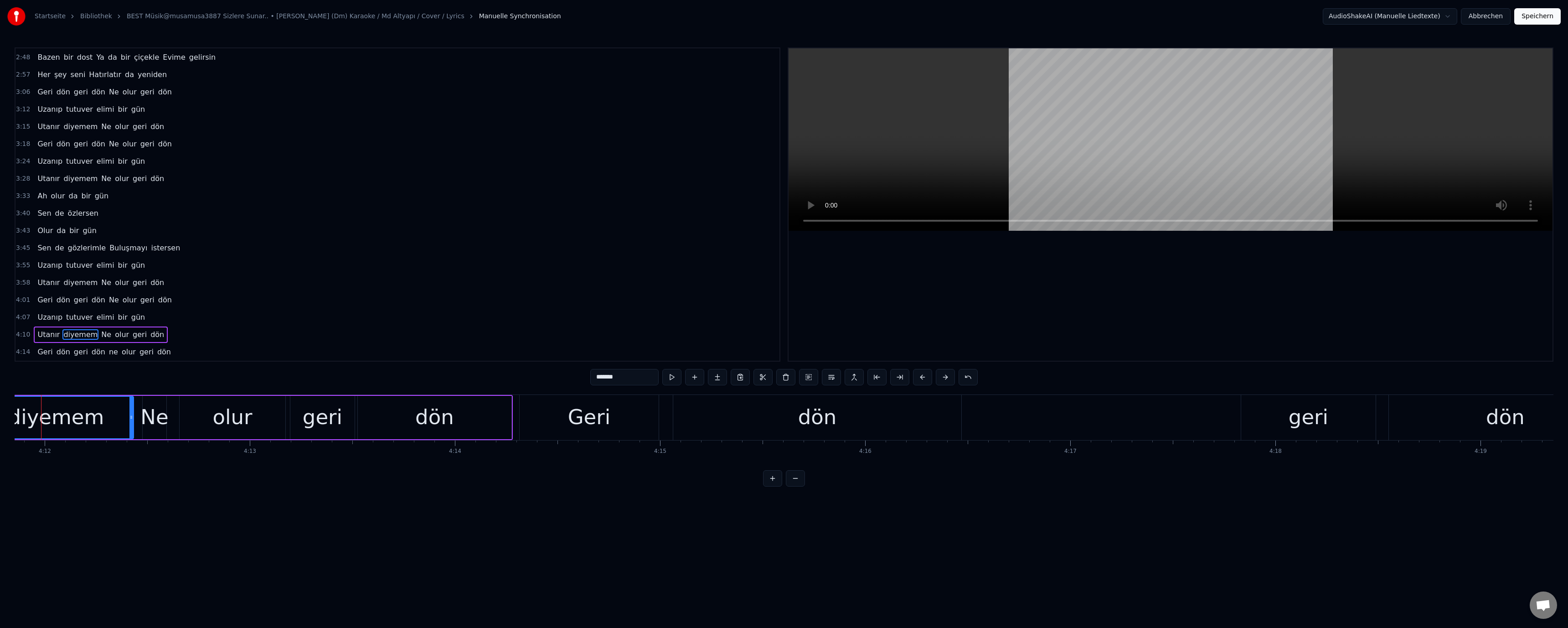
scroll to position [0, 51636]
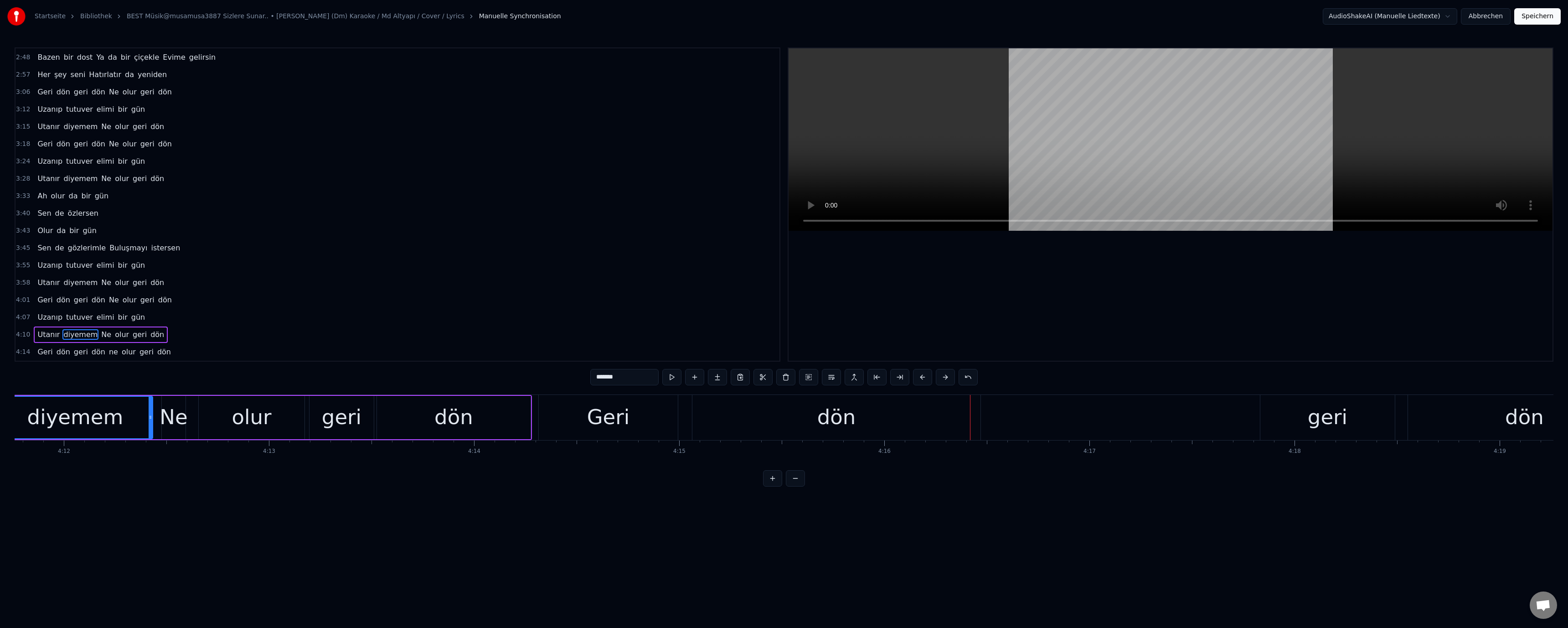
click at [73, 422] on div "diyemem" at bounding box center [75, 416] width 96 height 31
click at [185, 423] on div "Ne" at bounding box center [173, 416] width 28 height 31
click at [348, 424] on div "geri" at bounding box center [341, 416] width 39 height 31
click at [482, 426] on div "dön" at bounding box center [454, 417] width 154 height 44
drag, startPoint x: 529, startPoint y: 417, endPoint x: 491, endPoint y: 417, distance: 38.0
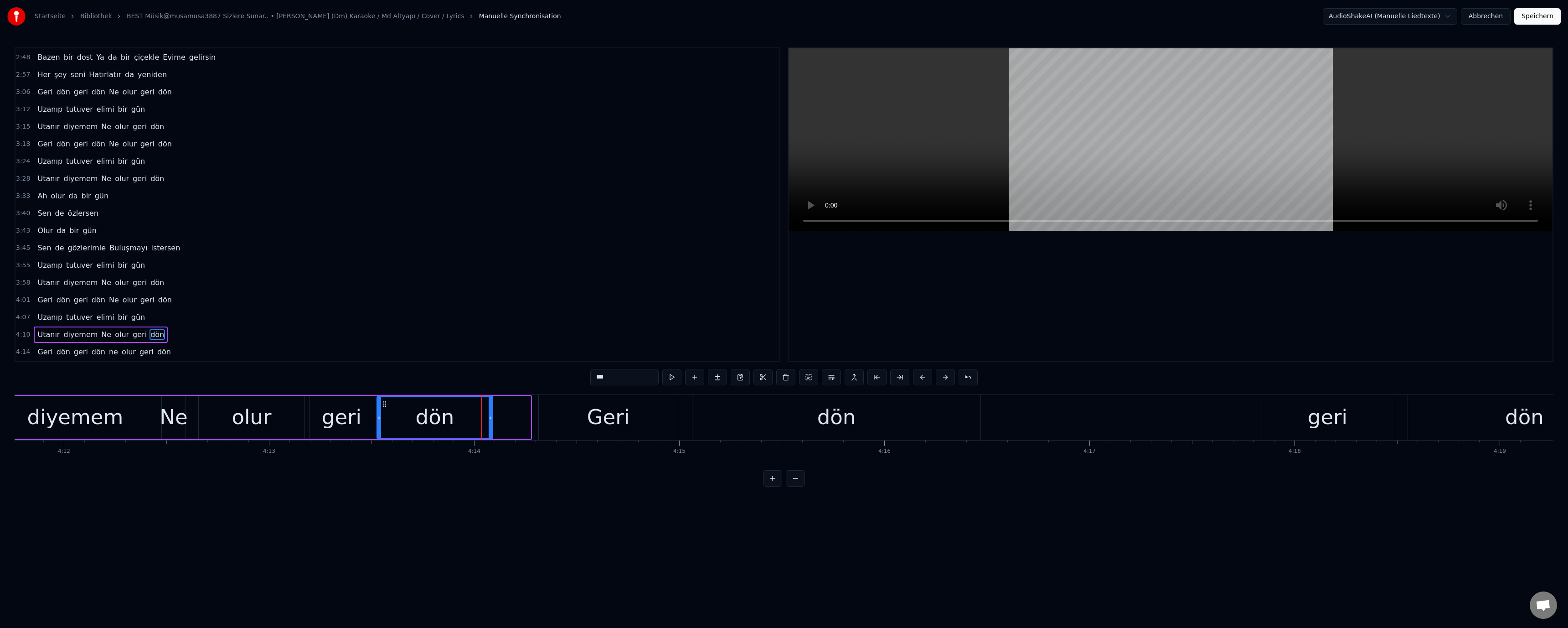
click at [491, 417] on icon at bounding box center [491, 417] width 3 height 7
click at [583, 411] on div "Geri" at bounding box center [608, 417] width 139 height 45
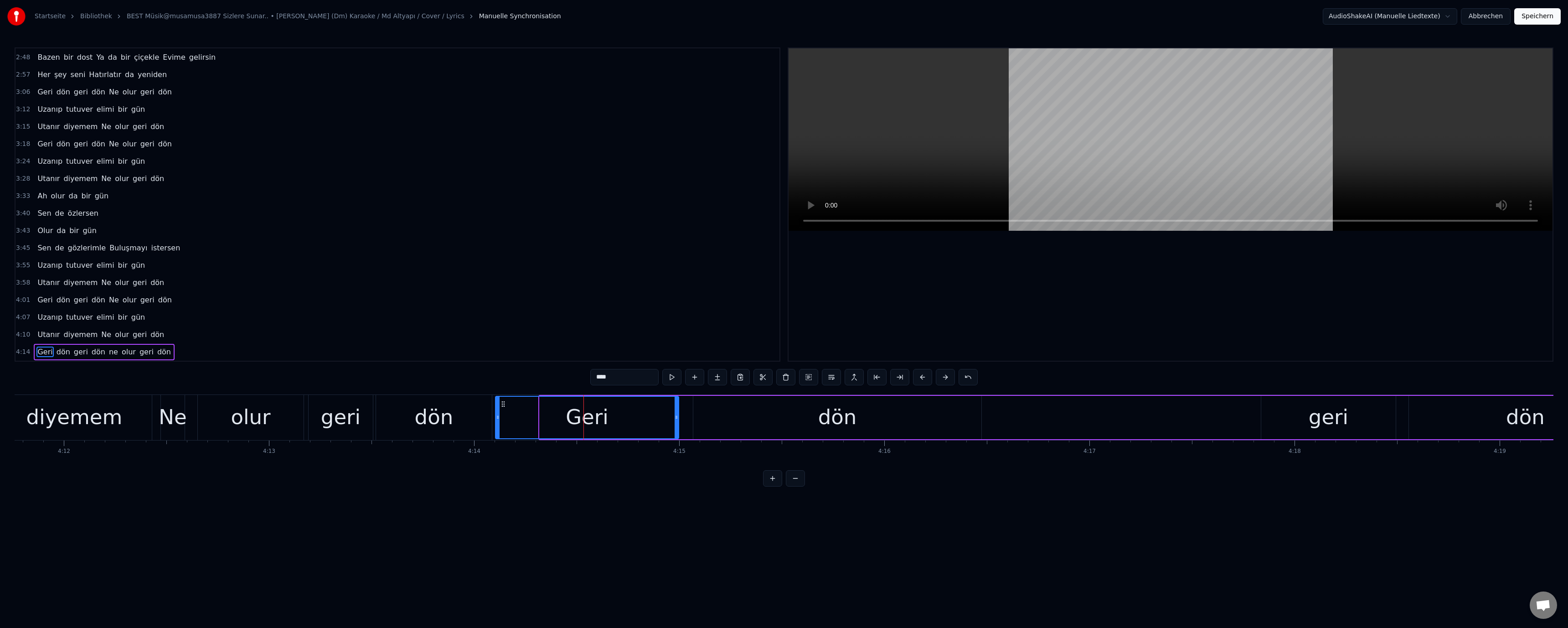
drag, startPoint x: 543, startPoint y: 416, endPoint x: 498, endPoint y: 417, distance: 45.0
click at [498, 417] on icon at bounding box center [498, 417] width 3 height 7
drag, startPoint x: 436, startPoint y: 418, endPoint x: 494, endPoint y: 399, distance: 61.0
click at [437, 417] on div "dön" at bounding box center [434, 416] width 38 height 31
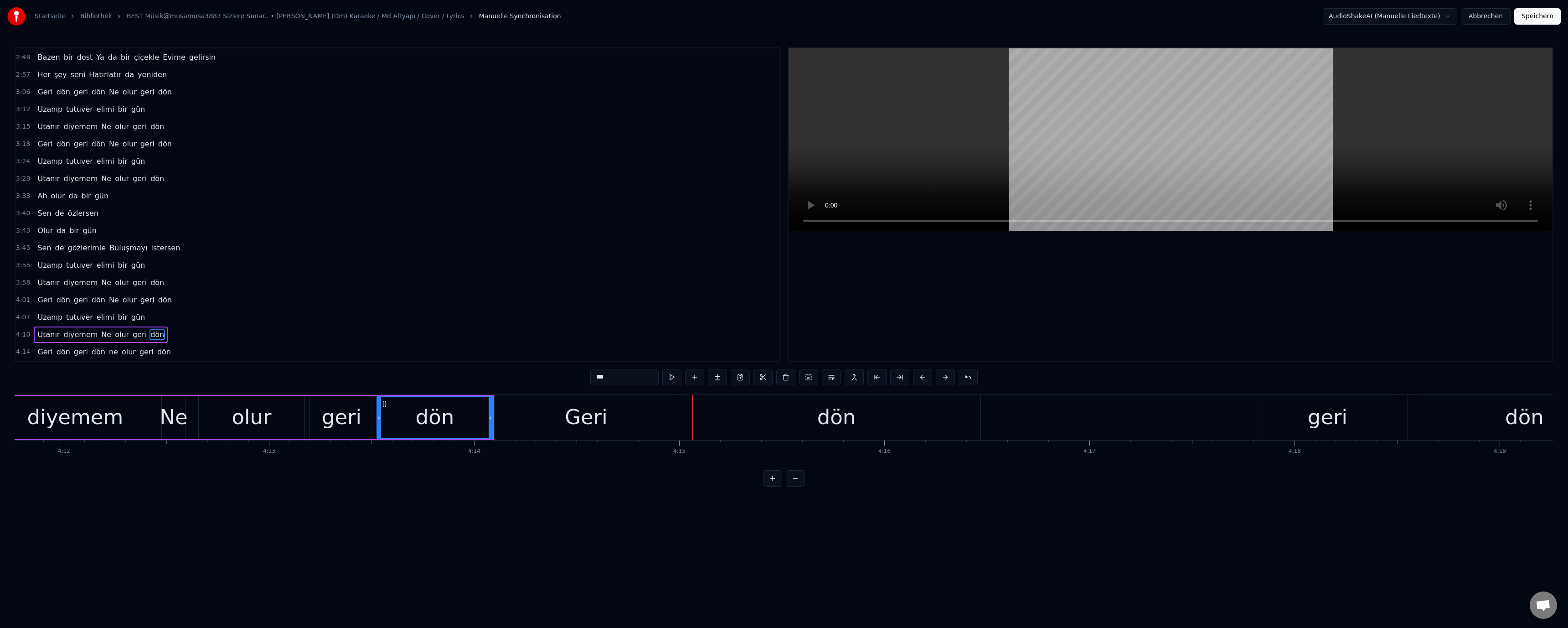
click at [638, 418] on div "Geri" at bounding box center [586, 417] width 184 height 45
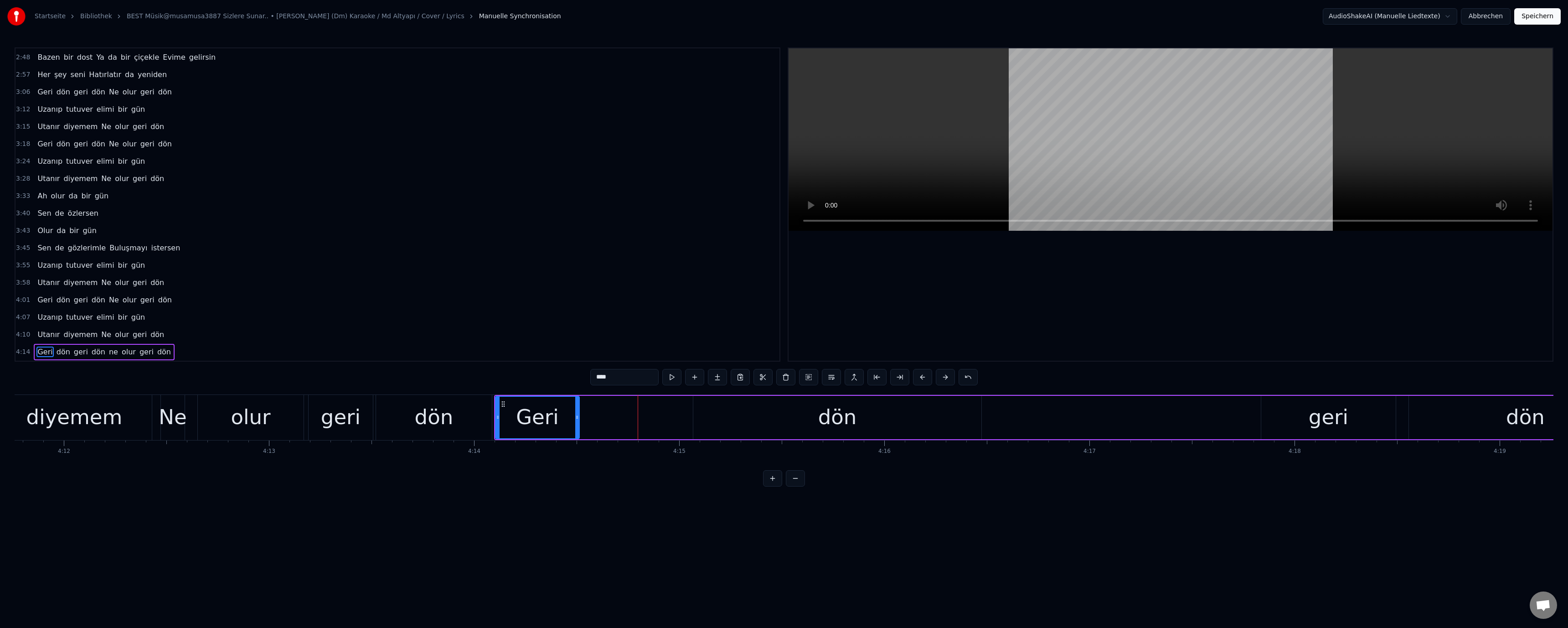
drag, startPoint x: 677, startPoint y: 417, endPoint x: 570, endPoint y: 423, distance: 107.2
click at [578, 423] on div at bounding box center [577, 416] width 3 height 41
drag, startPoint x: 435, startPoint y: 417, endPoint x: 554, endPoint y: 374, distance: 126.5
click at [438, 415] on div "dön" at bounding box center [434, 416] width 38 height 31
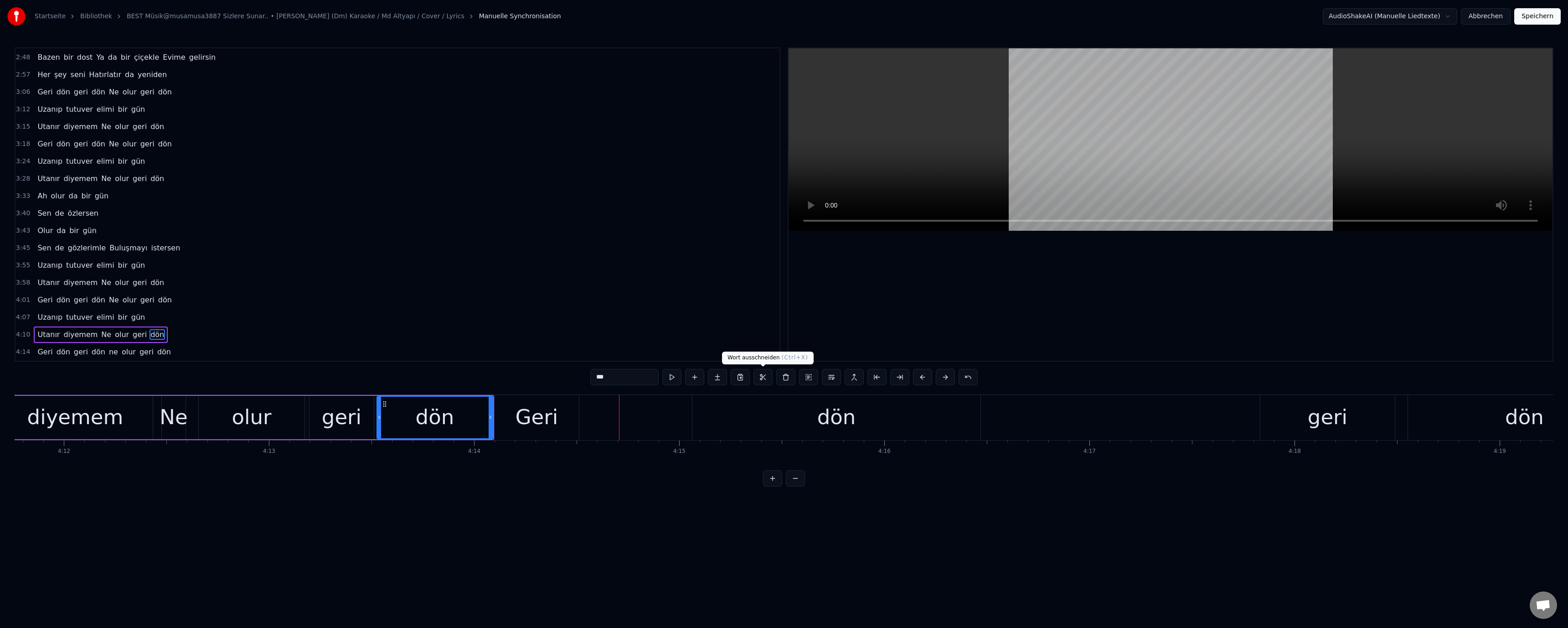
click at [775, 406] on div "dön" at bounding box center [836, 417] width 288 height 45
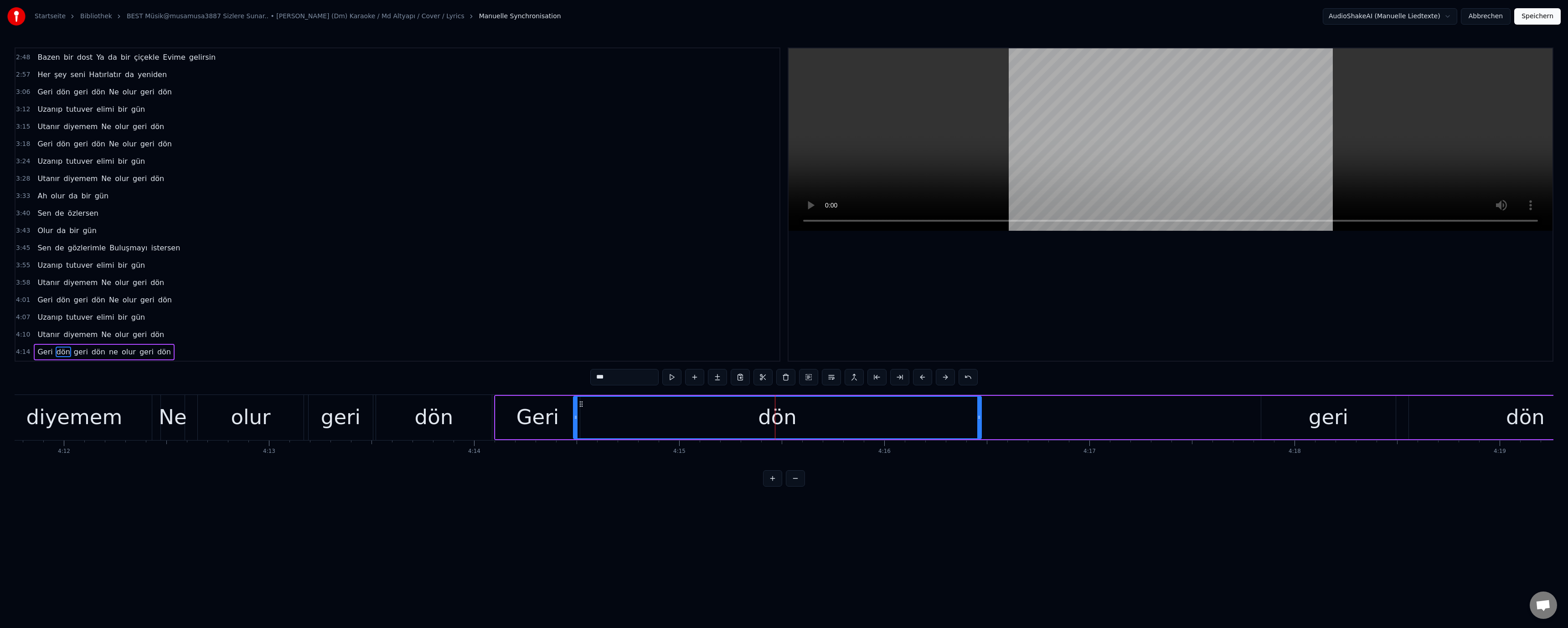
drag, startPoint x: 696, startPoint y: 417, endPoint x: 590, endPoint y: 419, distance: 106.0
click at [577, 422] on div at bounding box center [575, 416] width 3 height 41
drag, startPoint x: 979, startPoint y: 418, endPoint x: 656, endPoint y: 426, distance: 323.1
click at [659, 428] on div at bounding box center [657, 416] width 3 height 41
drag, startPoint x: 338, startPoint y: 425, endPoint x: 576, endPoint y: 297, distance: 270.2
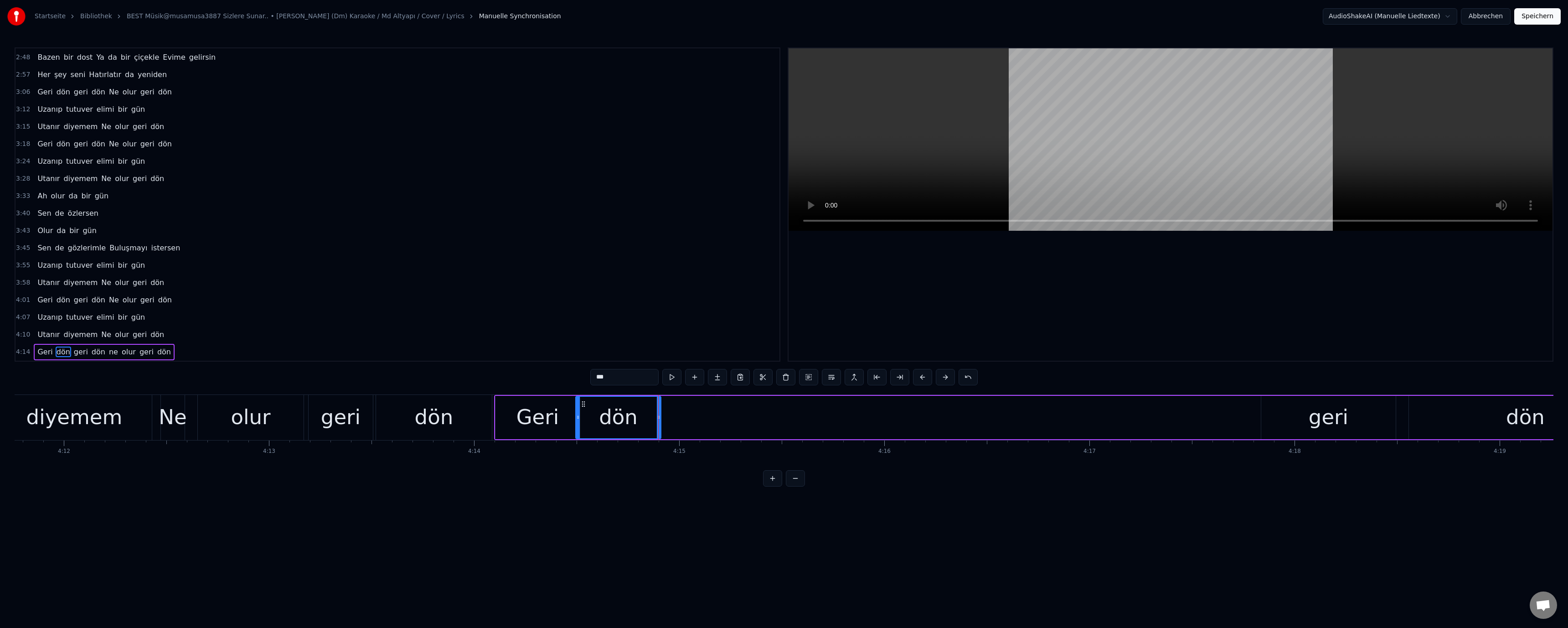
click at [338, 424] on div "geri" at bounding box center [340, 416] width 39 height 31
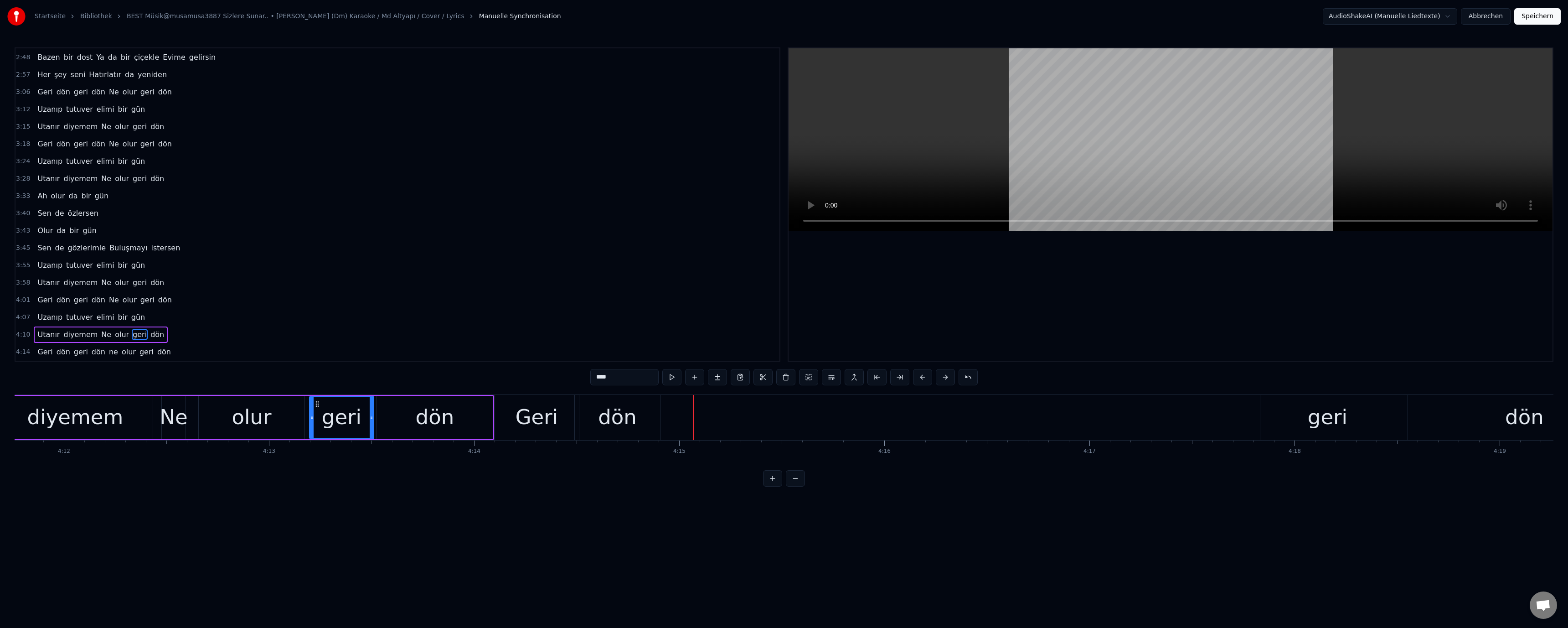
click at [337, 432] on div "geri" at bounding box center [341, 416] width 39 height 31
click at [554, 412] on div "Geri" at bounding box center [536, 416] width 43 height 31
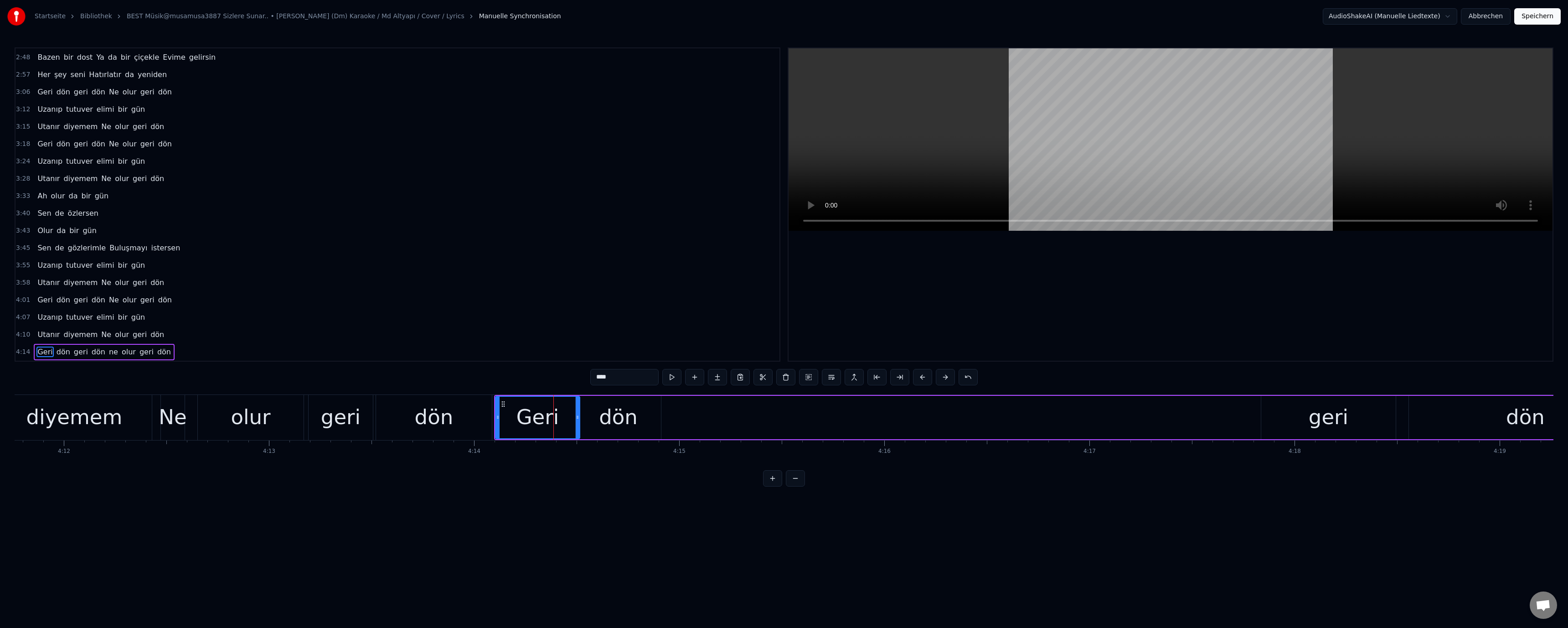
drag, startPoint x: 575, startPoint y: 418, endPoint x: 550, endPoint y: 422, distance: 25.3
click at [550, 422] on div "Geri" at bounding box center [537, 416] width 83 height 41
click at [449, 422] on div "dön" at bounding box center [434, 416] width 38 height 31
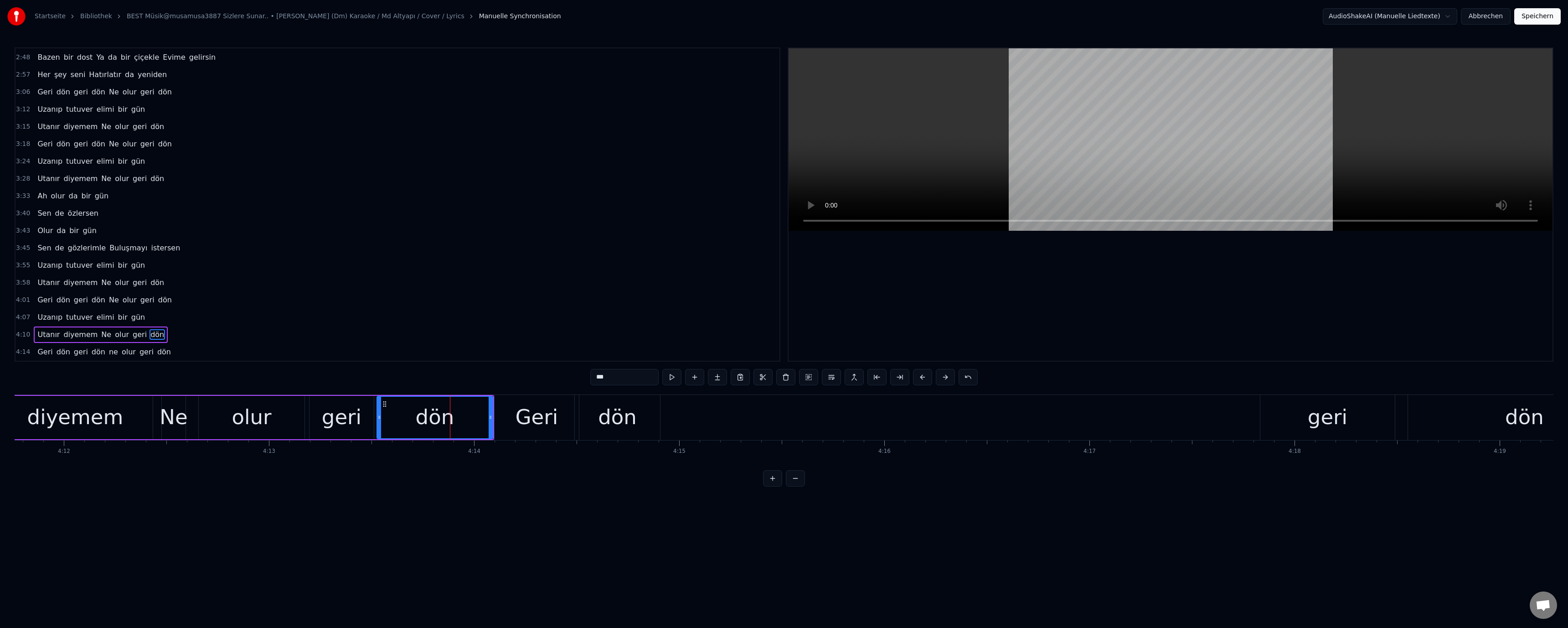
click at [556, 415] on div "Geri" at bounding box center [536, 417] width 84 height 45
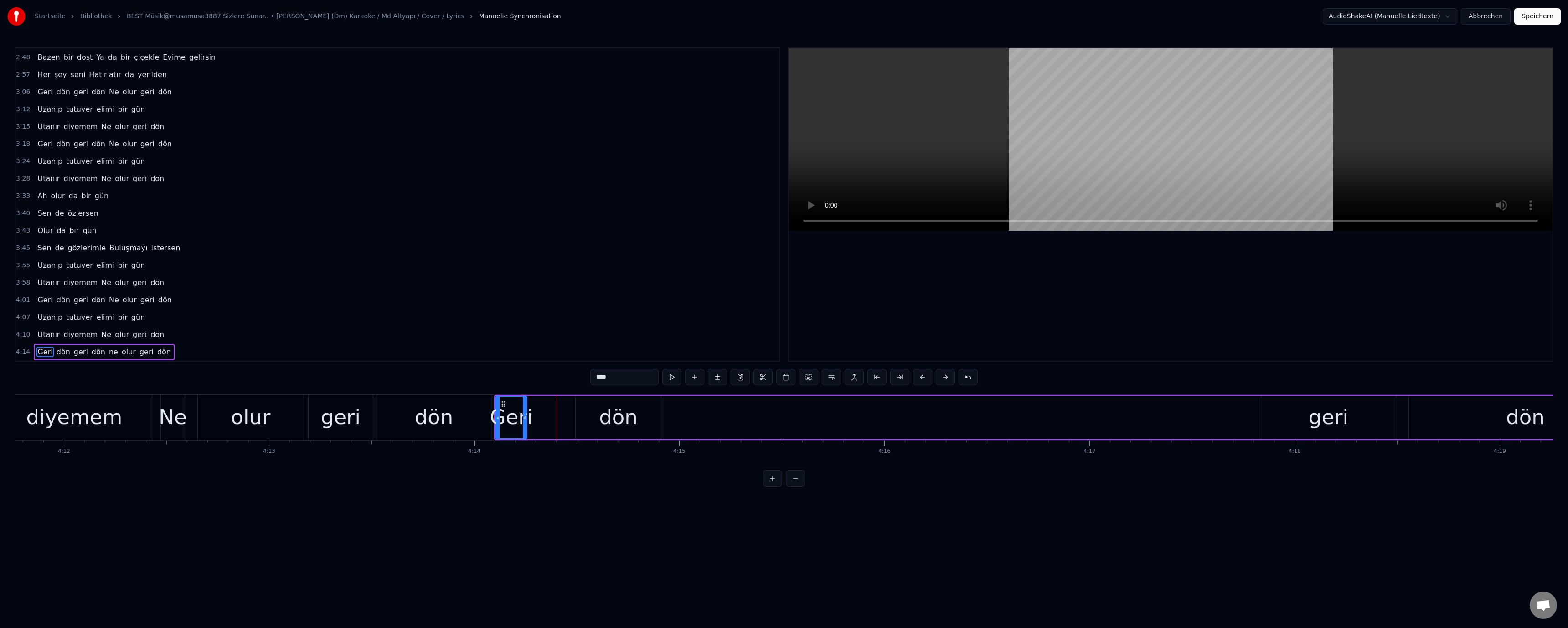
drag, startPoint x: 579, startPoint y: 417, endPoint x: 526, endPoint y: 418, distance: 53.0
click at [526, 418] on icon at bounding box center [525, 417] width 3 height 7
click at [598, 418] on div "dön" at bounding box center [617, 417] width 85 height 44
drag, startPoint x: 579, startPoint y: 417, endPoint x: 534, endPoint y: 419, distance: 45.0
click at [534, 419] on icon at bounding box center [533, 417] width 3 height 7
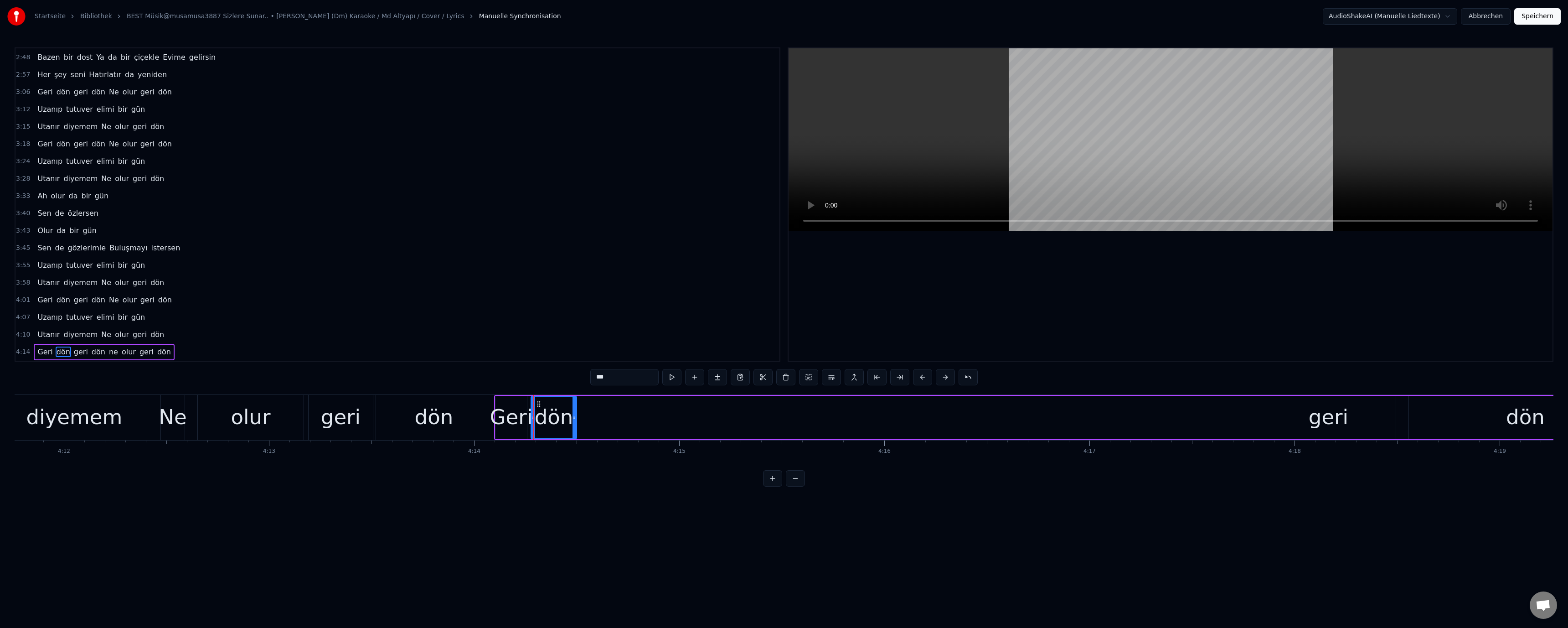
drag, startPoint x: 659, startPoint y: 418, endPoint x: 512, endPoint y: 424, distance: 147.1
click at [575, 423] on div at bounding box center [575, 416] width 3 height 41
click at [330, 429] on div "geri" at bounding box center [340, 416] width 39 height 31
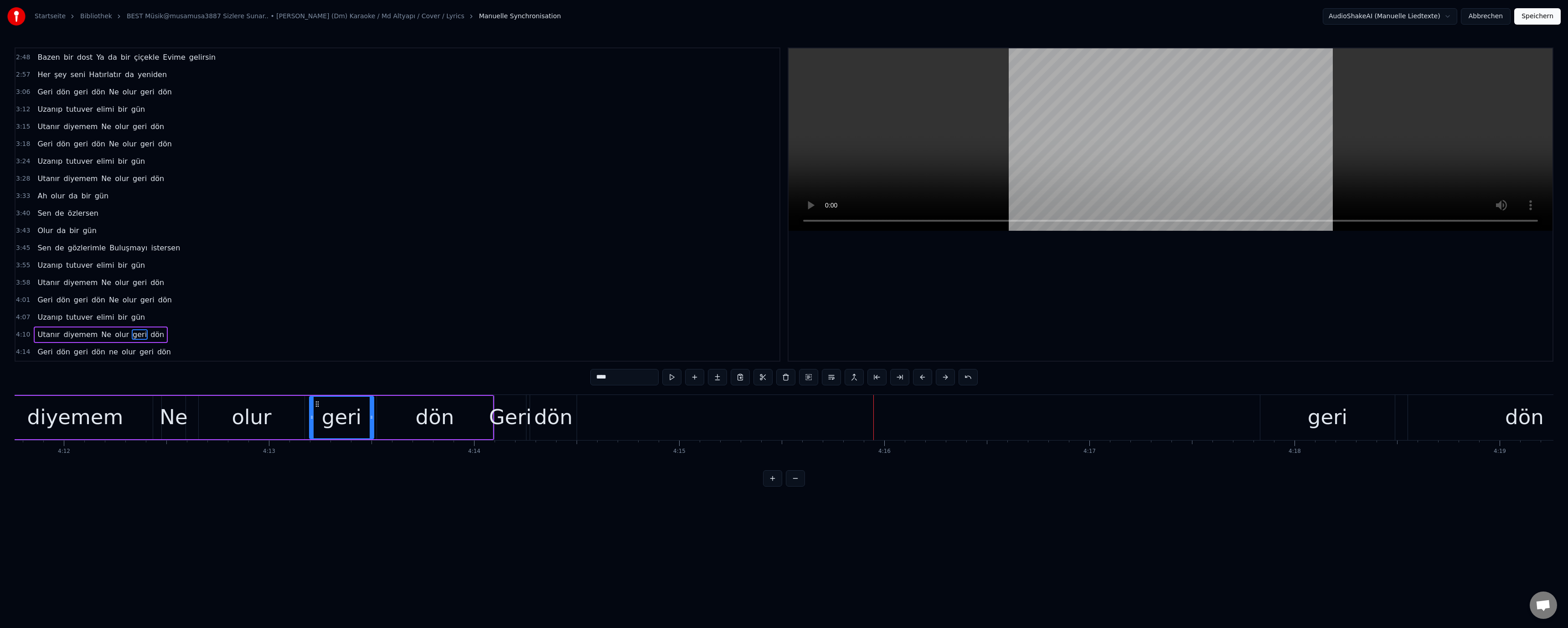
click at [1303, 422] on div "geri" at bounding box center [1328, 417] width 135 height 45
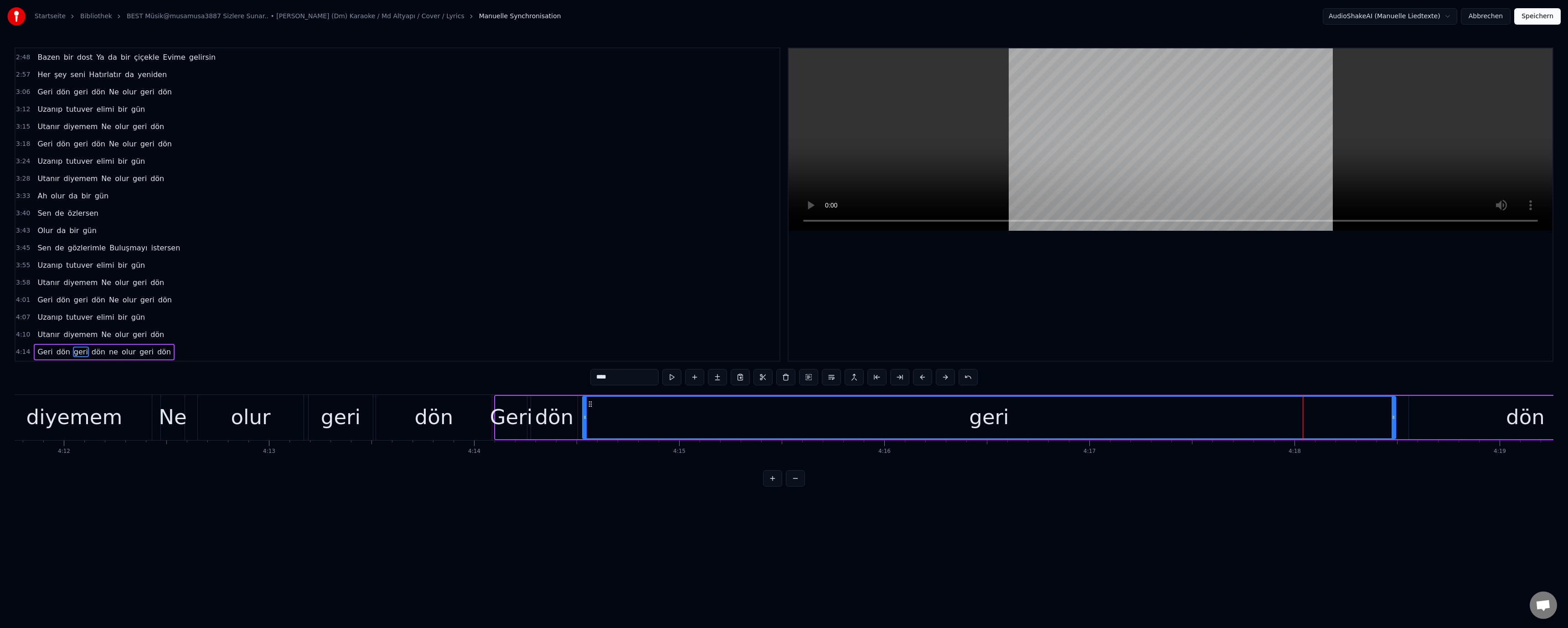
drag, startPoint x: 1262, startPoint y: 416, endPoint x: 582, endPoint y: 428, distance: 680.1
click at [583, 426] on div at bounding box center [585, 416] width 3 height 41
drag, startPoint x: 1394, startPoint y: 416, endPoint x: 806, endPoint y: 416, distance: 588.0
click at [963, 416] on icon at bounding box center [965, 417] width 3 height 7
click at [343, 418] on div "geri" at bounding box center [340, 416] width 39 height 31
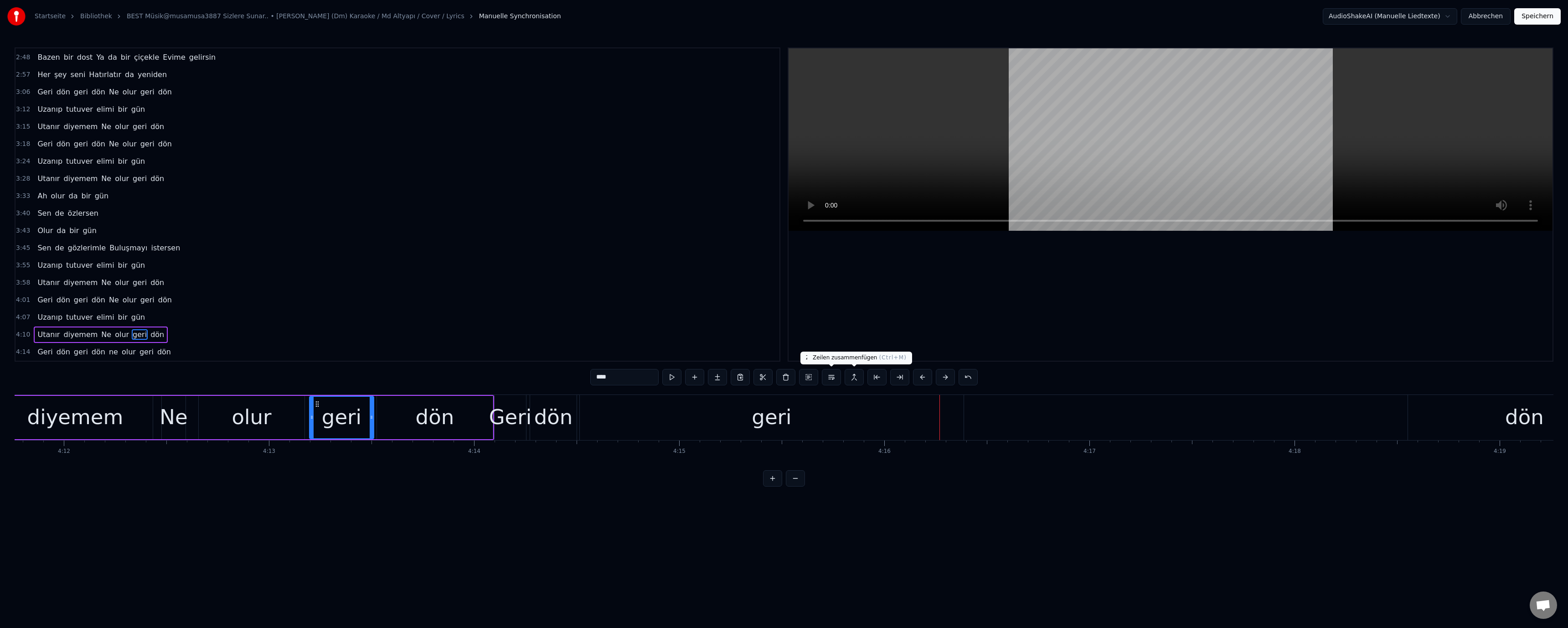
click at [869, 396] on div "geri" at bounding box center [771, 417] width 384 height 45
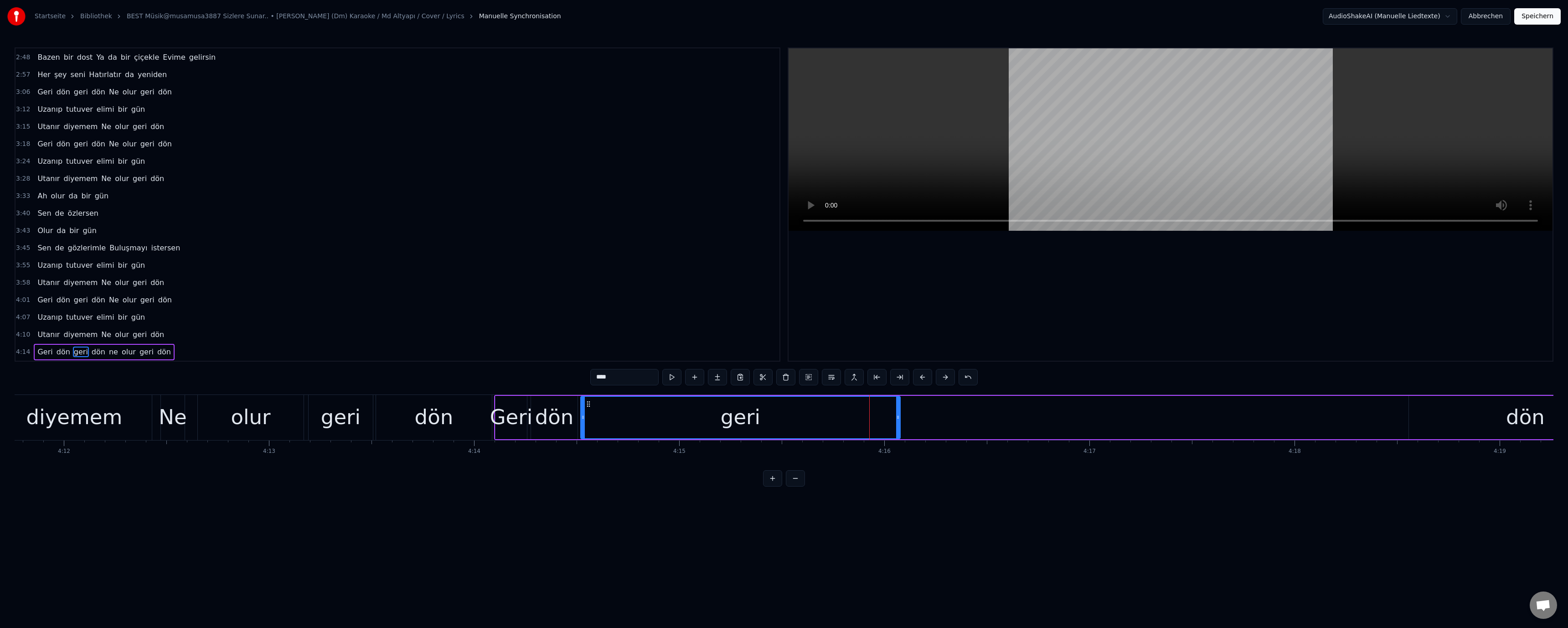
drag, startPoint x: 962, startPoint y: 418, endPoint x: 898, endPoint y: 419, distance: 64.0
click at [898, 419] on icon at bounding box center [898, 417] width 3 height 7
click at [1433, 411] on div "dön" at bounding box center [1525, 417] width 233 height 44
type input "***"
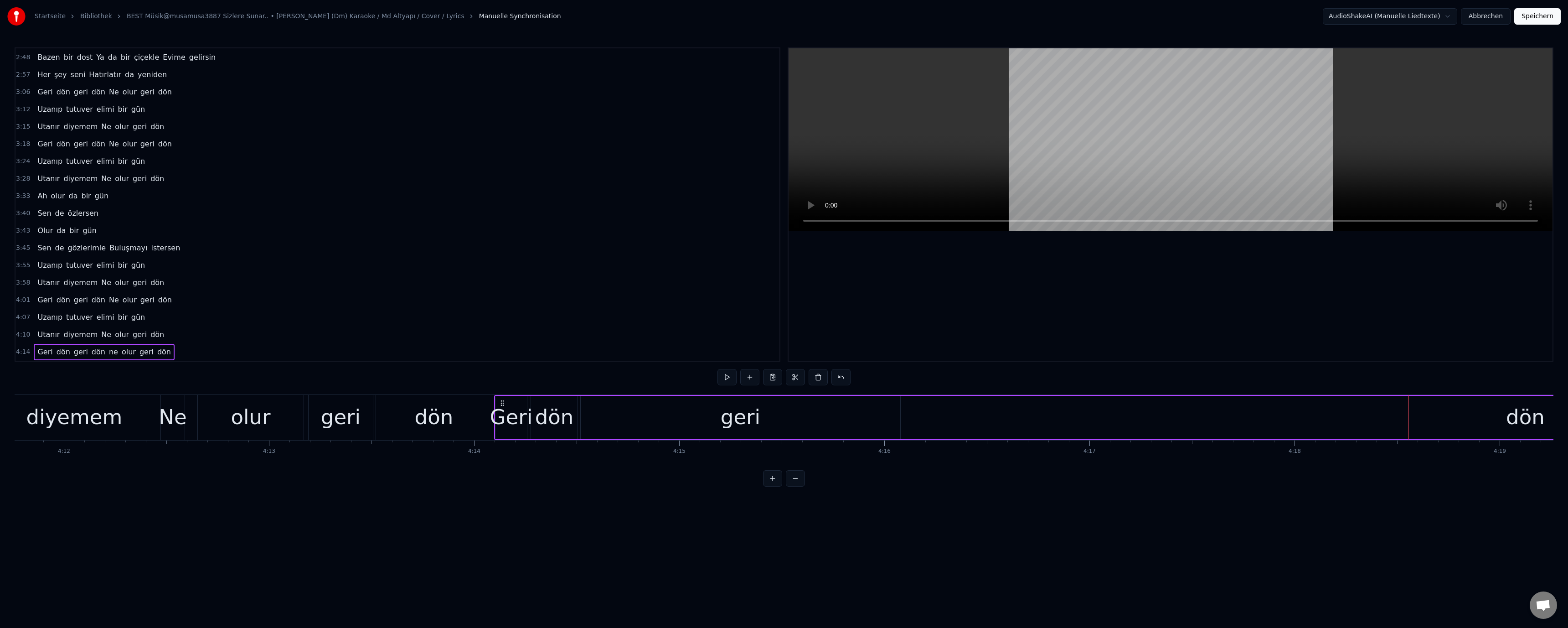
click at [1417, 415] on div "dön" at bounding box center [1525, 417] width 233 height 44
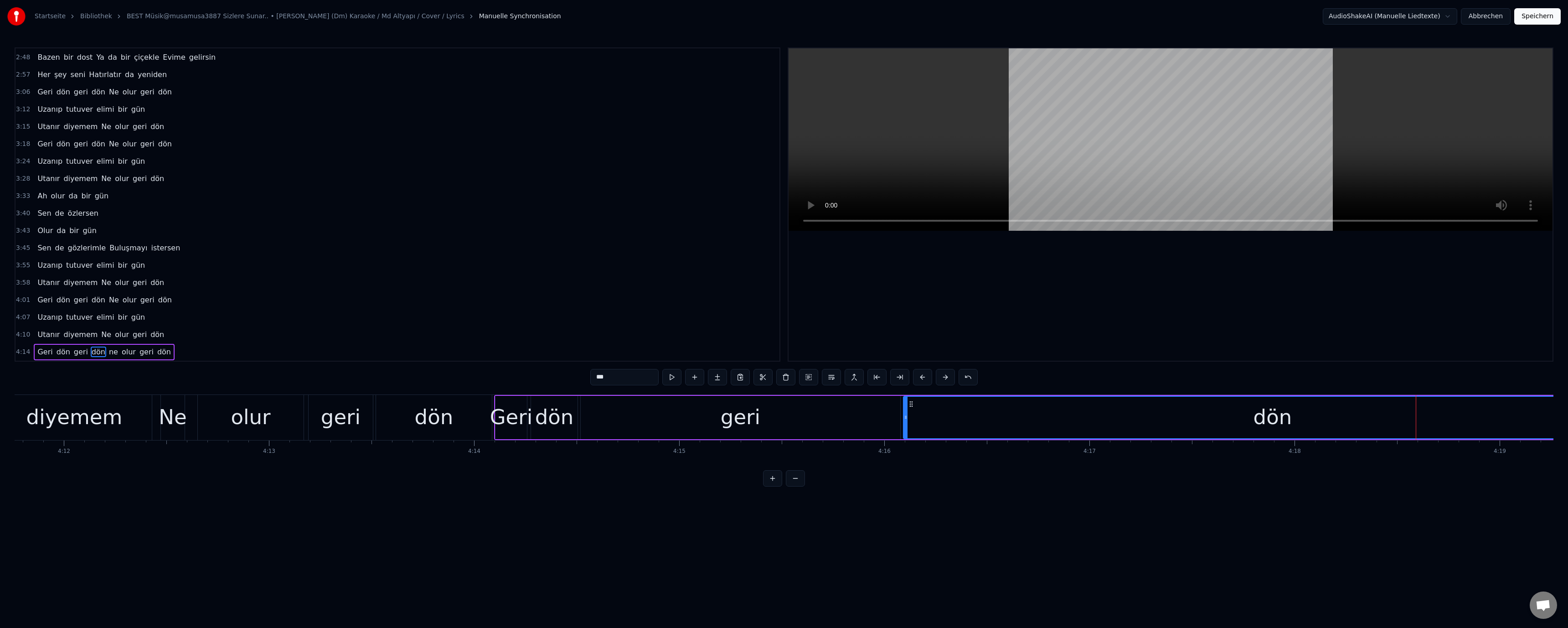
drag, startPoint x: 1411, startPoint y: 417, endPoint x: 914, endPoint y: 419, distance: 497.0
click at [905, 419] on icon at bounding box center [905, 417] width 3 height 7
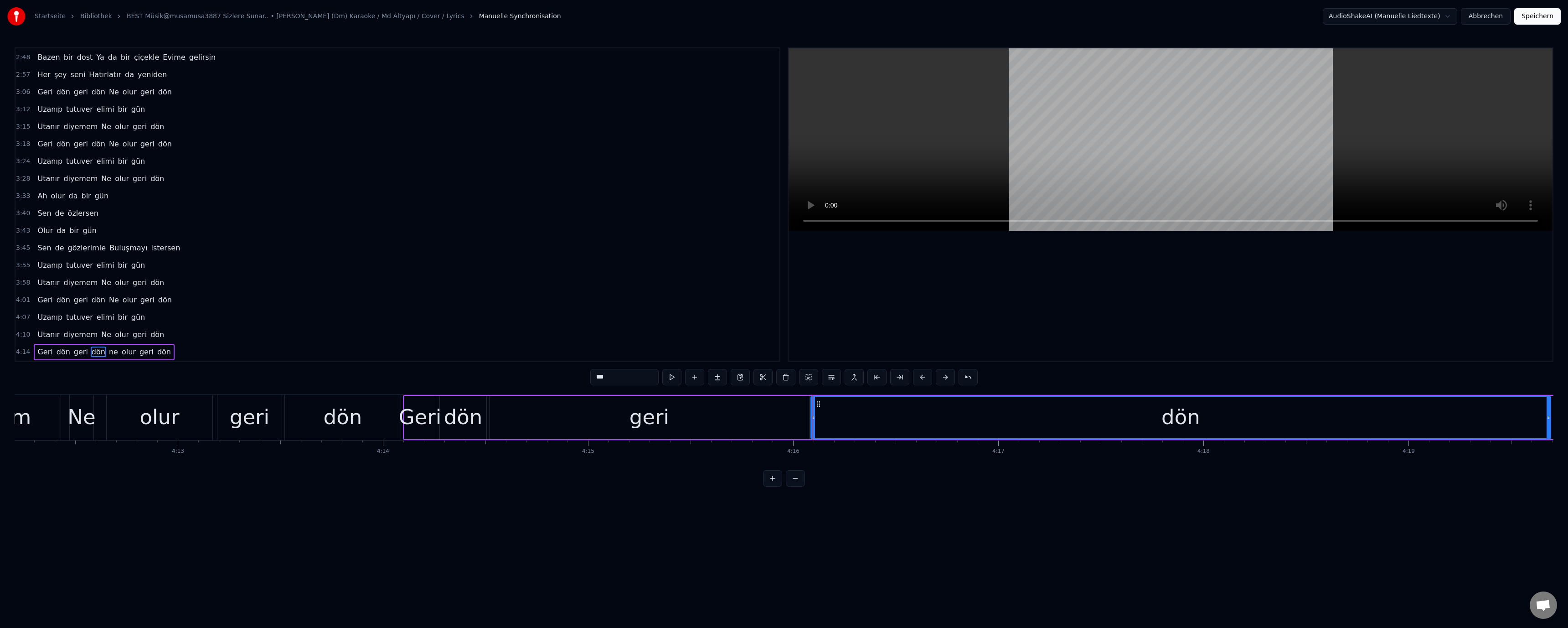
scroll to position [0, 51794]
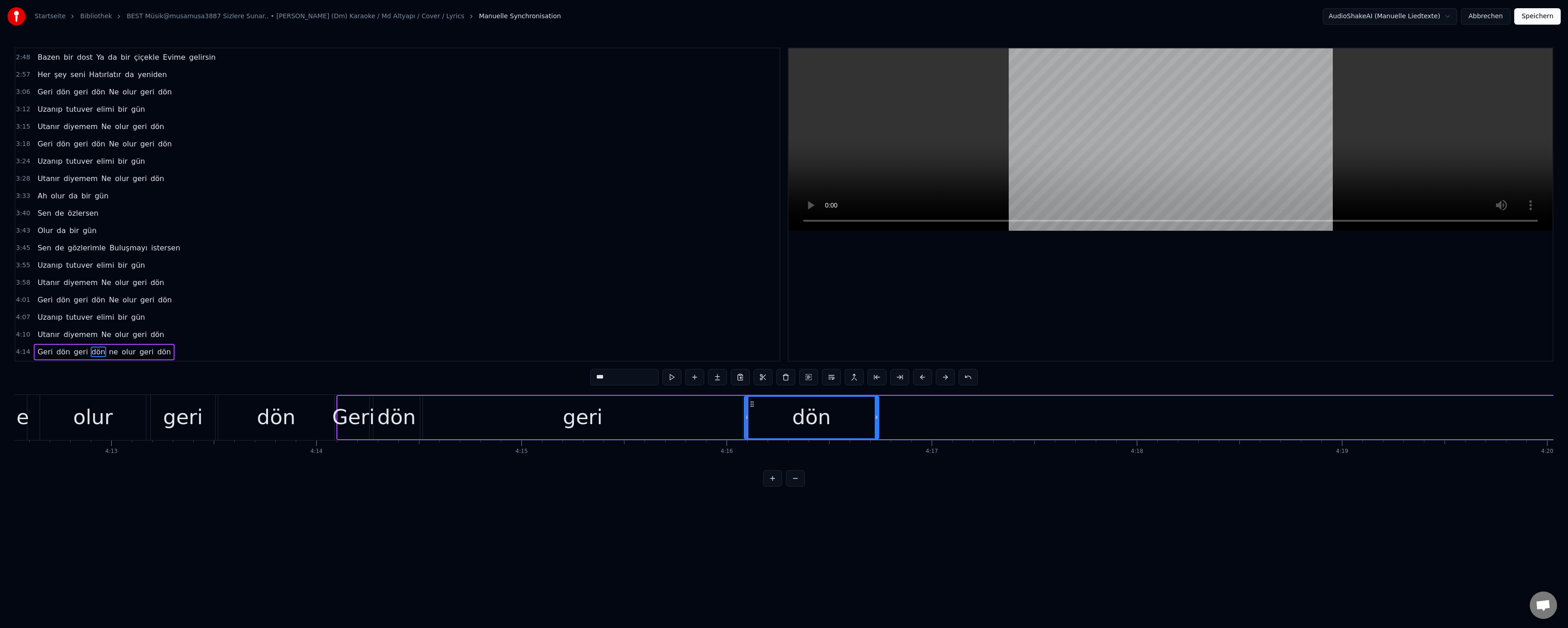
drag, startPoint x: 1480, startPoint y: 418, endPoint x: 873, endPoint y: 423, distance: 607.0
click at [875, 423] on div at bounding box center [876, 416] width 3 height 41
click at [874, 423] on div at bounding box center [875, 416] width 3 height 41
drag, startPoint x: 875, startPoint y: 422, endPoint x: 868, endPoint y: 419, distance: 7.6
click at [887, 419] on div "dön" at bounding box center [817, 416] width 144 height 41
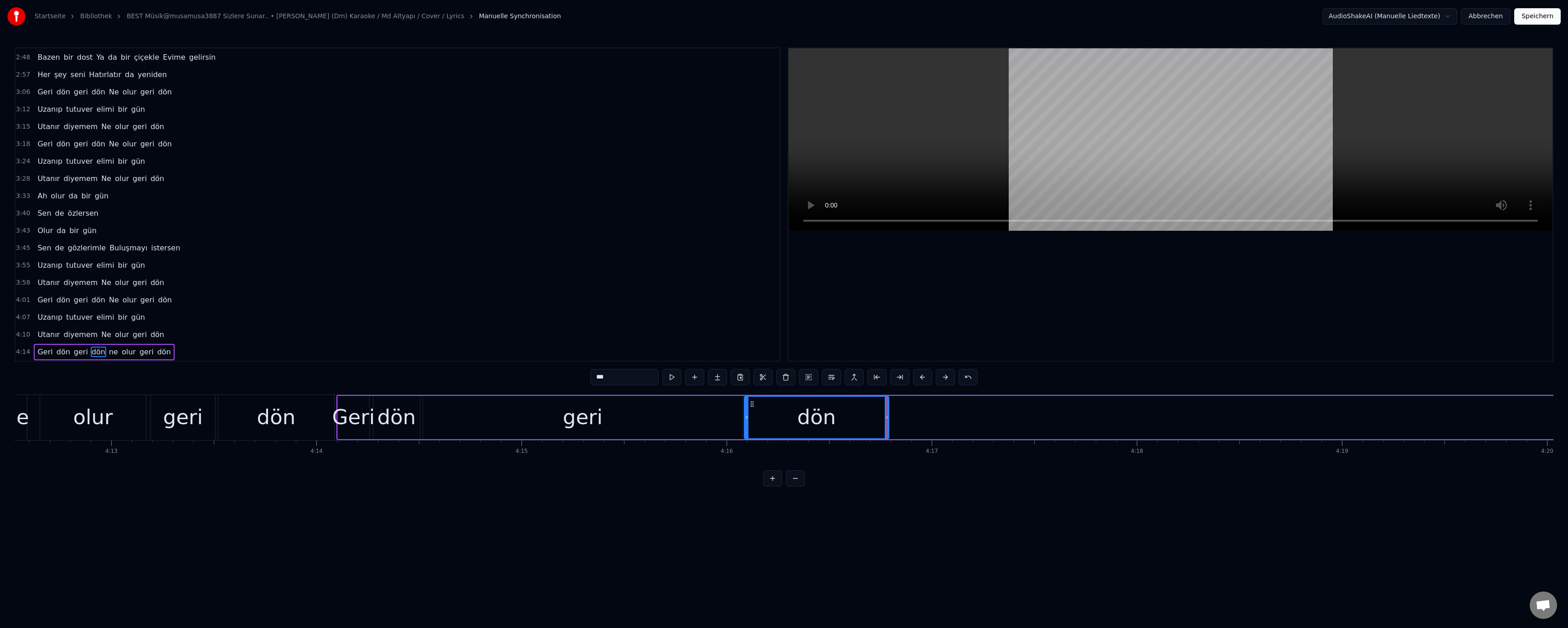
click at [94, 422] on div "olur" at bounding box center [92, 416] width 39 height 31
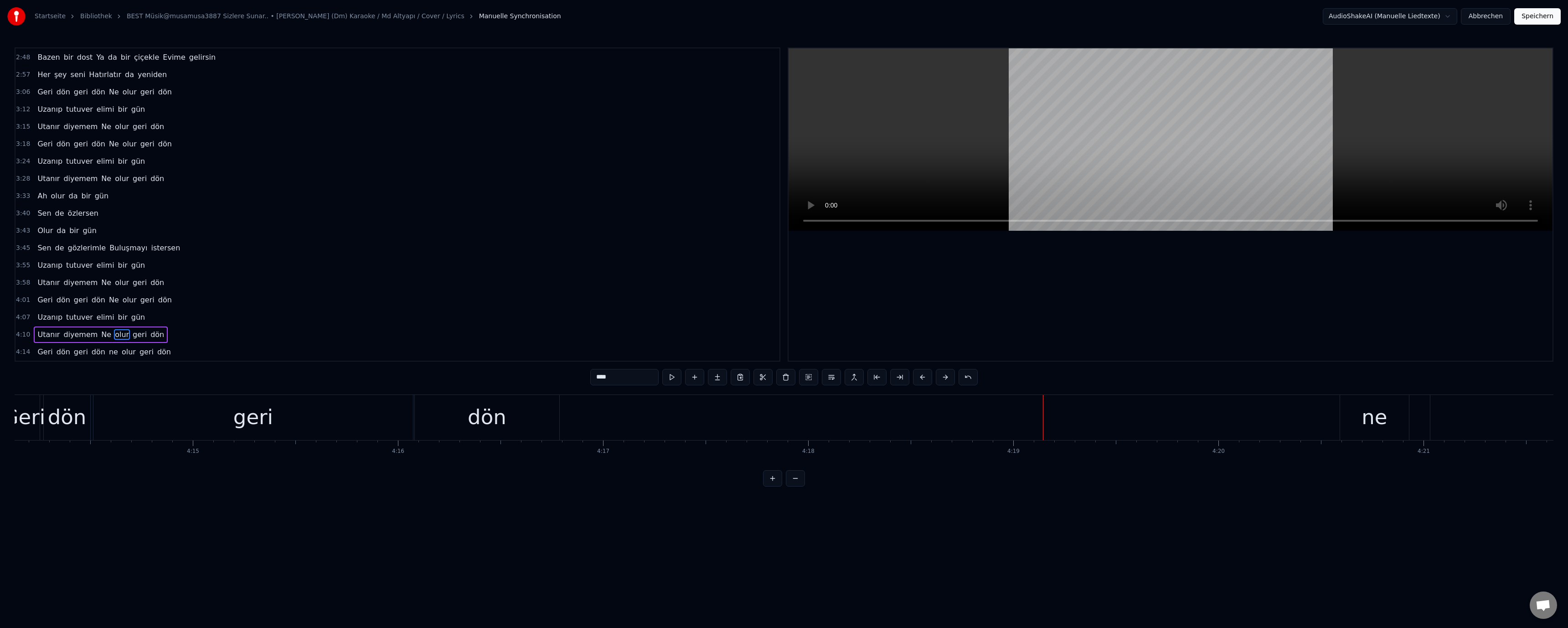
scroll to position [0, 52172]
click at [1317, 415] on div "ne" at bounding box center [1324, 416] width 25 height 31
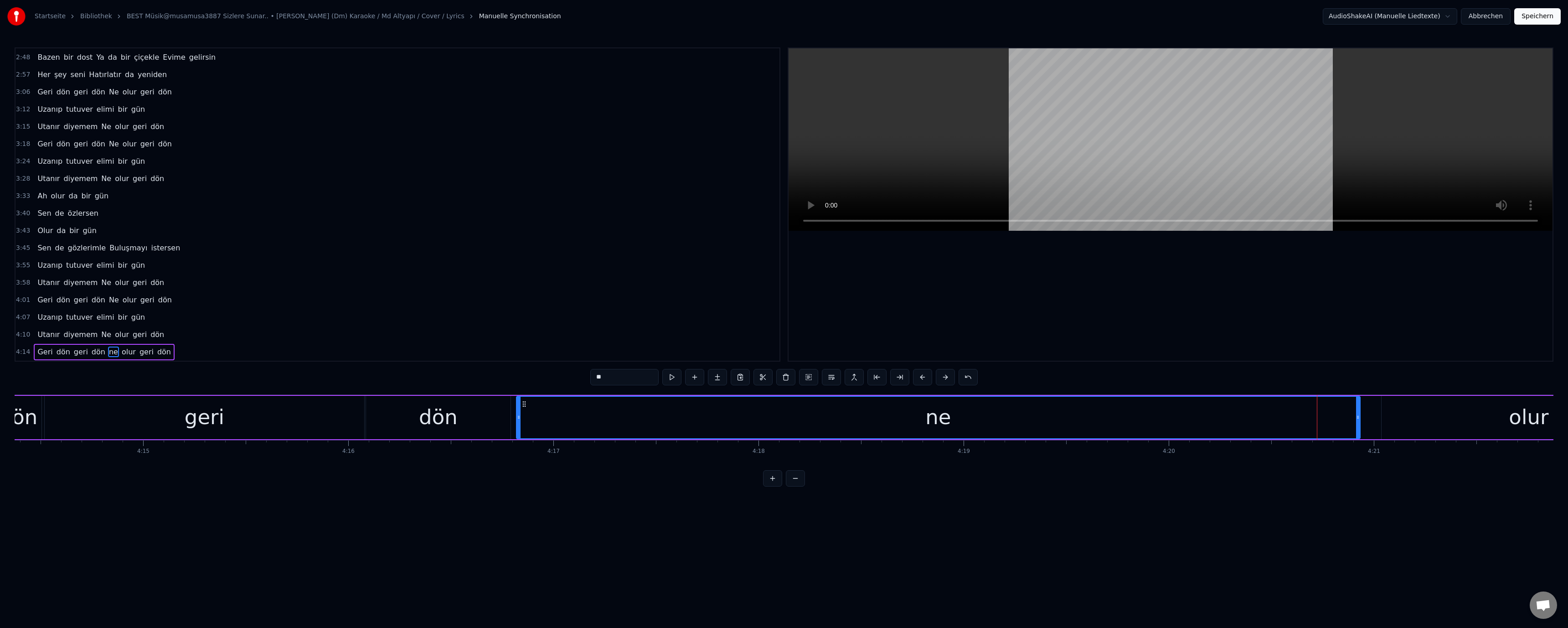
drag, startPoint x: 1293, startPoint y: 416, endPoint x: 518, endPoint y: 416, distance: 775.0
click at [518, 416] on icon at bounding box center [519, 417] width 3 height 7
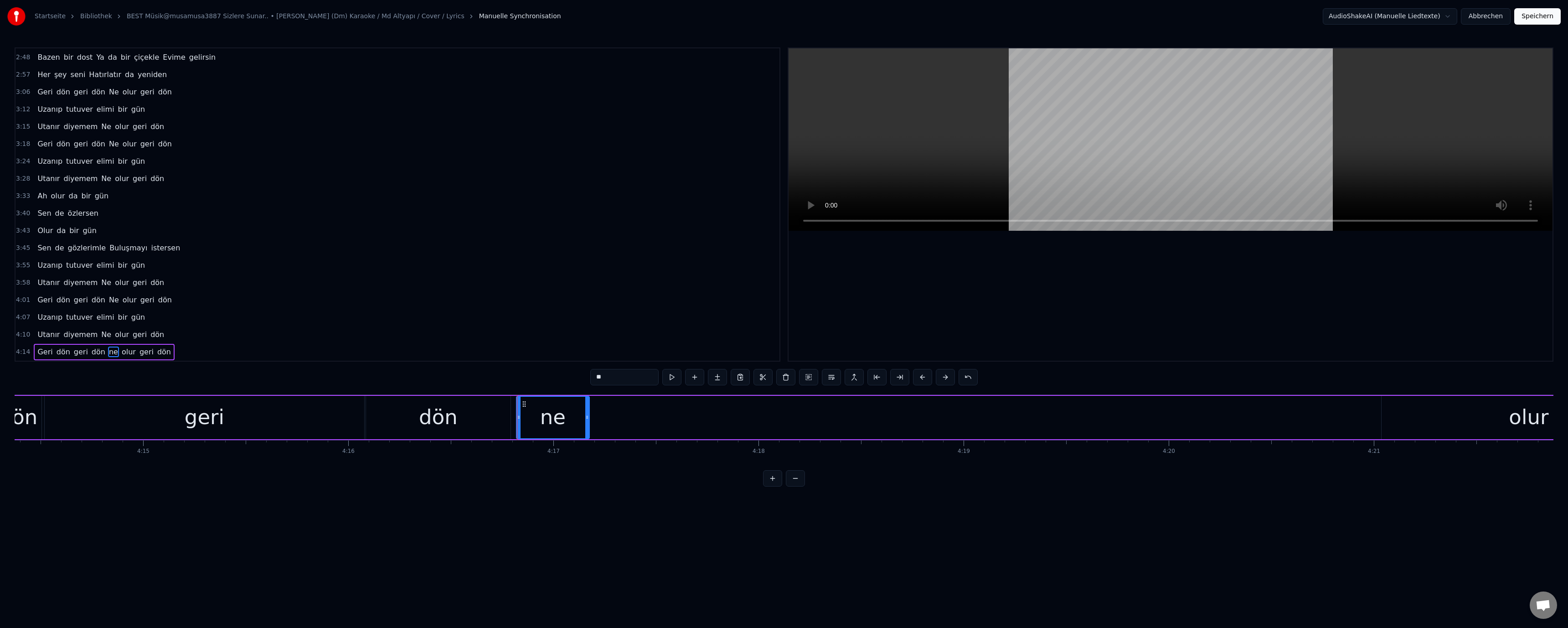
drag, startPoint x: 1358, startPoint y: 418, endPoint x: 586, endPoint y: 422, distance: 772.0
click at [586, 422] on div at bounding box center [587, 416] width 3 height 41
drag, startPoint x: 1517, startPoint y: 429, endPoint x: 1430, endPoint y: 426, distance: 87.1
click at [1509, 429] on div "olur" at bounding box center [1529, 417] width 295 height 44
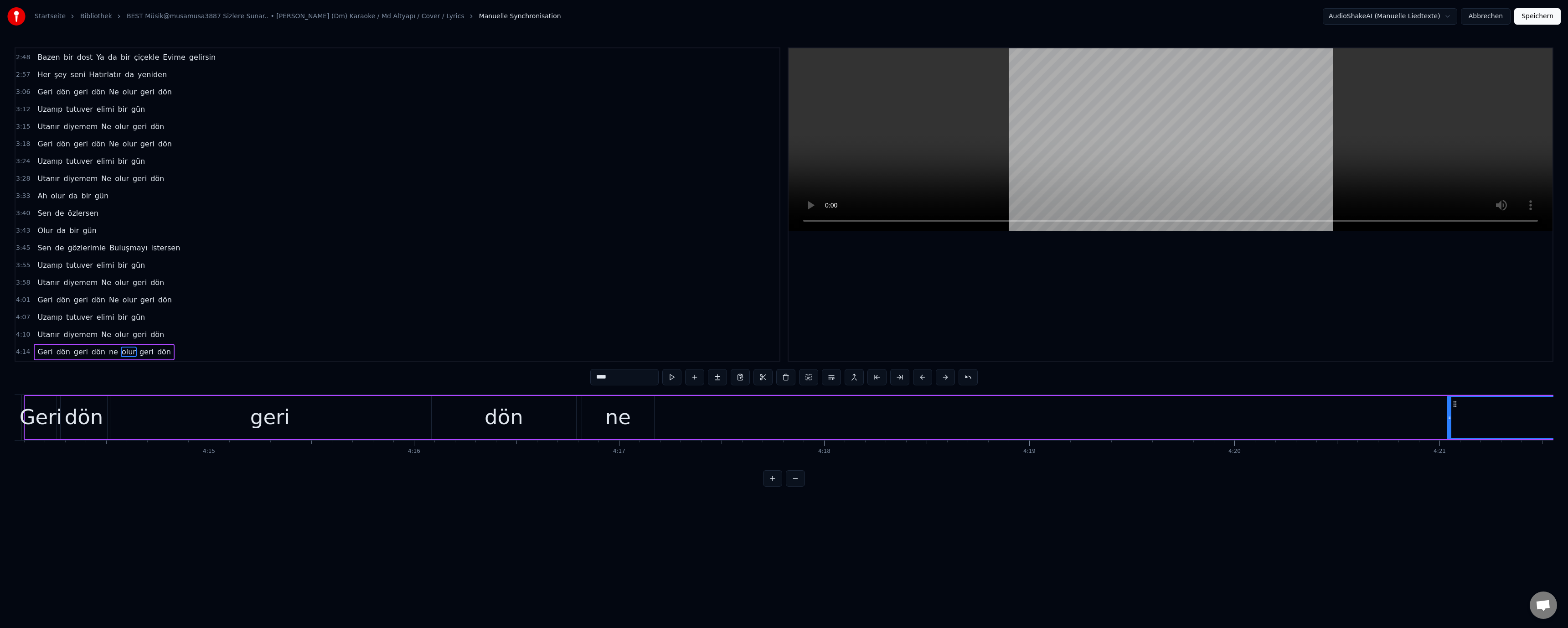
scroll to position [0, 52138]
drag, startPoint x: 47, startPoint y: 417, endPoint x: 210, endPoint y: 395, distance: 164.5
click at [47, 417] on div "dön" at bounding box center [52, 416] width 38 height 31
drag, startPoint x: 1453, startPoint y: 418, endPoint x: 1343, endPoint y: 418, distance: 110.0
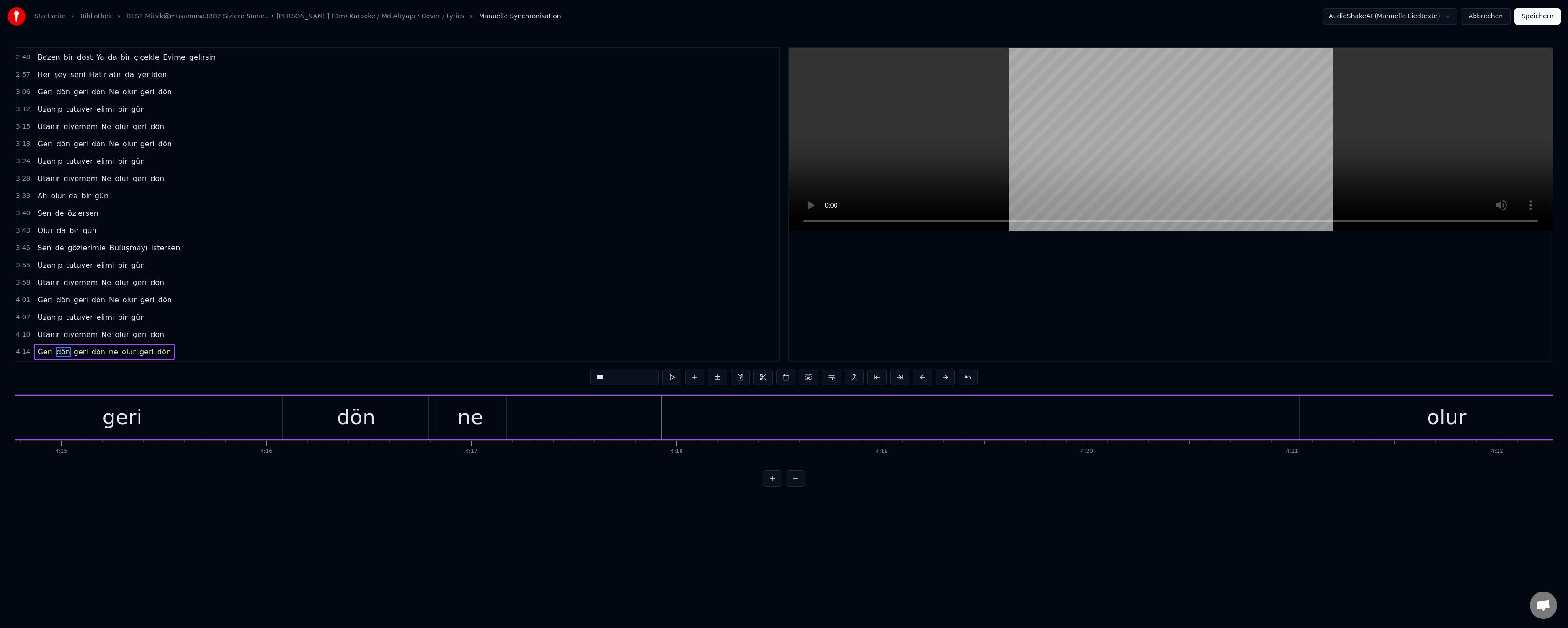
click at [1452, 418] on div "olur" at bounding box center [1446, 416] width 39 height 31
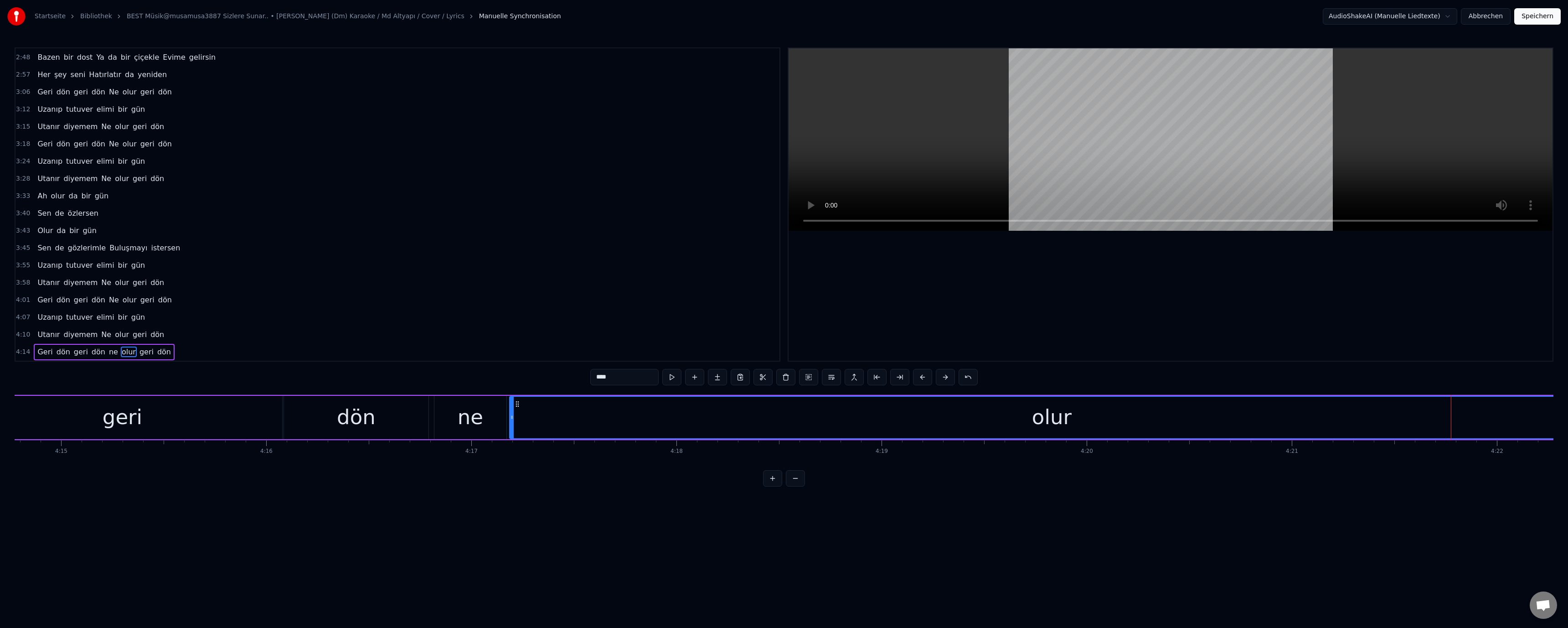
drag, startPoint x: 1300, startPoint y: 415, endPoint x: 511, endPoint y: 416, distance: 789.0
click at [511, 416] on icon at bounding box center [512, 417] width 3 height 7
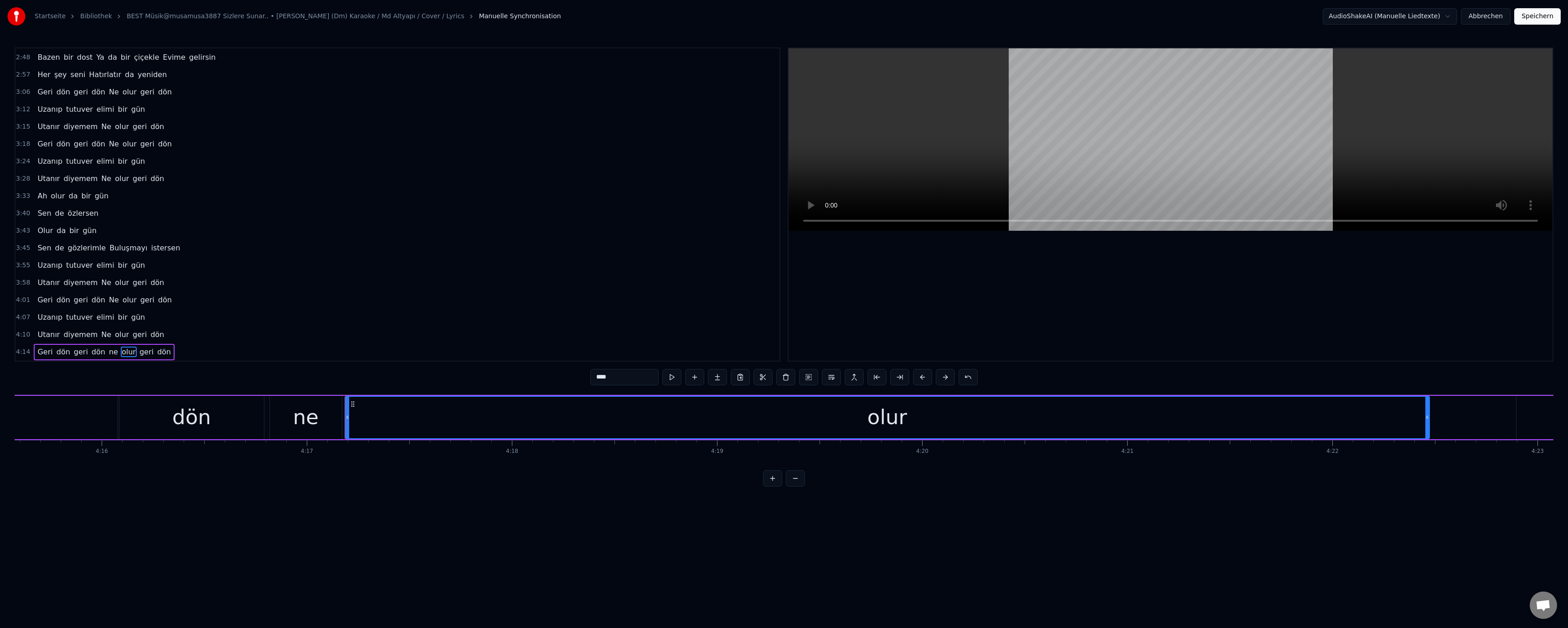
scroll to position [0, 52368]
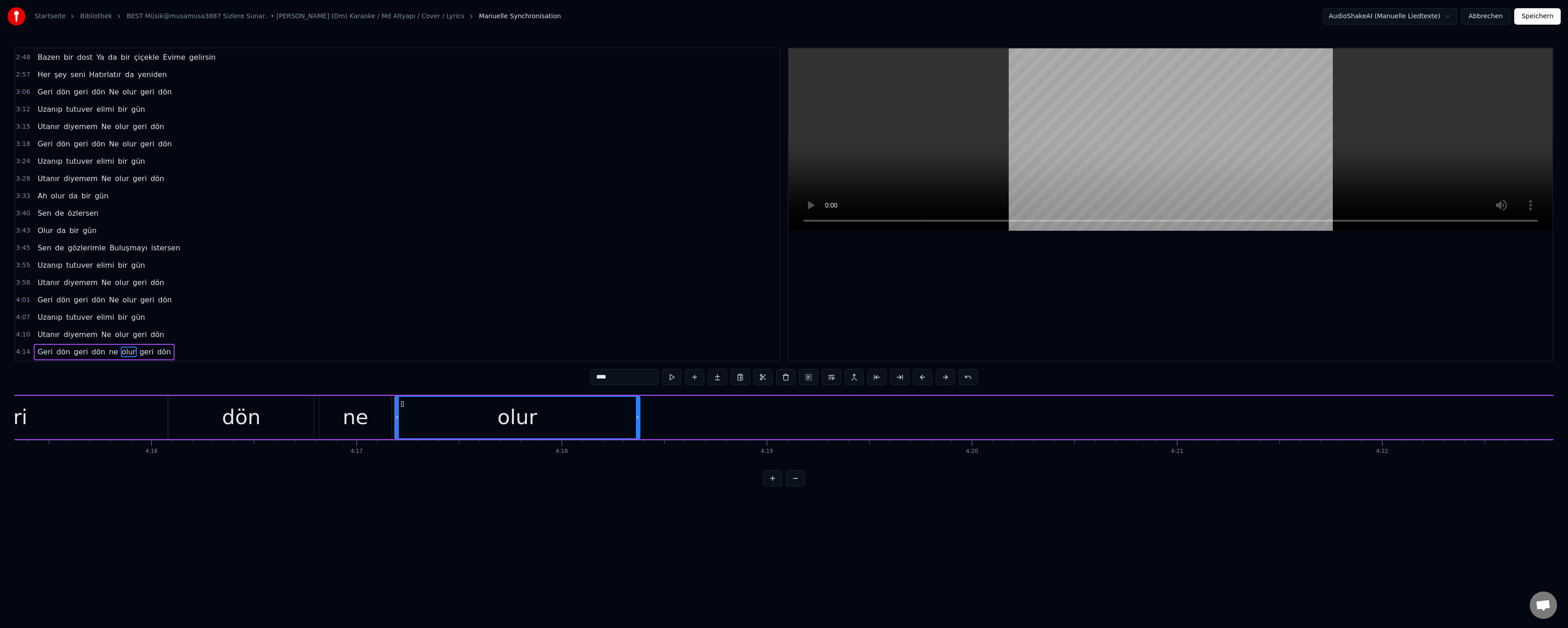
drag, startPoint x: 1477, startPoint y: 417, endPoint x: 638, endPoint y: 420, distance: 839.0
click at [638, 420] on icon at bounding box center [638, 417] width 3 height 7
drag, startPoint x: 0, startPoint y: 418, endPoint x: 6, endPoint y: 417, distance: 6.1
click at [4, 417] on div "Startseite Bibliothek BEST Müsik@musamusa3887 Sizlere Sunar.. • Geri Dön (Dm) K…" at bounding box center [784, 243] width 1568 height 486
click at [60, 421] on div "geri" at bounding box center [7, 417] width 319 height 44
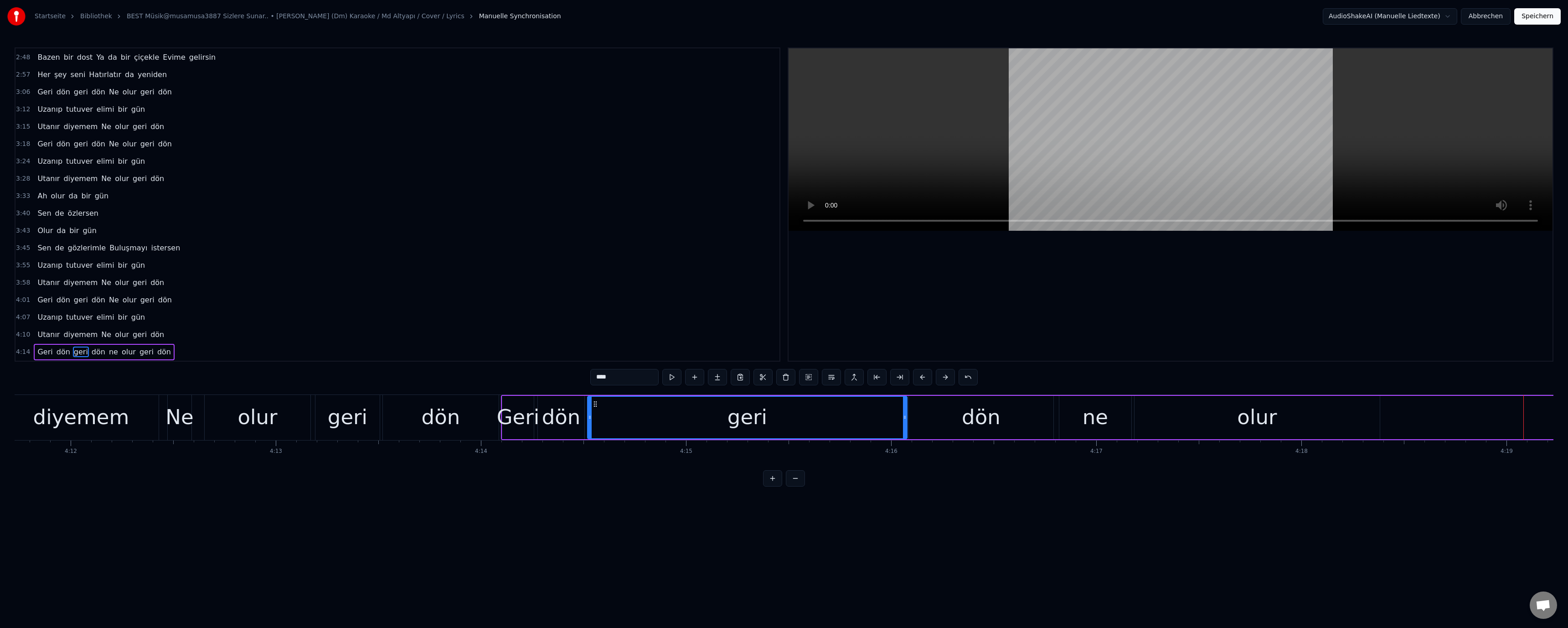
scroll to position [0, 50954]
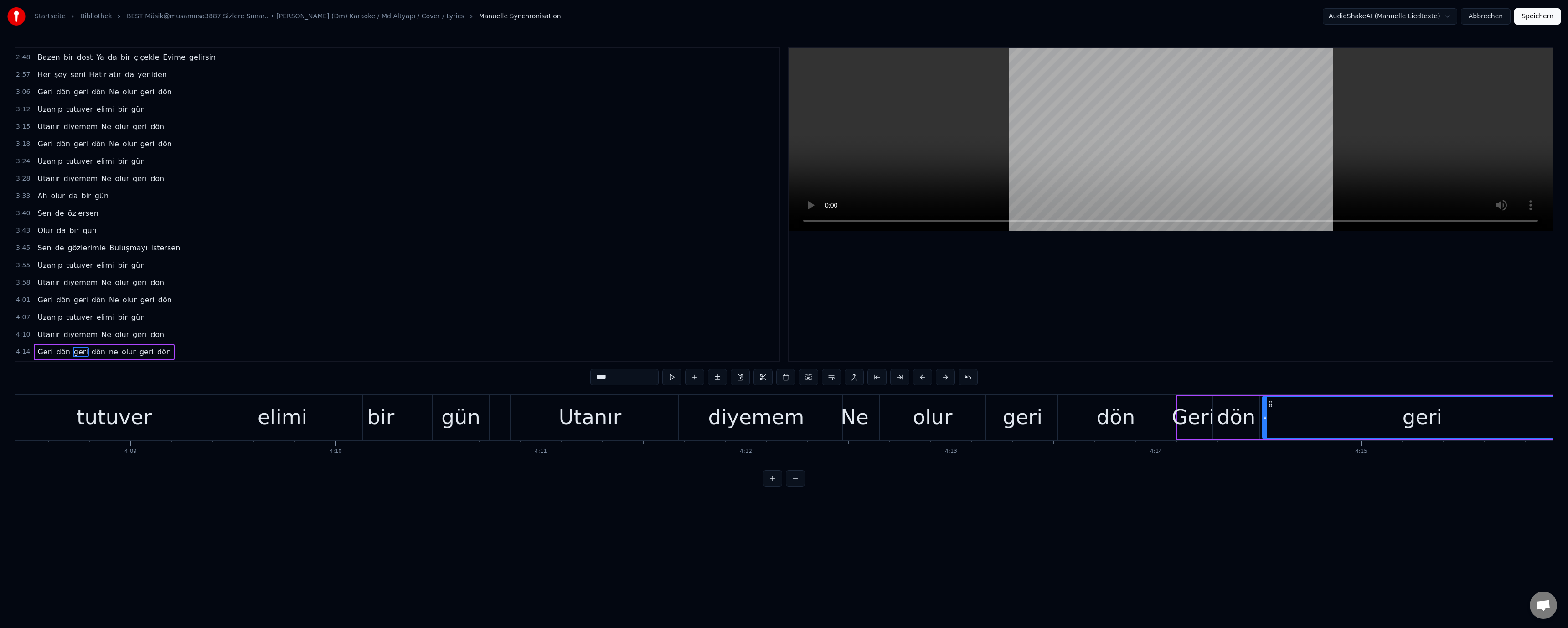
click at [100, 425] on div "tutuver" at bounding box center [115, 416] width 75 height 31
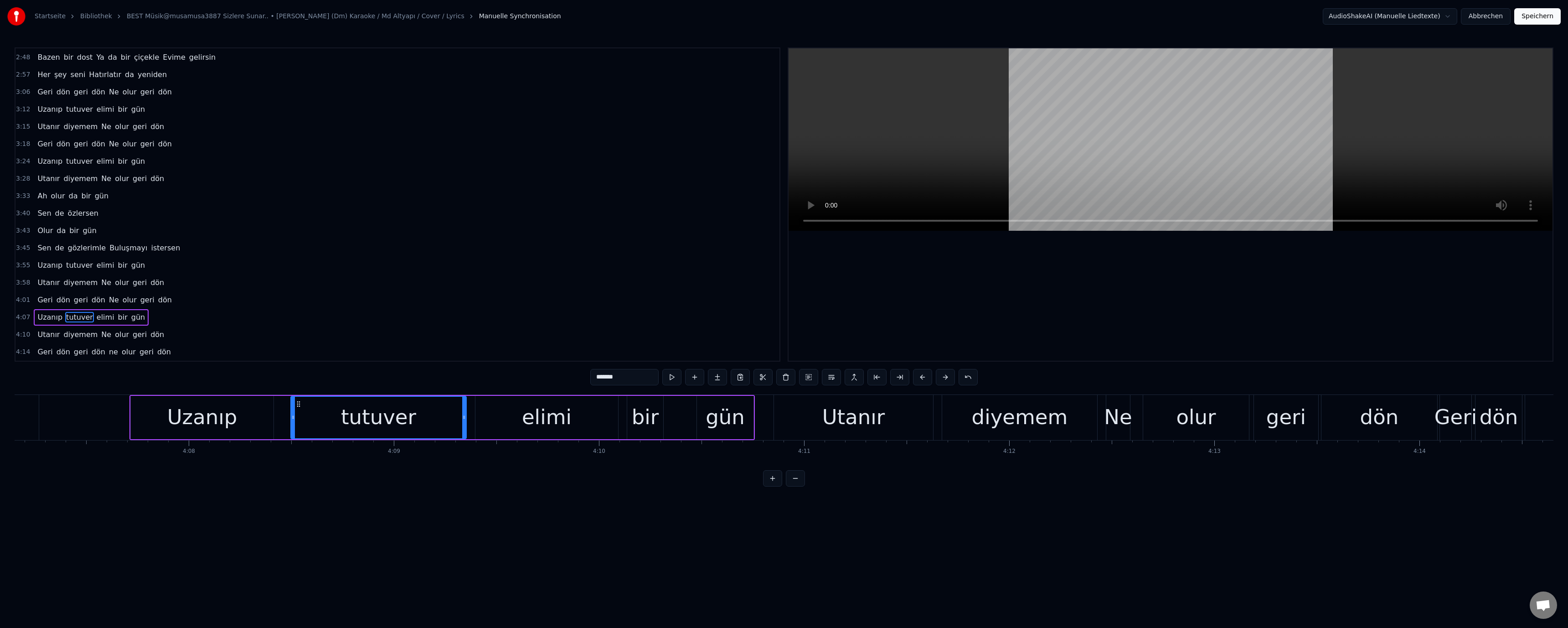
scroll to position [0, 50658]
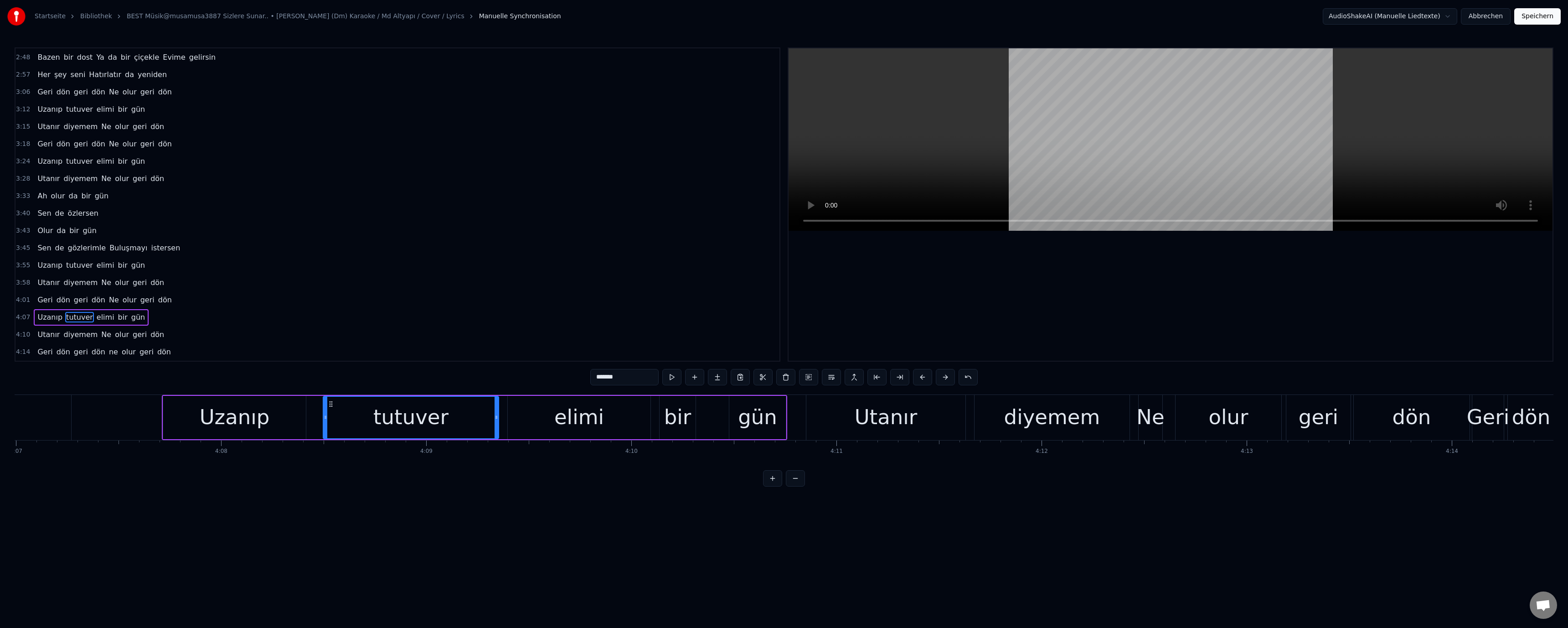
click at [424, 421] on div "tutuver" at bounding box center [411, 416] width 75 height 31
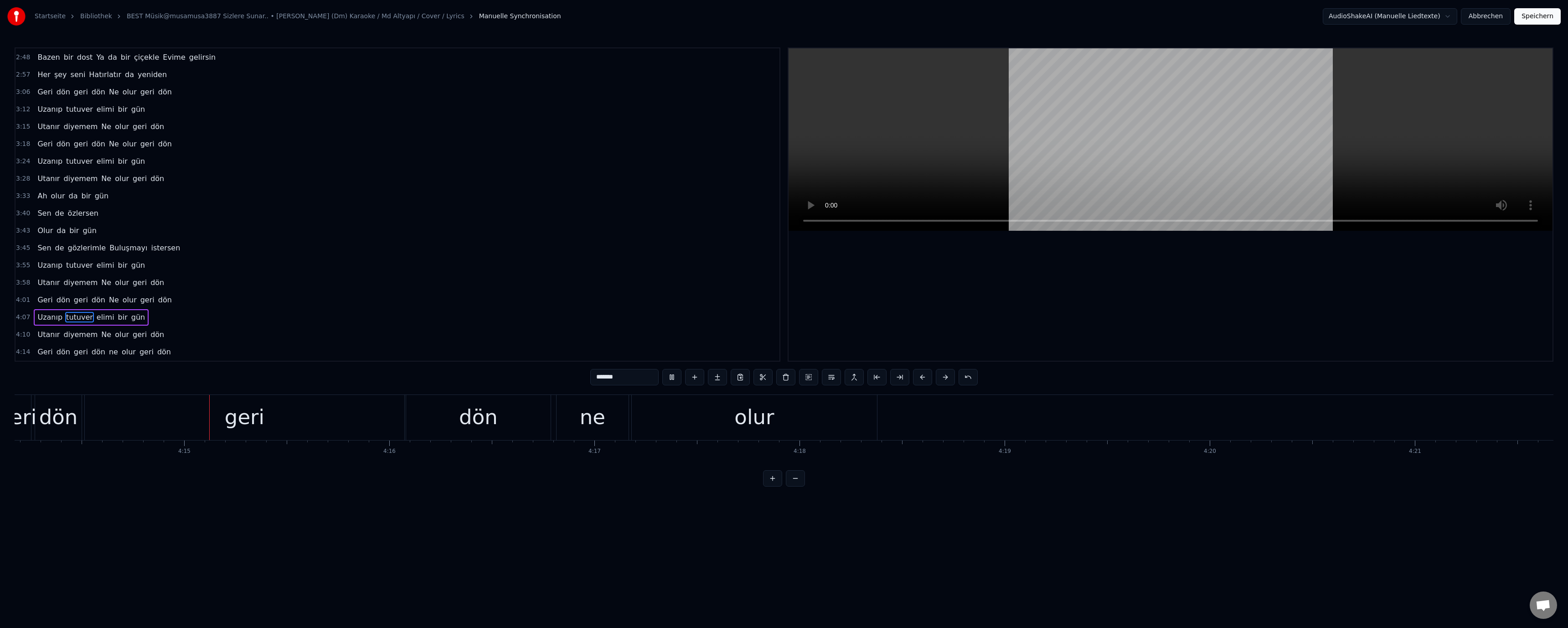
scroll to position [0, 52145]
click at [271, 413] on div "geri" at bounding box center [229, 417] width 319 height 45
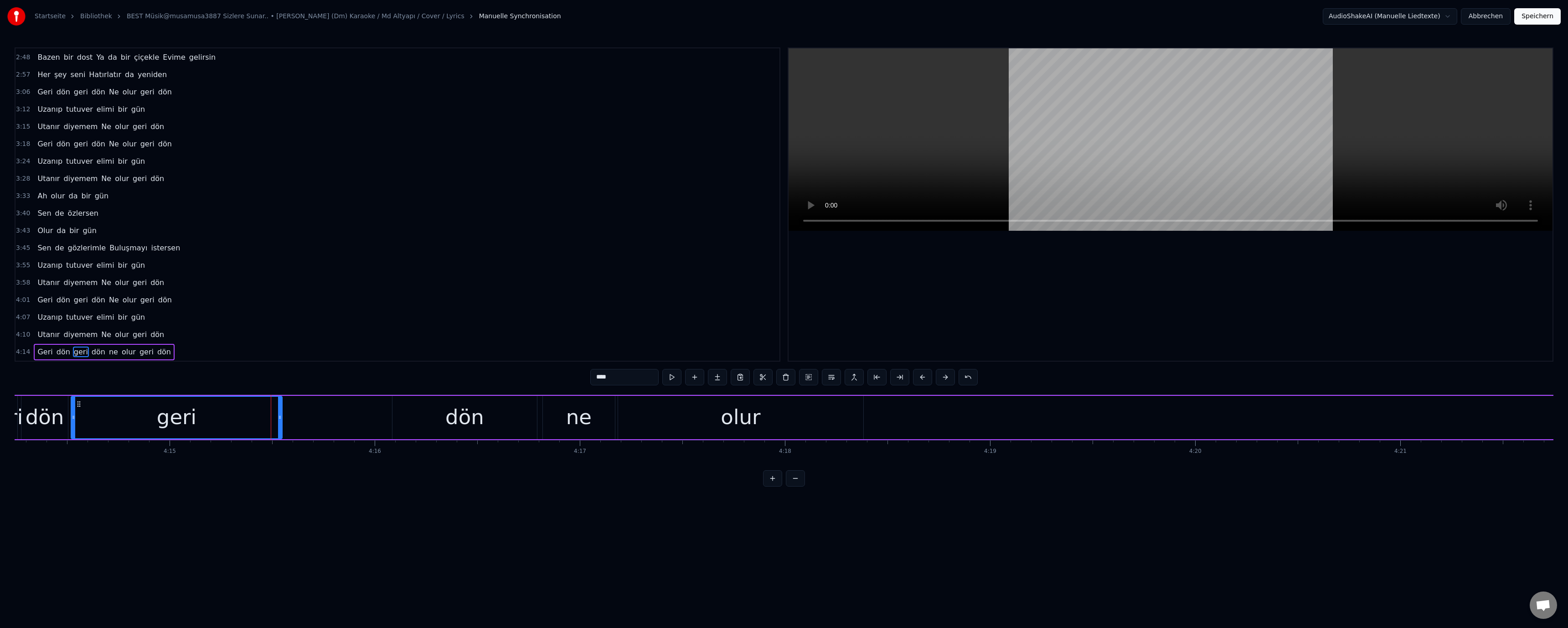
drag, startPoint x: 389, startPoint y: 415, endPoint x: 368, endPoint y: 422, distance: 22.1
click at [281, 418] on icon at bounding box center [280, 417] width 3 height 7
drag, startPoint x: 422, startPoint y: 414, endPoint x: 397, endPoint y: 415, distance: 25.0
click at [422, 414] on div "dön" at bounding box center [464, 417] width 144 height 44
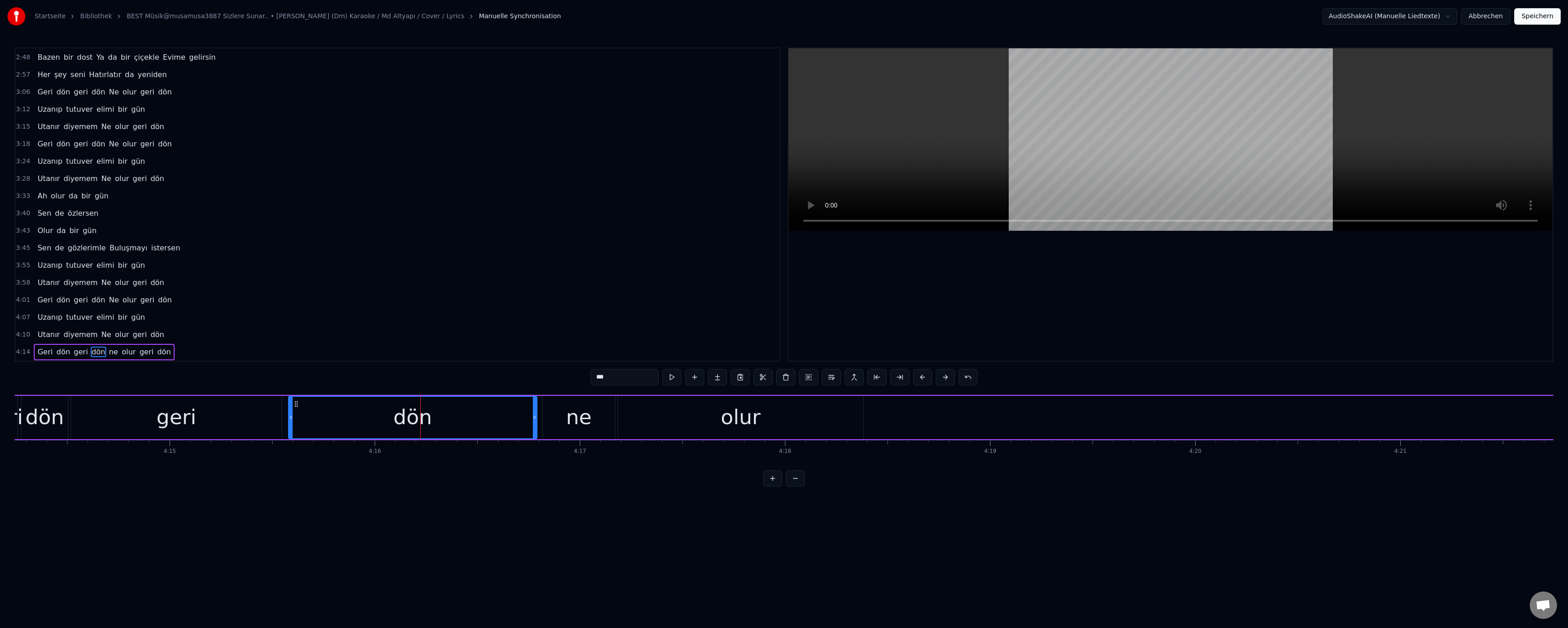
drag, startPoint x: 397, startPoint y: 415, endPoint x: 291, endPoint y: 419, distance: 106.1
click at [291, 419] on icon at bounding box center [290, 417] width 3 height 7
click at [100, 418] on div "geri" at bounding box center [176, 417] width 211 height 44
click at [48, 418] on div "dön" at bounding box center [45, 416] width 38 height 31
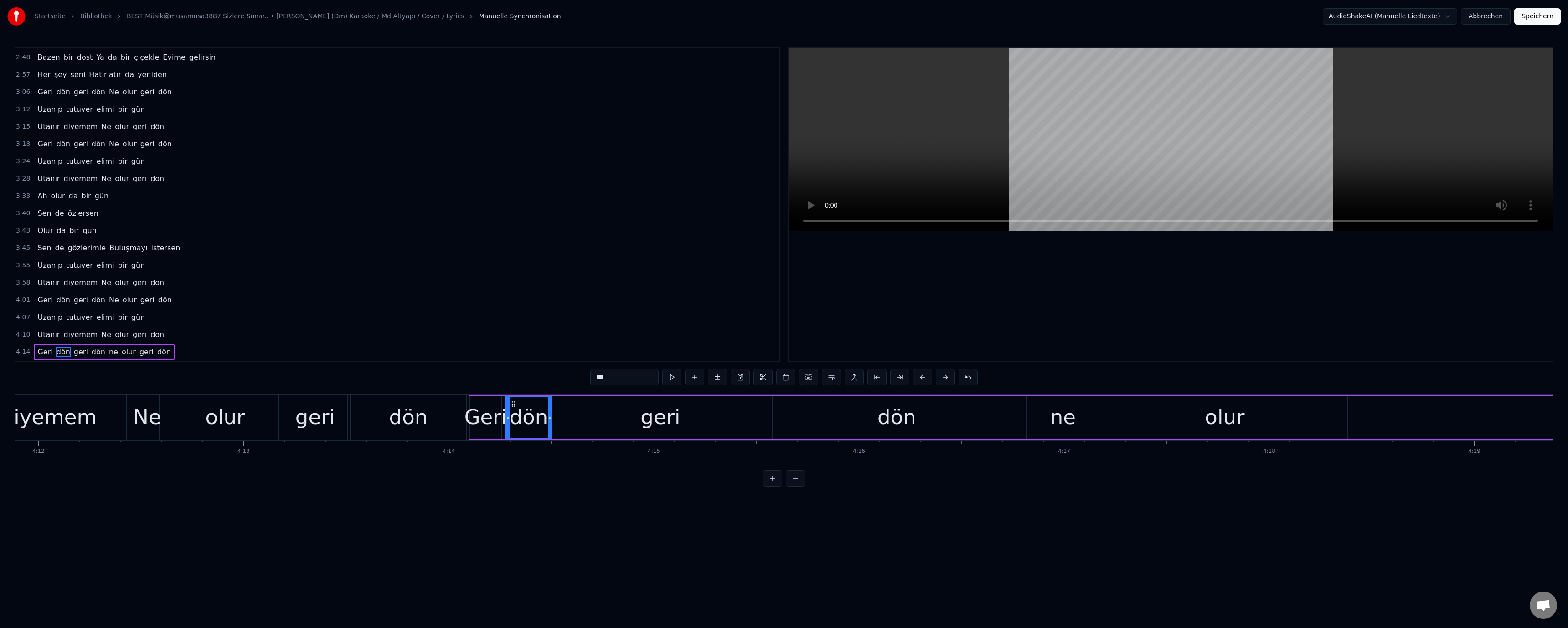
scroll to position [0, 51399]
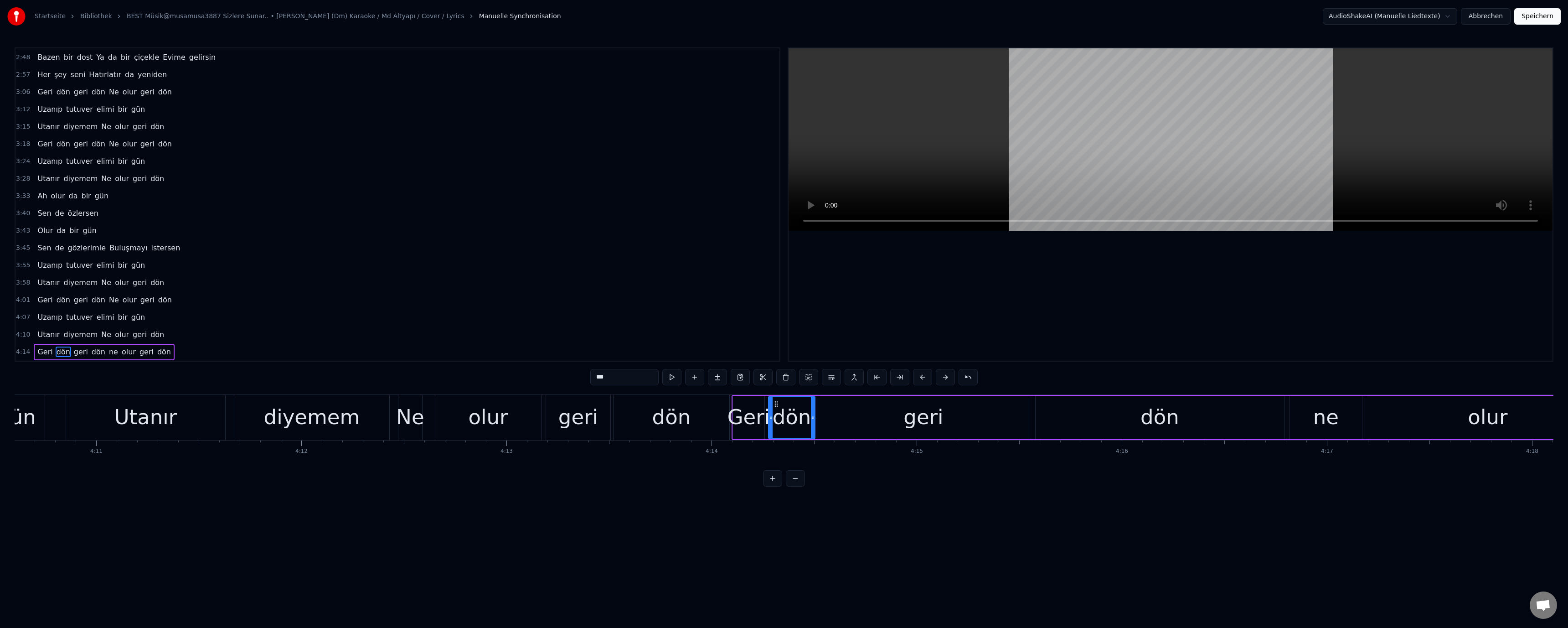
click at [335, 429] on div "diyemem" at bounding box center [312, 416] width 96 height 31
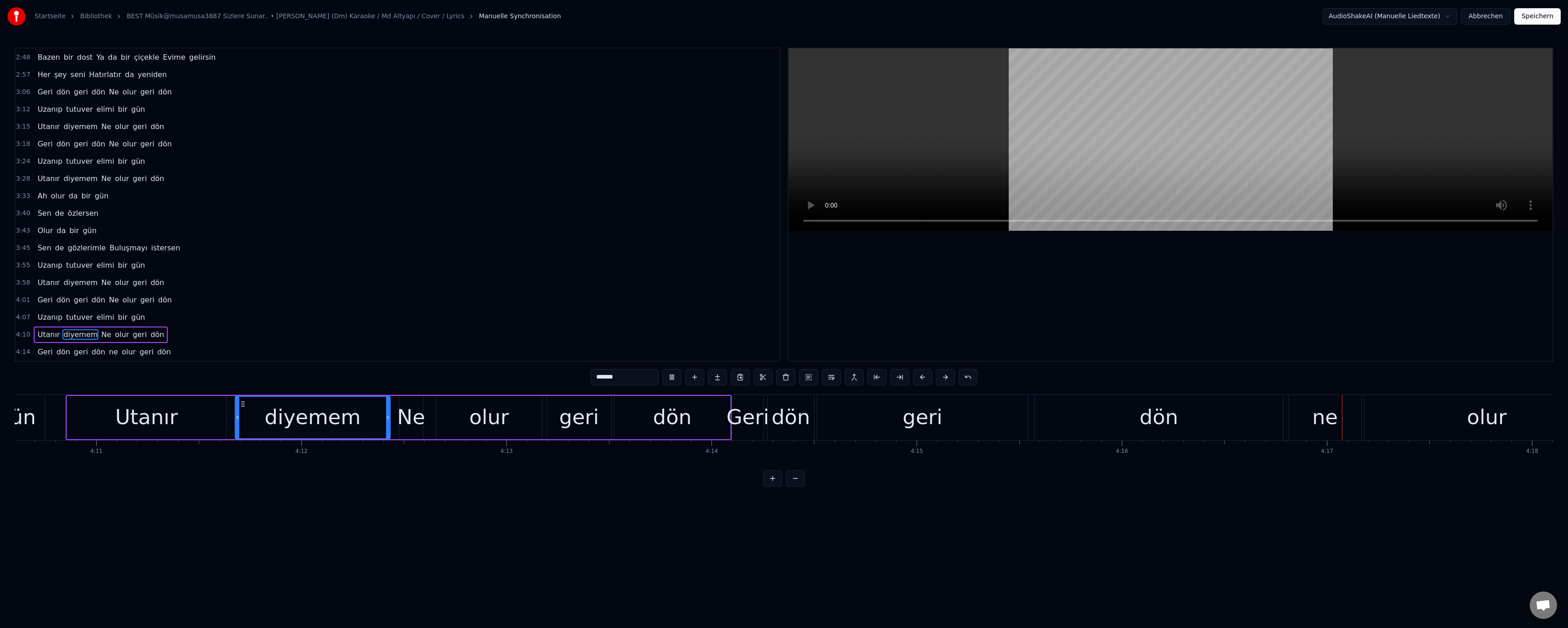
click at [121, 424] on div "Utanır" at bounding box center [147, 416] width 63 height 31
click at [34, 422] on div "gün" at bounding box center [16, 417] width 57 height 45
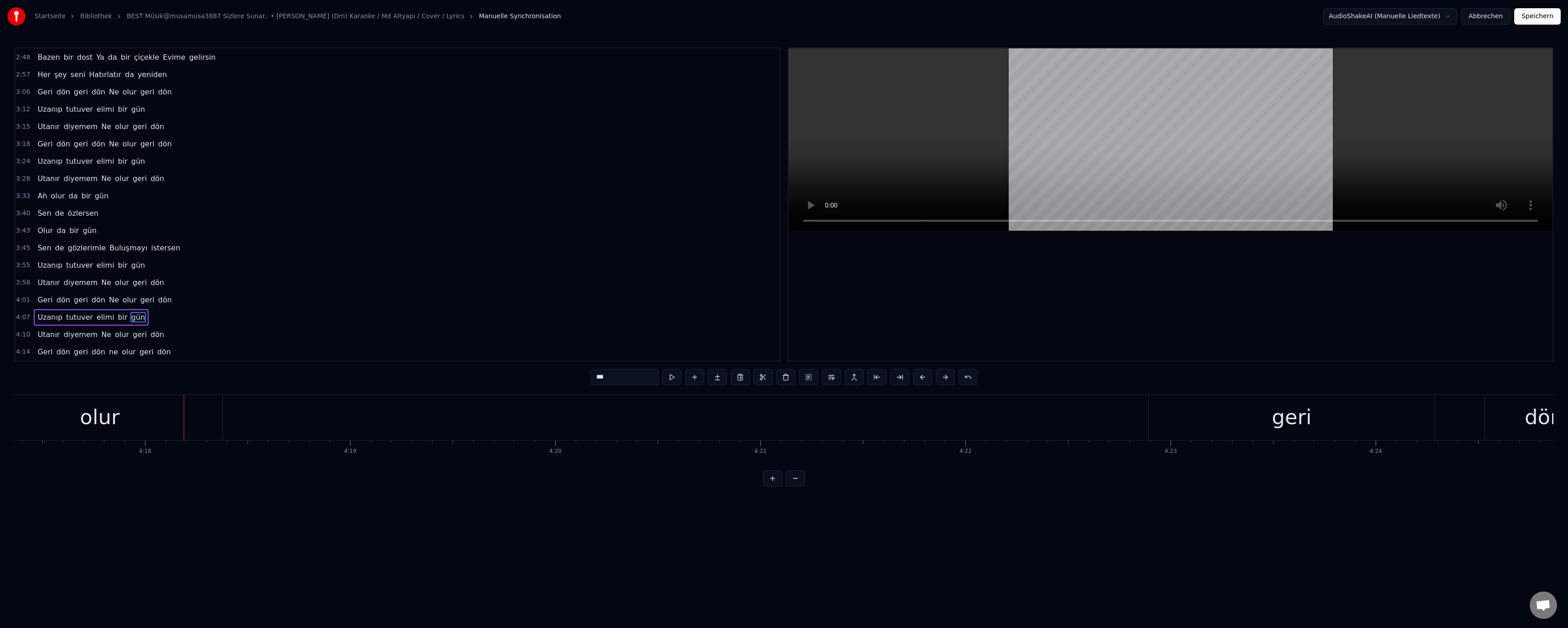
scroll to position [0, 52869]
click at [82, 411] on div "olur" at bounding box center [16, 417] width 245 height 45
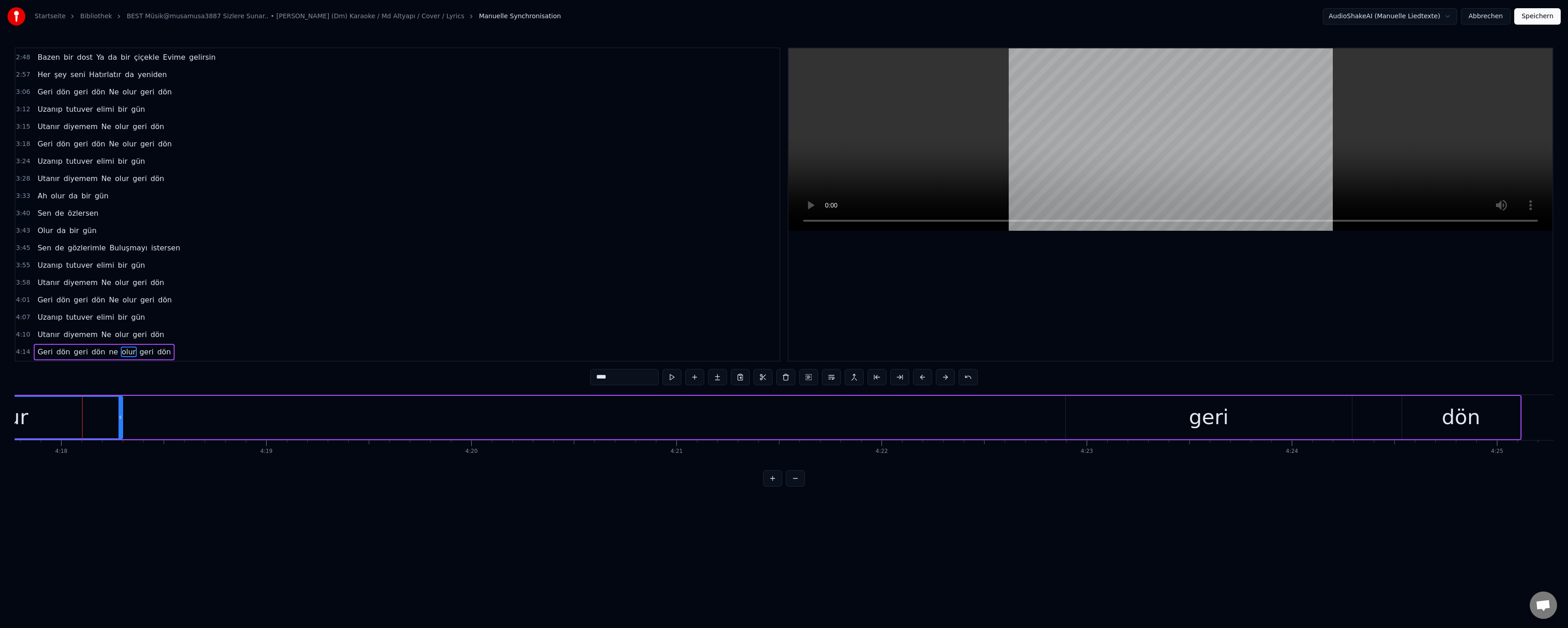
drag, startPoint x: 136, startPoint y: 418, endPoint x: 108, endPoint y: 417, distance: 28.0
click at [119, 417] on icon at bounding box center [121, 417] width 3 height 7
click at [70, 417] on div "olur" at bounding box center [4, 416] width 220 height 41
click at [1180, 432] on div "geri" at bounding box center [1209, 417] width 286 height 44
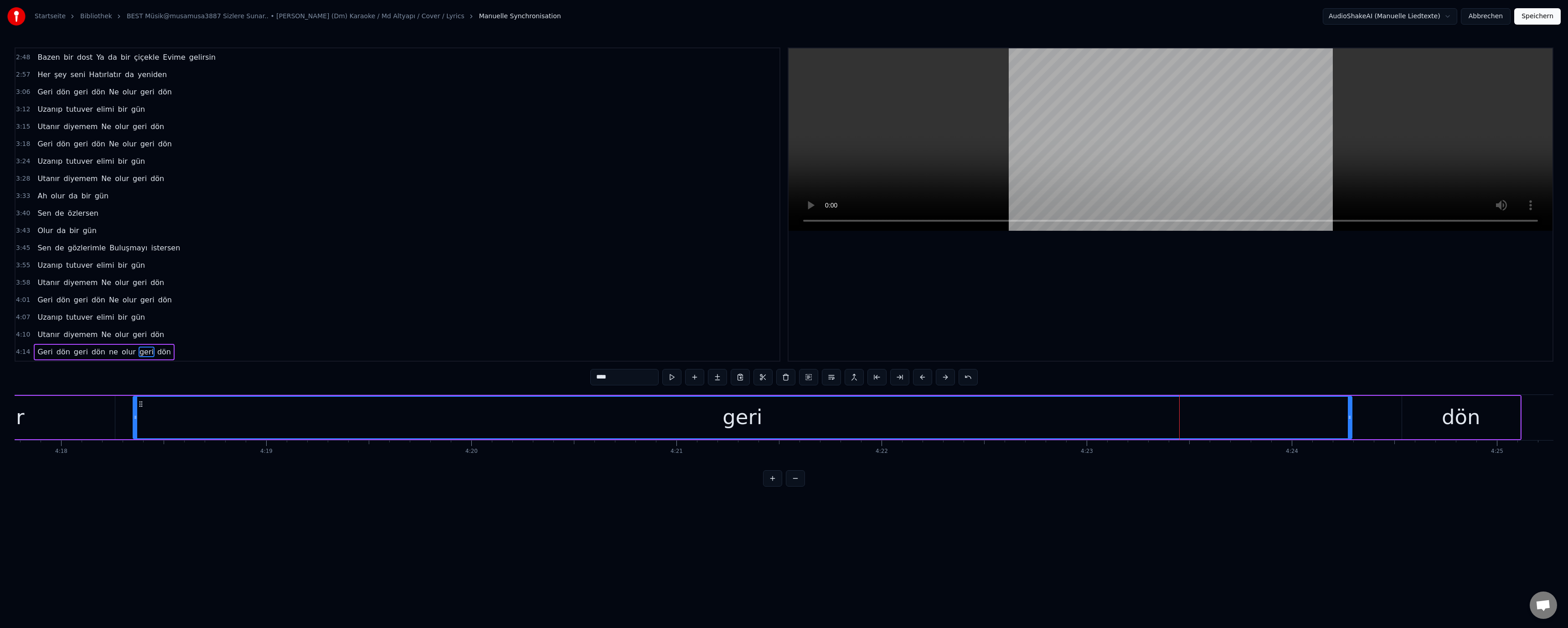
drag, startPoint x: 1068, startPoint y: 417, endPoint x: 136, endPoint y: 418, distance: 932.0
click at [136, 418] on icon at bounding box center [136, 417] width 3 height 7
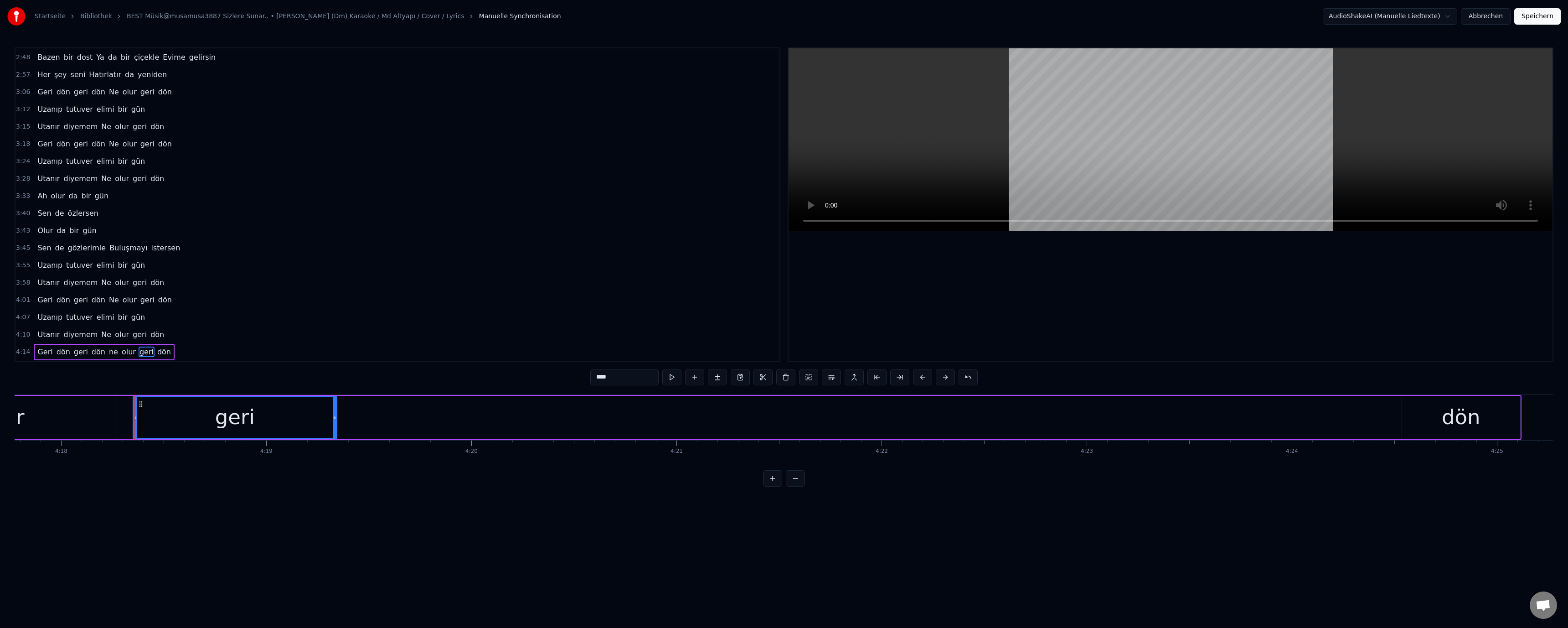
drag, startPoint x: 1348, startPoint y: 416, endPoint x: 526, endPoint y: 429, distance: 822.1
click at [334, 431] on div at bounding box center [334, 416] width 3 height 41
click at [1442, 422] on div "dön" at bounding box center [1460, 417] width 118 height 44
click at [1407, 417] on div "dön" at bounding box center [1461, 416] width 117 height 41
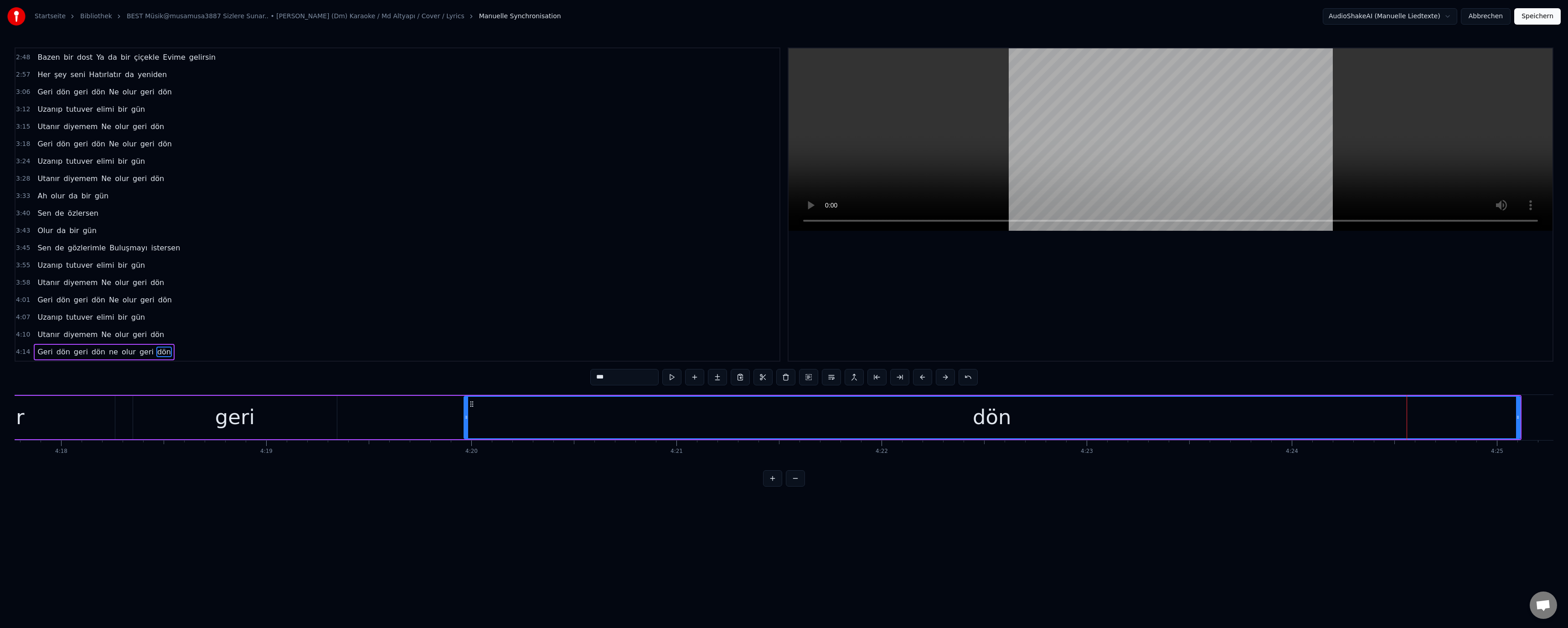
drag, startPoint x: 1403, startPoint y: 417, endPoint x: 1101, endPoint y: 428, distance: 302.2
click at [464, 432] on div at bounding box center [466, 416] width 3 height 41
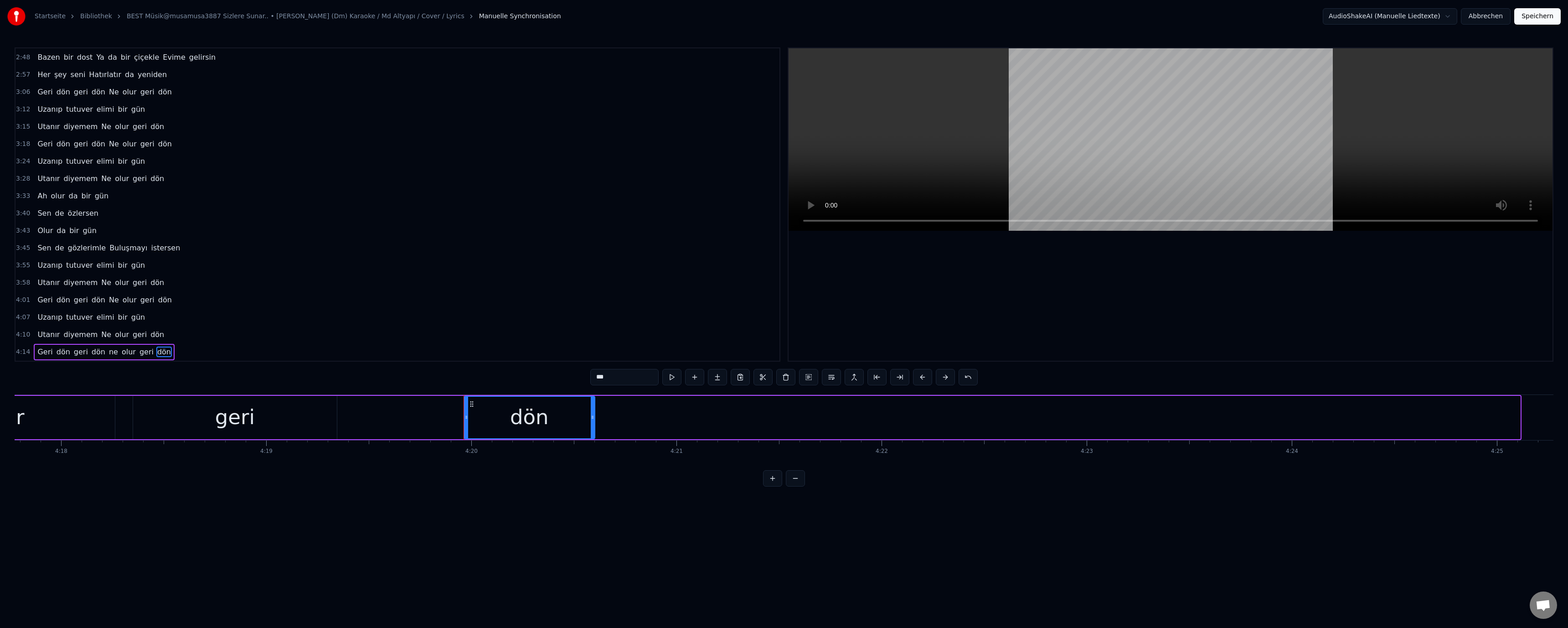
drag, startPoint x: 1519, startPoint y: 415, endPoint x: 595, endPoint y: 422, distance: 924.0
click at [595, 422] on div at bounding box center [592, 416] width 3 height 41
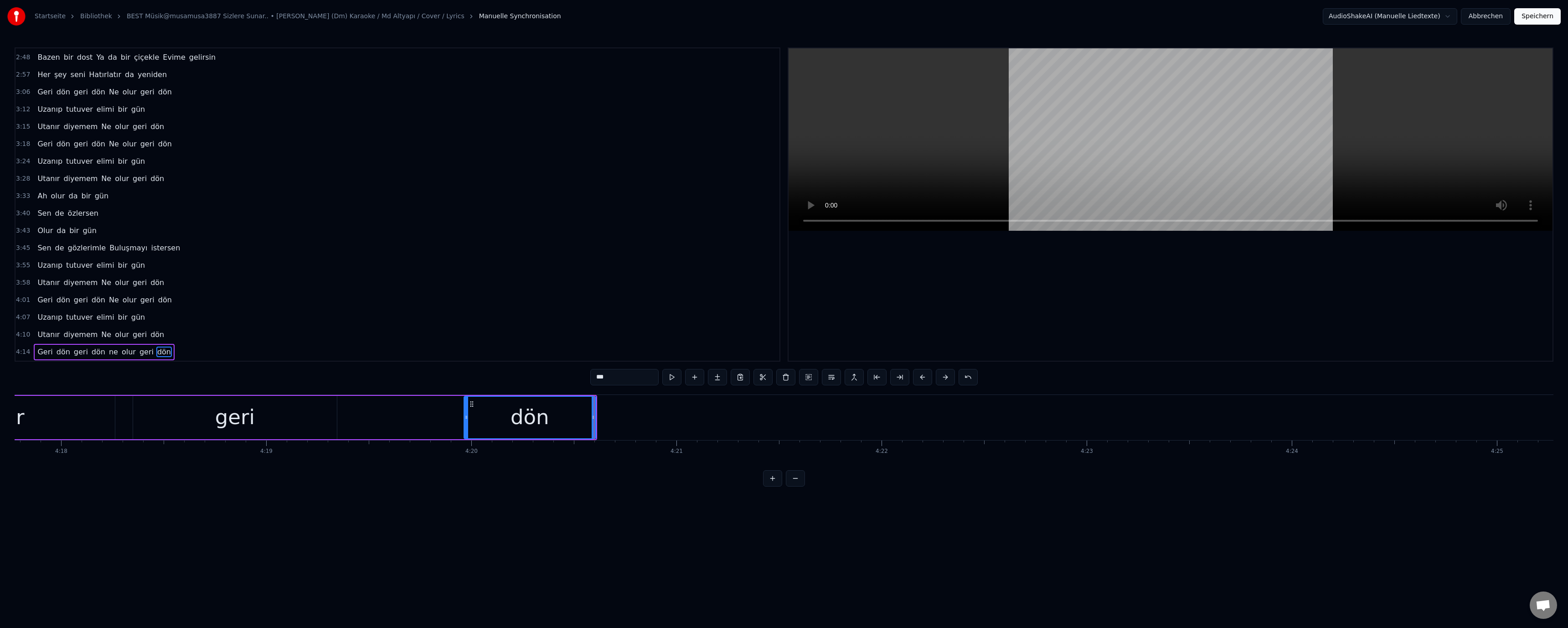
click at [39, 422] on div "olur" at bounding box center [4, 417] width 220 height 44
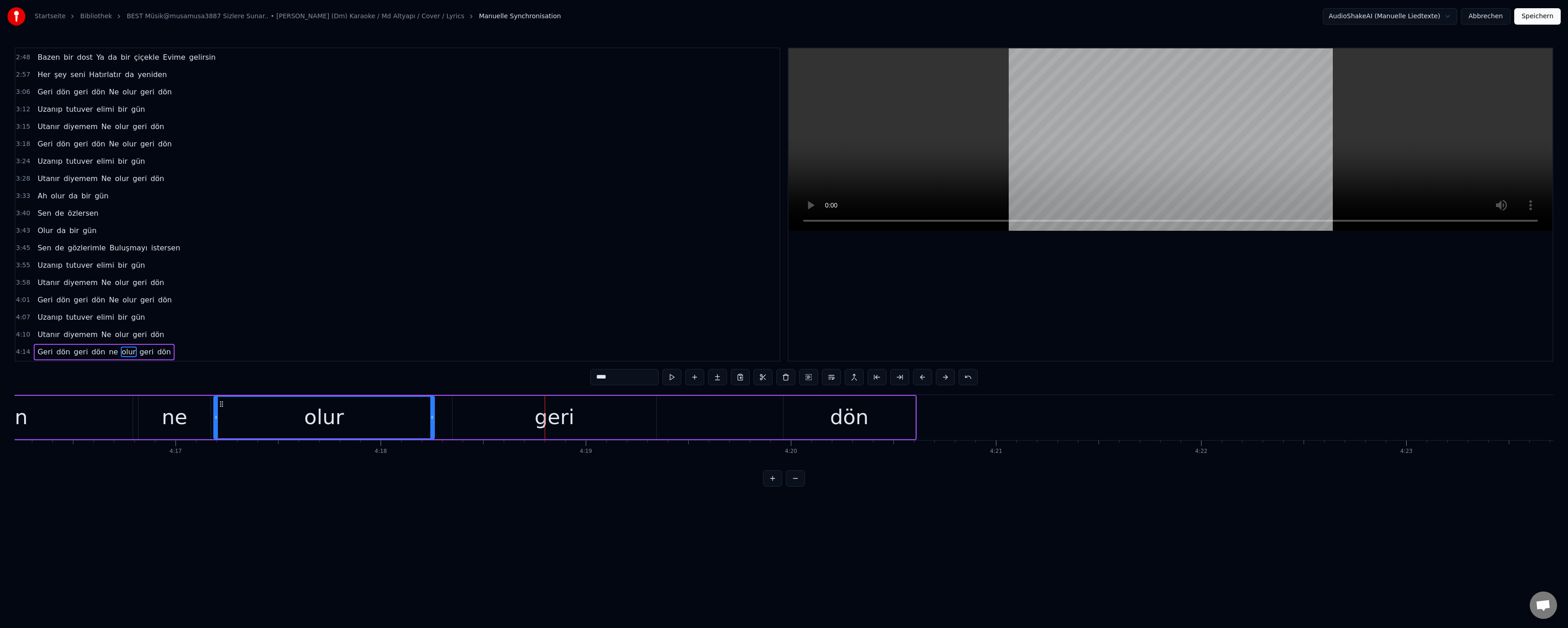
scroll to position [0, 52500]
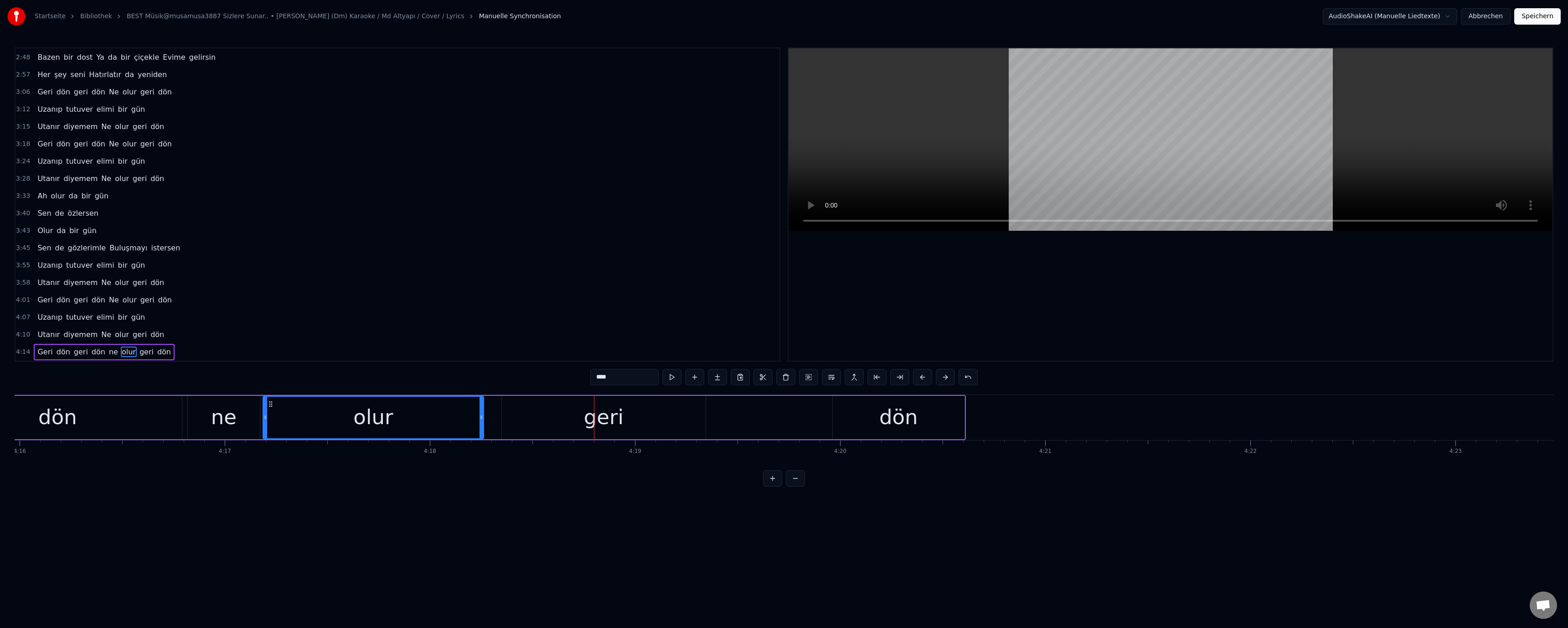
click at [401, 423] on div "olur" at bounding box center [373, 416] width 220 height 41
click at [379, 427] on div "olur" at bounding box center [373, 416] width 39 height 31
drag, startPoint x: 482, startPoint y: 417, endPoint x: 398, endPoint y: 419, distance: 84.0
click at [398, 419] on icon at bounding box center [397, 417] width 3 height 7
click at [226, 418] on div "ne" at bounding box center [223, 416] width 25 height 31
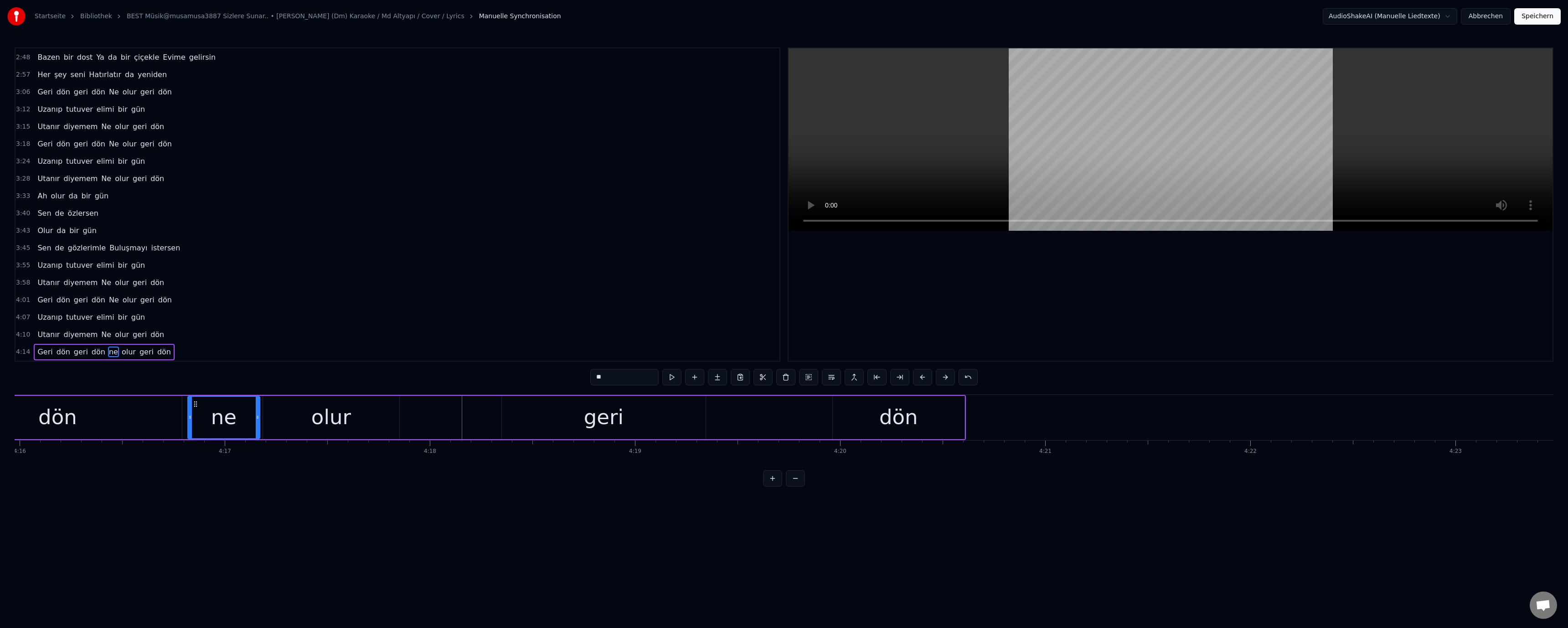
drag, startPoint x: 573, startPoint y: 431, endPoint x: 525, endPoint y: 423, distance: 48.7
click at [572, 429] on div "geri" at bounding box center [603, 417] width 204 height 44
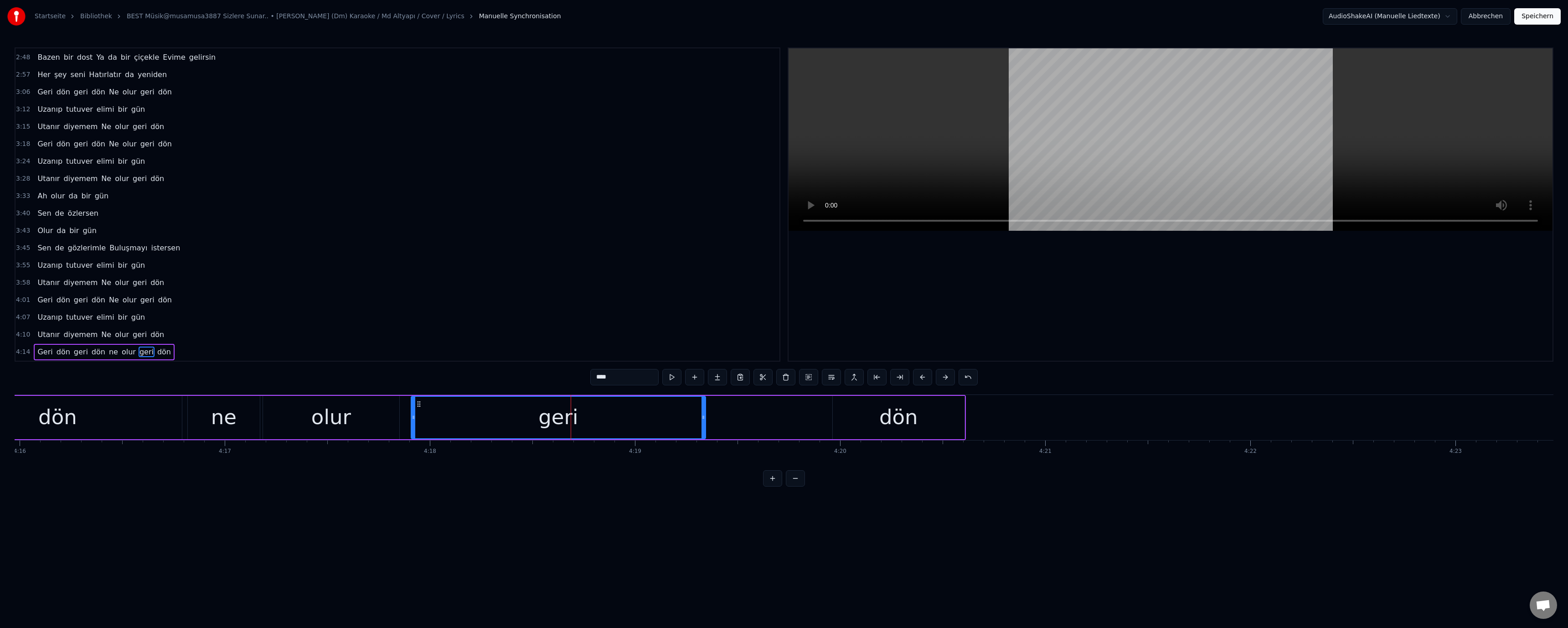
drag, startPoint x: 503, startPoint y: 416, endPoint x: 413, endPoint y: 417, distance: 90.0
click at [413, 417] on icon at bounding box center [414, 417] width 3 height 7
click at [368, 416] on div "olur" at bounding box center [331, 417] width 136 height 44
click at [678, 418] on div "geri" at bounding box center [558, 417] width 295 height 44
drag, startPoint x: 703, startPoint y: 416, endPoint x: 516, endPoint y: 418, distance: 187.0
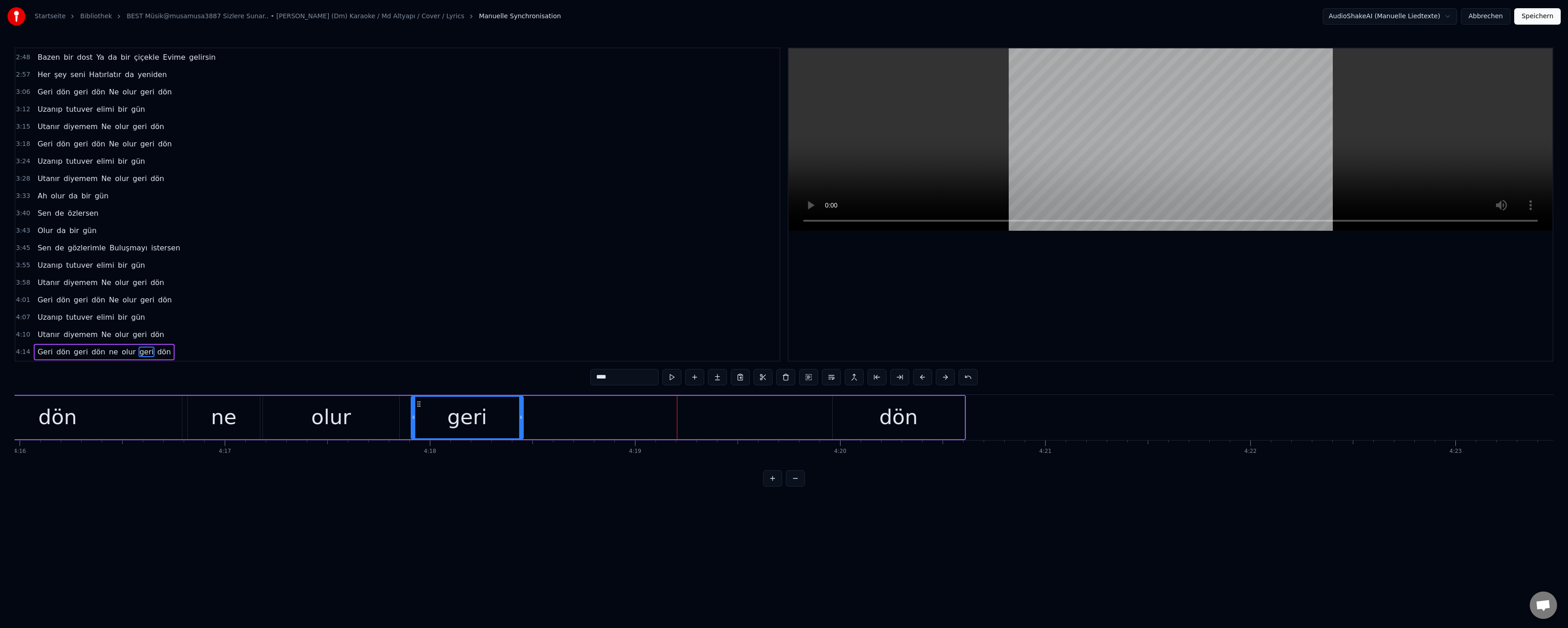
click at [519, 418] on icon at bounding box center [521, 417] width 3 height 7
click at [352, 420] on div "olur" at bounding box center [331, 417] width 136 height 44
click at [837, 423] on div "dön" at bounding box center [898, 417] width 132 height 44
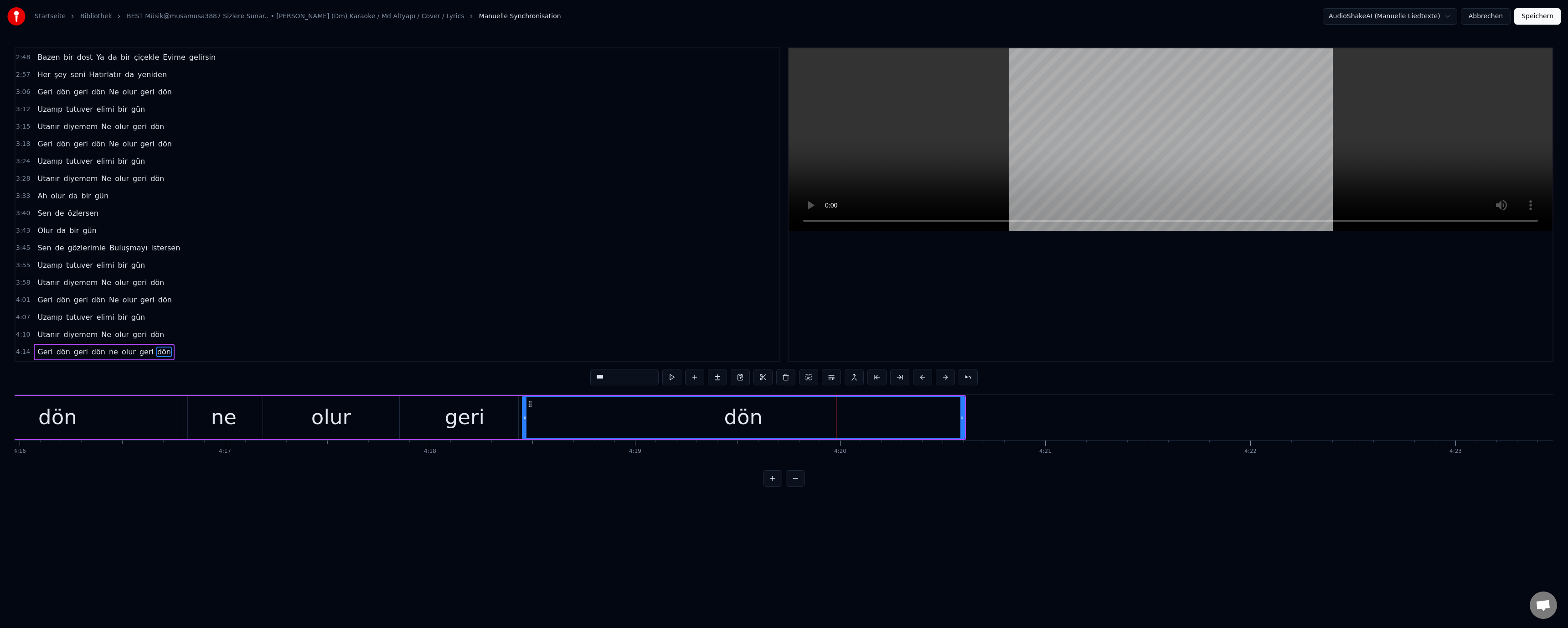
drag, startPoint x: 834, startPoint y: 417, endPoint x: 524, endPoint y: 414, distance: 310.0
click at [524, 414] on icon at bounding box center [525, 417] width 3 height 7
drag, startPoint x: 964, startPoint y: 417, endPoint x: 803, endPoint y: 419, distance: 161.0
click at [801, 419] on div "dön" at bounding box center [743, 417] width 443 height 44
drag, startPoint x: 963, startPoint y: 417, endPoint x: 686, endPoint y: 426, distance: 277.1
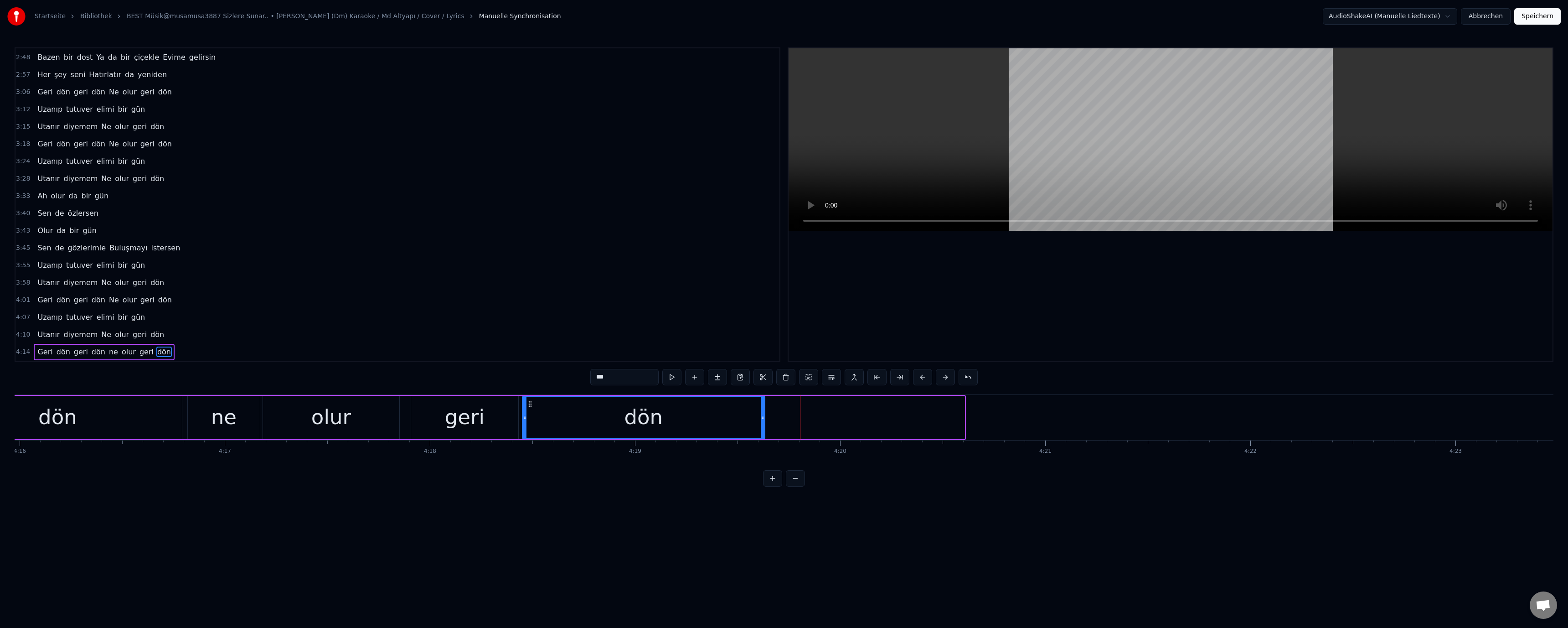
click at [762, 417] on icon at bounding box center [763, 417] width 3 height 7
click at [231, 422] on div "ne" at bounding box center [223, 416] width 25 height 31
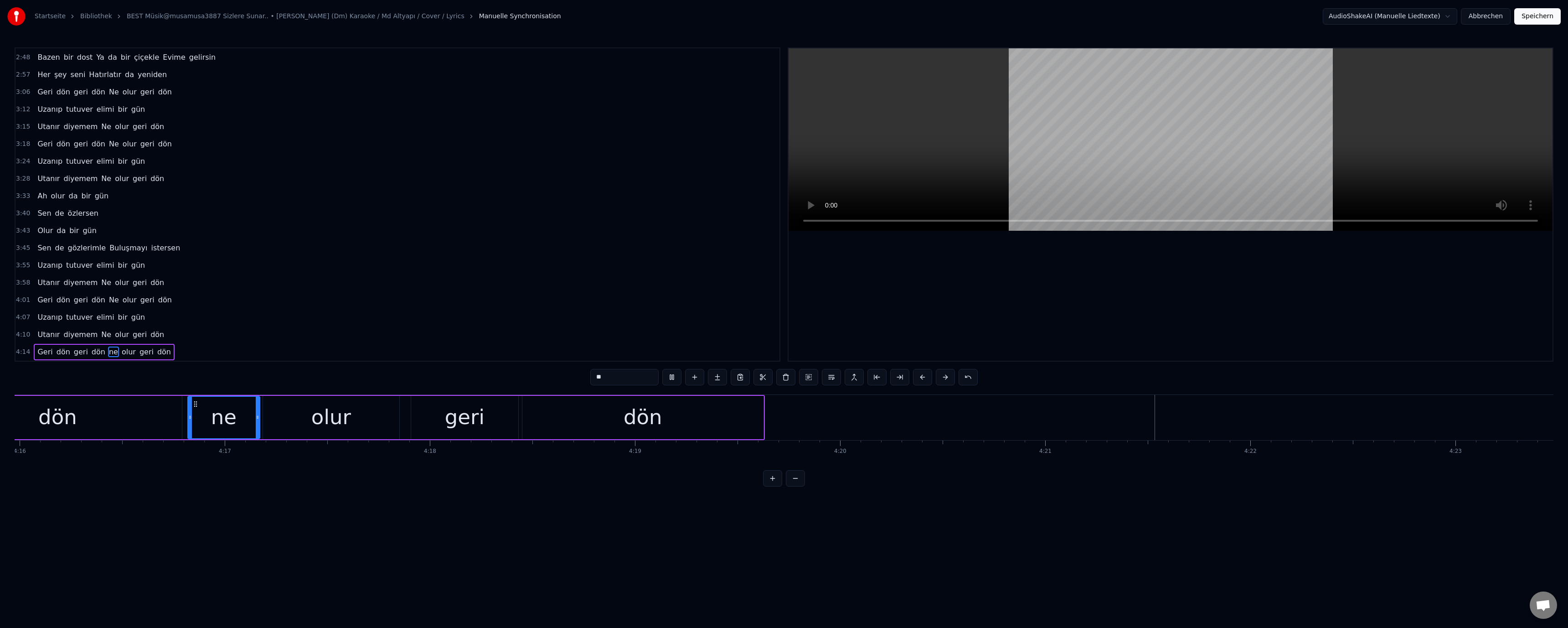
click at [126, 416] on div "dön" at bounding box center [58, 417] width 248 height 44
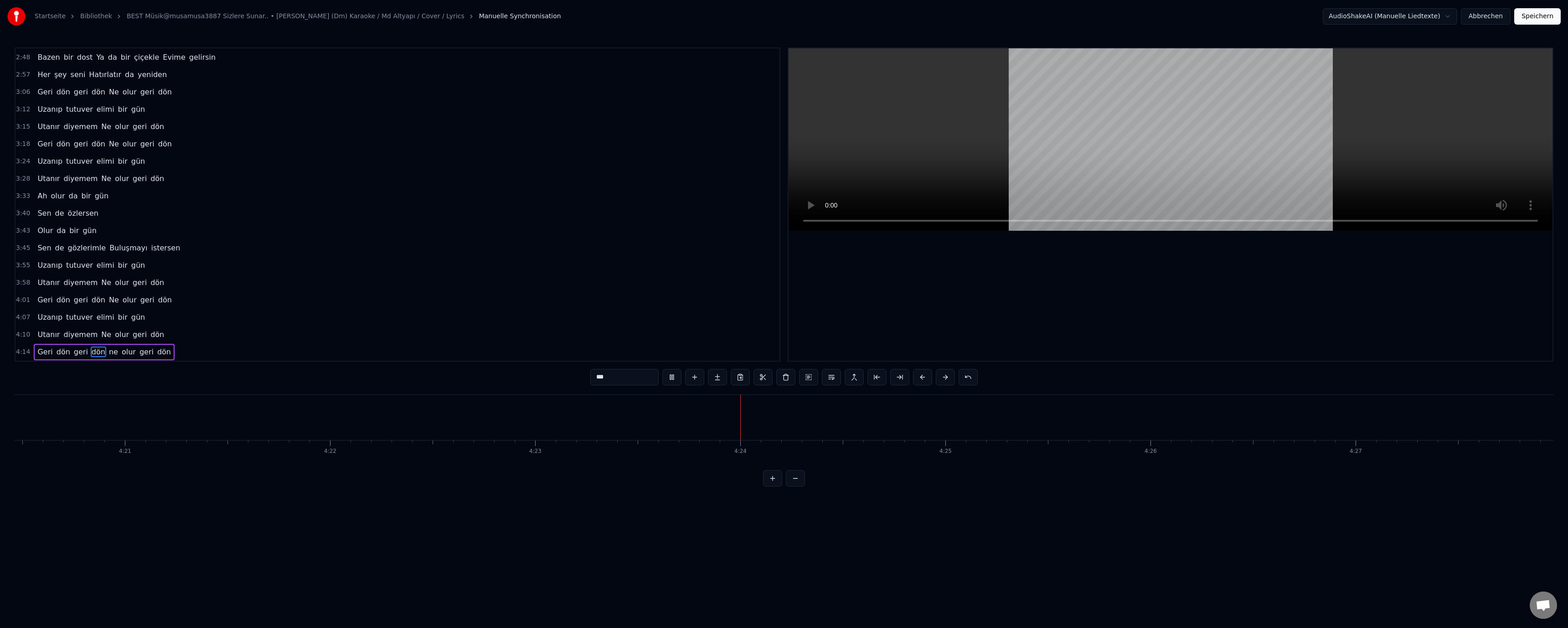
scroll to position [0, 53439]
click at [1169, 172] on video at bounding box center [1170, 139] width 763 height 182
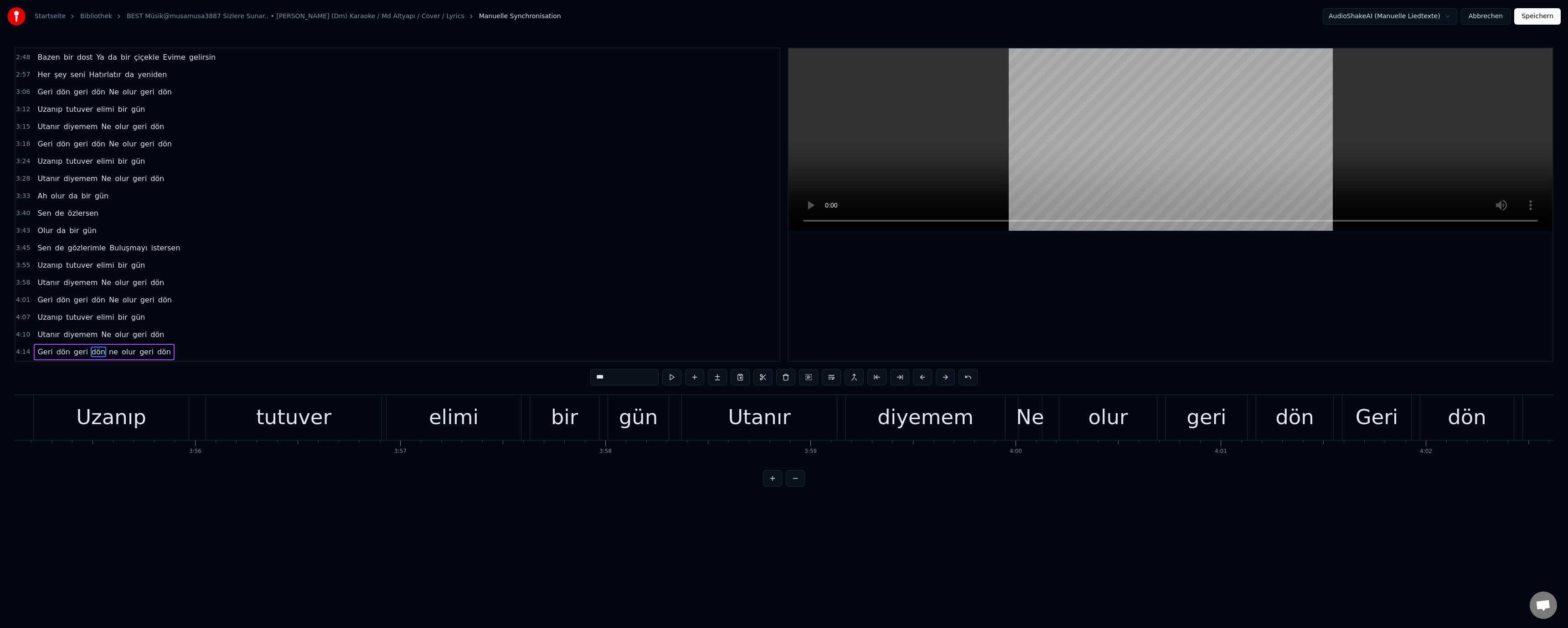
scroll to position [0, 48206]
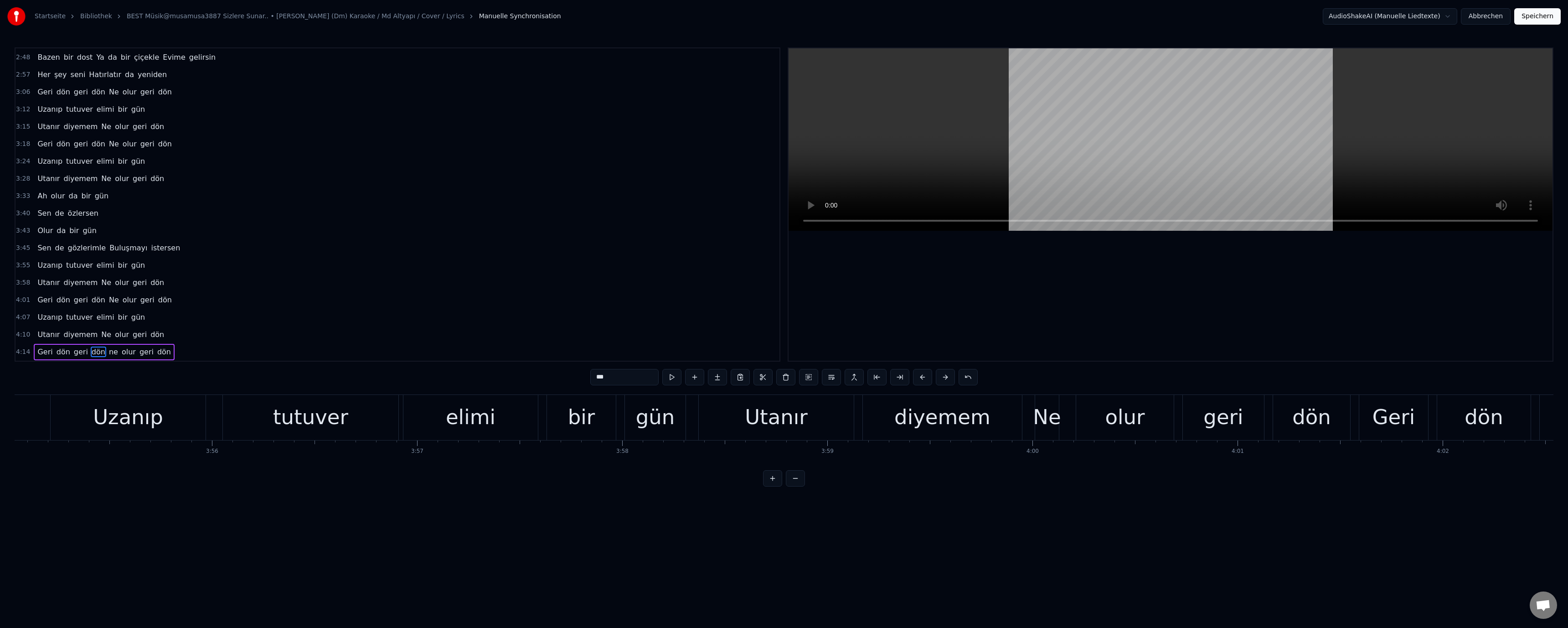
drag, startPoint x: 330, startPoint y: 433, endPoint x: 533, endPoint y: 343, distance: 222.1
click at [330, 432] on div "tutuver" at bounding box center [310, 417] width 176 height 45
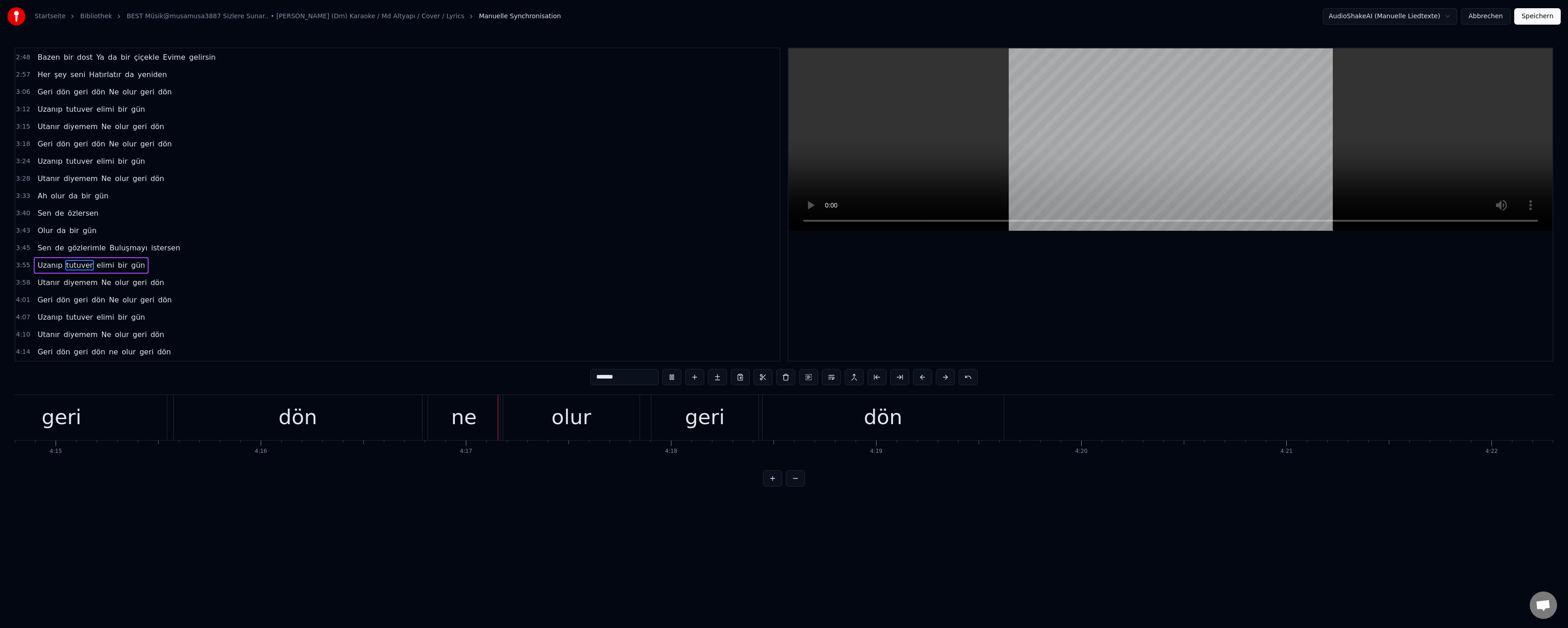
scroll to position [0, 52600]
click at [124, 408] on div "ne" at bounding box center [123, 416] width 25 height 31
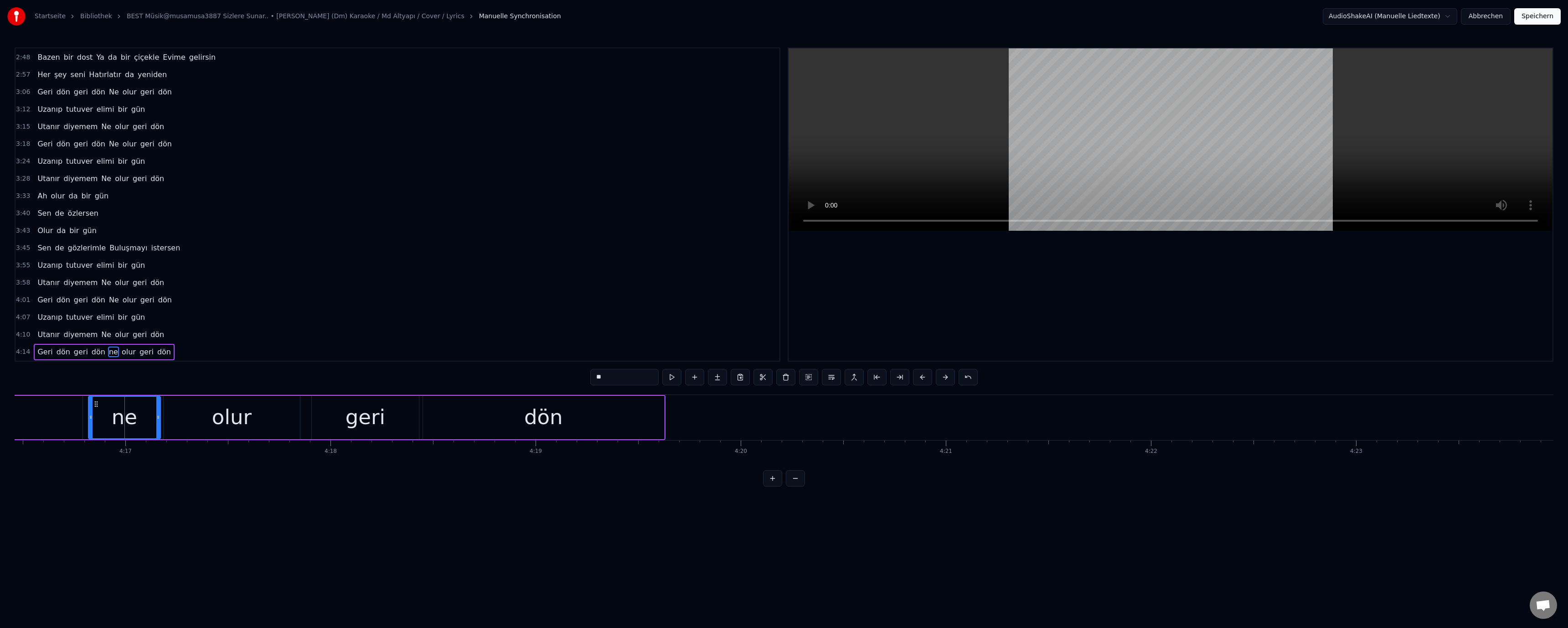
click at [596, 380] on input "**" at bounding box center [624, 377] width 68 height 17
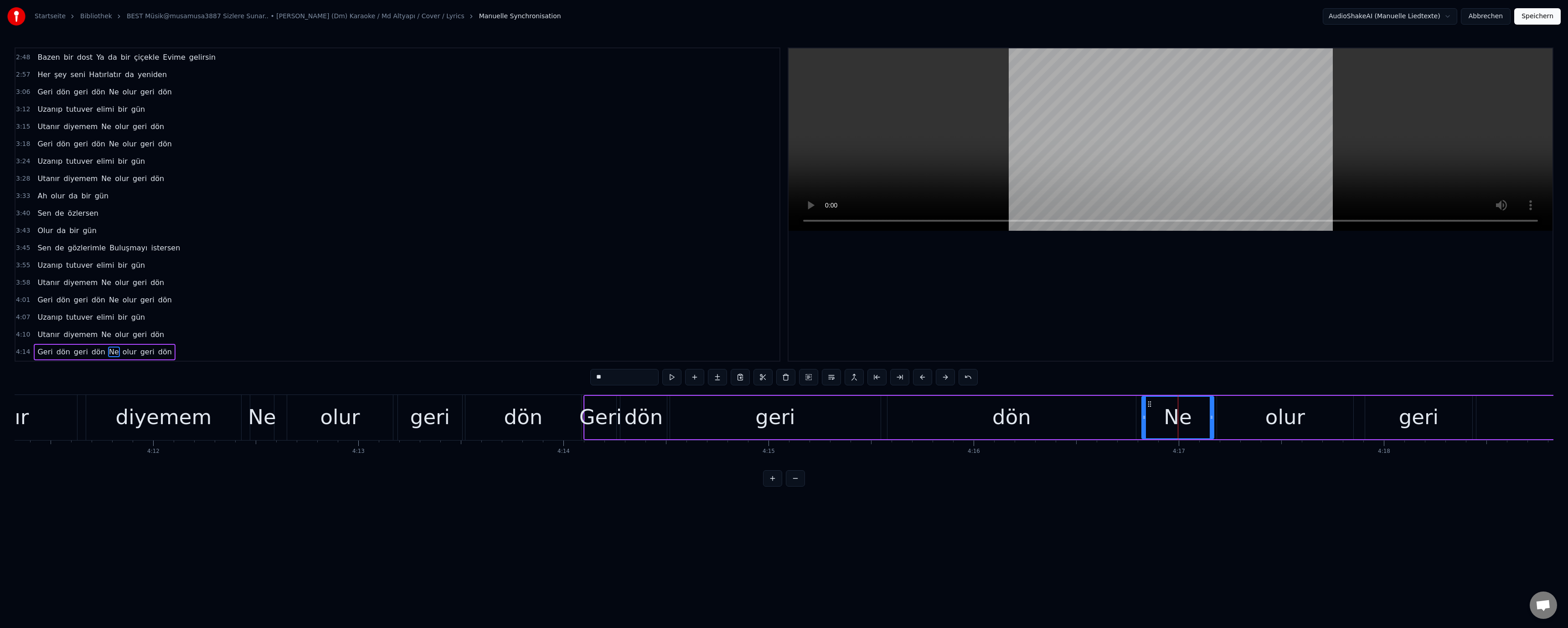
scroll to position [0, 51481]
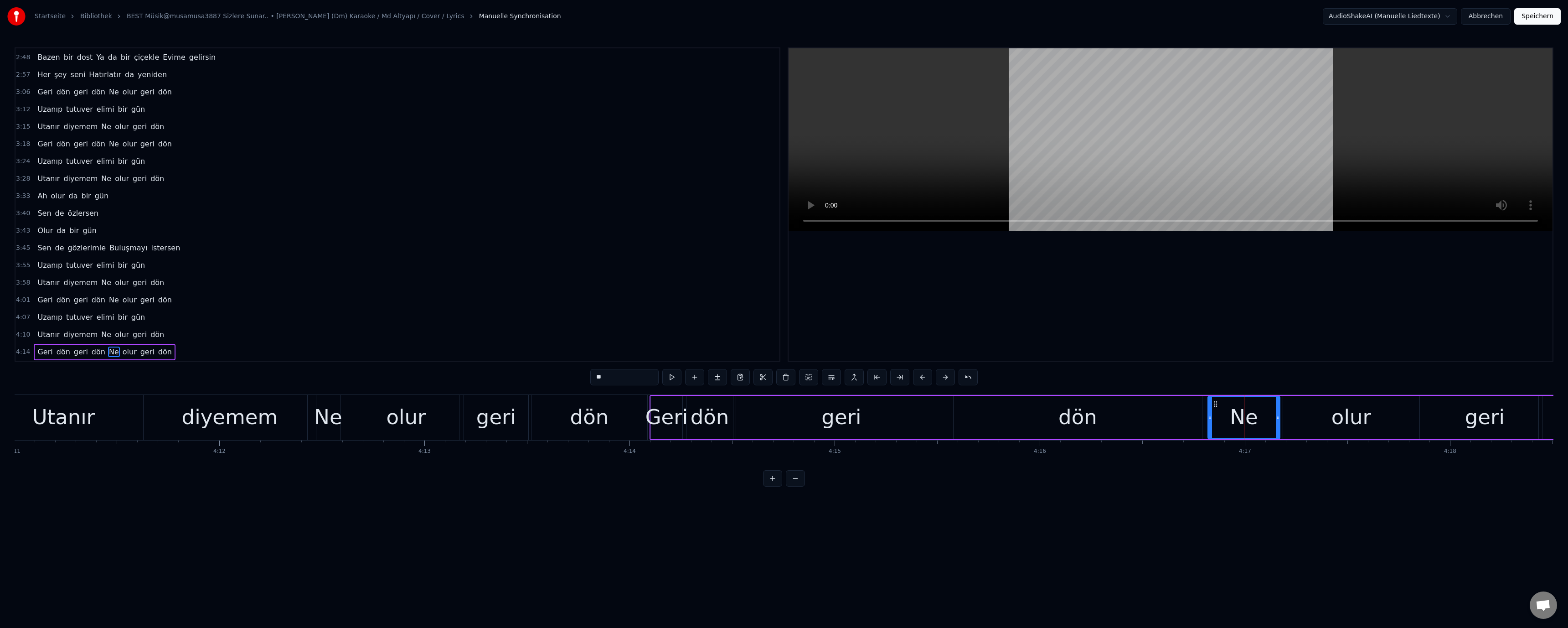
click at [56, 417] on div "Utanır" at bounding box center [64, 416] width 63 height 31
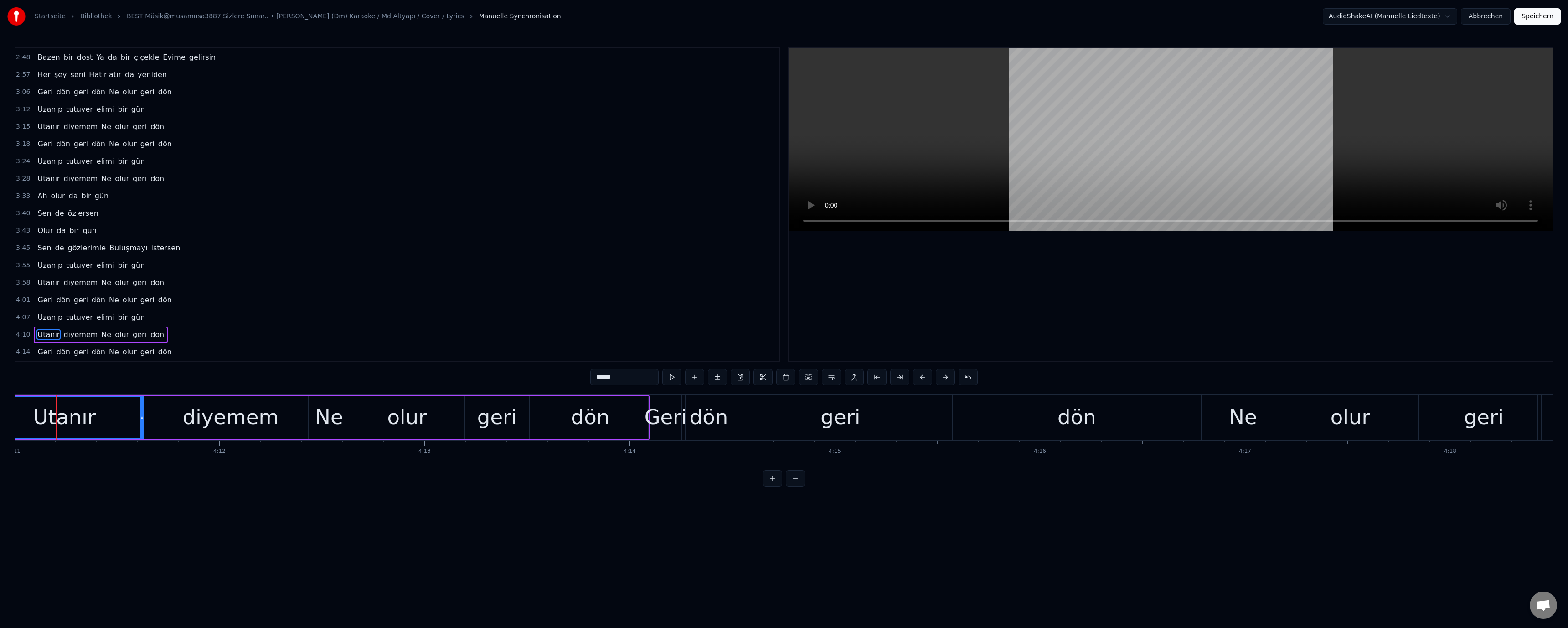
scroll to position [0, 51476]
click at [331, 422] on div "Ne" at bounding box center [333, 416] width 28 height 31
type input "**"
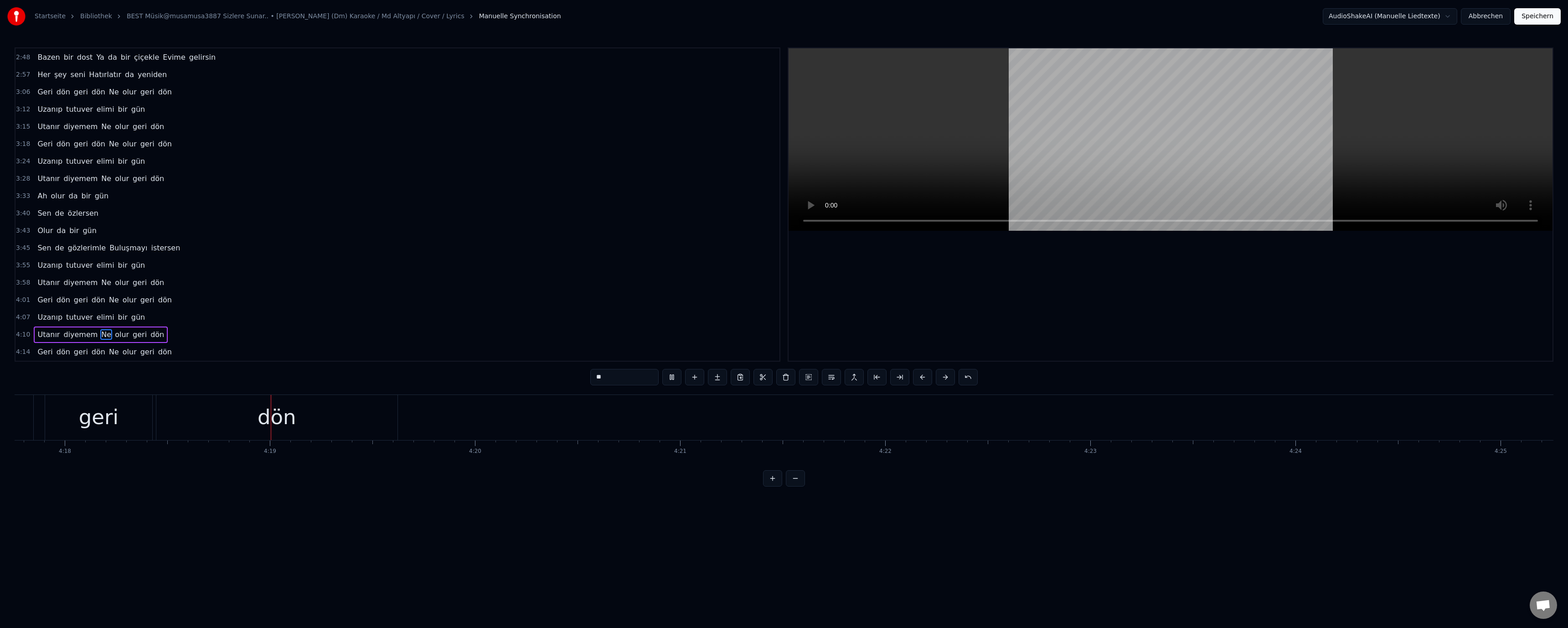
scroll to position [0, 52948]
click at [1536, 24] on div "Startseite Bibliothek BEST Müsik@musamusa3887 Sizlere Sunar.. • Geri Dön (Dm) K…" at bounding box center [784, 17] width 1568 height 33
click at [1537, 19] on button "Speichern" at bounding box center [1537, 16] width 46 height 17
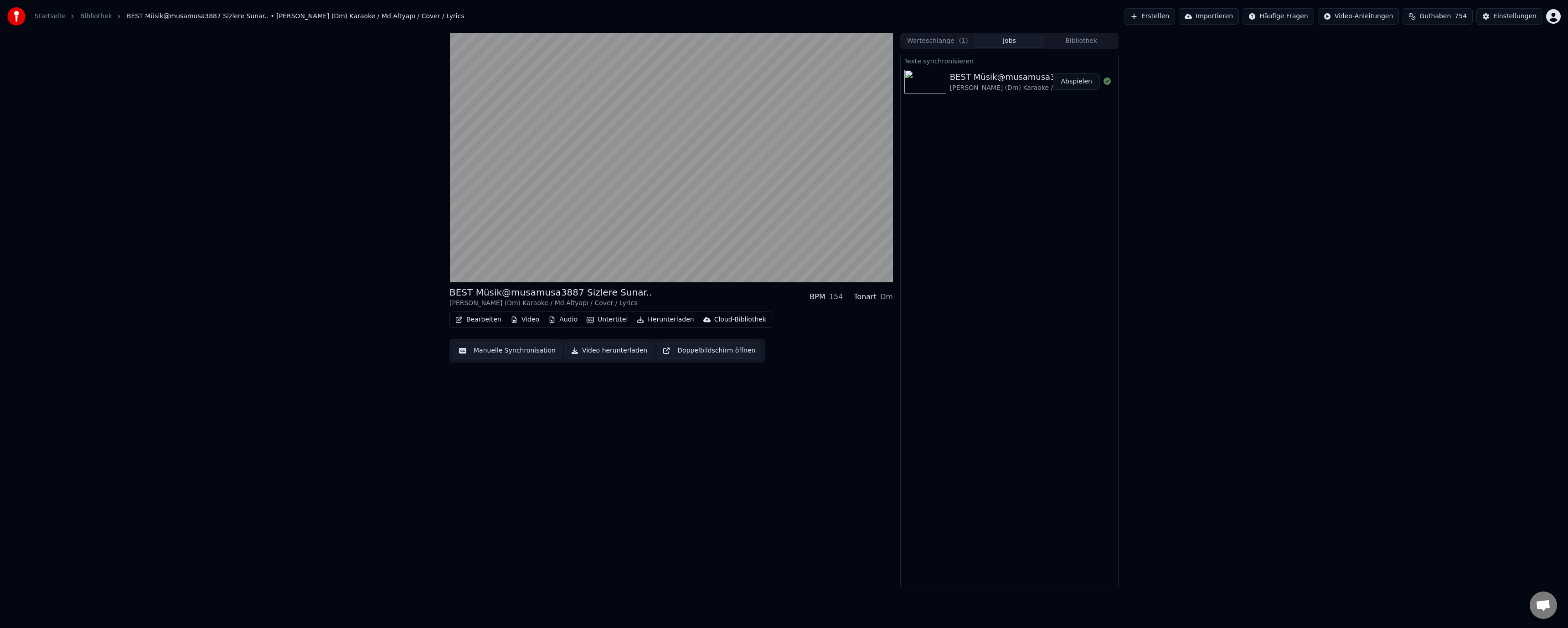
click at [506, 286] on div "BEST Müsik@musamusa3887 Sizlere Sunar.." at bounding box center [551, 292] width 203 height 13
click at [552, 243] on video at bounding box center [671, 157] width 443 height 249
click at [575, 241] on video at bounding box center [671, 157] width 443 height 249
click at [487, 346] on button "Manuelle Synchronisation" at bounding box center [507, 350] width 108 height 17
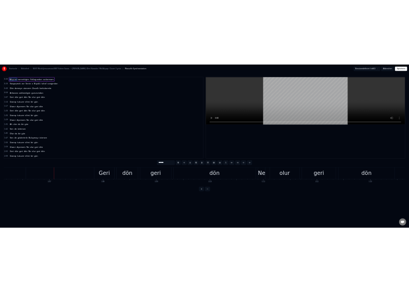
scroll to position [0, 15521]
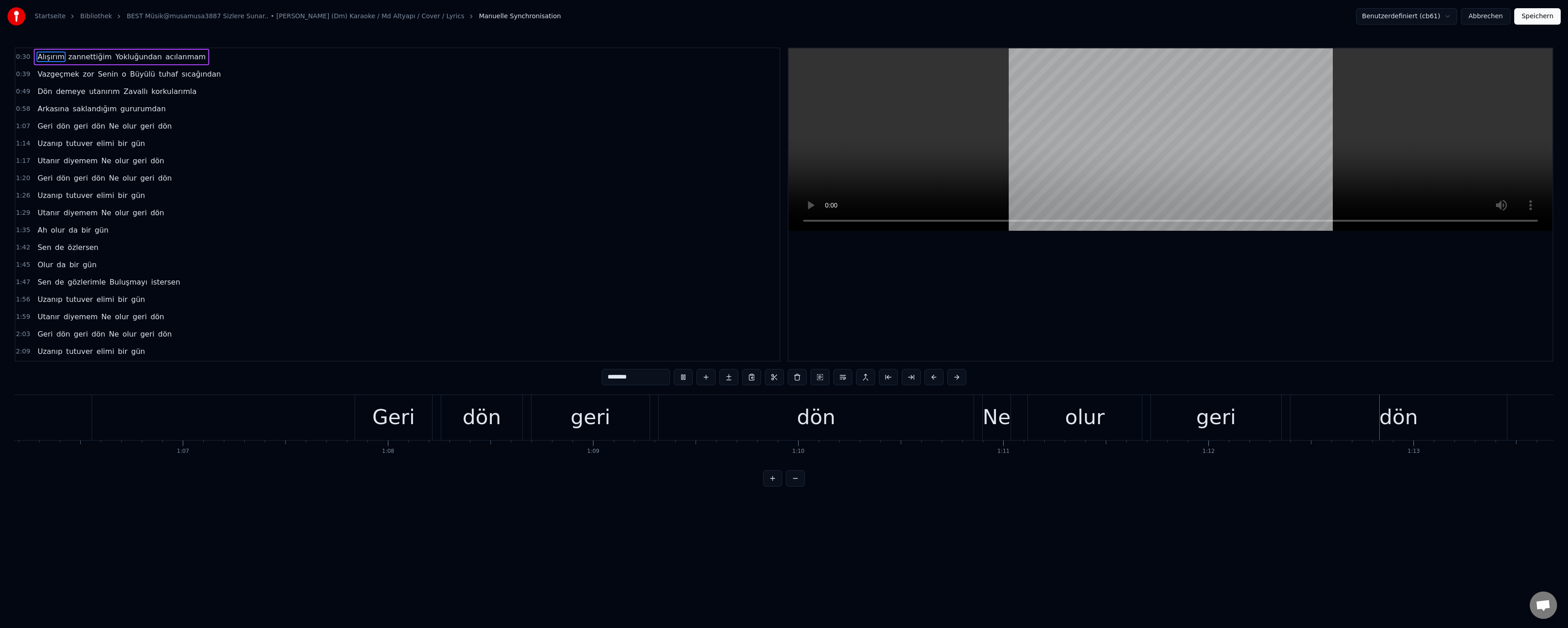
click at [1538, 17] on button "Speichern" at bounding box center [1537, 16] width 46 height 17
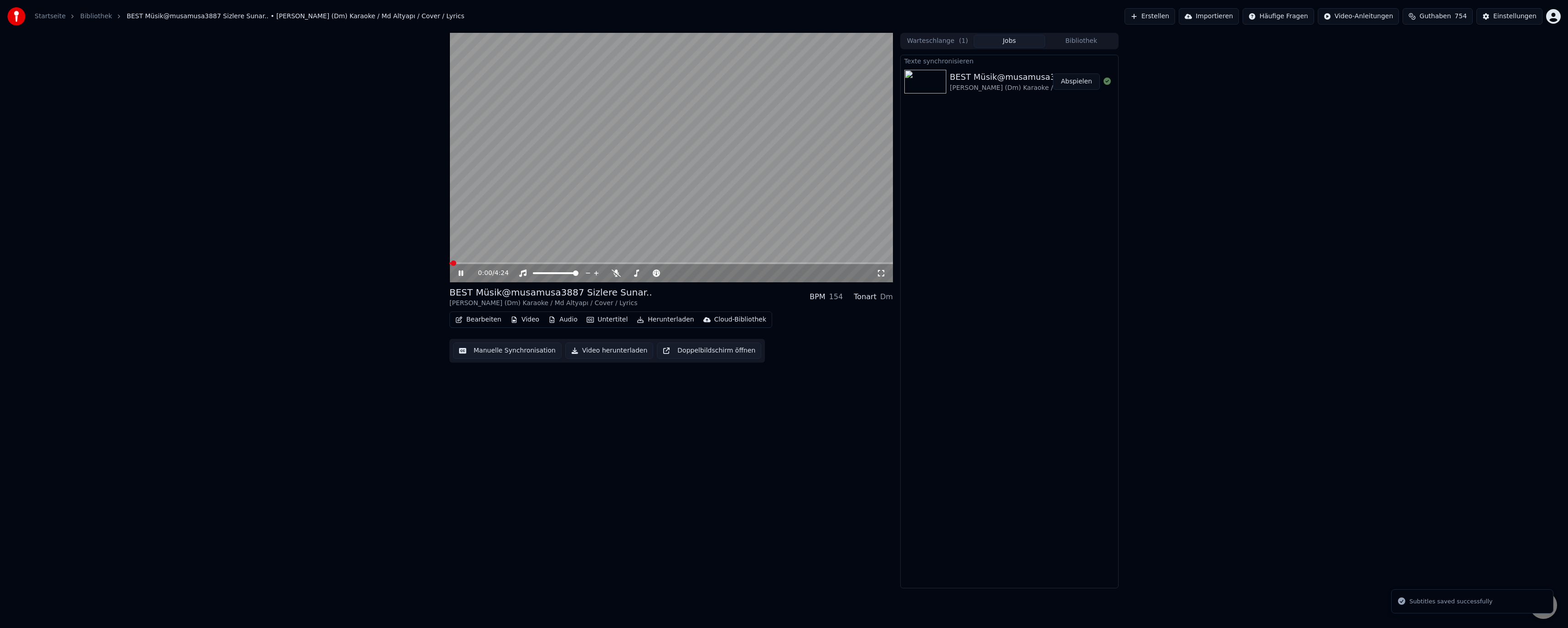
click at [469, 262] on span at bounding box center [671, 263] width 443 height 2
click at [486, 262] on span at bounding box center [671, 263] width 443 height 2
click at [722, 320] on div "Cloud-Bibliothek" at bounding box center [740, 319] width 52 height 9
click at [736, 339] on div "In die Cloud-Bibliothek hochladen" at bounding box center [759, 339] width 107 height 9
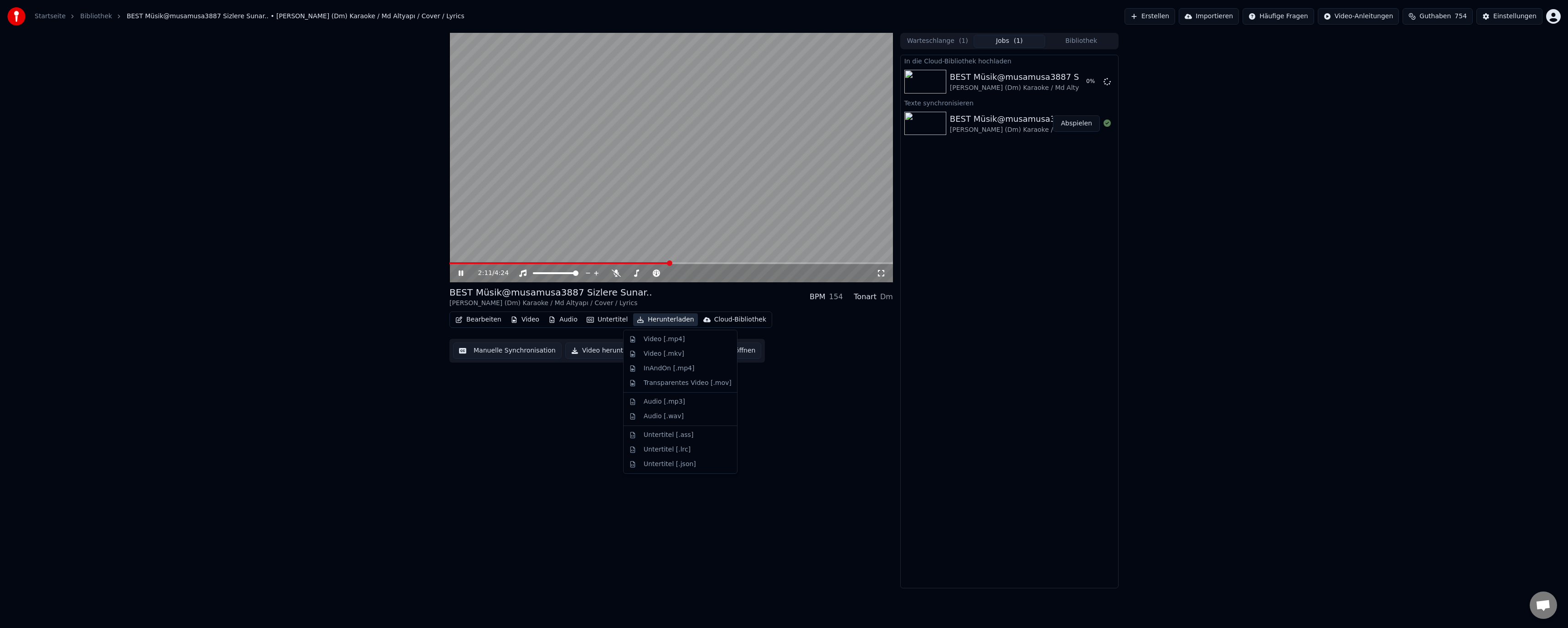
click at [647, 318] on button "Herunterladen" at bounding box center [665, 319] width 64 height 13
click at [656, 337] on div "Video [.mp4]" at bounding box center [664, 339] width 41 height 9
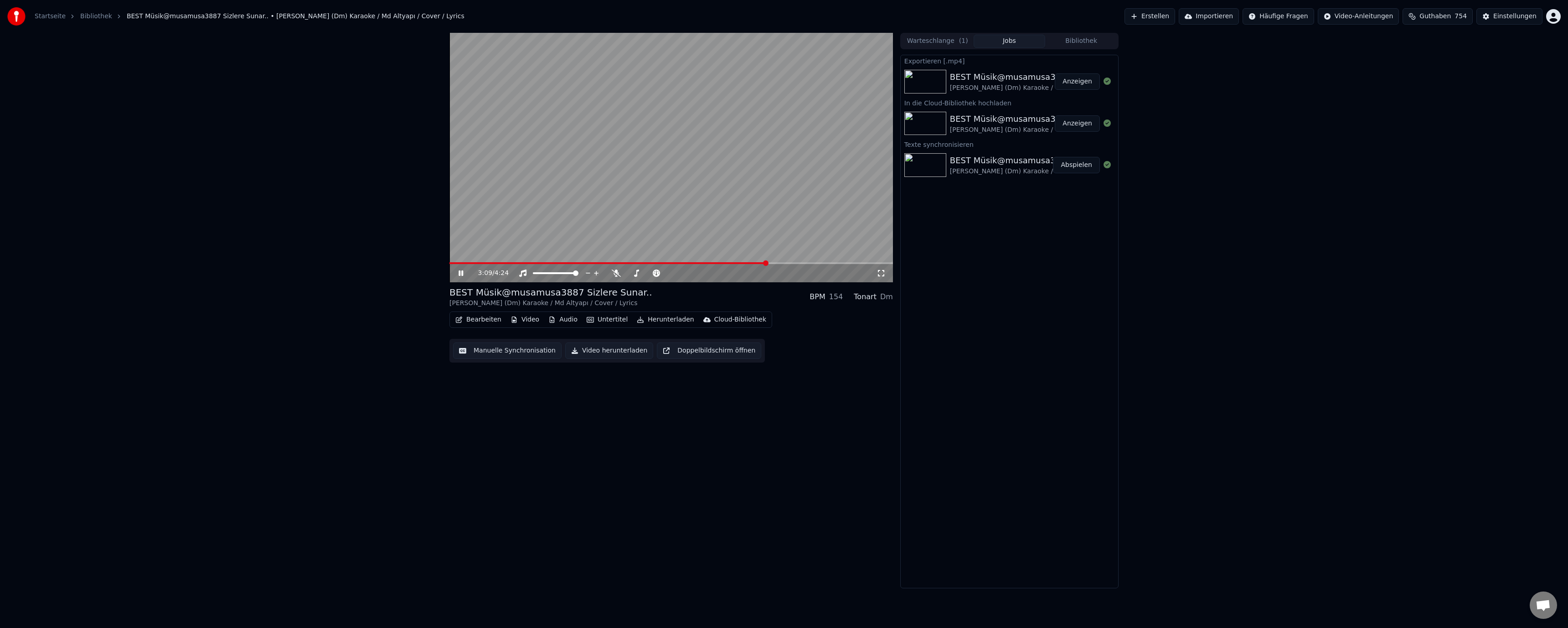
click at [1091, 80] on button "Anzeigen" at bounding box center [1077, 81] width 45 height 17
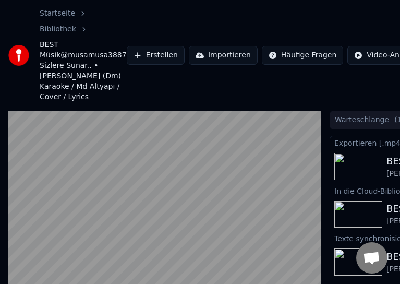
click at [124, 31] on div "Startseite Bibliothek BEST Müsik@musamusa3887 Sizlere Sunar.. • Geri Dön (Dm) K…" at bounding box center [200, 55] width 400 height 110
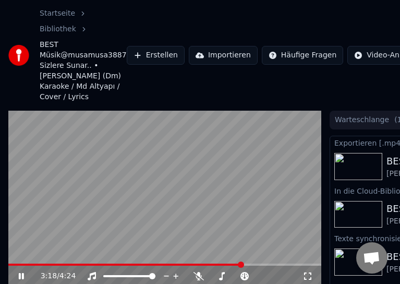
click at [204, 180] on video at bounding box center [164, 198] width 313 height 176
click at [147, 53] on button "Erstellen" at bounding box center [156, 55] width 58 height 19
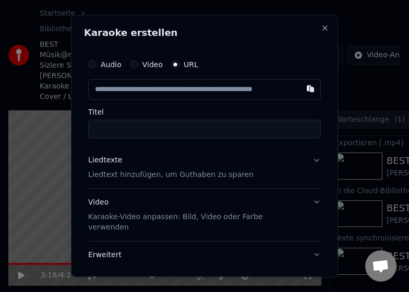
type input "**********"
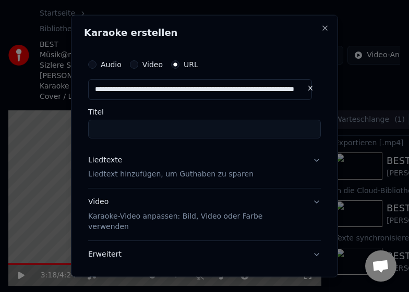
type input "**********"
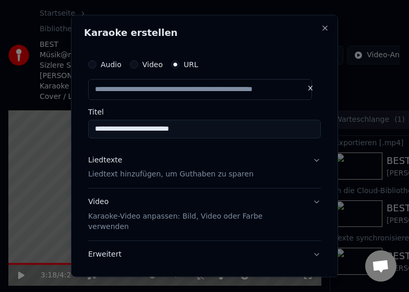
scroll to position [0, 0]
click at [120, 177] on p "Liedtext hinzufügen, um Guthaben zu sparen" at bounding box center [170, 174] width 165 height 10
type input "**********"
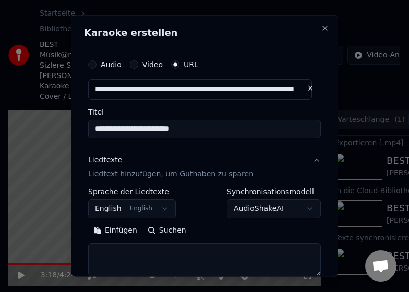
click at [117, 227] on button "Einfügen" at bounding box center [115, 231] width 54 height 17
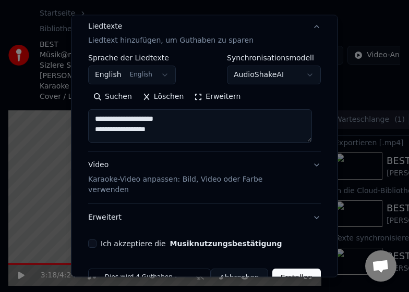
scroll to position [151, 0]
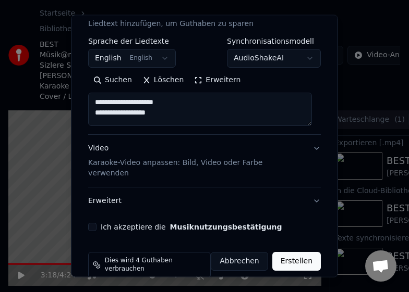
type textarea "**********"
click at [103, 224] on label "Ich akzeptiere die Musiknutzungsbestätigung" at bounding box center [191, 227] width 181 height 7
click at [96, 223] on button "Ich akzeptiere die Musiknutzungsbestätigung" at bounding box center [92, 227] width 8 height 8
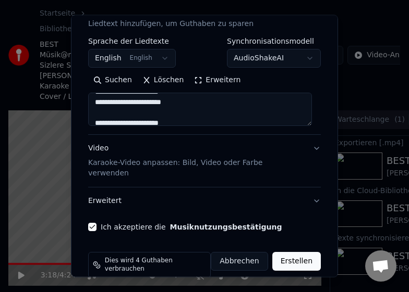
click at [274, 252] on button "Erstellen" at bounding box center [296, 261] width 48 height 19
select select "**"
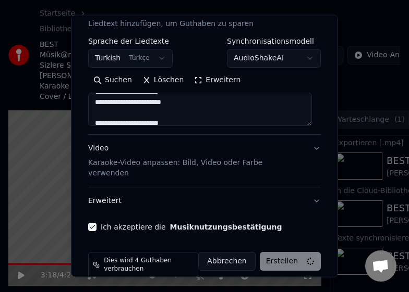
type textarea "**********"
select select
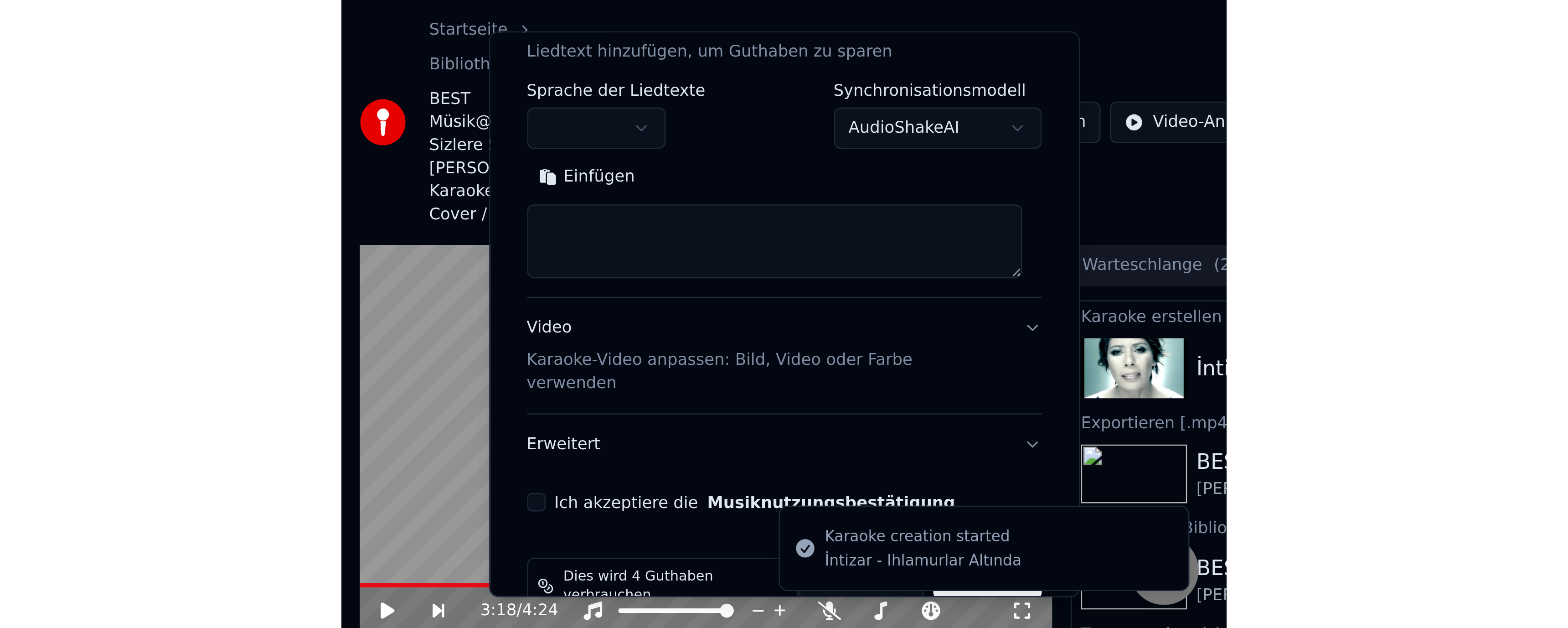
scroll to position [0, 0]
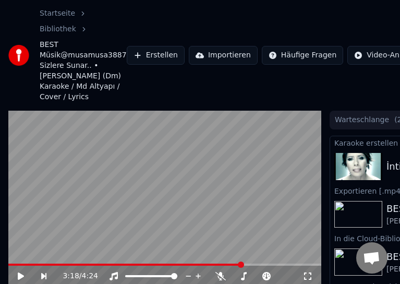
click at [237, 95] on div "Startseite Bibliothek BEST Müsik@musamusa3887 Sizlere Sunar.. • Geri Dön (Dm) K…" at bounding box center [200, 55] width 400 height 110
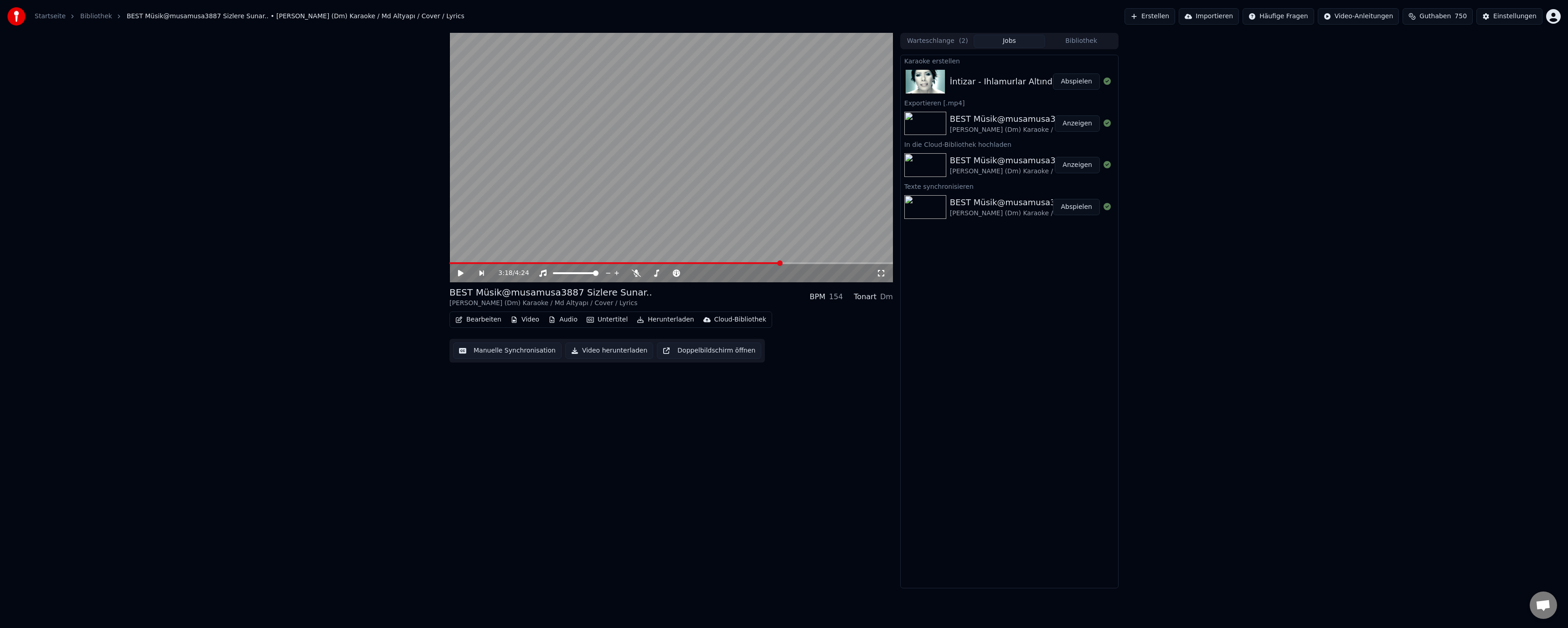
click at [1069, 83] on button "Abspielen" at bounding box center [1077, 81] width 47 height 17
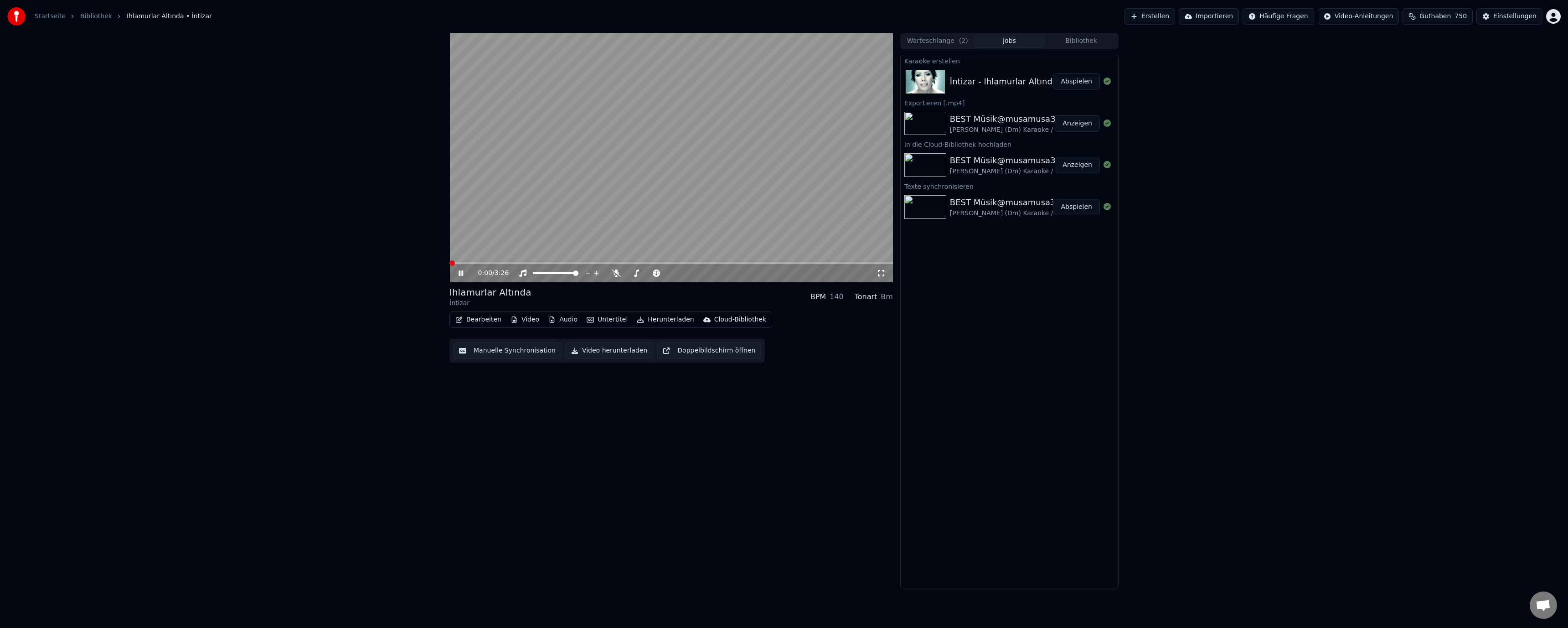
click at [449, 262] on span at bounding box center [452, 263] width 5 height 5
click at [480, 317] on button "Bearbeiten" at bounding box center [477, 319] width 53 height 13
click at [525, 353] on div "Metadaten bearbeiten" at bounding box center [505, 353] width 71 height 9
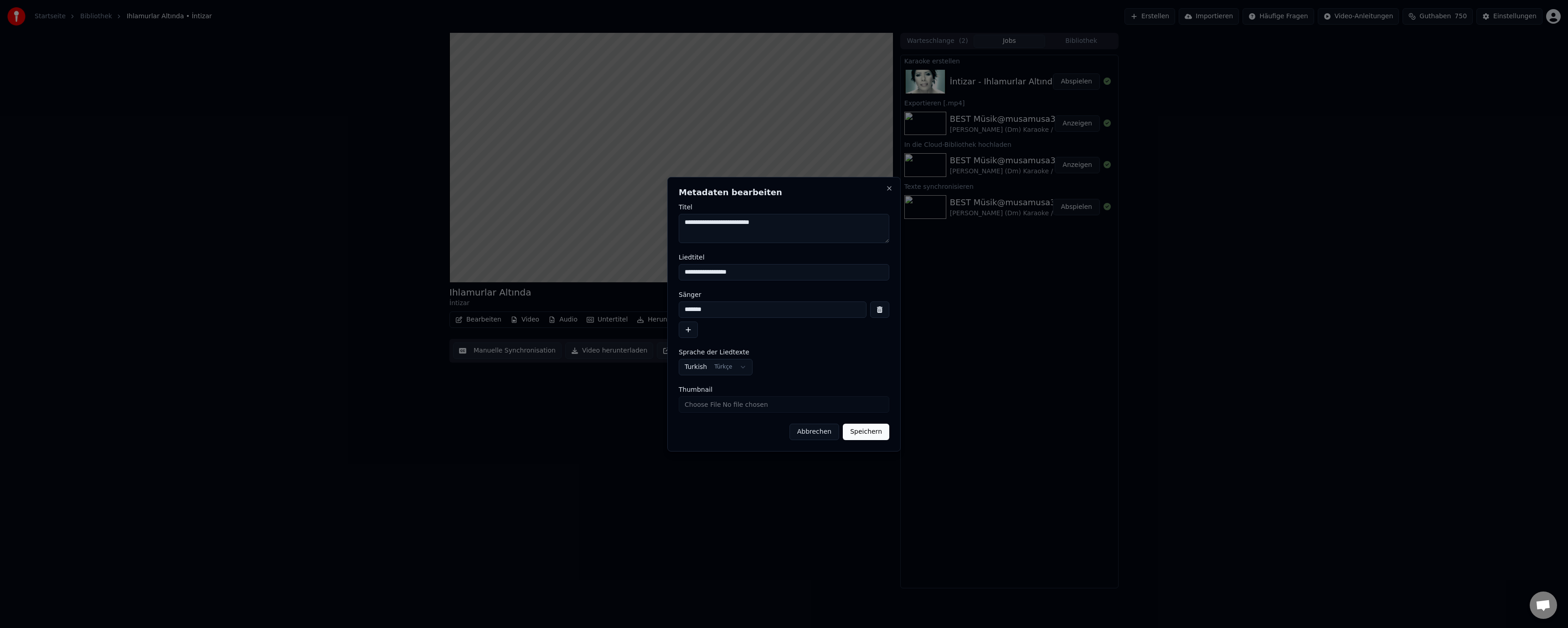
click at [822, 427] on button "Abbrechen" at bounding box center [814, 431] width 50 height 17
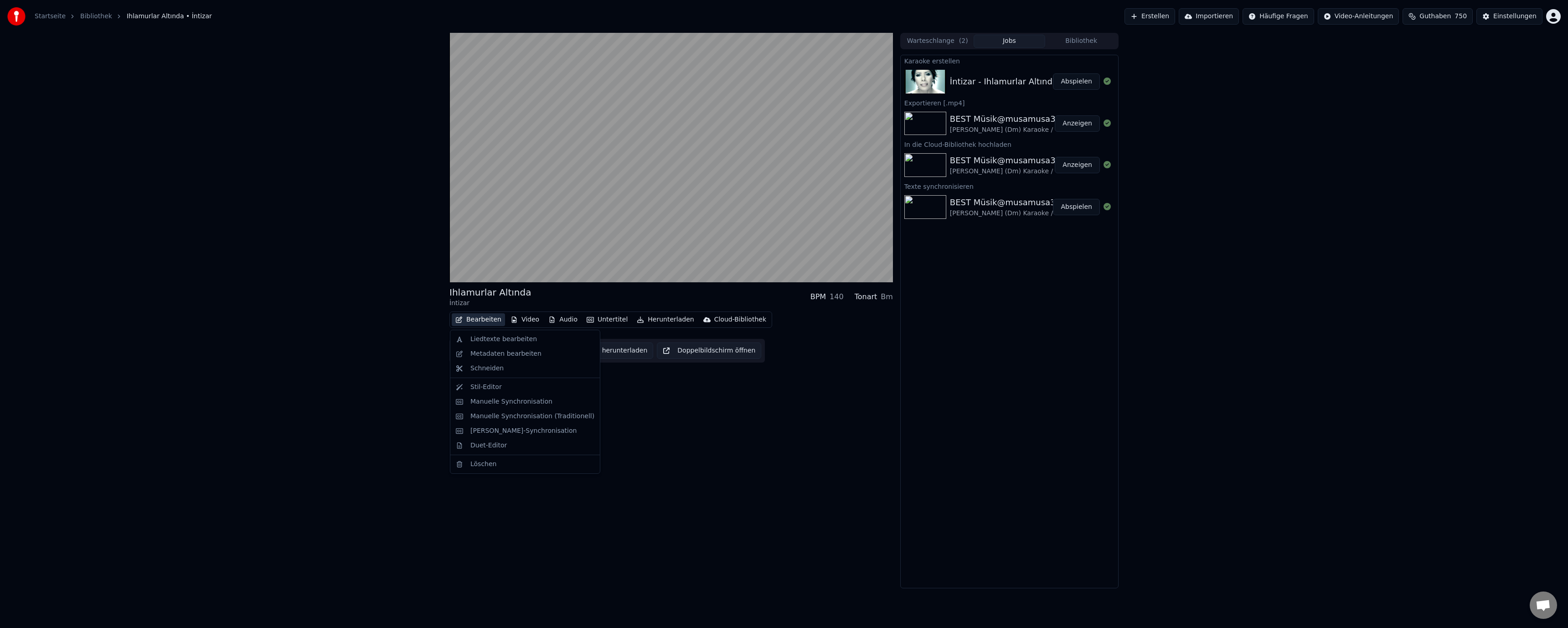
click at [469, 320] on button "Bearbeiten" at bounding box center [477, 319] width 53 height 13
click at [515, 353] on div "Metadaten bearbeiten" at bounding box center [505, 353] width 71 height 9
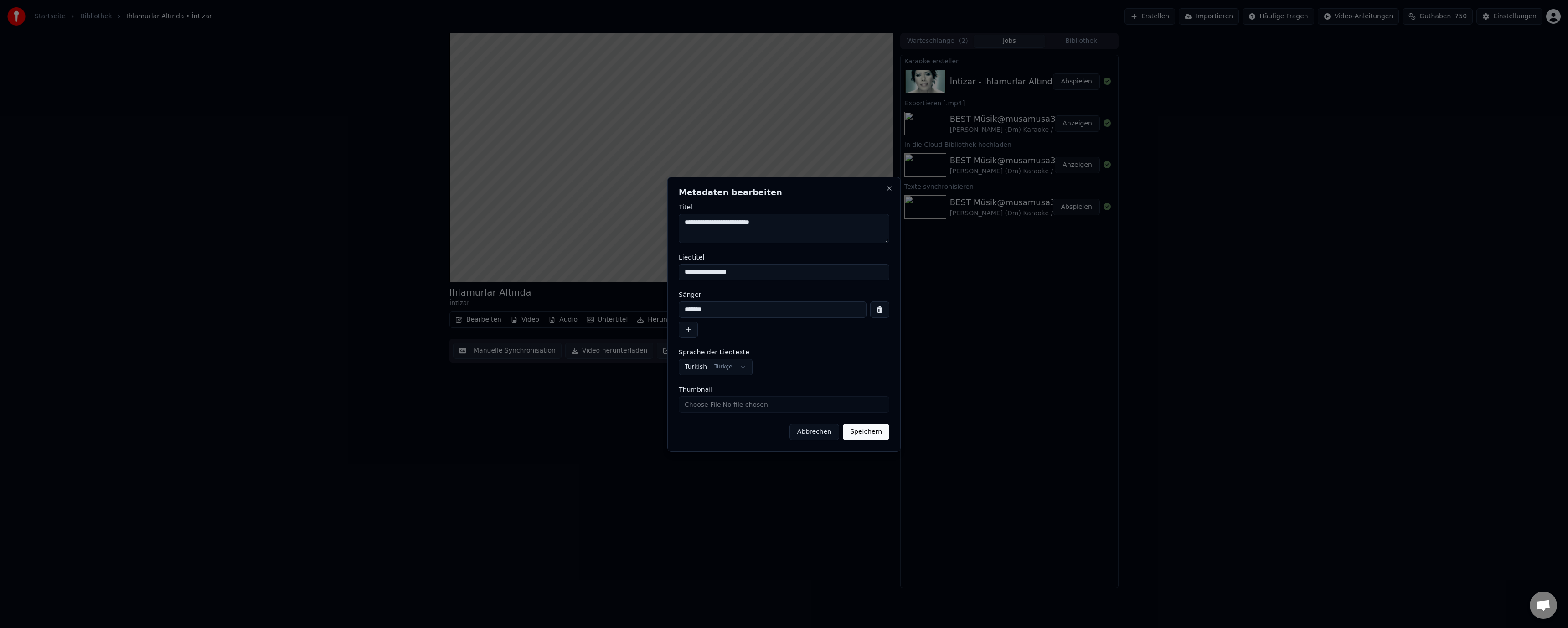
click at [776, 222] on textarea "**********" at bounding box center [784, 227] width 211 height 29
click at [830, 226] on textarea "**********" at bounding box center [784, 227] width 211 height 29
paste textarea "**********"
type textarea "**********"
drag, startPoint x: 746, startPoint y: 274, endPoint x: 629, endPoint y: 273, distance: 117.0
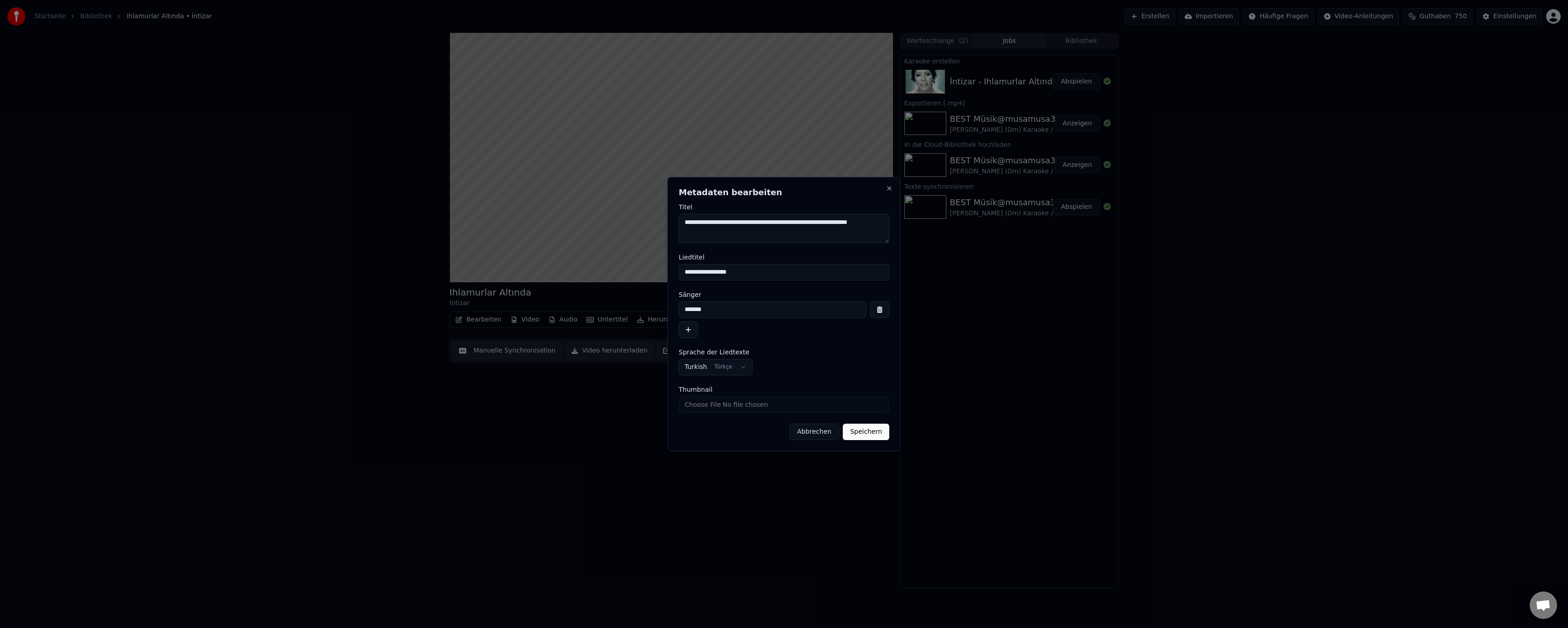
click at [629, 273] on body "**********" at bounding box center [784, 314] width 1568 height 628
click at [878, 223] on textarea "**********" at bounding box center [784, 227] width 211 height 29
drag, startPoint x: 770, startPoint y: 277, endPoint x: 672, endPoint y: 276, distance: 98.0
click at [672, 276] on div "**********" at bounding box center [784, 314] width 233 height 275
paste input "**********"
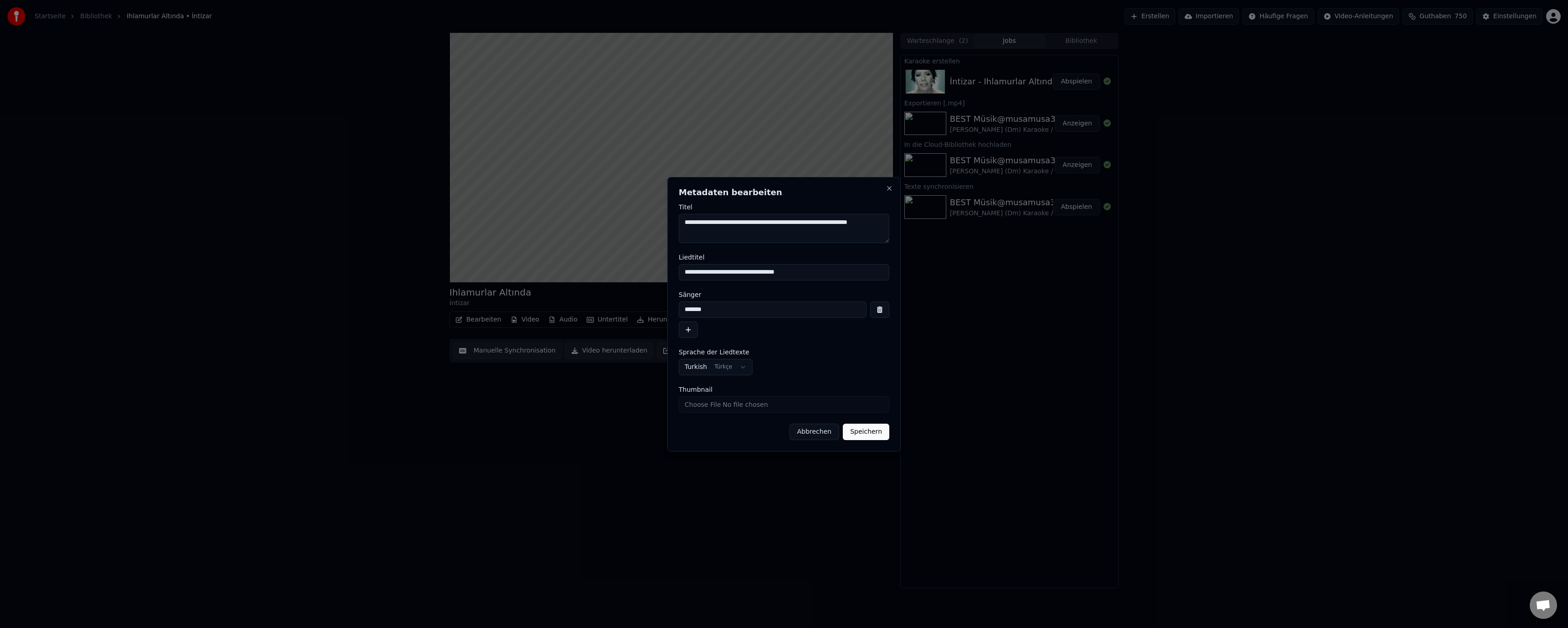
type input "**********"
drag, startPoint x: 879, startPoint y: 224, endPoint x: 672, endPoint y: 227, distance: 207.0
click at [672, 227] on div "**********" at bounding box center [784, 314] width 233 height 275
drag, startPoint x: 707, startPoint y: 309, endPoint x: 632, endPoint y: 307, distance: 75.0
click at [631, 307] on body "**********" at bounding box center [784, 314] width 1568 height 628
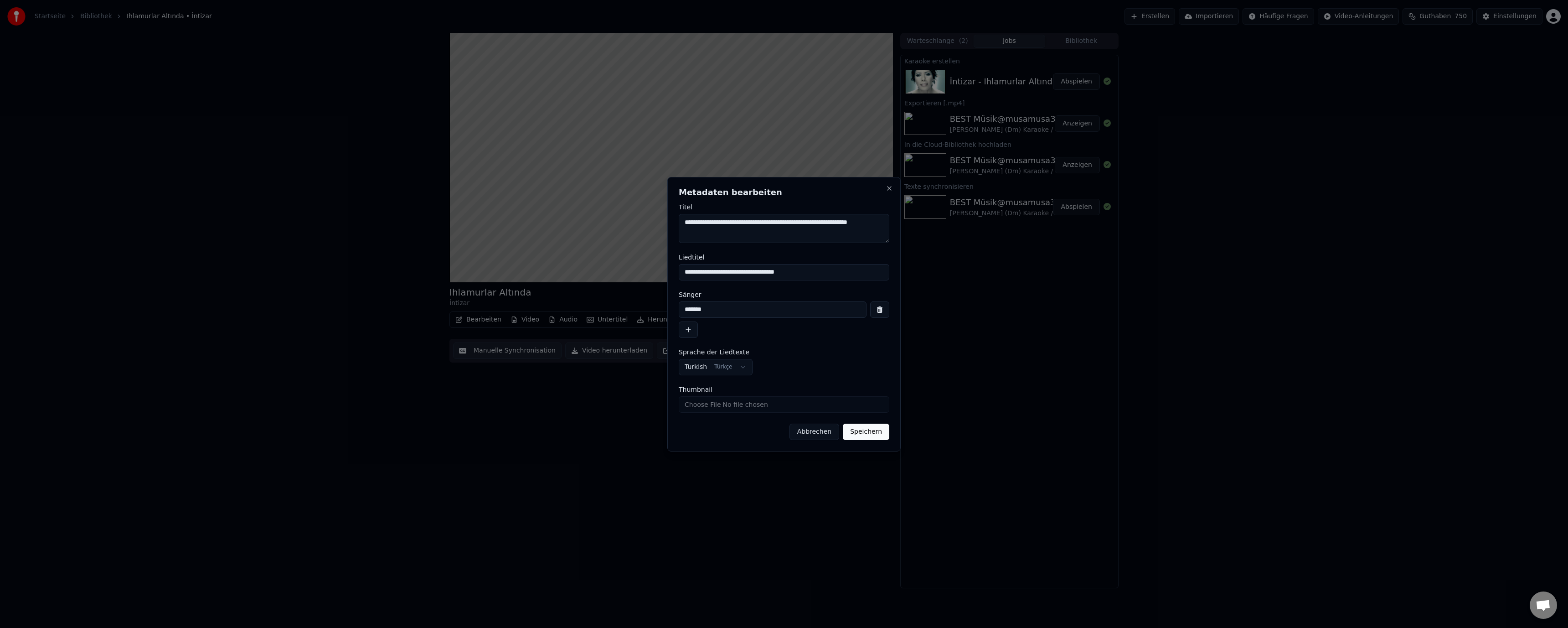
paste input "**********"
drag, startPoint x: 691, startPoint y: 310, endPoint x: 664, endPoint y: 309, distance: 27.0
click at [664, 309] on body "**********" at bounding box center [784, 314] width 1568 height 628
type input "**********"
click at [791, 339] on form "**********" at bounding box center [784, 322] width 211 height 236
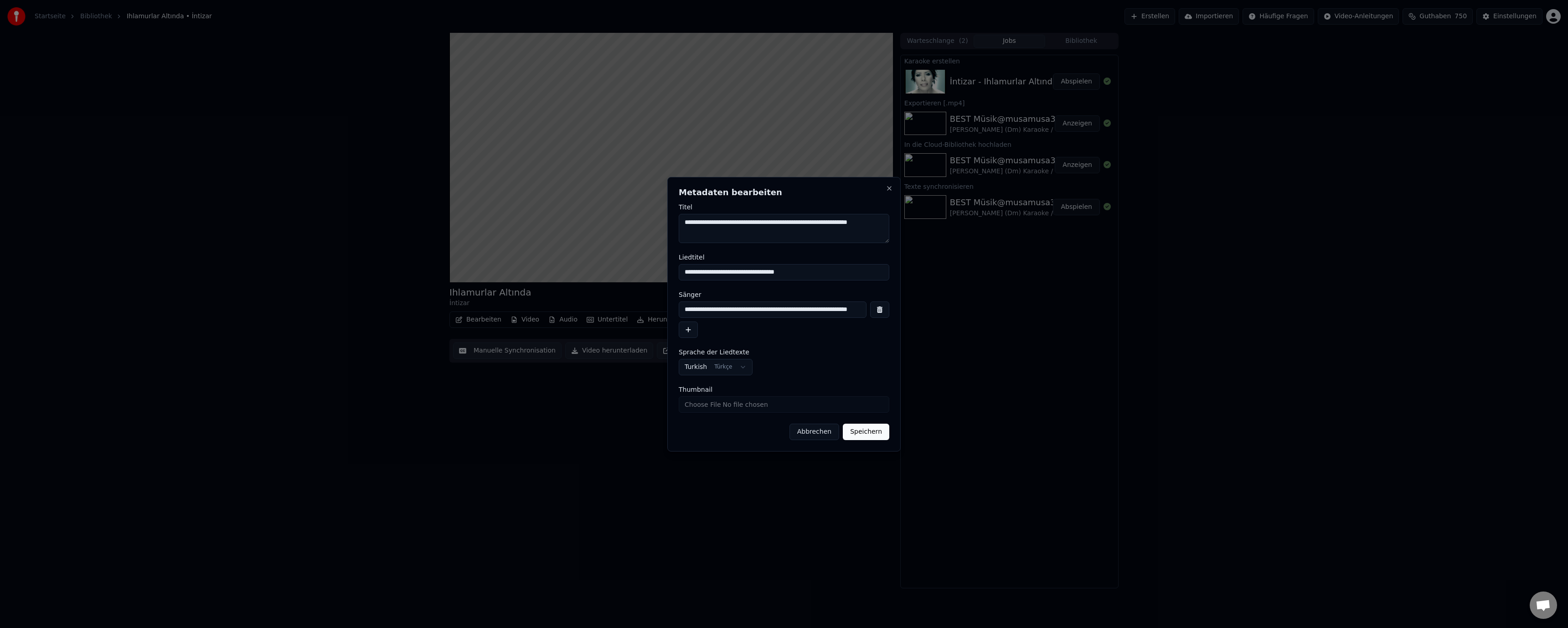
click at [859, 435] on button "Speichern" at bounding box center [866, 431] width 46 height 17
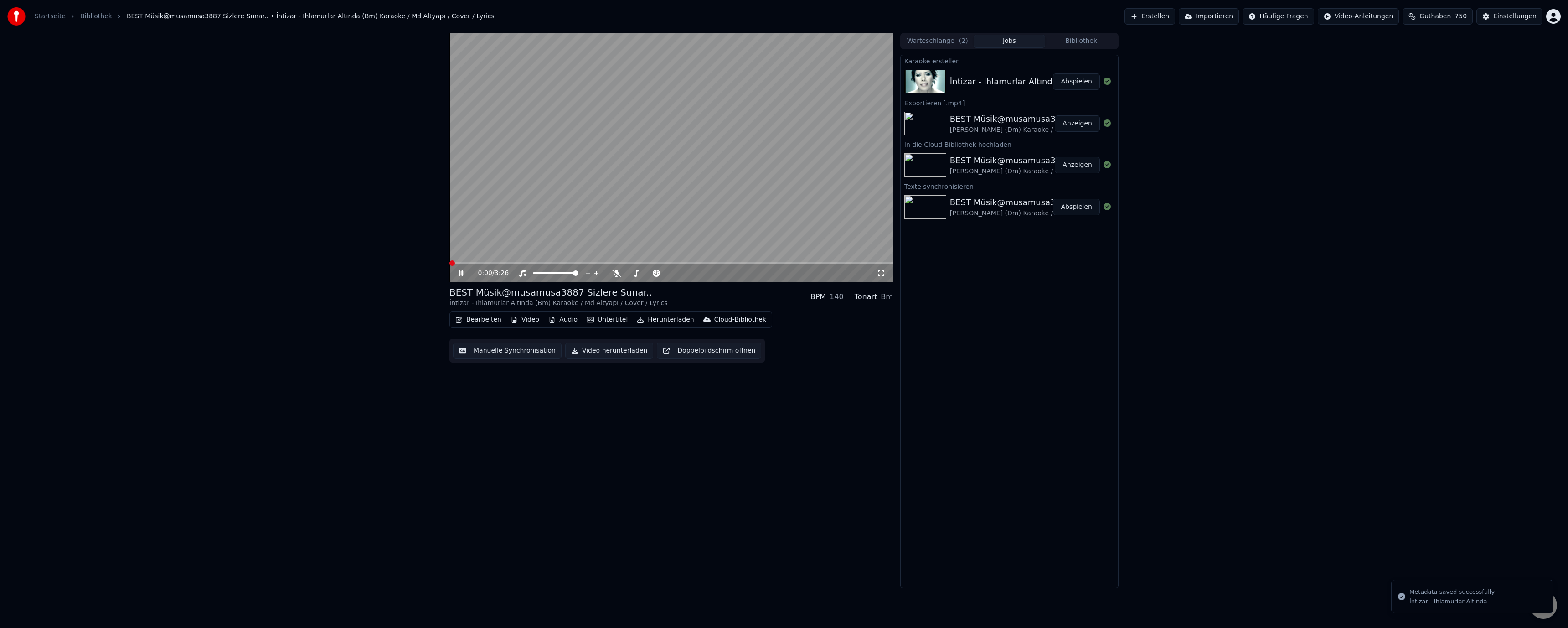
click at [449, 263] on span at bounding box center [452, 263] width 5 height 5
click at [589, 320] on button "Untertitel" at bounding box center [607, 319] width 48 height 13
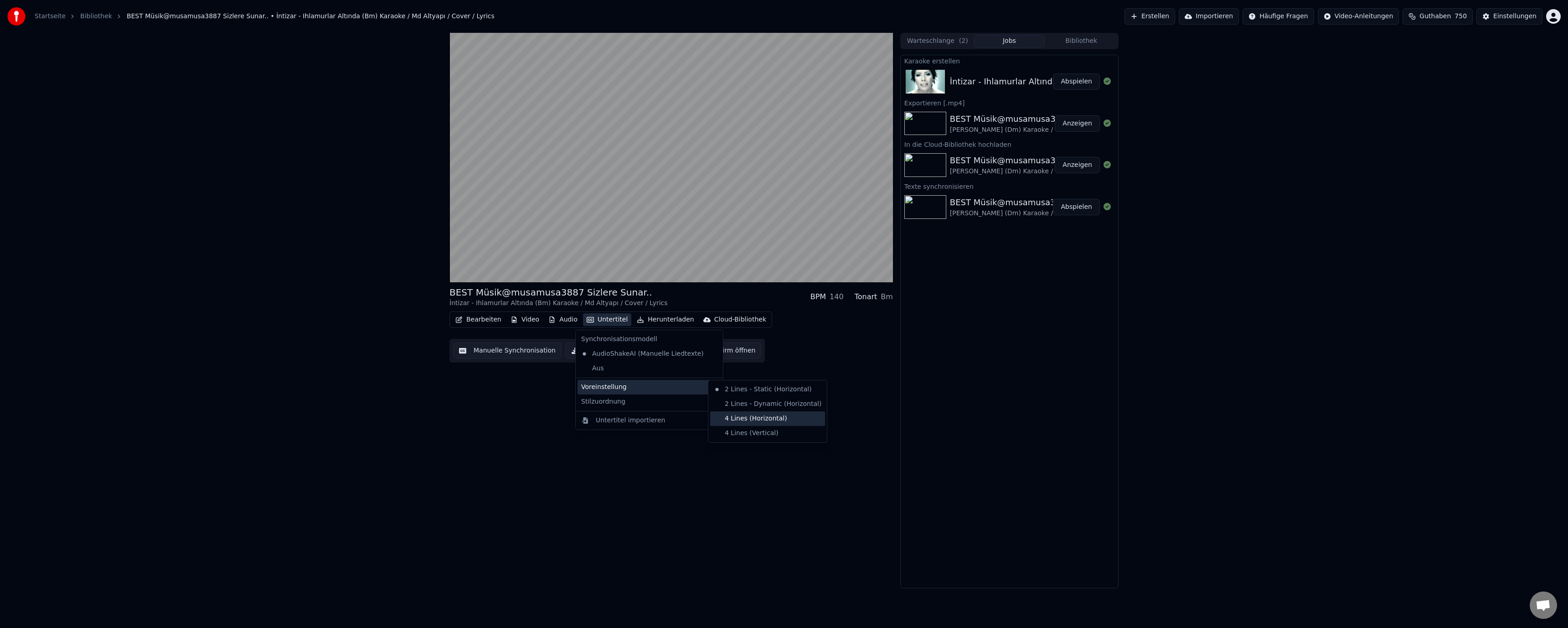
click at [750, 416] on div "4 Lines (Horizontal)" at bounding box center [767, 418] width 115 height 15
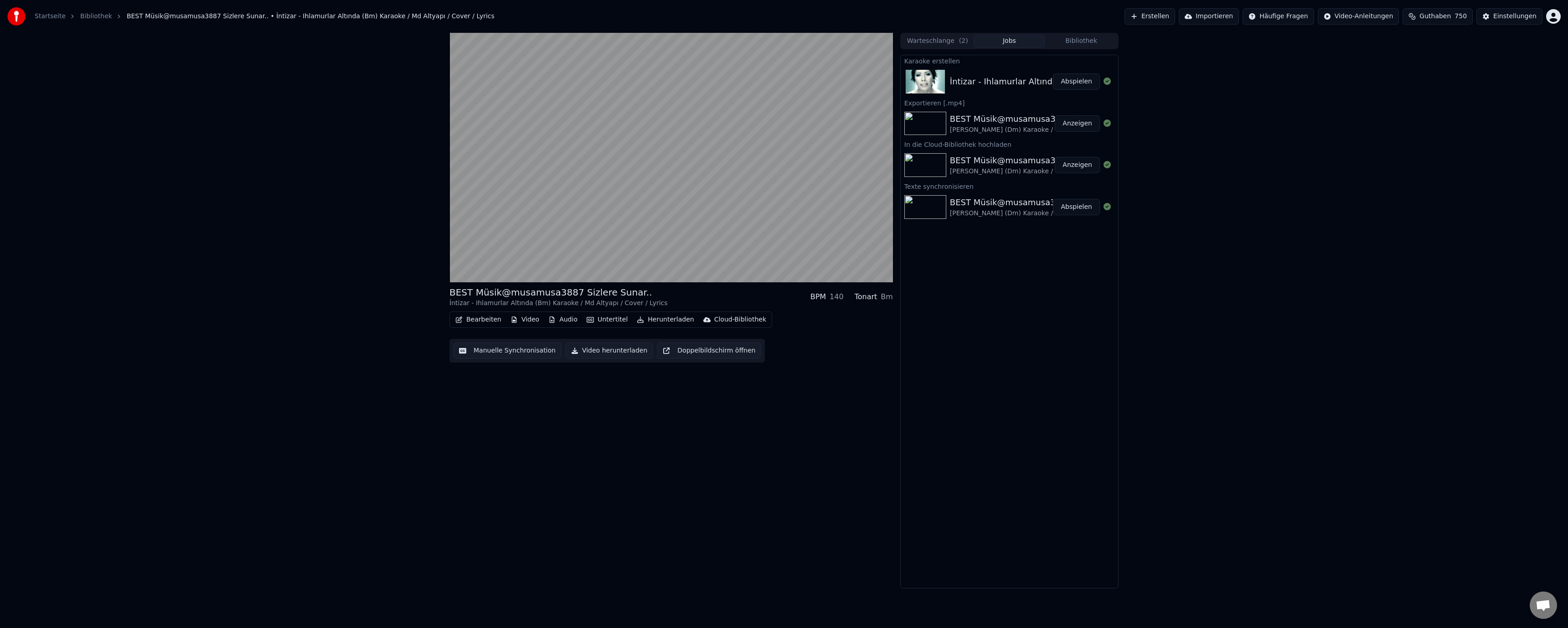
click at [701, 351] on button "Doppelbildschirm öffnen" at bounding box center [708, 350] width 104 height 17
click at [449, 266] on span at bounding box center [452, 263] width 5 height 5
click at [449, 265] on span at bounding box center [452, 263] width 5 height 5
click at [528, 349] on button "Manuelle Synchronisation" at bounding box center [507, 350] width 108 height 17
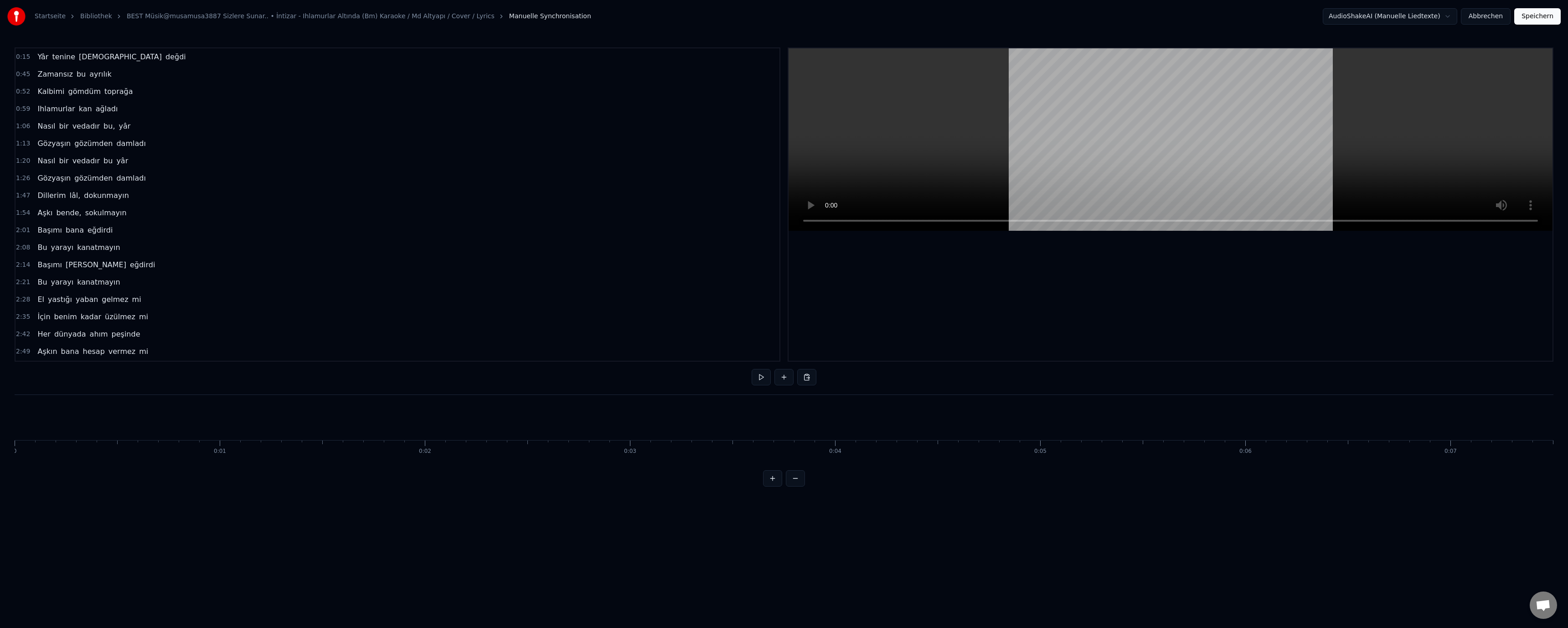
click at [1485, 17] on button "Abbrechen" at bounding box center [1485, 16] width 50 height 17
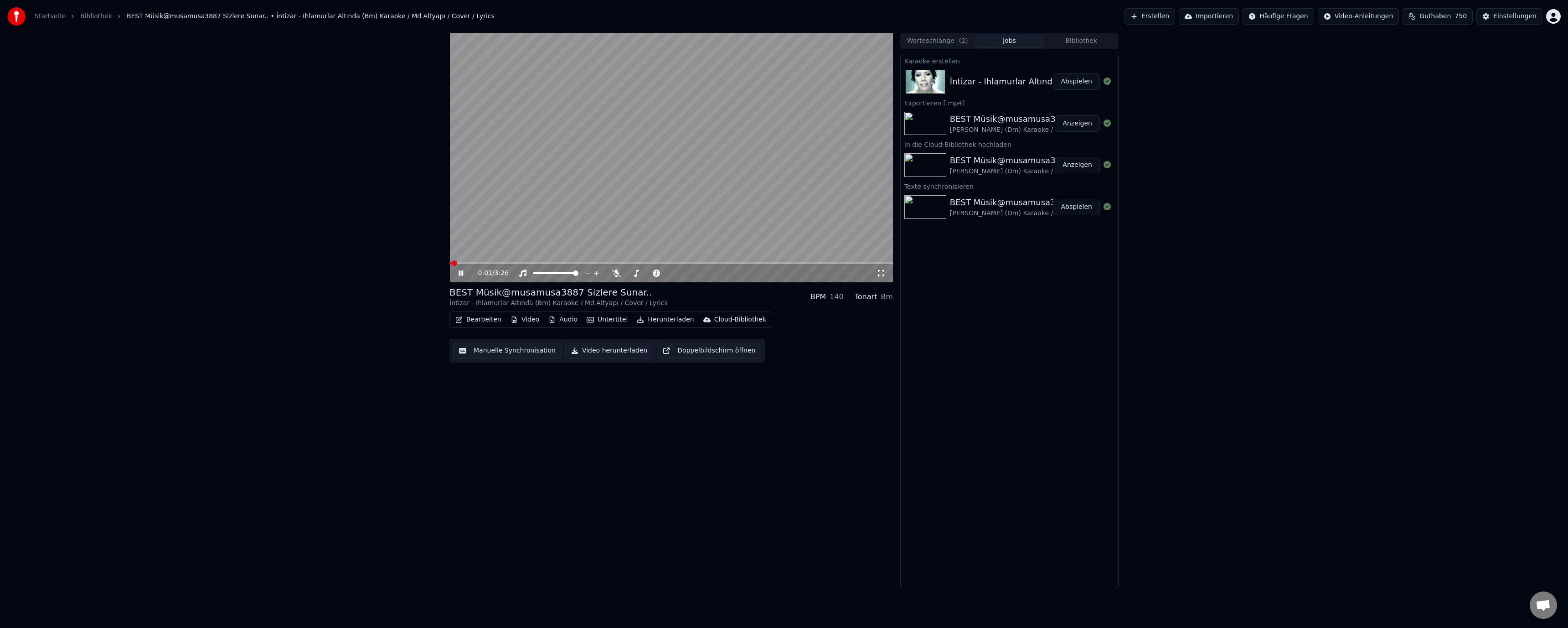
click at [479, 320] on button "Bearbeiten" at bounding box center [477, 319] width 53 height 13
click at [484, 339] on div "Liedtexte bearbeiten" at bounding box center [504, 339] width 66 height 9
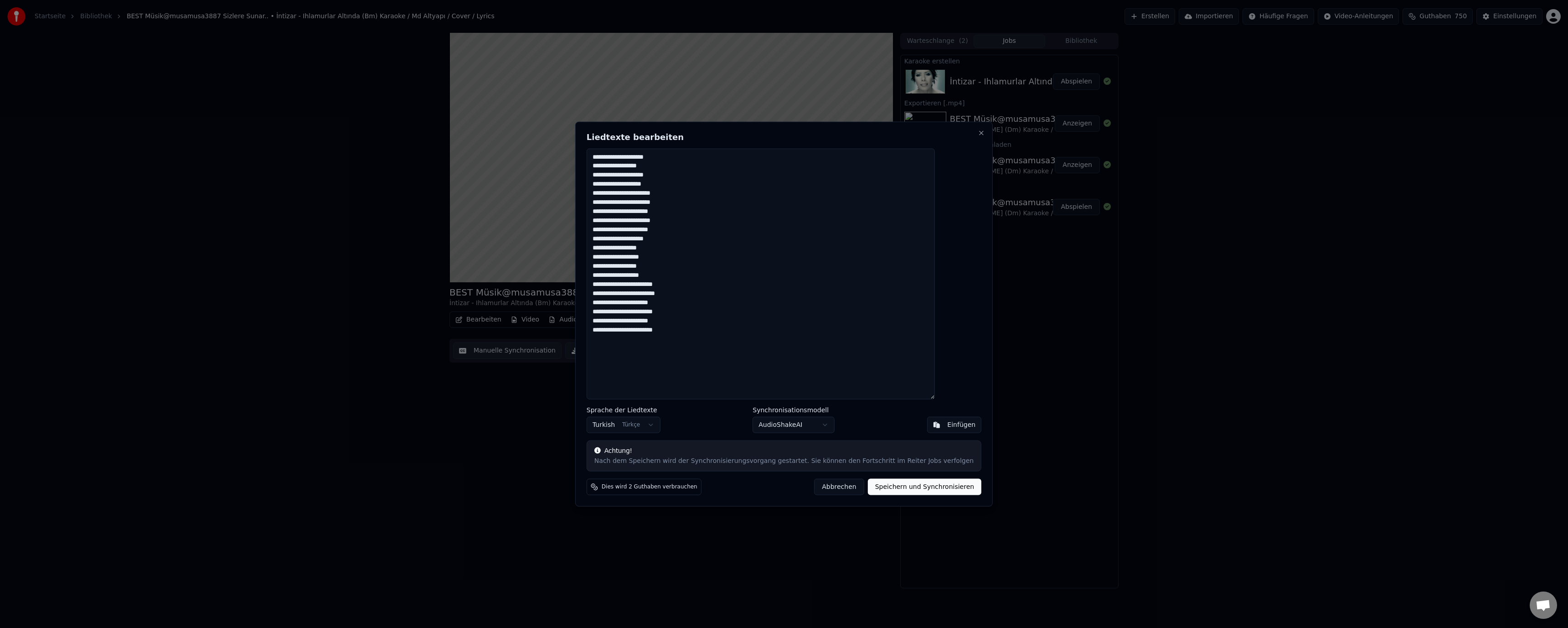
drag, startPoint x: 696, startPoint y: 311, endPoint x: 606, endPoint y: 149, distance: 185.3
click at [606, 149] on div "**********" at bounding box center [784, 314] width 417 height 385
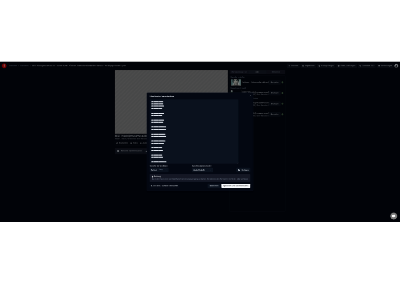
scroll to position [72, 0]
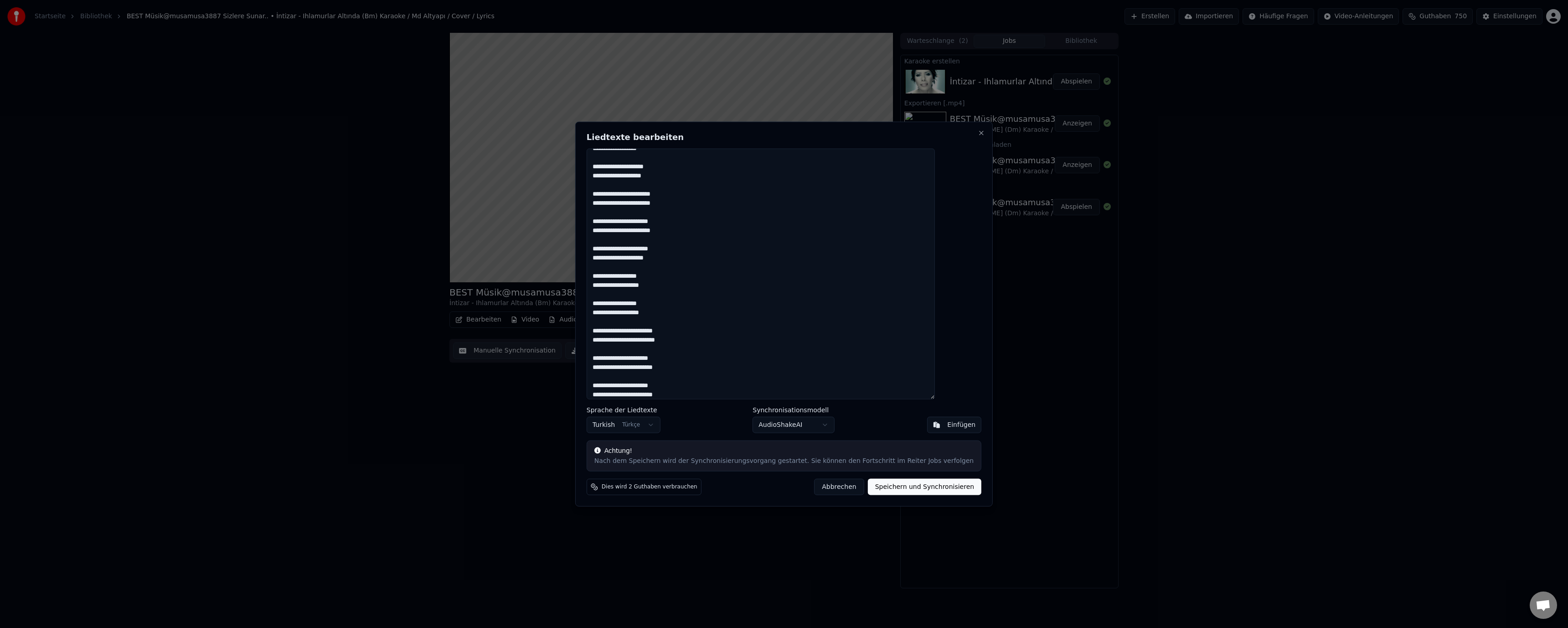
type textarea "**********"
click at [876, 492] on button "Speichern und Synchronisieren" at bounding box center [924, 486] width 114 height 17
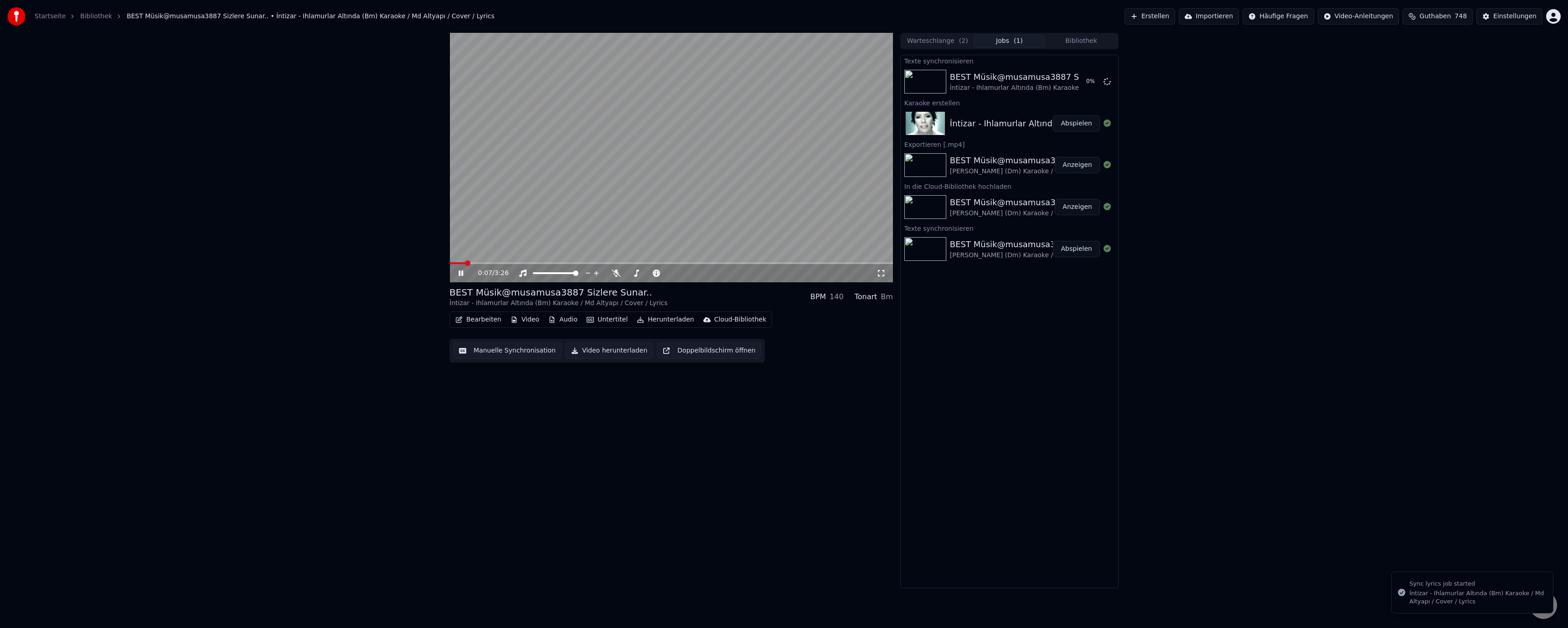
click at [538, 231] on video at bounding box center [671, 157] width 443 height 249
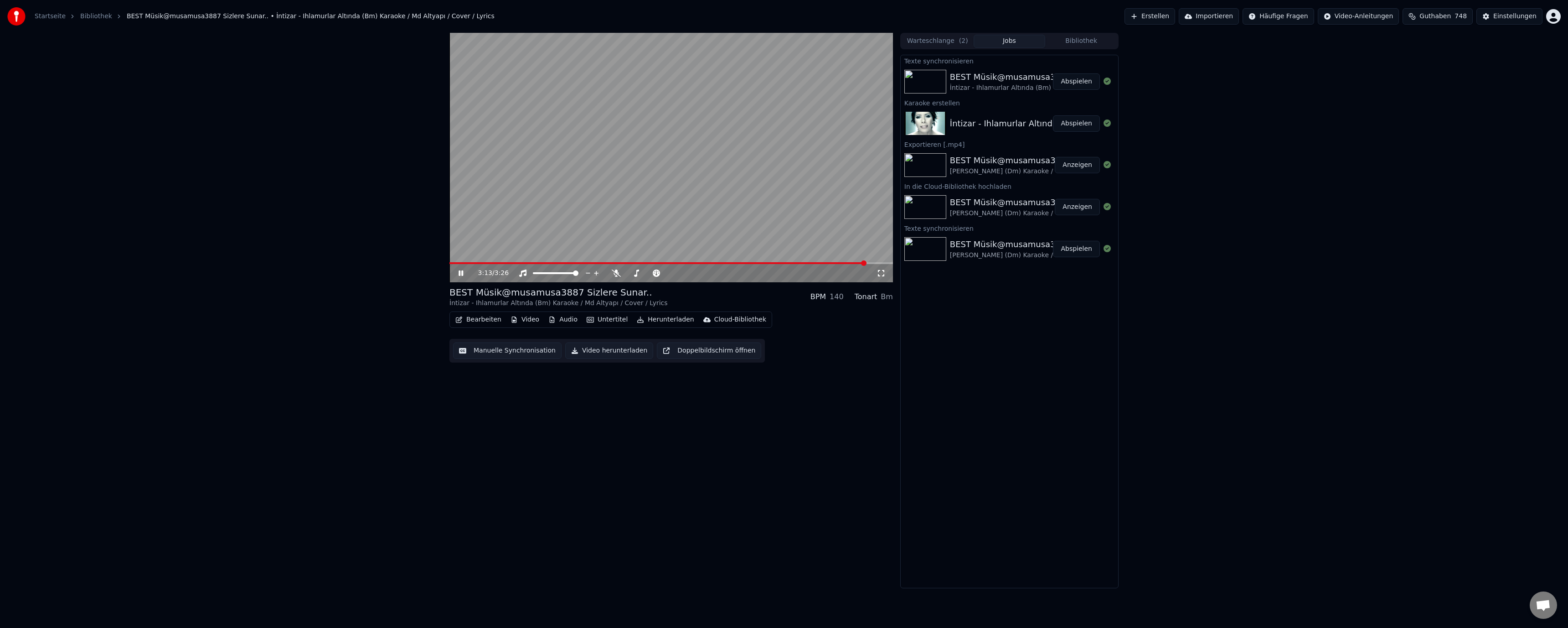
click at [661, 162] on video at bounding box center [671, 157] width 443 height 249
click at [483, 319] on button "Bearbeiten" at bounding box center [477, 319] width 53 height 13
click at [749, 425] on div "3:13 / 3:26 BEST Müsik@musamusa3887 Sizlere Sunar.. İntizar - Ihlamurlar Altınd…" at bounding box center [671, 311] width 443 height 555
click at [449, 263] on span at bounding box center [449, 263] width 0 height 2
click at [457, 275] on icon at bounding box center [467, 273] width 21 height 7
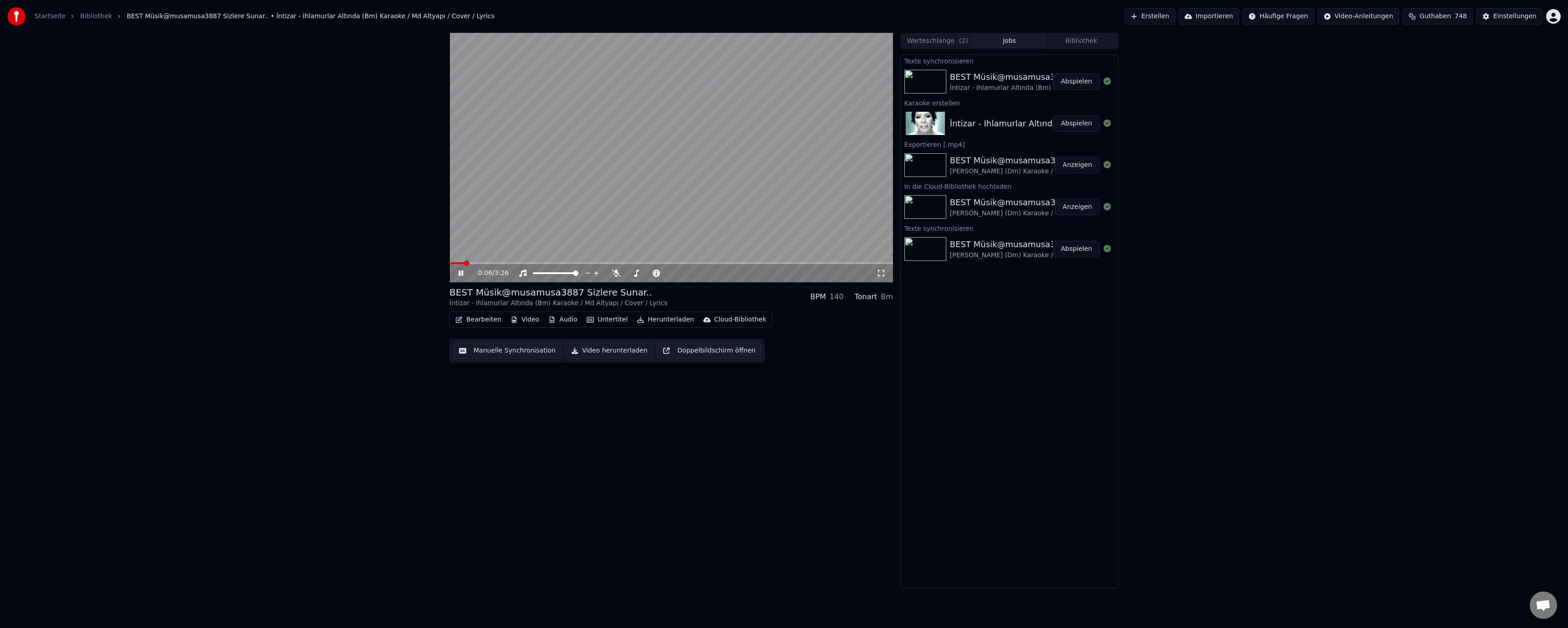
click at [700, 428] on div "0:06 / 3:26 BEST Müsik@musamusa3887 Sizlere Sunar.. İntizar - Ihlamurlar Altınd…" at bounding box center [671, 311] width 443 height 555
click at [449, 263] on span at bounding box center [452, 263] width 5 height 5
click at [460, 276] on icon at bounding box center [460, 273] width 4 height 5
click at [475, 318] on button "Bearbeiten" at bounding box center [477, 319] width 53 height 13
click at [477, 369] on div "Schneiden" at bounding box center [487, 368] width 33 height 9
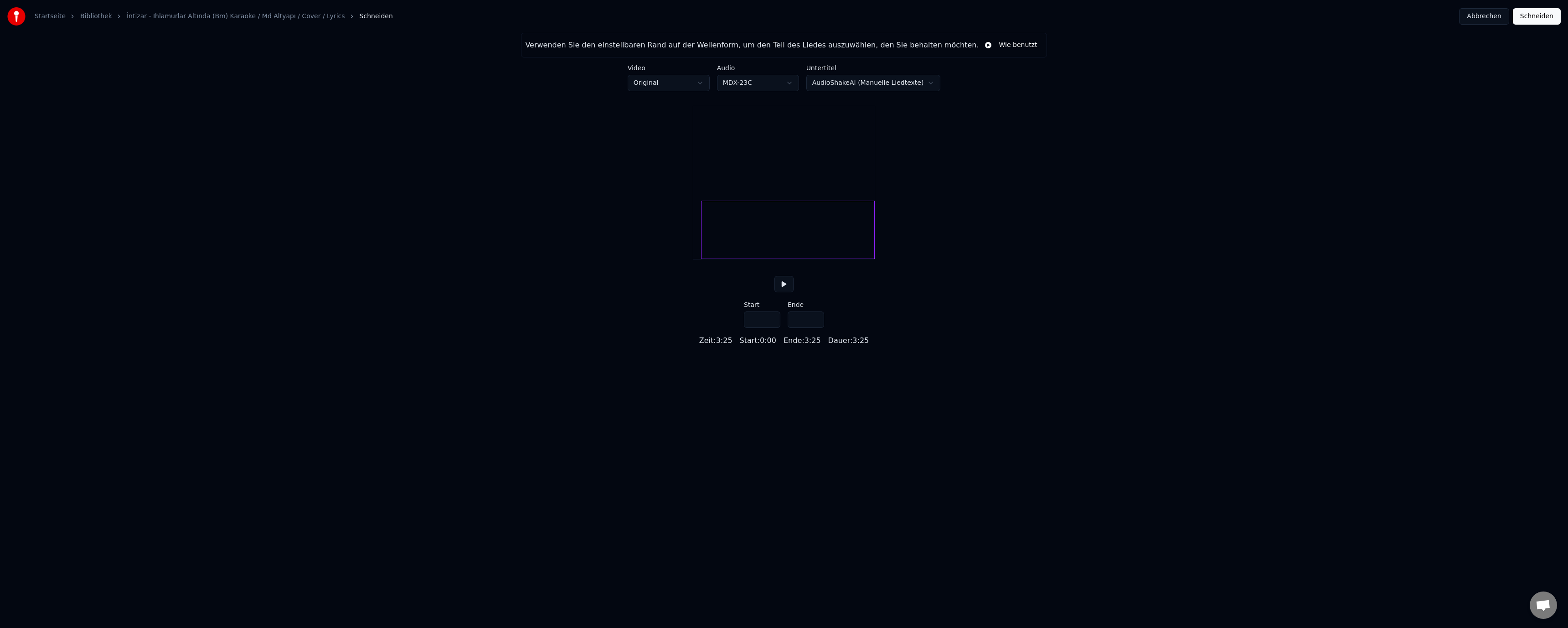
click at [701, 255] on div at bounding box center [702, 230] width 3 height 58
click at [778, 292] on button at bounding box center [784, 283] width 19 height 17
click at [698, 240] on div at bounding box center [699, 230] width 3 height 58
click at [784, 292] on button at bounding box center [784, 283] width 19 height 17
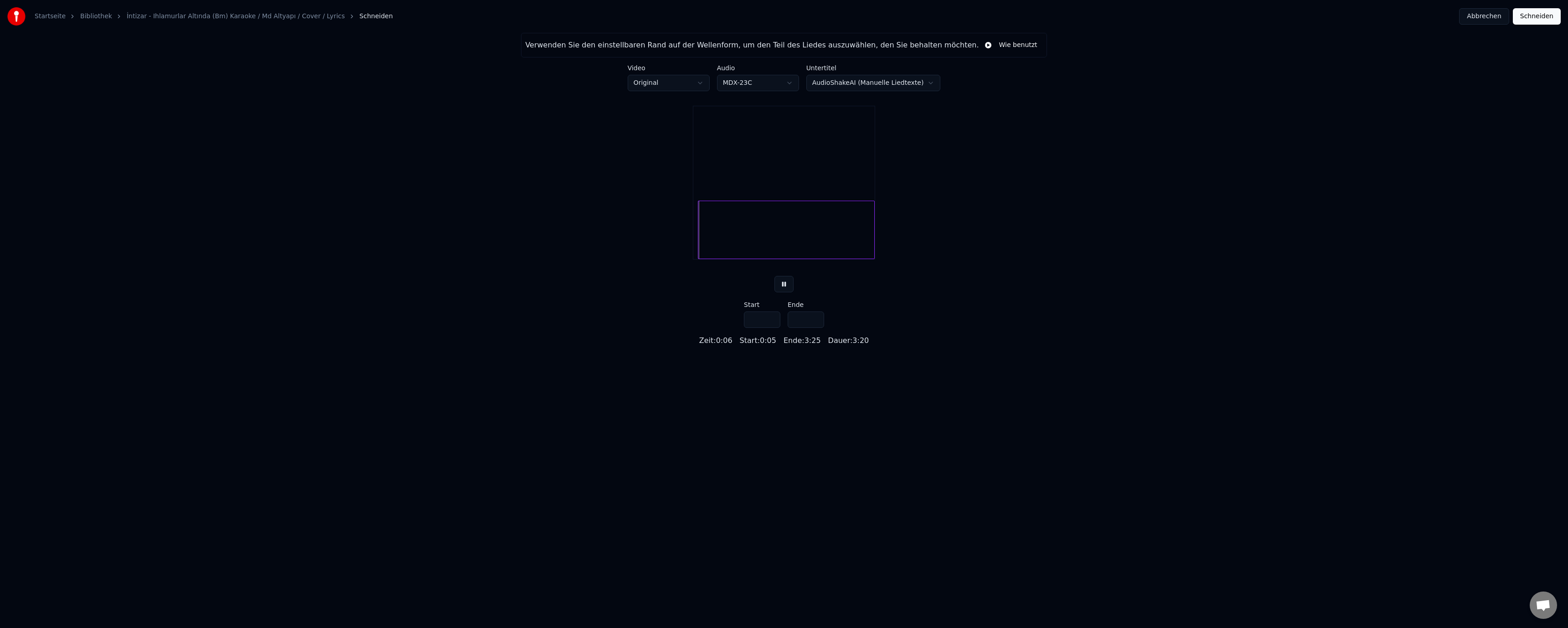
click at [783, 292] on button at bounding box center [784, 283] width 19 height 17
click at [698, 241] on div at bounding box center [698, 230] width 3 height 58
click at [779, 292] on button at bounding box center [784, 283] width 19 height 17
click at [787, 292] on button at bounding box center [784, 283] width 19 height 17
click at [698, 242] on div at bounding box center [697, 230] width 3 height 58
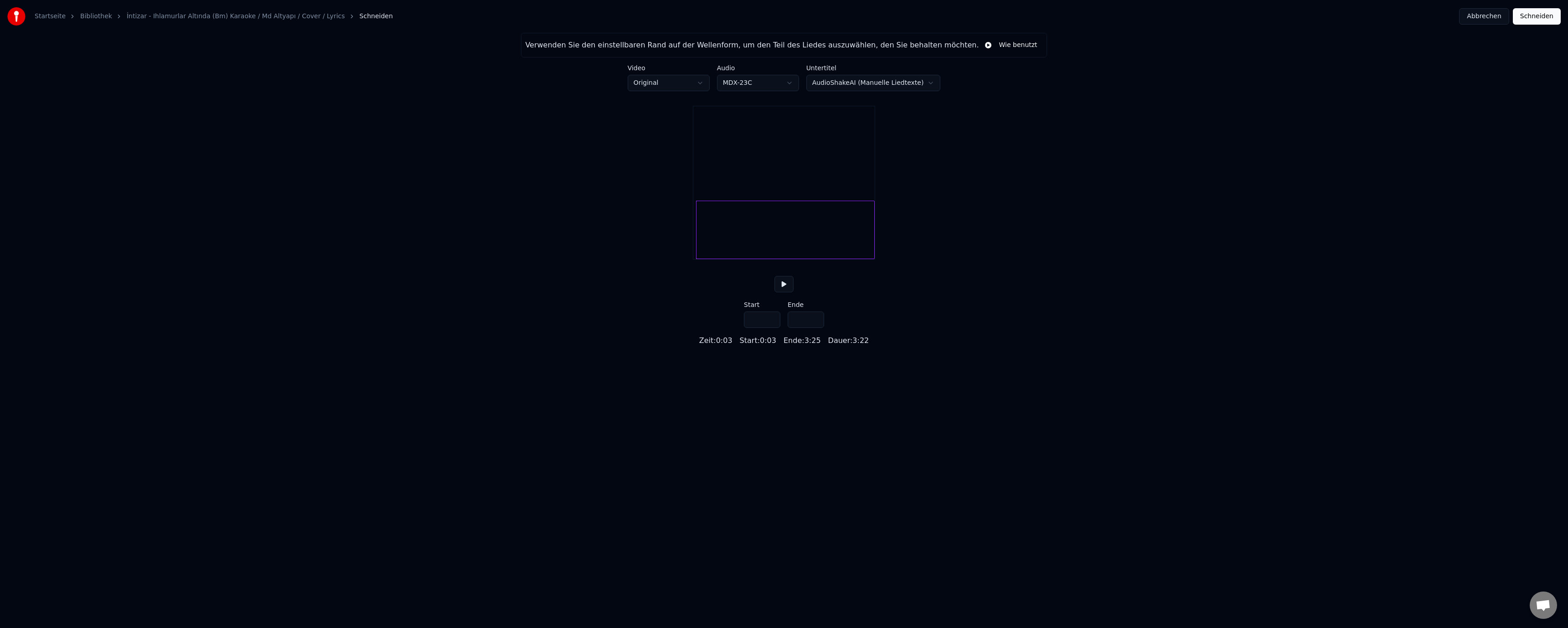
click at [785, 292] on button at bounding box center [784, 283] width 19 height 17
click at [699, 241] on div at bounding box center [698, 230] width 3 height 58
click at [781, 292] on button at bounding box center [784, 283] width 19 height 17
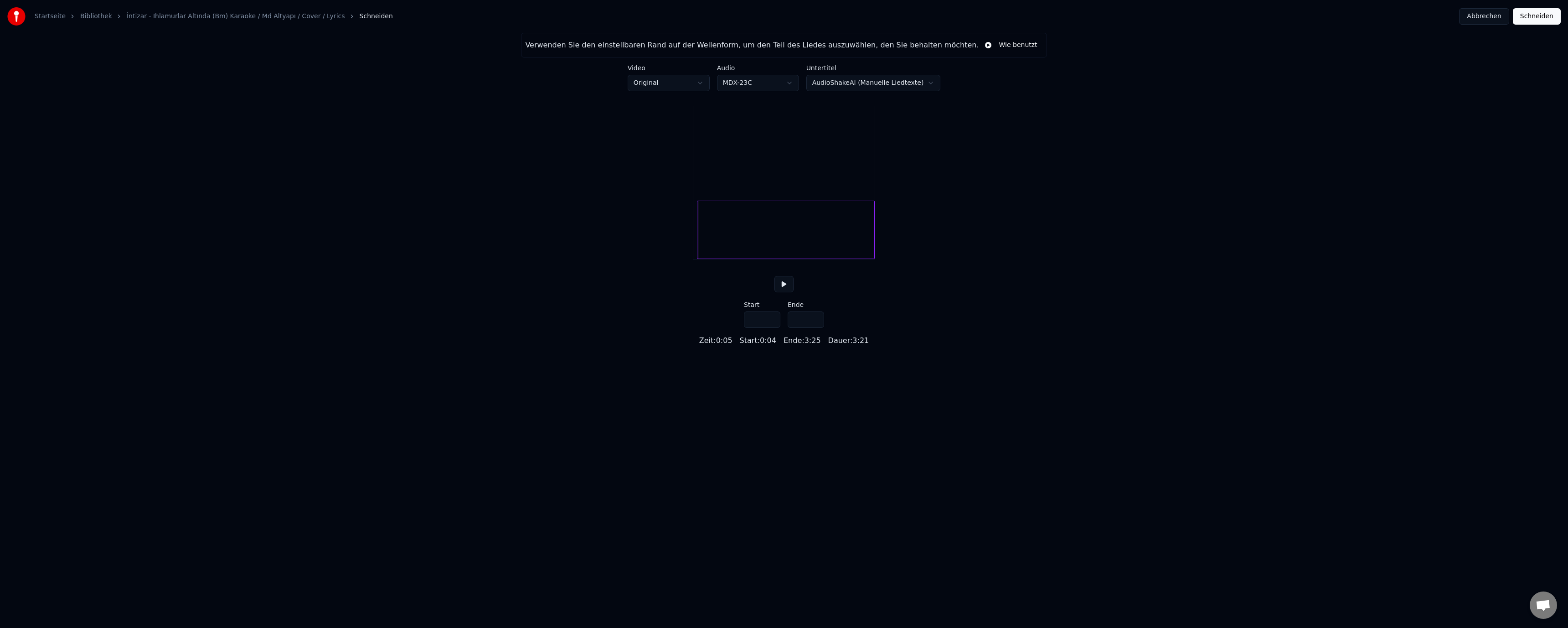
click at [781, 292] on button at bounding box center [784, 283] width 19 height 17
click at [784, 292] on button at bounding box center [784, 283] width 19 height 17
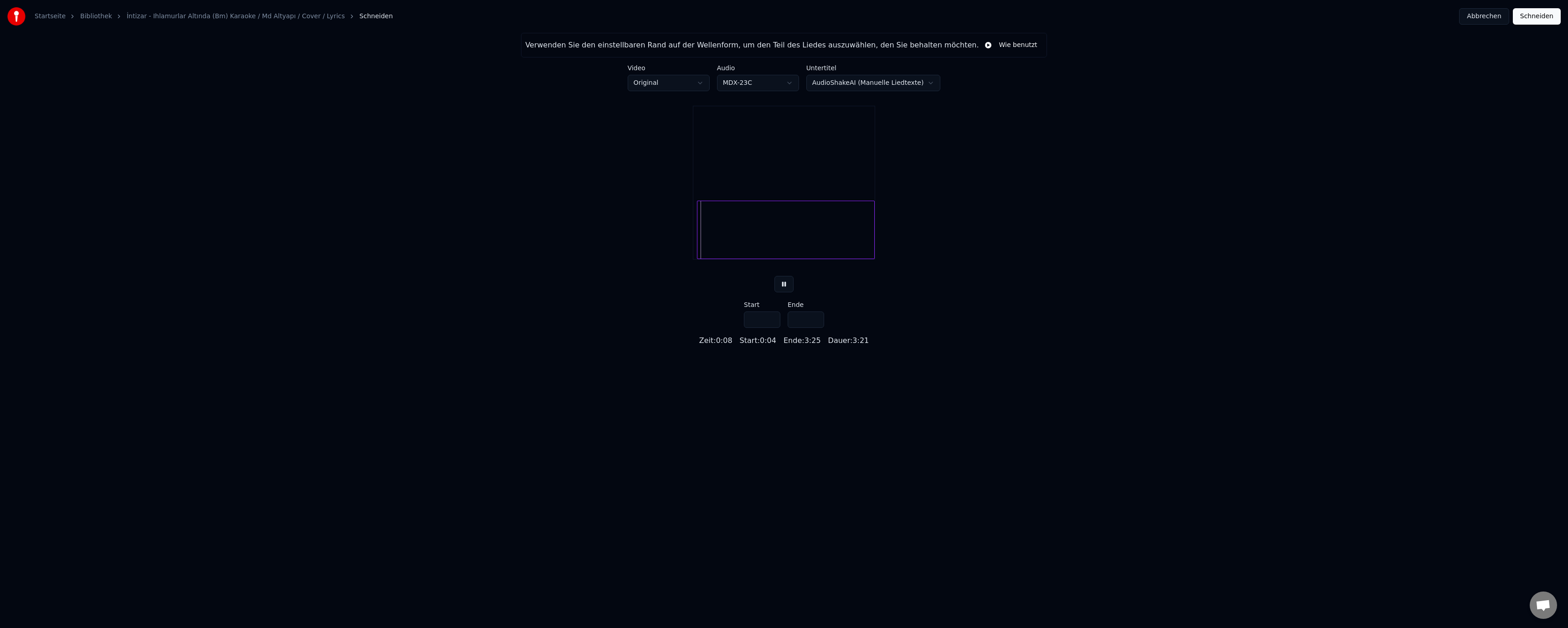
click at [785, 292] on button at bounding box center [784, 283] width 19 height 17
click at [730, 247] on div at bounding box center [785, 229] width 178 height 59
click at [698, 244] on div at bounding box center [698, 230] width 3 height 58
click at [782, 292] on button at bounding box center [784, 283] width 19 height 17
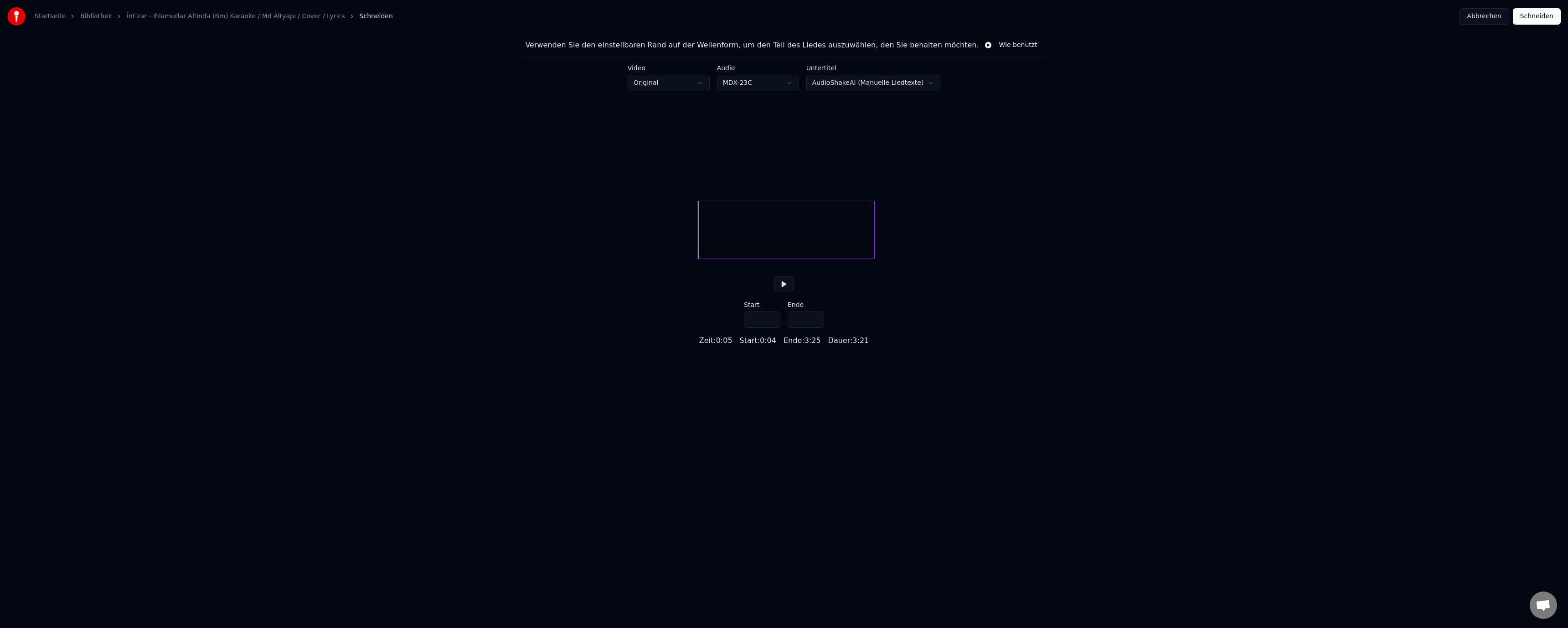
click at [698, 245] on div at bounding box center [698, 230] width 3 height 58
click at [698, 245] on div at bounding box center [699, 230] width 3 height 58
click at [788, 292] on button at bounding box center [784, 283] width 19 height 17
click at [787, 292] on button at bounding box center [784, 283] width 19 height 17
click at [767, 324] on input "***" at bounding box center [763, 319] width 37 height 17
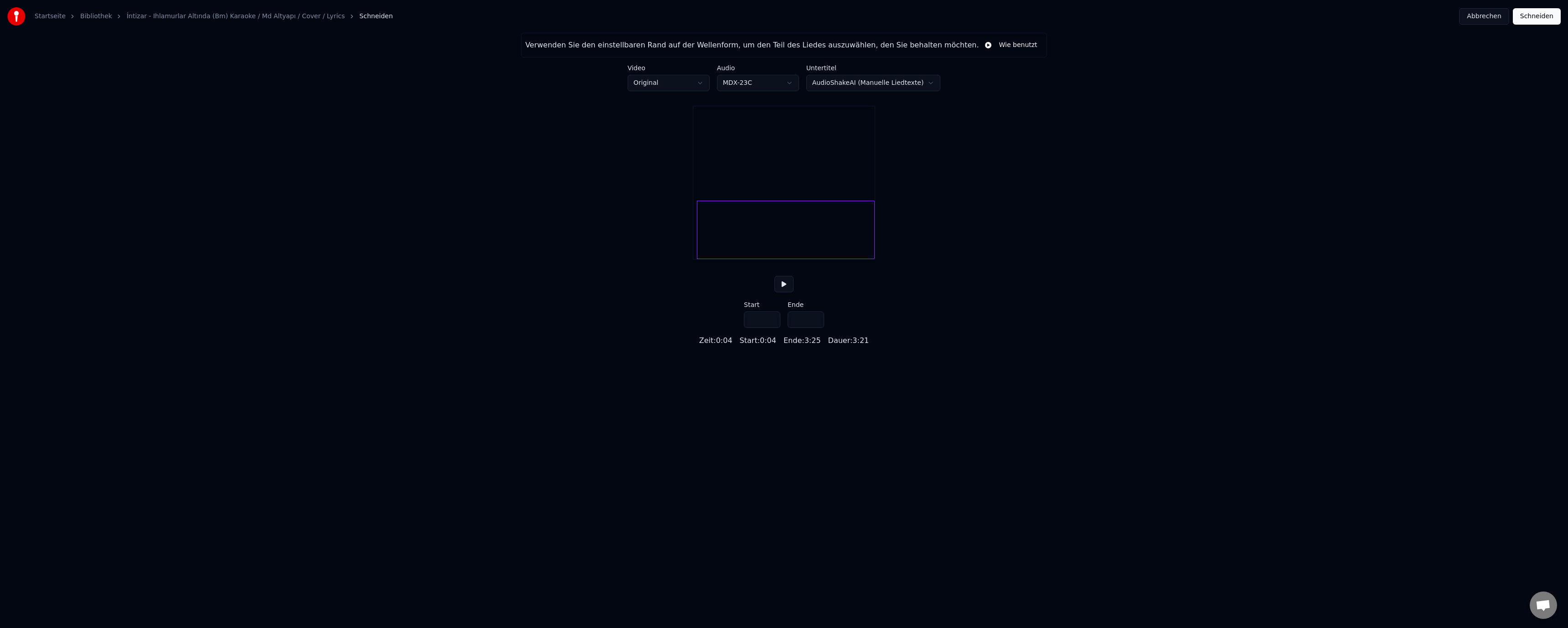
type input "***"
click at [791, 290] on button at bounding box center [784, 283] width 19 height 17
click at [1534, 20] on button "Schneiden" at bounding box center [1537, 16] width 48 height 17
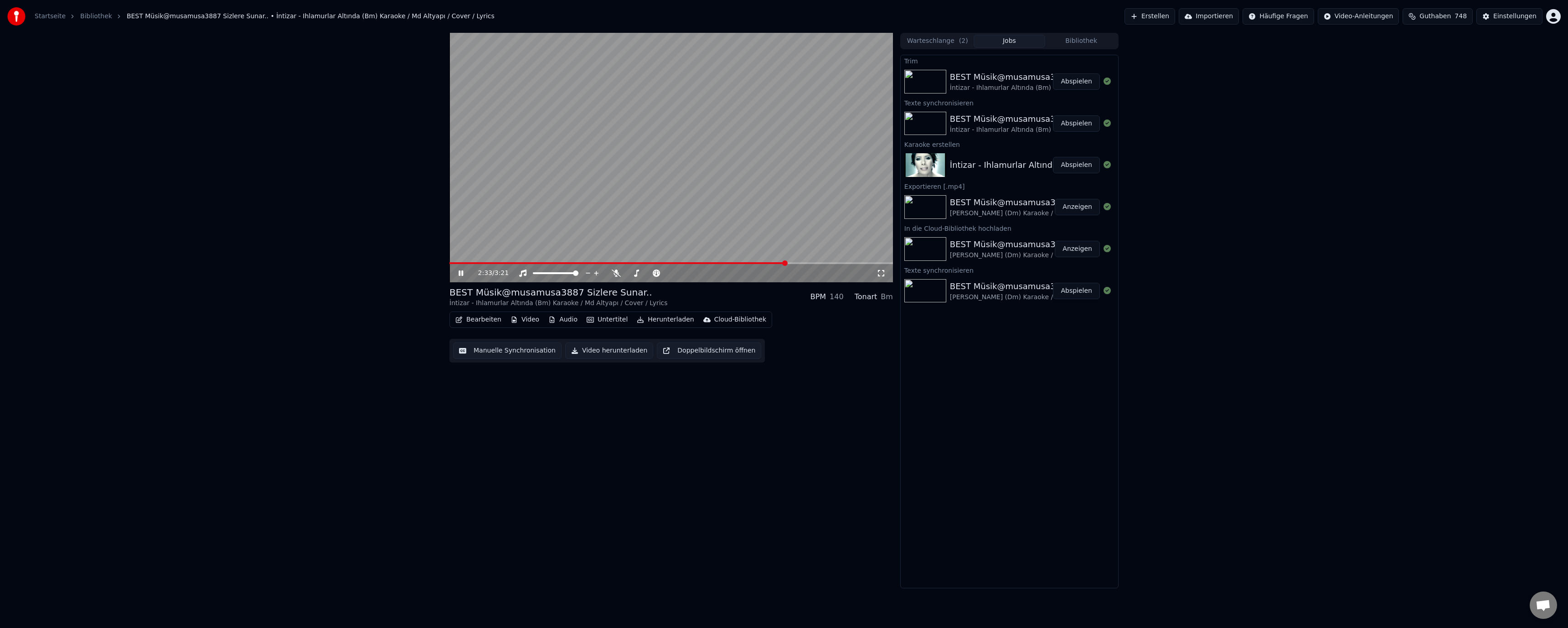
click at [727, 319] on div "Cloud-Bibliothek" at bounding box center [740, 319] width 52 height 9
click at [729, 338] on div "In die Cloud-Bibliothek hochladen" at bounding box center [759, 339] width 107 height 9
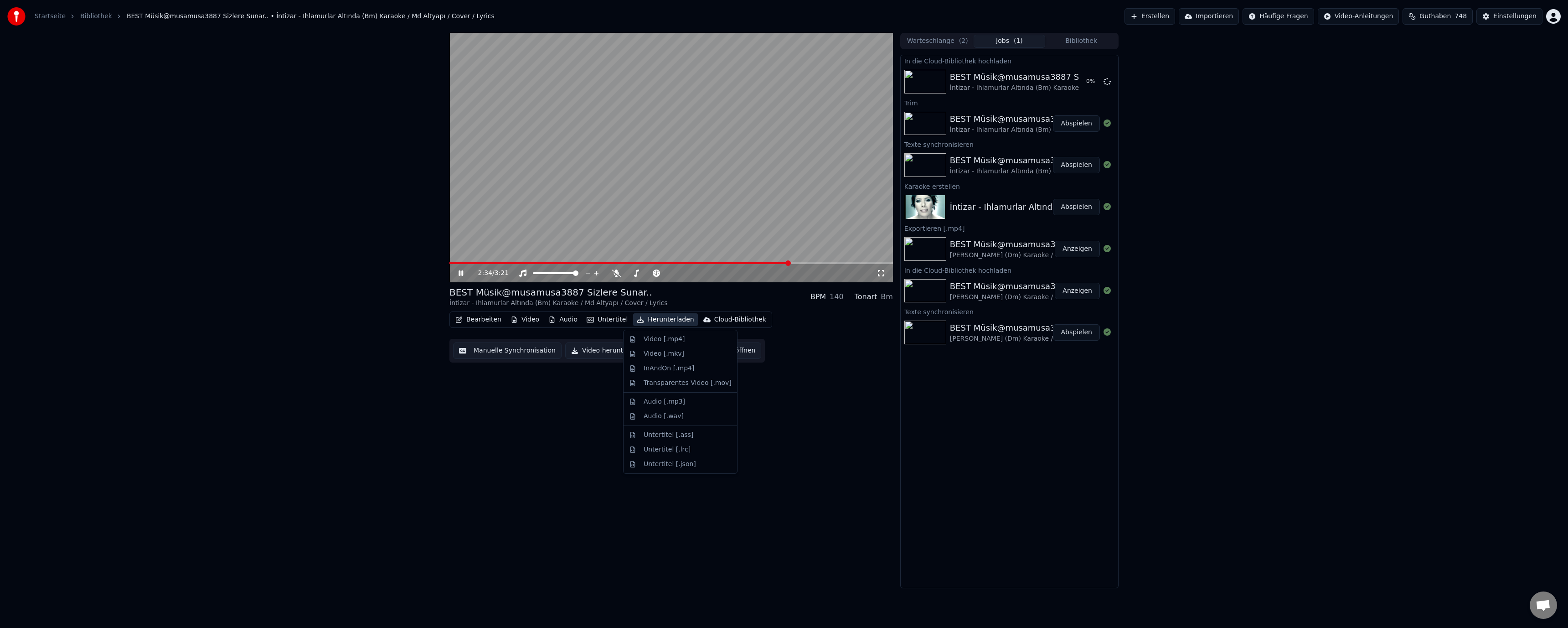
click at [666, 317] on button "Herunterladen" at bounding box center [665, 319] width 64 height 13
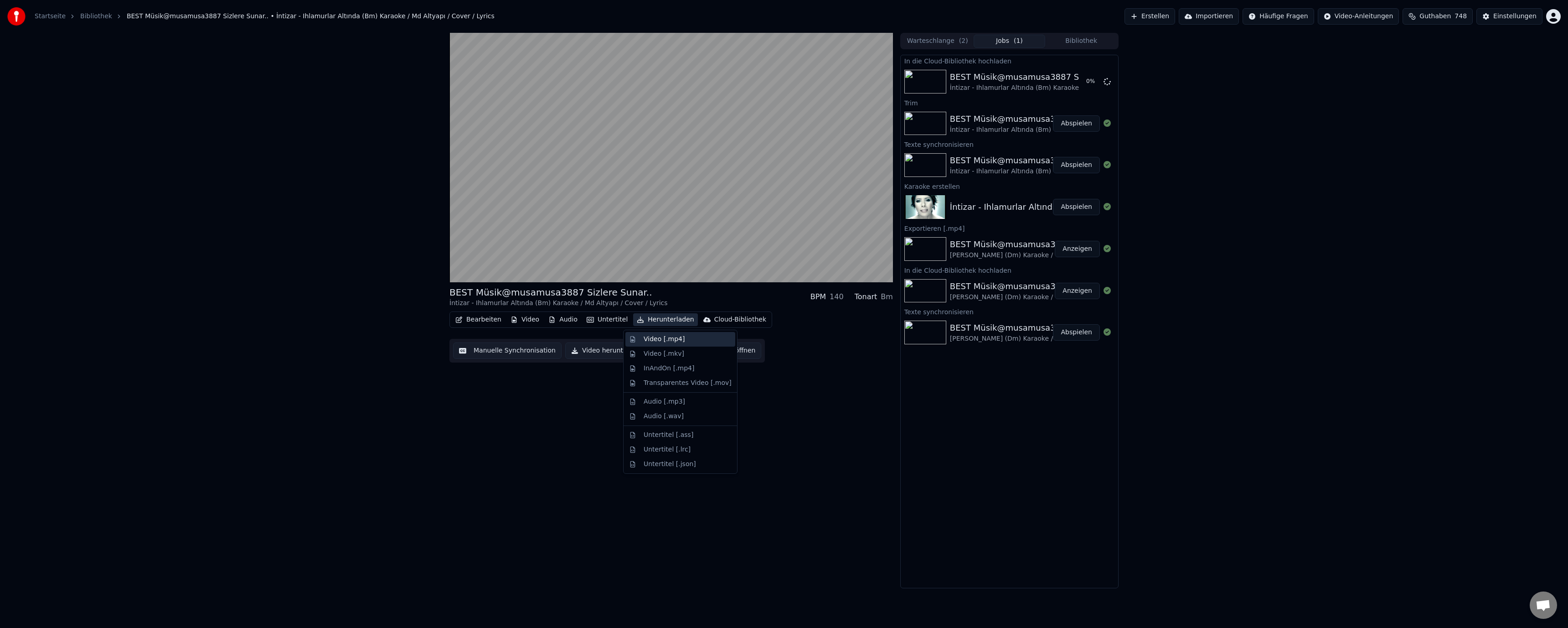
click at [653, 339] on div "Video [.mp4]" at bounding box center [664, 339] width 41 height 9
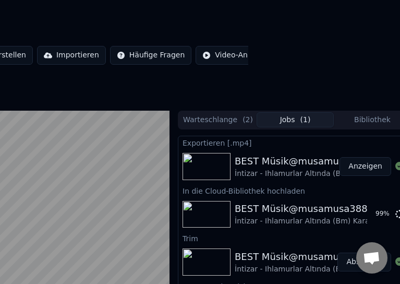
click at [346, 166] on button "Anzeigen" at bounding box center [365, 166] width 52 height 19
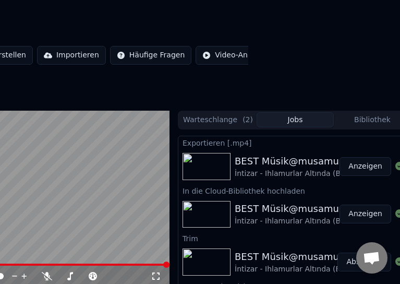
click at [248, 9] on html "Startseite Bibliothek BEST Müsik@musamusa3887 Sizlere Sunar.. • İntizar - Ihlam…" at bounding box center [48, 142] width 400 height 284
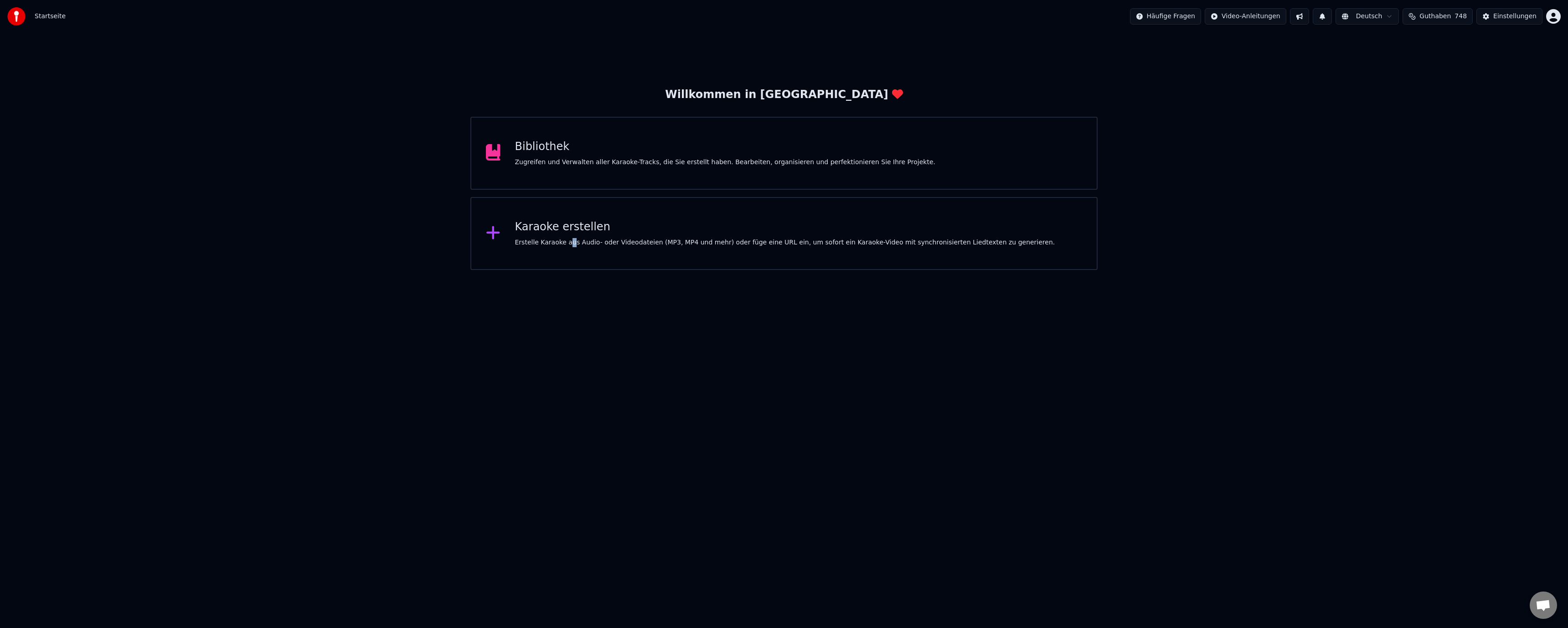
click at [567, 236] on div "Karaoke erstellen Erstelle Karaoke aus Audio- oder Videodateien (MP3, MP4 und m…" at bounding box center [785, 233] width 540 height 27
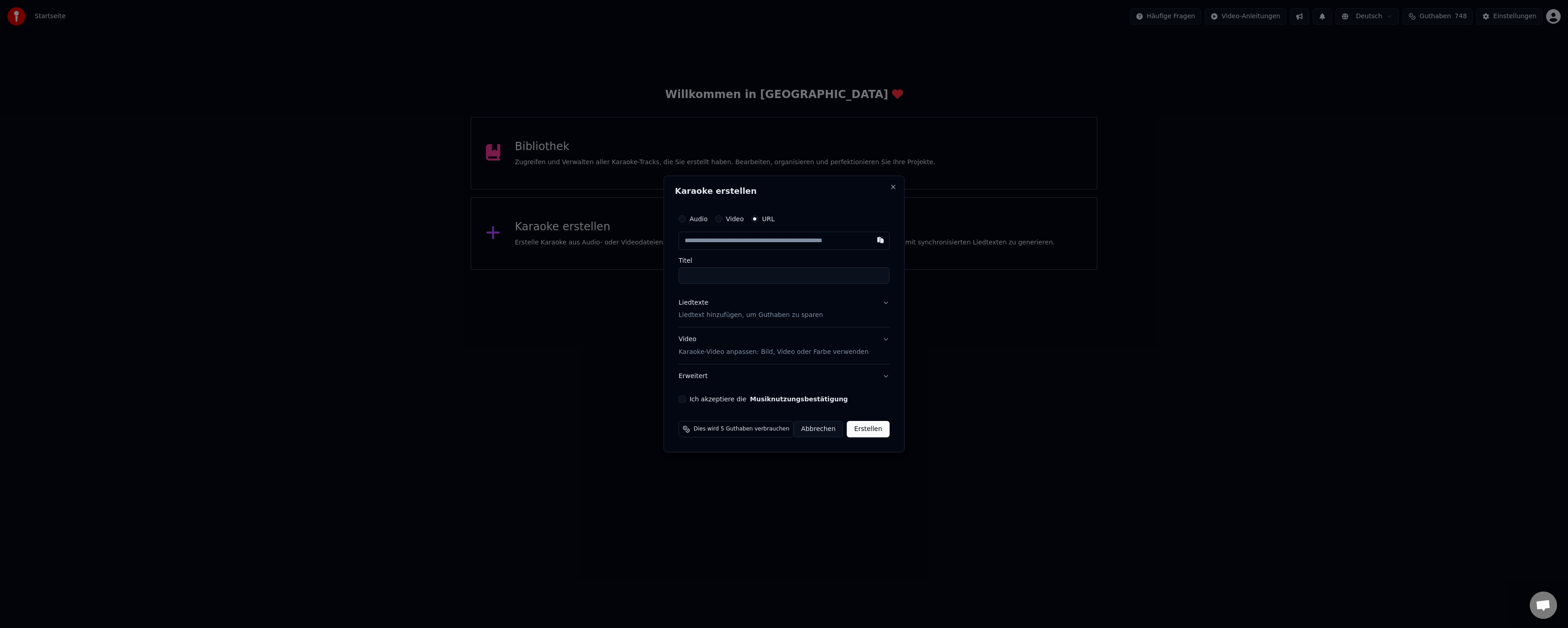
type input "**********"
type input "*******"
type input "**********"
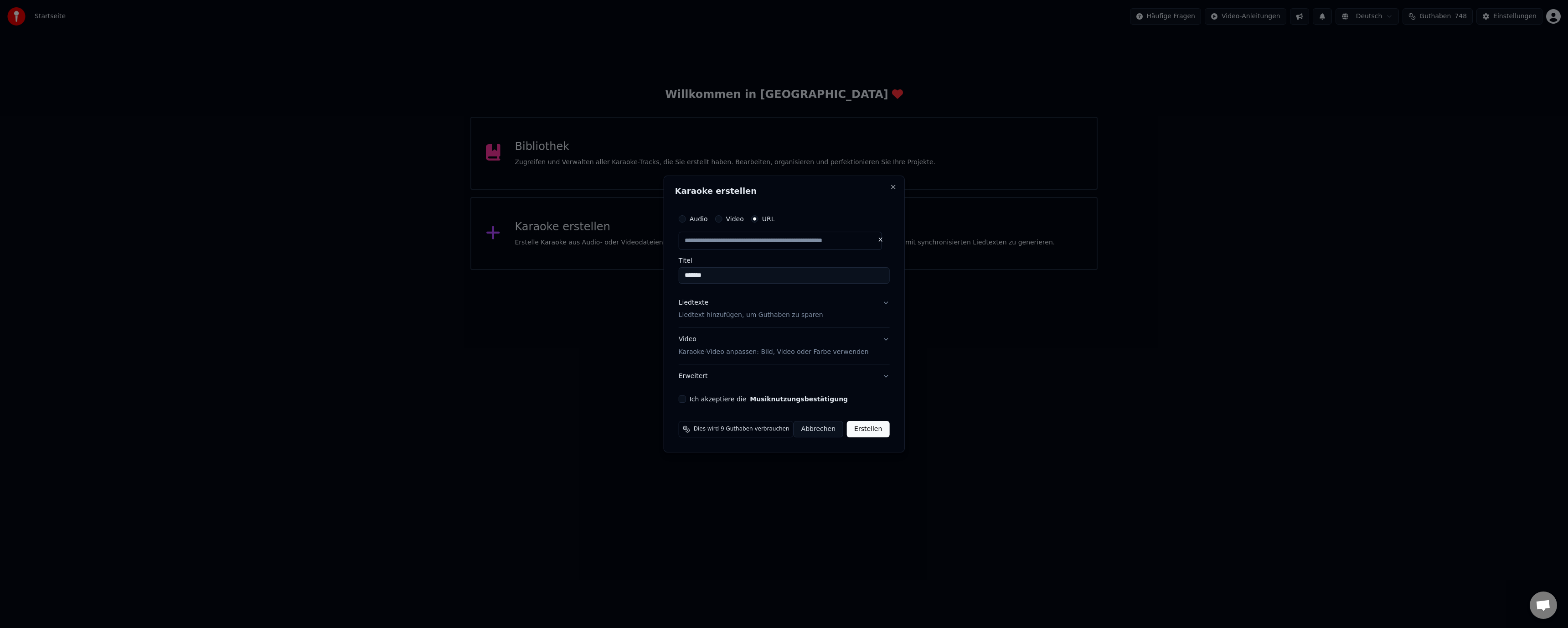
click at [695, 303] on div "Liedtexte" at bounding box center [693, 303] width 30 height 9
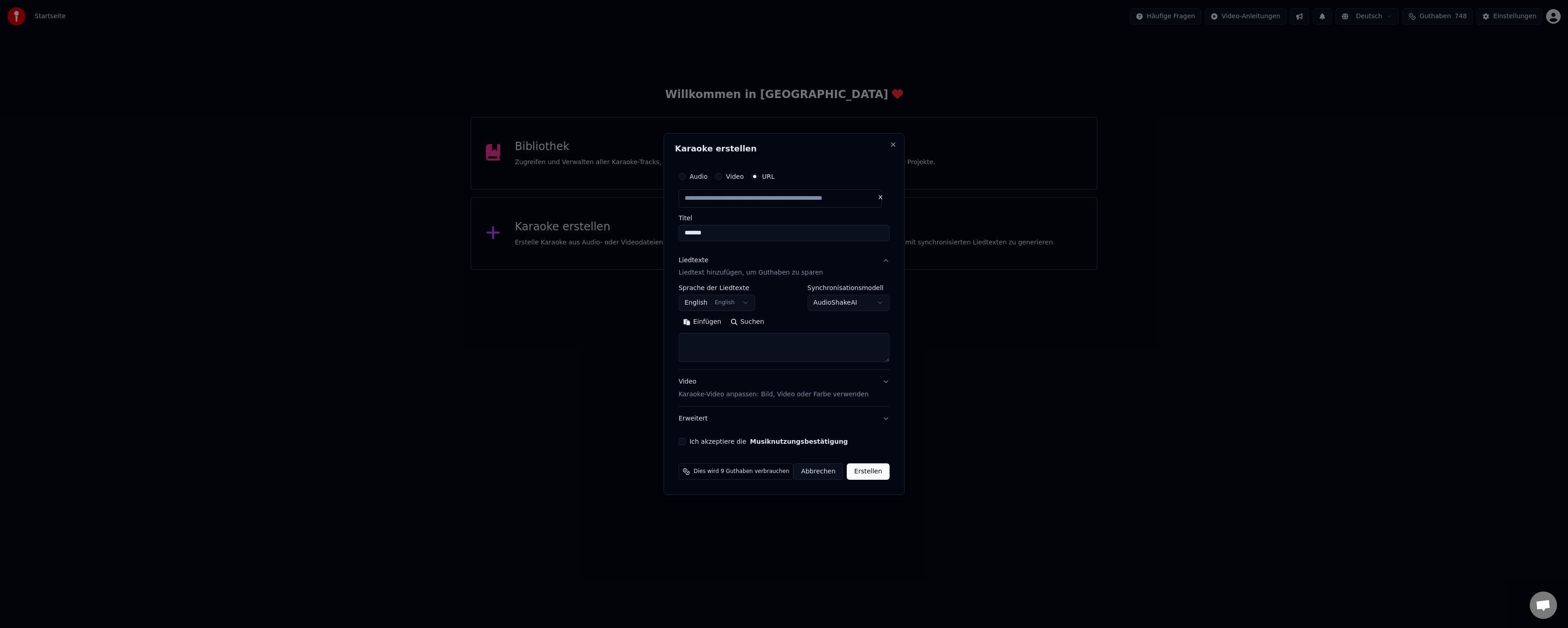
type input "**********"
click at [772, 273] on p "Liedtext hinzufügen, um Guthaben zu sparen" at bounding box center [750, 273] width 144 height 9
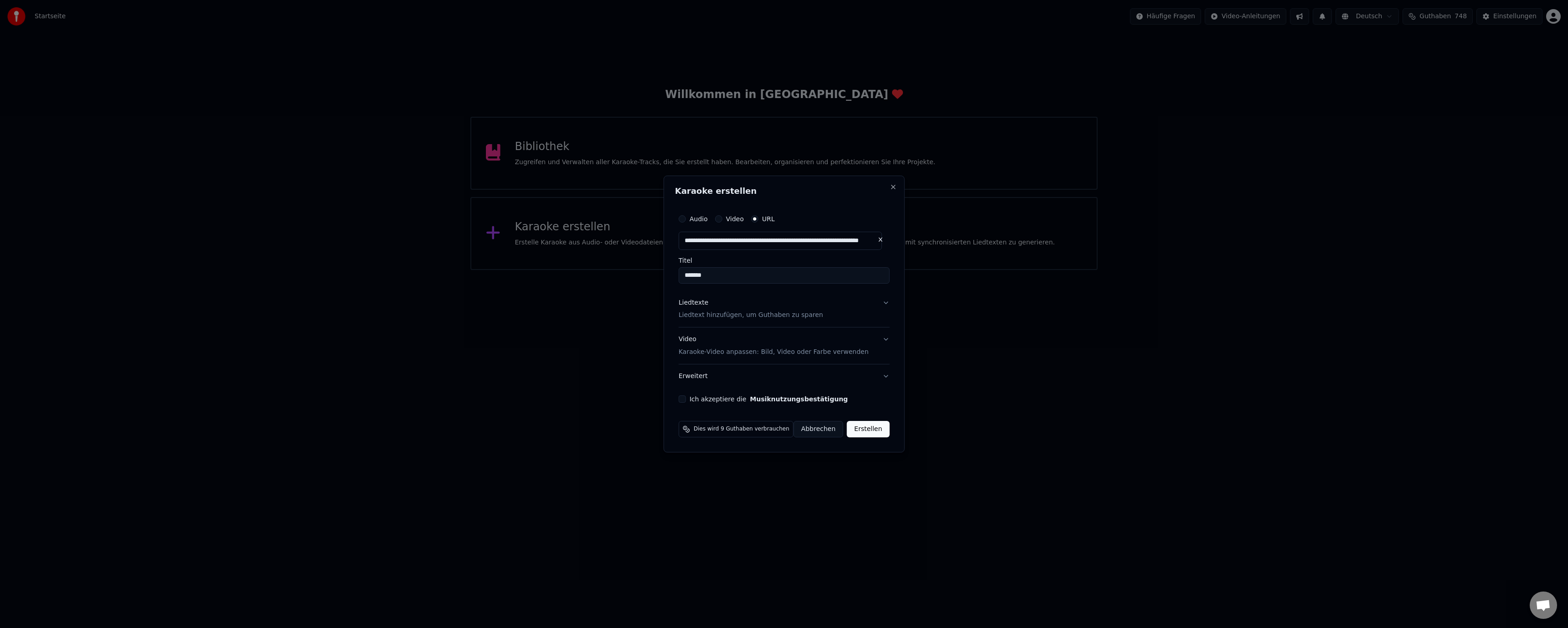
click at [705, 303] on div "Liedtexte" at bounding box center [693, 303] width 30 height 9
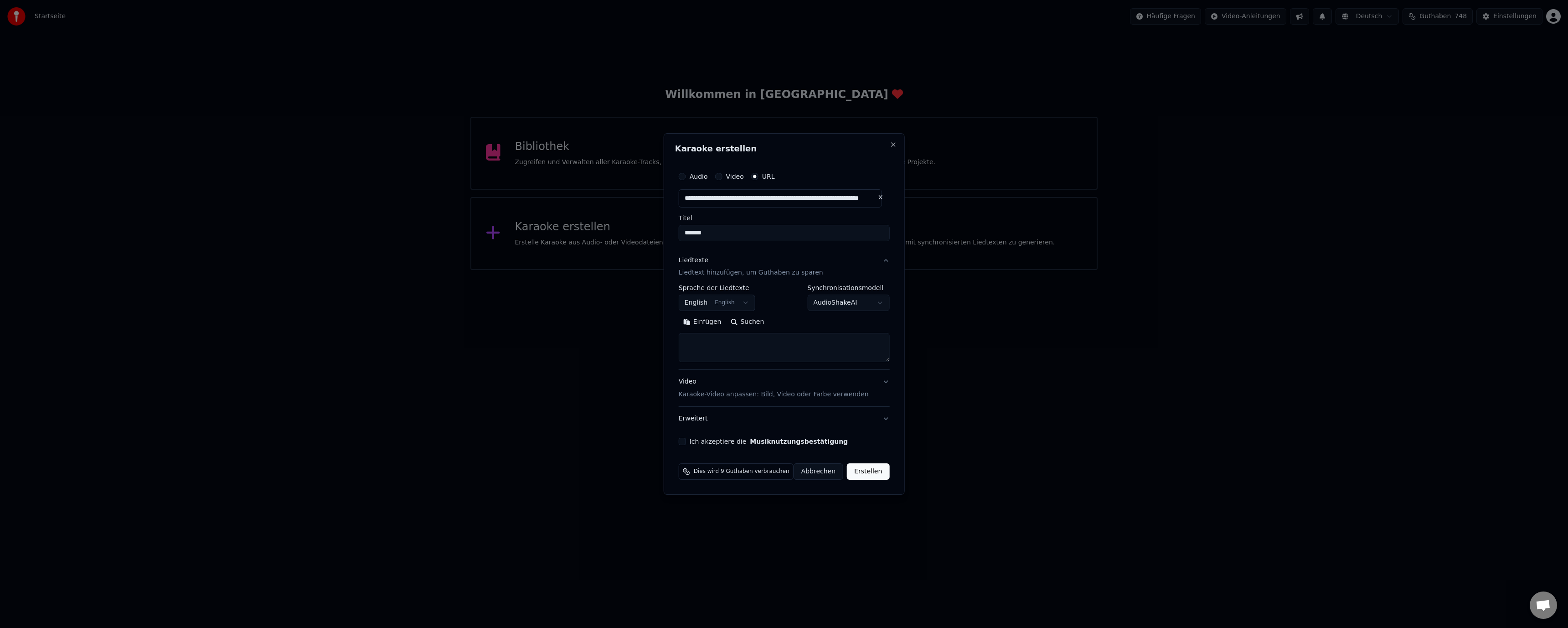
click at [685, 260] on div "Liedtexte" at bounding box center [693, 260] width 30 height 9
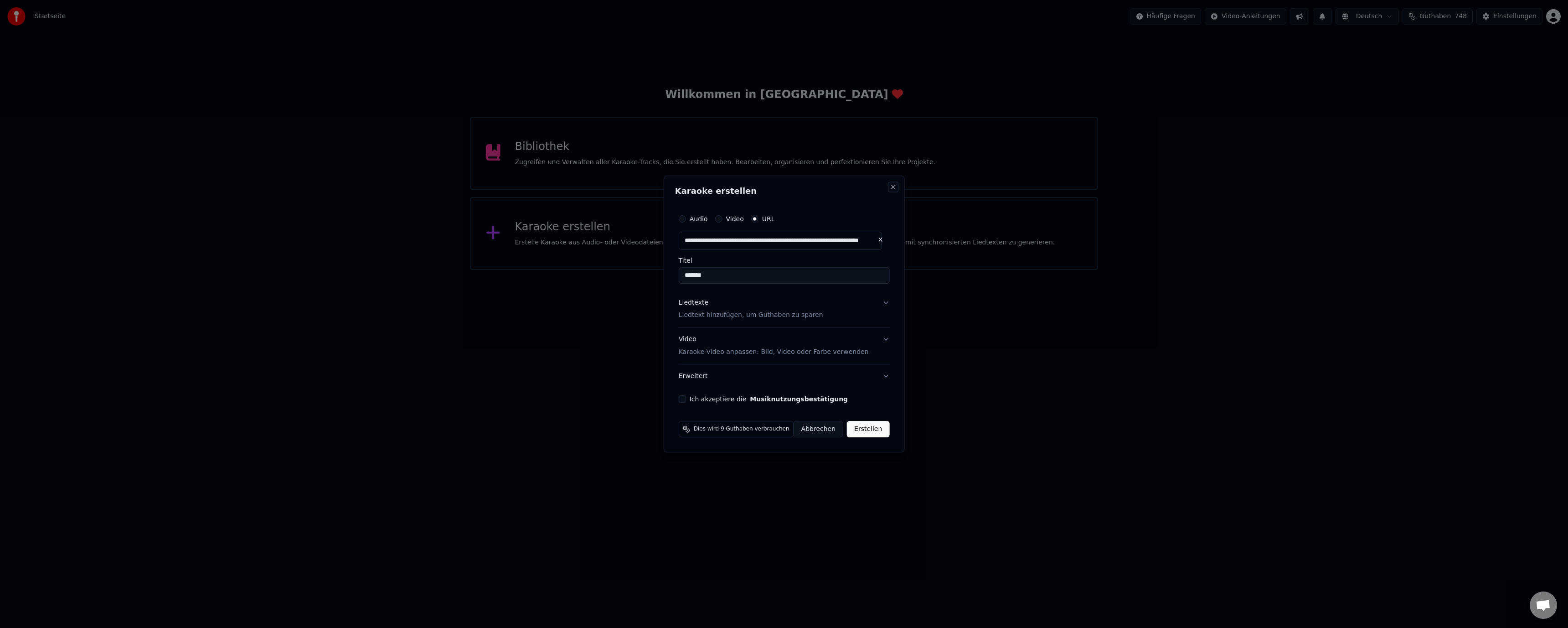
click at [889, 186] on button "Close" at bounding box center [893, 187] width 7 height 7
